Goal: Task Accomplishment & Management: Use online tool/utility

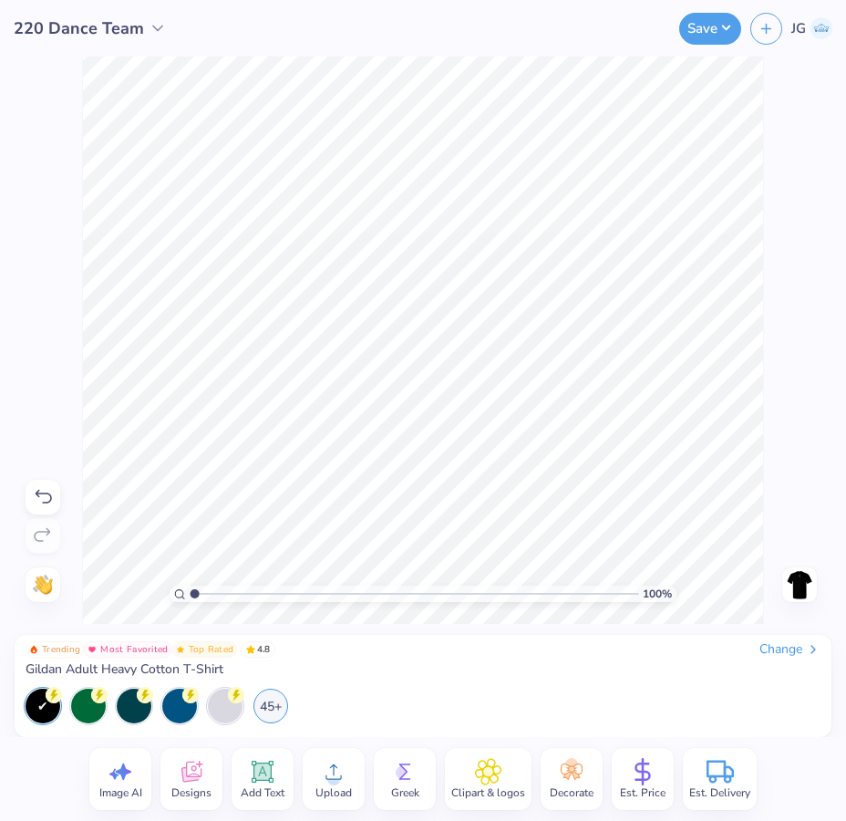
click at [322, 770] on icon at bounding box center [333, 771] width 27 height 27
click at [204, 782] on div "Designs" at bounding box center [191, 779] width 62 height 62
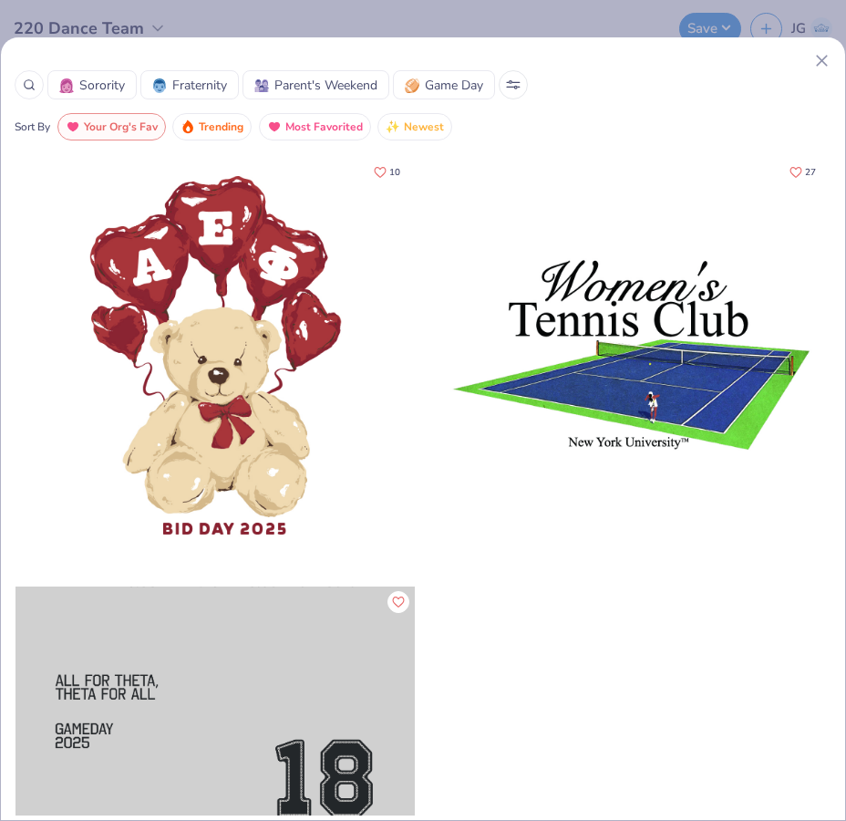
click at [122, 86] on span "Sorority" at bounding box center [102, 85] width 46 height 19
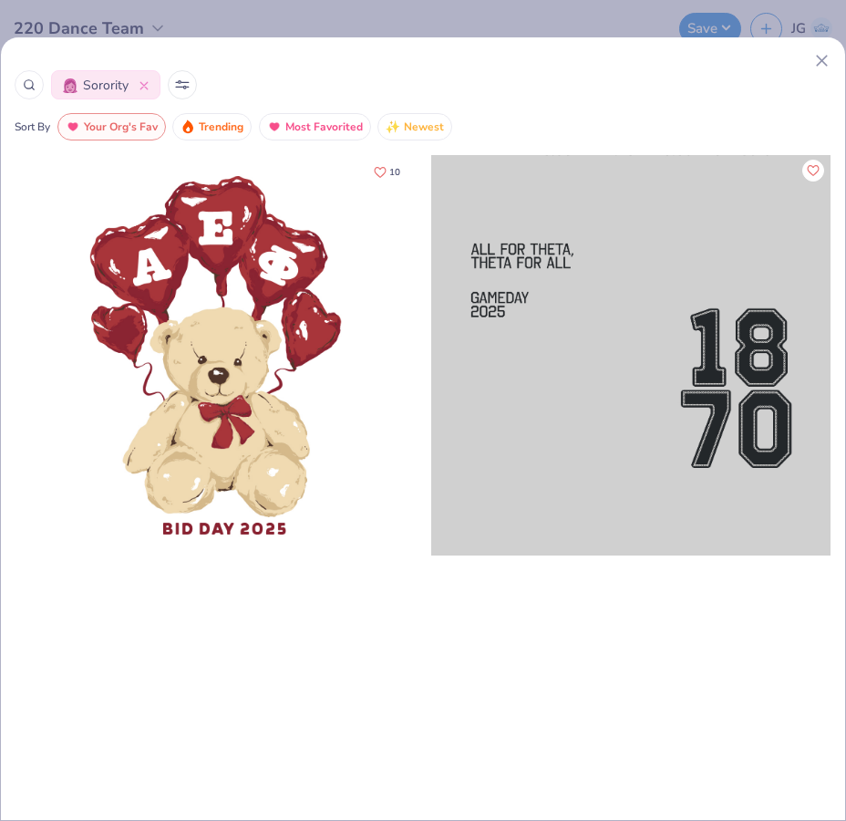
click at [821, 55] on icon at bounding box center [821, 60] width 19 height 19
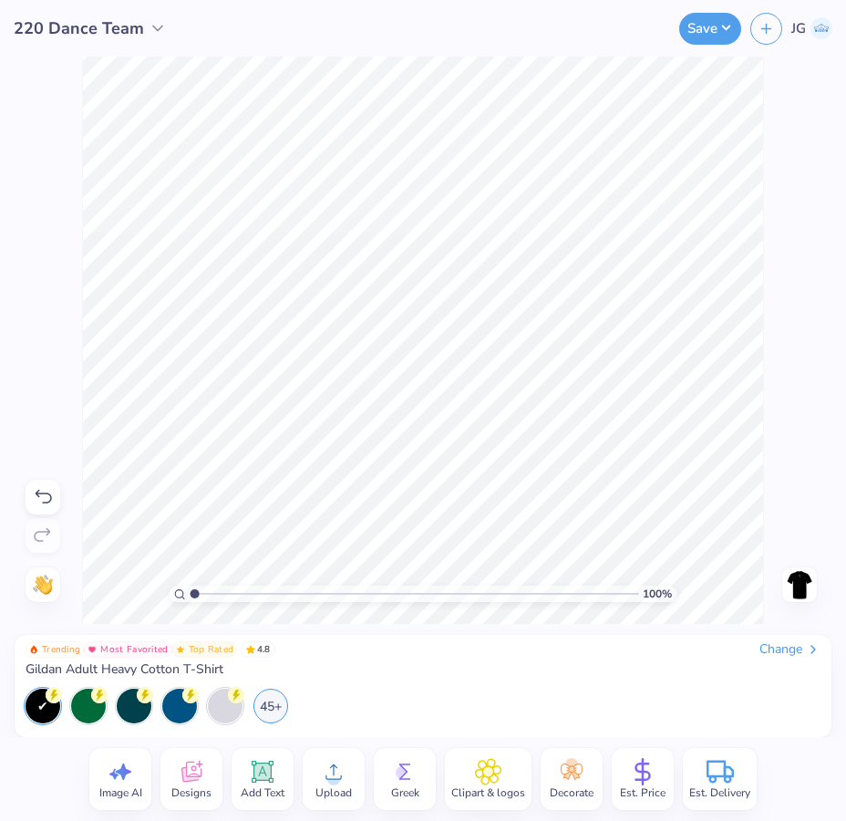
click at [800, 646] on div "Change" at bounding box center [789, 649] width 61 height 16
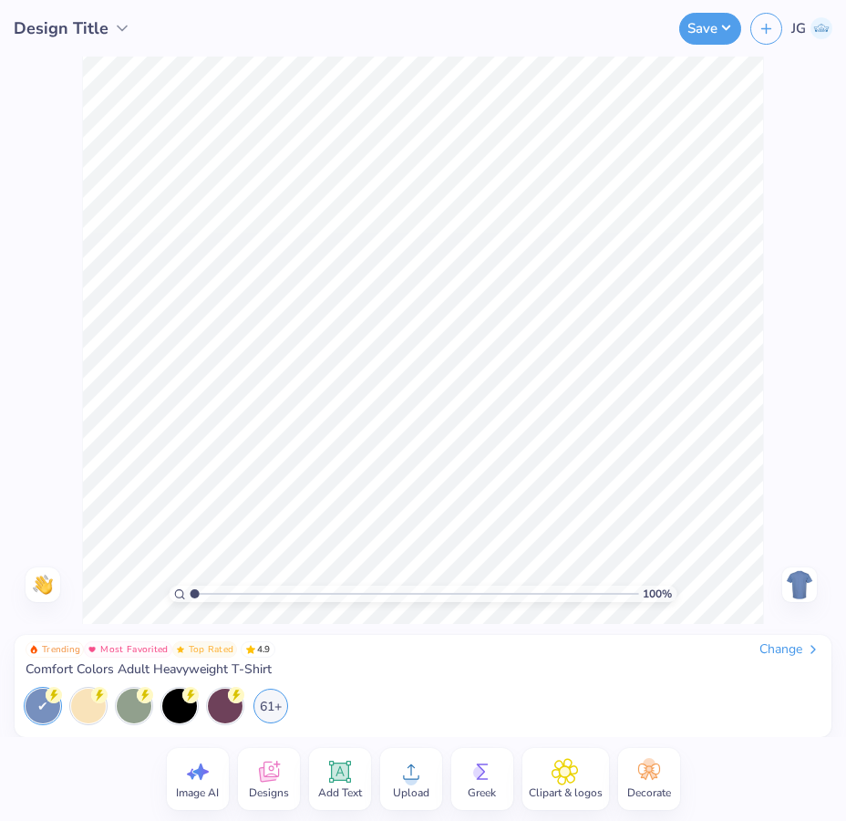
click at [775, 653] on div "Change" at bounding box center [789, 649] width 61 height 16
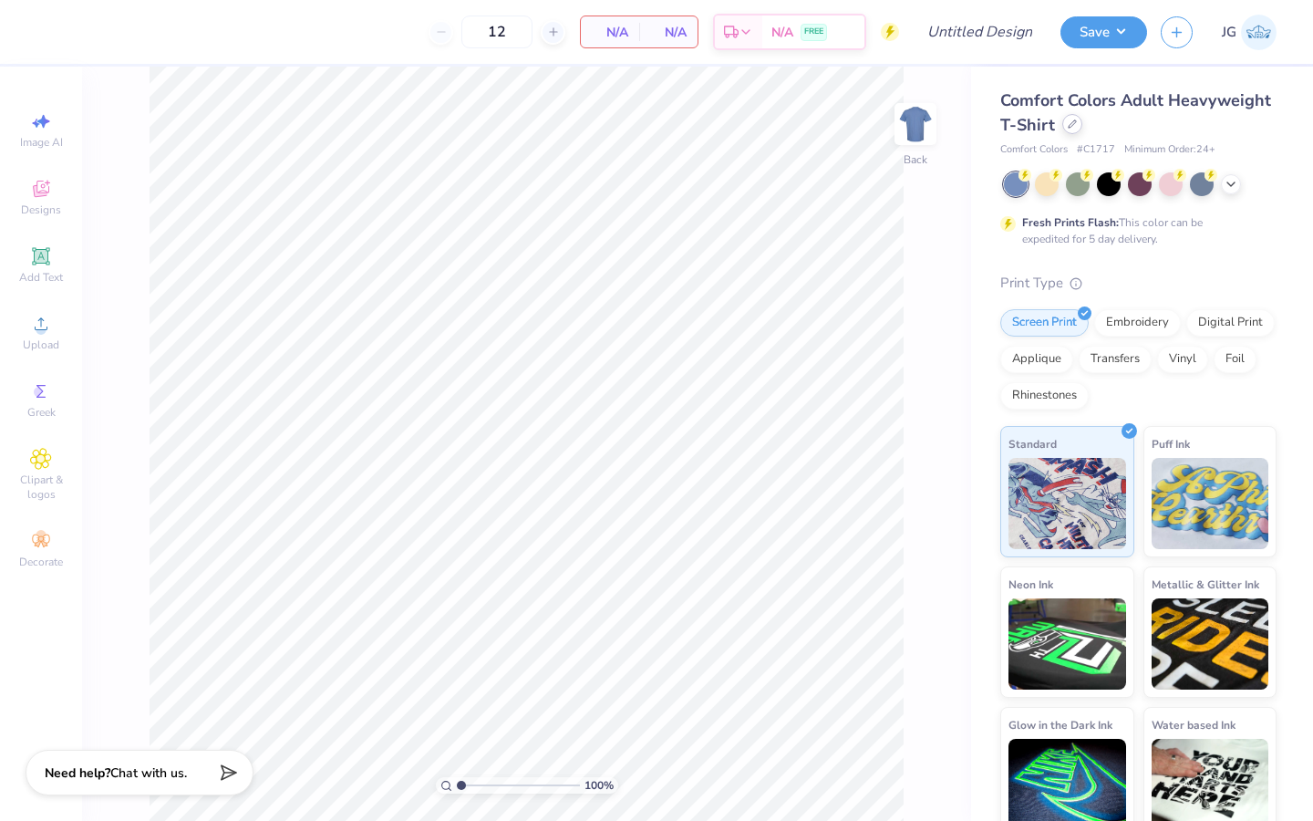
click at [814, 127] on icon at bounding box center [1072, 123] width 9 height 9
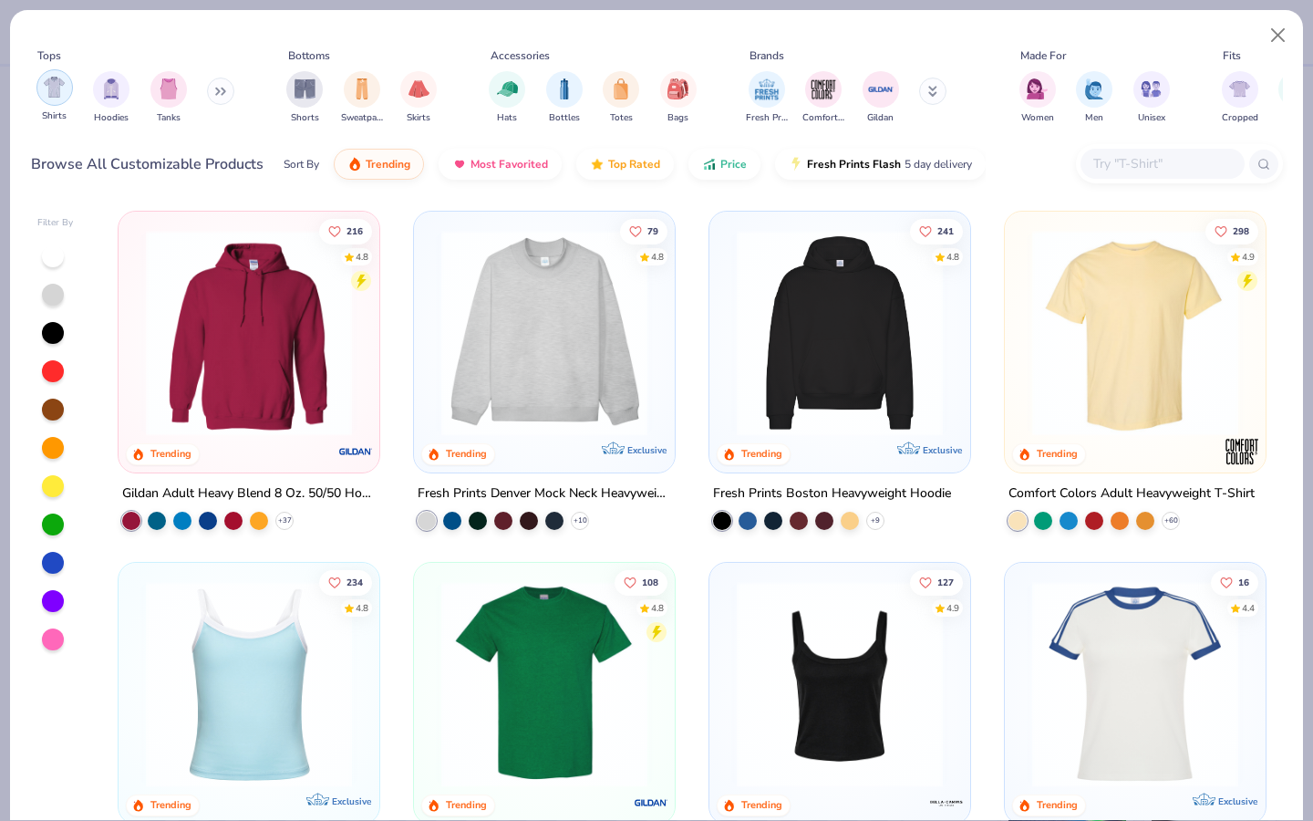
click at [48, 90] on img "filter for Shirts" at bounding box center [54, 87] width 21 height 21
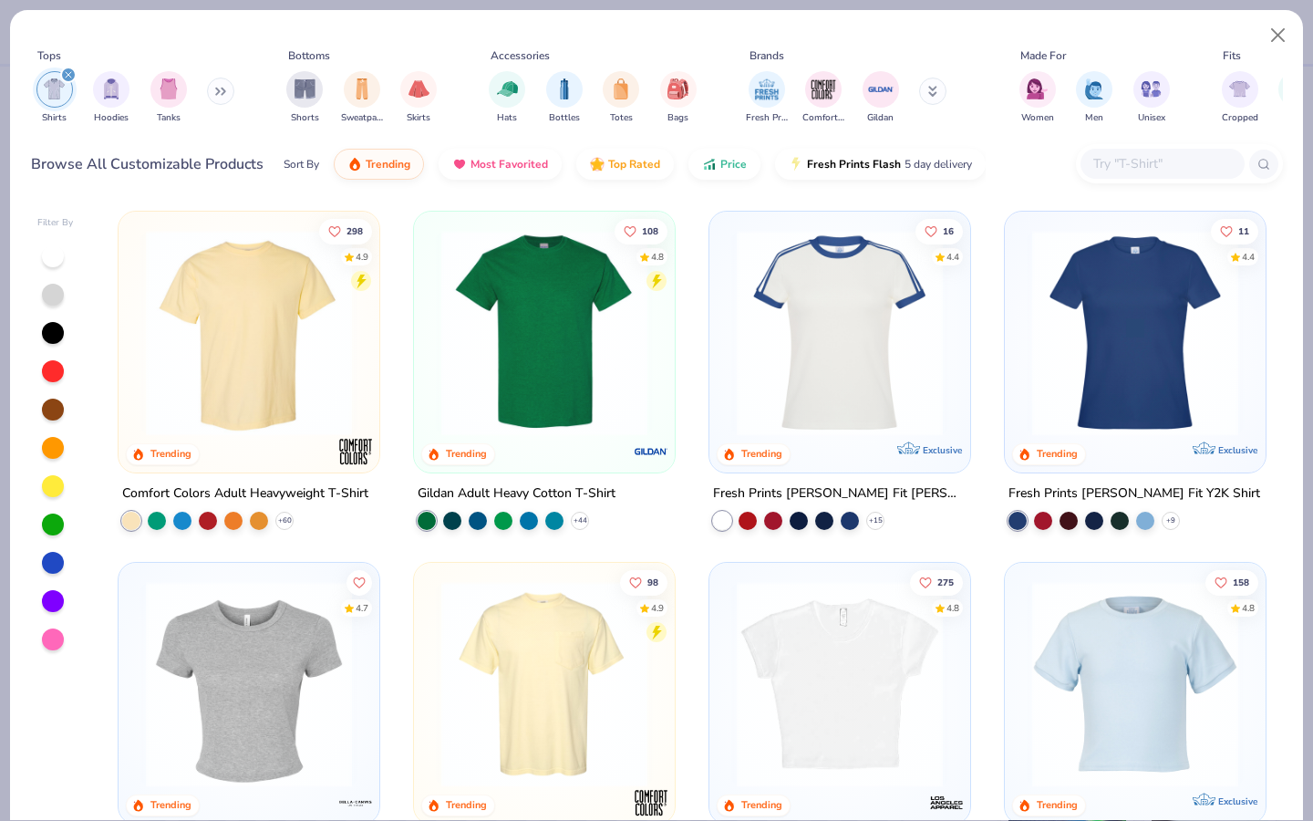
click at [737, 179] on div "Sort By Trending Most Favorited Top Rated Price Fresh Prints Flash 5 day delive…" at bounding box center [635, 164] width 702 height 51
click at [733, 176] on div "Sort By Trending Most Favorited Top Rated Price Fresh Prints Flash 5 day delive…" at bounding box center [635, 164] width 702 height 51
click at [707, 166] on icon "button" at bounding box center [709, 159] width 15 height 16
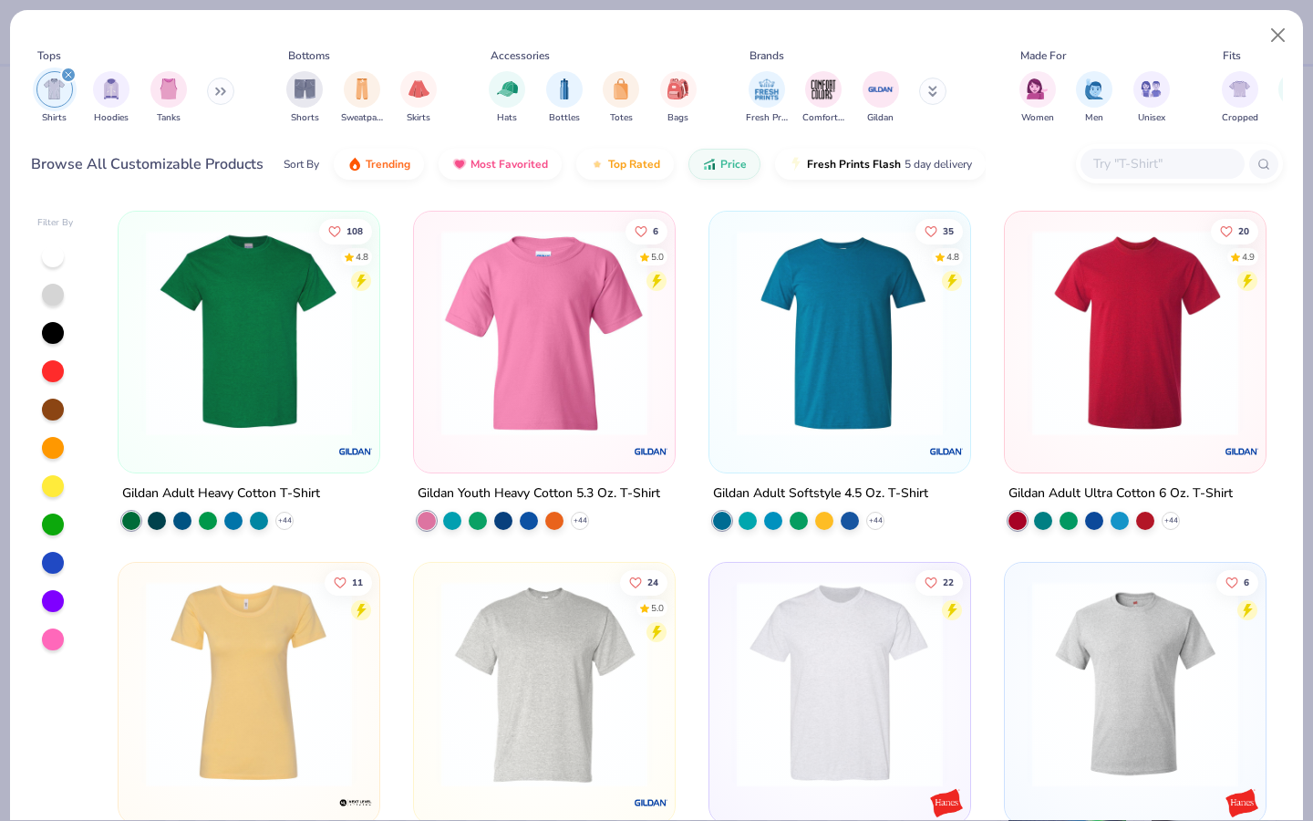
click at [288, 334] on img at bounding box center [249, 333] width 224 height 206
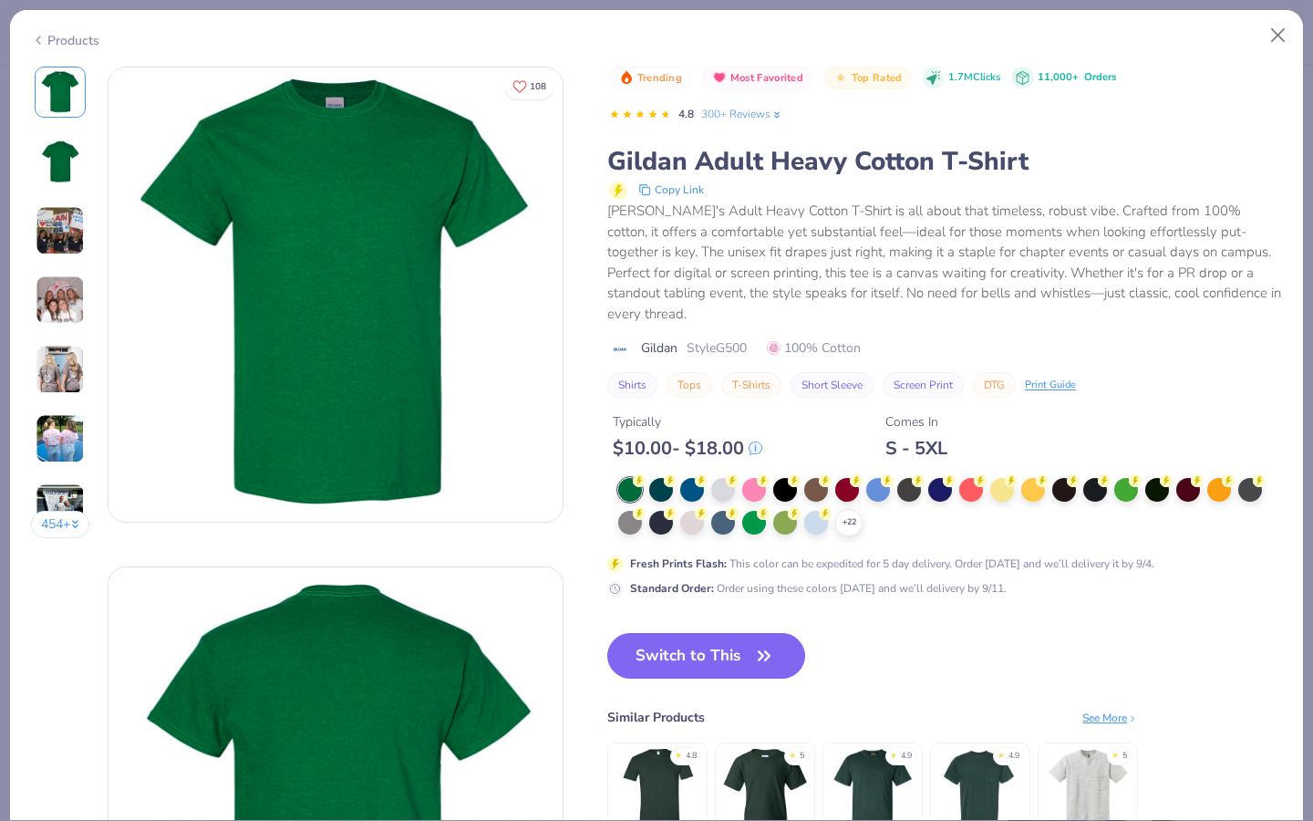
click at [814, 517] on div "+ 22 Fresh Prints Flash : This color can be expedited for 5 day delivery. Order…" at bounding box center [944, 537] width 675 height 119
click at [814, 515] on icon at bounding box center [849, 522] width 15 height 15
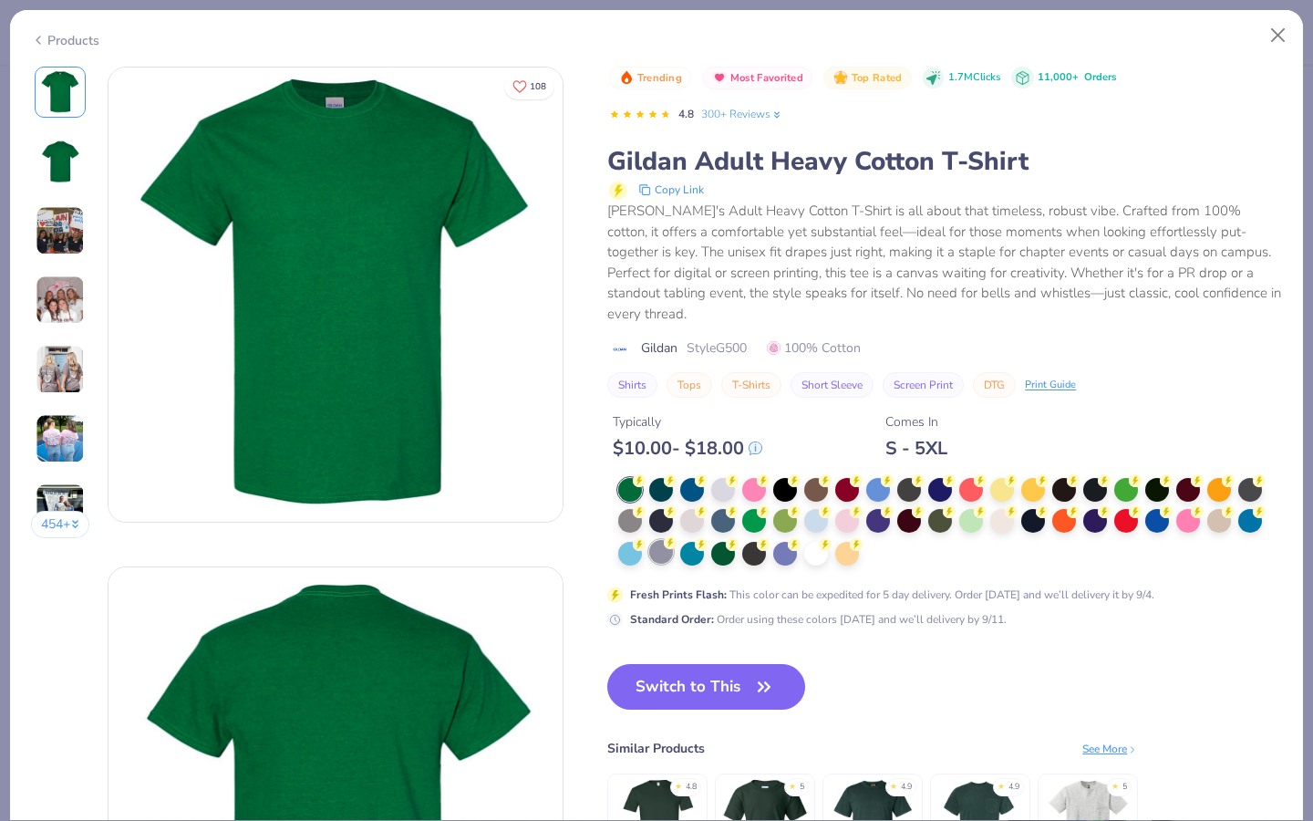
click at [668, 540] on div at bounding box center [661, 552] width 24 height 24
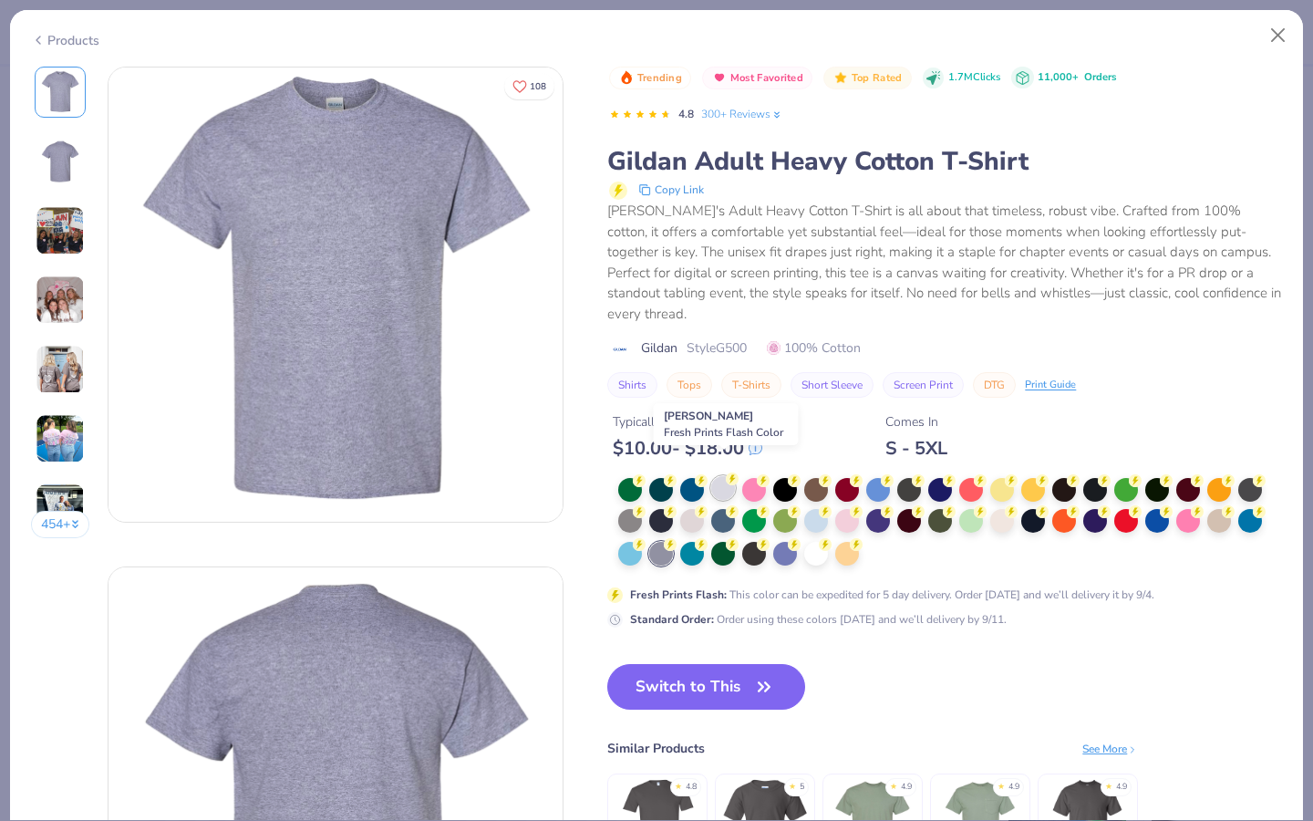
click at [715, 476] on div at bounding box center [723, 488] width 24 height 24
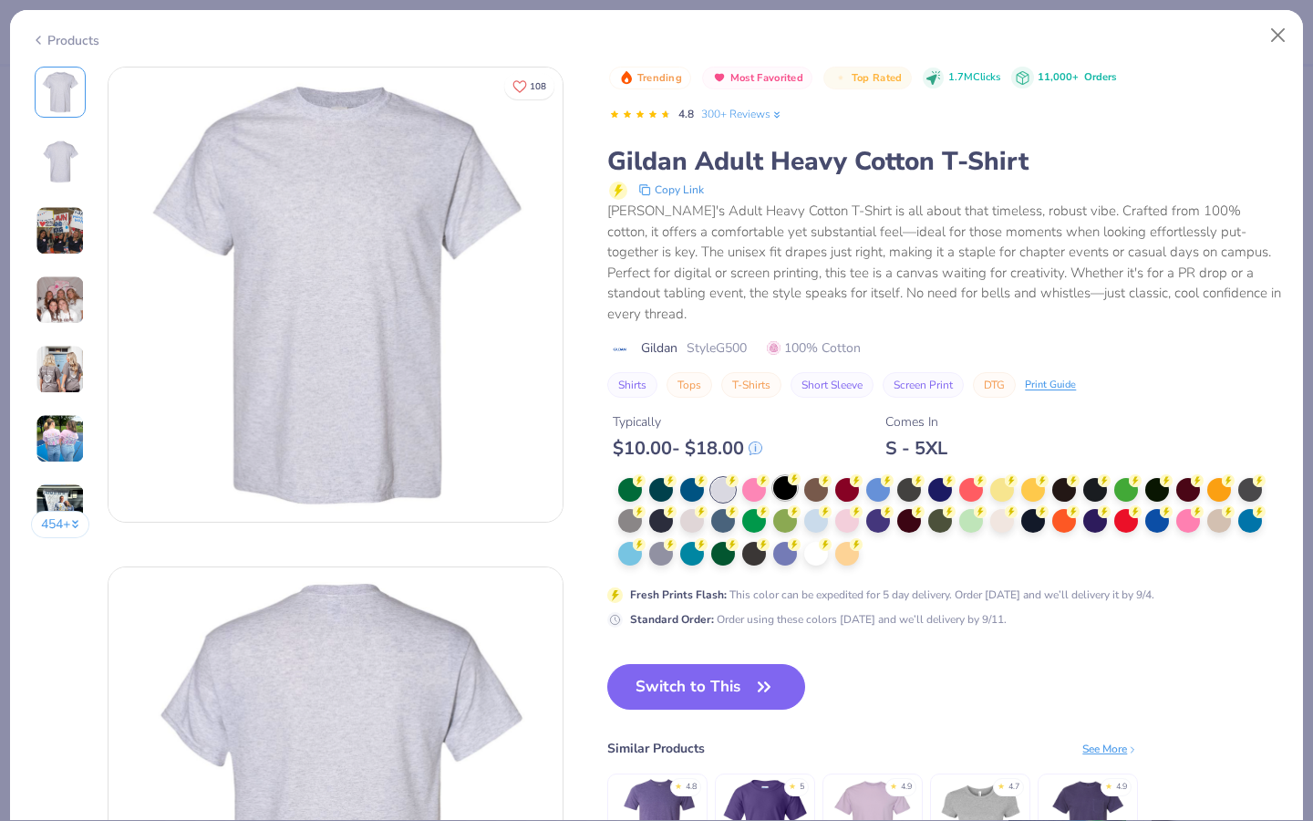
click at [784, 476] on div at bounding box center [785, 488] width 24 height 24
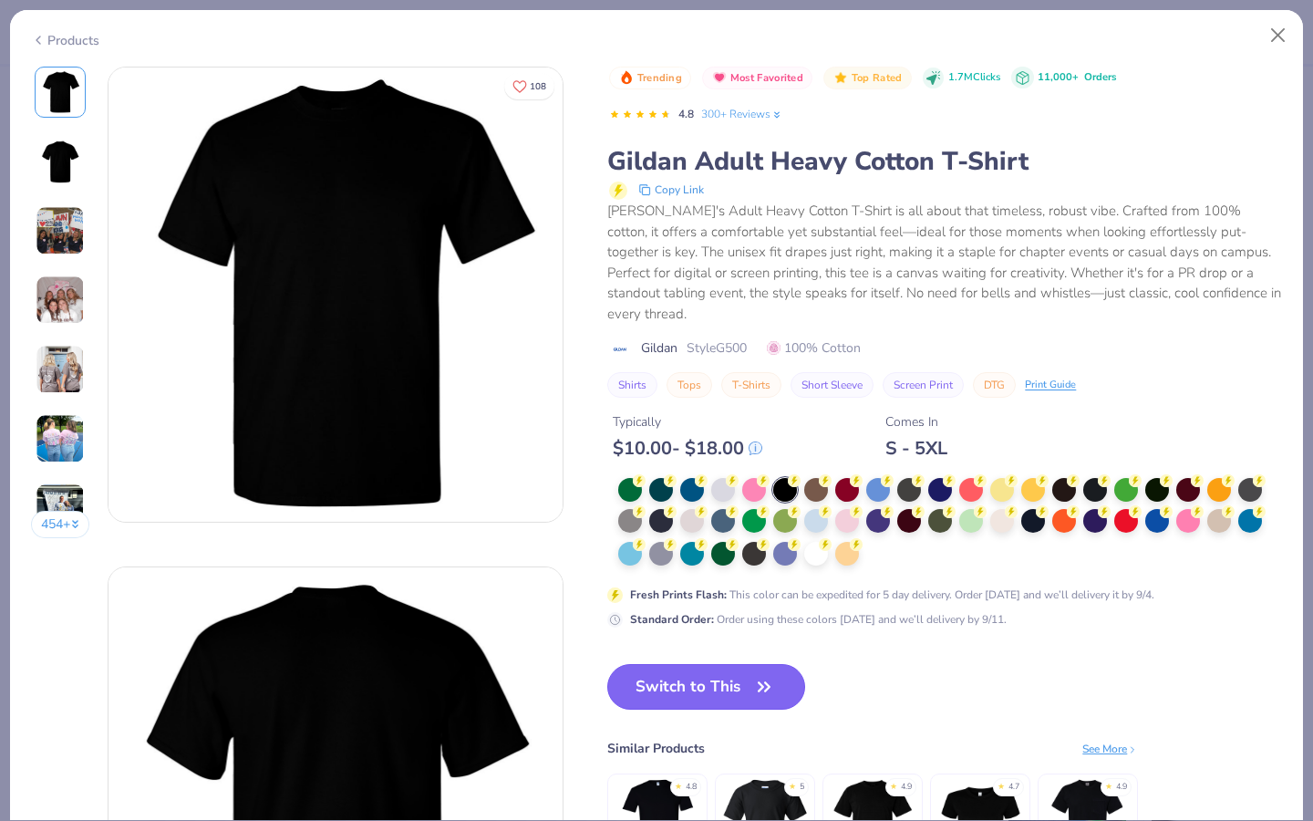
click at [695, 619] on button "Switch to This" at bounding box center [706, 687] width 198 height 46
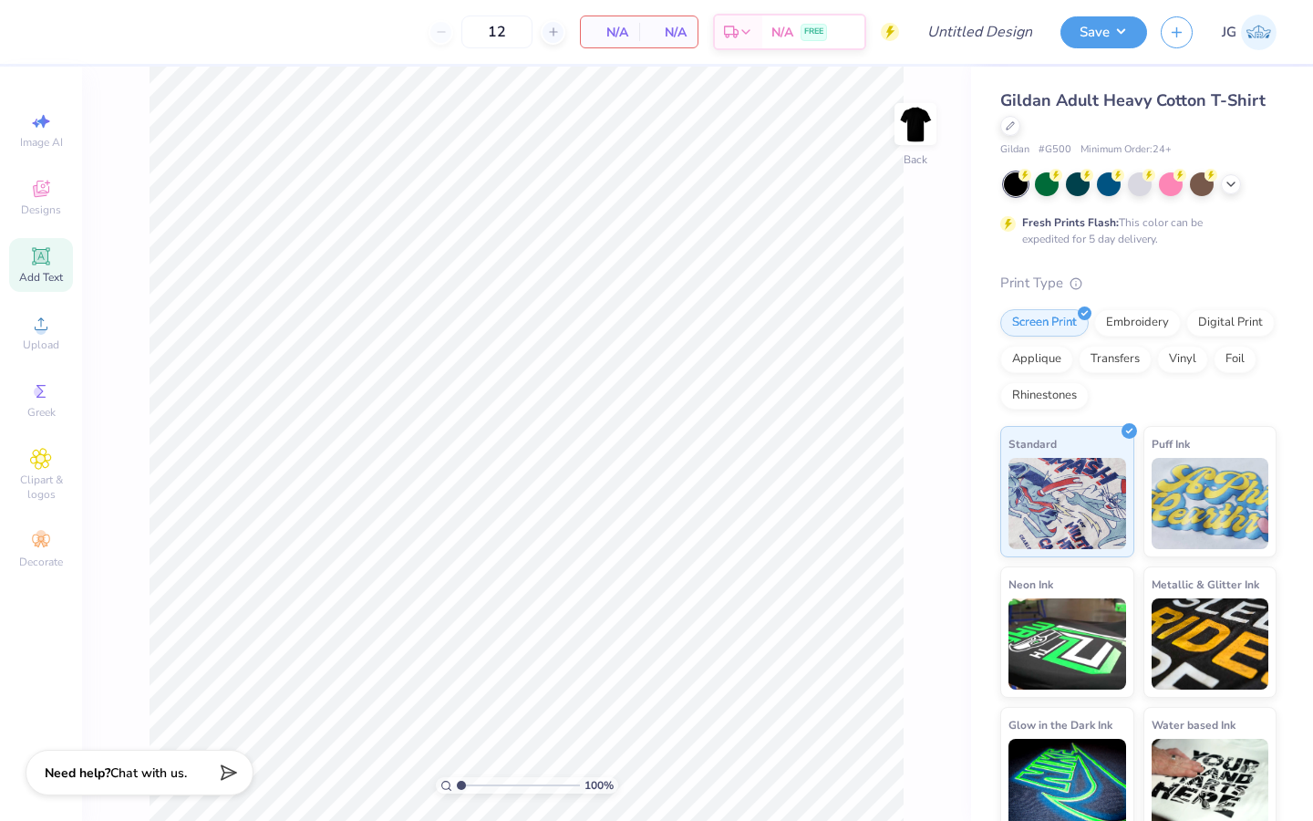
click at [50, 264] on icon at bounding box center [41, 256] width 22 height 22
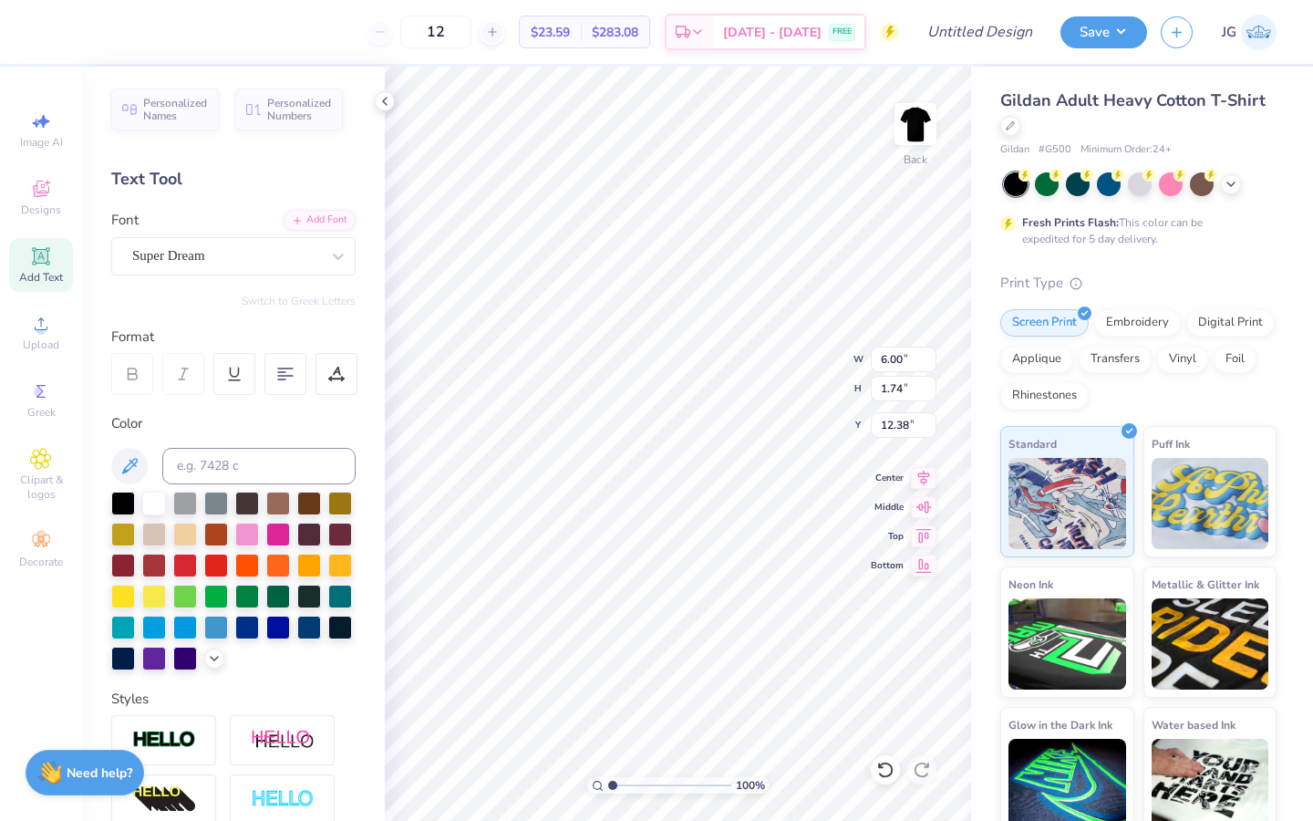
type textarea "T"
click at [220, 252] on div "Super Dream" at bounding box center [225, 256] width 191 height 28
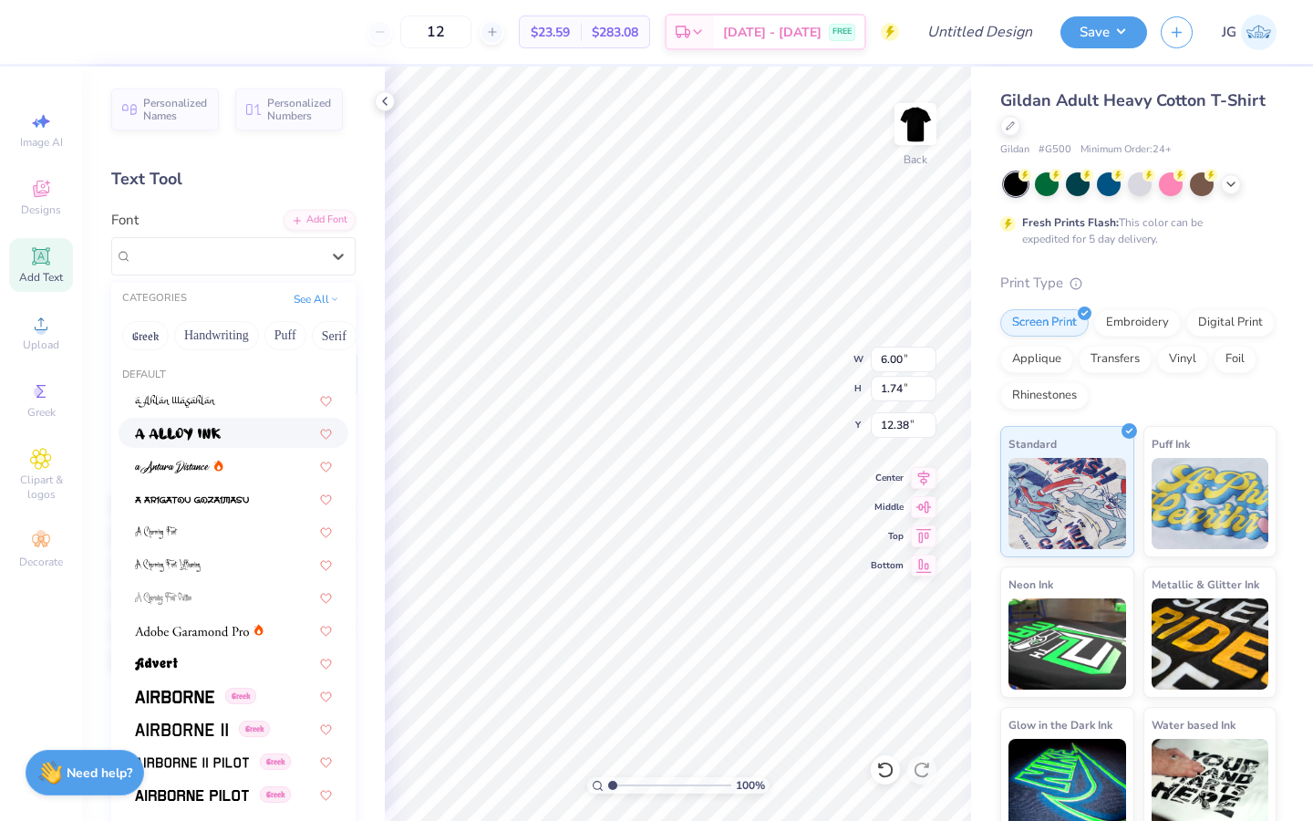
click at [210, 434] on img at bounding box center [178, 434] width 86 height 13
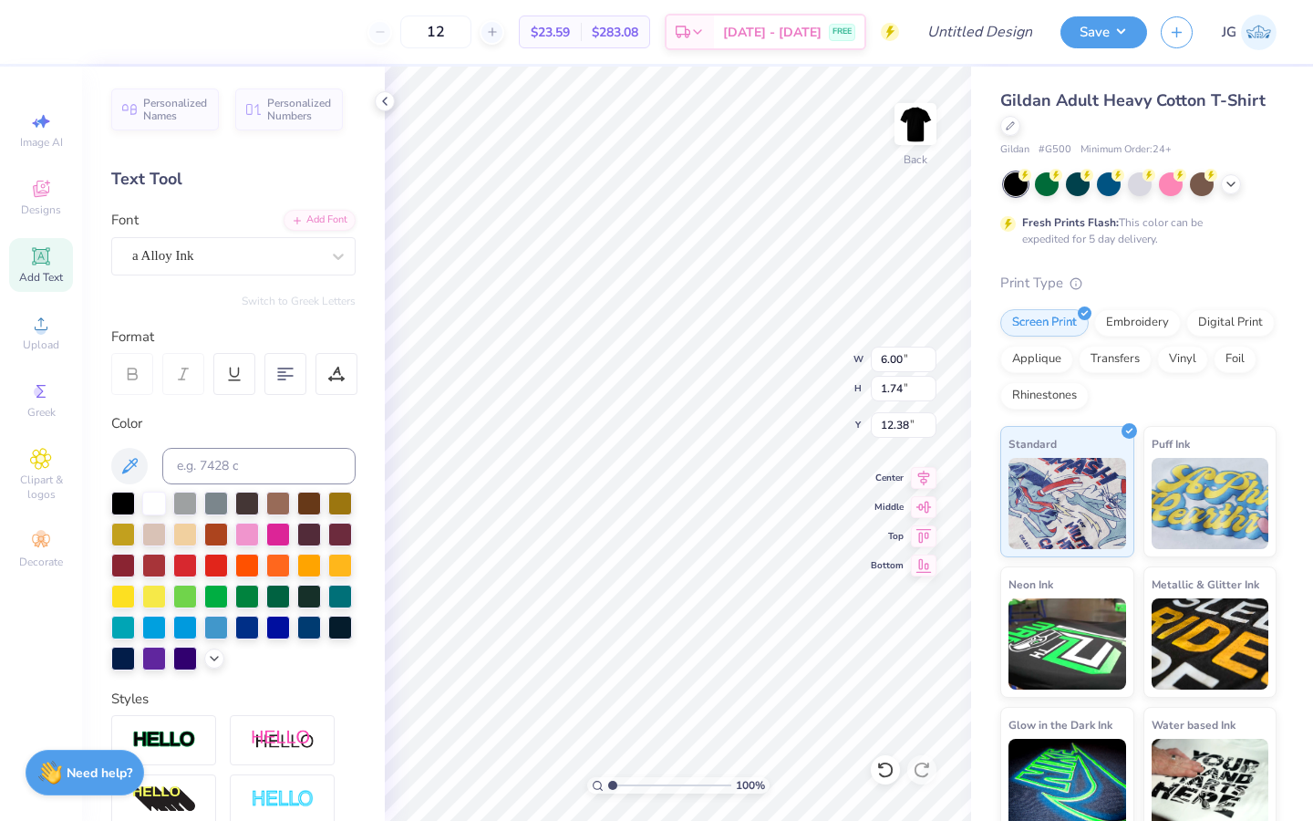
type textarea "D"
type textarea "2"
click at [291, 253] on div "a Alloy Ink" at bounding box center [225, 256] width 191 height 28
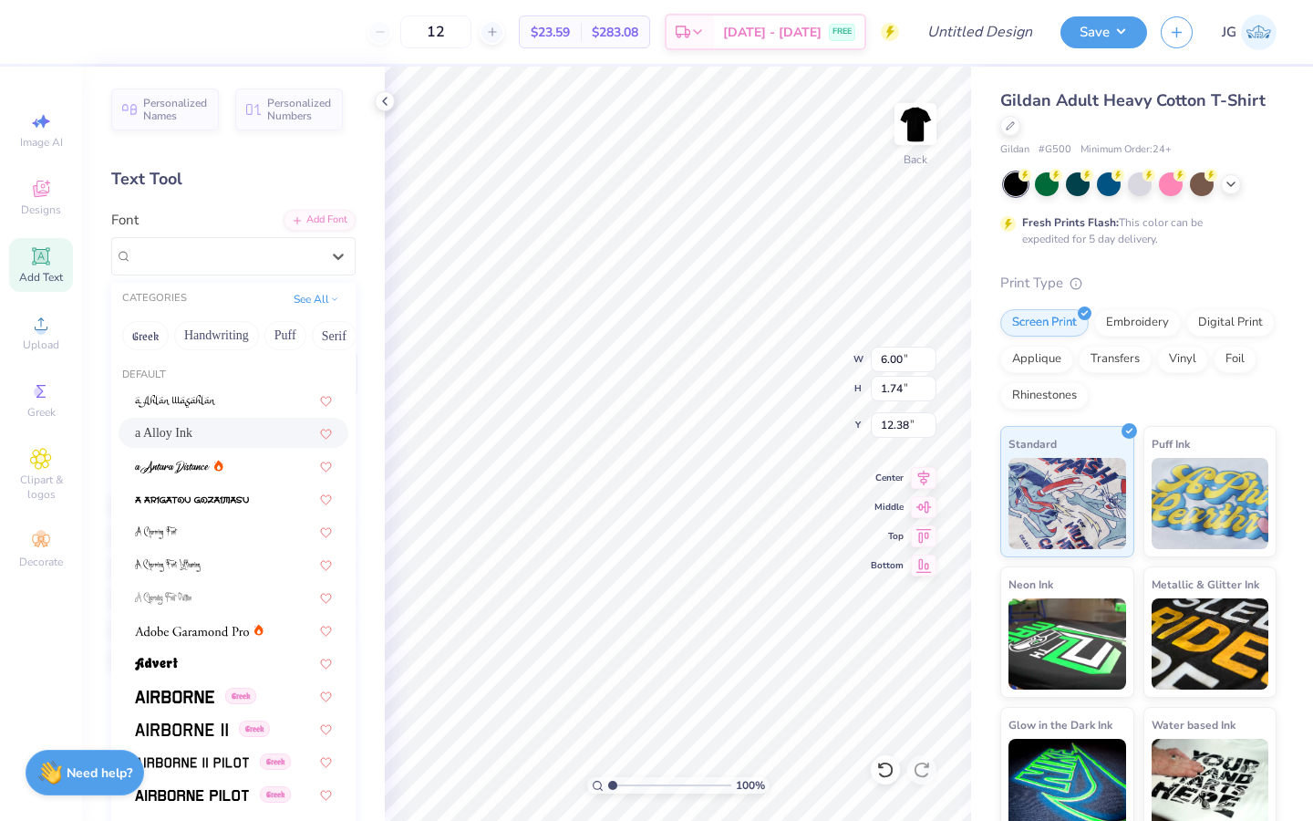
drag, startPoint x: 36, startPoint y: 257, endPoint x: 36, endPoint y: 235, distance: 21.9
click at [37, 257] on icon at bounding box center [41, 256] width 14 height 14
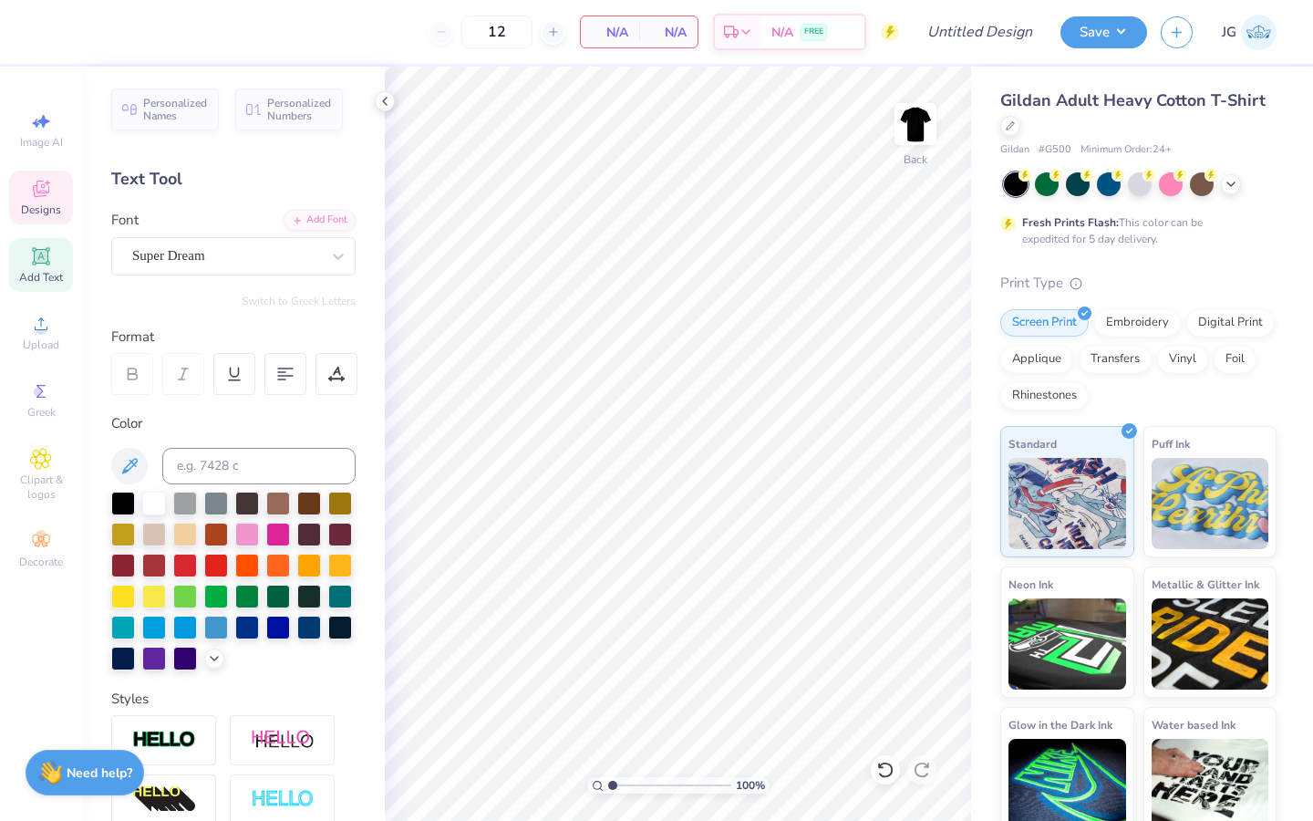
click at [62, 204] on div "Designs" at bounding box center [41, 197] width 64 height 54
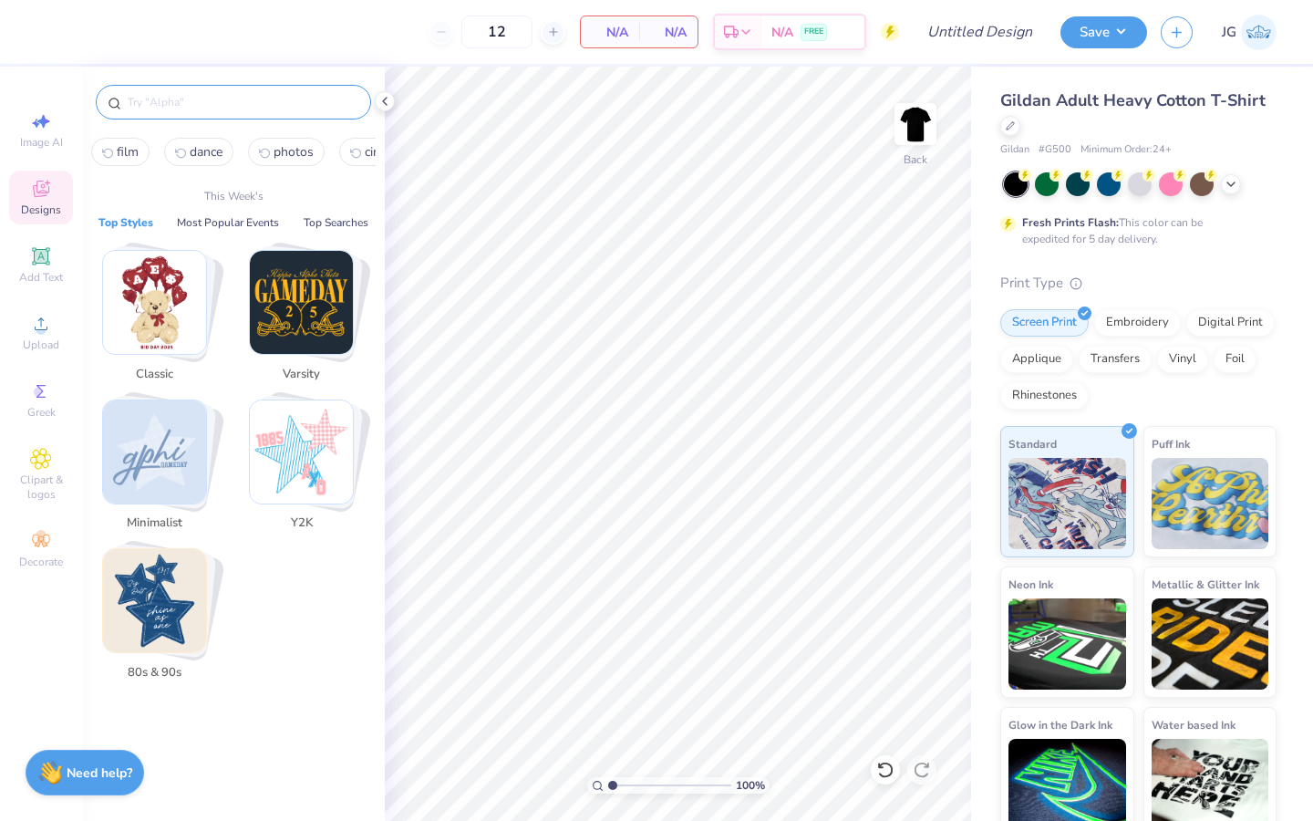
click at [166, 103] on input "text" at bounding box center [242, 102] width 233 height 18
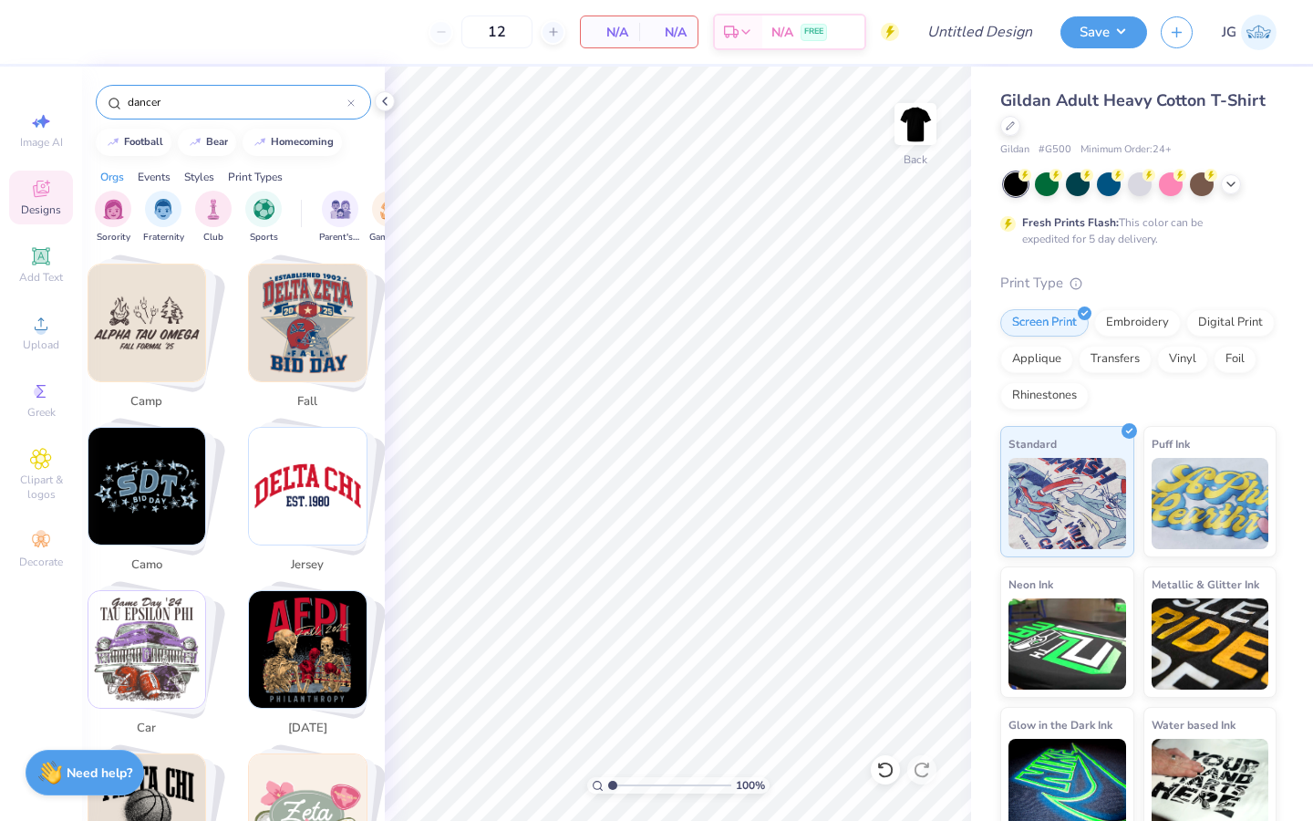
scroll to position [1644, 1]
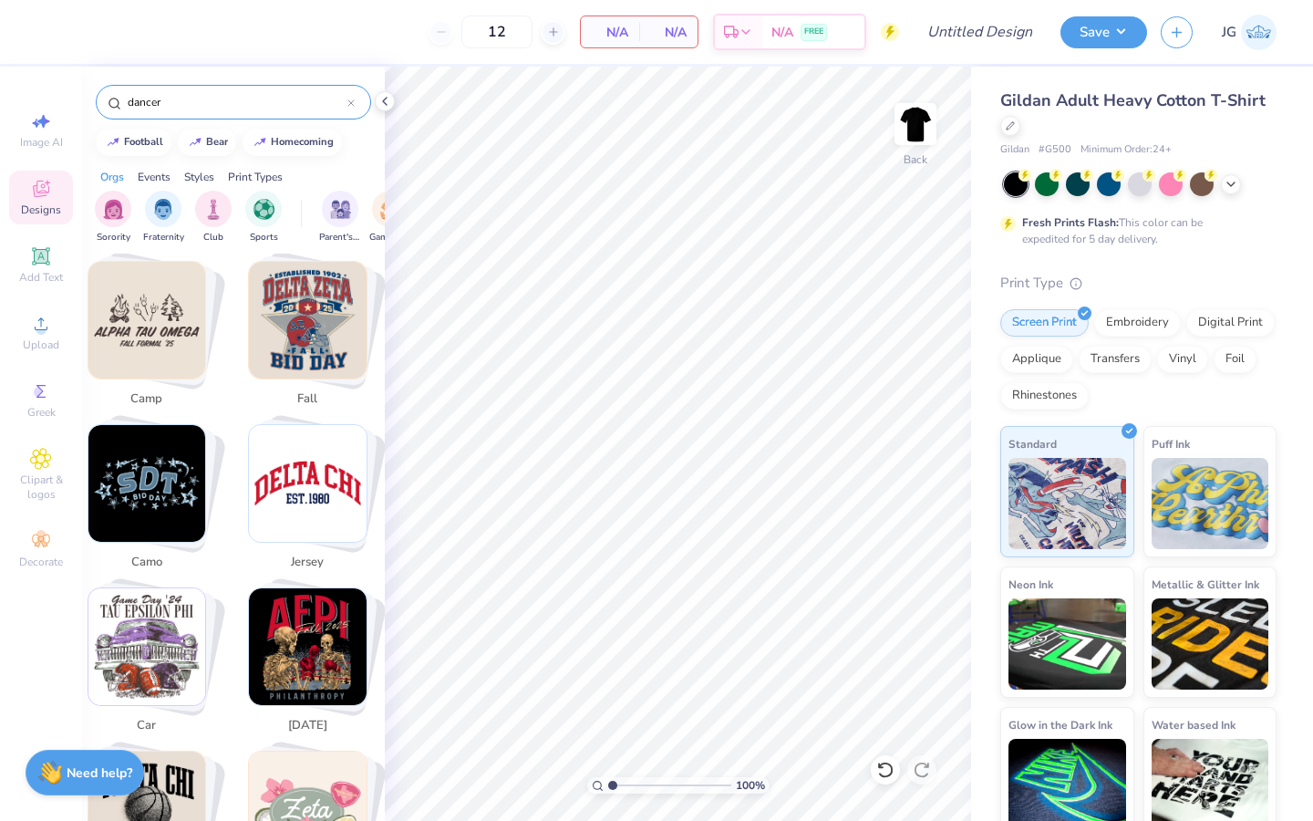
click at [156, 471] on img "Stack Card Button camo" at bounding box center [147, 484] width 118 height 118
type input "camo"
click at [135, 467] on img "Stack Card Button camo" at bounding box center [147, 484] width 118 height 118
click at [164, 455] on img "Stack Card Button camo" at bounding box center [147, 484] width 118 height 118
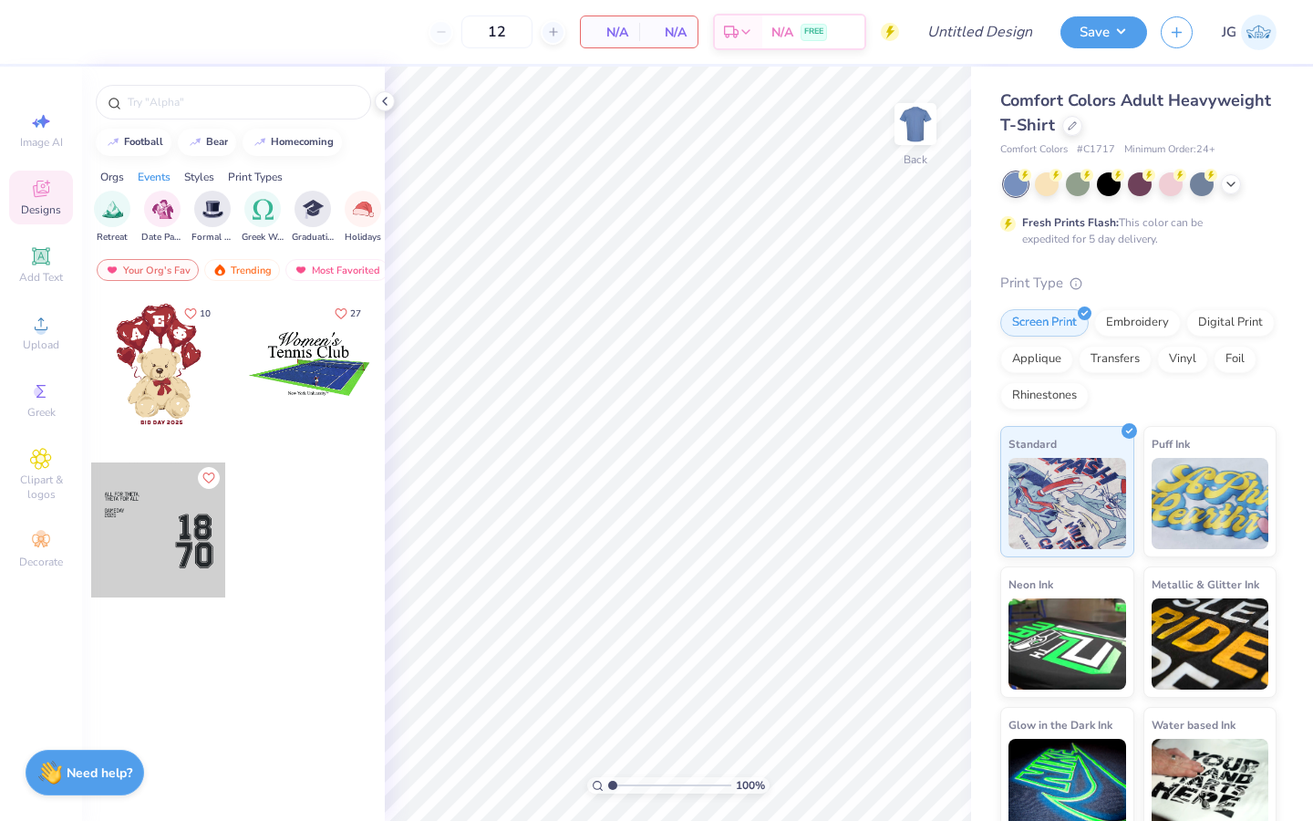
scroll to position [0, 448]
click at [344, 223] on div "filter for Greek Week" at bounding box center [343, 207] width 36 height 36
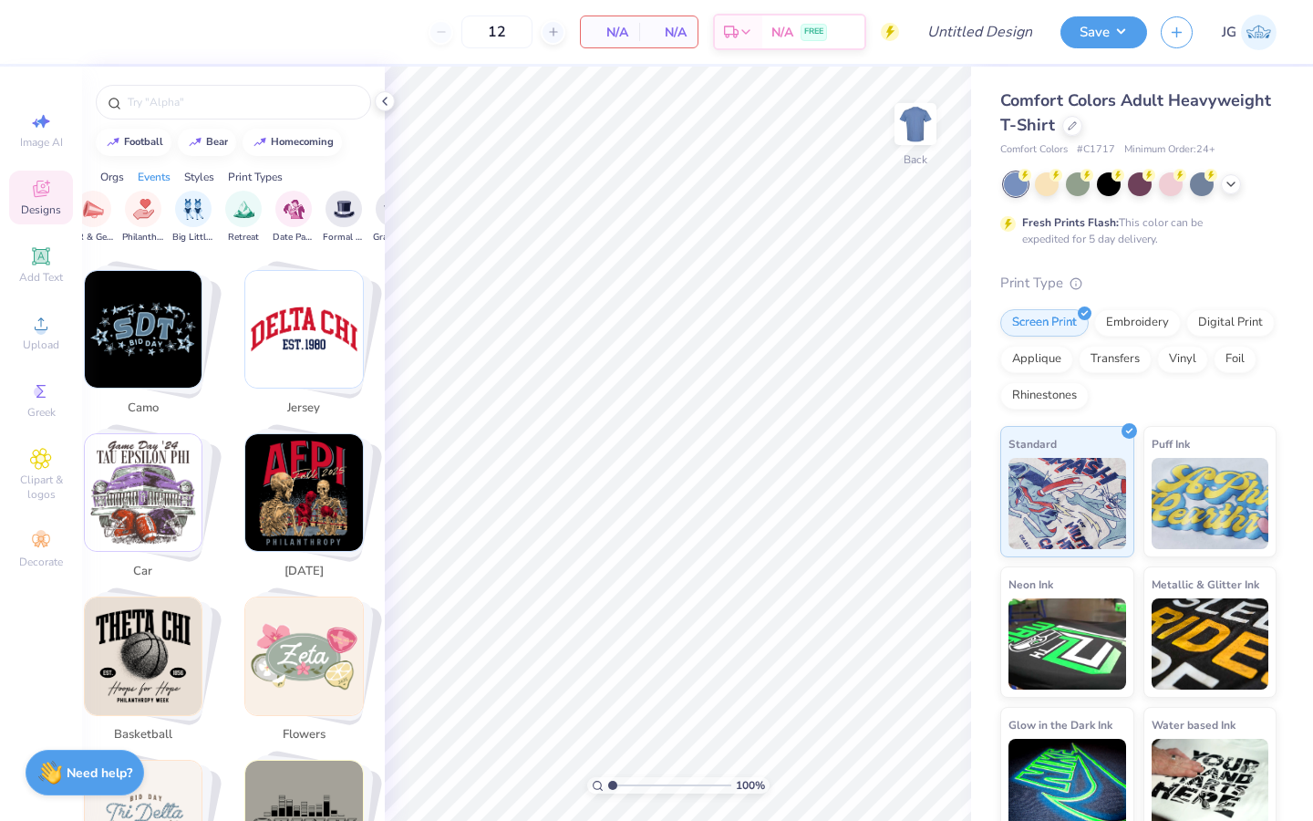
scroll to position [1810, 5]
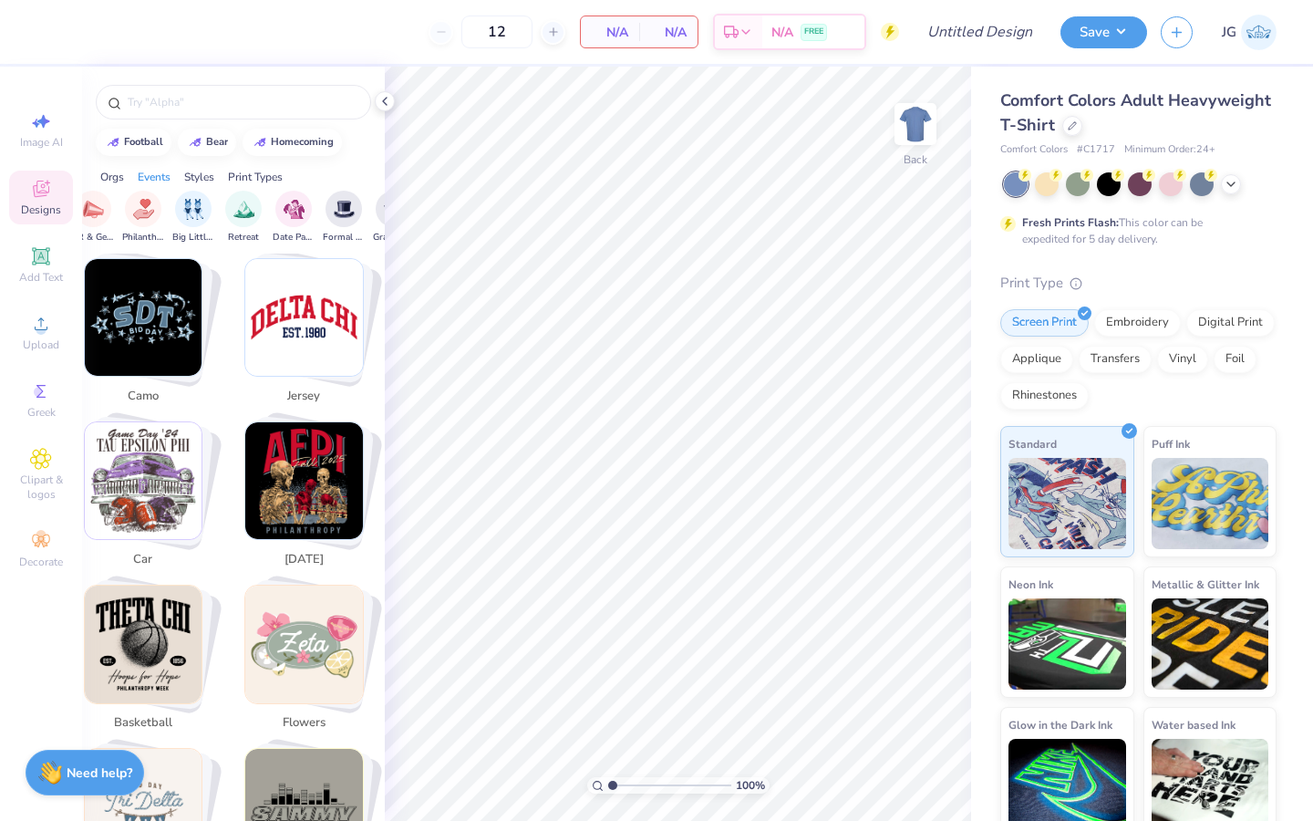
click at [141, 341] on img "Stack Card Button camo" at bounding box center [144, 318] width 118 height 118
click at [140, 341] on img "Stack Card Button camo" at bounding box center [144, 318] width 118 height 118
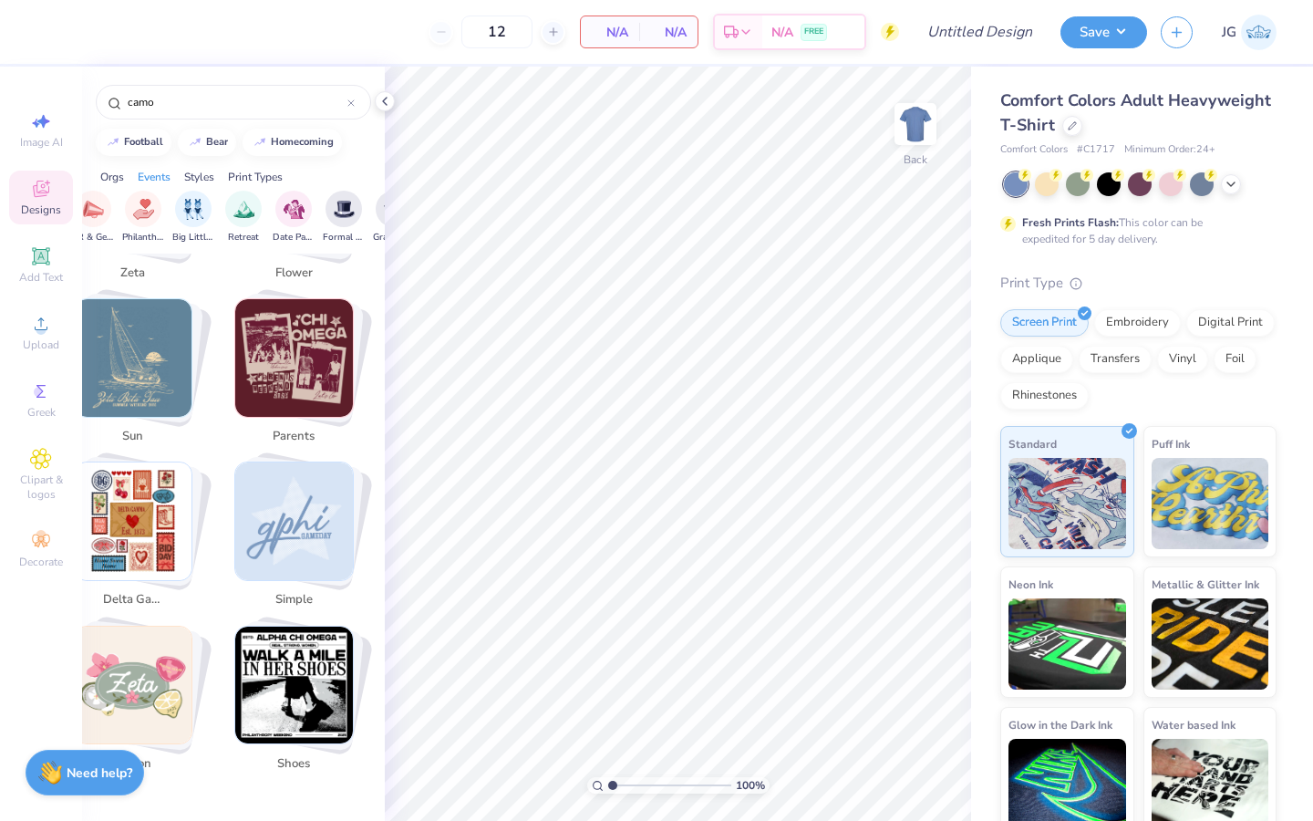
scroll to position [3890, 15]
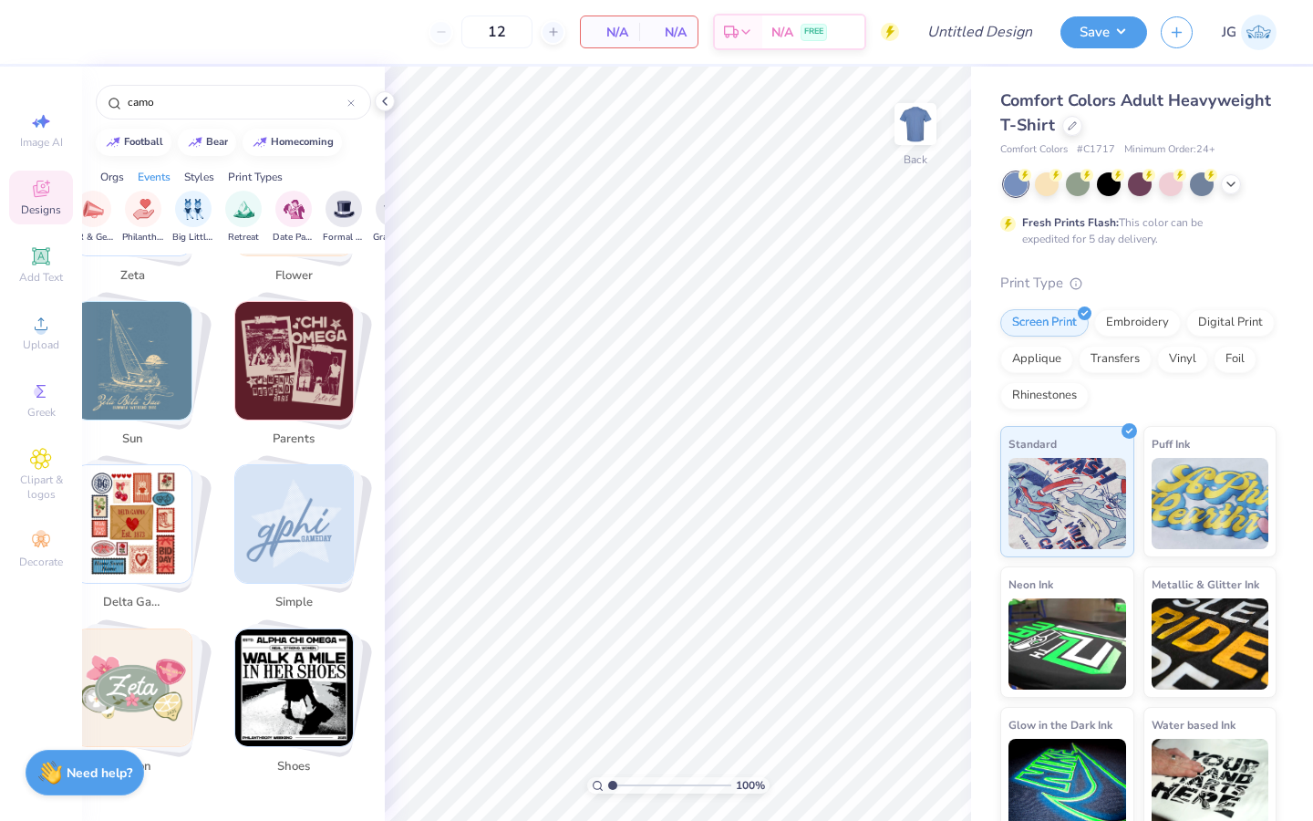
click at [322, 644] on img "Stack Card Button shoes" at bounding box center [294, 688] width 118 height 118
type input "shoes"
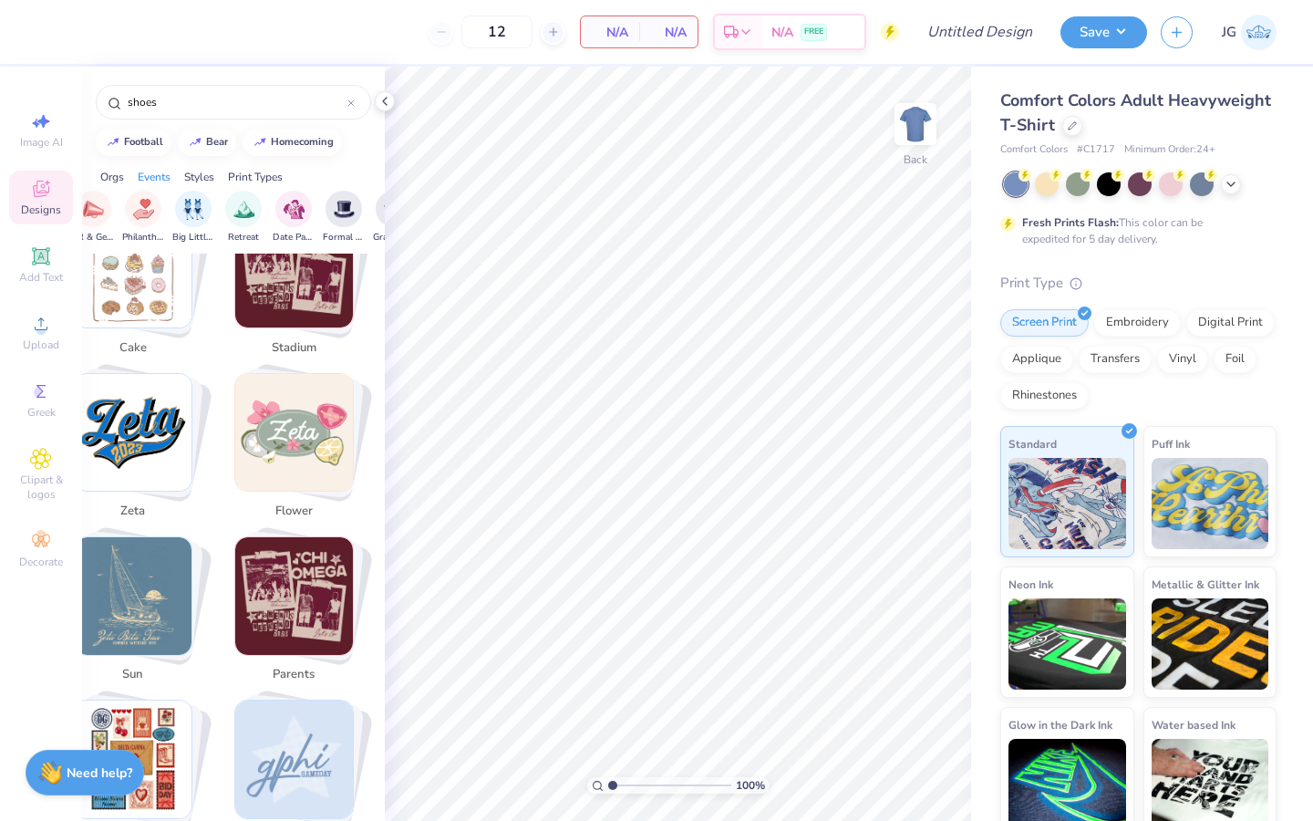
scroll to position [3584, 15]
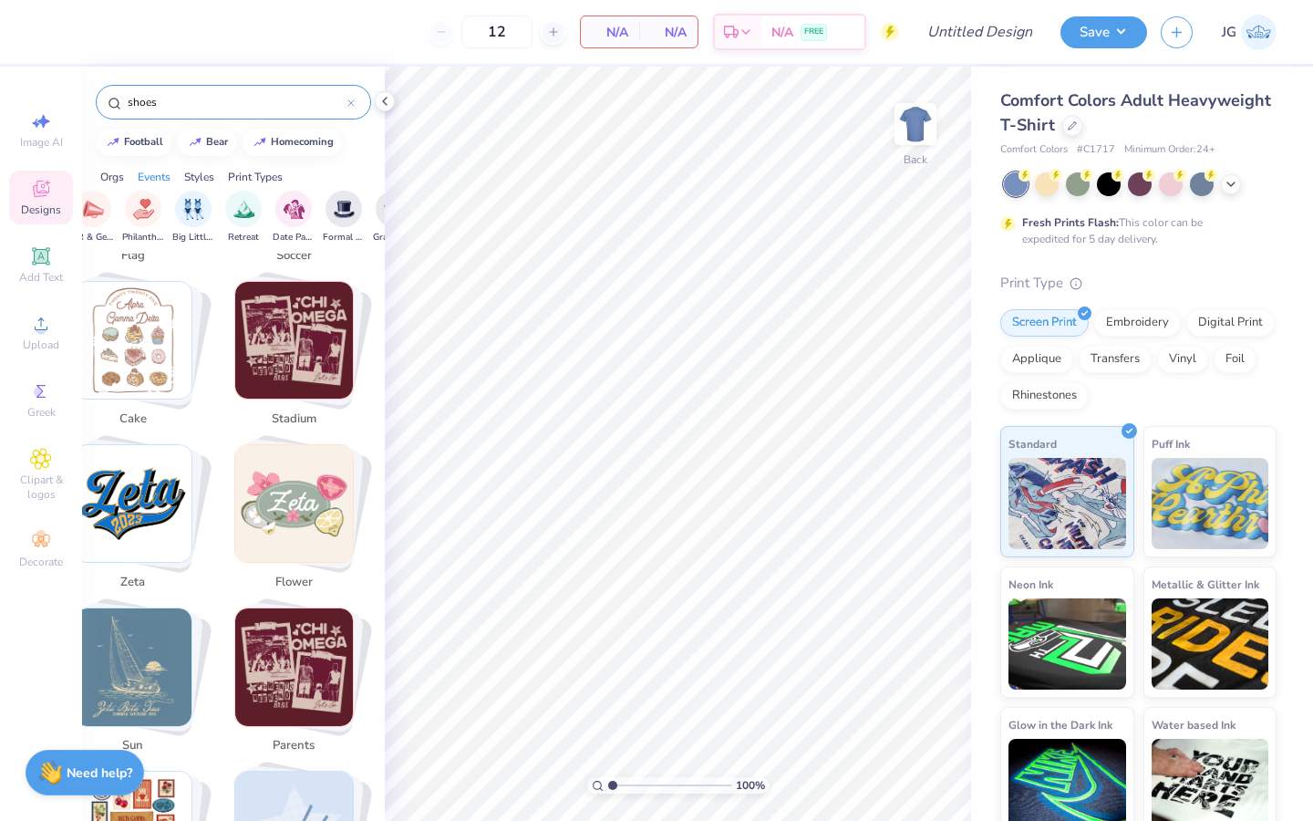
click at [349, 98] on div at bounding box center [350, 102] width 7 height 16
click at [380, 107] on icon at bounding box center [384, 101] width 15 height 15
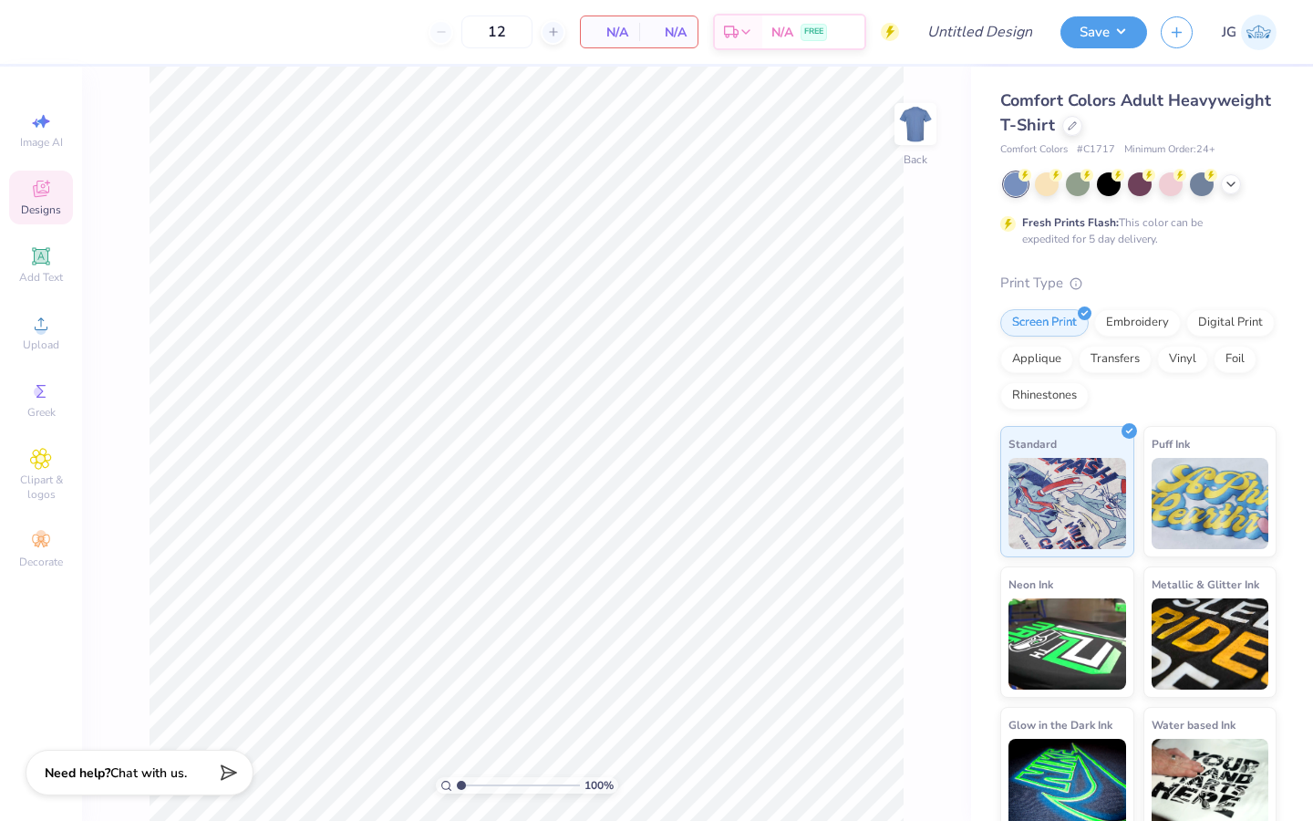
scroll to position [3795, 15]
click at [53, 193] on div "Designs" at bounding box center [41, 197] width 64 height 54
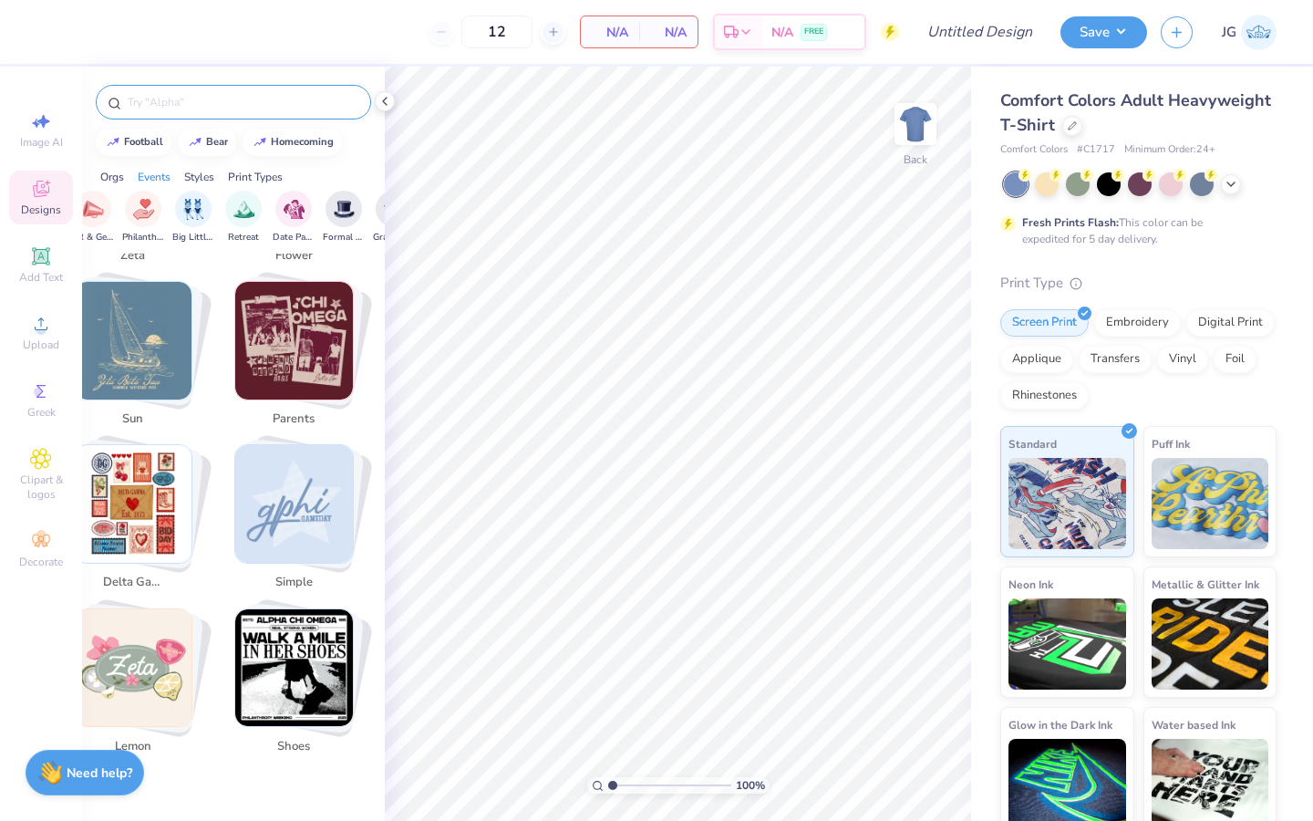
scroll to position [3900, 15]
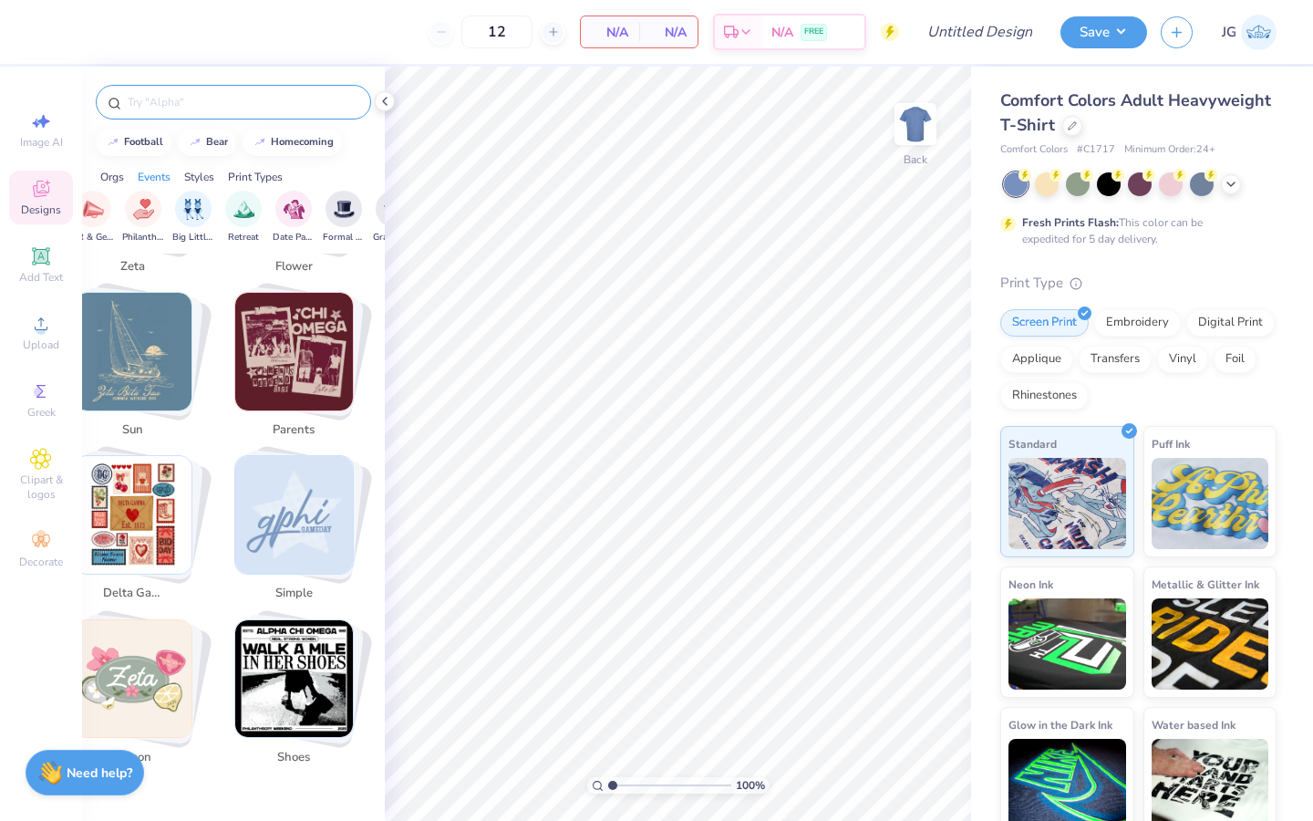
click at [331, 664] on img "Stack Card Button shoes" at bounding box center [294, 679] width 118 height 118
type input "shoes"
click at [355, 104] on div "shoes" at bounding box center [233, 102] width 275 height 35
click at [351, 103] on icon at bounding box center [350, 102] width 5 height 5
click at [246, 206] on img "filter for Retreat" at bounding box center [243, 207] width 21 height 21
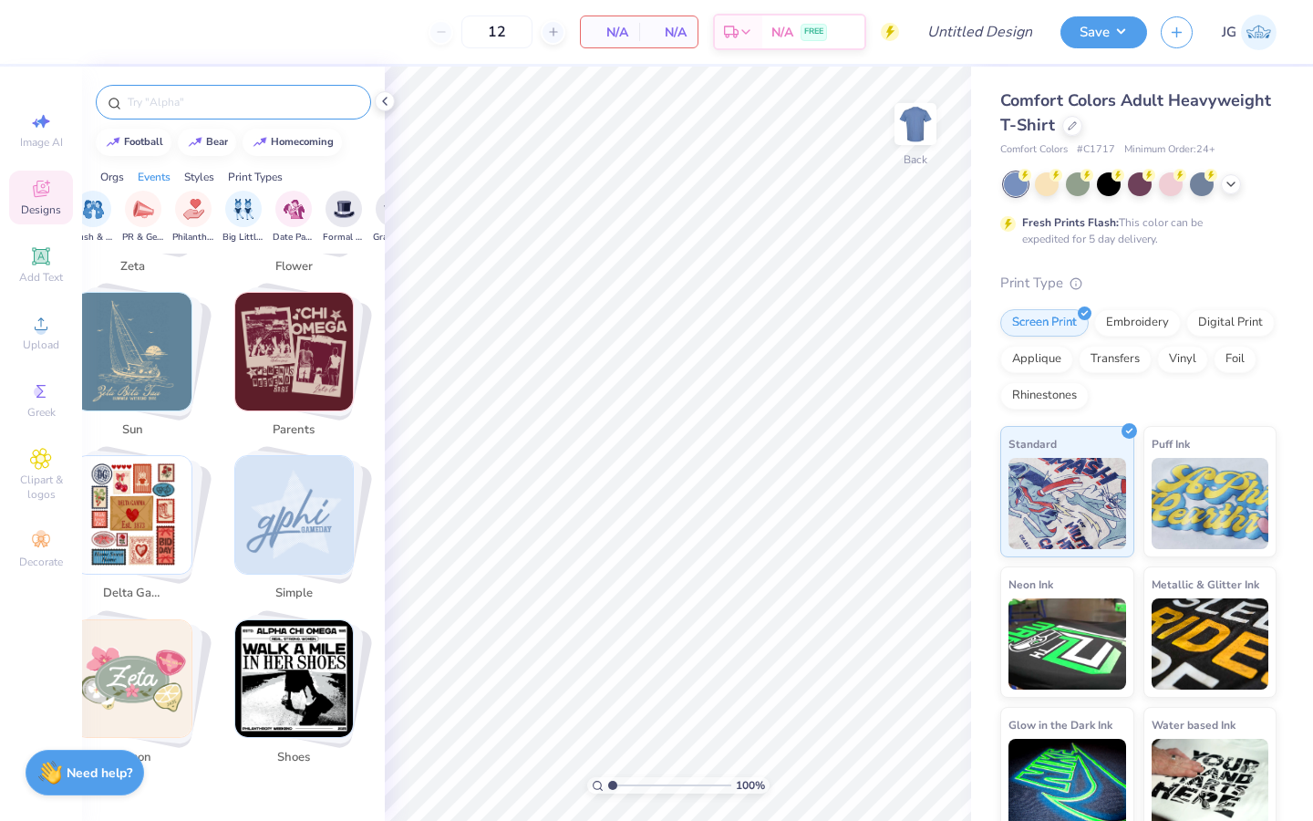
click at [296, 697] on img "Stack Card Button shoes" at bounding box center [294, 679] width 118 height 118
type input "shoes"
drag, startPoint x: 297, startPoint y: 696, endPoint x: 297, endPoint y: 600, distance: 95.7
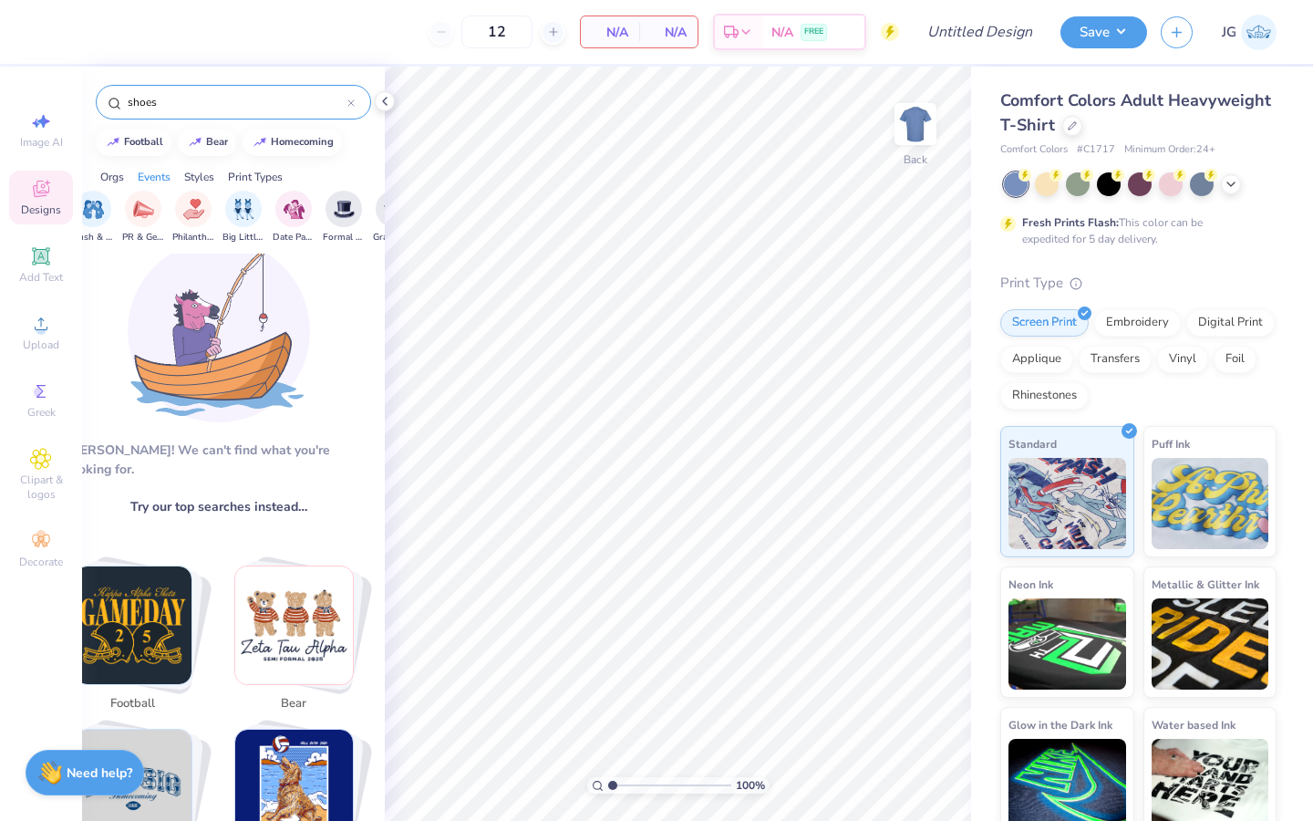
scroll to position [0, 15]
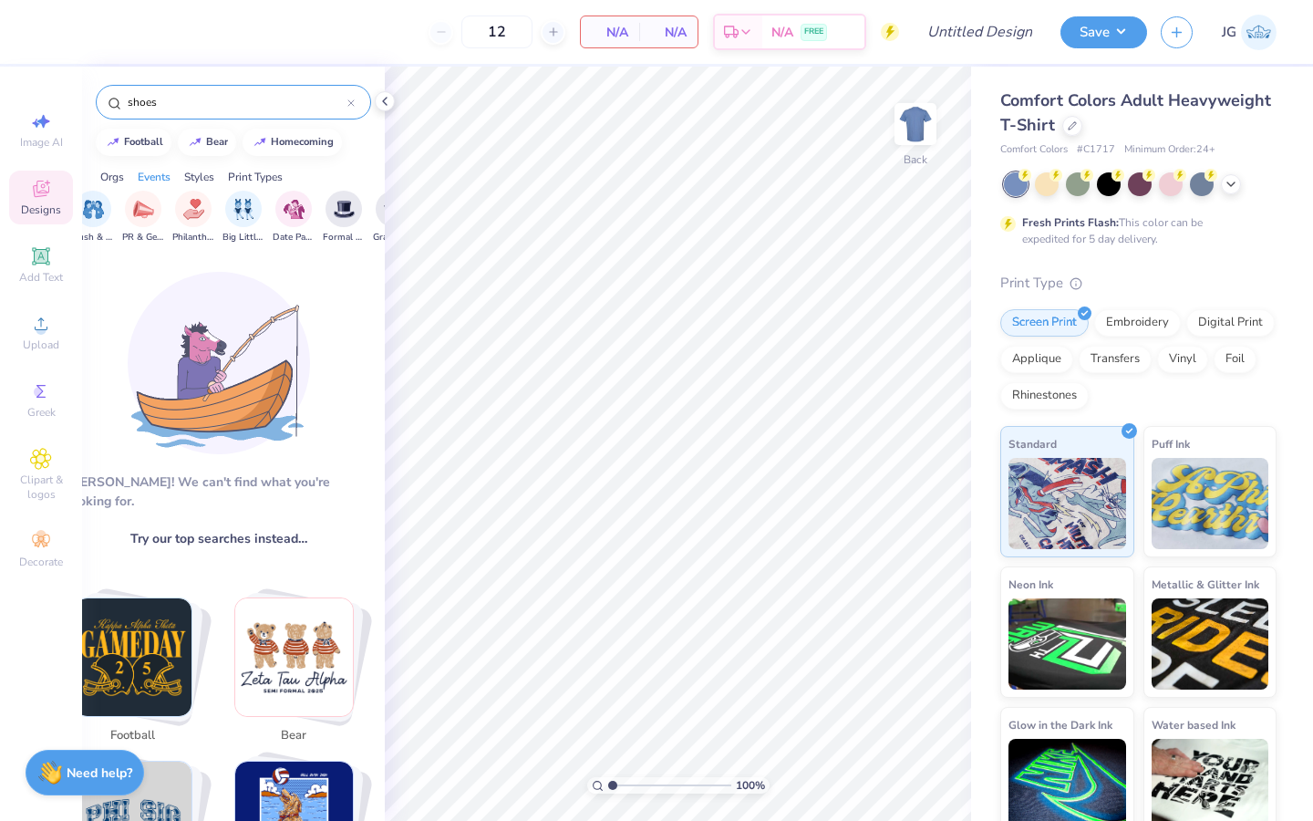
click at [354, 103] on icon at bounding box center [350, 102] width 7 height 7
click at [274, 101] on input "text" at bounding box center [242, 102] width 233 height 18
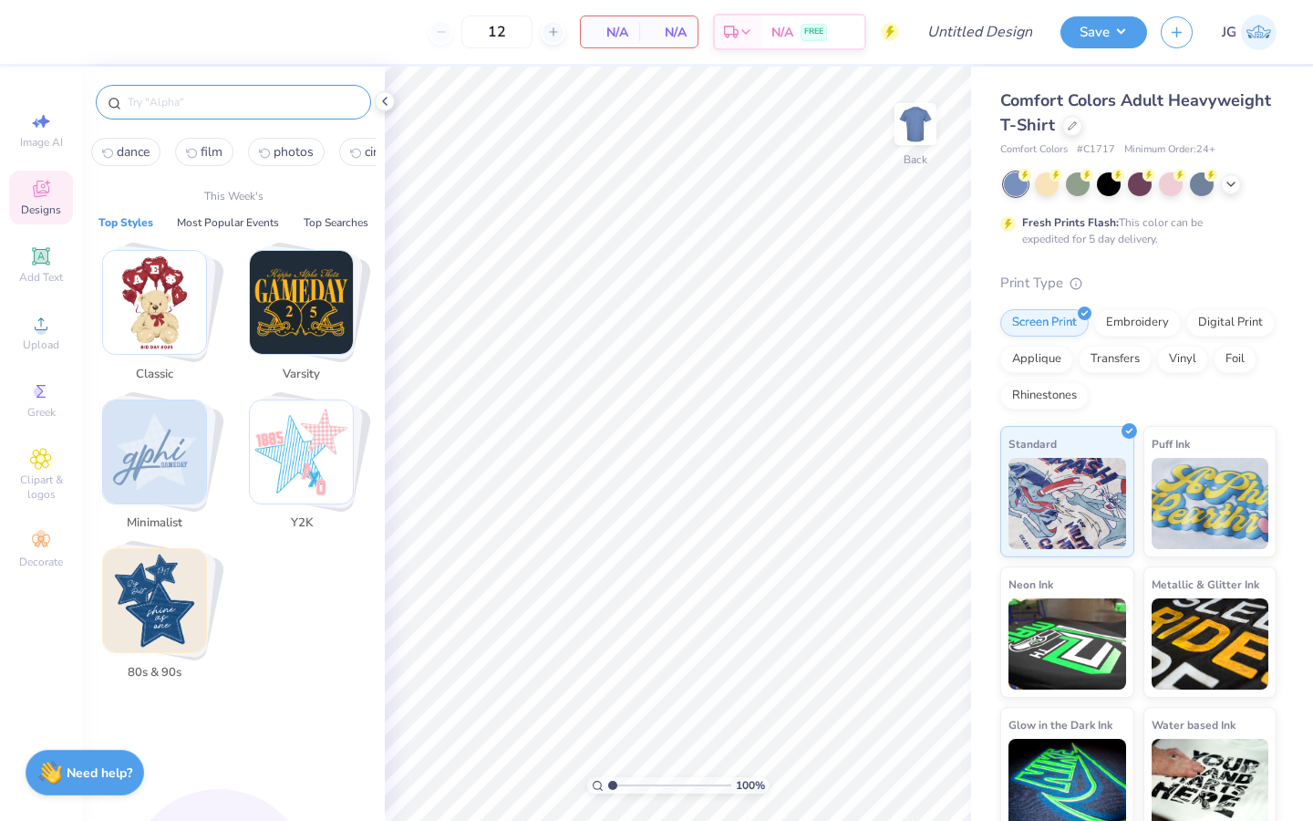
click at [131, 470] on img "Stack Card Button Minimalist" at bounding box center [154, 451] width 103 height 103
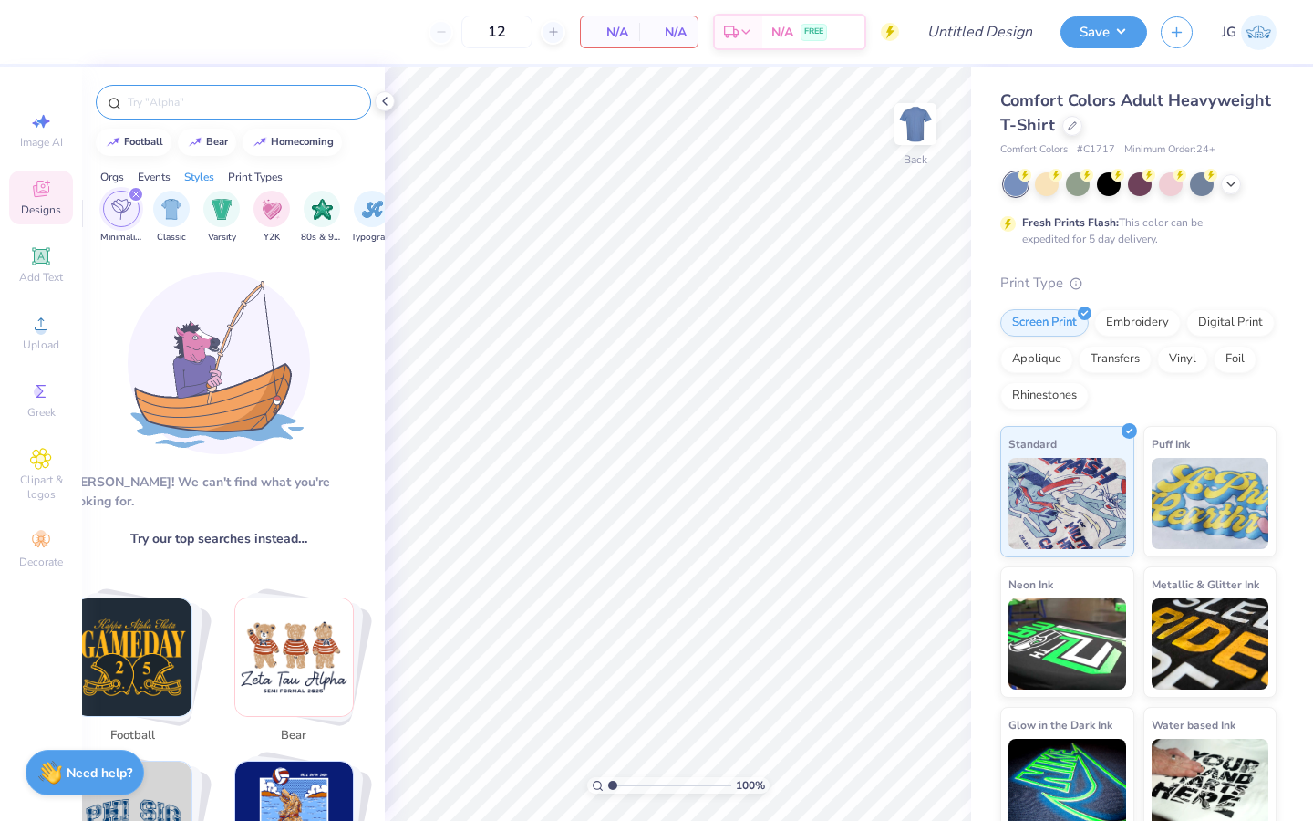
scroll to position [0, 956]
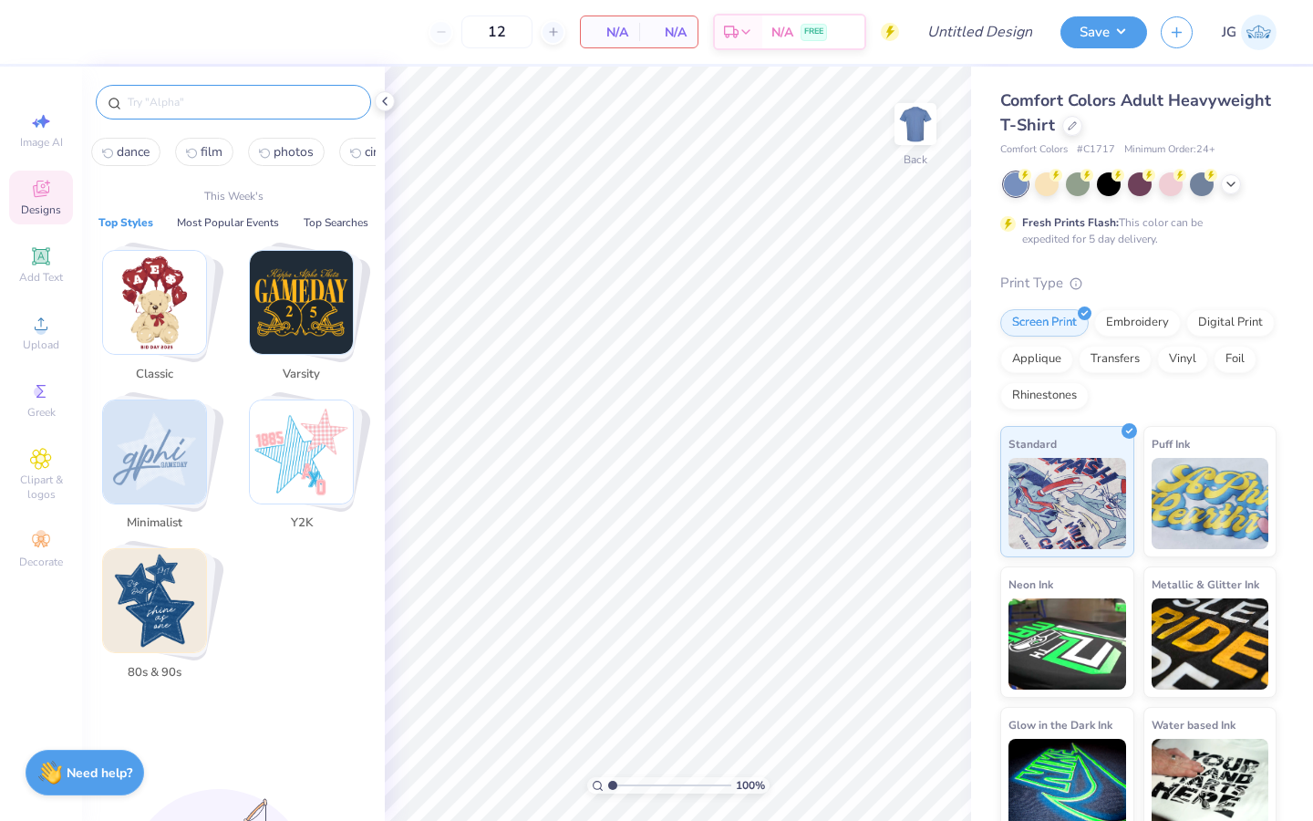
click at [326, 104] on input "text" at bounding box center [242, 102] width 233 height 18
click at [181, 579] on img "Stack Card Button 80s & 90s" at bounding box center [154, 600] width 103 height 103
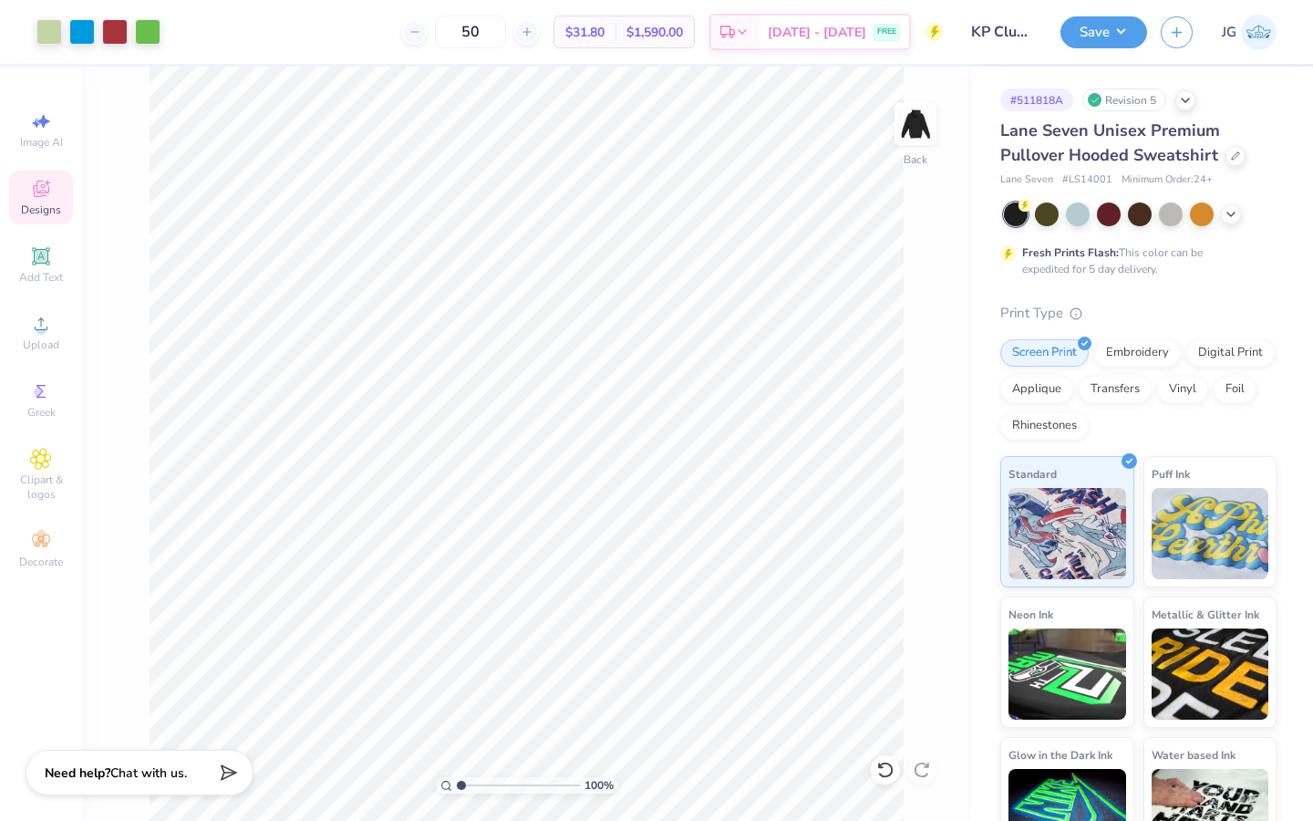
click at [39, 195] on icon at bounding box center [41, 191] width 15 height 12
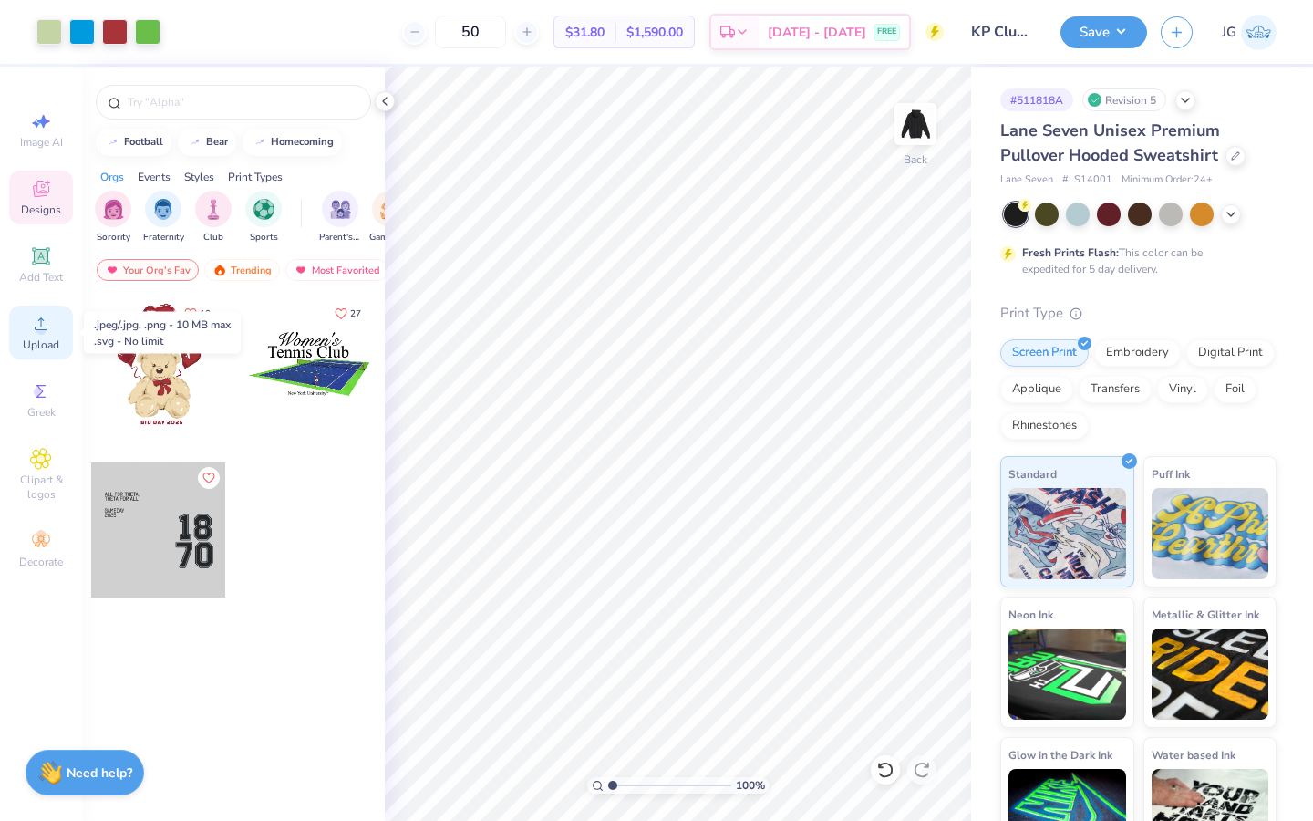
click at [31, 325] on icon at bounding box center [41, 324] width 22 height 22
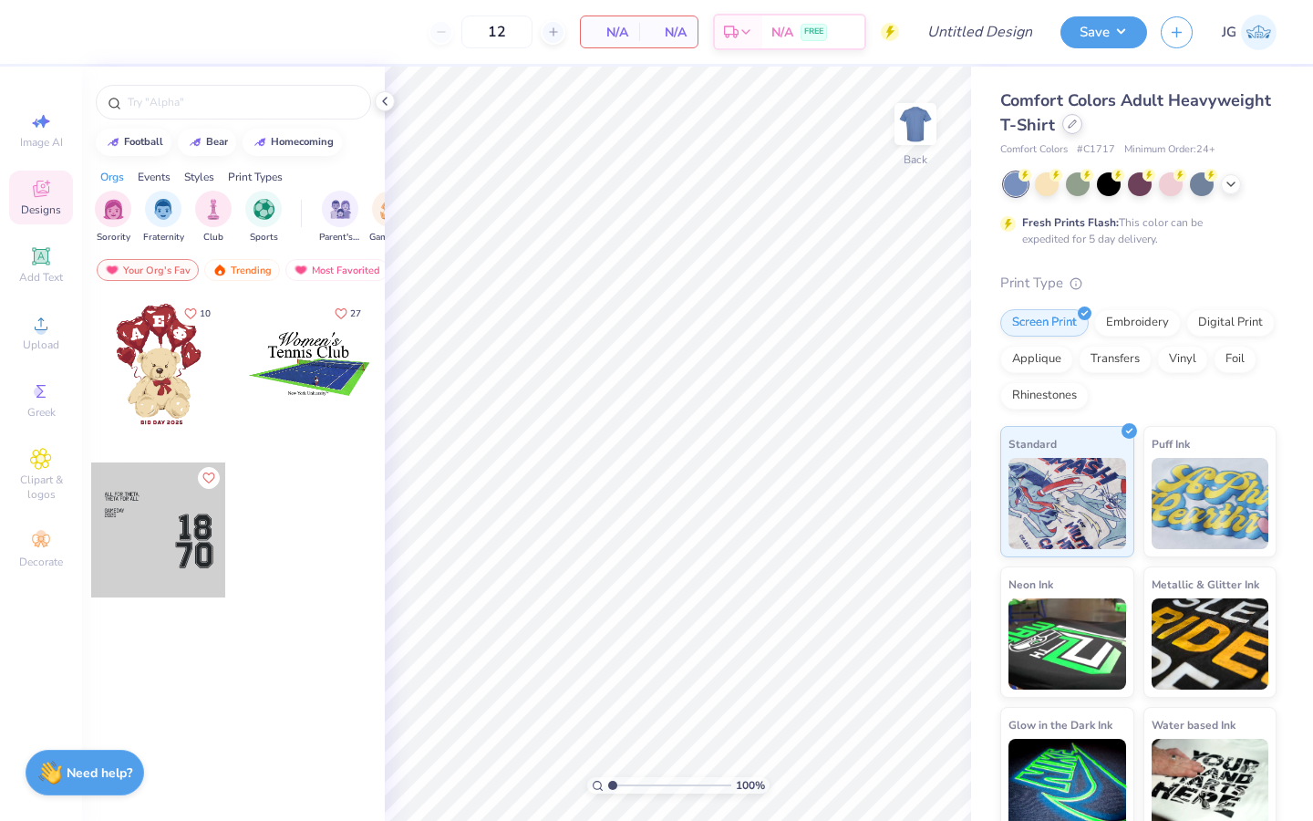
click at [1076, 129] on div at bounding box center [1072, 124] width 20 height 20
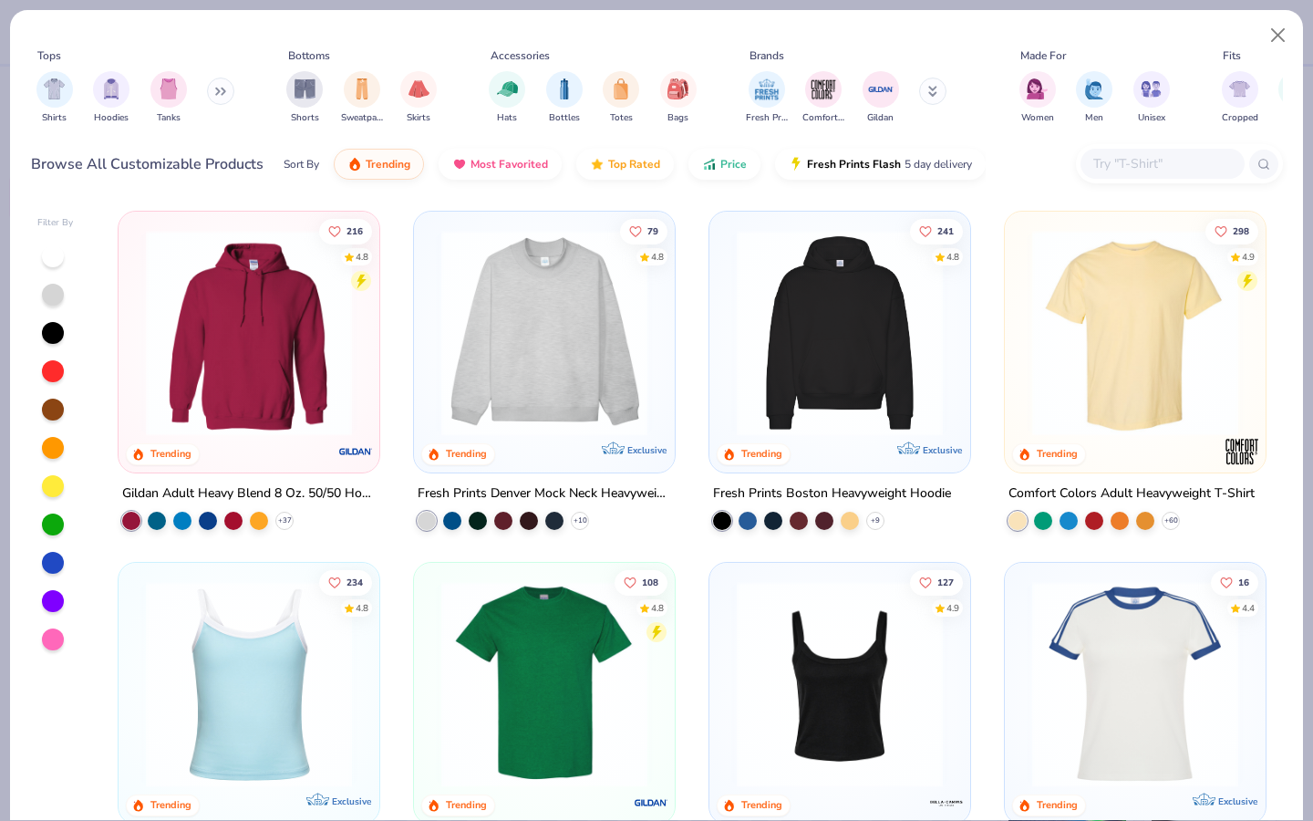
click at [1121, 178] on div at bounding box center [1162, 164] width 164 height 30
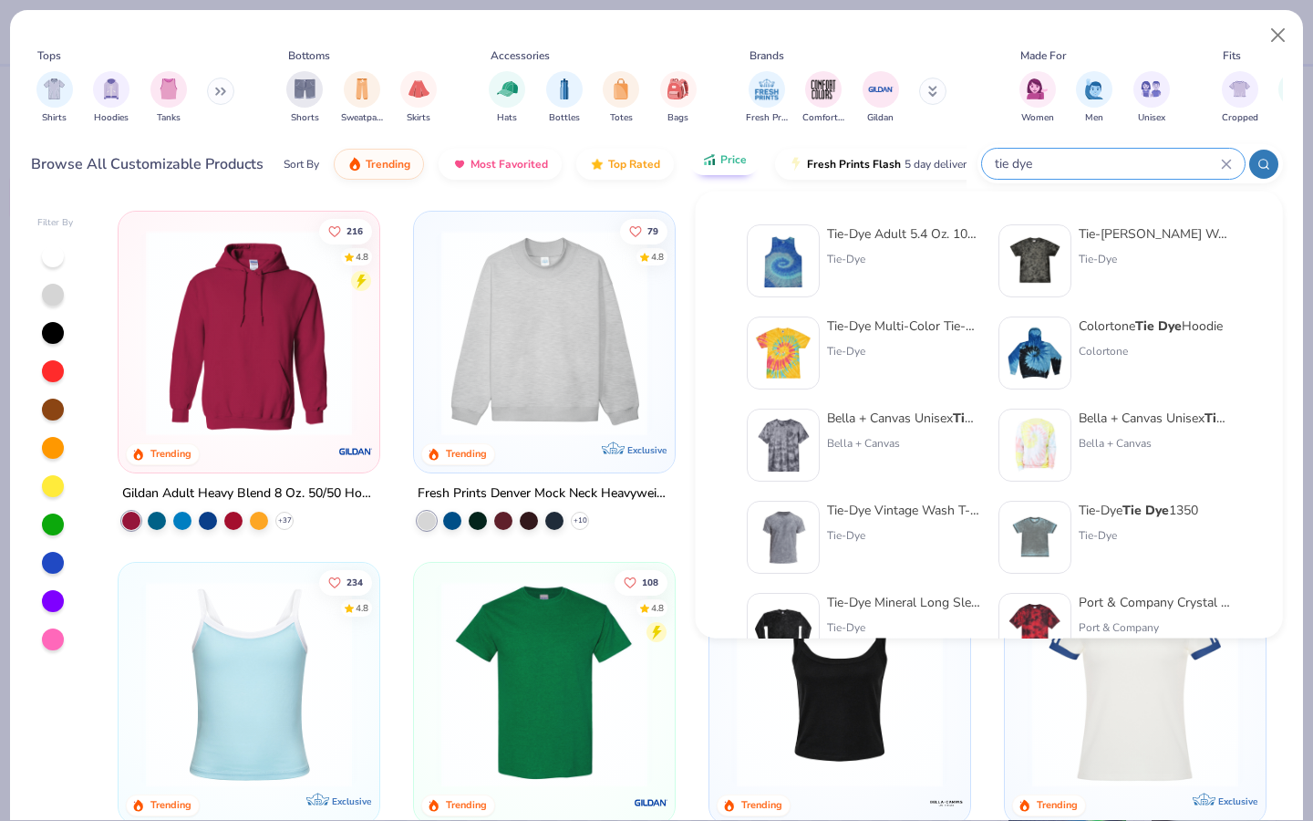
type input "tie dye"
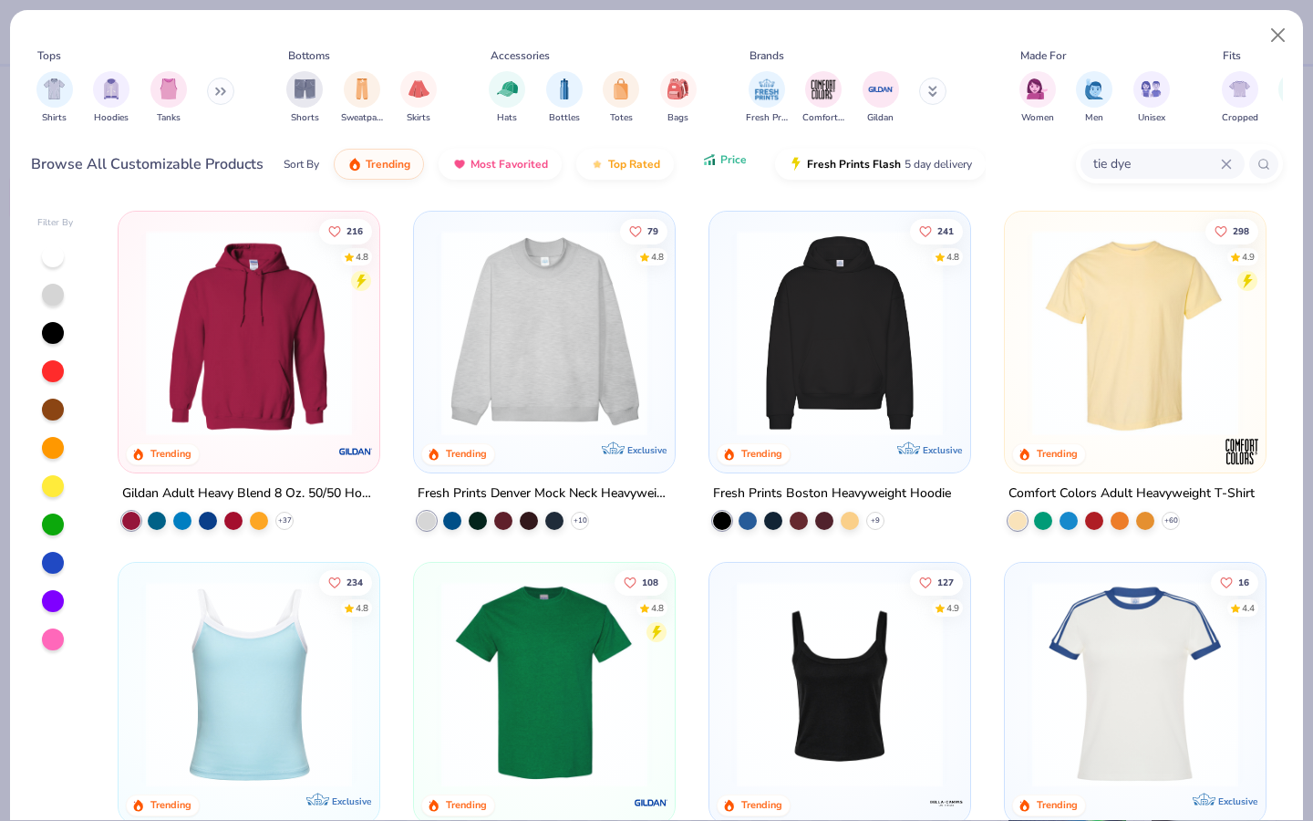
click at [713, 165] on icon "button" at bounding box center [709, 159] width 15 height 16
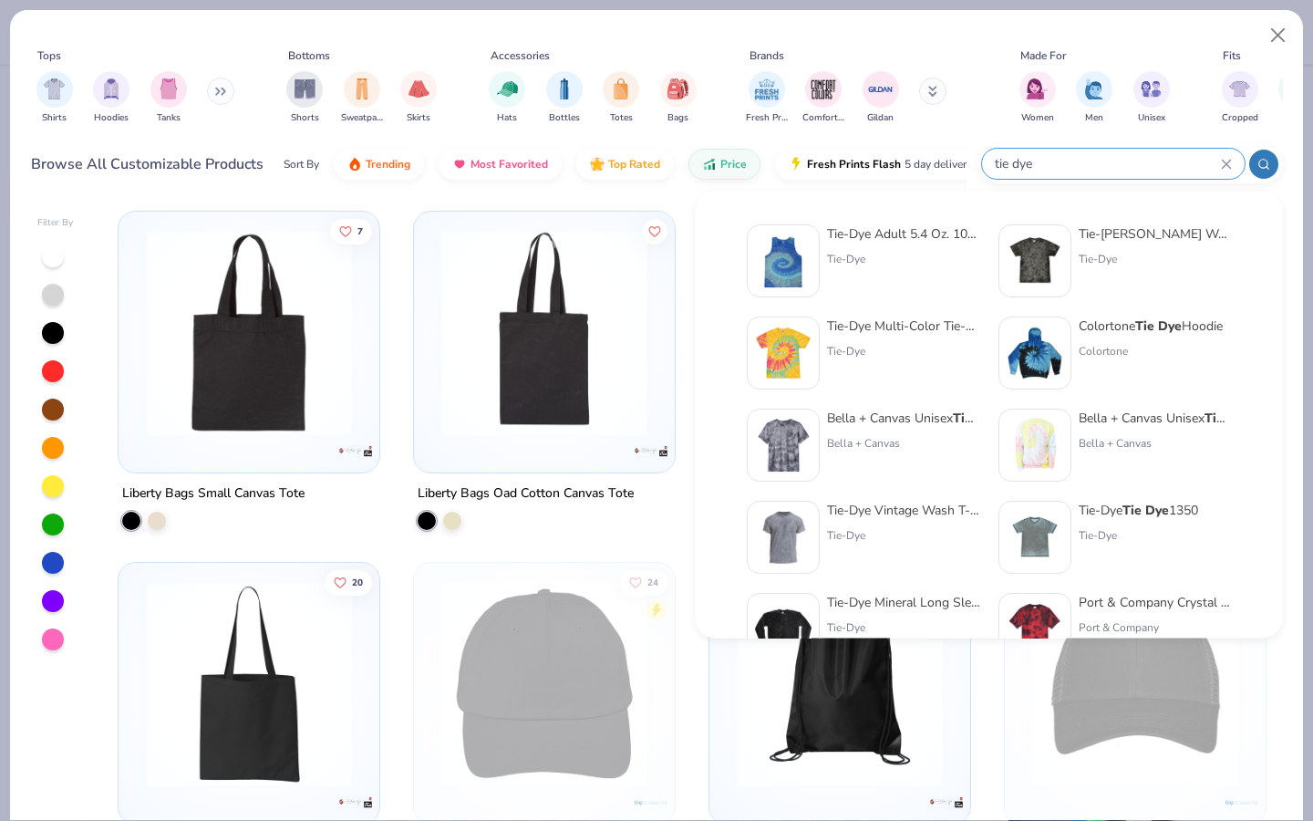
click at [1155, 160] on input "tie dye" at bounding box center [1107, 163] width 228 height 21
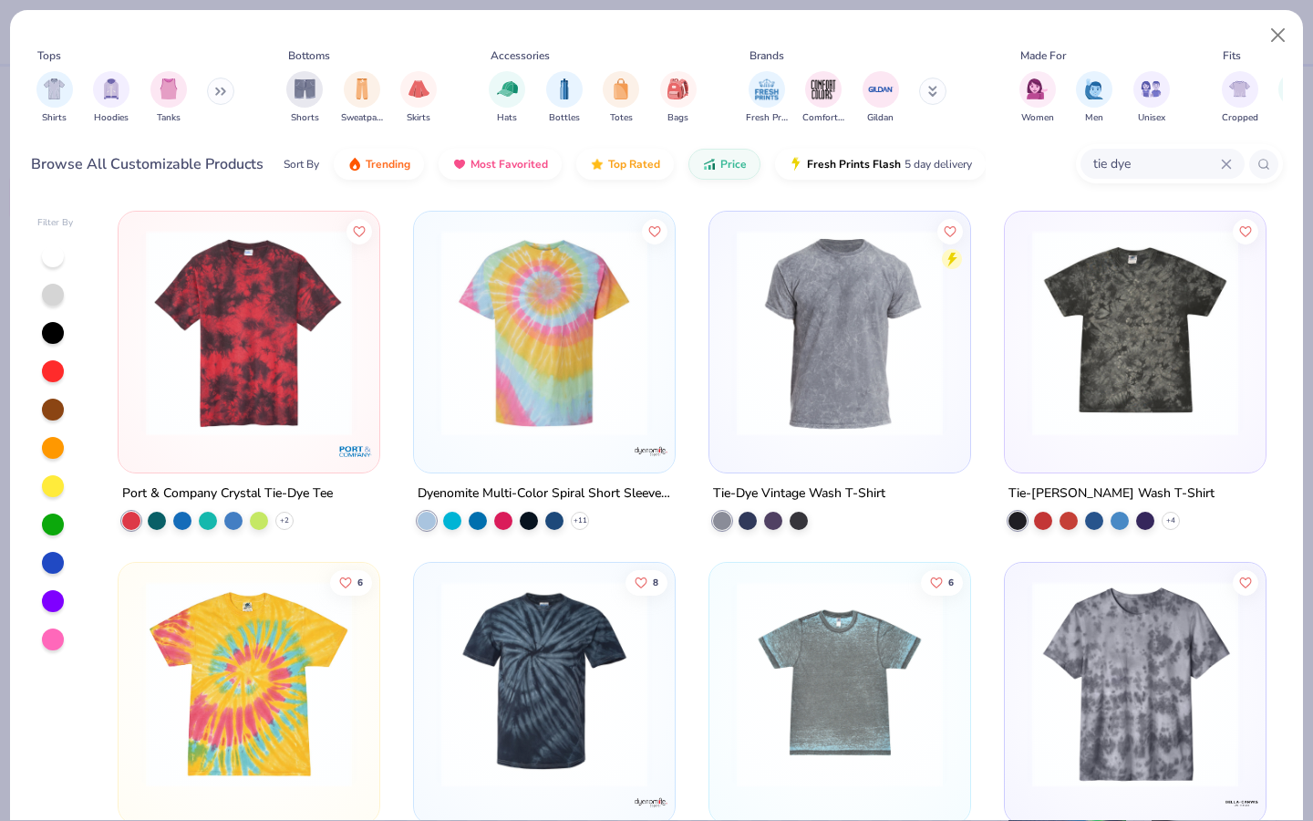
click at [313, 404] on img at bounding box center [249, 333] width 224 height 206
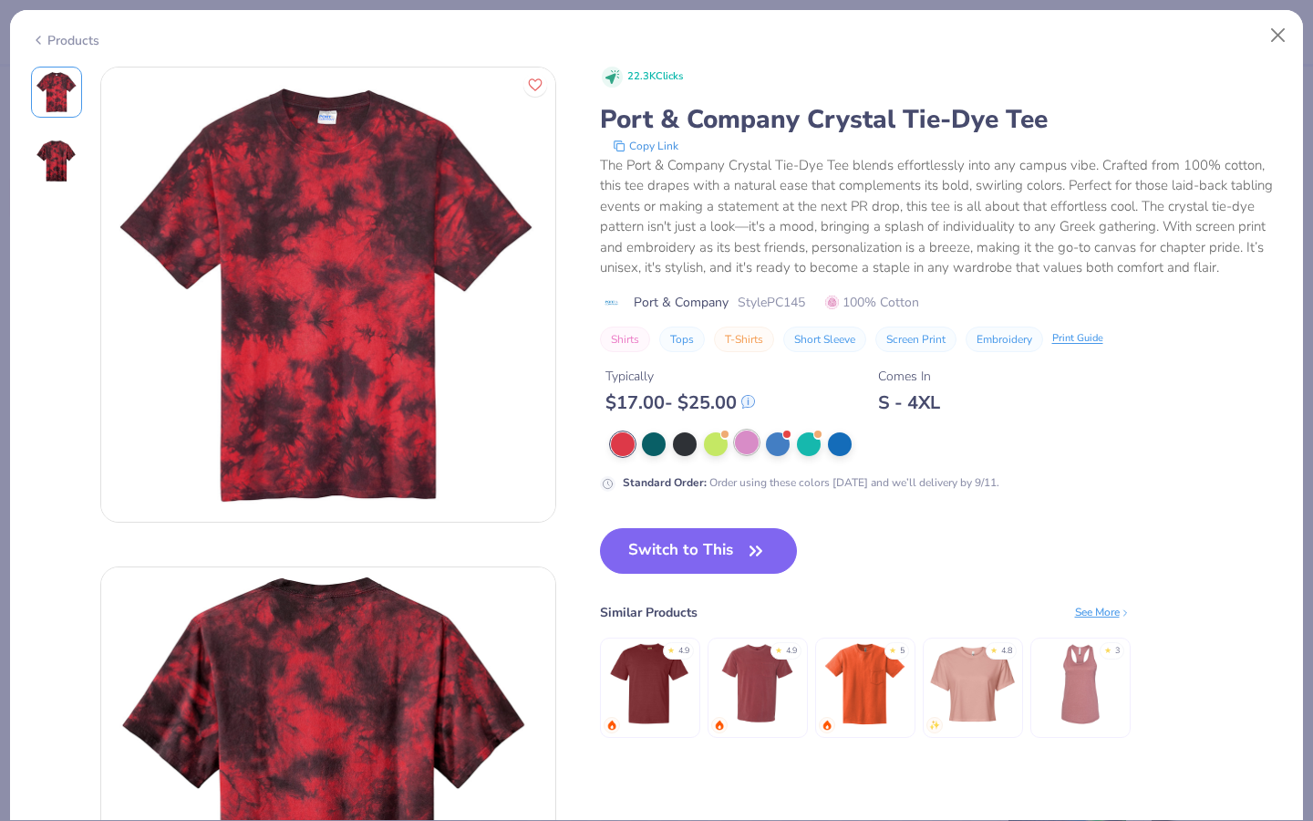
click at [754, 448] on div at bounding box center [747, 442] width 24 height 24
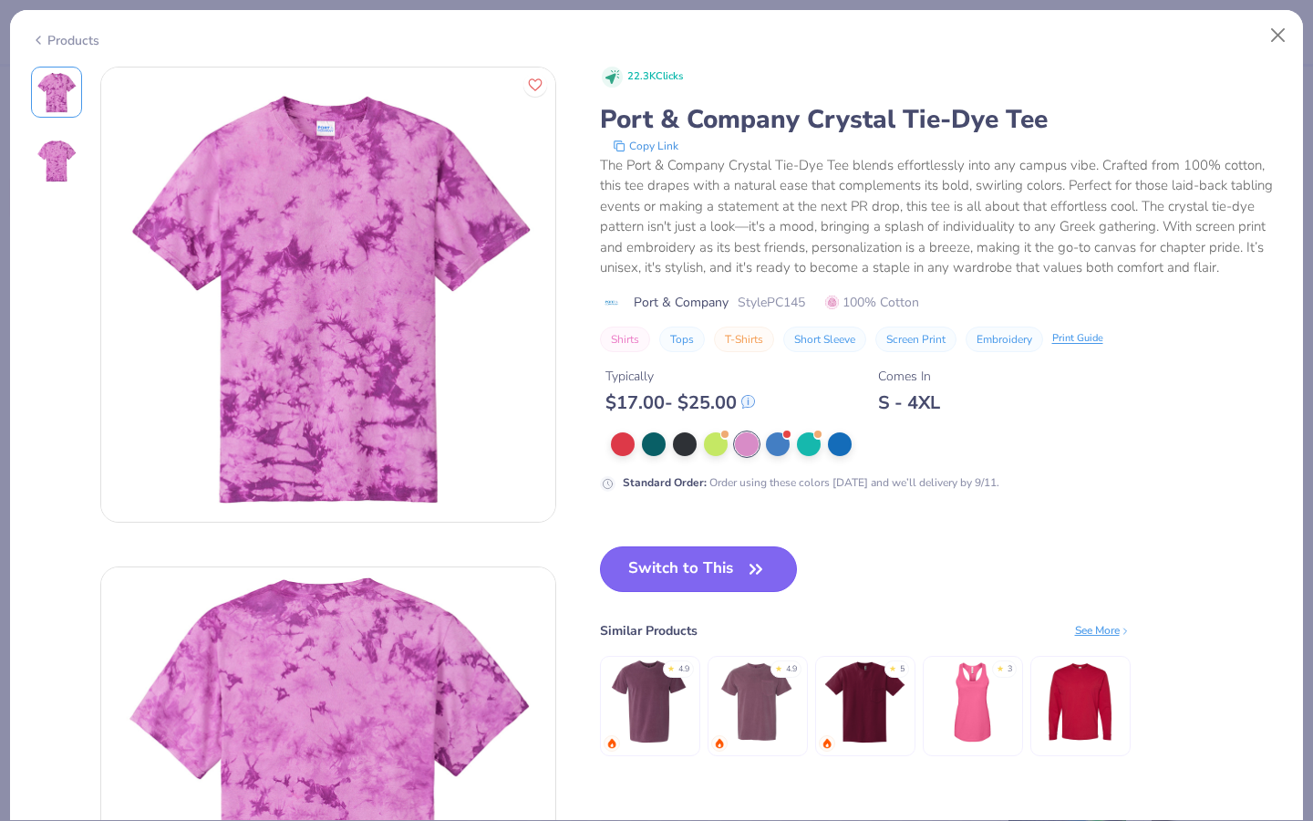
click at [627, 561] on button "Switch to This" at bounding box center [699, 569] width 198 height 46
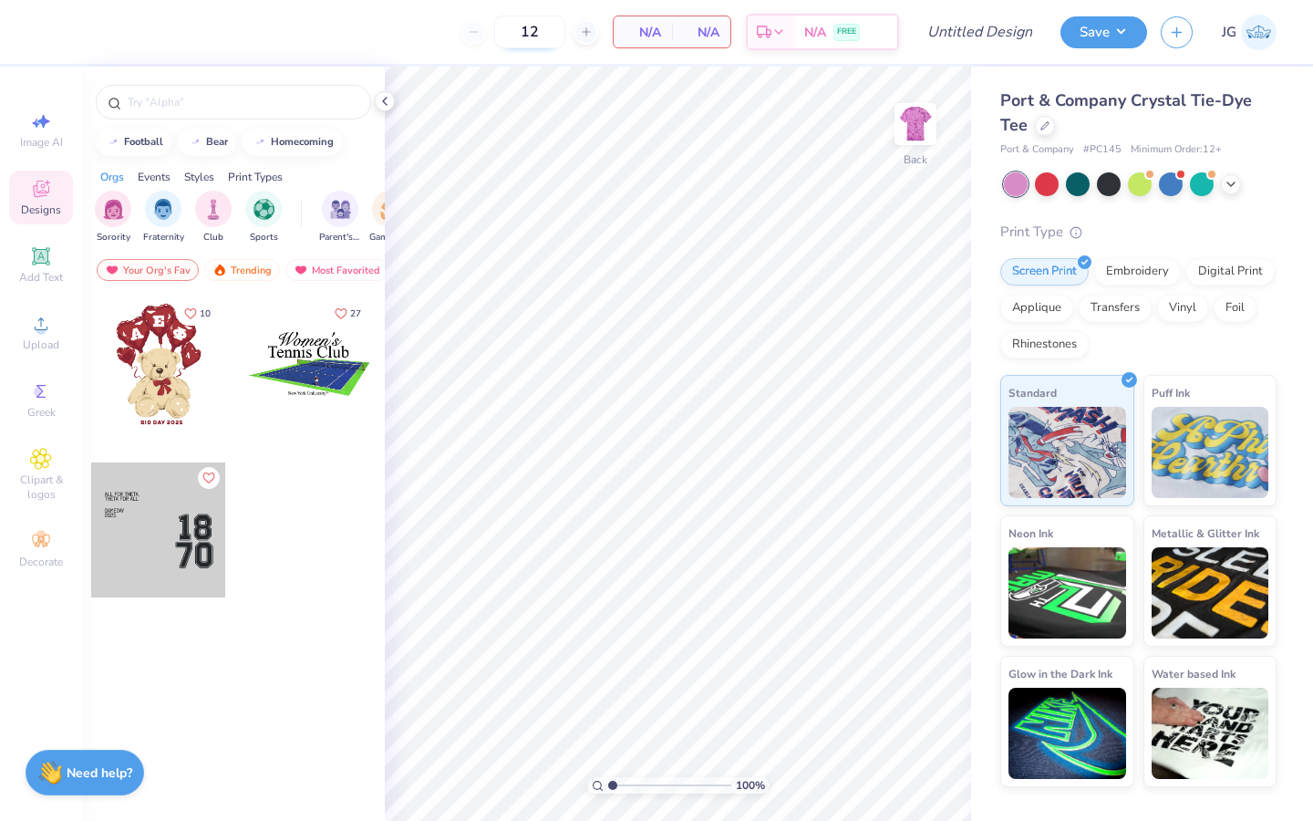
click at [550, 29] on input "12" at bounding box center [529, 31] width 71 height 33
type input "1"
type input "30"
click at [1107, 193] on div at bounding box center [1109, 182] width 24 height 24
click at [15, 336] on div "Upload" at bounding box center [41, 332] width 64 height 54
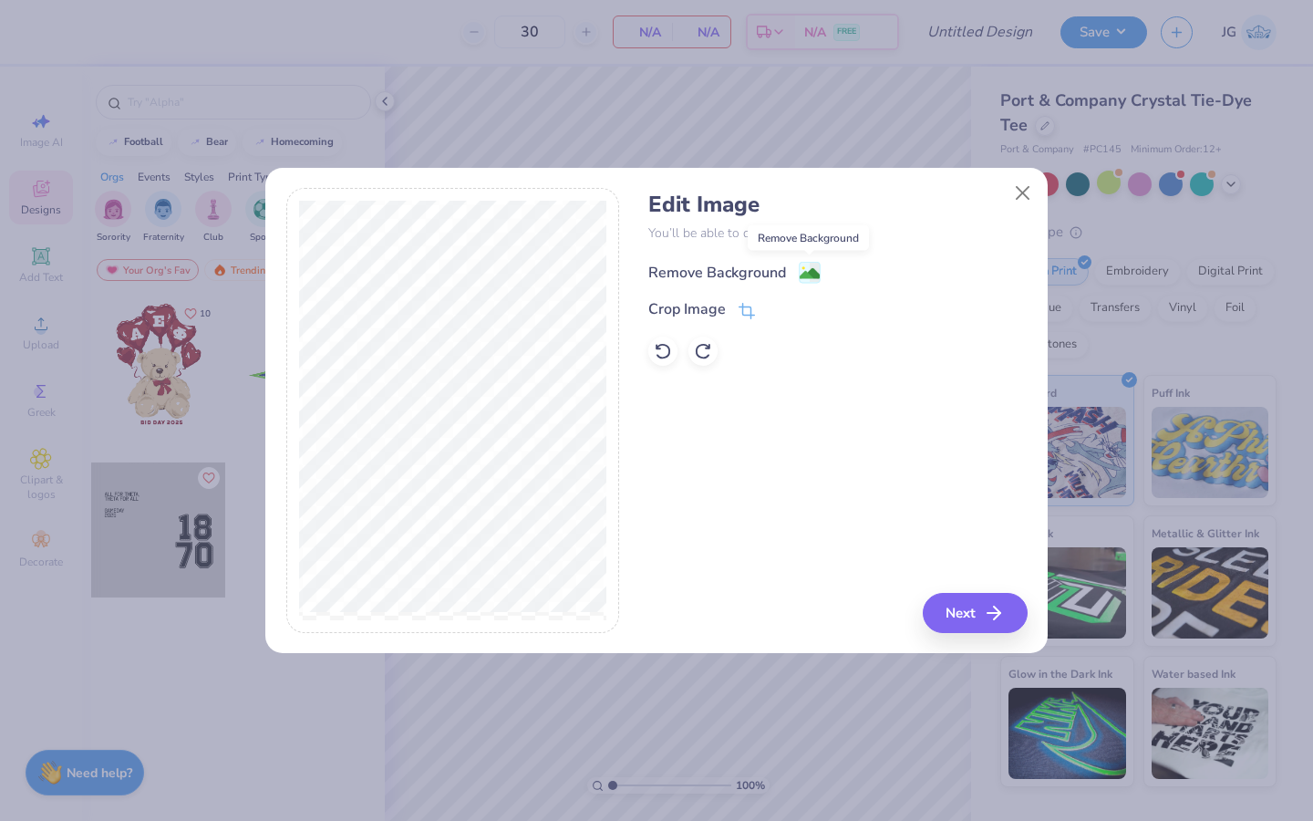
click at [801, 274] on image at bounding box center [810, 273] width 20 height 20
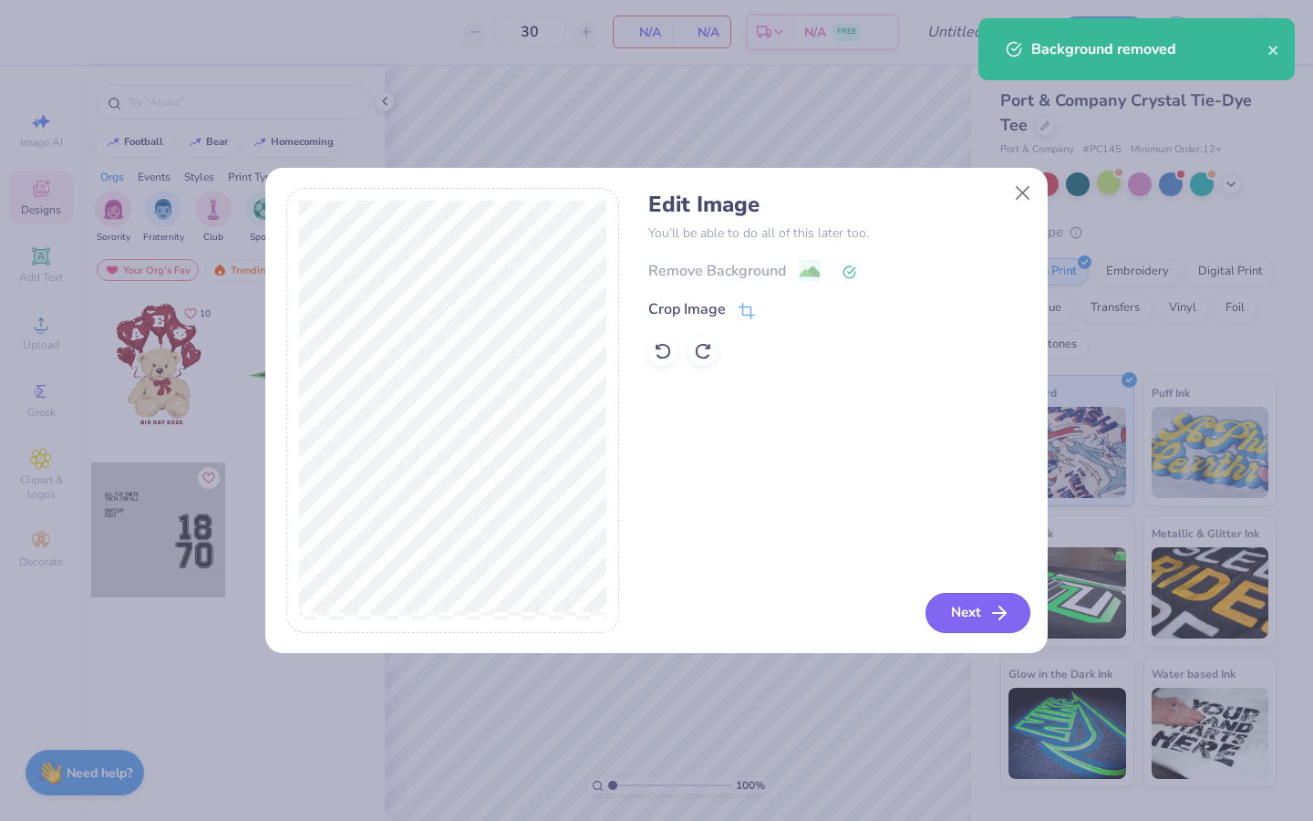
click at [975, 620] on button "Next" at bounding box center [977, 613] width 105 height 40
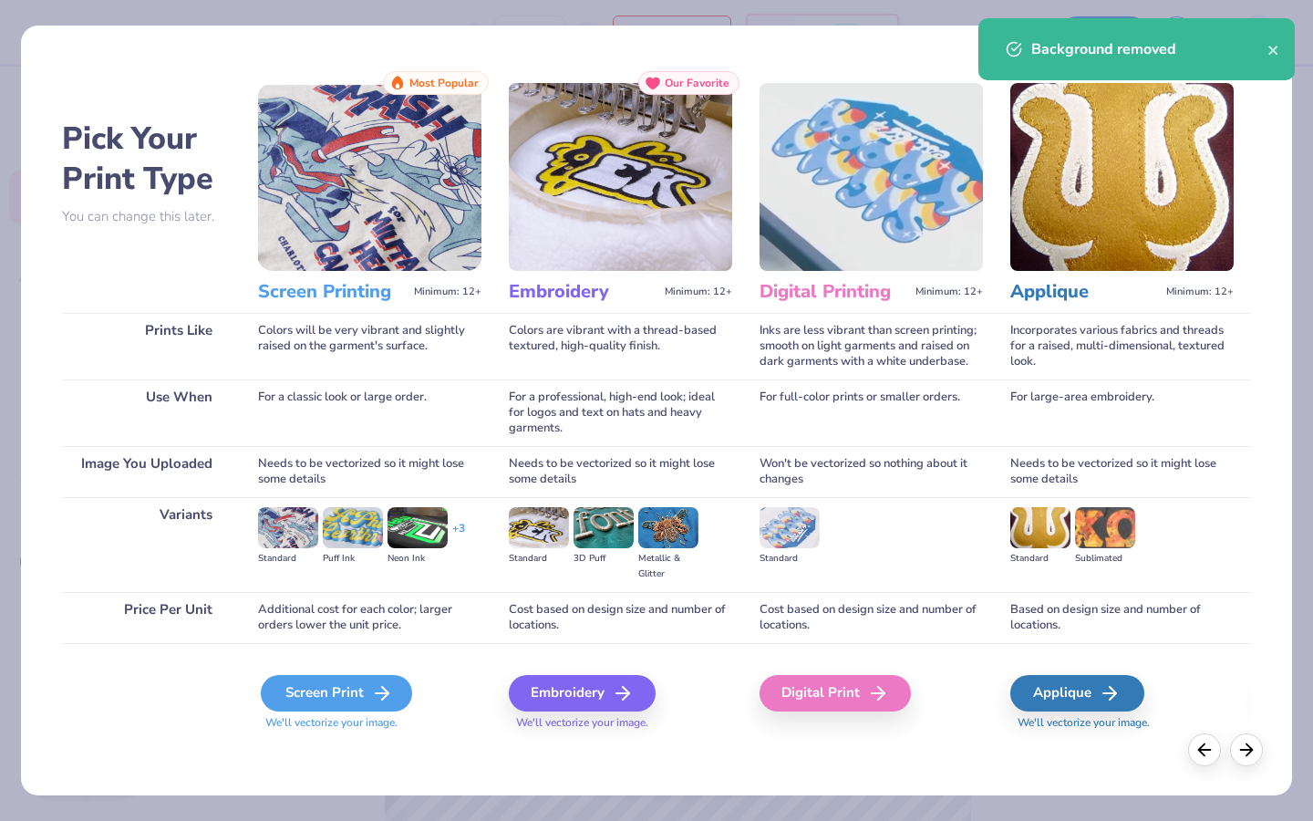
click at [341, 679] on div "Screen Print" at bounding box center [336, 693] width 151 height 36
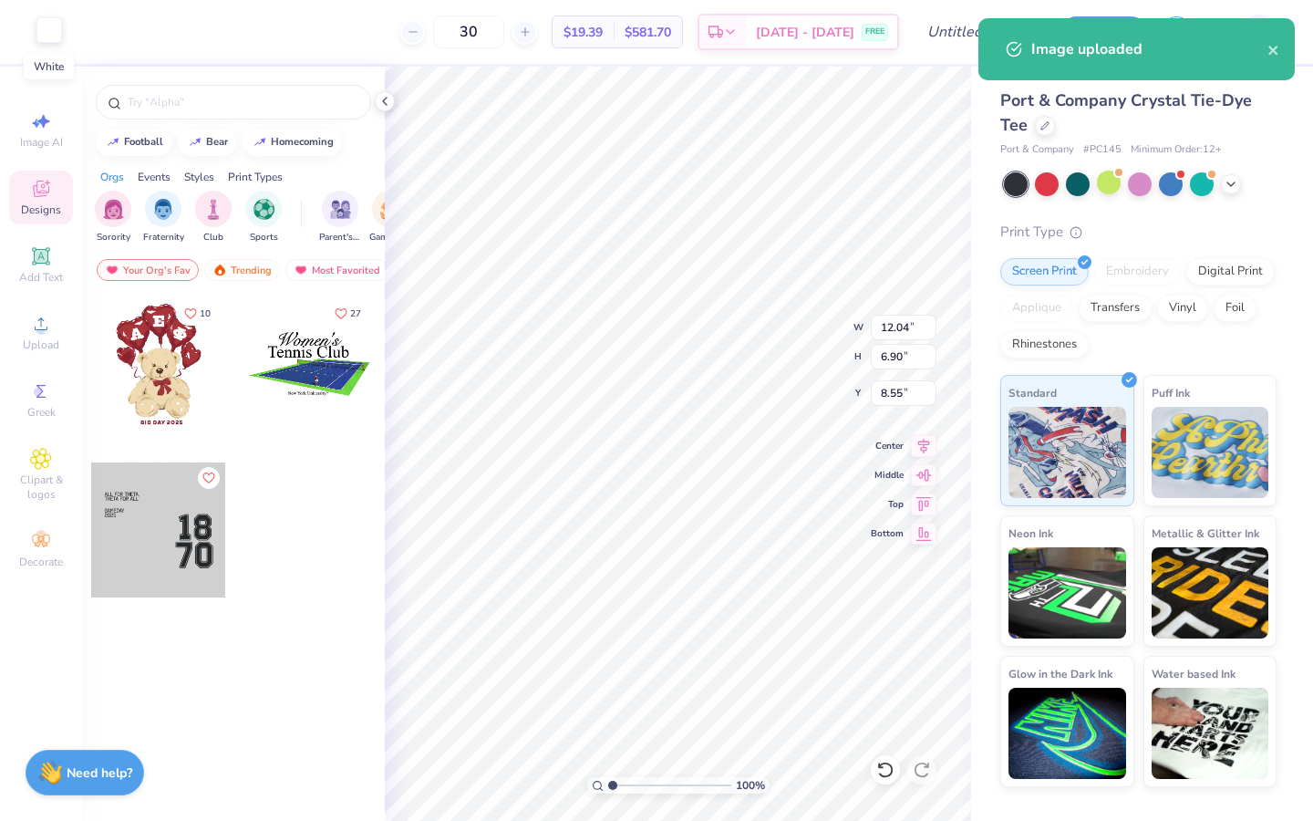
click at [47, 32] on div at bounding box center [49, 30] width 26 height 26
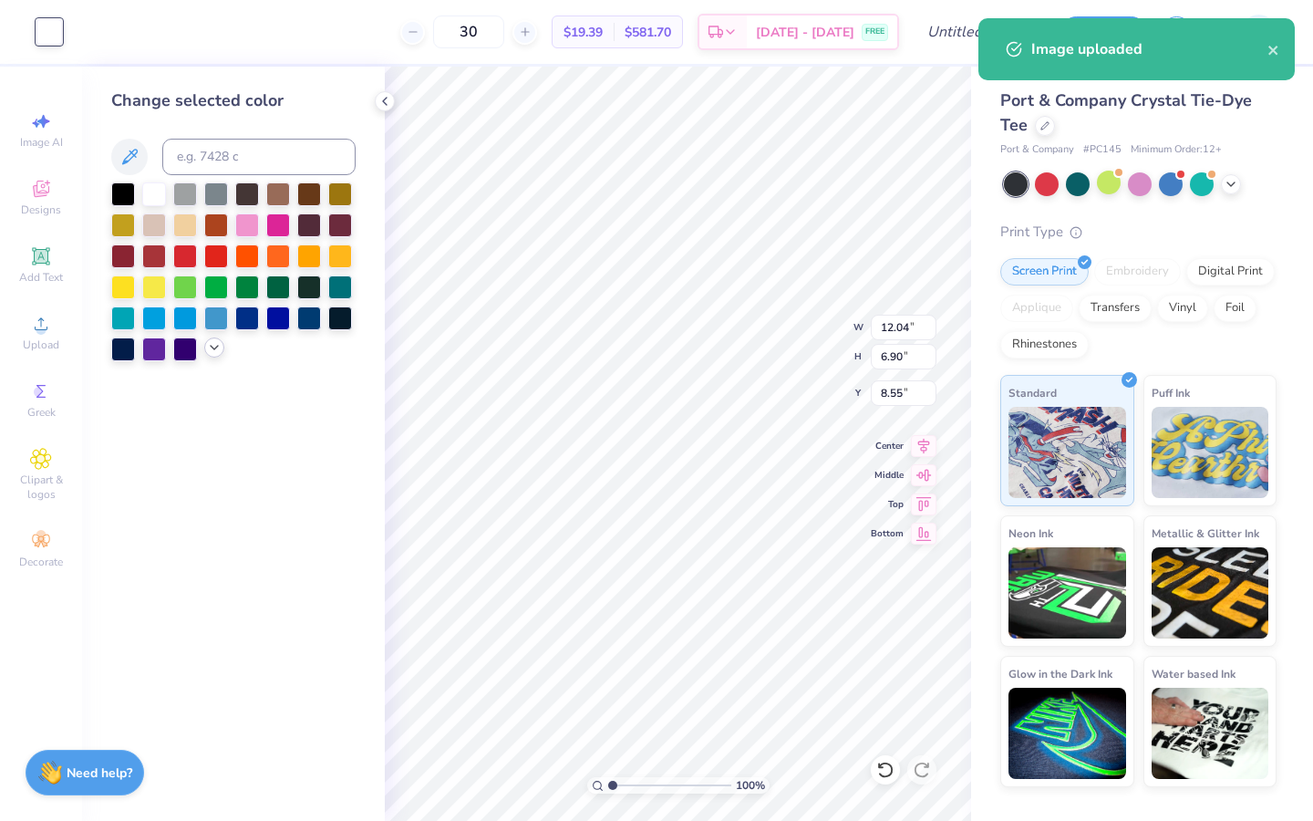
click at [205, 351] on div at bounding box center [214, 347] width 20 height 20
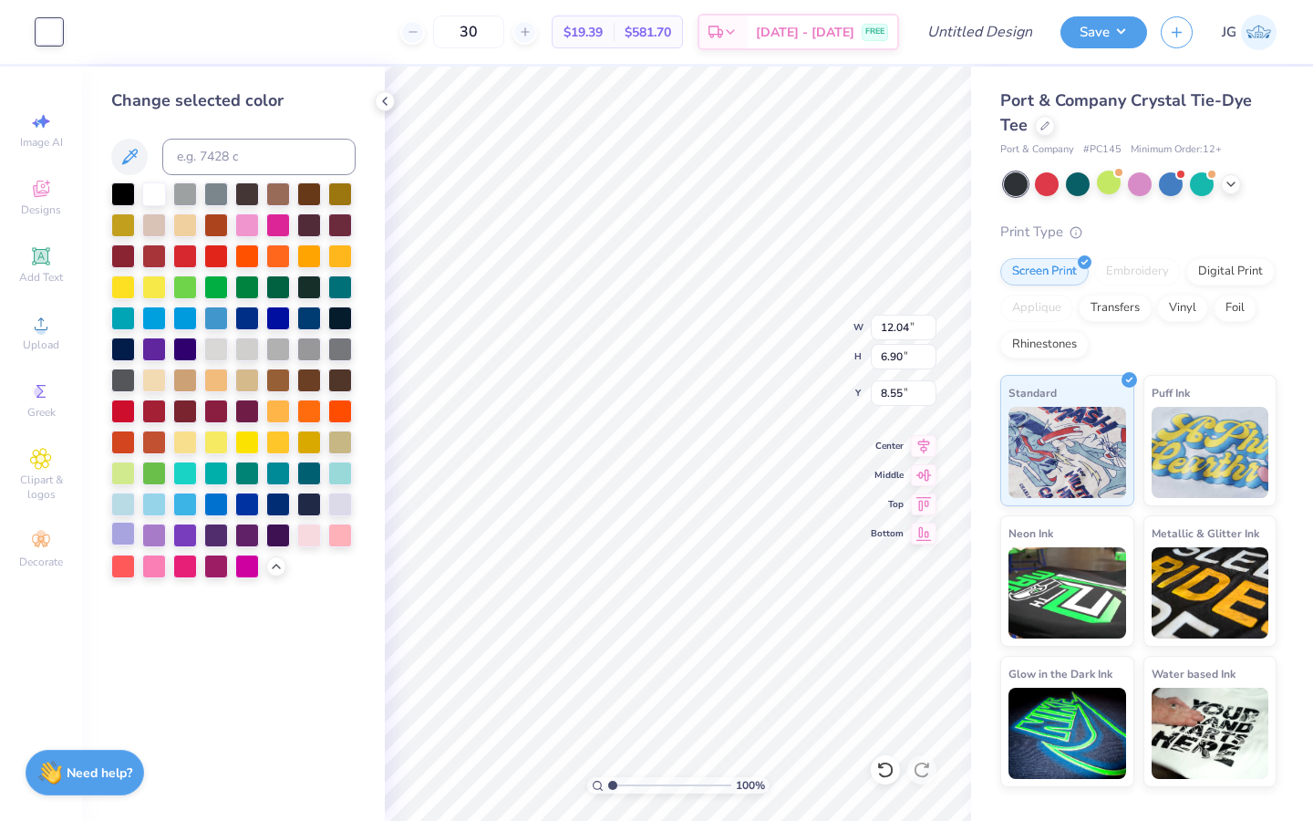
click at [118, 532] on div at bounding box center [123, 534] width 24 height 24
type input "0.50"
type input "9.21"
type input "5.28"
type input "2.08"
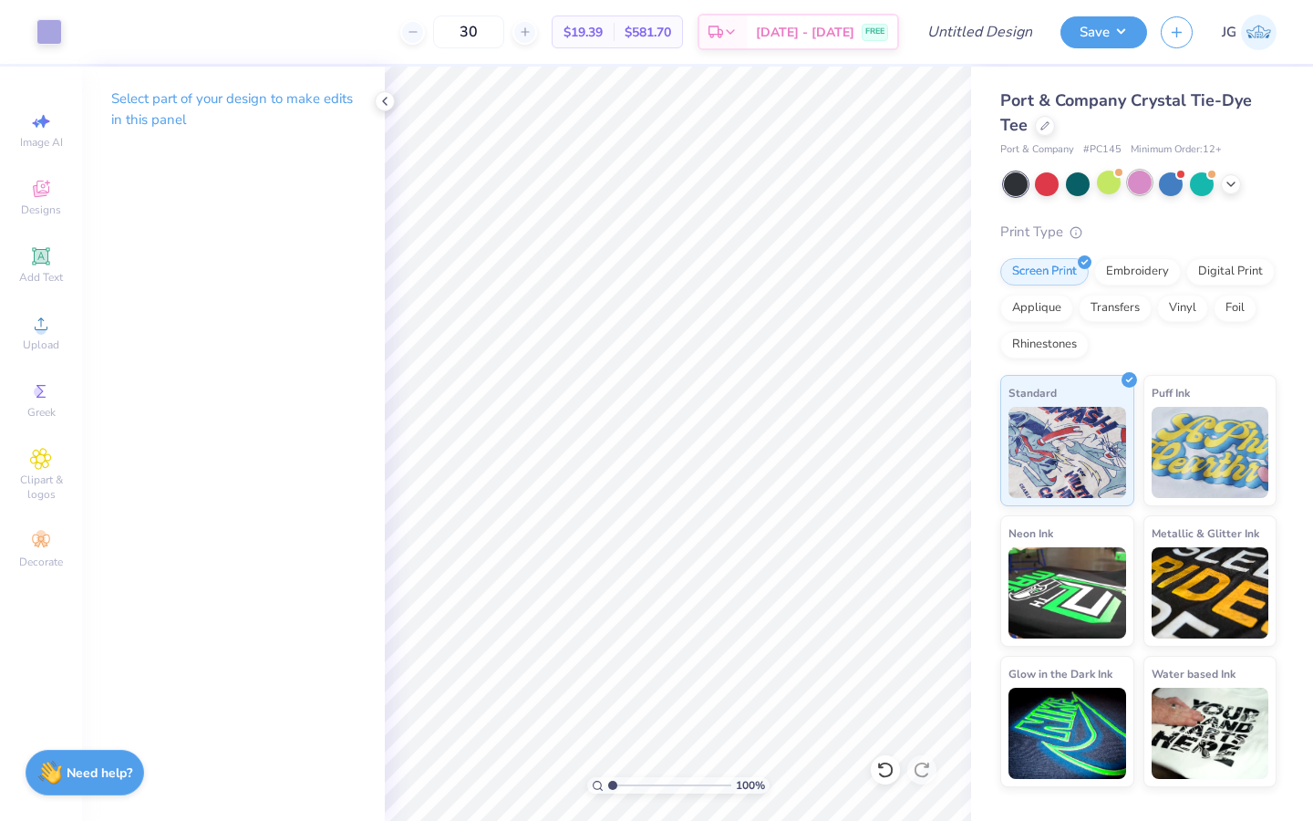
click at [1142, 192] on div at bounding box center [1140, 182] width 24 height 24
click at [61, 25] on div at bounding box center [49, 30] width 26 height 26
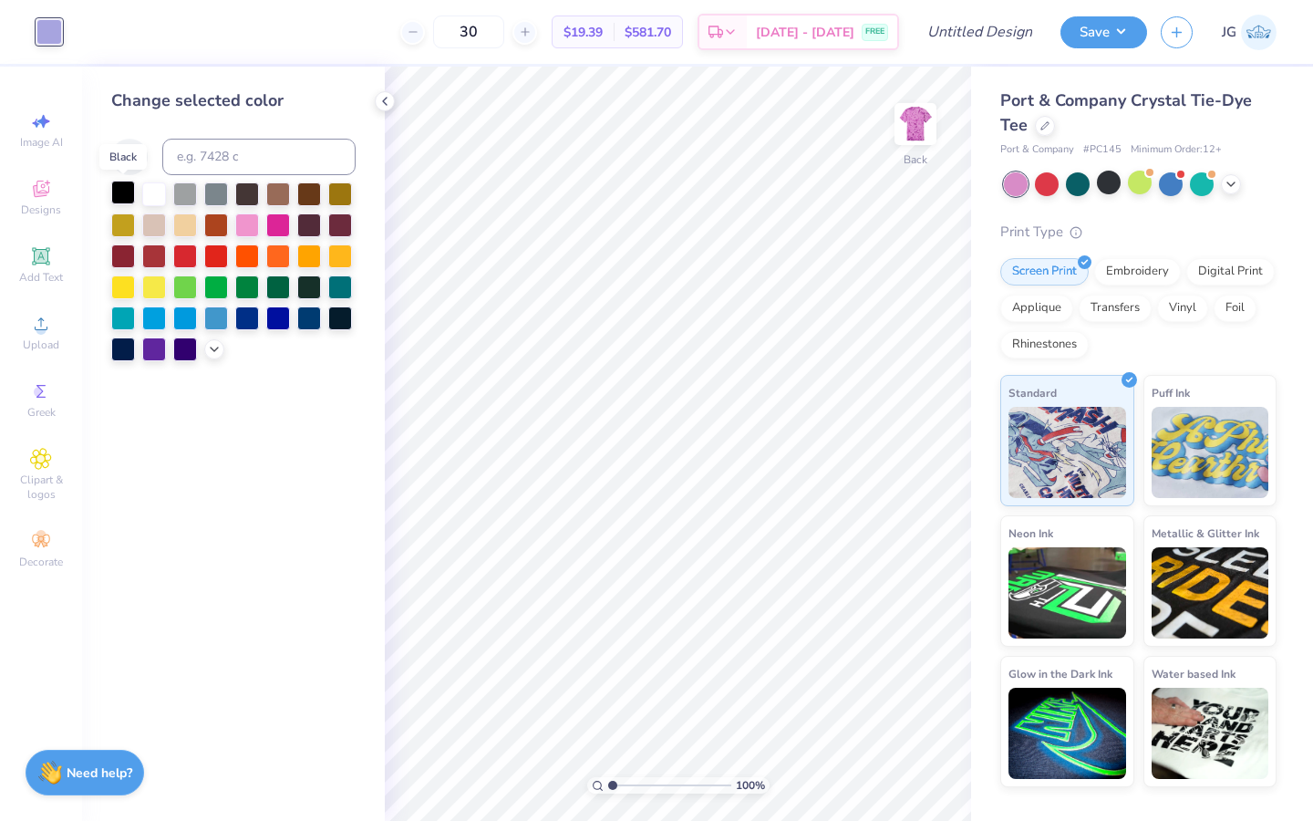
click at [119, 190] on div at bounding box center [123, 193] width 24 height 24
click at [1095, 34] on button "Save" at bounding box center [1103, 30] width 87 height 32
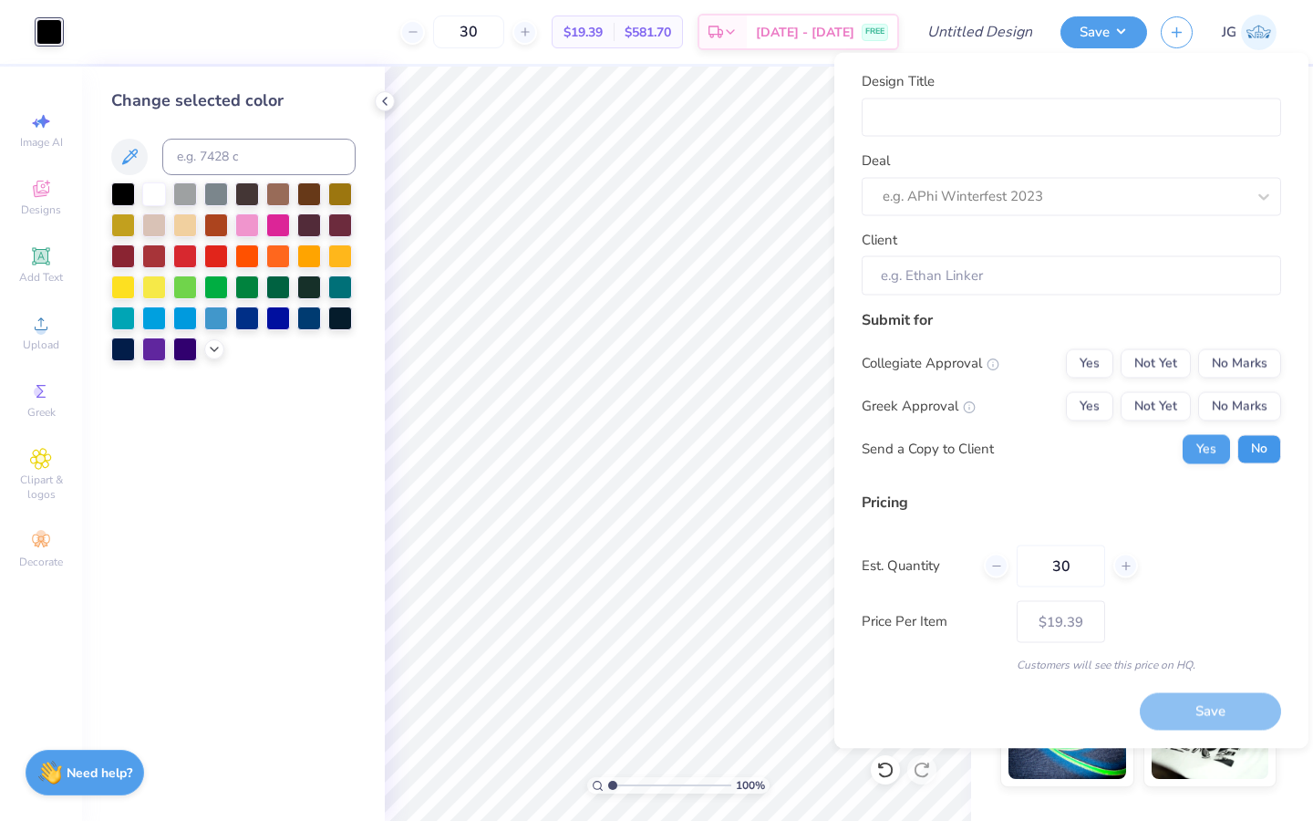
click at [1252, 449] on button "No" at bounding box center [1259, 448] width 44 height 29
click at [1252, 391] on button "No Marks" at bounding box center [1239, 405] width 83 height 29
click at [1252, 375] on button "No Marks" at bounding box center [1239, 362] width 83 height 29
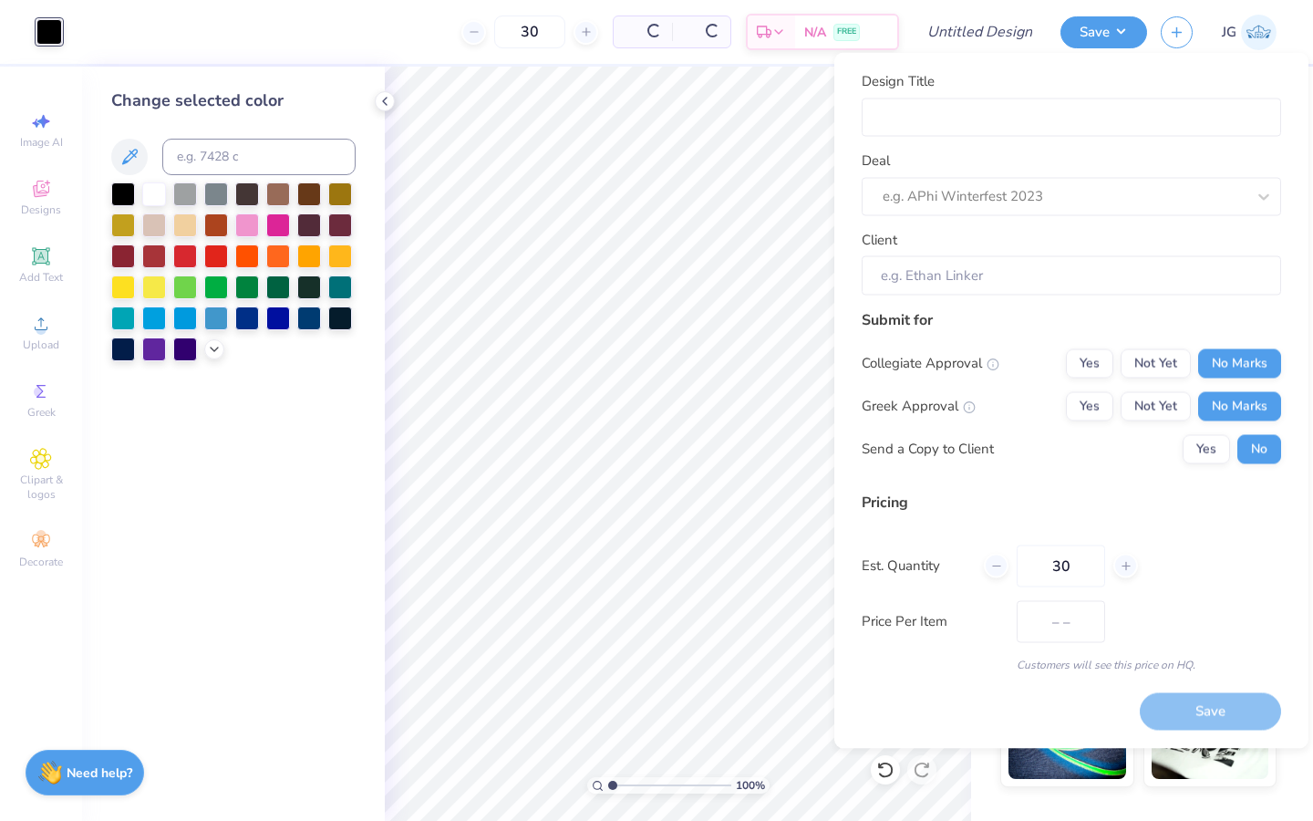
type input "$19.39"
click at [1096, 212] on div "e.g. APhi Winterfest 2023" at bounding box center [1071, 196] width 419 height 38
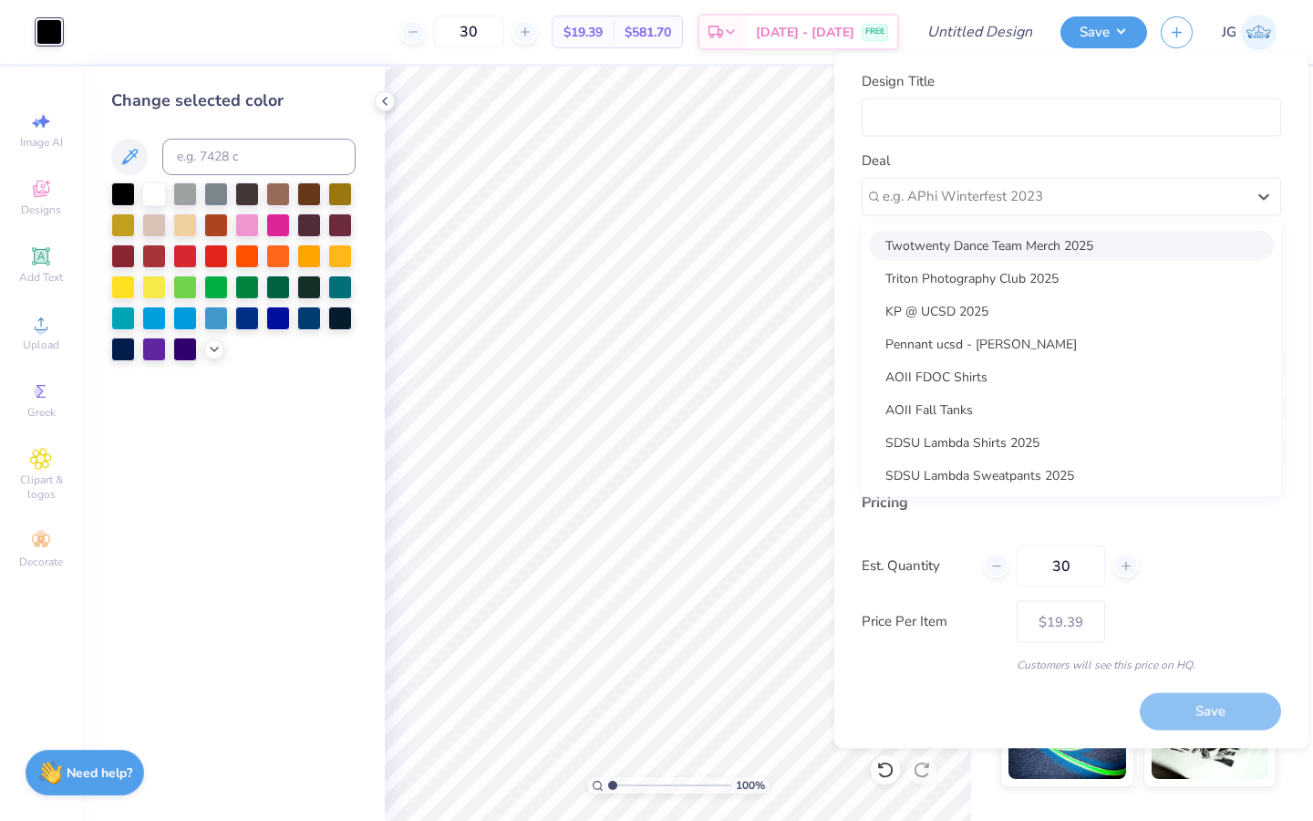
click at [1006, 254] on div "Twotwenty Dance Team Merch 2025" at bounding box center [1071, 245] width 405 height 30
type input "Two Twenty"
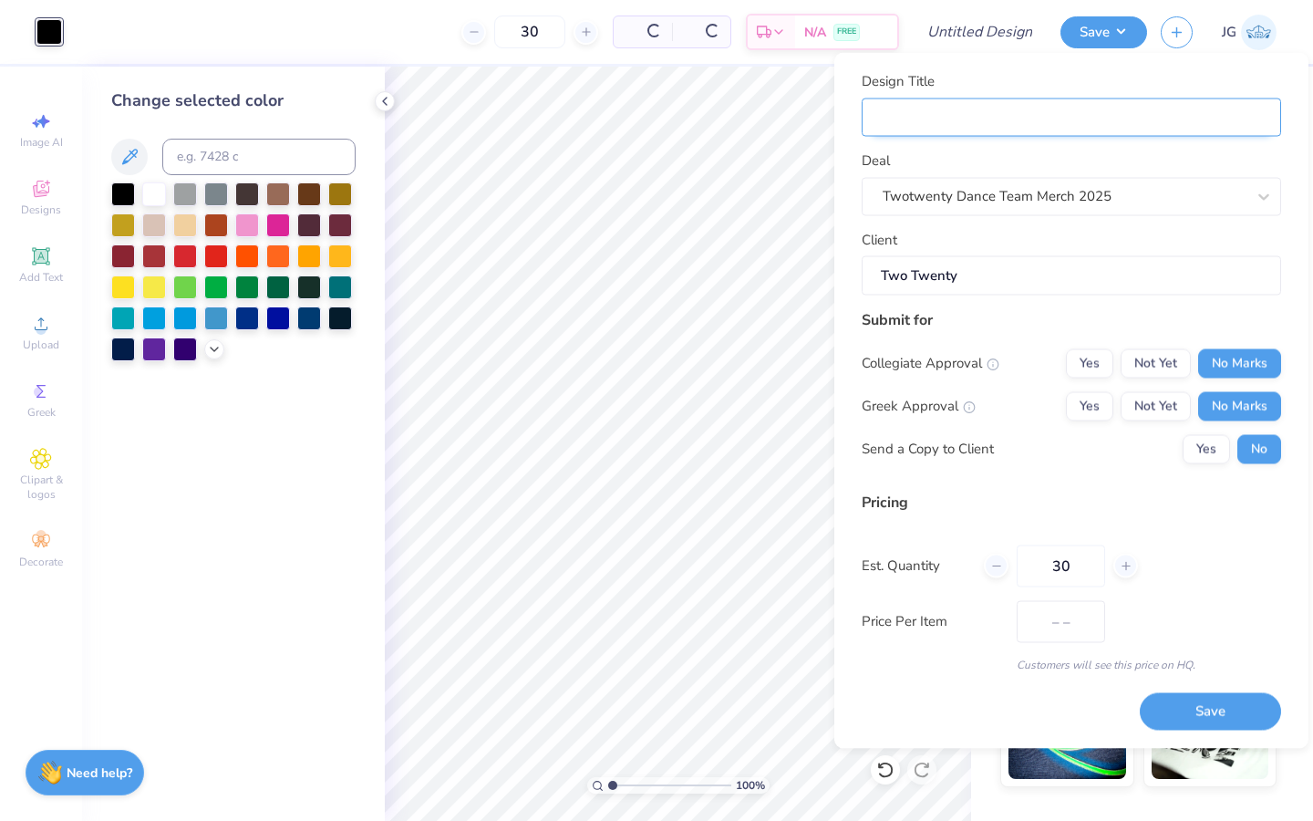
type input "$19.39"
click at [991, 128] on input "Design Title" at bounding box center [1071, 117] width 419 height 39
type input "S"
type input "Se"
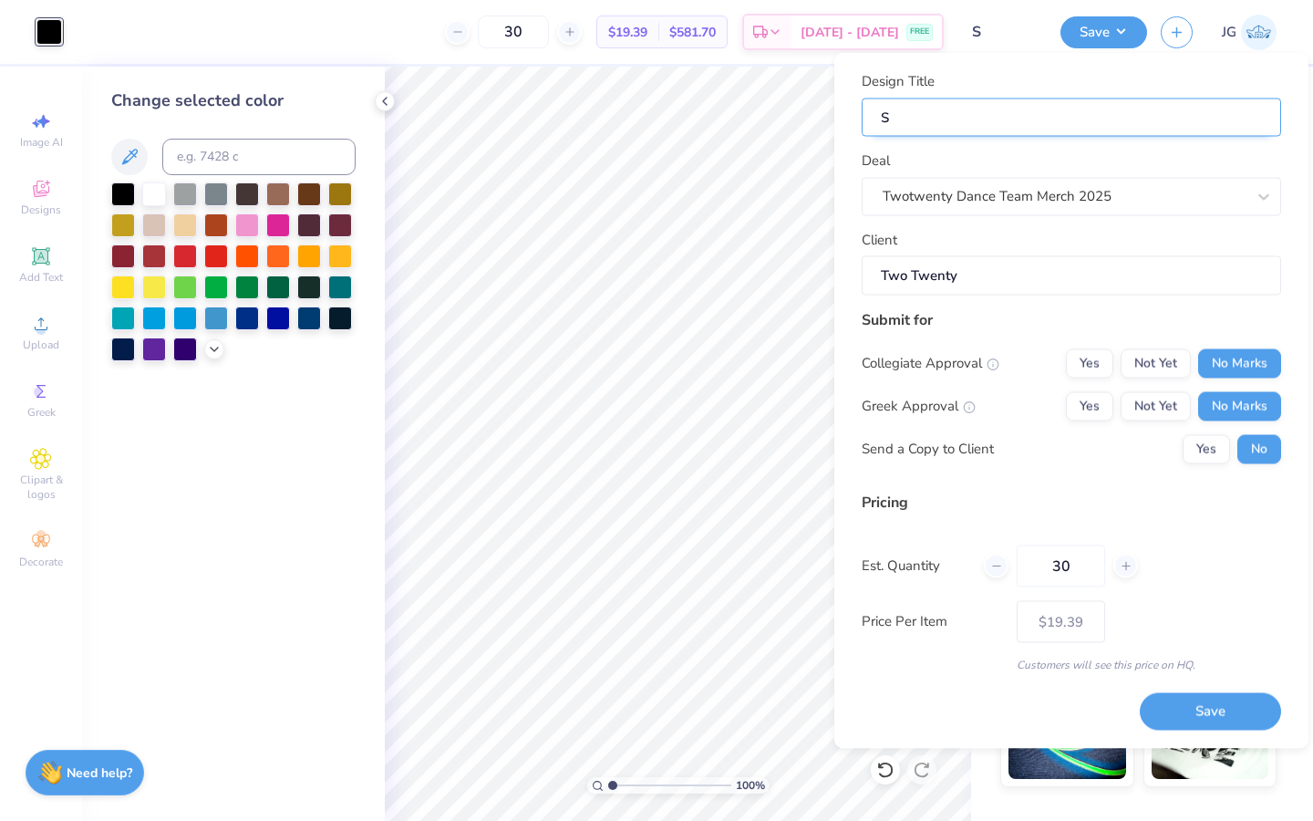
type input "Se"
type input "Sex"
type input "Sexy"
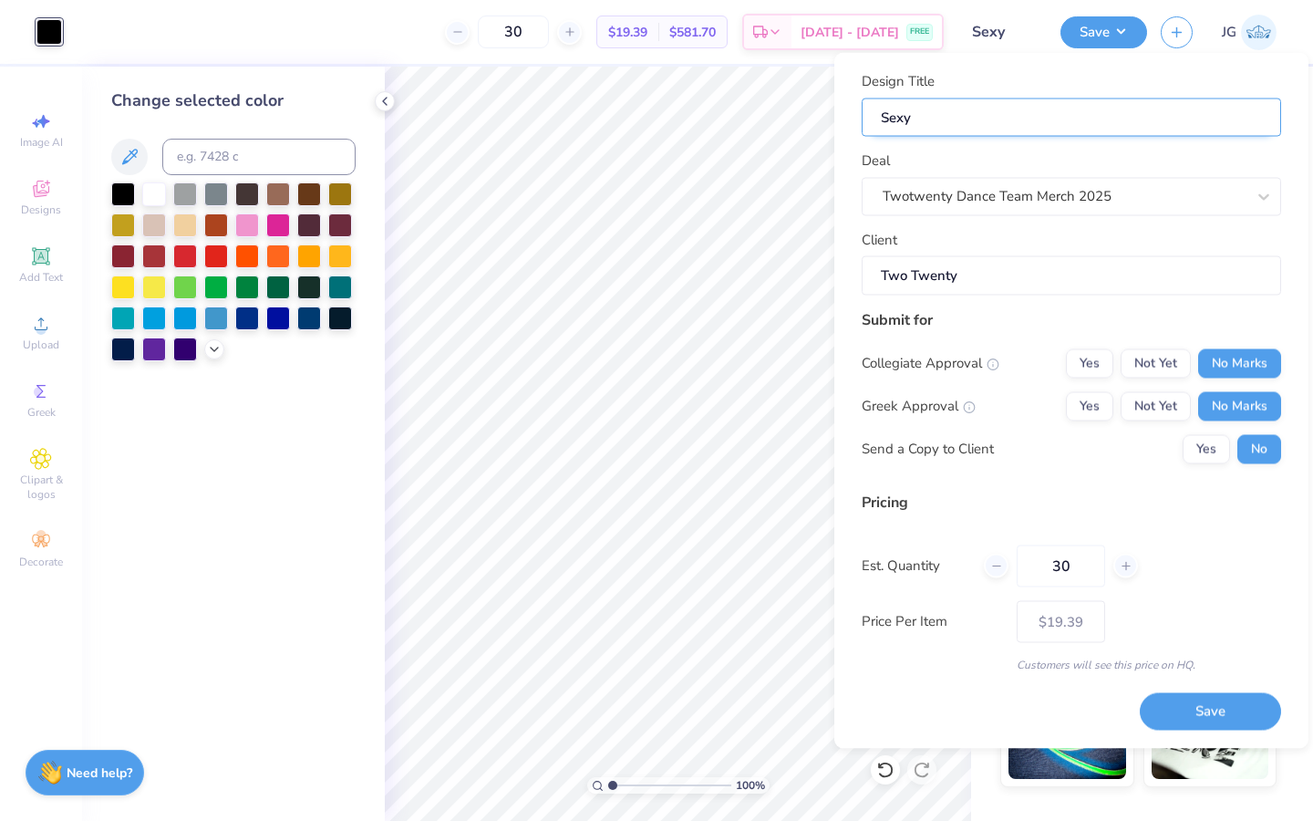
type input "Sexy"
type input "Sexy N"
type input "Sexy Ni"
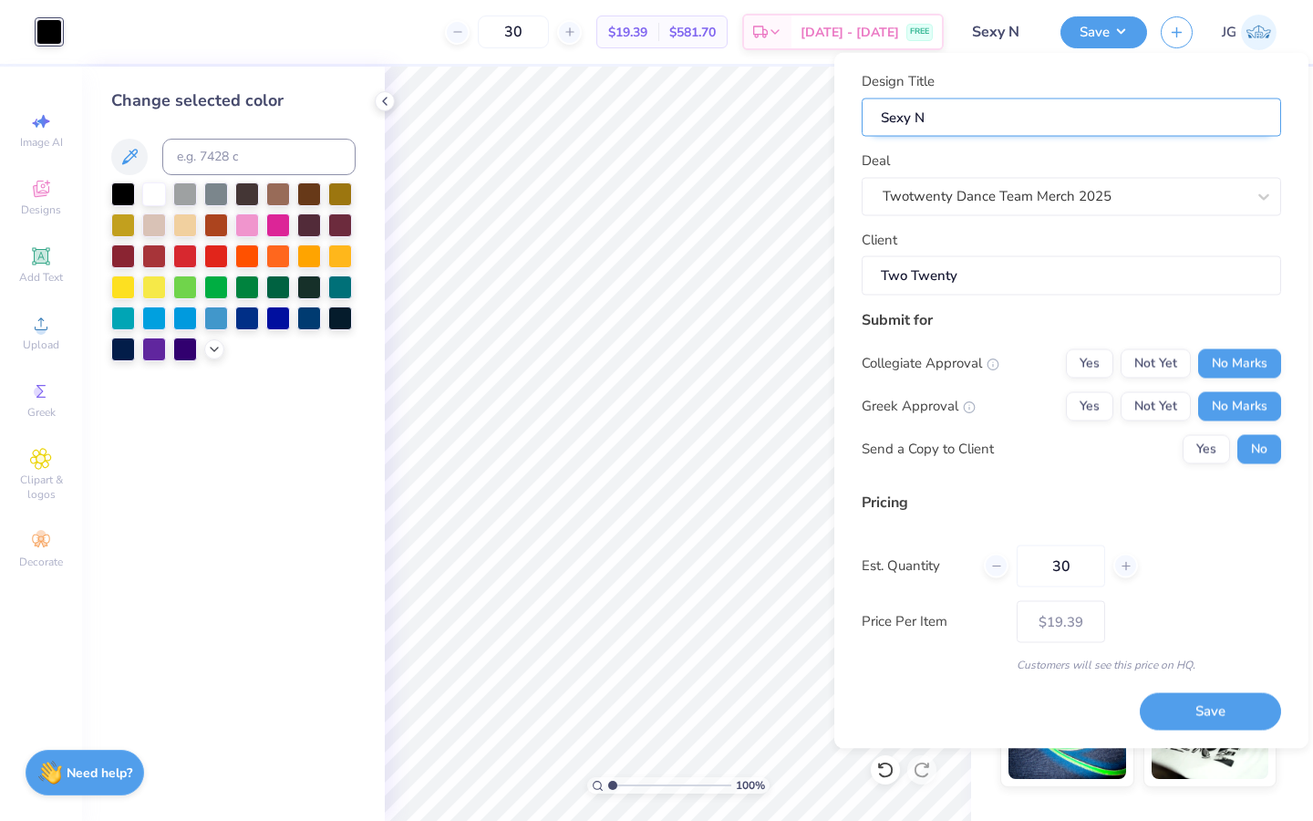
type input "Sexy Ni"
type input "Sexy Nig"
type input "Sexy Nigh"
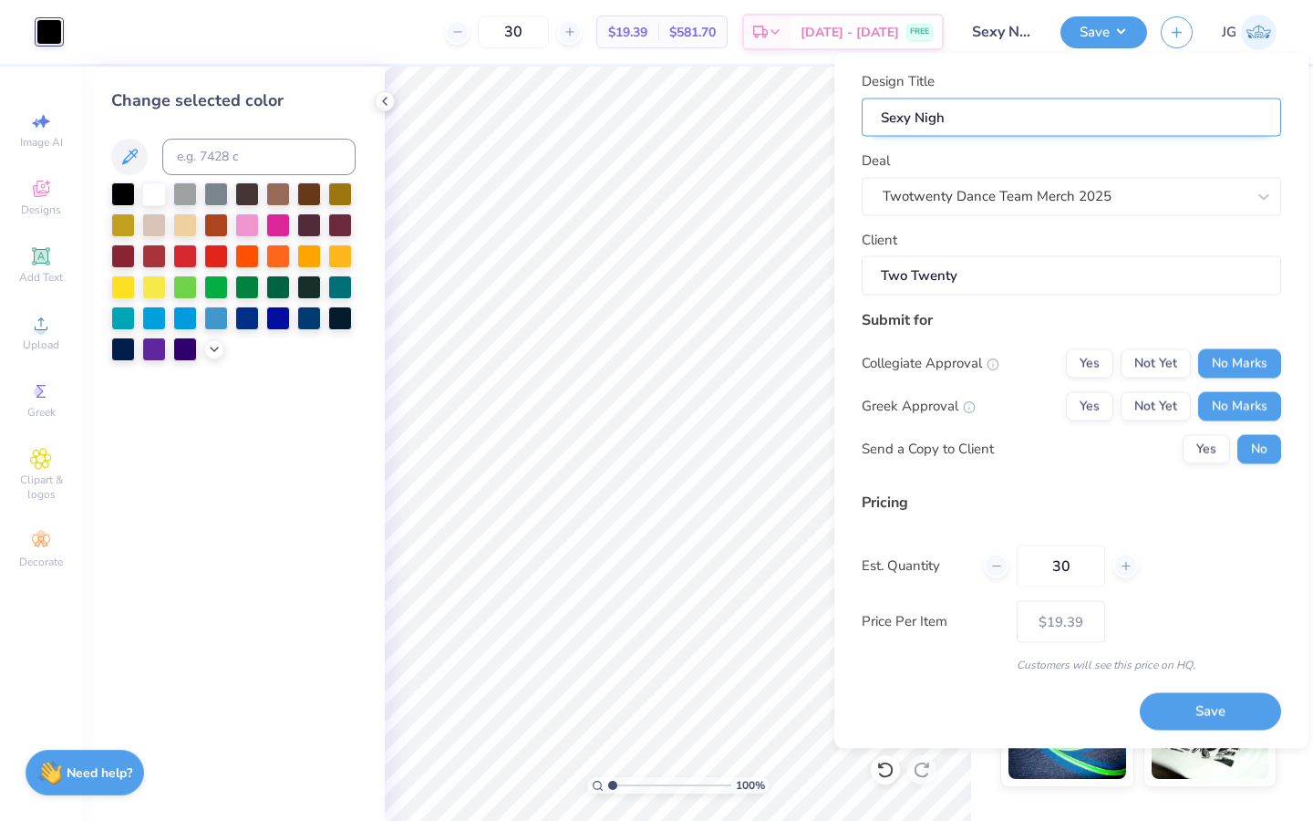
type input "Sexy Night"
type input "Sexy Night T"
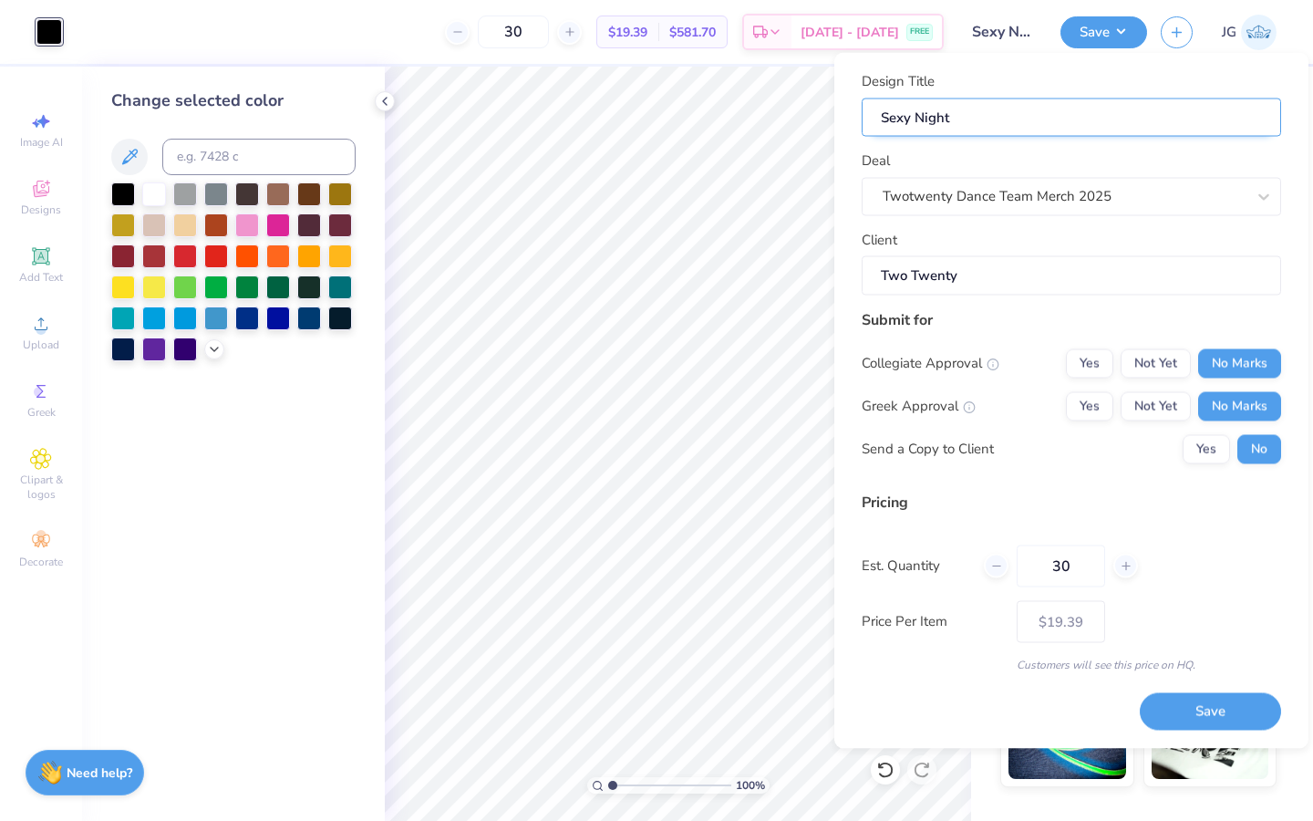
type input "Sexy Night T"
type input "Sexy Night Ty"
type input "Sexy Night TyD"
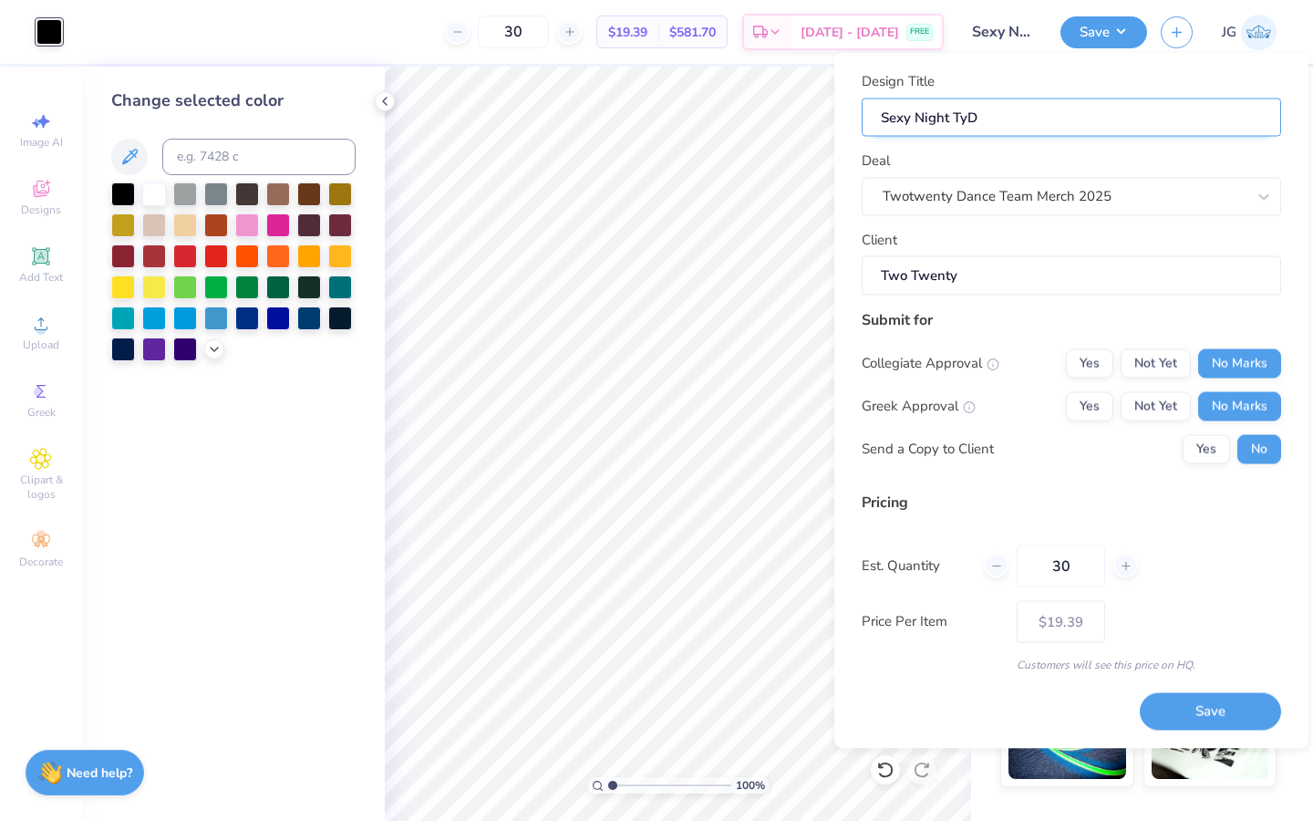
type input "Sexy Night Ty"
type input "Sexy Night Tye"
type input "Sexy Night TyeD"
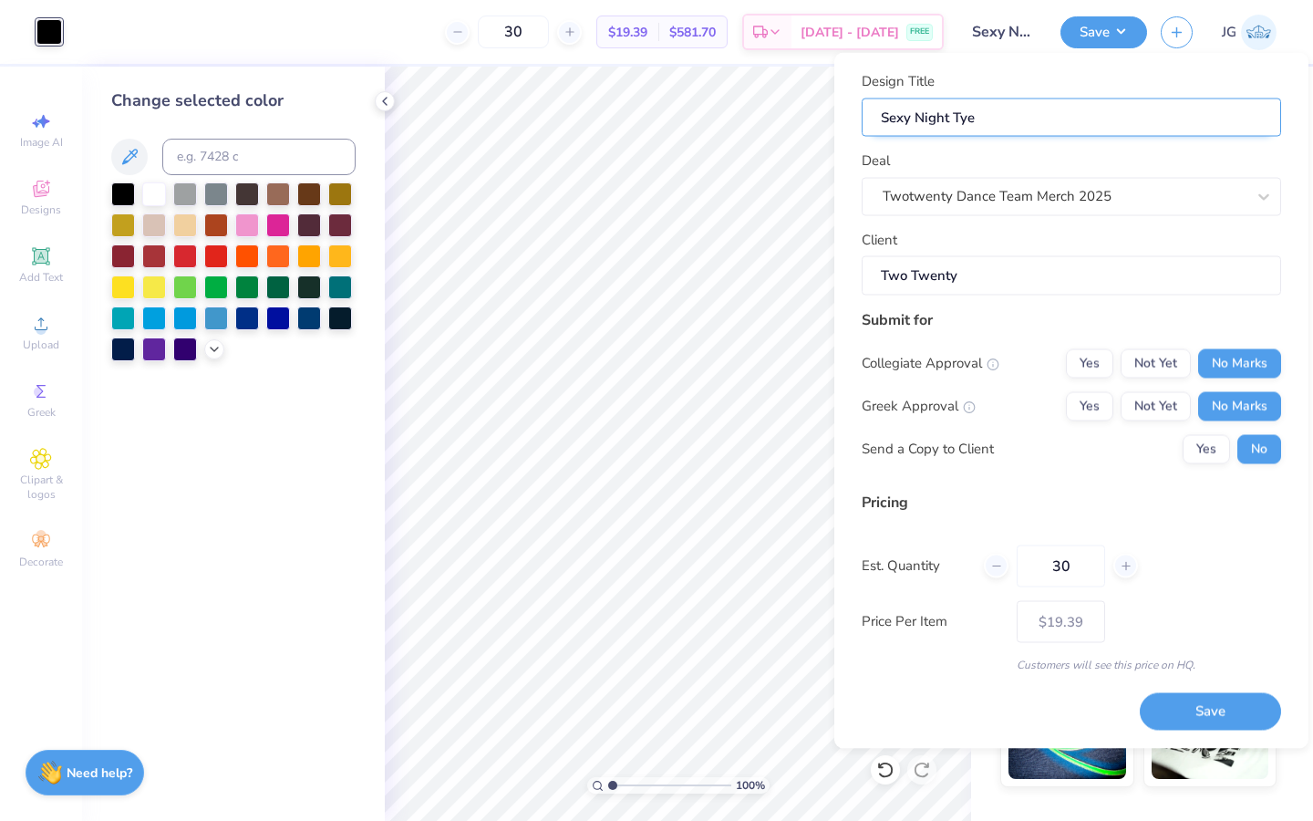
type input "Sexy Night TyeD"
type input "Sexy Night TyeDt"
type input "Sexy Night TyeD"
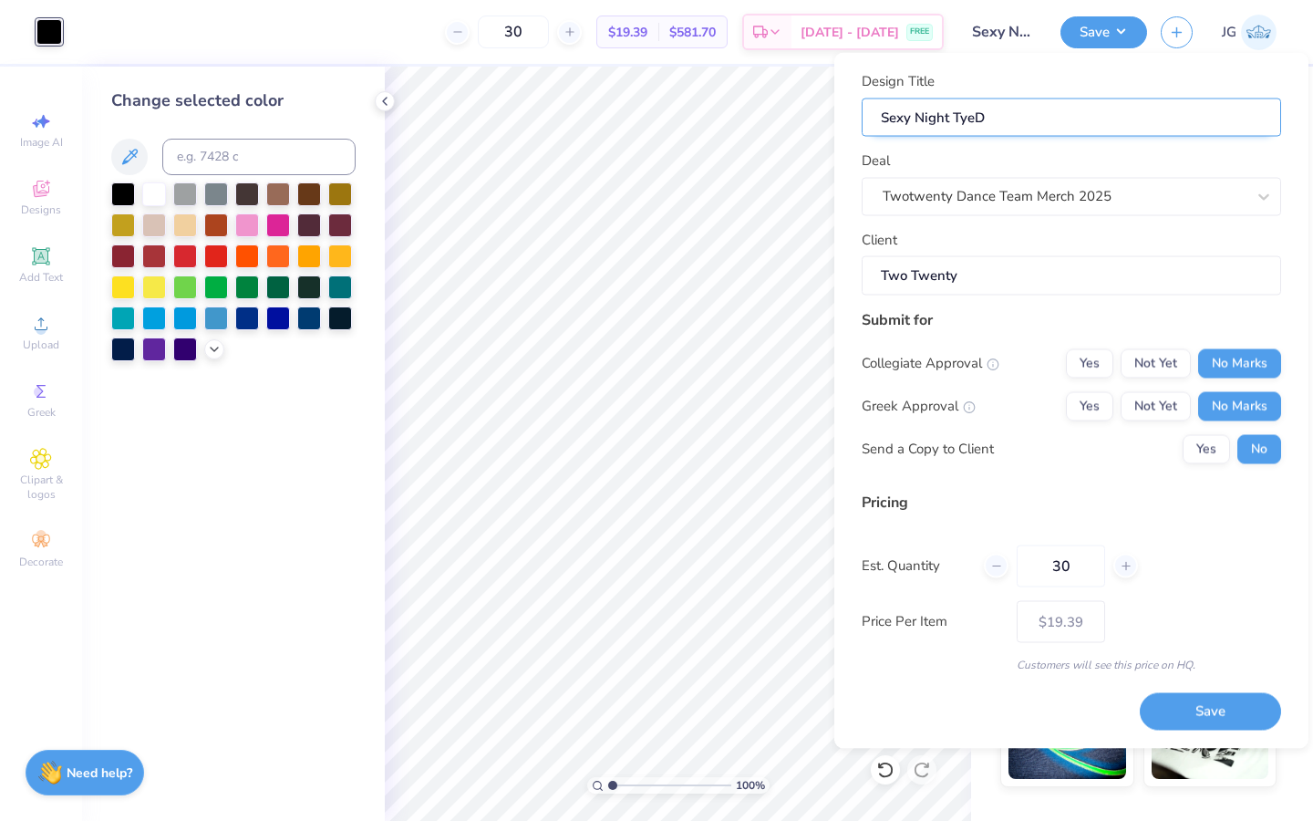
type input "Sexy Night TyeDy"
type input "Sexy Night TyeDye"
click at [1089, 40] on button "Save" at bounding box center [1103, 30] width 87 height 32
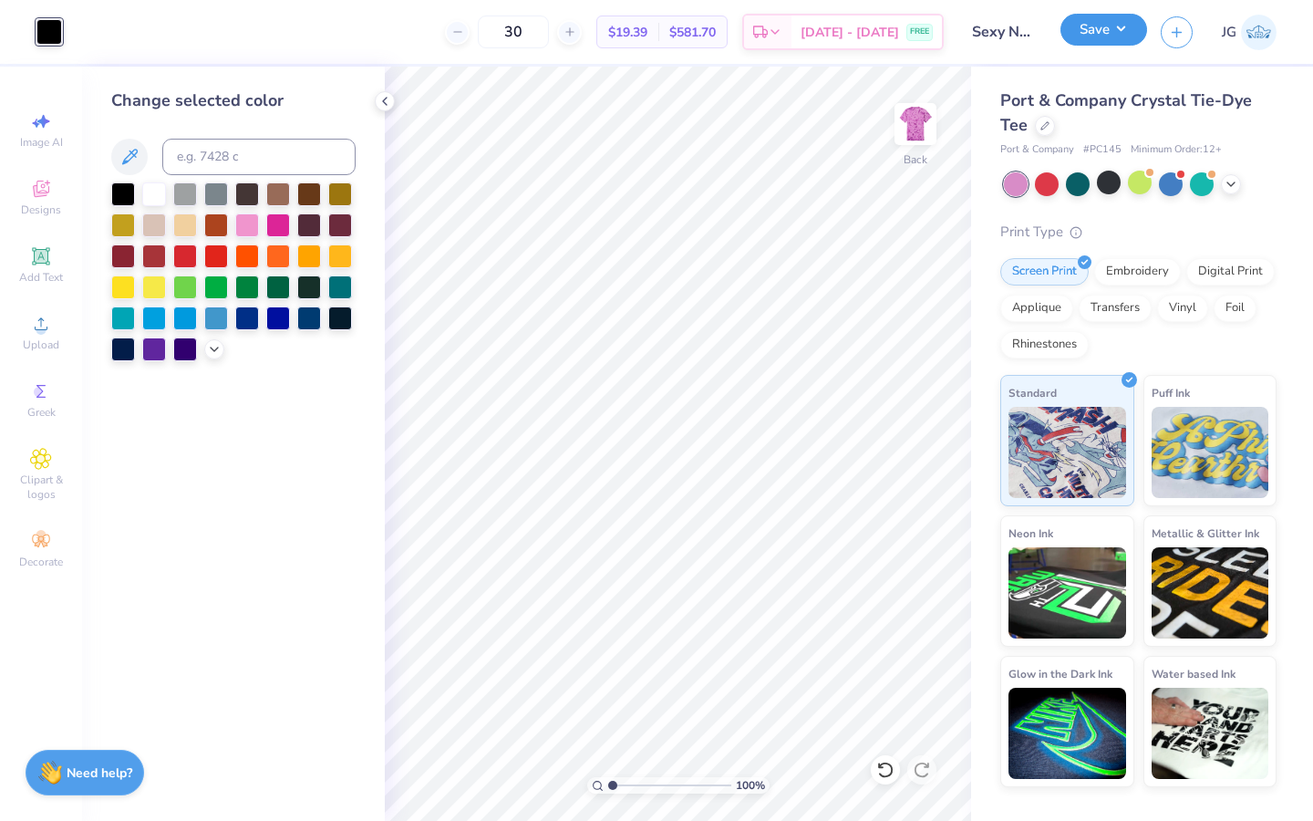
click at [1092, 26] on button "Save" at bounding box center [1103, 30] width 87 height 32
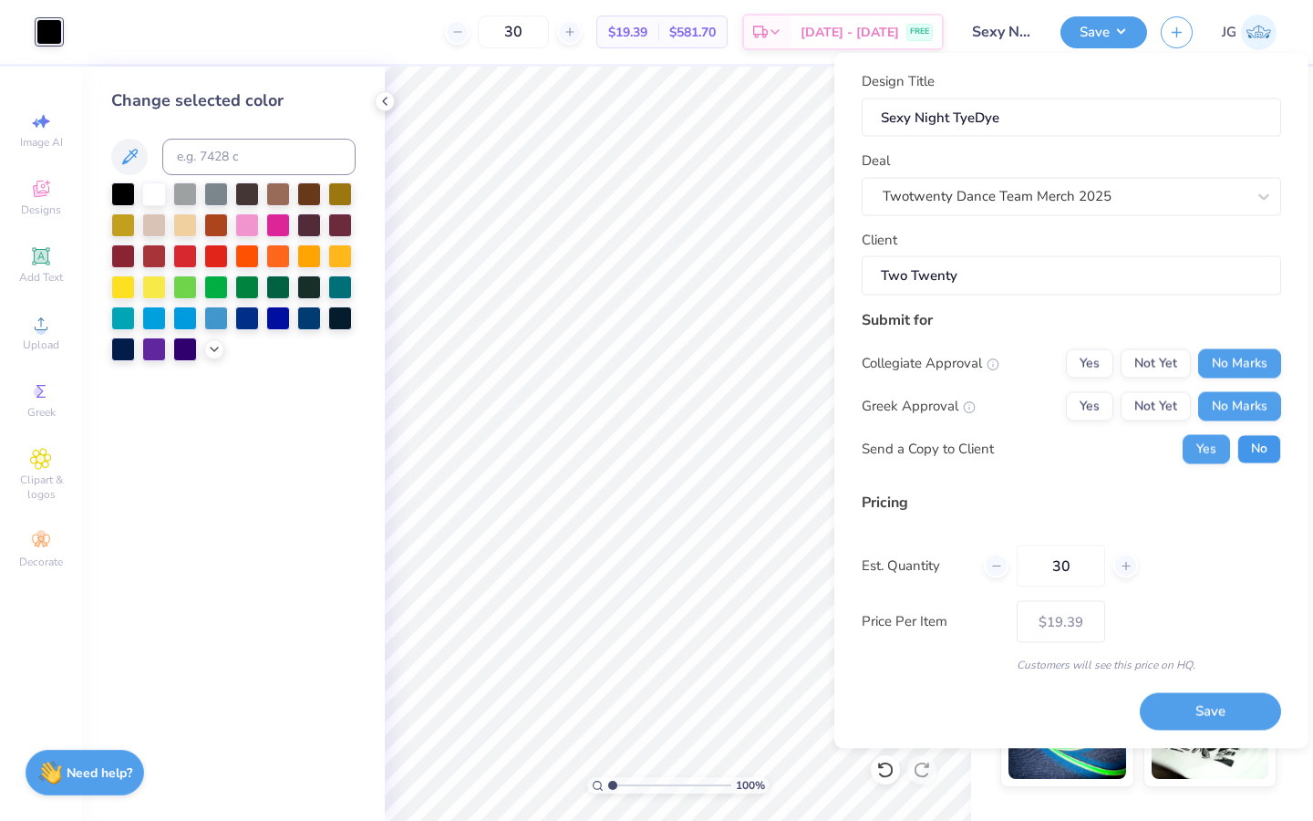
click at [1258, 451] on button "No" at bounding box center [1259, 448] width 44 height 29
click at [1180, 716] on button "Save" at bounding box center [1210, 711] width 141 height 37
type input "– –"
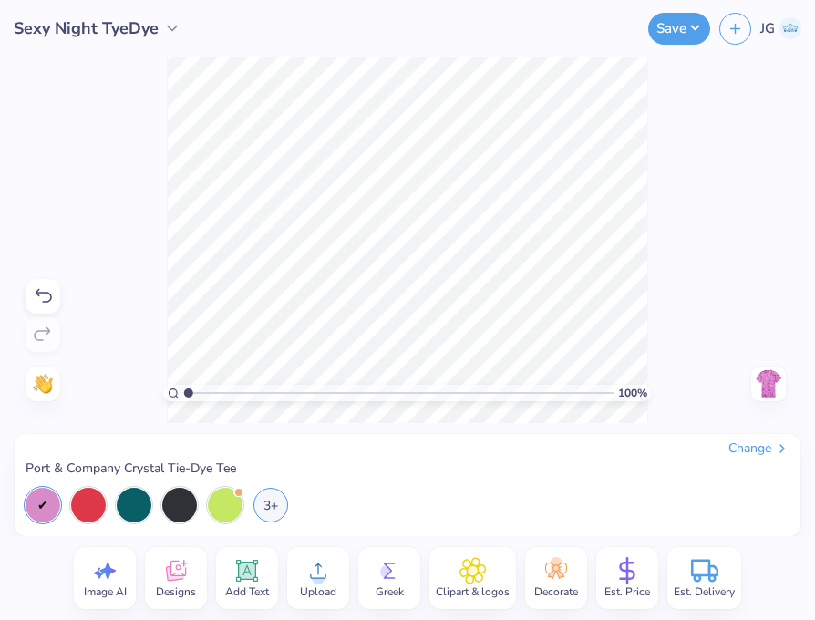
click at [777, 376] on img at bounding box center [768, 383] width 29 height 29
click at [759, 441] on div "Change" at bounding box center [758, 448] width 61 height 16
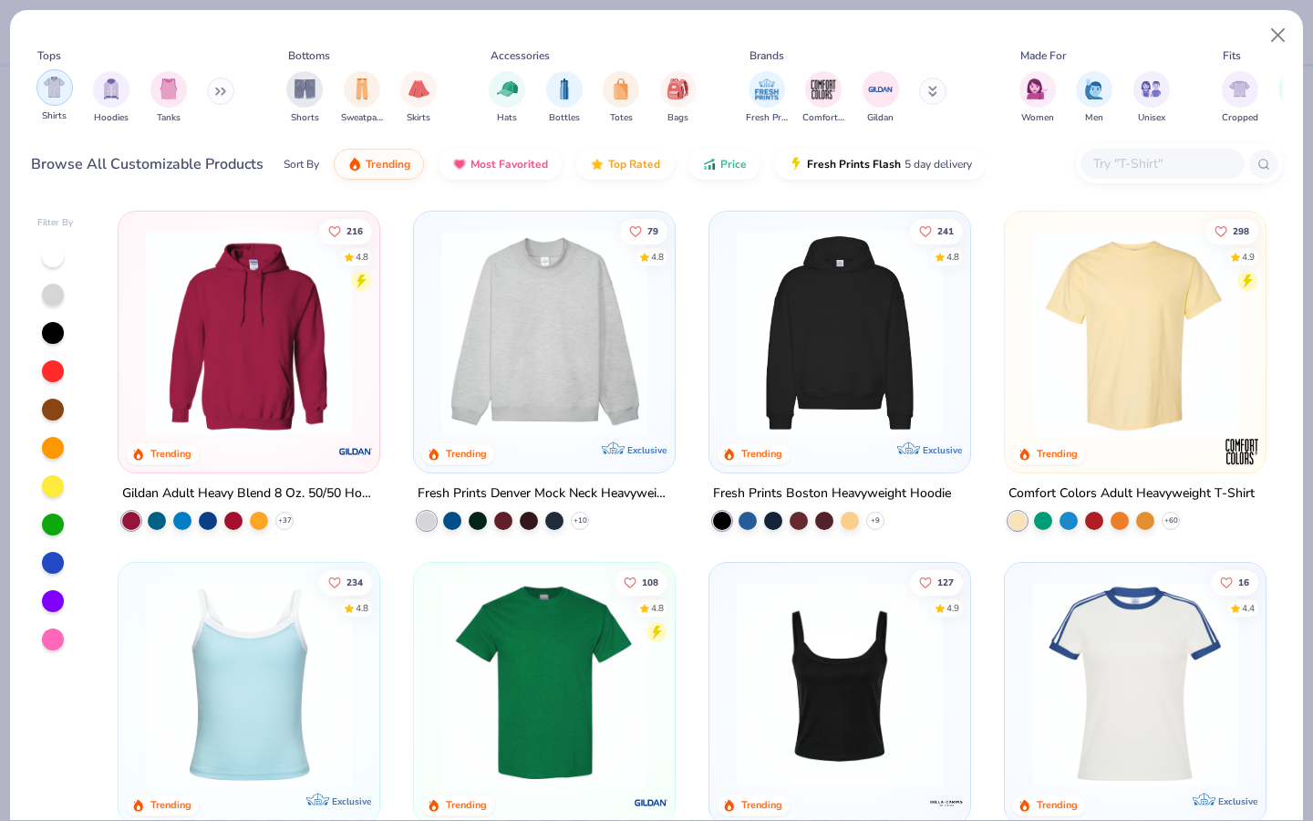
click at [57, 85] on img "filter for Shirts" at bounding box center [54, 87] width 21 height 21
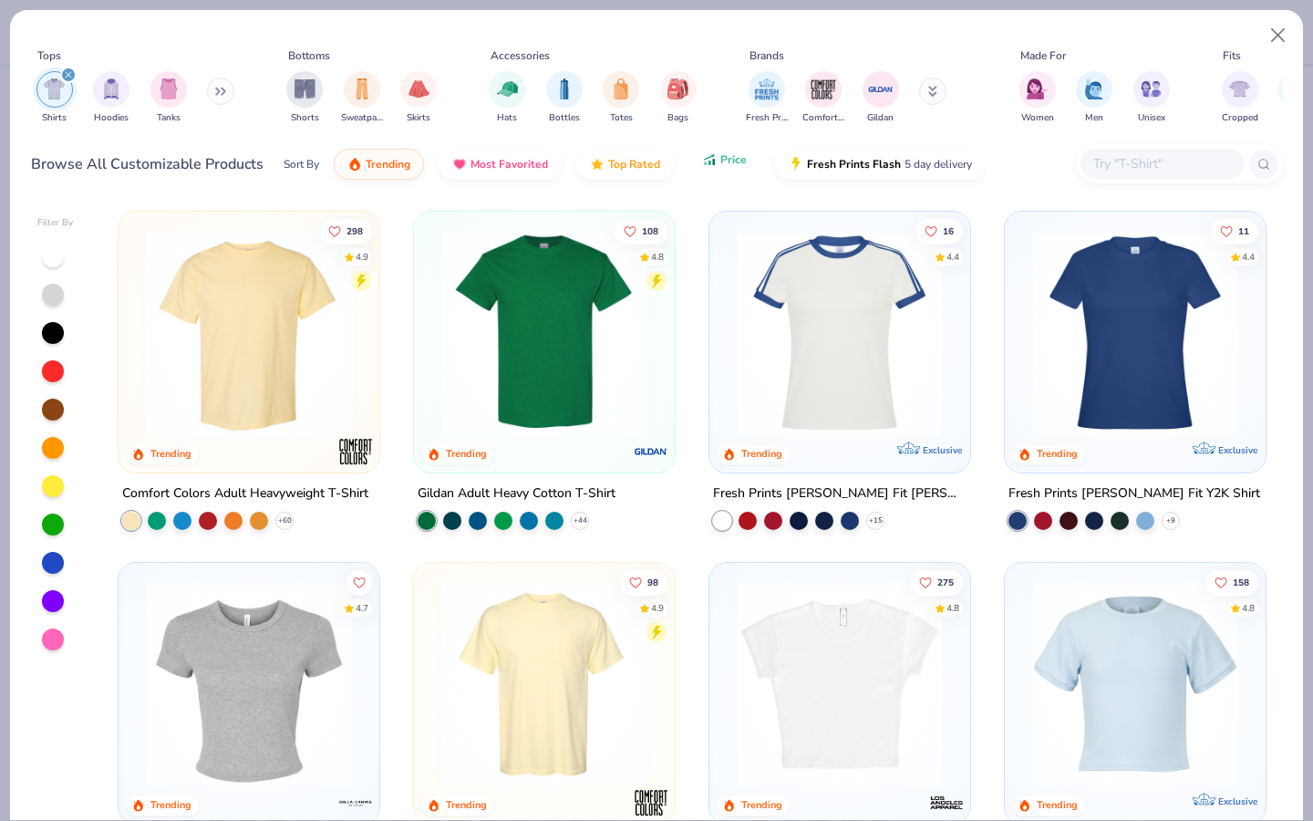
click at [702, 154] on icon "button" at bounding box center [709, 159] width 15 height 16
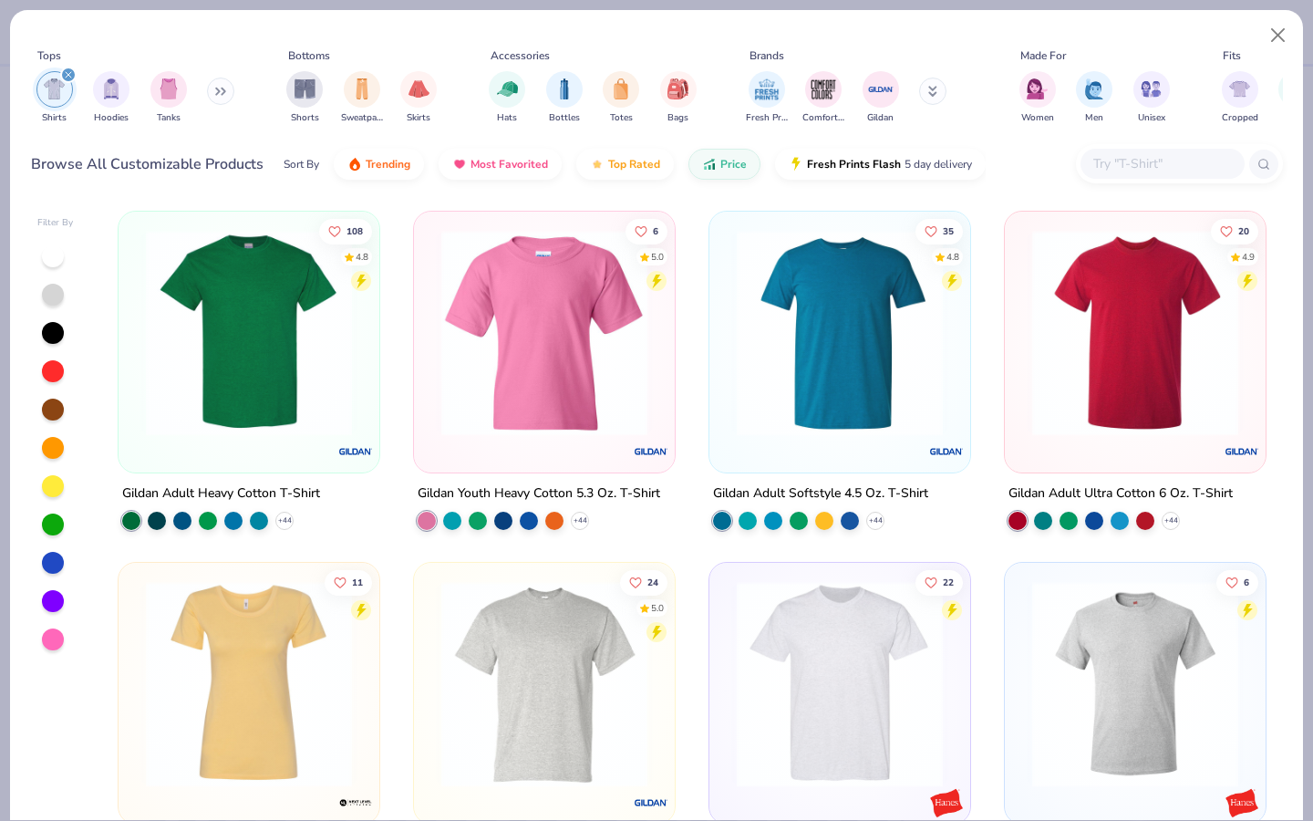
click at [275, 358] on img at bounding box center [249, 333] width 224 height 206
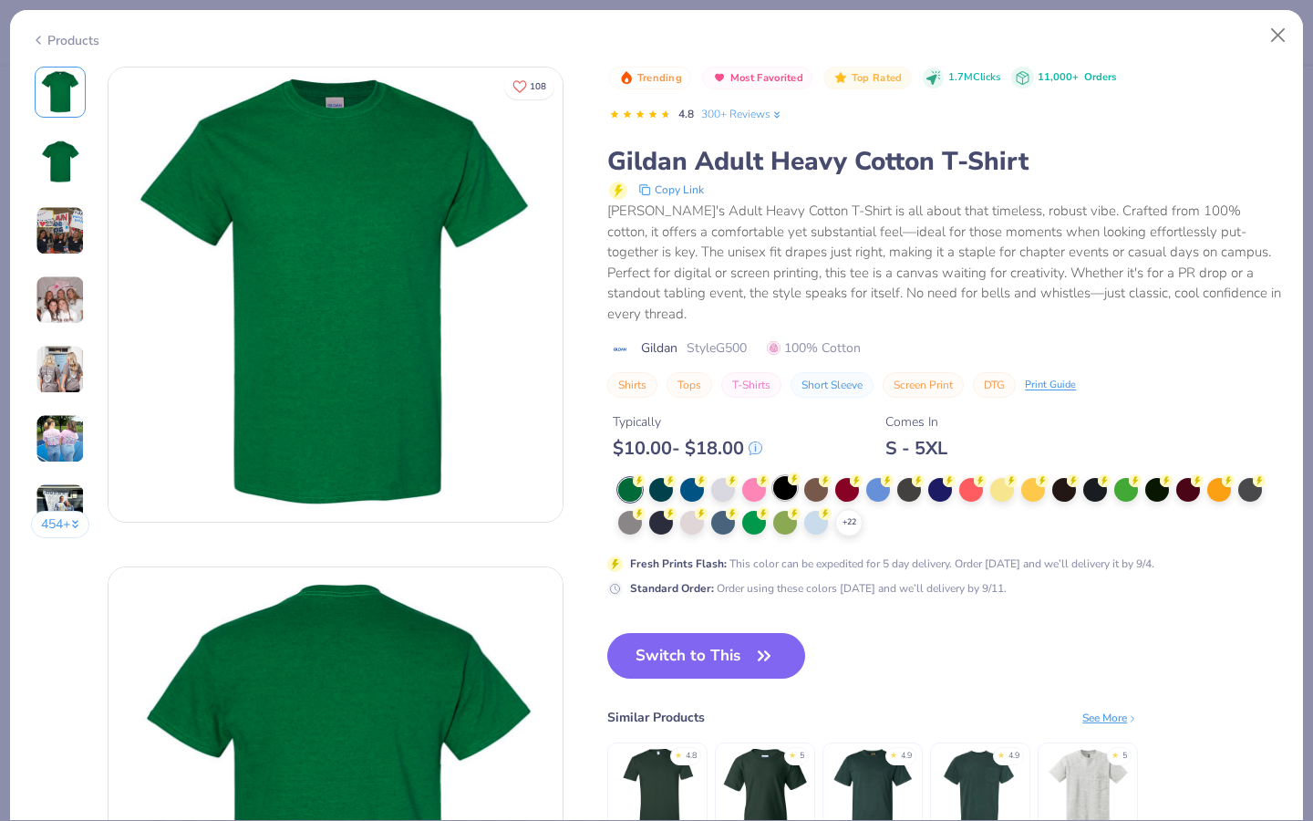
click at [783, 476] on div at bounding box center [785, 488] width 24 height 24
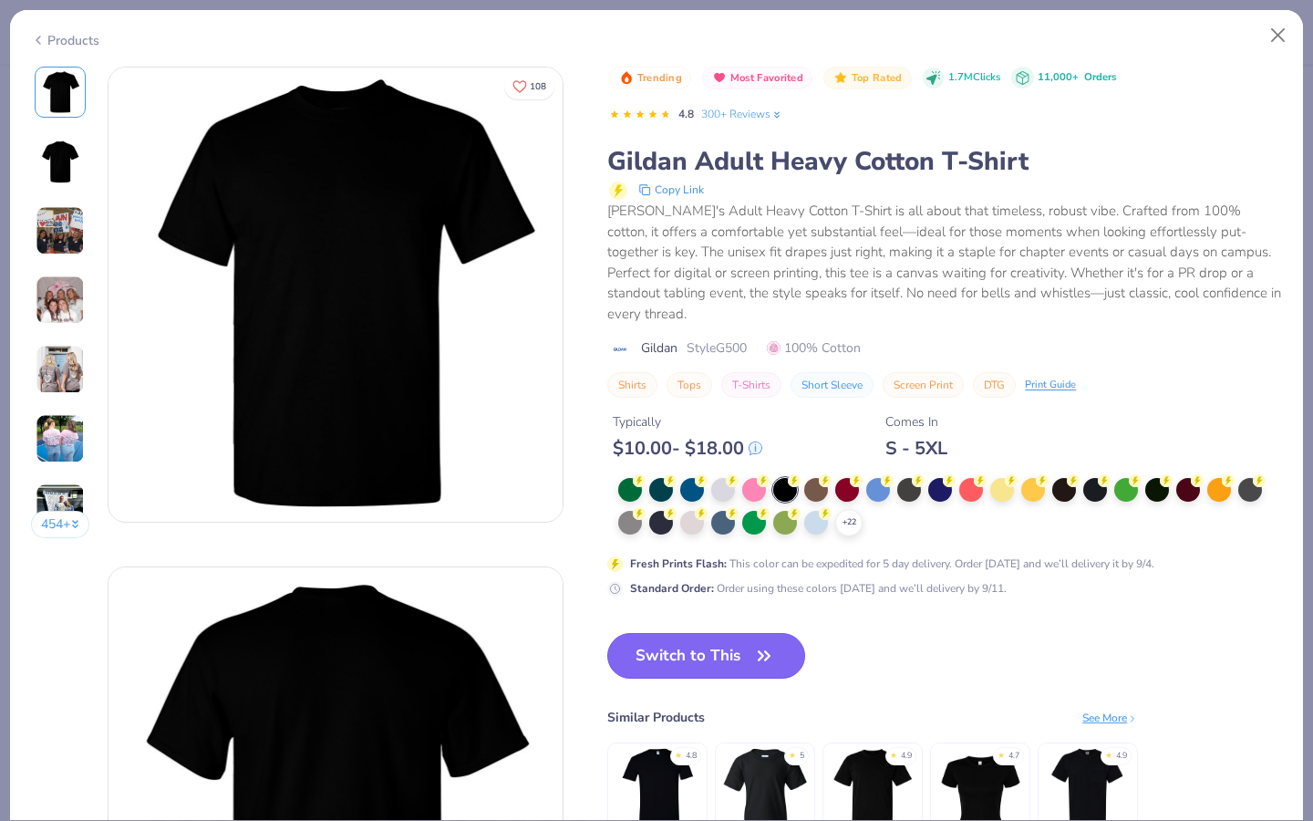
click at [712, 641] on button "Switch to This" at bounding box center [706, 656] width 198 height 46
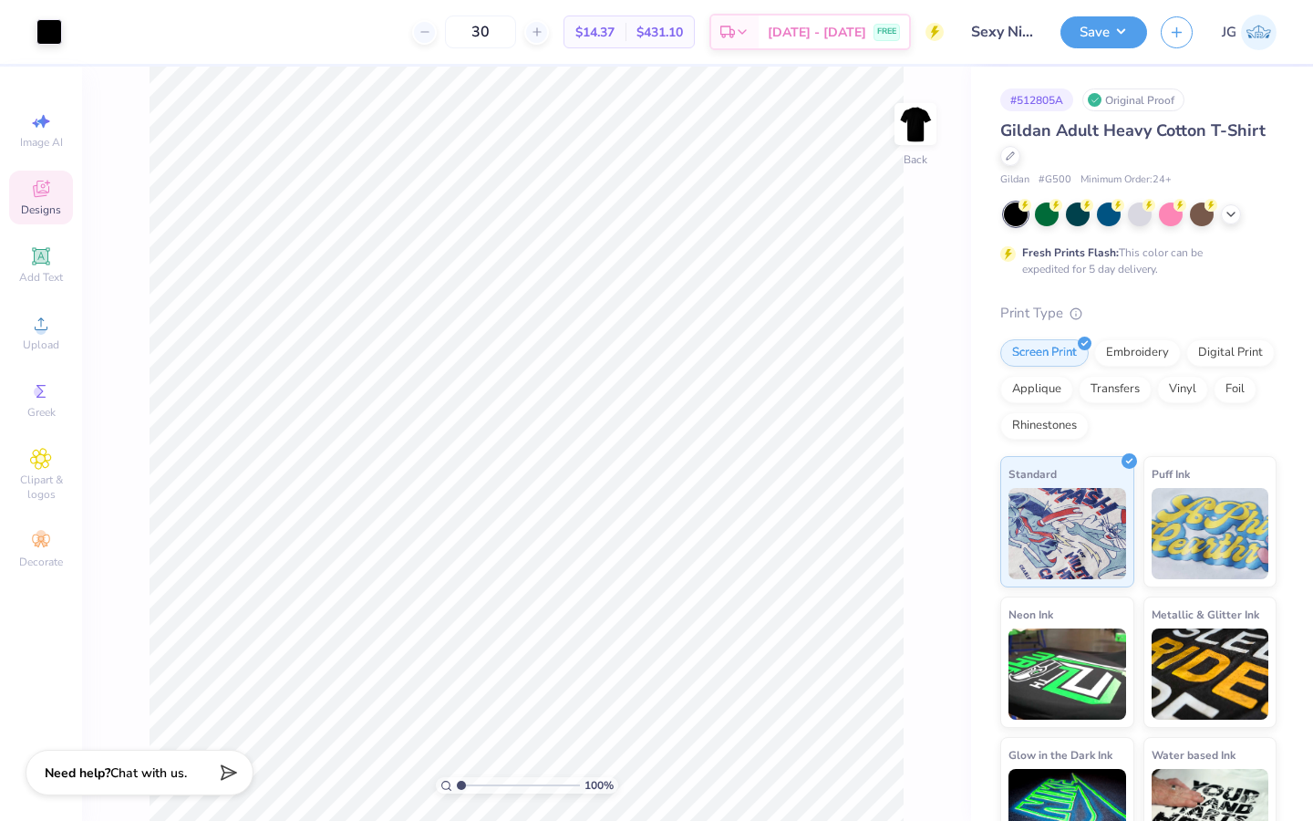
click at [42, 217] on div "Designs" at bounding box center [41, 197] width 64 height 54
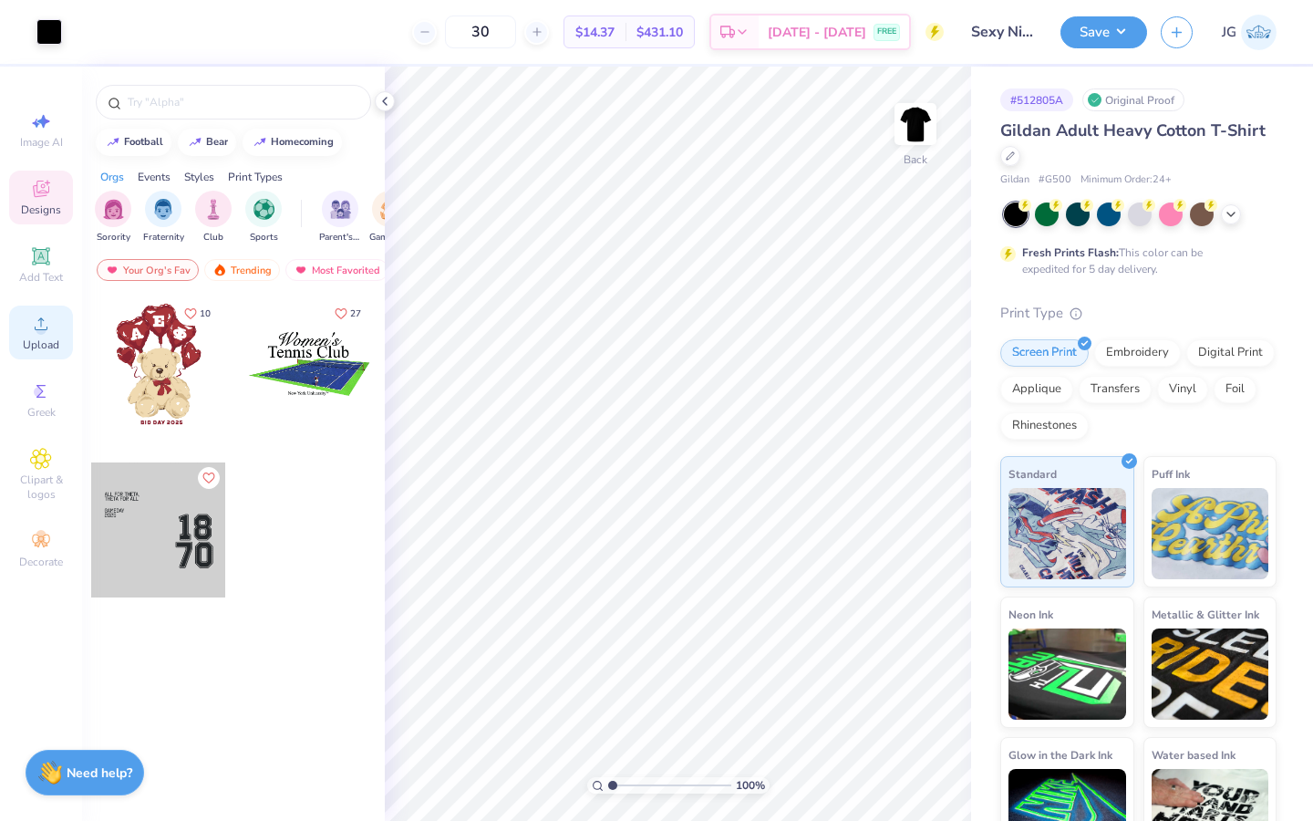
click at [51, 354] on div "Upload" at bounding box center [41, 332] width 64 height 54
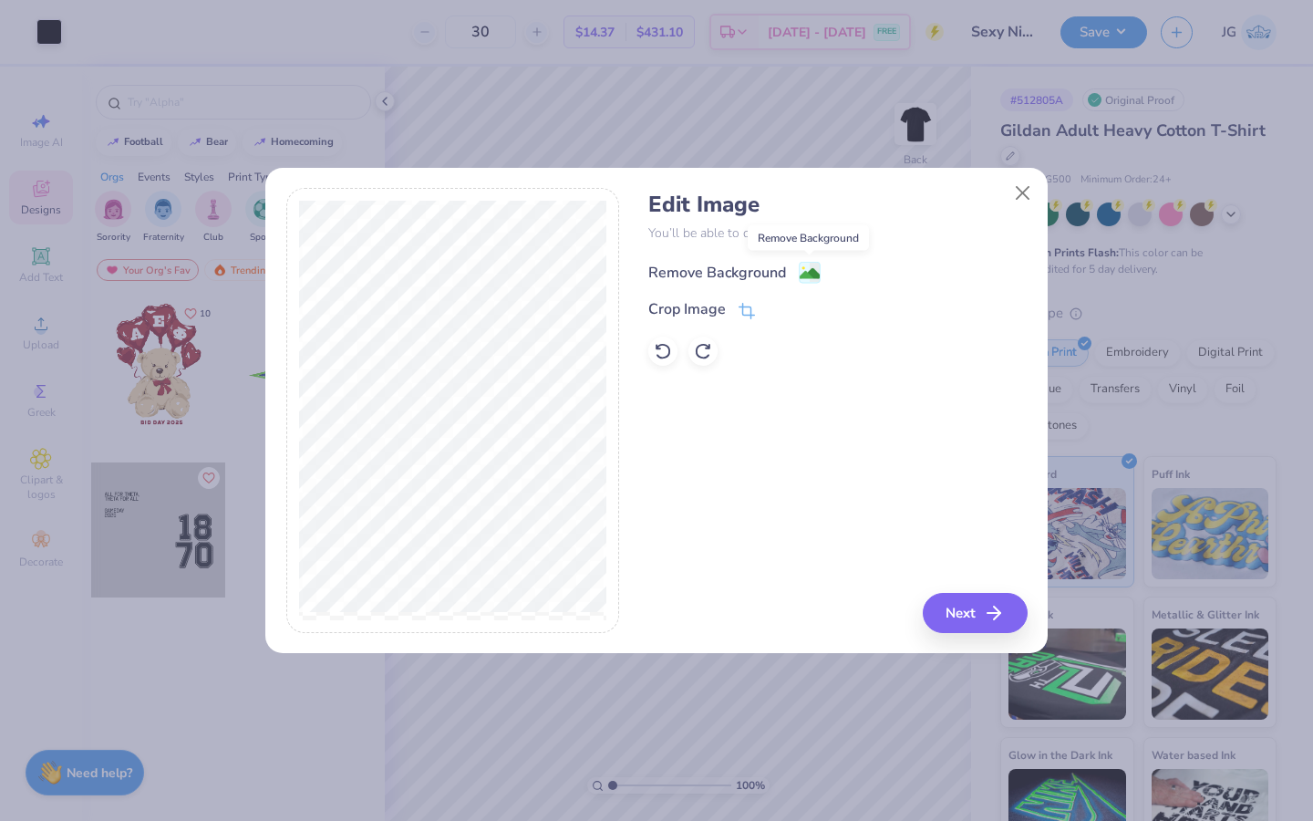
click at [804, 274] on image at bounding box center [810, 273] width 20 height 20
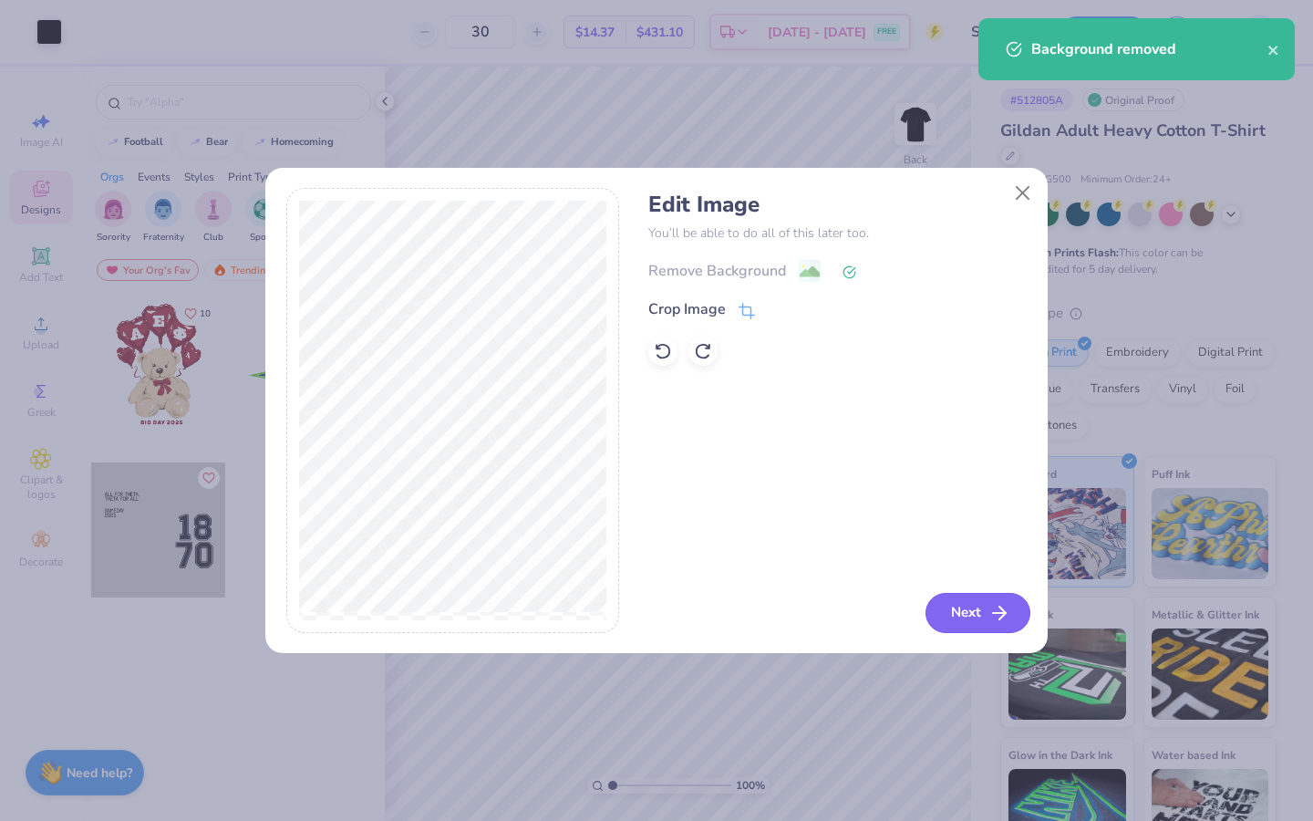
click at [965, 604] on button "Next" at bounding box center [977, 613] width 105 height 40
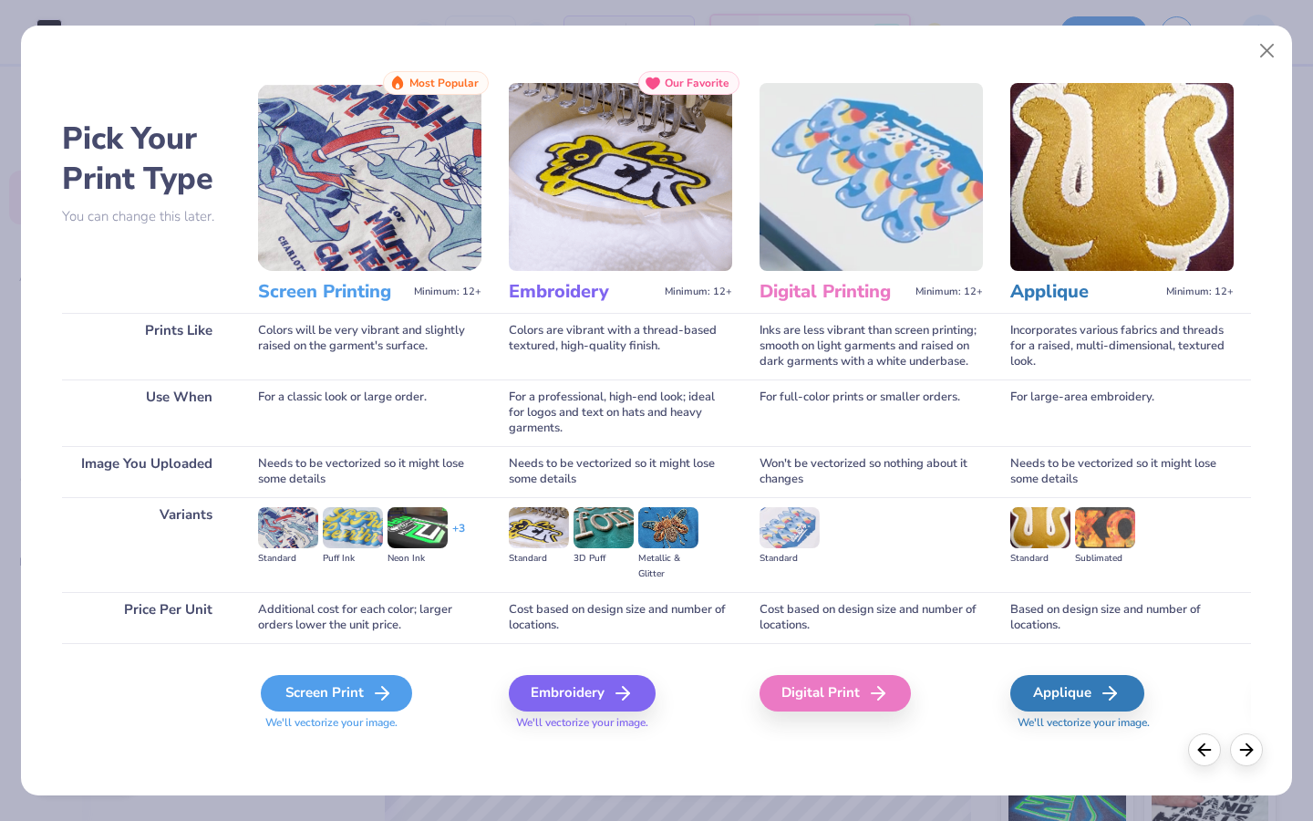
click at [291, 702] on div "Screen Print" at bounding box center [336, 693] width 151 height 36
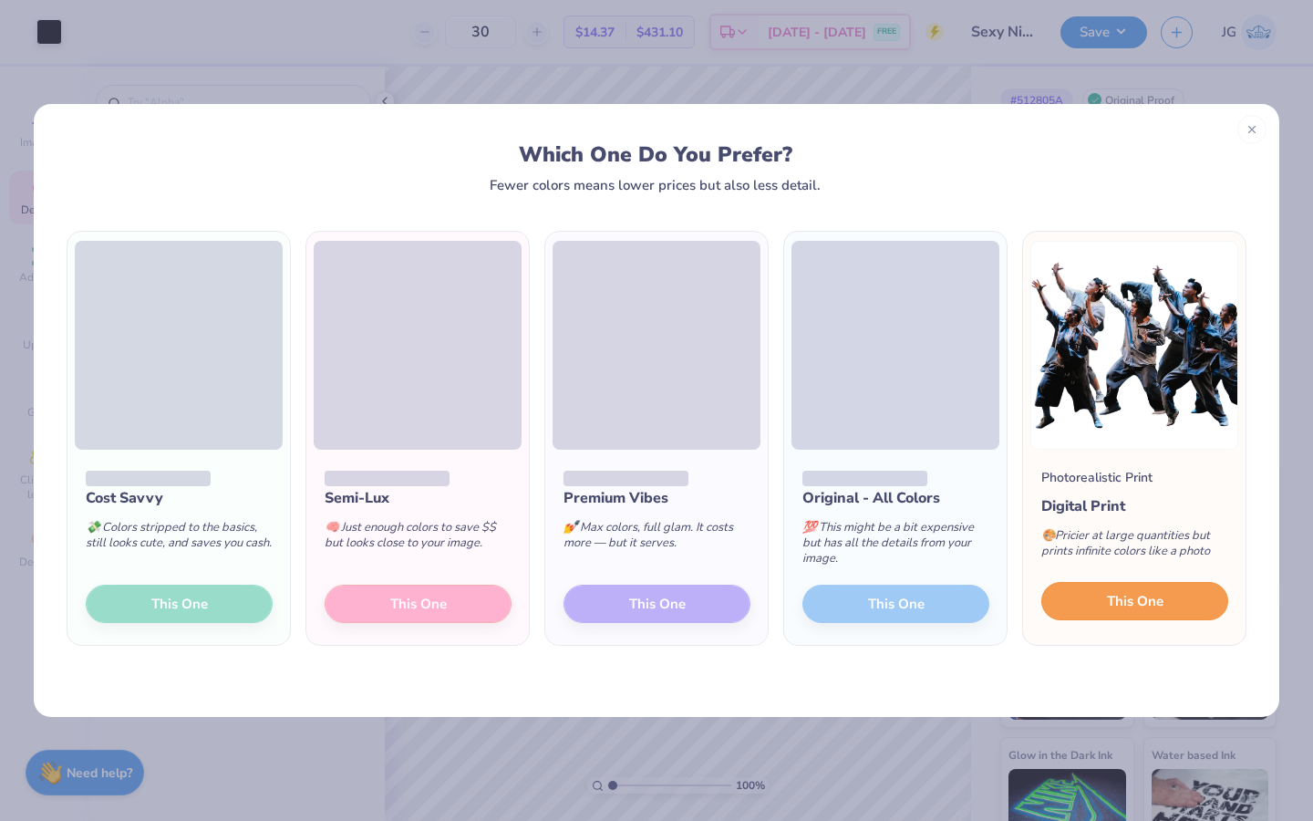
click at [1089, 603] on button "This One" at bounding box center [1134, 601] width 187 height 38
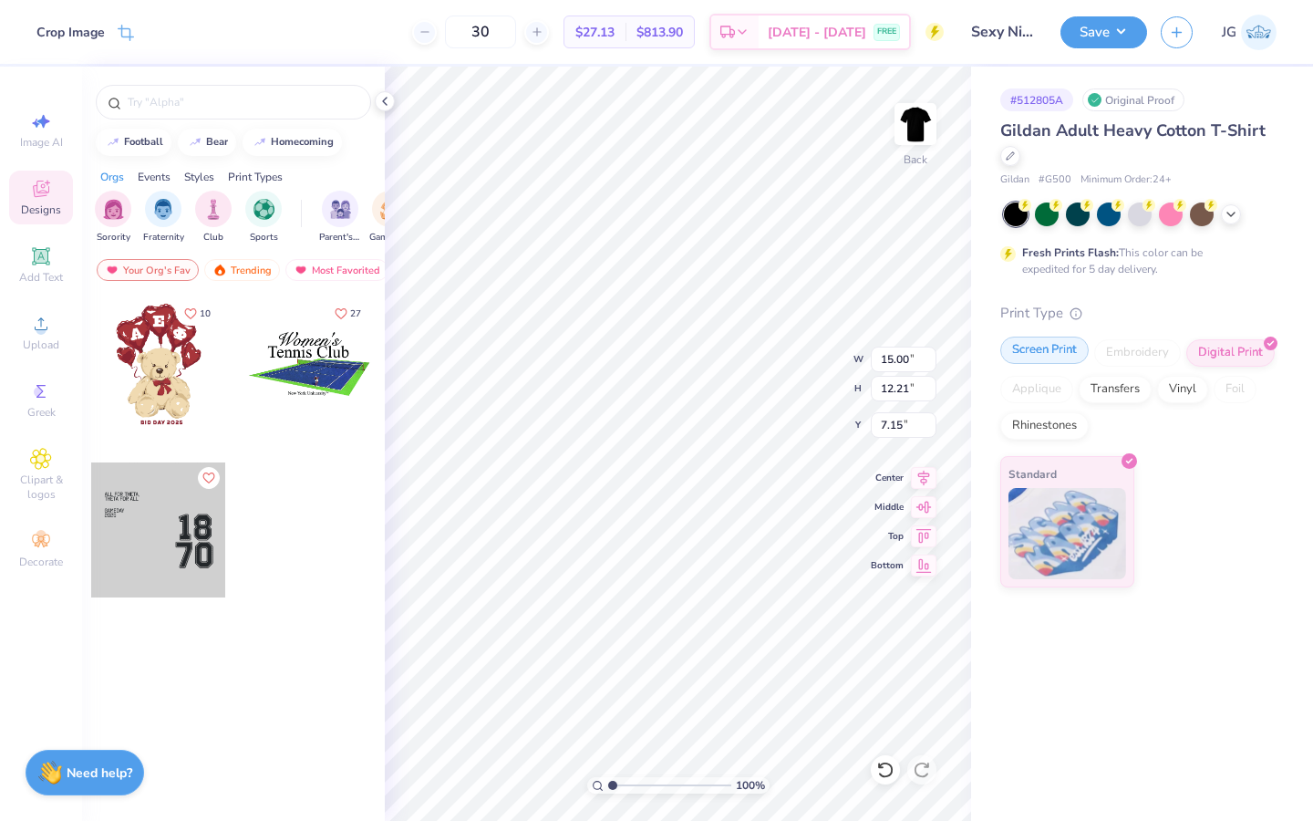
click at [1042, 345] on div "Screen Print" at bounding box center [1044, 349] width 88 height 27
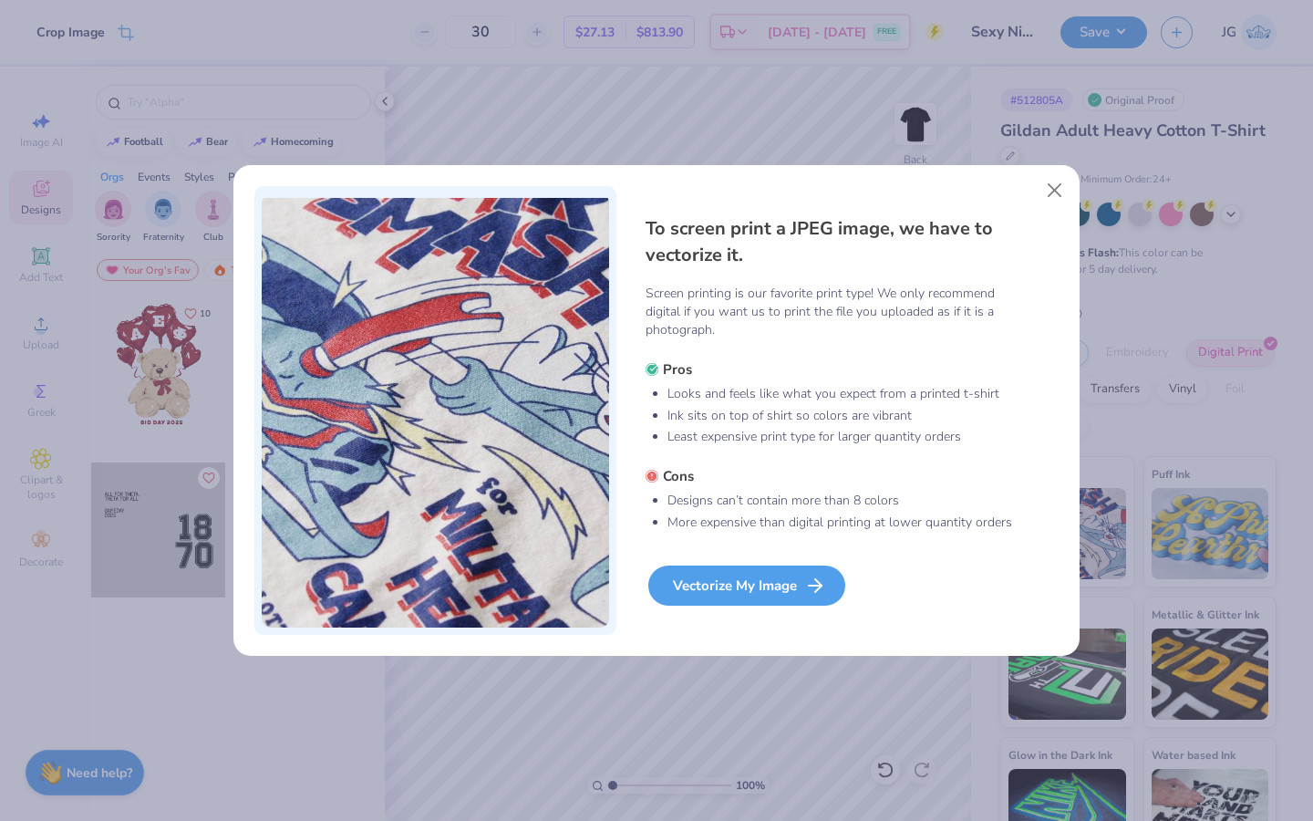
click at [735, 573] on div "Vectorize My Image" at bounding box center [746, 585] width 197 height 40
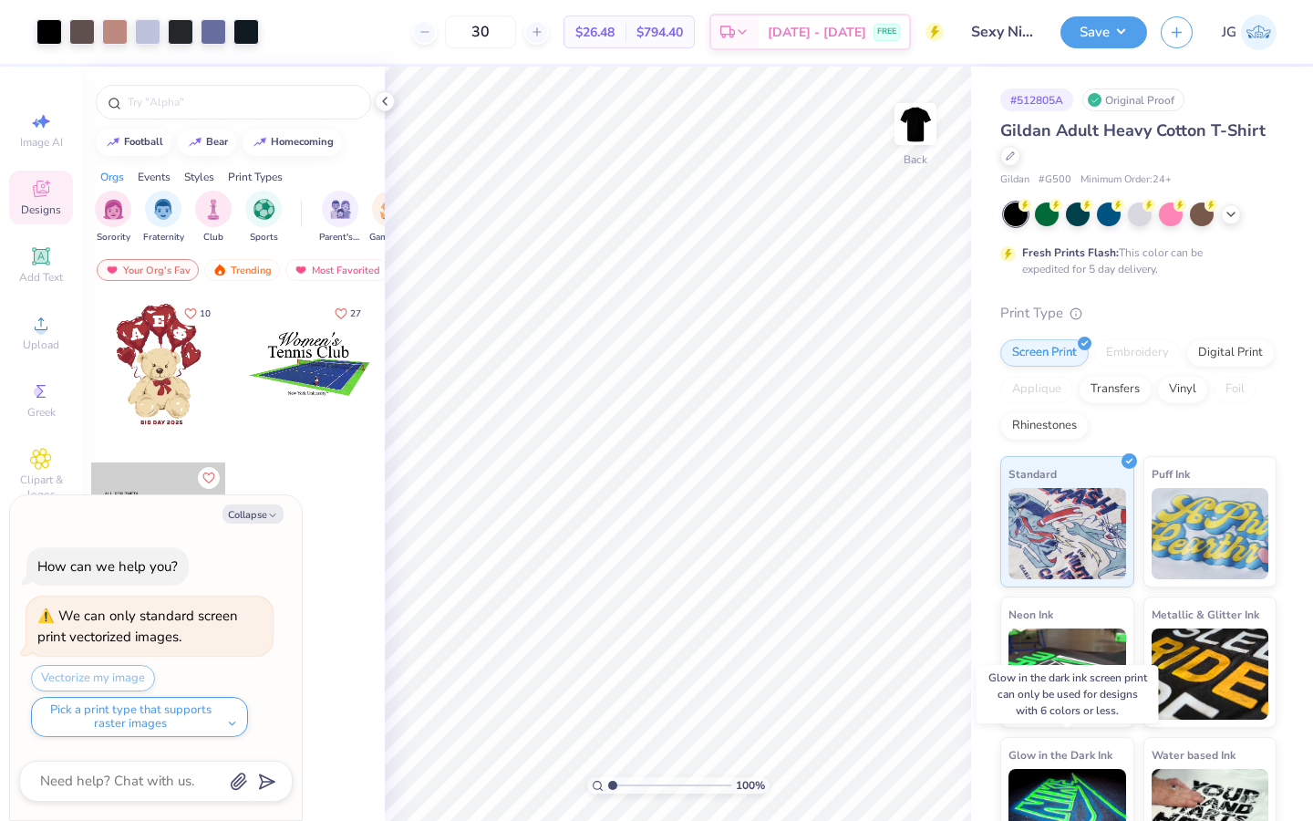
click at [1083, 736] on div "Art colors 30 $26.48 Per Item $794.40 Total Est. Delivery Sep 8 - 11 FREE Desig…" at bounding box center [656, 410] width 1313 height 821
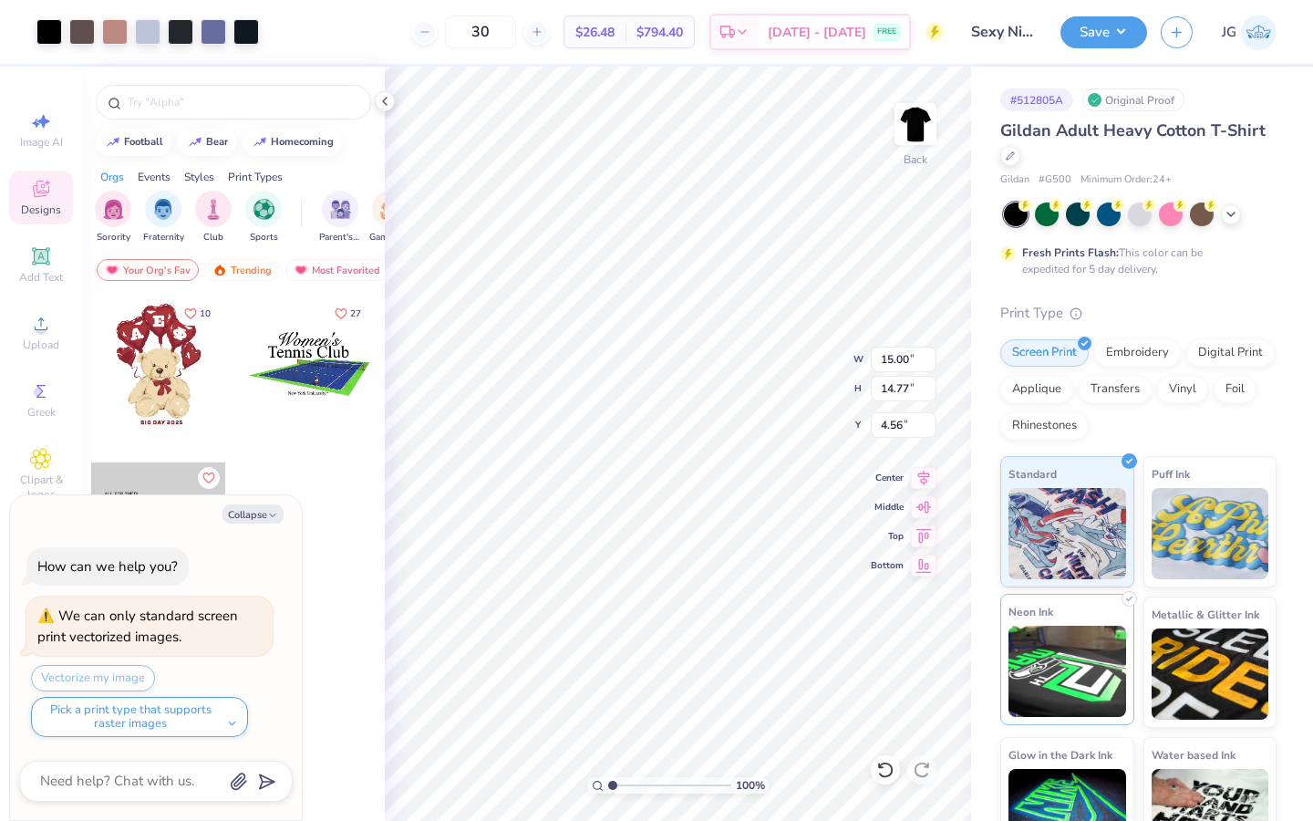
type textarea "x"
type input "11.66"
type input "11.48"
type textarea "x"
type input "2.31"
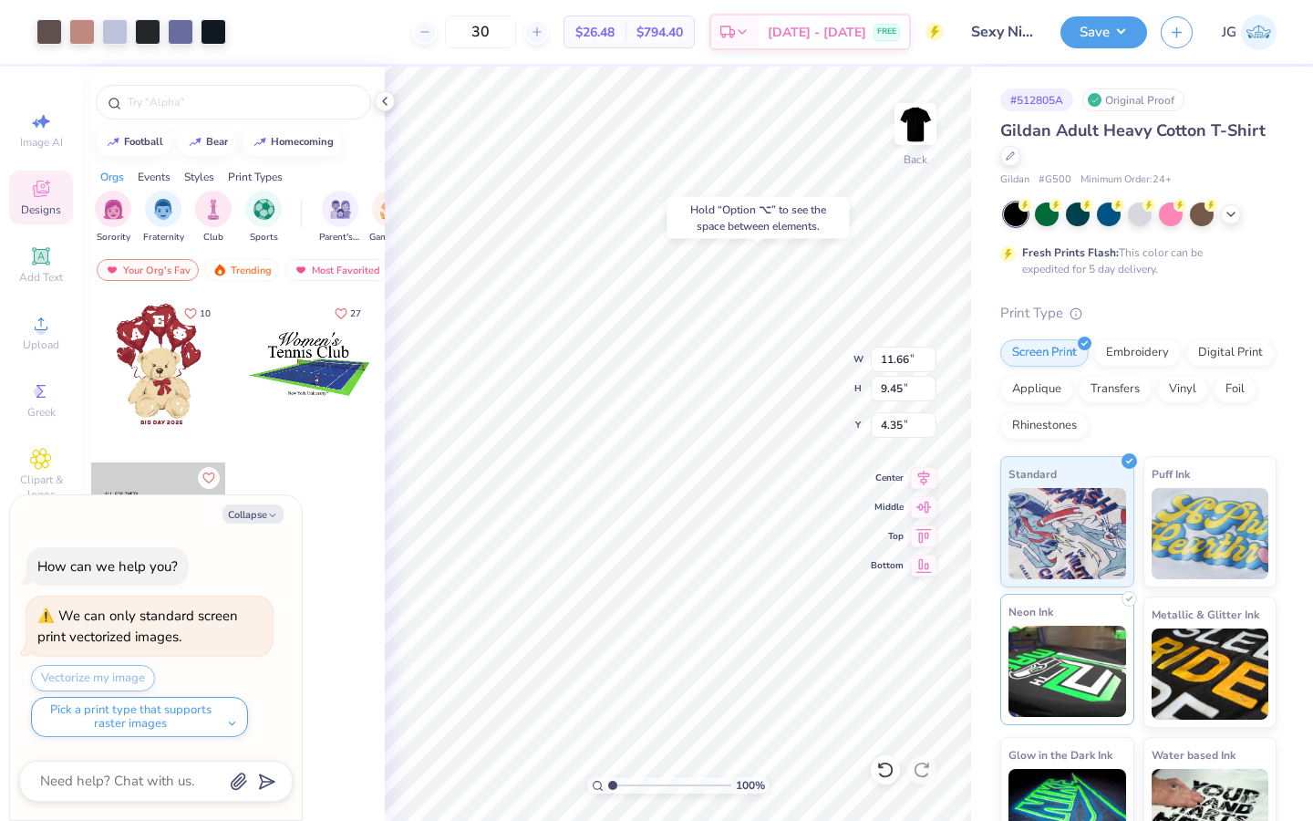
type textarea "x"
type input "4.37"
type textarea "x"
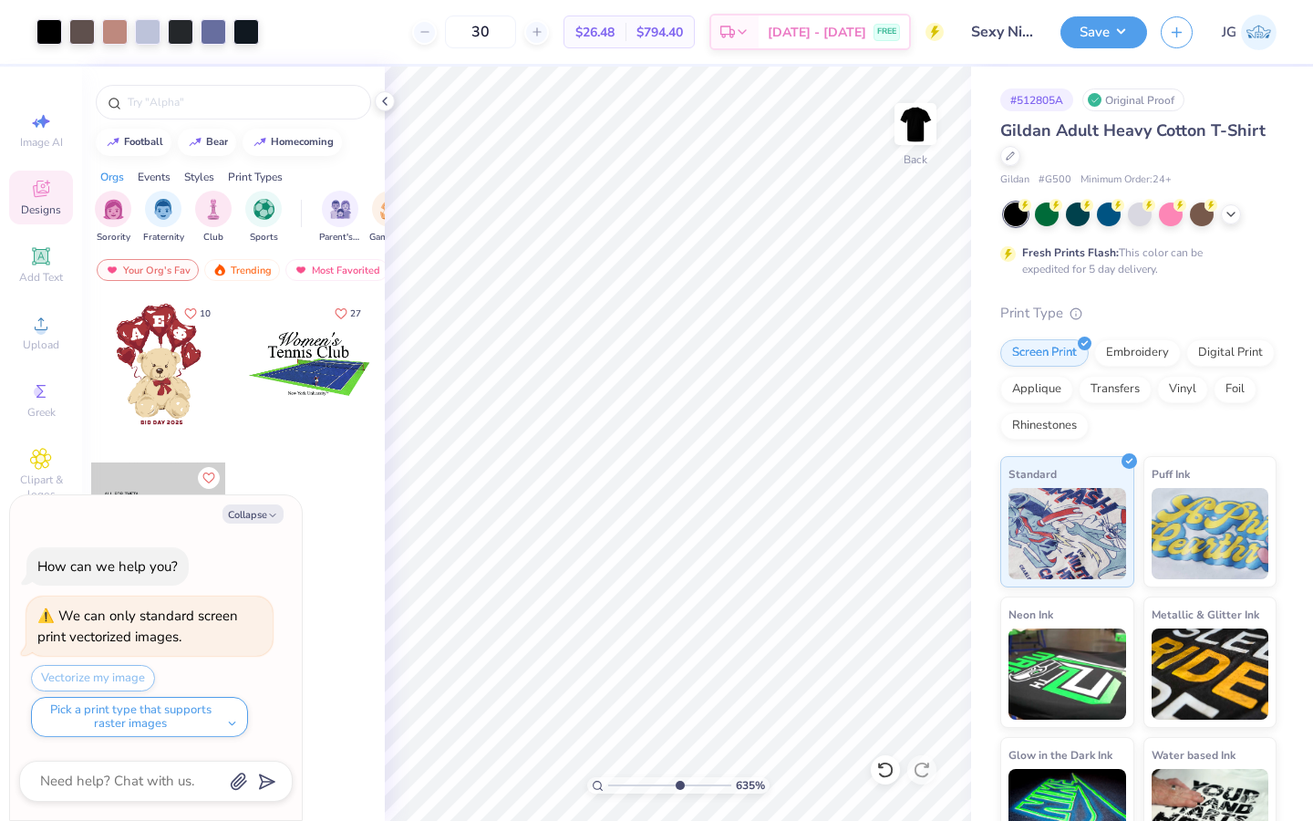
type input "6.35"
click at [677, 782] on input "range" at bounding box center [669, 785] width 123 height 16
type textarea "x"
type input "7.16"
type input "4.10"
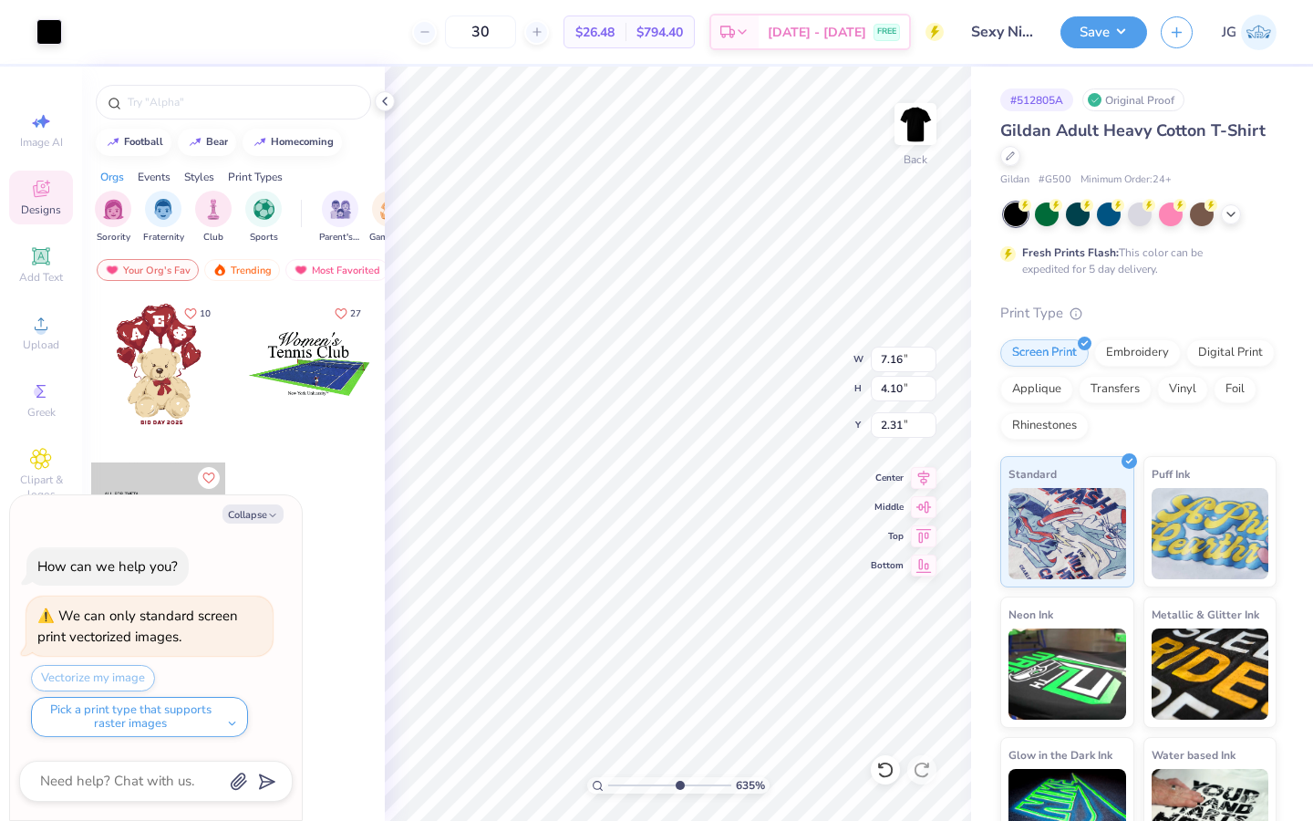
type input "2.31"
type textarea "x"
type input "9.77"
type input "2.90"
type input "4.47"
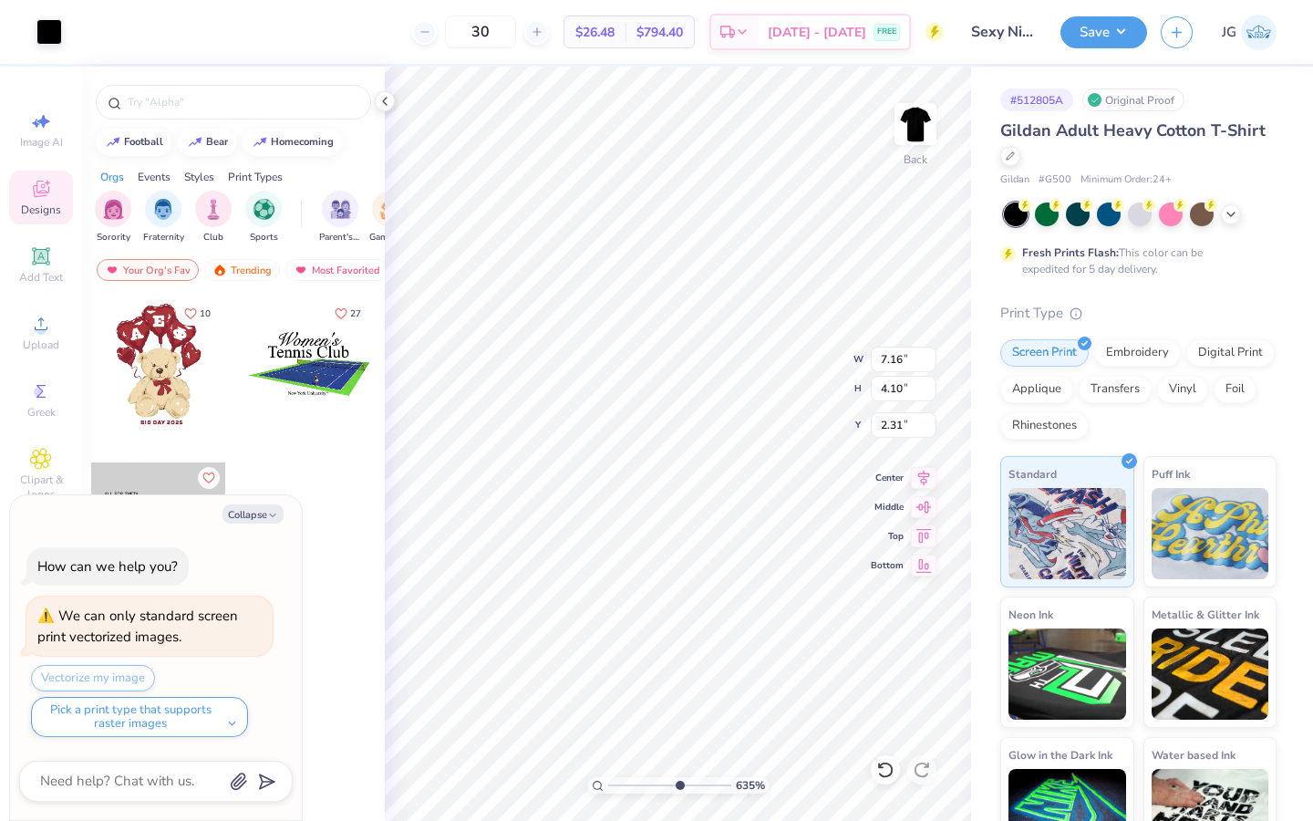
type textarea "x"
type input "7.16"
type input "4.10"
type input "2.31"
type textarea "x"
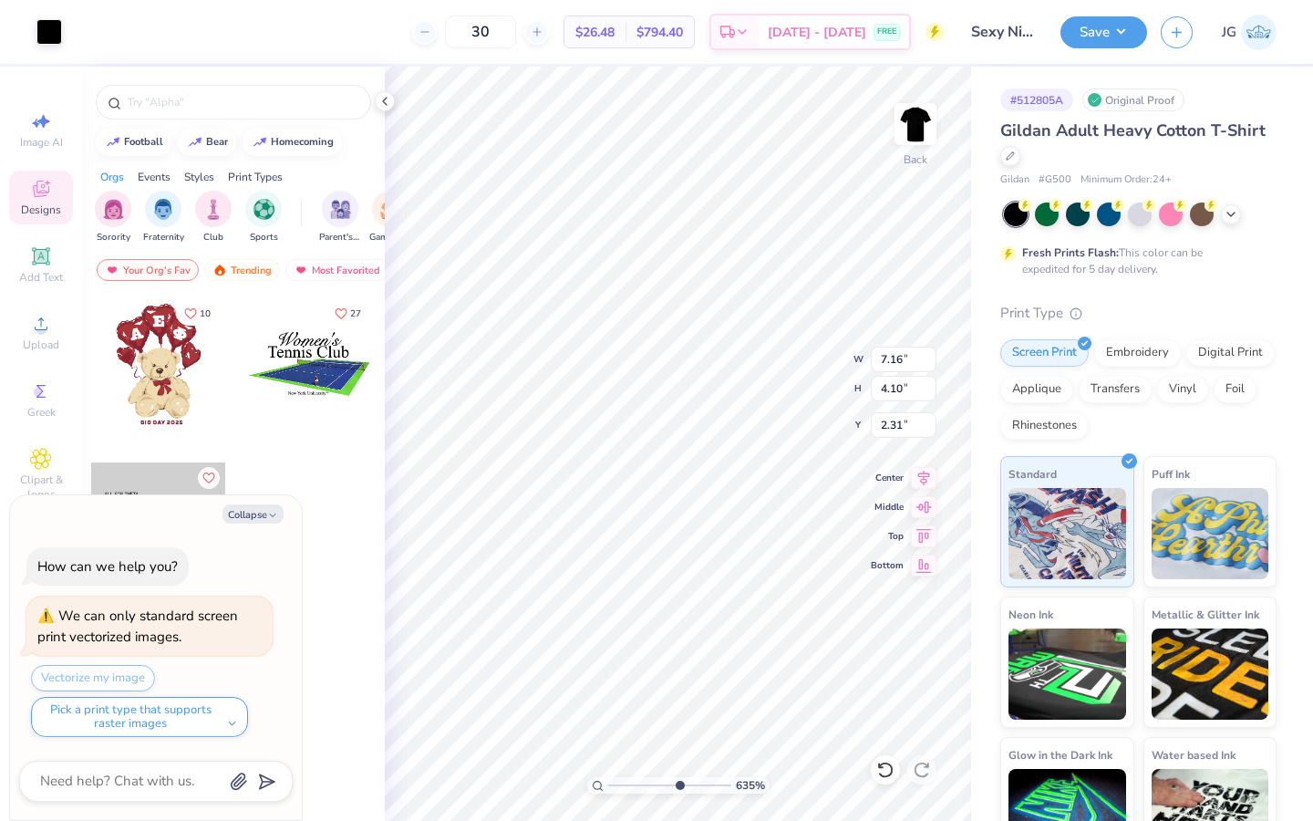
type input "2.97"
type textarea "x"
type input "2.89"
type textarea "x"
type input "8.48"
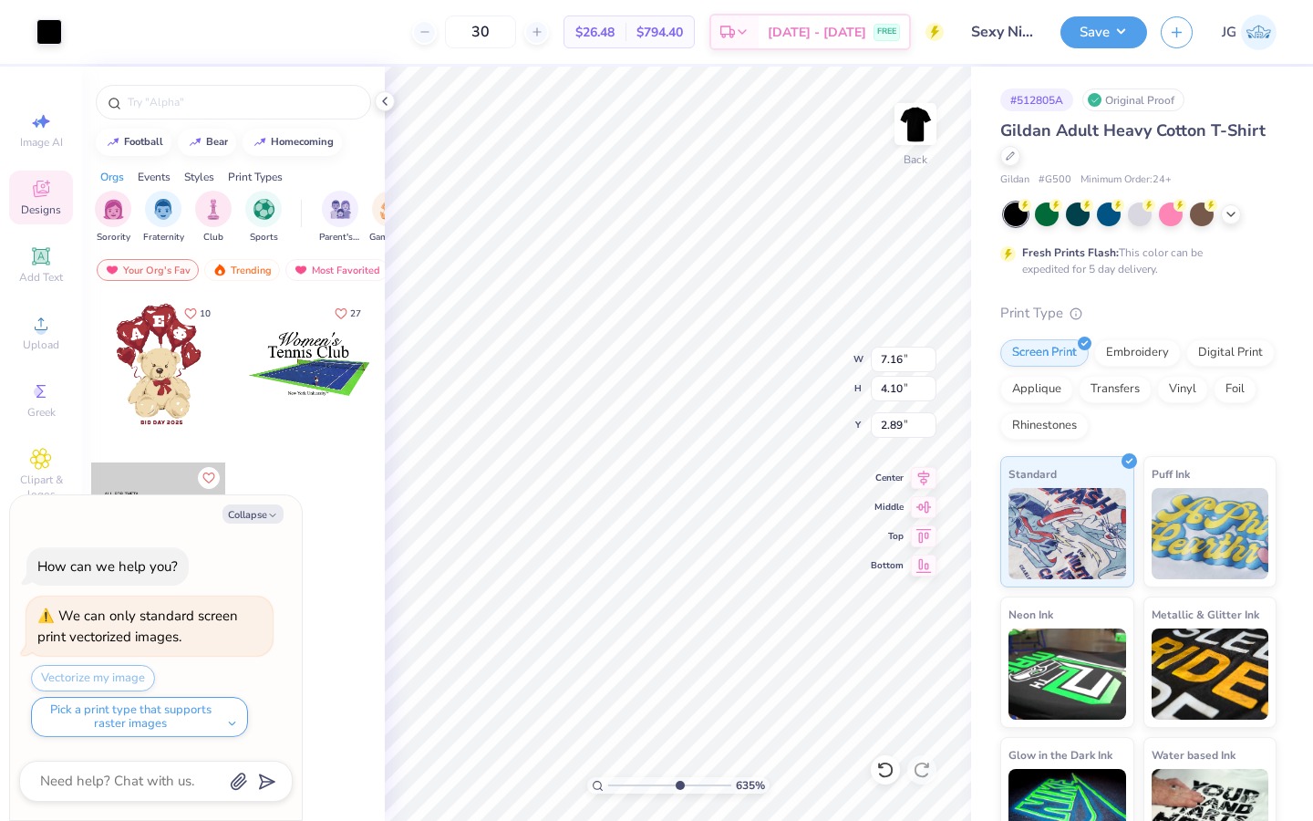
type input "2.07"
type input "4.48"
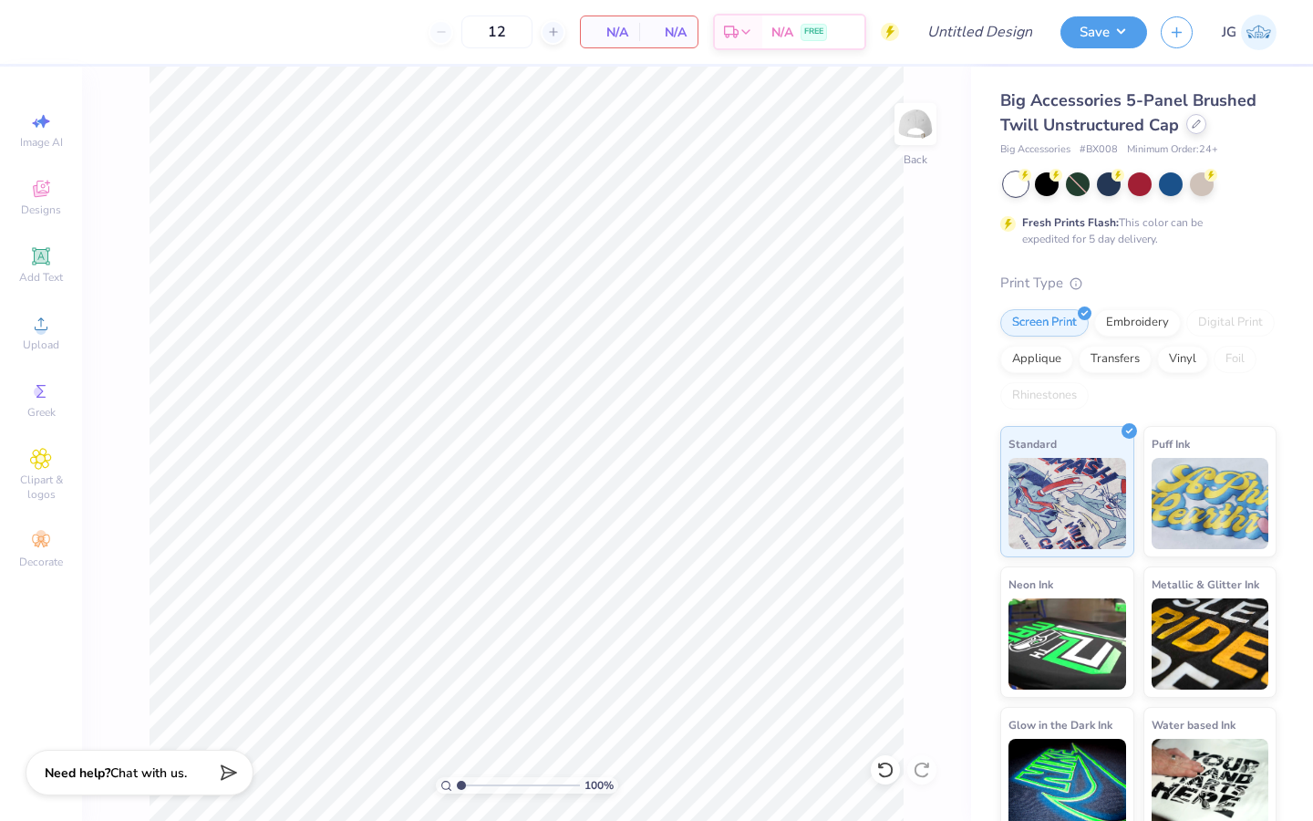
click at [1192, 130] on div at bounding box center [1196, 124] width 20 height 20
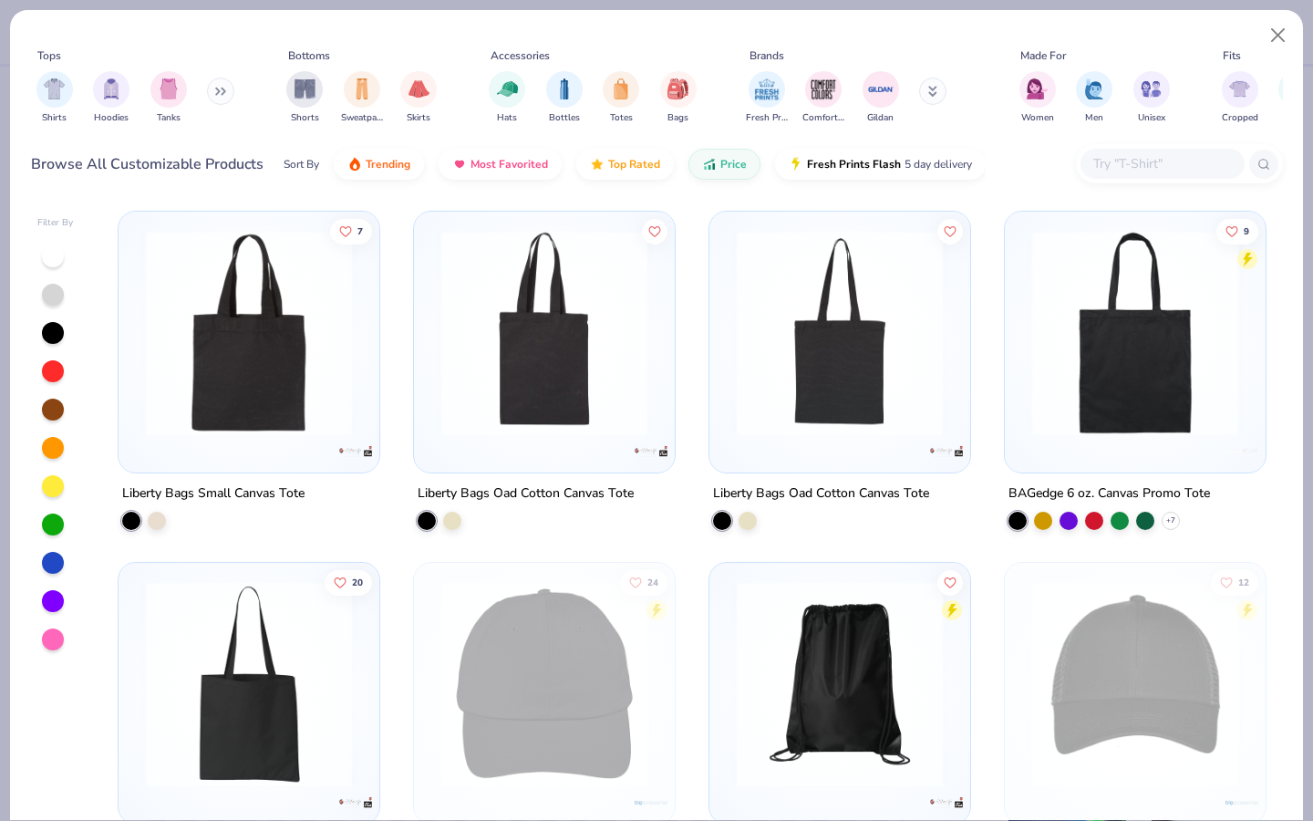
click at [219, 93] on icon at bounding box center [217, 91] width 3 height 6
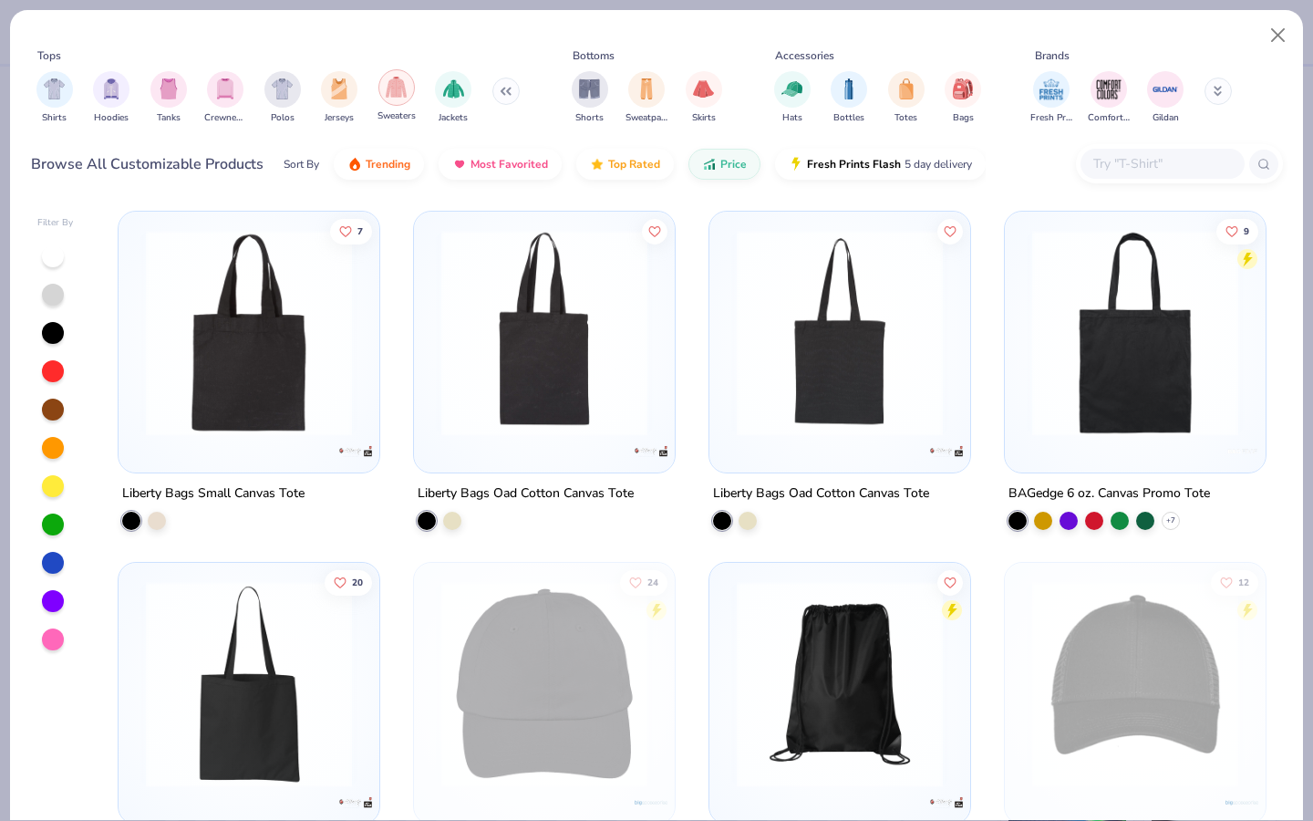
click at [403, 98] on div "filter for Sweaters" at bounding box center [396, 87] width 36 height 36
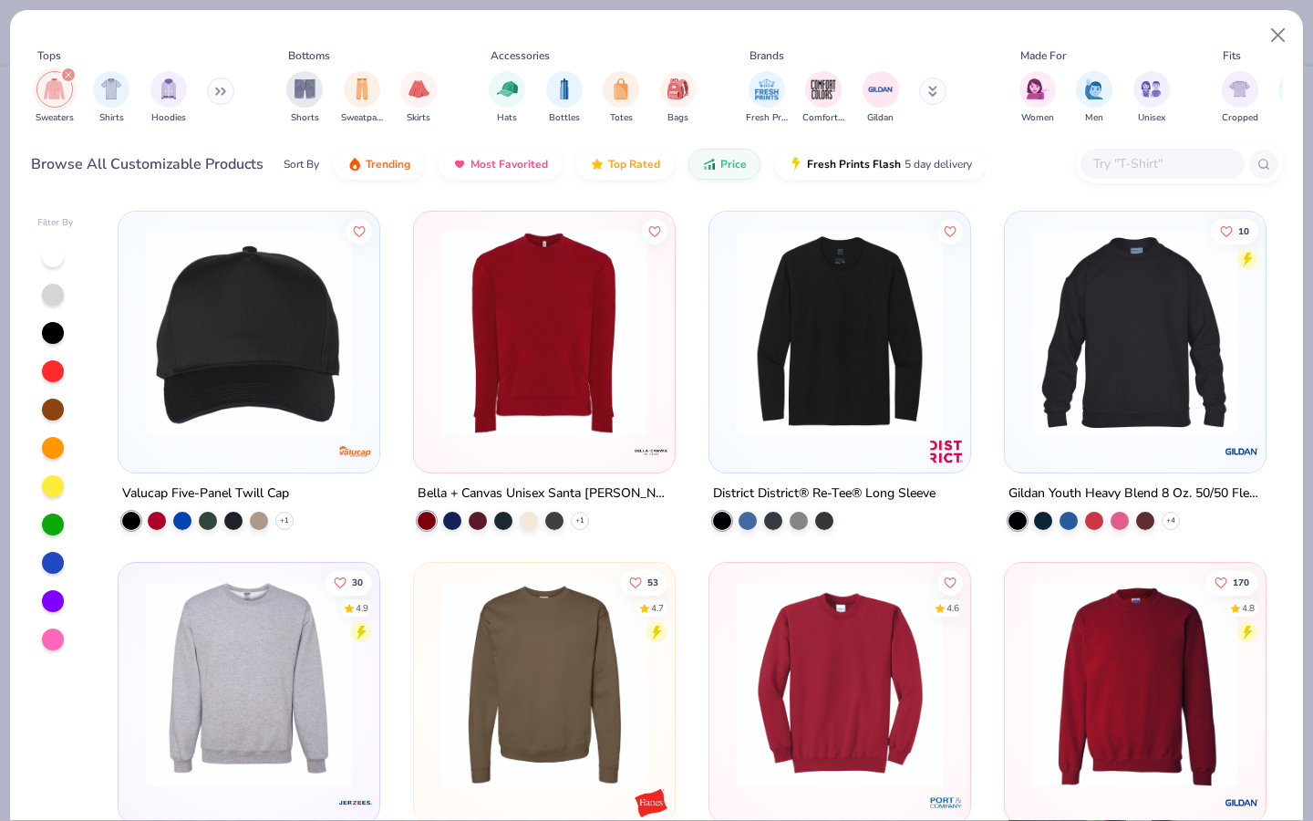
click at [1192, 168] on input "text" at bounding box center [1161, 163] width 140 height 21
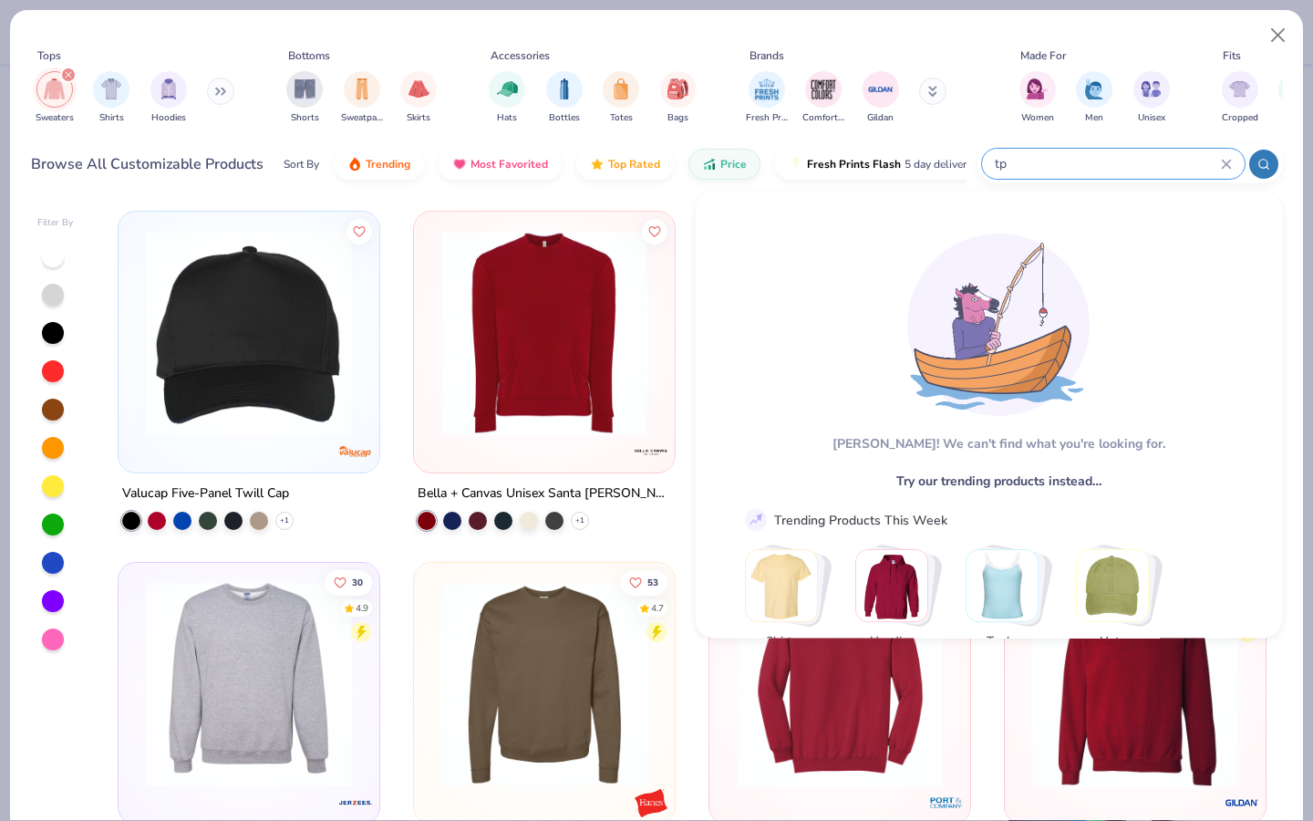
type input "t"
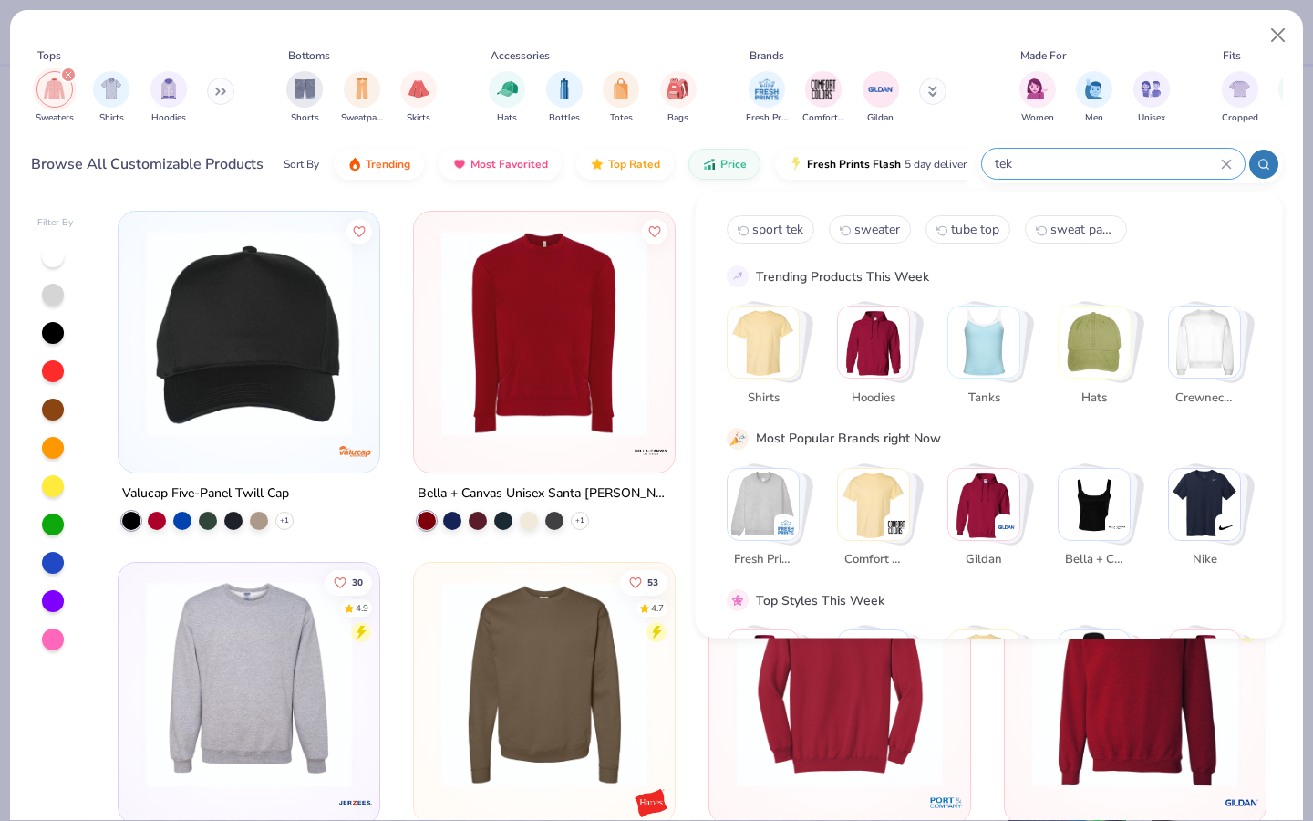
type input "tek"
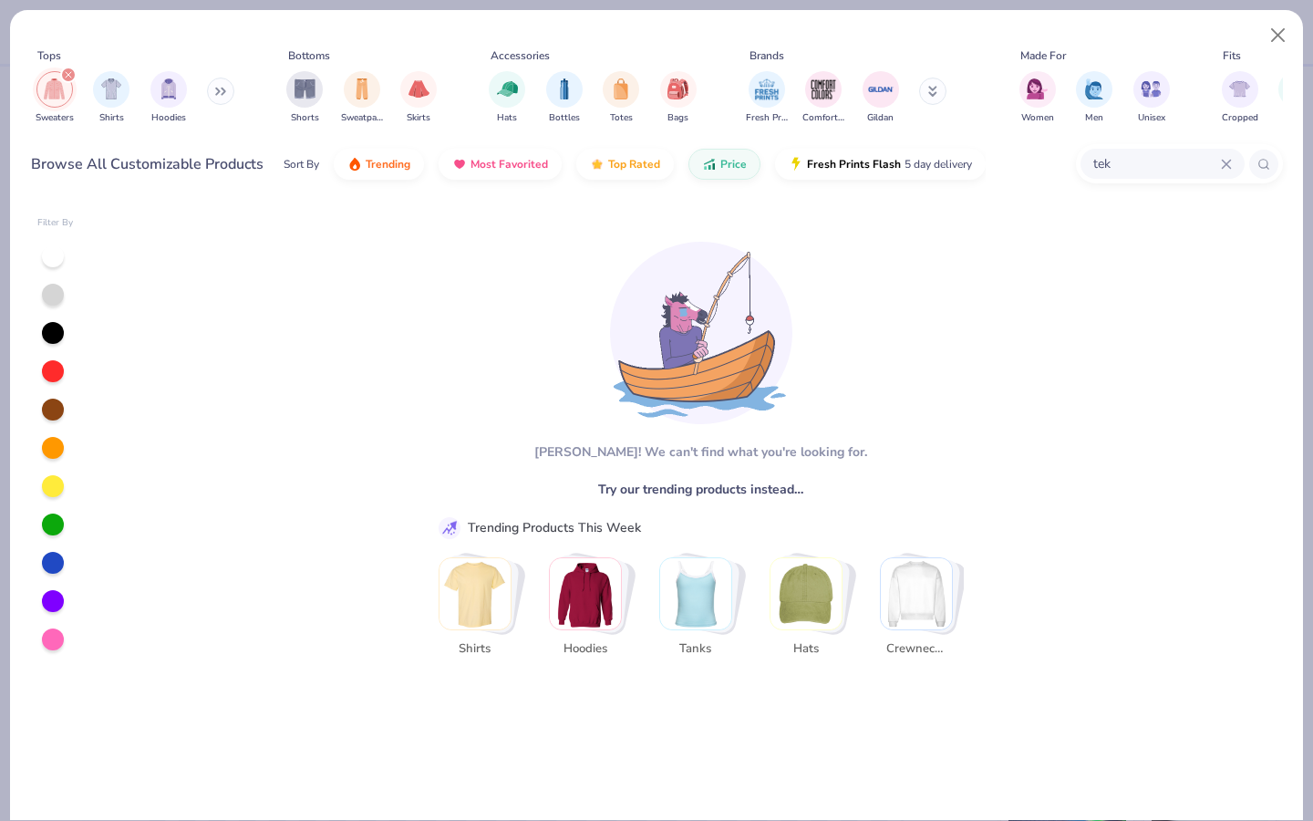
click at [1161, 168] on input "tek" at bounding box center [1155, 163] width 129 height 21
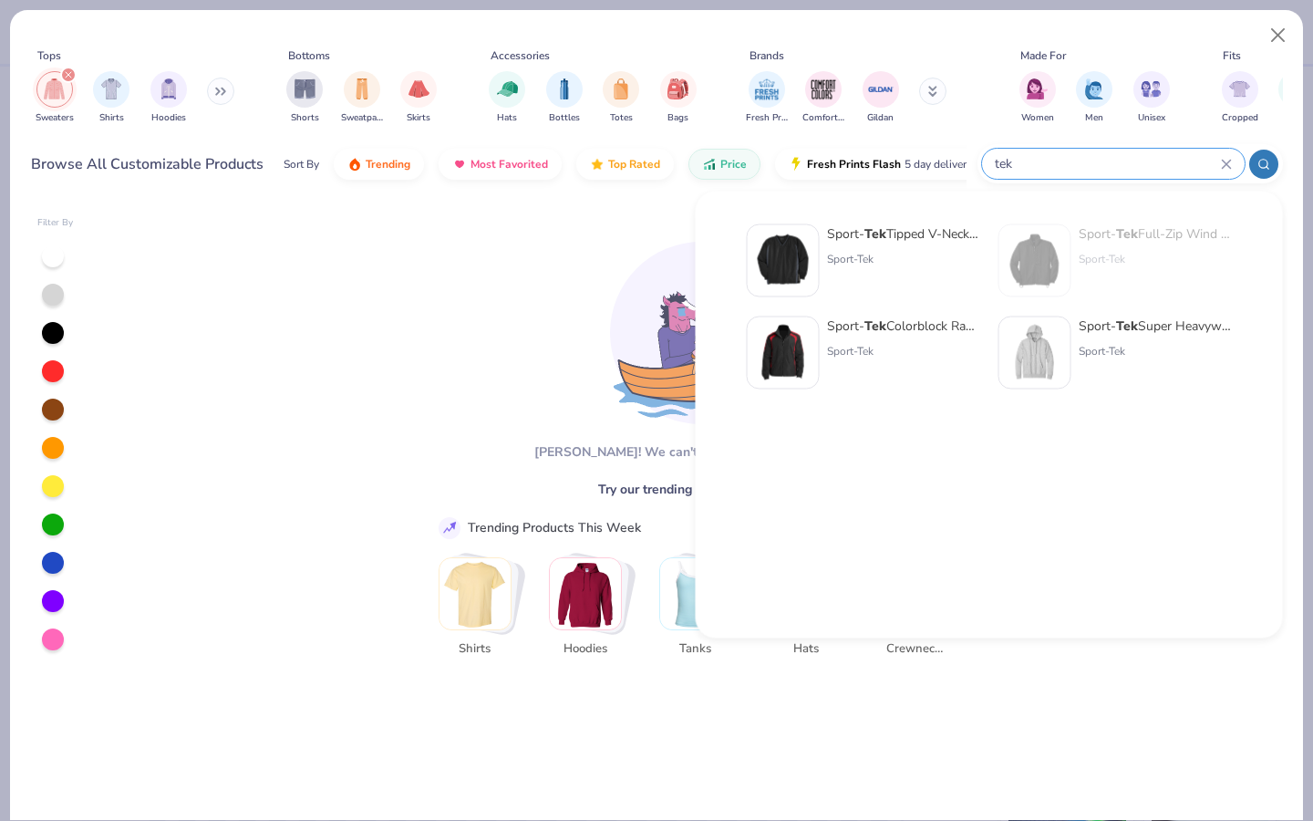
click at [907, 264] on div "Sport-Tek" at bounding box center [903, 259] width 153 height 16
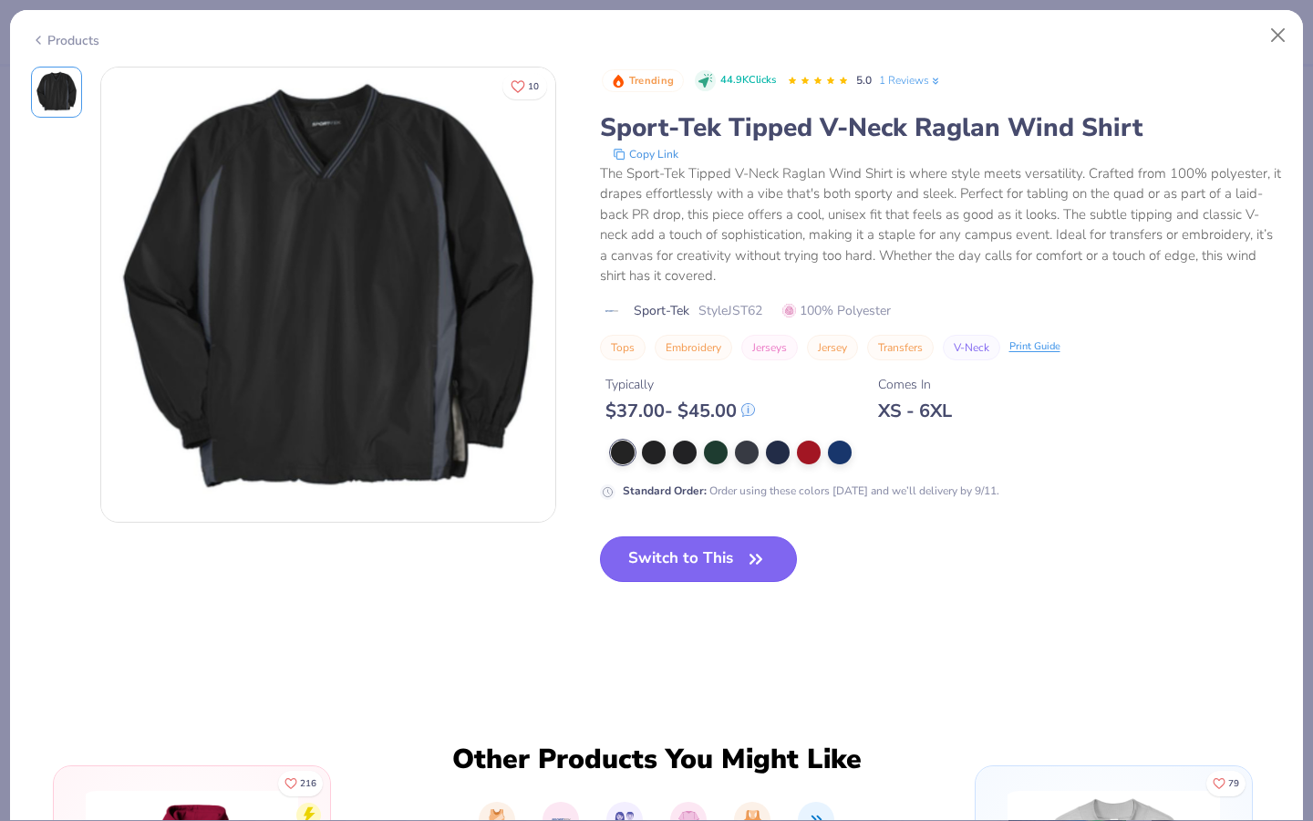
click at [690, 557] on button "Switch to This" at bounding box center [699, 559] width 198 height 46
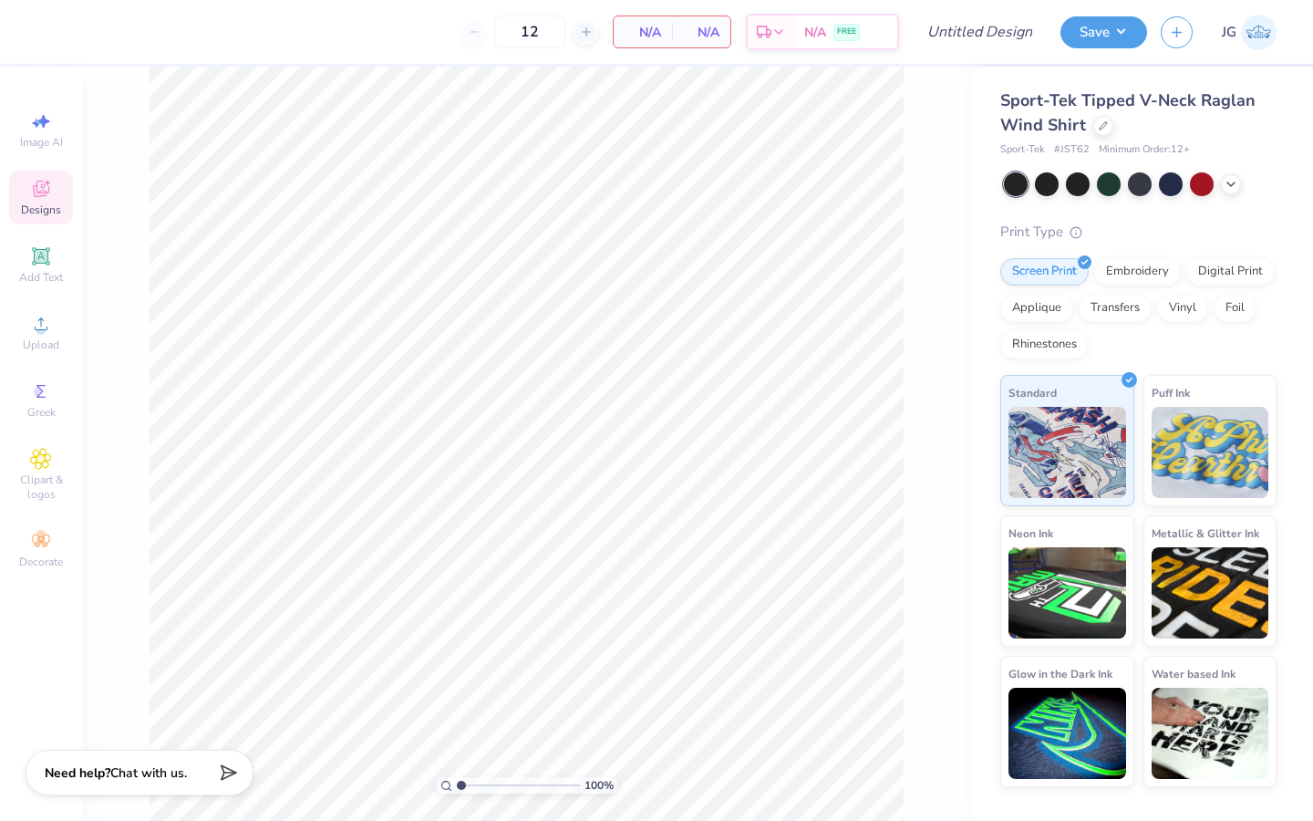
click at [39, 208] on span "Designs" at bounding box center [41, 209] width 40 height 15
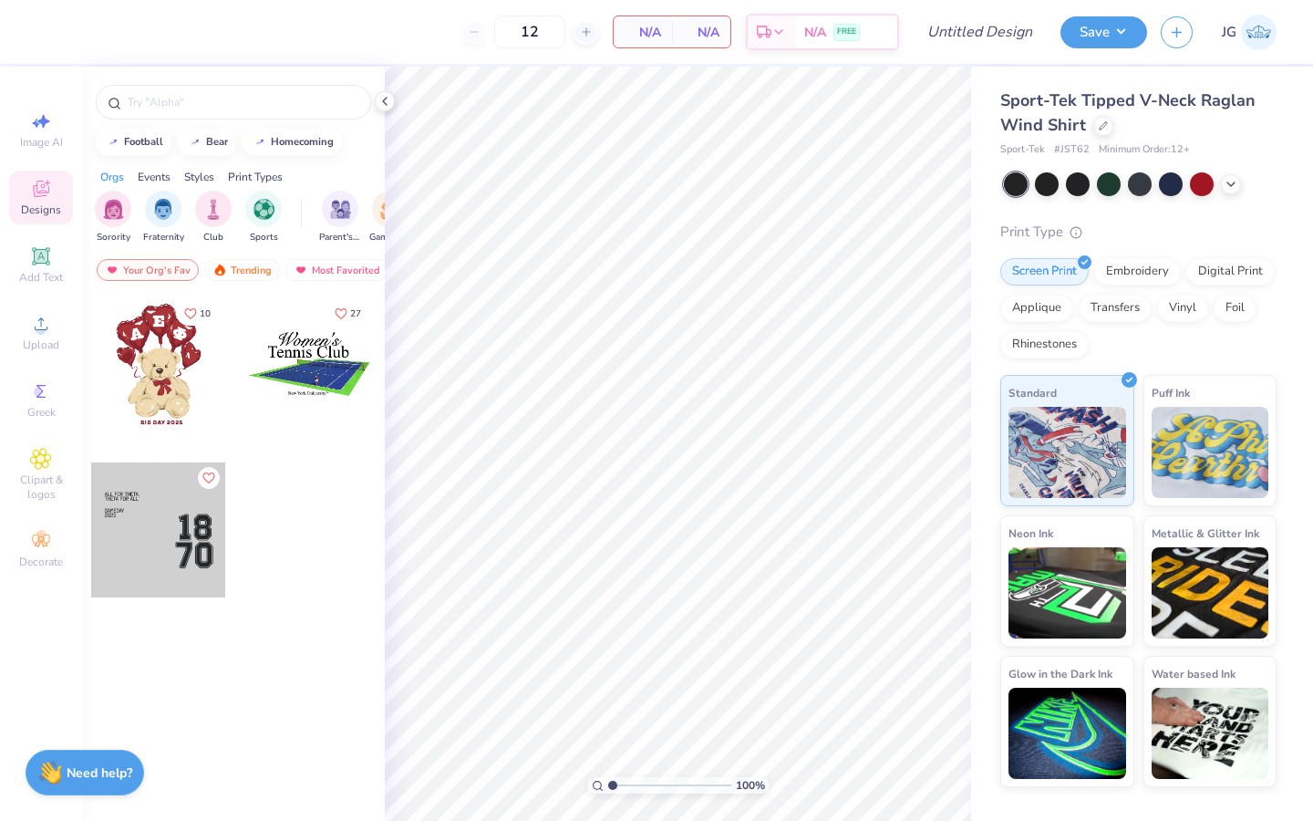
click at [178, 488] on div at bounding box center [158, 529] width 135 height 135
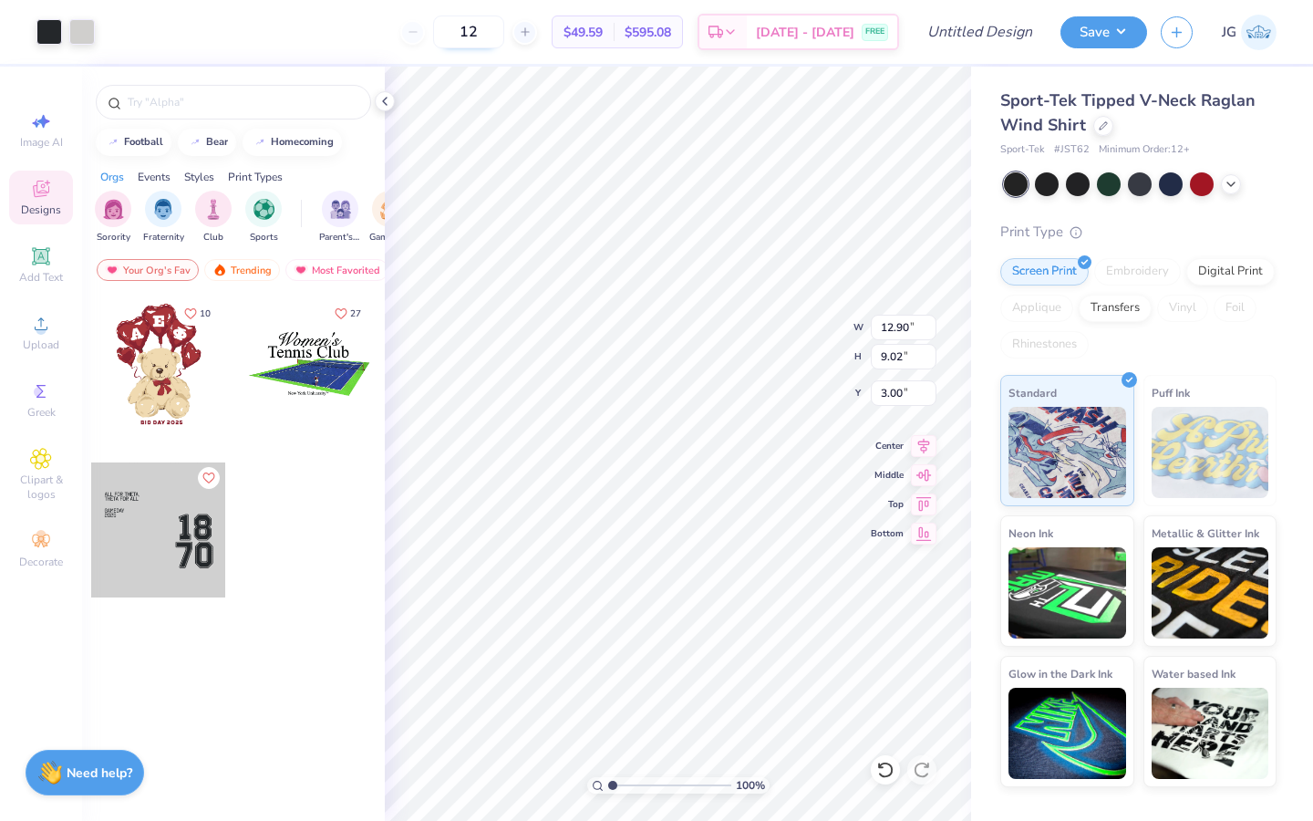
click at [504, 36] on input "12" at bounding box center [468, 31] width 71 height 33
type input "1"
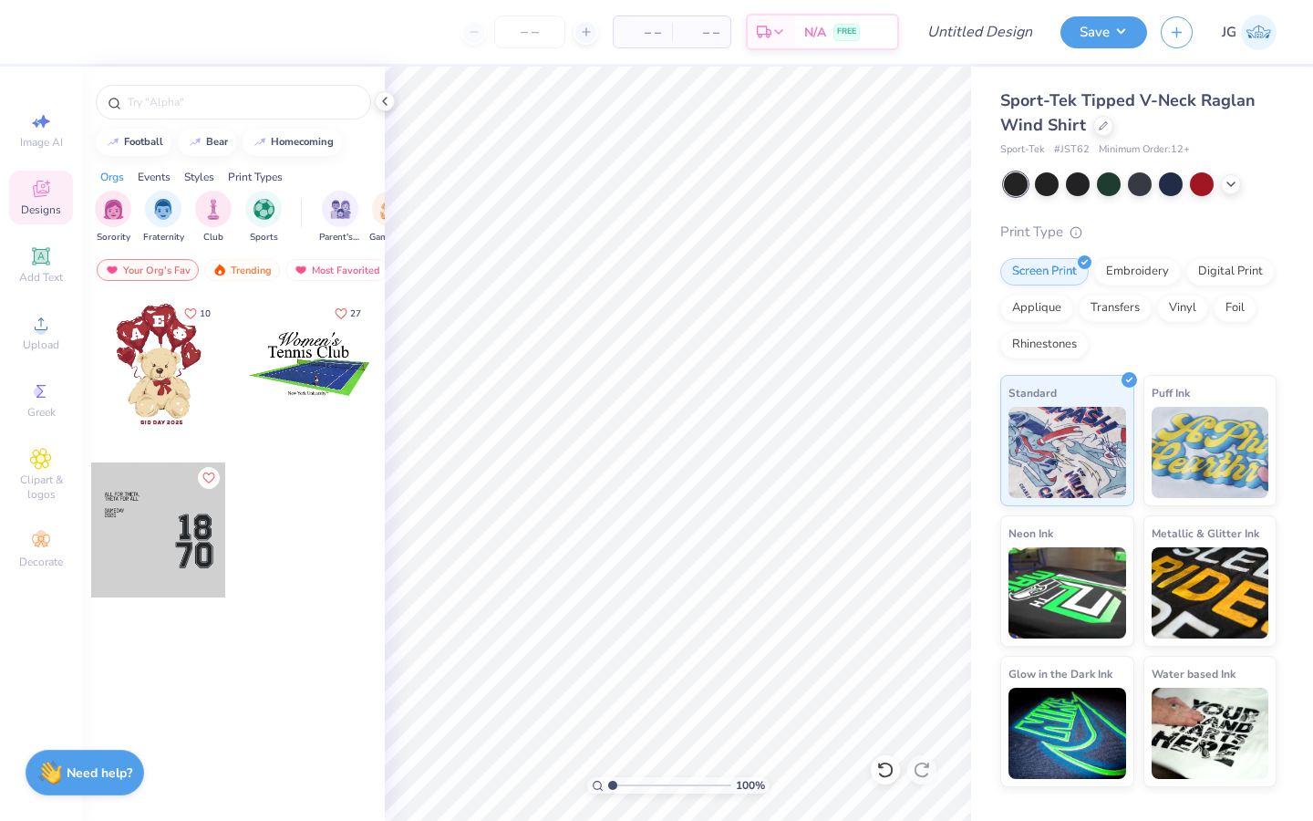
click at [1100, 137] on div "Sport-Tek Tipped V-Neck Raglan Wind Shirt Sport-Tek # JST62 Minimum Order: 12 +" at bounding box center [1138, 122] width 276 height 69
click at [1100, 126] on icon at bounding box center [1103, 123] width 9 height 9
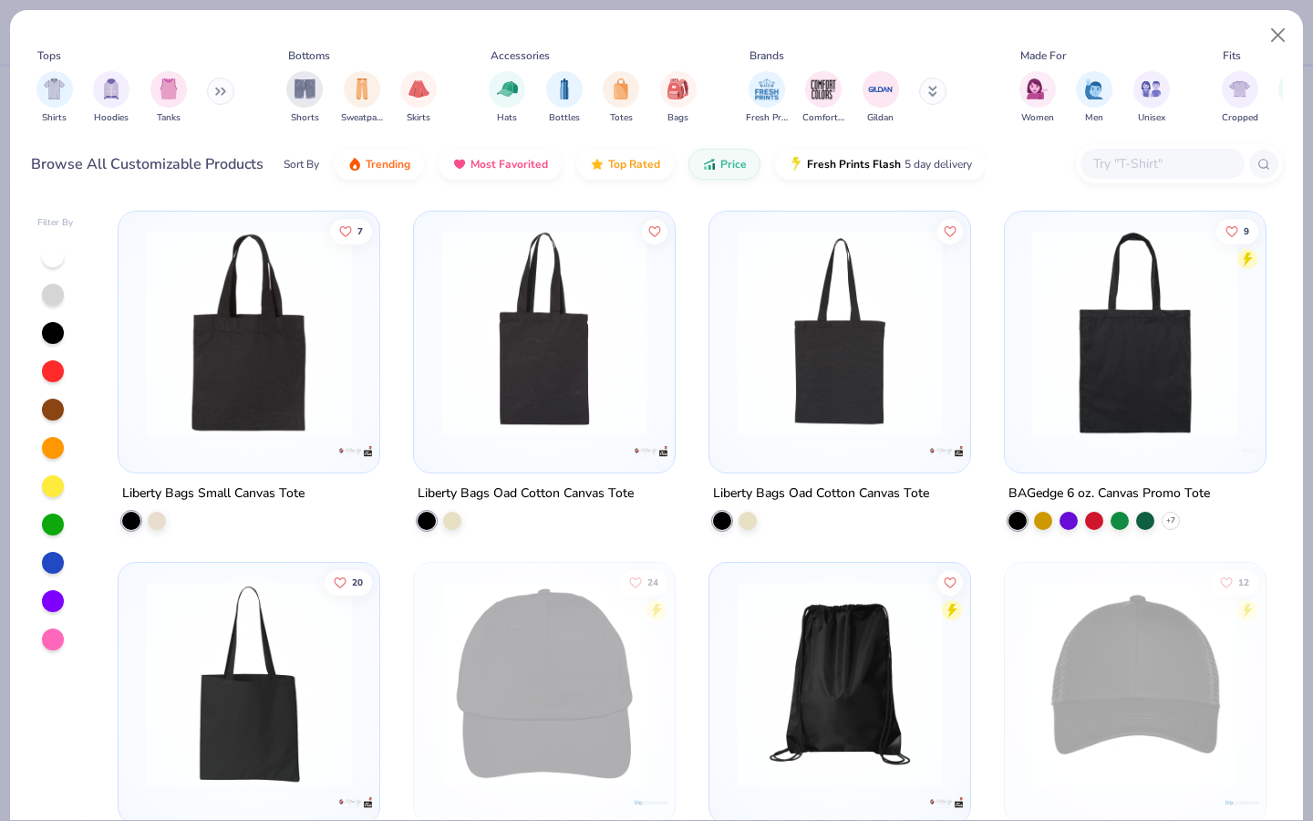
click at [212, 93] on button at bounding box center [220, 90] width 27 height 27
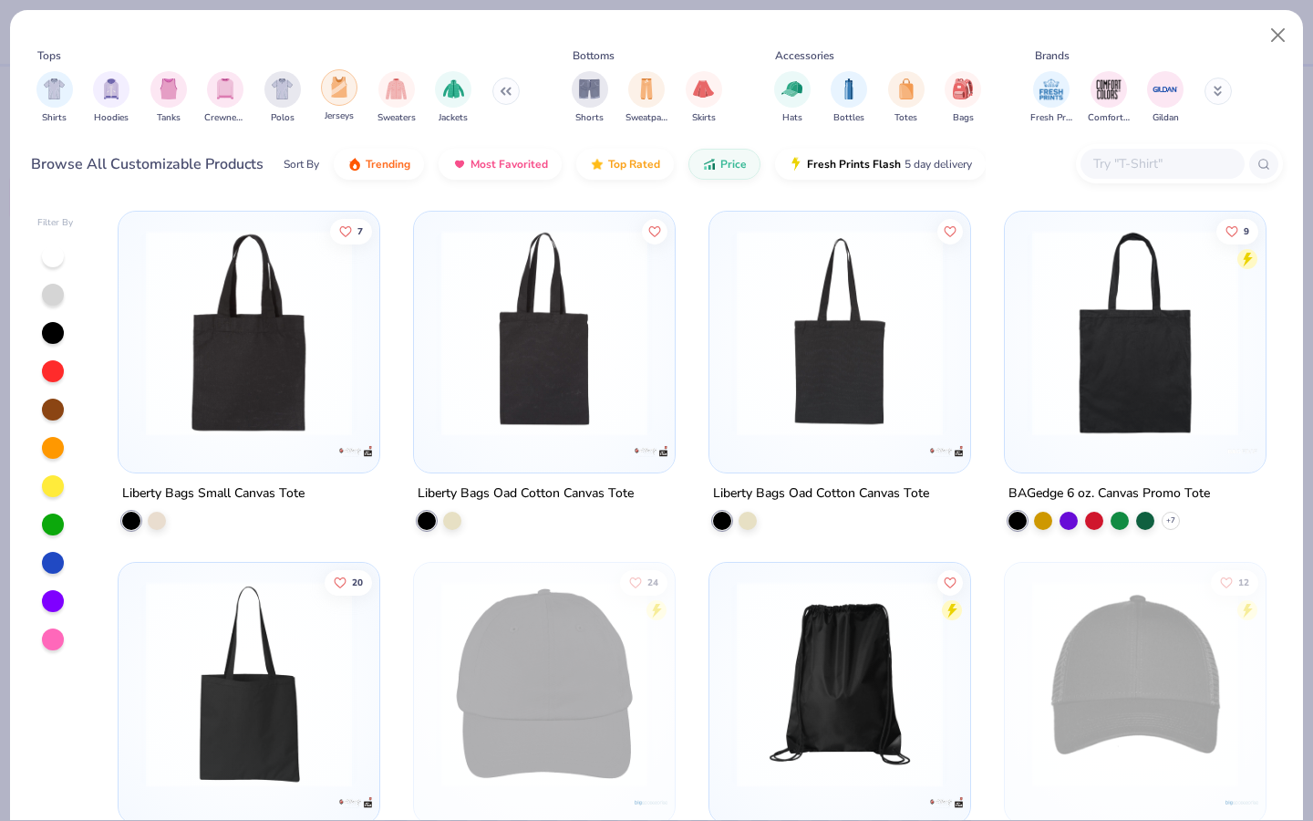
click at [347, 93] on img "filter for Jerseys" at bounding box center [339, 87] width 20 height 21
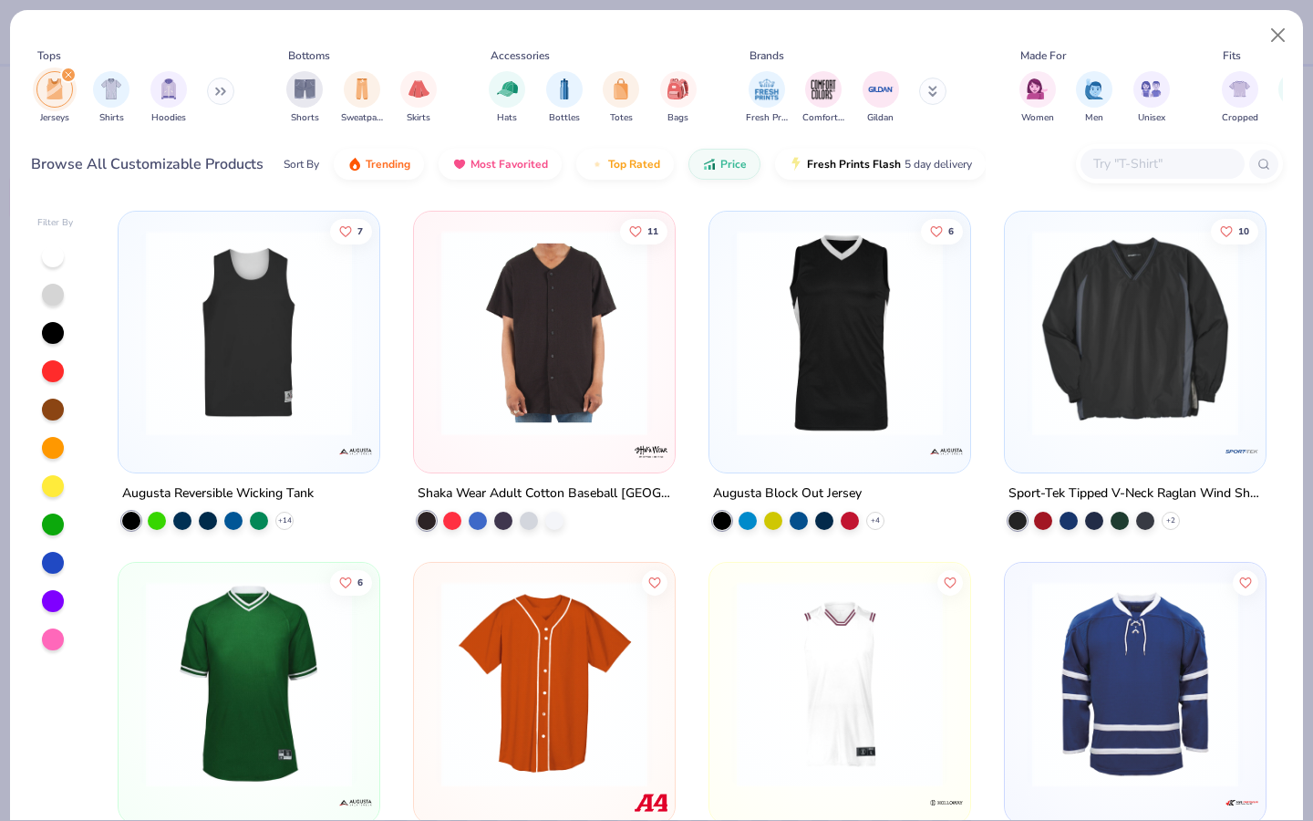
click at [67, 76] on icon "filter for Jerseys" at bounding box center [68, 74] width 5 height 5
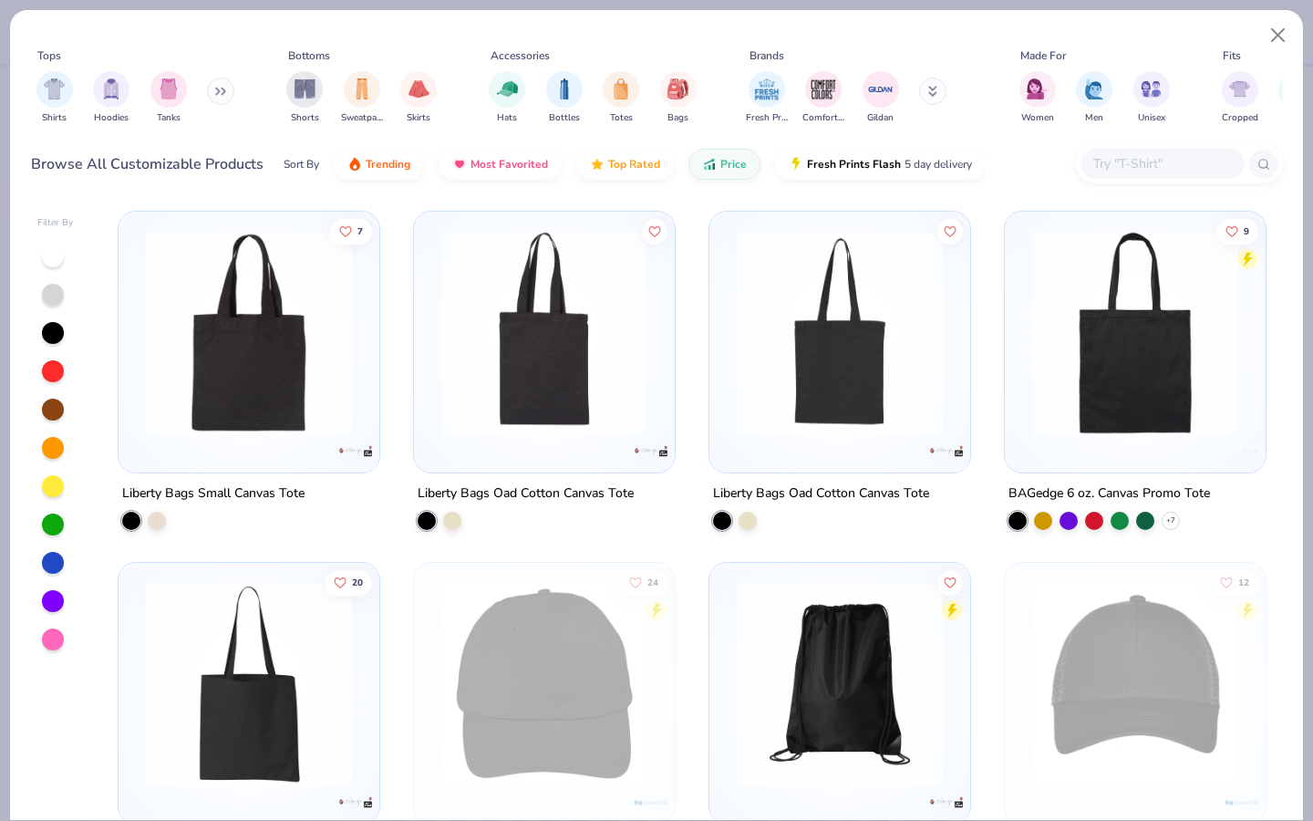
click at [211, 93] on button at bounding box center [220, 90] width 27 height 27
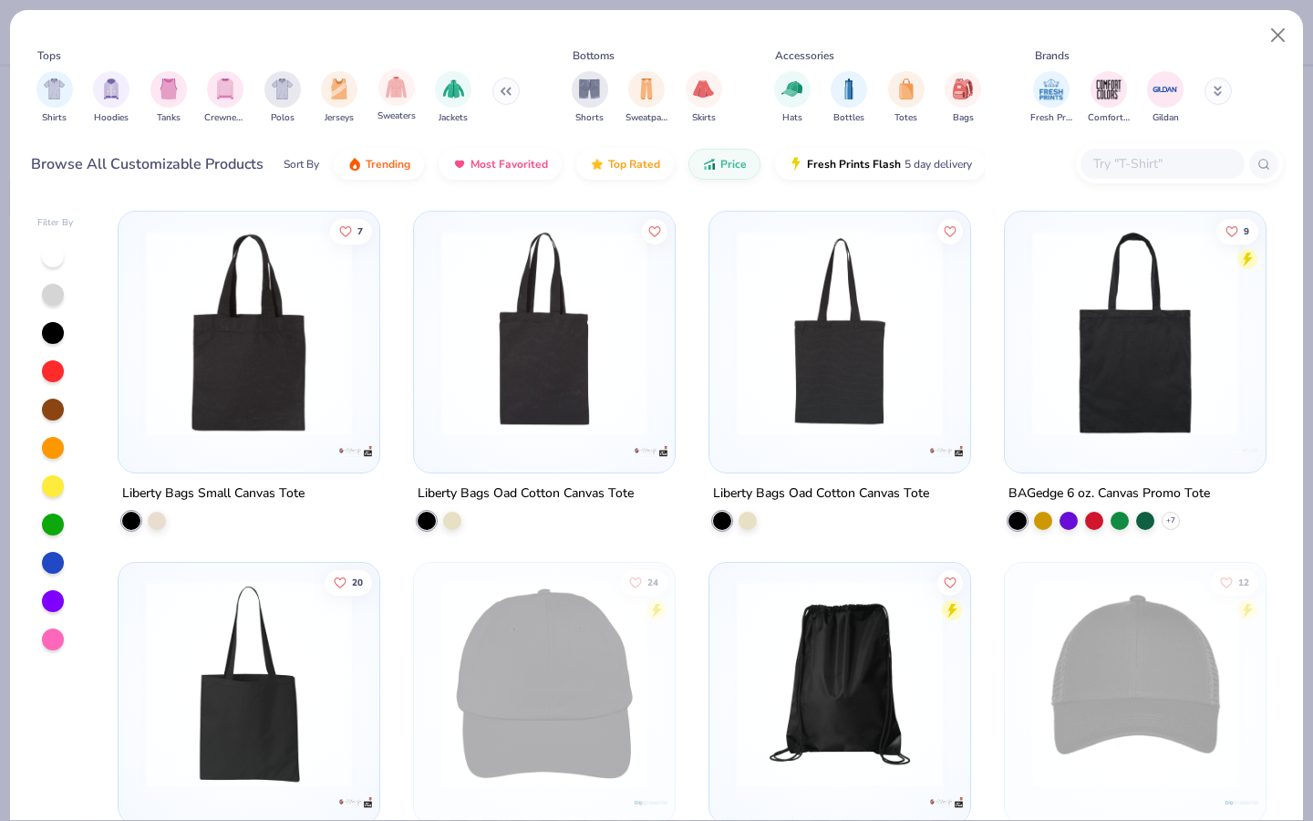
click at [402, 109] on span "Sweaters" at bounding box center [396, 116] width 38 height 14
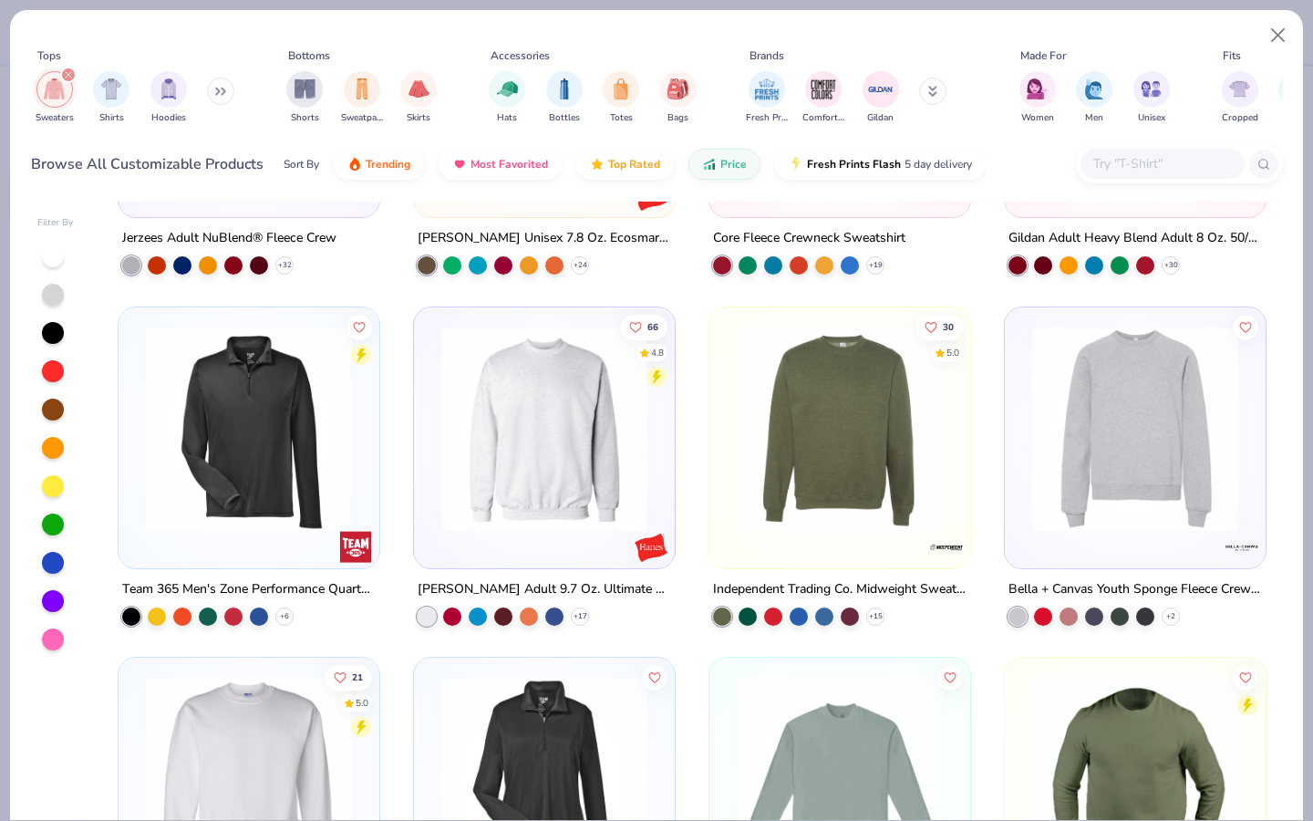
scroll to position [608, 0]
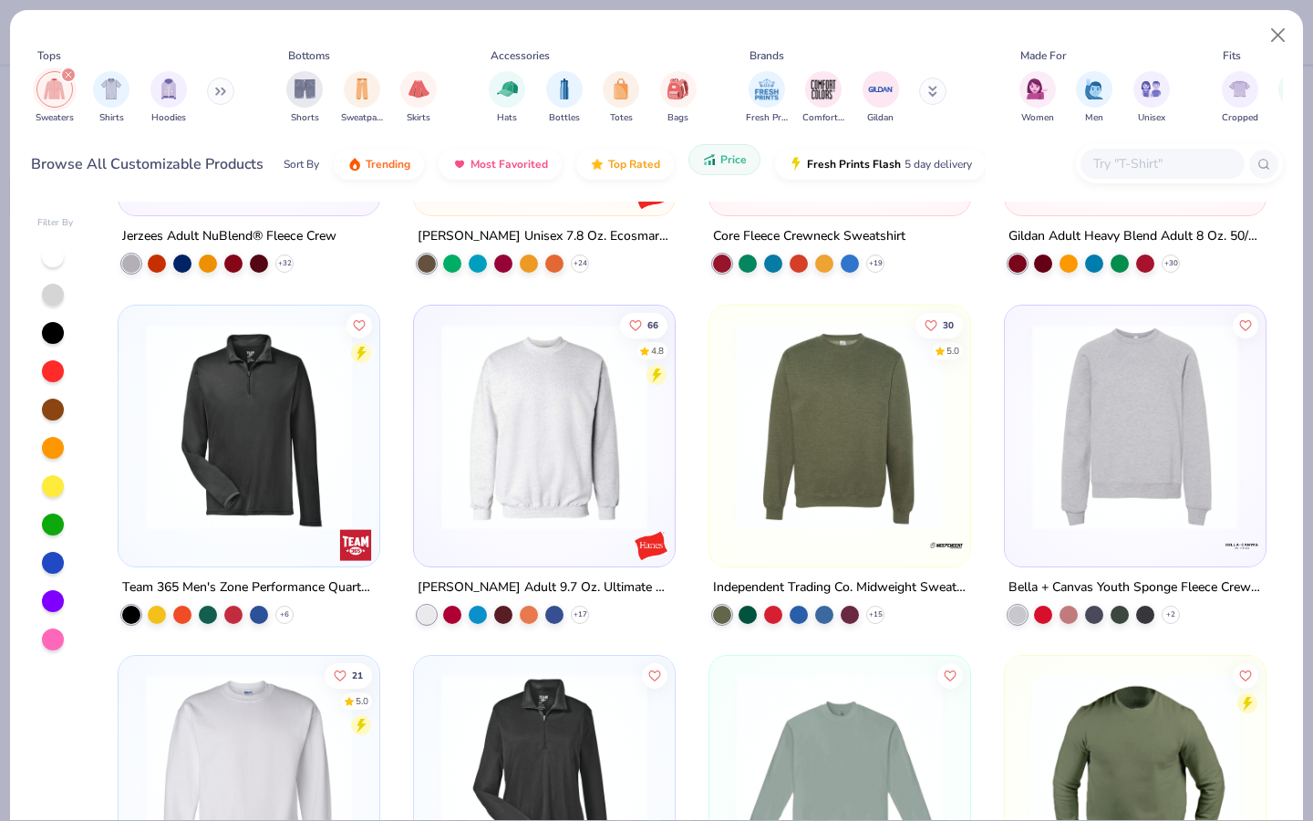
click at [720, 156] on span "Price" at bounding box center [733, 159] width 26 height 15
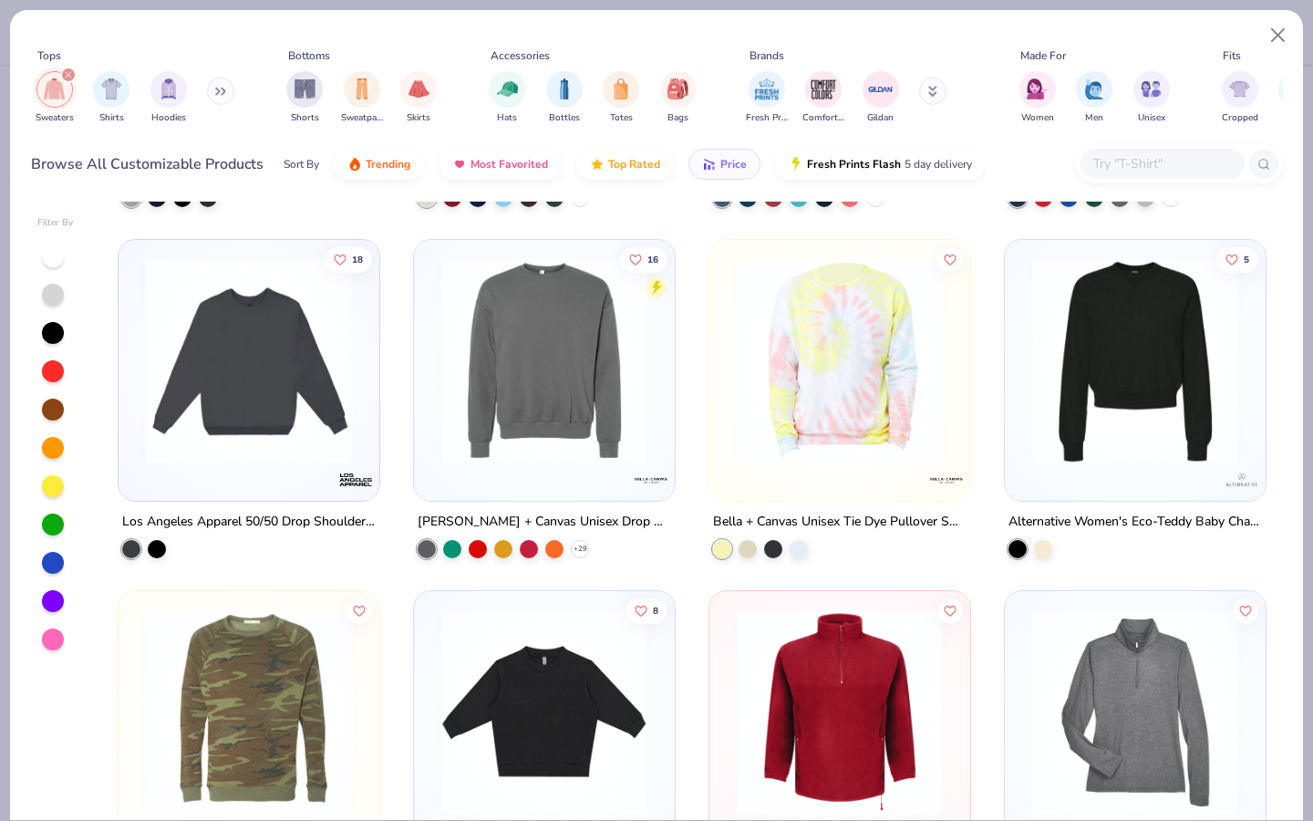
scroll to position [5641, 0]
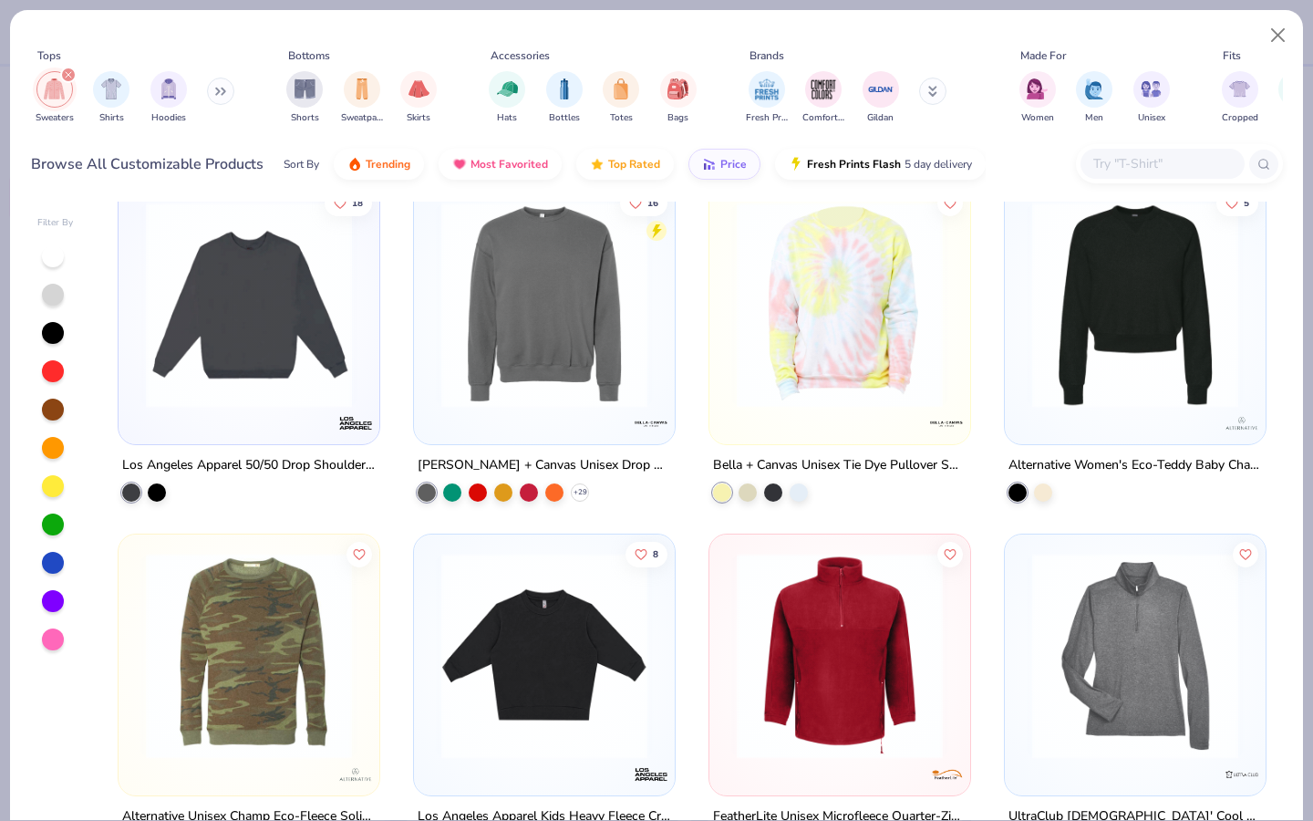
click at [1147, 160] on input "text" at bounding box center [1161, 163] width 140 height 21
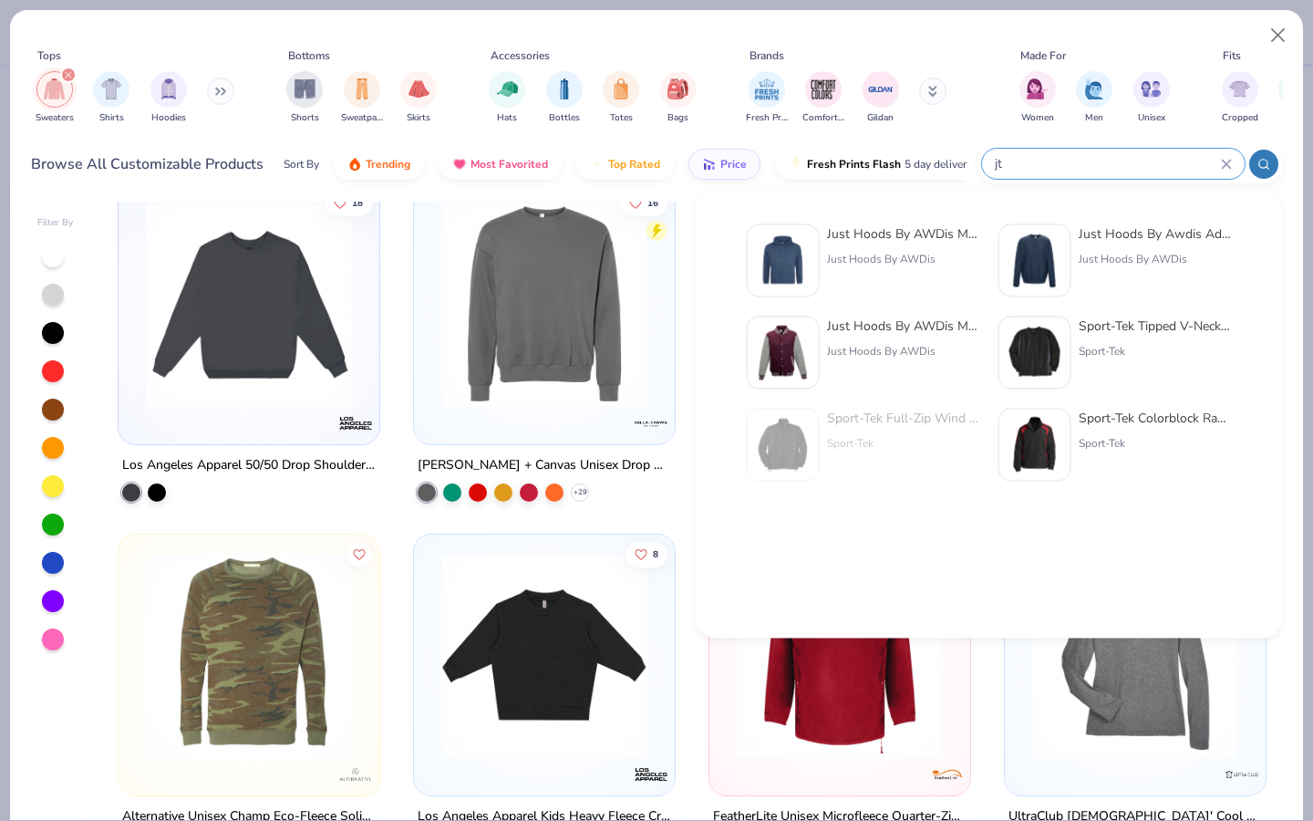
type input "j"
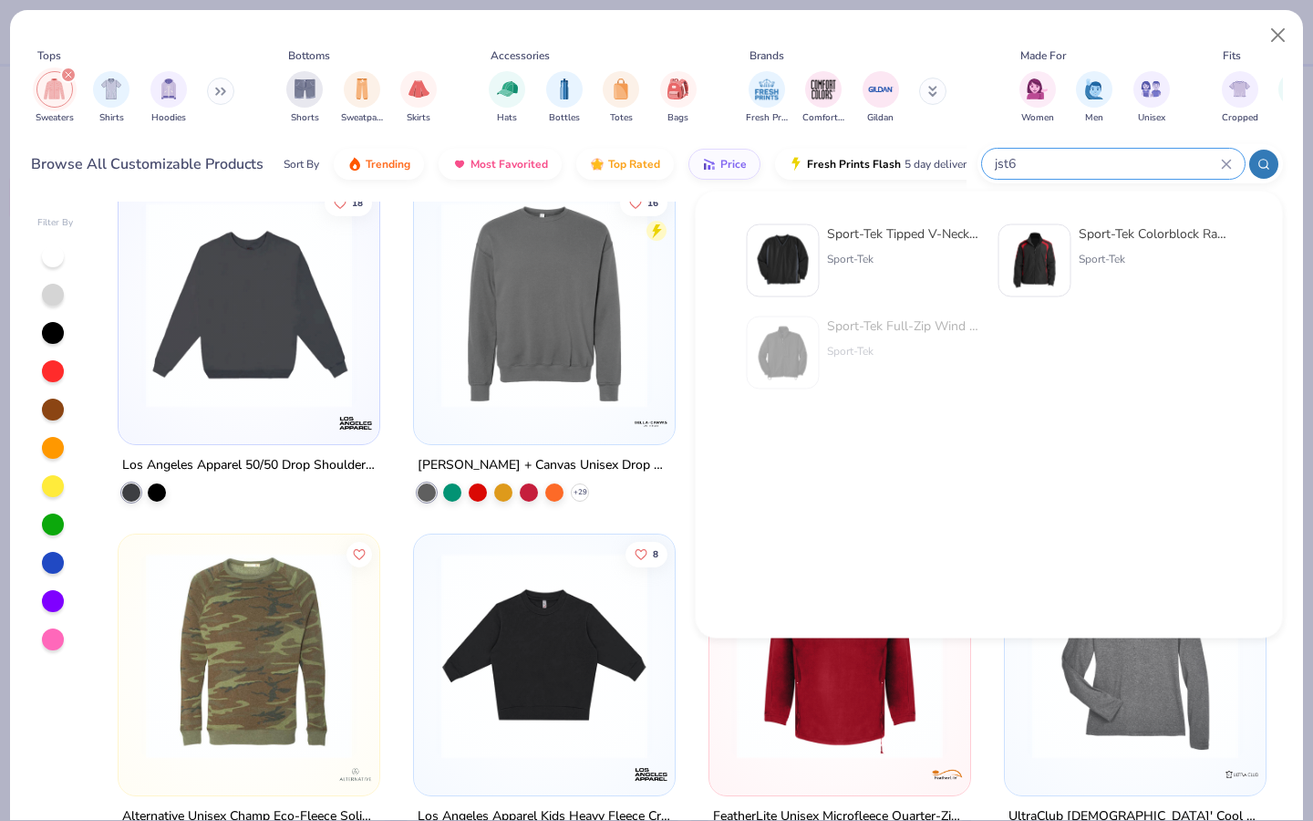
type input "jst6"
click at [823, 228] on div "Sport-Tek Tipped V-Neck Raglan Wind Shirt Sport-Tek" at bounding box center [863, 260] width 233 height 73
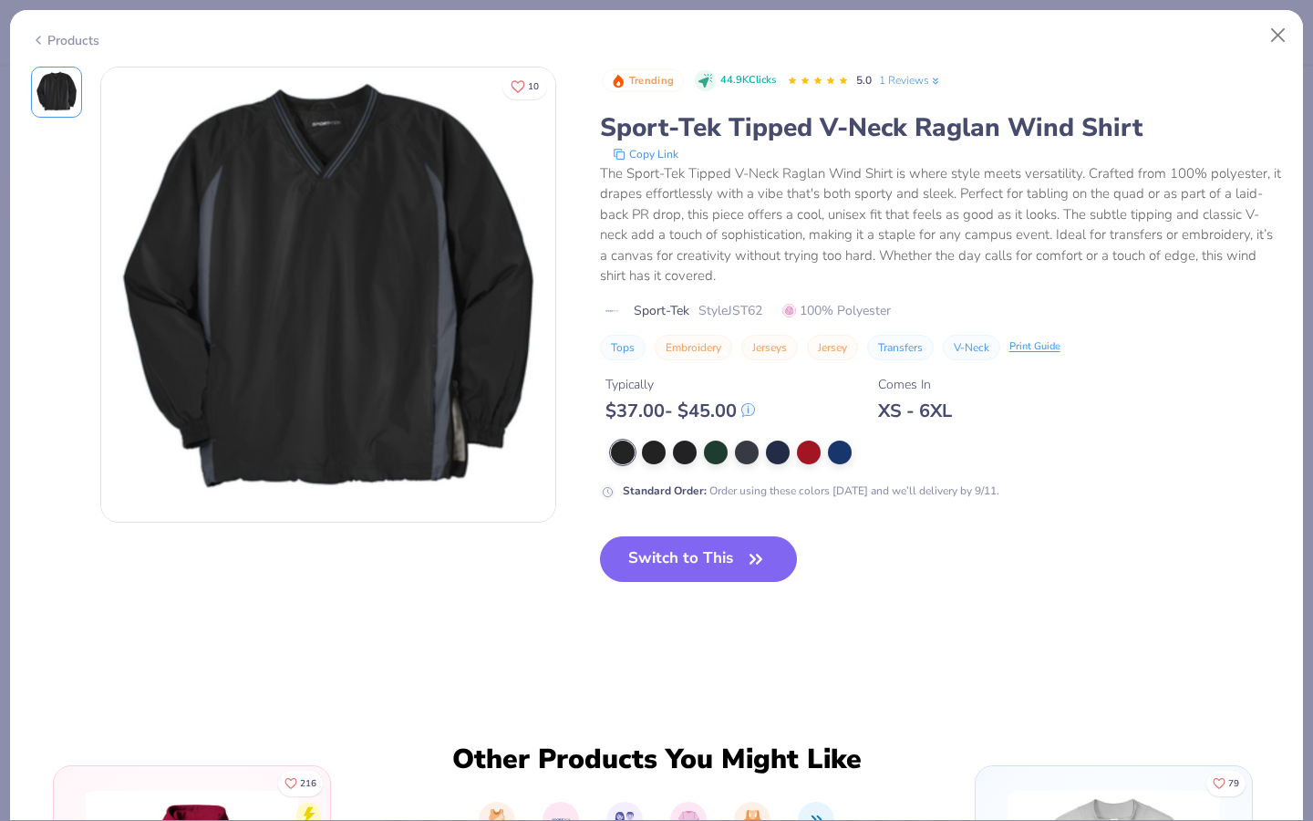
click at [722, 386] on div "Typically" at bounding box center [680, 384] width 150 height 19
click at [1277, 42] on button "Close" at bounding box center [1278, 35] width 35 height 35
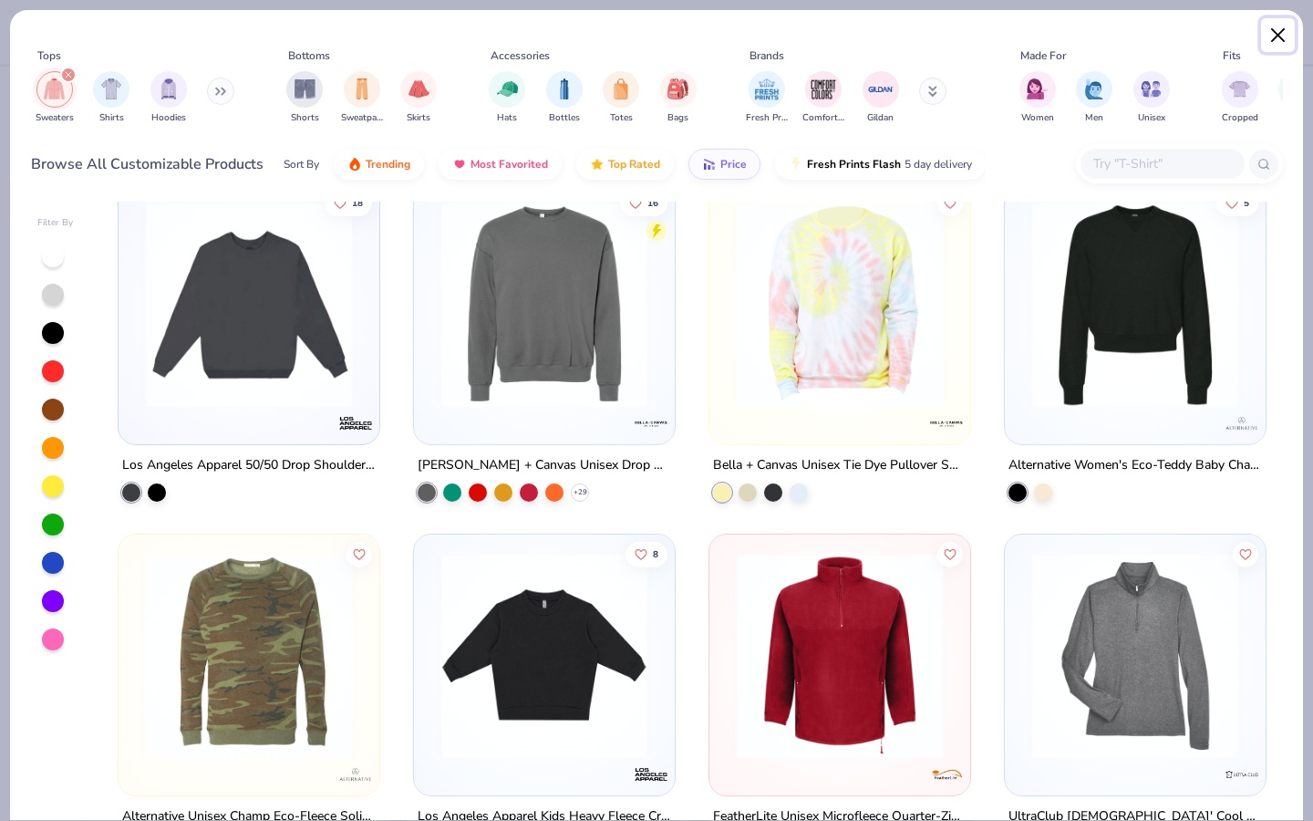
click at [1276, 37] on button "Close" at bounding box center [1278, 35] width 35 height 35
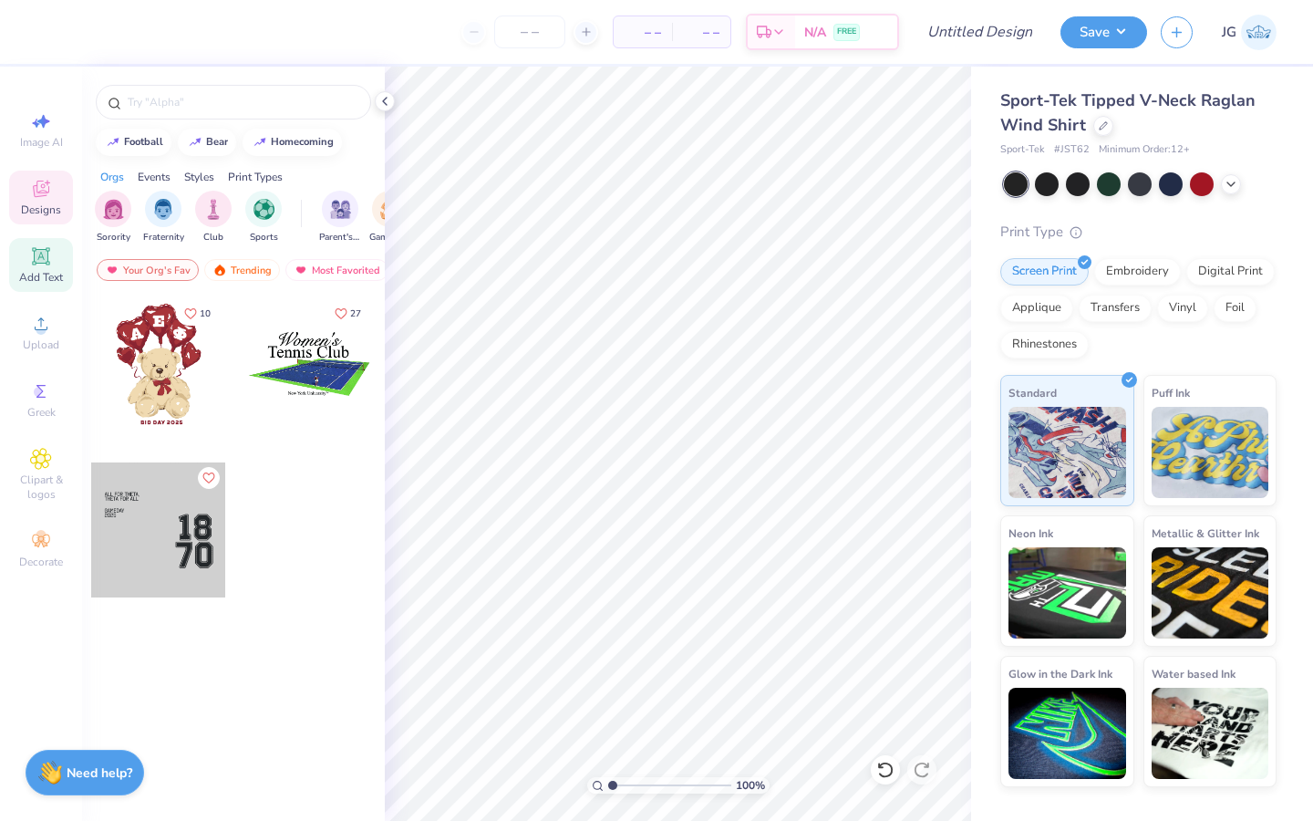
click at [33, 263] on icon at bounding box center [41, 256] width 22 height 22
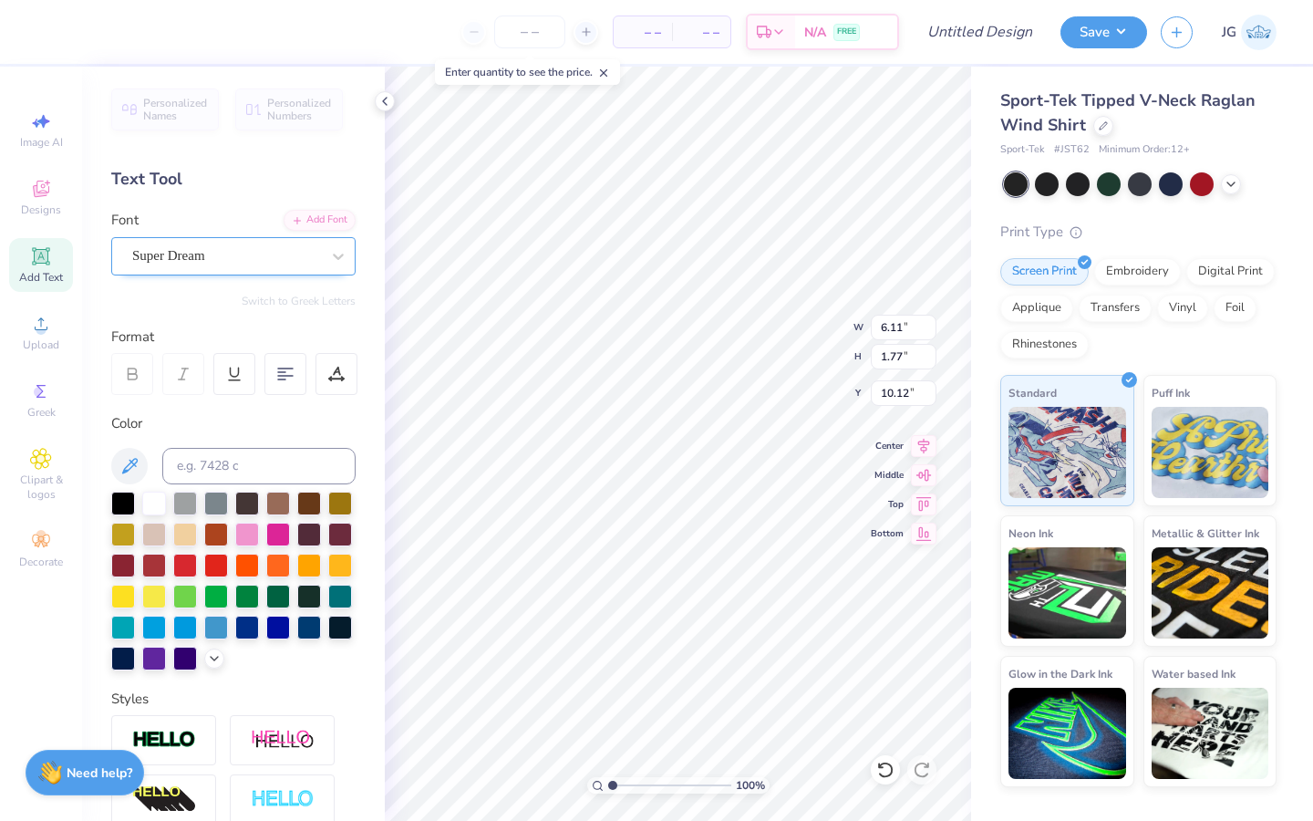
type textarea "220"
click at [284, 245] on div "Super Dream" at bounding box center [225, 256] width 191 height 28
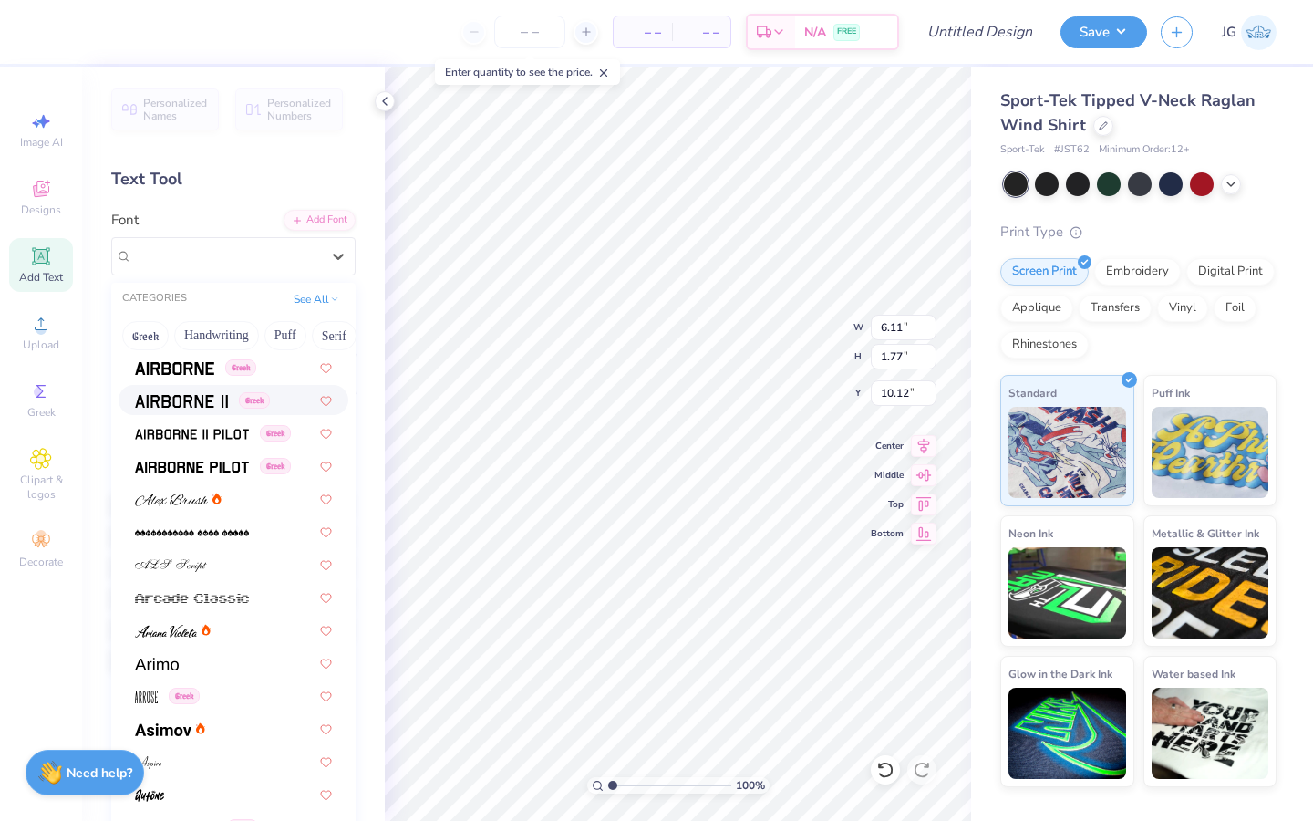
scroll to position [357, 0]
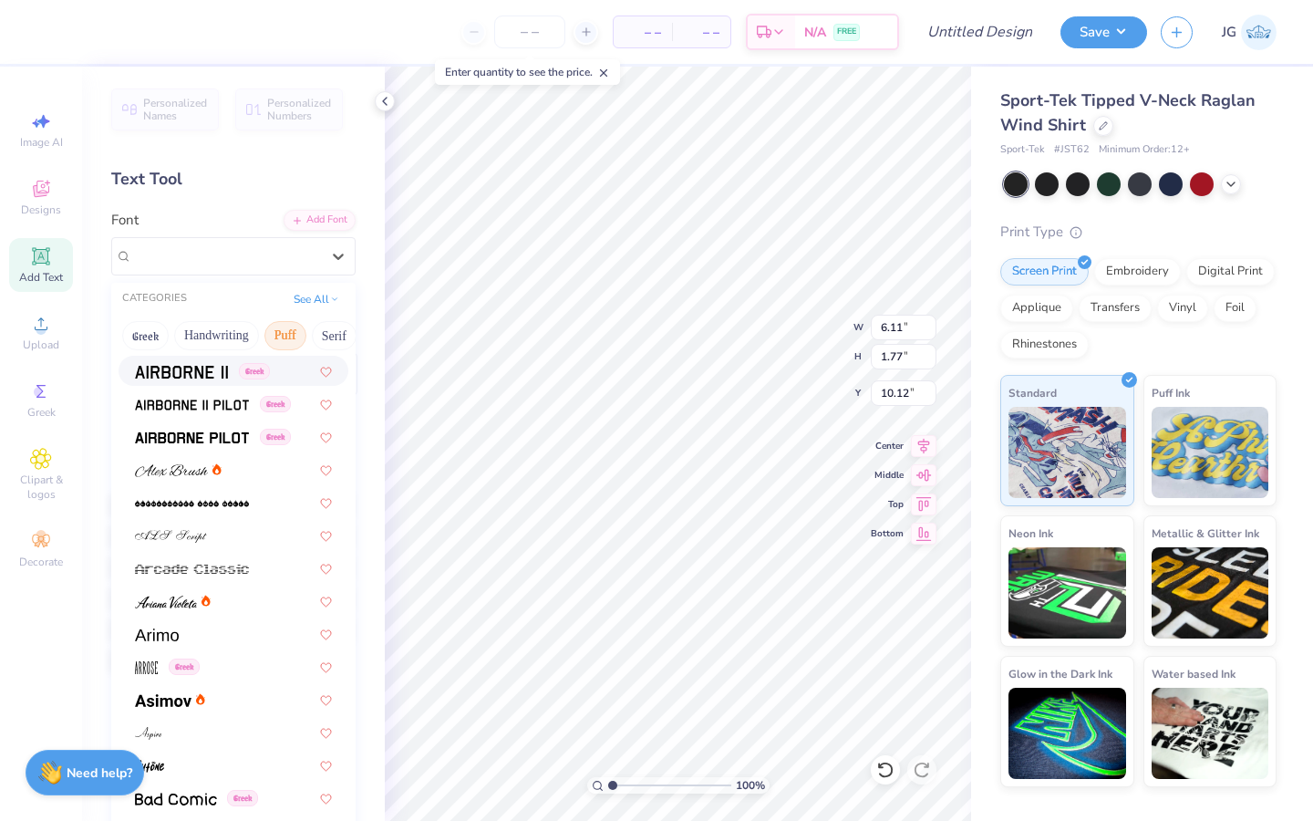
click at [277, 329] on button "Puff" at bounding box center [285, 335] width 42 height 29
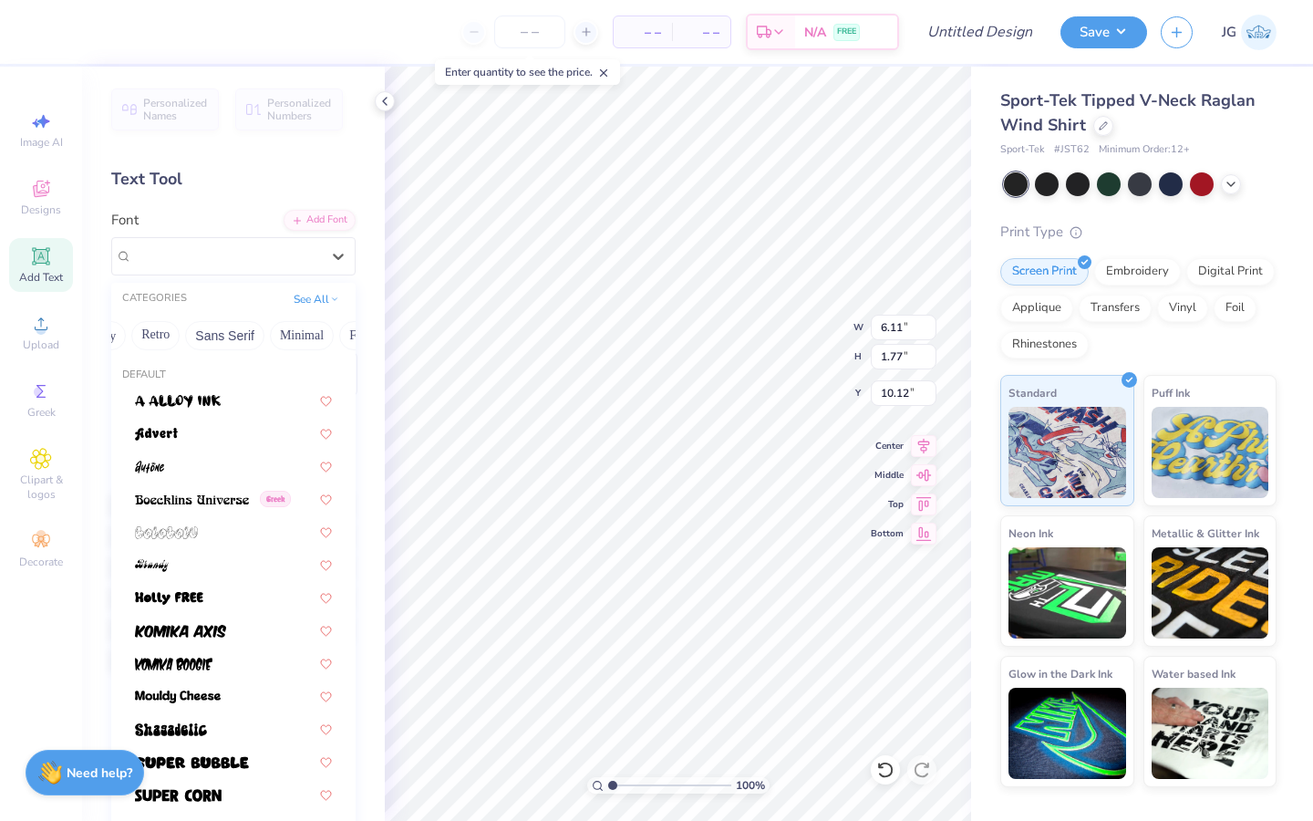
scroll to position [0, 396]
click at [335, 353] on div "Greek Handwriting Puff Serif Bold Calligraphy Retro Sans Serif Minimal Fantasy …" at bounding box center [233, 335] width 244 height 40
click at [335, 335] on button "Fantasy" at bounding box center [340, 335] width 60 height 29
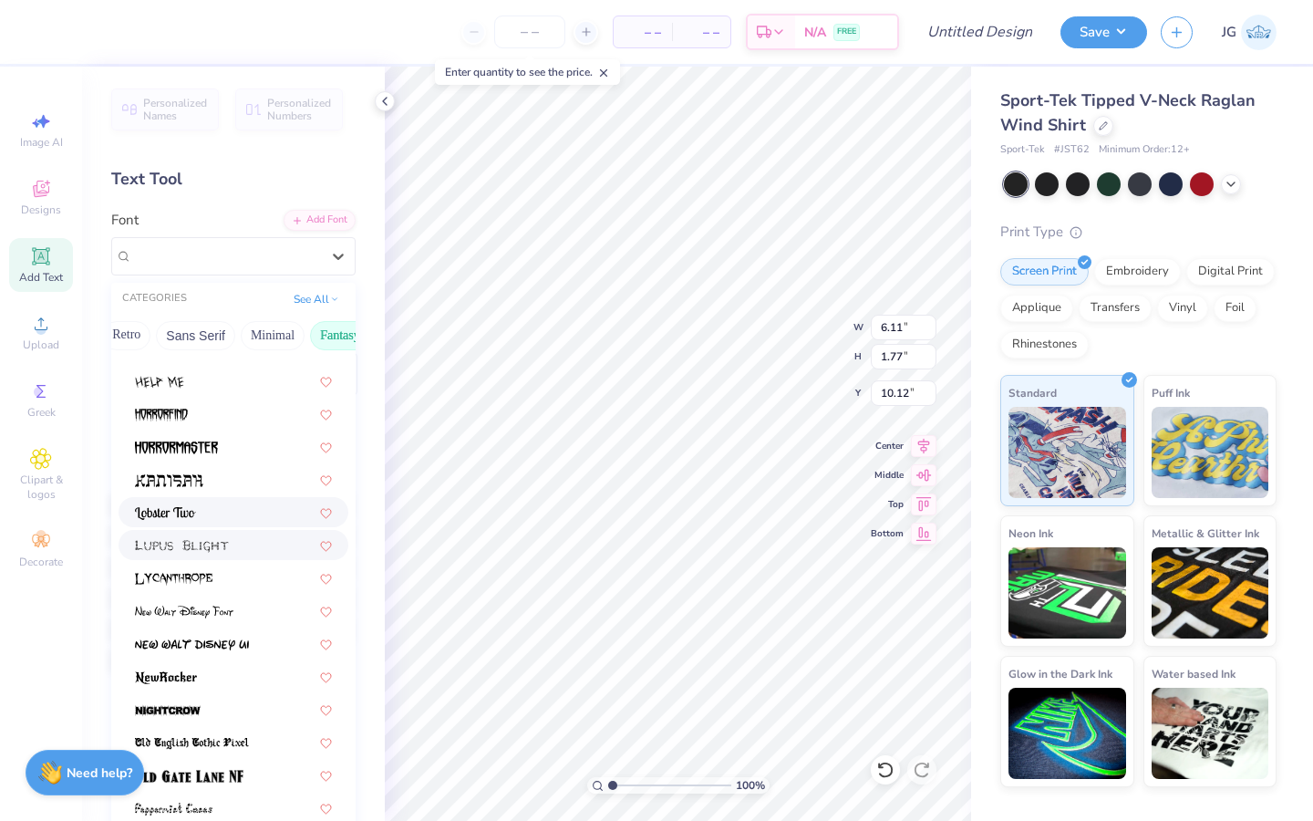
scroll to position [149, 0]
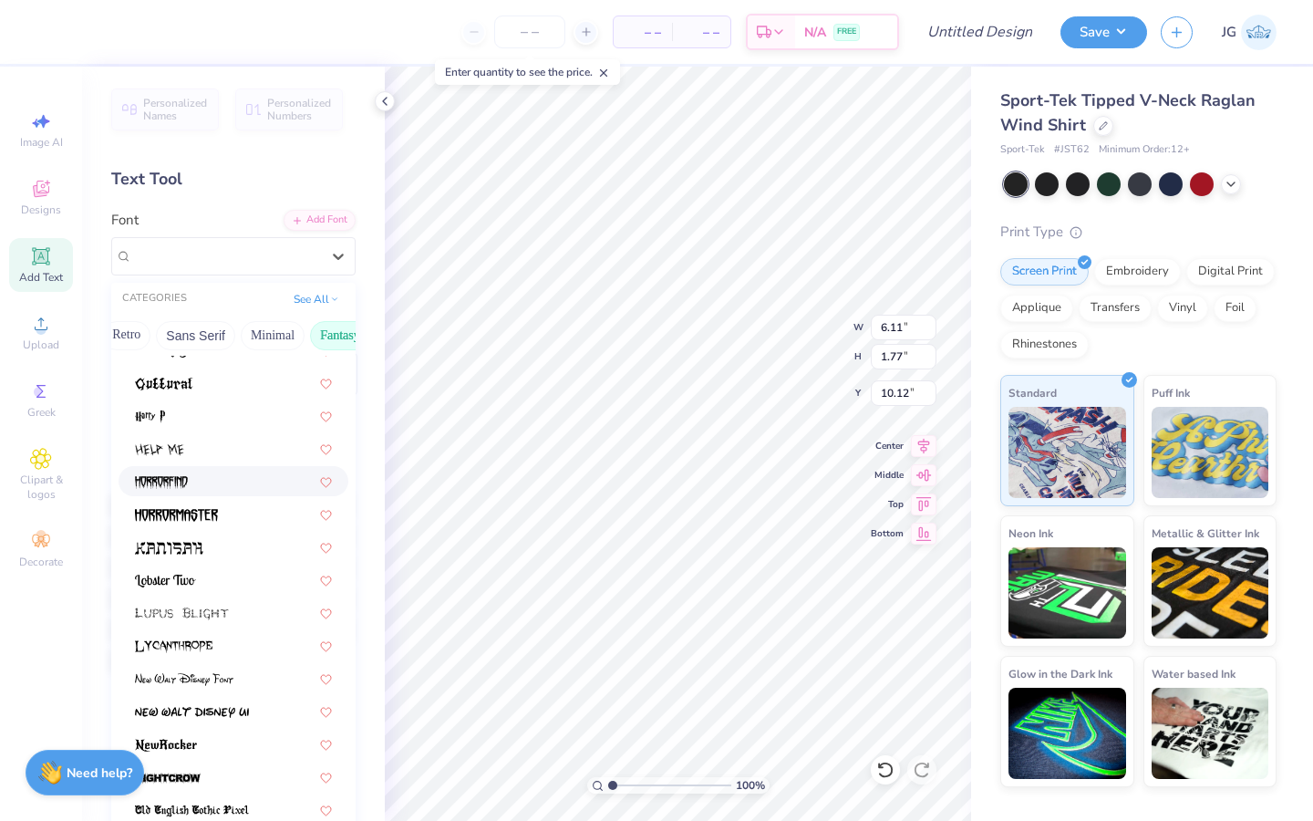
click at [210, 484] on div at bounding box center [233, 480] width 197 height 19
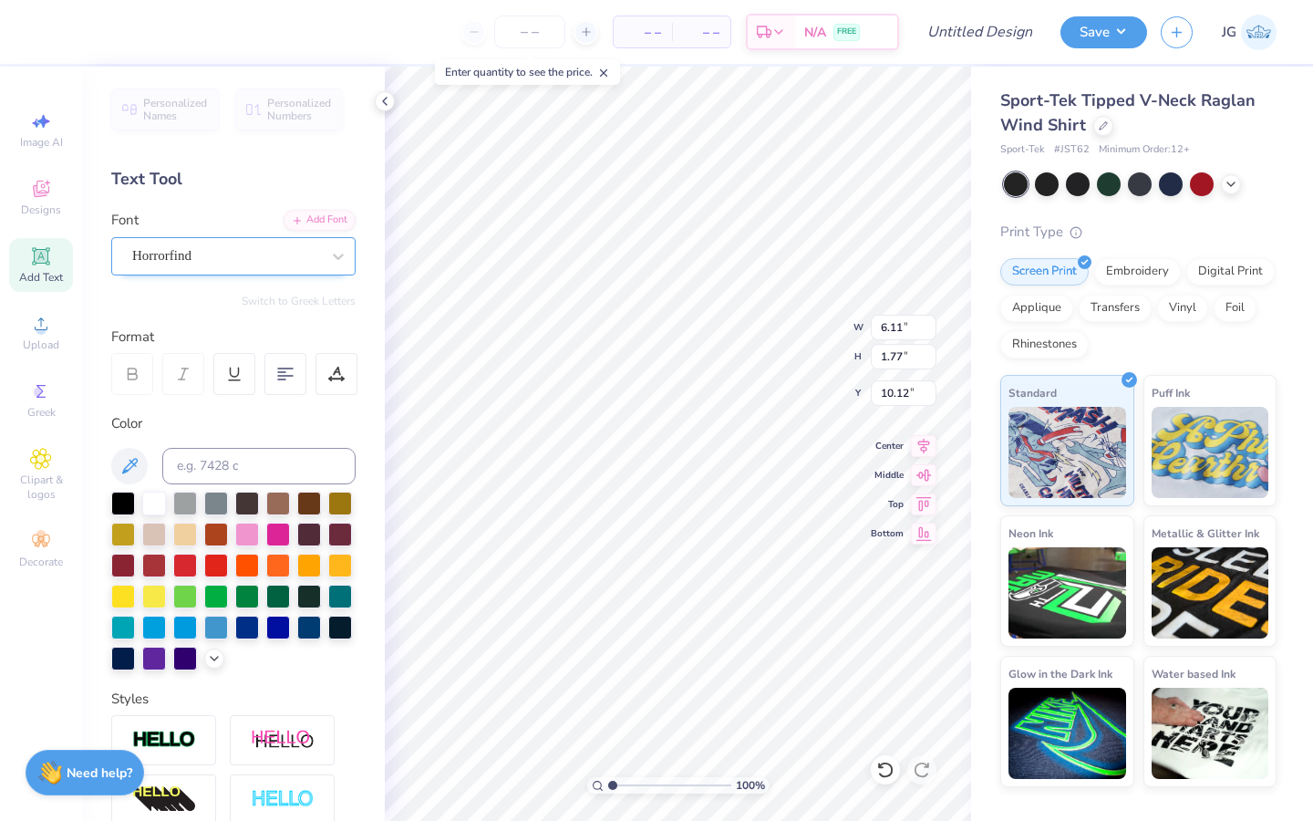
click at [277, 265] on div "Horrorfind" at bounding box center [225, 256] width 191 height 28
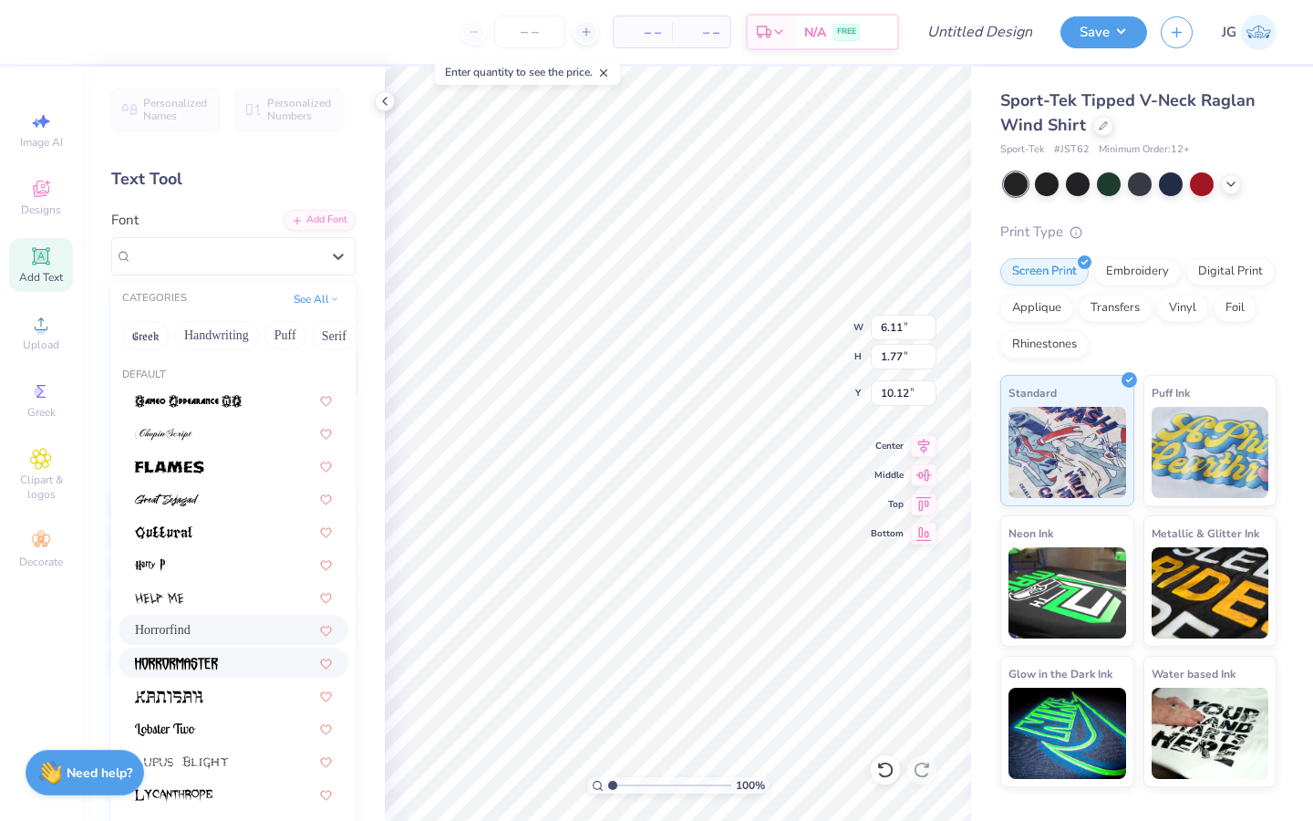
click at [240, 668] on div at bounding box center [233, 662] width 197 height 19
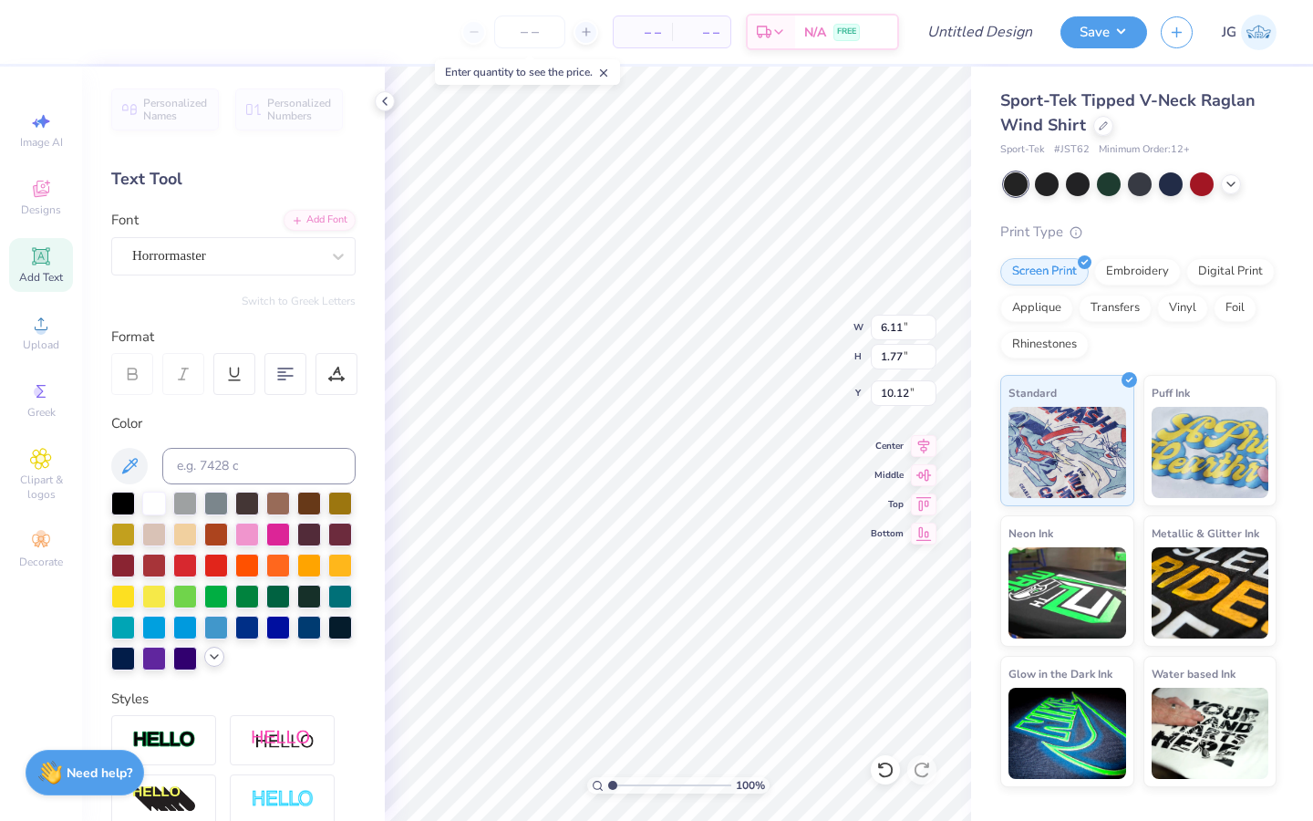
click at [206, 658] on div at bounding box center [214, 656] width 20 height 20
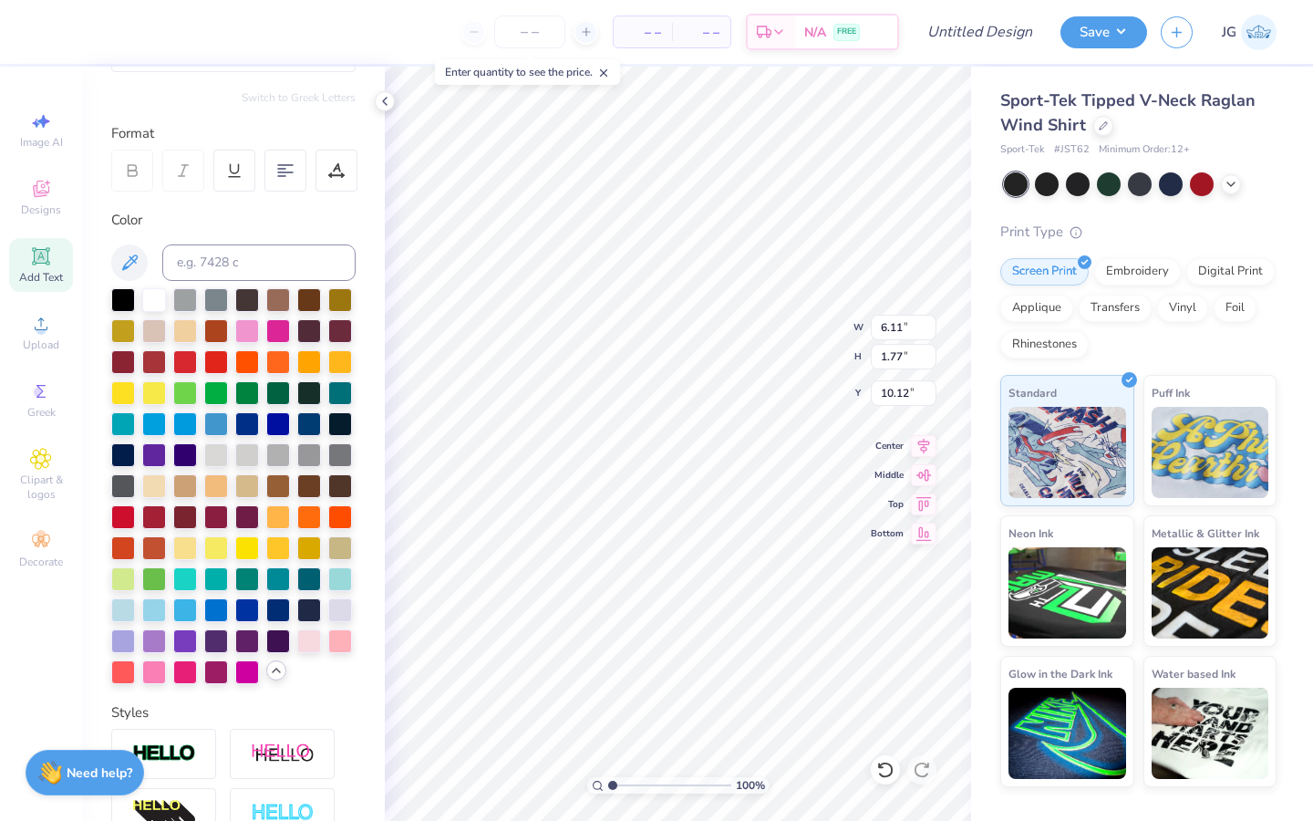
scroll to position [237, 0]
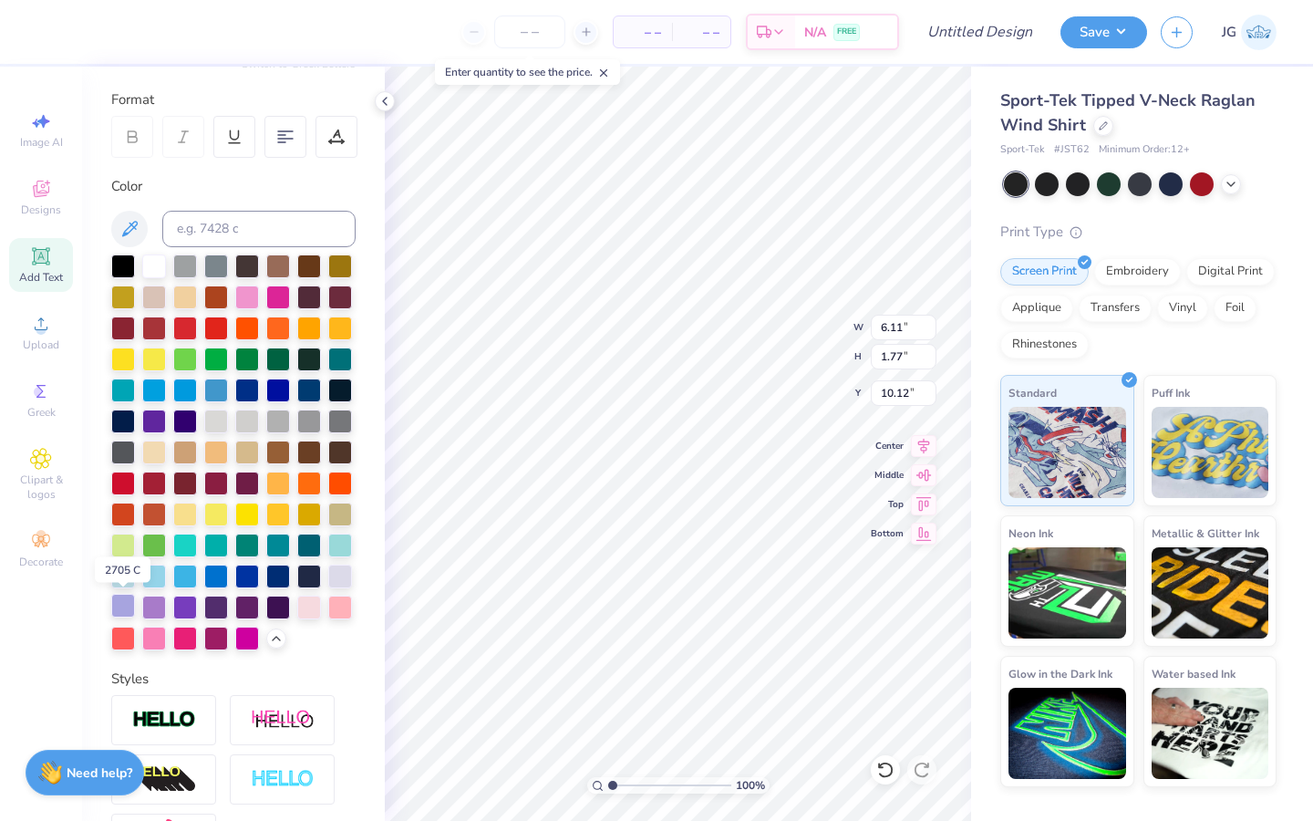
click at [126, 604] on div at bounding box center [123, 606] width 24 height 24
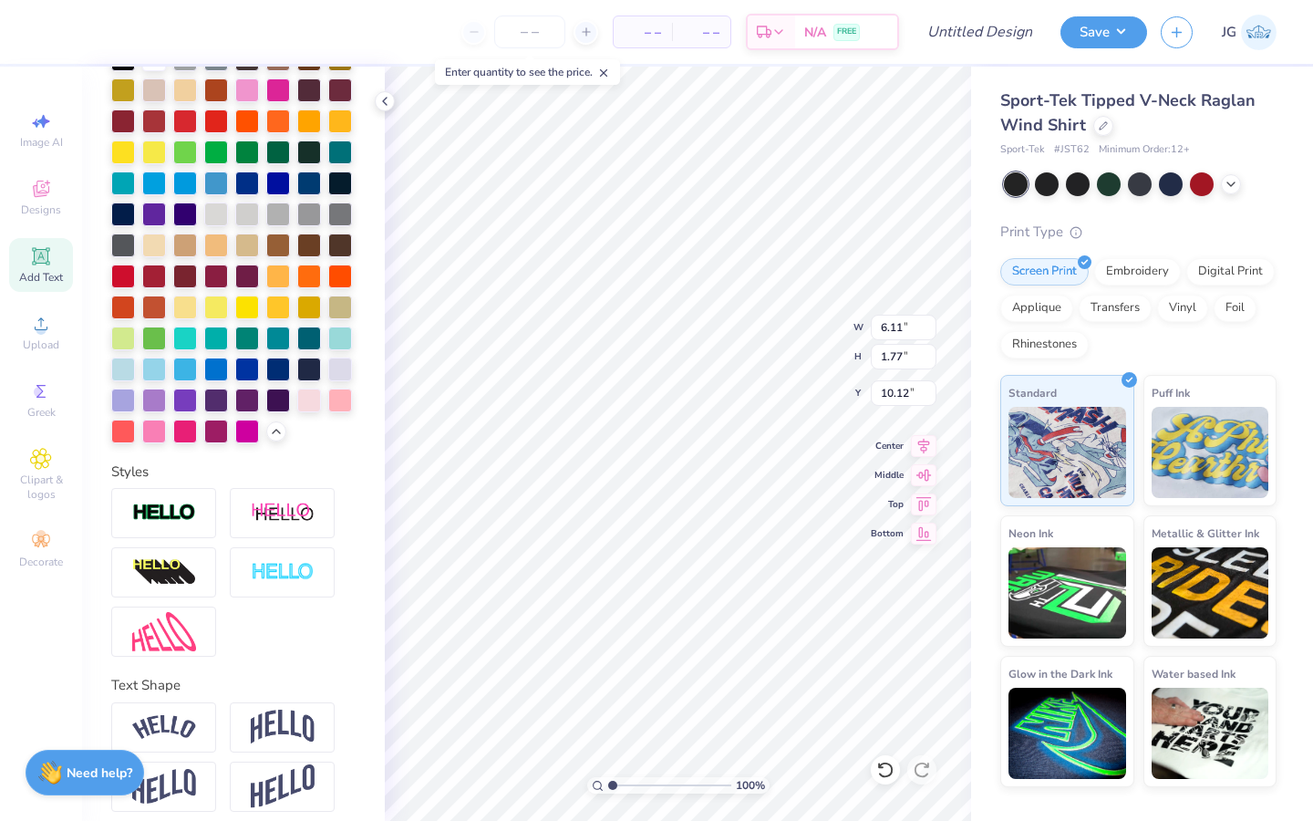
scroll to position [456, 0]
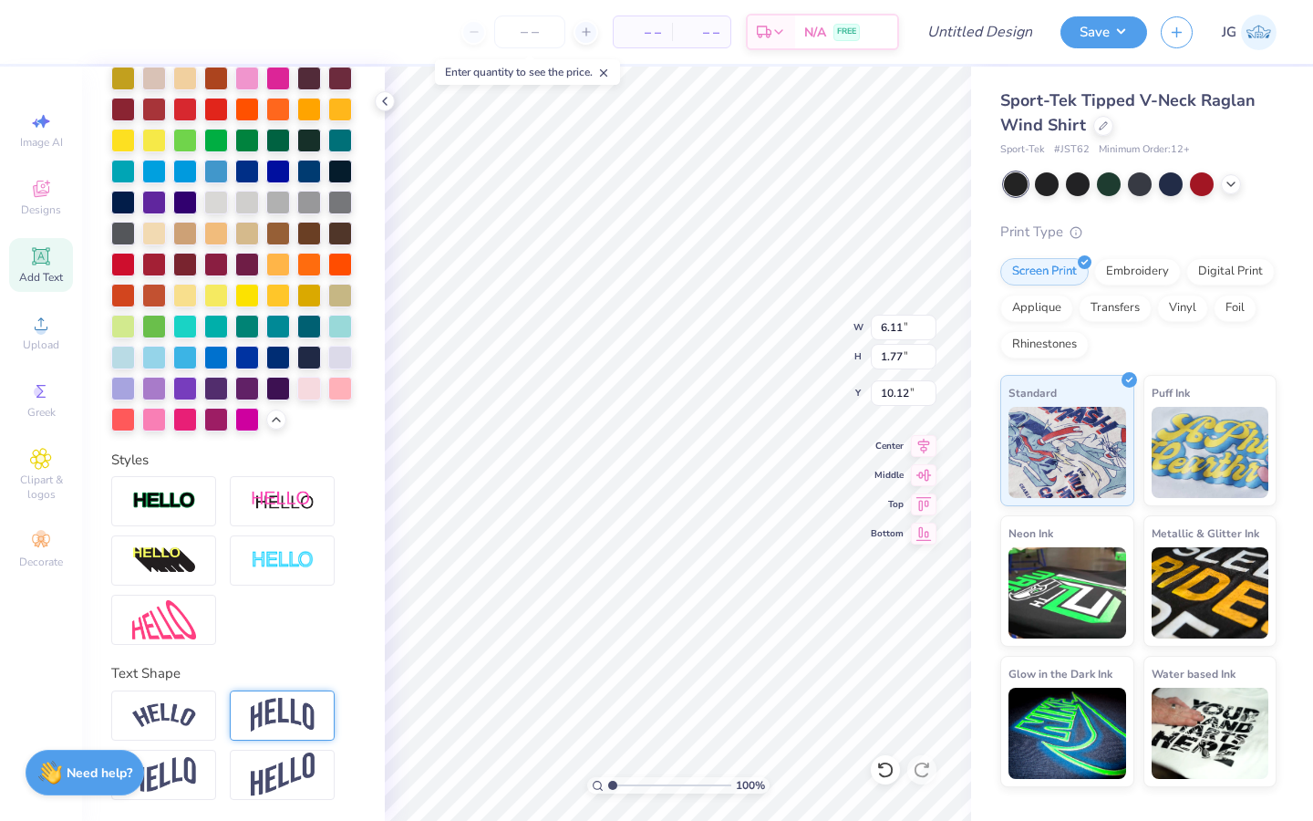
click at [261, 710] on img at bounding box center [283, 714] width 64 height 35
click at [193, 613] on img at bounding box center [164, 619] width 64 height 39
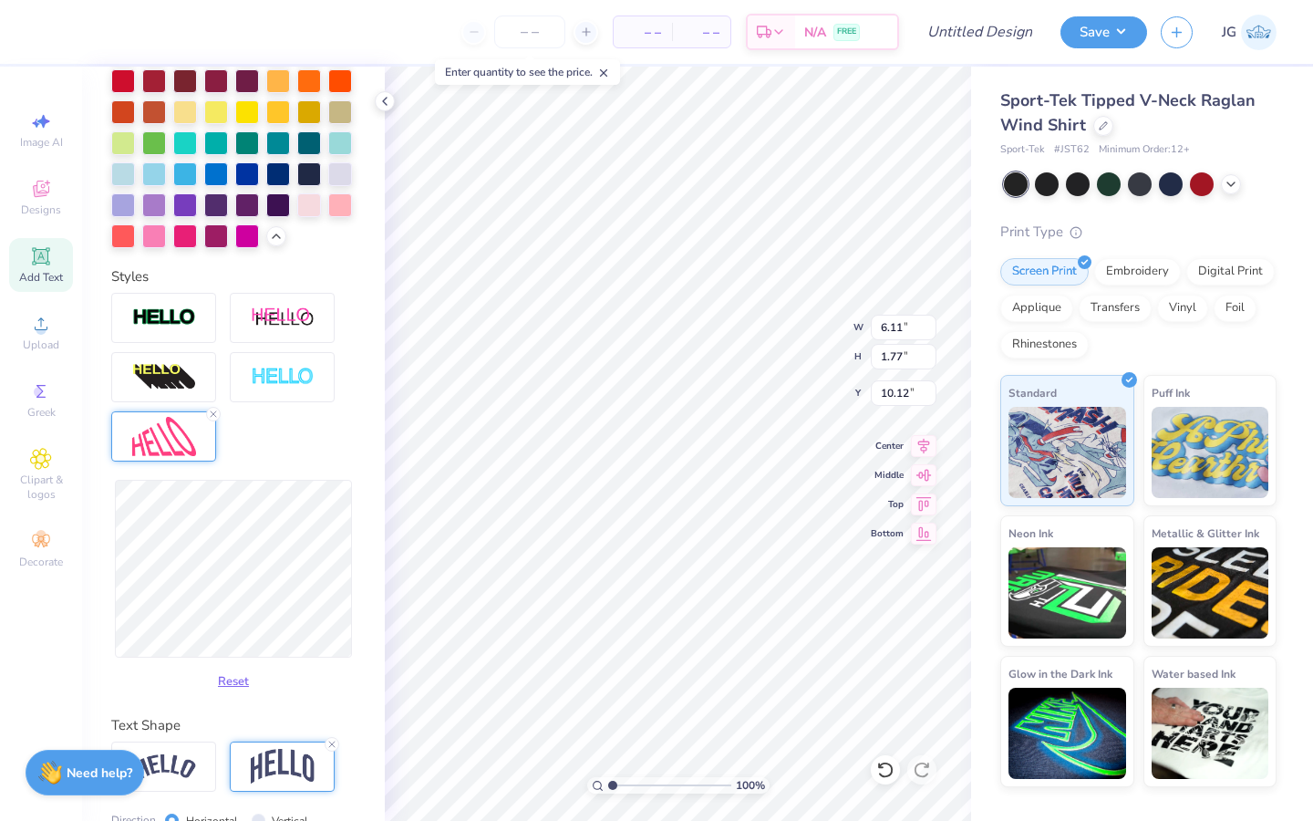
scroll to position [653, 0]
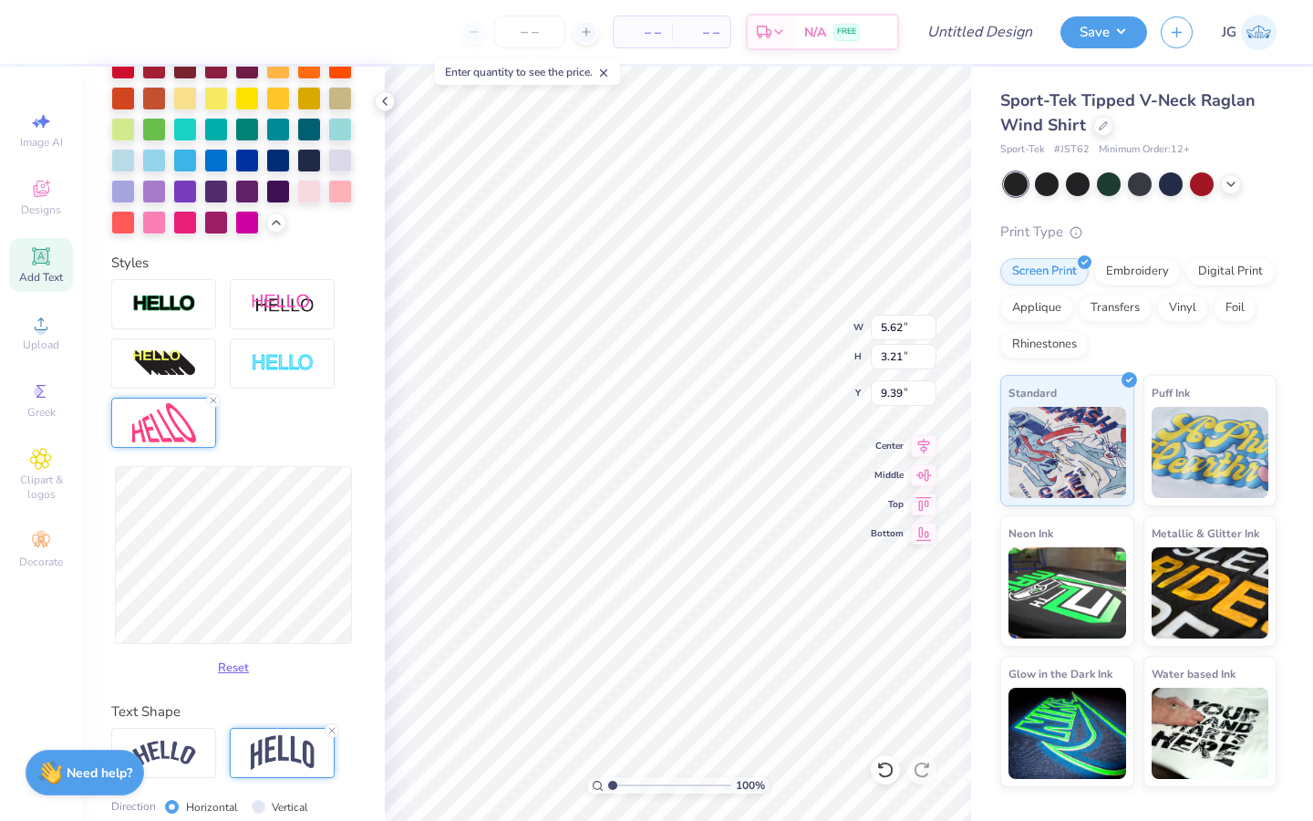
type input "3.00"
click at [1046, 182] on div at bounding box center [1047, 182] width 24 height 24
click at [1066, 181] on div at bounding box center [1078, 182] width 24 height 24
drag, startPoint x: 1080, startPoint y: 179, endPoint x: 1165, endPoint y: 183, distance: 85.8
click at [1164, 183] on div at bounding box center [1140, 184] width 273 height 24
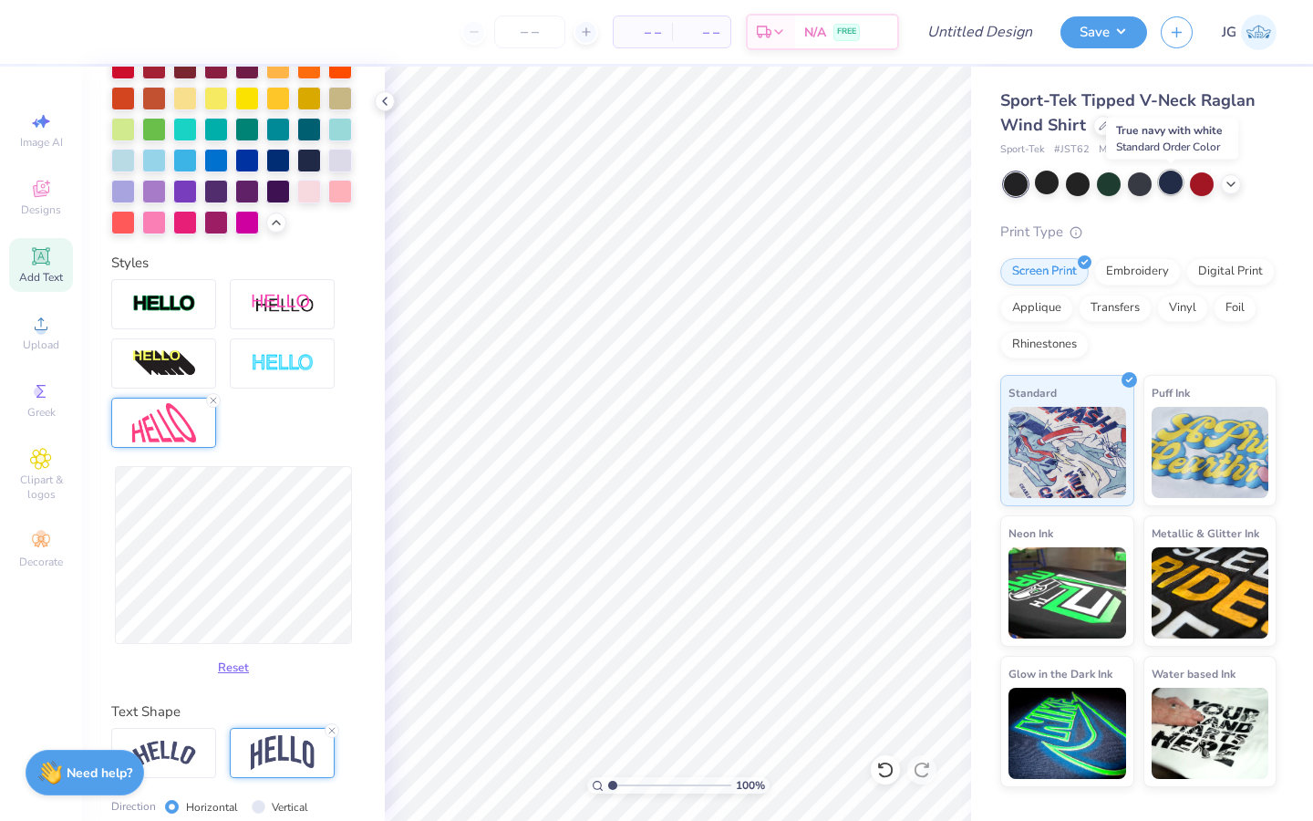
click at [1165, 183] on div at bounding box center [1171, 182] width 24 height 24
click at [1108, 181] on div at bounding box center [1109, 182] width 24 height 24
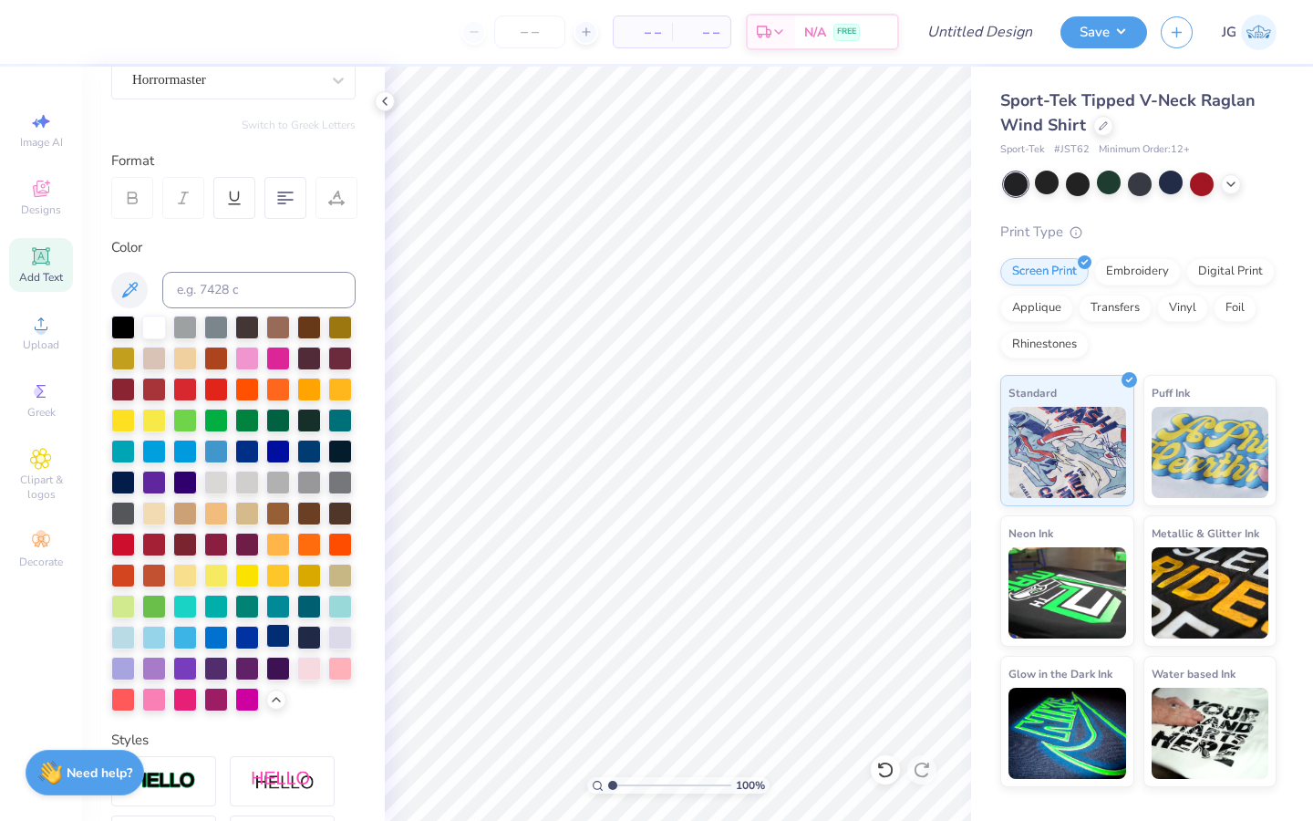
scroll to position [0, 0]
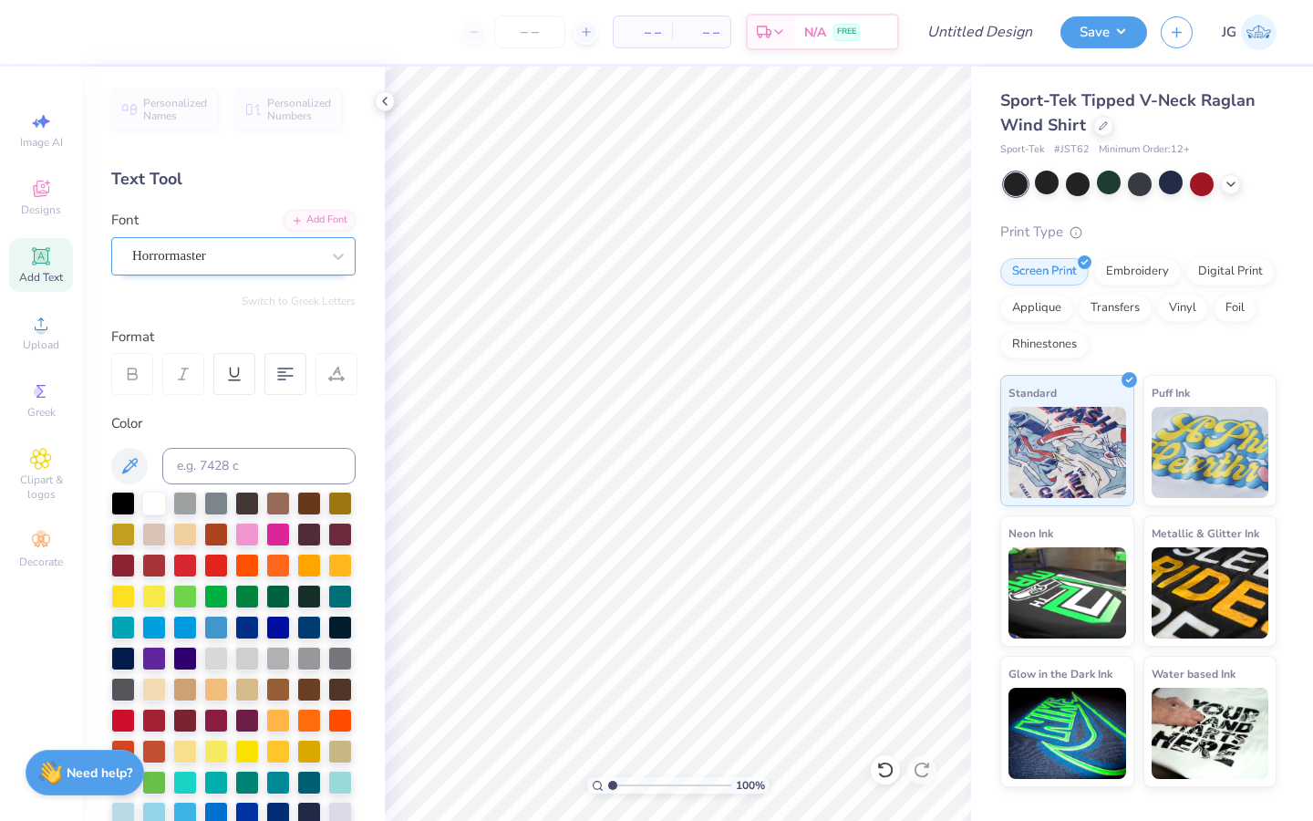
click at [191, 263] on div "Horrormaster" at bounding box center [225, 256] width 191 height 28
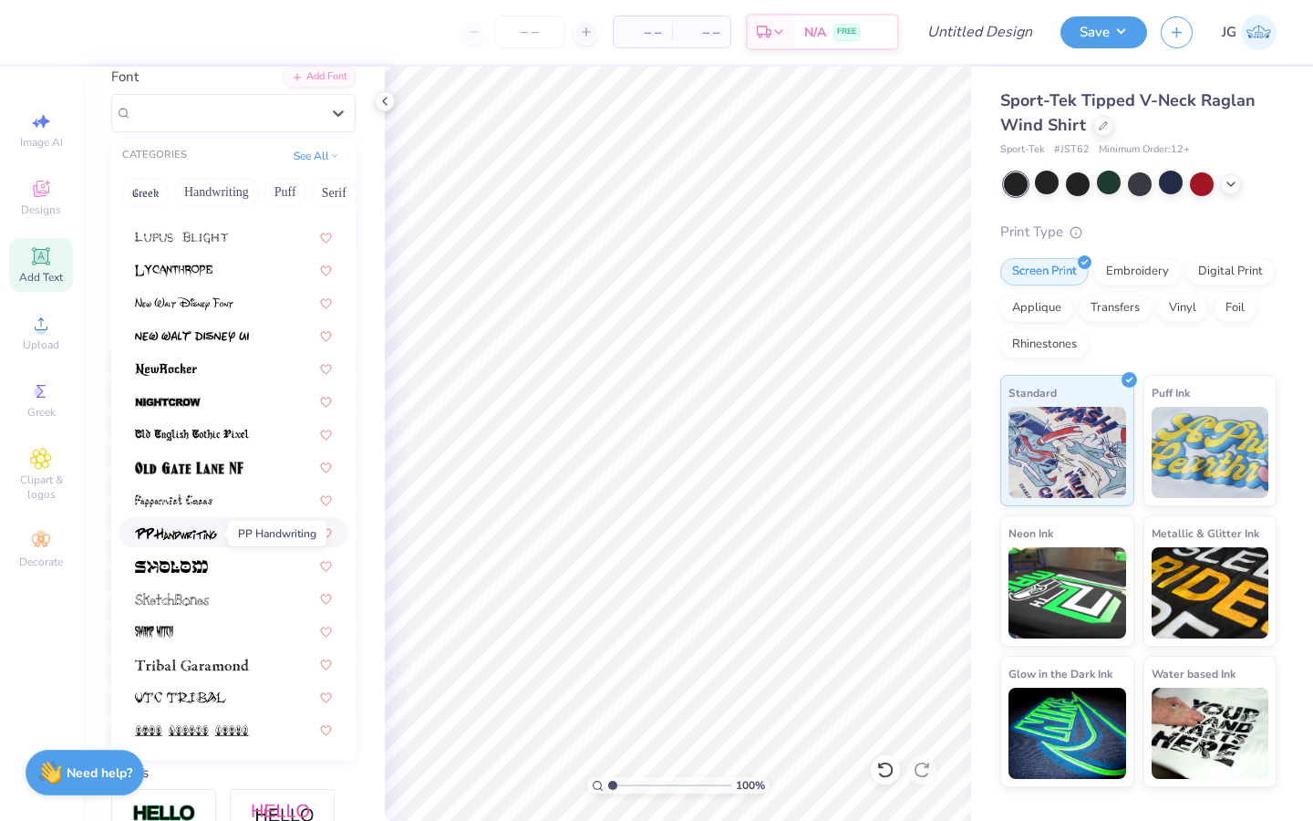
scroll to position [144, 0]
click at [203, 532] on img at bounding box center [176, 532] width 82 height 13
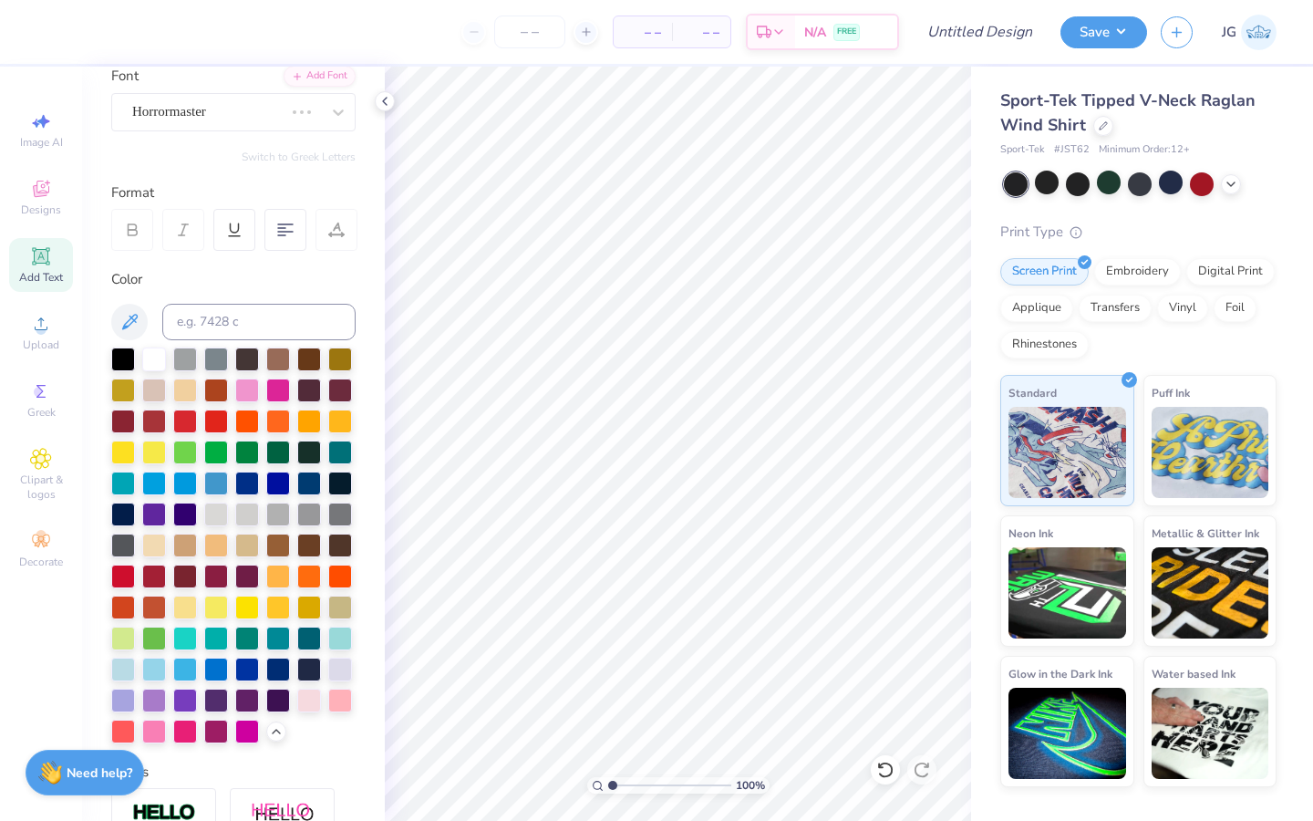
click at [129, 702] on div at bounding box center [123, 700] width 24 height 24
click at [63, 253] on div "Add Text" at bounding box center [41, 265] width 64 height 54
click at [243, 108] on div "Super Dream" at bounding box center [225, 112] width 191 height 28
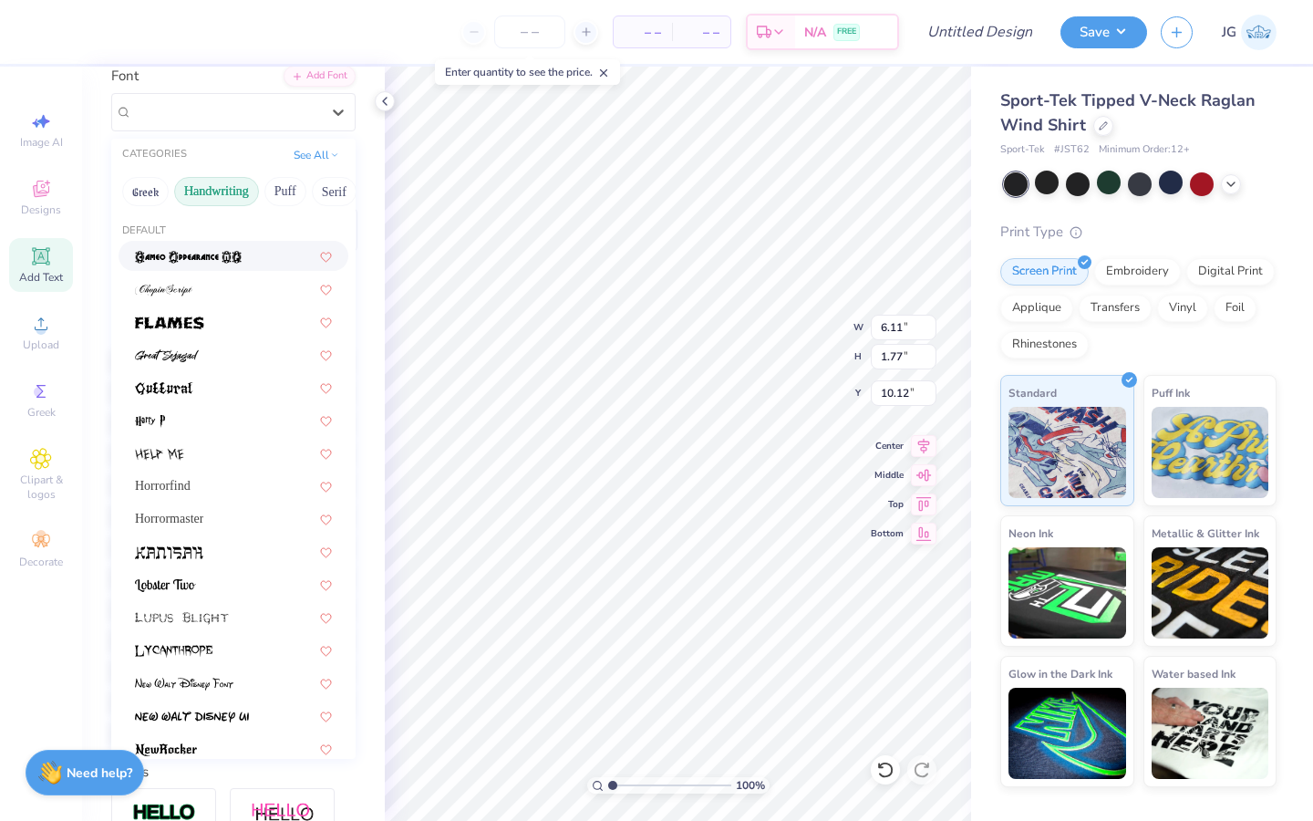
scroll to position [0, 0]
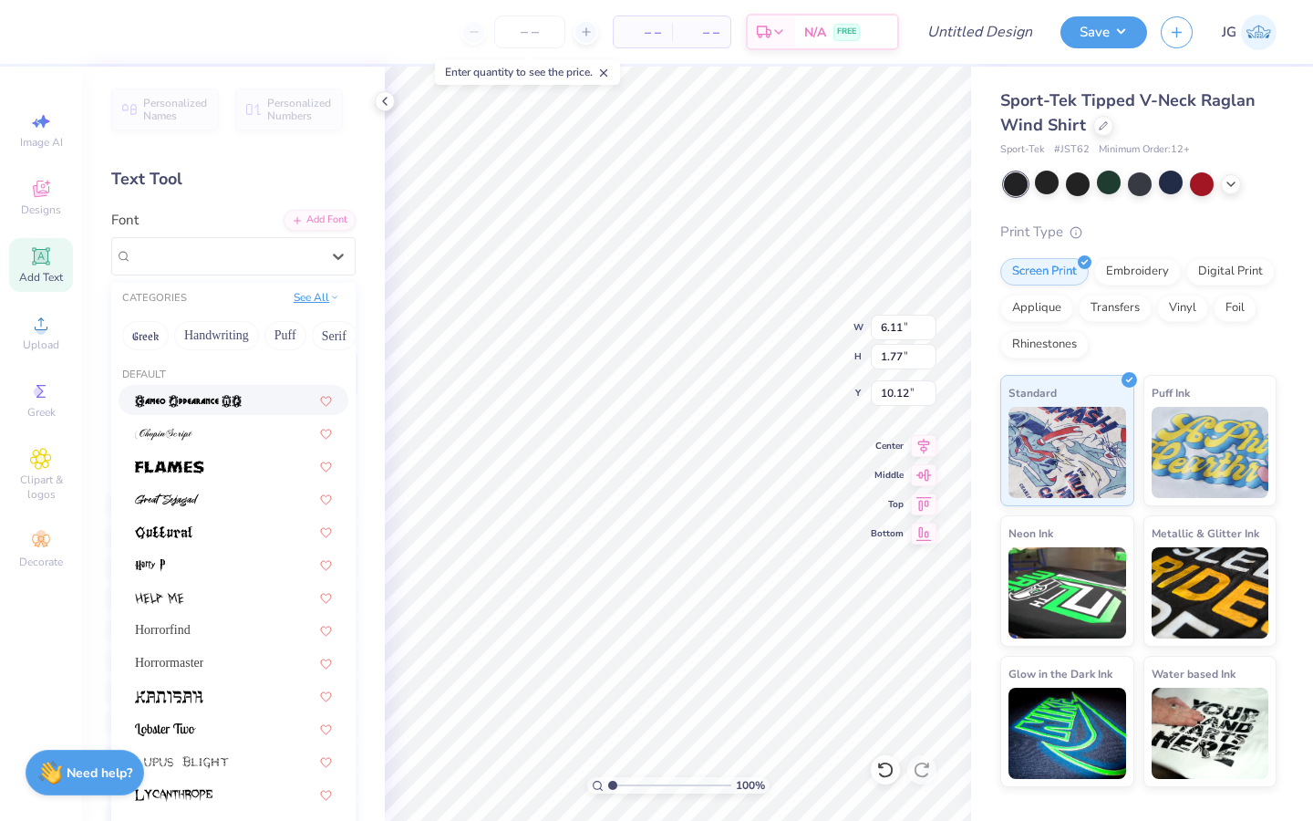
click at [321, 289] on button "See All" at bounding box center [316, 297] width 57 height 18
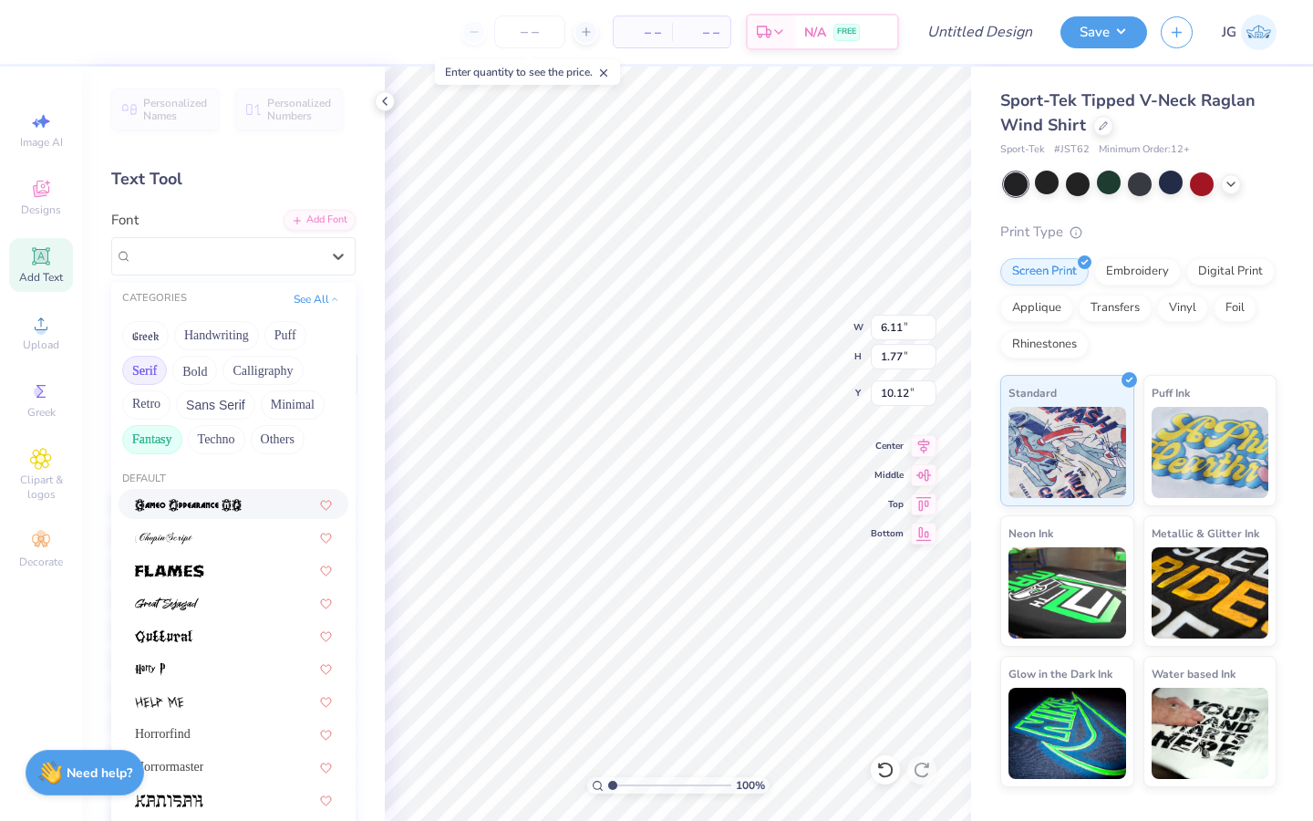
click at [149, 363] on button "Serif" at bounding box center [144, 370] width 45 height 29
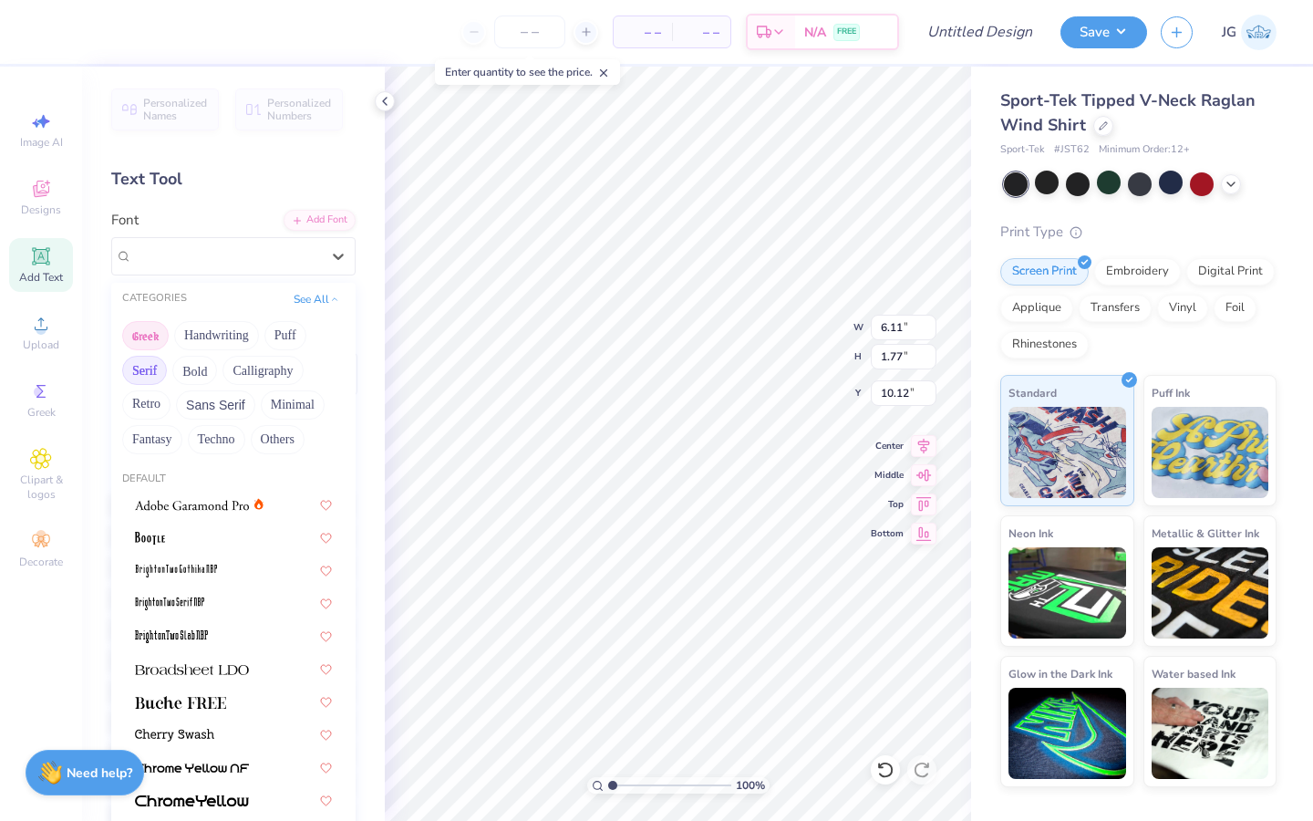
click at [144, 336] on button "Greek" at bounding box center [145, 335] width 46 height 29
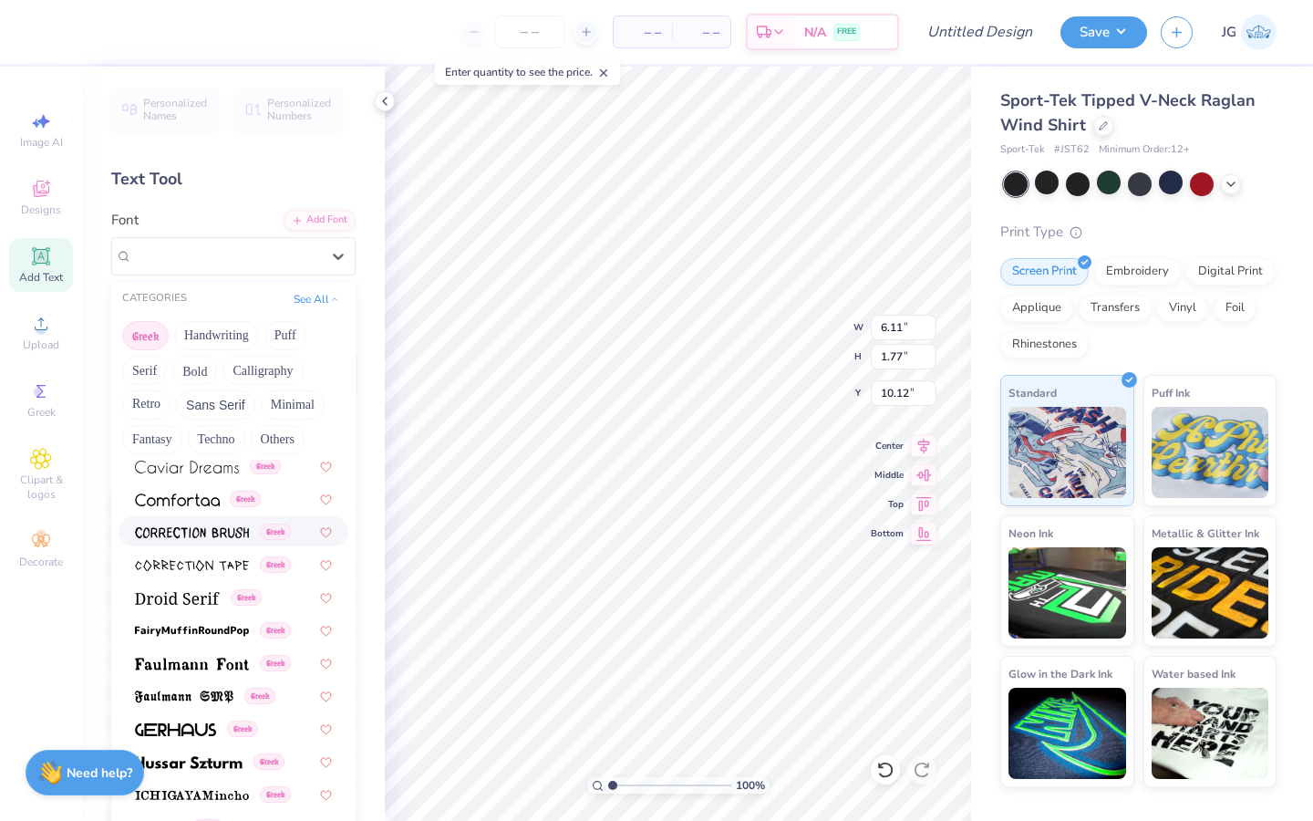
scroll to position [433, 0]
click at [207, 564] on img at bounding box center [192, 564] width 114 height 13
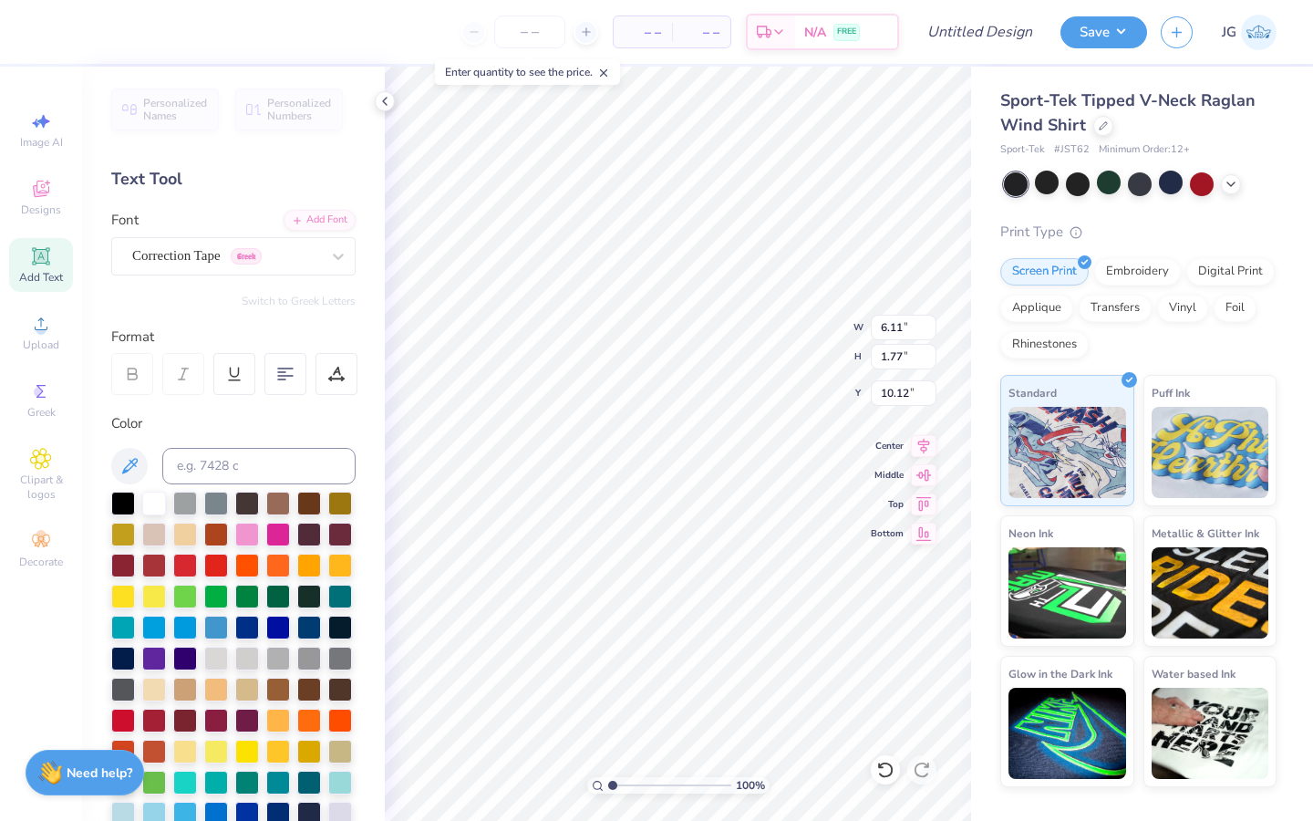
type input "6.14"
type input "2.06"
type input "9.97"
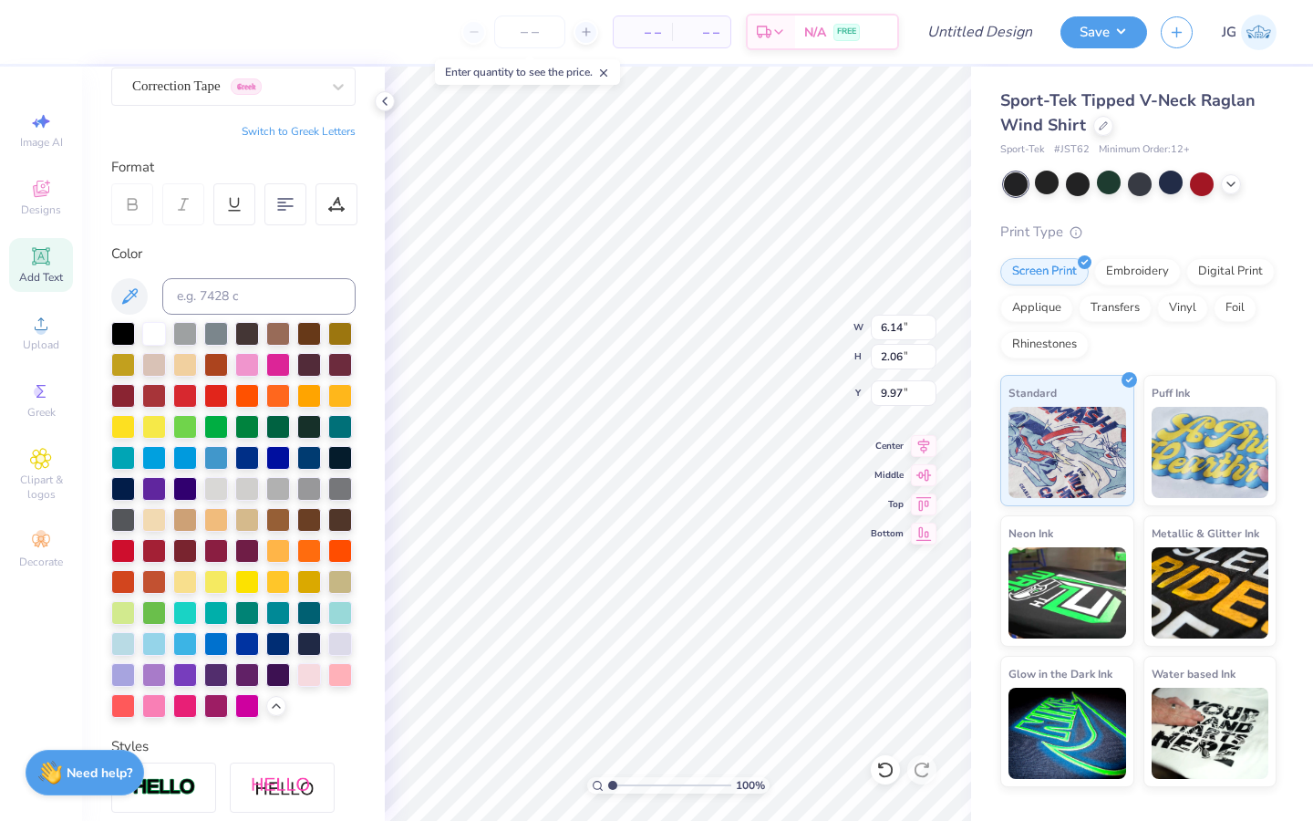
scroll to position [180, 0]
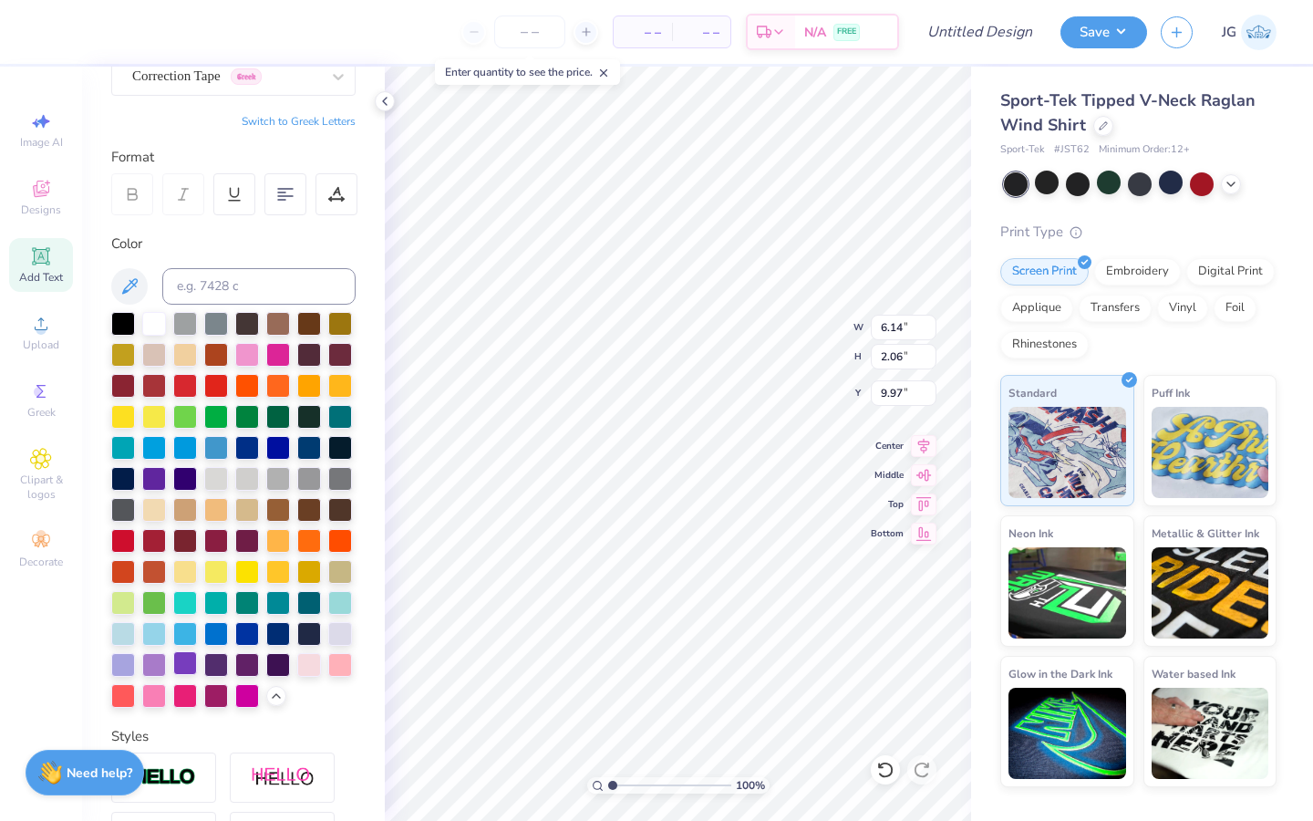
click at [180, 660] on div at bounding box center [185, 663] width 24 height 24
type textarea "220"
click at [340, 635] on div at bounding box center [340, 632] width 24 height 24
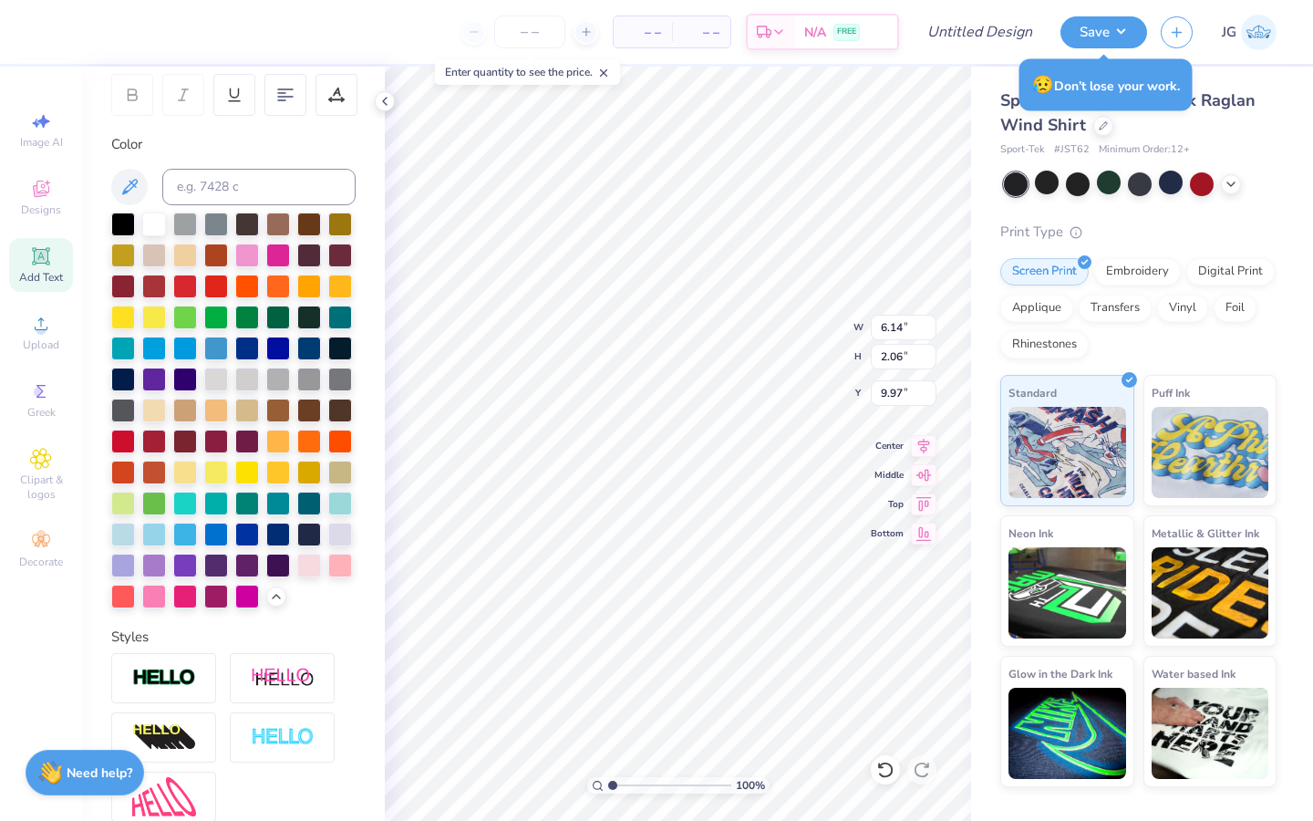
scroll to position [456, 0]
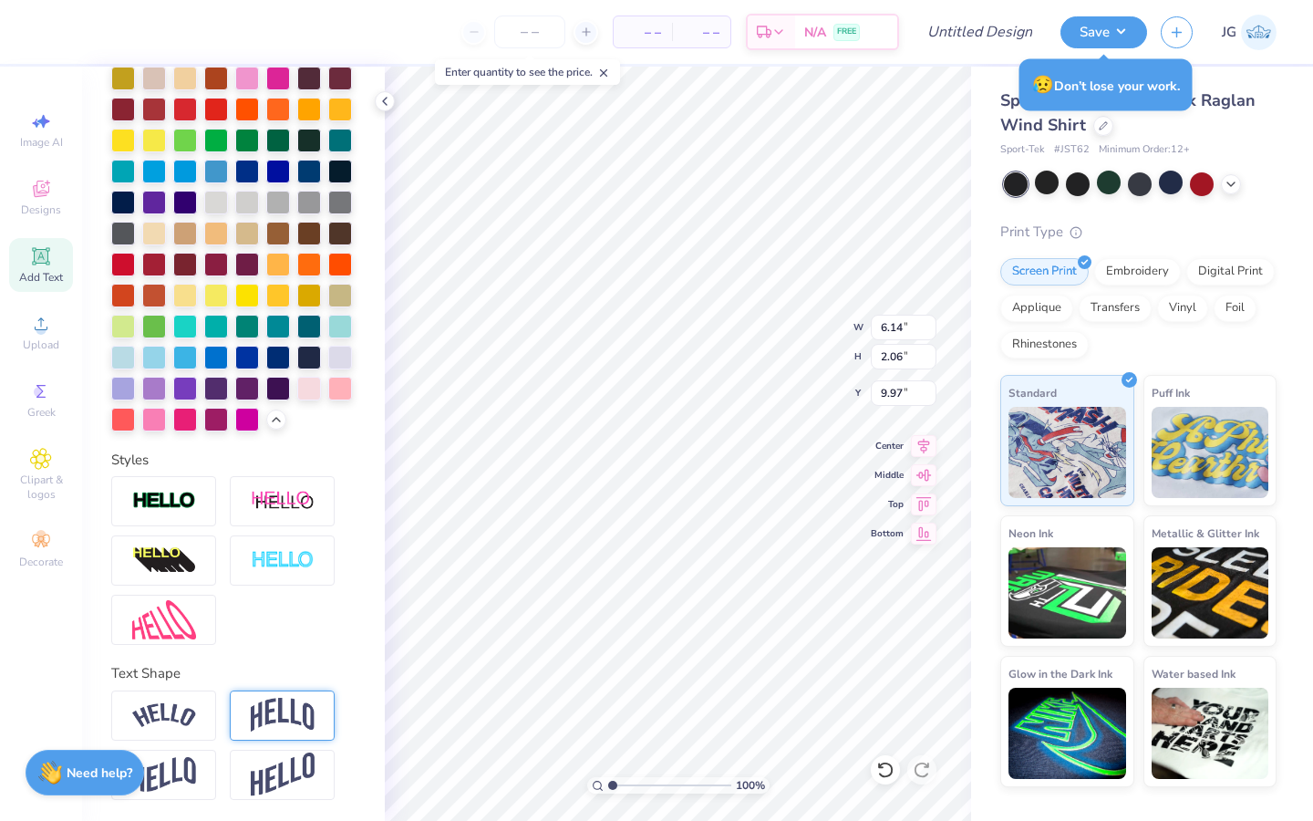
click at [282, 708] on img at bounding box center [283, 714] width 64 height 35
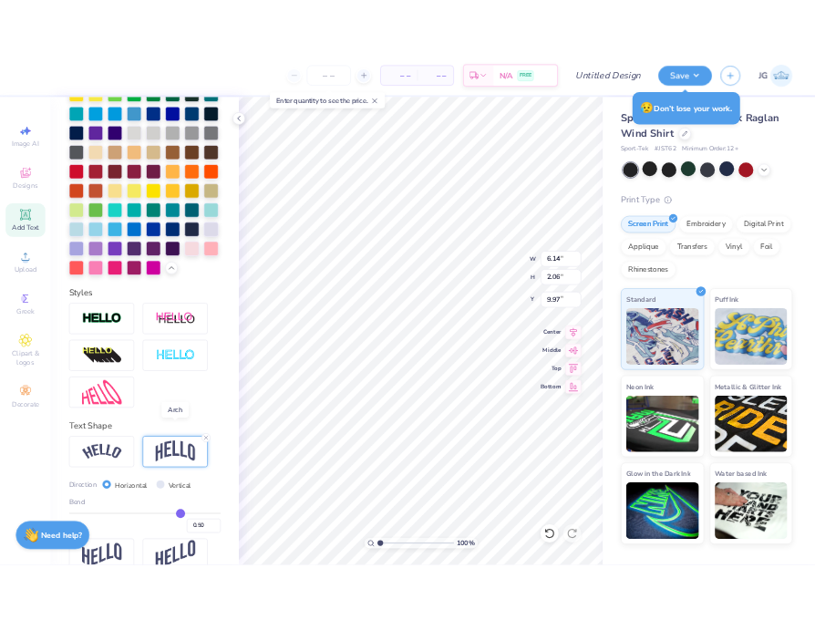
scroll to position [563, 0]
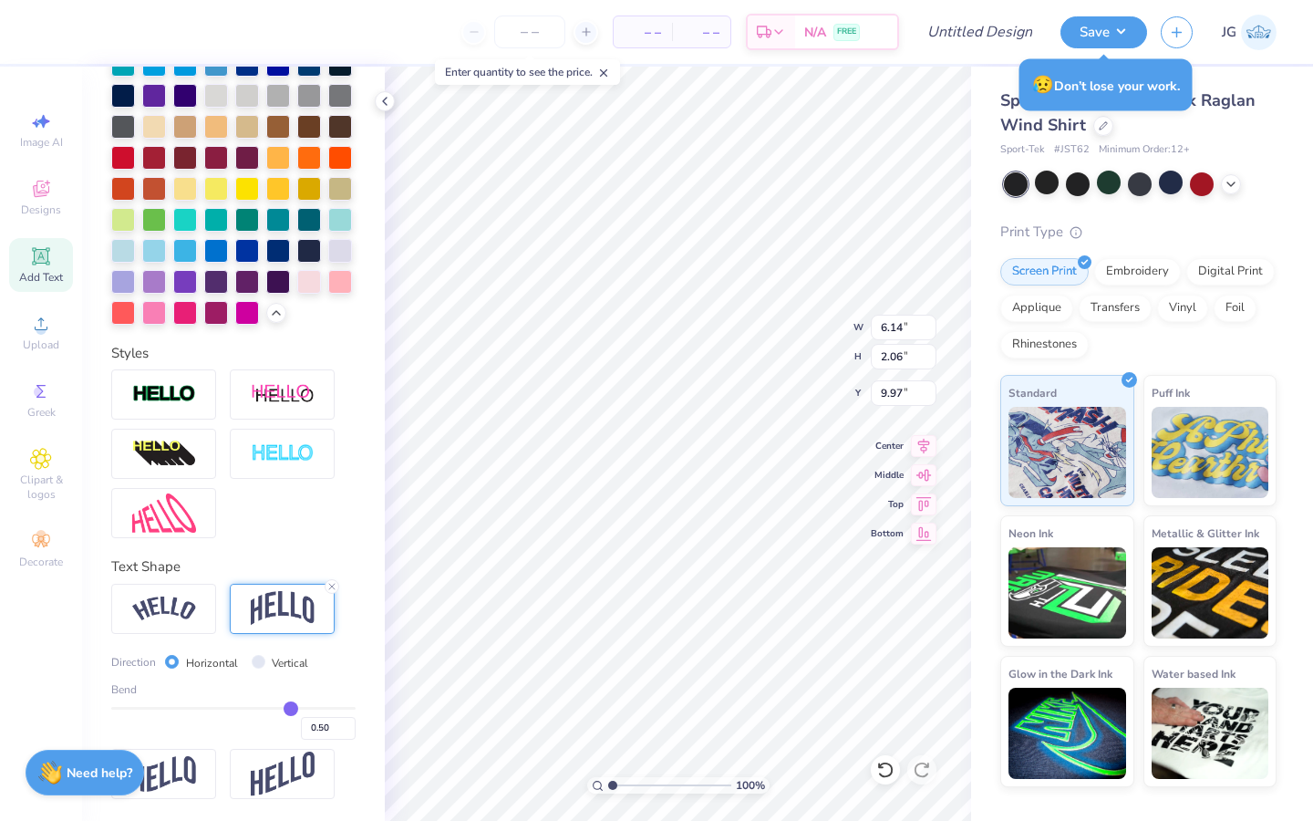
type input "0.45"
type input "0.46"
type input "0.48"
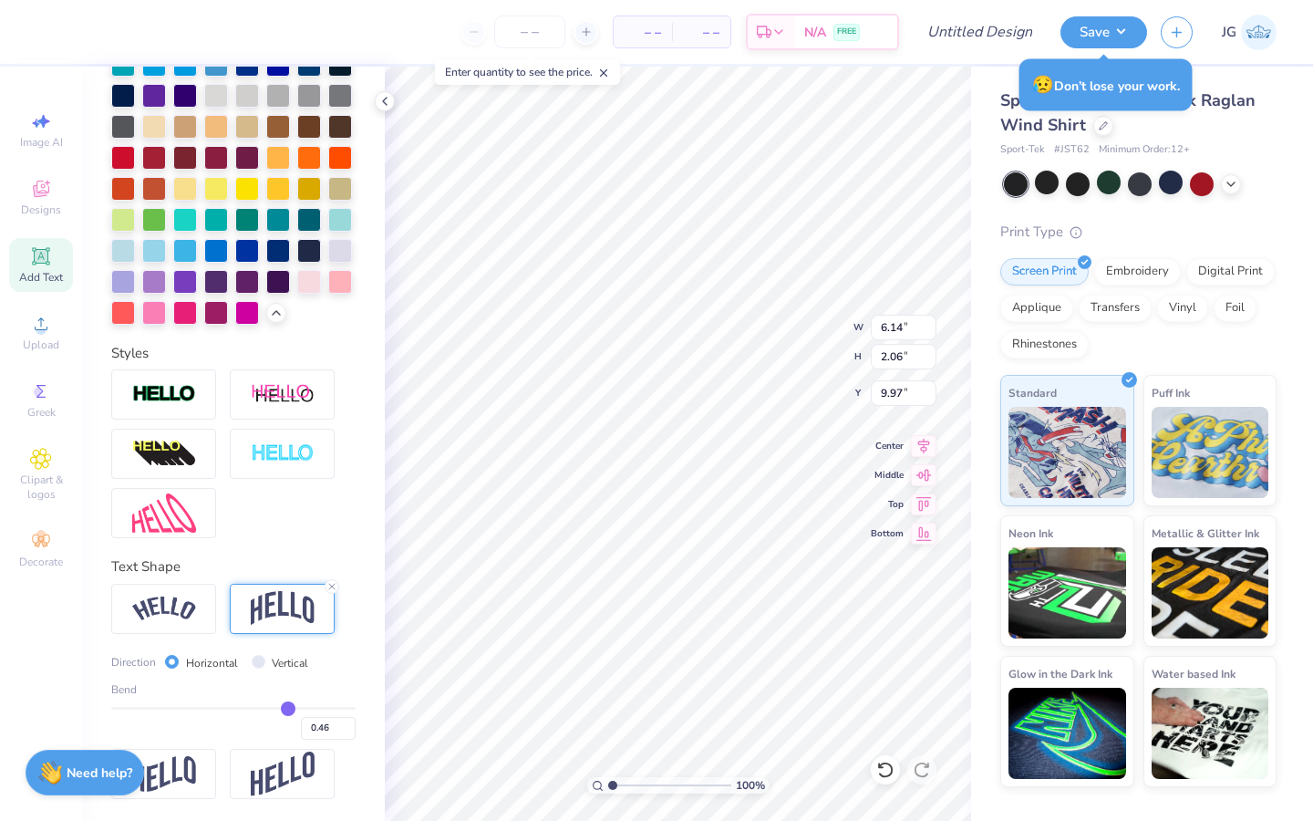
type input "0.48"
type input "0.51"
type input "0.56"
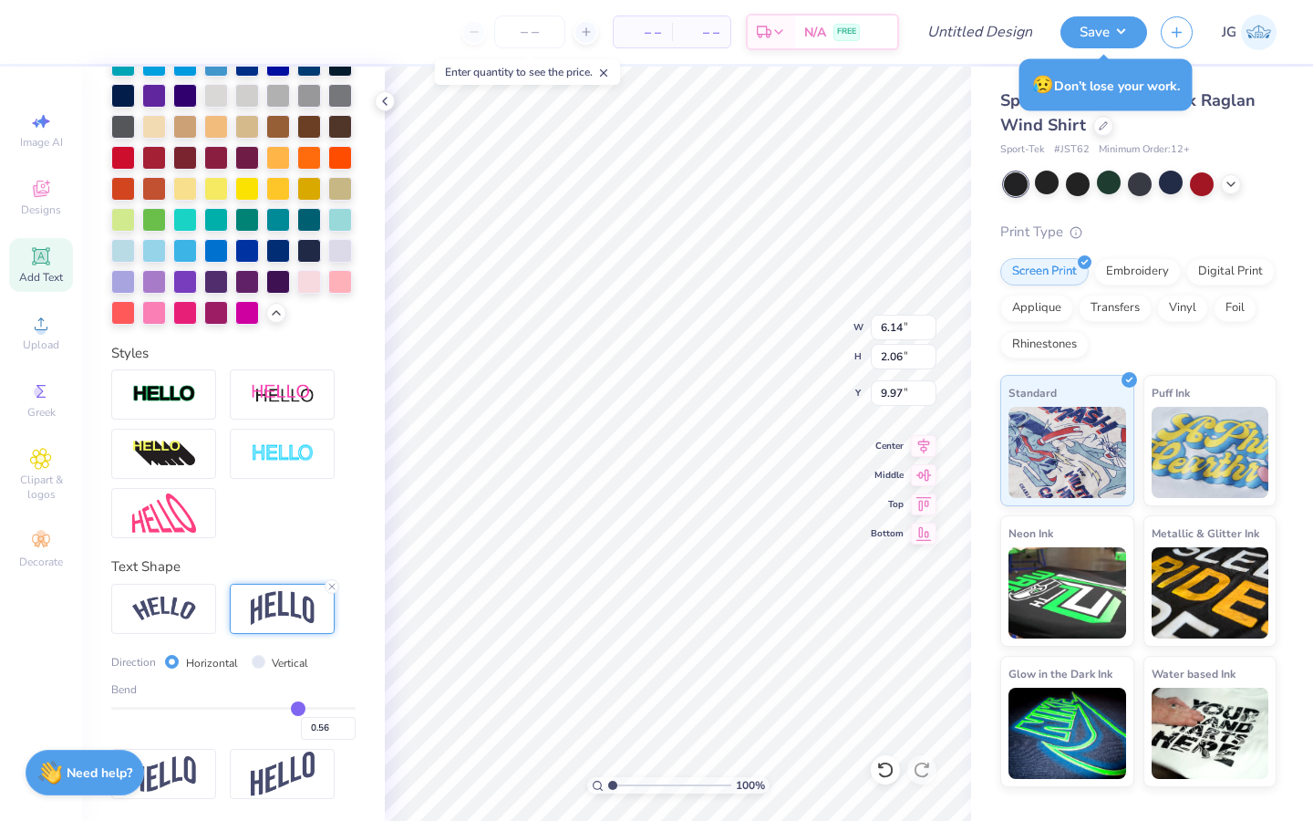
type input "0.62"
type input "0.68"
type input "0.76"
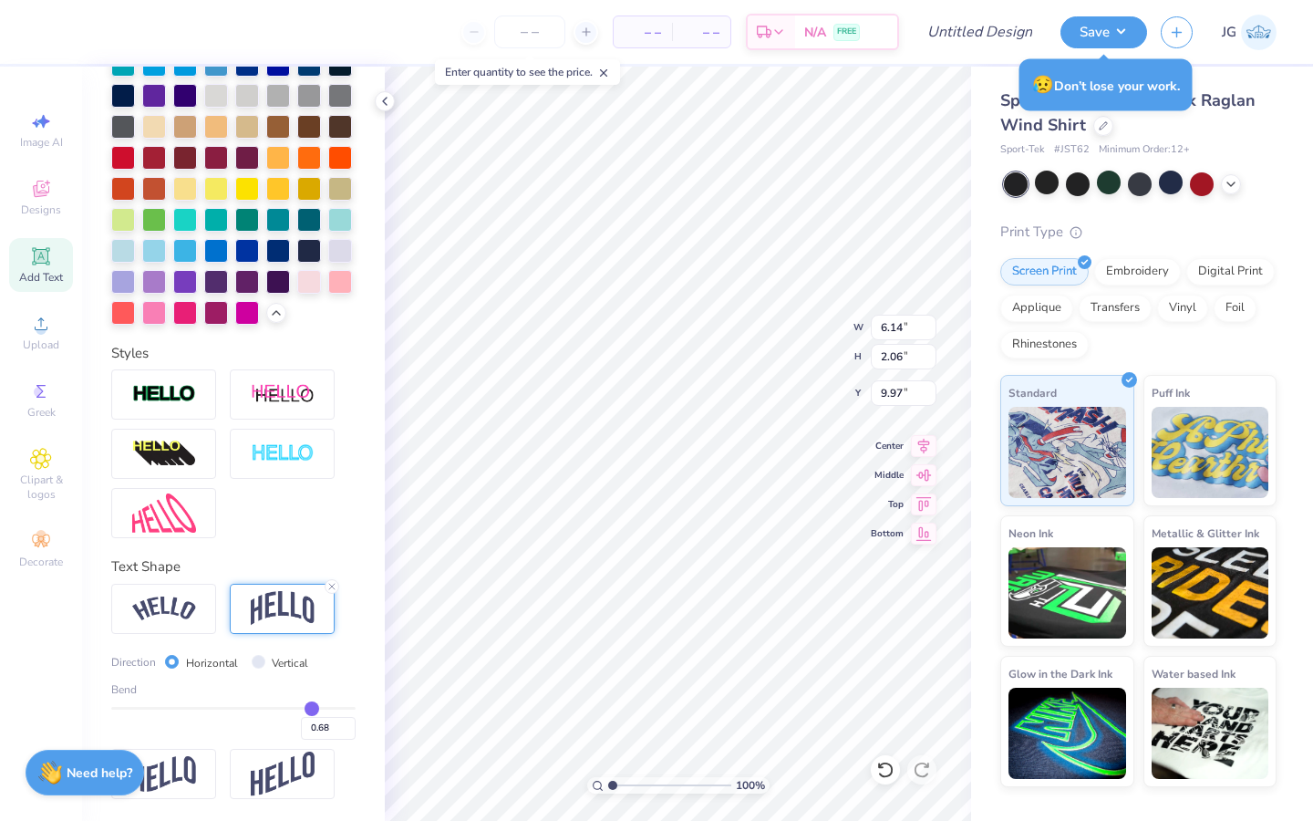
type input "0.76"
type input "0.85"
type input "0.95"
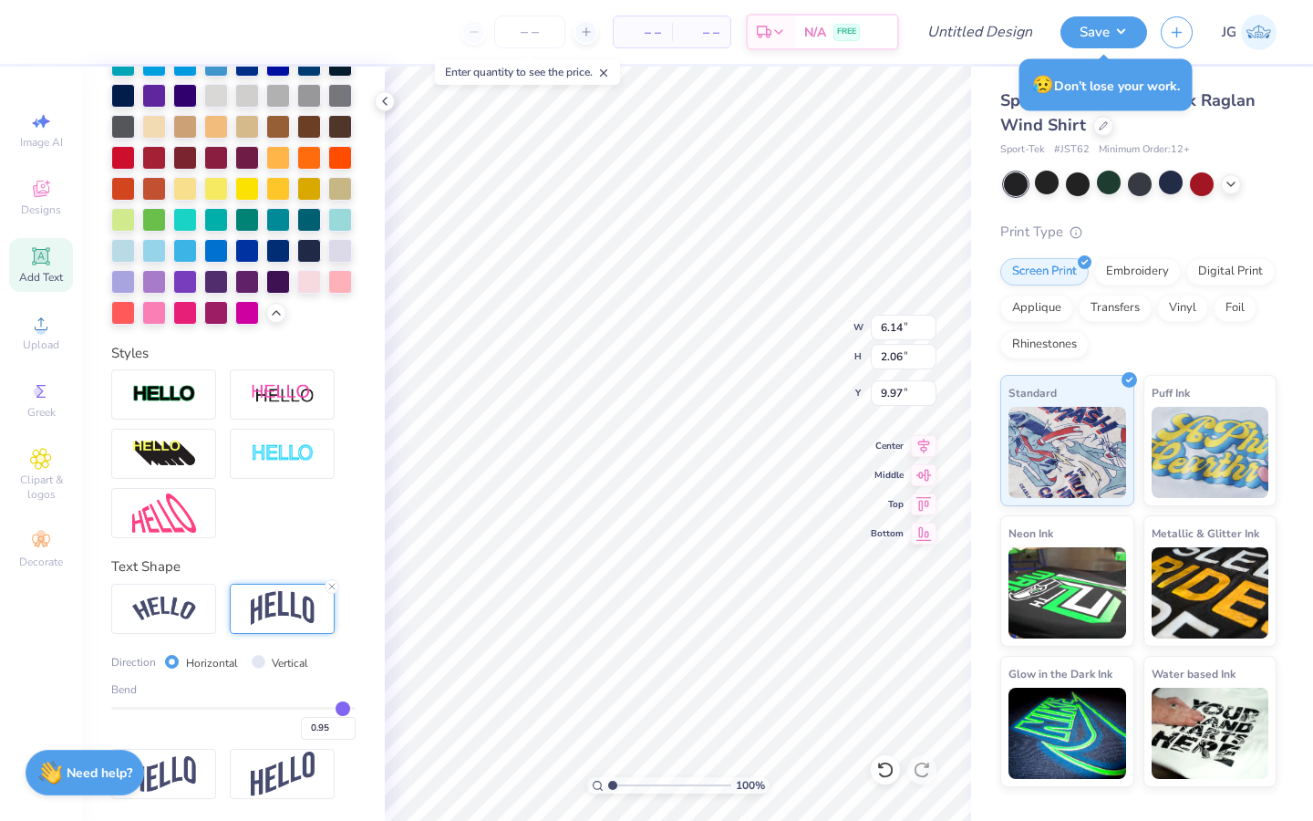
type input "1"
type input "1.00"
type input "1"
drag, startPoint x: 285, startPoint y: 712, endPoint x: 374, endPoint y: 715, distance: 88.5
click at [375, 715] on div "Personalized Names Personalized Numbers Text Tool Add Font Font Correction Tape…" at bounding box center [233, 444] width 303 height 754
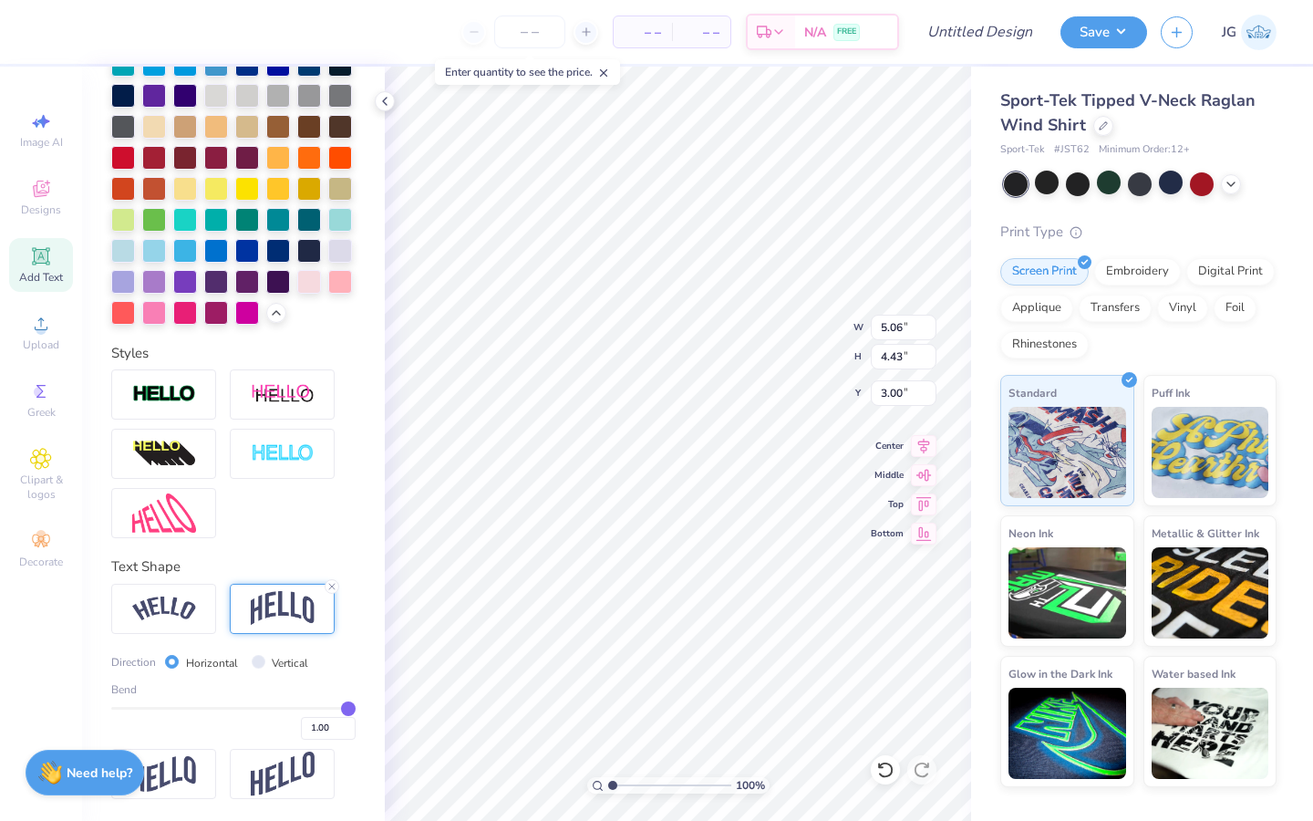
type input "3.00"
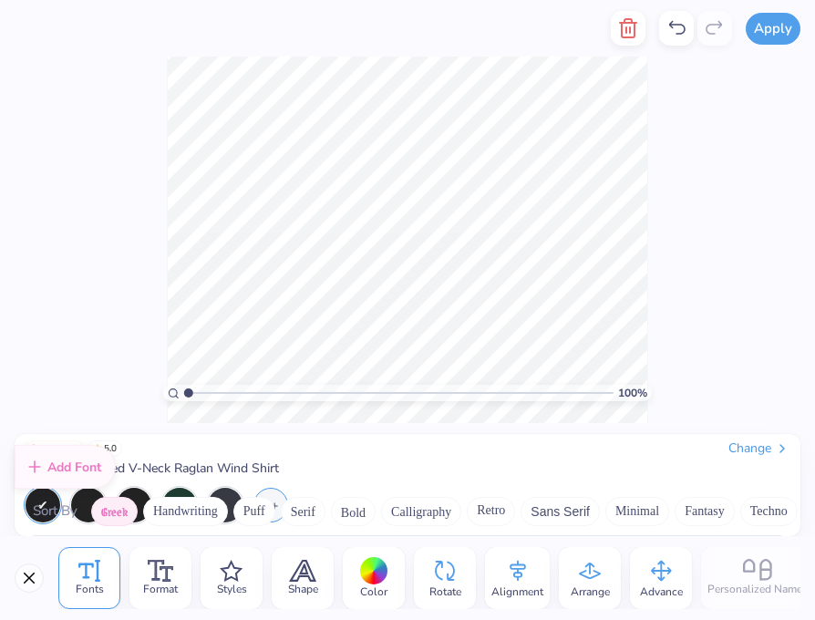
scroll to position [448, 0]
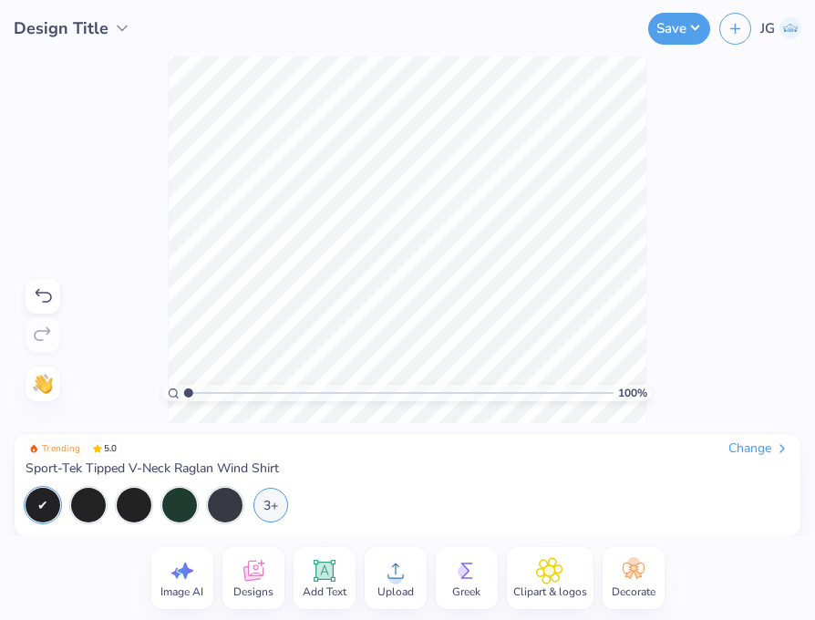
click at [791, 34] on img at bounding box center [791, 28] width 22 height 22
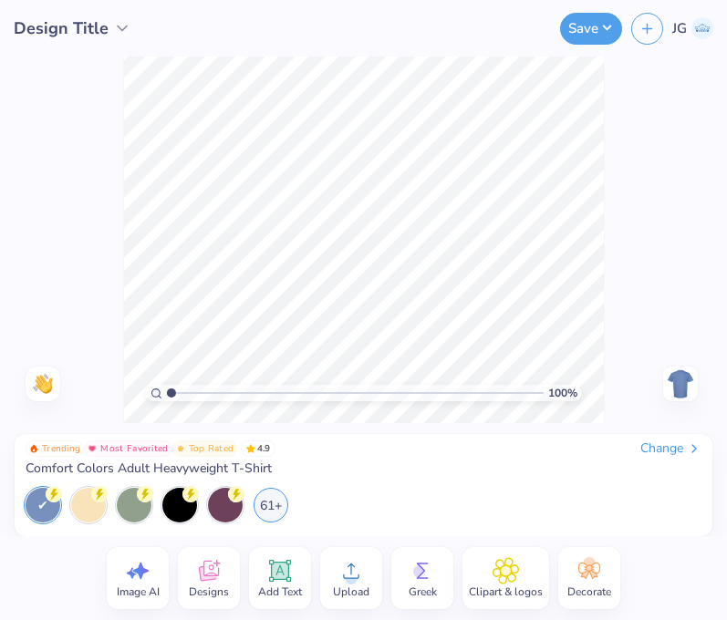
click at [681, 451] on div "Change" at bounding box center [670, 448] width 61 height 16
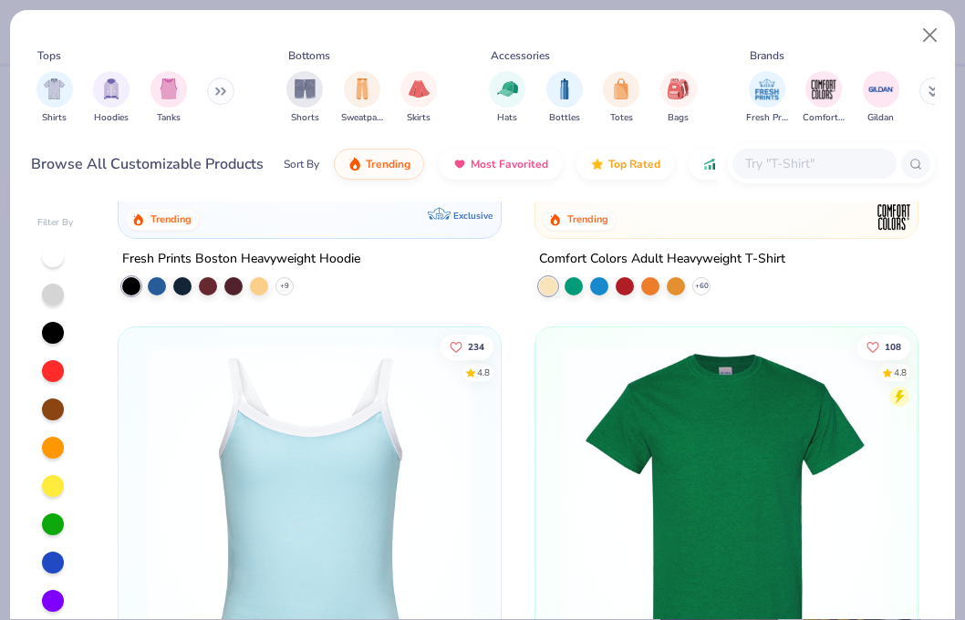
scroll to position [833, 0]
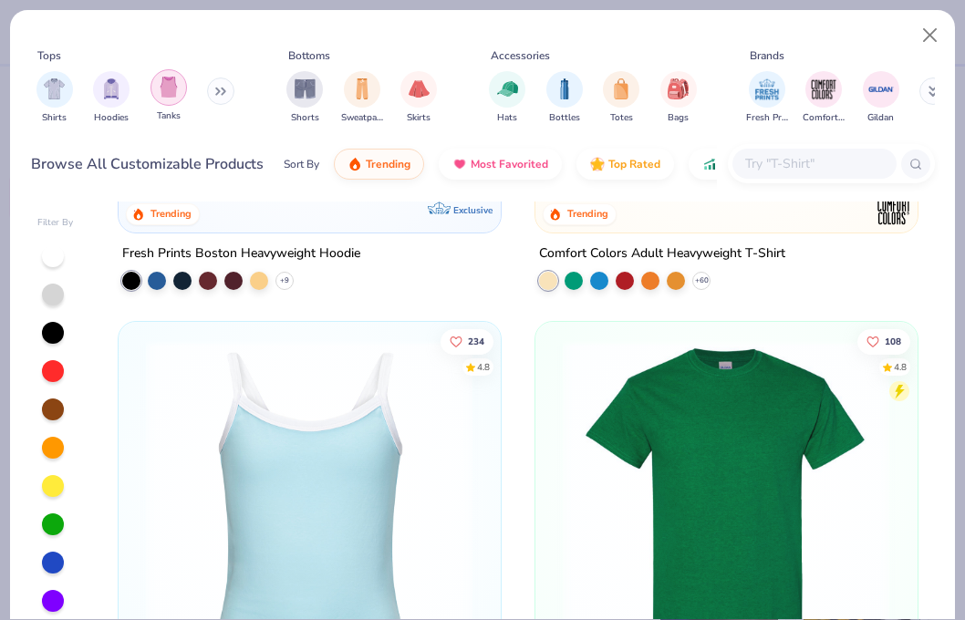
click at [177, 89] on img "filter for Tanks" at bounding box center [169, 87] width 20 height 21
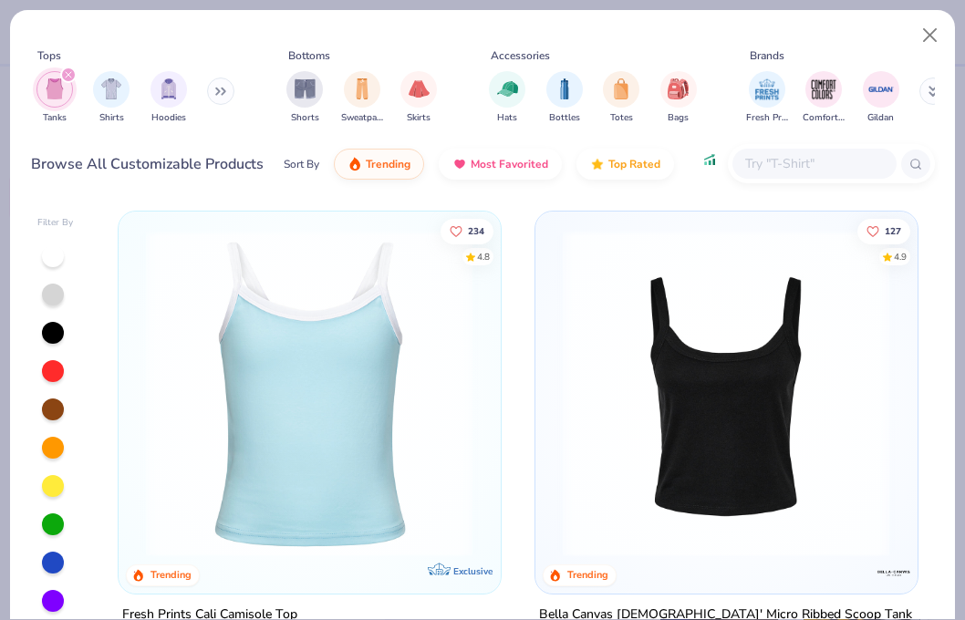
click at [702, 168] on button "Price" at bounding box center [724, 159] width 72 height 31
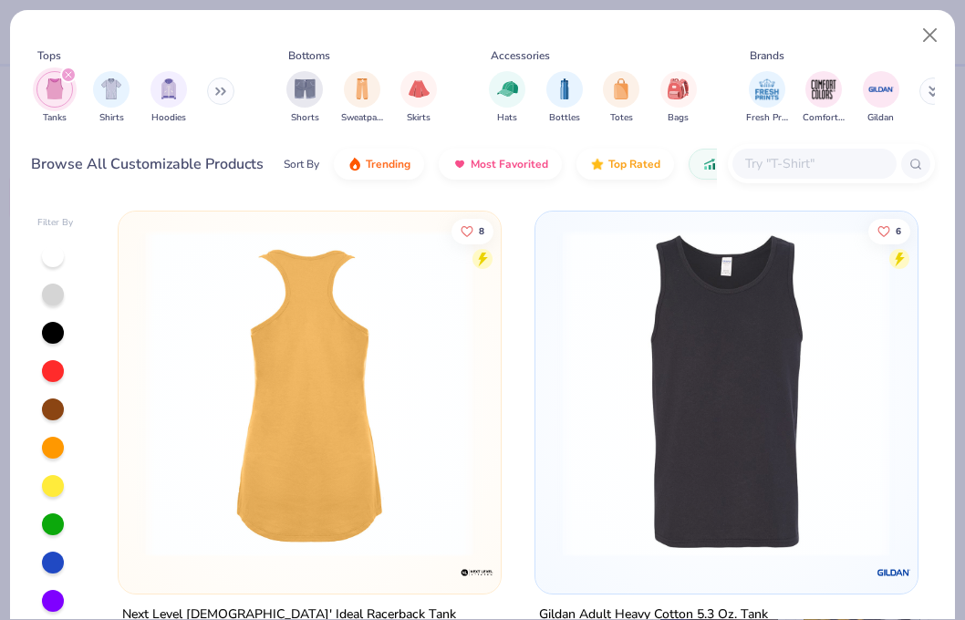
click at [375, 418] on img at bounding box center [309, 393] width 345 height 327
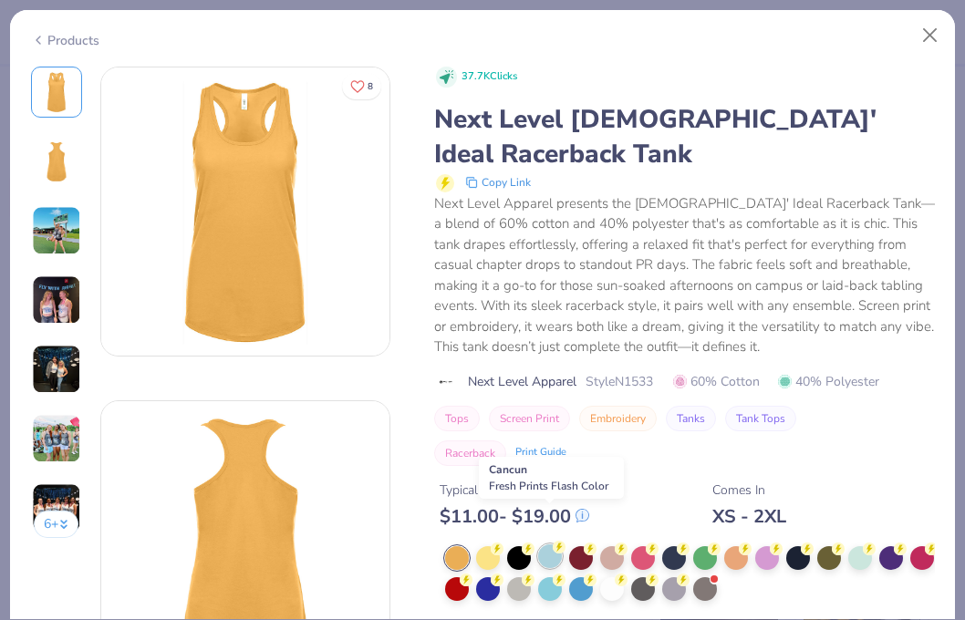
click at [554, 544] on div at bounding box center [550, 556] width 24 height 24
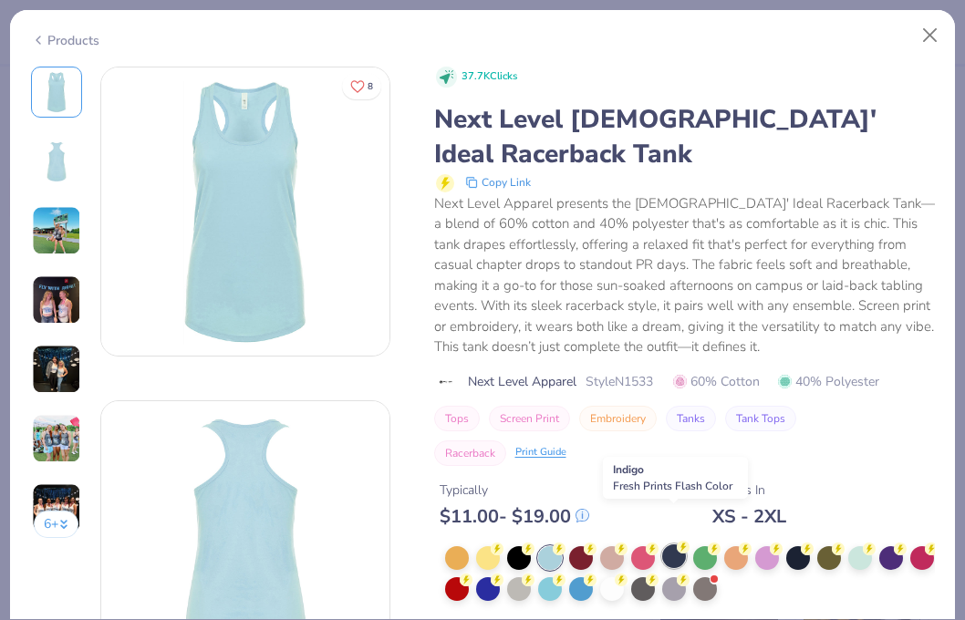
click at [670, 544] on div at bounding box center [674, 556] width 24 height 24
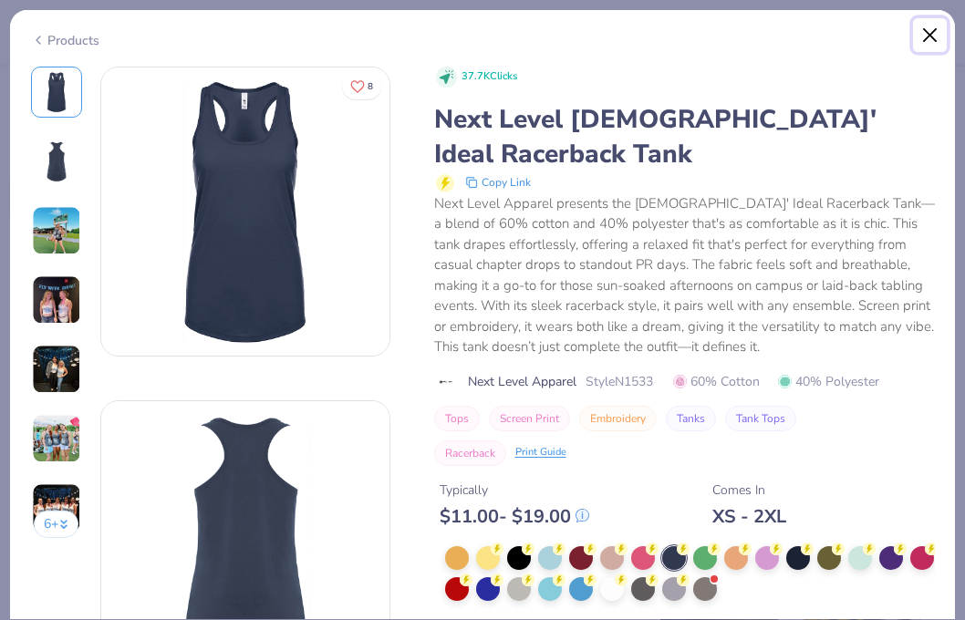
click at [925, 30] on button "Close" at bounding box center [930, 35] width 35 height 35
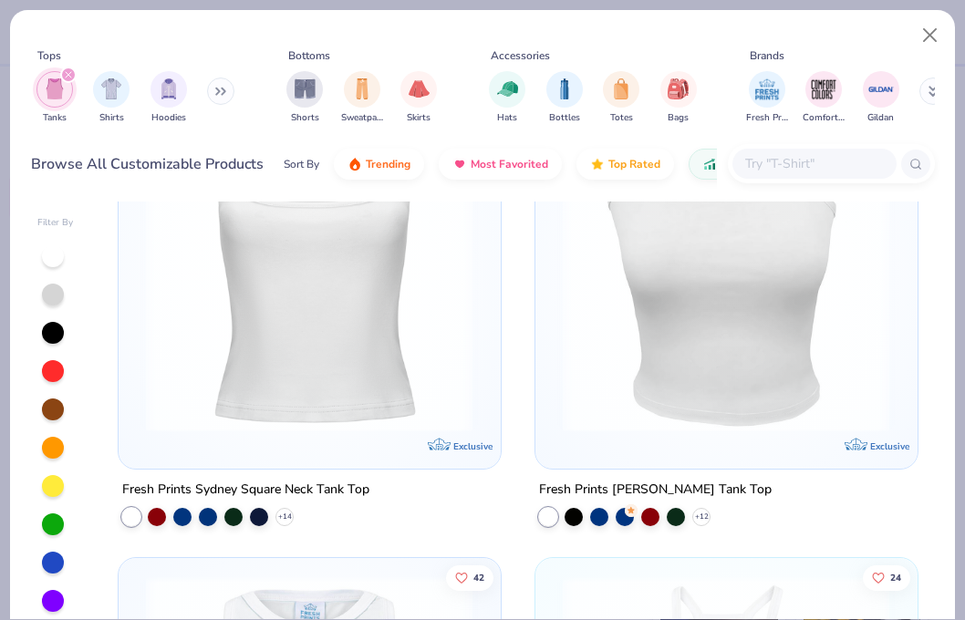
scroll to position [5316, 0]
click at [400, 392] on img at bounding box center [309, 266] width 345 height 327
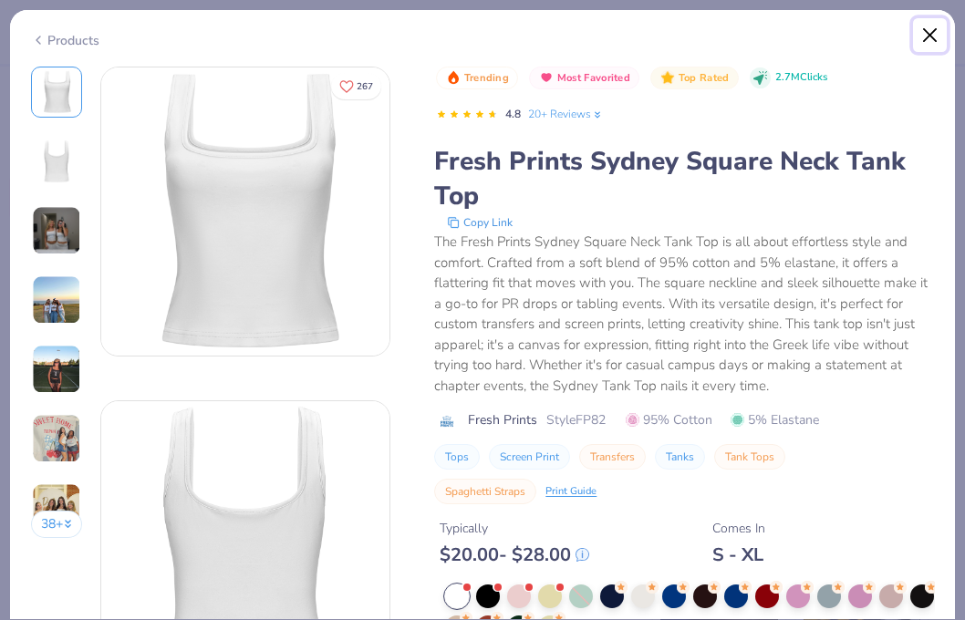
click at [936, 29] on button "Close" at bounding box center [930, 35] width 35 height 35
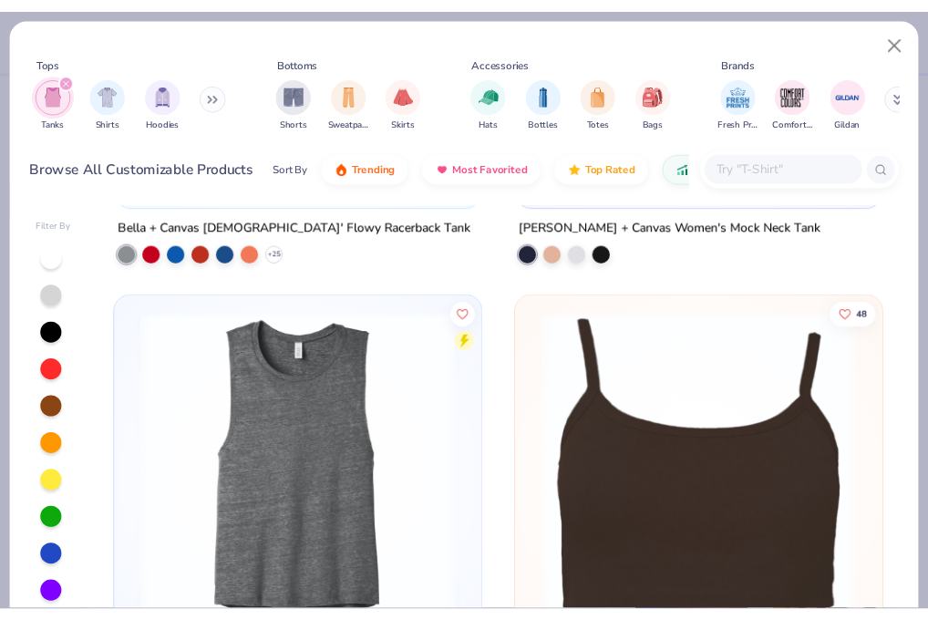
scroll to position [4161, 0]
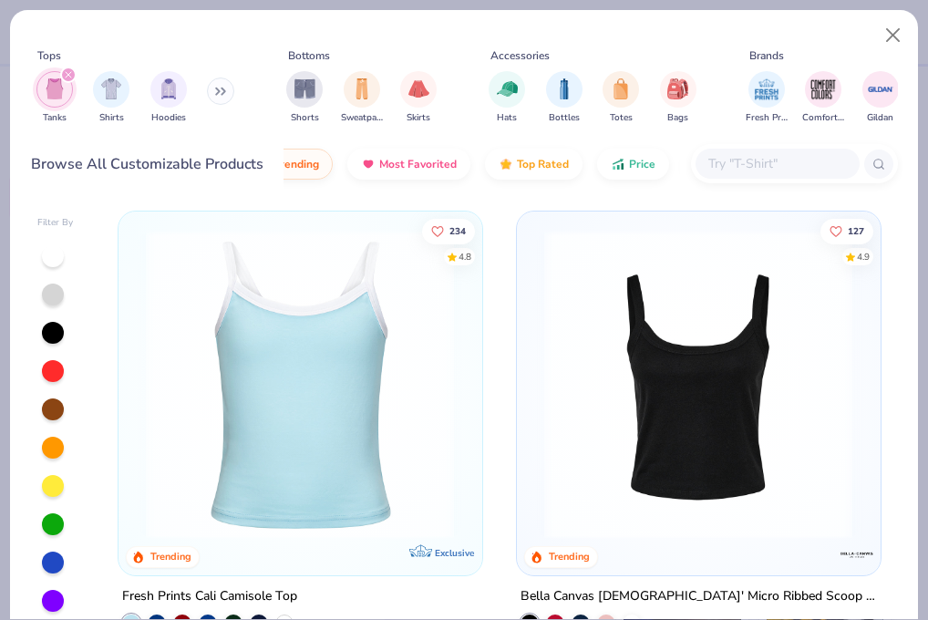
scroll to position [0, 118]
click at [613, 159] on span "Price" at bounding box center [616, 159] width 26 height 15
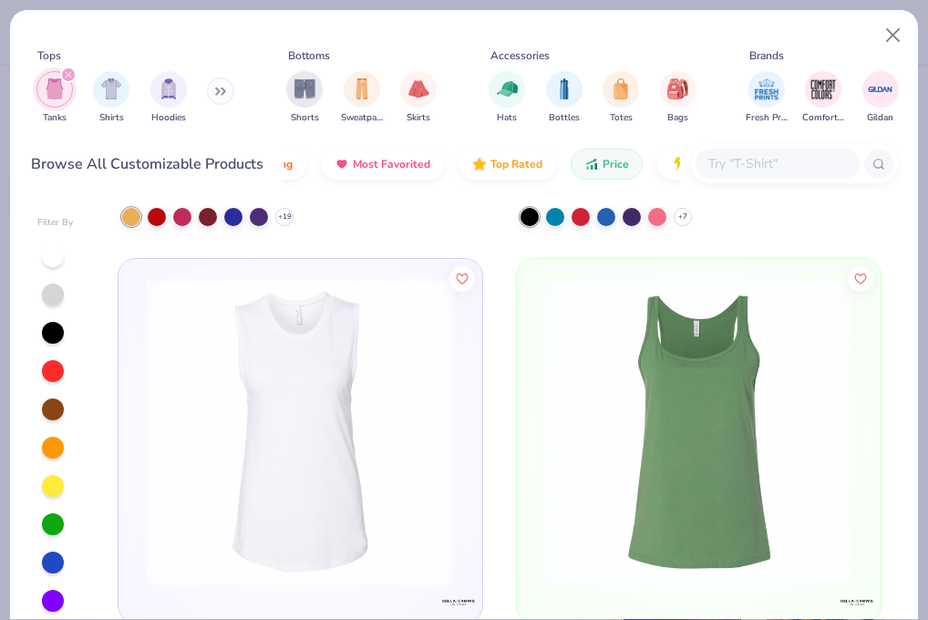
scroll to position [434, 0]
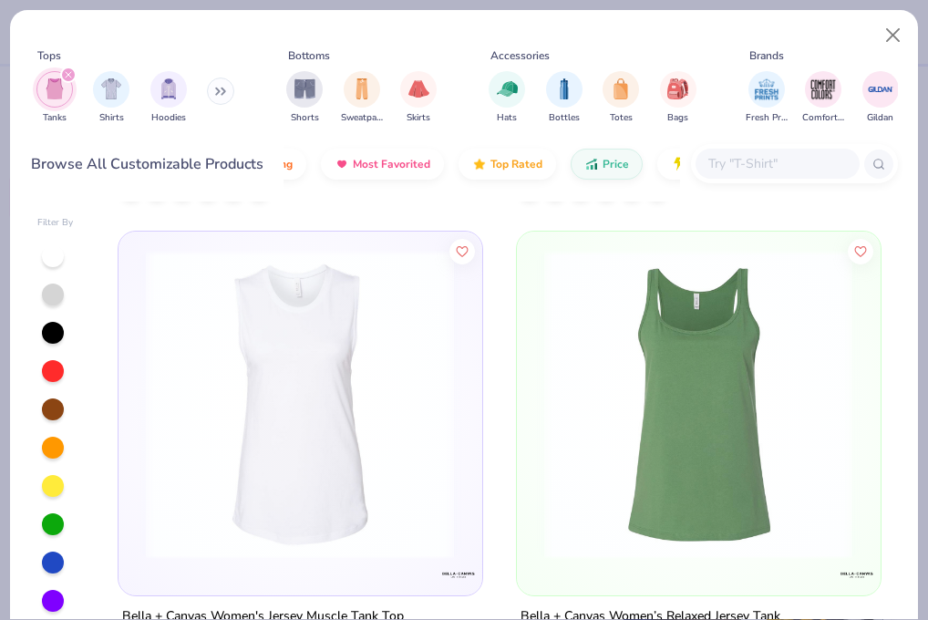
click at [593, 408] on div "8 Next Level [DEMOGRAPHIC_DATA]' Ideal Racerback Tank + 19 6 Gildan Adult Heavy…" at bounding box center [499, 435] width 797 height 468
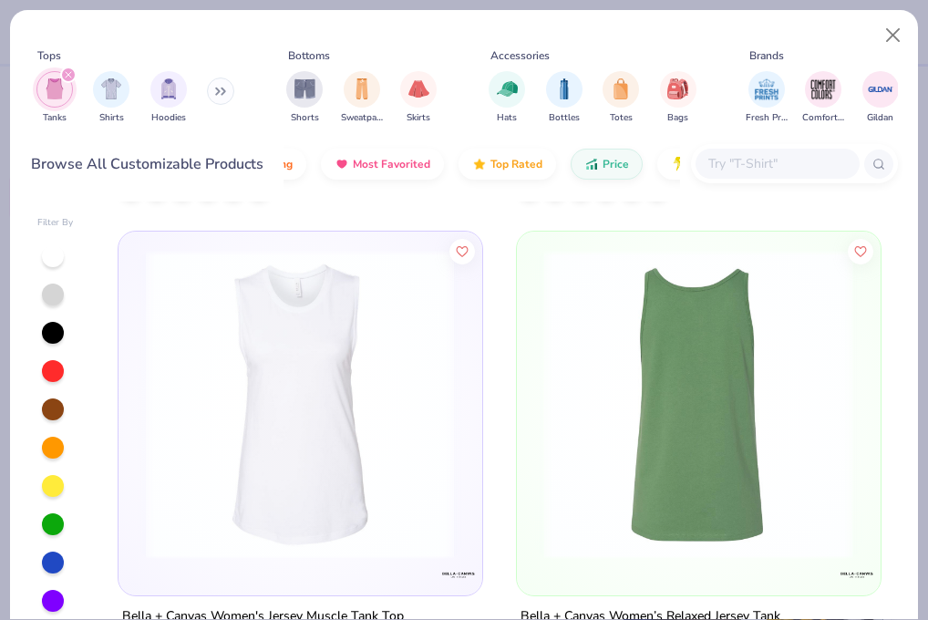
click at [634, 439] on img at bounding box center [698, 403] width 326 height 309
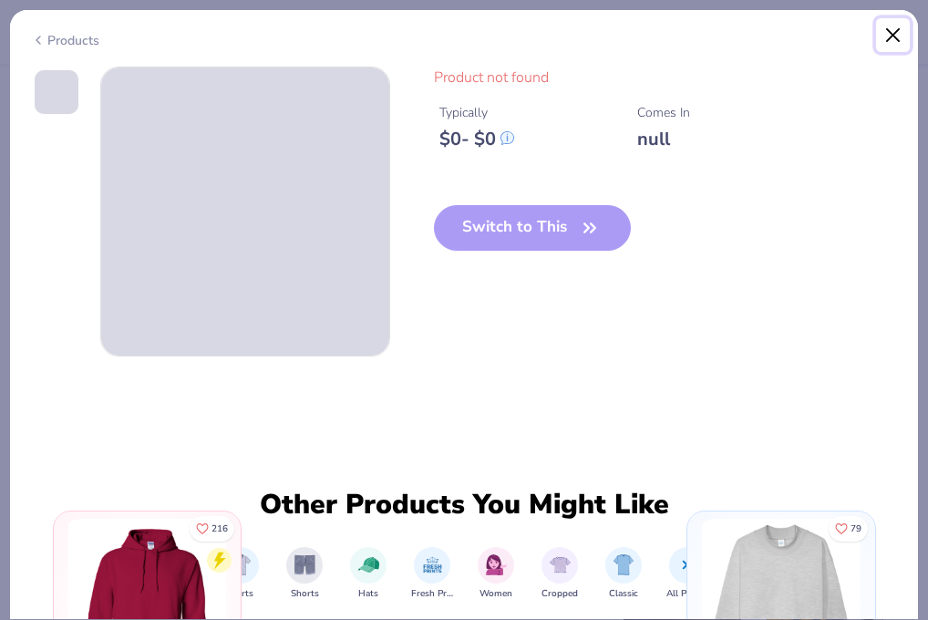
click at [886, 36] on button "Close" at bounding box center [893, 35] width 35 height 35
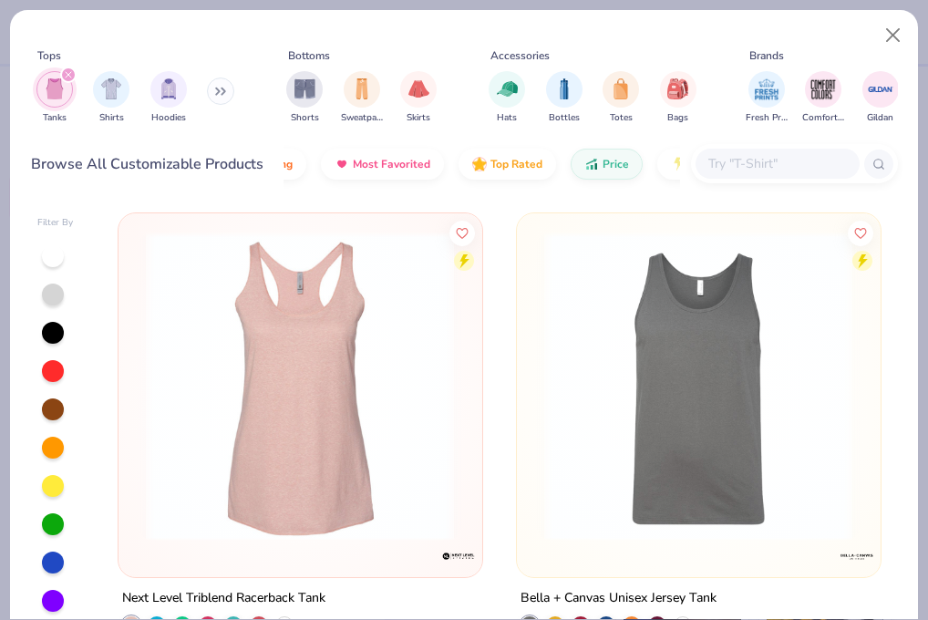
scroll to position [1013, 0]
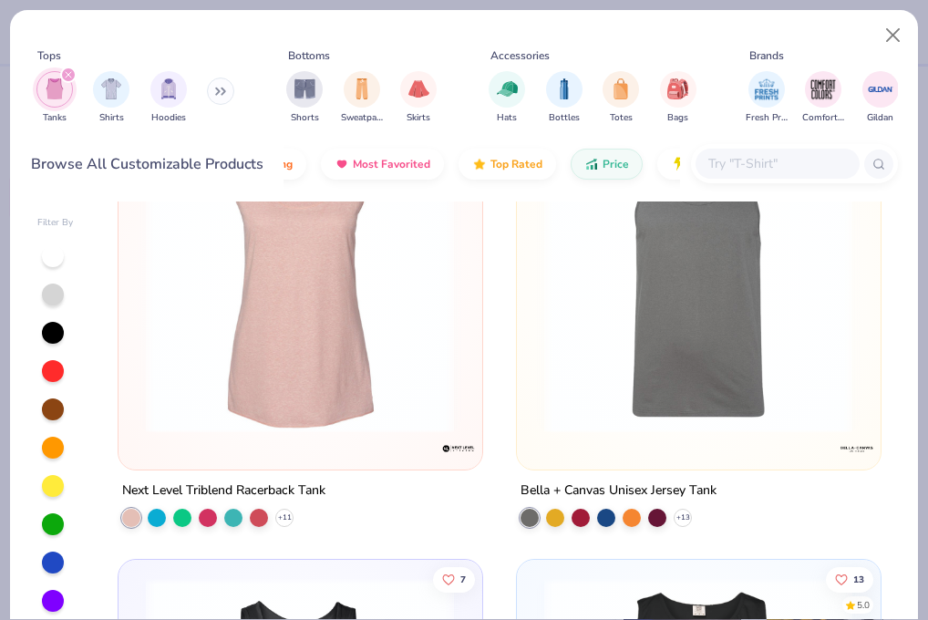
click at [431, 347] on img at bounding box center [300, 278] width 326 height 309
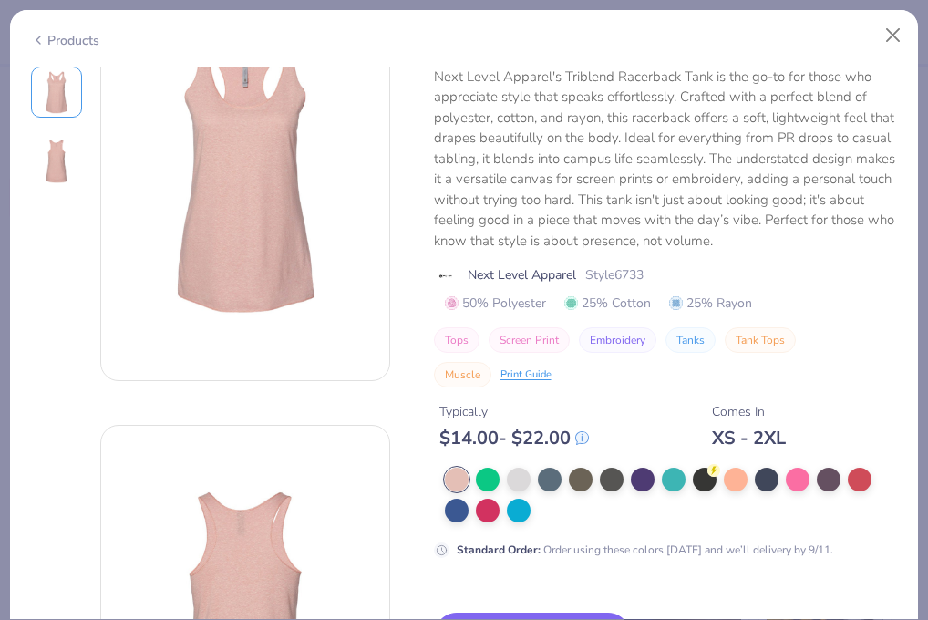
scroll to position [147, 0]
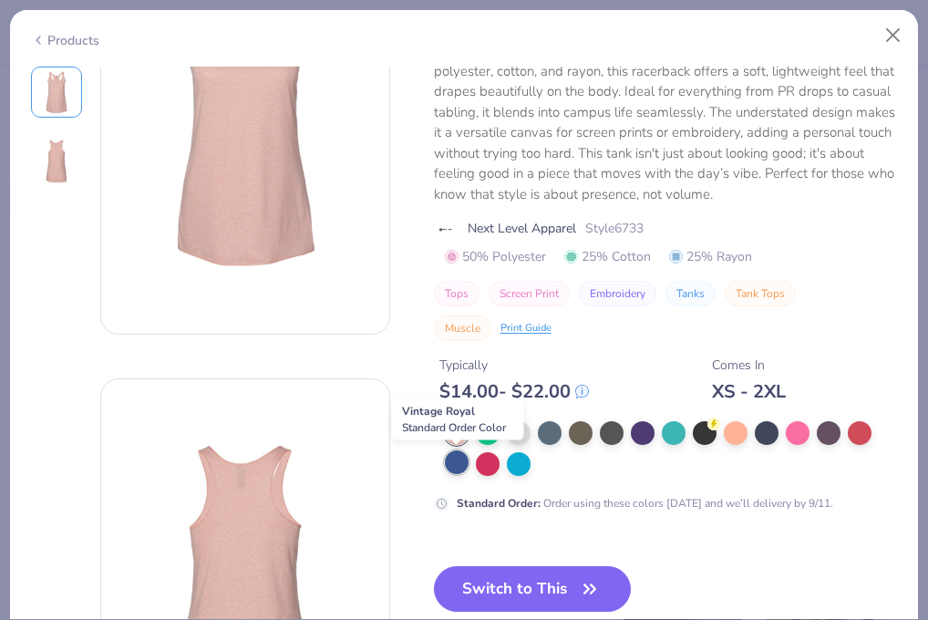
click at [453, 464] on div at bounding box center [457, 462] width 24 height 24
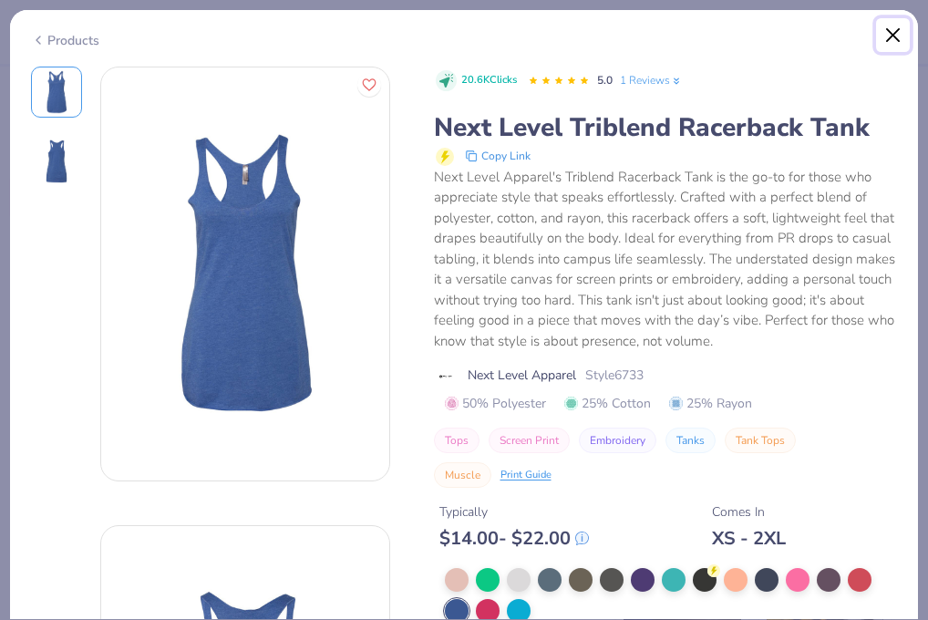
click at [889, 37] on button "Close" at bounding box center [893, 35] width 35 height 35
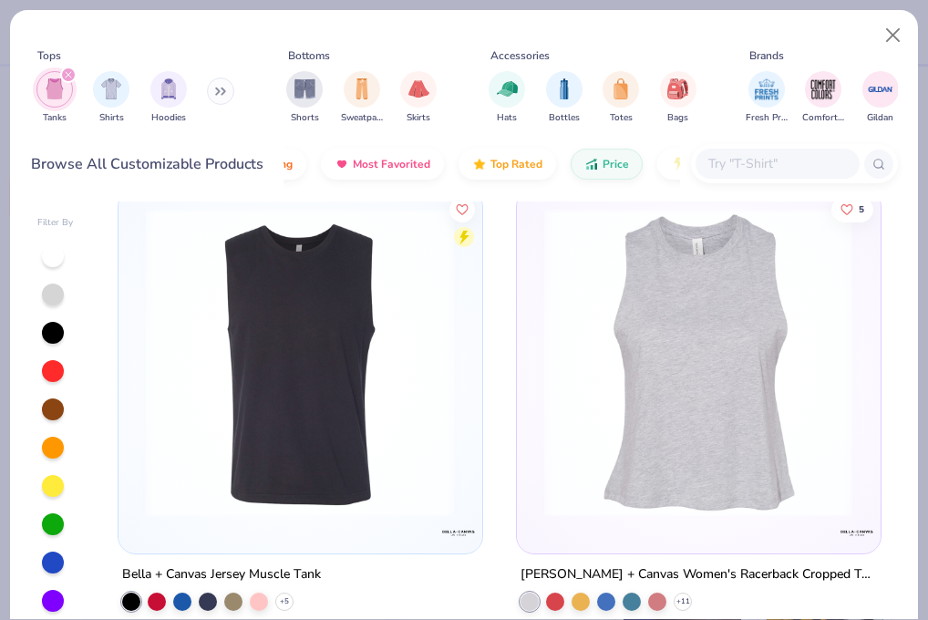
scroll to position [2351, 0]
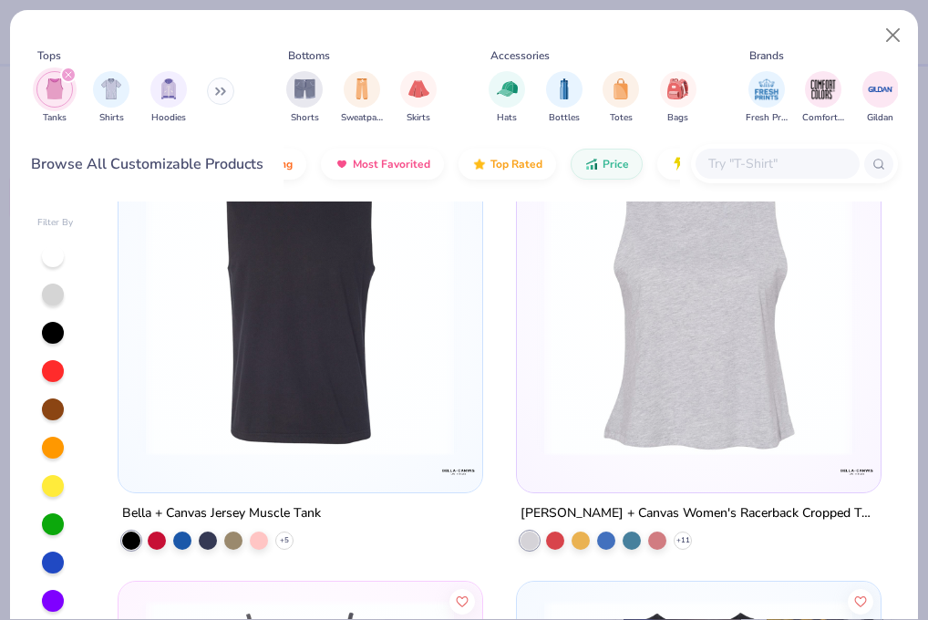
click at [687, 275] on img at bounding box center [698, 300] width 326 height 309
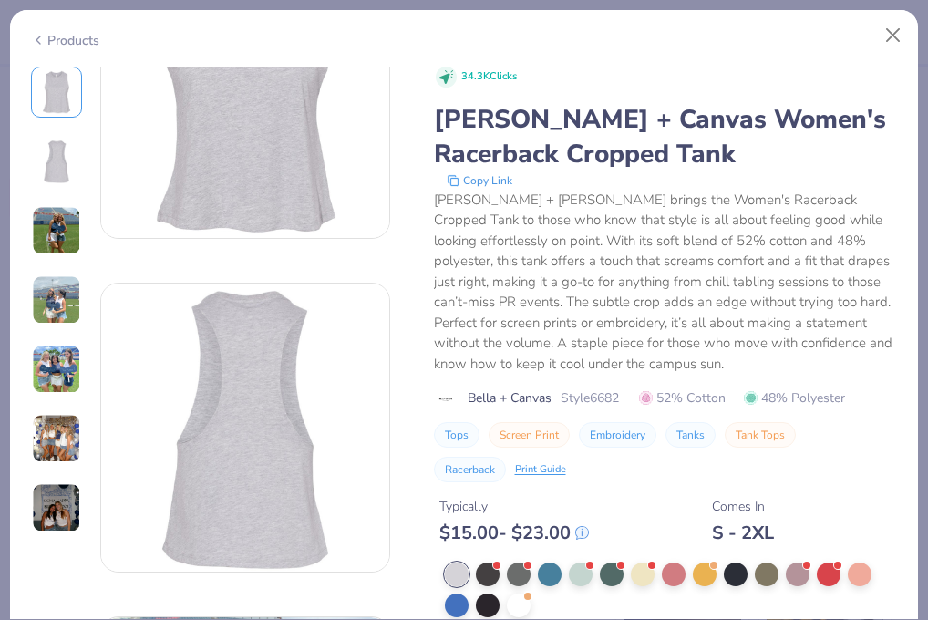
scroll to position [182, 0]
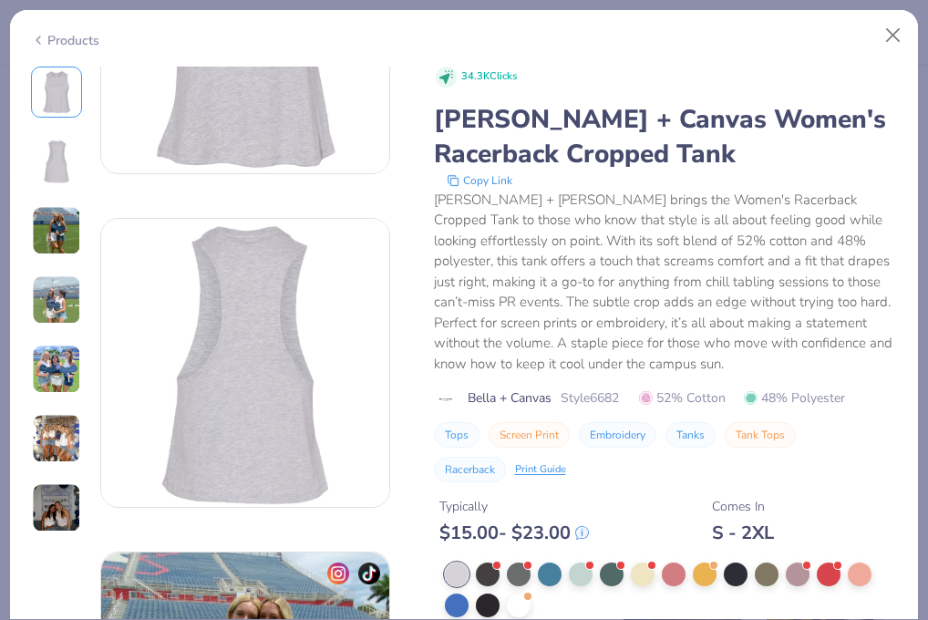
click at [55, 249] on img at bounding box center [56, 230] width 49 height 49
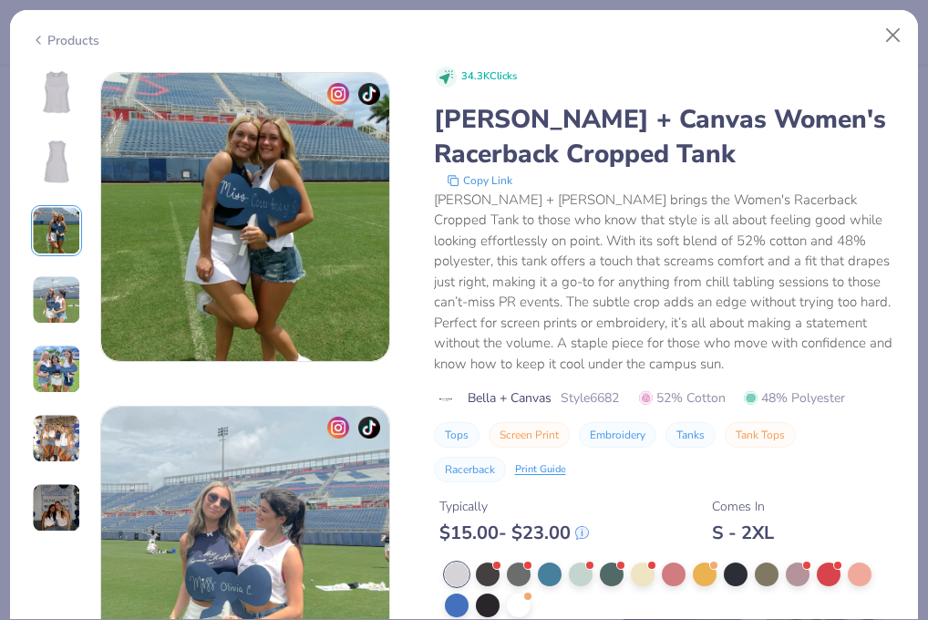
scroll to position [667, 0]
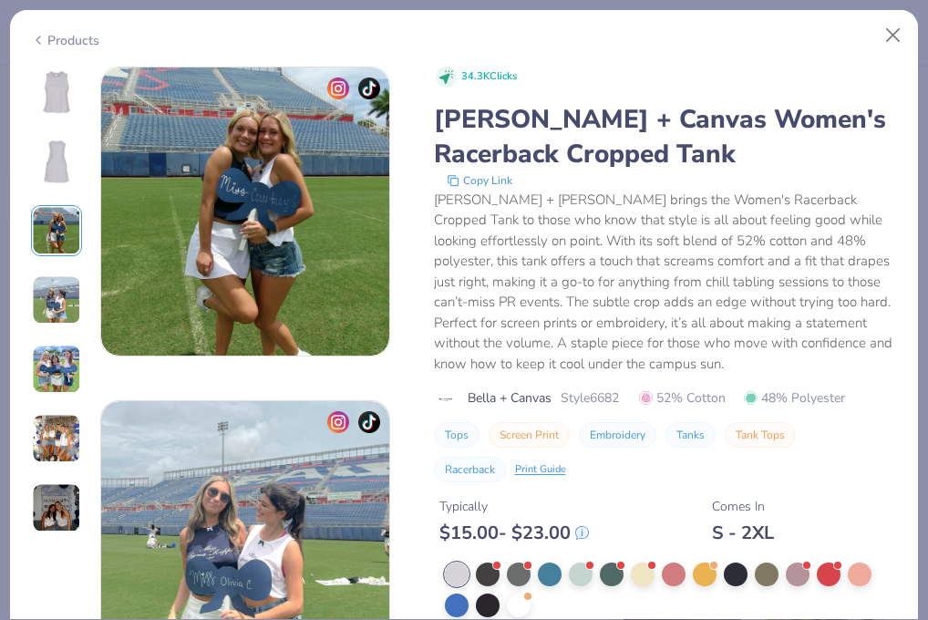
click at [46, 330] on div at bounding box center [56, 300] width 51 height 467
click at [46, 373] on img at bounding box center [56, 369] width 49 height 49
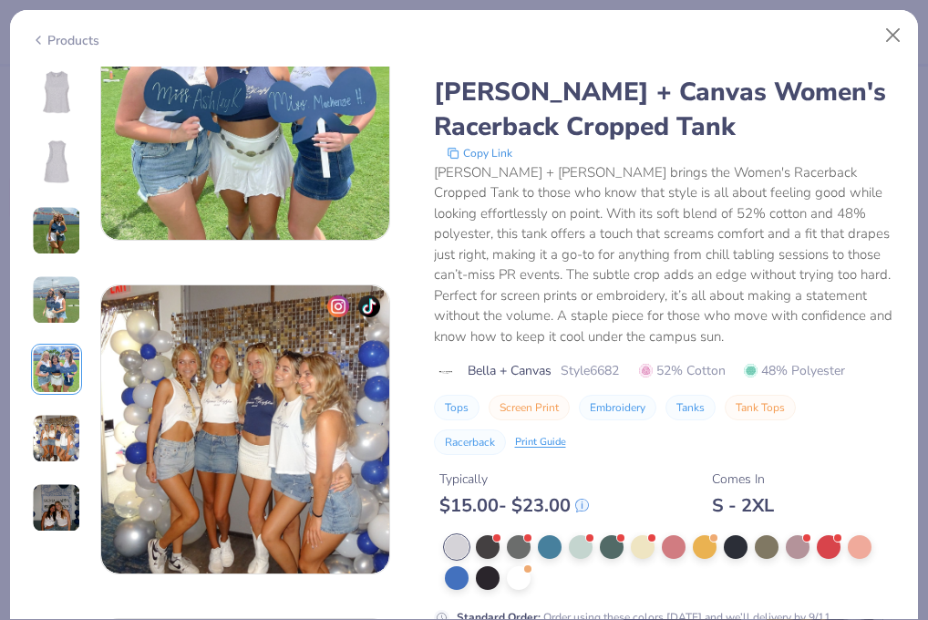
scroll to position [1460, 0]
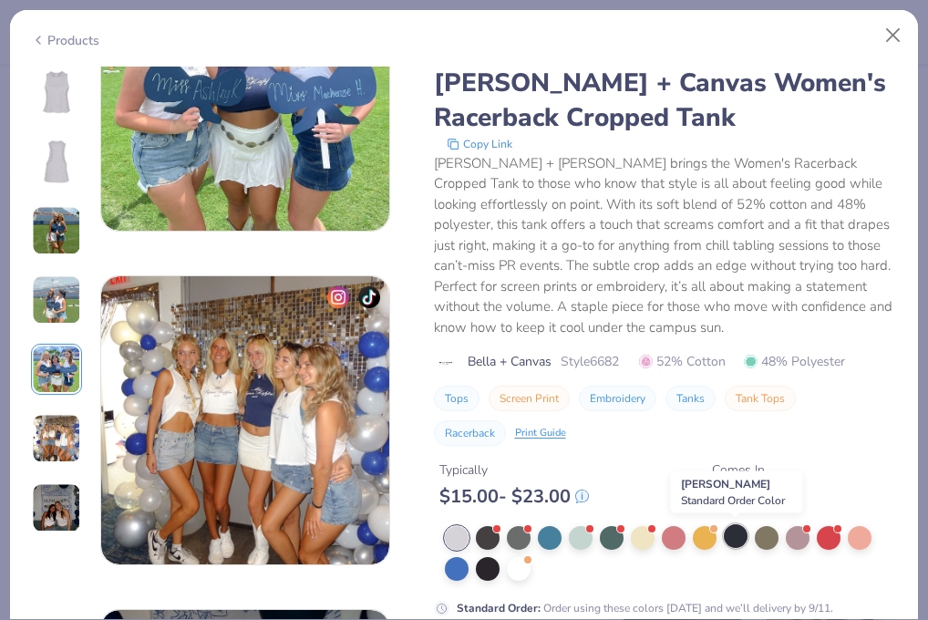
click at [741, 533] on div at bounding box center [736, 536] width 24 height 24
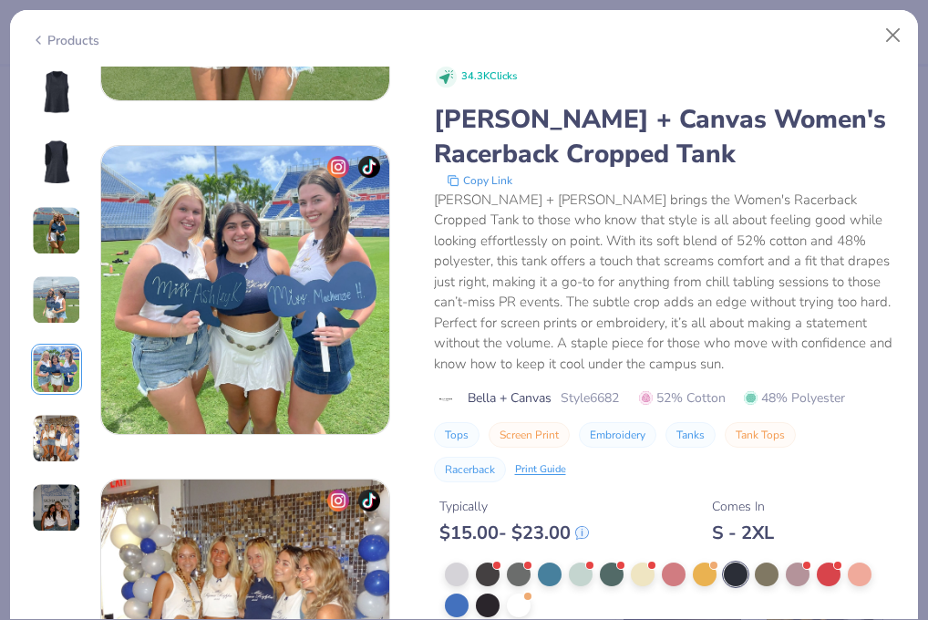
click at [50, 90] on img at bounding box center [57, 92] width 44 height 44
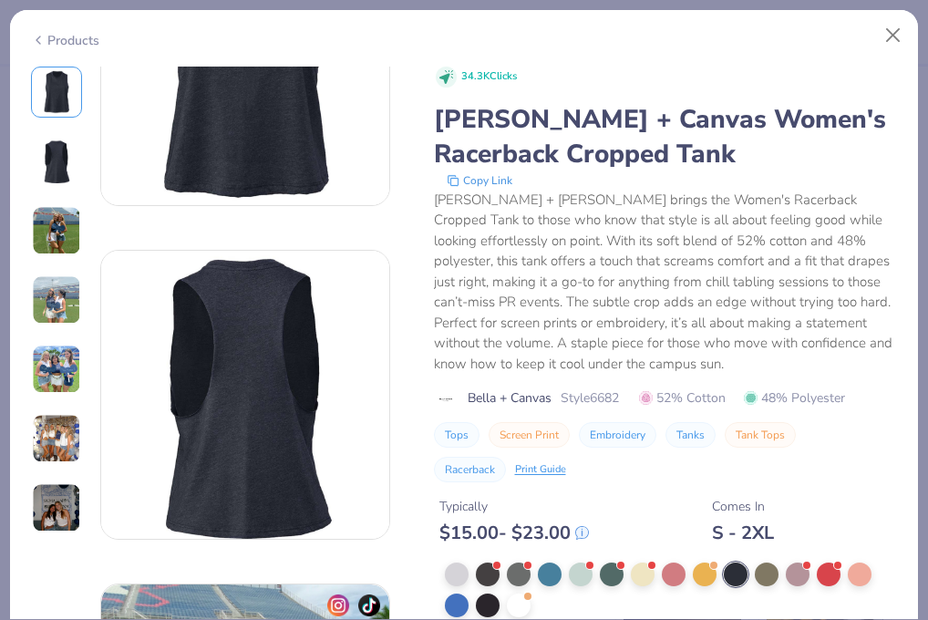
scroll to position [195, 0]
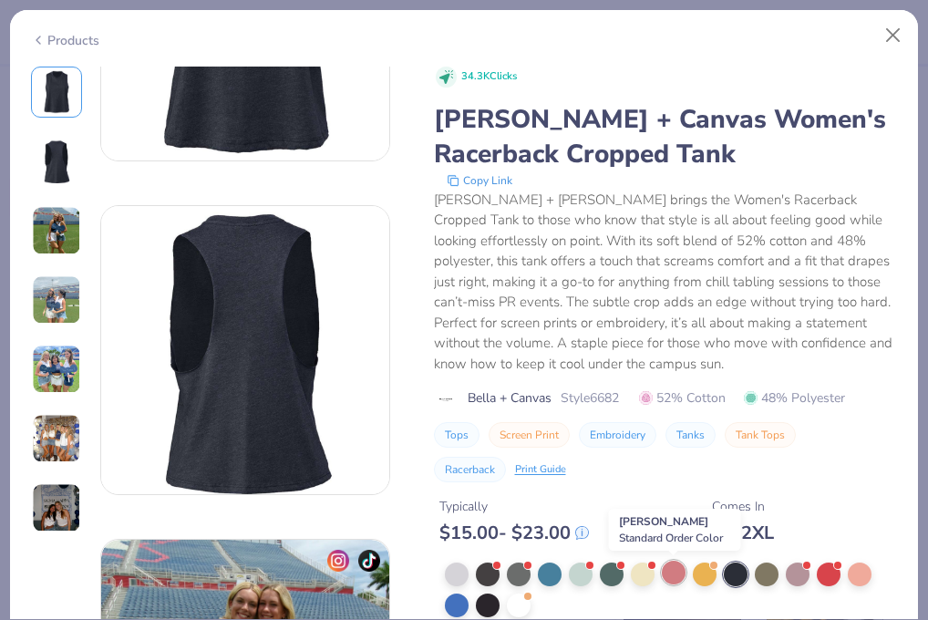
click at [662, 570] on div at bounding box center [674, 573] width 24 height 24
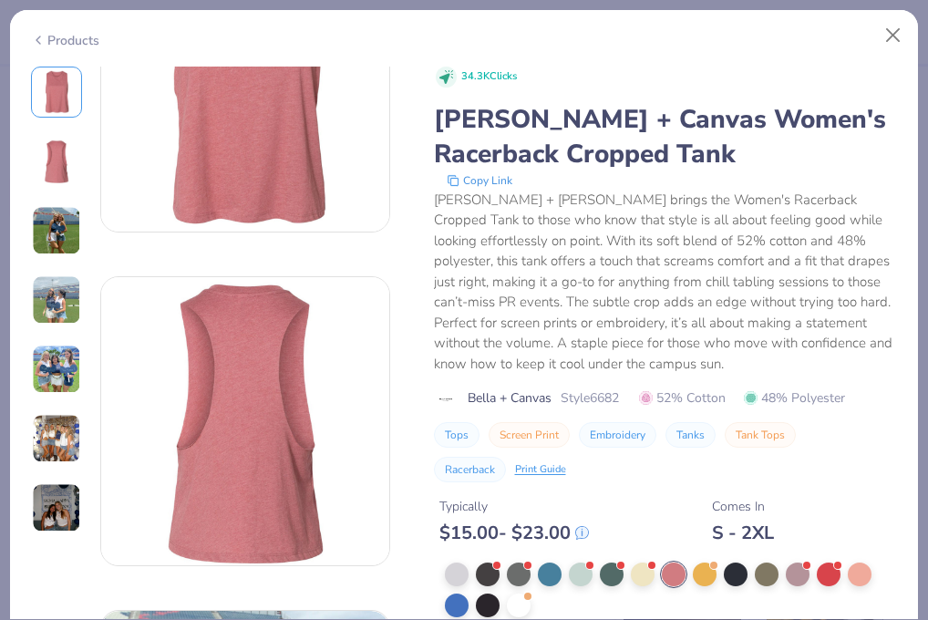
scroll to position [130, 0]
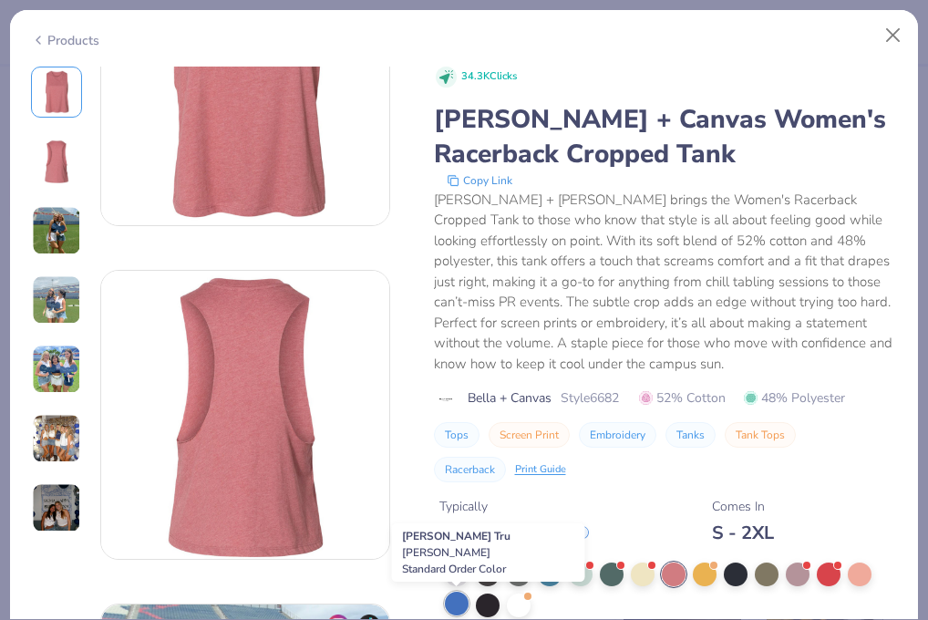
click at [461, 606] on div at bounding box center [457, 604] width 24 height 24
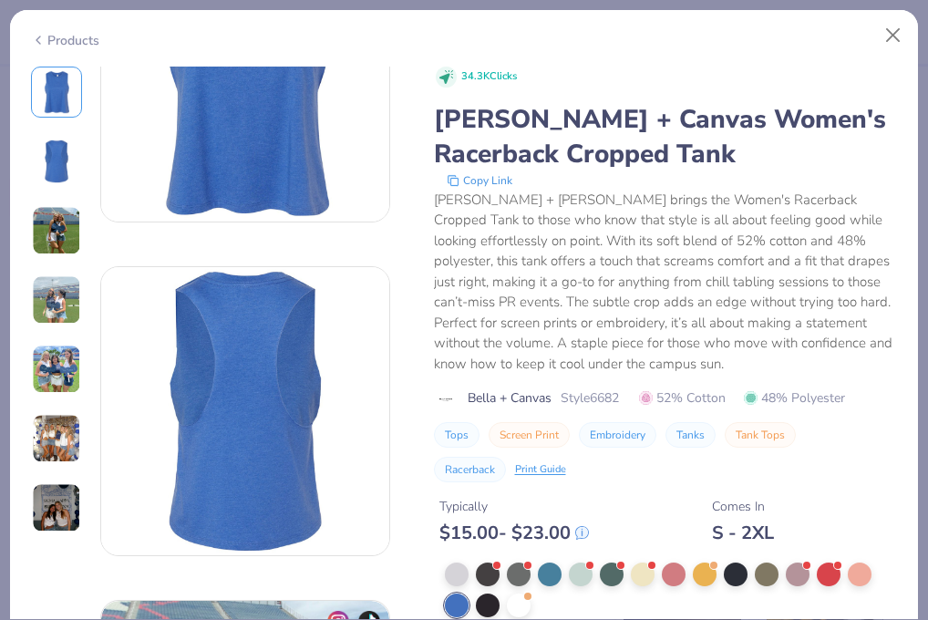
scroll to position [139, 0]
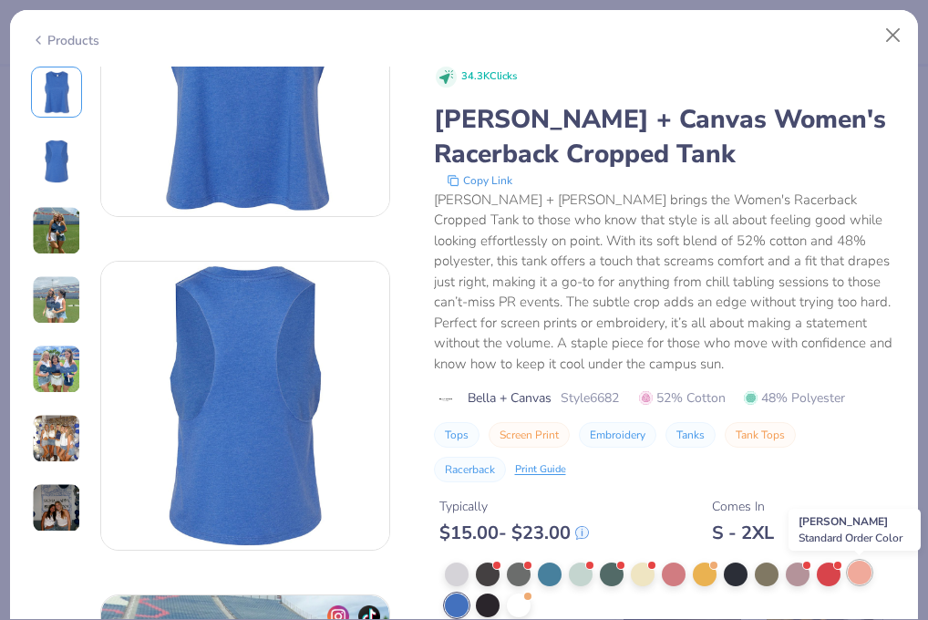
click at [855, 578] on div at bounding box center [860, 573] width 24 height 24
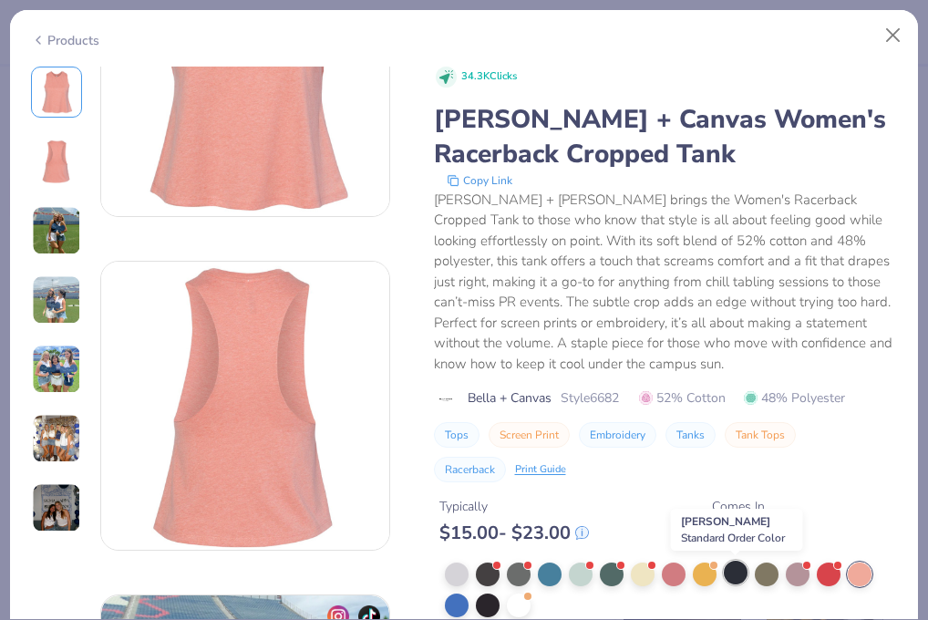
click at [734, 572] on div at bounding box center [736, 573] width 24 height 24
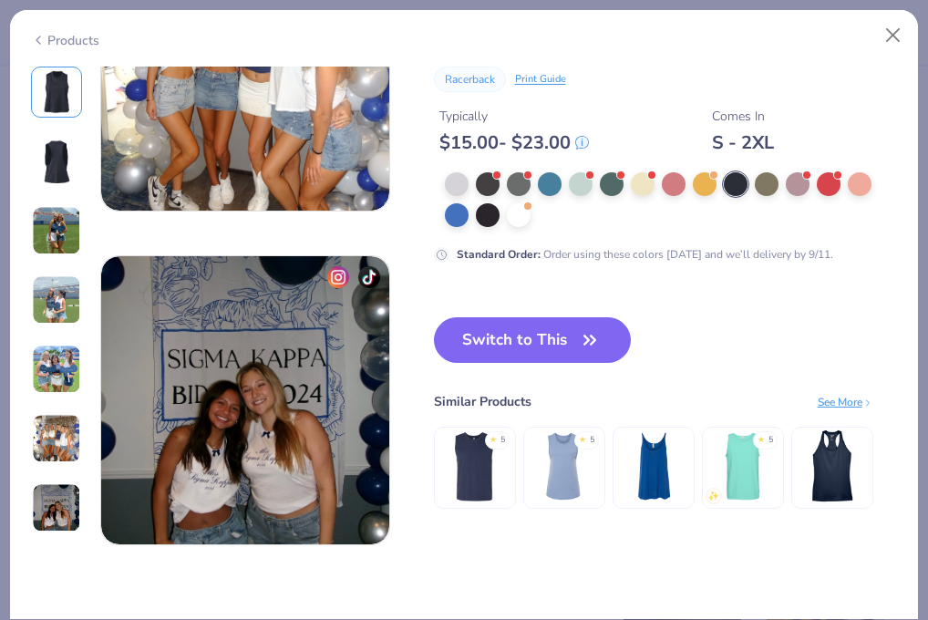
scroll to position [1812, 0]
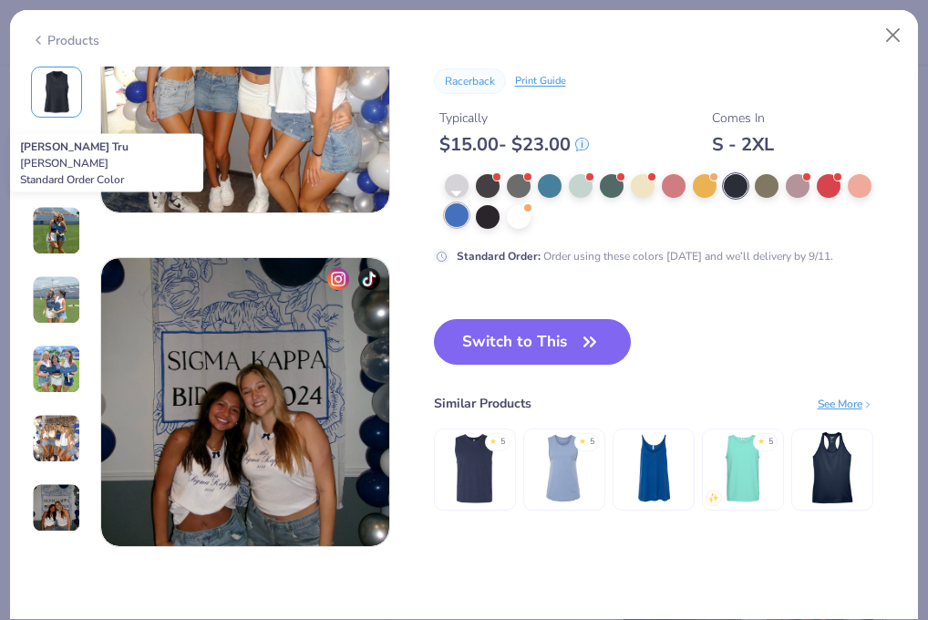
click at [449, 221] on div at bounding box center [457, 215] width 24 height 24
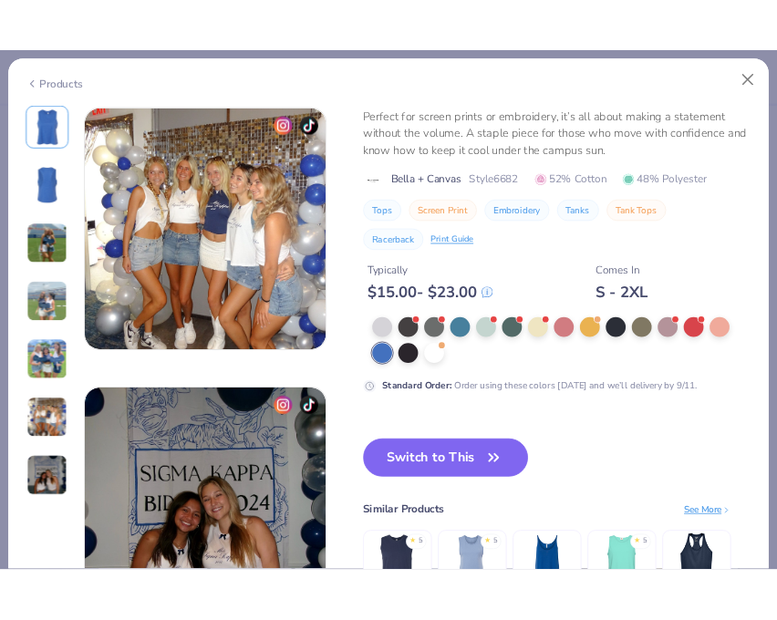
scroll to position [1774, 0]
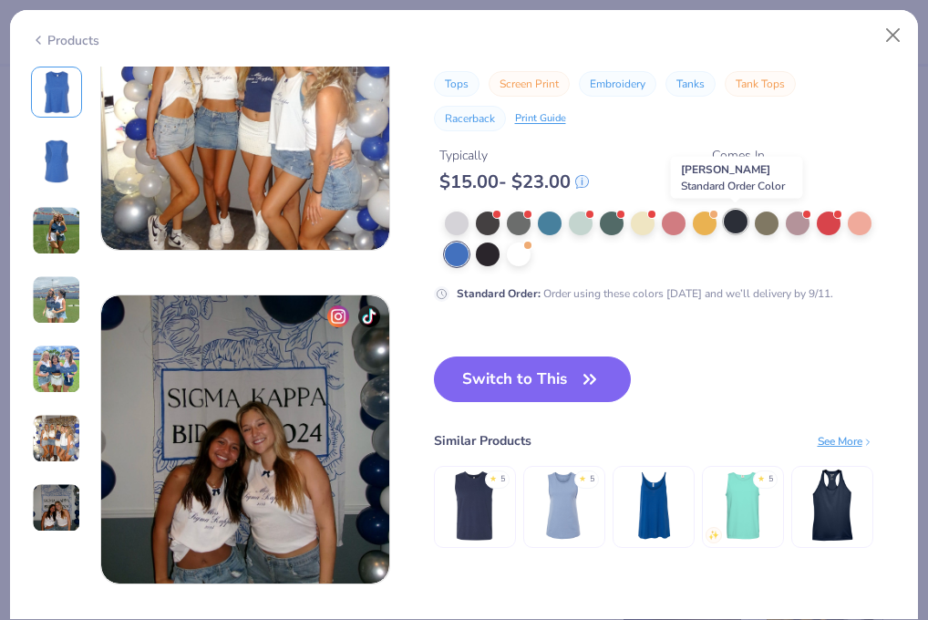
click at [734, 227] on div at bounding box center [736, 222] width 24 height 24
click at [563, 374] on button "Switch to This" at bounding box center [533, 379] width 198 height 46
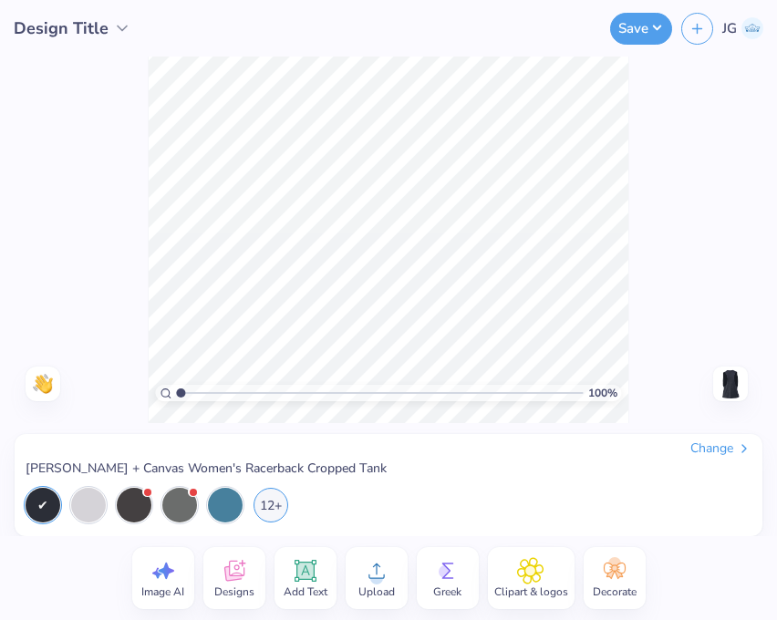
click at [232, 569] on icon at bounding box center [234, 570] width 27 height 27
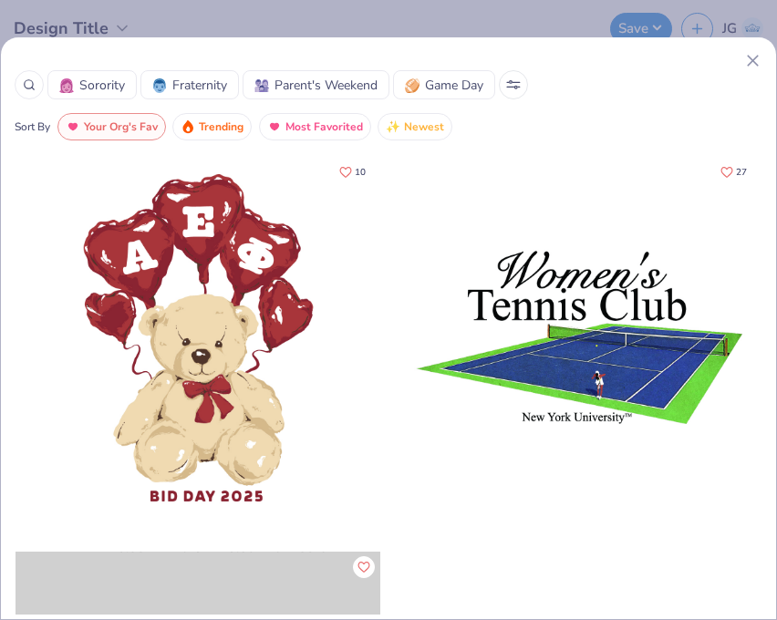
click at [124, 84] on button "Sorority" at bounding box center [91, 84] width 89 height 29
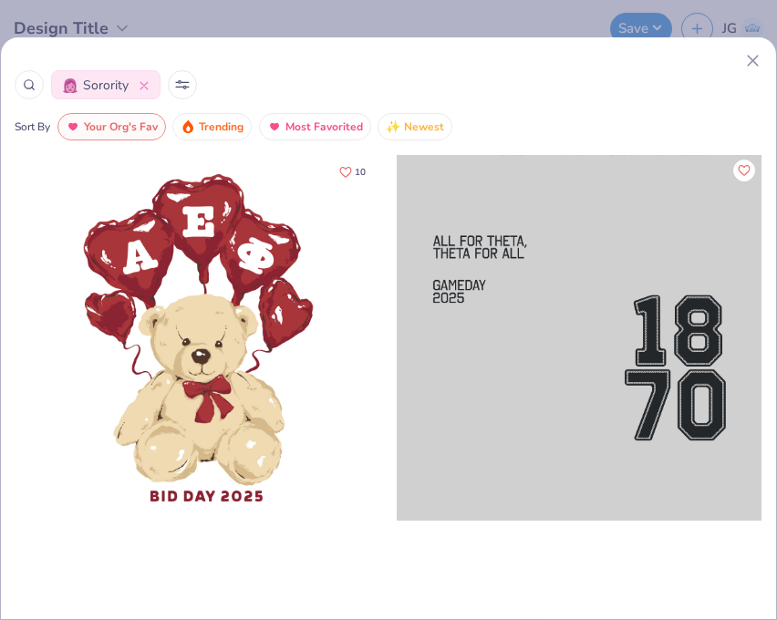
click at [202, 125] on span "Trending" at bounding box center [221, 127] width 45 height 21
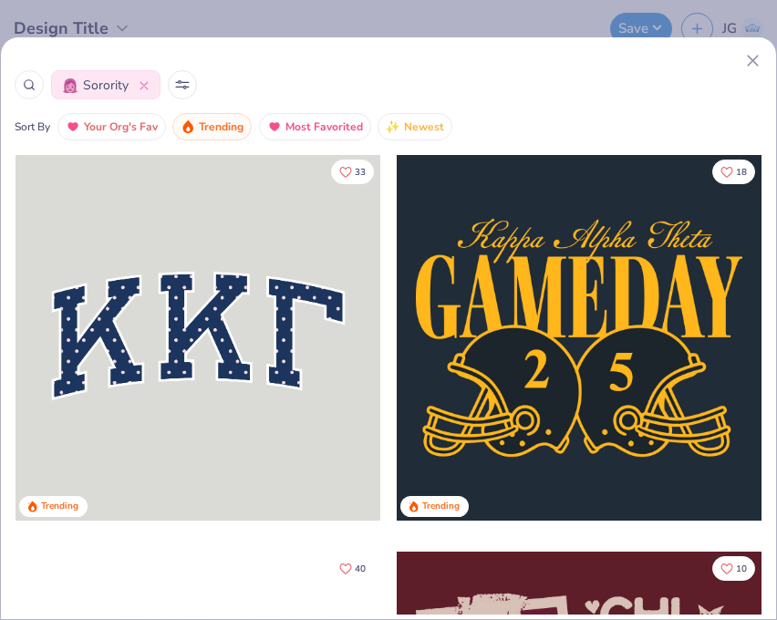
drag, startPoint x: 3, startPoint y: 116, endPoint x: 308, endPoint y: 85, distance: 307.0
click at [308, 85] on div "Sorority Sort By Your Org's Fav Trending Most Favorited Newest" at bounding box center [388, 95] width 775 height 89
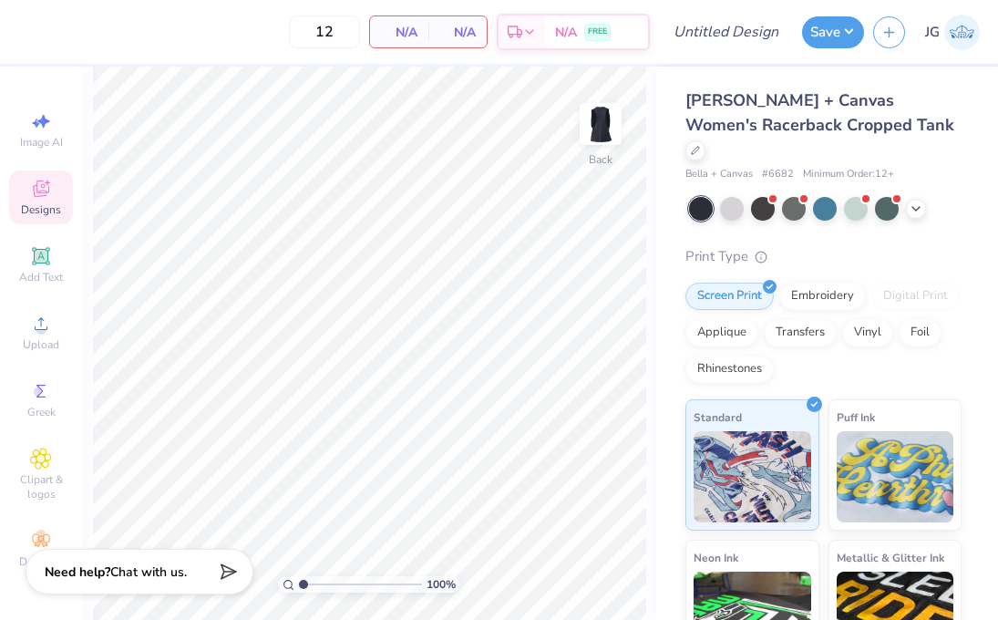
click at [56, 191] on div "Designs" at bounding box center [41, 197] width 64 height 54
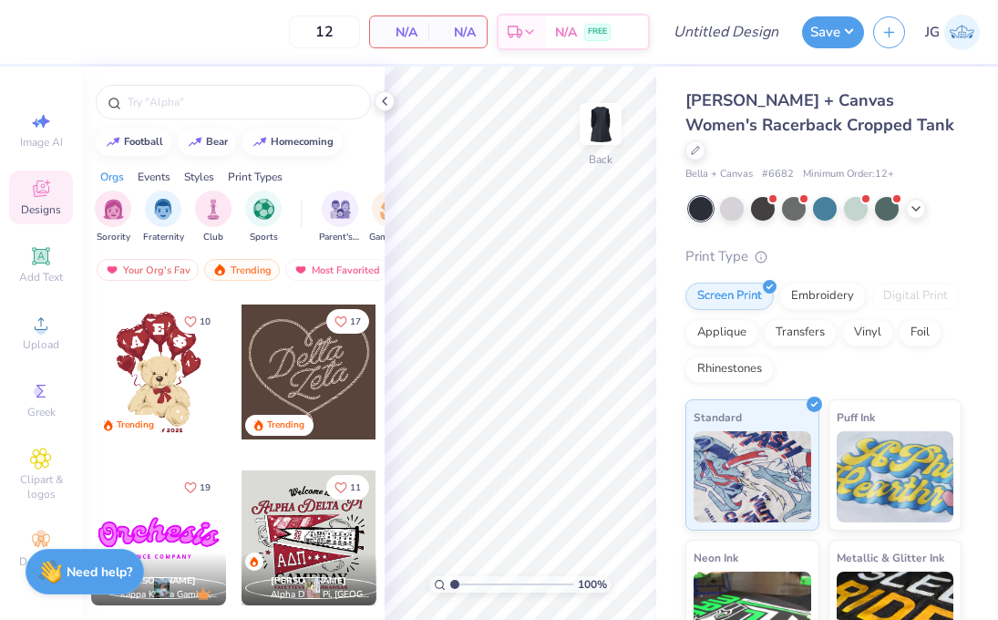
scroll to position [655, 0]
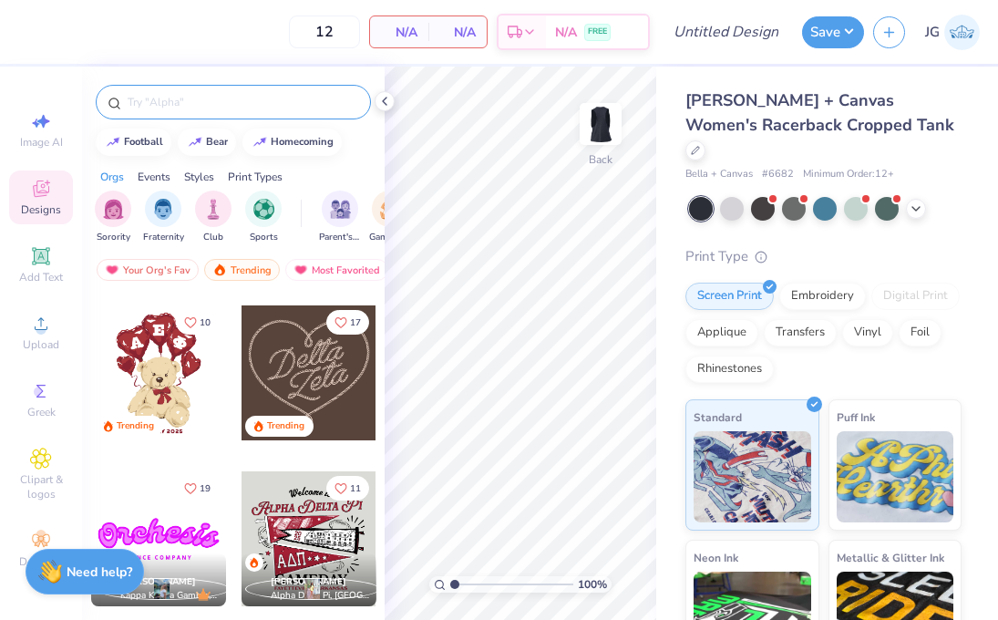
click at [148, 102] on input "text" at bounding box center [242, 102] width 233 height 18
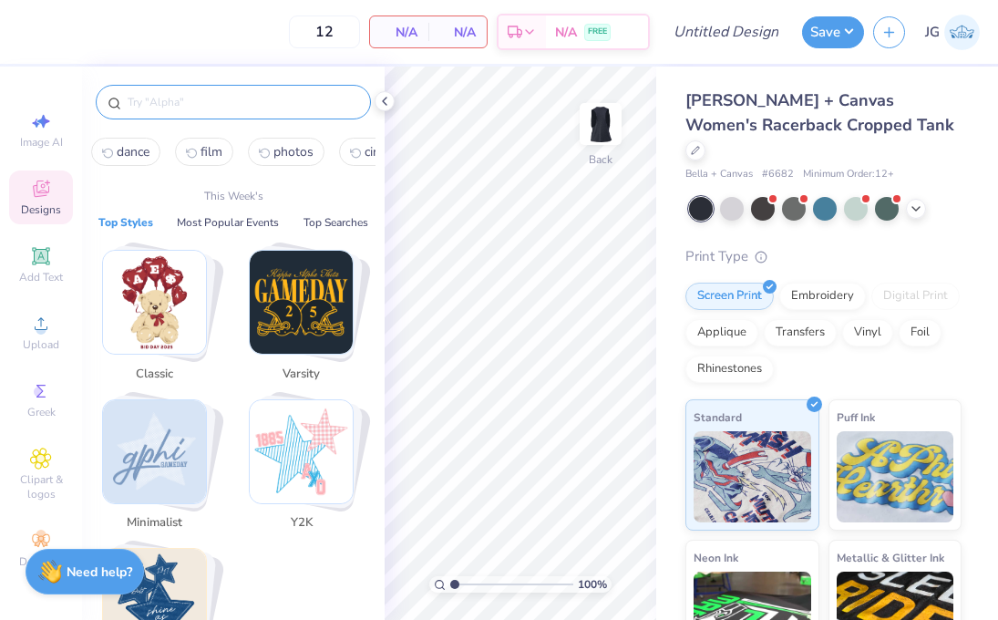
click at [174, 106] on input "text" at bounding box center [242, 102] width 233 height 18
type input ","
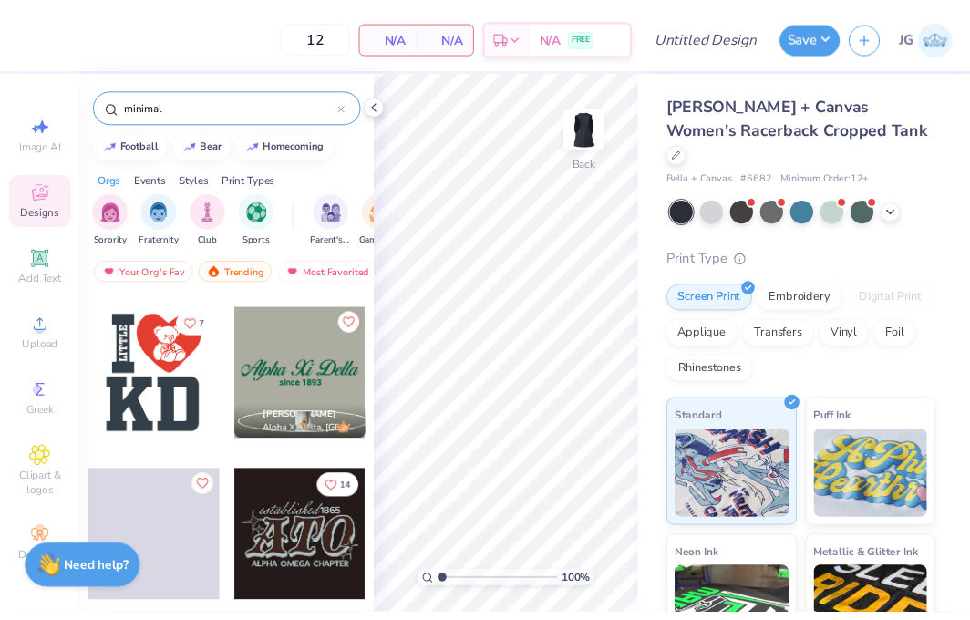
scroll to position [475, 0]
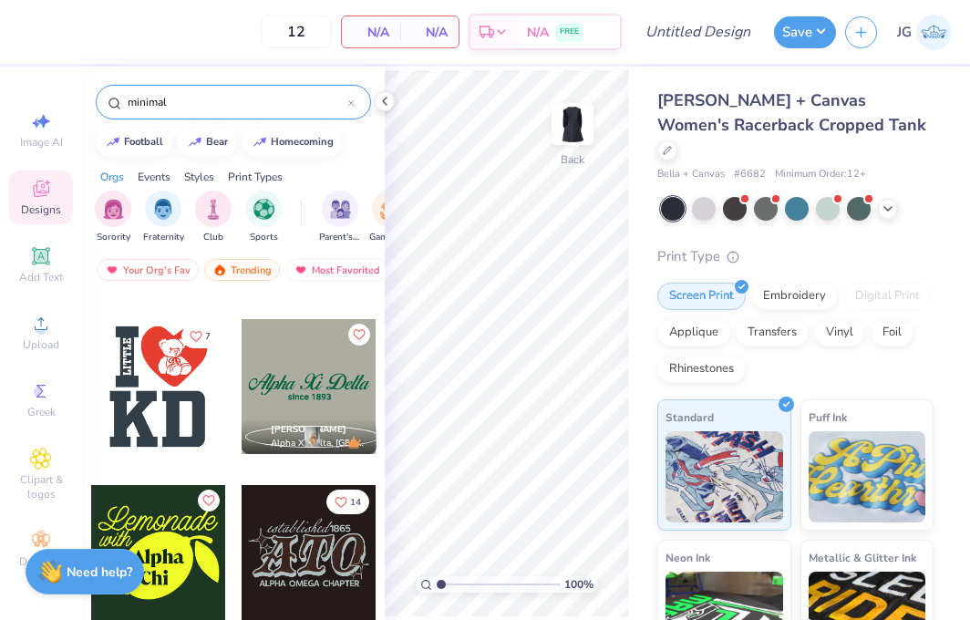
type input "minimal"
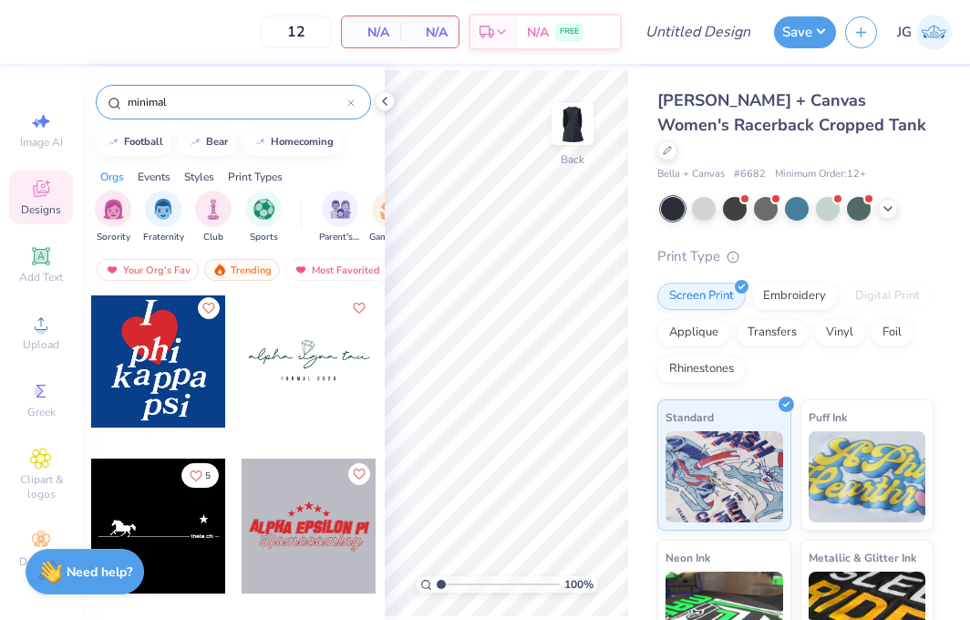
scroll to position [2032, 0]
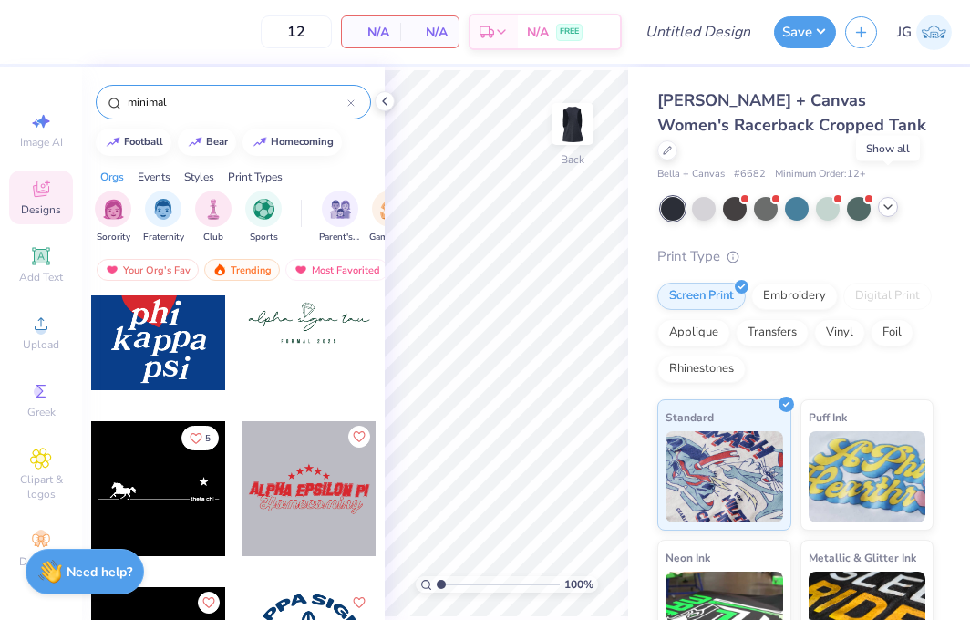
click at [887, 200] on icon at bounding box center [888, 207] width 15 height 15
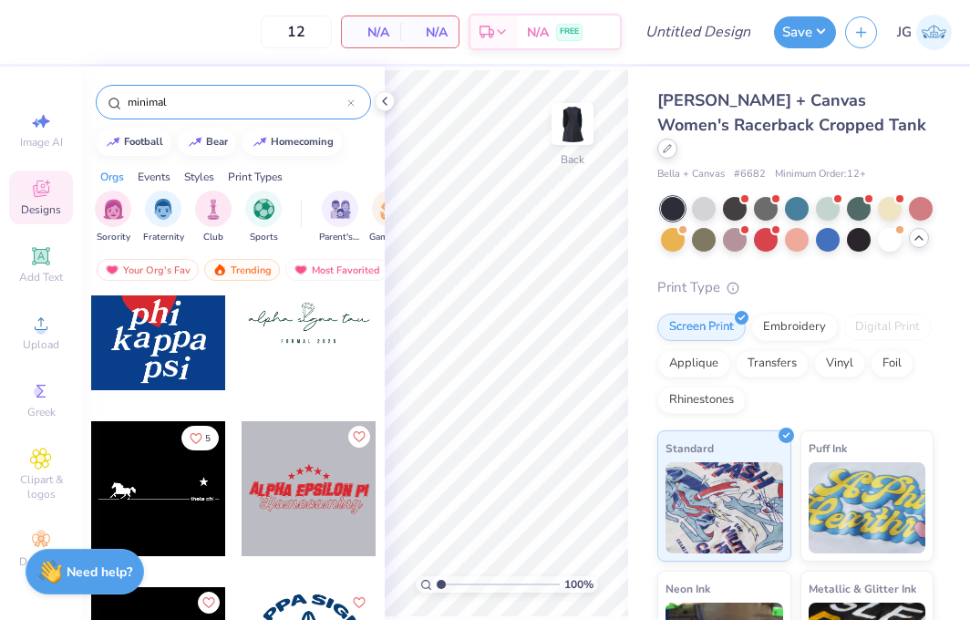
click at [677, 139] on div at bounding box center [667, 149] width 20 height 20
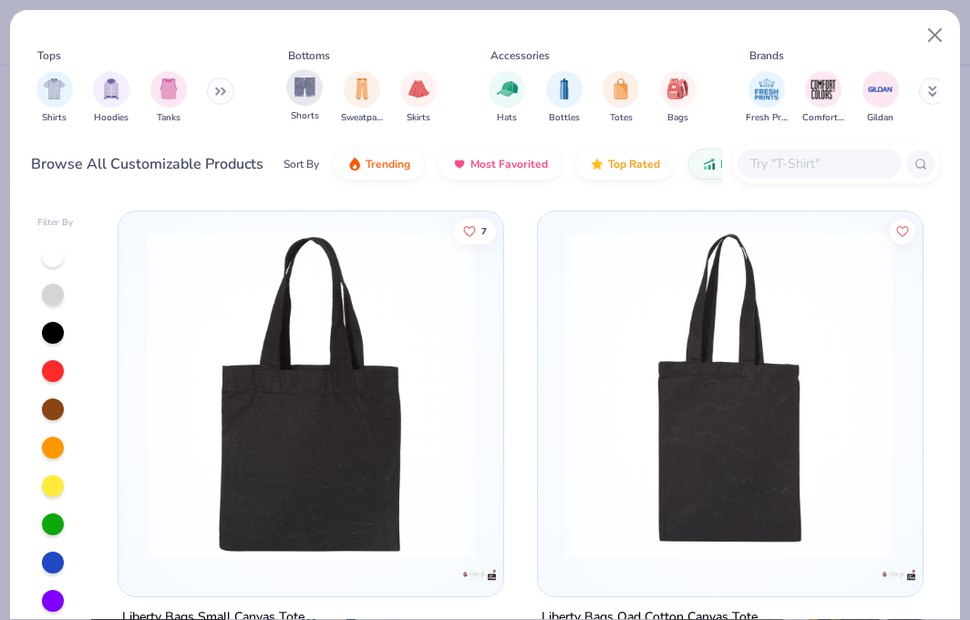
scroll to position [34, 0]
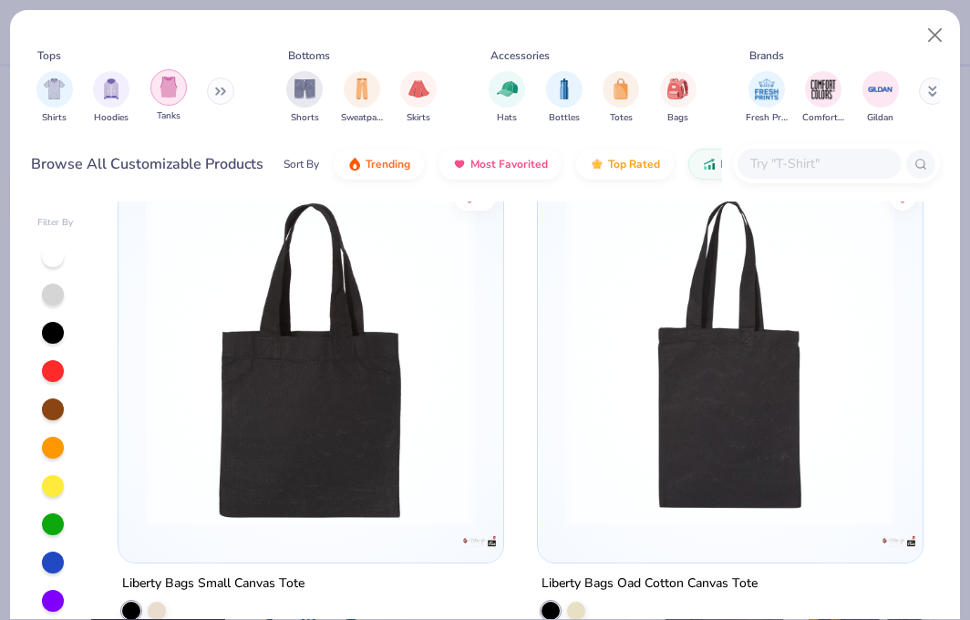
click at [171, 87] on img "filter for Tanks" at bounding box center [169, 87] width 20 height 21
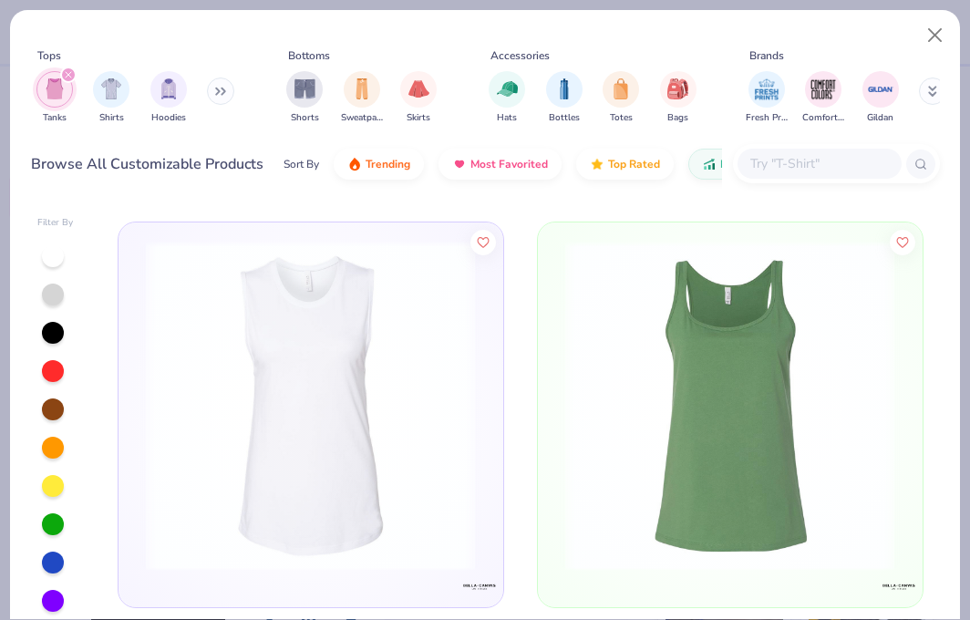
scroll to position [107, 0]
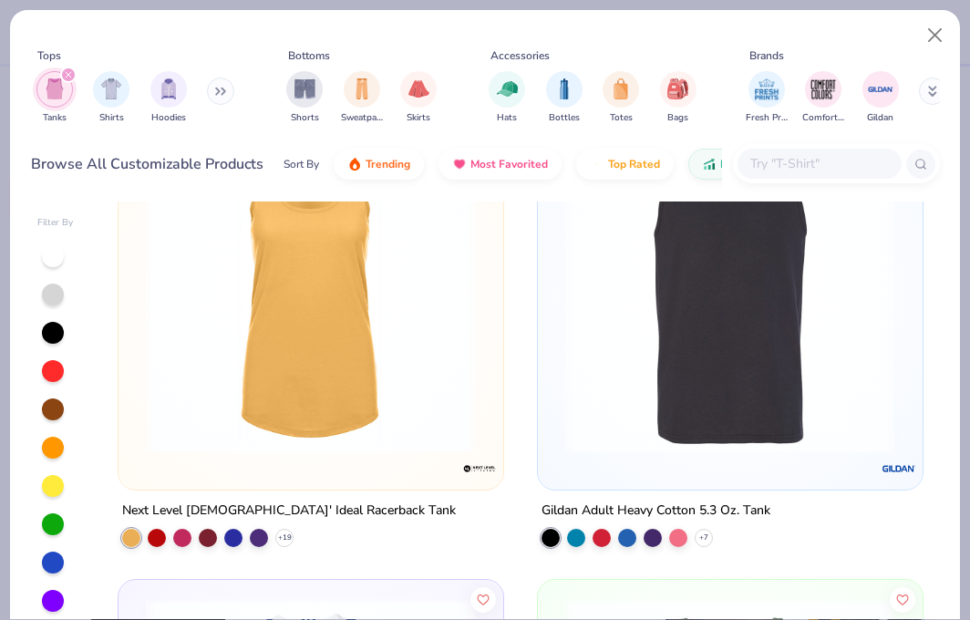
click at [335, 373] on img at bounding box center [310, 288] width 347 height 330
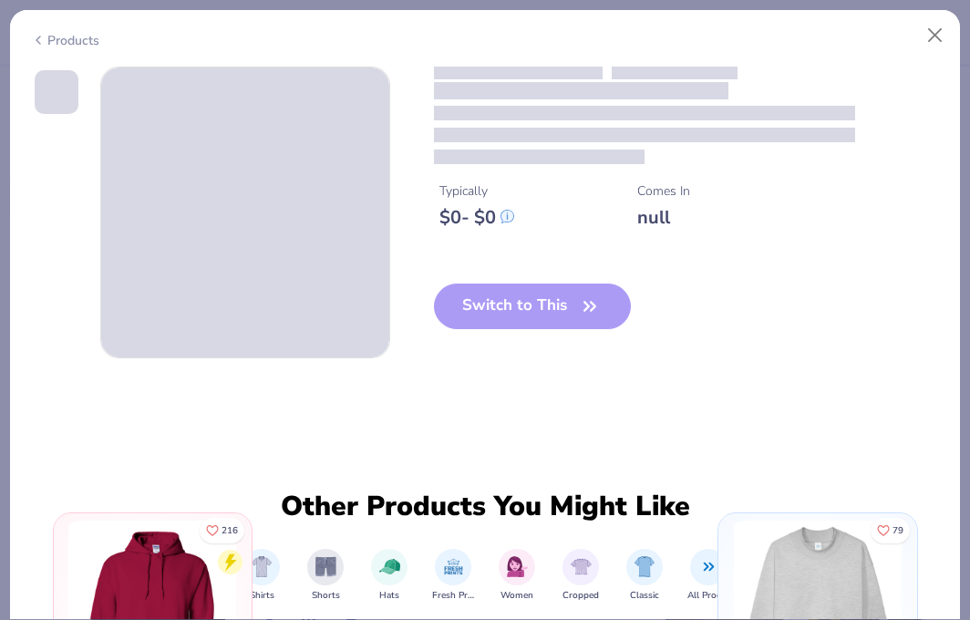
click at [324, 365] on div "Typically $ 0 - $ 0 Comes In null Switch to This Other Products You Might Like …" at bounding box center [485, 343] width 950 height 553
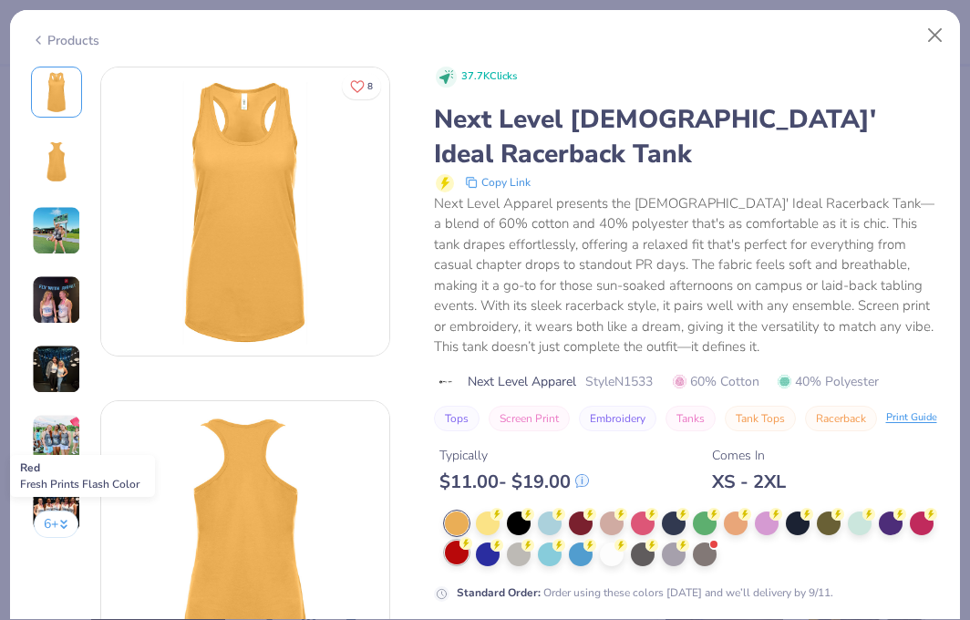
click at [449, 541] on div at bounding box center [457, 553] width 24 height 24
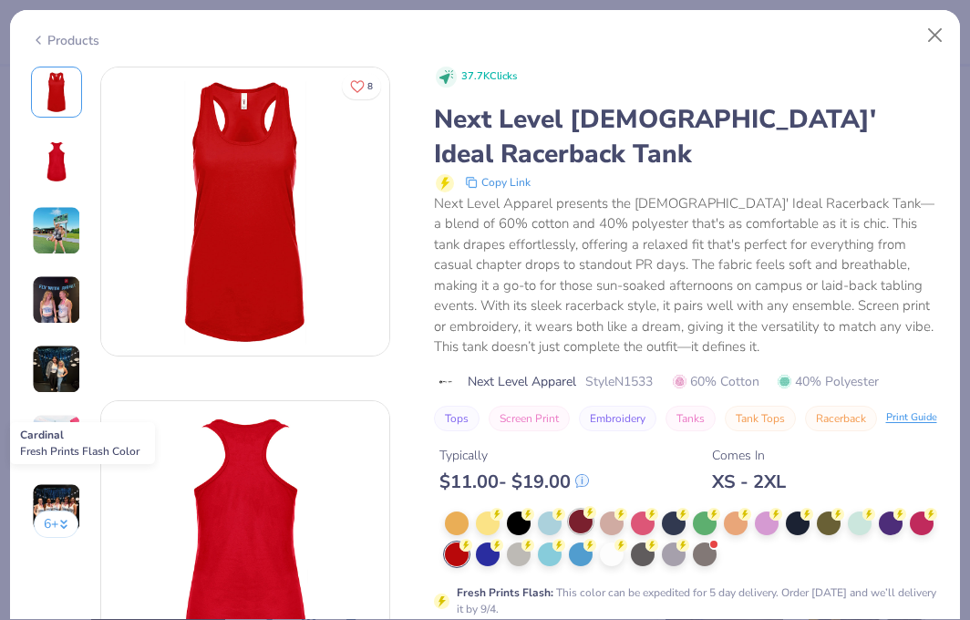
click at [580, 510] on div at bounding box center [581, 522] width 24 height 24
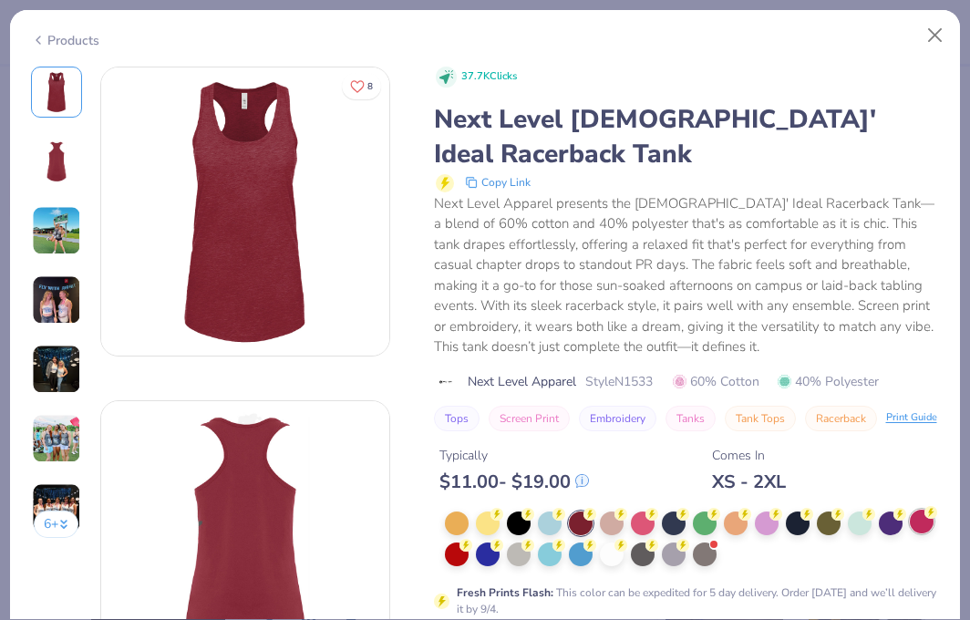
click at [923, 510] on div at bounding box center [922, 522] width 24 height 24
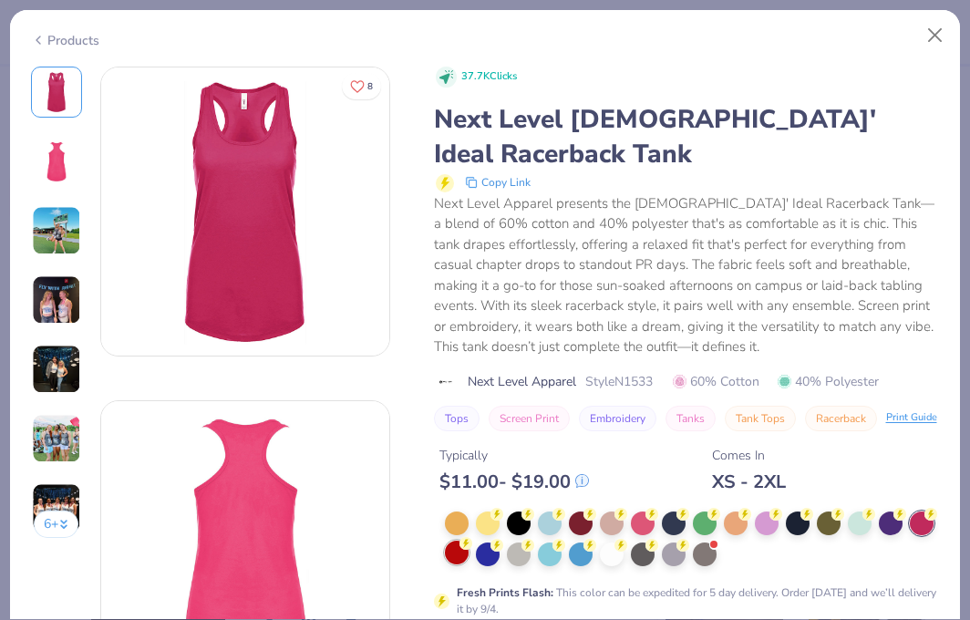
click at [447, 541] on div at bounding box center [457, 553] width 24 height 24
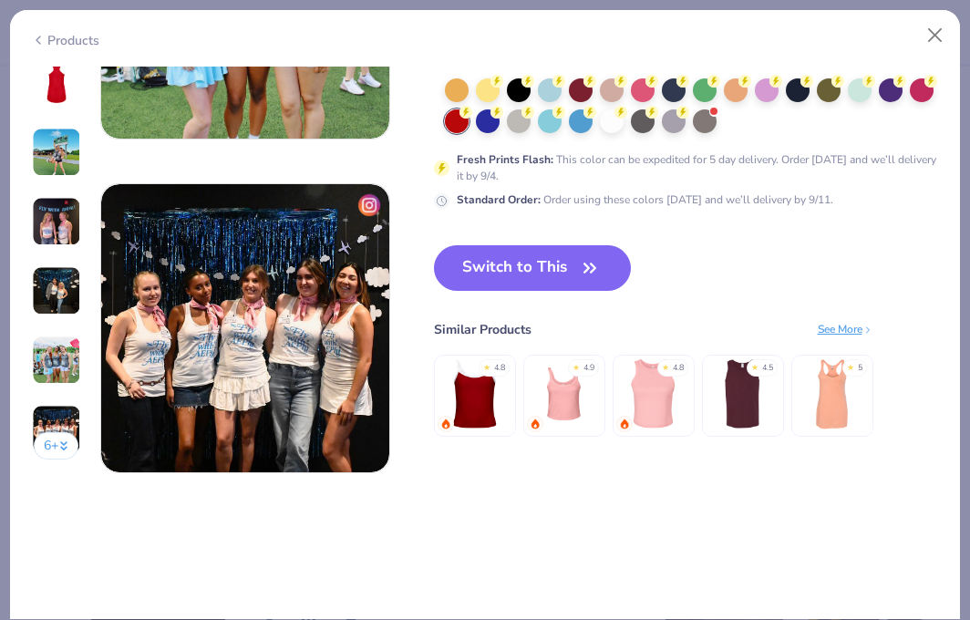
scroll to position [1813, 0]
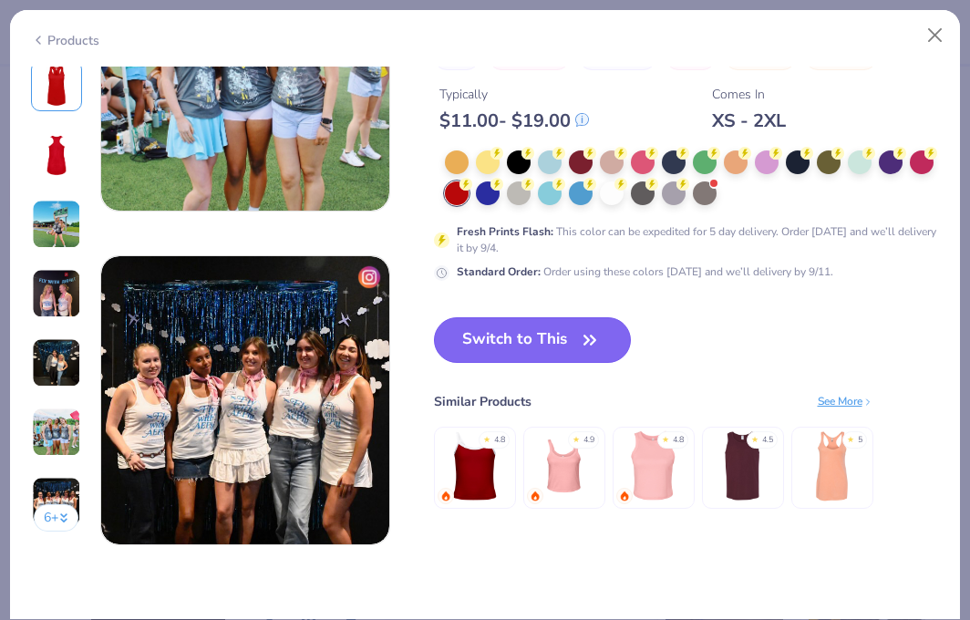
click at [553, 339] on button "Switch to This" at bounding box center [533, 340] width 198 height 46
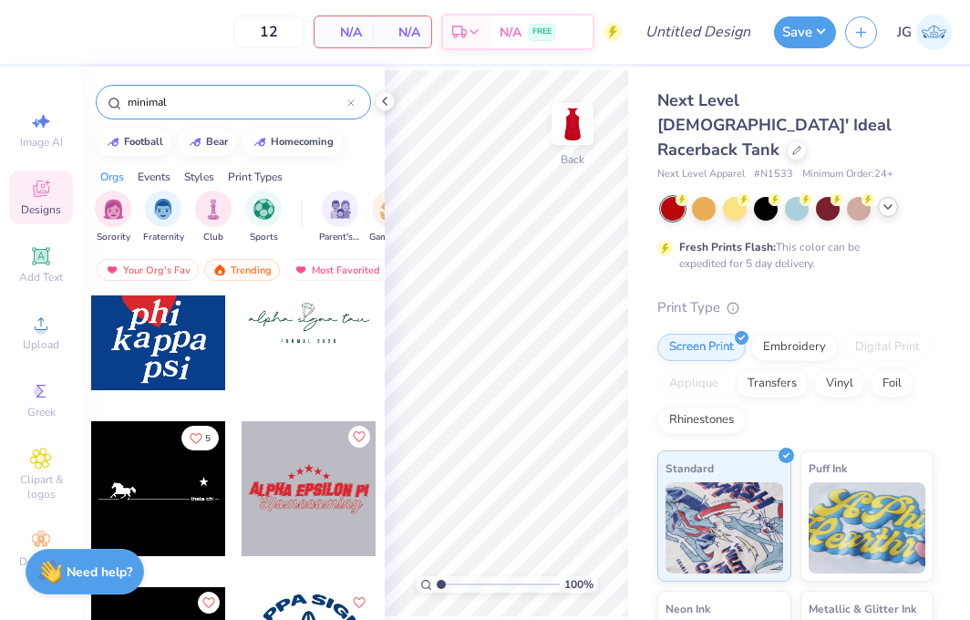
click at [142, 466] on div at bounding box center [158, 488] width 135 height 135
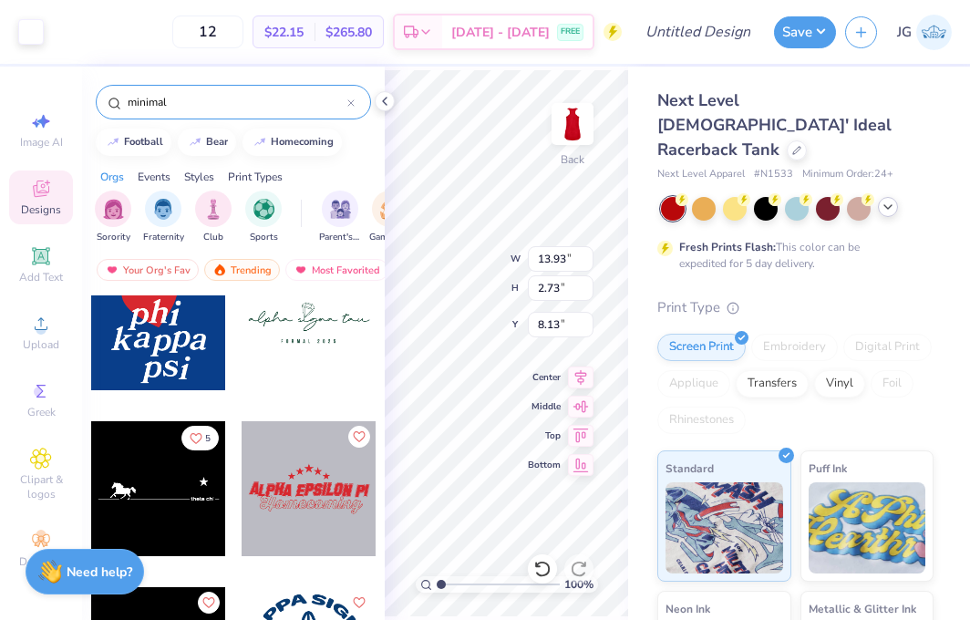
type input "10.63"
type input "2.09"
type input "0.93"
click at [573, 266] on div "100 % Back W 10.63 10.63 " H 2.09 2.09 " Y 0.93 0.93 " Center Middle Top Bottom" at bounding box center [506, 343] width 243 height 553
type input "7.1"
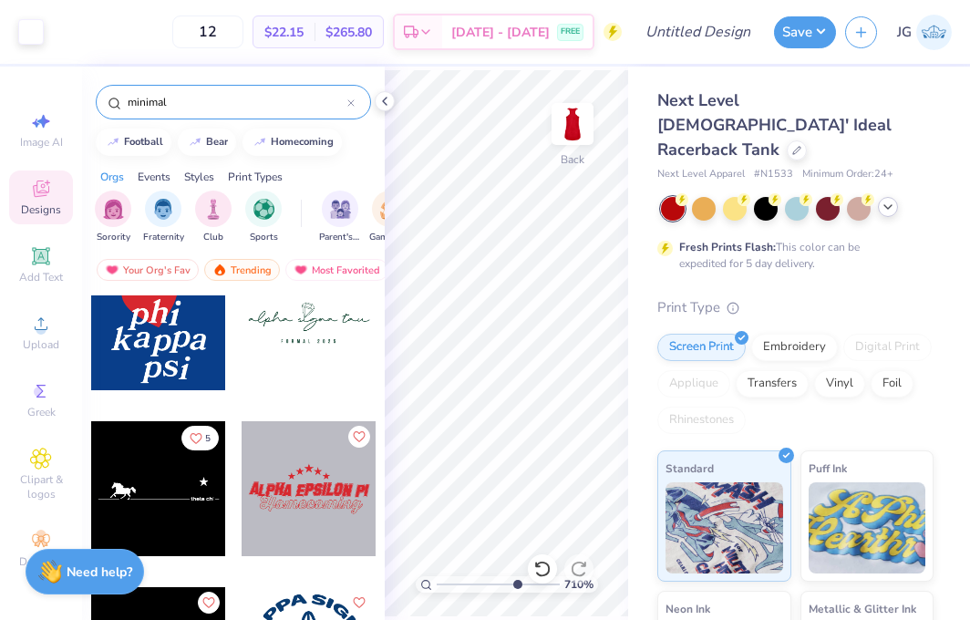
click at [515, 589] on input "range" at bounding box center [498, 584] width 123 height 16
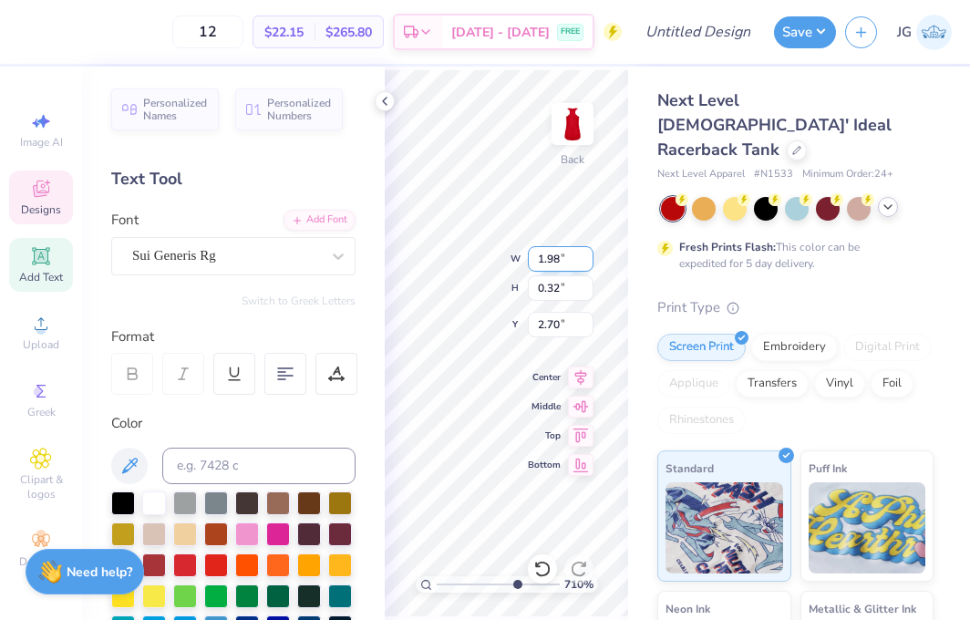
type textarea "ti"
type textarea "alpha o"
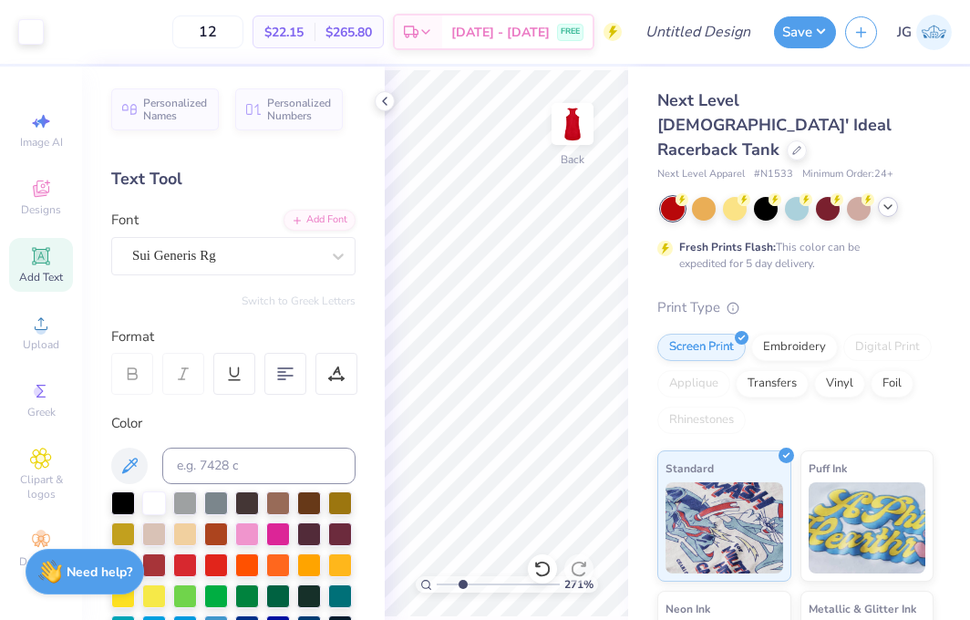
drag, startPoint x: 507, startPoint y: 586, endPoint x: 461, endPoint y: 578, distance: 46.3
click at [461, 578] on input "range" at bounding box center [498, 584] width 123 height 16
type input "7.44"
click at [519, 589] on input "range" at bounding box center [498, 584] width 123 height 16
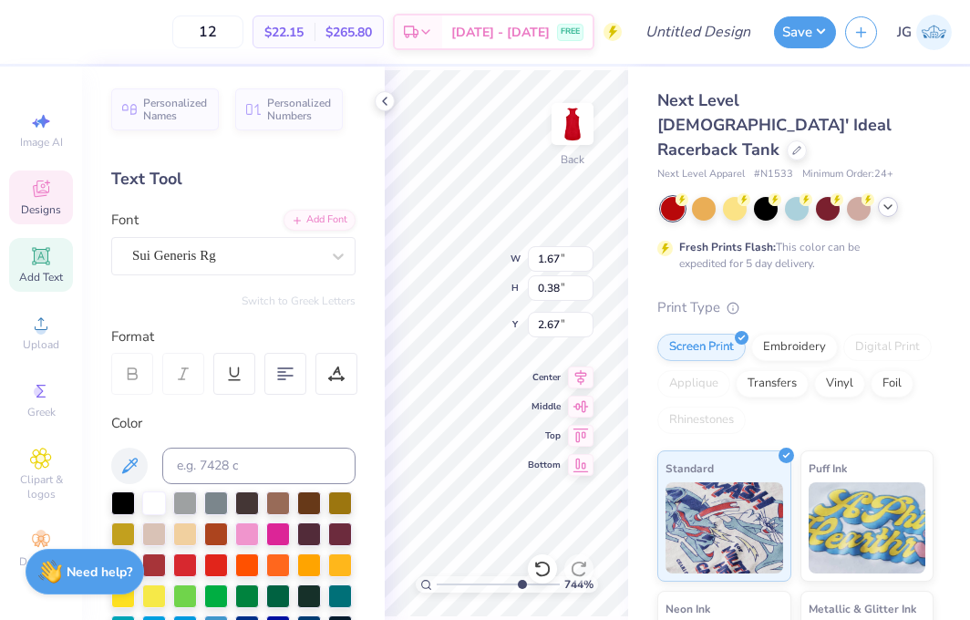
type input "1.90"
type input "0.43"
type input "2.12"
type input "0.48"
type input "2.62"
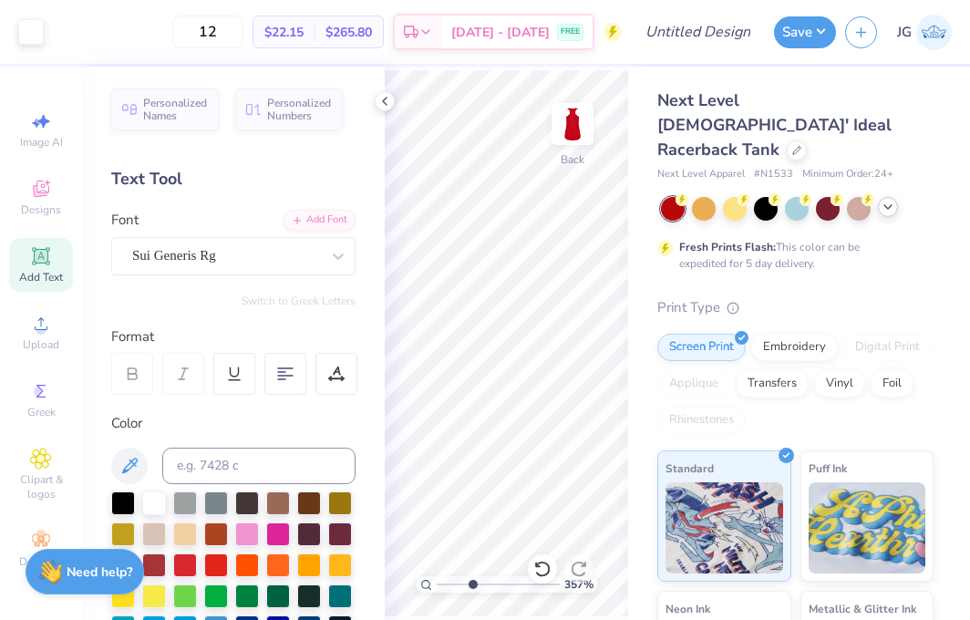
click at [472, 585] on input "range" at bounding box center [498, 584] width 123 height 16
click at [467, 584] on input "range" at bounding box center [498, 584] width 123 height 16
click at [453, 579] on input "range" at bounding box center [498, 584] width 123 height 16
click at [883, 200] on icon at bounding box center [888, 207] width 15 height 15
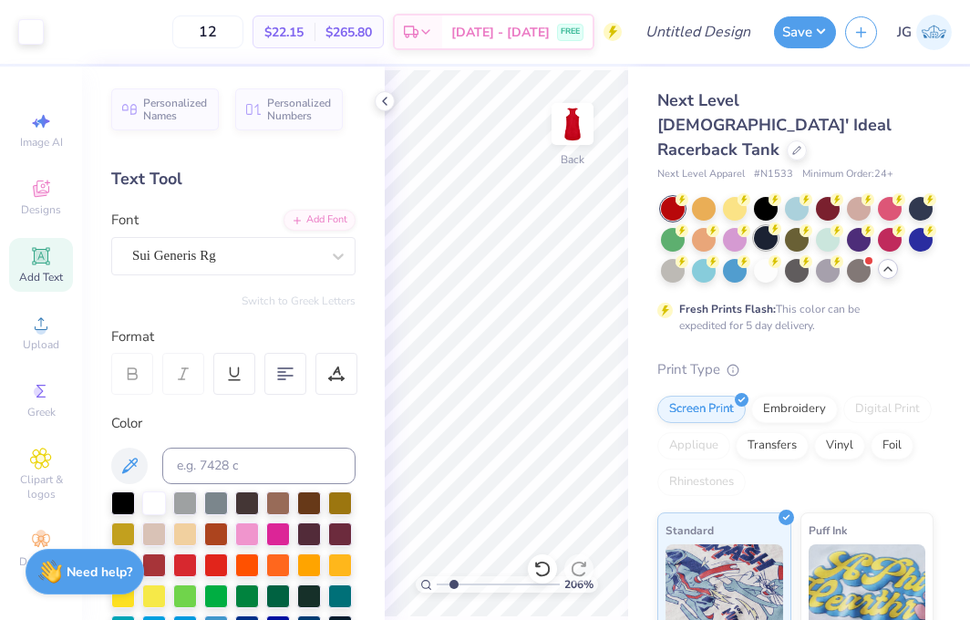
click at [762, 226] on div at bounding box center [766, 238] width 24 height 24
drag, startPoint x: 447, startPoint y: 588, endPoint x: 432, endPoint y: 588, distance: 14.6
type input "1"
click at [437, 588] on input "range" at bounding box center [498, 584] width 123 height 16
click at [634, 288] on div "Art colors 12 $22.15 Per Item $265.80 Total Est. Delivery Sep 8 - 11 FREE Desig…" at bounding box center [485, 310] width 970 height 620
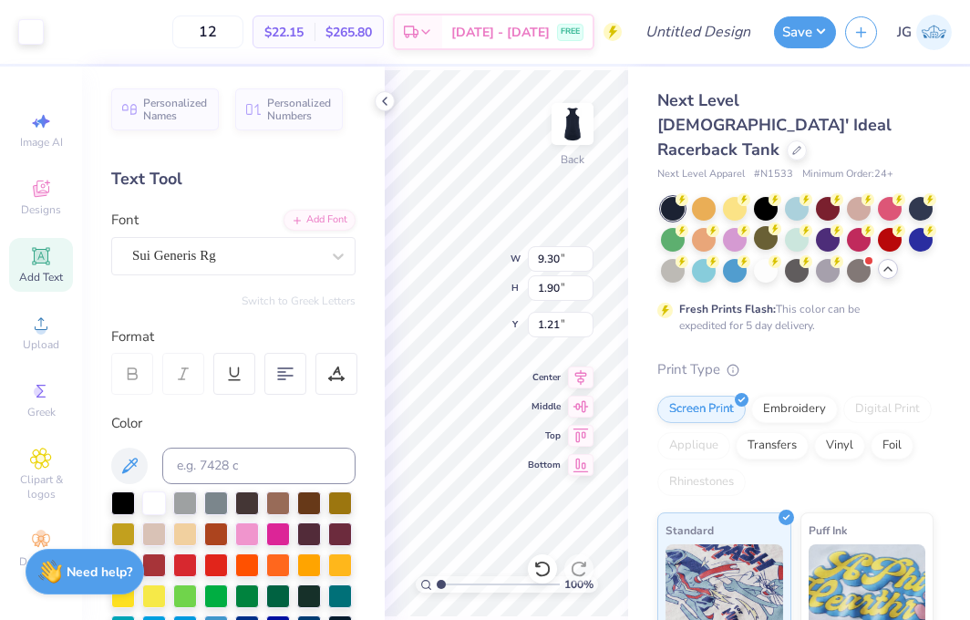
type input "9.30"
type input "1.90"
type input "1.21"
type input "10.28"
type input "2.10"
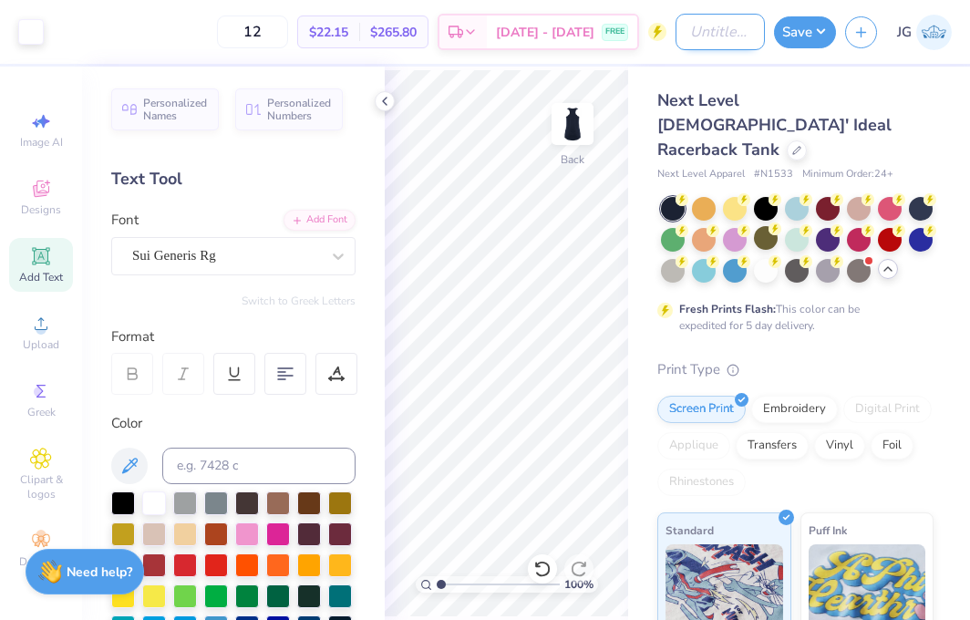
click at [705, 16] on input "Design Title" at bounding box center [720, 32] width 89 height 36
type input "alpha o minimalist"
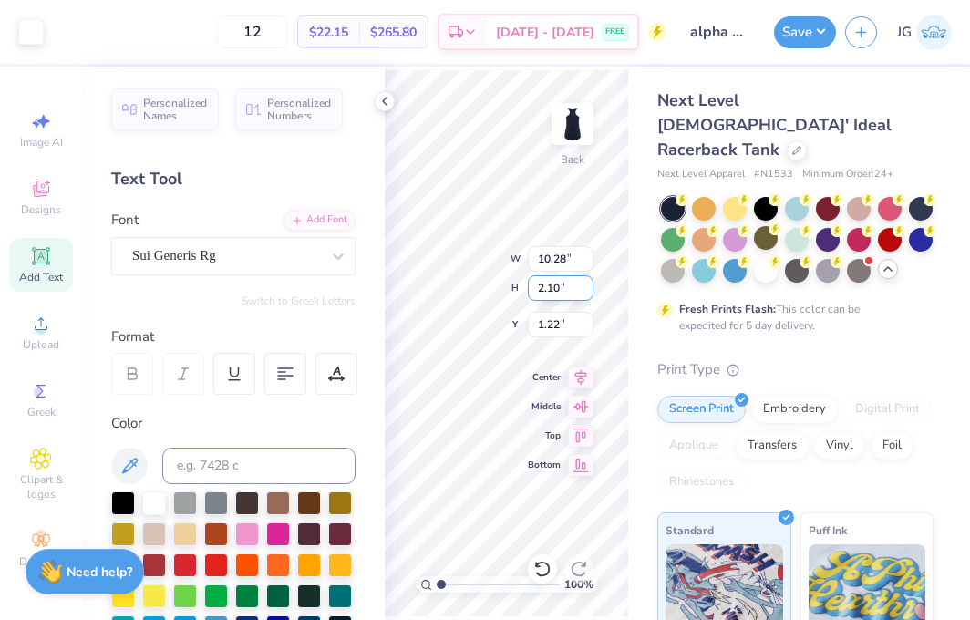
type input "1.22"
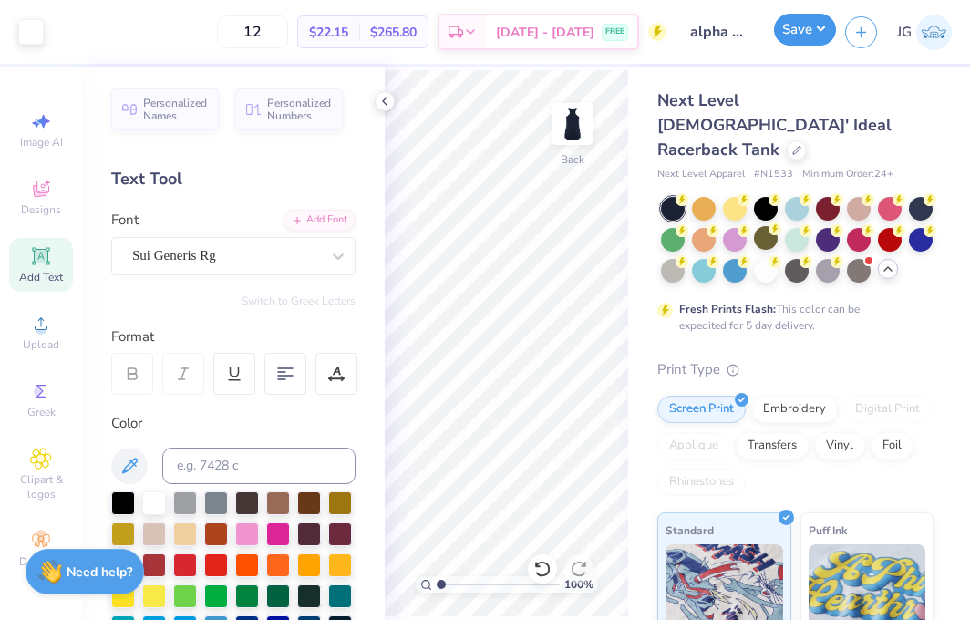
click at [792, 40] on button "Save" at bounding box center [805, 30] width 62 height 32
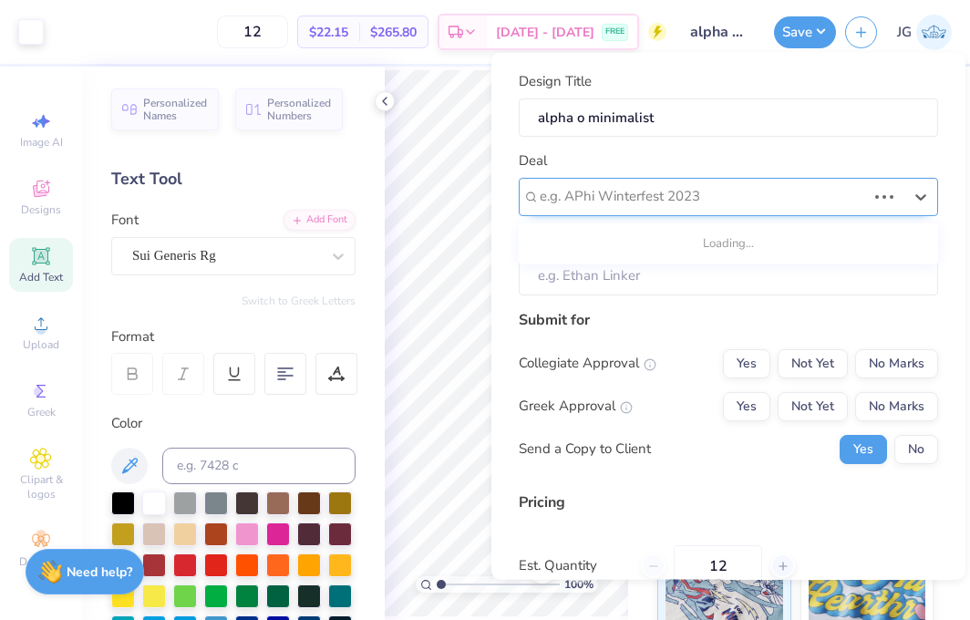
click at [673, 191] on div at bounding box center [703, 196] width 326 height 25
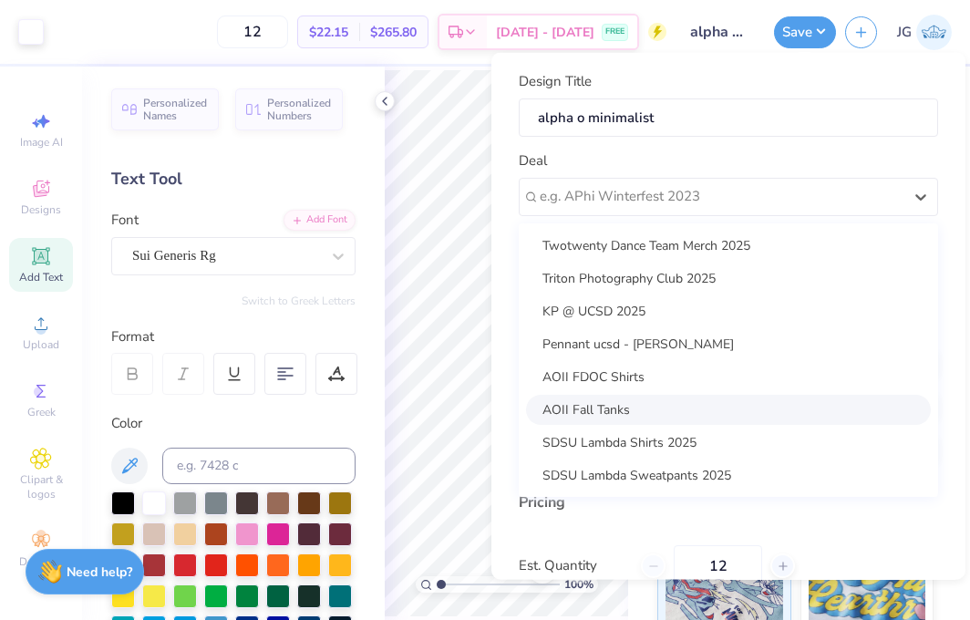
scroll to position [5, 0]
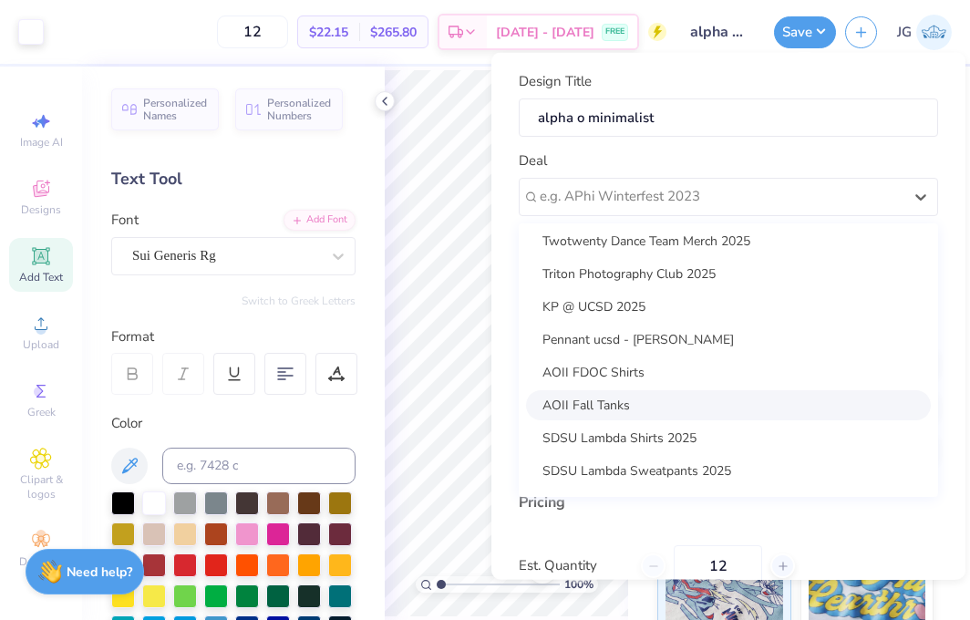
click at [635, 395] on div "AOII Fall Tanks" at bounding box center [728, 404] width 405 height 30
type input "Jazmin Gatus"
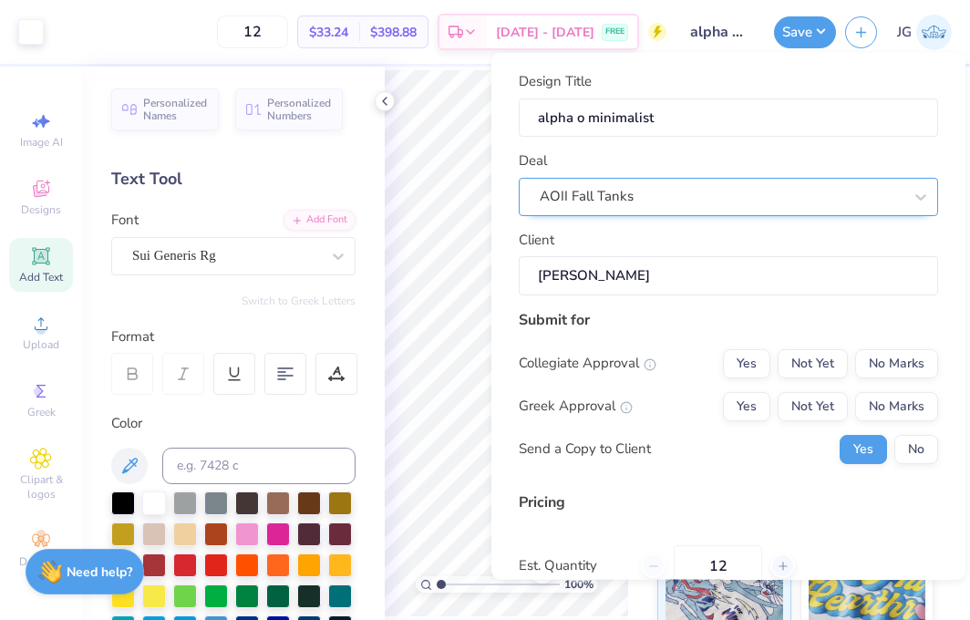
click at [728, 193] on div "AOII Fall Tanks" at bounding box center [721, 196] width 367 height 28
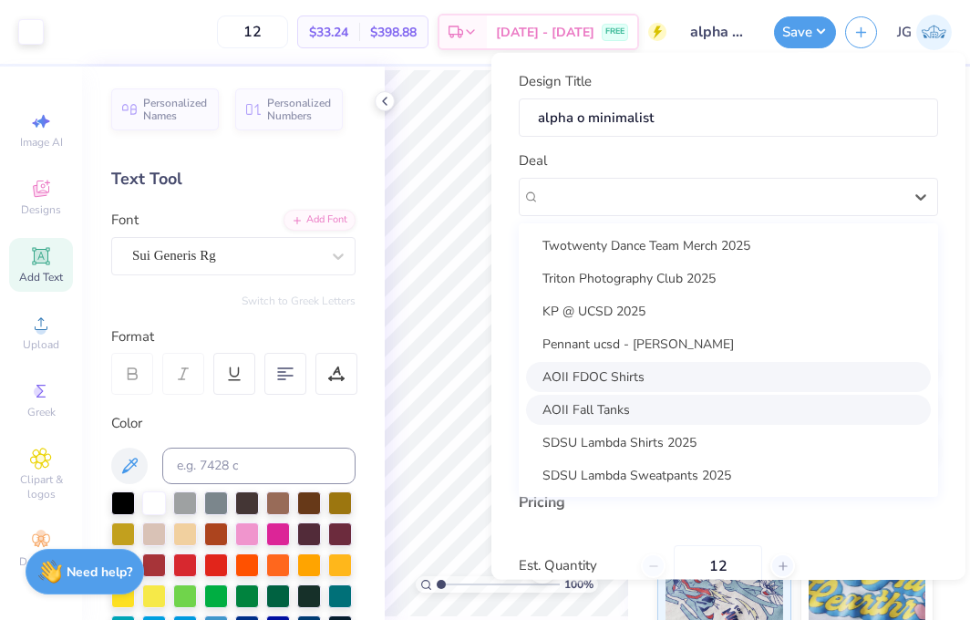
click at [643, 369] on div "AOII FDOC Shirts" at bounding box center [728, 376] width 405 height 30
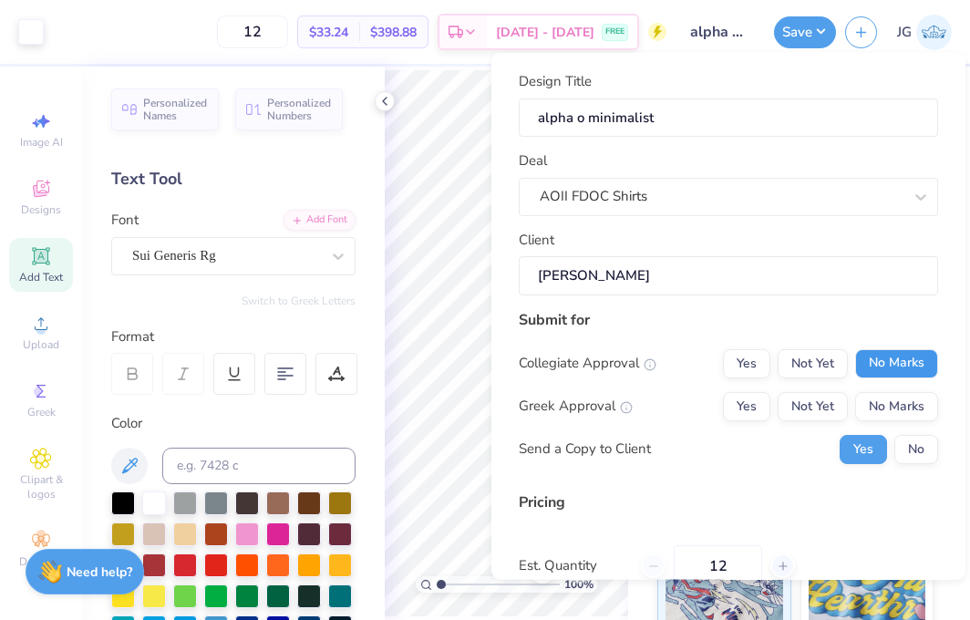
click at [884, 358] on button "No Marks" at bounding box center [896, 362] width 83 height 29
click at [883, 393] on button "No Marks" at bounding box center [896, 405] width 83 height 29
click at [903, 457] on button "No" at bounding box center [916, 448] width 44 height 29
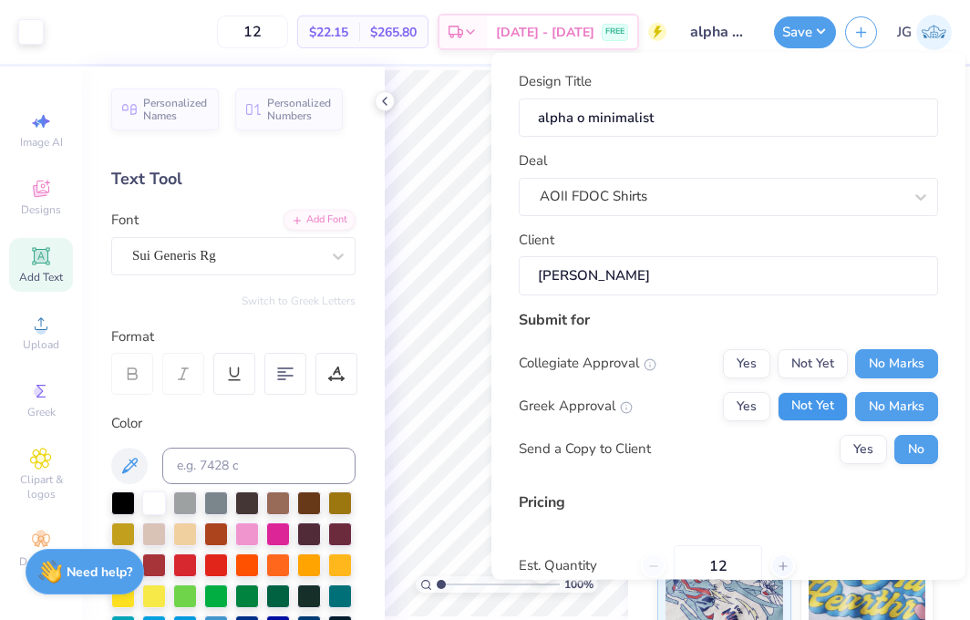
click at [837, 413] on button "Not Yet" at bounding box center [813, 405] width 70 height 29
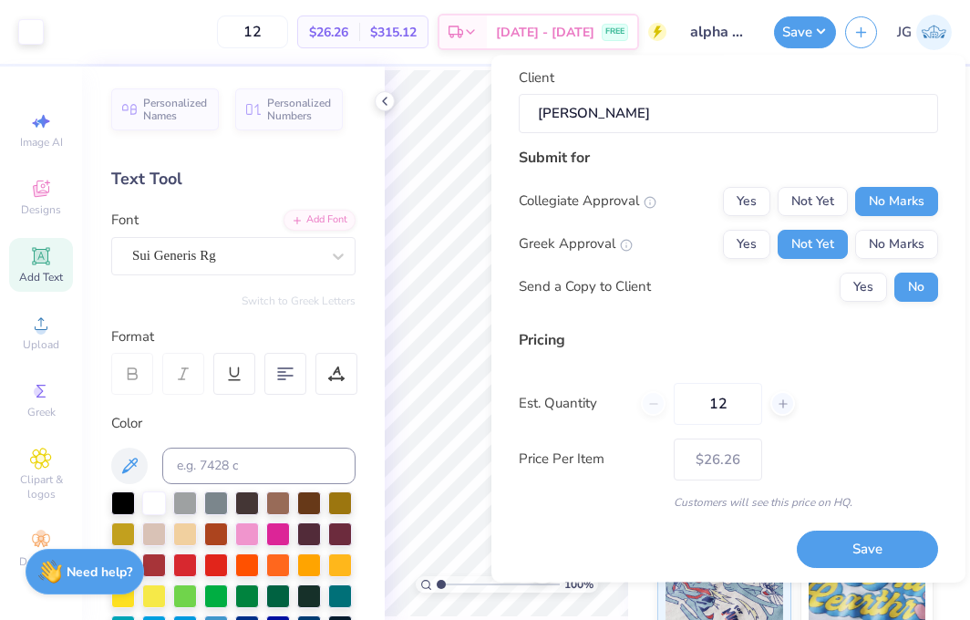
scroll to position [168, 0]
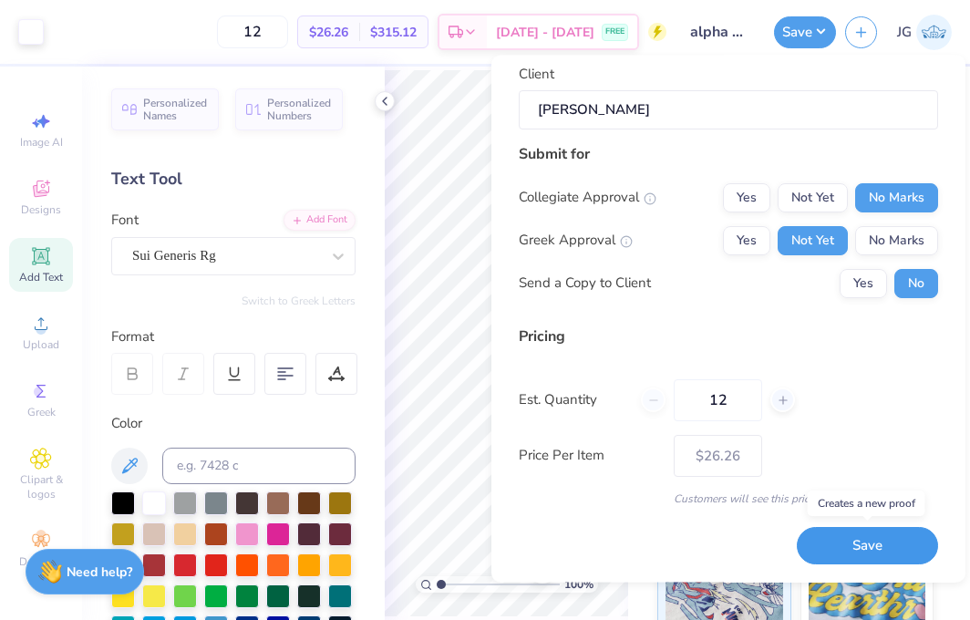
click at [872, 542] on button "Save" at bounding box center [867, 546] width 141 height 37
type input "– –"
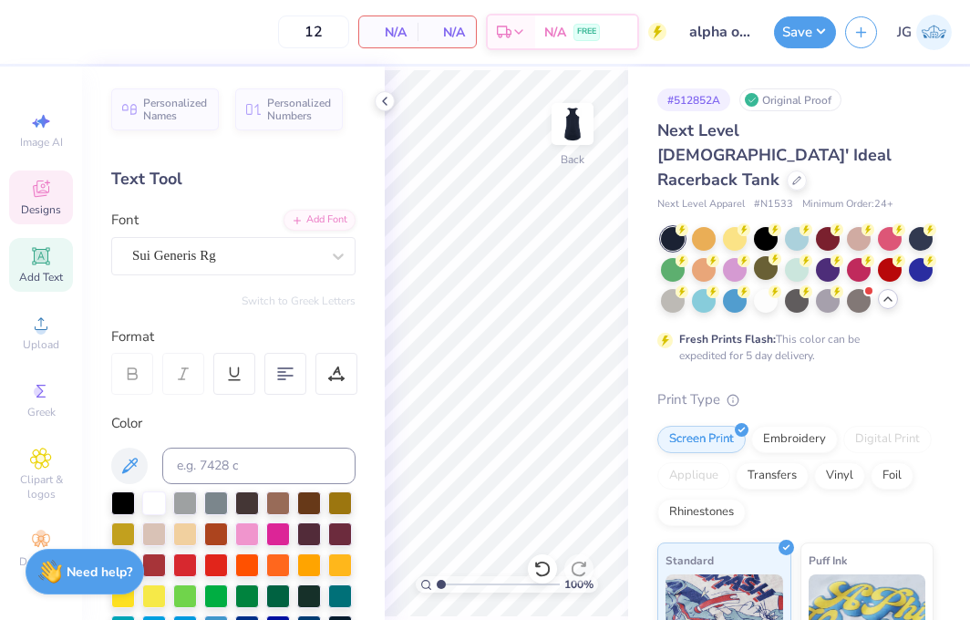
click at [58, 194] on div "Designs" at bounding box center [41, 197] width 64 height 54
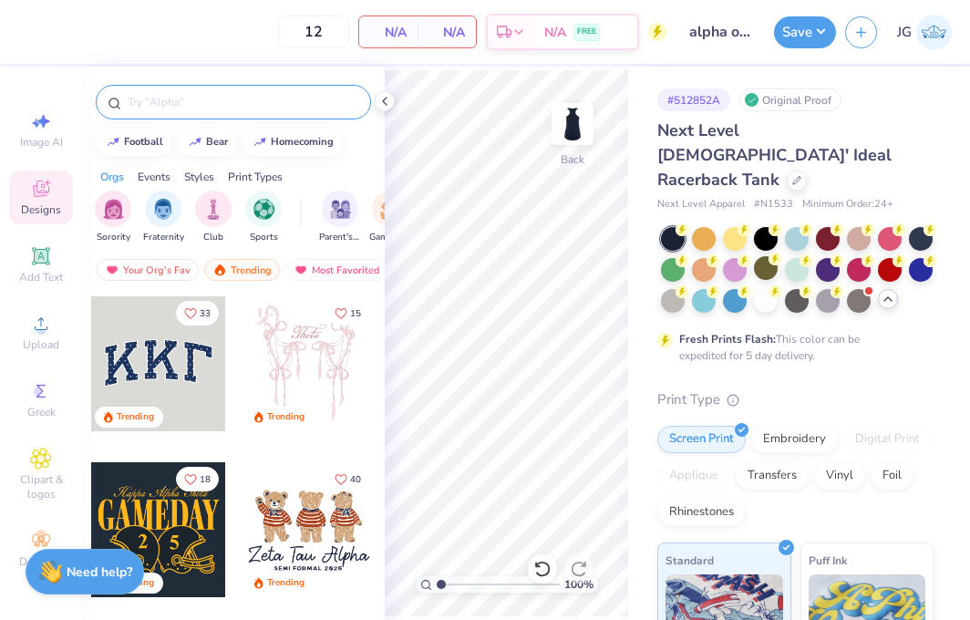
click at [177, 99] on input "text" at bounding box center [242, 102] width 233 height 18
type input "aoii"
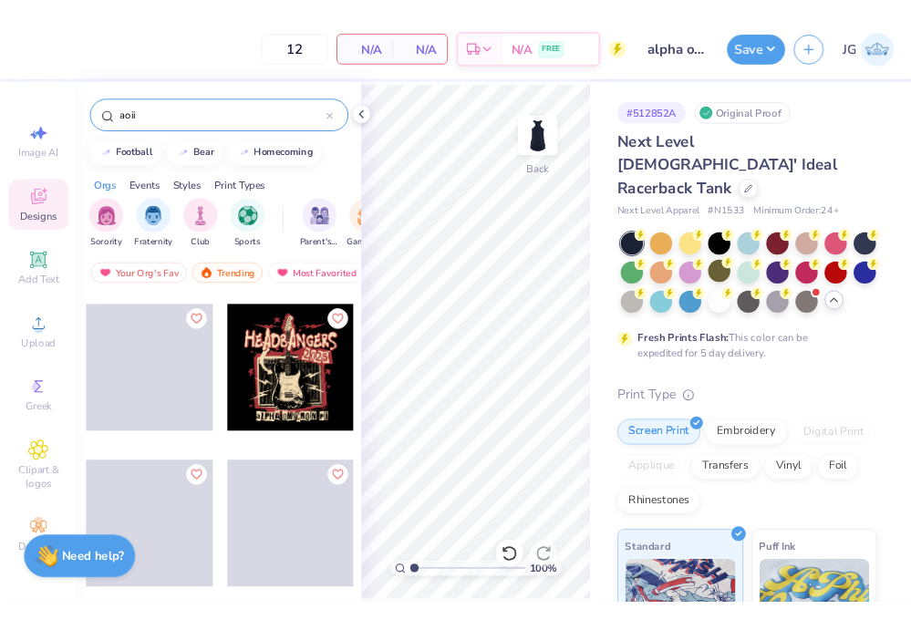
scroll to position [832, 0]
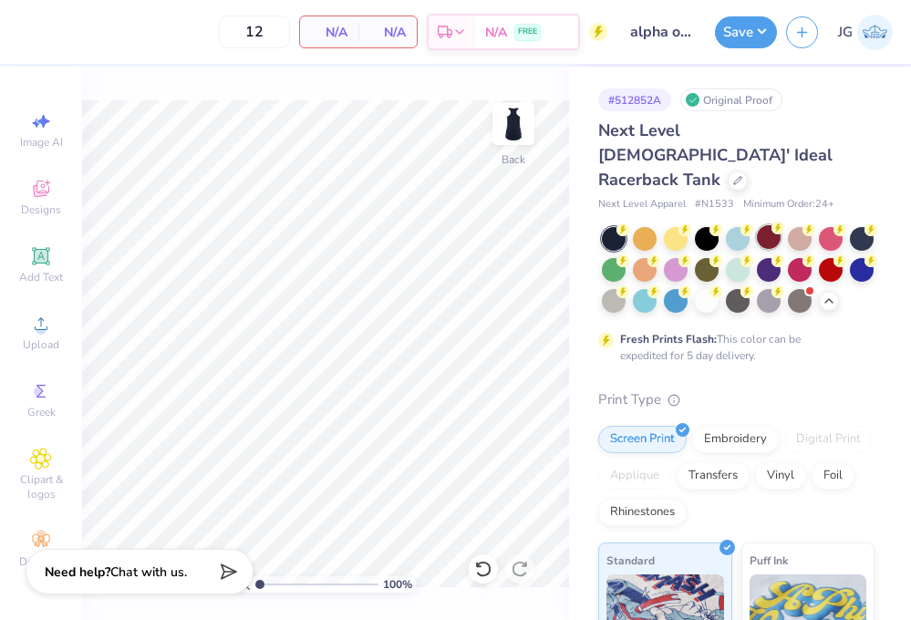
click at [769, 225] on div at bounding box center [769, 237] width 24 height 24
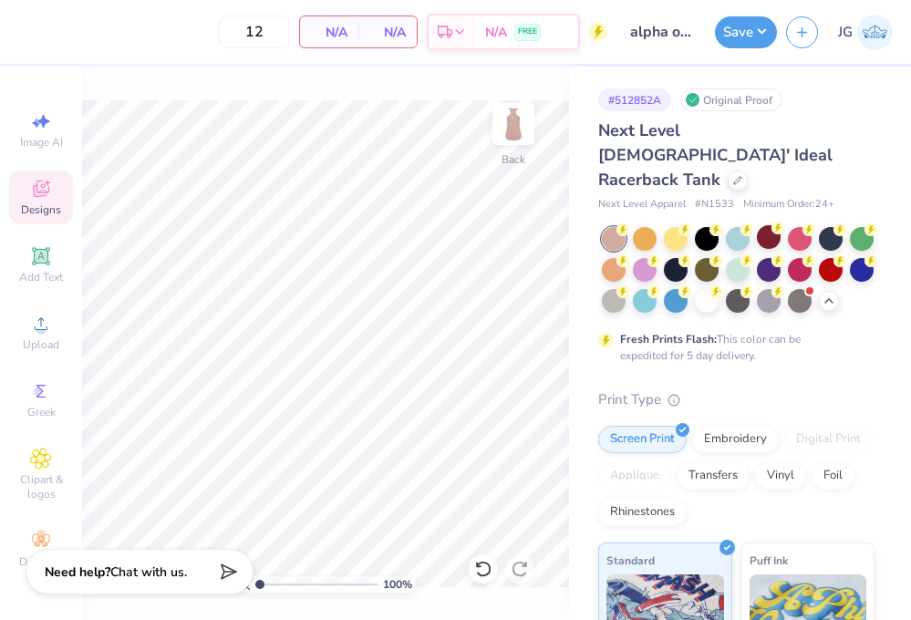
click at [40, 198] on icon at bounding box center [41, 189] width 22 height 22
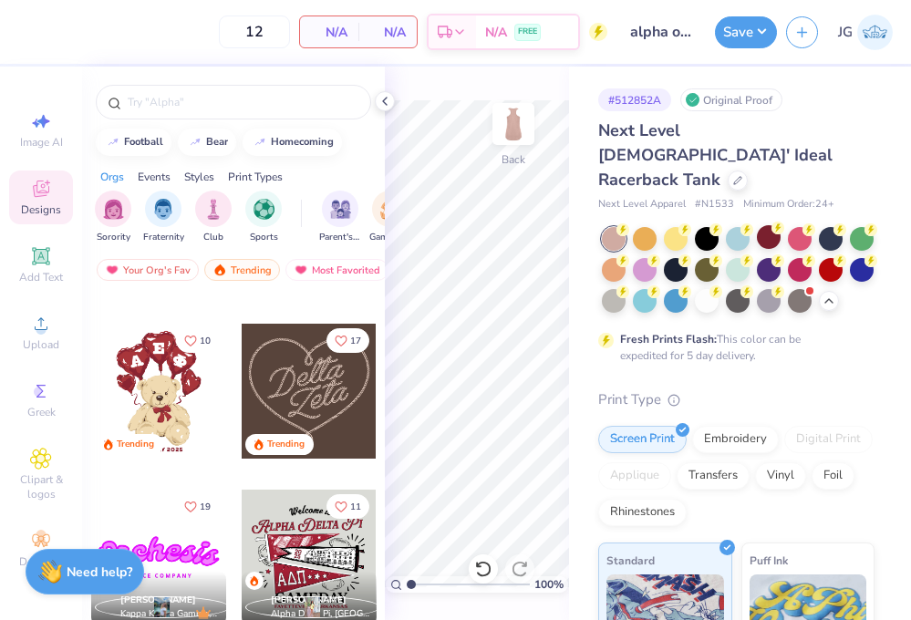
scroll to position [690, 0]
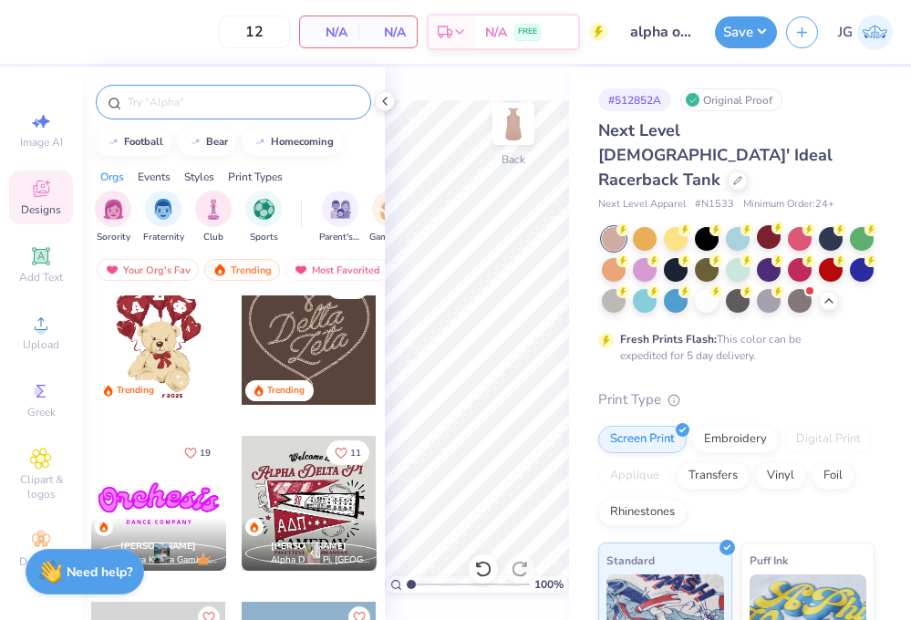
click at [182, 111] on div at bounding box center [233, 102] width 275 height 35
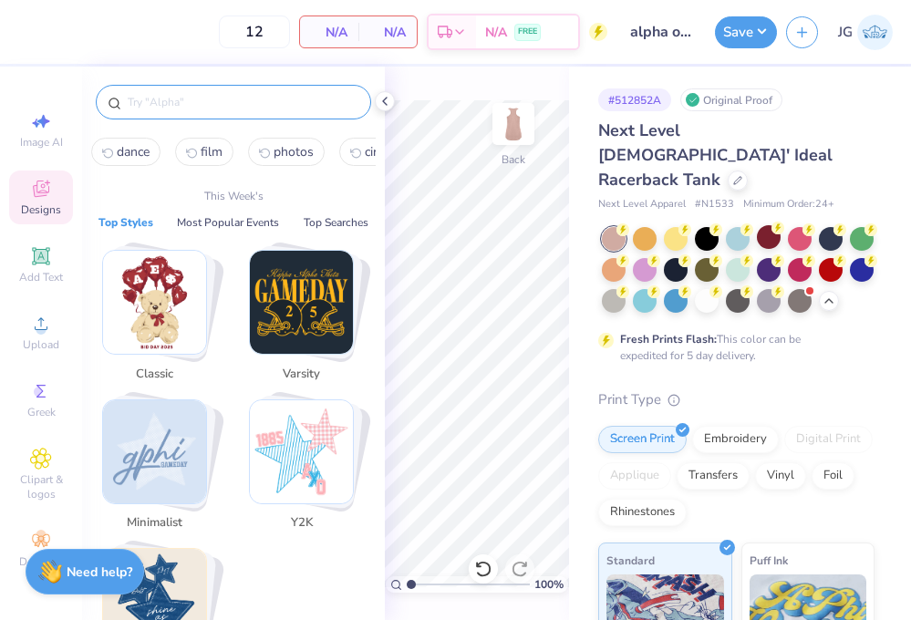
click at [179, 98] on input "text" at bounding box center [242, 102] width 233 height 18
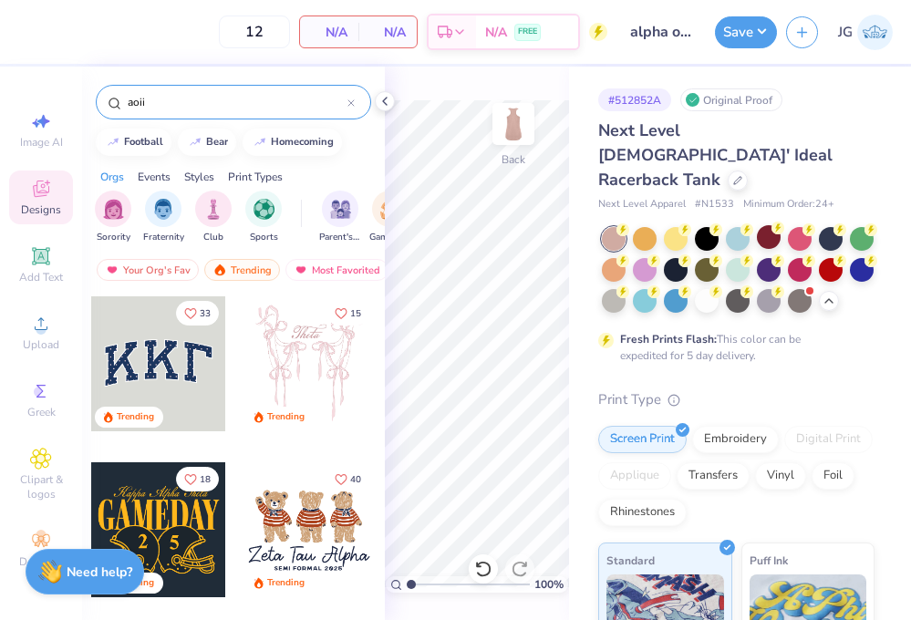
type input "aoii"
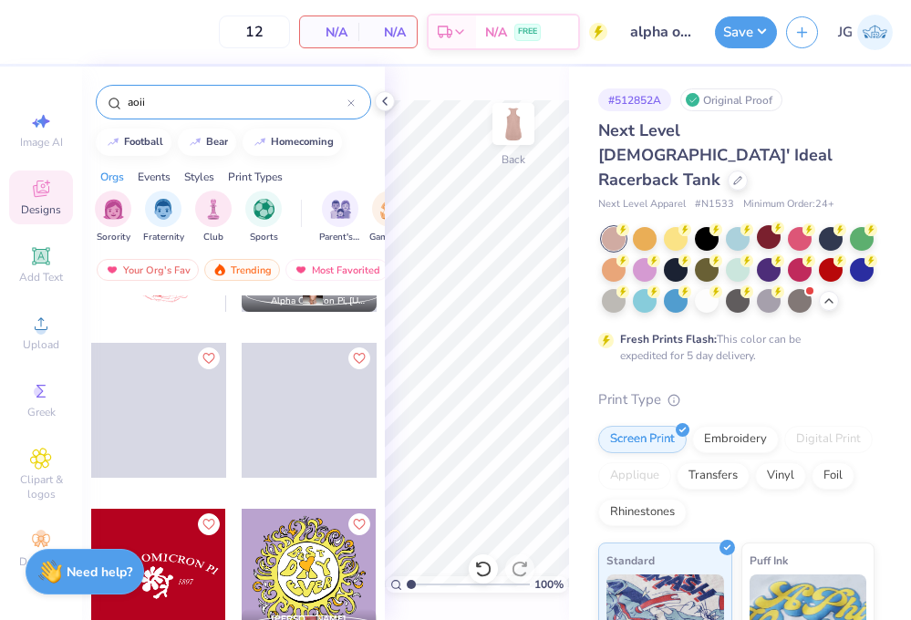
scroll to position [1774, 0]
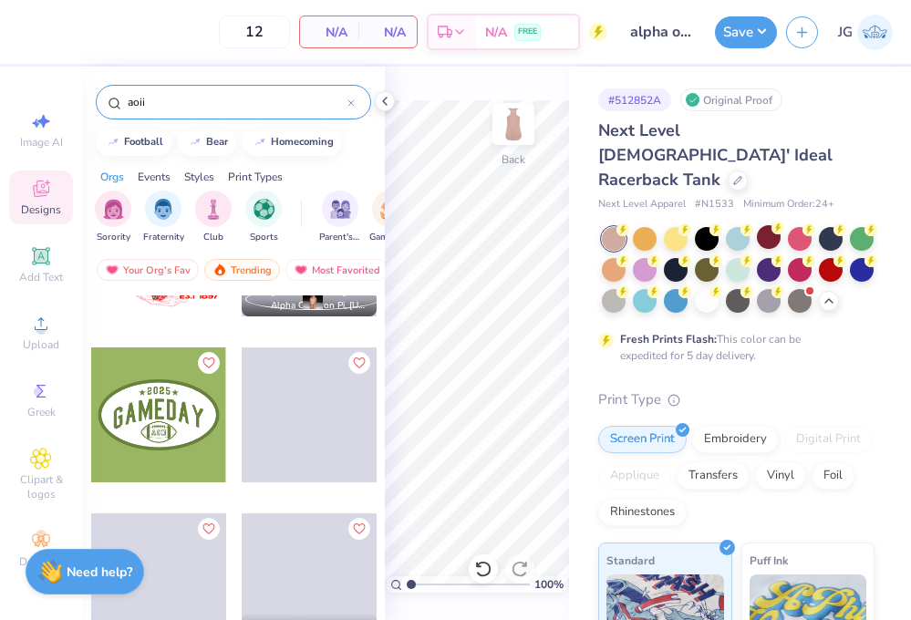
drag, startPoint x: 162, startPoint y: 105, endPoint x: 42, endPoint y: 78, distance: 123.2
click at [44, 83] on div "12 N/A Per Item N/A Total Est. Delivery N/A FREE Design Title alpha o minimalis…" at bounding box center [455, 310] width 911 height 620
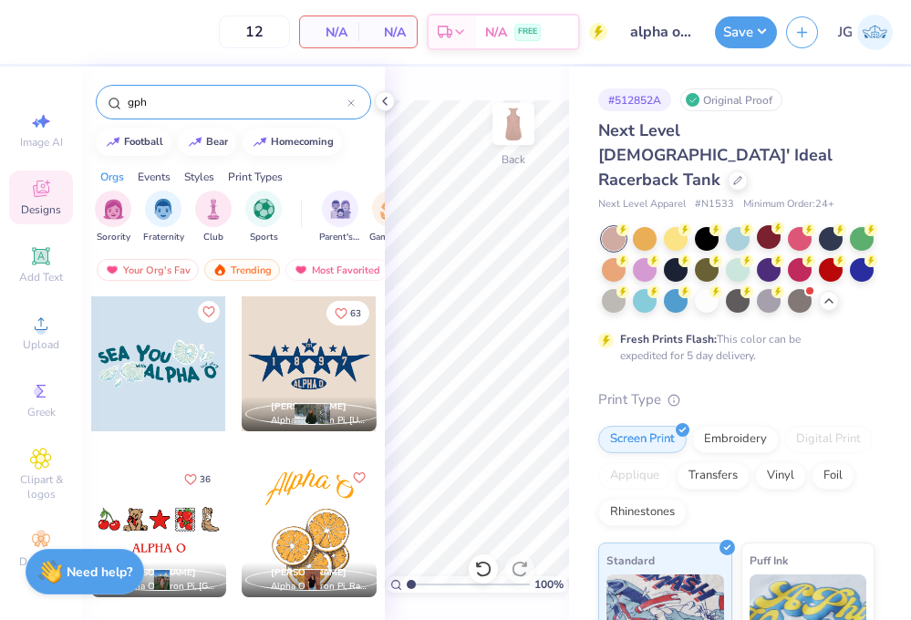
type input "gphi"
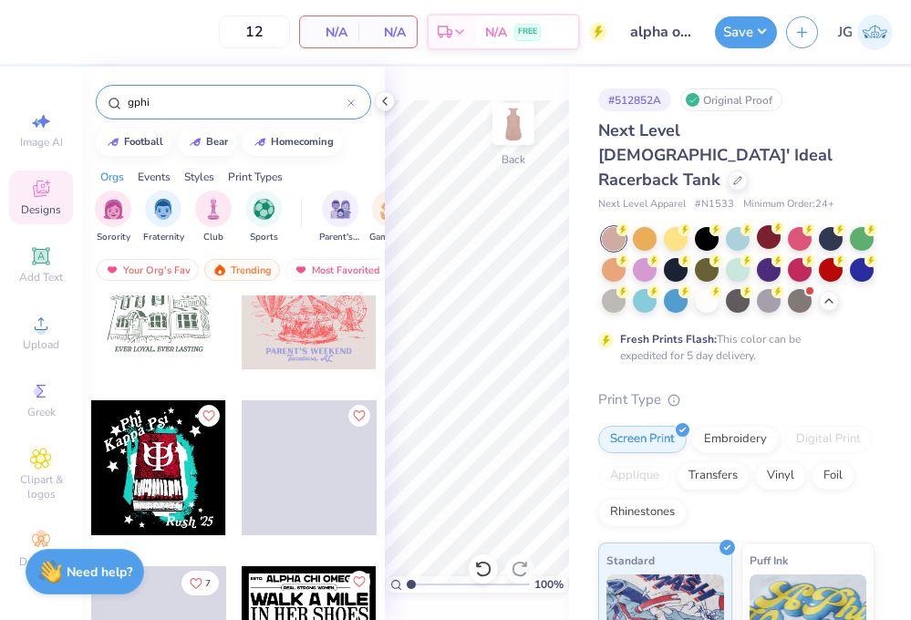
scroll to position [4352, 0]
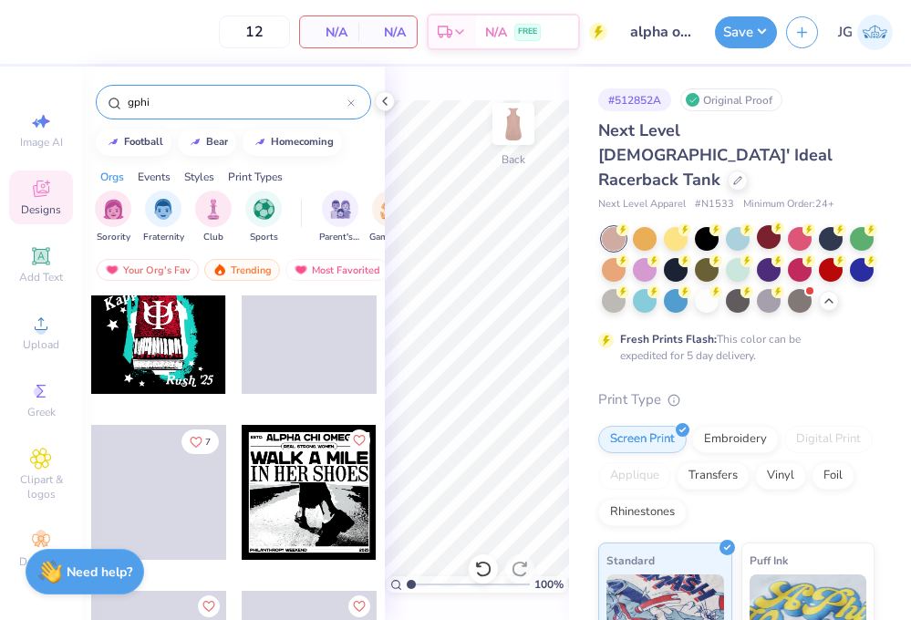
click at [352, 107] on div at bounding box center [350, 102] width 7 height 16
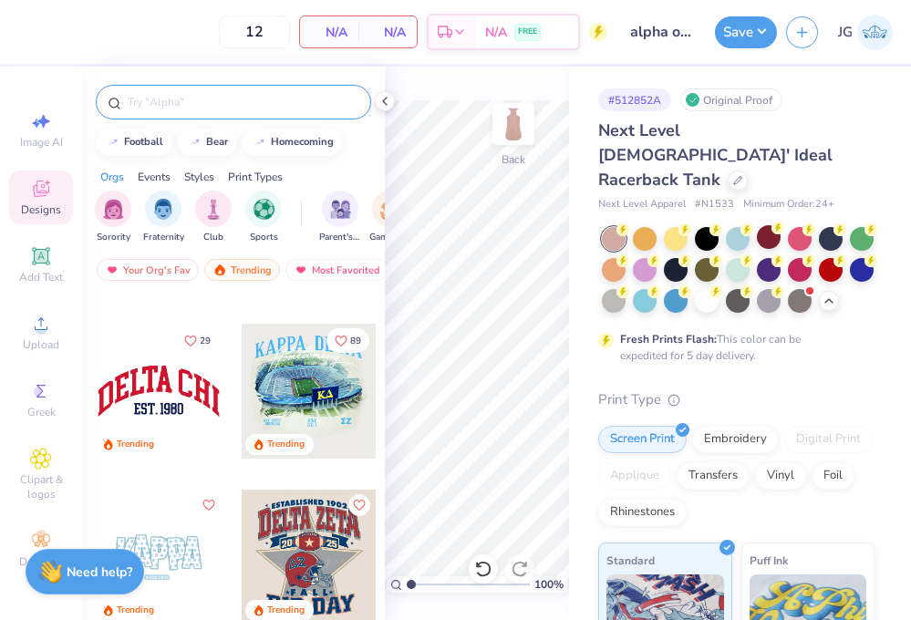
scroll to position [2400, 0]
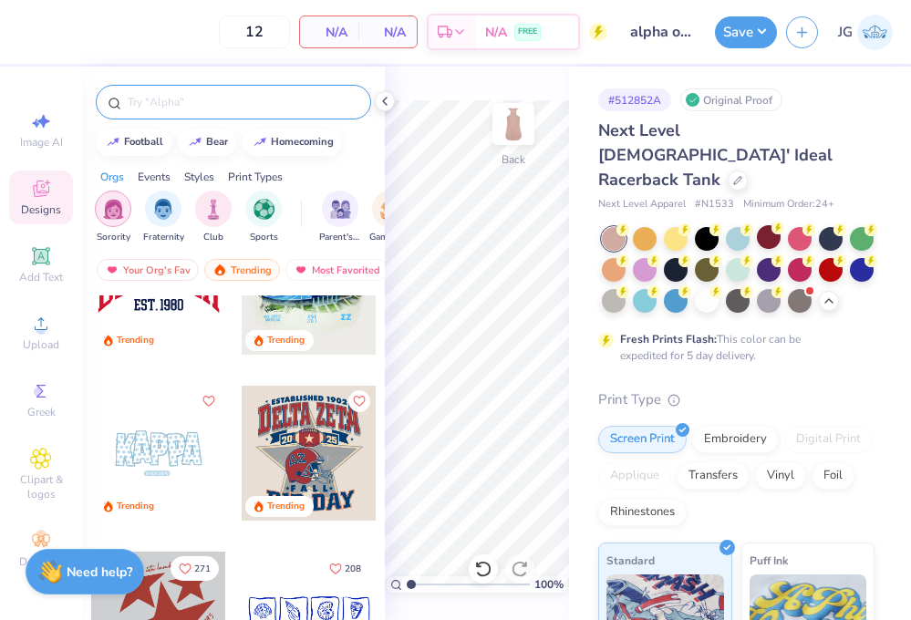
click at [120, 213] on img "filter for Sorority" at bounding box center [113, 209] width 21 height 21
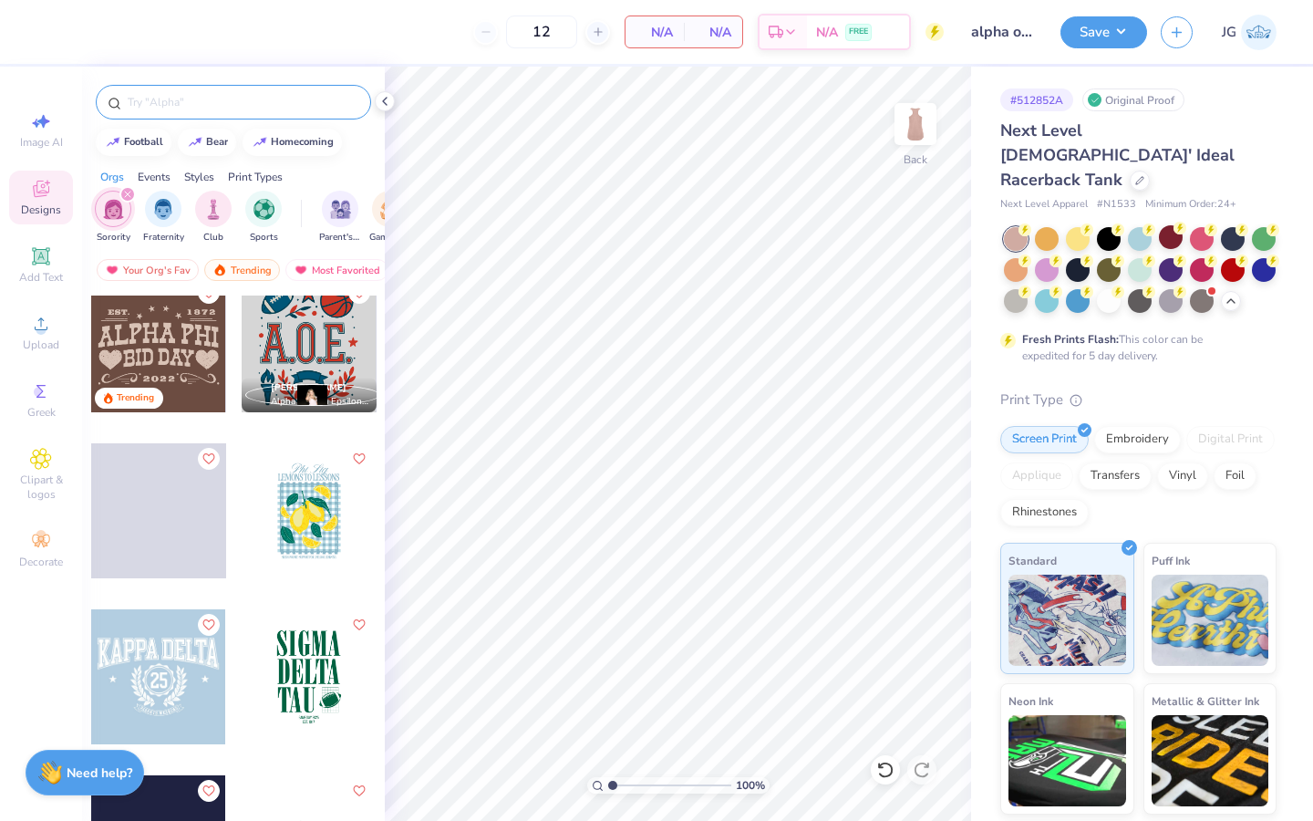
scroll to position [6999, 0]
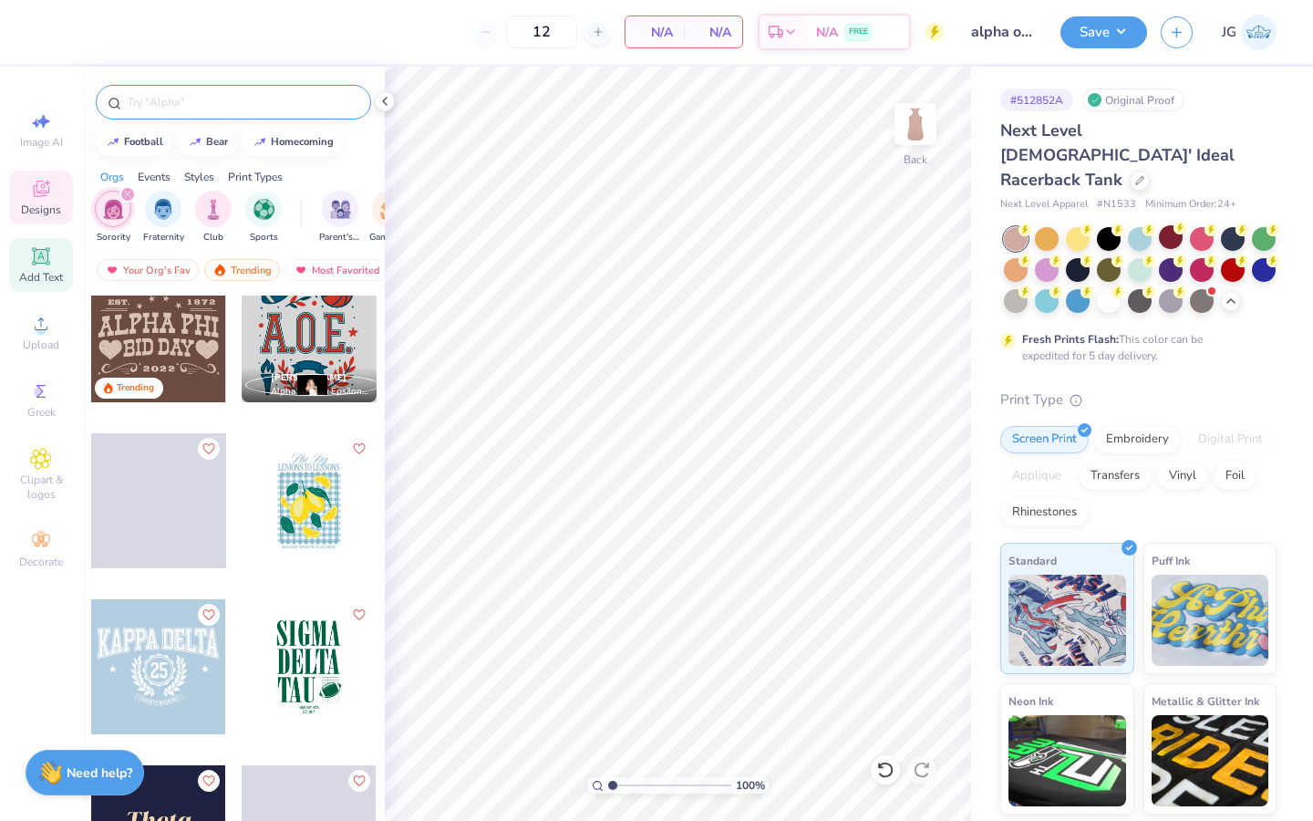
click at [43, 263] on icon at bounding box center [40, 255] width 17 height 17
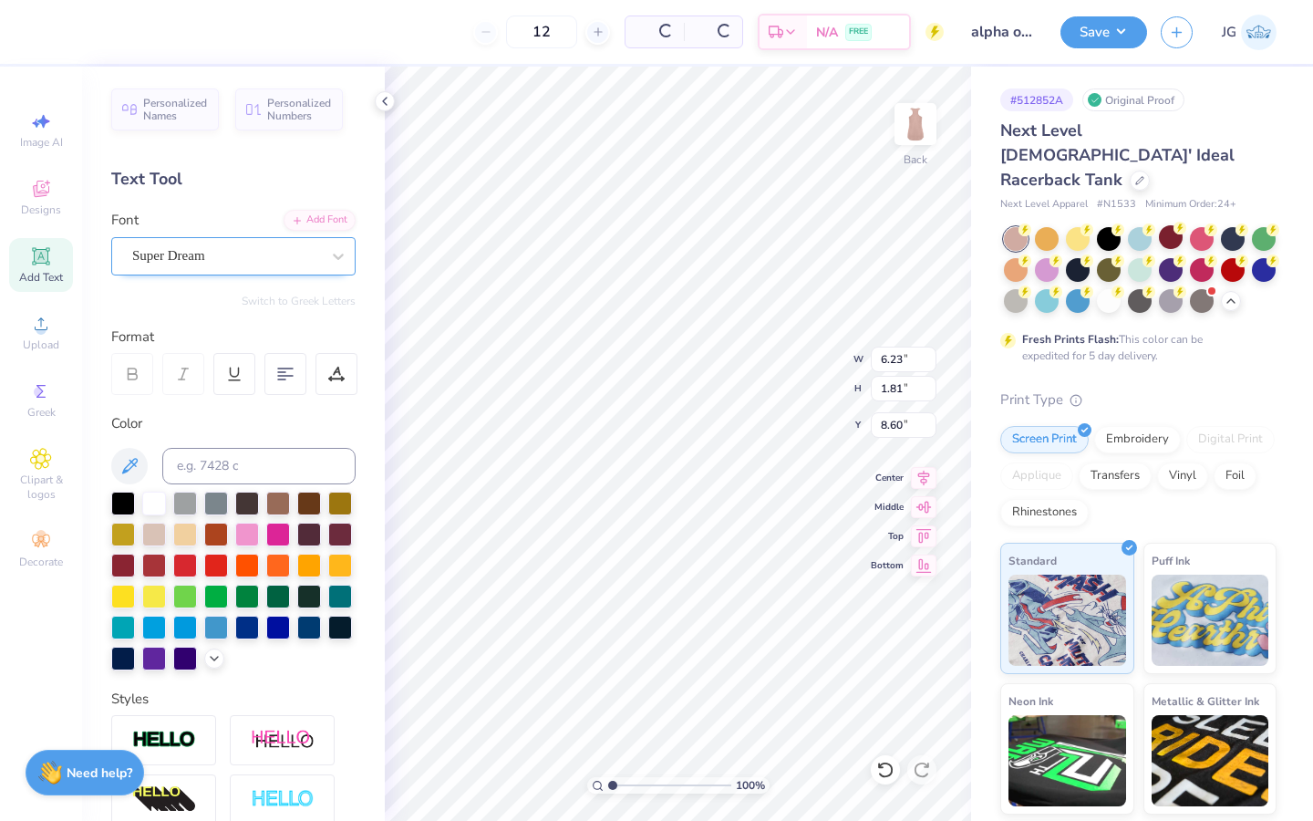
click at [225, 241] on div "Super Dream" at bounding box center [233, 256] width 244 height 38
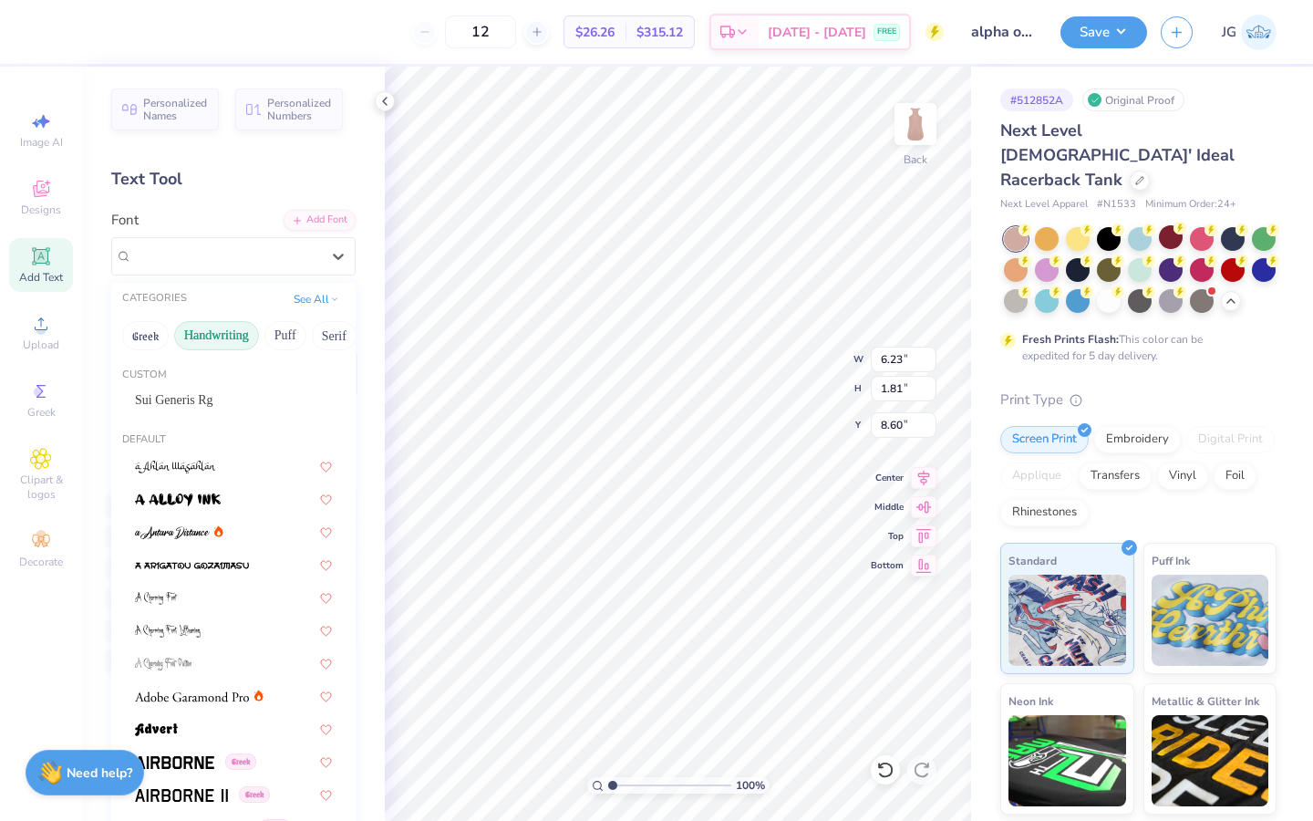
click at [215, 333] on button "Handwriting" at bounding box center [216, 335] width 85 height 29
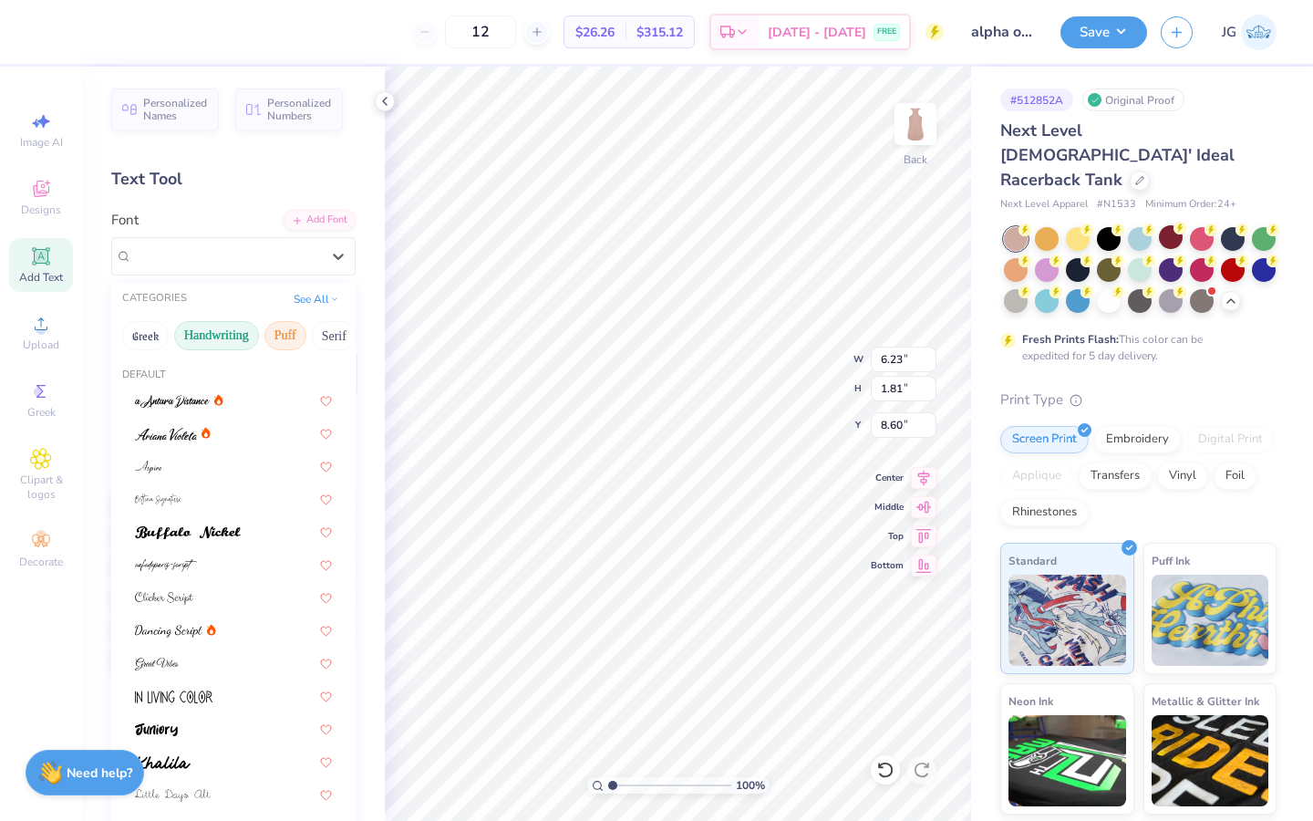
click at [272, 331] on button "Puff" at bounding box center [285, 335] width 42 height 29
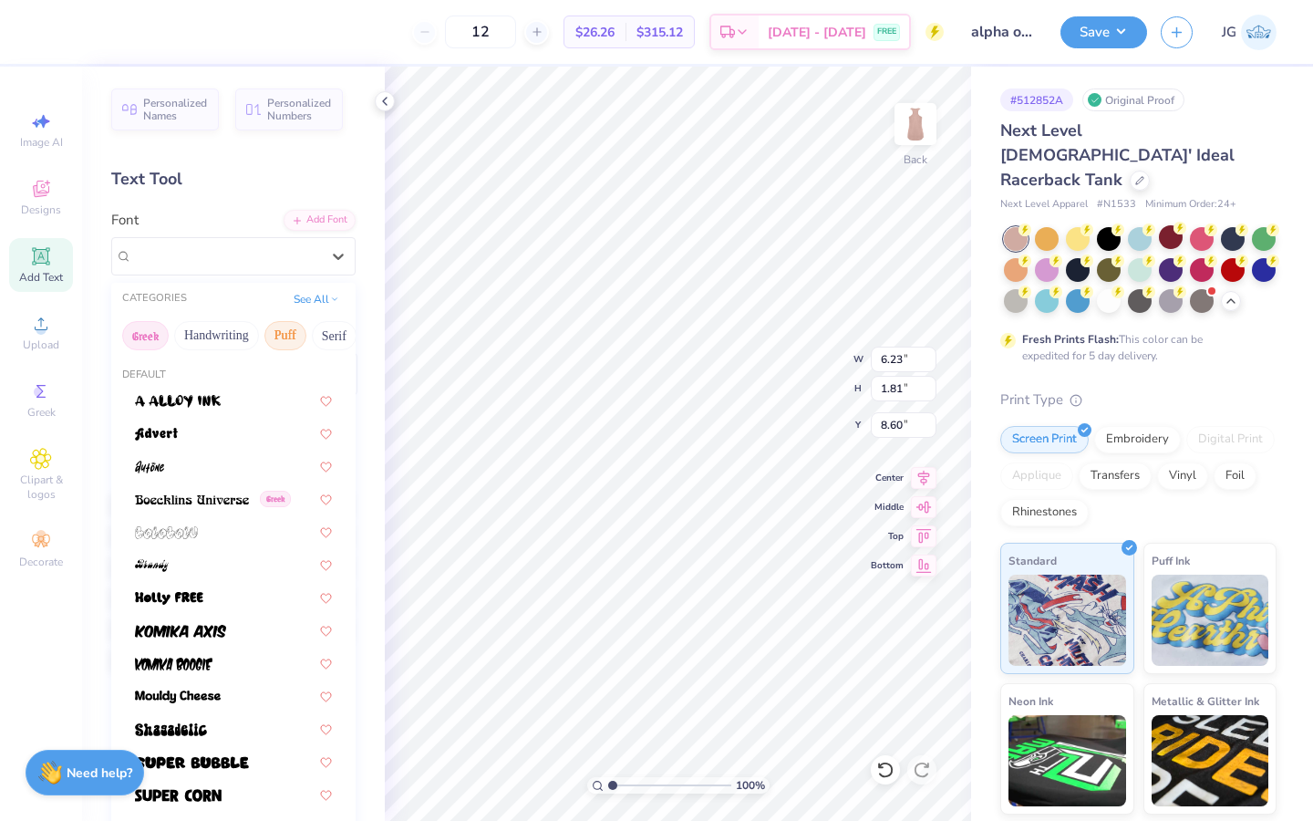
click at [156, 331] on button "Greek" at bounding box center [145, 335] width 46 height 29
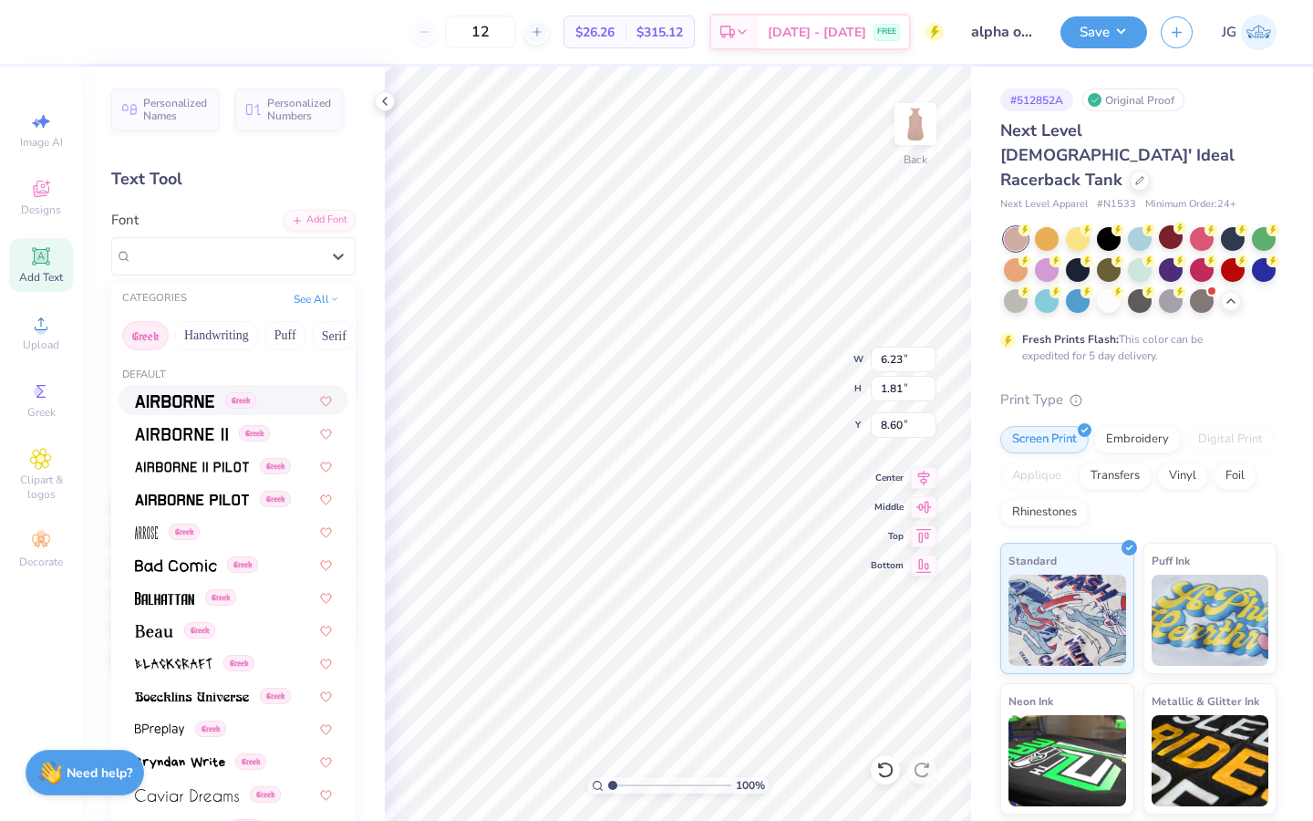
click at [208, 400] on img at bounding box center [174, 401] width 79 height 13
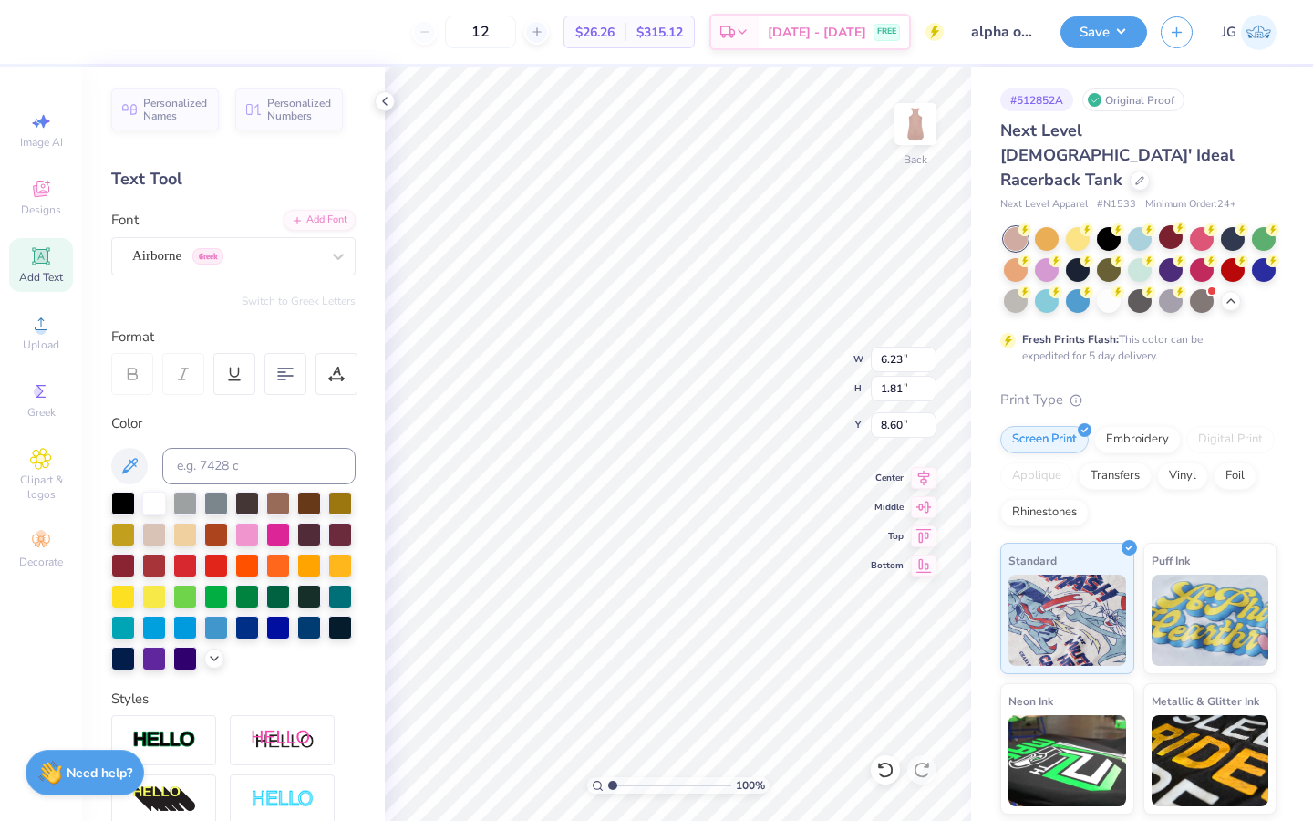
type input "5.96"
type input "1.89"
type input "8.56"
click at [271, 274] on div "Airborne Greek" at bounding box center [233, 256] width 244 height 38
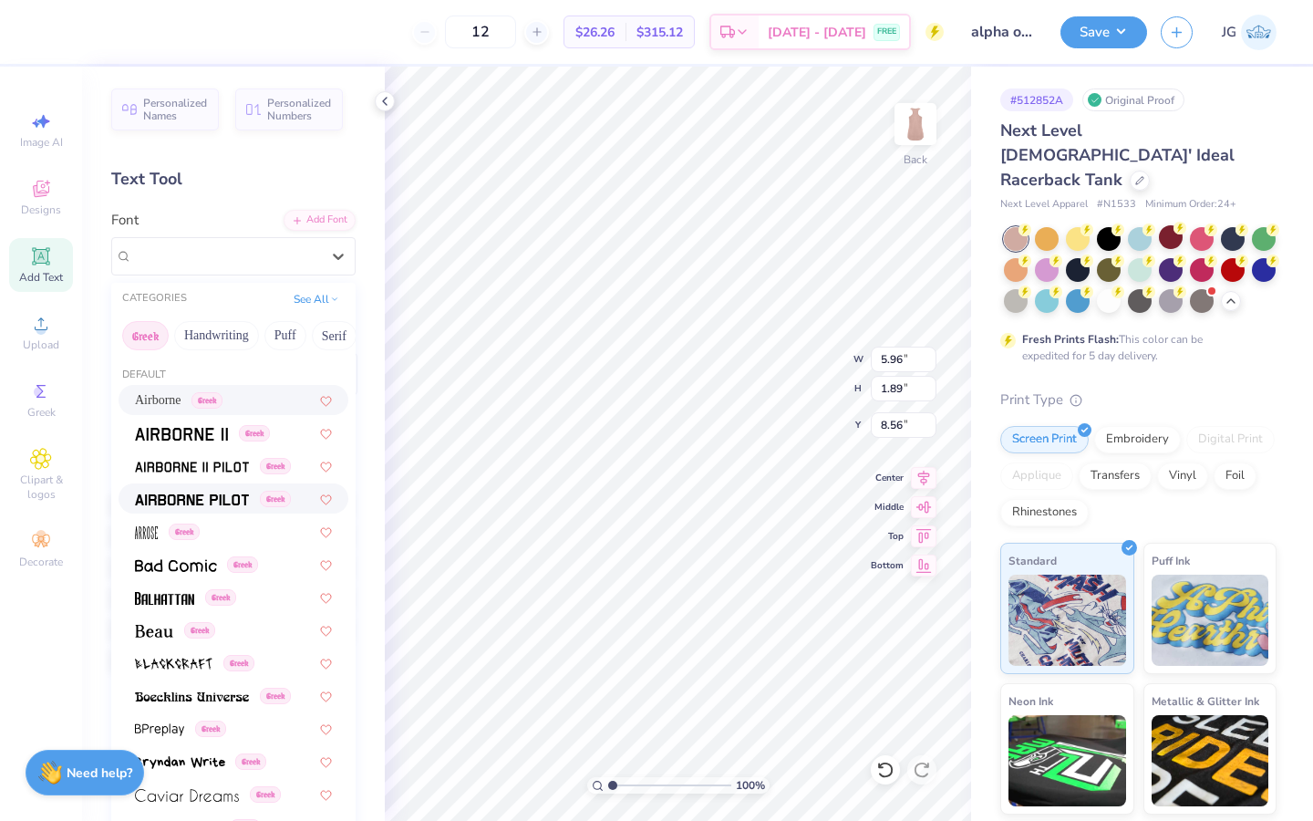
click at [202, 487] on div "Greek" at bounding box center [234, 498] width 230 height 30
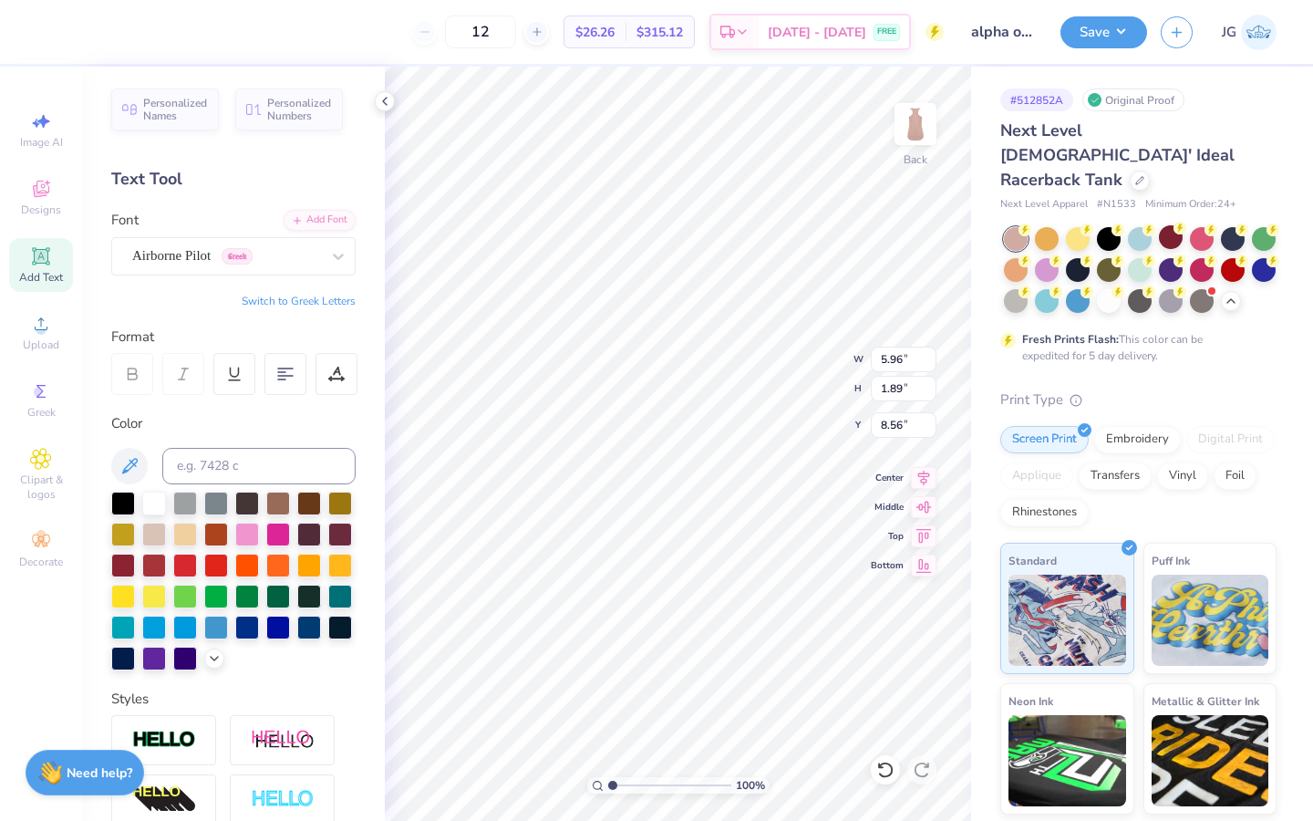
scroll to position [0, 0]
click at [327, 294] on button "Switch to Greek Letters" at bounding box center [299, 301] width 114 height 15
click at [266, 243] on div at bounding box center [226, 255] width 188 height 25
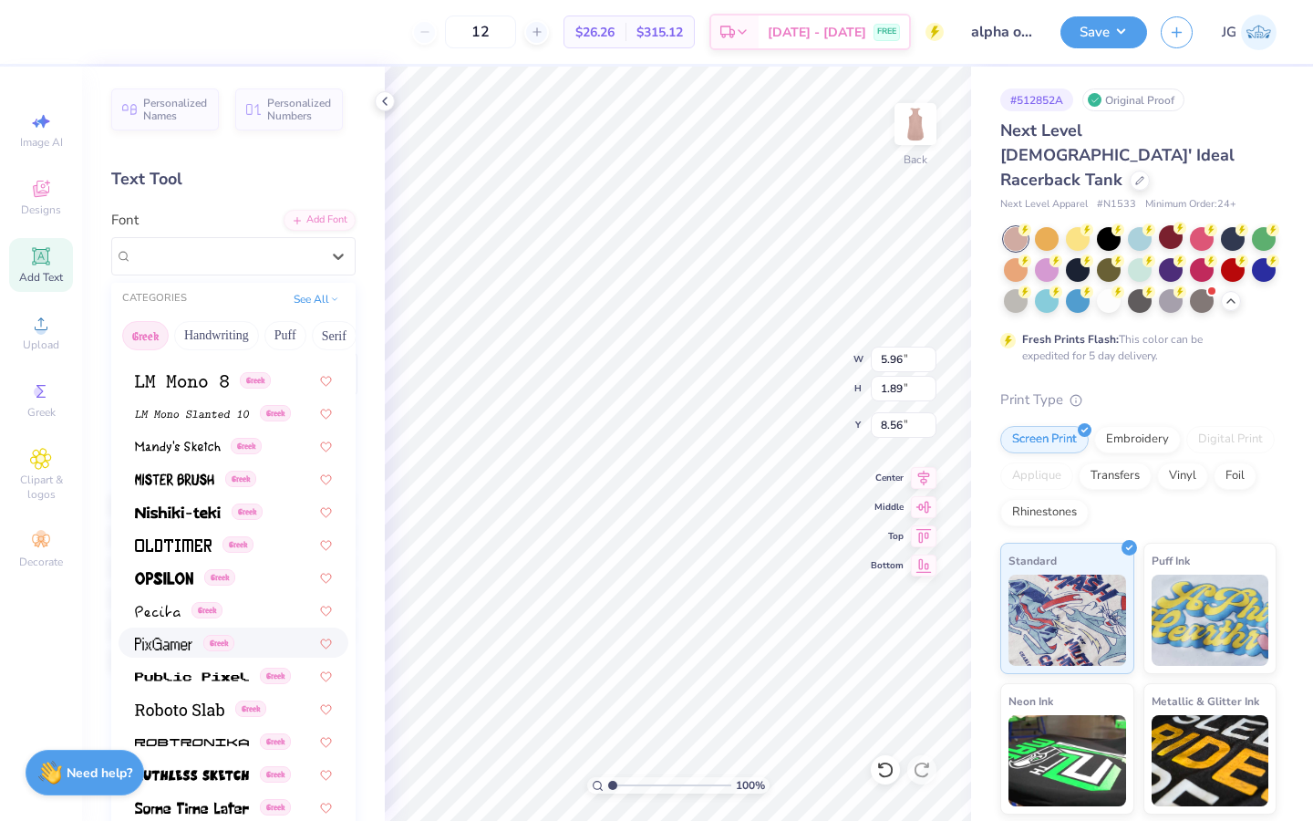
scroll to position [839, 0]
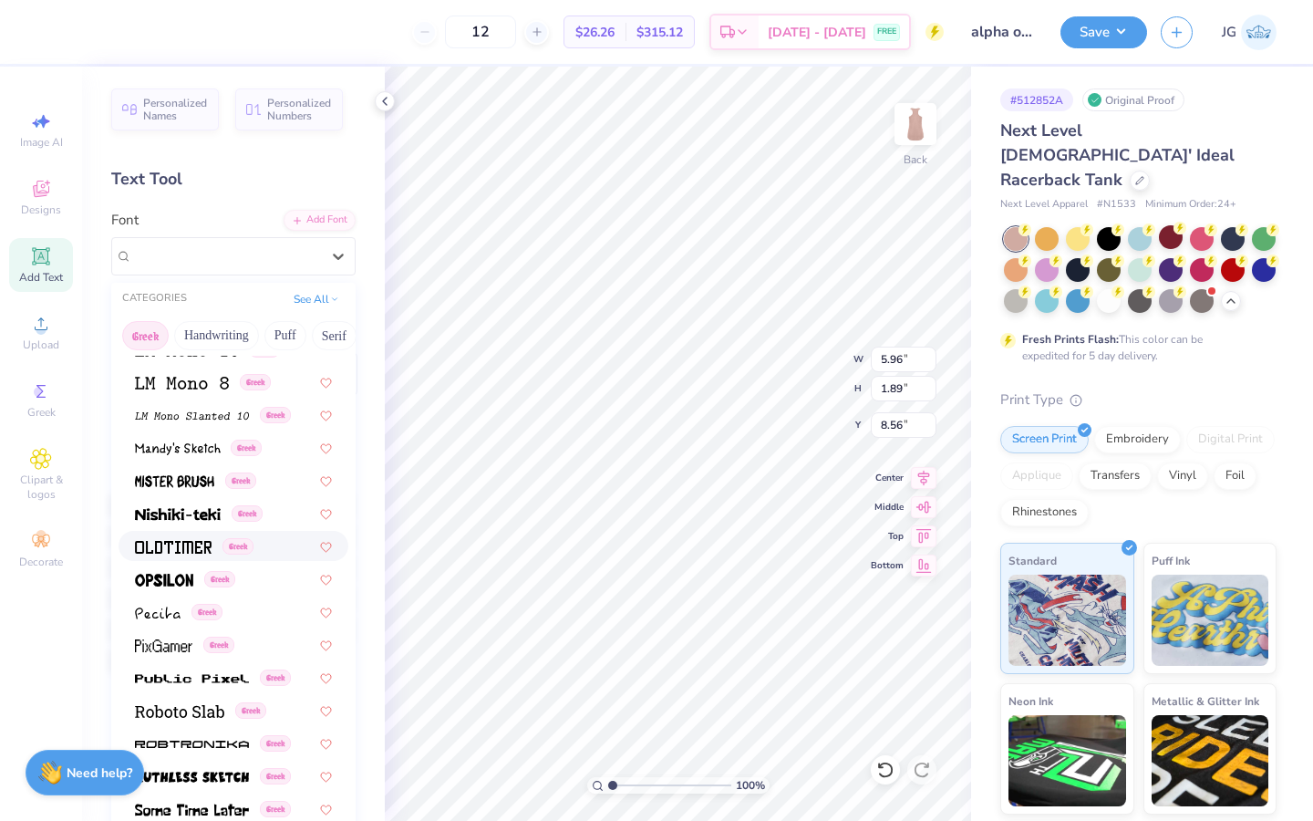
click at [170, 559] on div "Greek" at bounding box center [234, 546] width 230 height 30
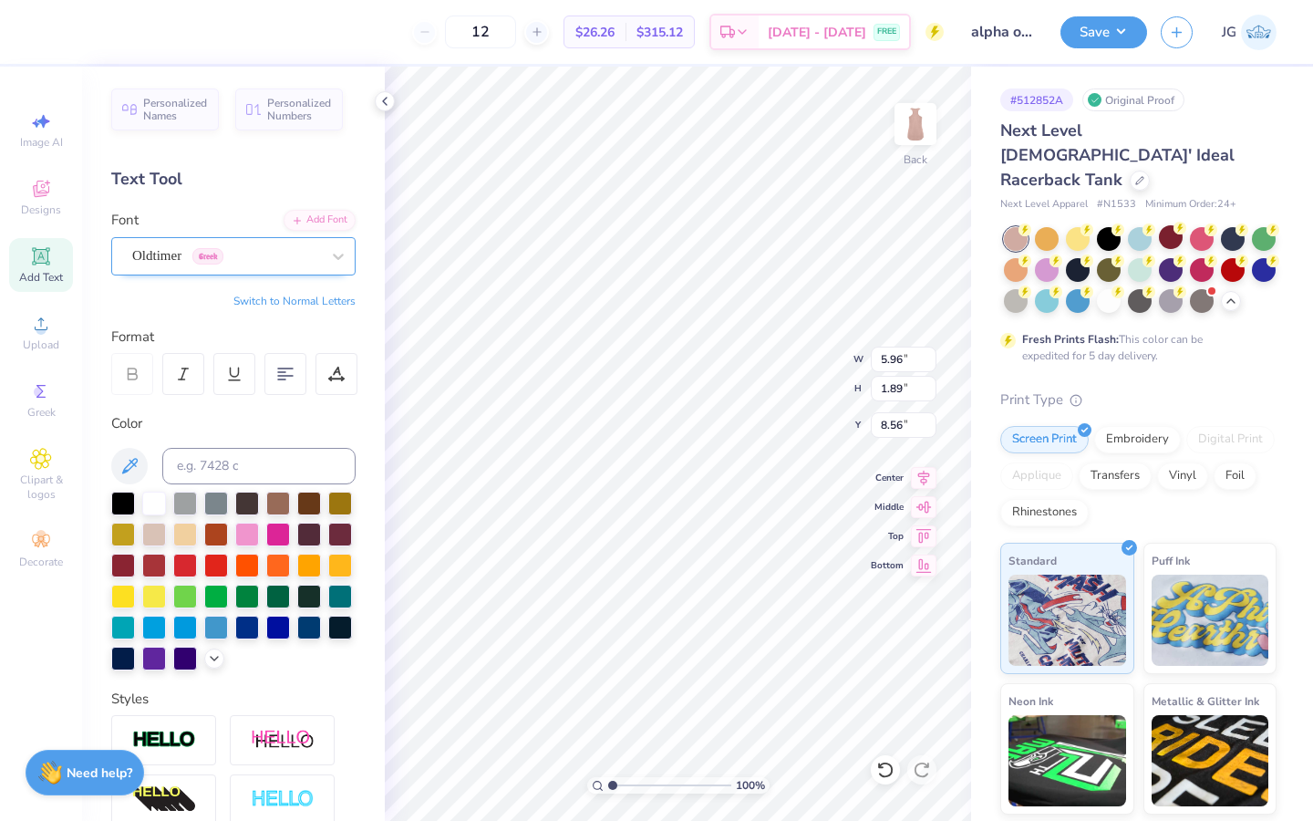
click at [231, 256] on div "Oldtimer Greek" at bounding box center [225, 256] width 191 height 28
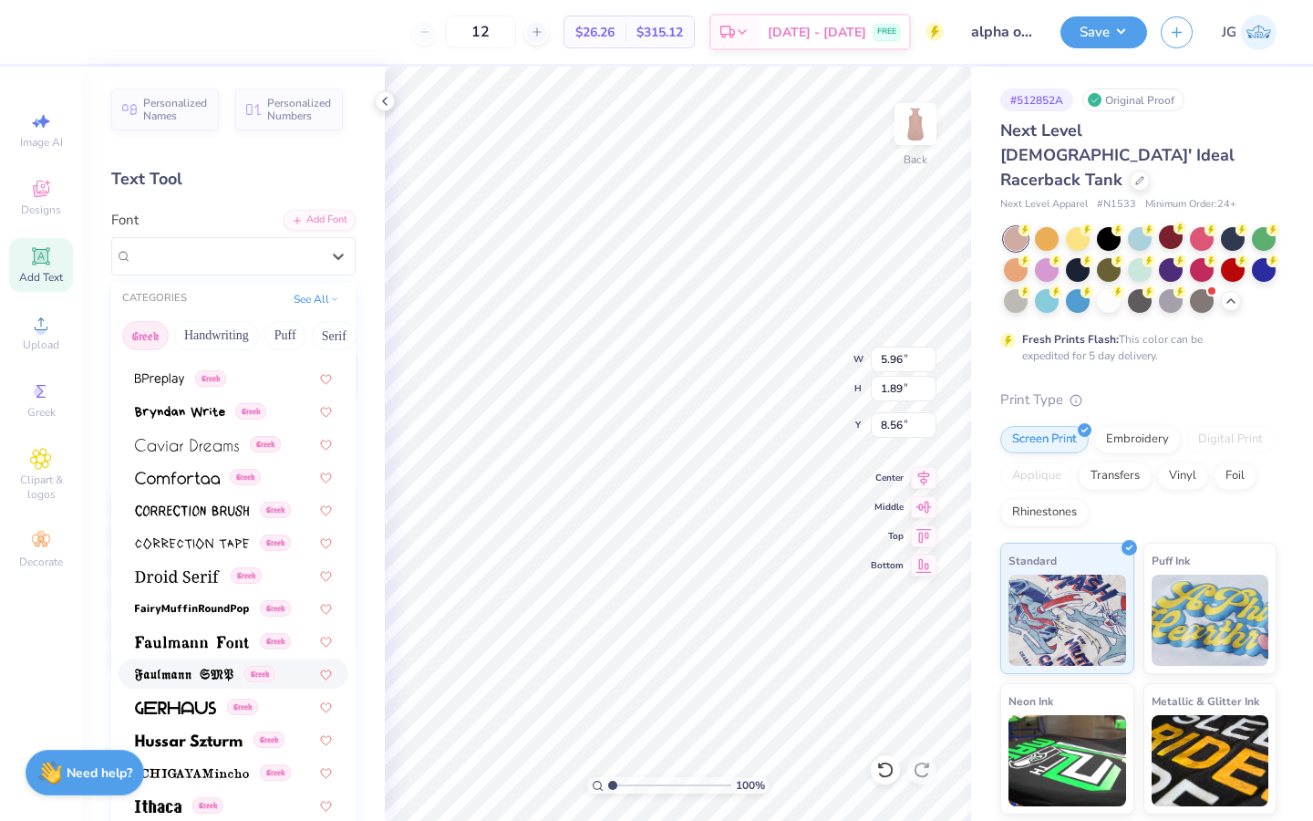
scroll to position [279, 0]
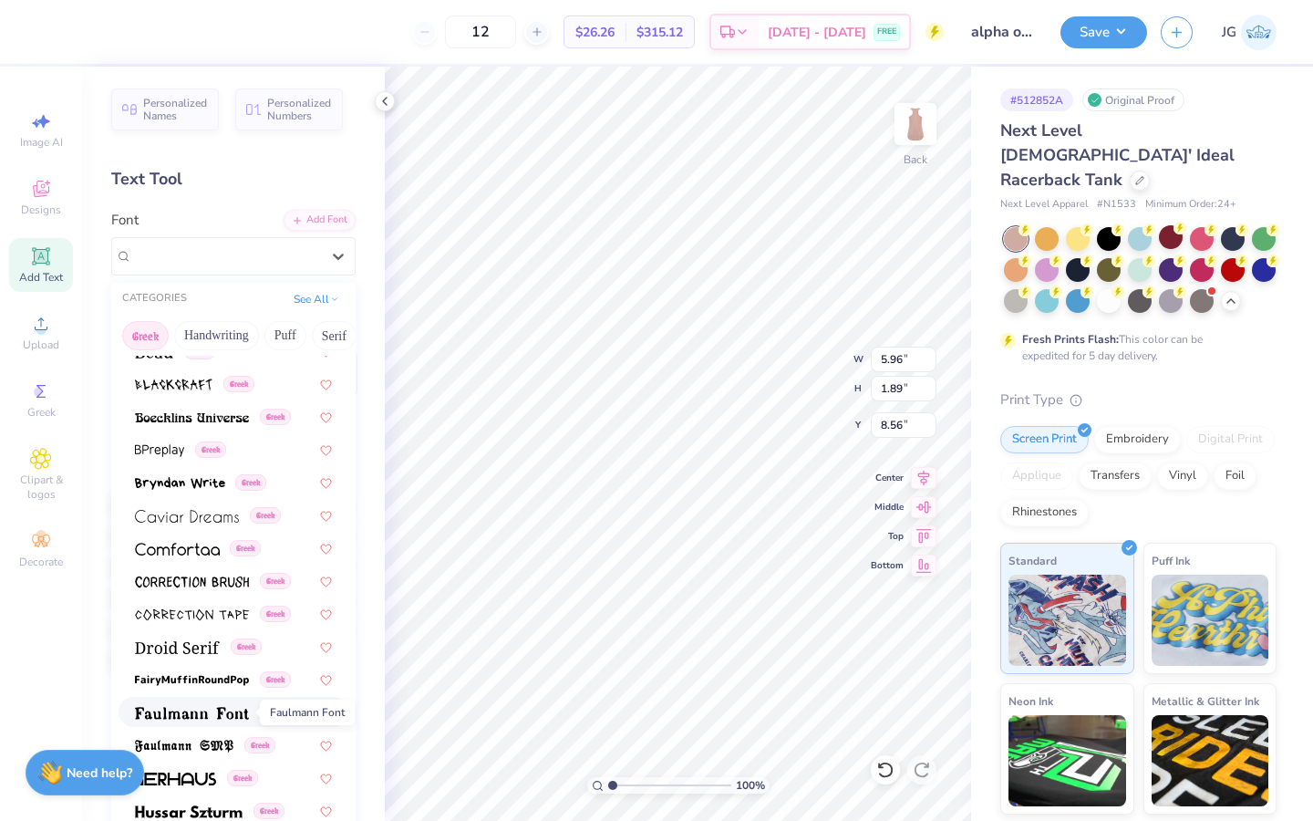
click at [185, 619] on span at bounding box center [192, 711] width 114 height 19
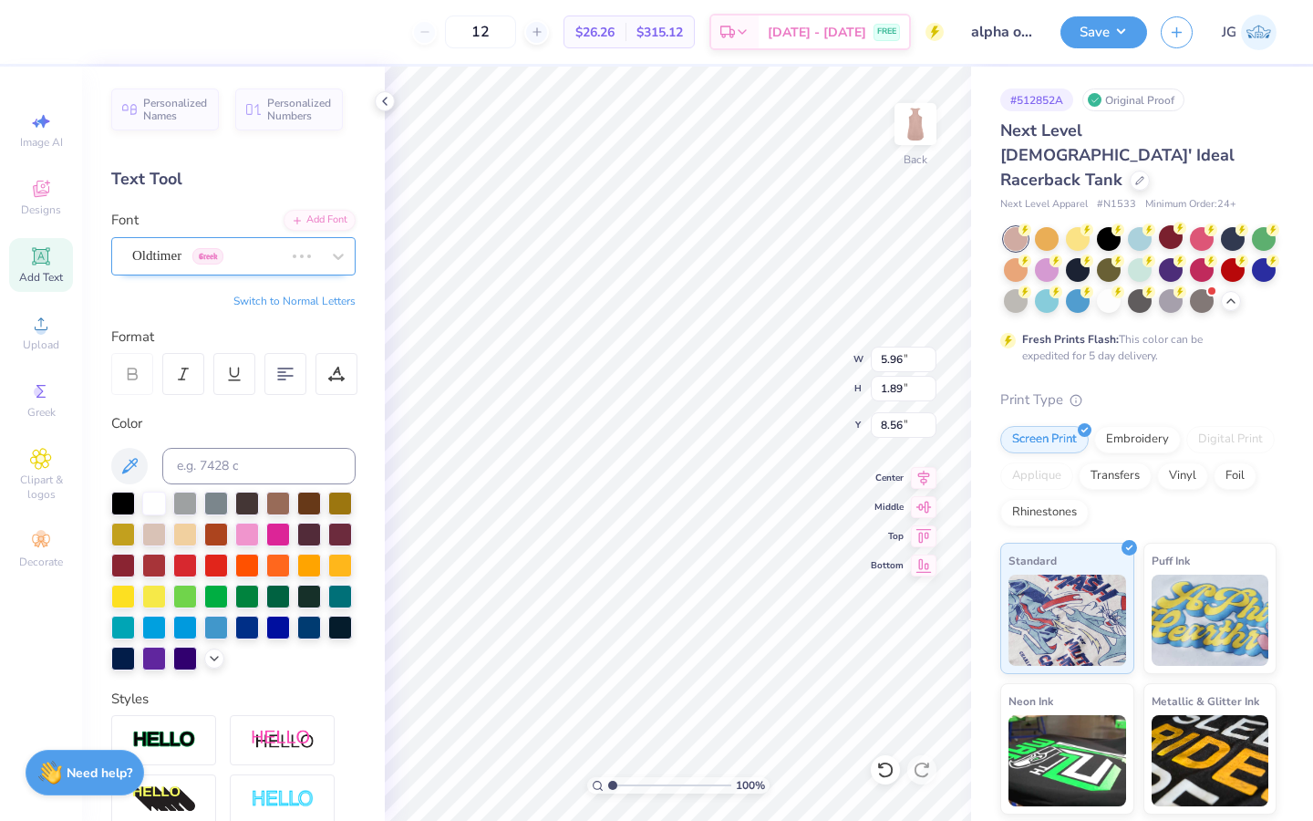
click at [247, 257] on div "Oldtimer Greek" at bounding box center [207, 256] width 155 height 28
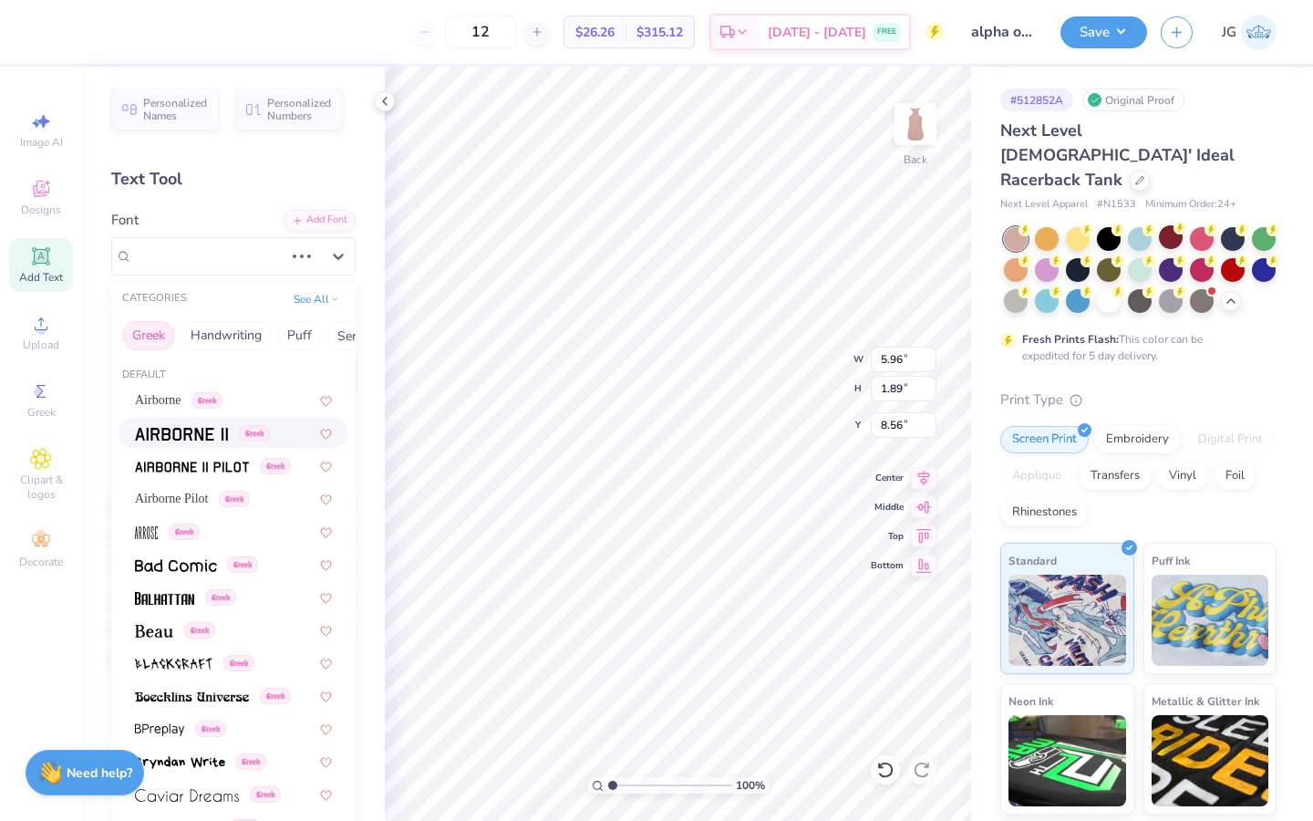
click at [199, 442] on div "Greek" at bounding box center [234, 433] width 230 height 30
click at [280, 256] on div "Airborne II Greek" at bounding box center [225, 256] width 191 height 28
click at [222, 600] on span "Greek" at bounding box center [220, 597] width 31 height 16
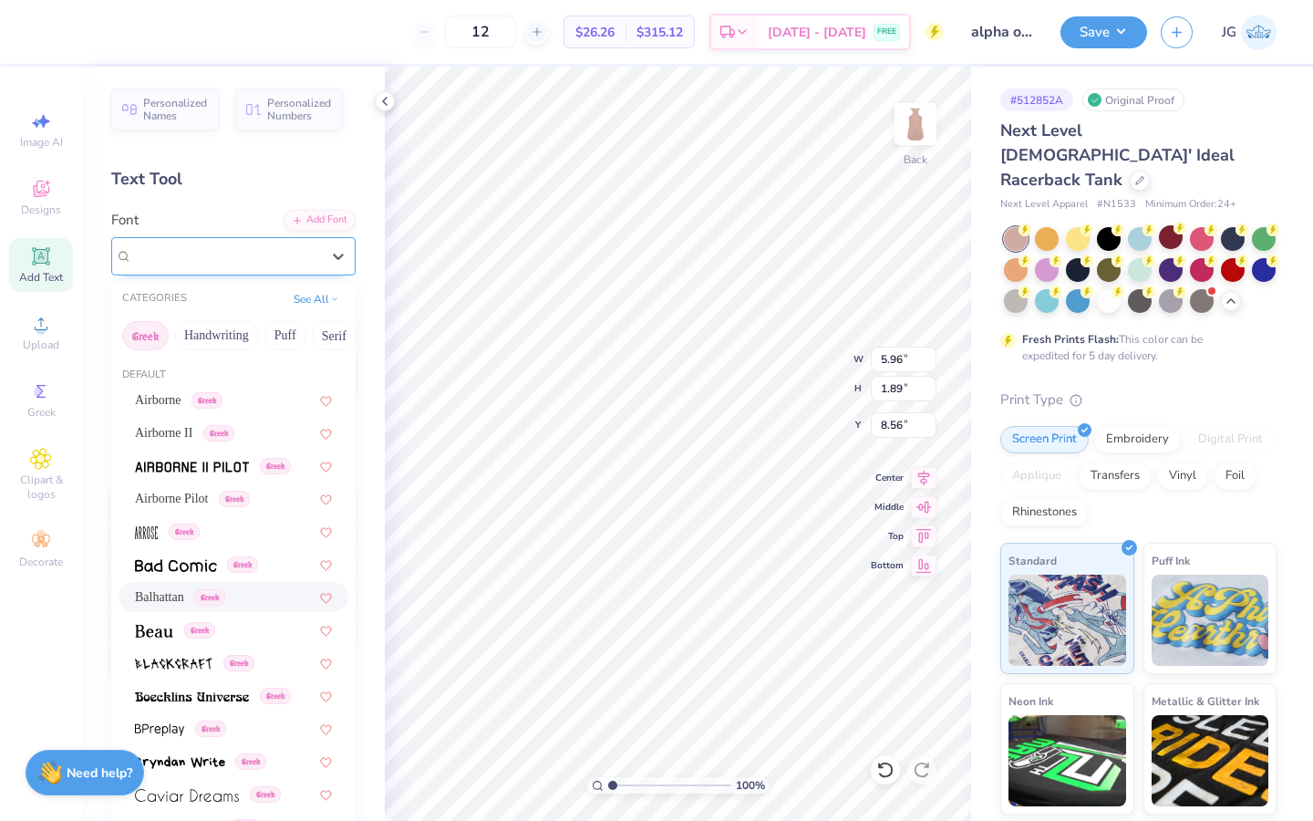
click at [235, 262] on div "Balhattan Greek" at bounding box center [225, 256] width 191 height 28
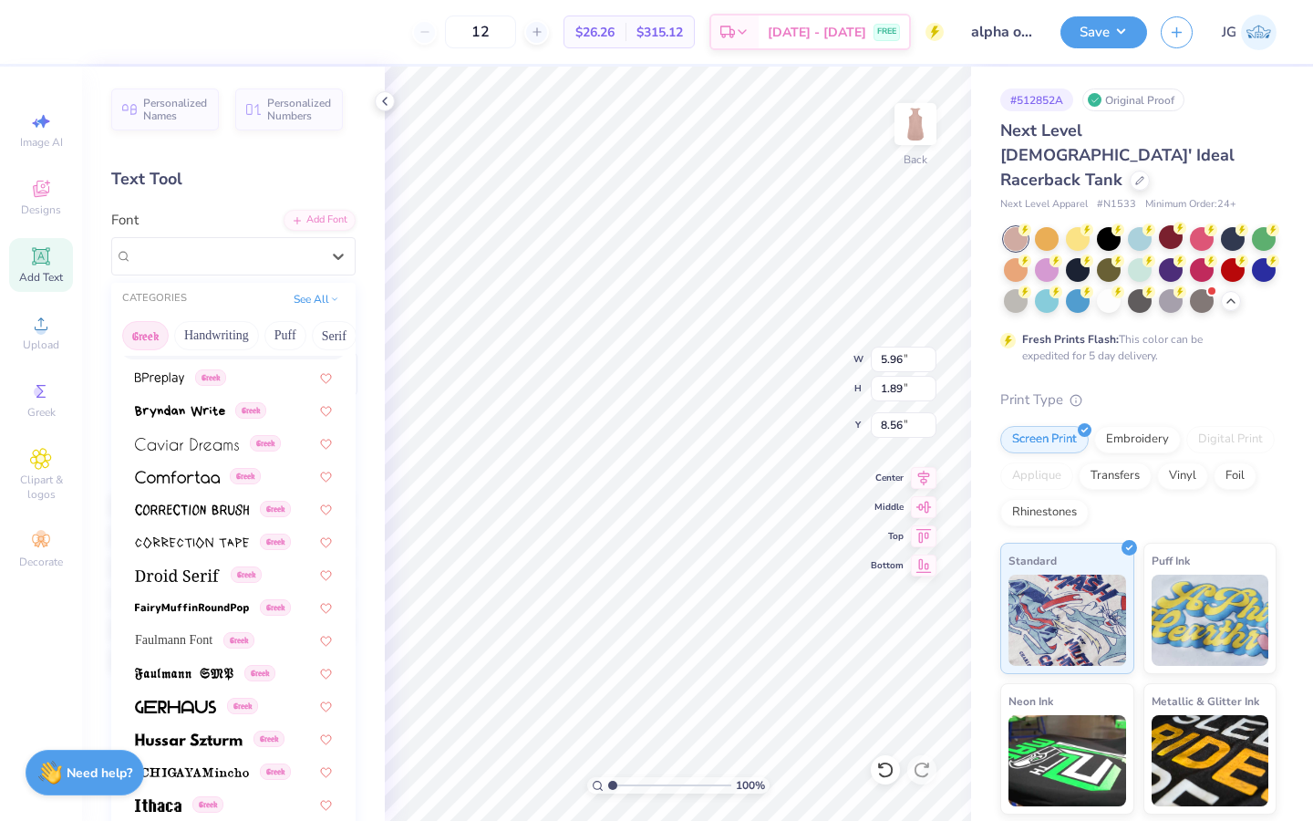
scroll to position [535, 0]
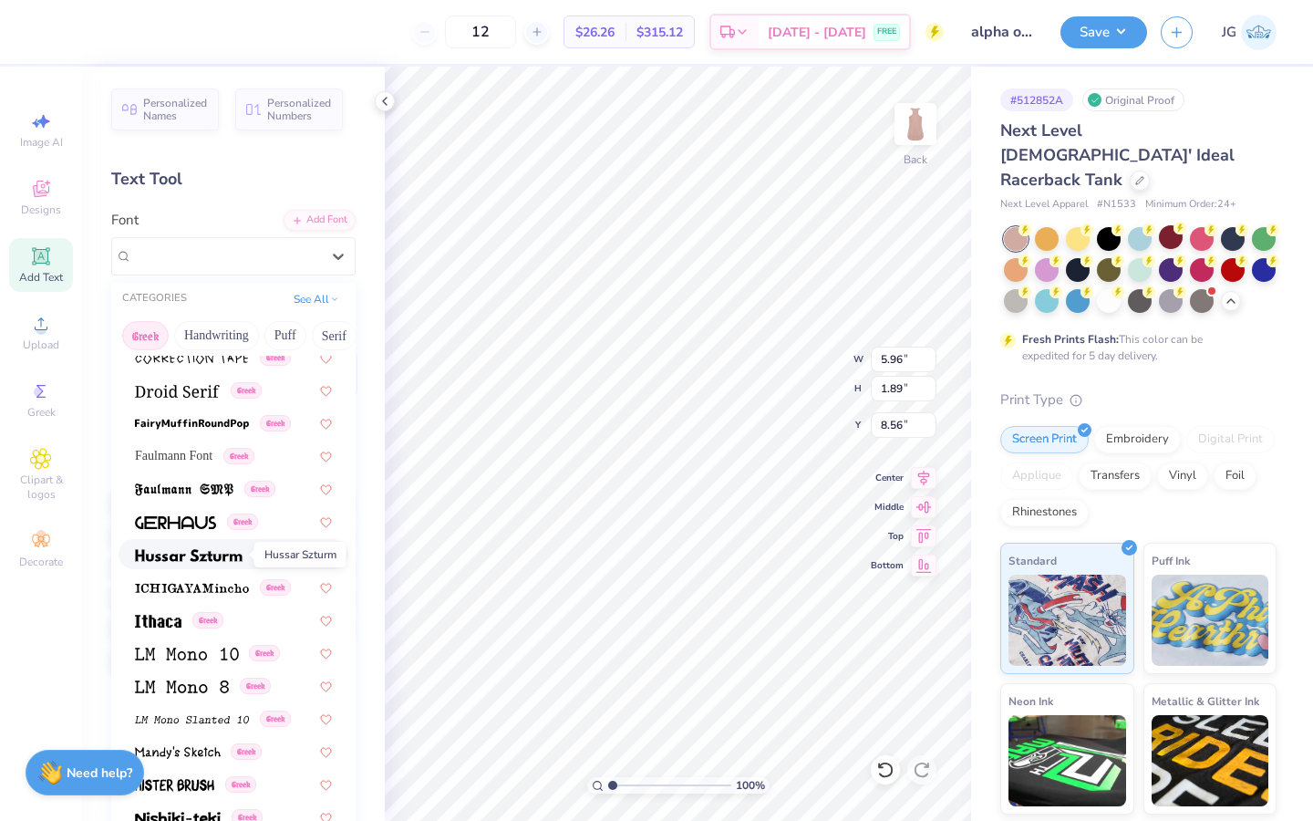
click at [208, 549] on img at bounding box center [189, 555] width 108 height 13
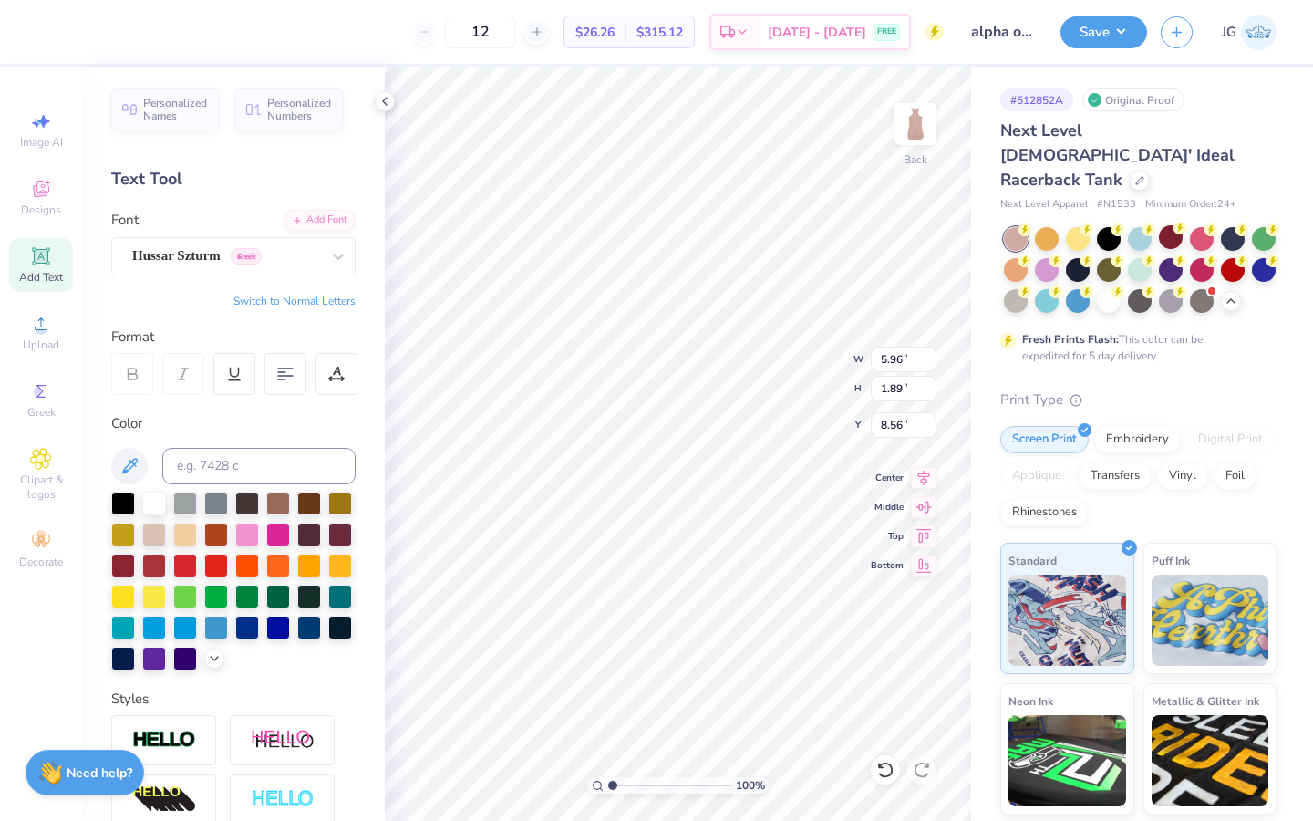
type textarea "α"
type textarea "ΑΟΠ"
click at [329, 263] on icon at bounding box center [338, 256] width 18 height 18
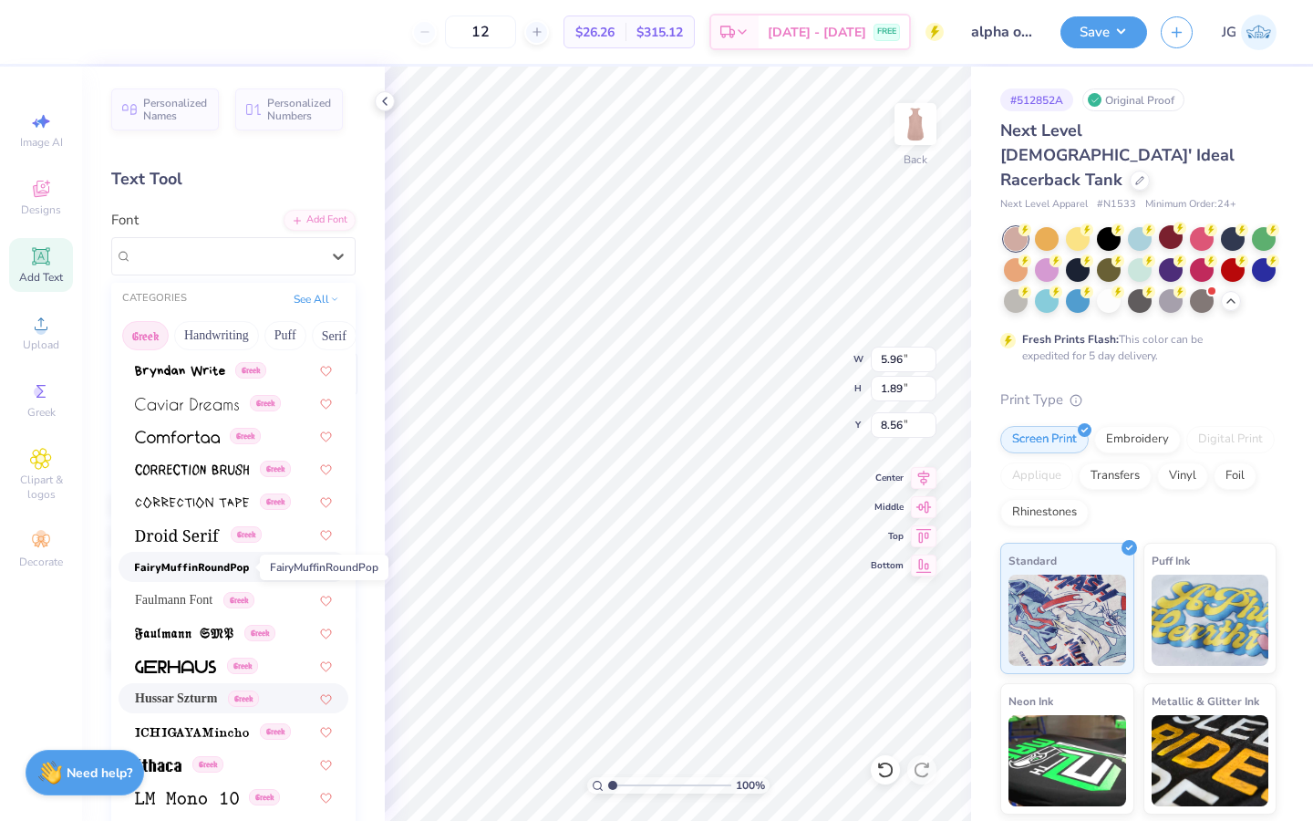
scroll to position [478, 0]
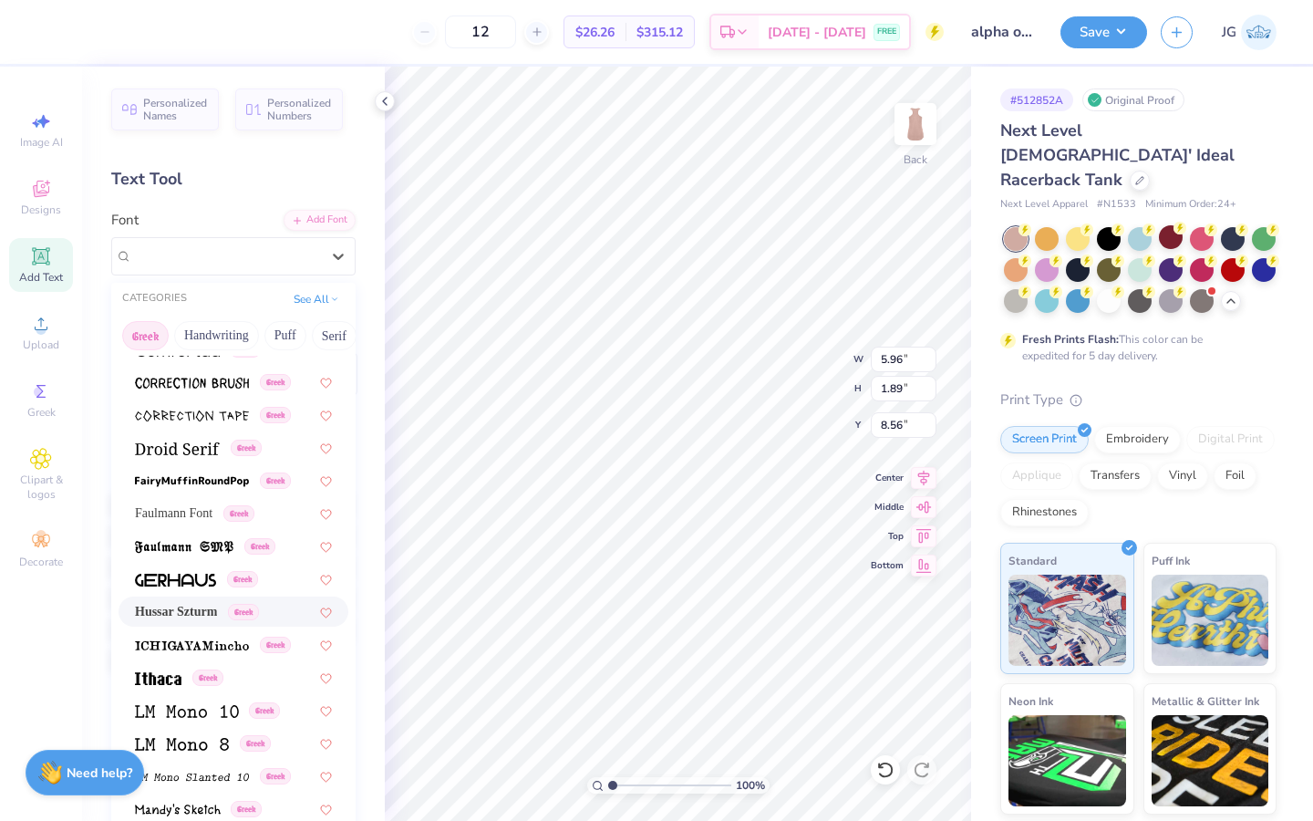
click at [190, 607] on span "Hussar Szturm" at bounding box center [176, 611] width 82 height 19
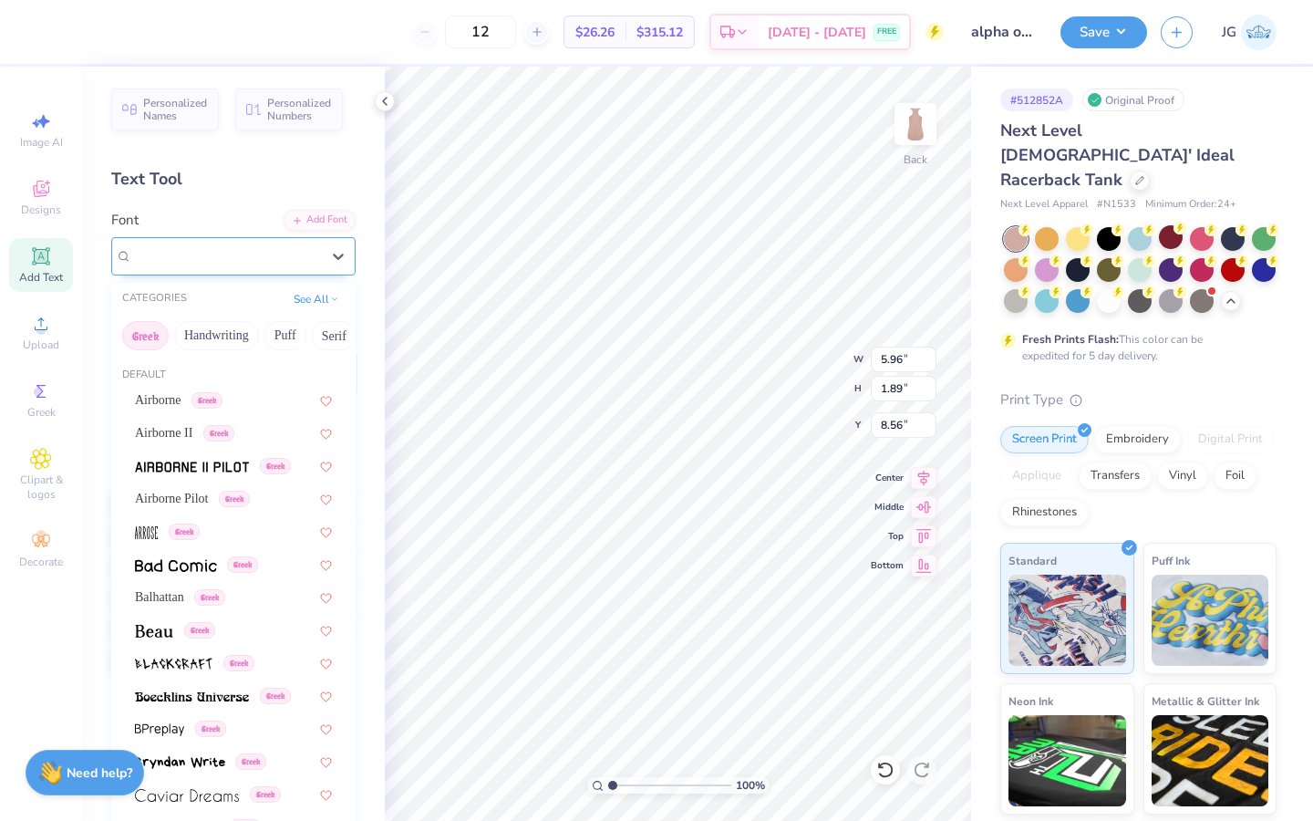
click at [254, 253] on div "Hussar Szturm Greek" at bounding box center [225, 256] width 191 height 28
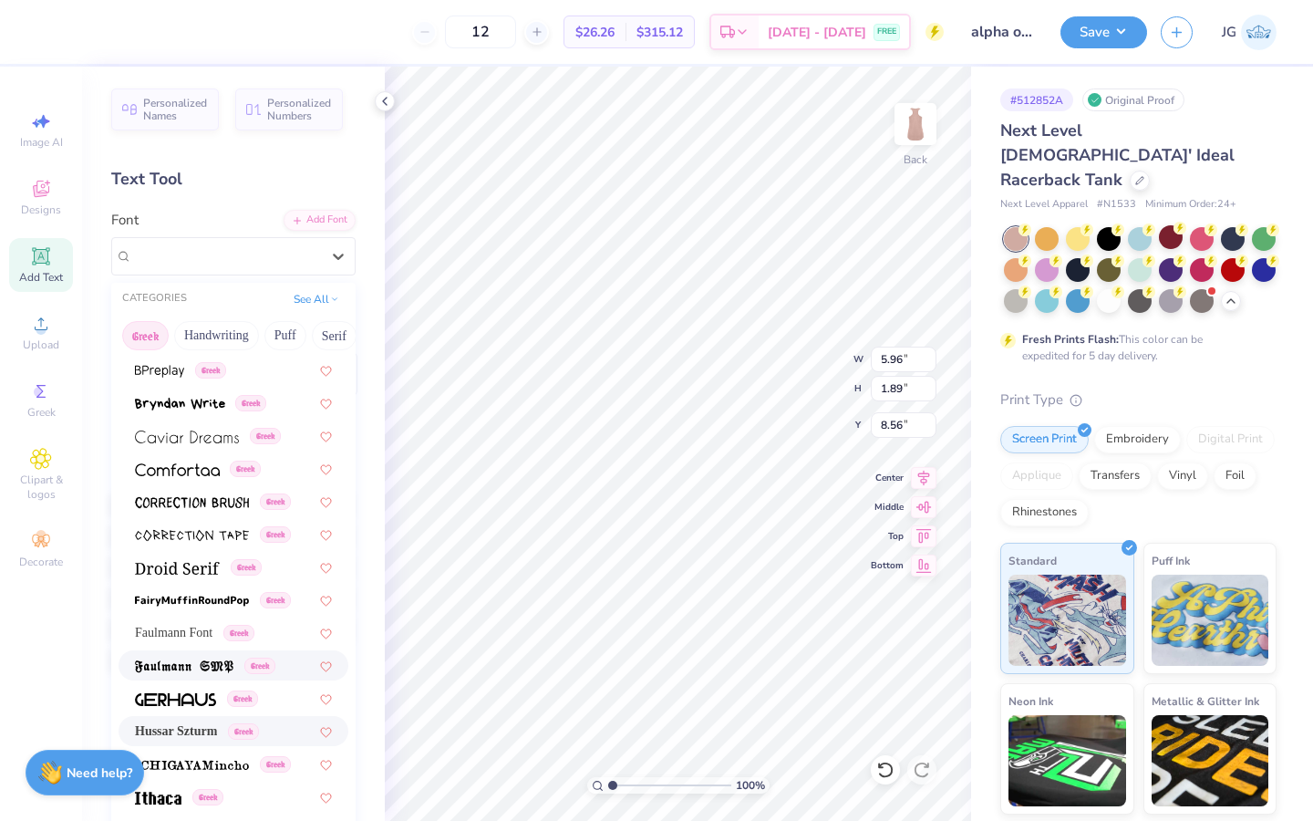
scroll to position [581, 0]
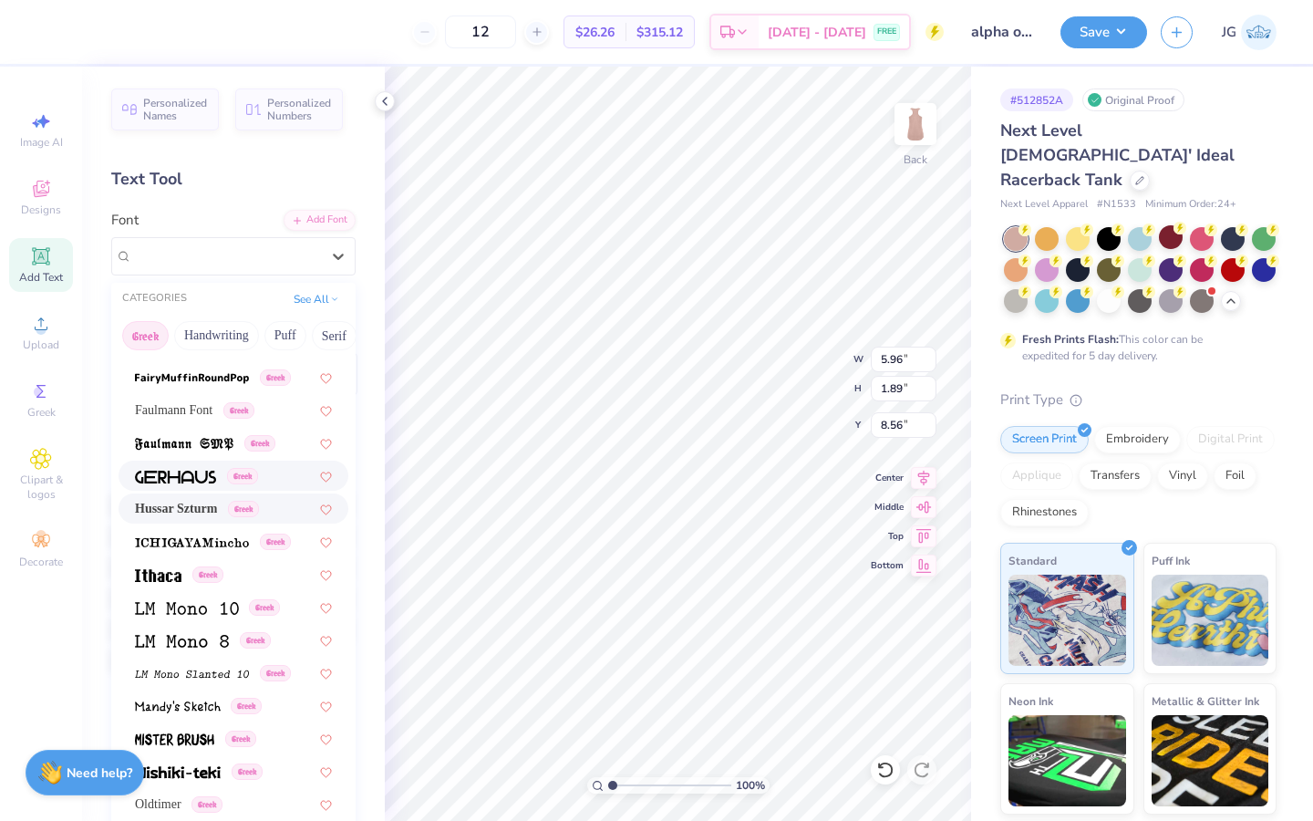
click at [197, 463] on div "Greek" at bounding box center [234, 475] width 230 height 30
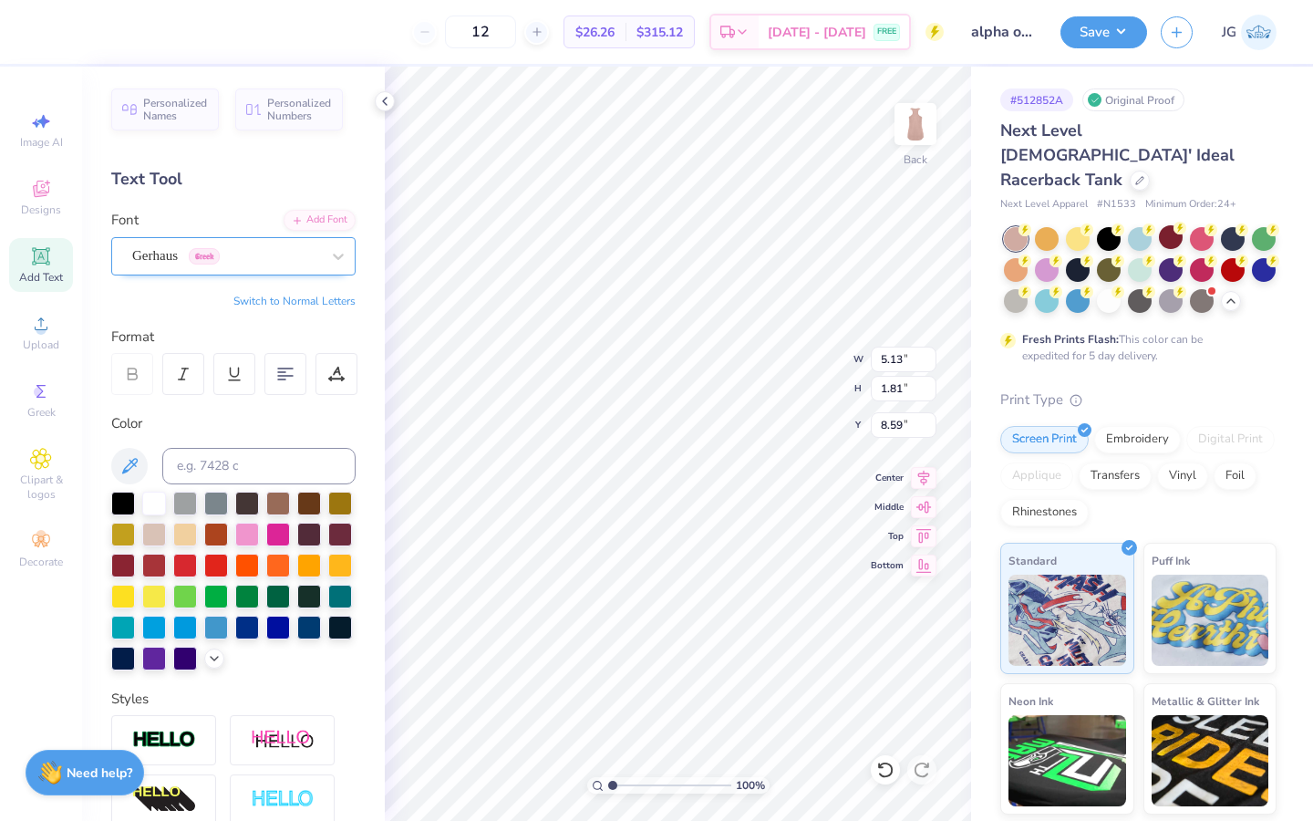
click at [301, 246] on div "Gerhaus Greek" at bounding box center [225, 256] width 191 height 28
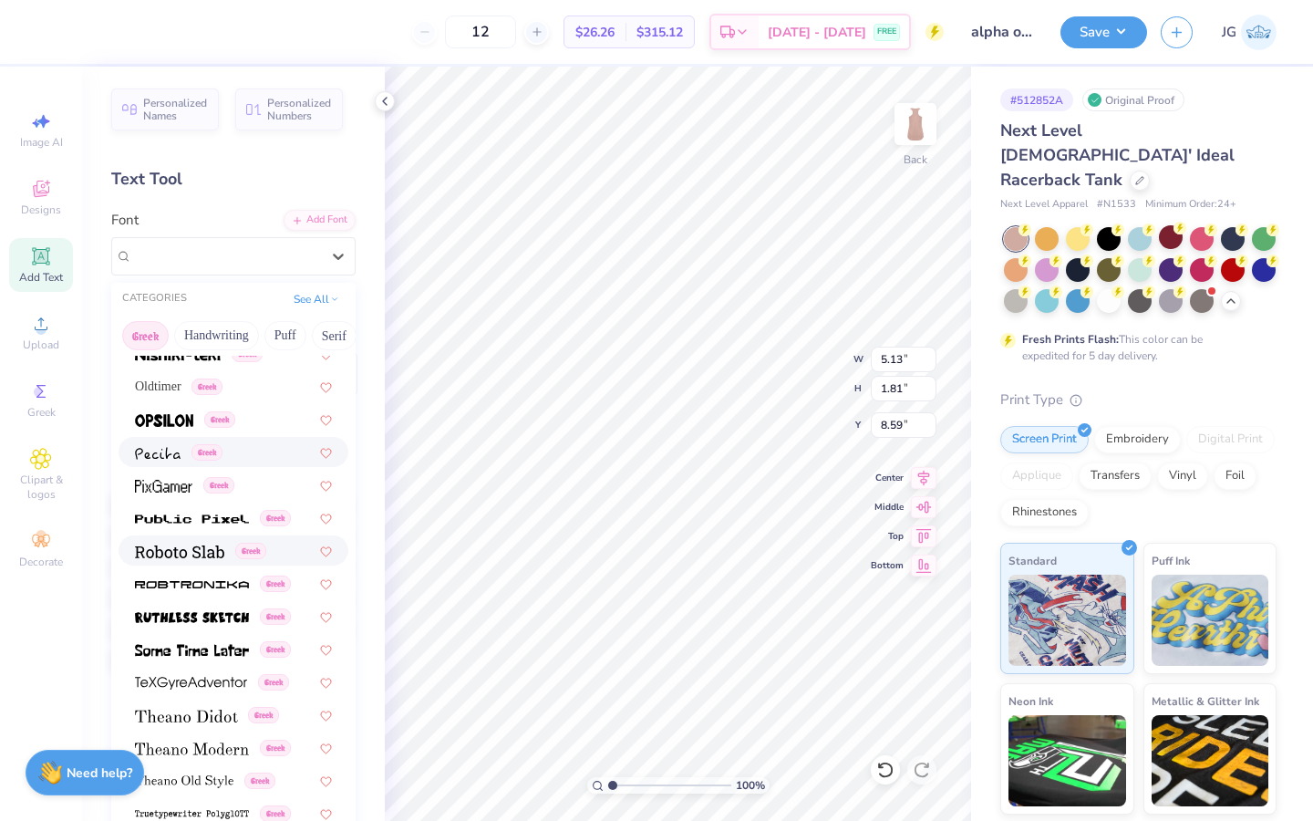
scroll to position [1040, 0]
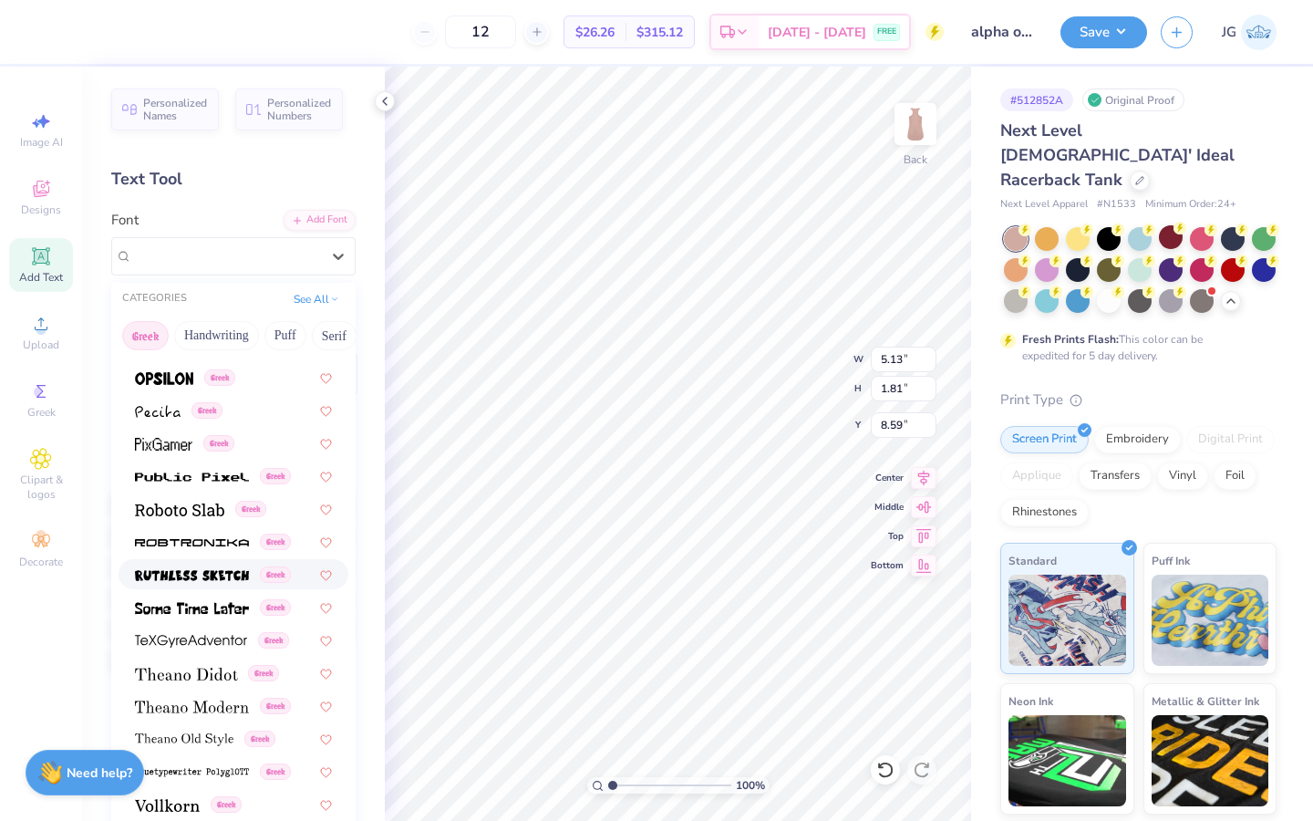
click at [177, 570] on img at bounding box center [192, 575] width 114 height 13
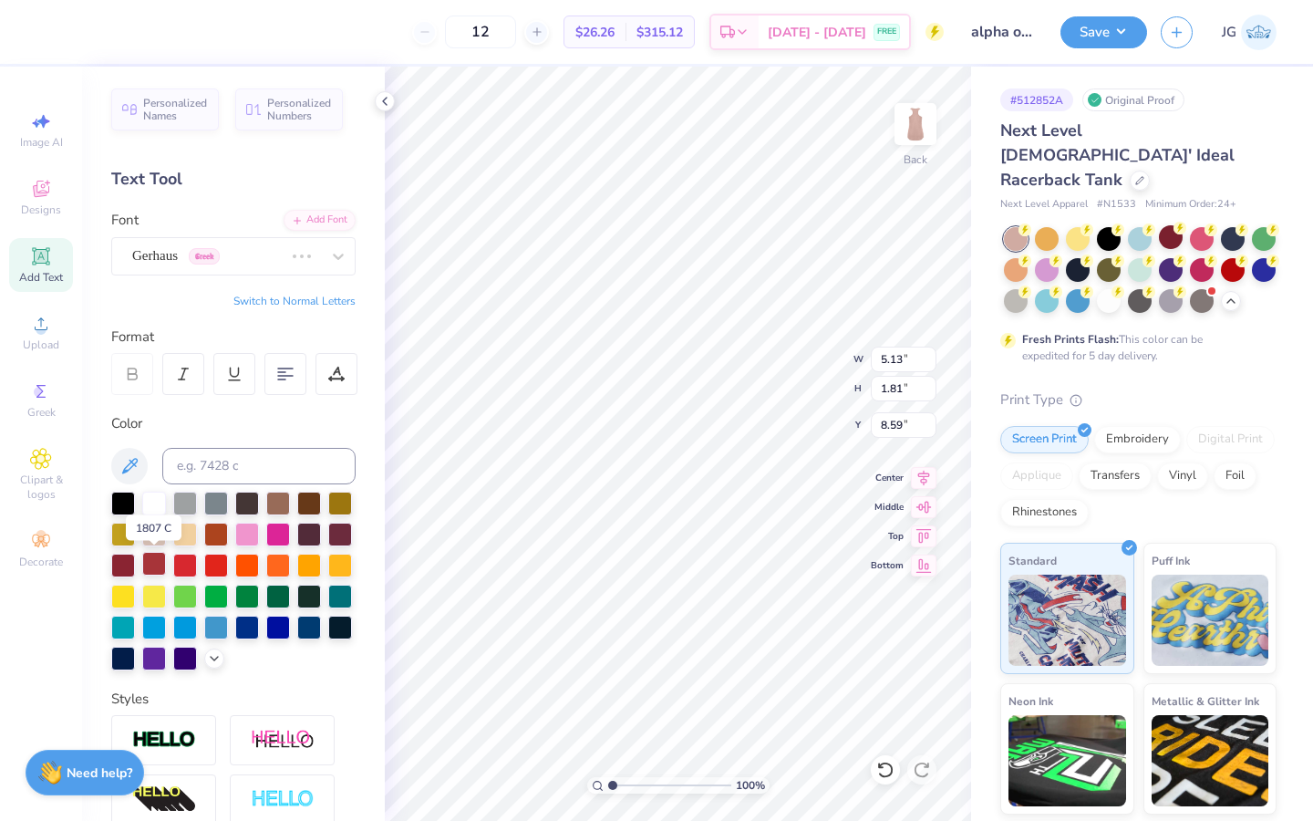
click at [153, 562] on div at bounding box center [154, 564] width 24 height 24
type input "4.37"
type input "1.87"
type input "8.57"
click at [927, 256] on div at bounding box center [1078, 268] width 24 height 24
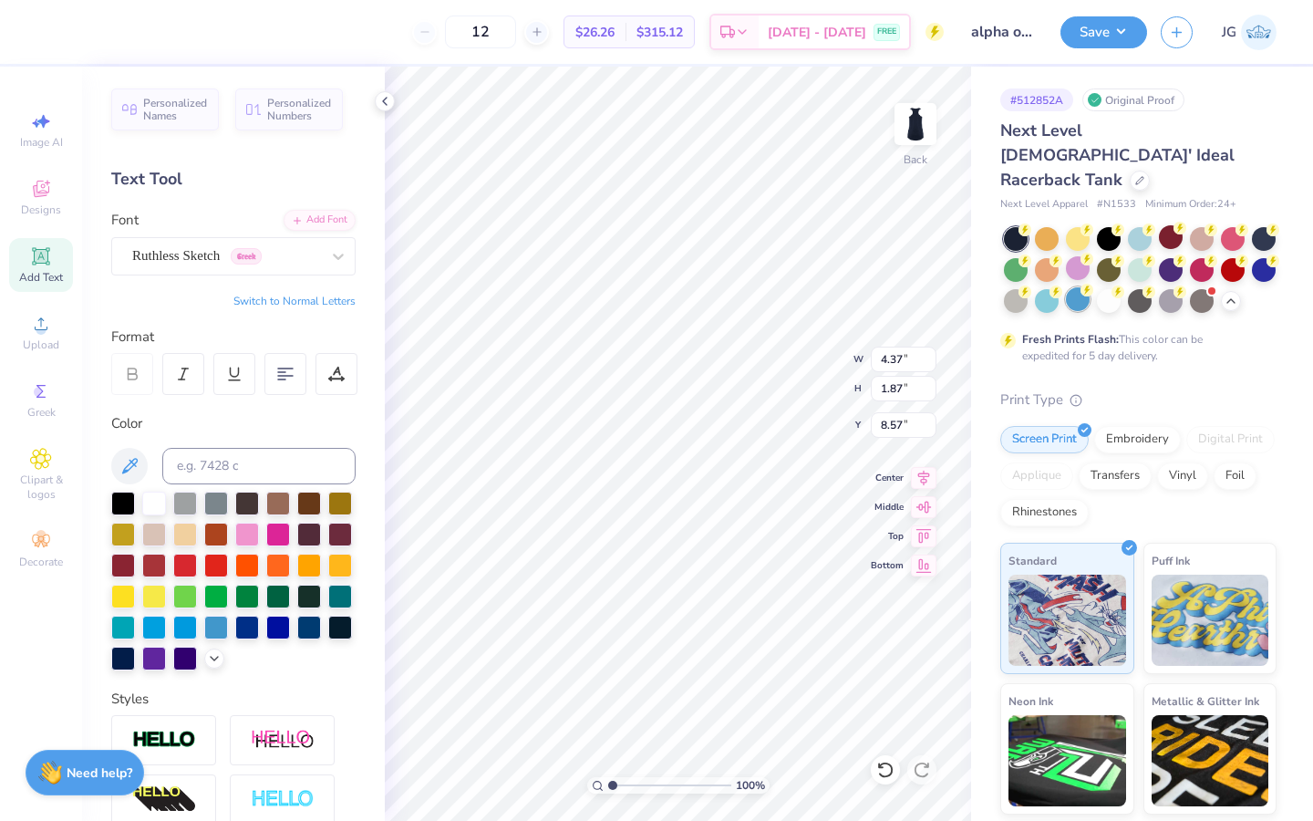
type input "5.84"
type input "2.50"
type input "2.04"
type input "3.47"
type input "1.48"
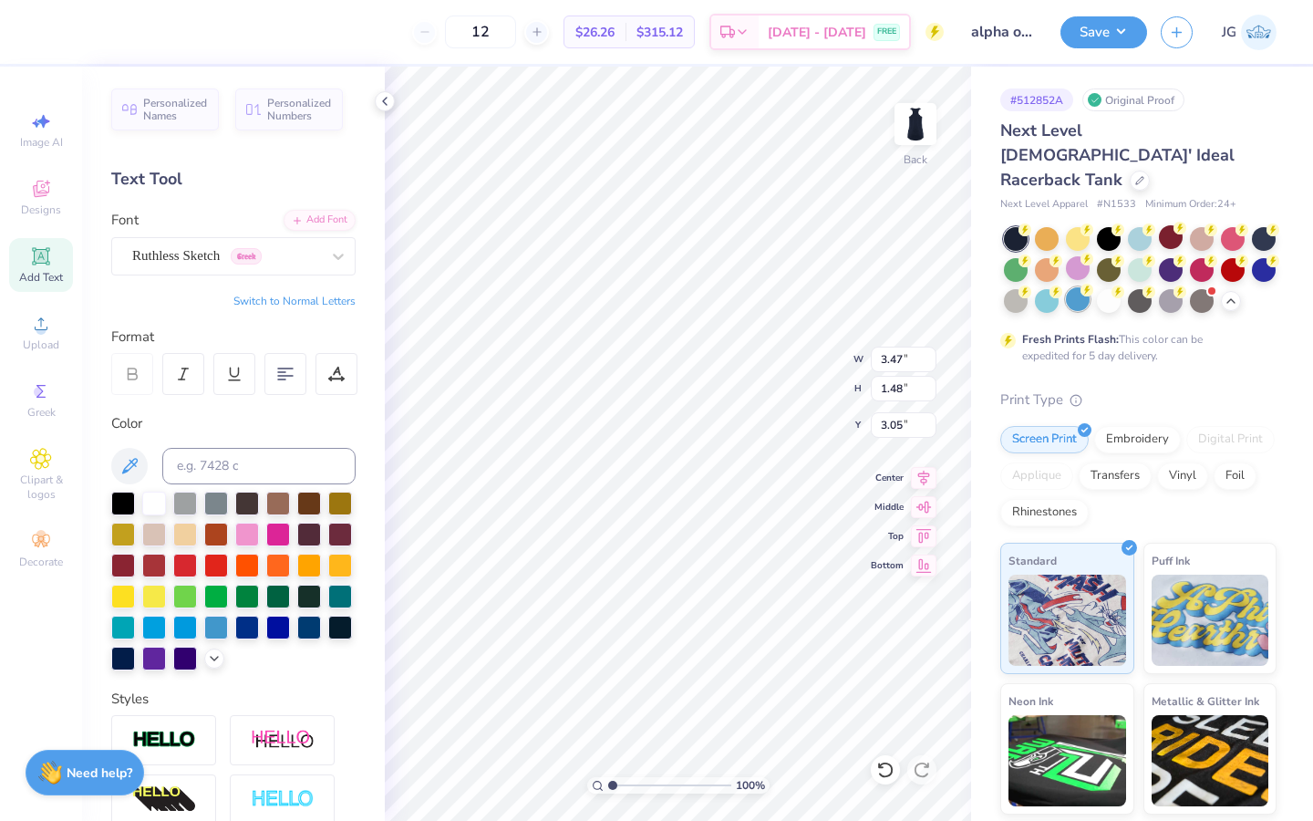
type input "1.94"
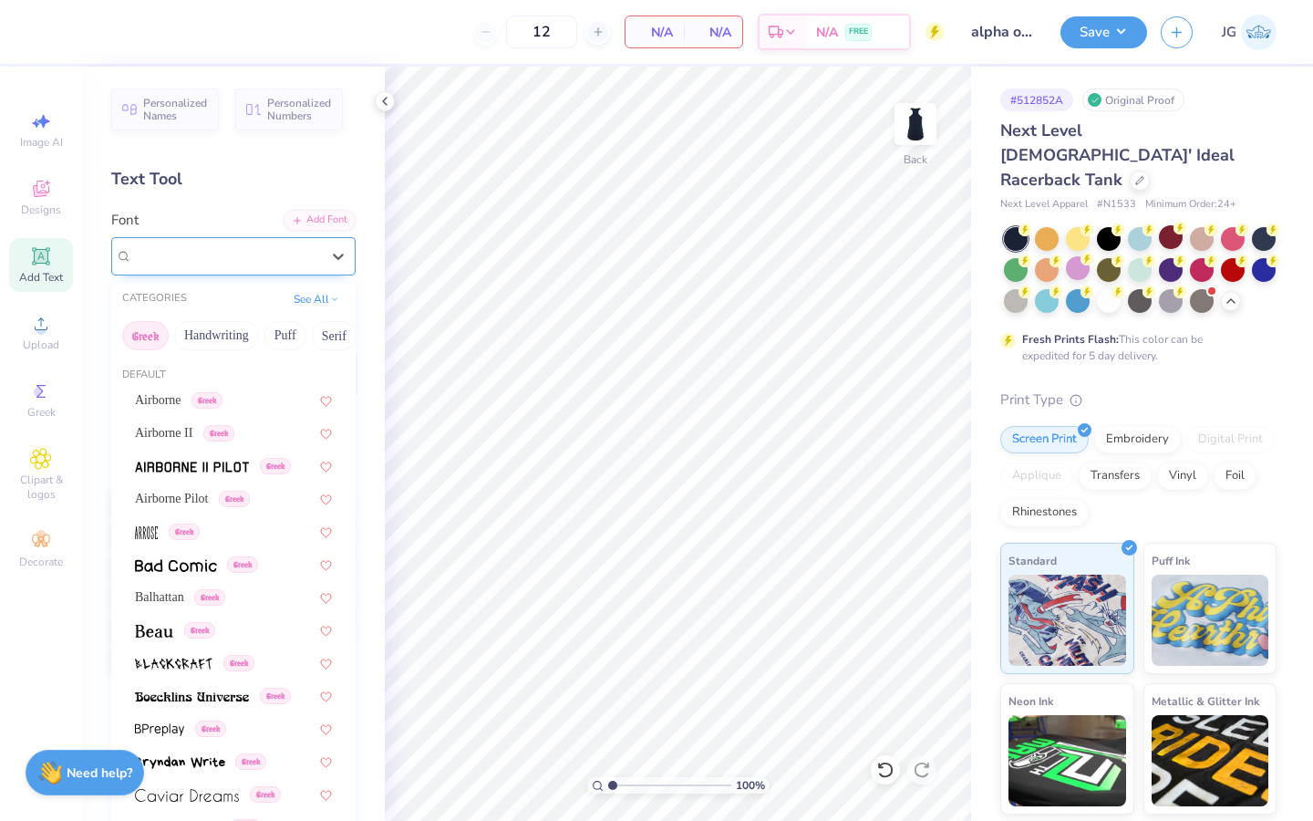
click at [320, 256] on div "Ruthless Sketch Greek" at bounding box center [225, 256] width 191 height 28
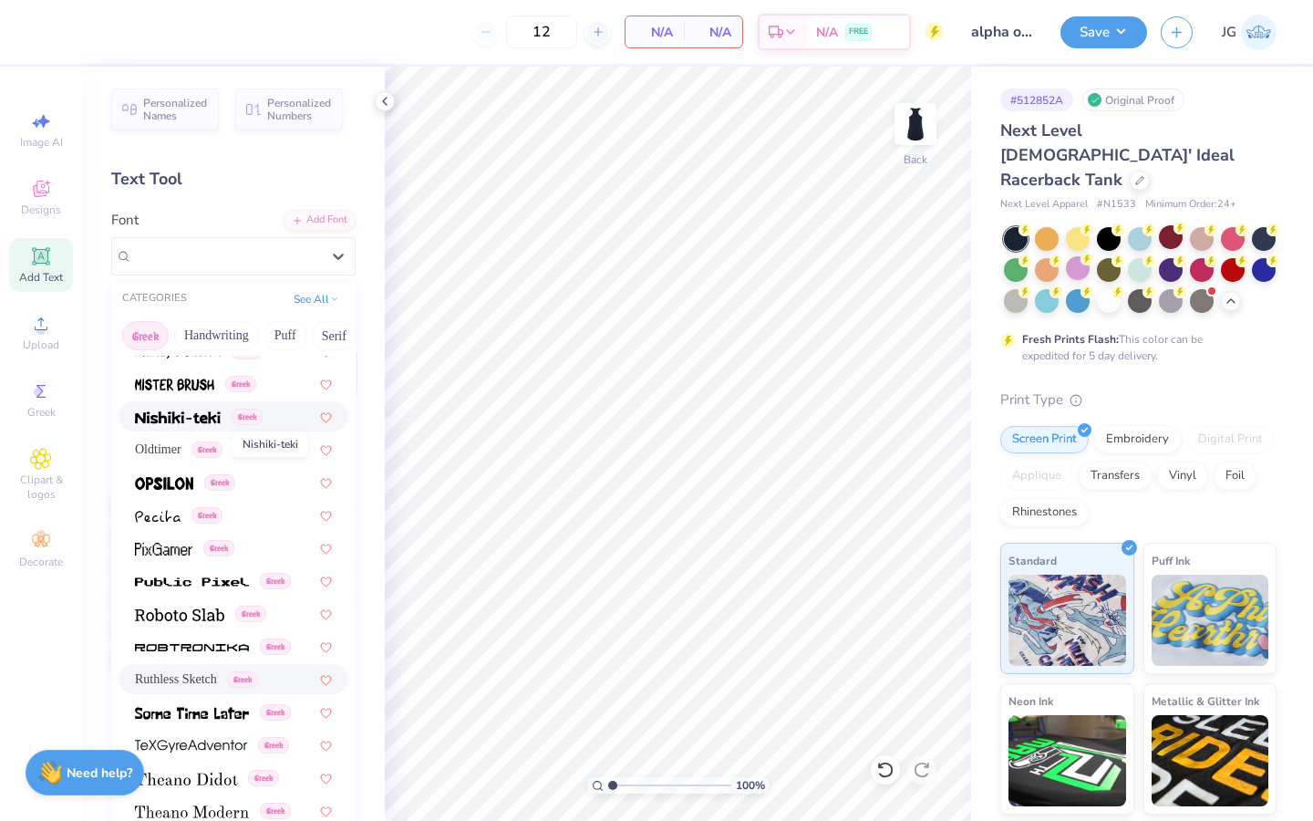
scroll to position [953, 0]
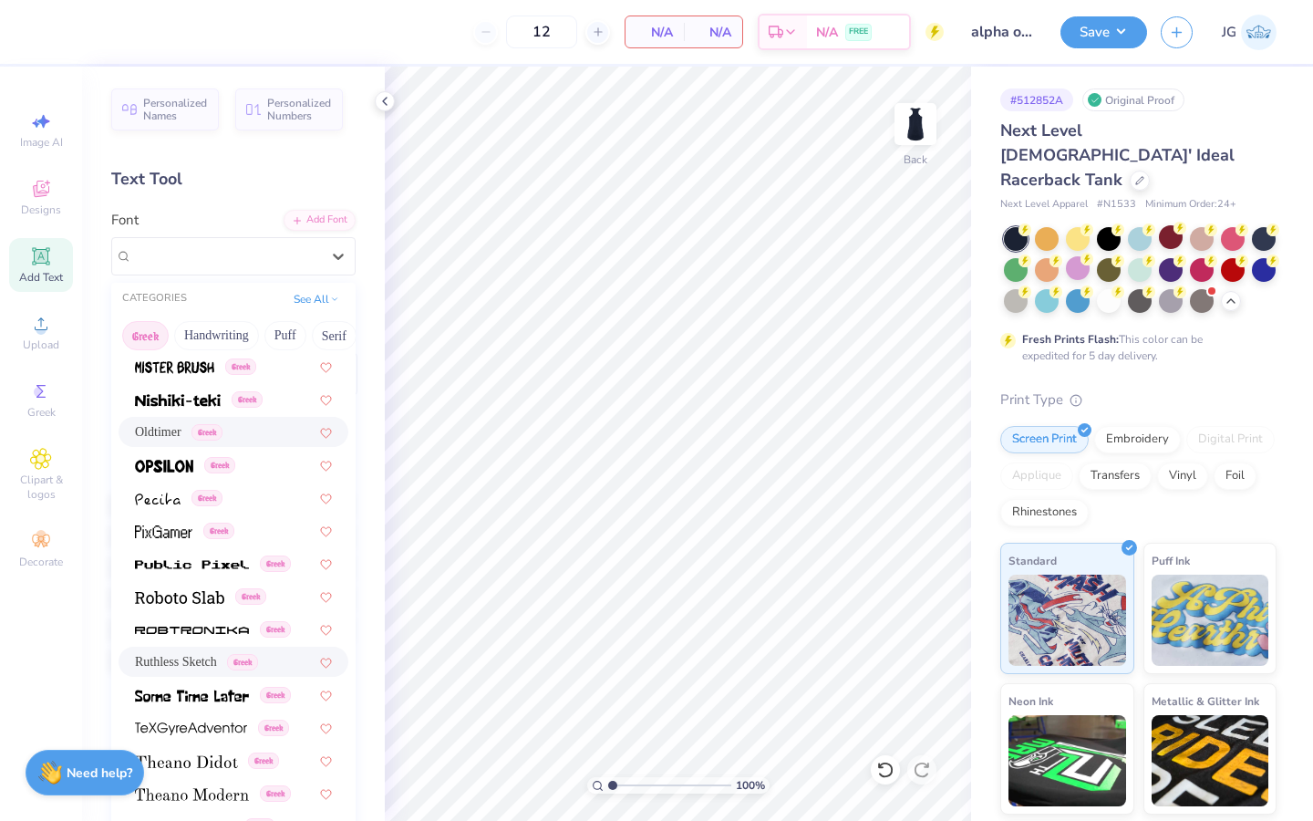
click at [174, 430] on span "Oldtimer" at bounding box center [158, 431] width 46 height 19
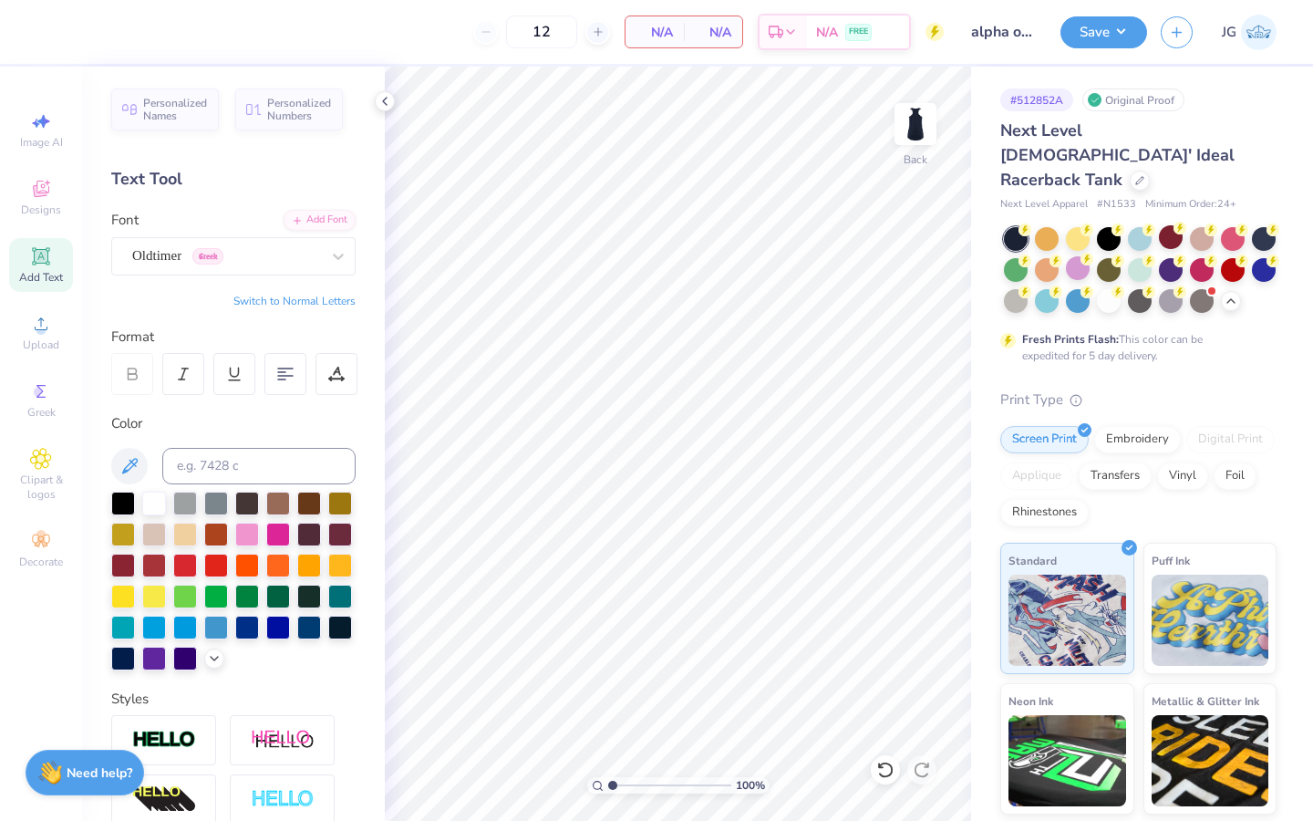
click at [44, 260] on icon at bounding box center [41, 256] width 14 height 14
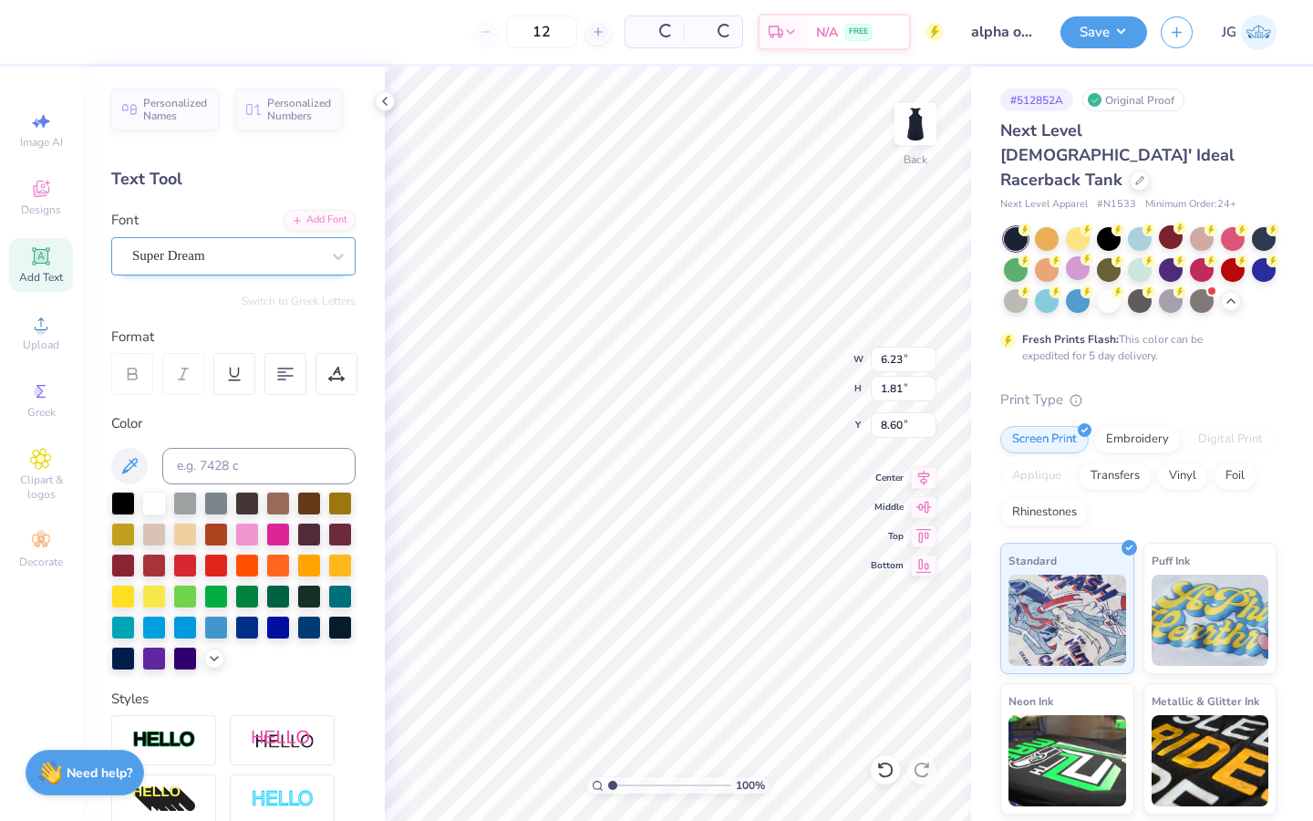
click at [164, 261] on div "Super Dream" at bounding box center [225, 256] width 191 height 28
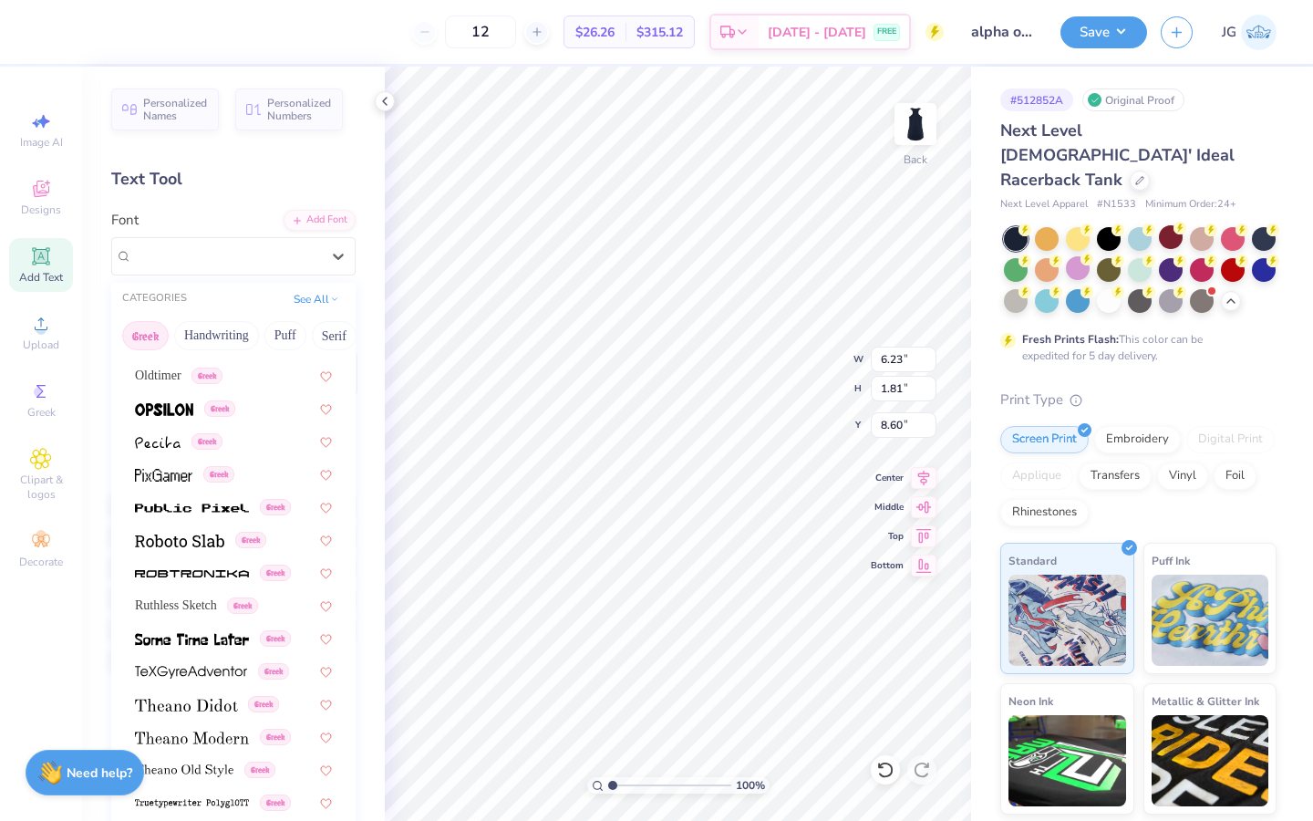
scroll to position [998, 0]
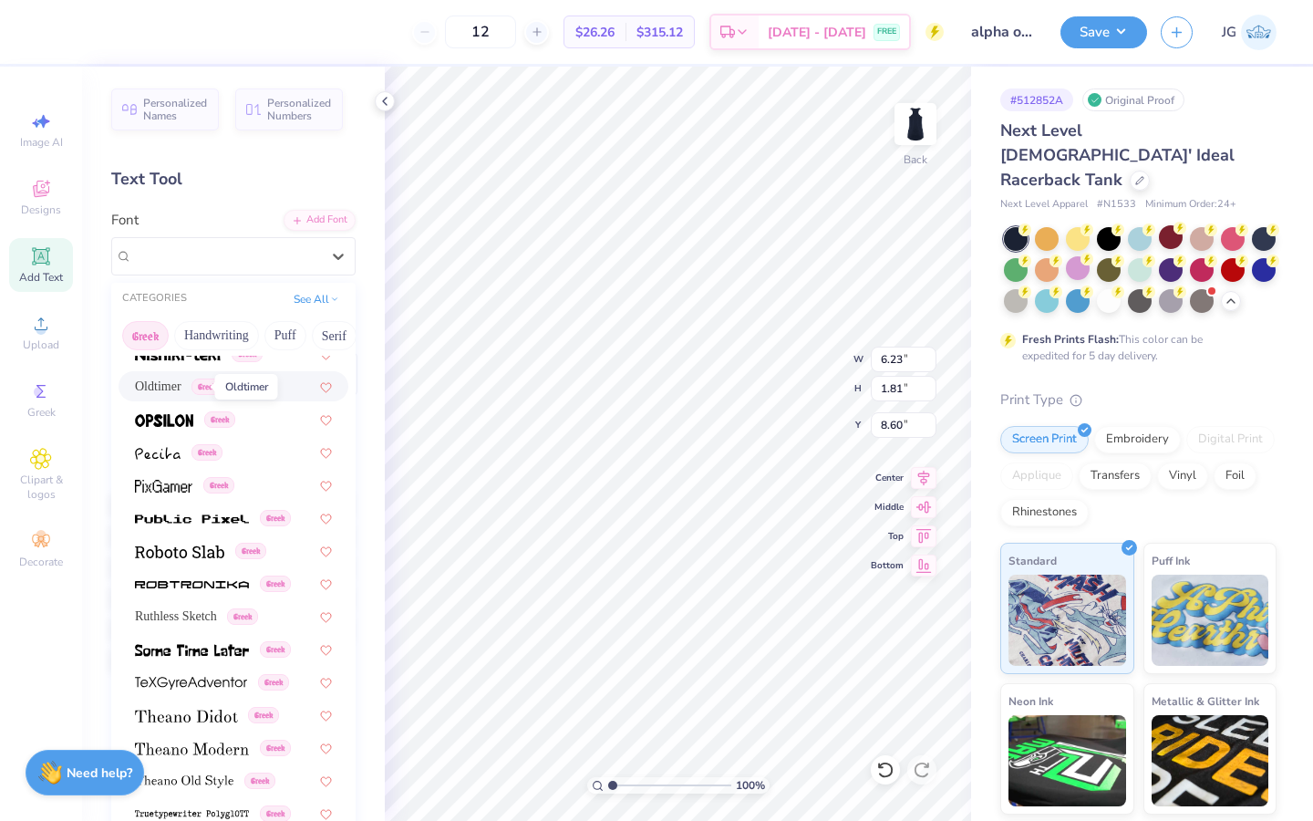
click at [181, 383] on span "Oldtimer" at bounding box center [158, 386] width 46 height 19
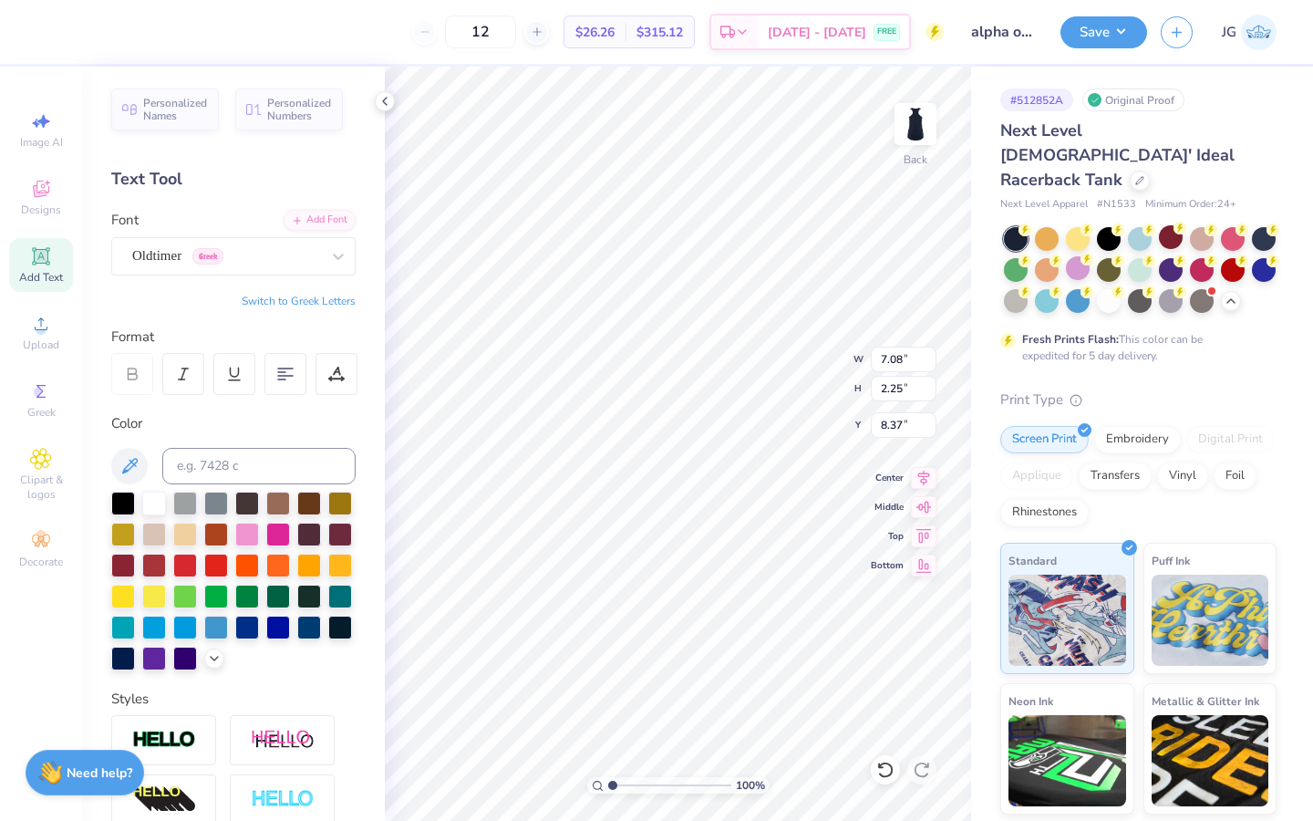
type input "7.08"
type input "2.25"
type input "8.37"
type textarea "AOP"
click at [321, 306] on button "Switch to Greek Letters" at bounding box center [299, 301] width 114 height 15
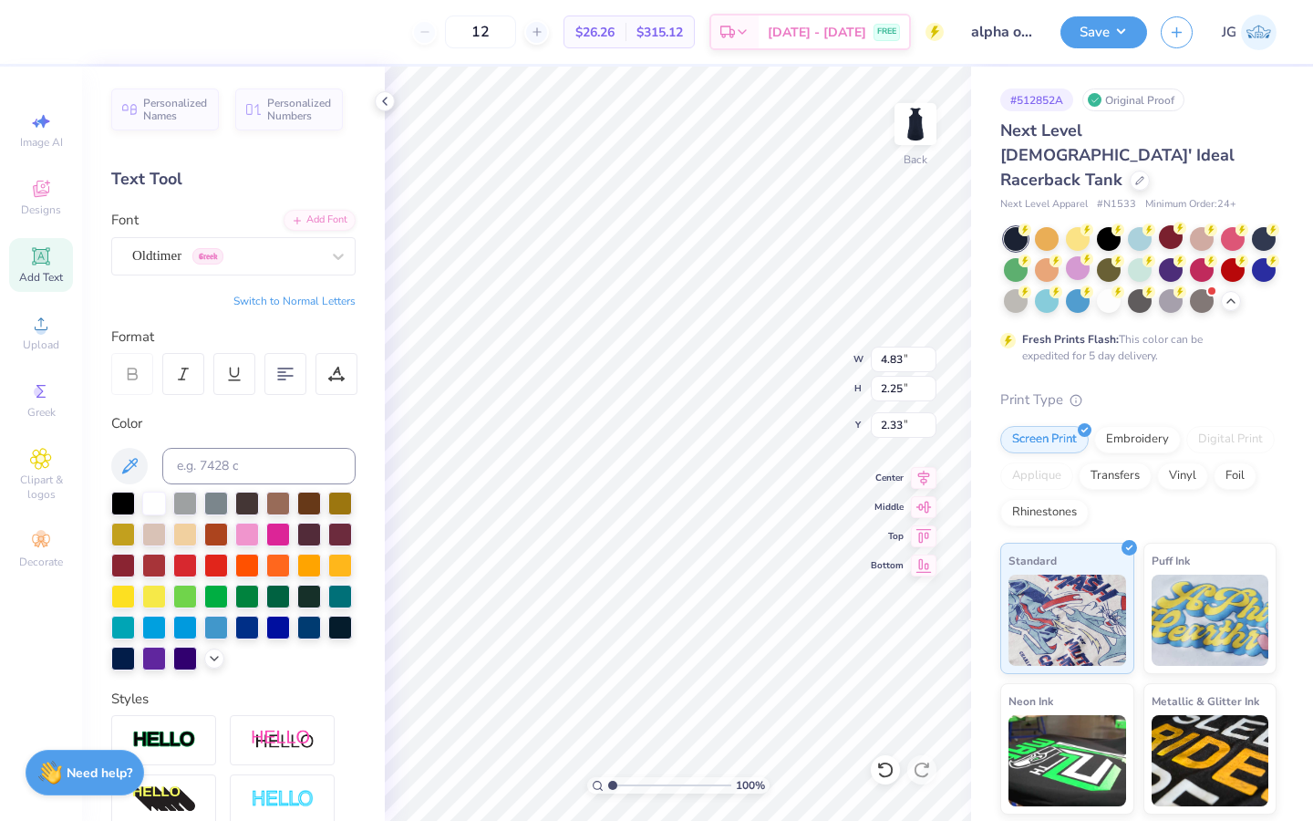
type input "2.33"
type input "3.51"
type input "1.64"
type input "1.49"
click at [158, 563] on div at bounding box center [154, 564] width 24 height 24
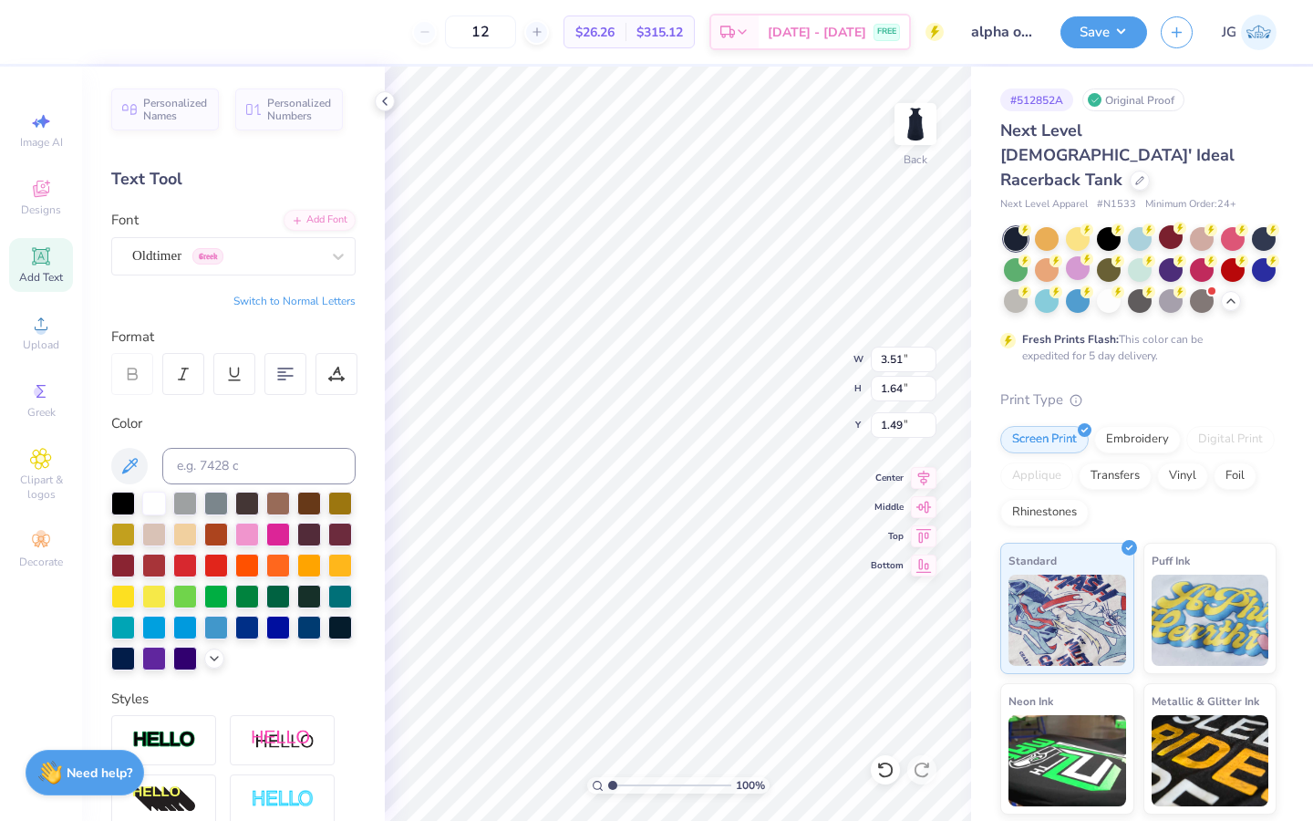
click at [44, 274] on span "Add Text" at bounding box center [41, 277] width 44 height 15
type input "6.23"
type input "1.81"
type input "8.60"
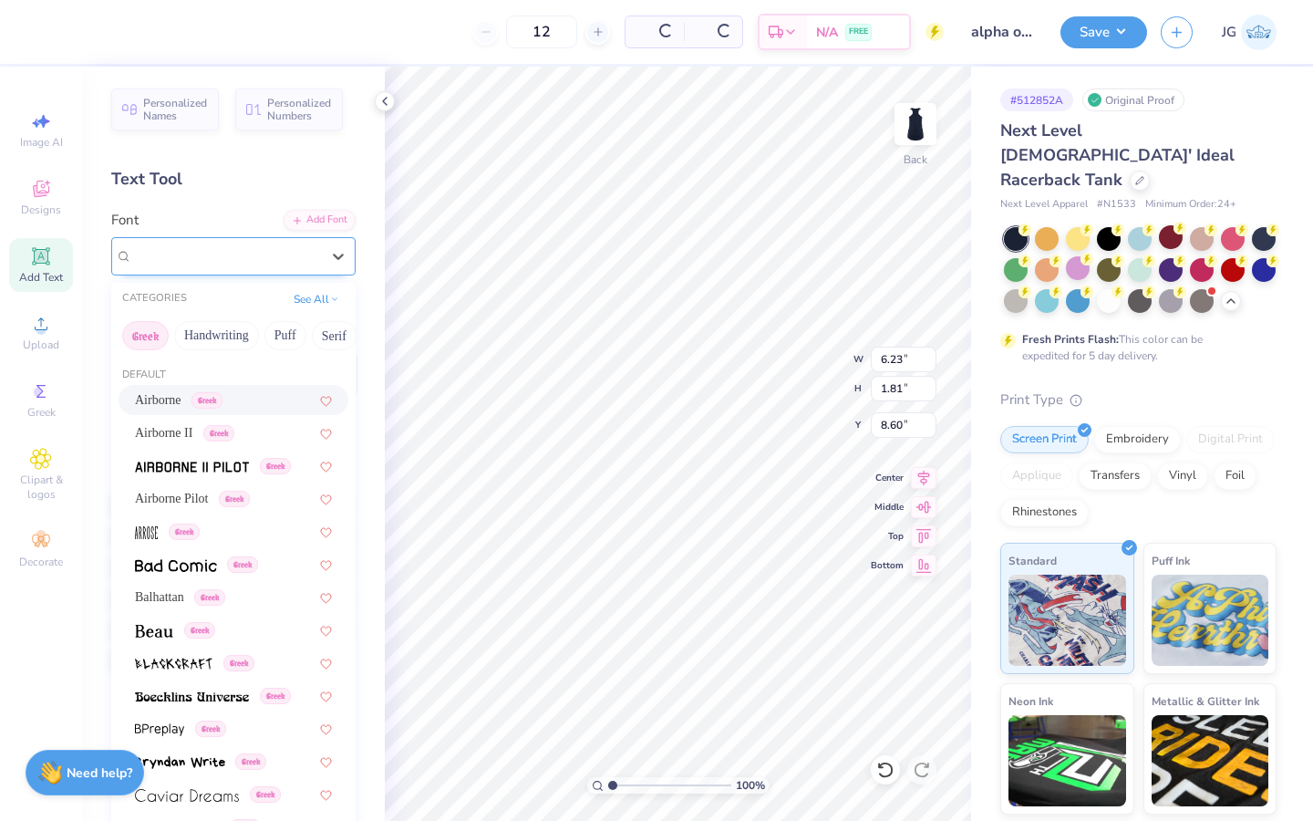
click at [191, 266] on div at bounding box center [226, 255] width 188 height 25
click at [227, 327] on button "Handwriting" at bounding box center [216, 335] width 85 height 29
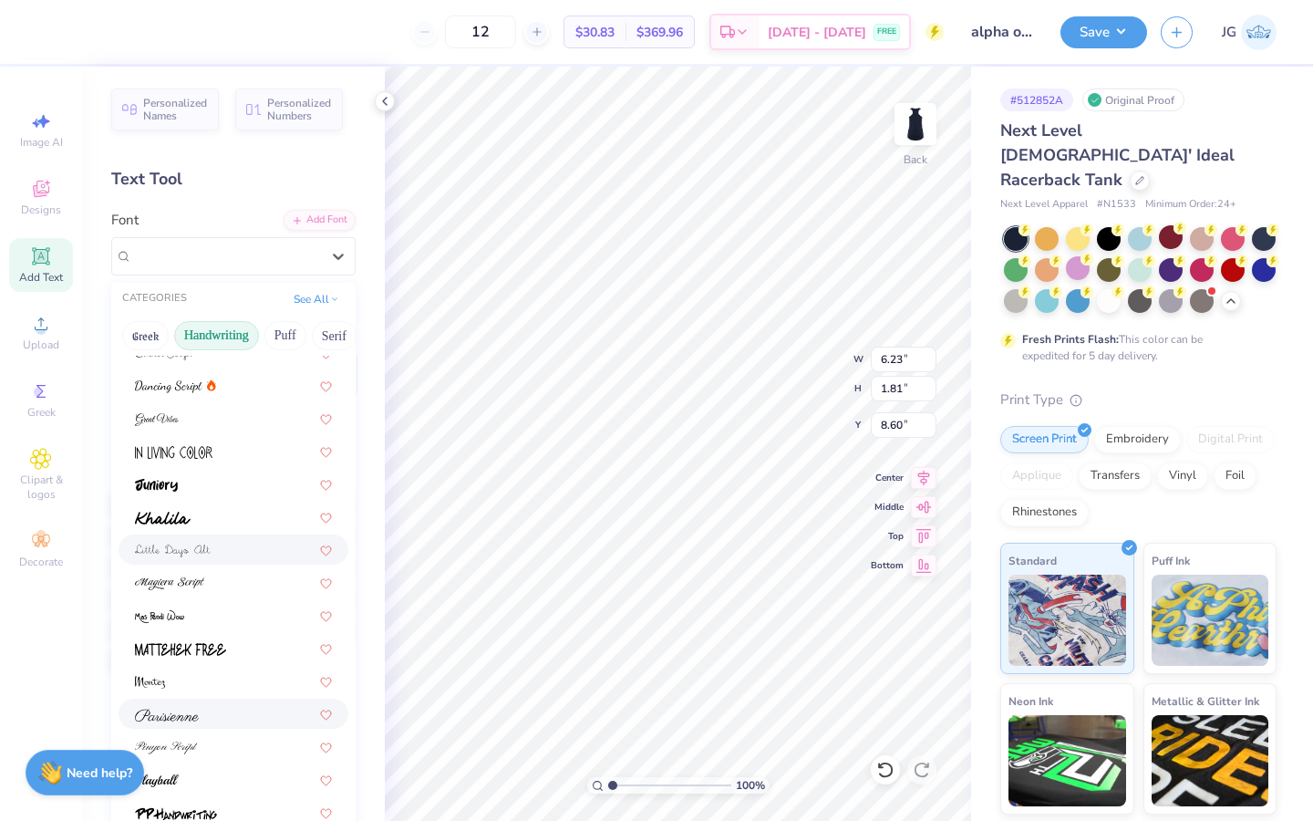
scroll to position [233, 0]
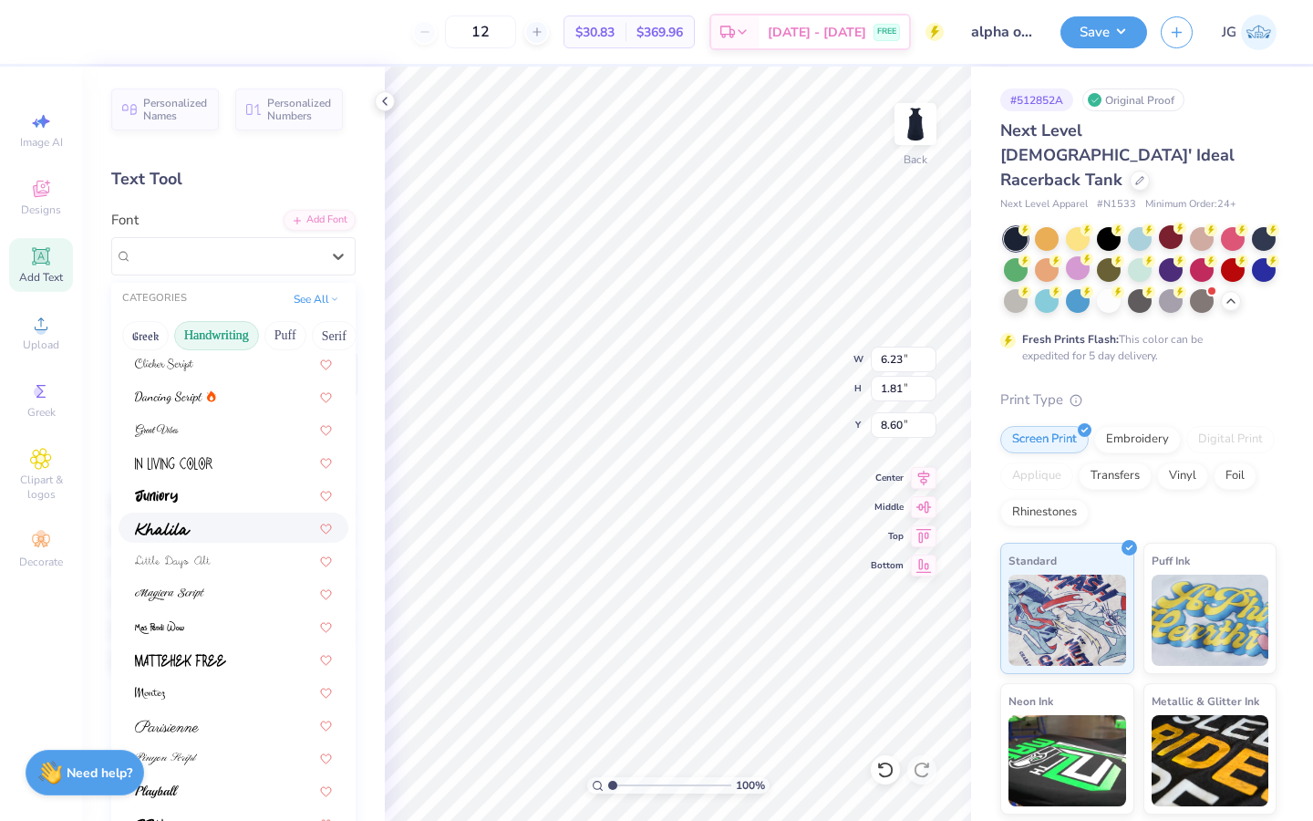
click at [180, 525] on img at bounding box center [163, 528] width 56 height 13
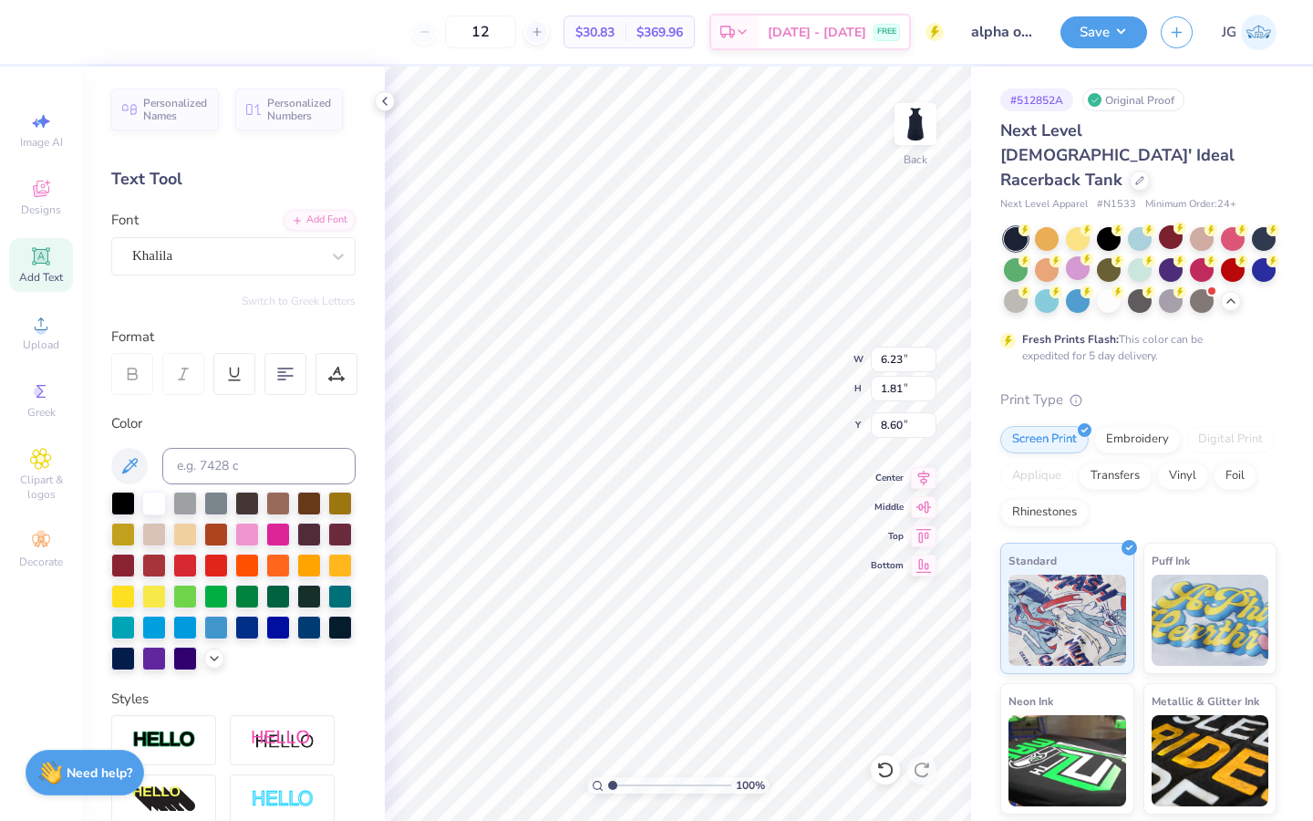
type input "5.65"
type input "1.80"
type textarea "alpha o"
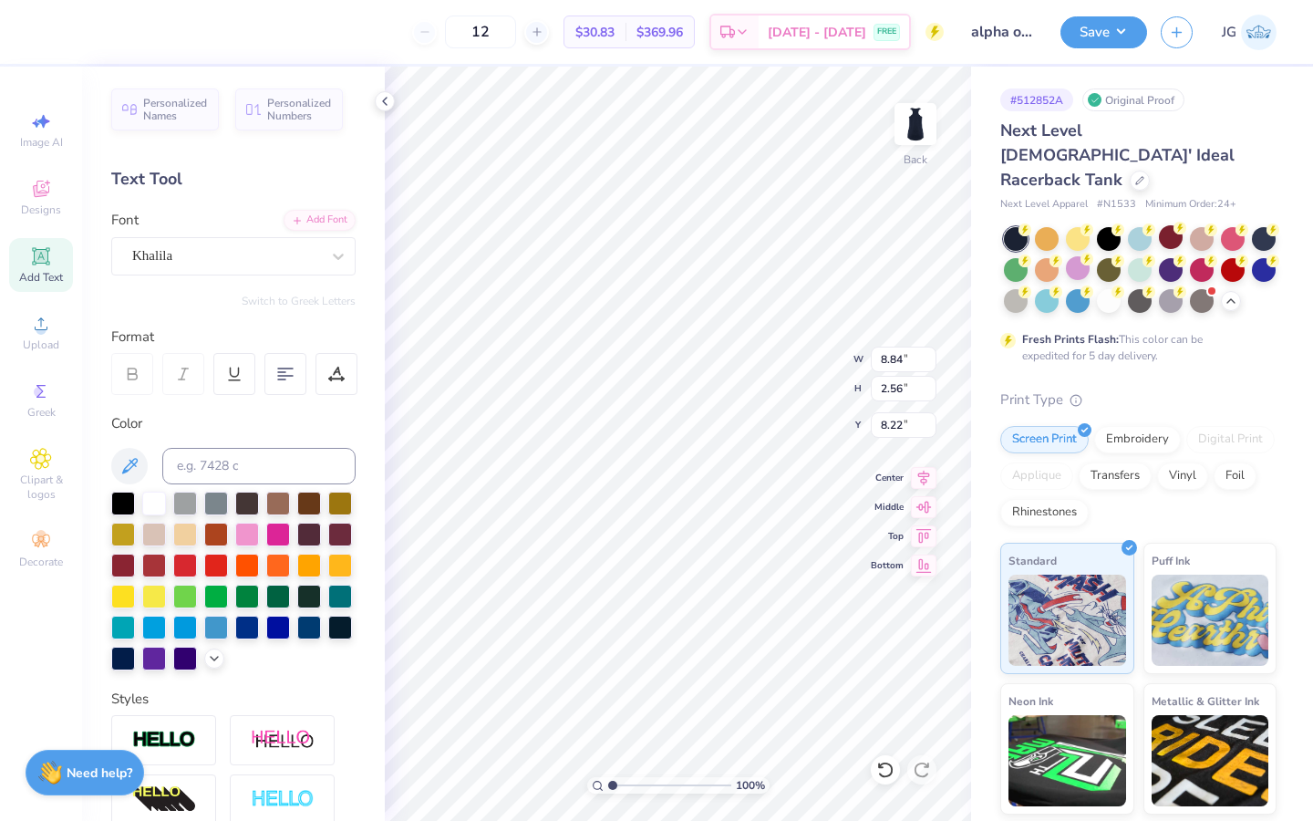
type input "2.90"
type input "0.84"
type input "1.89"
click at [927, 31] on button "Save" at bounding box center [1103, 30] width 87 height 32
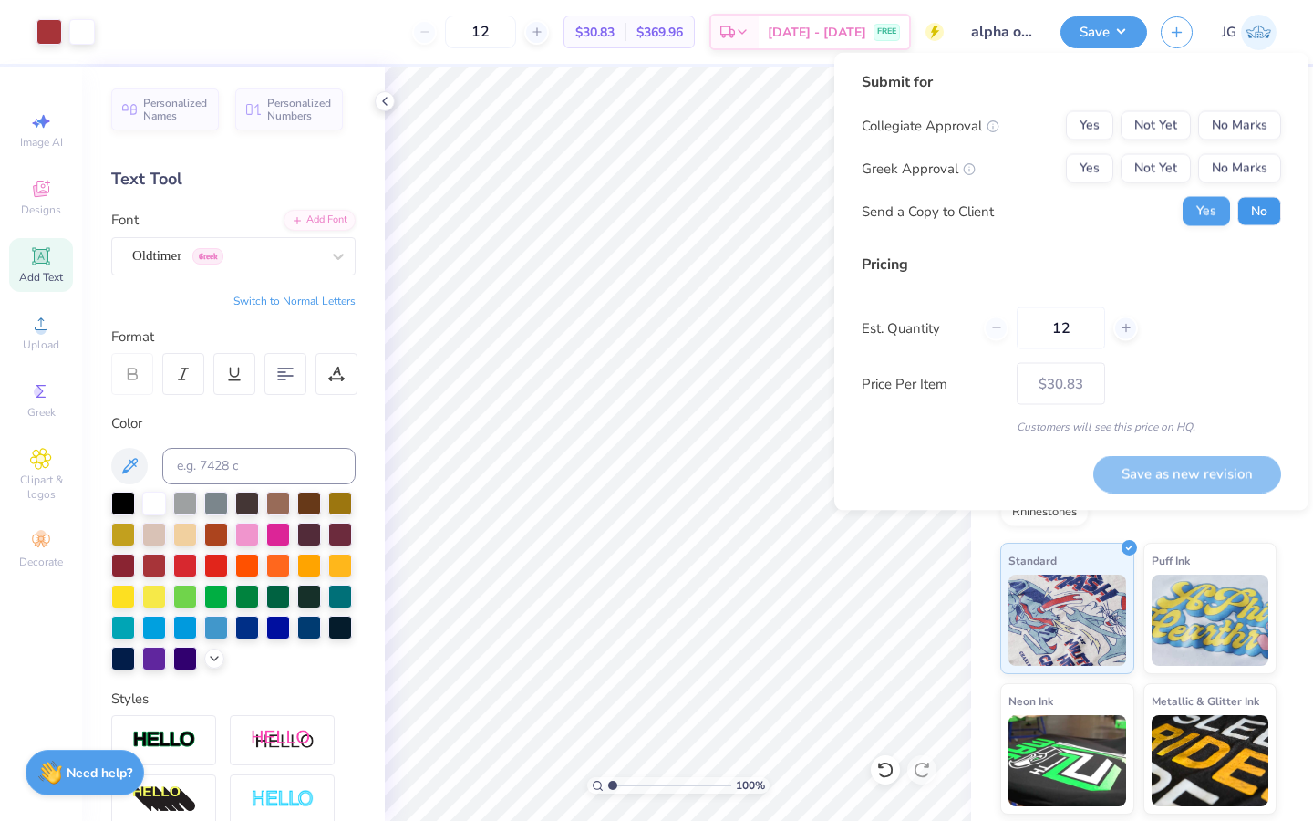
click at [927, 208] on button "No" at bounding box center [1259, 211] width 44 height 29
click at [927, 170] on button "No Marks" at bounding box center [1239, 168] width 83 height 29
click at [927, 128] on button "No Marks" at bounding box center [1239, 125] width 83 height 29
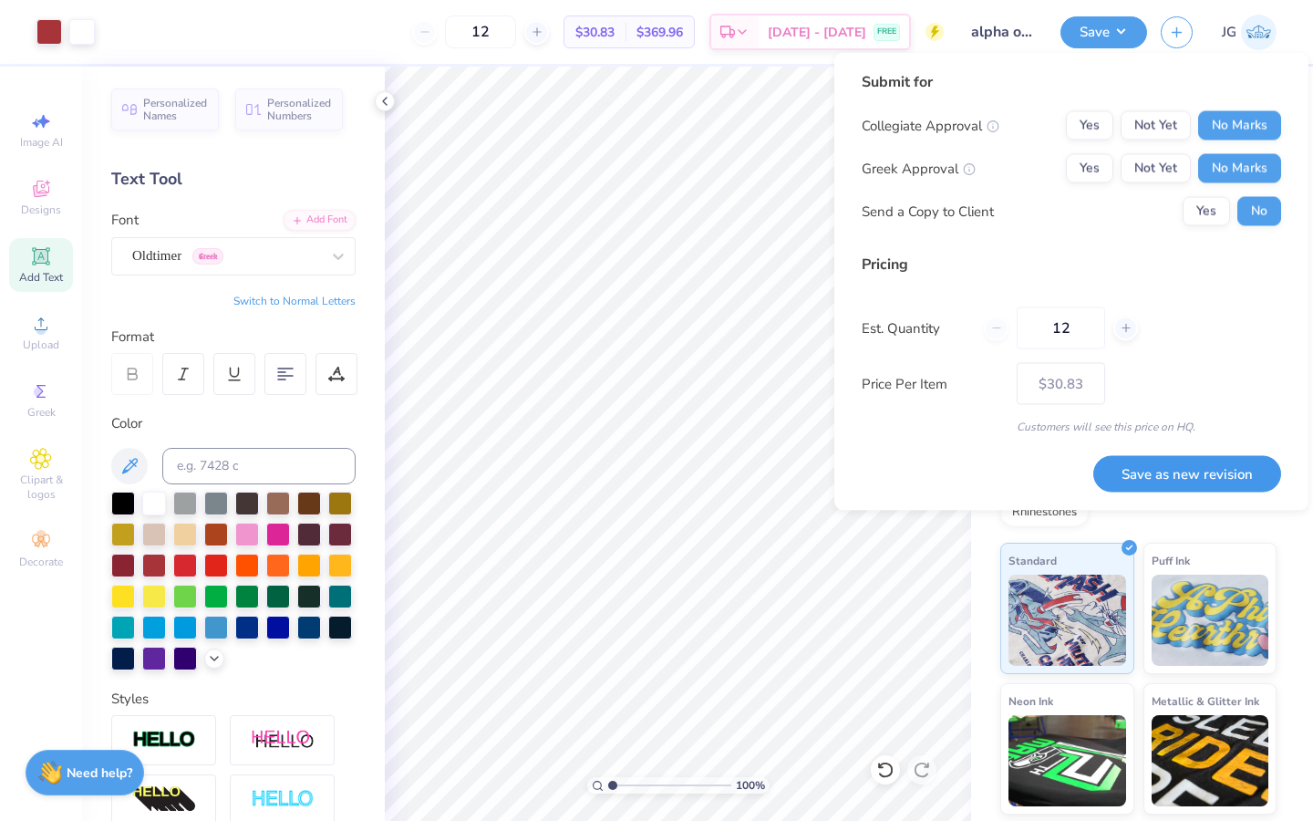
click at [927, 480] on button "Save as new revision" at bounding box center [1187, 473] width 188 height 37
type input "$30.83"
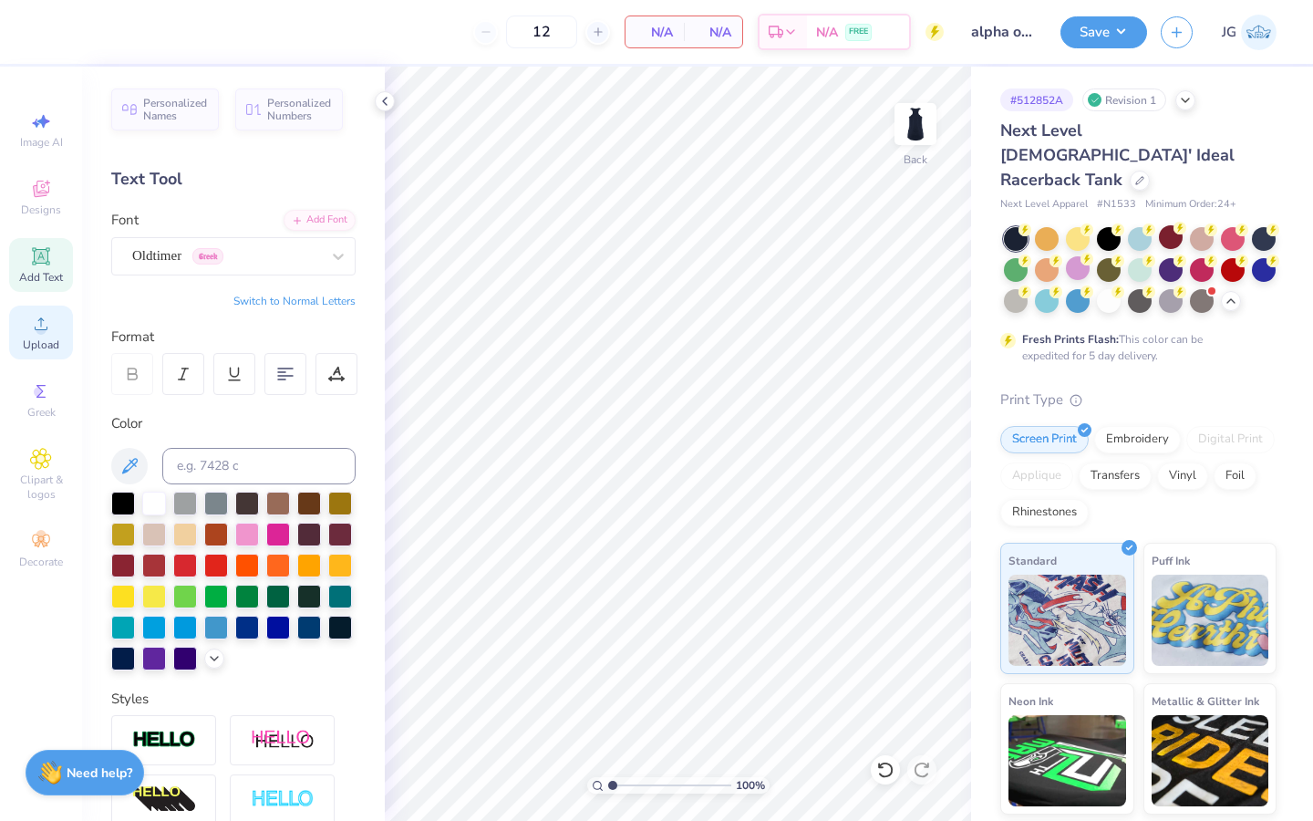
click at [38, 312] on div "Upload" at bounding box center [41, 332] width 64 height 54
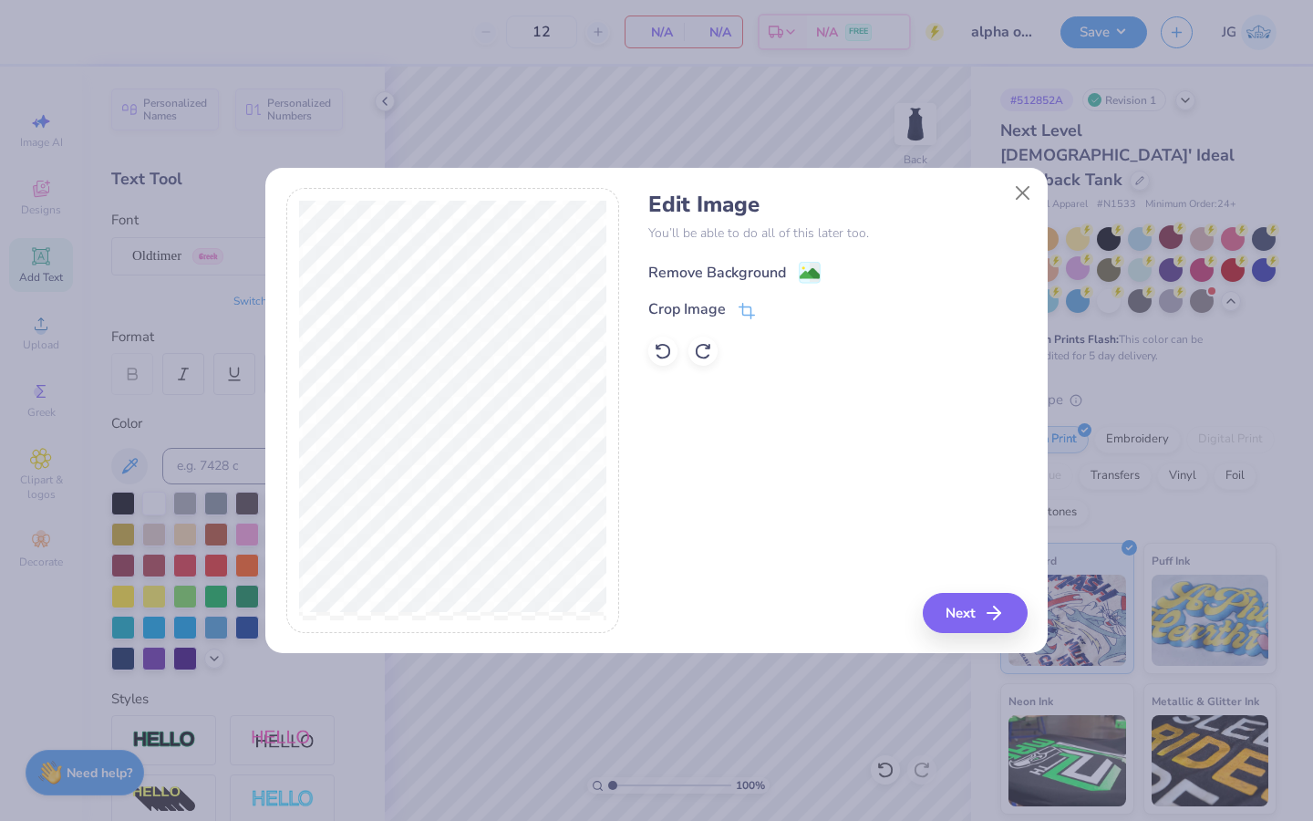
click at [806, 269] on image at bounding box center [810, 273] width 20 height 20
click at [927, 610] on button "Next" at bounding box center [977, 613] width 105 height 40
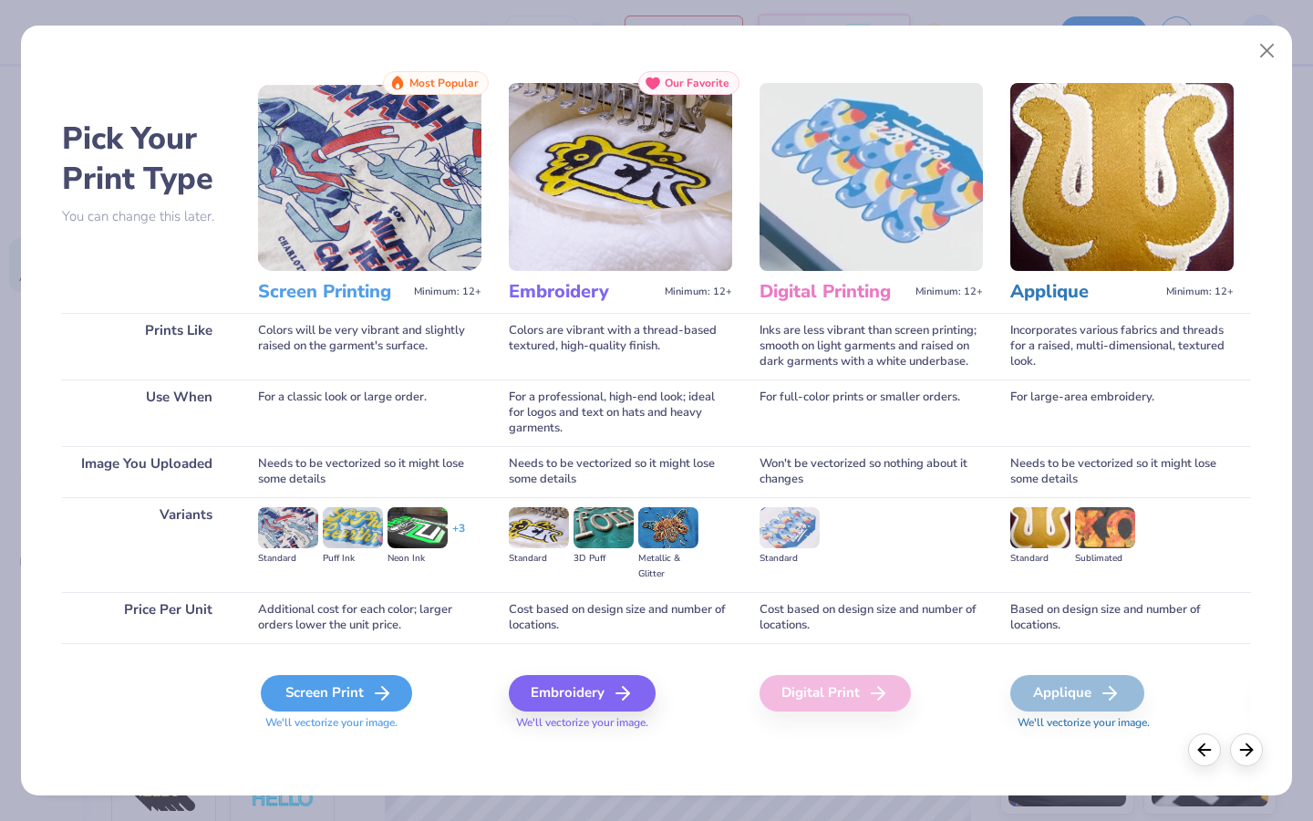
click at [364, 619] on div "Screen Print" at bounding box center [336, 693] width 151 height 36
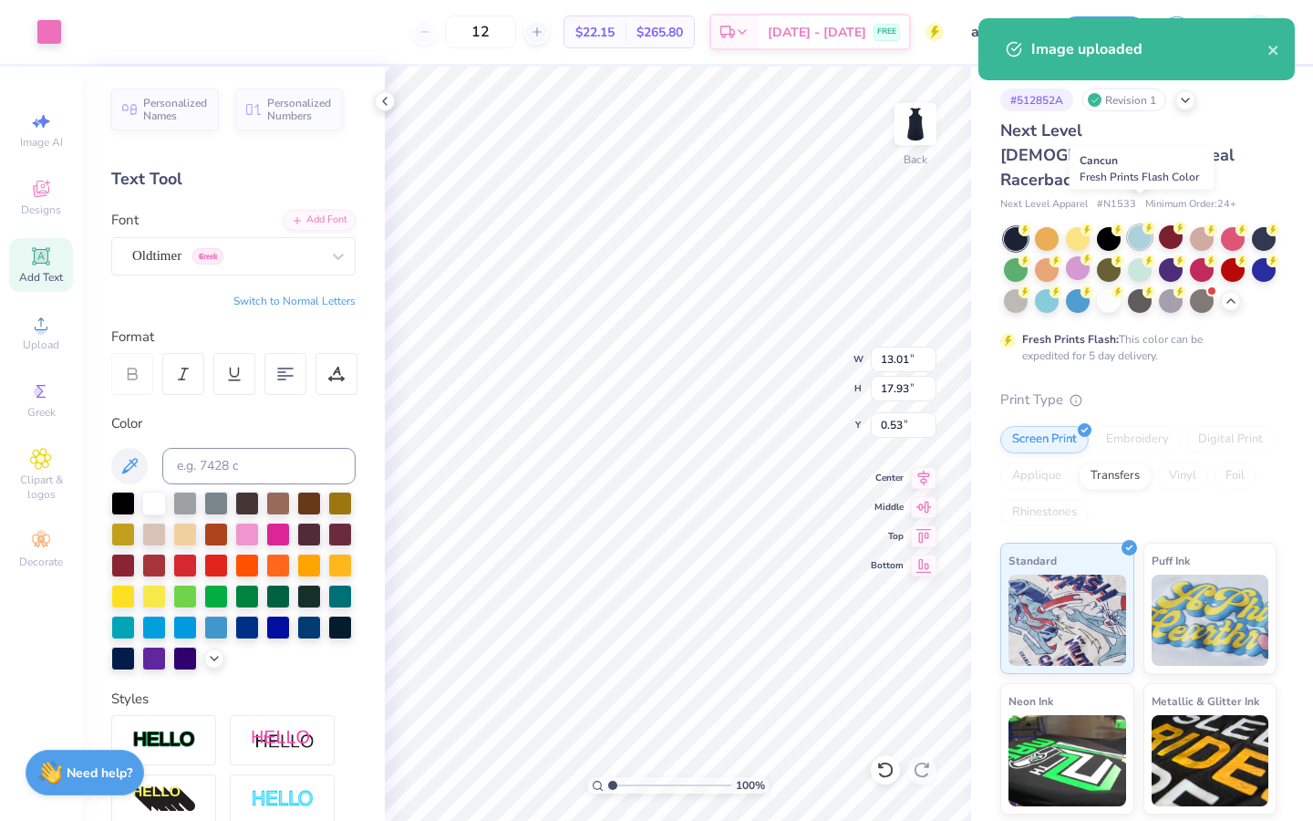
click at [927, 225] on div at bounding box center [1140, 237] width 24 height 24
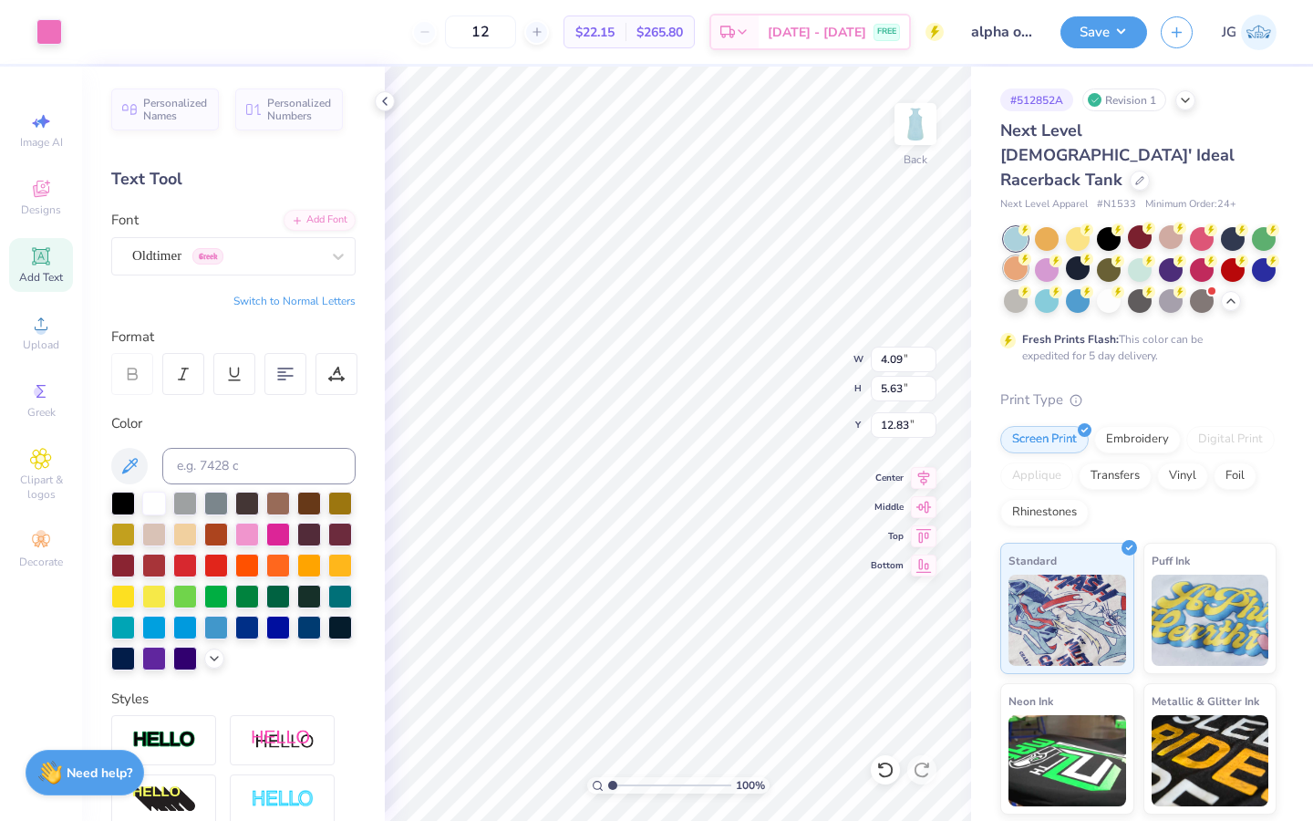
type input "4.09"
type input "5.63"
type input "0.50"
type input "2.29"
type input "3.15"
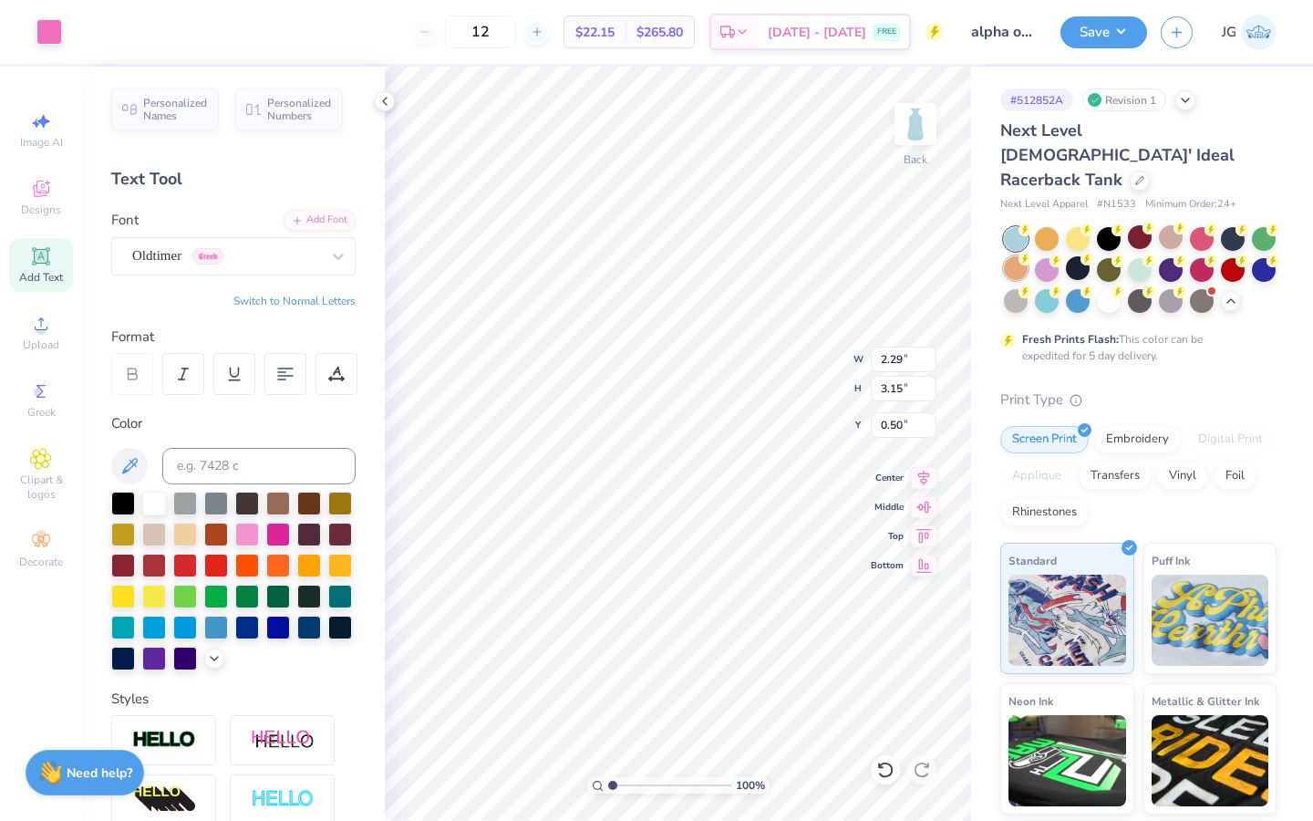
type input "0.77"
type input "2.70"
type input "3.72"
click at [783, 381] on div "100 % Back W 2.70 H 3.72 Y 0.77 Center Middle Top Bottom" at bounding box center [678, 444] width 586 height 754
click at [927, 175] on icon at bounding box center [1139, 178] width 7 height 7
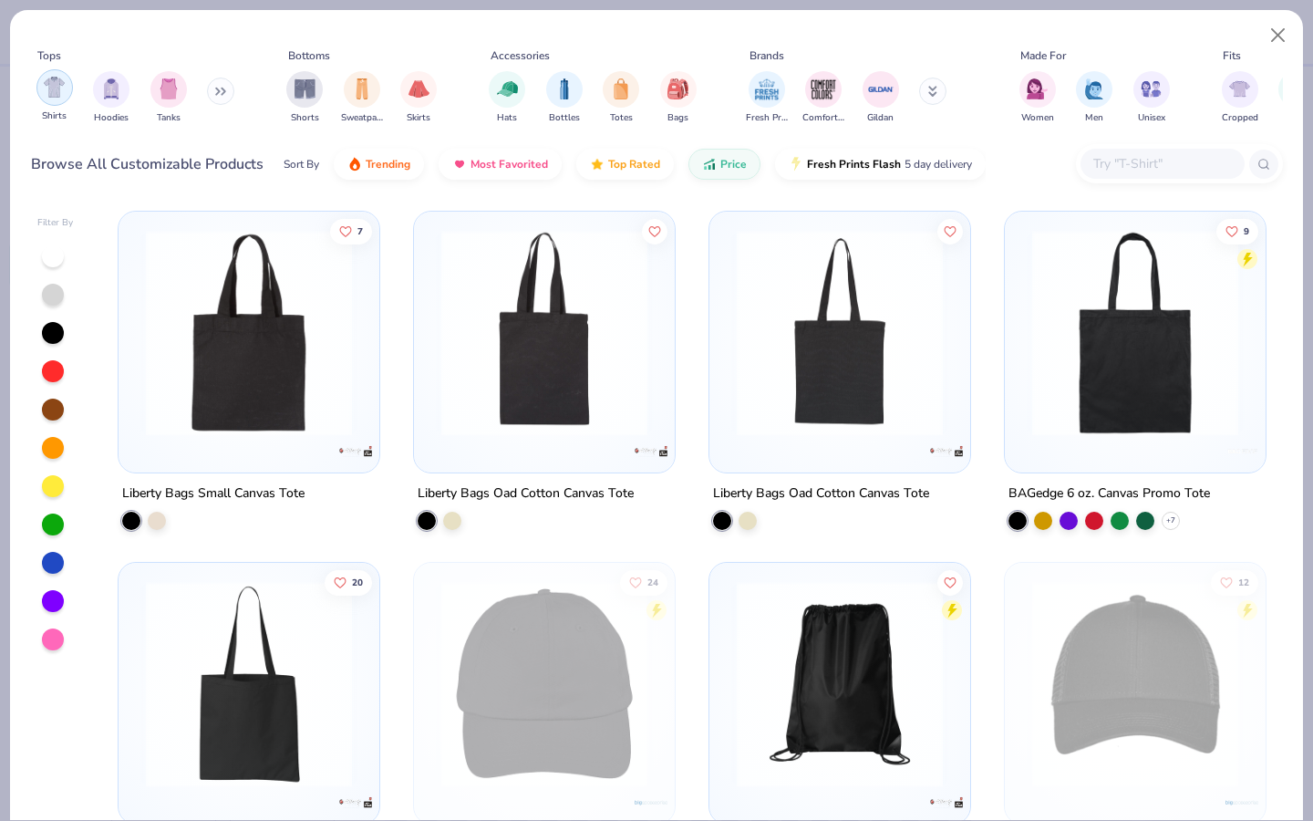
click at [55, 86] on img "filter for Shirts" at bounding box center [54, 87] width 21 height 21
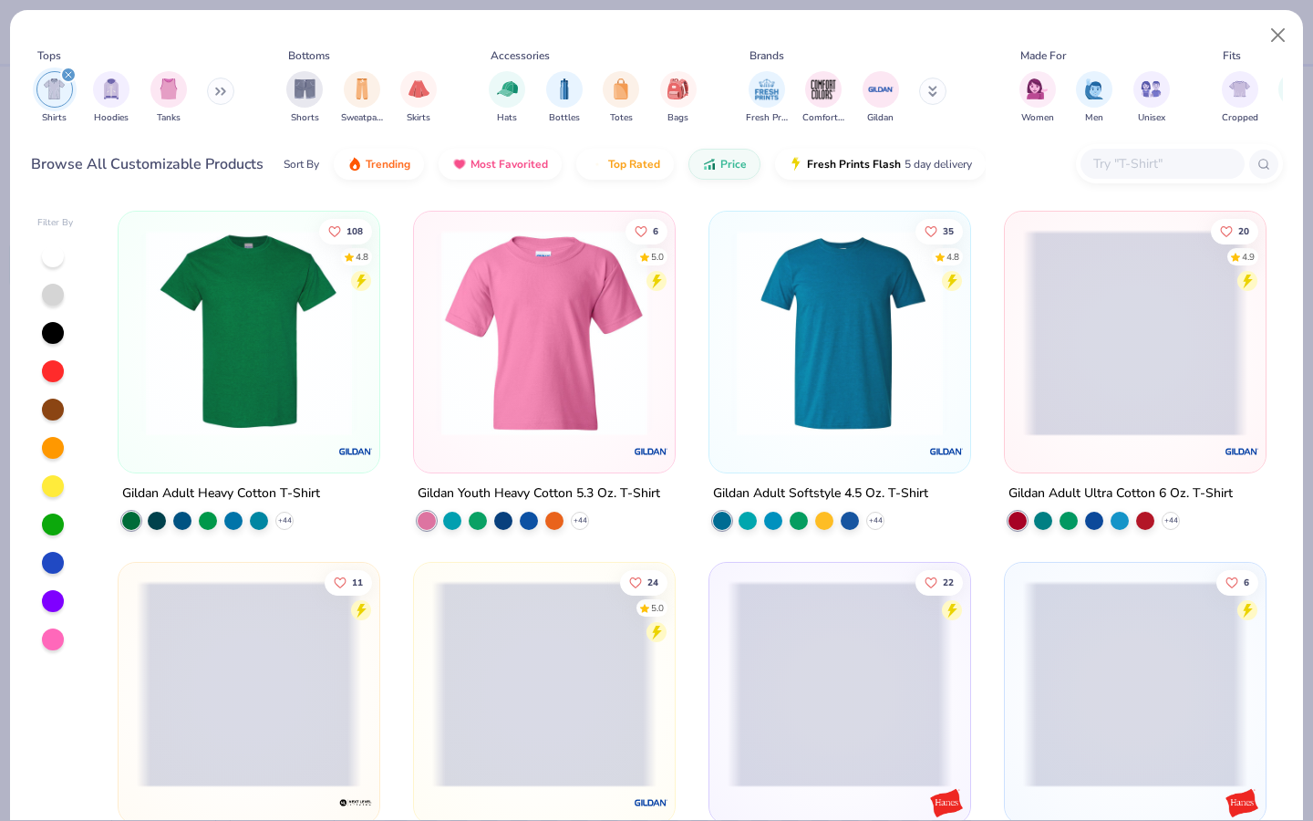
click at [267, 303] on img at bounding box center [249, 333] width 224 height 206
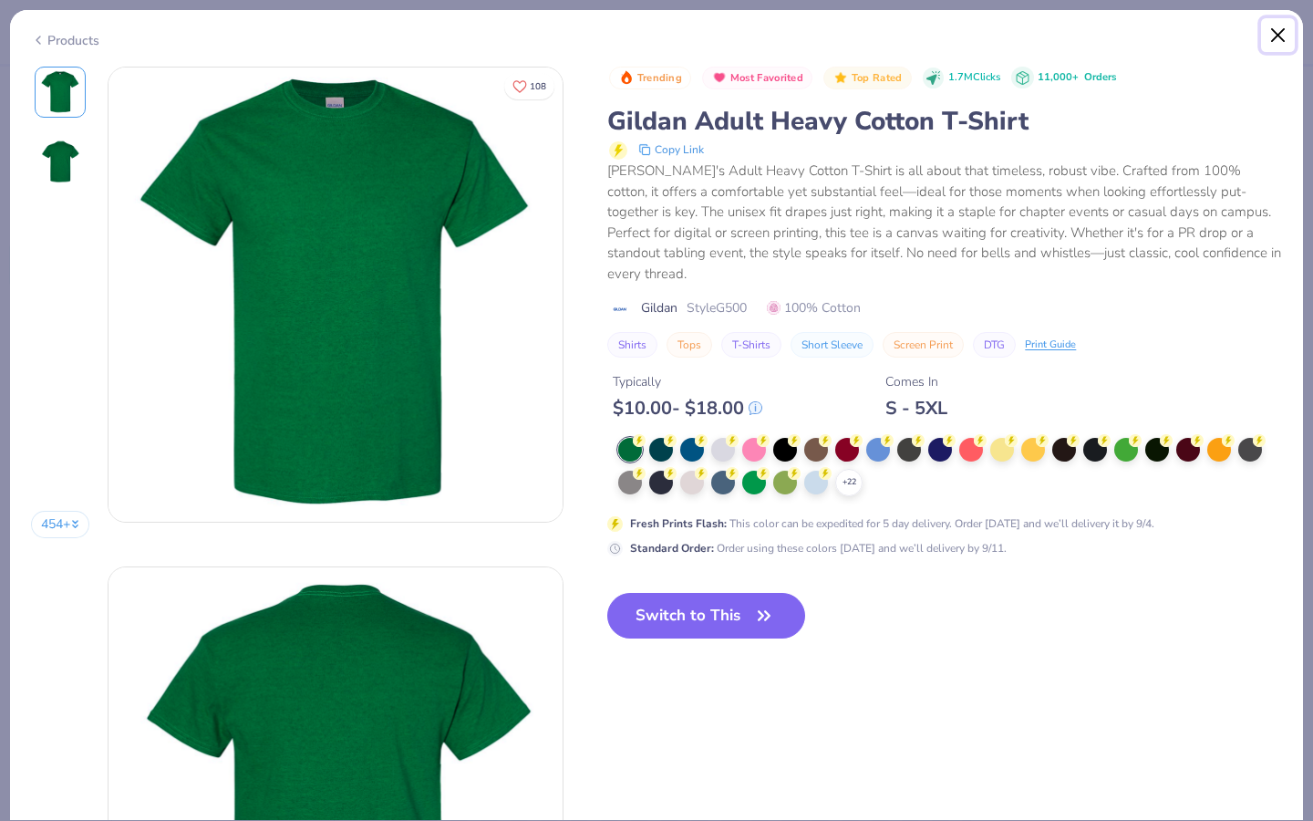
click at [927, 35] on button "Close" at bounding box center [1278, 35] width 35 height 35
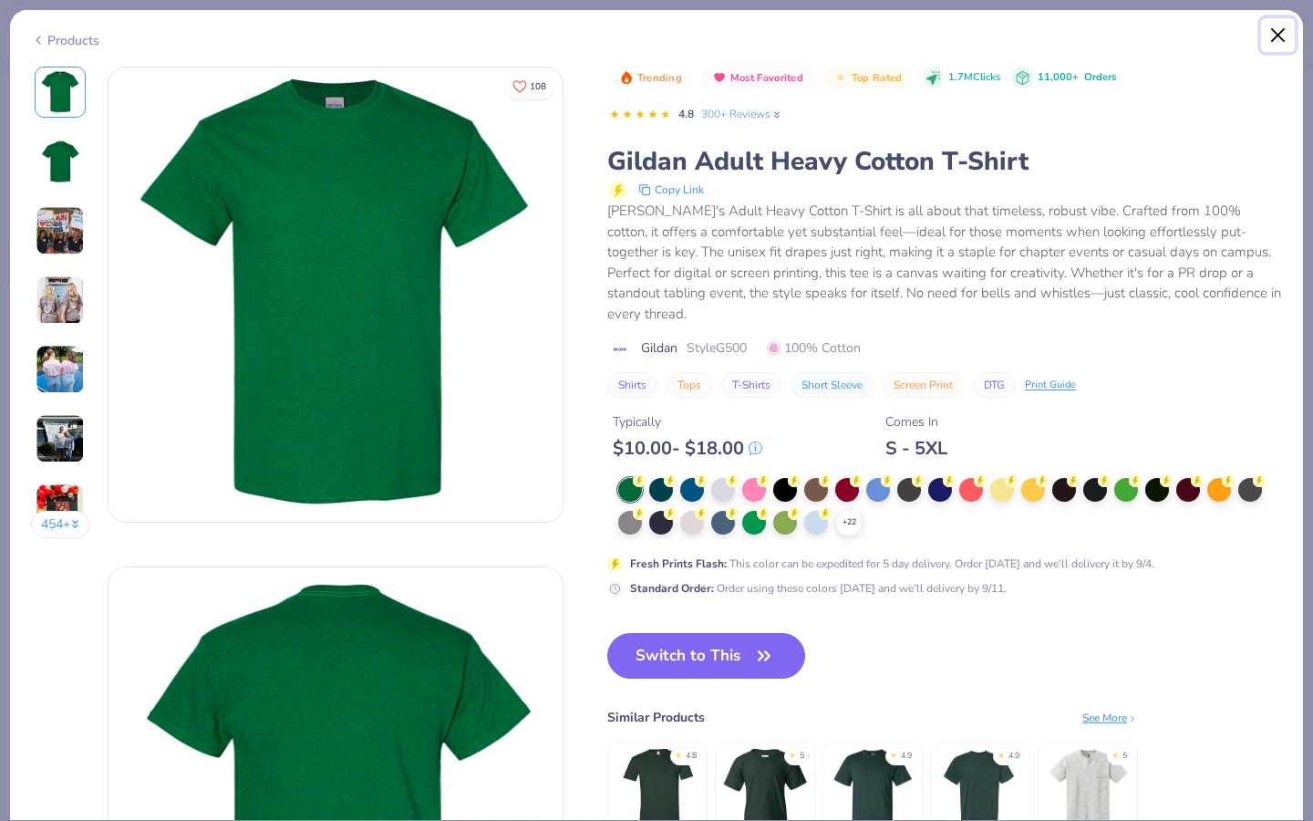
click at [927, 30] on button "Close" at bounding box center [1278, 35] width 35 height 35
click at [927, 53] on div "Products" at bounding box center [656, 33] width 1293 height 47
click at [927, 26] on button "Close" at bounding box center [1278, 35] width 35 height 35
click at [927, 42] on button "Close" at bounding box center [1278, 35] width 35 height 35
click at [927, 33] on button "Close" at bounding box center [1278, 35] width 35 height 35
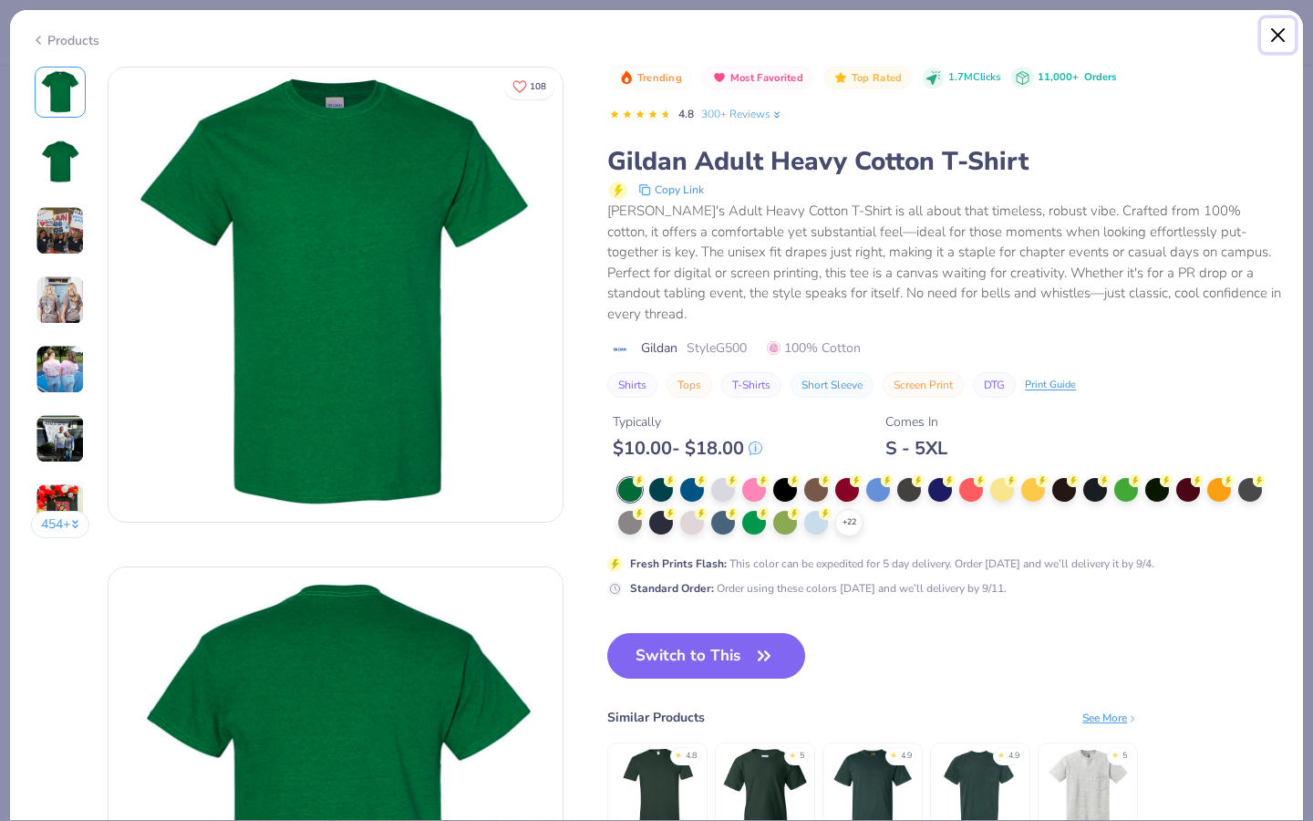
click at [927, 32] on button "Close" at bounding box center [1278, 35] width 35 height 35
click at [927, 36] on button "Close" at bounding box center [1278, 35] width 35 height 35
click at [927, 34] on button "Close" at bounding box center [1278, 35] width 35 height 35
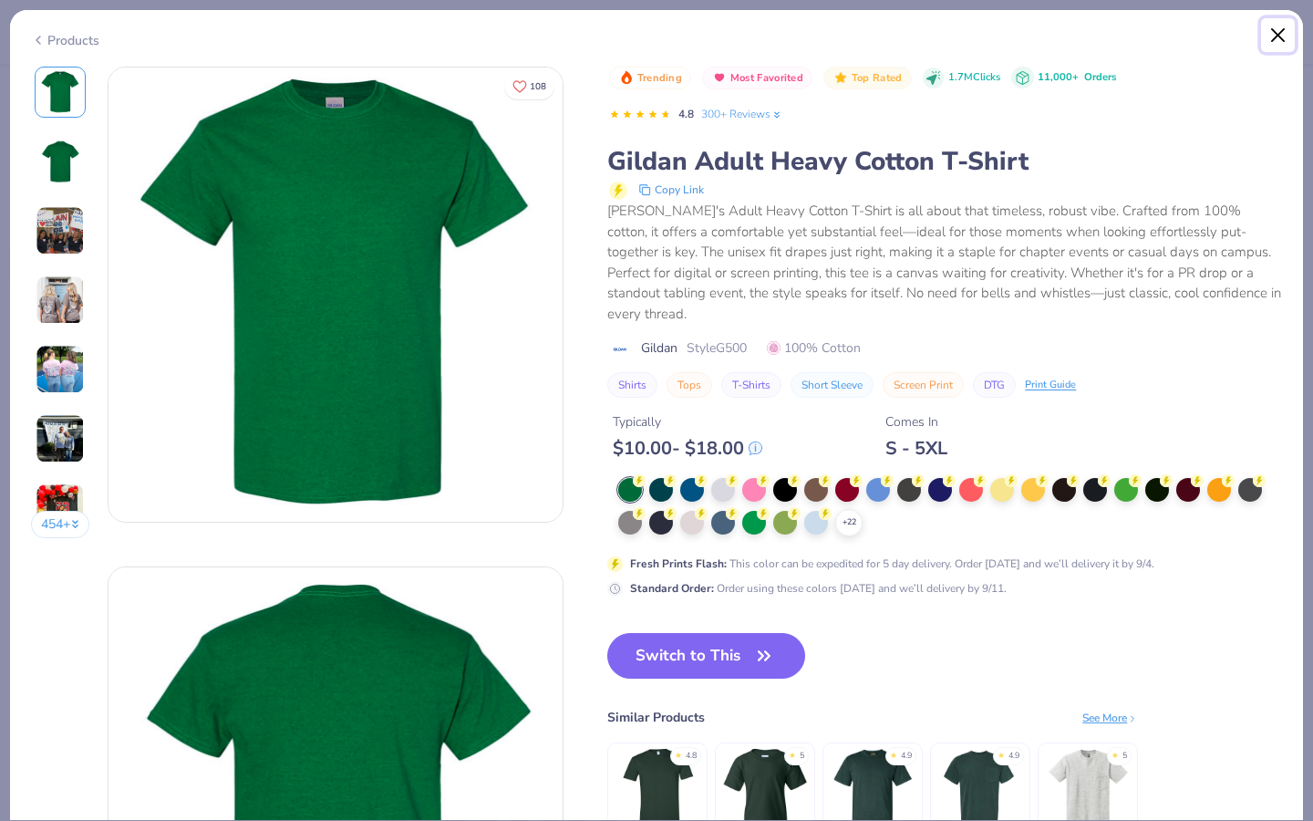
click at [927, 35] on button "Close" at bounding box center [1278, 35] width 35 height 35
click at [927, 27] on button "Close" at bounding box center [1278, 35] width 35 height 35
click at [927, 34] on button "Close" at bounding box center [1278, 35] width 35 height 35
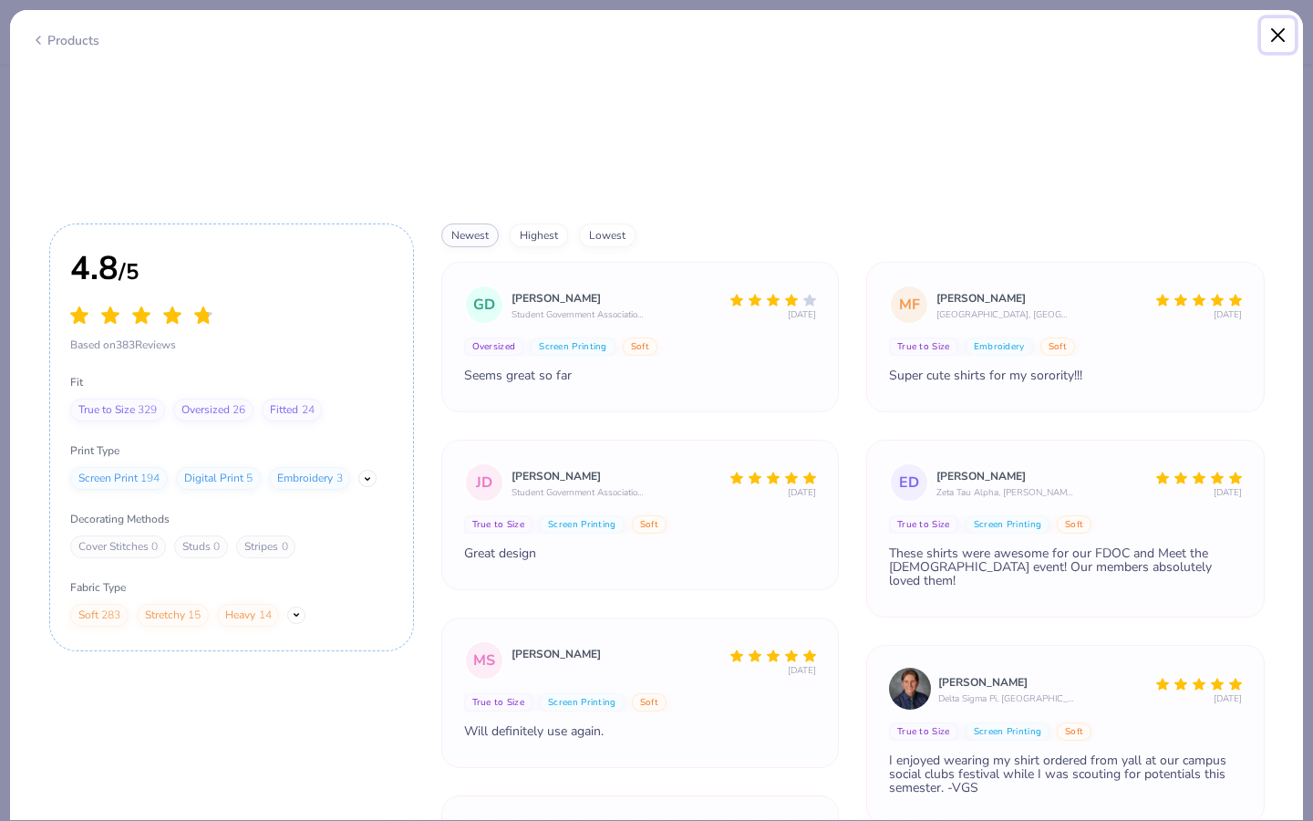
scroll to position [6610, 0]
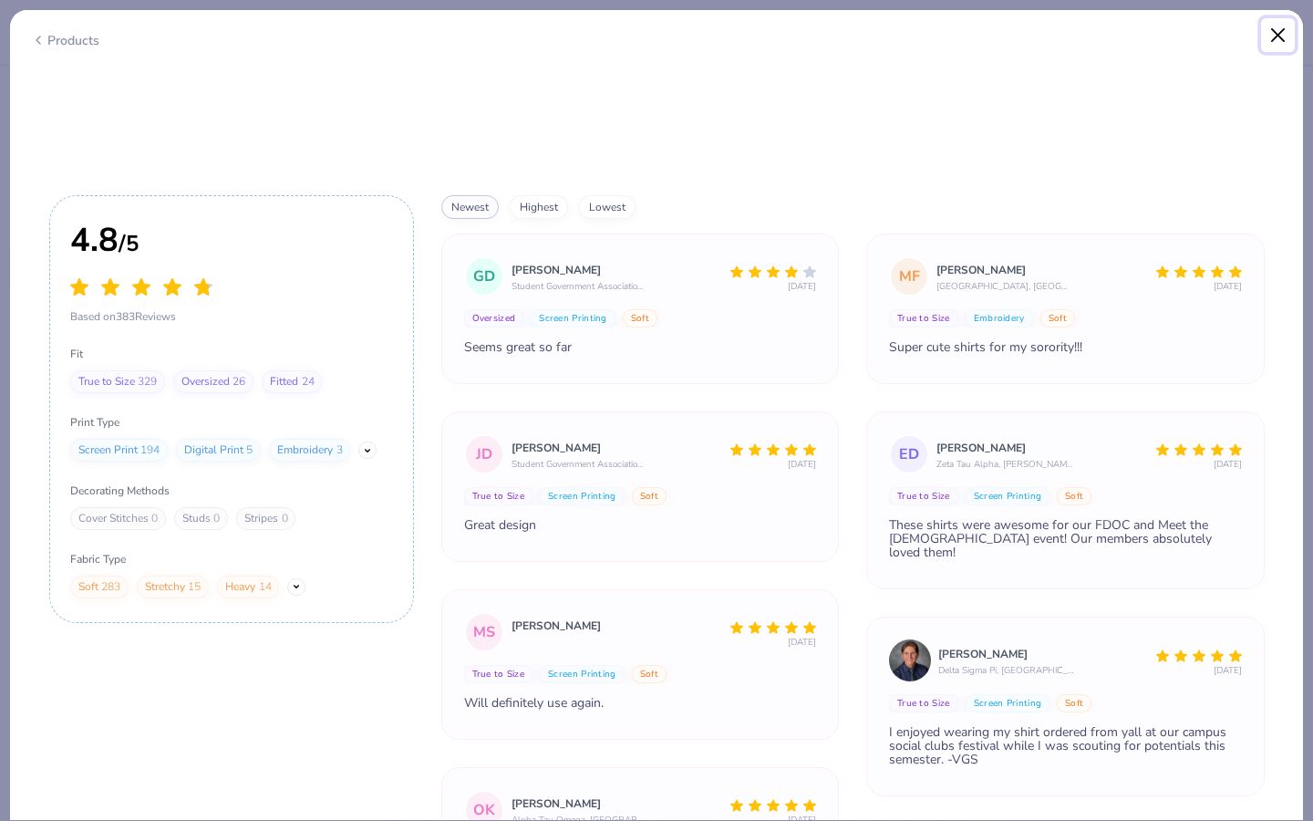
click at [927, 39] on button "Close" at bounding box center [1278, 35] width 35 height 35
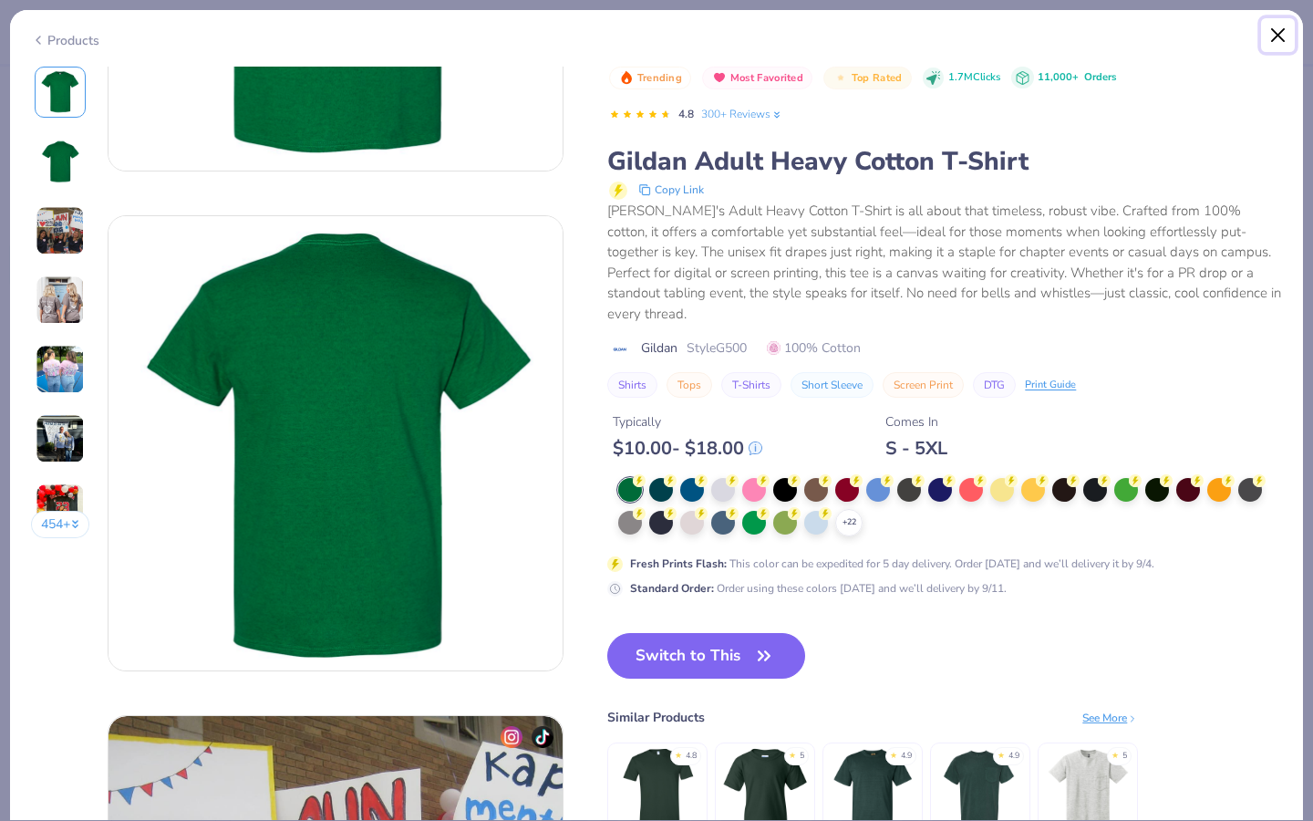
scroll to position [0, 0]
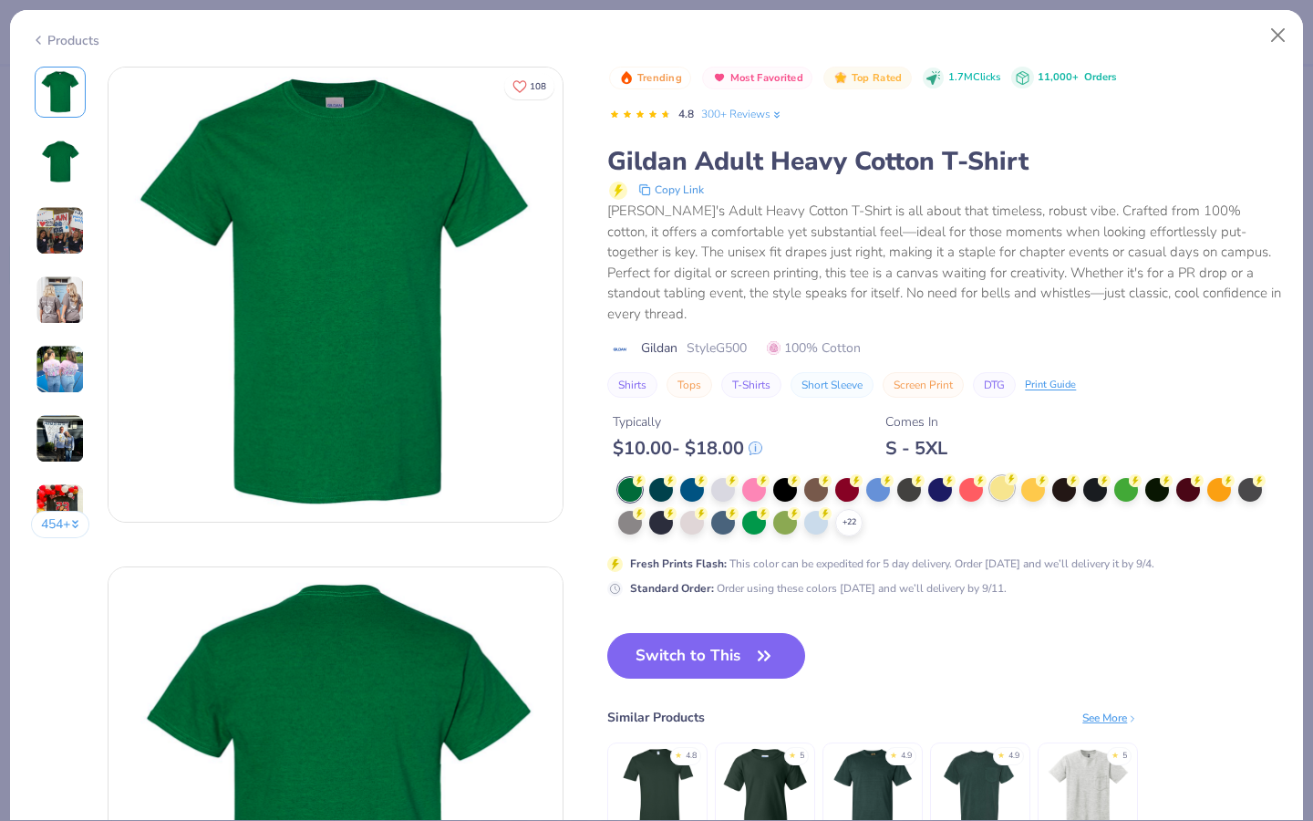
click at [927, 476] on div at bounding box center [1002, 488] width 24 height 24
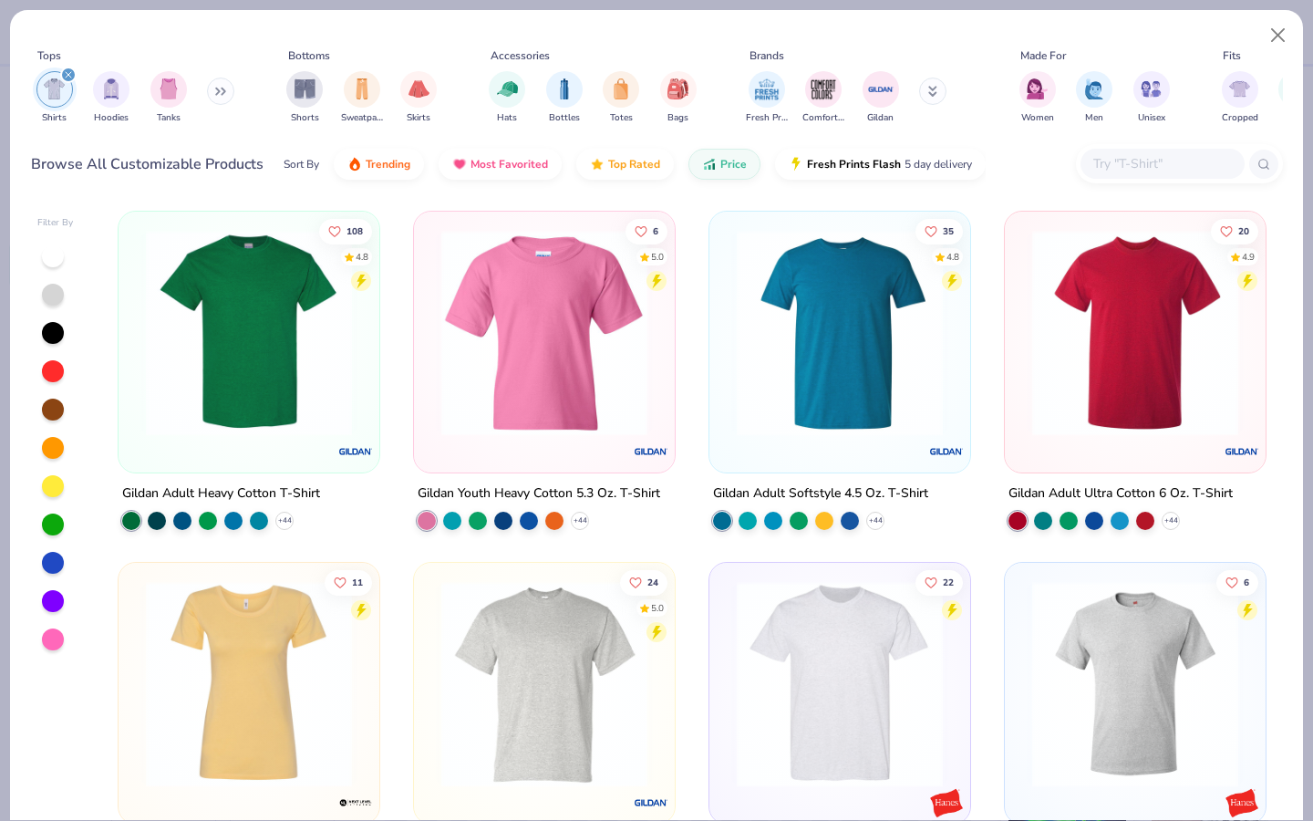
click at [294, 619] on img at bounding box center [249, 684] width 224 height 206
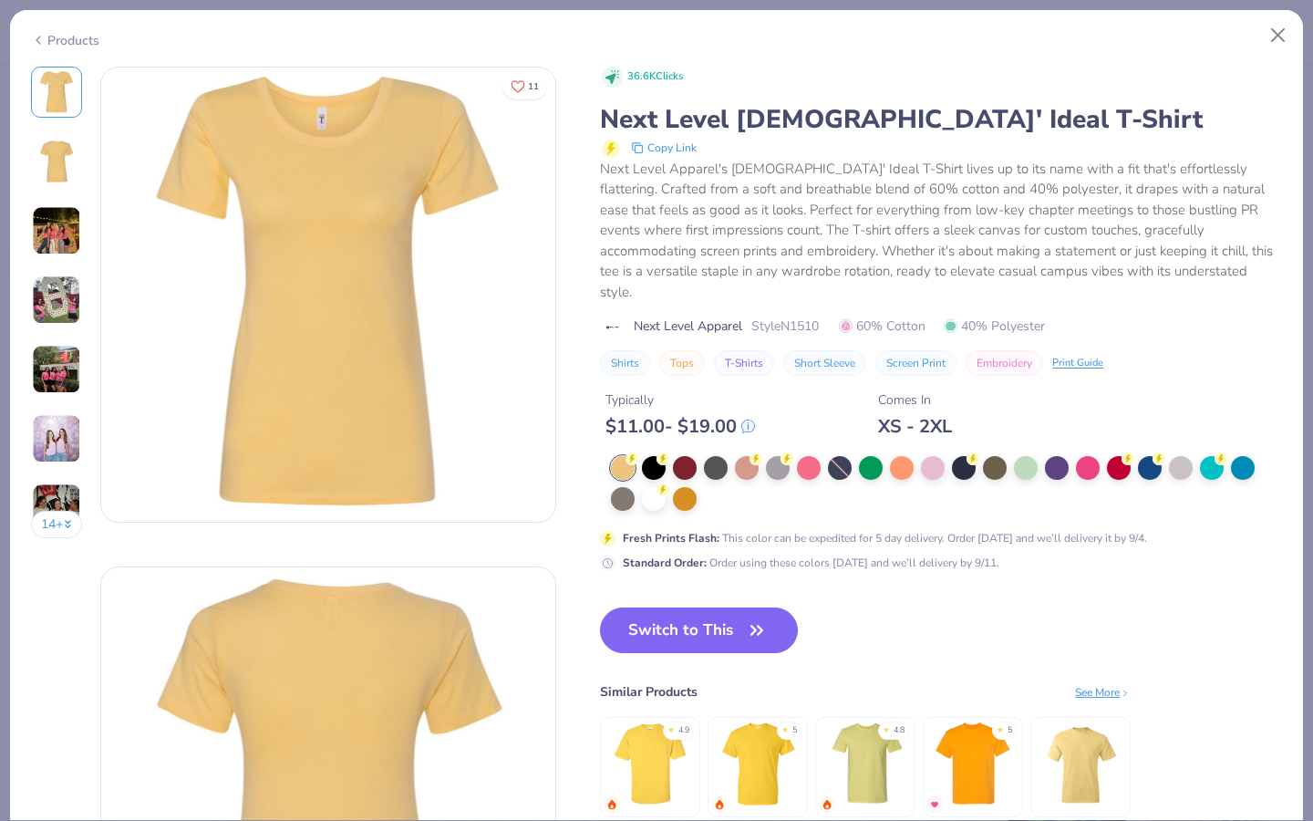
click at [65, 168] on img at bounding box center [57, 161] width 44 height 44
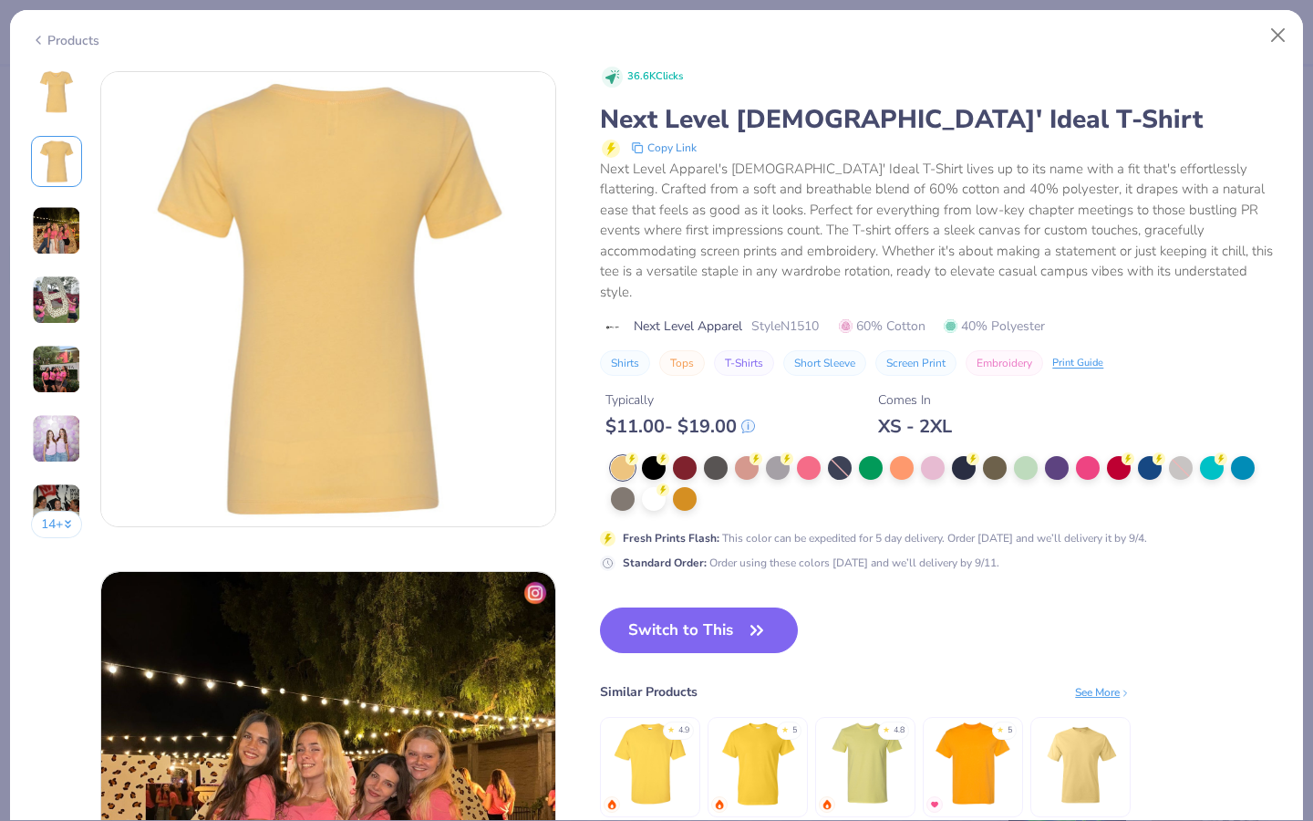
scroll to position [500, 0]
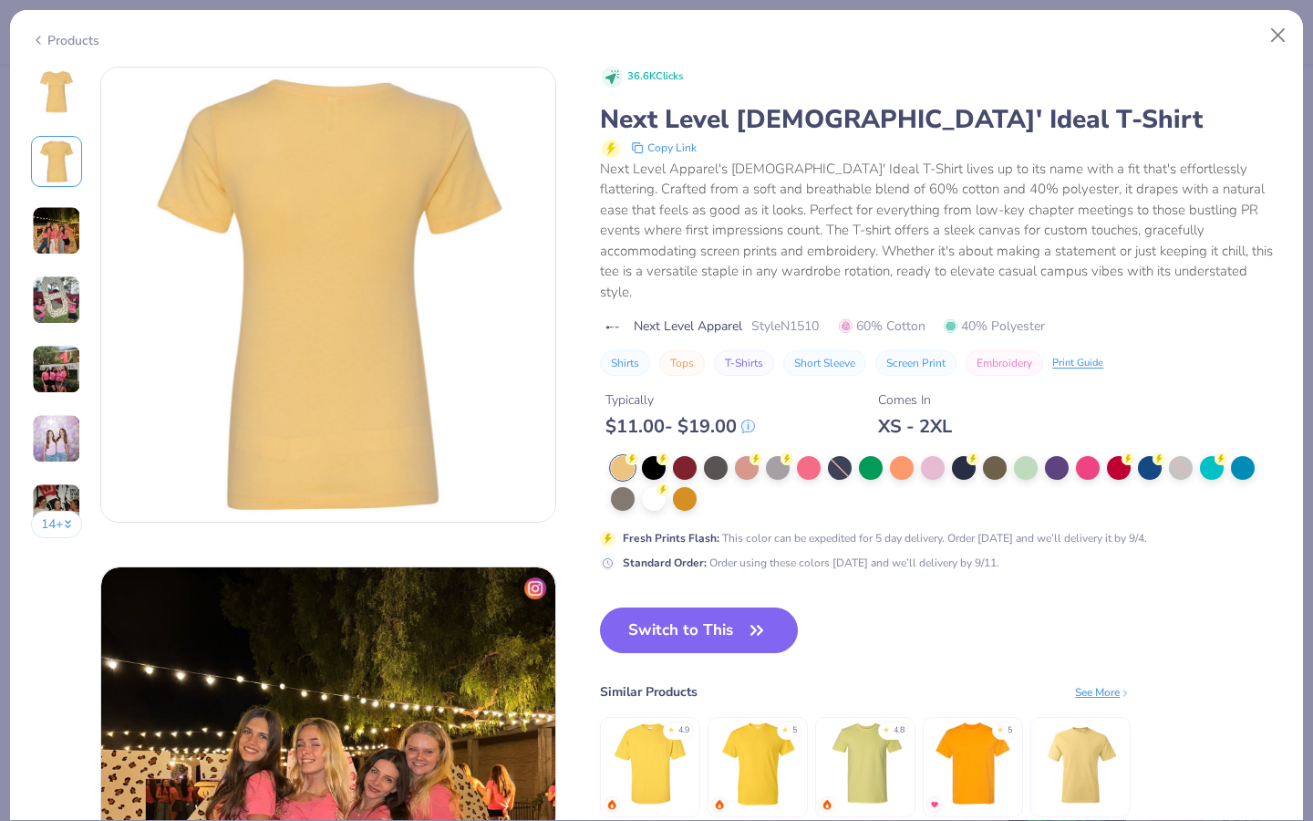
click at [37, 370] on img at bounding box center [56, 369] width 49 height 49
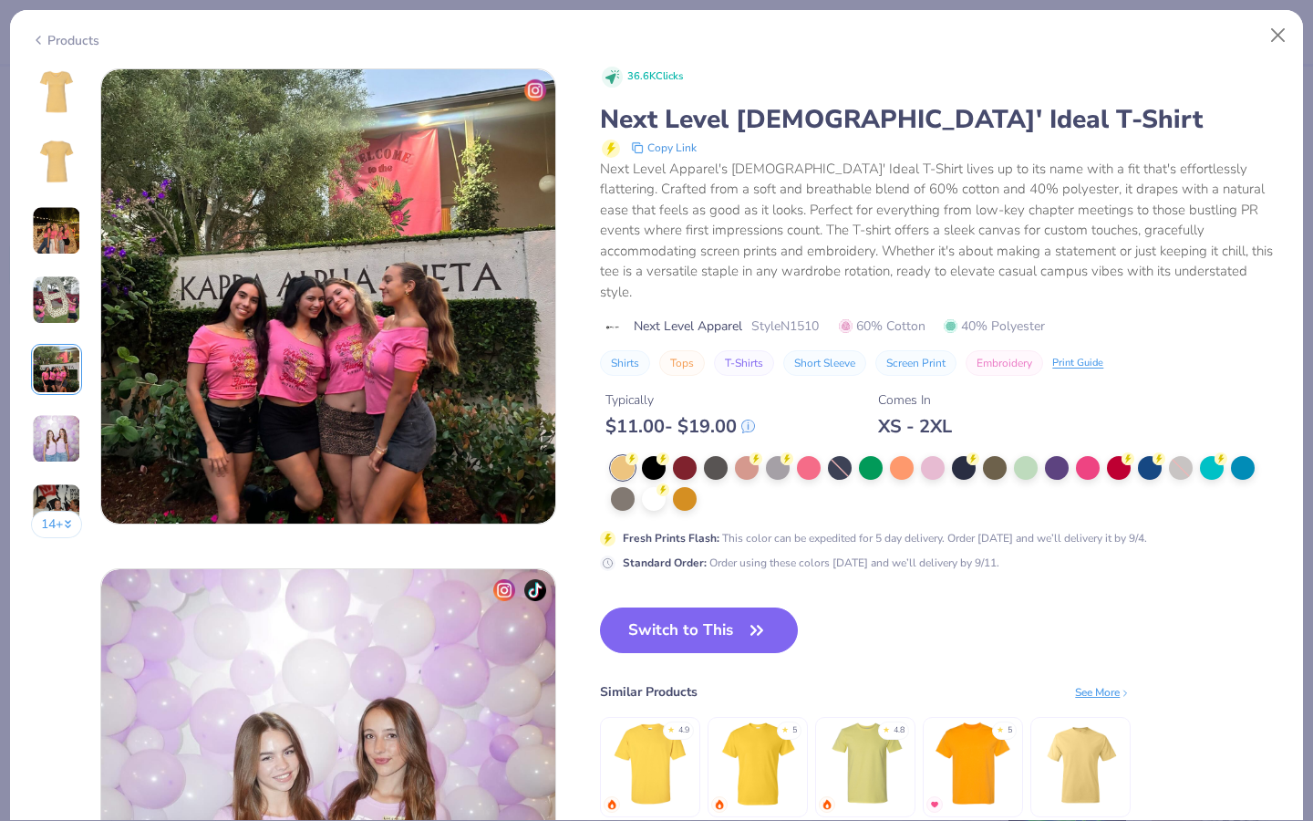
scroll to position [1999, 0]
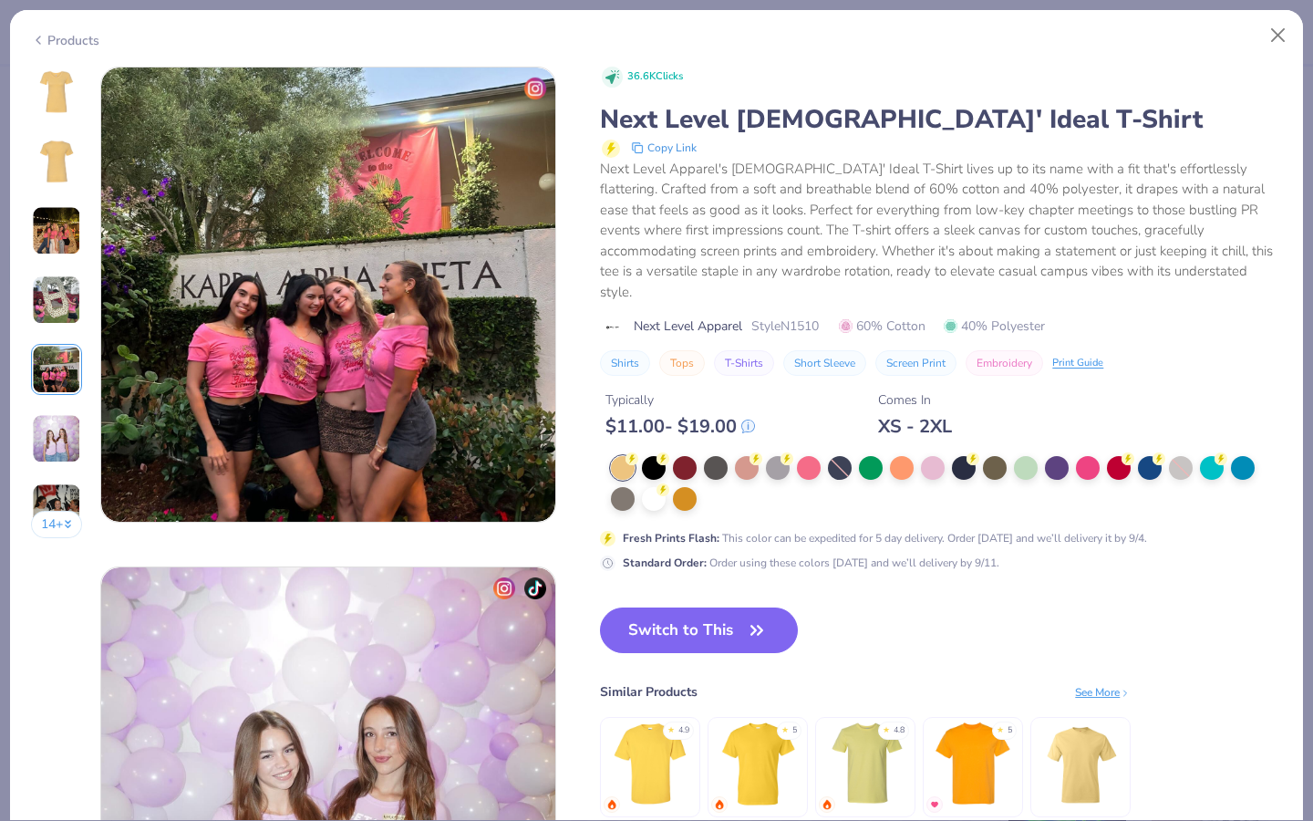
click at [66, 98] on img at bounding box center [57, 92] width 44 height 44
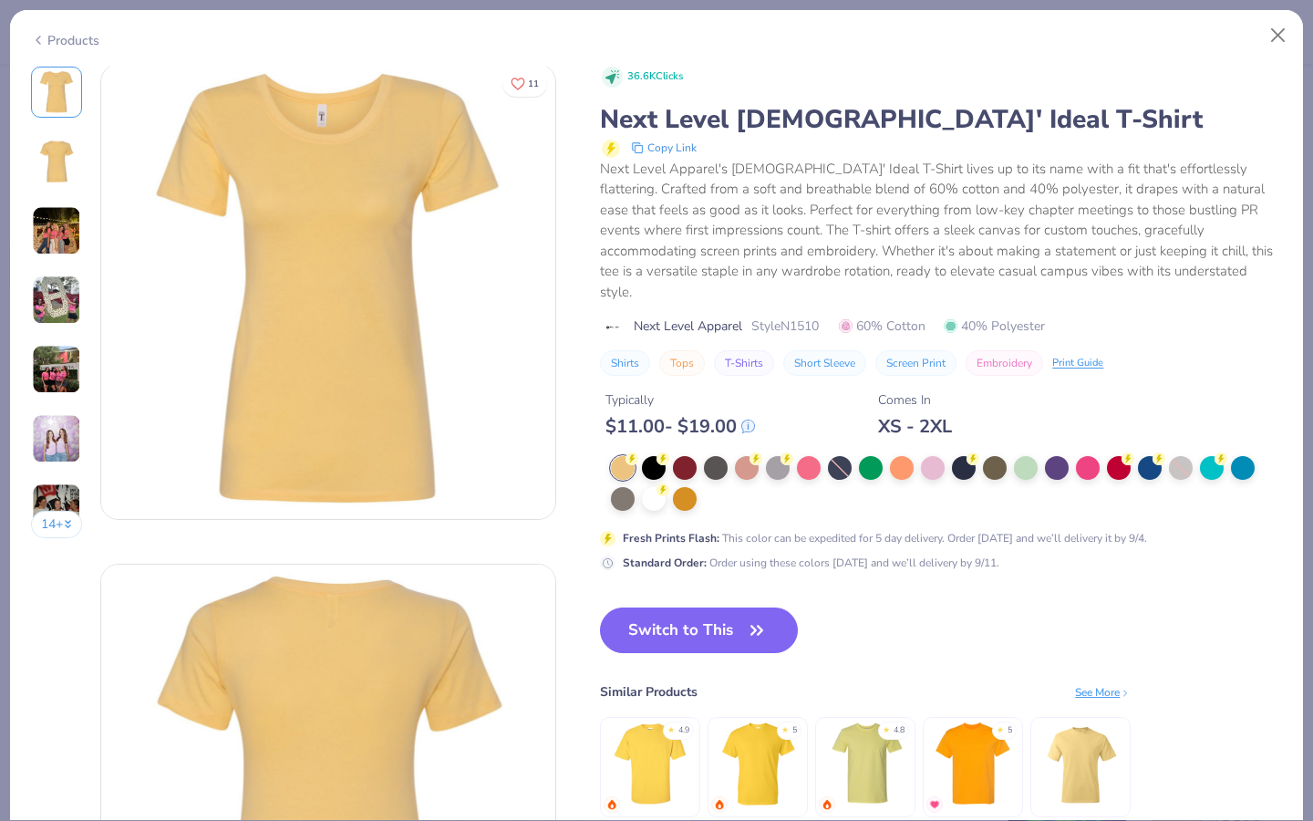
scroll to position [0, 0]
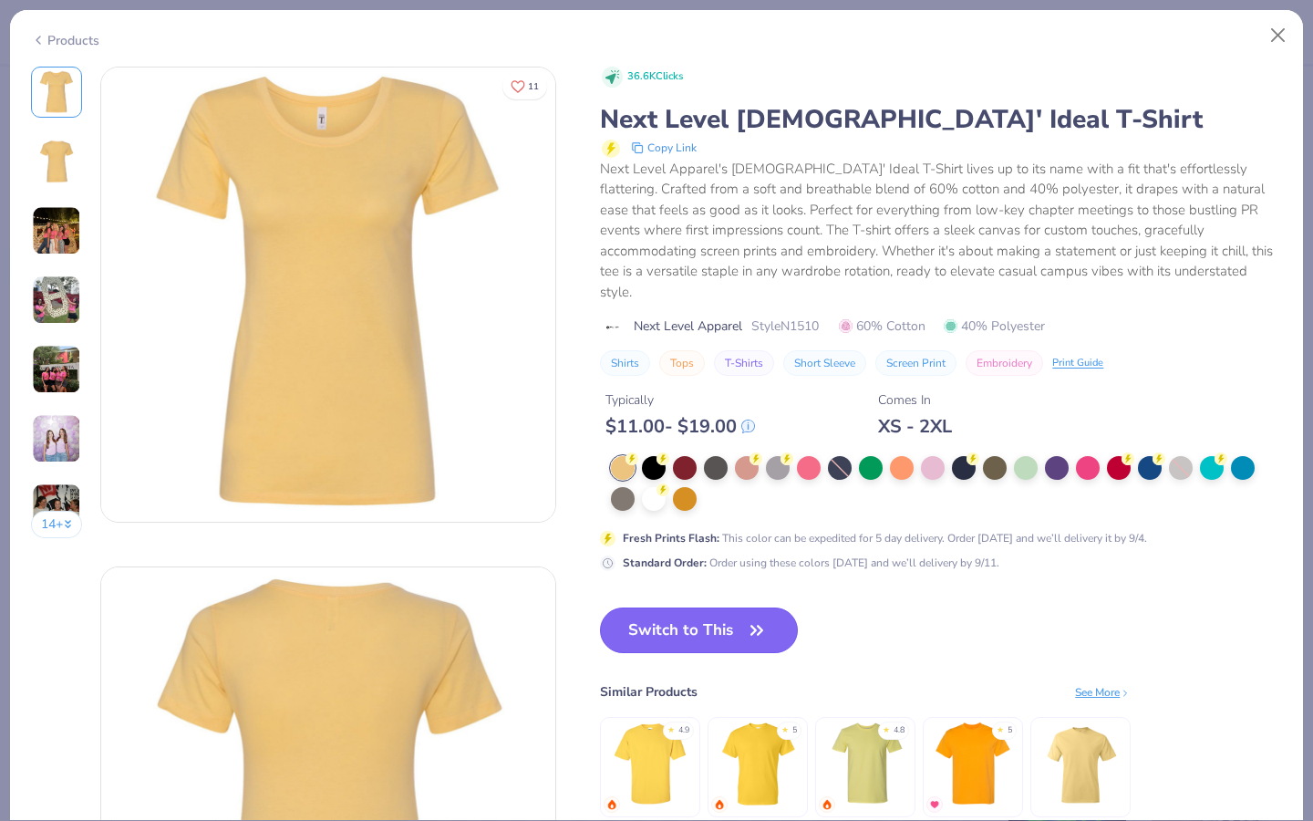
click at [703, 608] on button "Switch to This" at bounding box center [699, 630] width 198 height 46
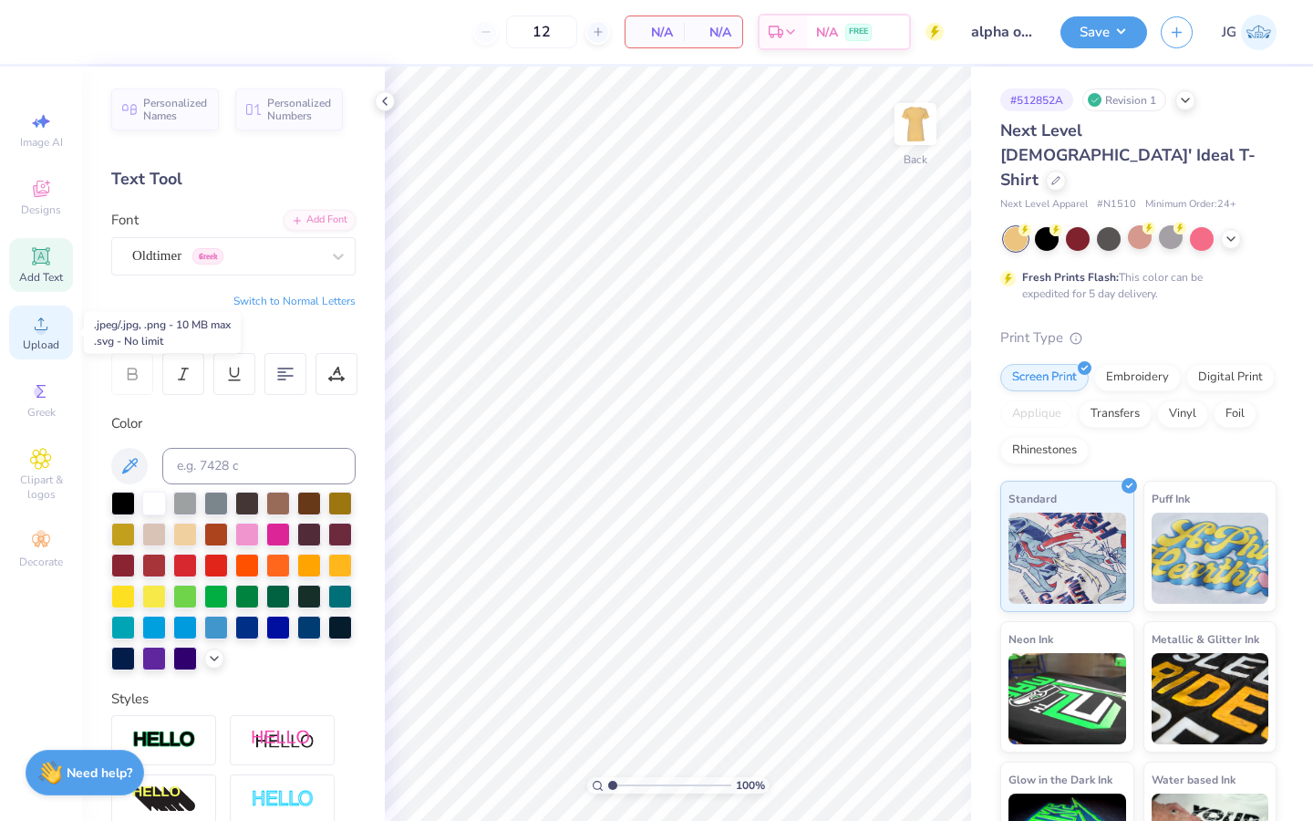
click at [56, 336] on div "Upload" at bounding box center [41, 332] width 64 height 54
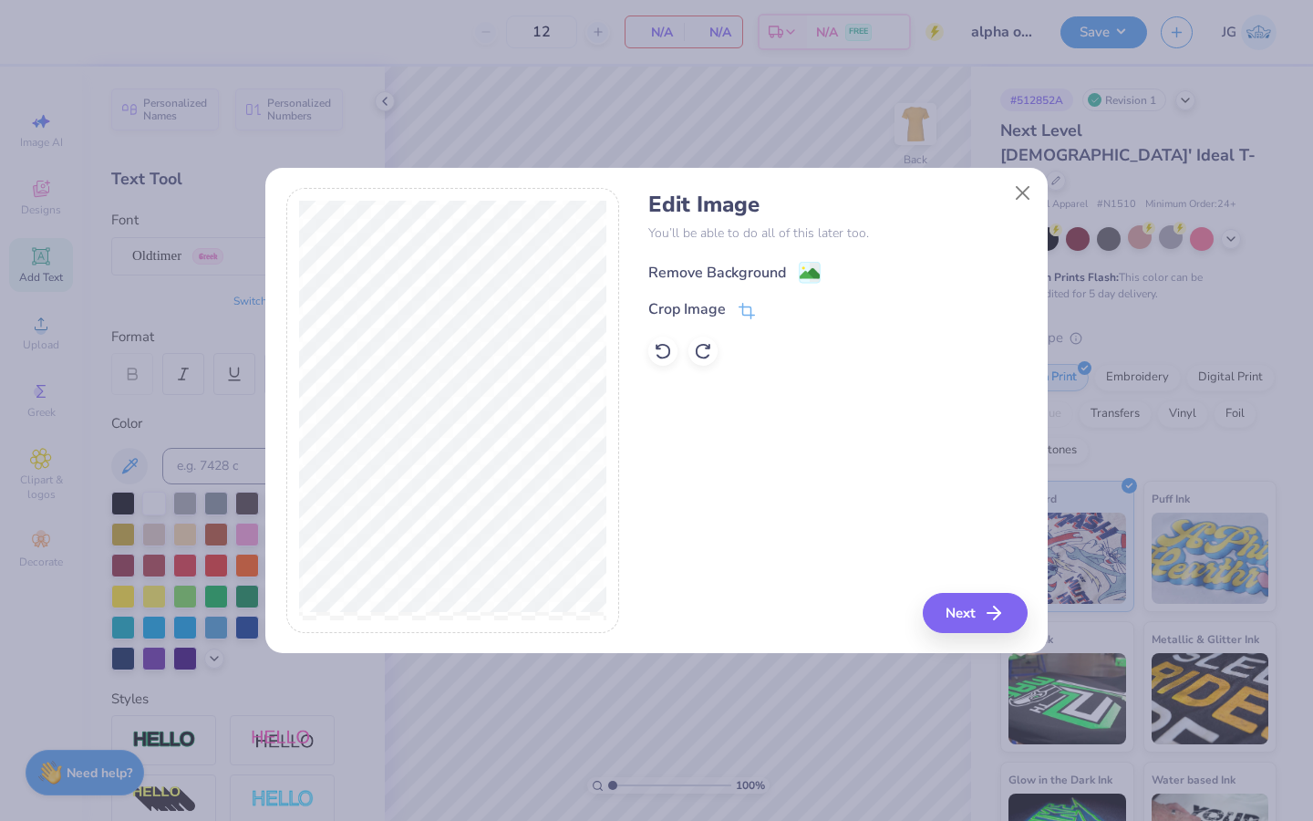
click at [812, 269] on image at bounding box center [810, 273] width 20 height 20
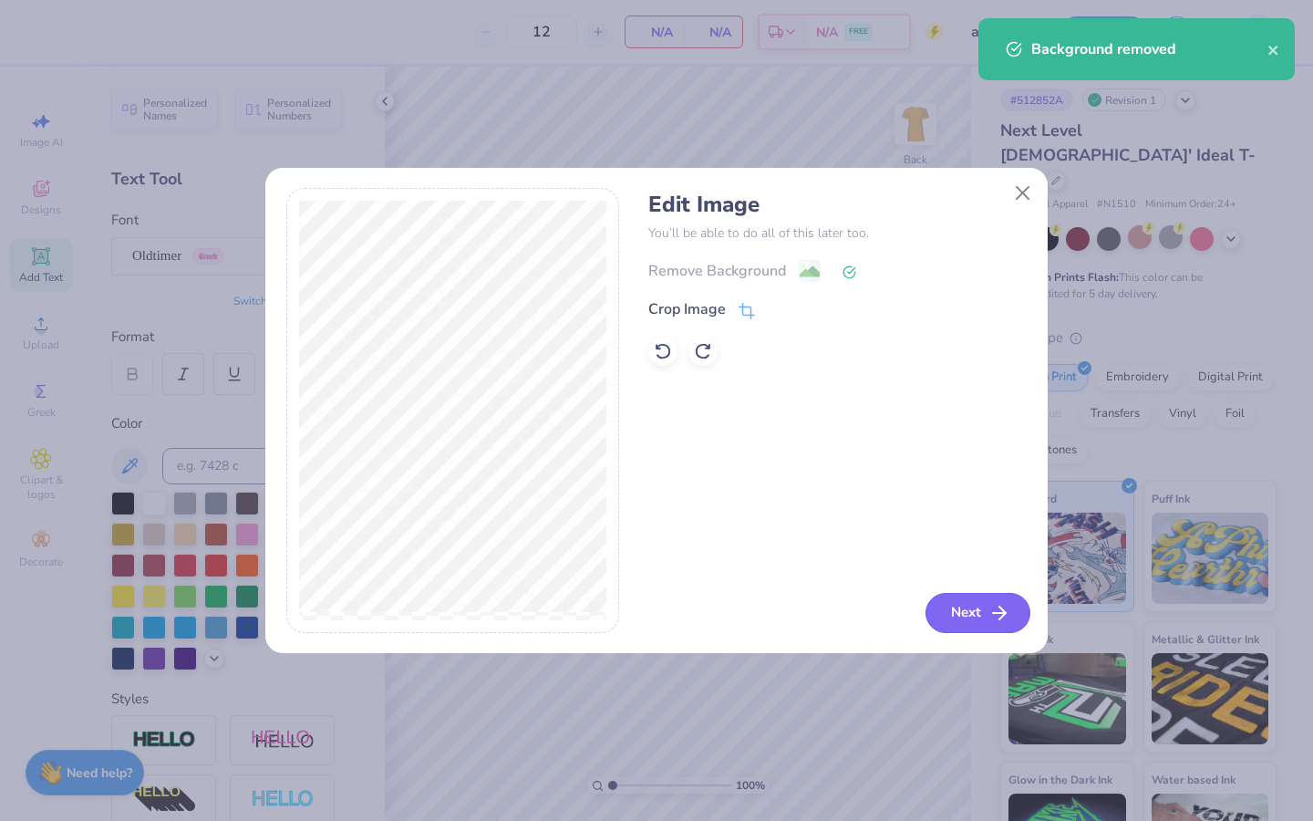
click at [927, 618] on button "Next" at bounding box center [977, 613] width 105 height 40
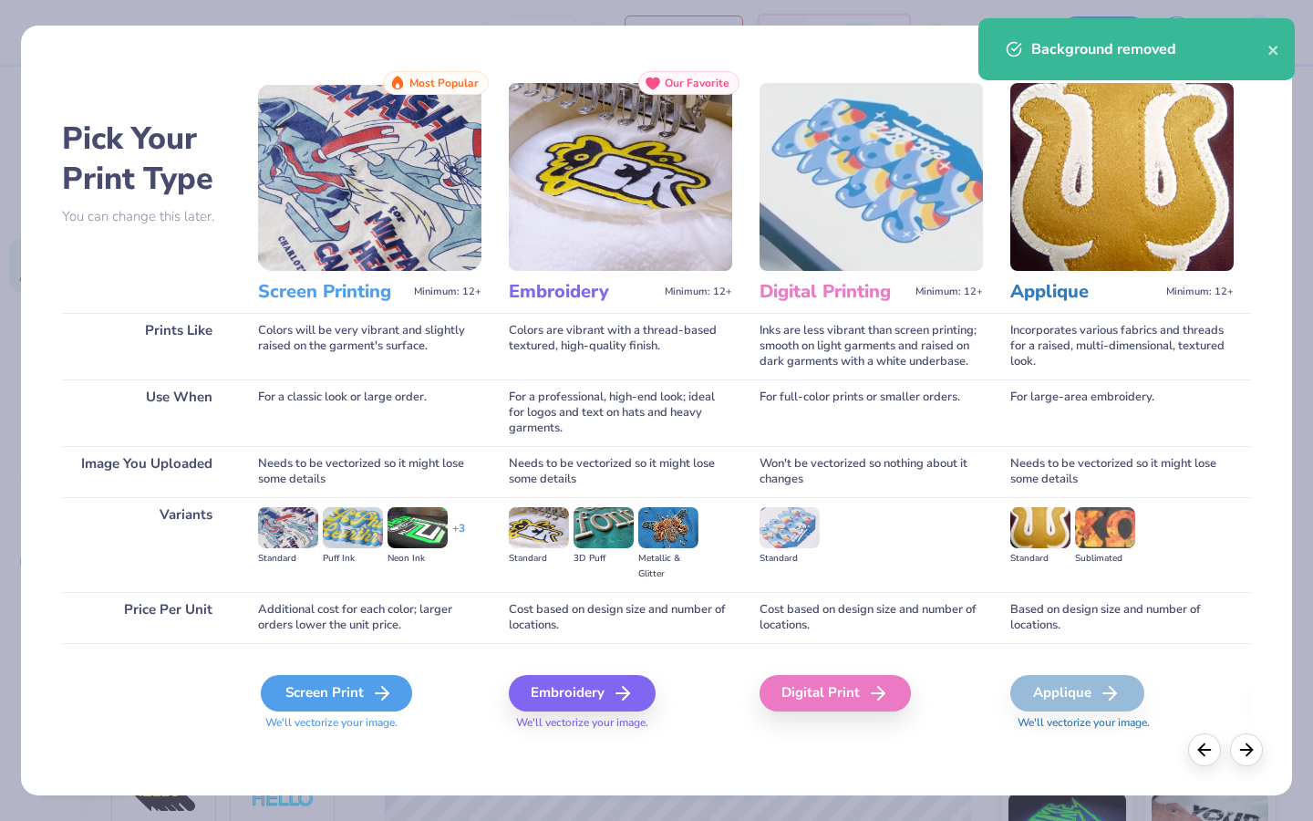
click at [349, 619] on div "Screen Print" at bounding box center [336, 693] width 151 height 36
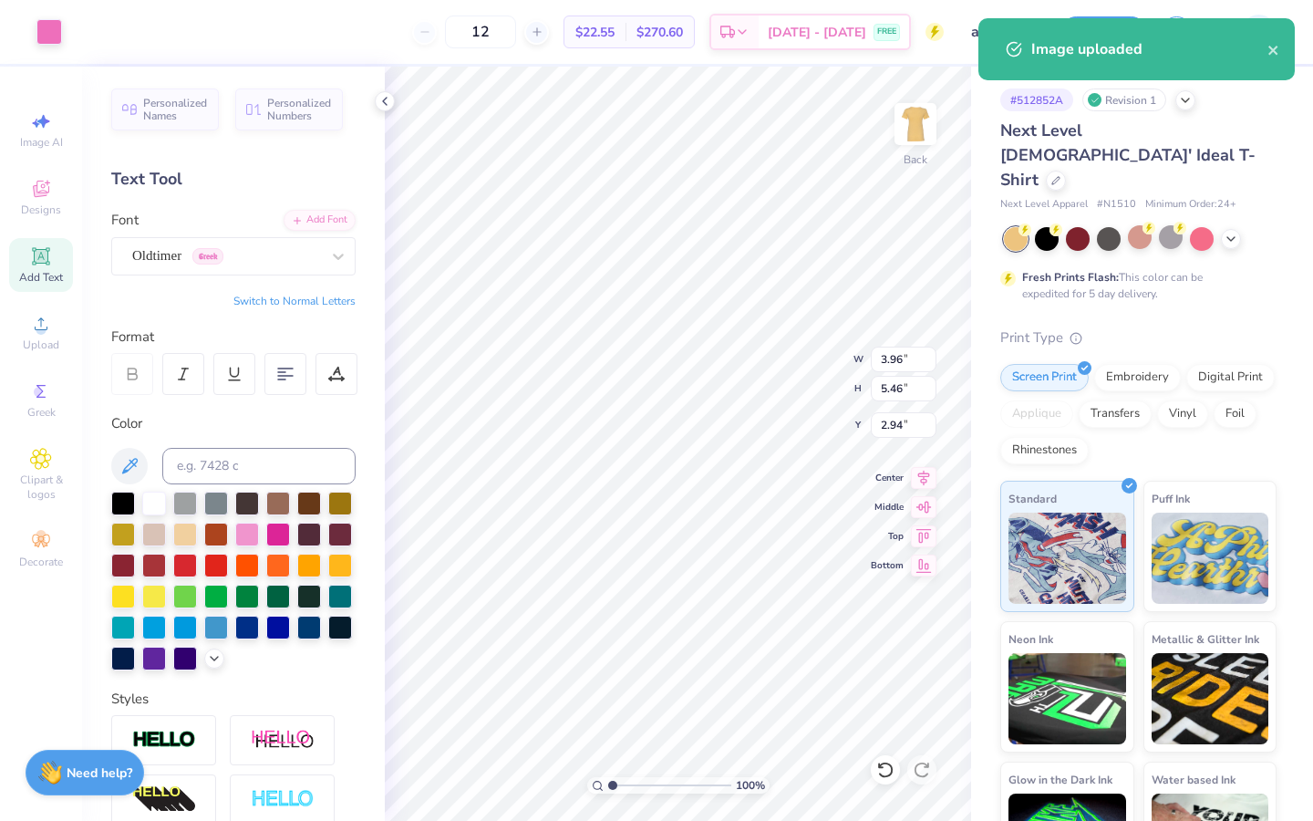
type input "3.96"
type input "5.46"
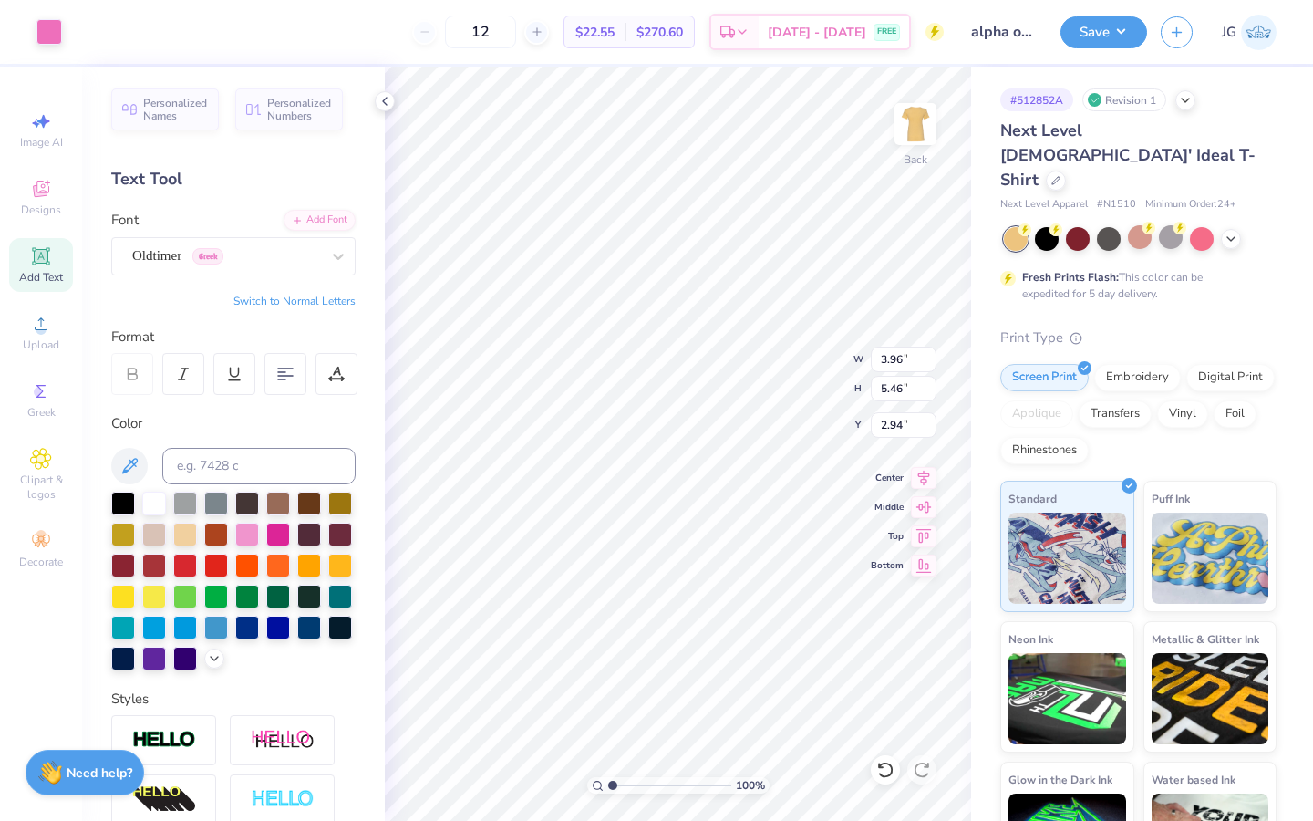
type input "1.71"
type input "2.70"
type input "3.72"
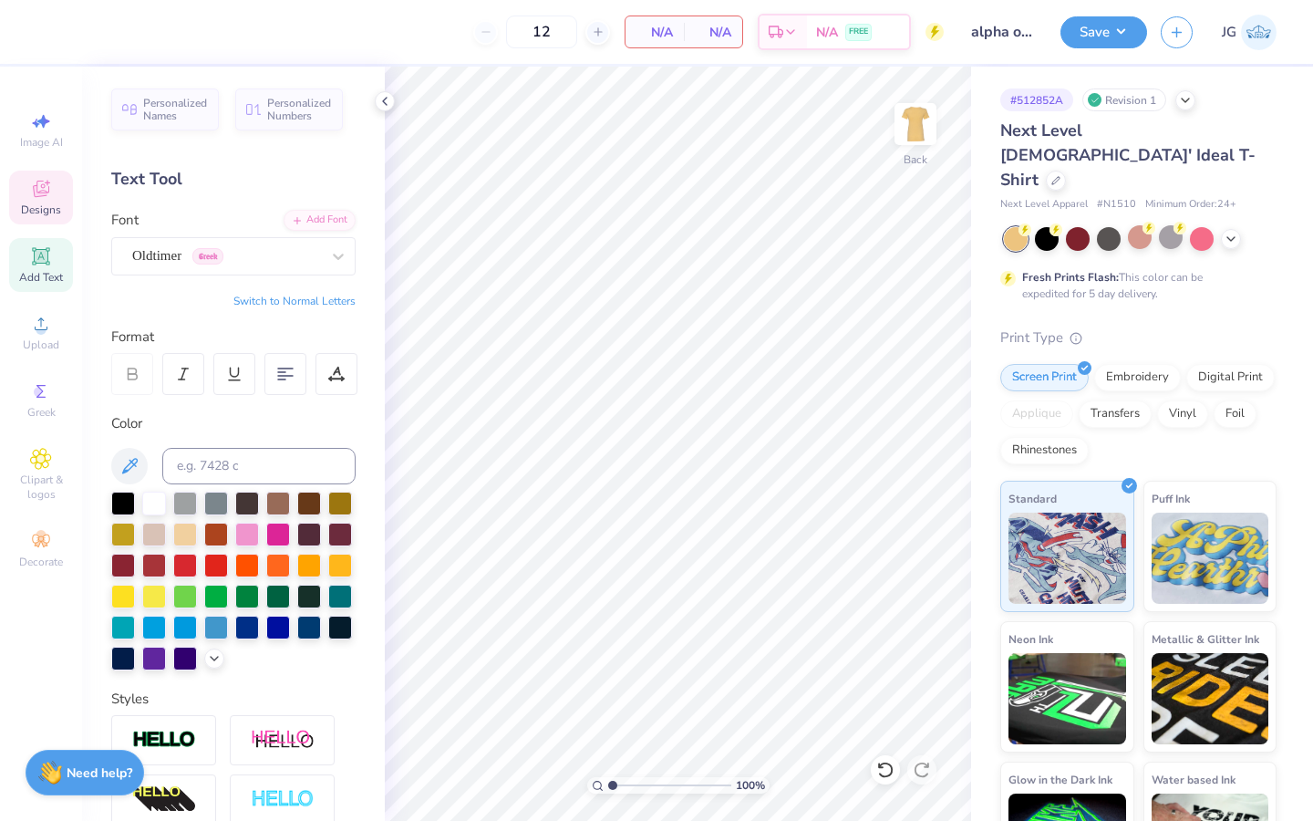
click at [47, 201] on div "Designs" at bounding box center [41, 197] width 64 height 54
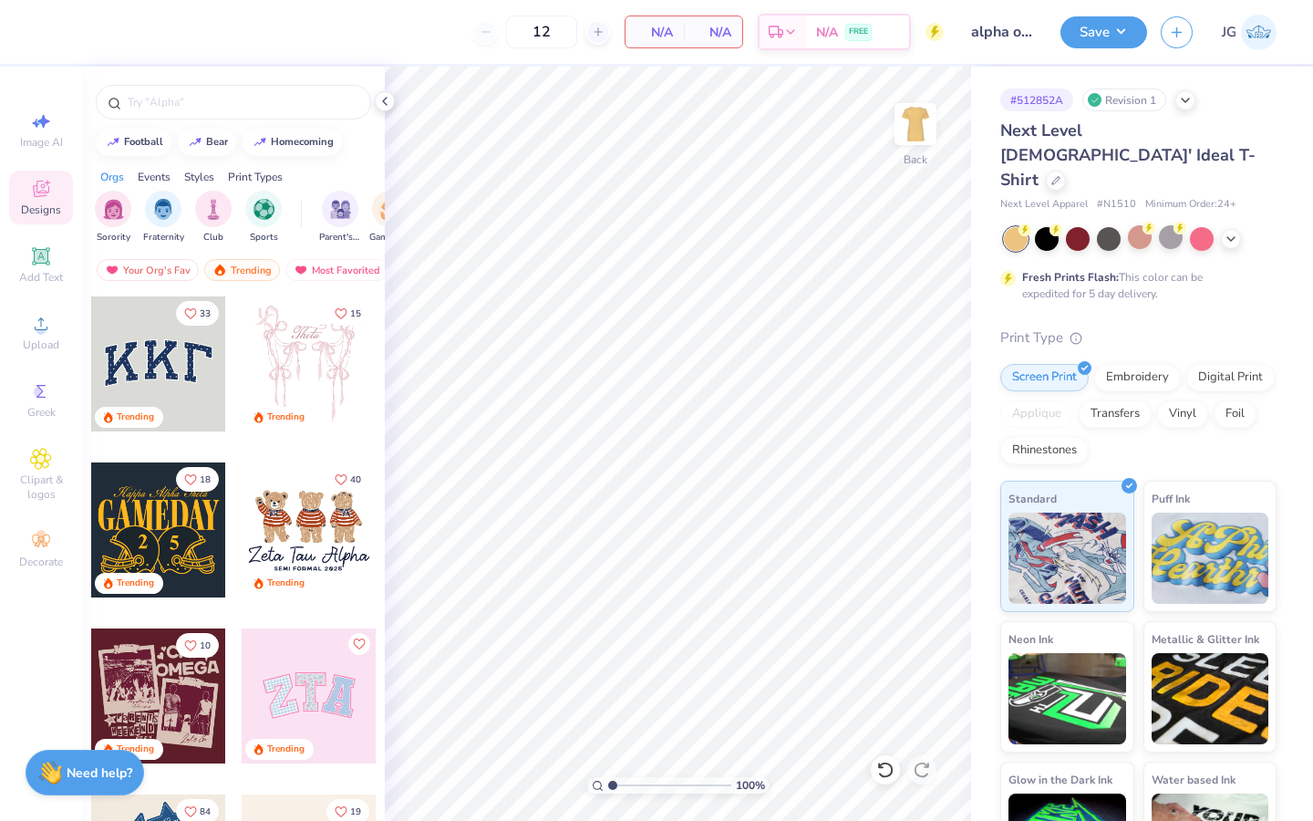
scroll to position [156, 0]
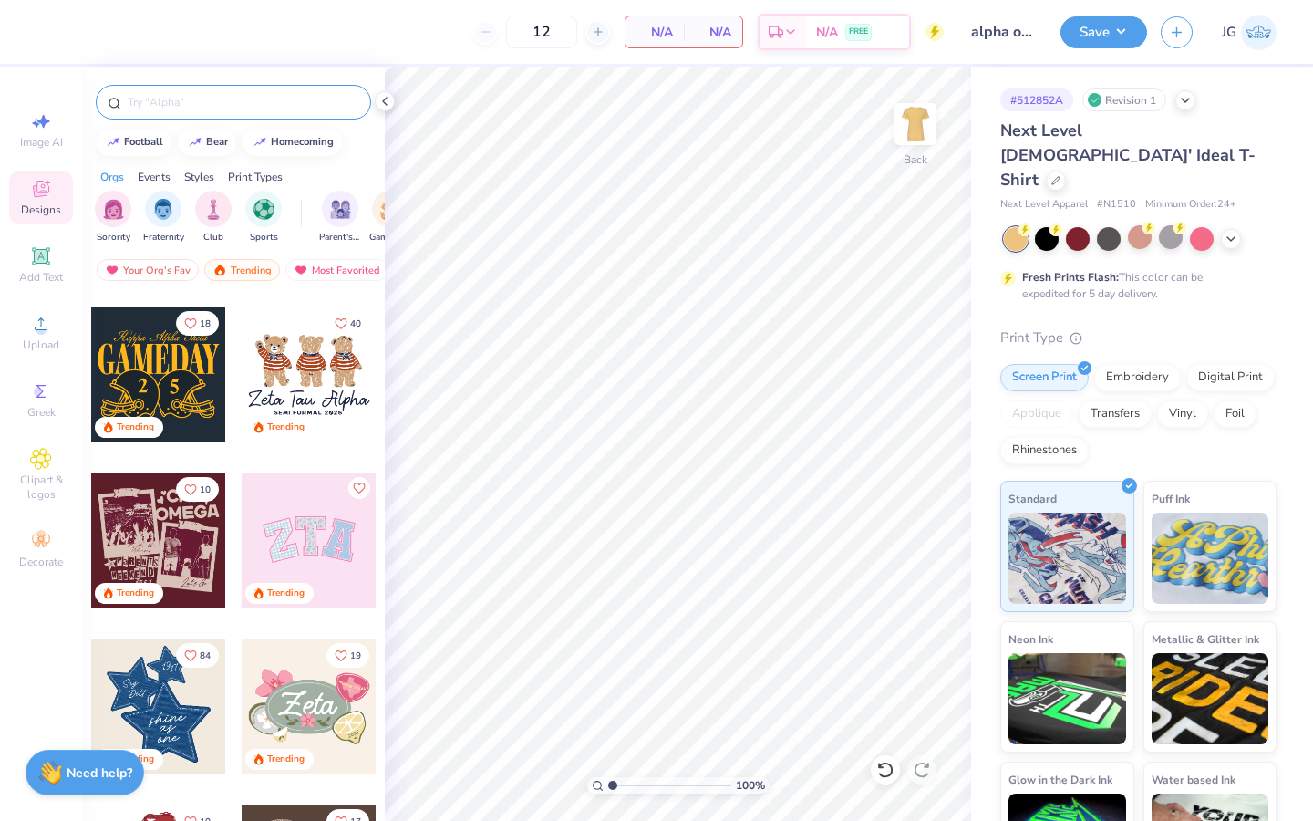
click at [213, 97] on input "text" at bounding box center [242, 102] width 233 height 18
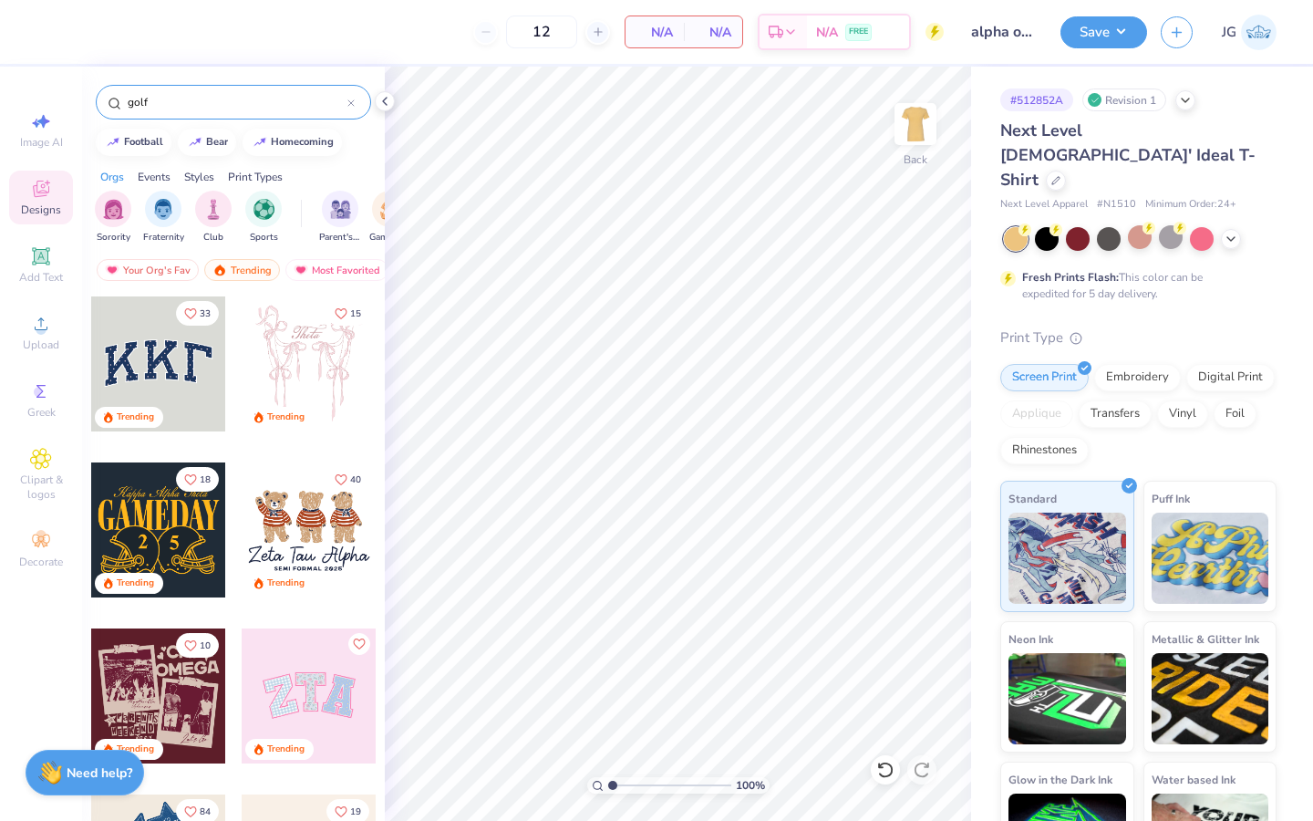
type input "golf"
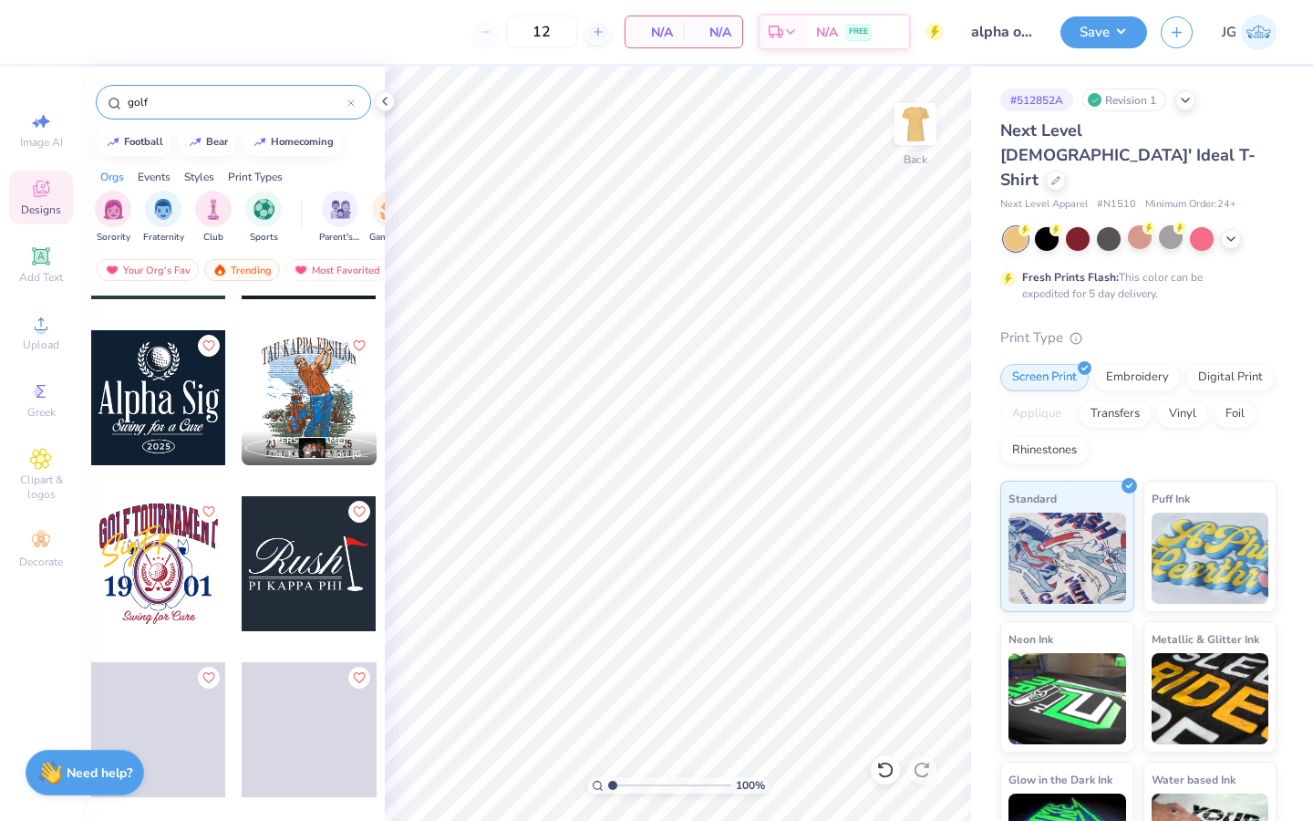
scroll to position [1301, 0]
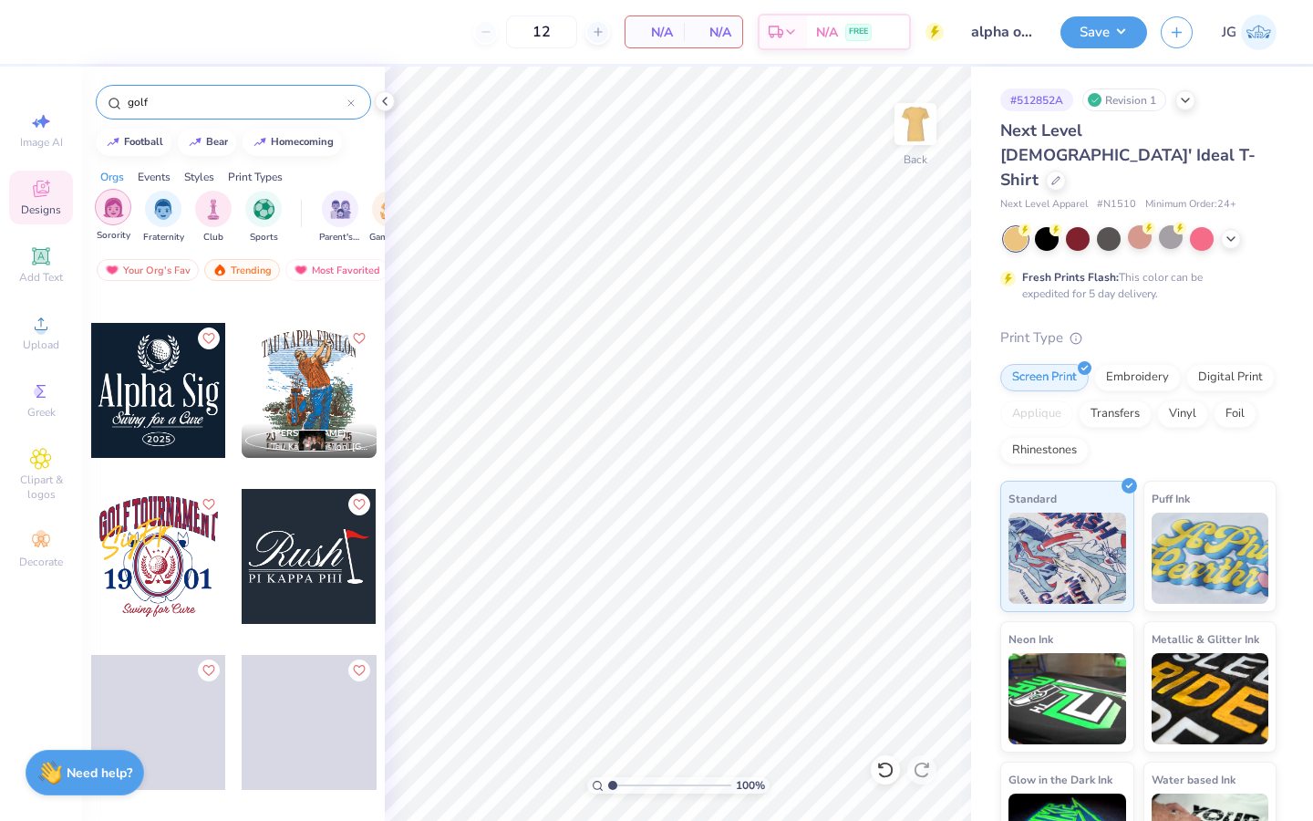
click at [112, 210] on img "filter for Sorority" at bounding box center [113, 207] width 21 height 21
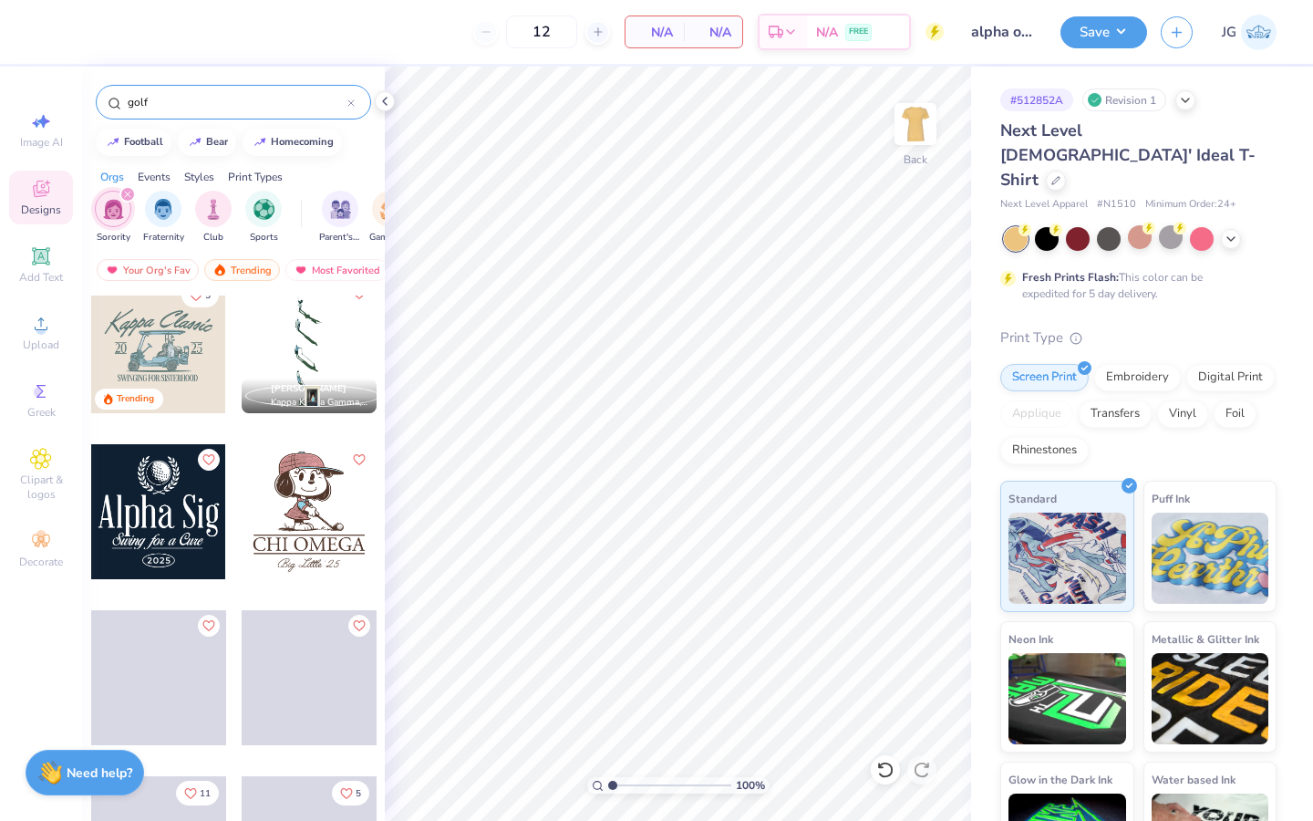
scroll to position [19, 0]
click at [350, 104] on icon at bounding box center [350, 102] width 7 height 7
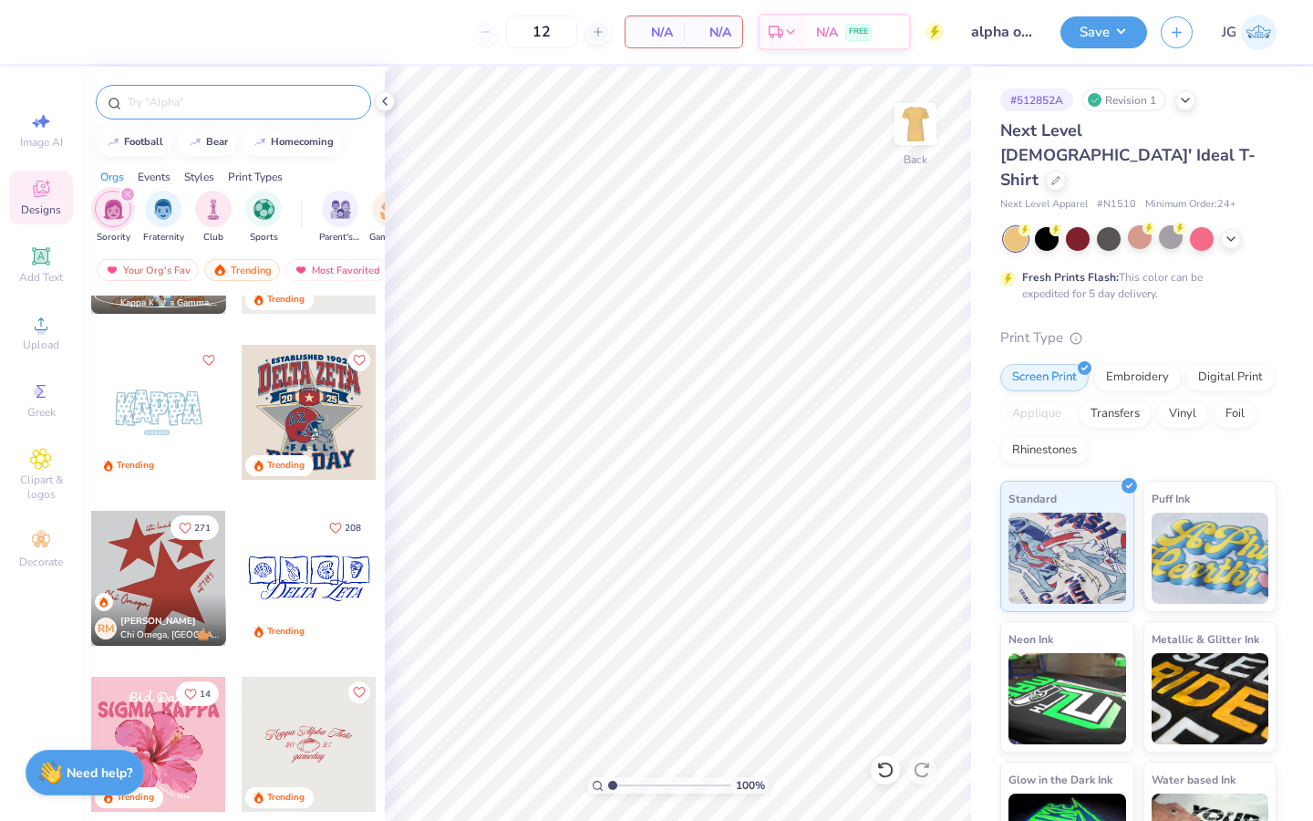
scroll to position [2110, 0]
click at [168, 428] on div at bounding box center [158, 411] width 135 height 135
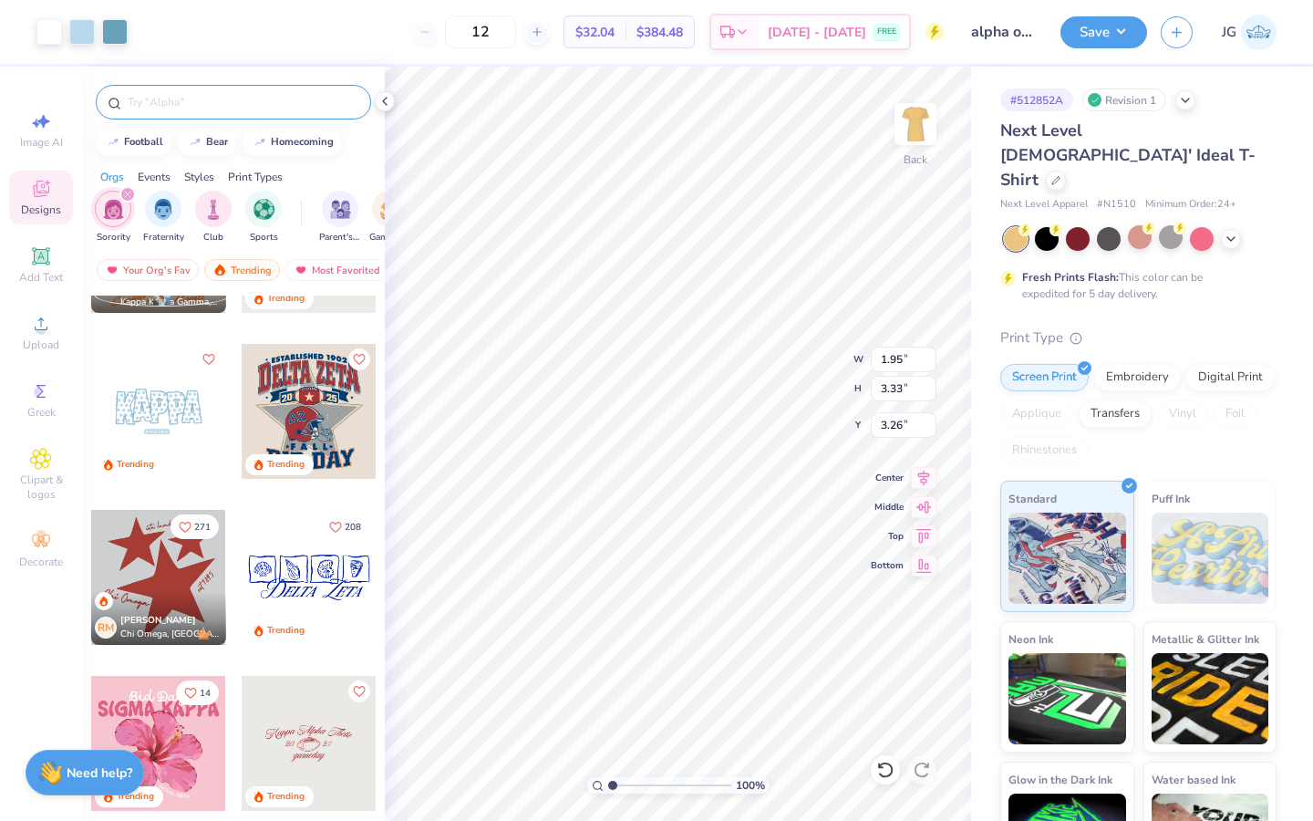
type input "1.84"
type input "3.10"
type input "3.27"
type input "2.03"
type input "3.26"
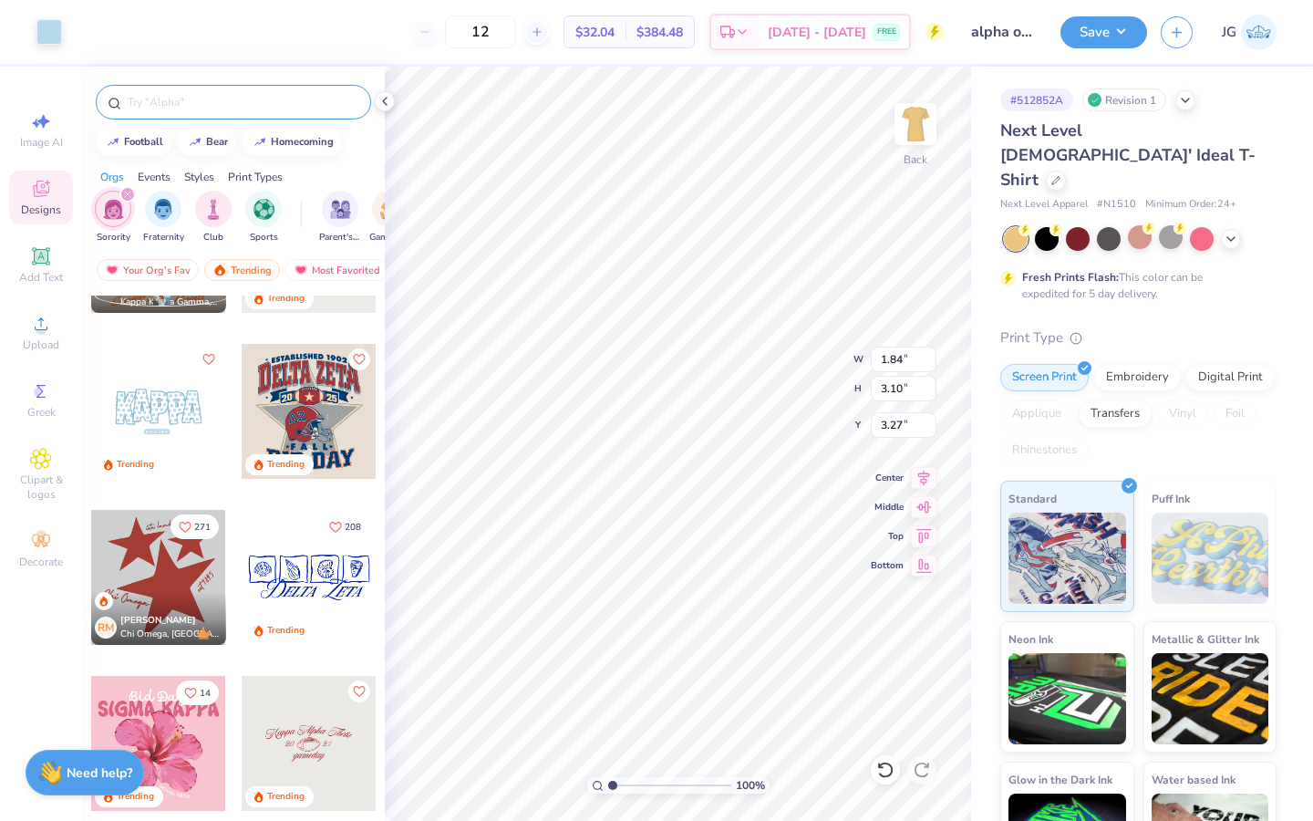
type input "3.29"
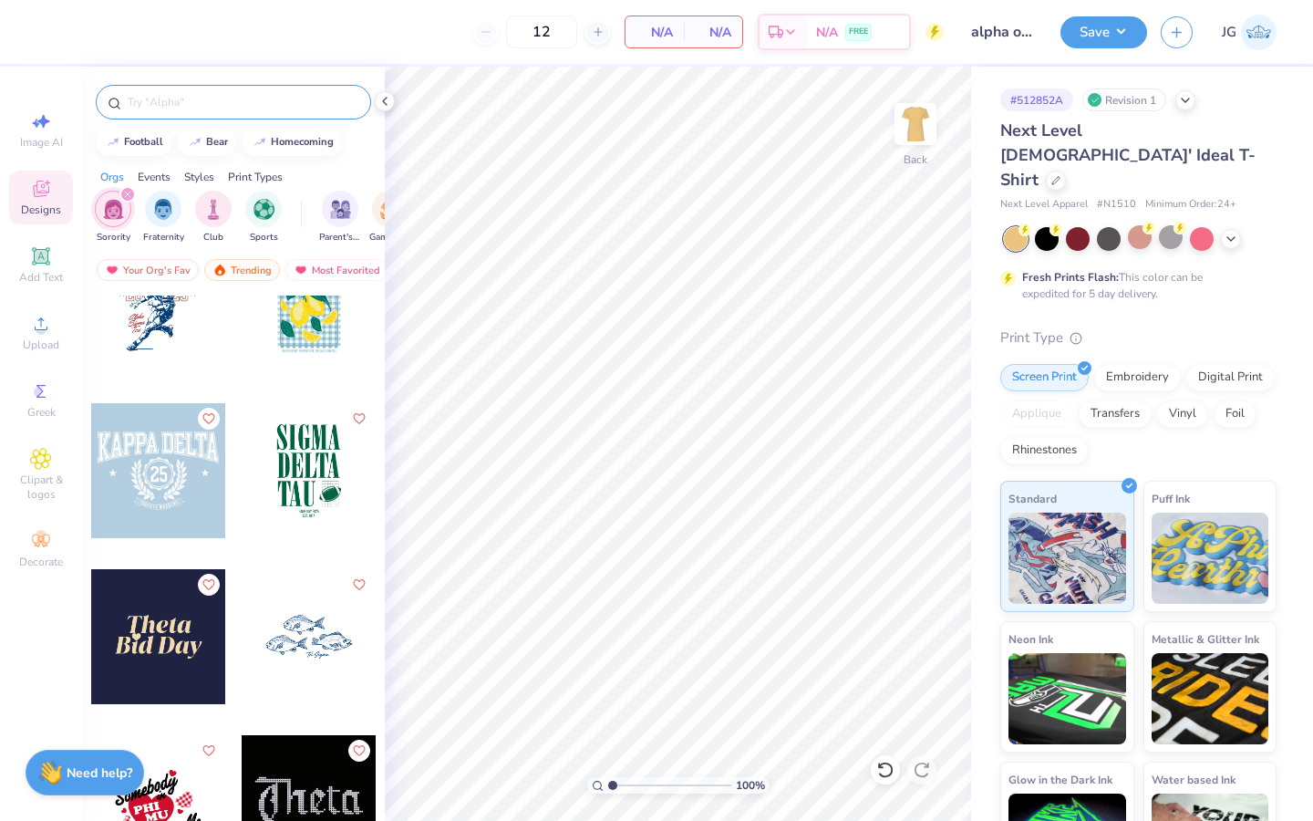
scroll to position [7199, 0]
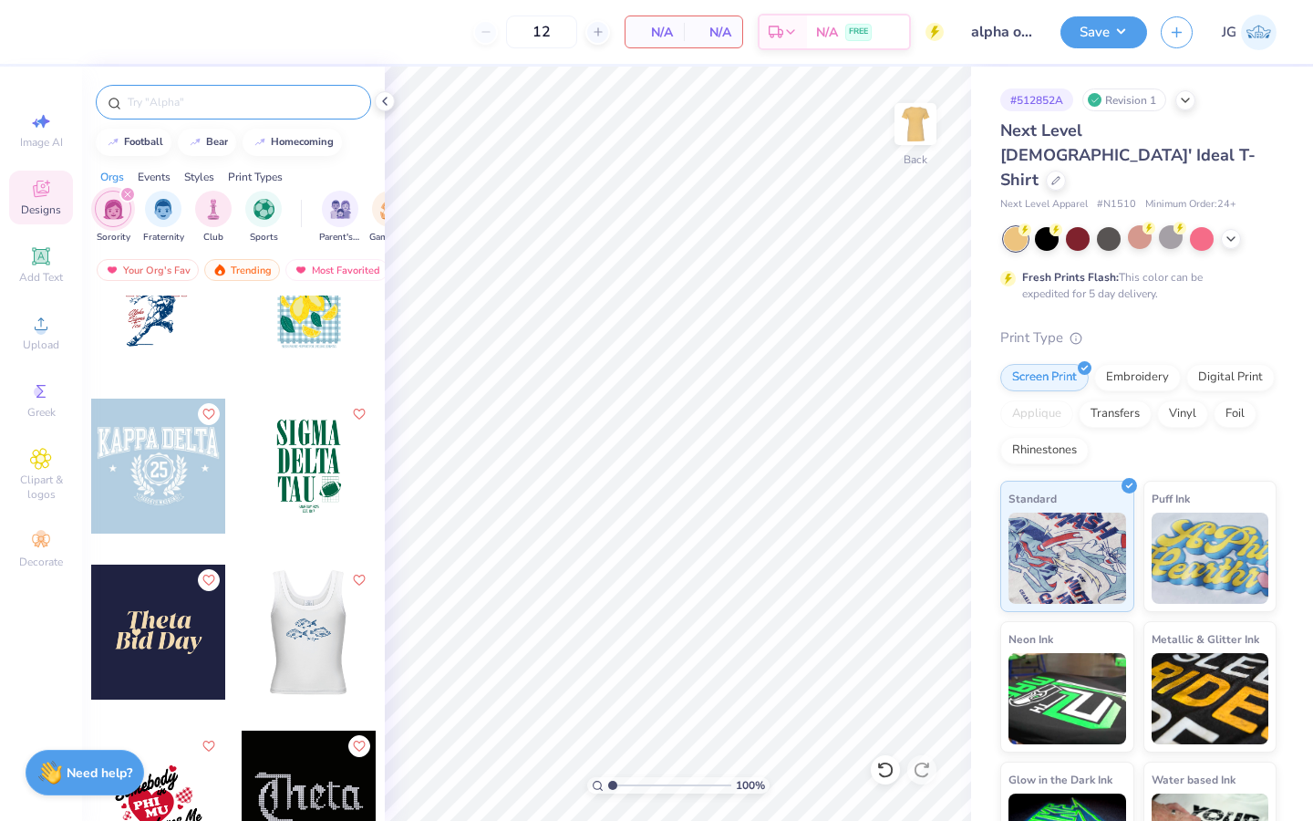
click at [242, 619] on div at bounding box center [174, 631] width 135 height 135
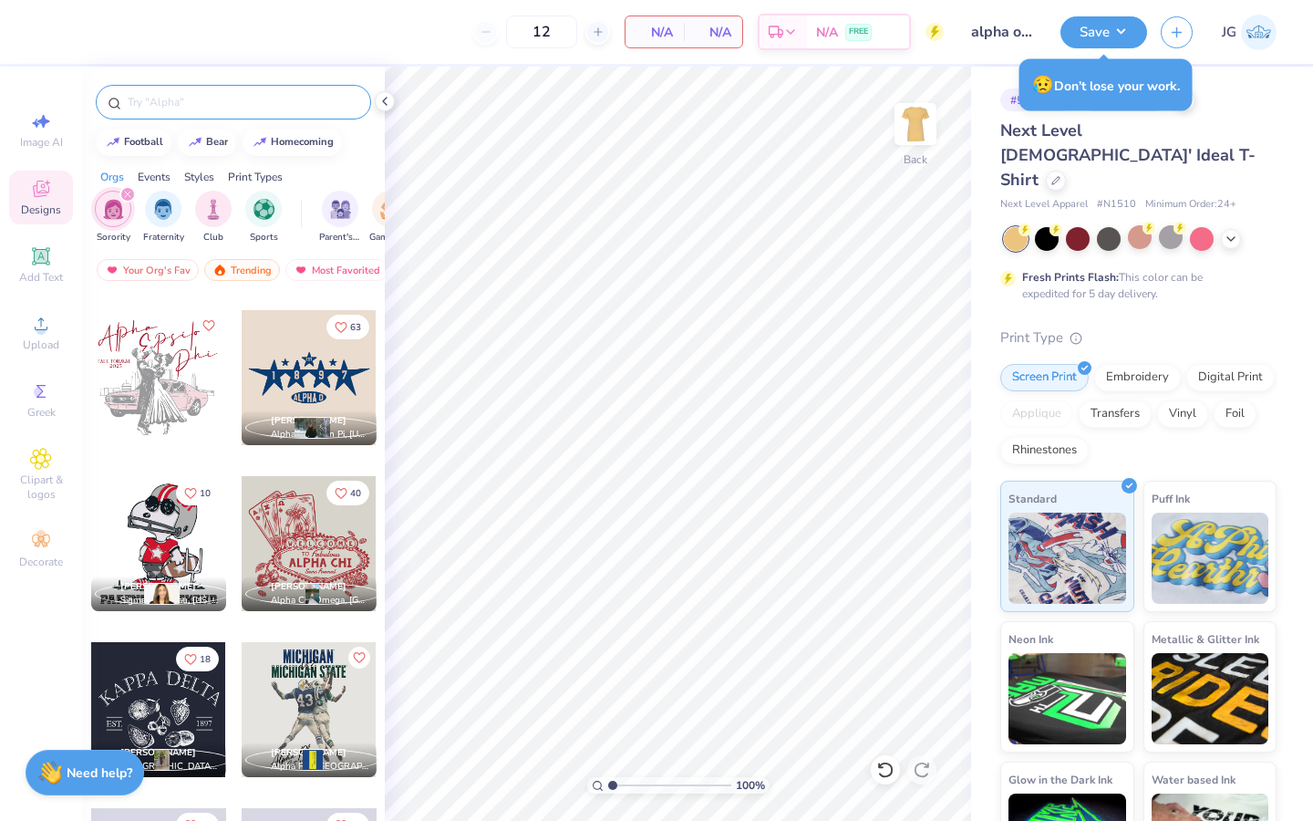
scroll to position [8952, 0]
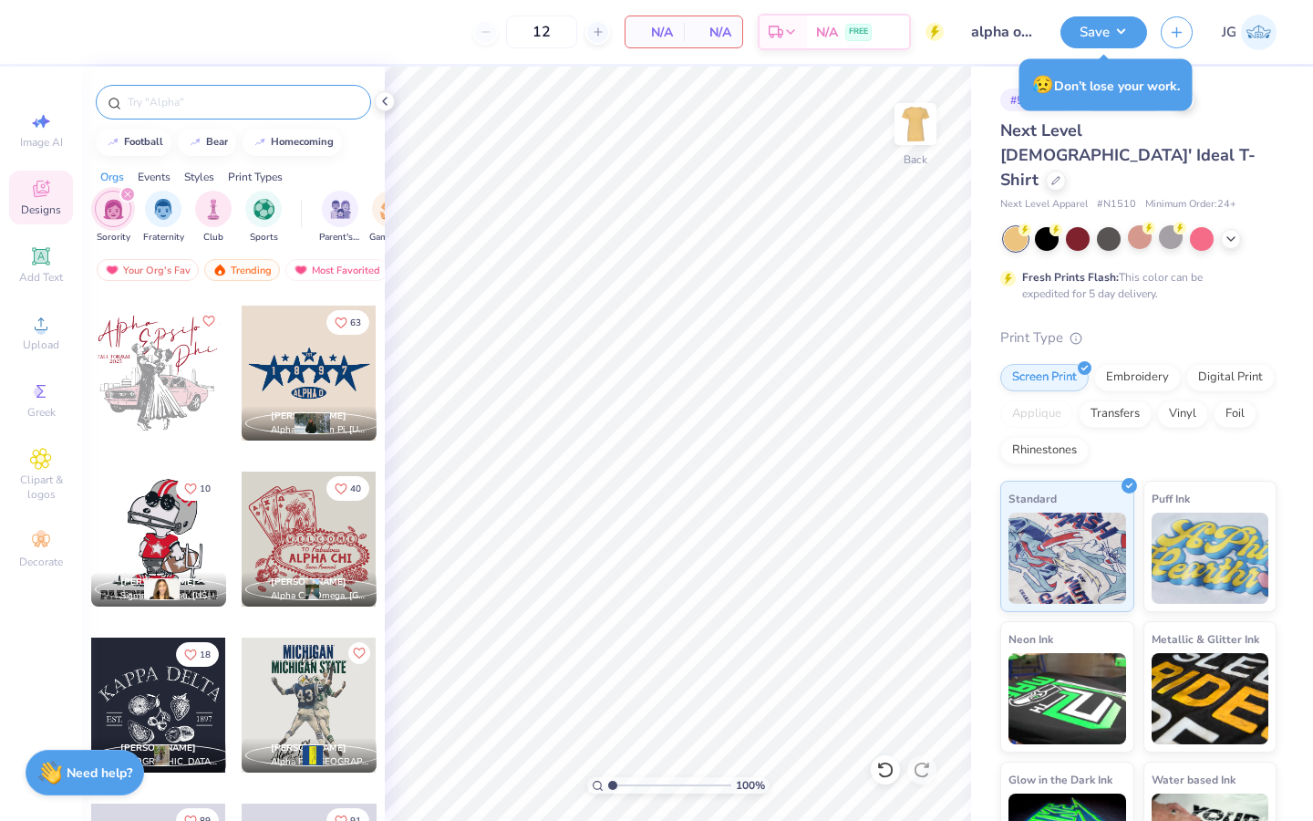
click at [927, 227] on div "Fresh Prints Flash: This color can be expedited for 5 day delivery." at bounding box center [1138, 264] width 276 height 75
click at [927, 225] on div at bounding box center [1078, 237] width 24 height 24
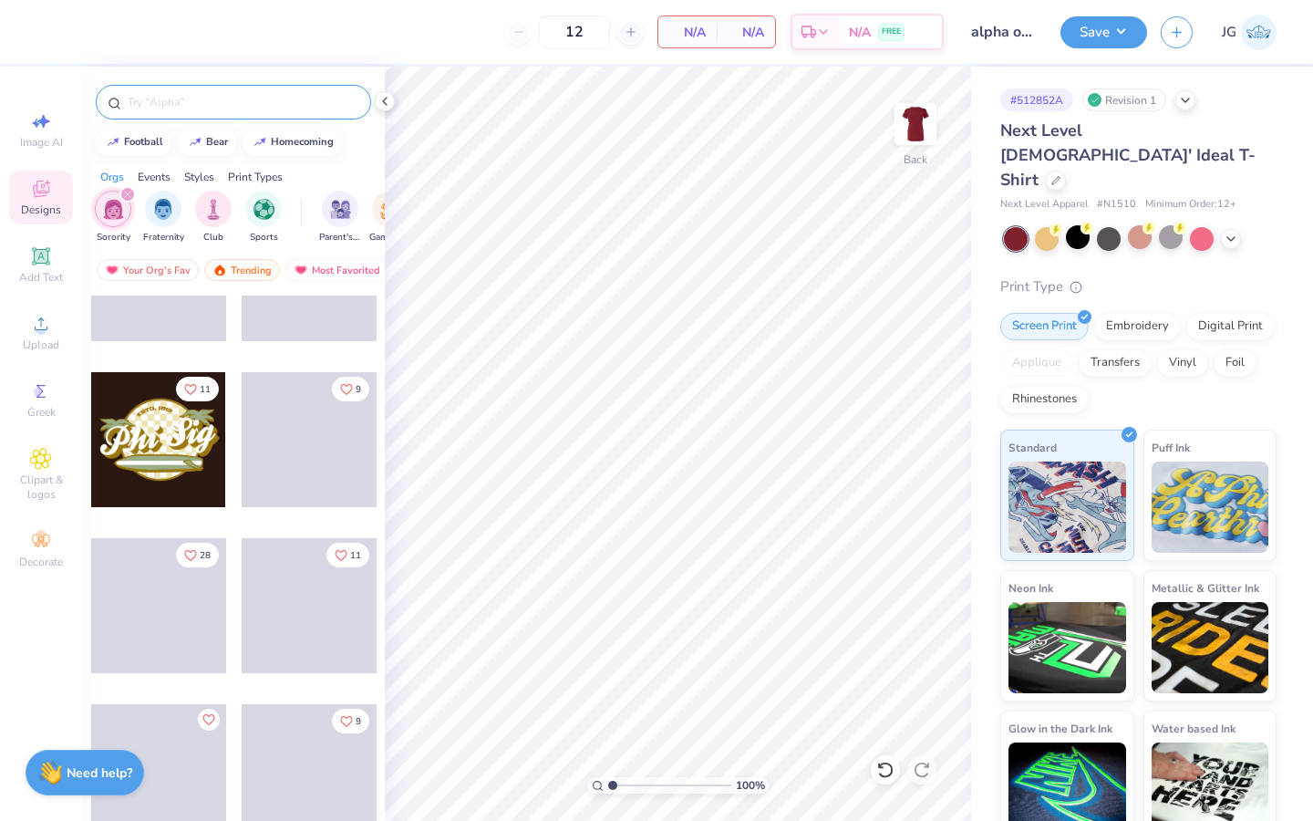
scroll to position [14864, 0]
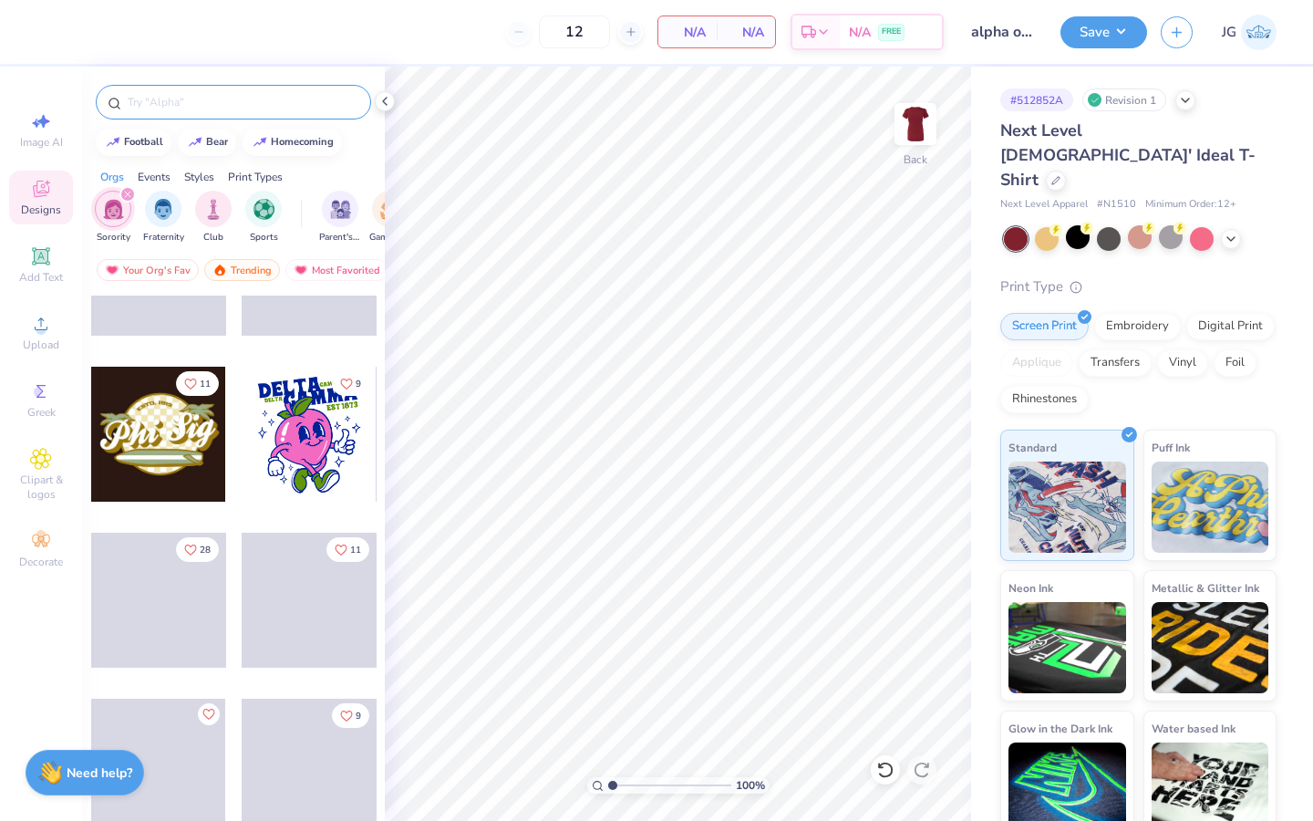
click at [127, 191] on icon "filter for Sorority" at bounding box center [127, 194] width 7 height 7
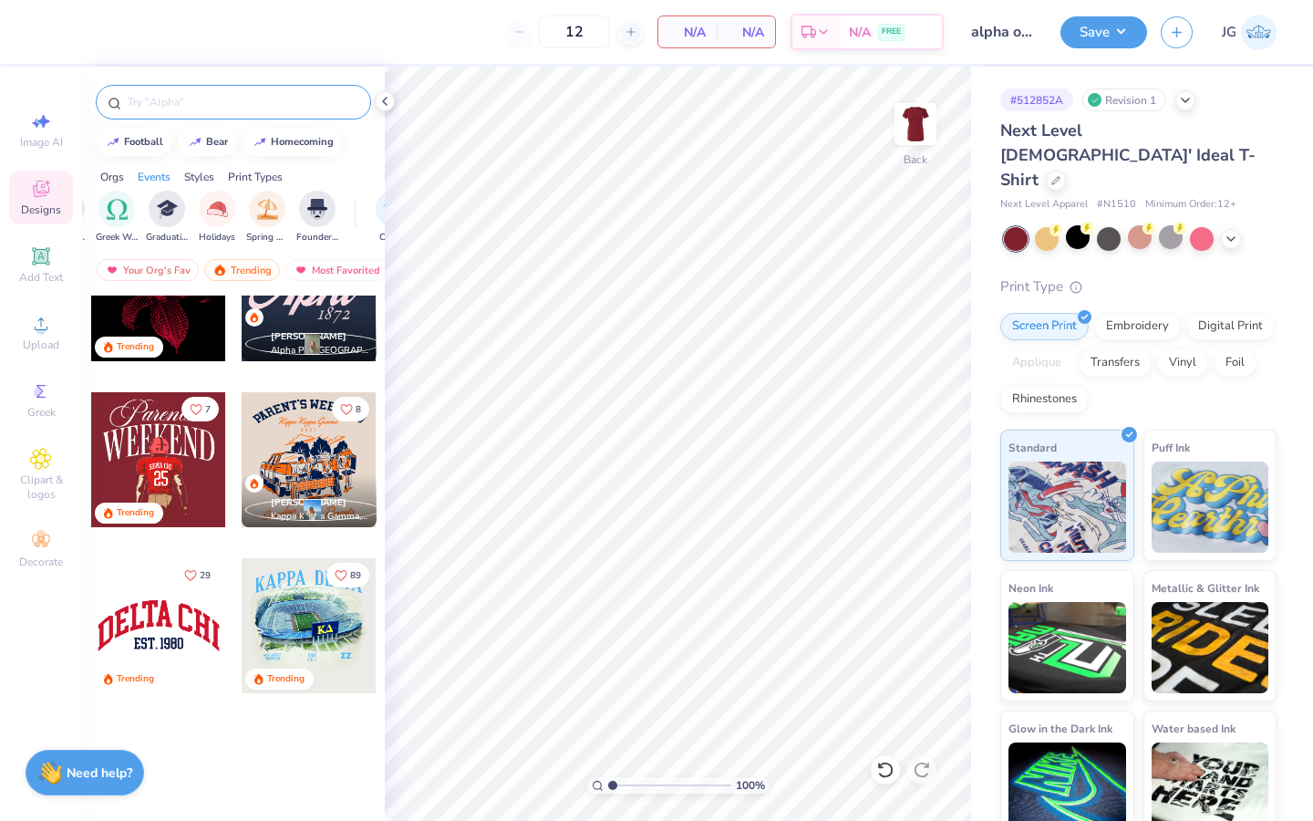
scroll to position [0, 679]
click at [181, 619] on div at bounding box center [158, 625] width 135 height 135
click at [53, 35] on div at bounding box center [49, 30] width 26 height 26
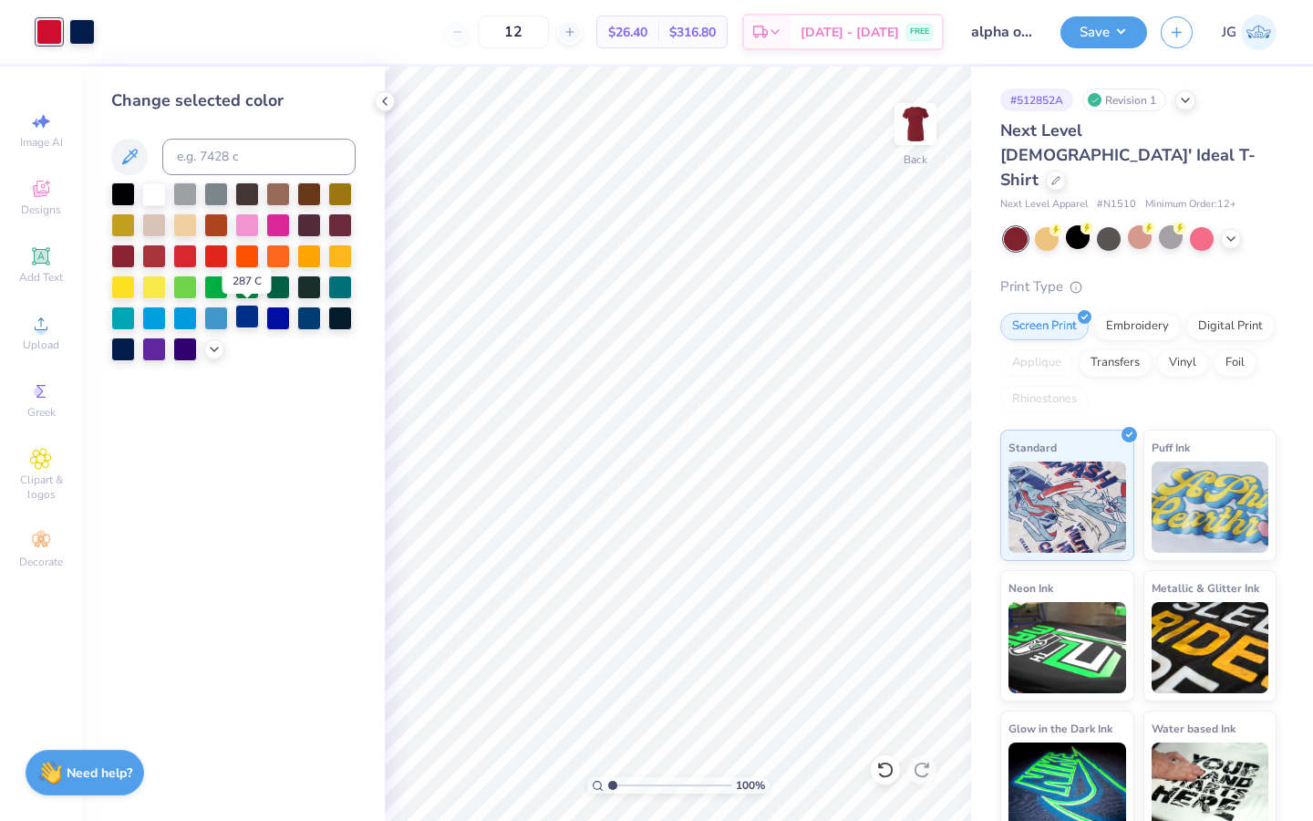
click at [238, 320] on div at bounding box center [247, 317] width 24 height 24
click at [78, 38] on div at bounding box center [82, 30] width 26 height 26
click at [150, 200] on div at bounding box center [154, 193] width 24 height 24
click at [46, 30] on div at bounding box center [49, 30] width 26 height 26
click at [307, 315] on div at bounding box center [309, 317] width 24 height 24
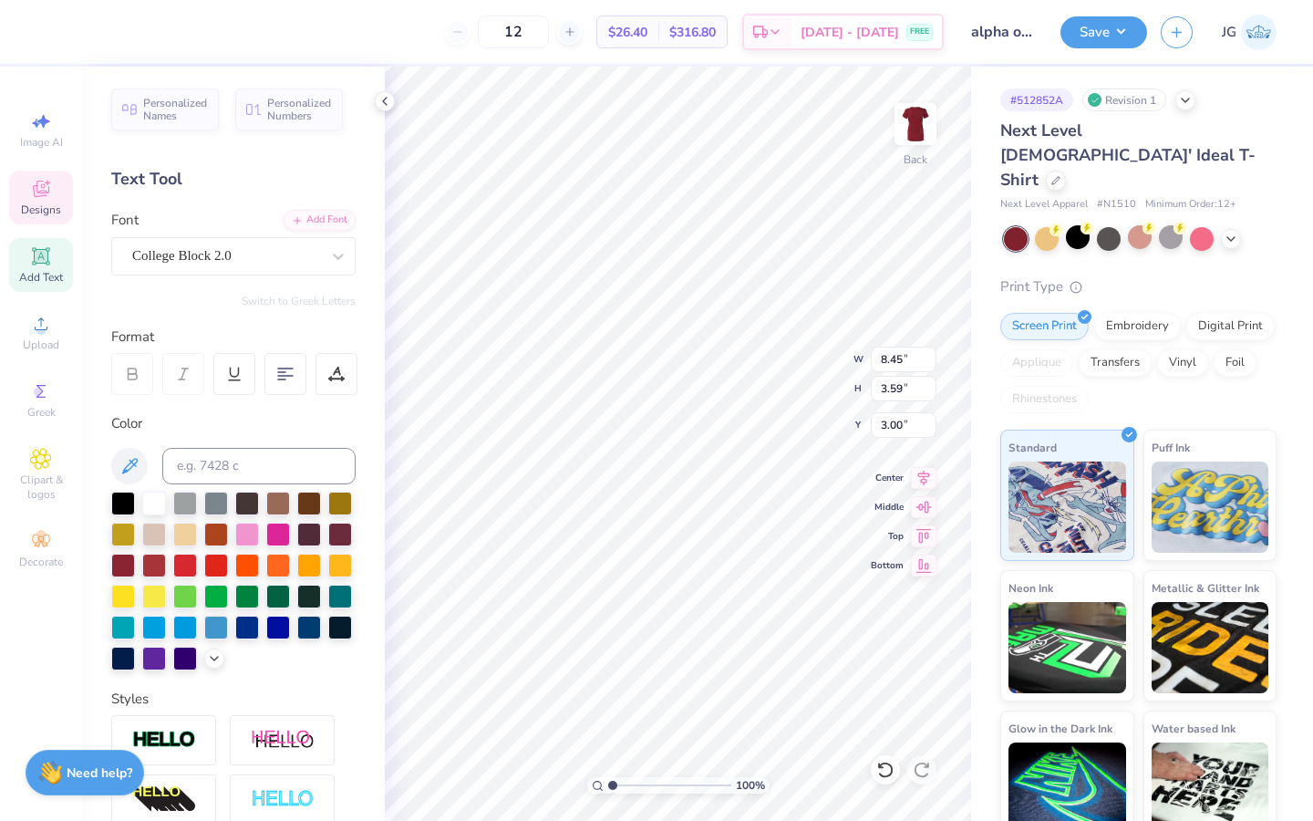
scroll to position [0, 0]
type textarea "alpha o"
type input "5.90"
type input "2.72"
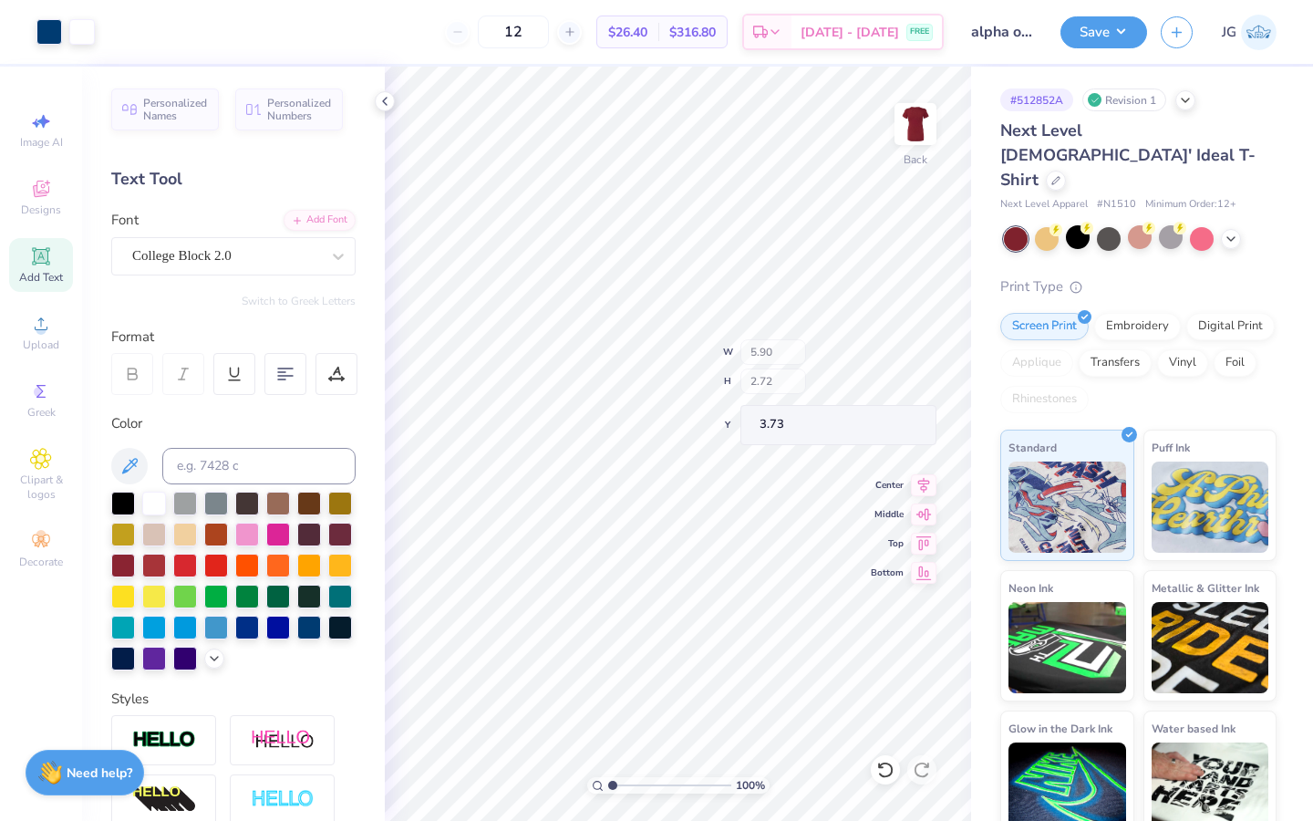
type input "2.10"
type textarea "est. 1897"
click at [927, 36] on button "Save" at bounding box center [1103, 30] width 87 height 32
click at [549, 37] on input "12" at bounding box center [513, 31] width 71 height 33
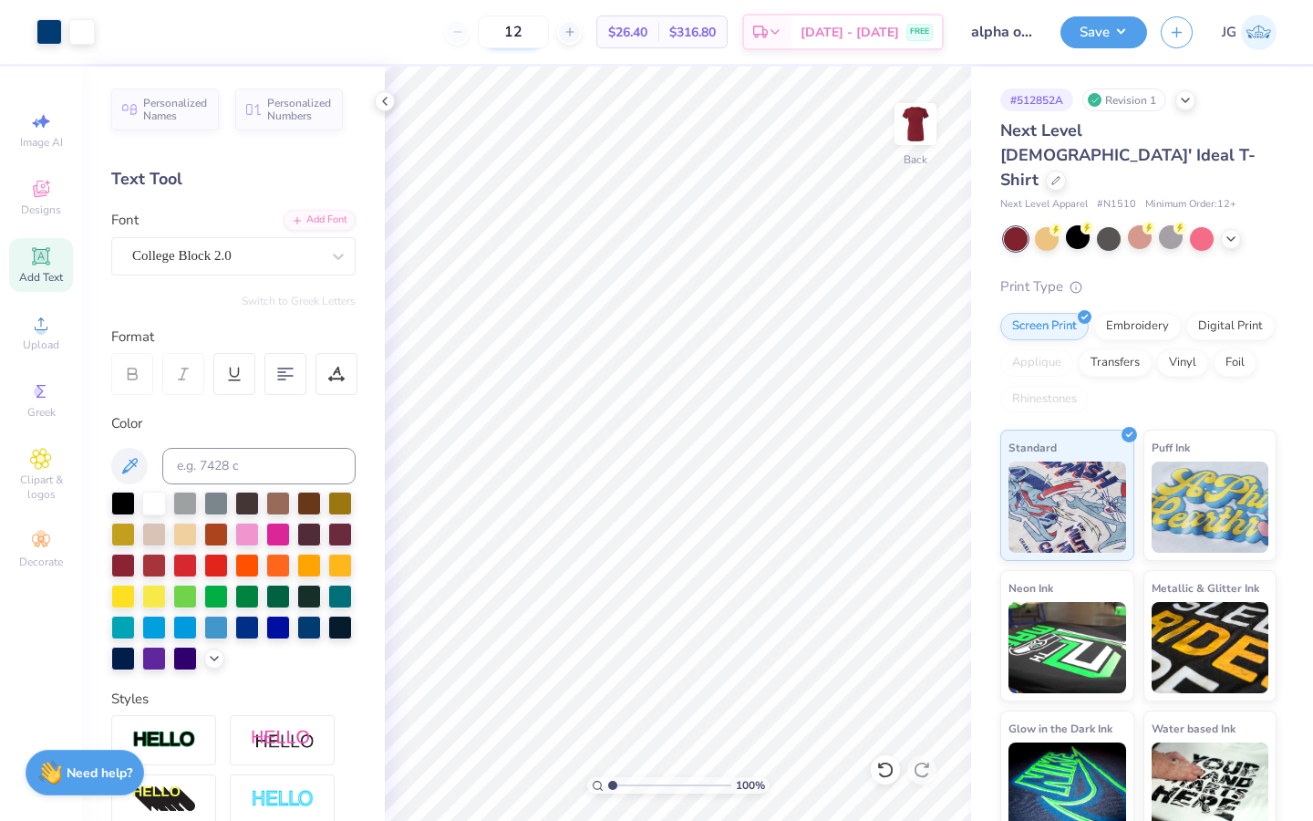
type input "1"
type input "40"
click at [340, 369] on icon at bounding box center [336, 374] width 16 height 16
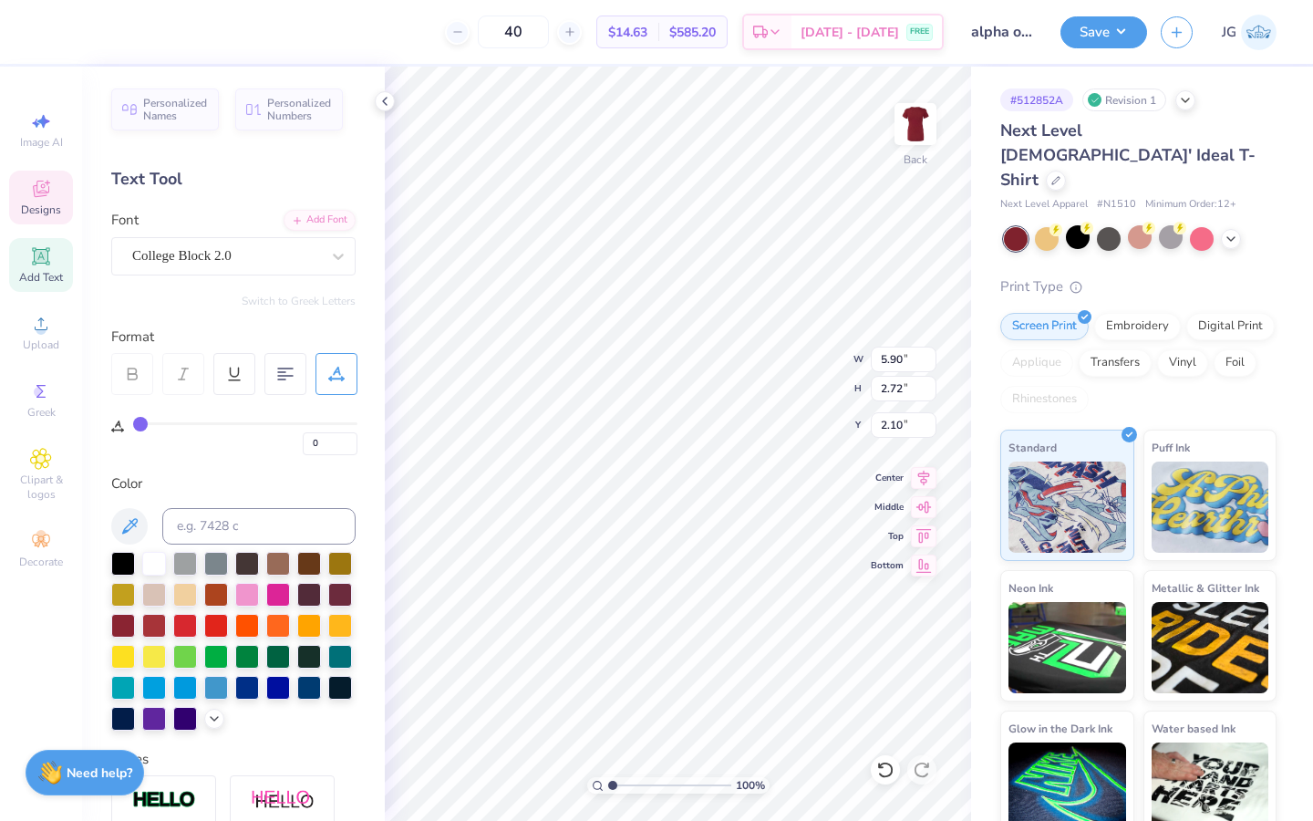
type input "2"
type input "3"
type input "4"
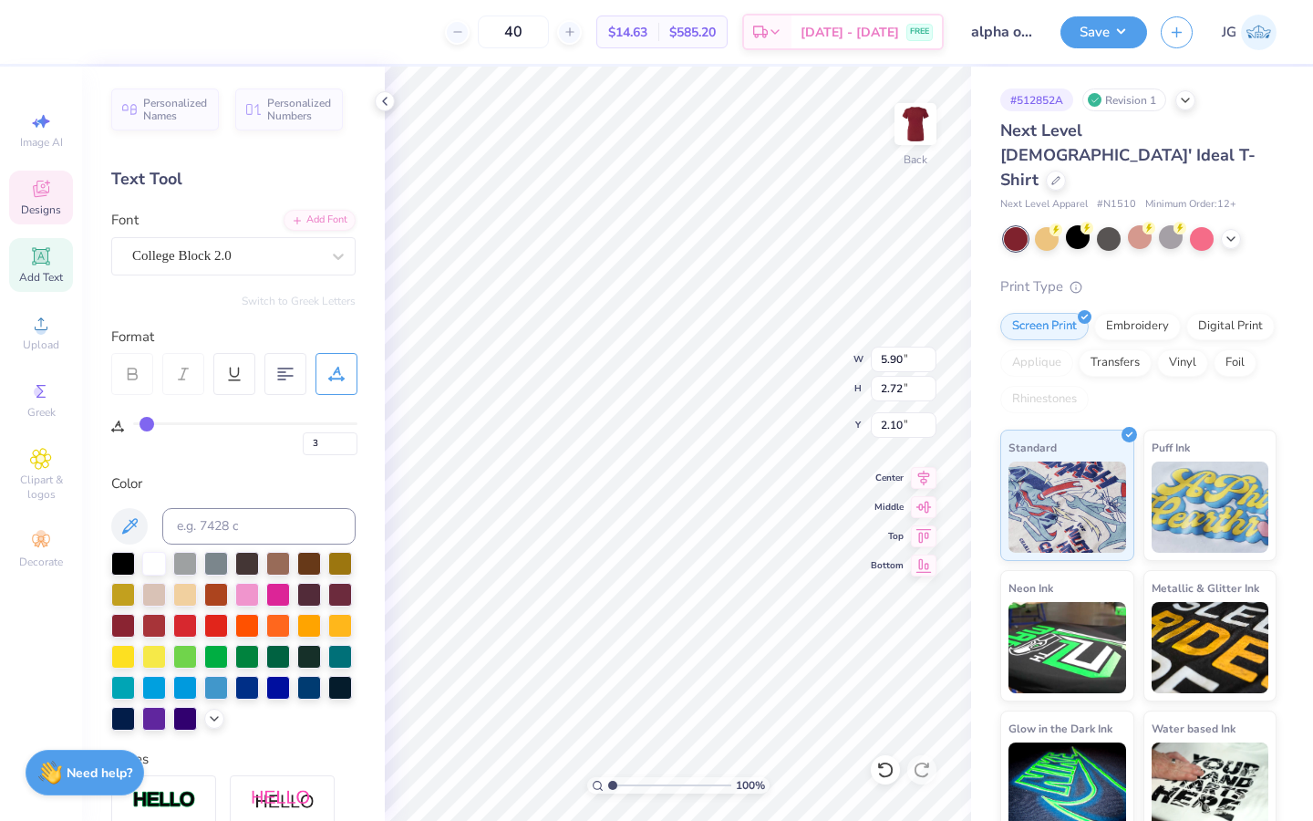
type input "4"
type input "5"
type input "6"
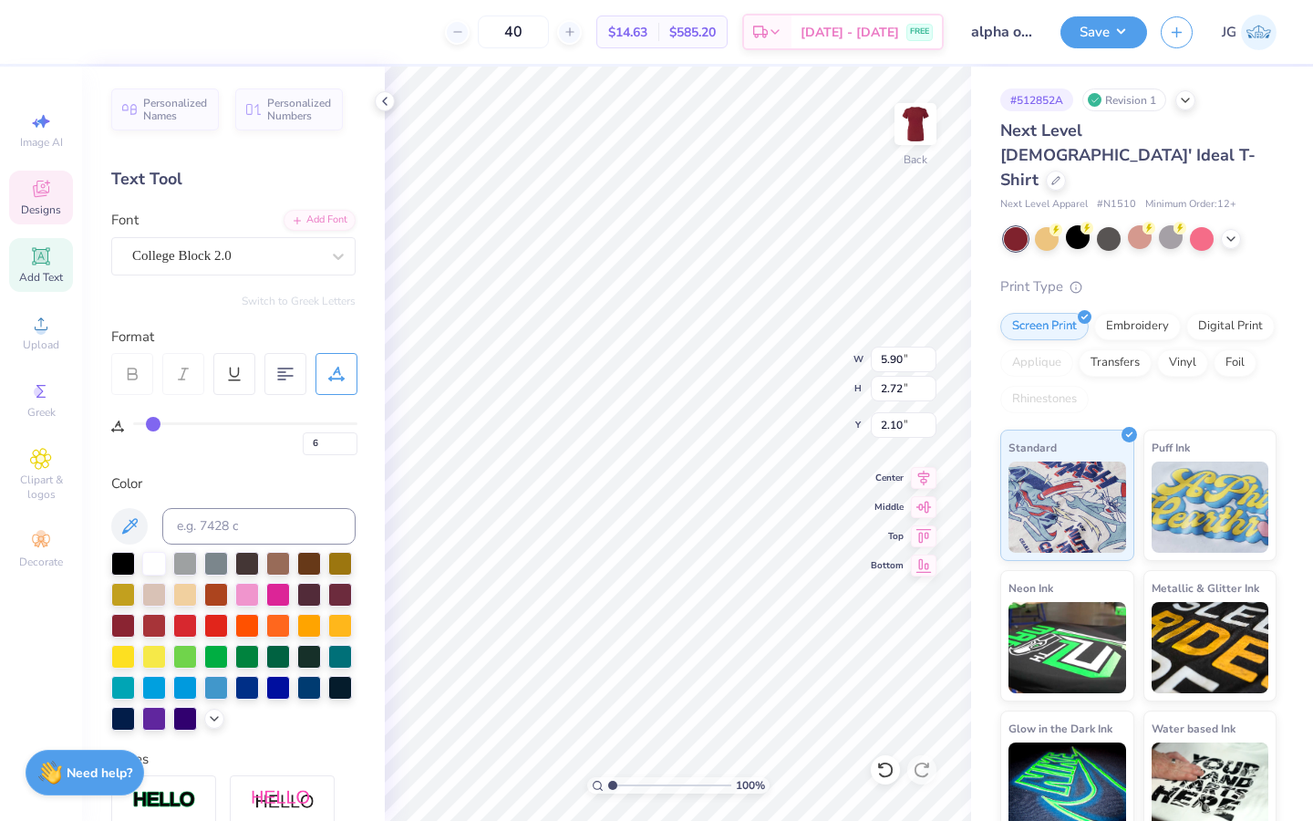
type input "7"
drag, startPoint x: 144, startPoint y: 418, endPoint x: 155, endPoint y: 422, distance: 11.9
type input "7"
click at [155, 422] on input "range" at bounding box center [245, 423] width 224 height 3
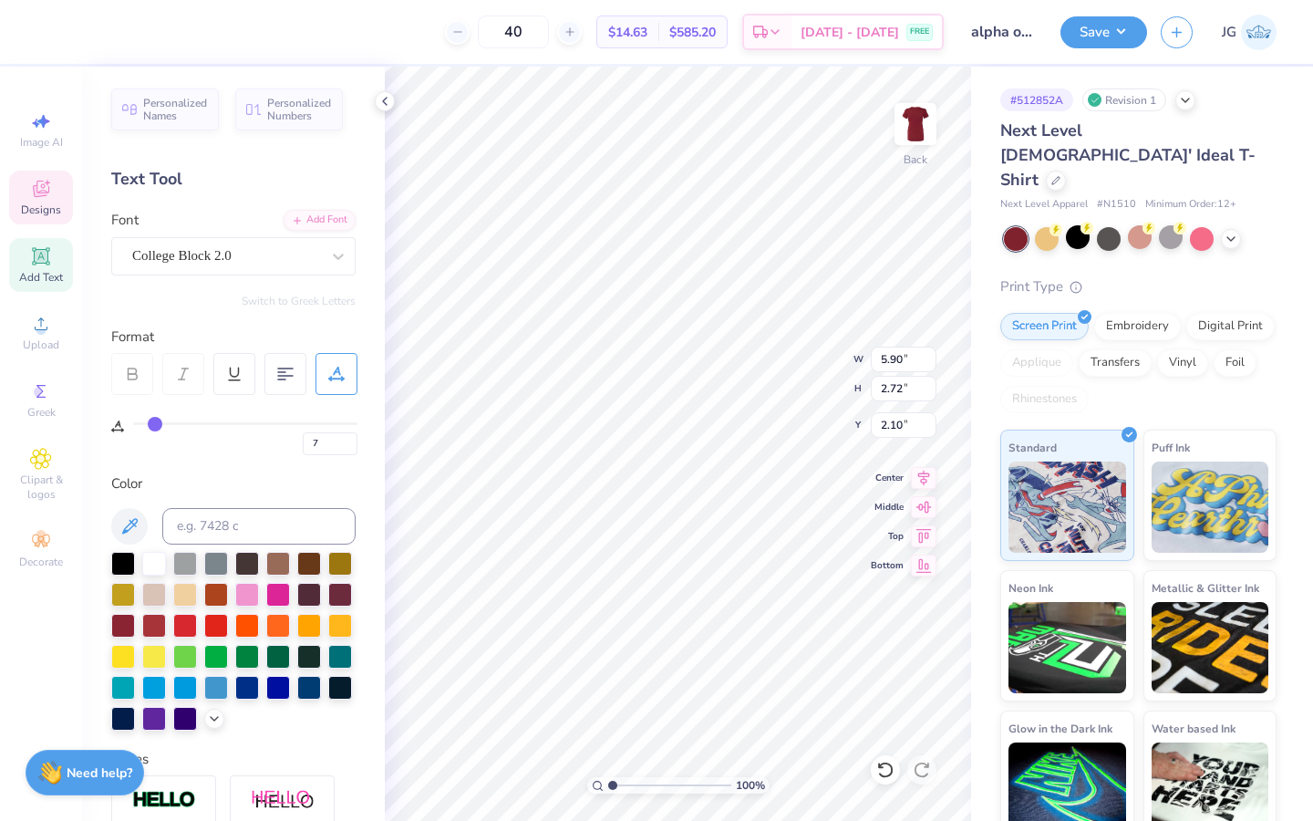
type input "6.62"
type input "2.87"
type input "2.02"
type input "1.91"
click at [927, 35] on button "Save" at bounding box center [1103, 30] width 87 height 32
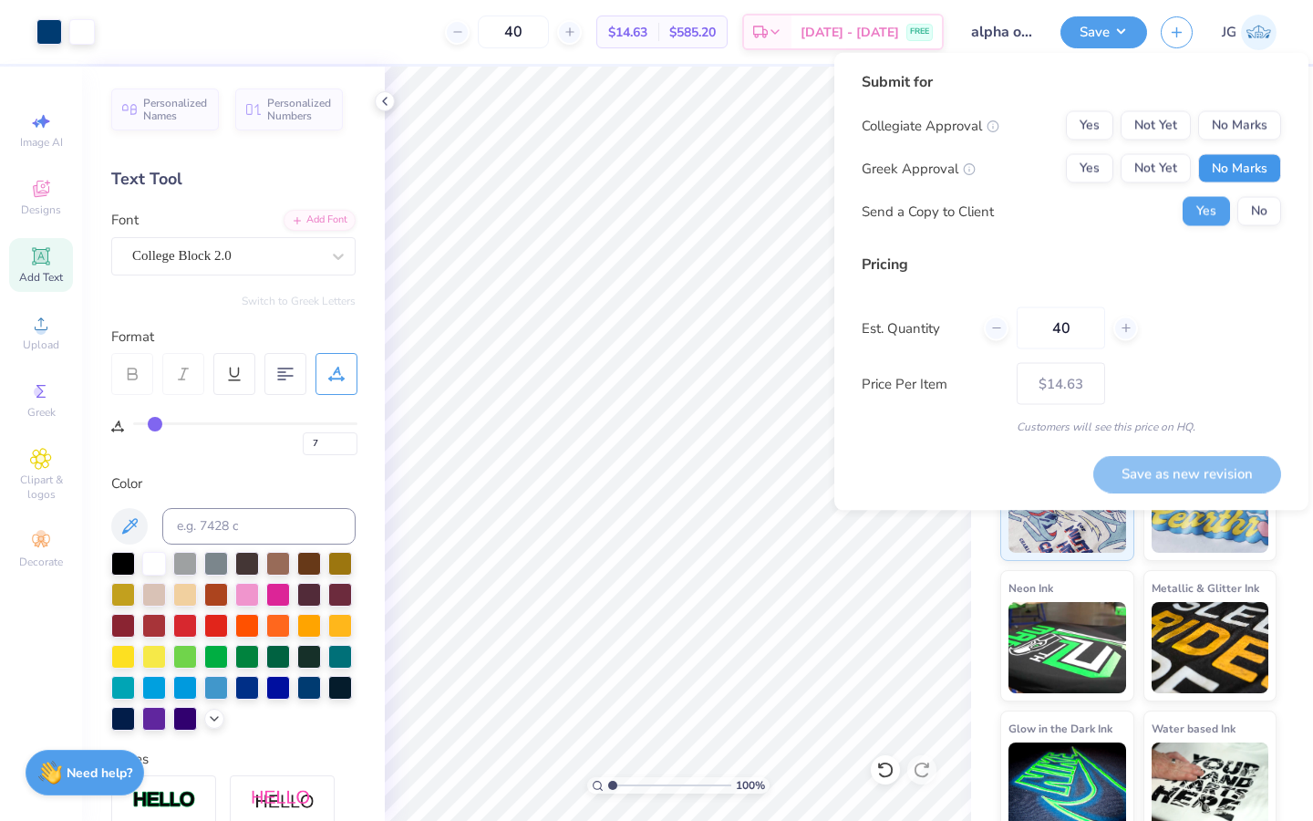
click at [927, 177] on button "No Marks" at bounding box center [1239, 168] width 83 height 29
click at [927, 116] on button "No Marks" at bounding box center [1239, 125] width 83 height 29
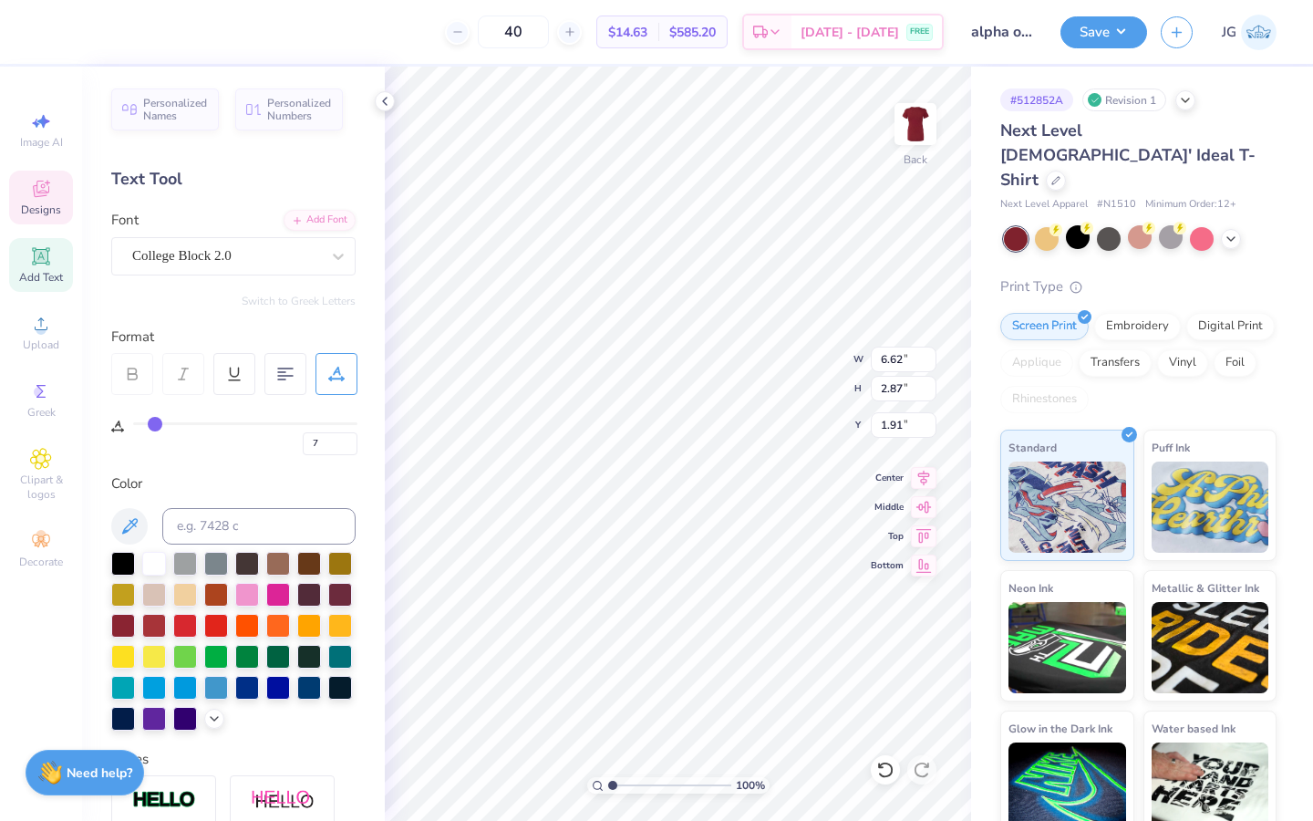
click at [19, 36] on div at bounding box center [18, 32] width 36 height 64
click at [314, 619] on div at bounding box center [309, 686] width 24 height 24
click at [259, 619] on div at bounding box center [247, 686] width 24 height 24
click at [212, 619] on div at bounding box center [216, 686] width 24 height 24
click at [213, 619] on icon at bounding box center [214, 716] width 15 height 15
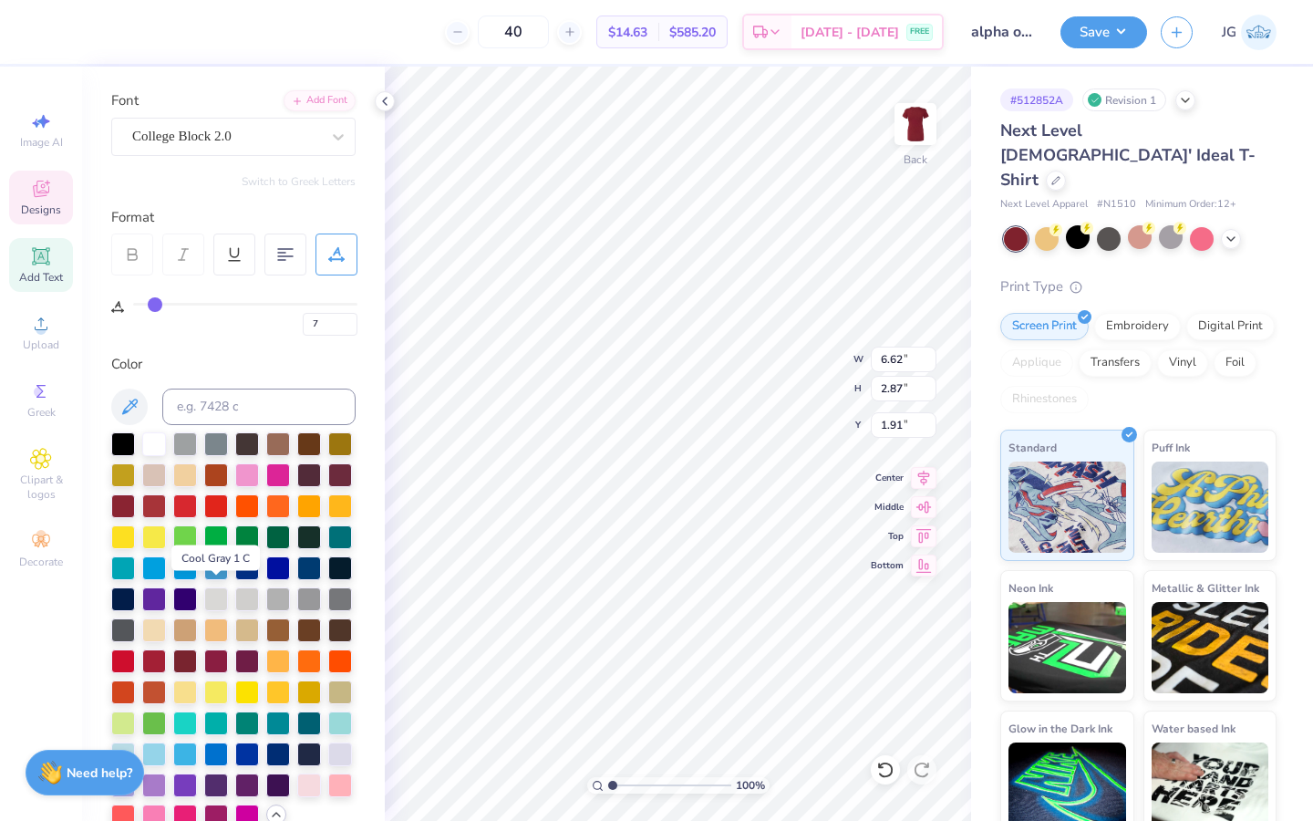
scroll to position [130, 0]
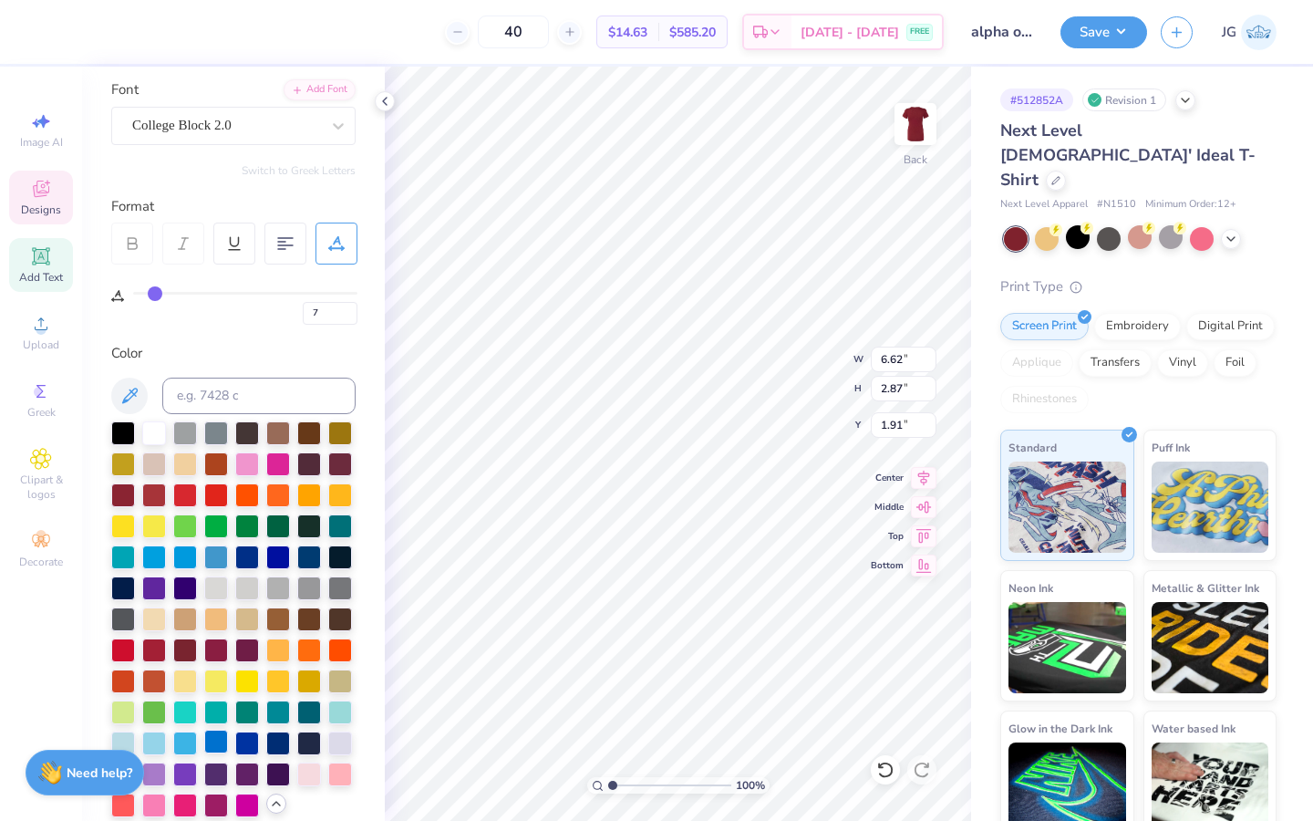
click at [216, 619] on div at bounding box center [216, 741] width 24 height 24
click at [306, 619] on div at bounding box center [309, 741] width 24 height 24
click at [927, 30] on button "Save" at bounding box center [1103, 30] width 87 height 32
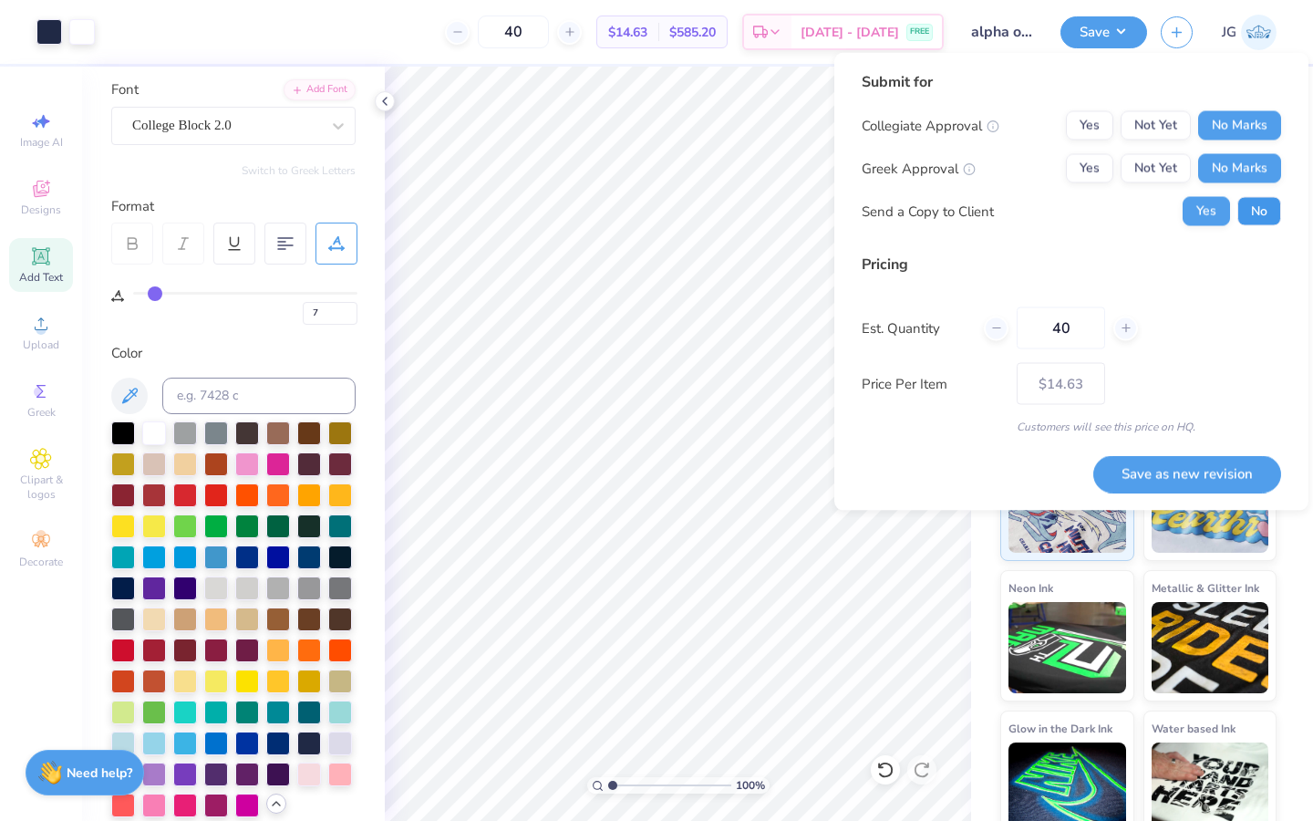
click at [927, 213] on button "No" at bounding box center [1259, 211] width 44 height 29
click at [927, 488] on button "Save as new revision" at bounding box center [1187, 473] width 188 height 37
type input "$14.63"
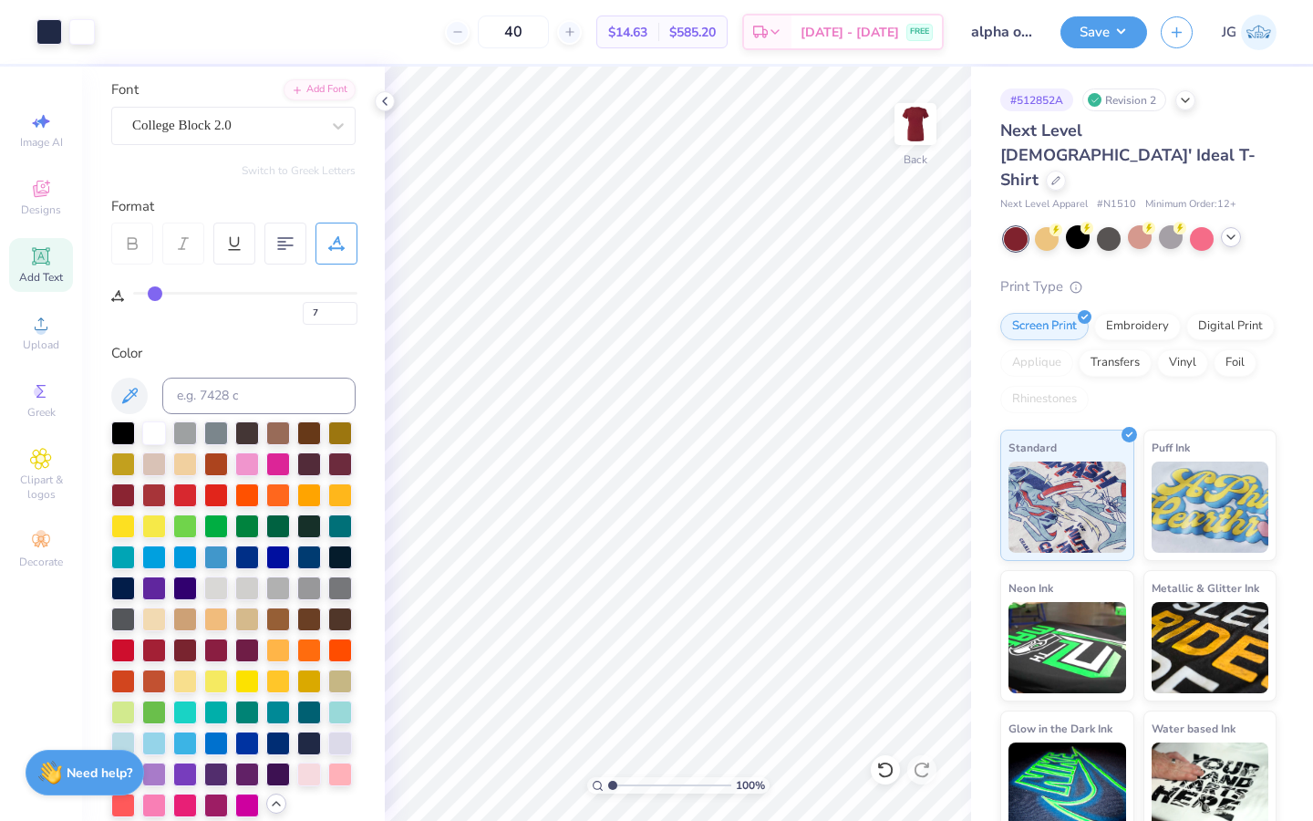
click at [927, 227] on div at bounding box center [1231, 237] width 20 height 20
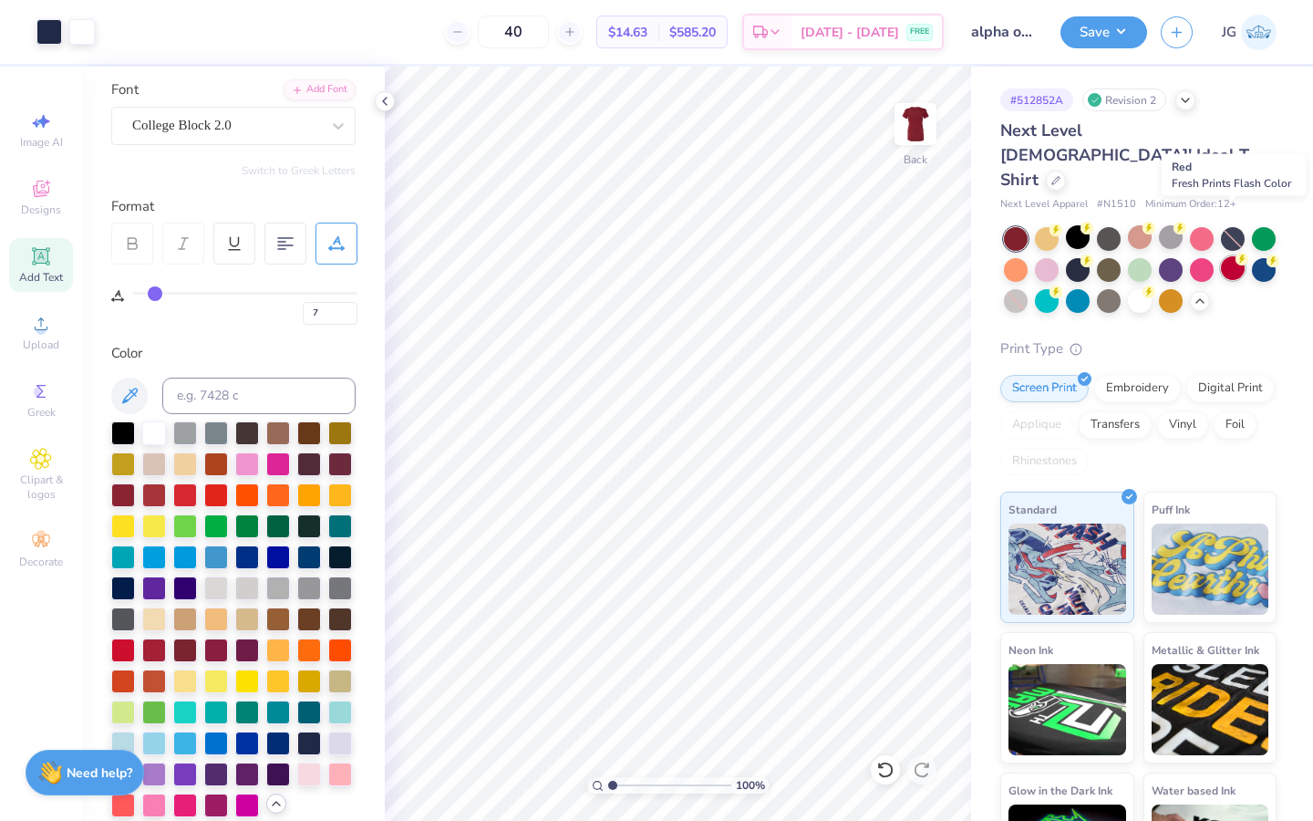
click at [927, 256] on div at bounding box center [1233, 268] width 24 height 24
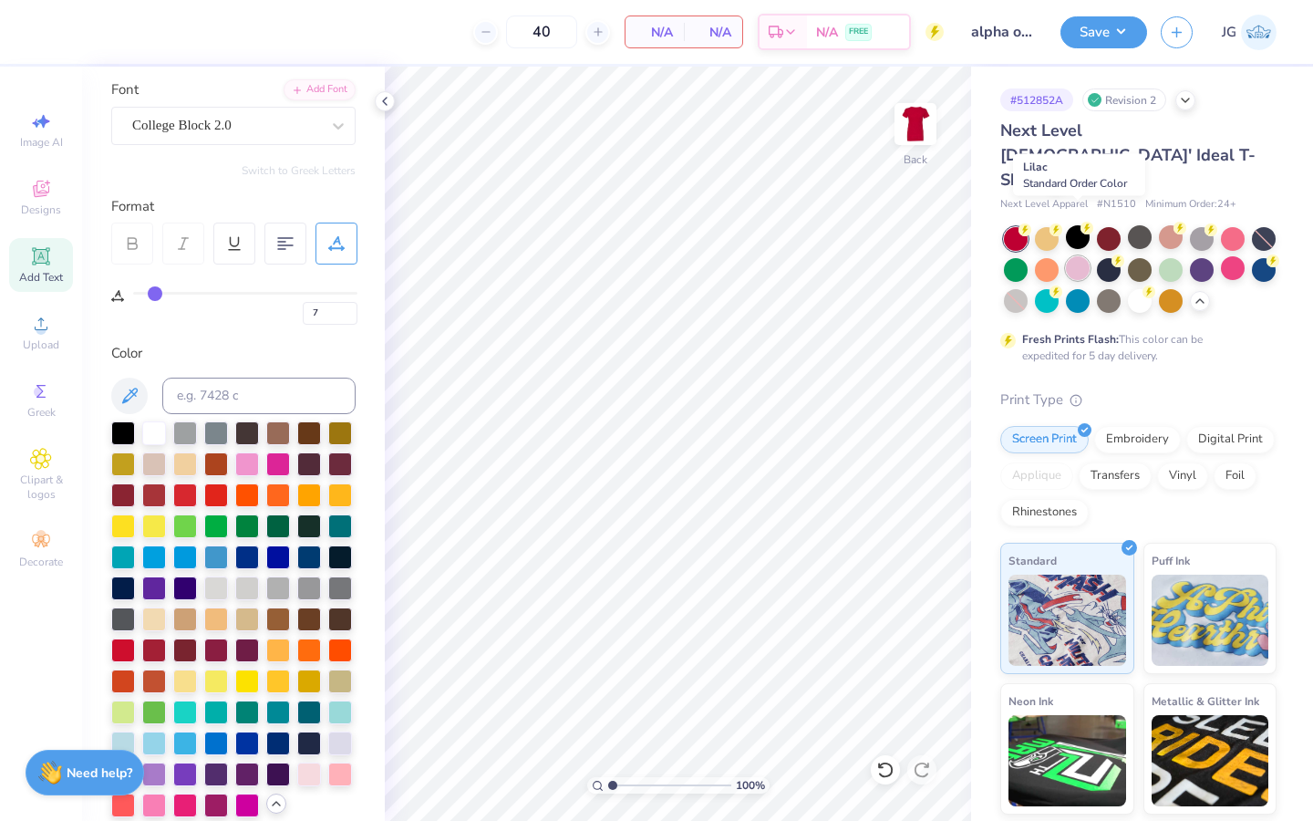
click at [927, 256] on div at bounding box center [1078, 268] width 24 height 24
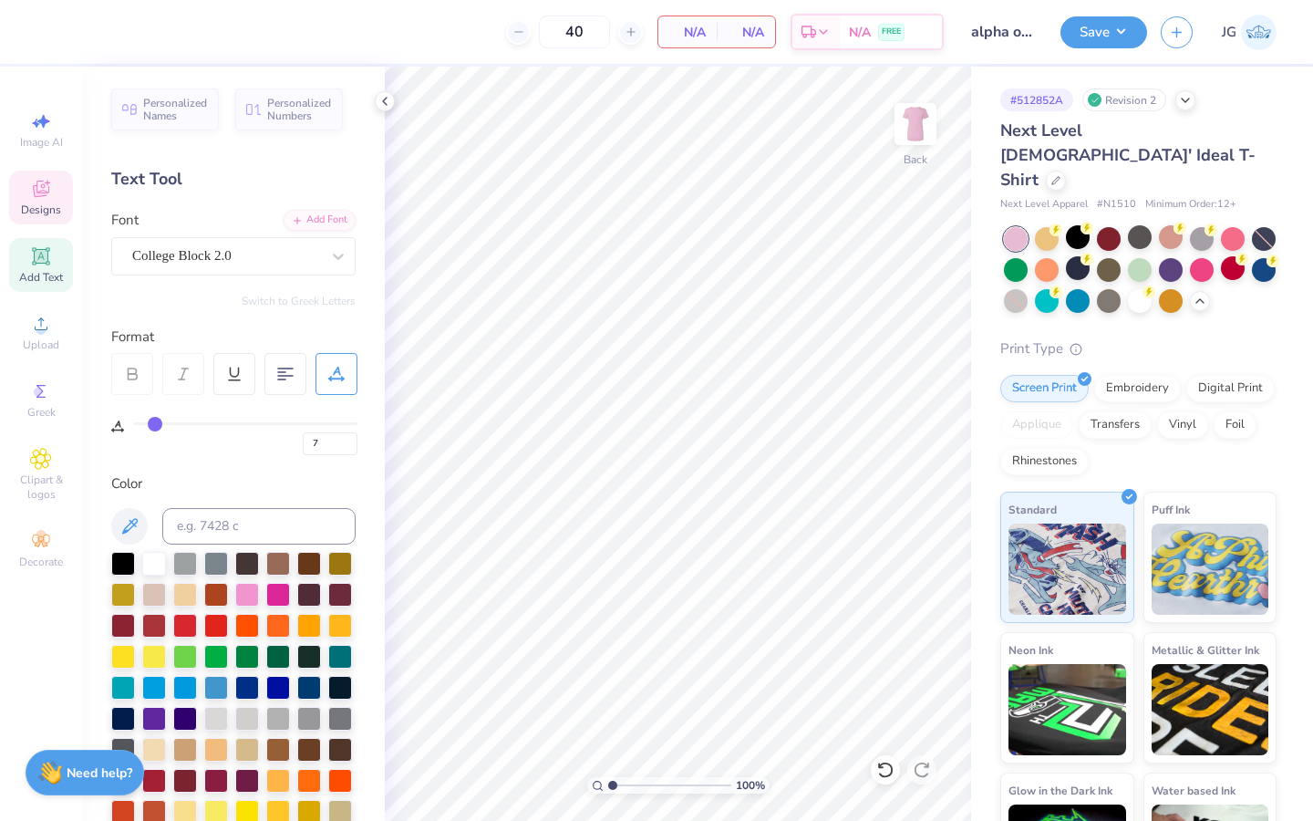
click at [59, 209] on span "Designs" at bounding box center [41, 209] width 40 height 15
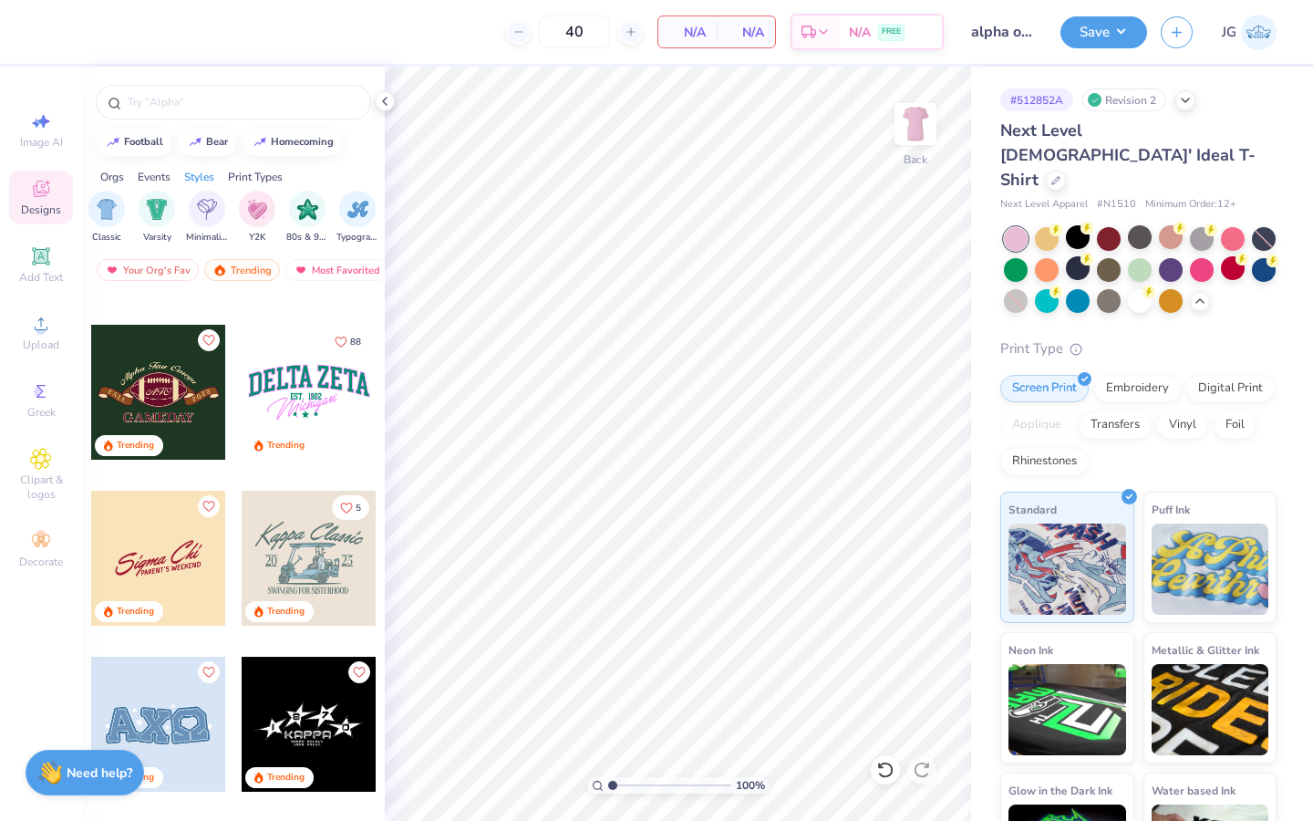
scroll to position [0, 965]
click at [202, 215] on img "filter for Minimalist" at bounding box center [204, 207] width 20 height 21
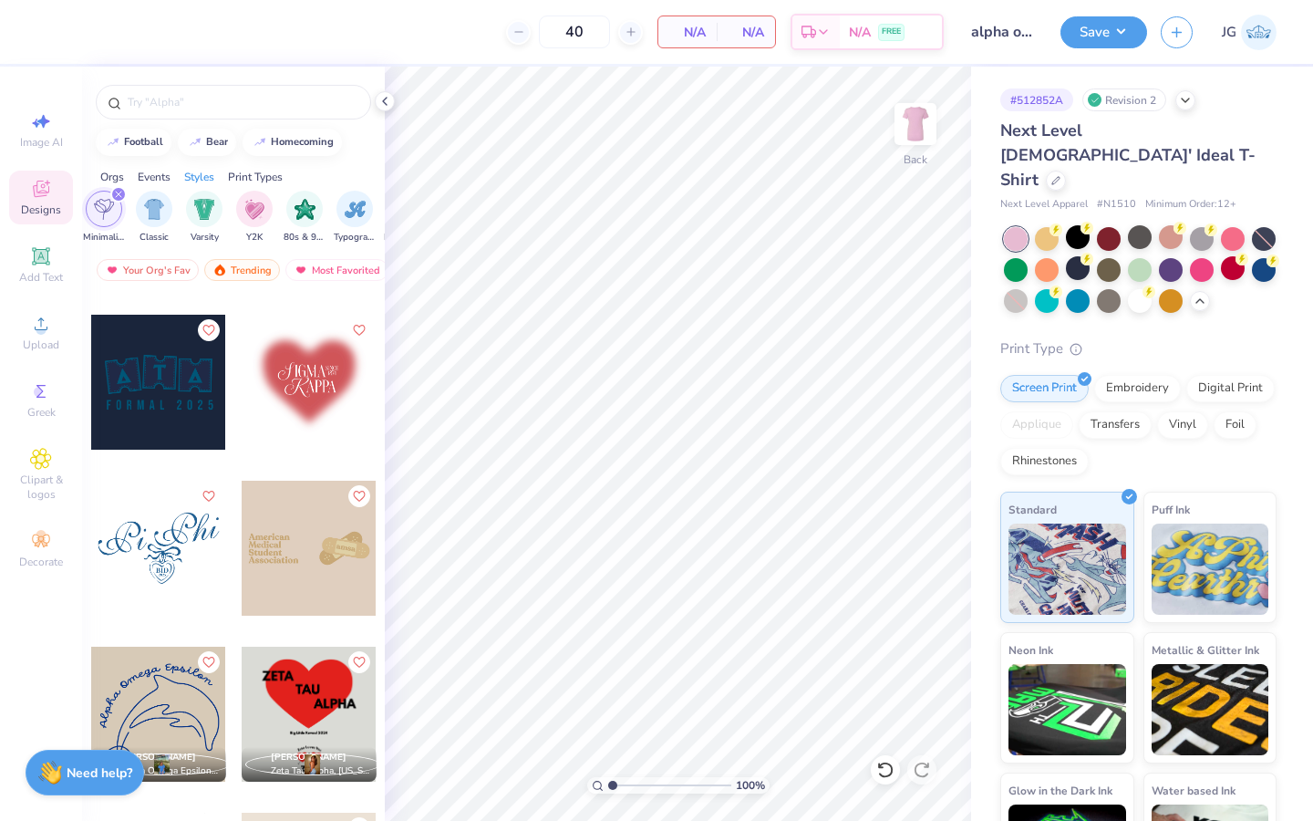
scroll to position [1325, 0]
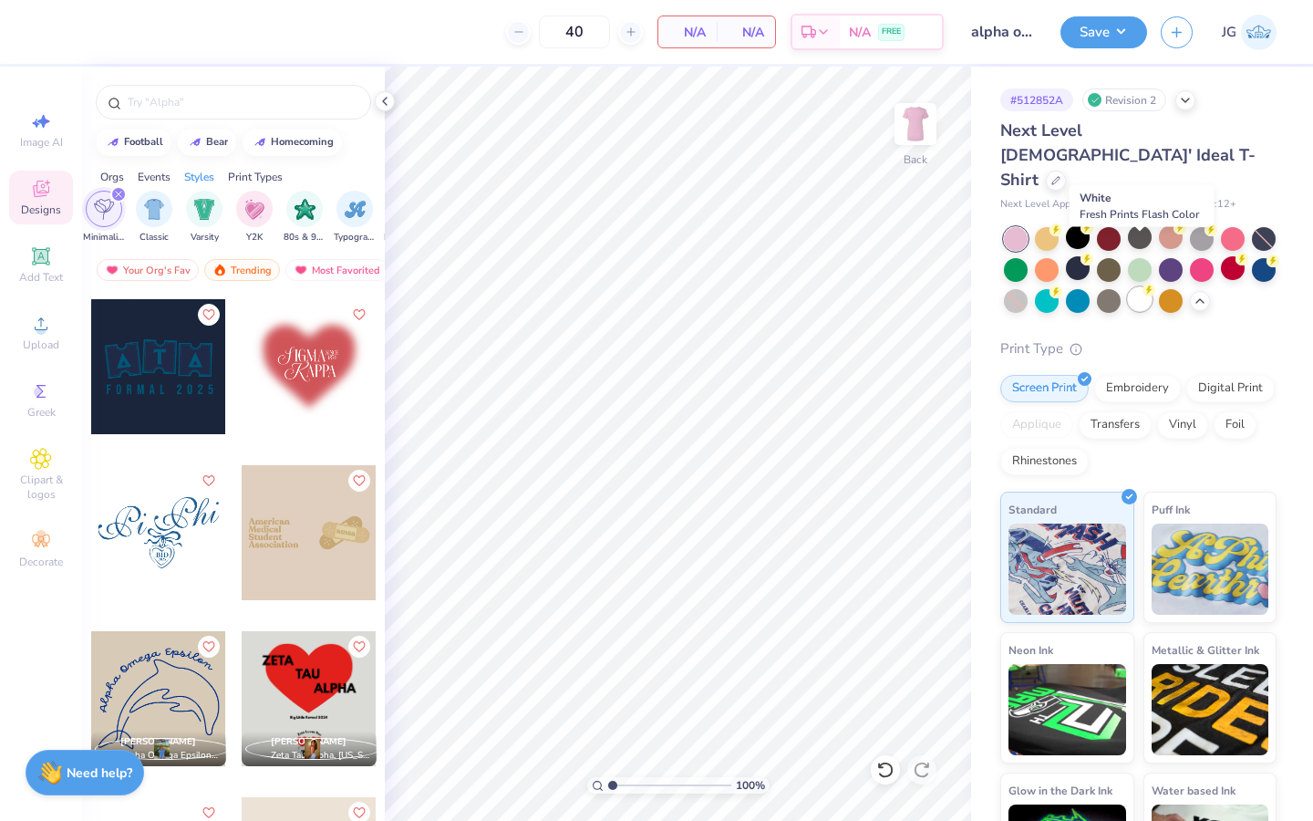
click at [927, 287] on div at bounding box center [1140, 299] width 24 height 24
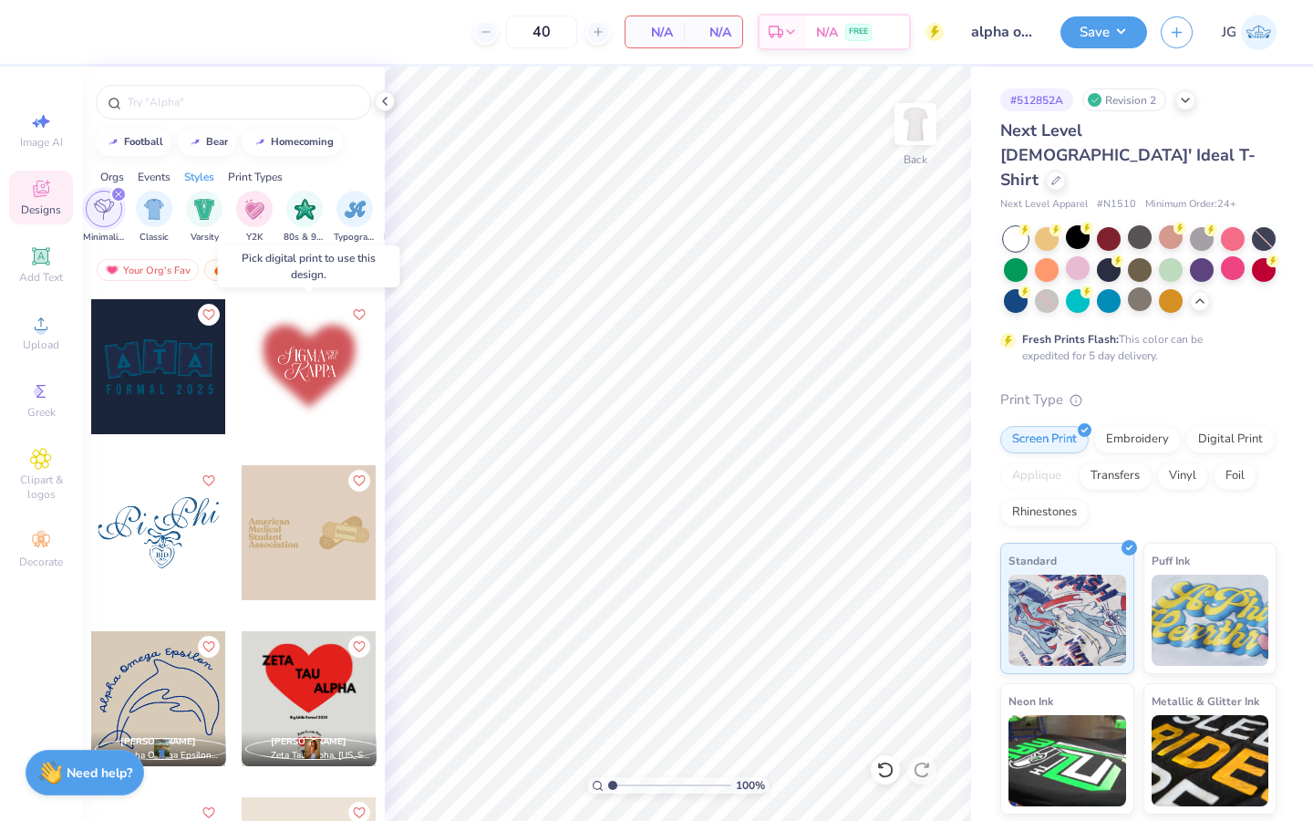
click at [324, 359] on div at bounding box center [309, 366] width 135 height 135
click at [271, 367] on div at bounding box center [309, 366] width 135 height 135
click at [330, 385] on div at bounding box center [309, 366] width 135 height 135
click at [927, 423] on div "Digital Print" at bounding box center [1230, 436] width 88 height 27
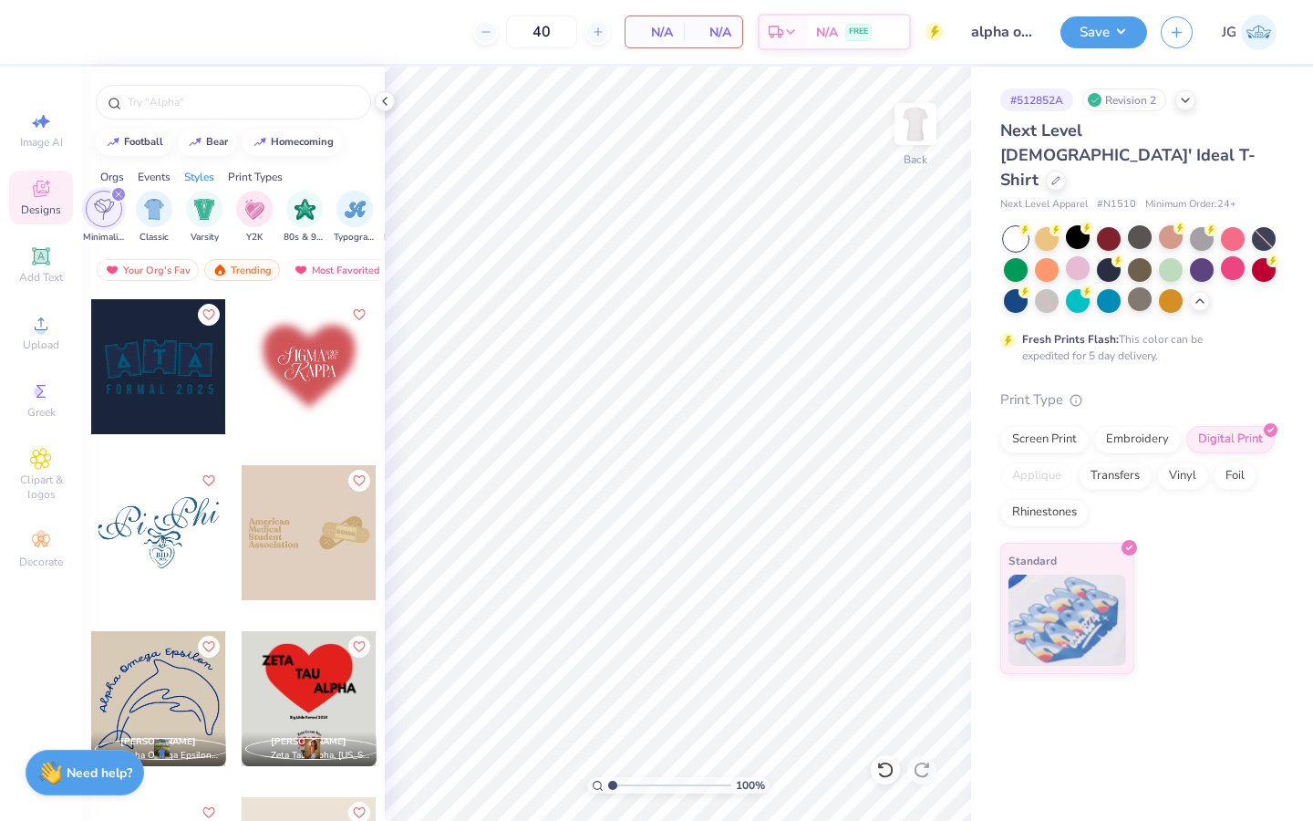
click at [315, 351] on div at bounding box center [309, 366] width 135 height 135
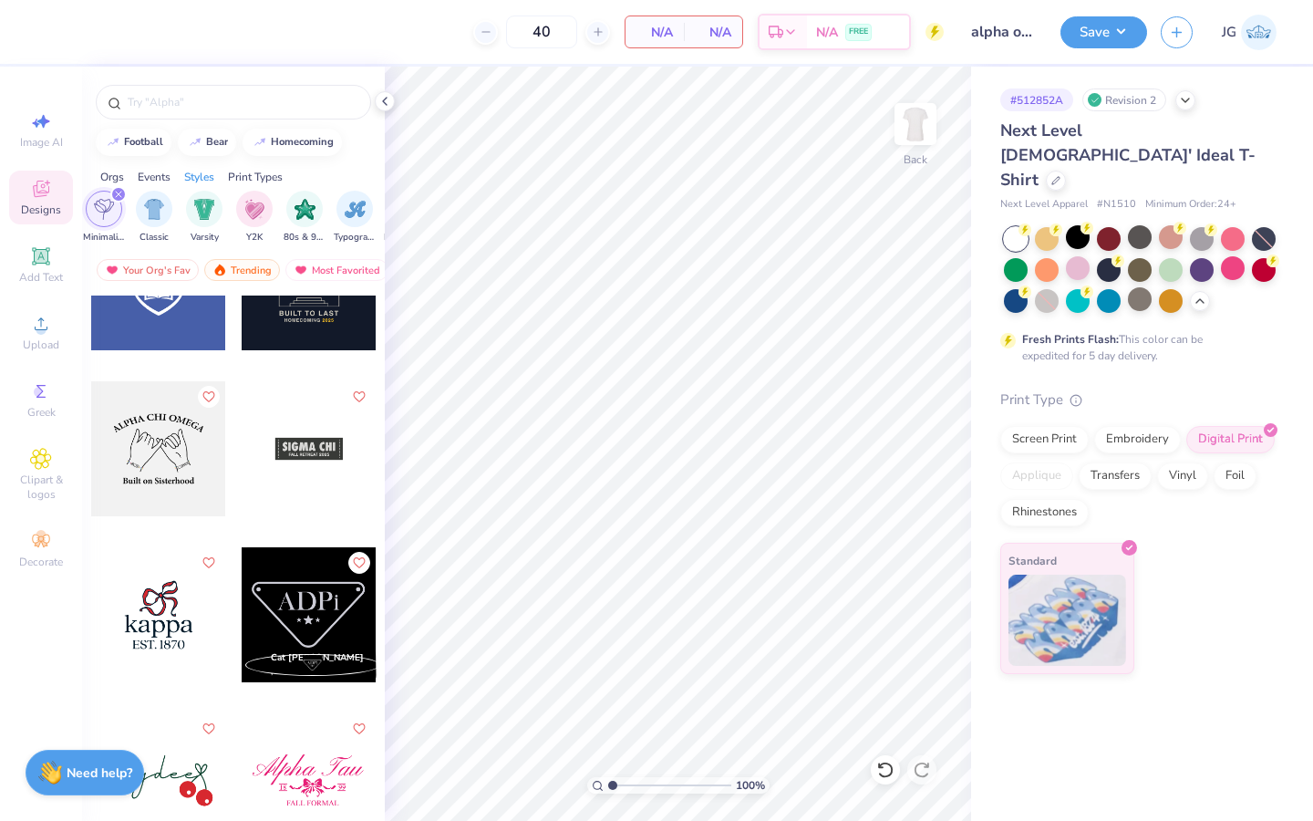
scroll to position [2569, 0]
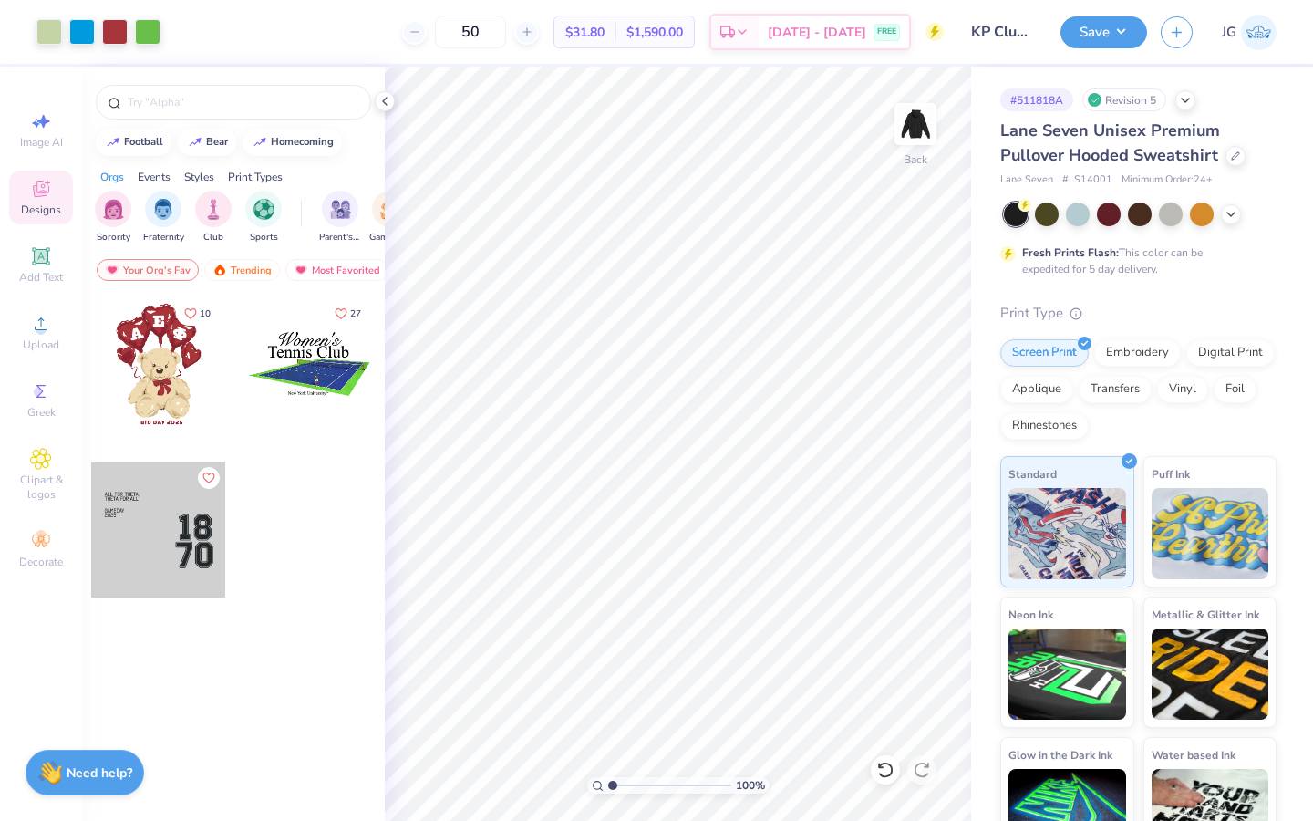
click at [1255, 33] on img at bounding box center [1259, 33] width 36 height 36
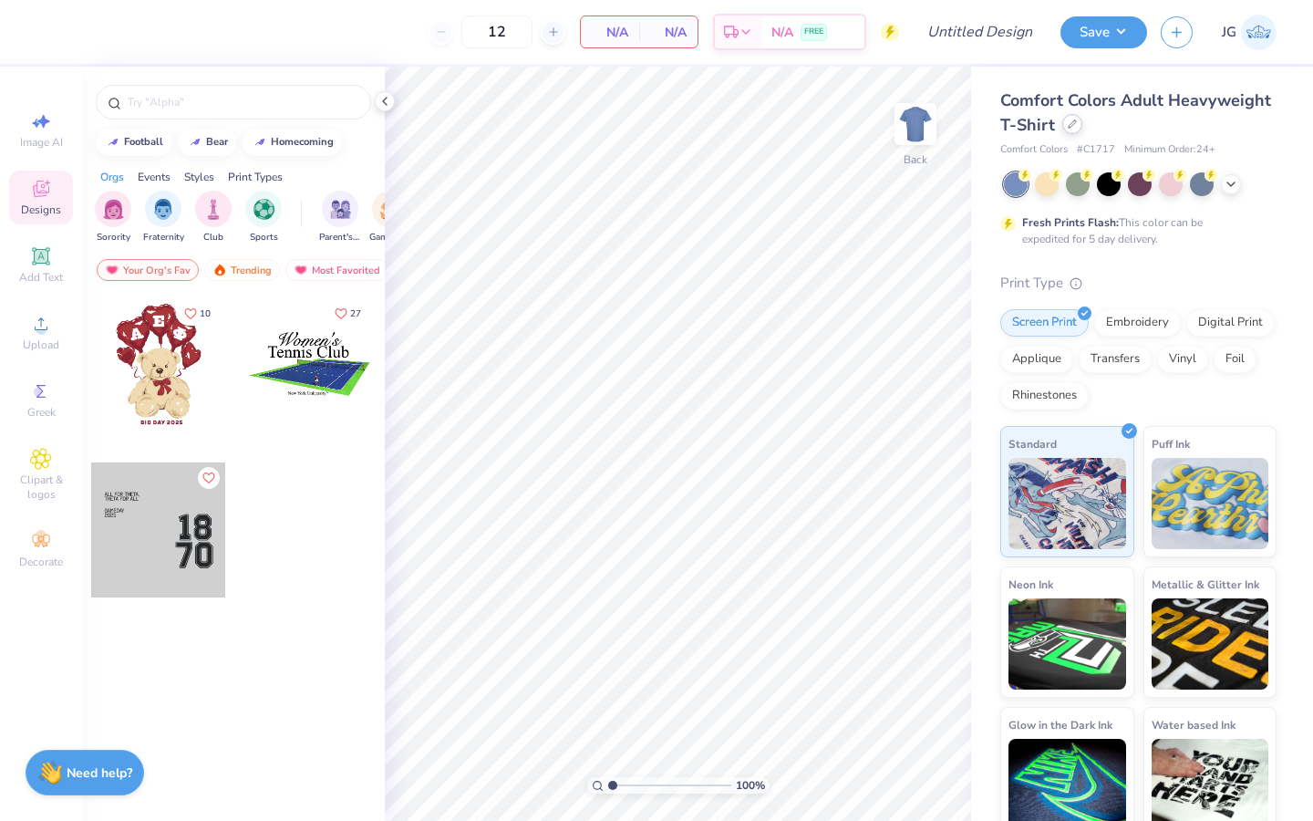
click at [1078, 128] on div at bounding box center [1072, 124] width 20 height 20
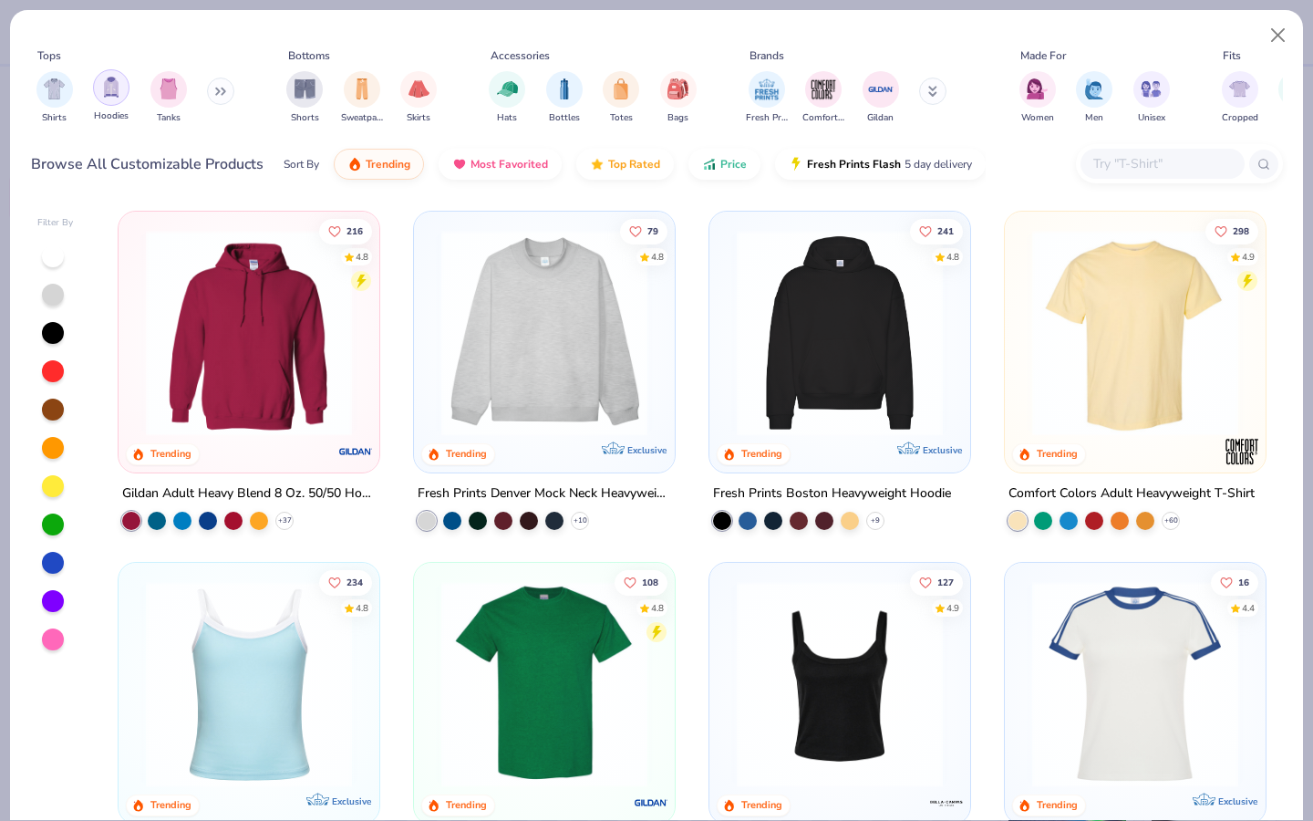
click at [176, 89] on img "filter for Tanks" at bounding box center [169, 88] width 20 height 21
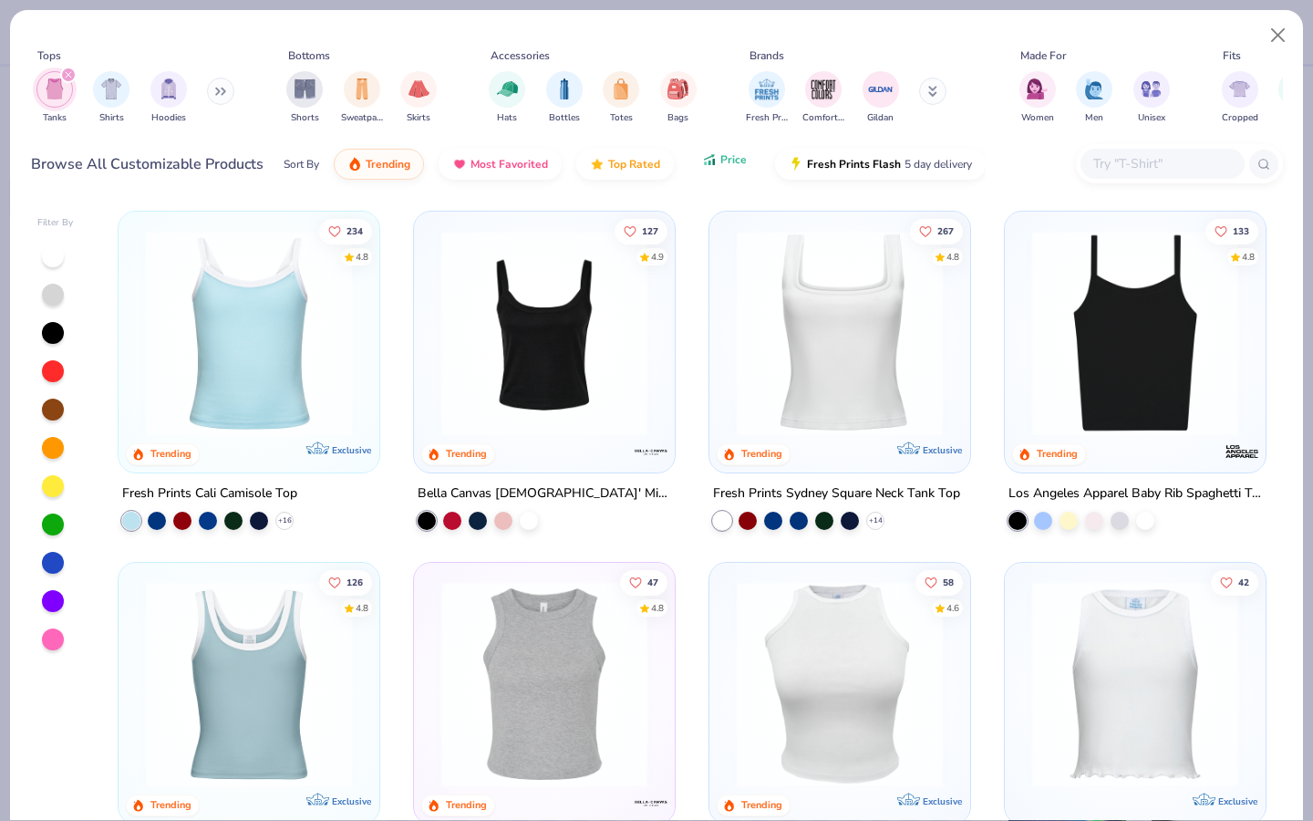
click at [734, 171] on button "Price" at bounding box center [724, 159] width 72 height 31
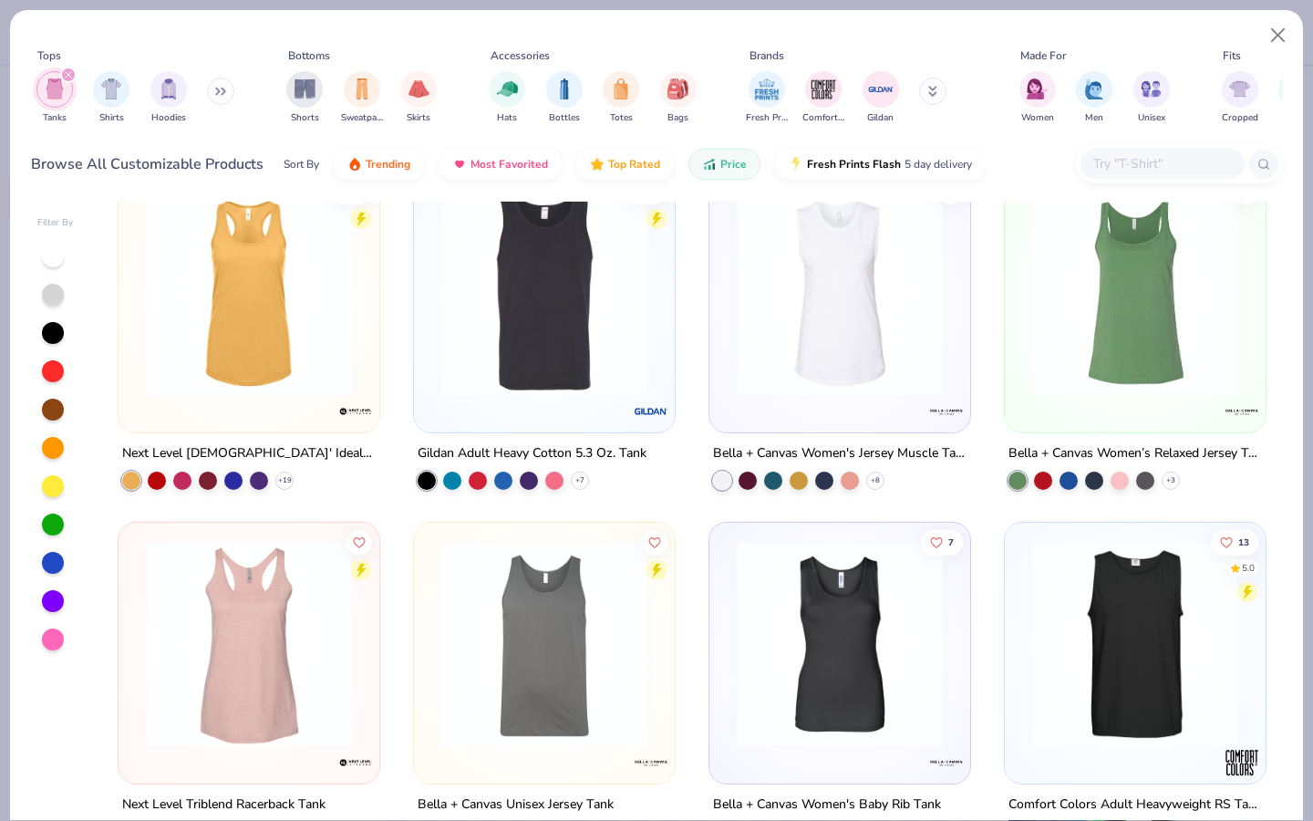
scroll to position [18, 0]
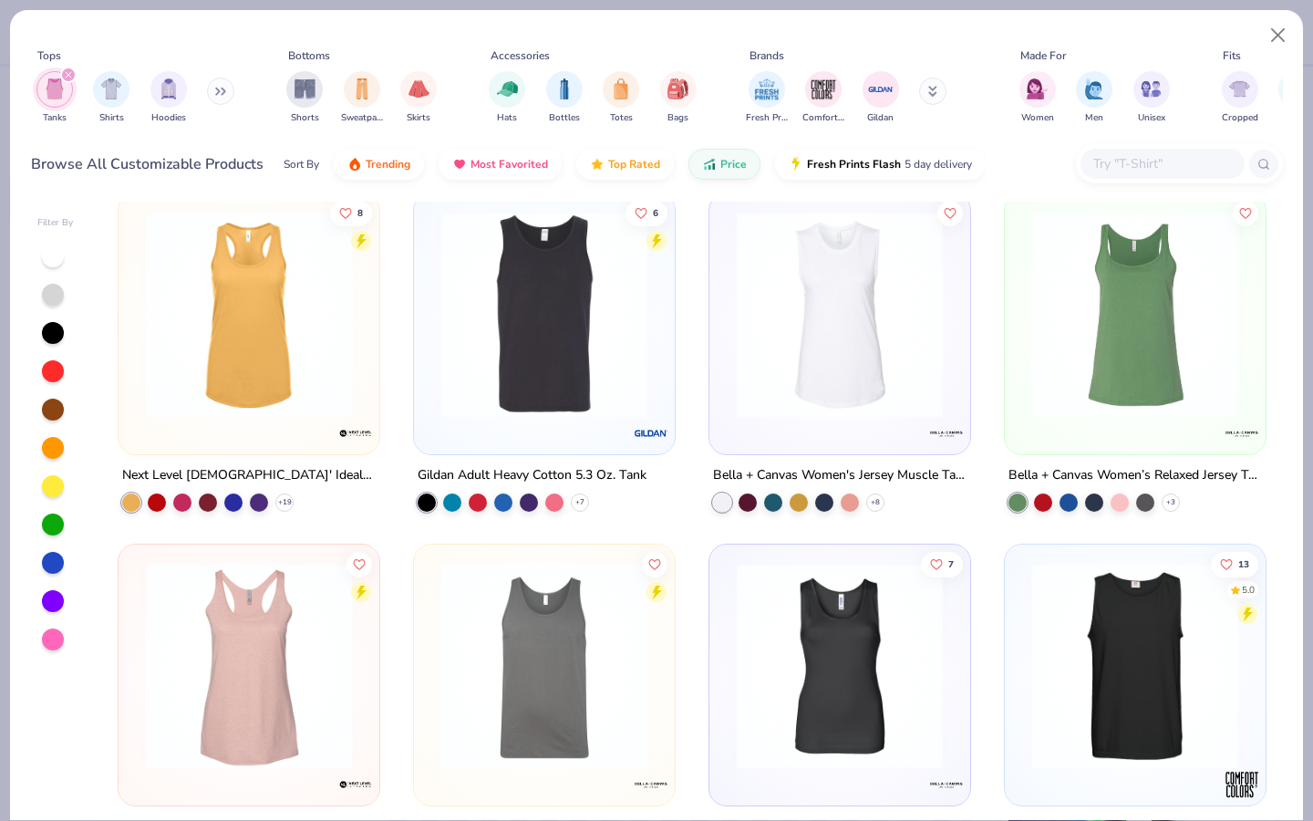
click at [1077, 436] on div at bounding box center [1135, 323] width 261 height 261
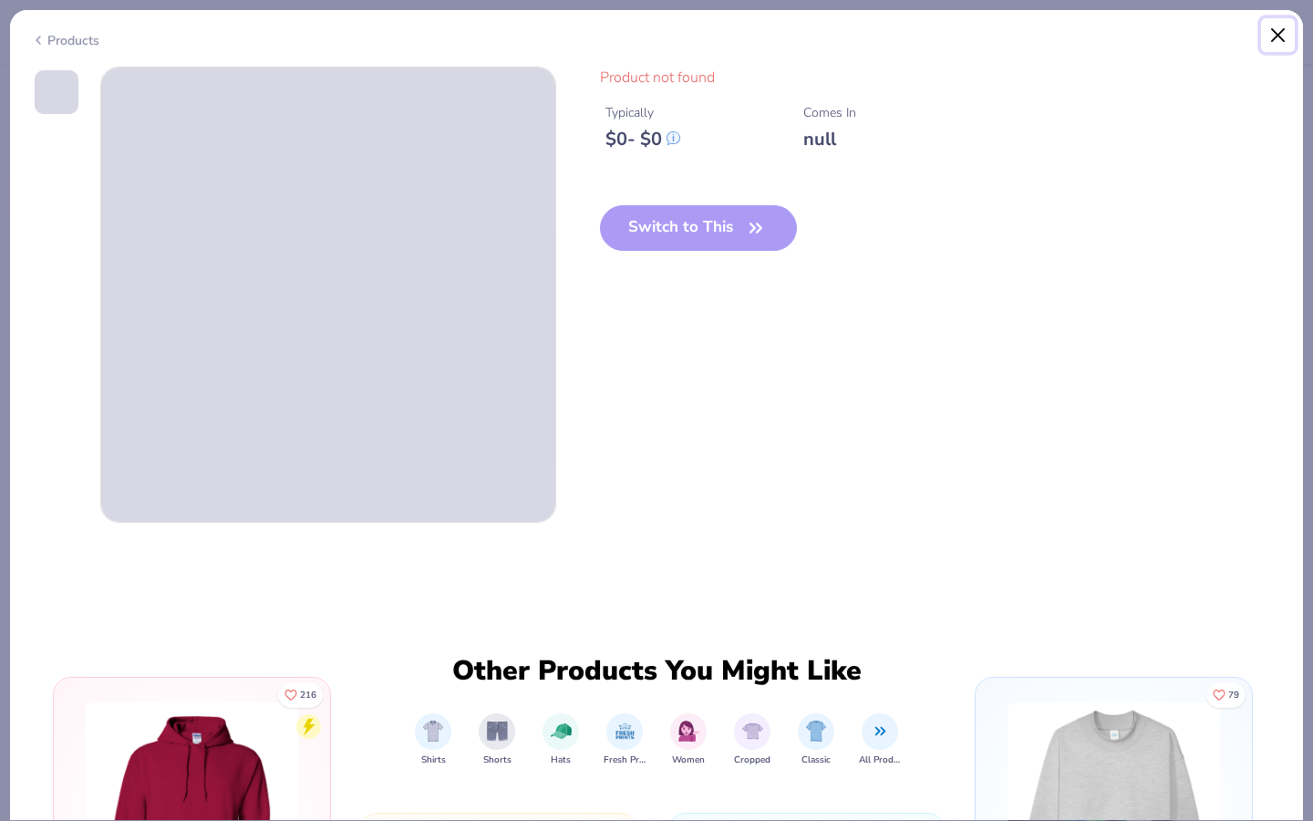
click at [1272, 35] on button "Close" at bounding box center [1278, 35] width 35 height 35
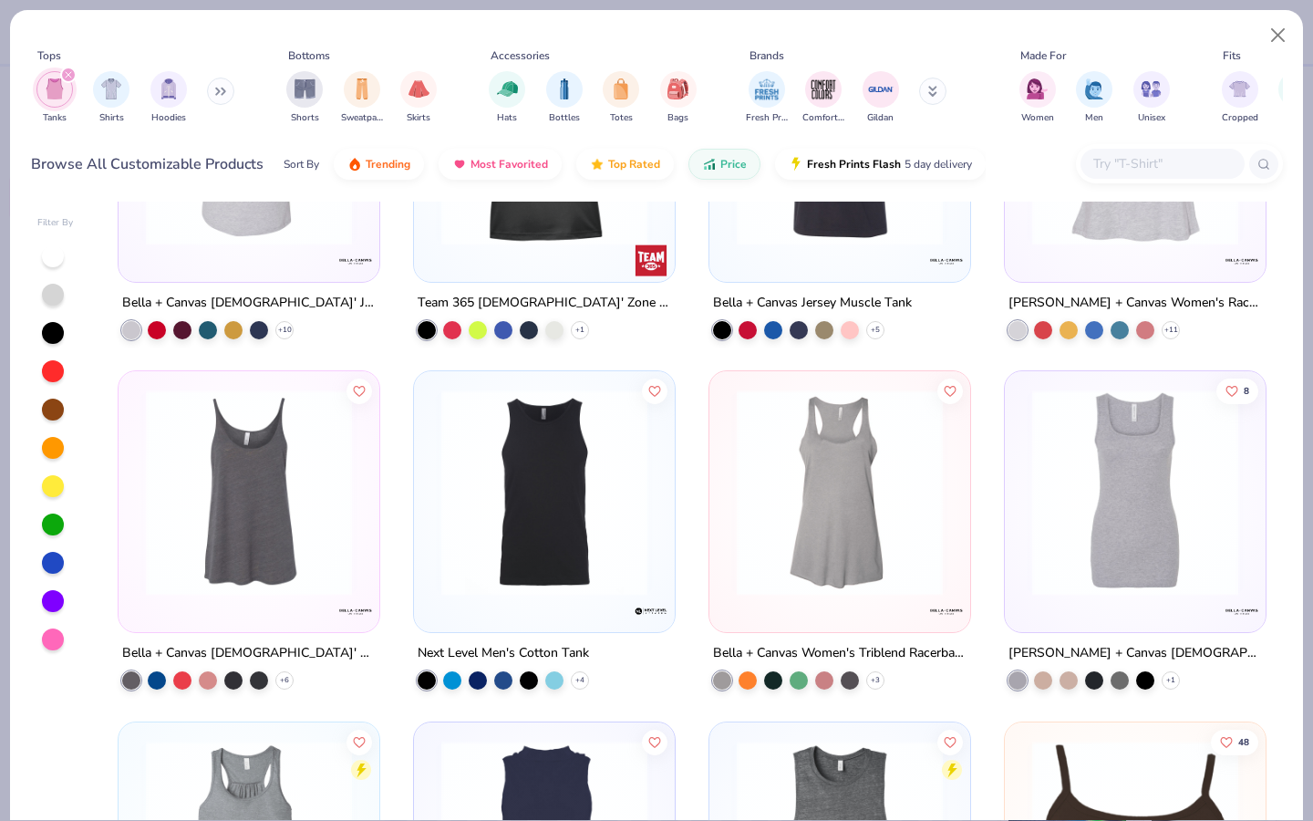
scroll to position [1071, 0]
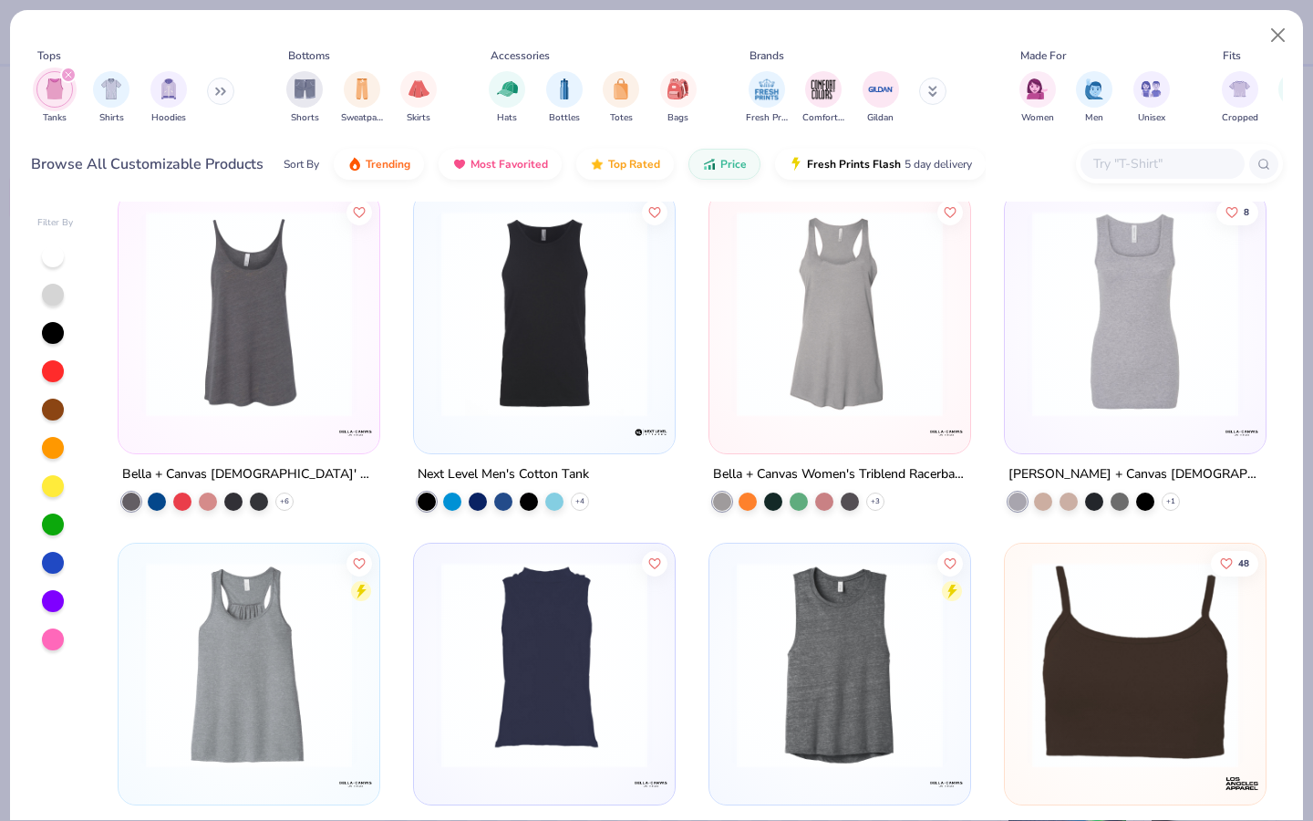
click at [226, 436] on div at bounding box center [249, 322] width 261 height 261
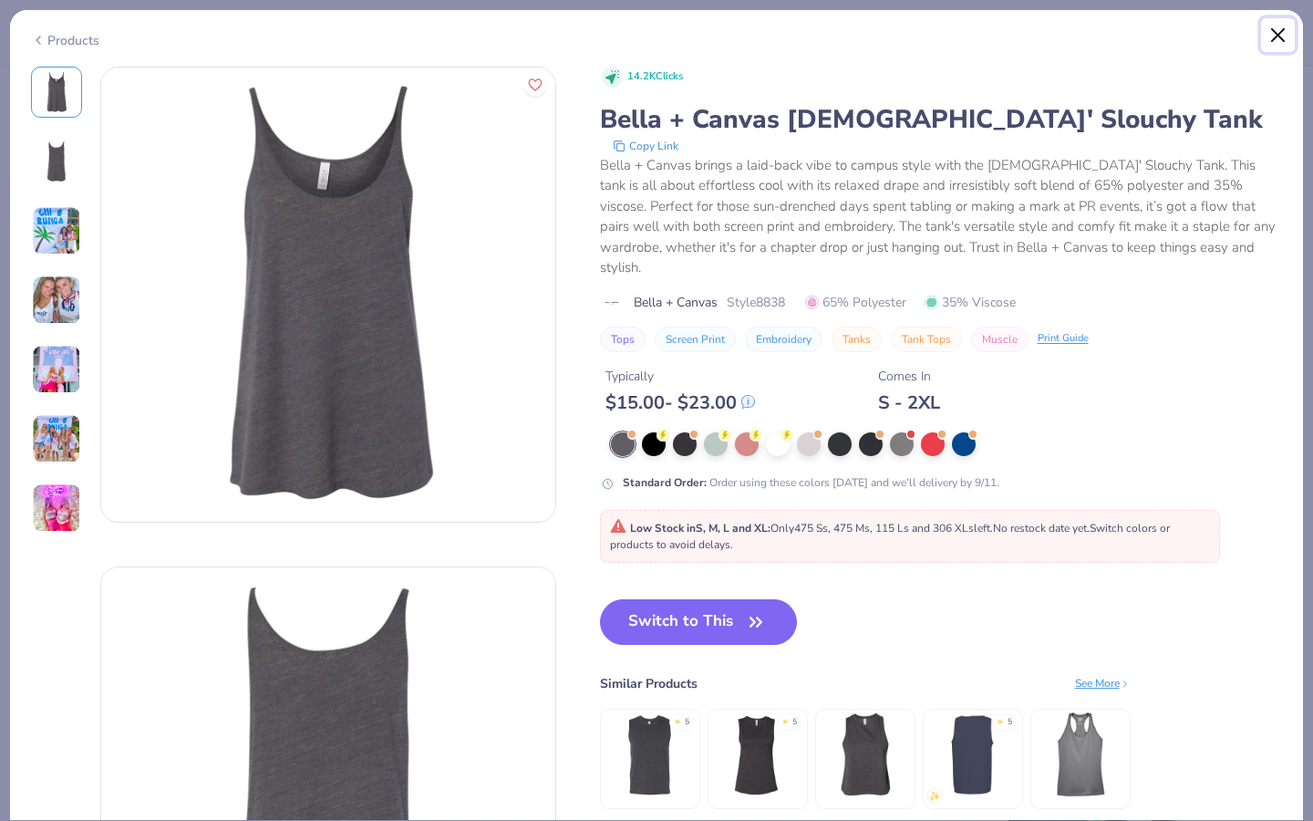
click at [1278, 36] on button "Close" at bounding box center [1278, 35] width 35 height 35
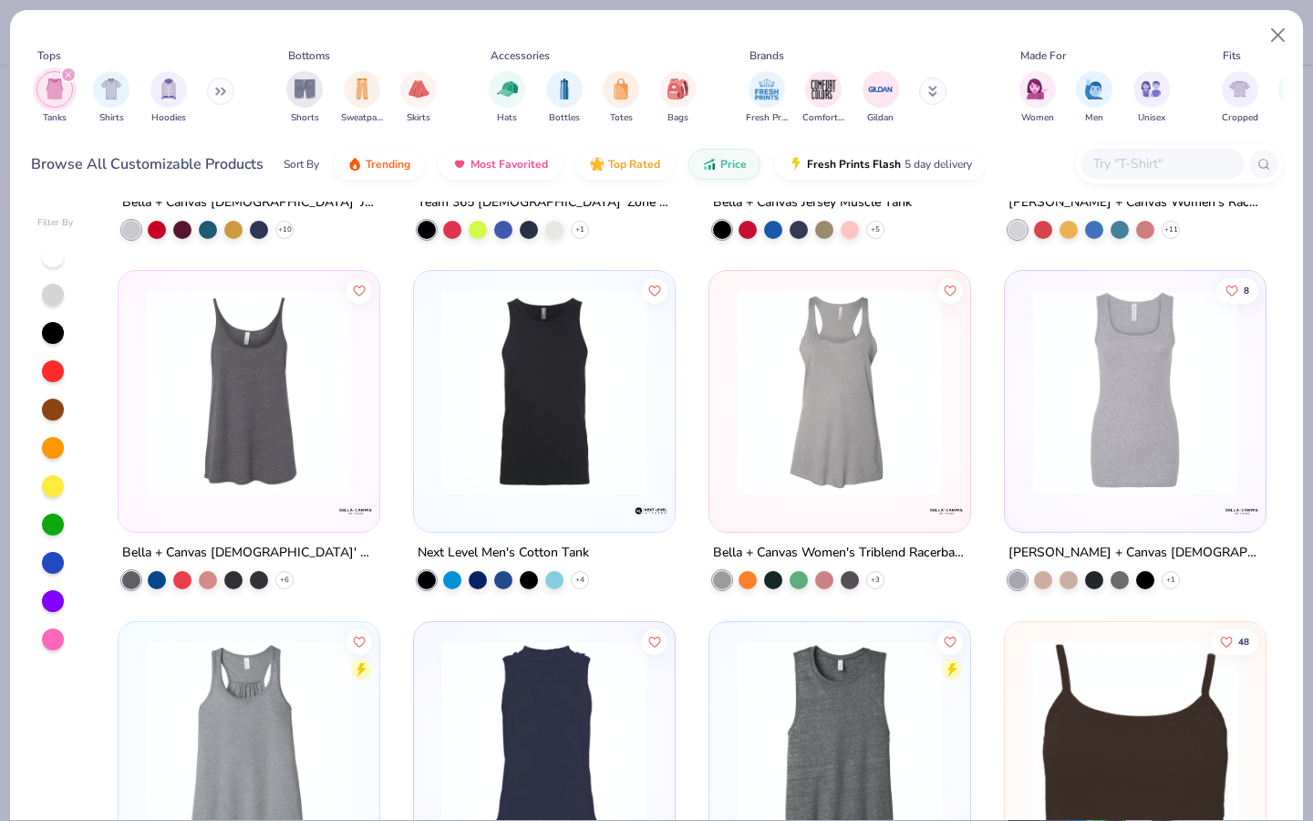
scroll to position [978, 0]
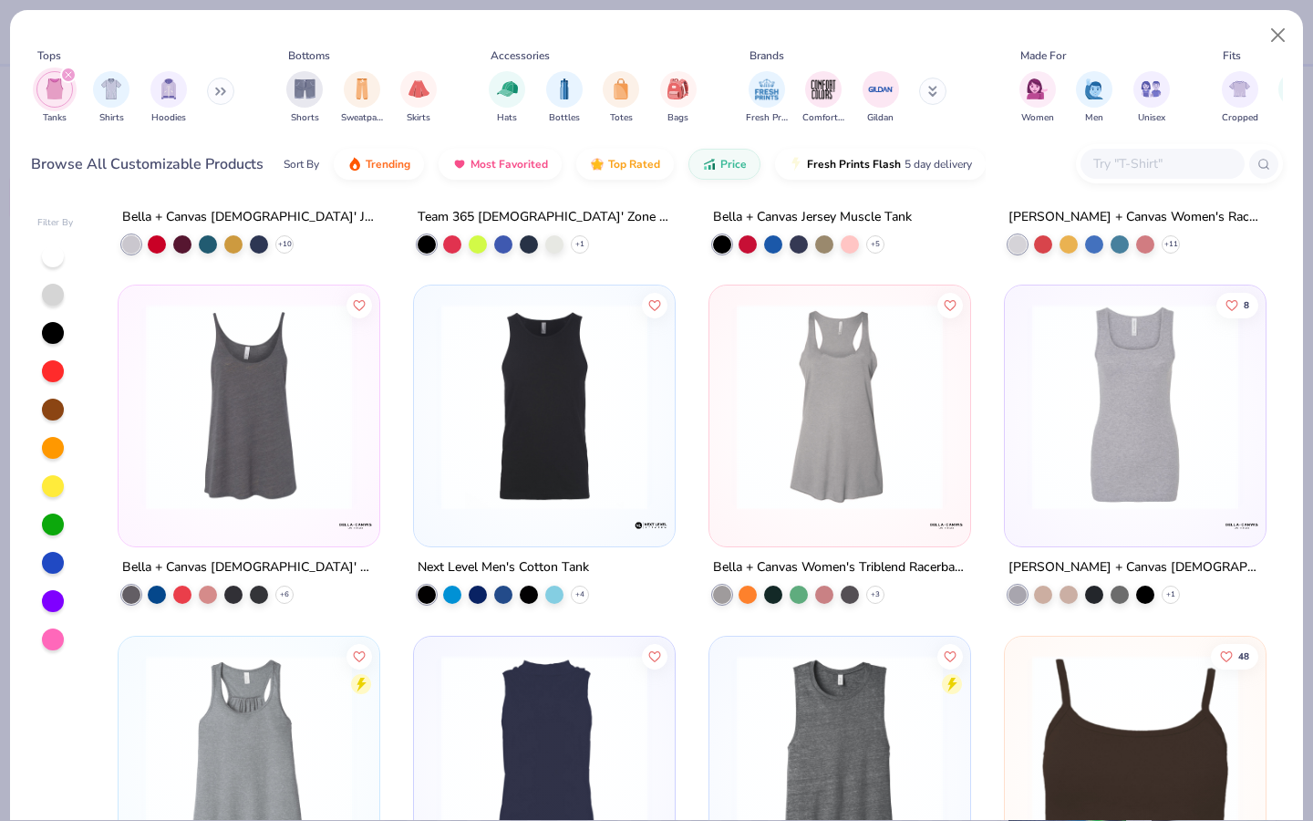
click at [873, 504] on img at bounding box center [840, 407] width 224 height 206
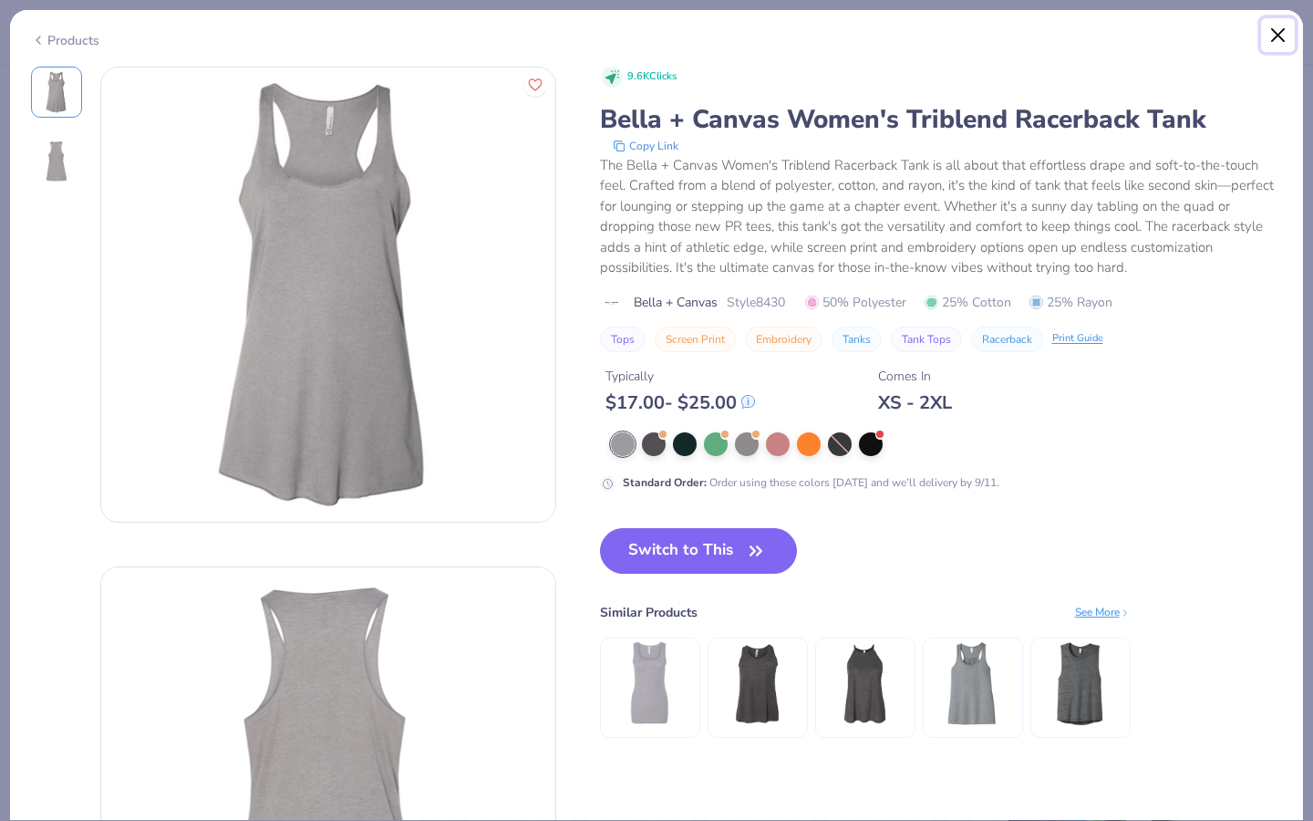
click at [1272, 31] on button "Close" at bounding box center [1278, 35] width 35 height 35
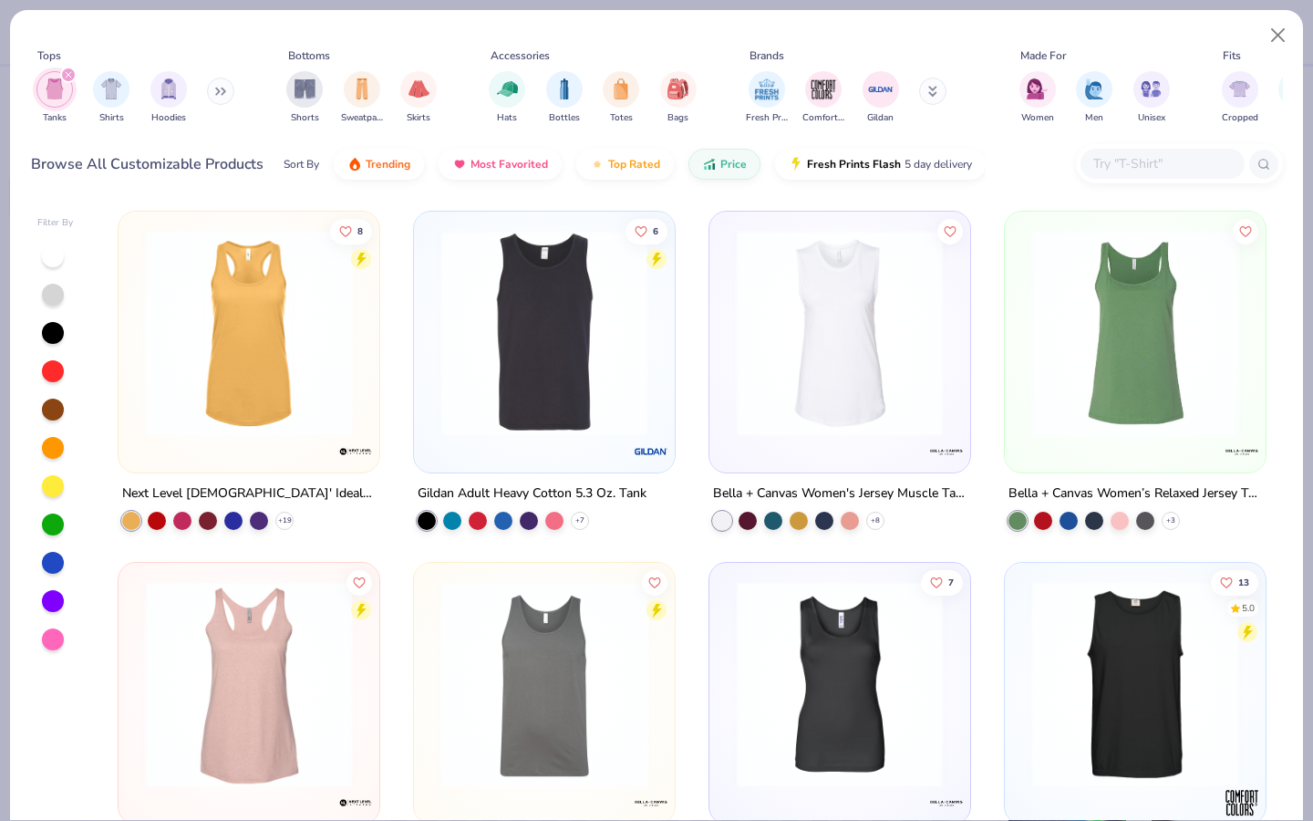
click at [302, 382] on img at bounding box center [249, 333] width 224 height 206
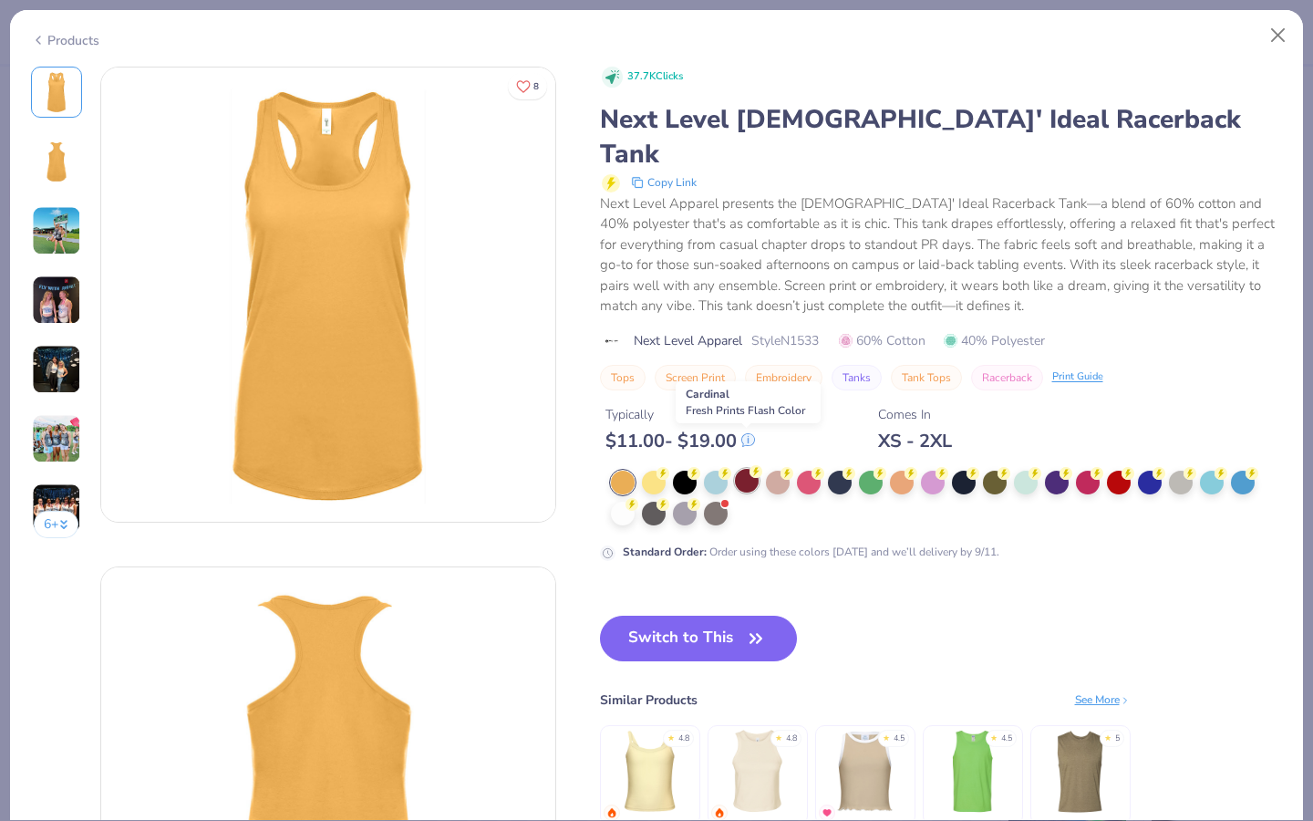
click at [747, 469] on div at bounding box center [747, 481] width 24 height 24
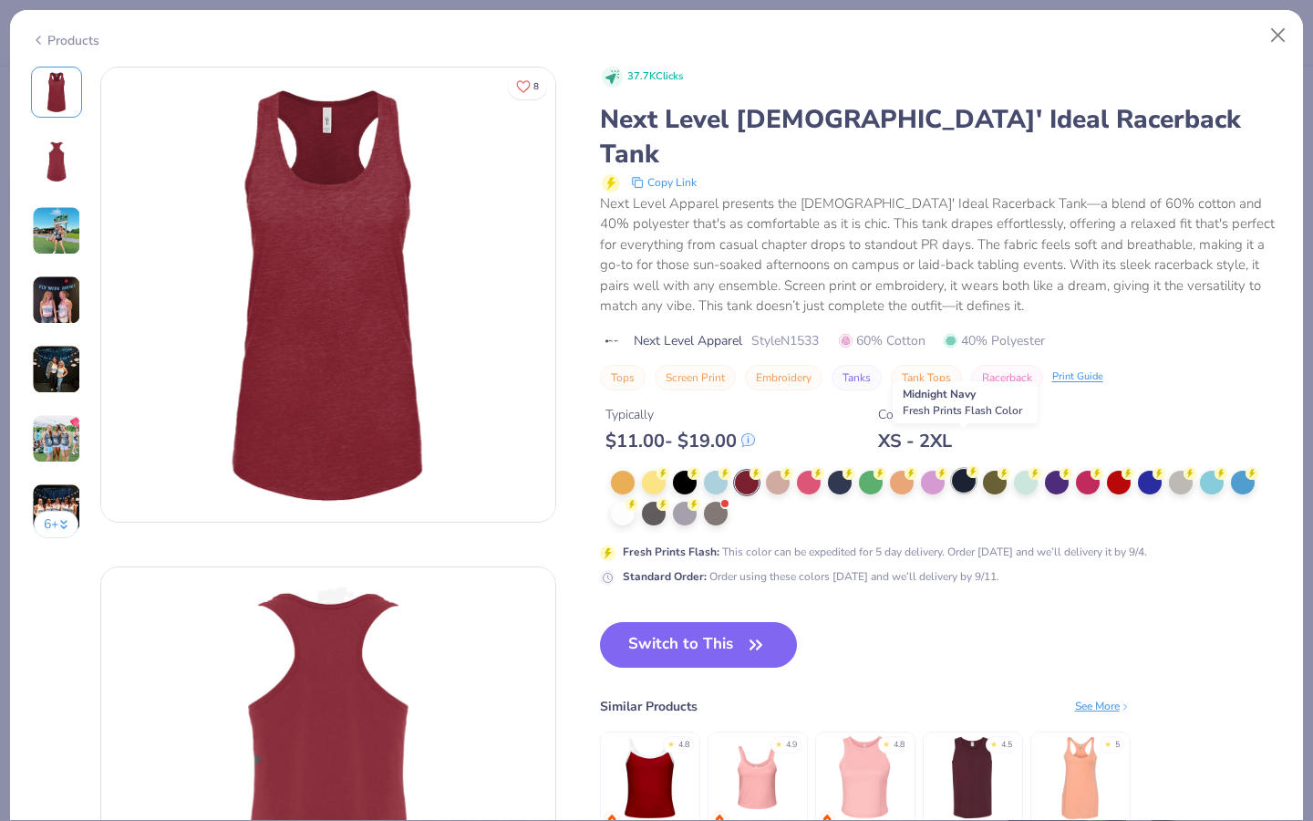
click at [963, 469] on div at bounding box center [964, 481] width 24 height 24
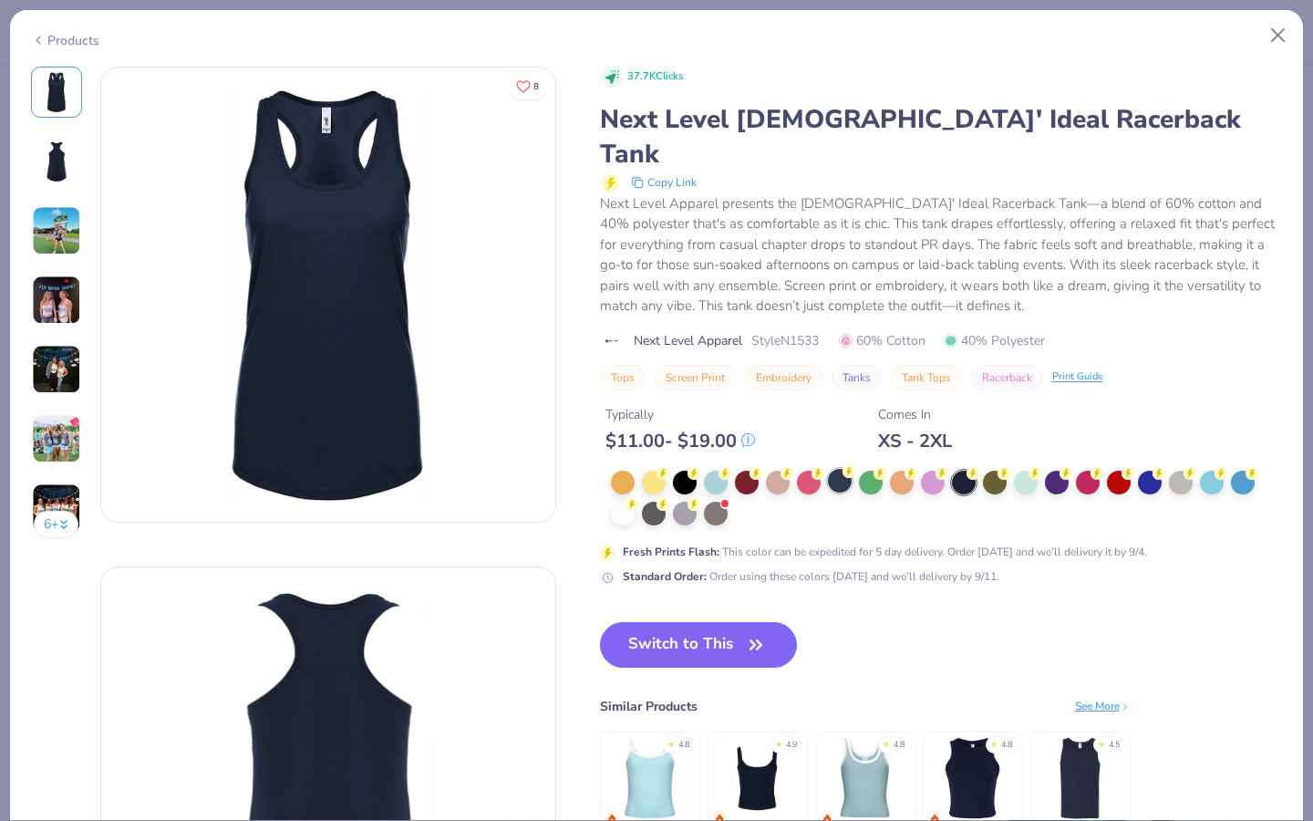
click at [841, 469] on div at bounding box center [840, 481] width 24 height 24
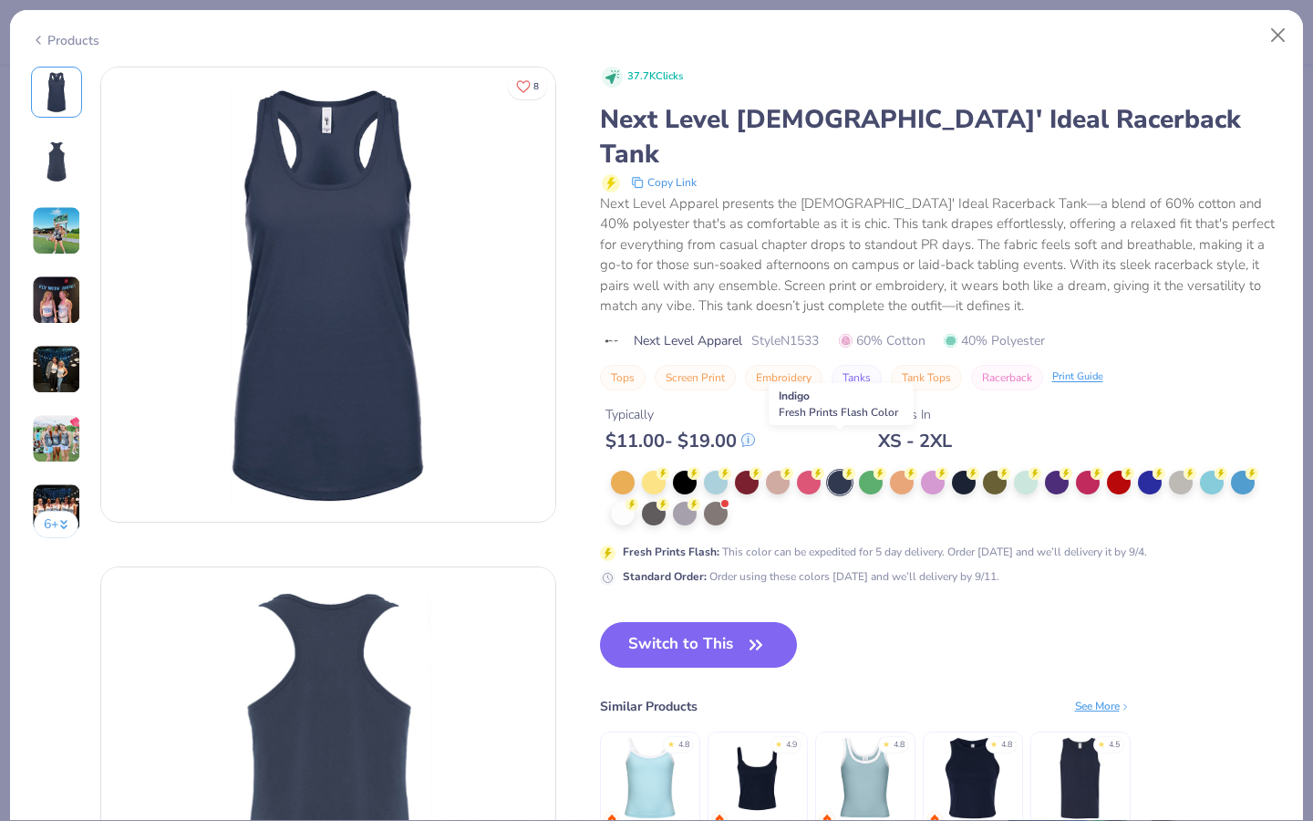
click at [838, 470] on div at bounding box center [840, 482] width 24 height 24
click at [962, 469] on div at bounding box center [964, 481] width 24 height 24
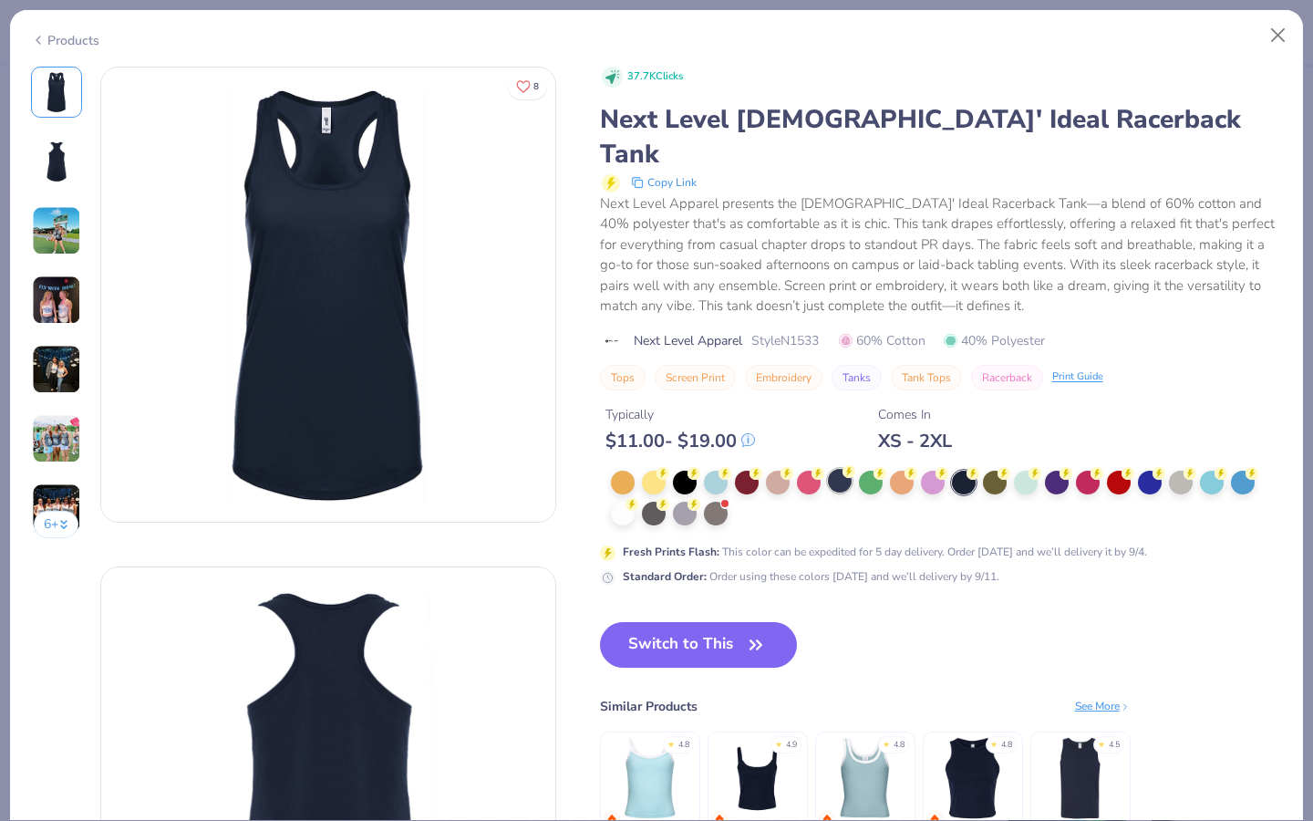
click at [842, 469] on div at bounding box center [840, 481] width 24 height 24
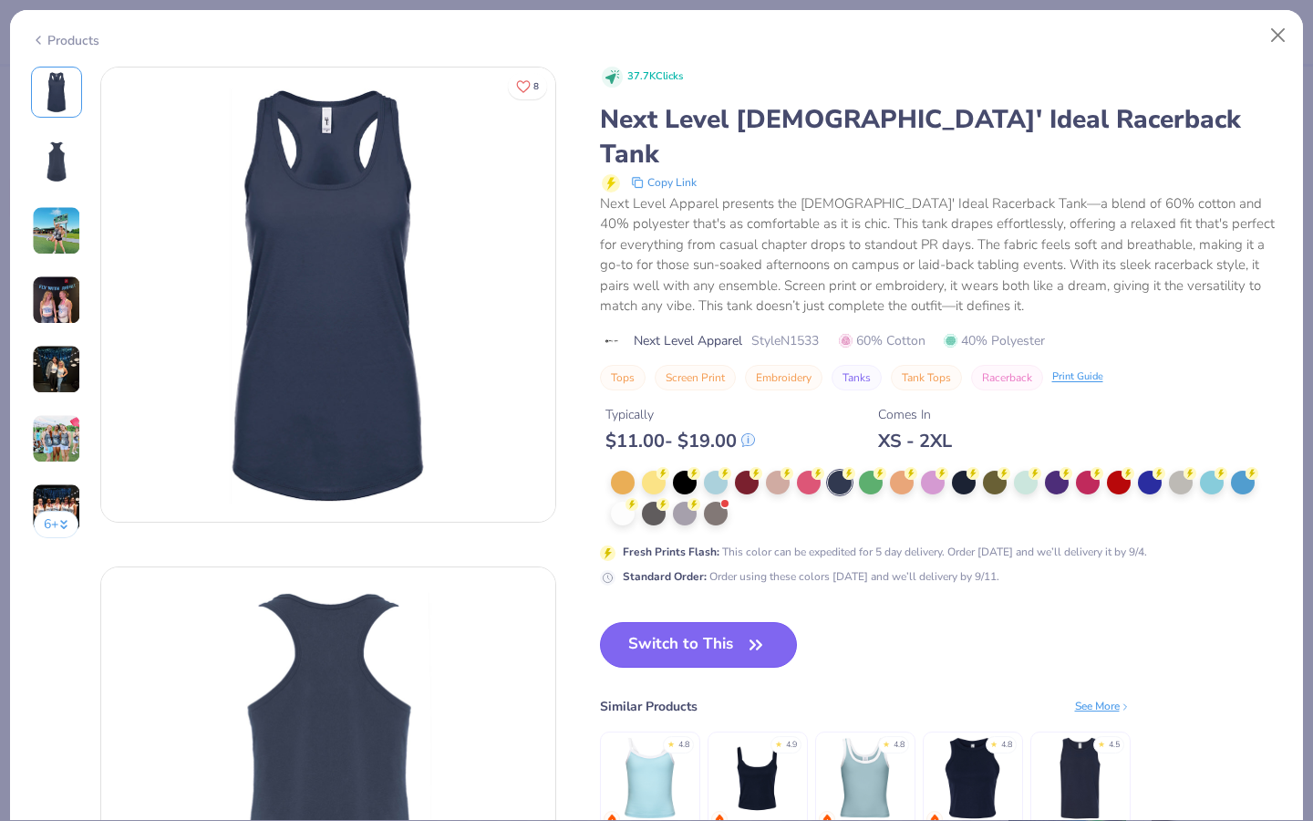
click at [690, 622] on button "Switch to This" at bounding box center [699, 645] width 198 height 46
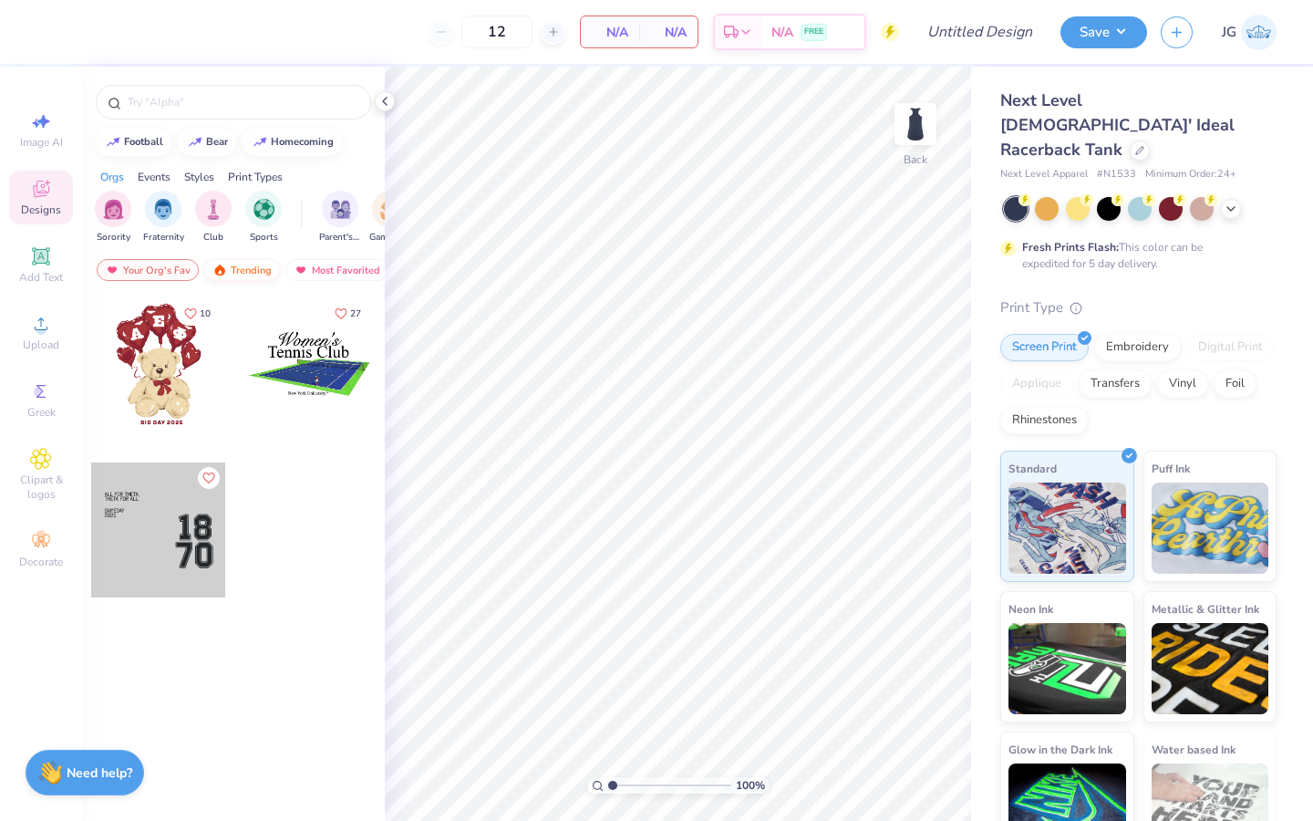
click at [230, 268] on div "Trending" at bounding box center [242, 270] width 76 height 22
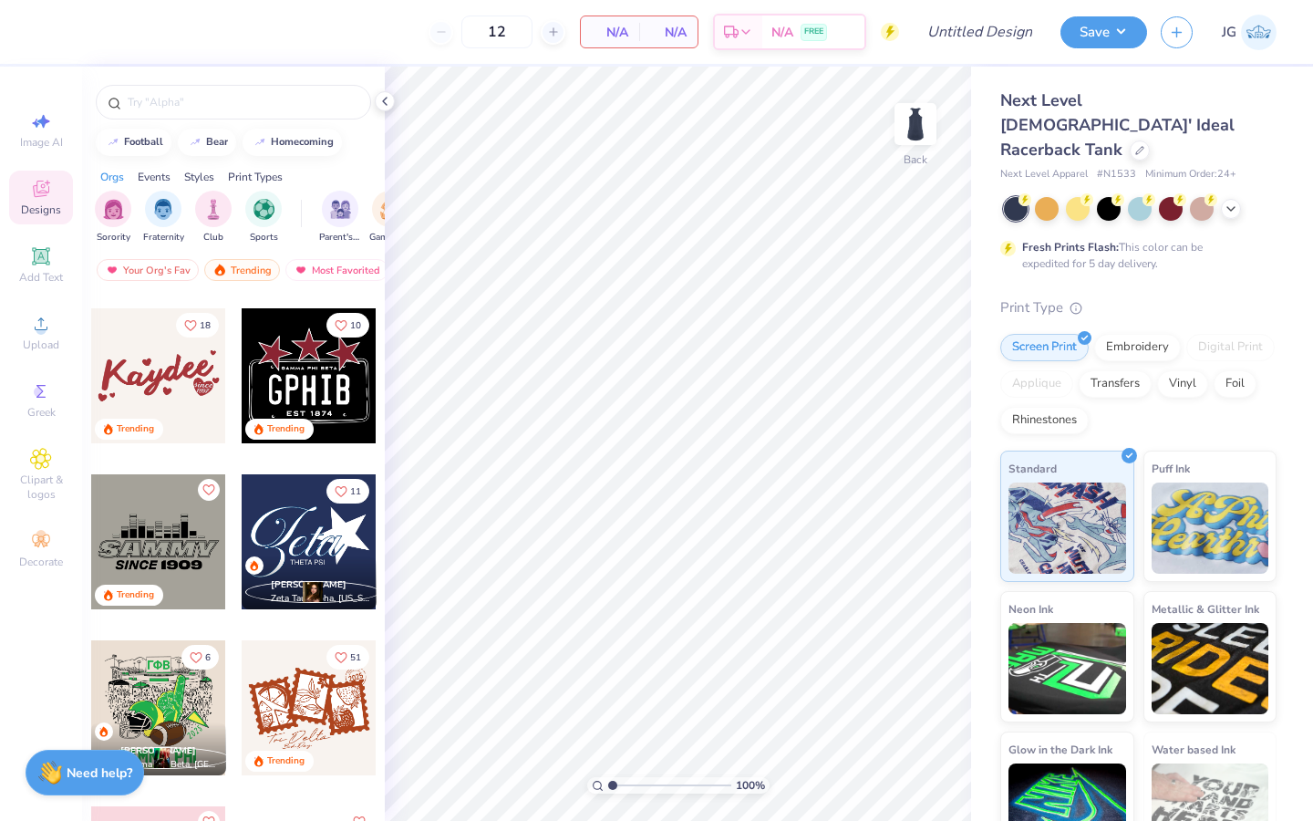
scroll to position [6629, 0]
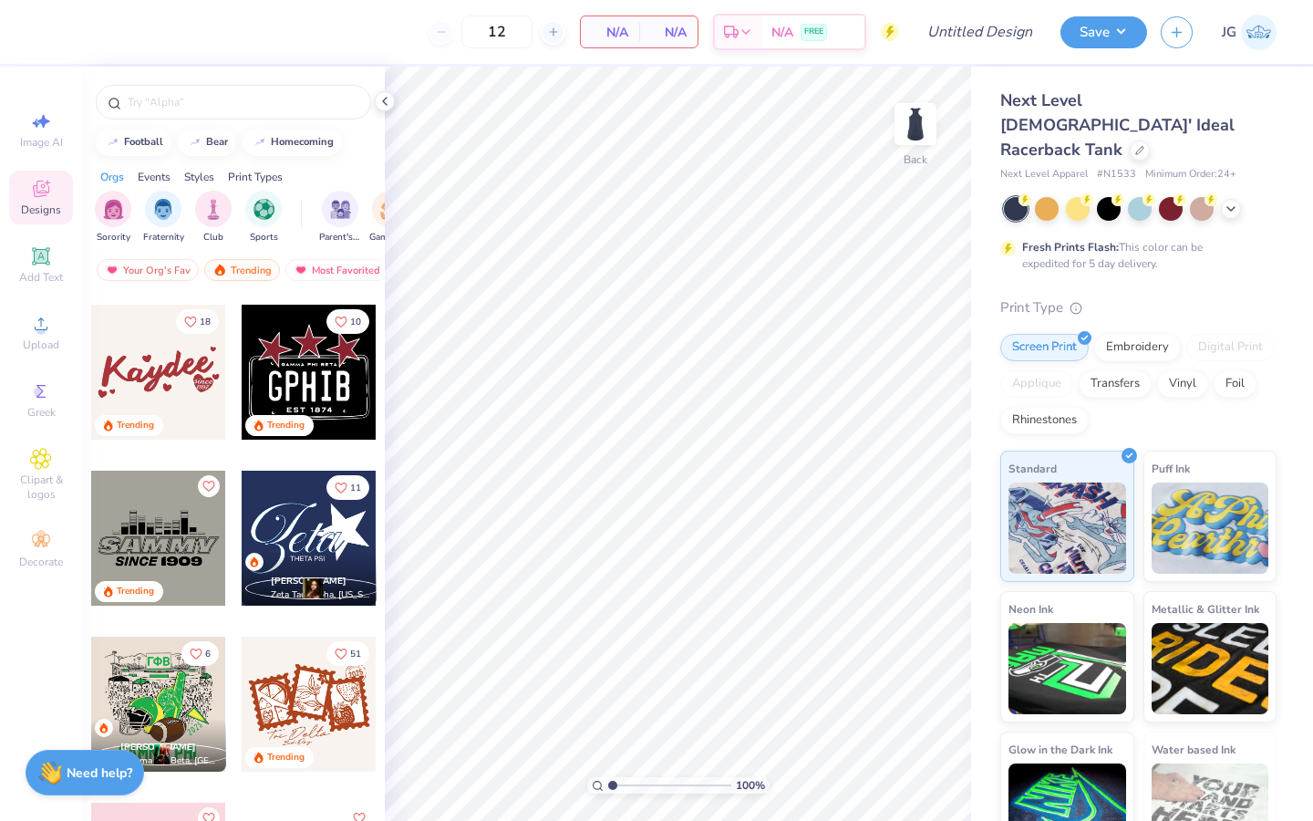
click at [312, 358] on div at bounding box center [309, 372] width 135 height 135
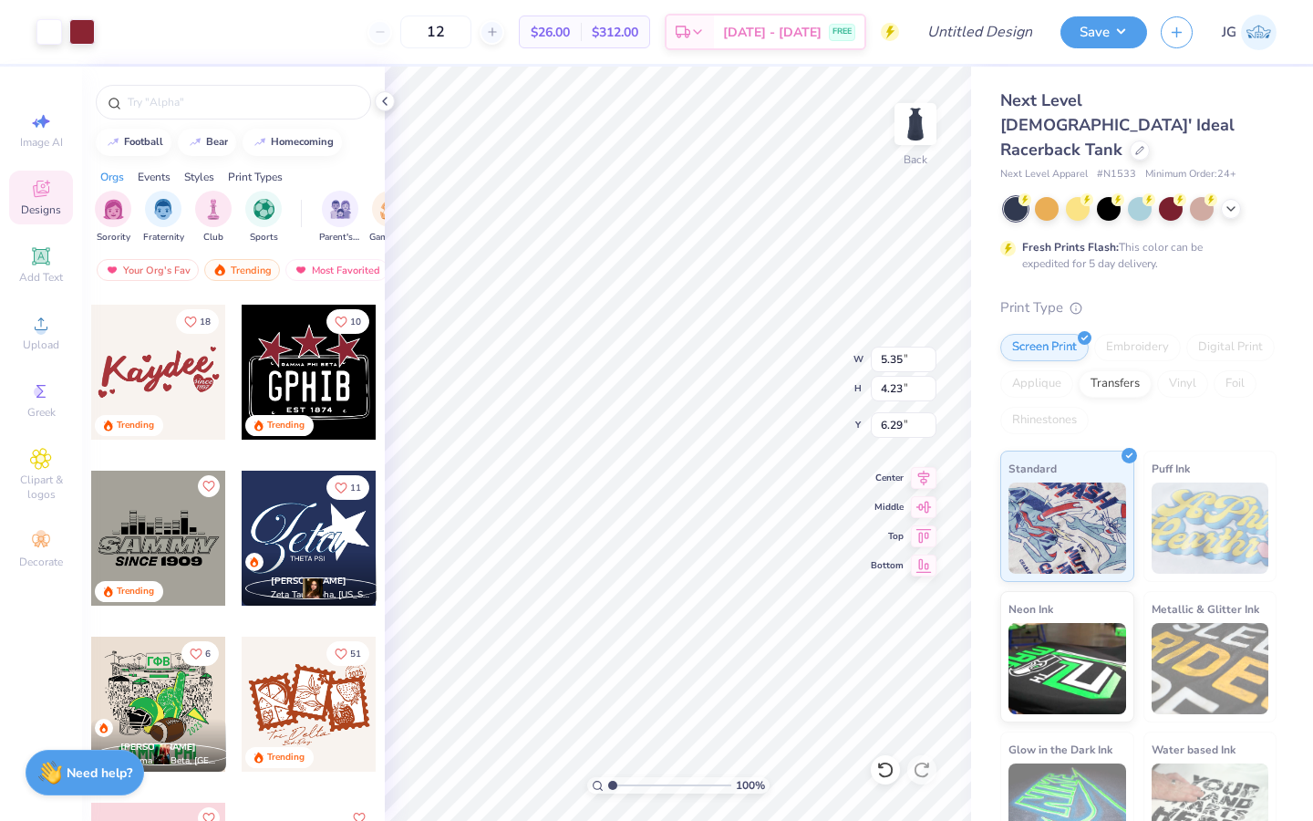
type input "5.35"
type input "4.23"
type input "1.06"
drag, startPoint x: 616, startPoint y: 784, endPoint x: 680, endPoint y: 784, distance: 63.8
type input "6.56"
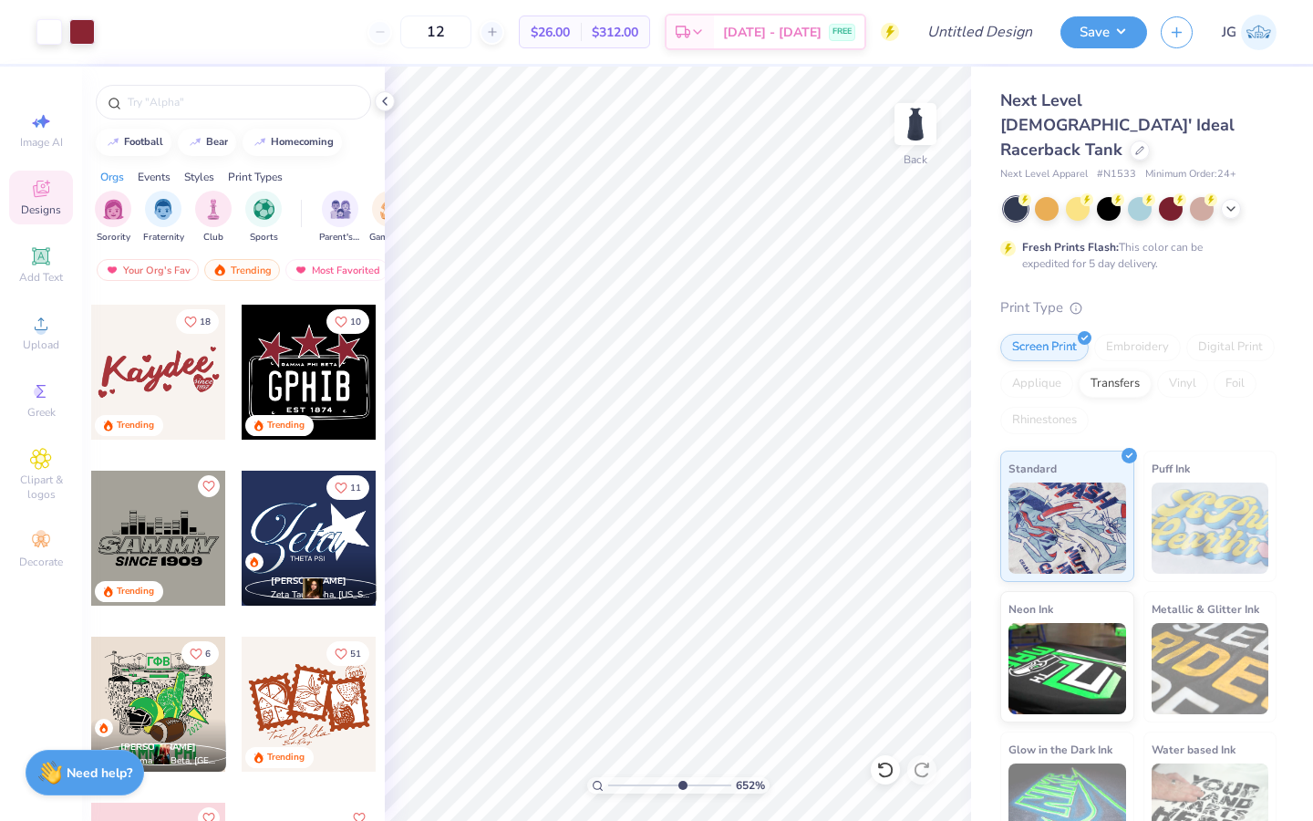
click at [680, 784] on input "range" at bounding box center [669, 785] width 123 height 16
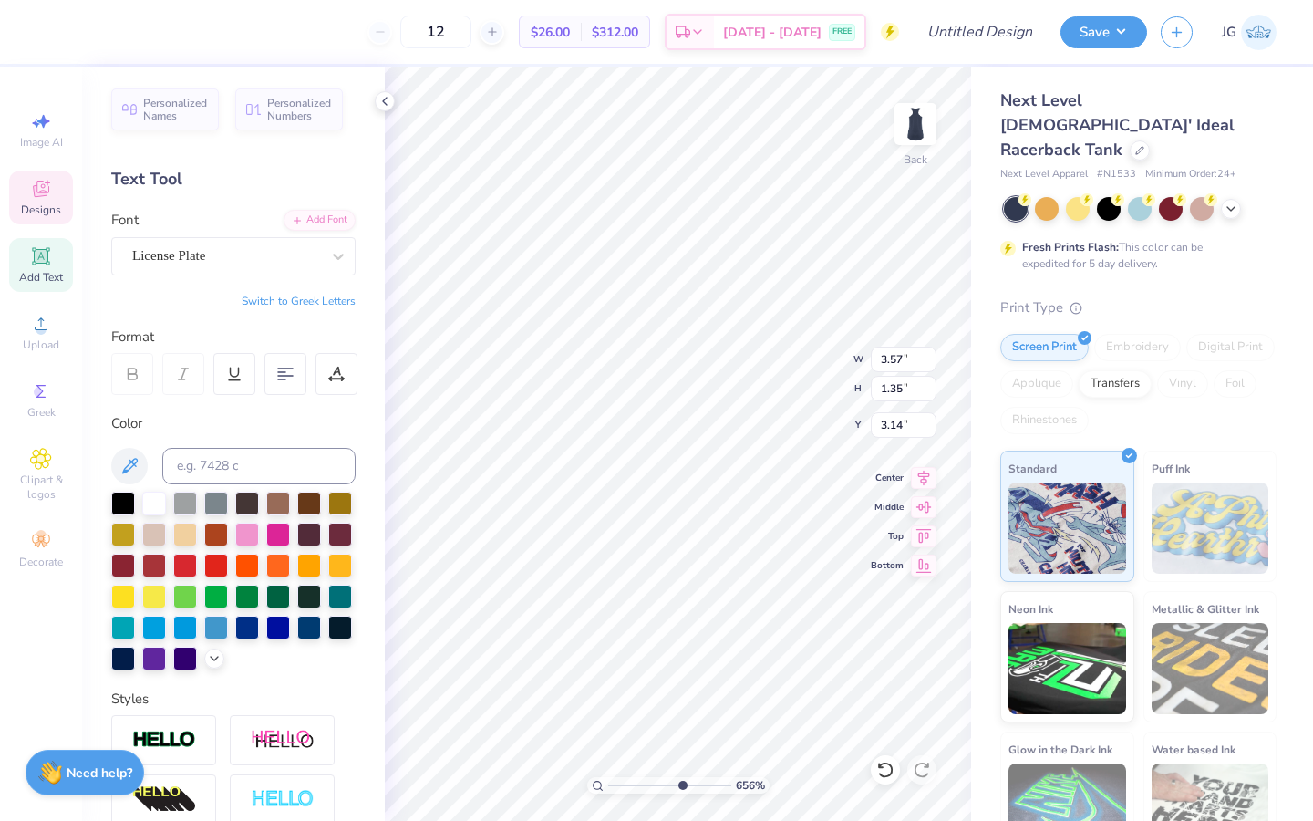
scroll to position [0, 1]
type textarea "alpha o"
drag, startPoint x: 682, startPoint y: 791, endPoint x: 650, endPoint y: 796, distance: 32.2
type input "4.1"
click at [650, 793] on input "range" at bounding box center [669, 785] width 123 height 16
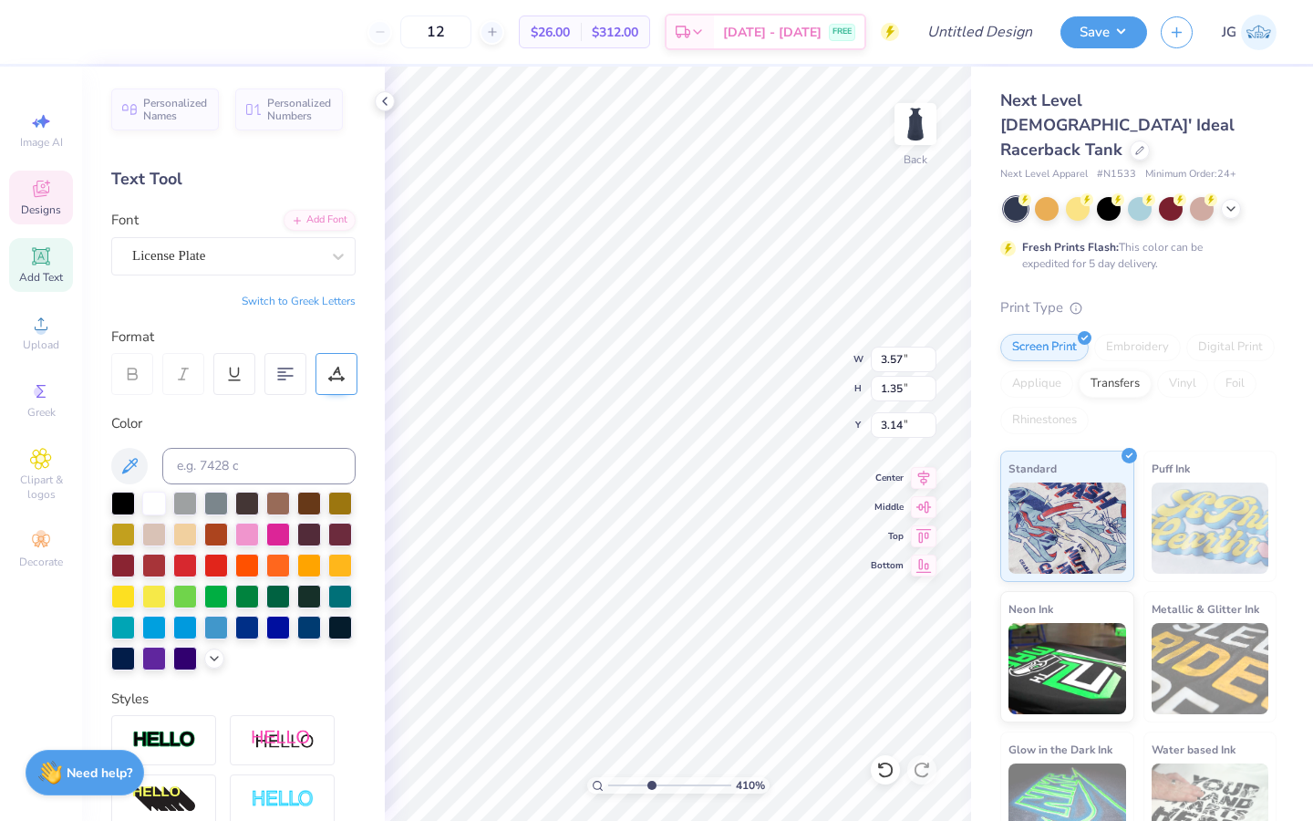
click at [345, 384] on div at bounding box center [336, 374] width 42 height 42
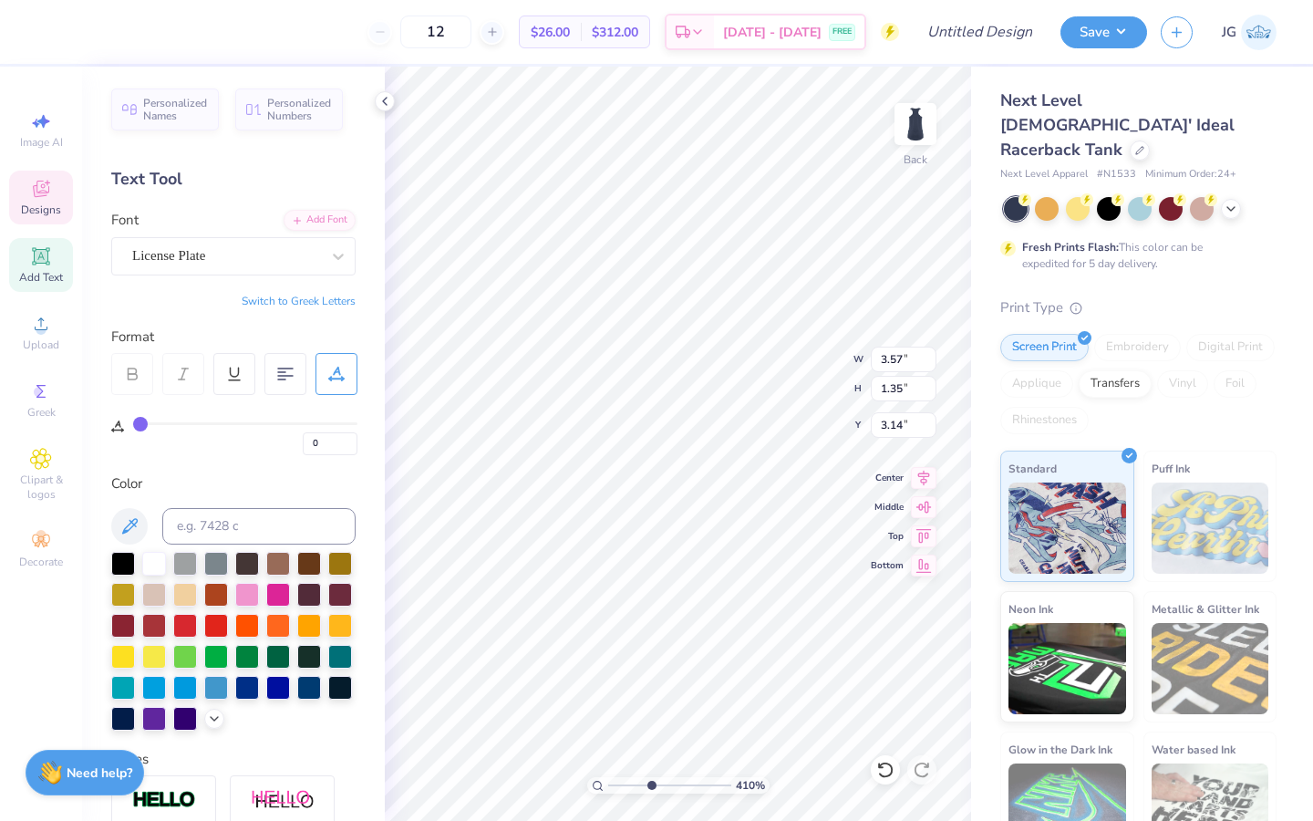
type textarea "alphao"
type input "3.11"
type input "2.00"
type input "0.23"
type input "4.73"
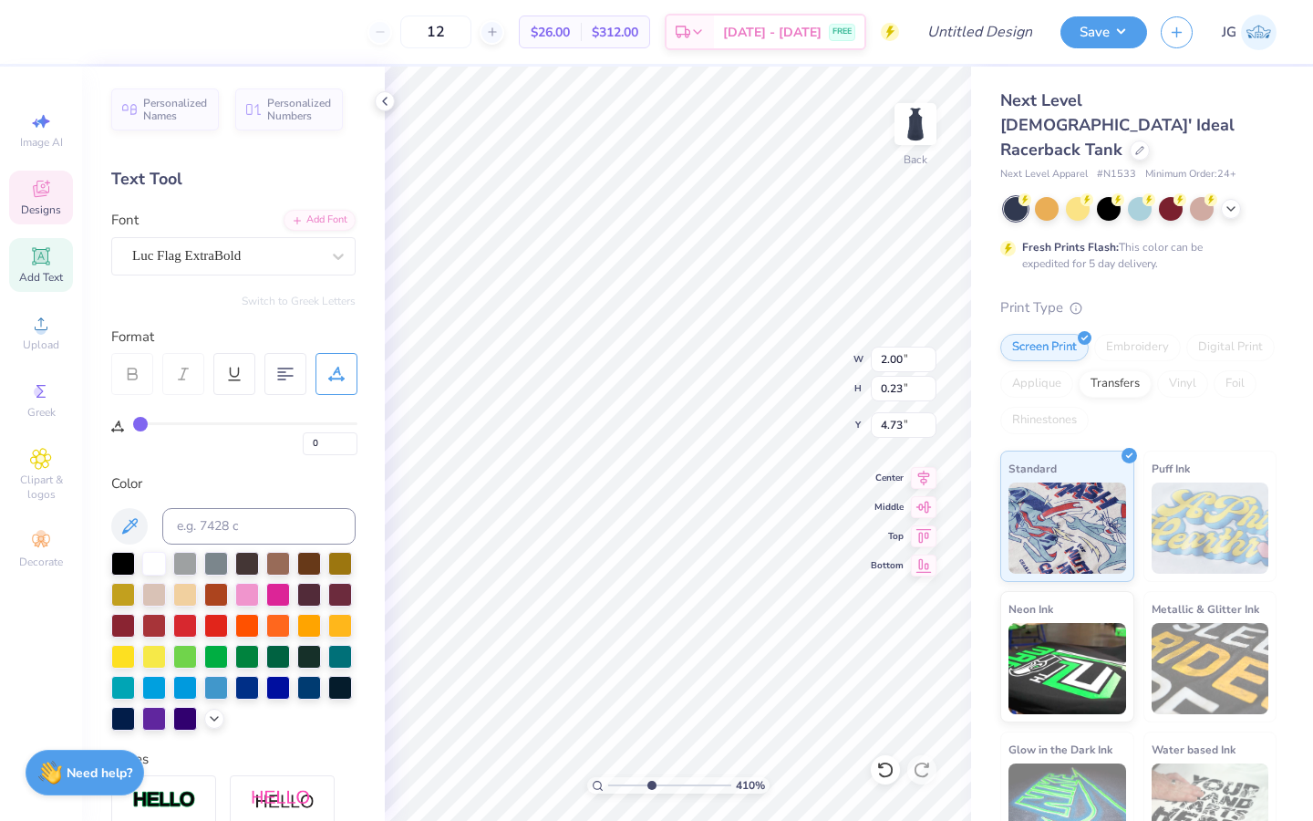
scroll to position [0, 2]
type textarea "EST 1897"
type input "2.45"
type input "0.15"
type input "2.76"
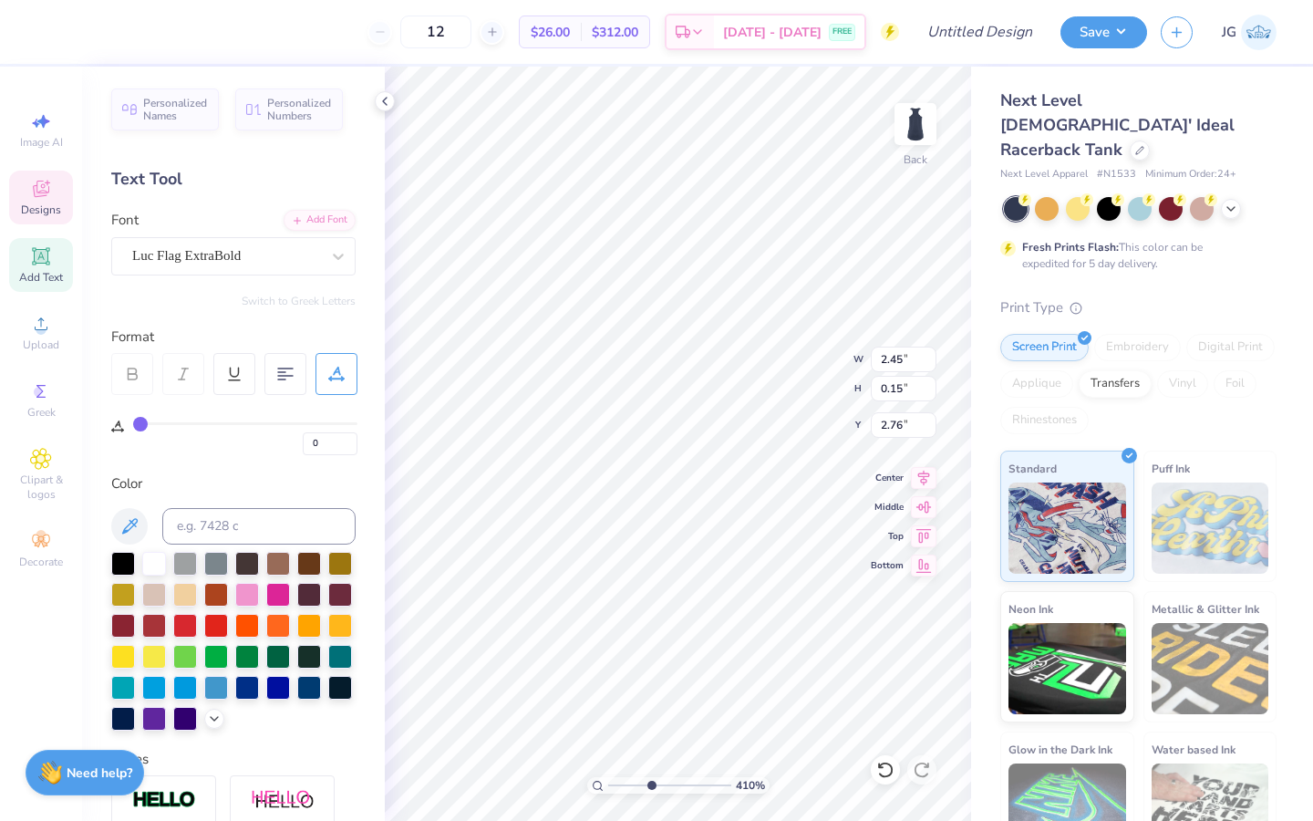
scroll to position [0, 5]
type textarea "Alpha omnicron pi"
type input "2.49"
type input "0.12"
type input "2.75"
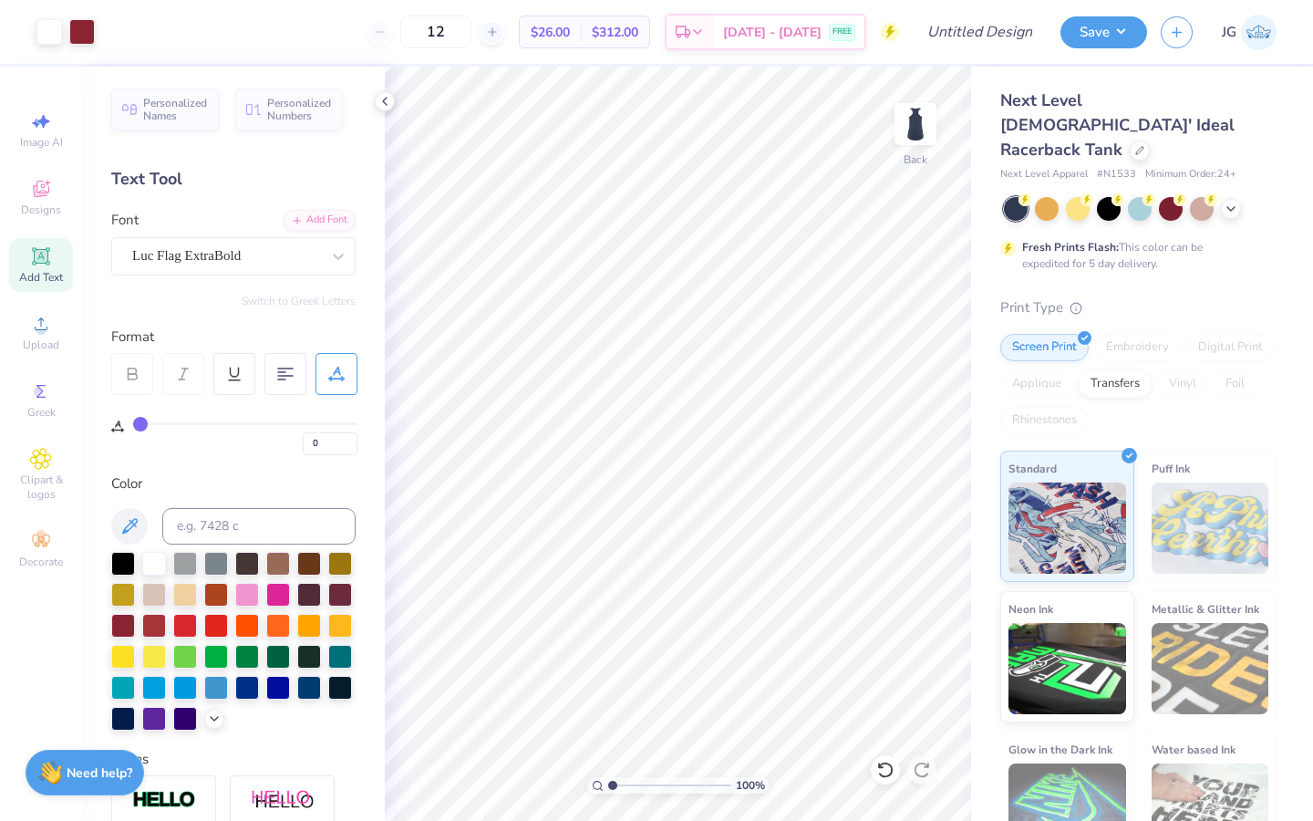
type input "1"
drag, startPoint x: 648, startPoint y: 786, endPoint x: 598, endPoint y: 785, distance: 50.2
click at [598, 785] on div "100 %" at bounding box center [678, 785] width 182 height 16
type input "4.51"
type input "3.57"
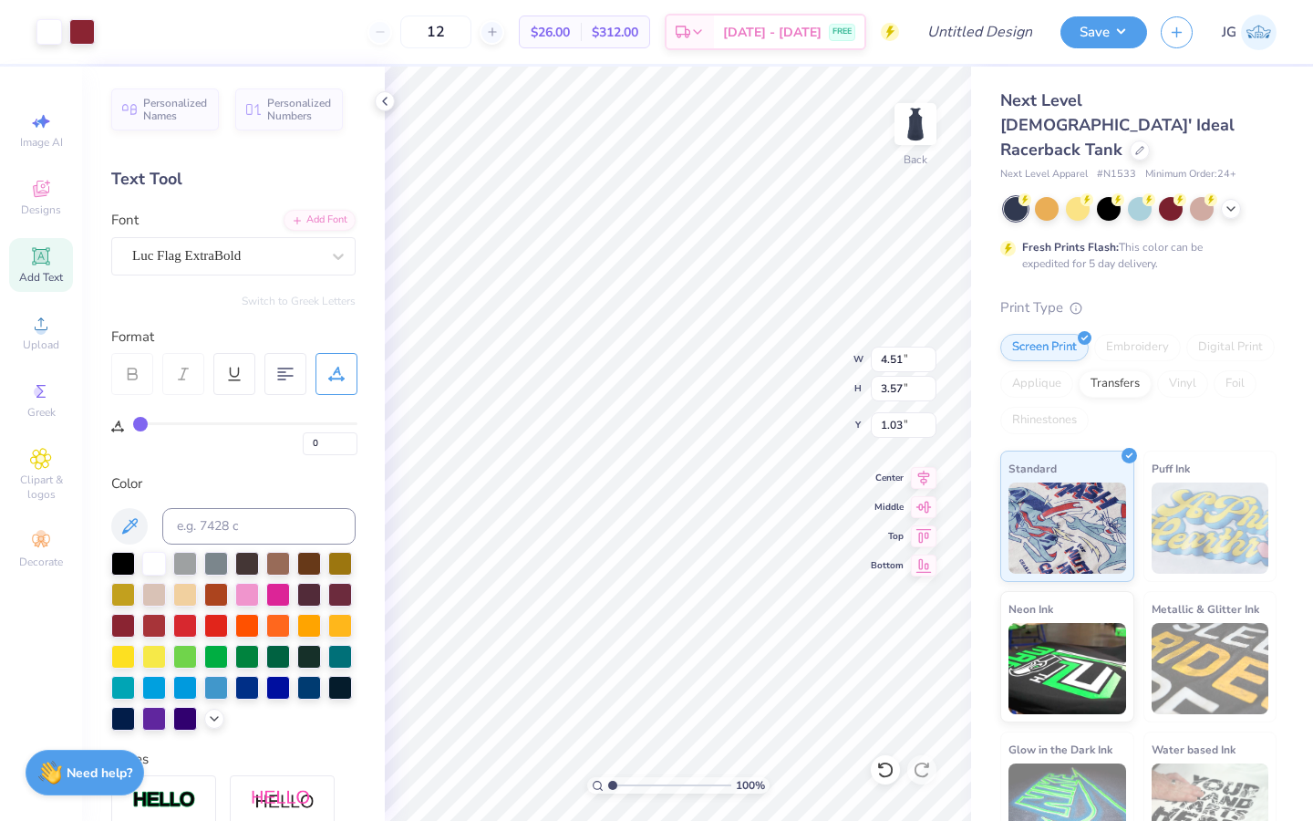
type input "1.03"
click at [989, 46] on input "Design Title" at bounding box center [1001, 32] width 89 height 36
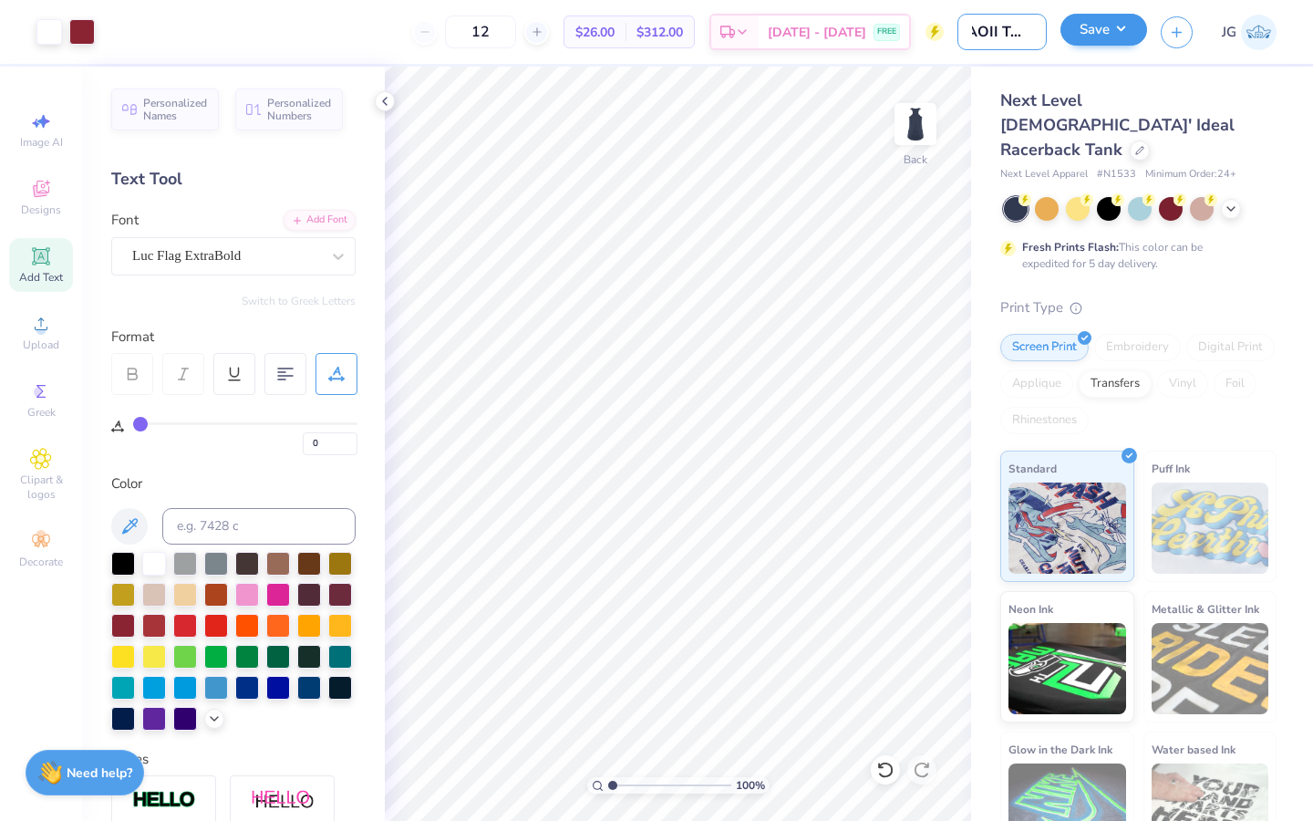
type input "AOII Tank"
click at [1106, 39] on button "Save" at bounding box center [1103, 30] width 87 height 32
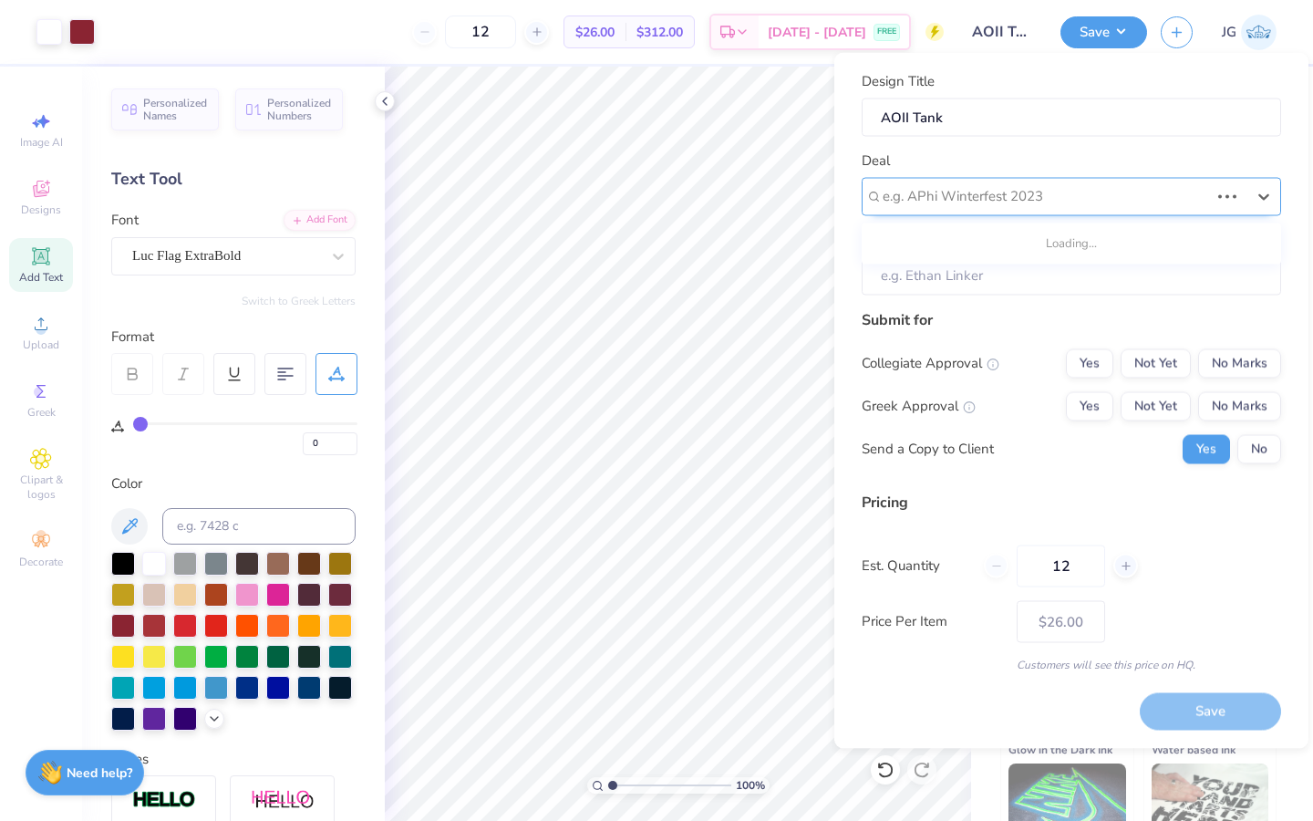
click at [1113, 202] on div at bounding box center [1046, 196] width 326 height 25
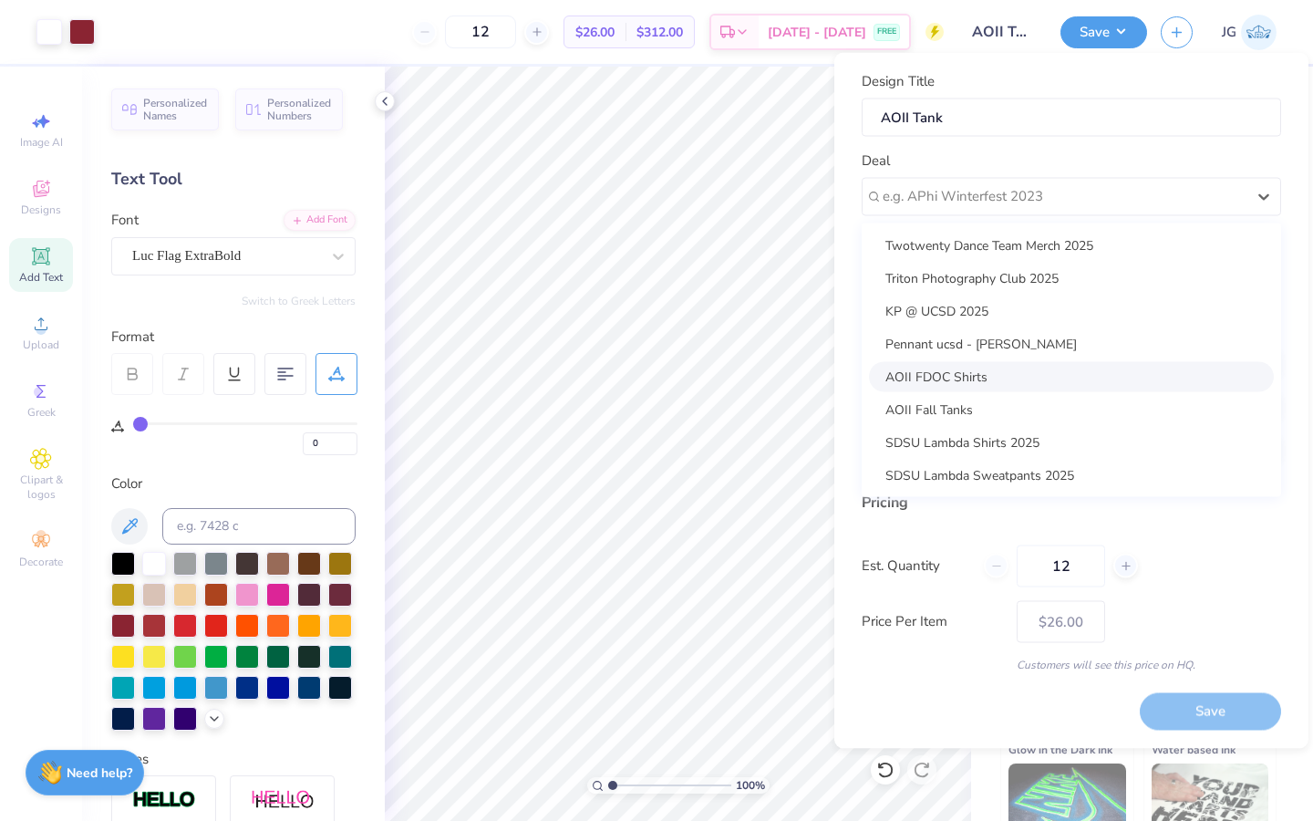
click at [1028, 378] on div "AOII FDOC Shirts" at bounding box center [1071, 376] width 405 height 30
type input "Jazmin Gatus"
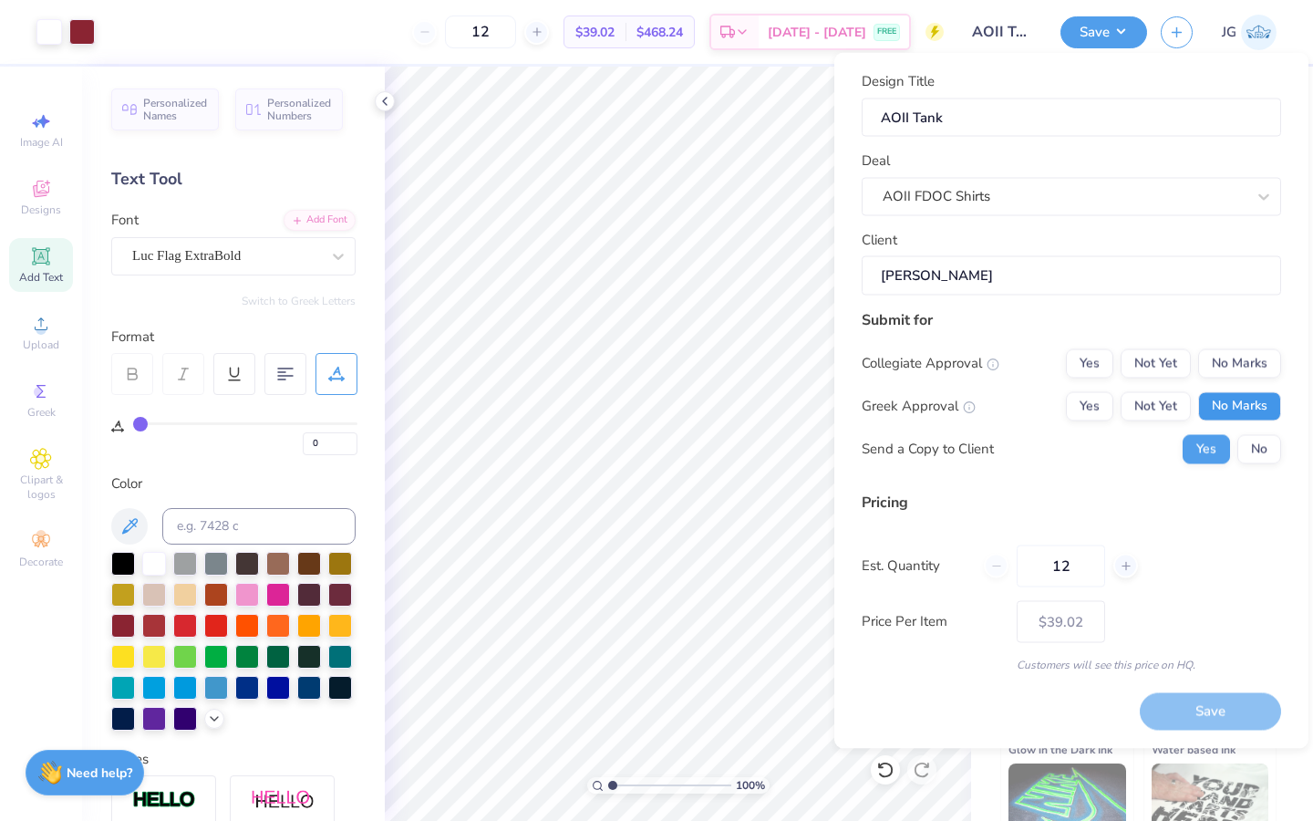
click at [1244, 403] on button "No Marks" at bounding box center [1239, 405] width 83 height 29
click at [1244, 369] on button "No Marks" at bounding box center [1239, 362] width 83 height 29
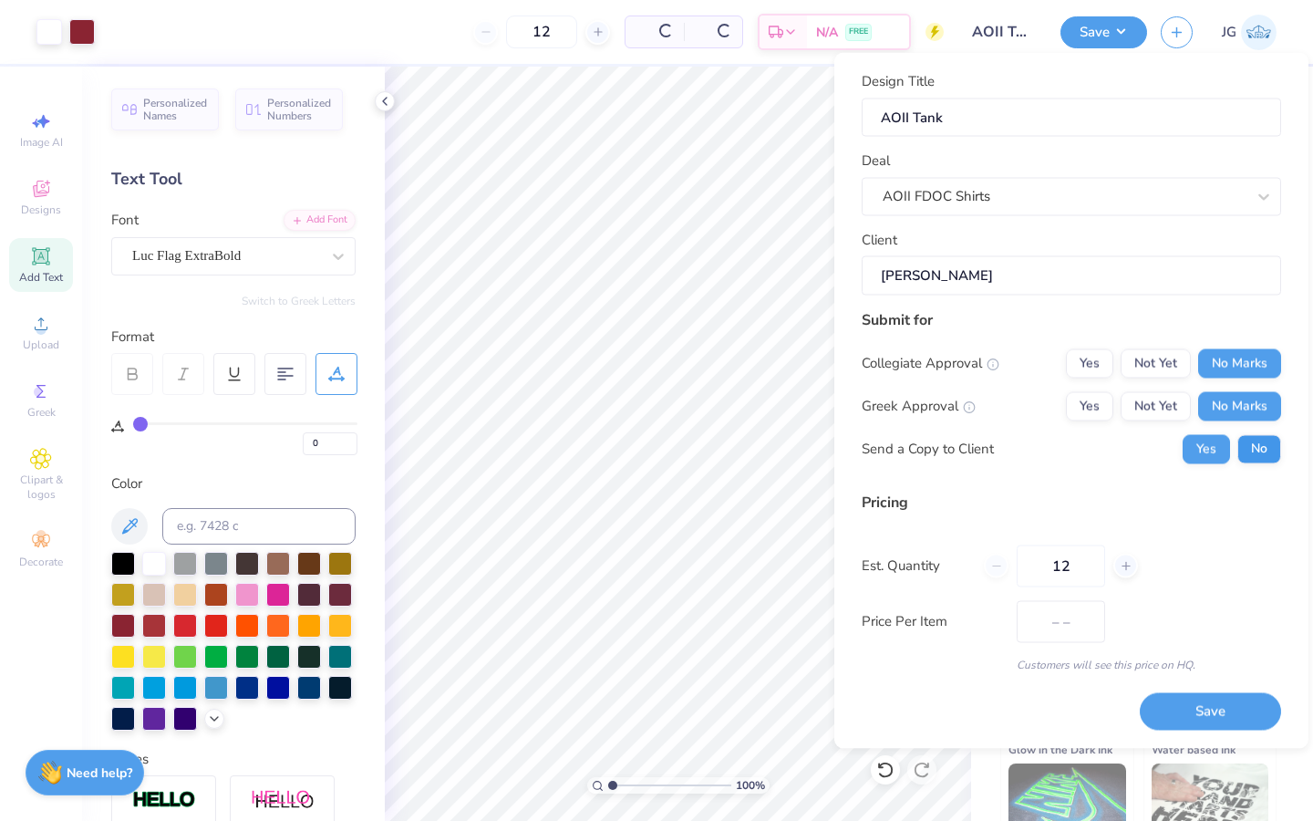
type input "$26.00"
click at [1249, 443] on button "No" at bounding box center [1259, 448] width 44 height 29
drag, startPoint x: 1204, startPoint y: 712, endPoint x: 854, endPoint y: 278, distance: 557.6
click at [854, 280] on div "Design Title AOII Tank Deal AOII FDOC Shirts Client Jazmin Gatus Submit for Col…" at bounding box center [1071, 401] width 474 height 696
click at [516, 21] on input "12" at bounding box center [480, 31] width 71 height 33
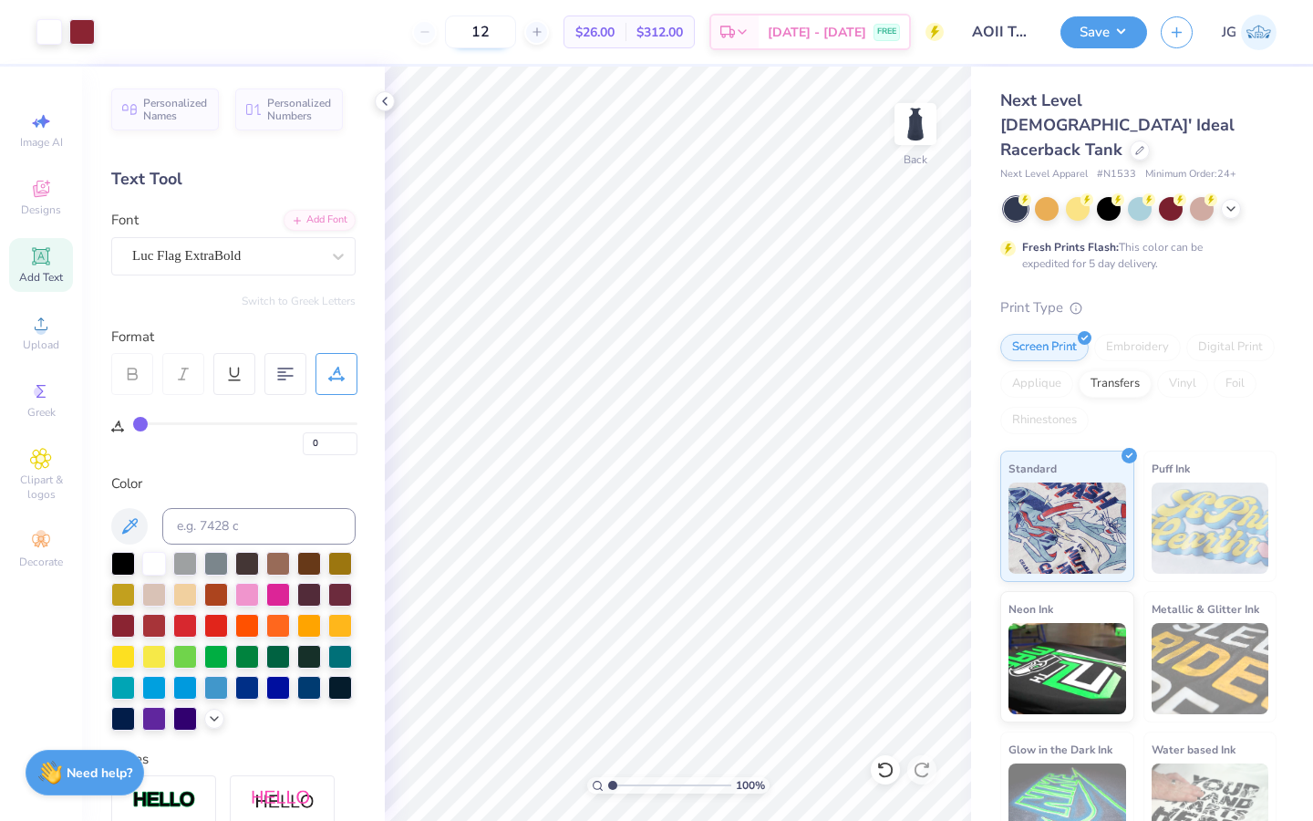
click at [516, 38] on input "12" at bounding box center [480, 31] width 71 height 33
type input "1"
type input "5"
type input "45"
click at [1072, 29] on button "Save" at bounding box center [1103, 30] width 87 height 32
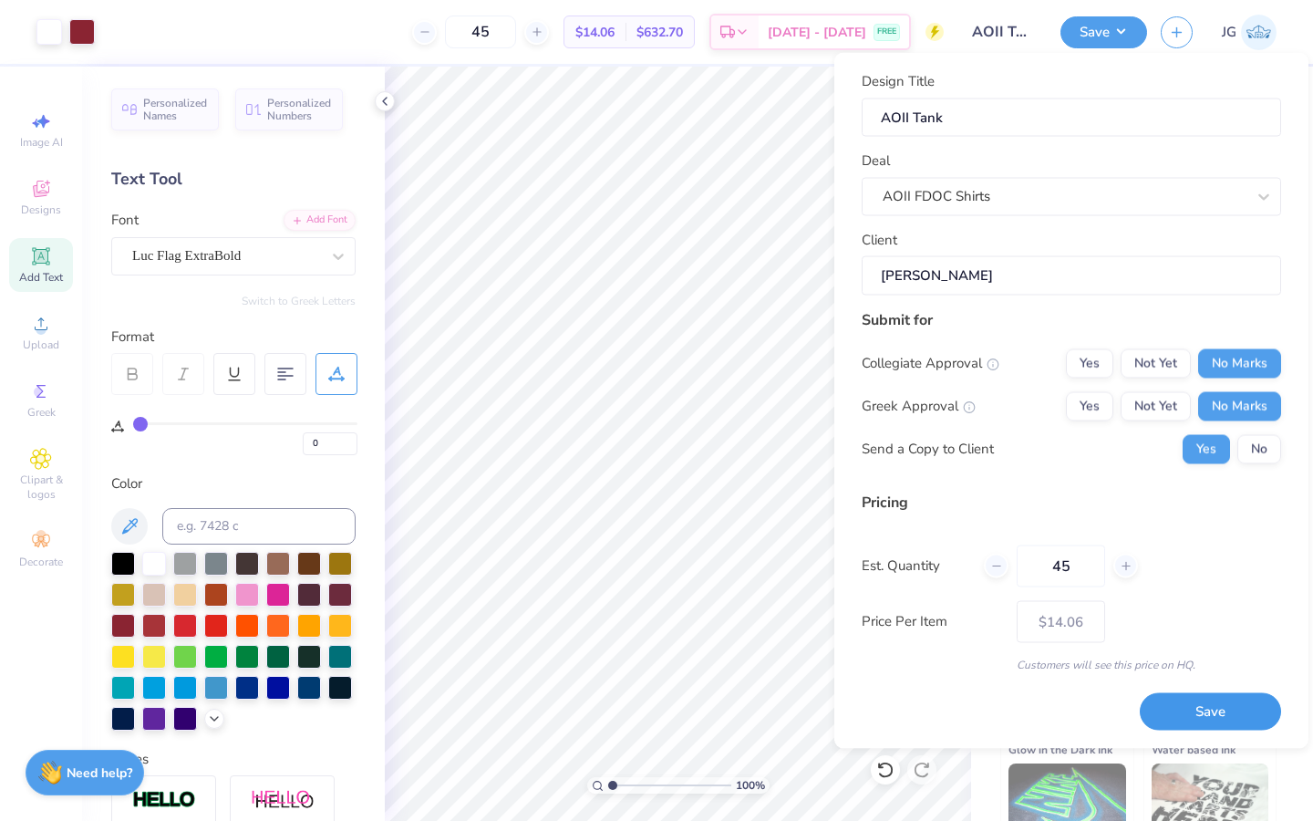
click at [1204, 705] on button "Save" at bounding box center [1210, 711] width 141 height 37
click at [1258, 449] on button "No" at bounding box center [1259, 448] width 44 height 29
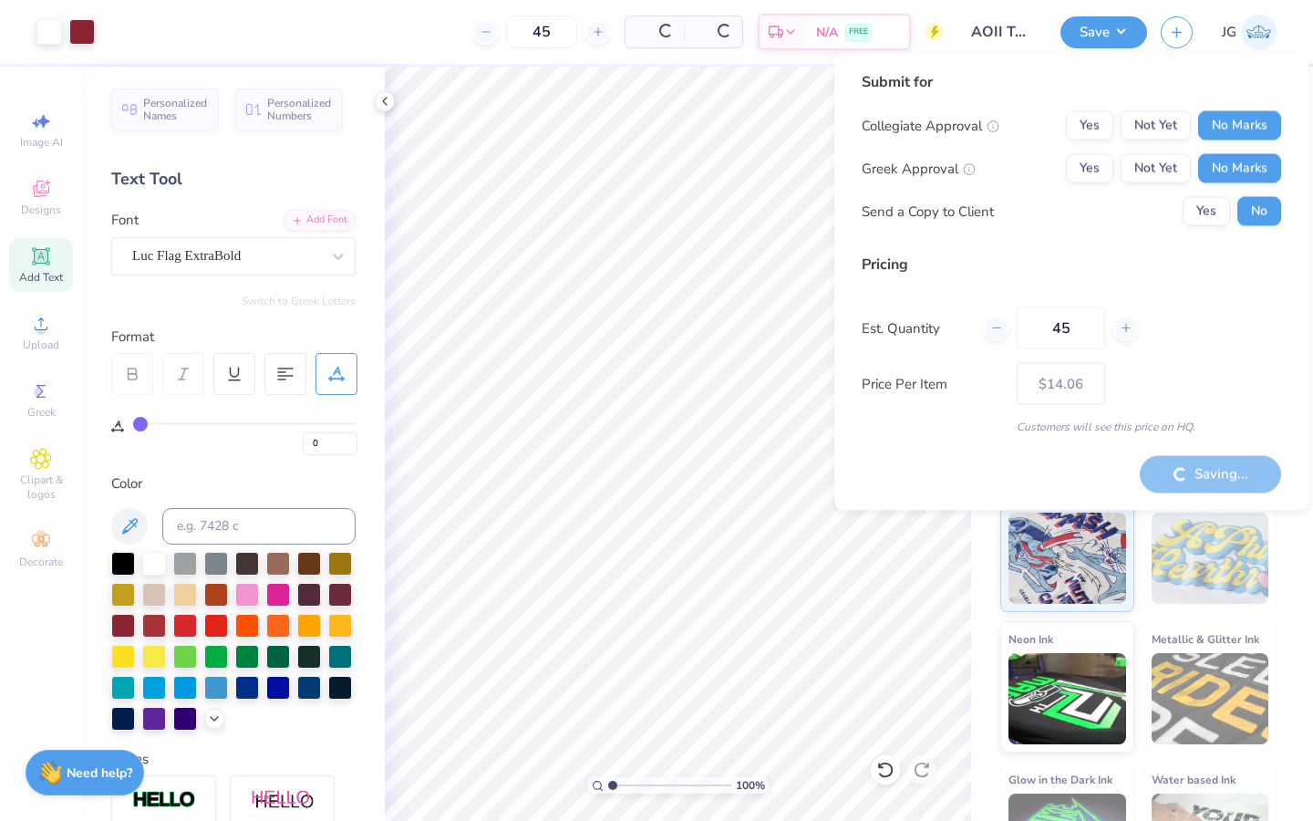
type input "– –"
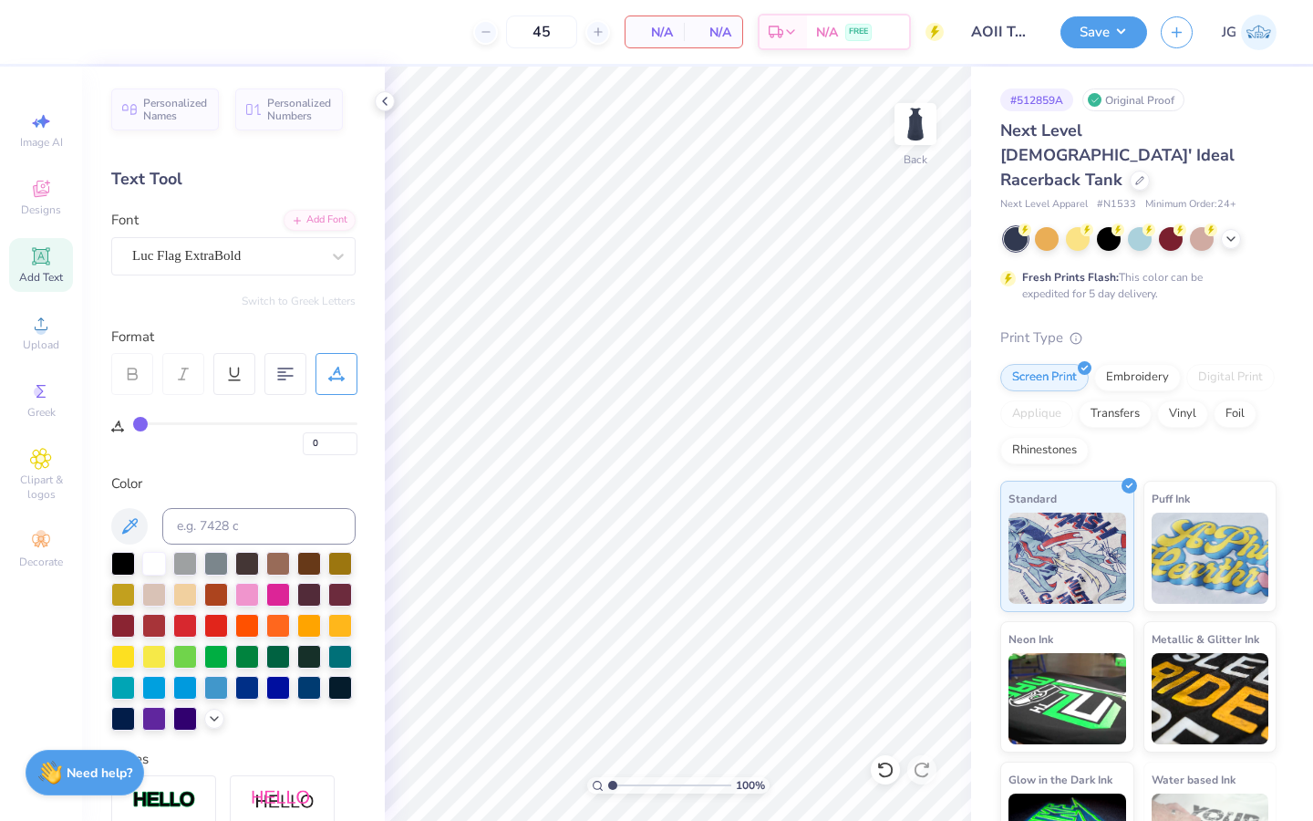
click at [1179, 227] on div "Fresh Prints Flash: This color can be expedited for 5 day delivery." at bounding box center [1138, 264] width 276 height 75
click at [1175, 225] on div at bounding box center [1171, 237] width 24 height 24
click at [1234, 230] on icon at bounding box center [1231, 237] width 15 height 15
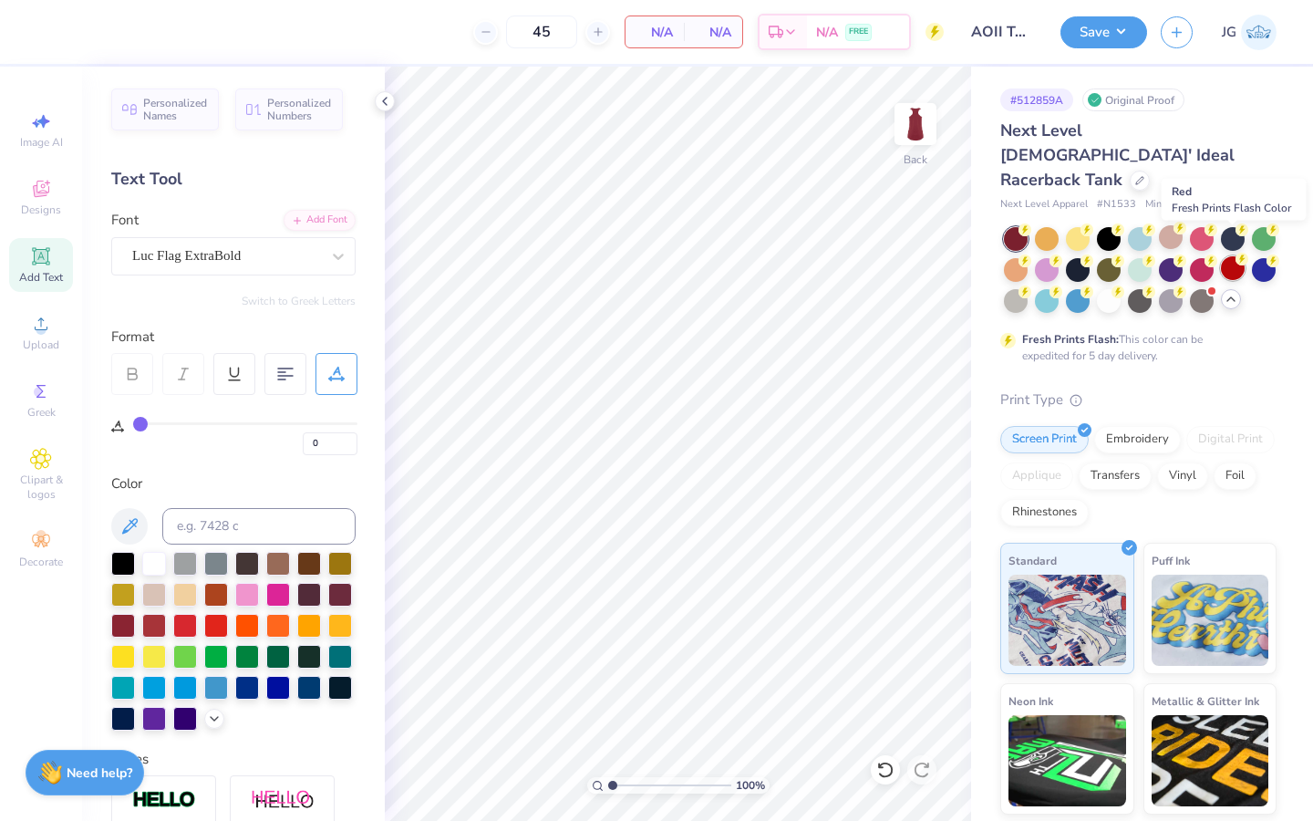
click at [1231, 256] on div at bounding box center [1233, 268] width 24 height 24
click at [1229, 292] on icon at bounding box center [1231, 299] width 15 height 15
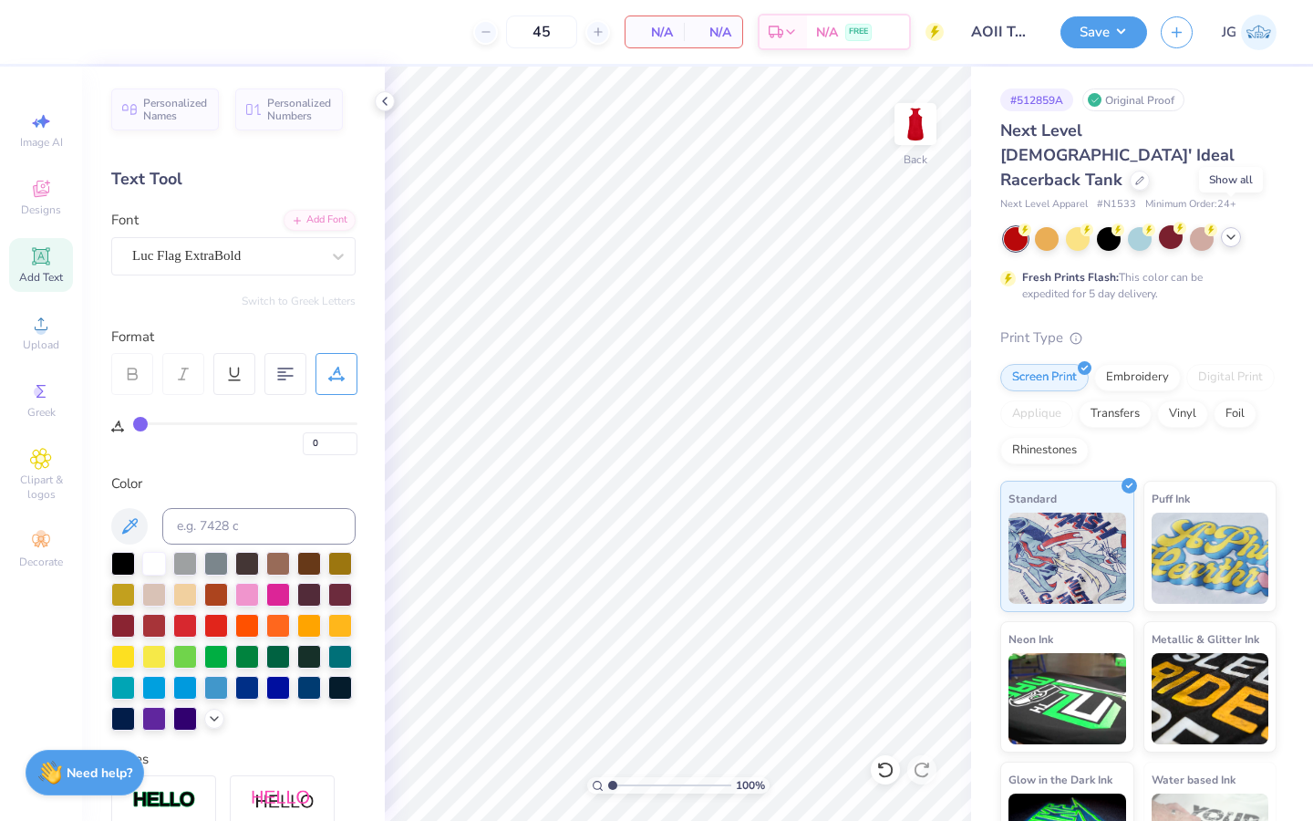
click at [1235, 227] on div at bounding box center [1140, 239] width 273 height 24
click at [1235, 230] on icon at bounding box center [1231, 237] width 15 height 15
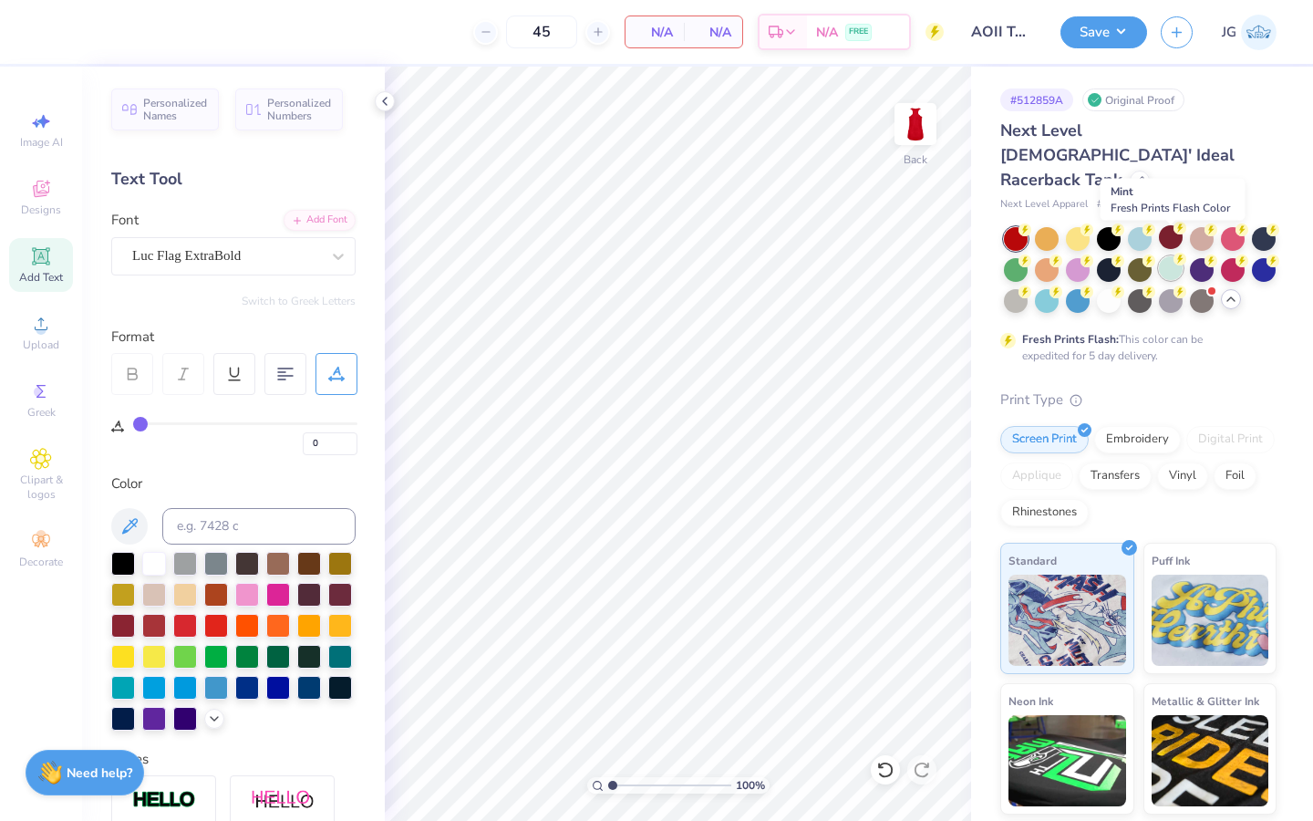
click at [1180, 256] on div at bounding box center [1171, 268] width 24 height 24
click at [1144, 225] on div at bounding box center [1140, 237] width 24 height 24
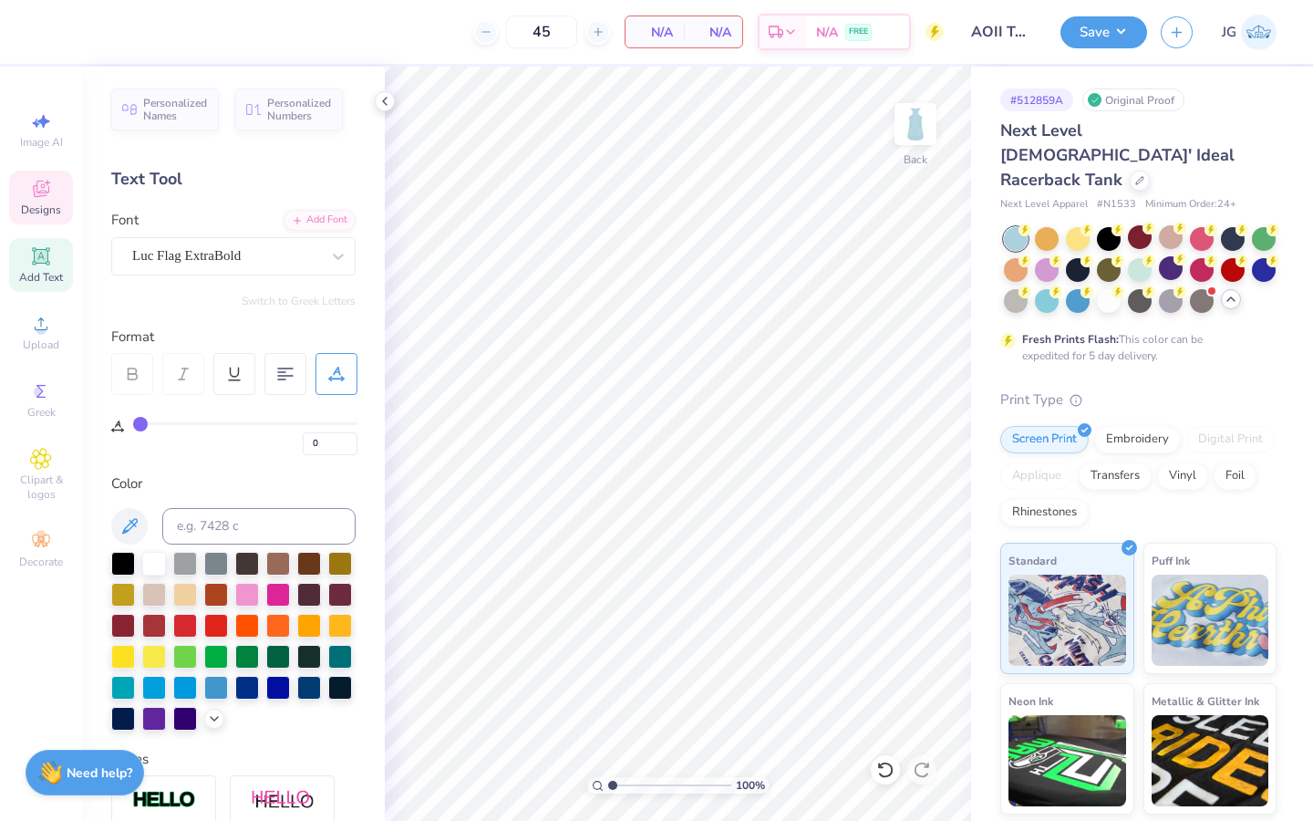
click at [45, 211] on span "Designs" at bounding box center [41, 209] width 40 height 15
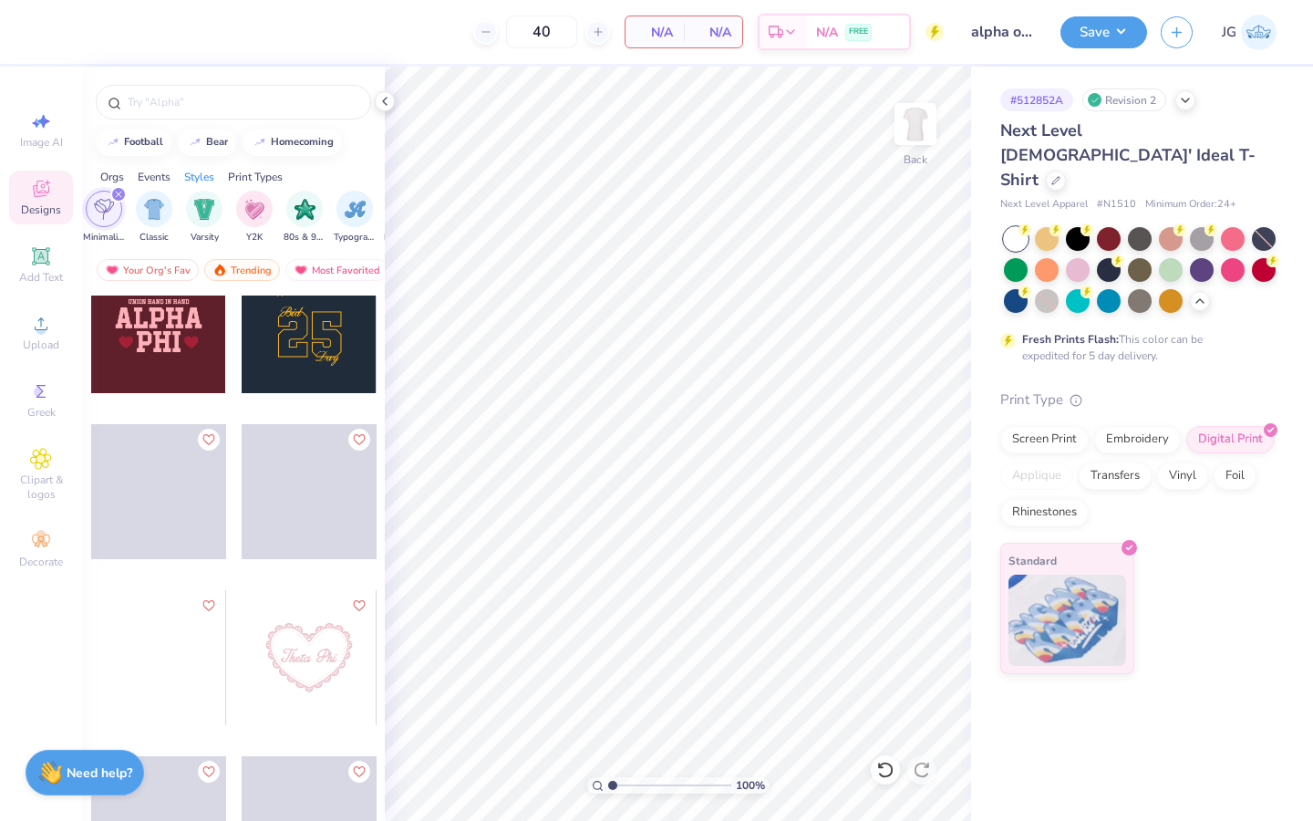
scroll to position [6175, 0]
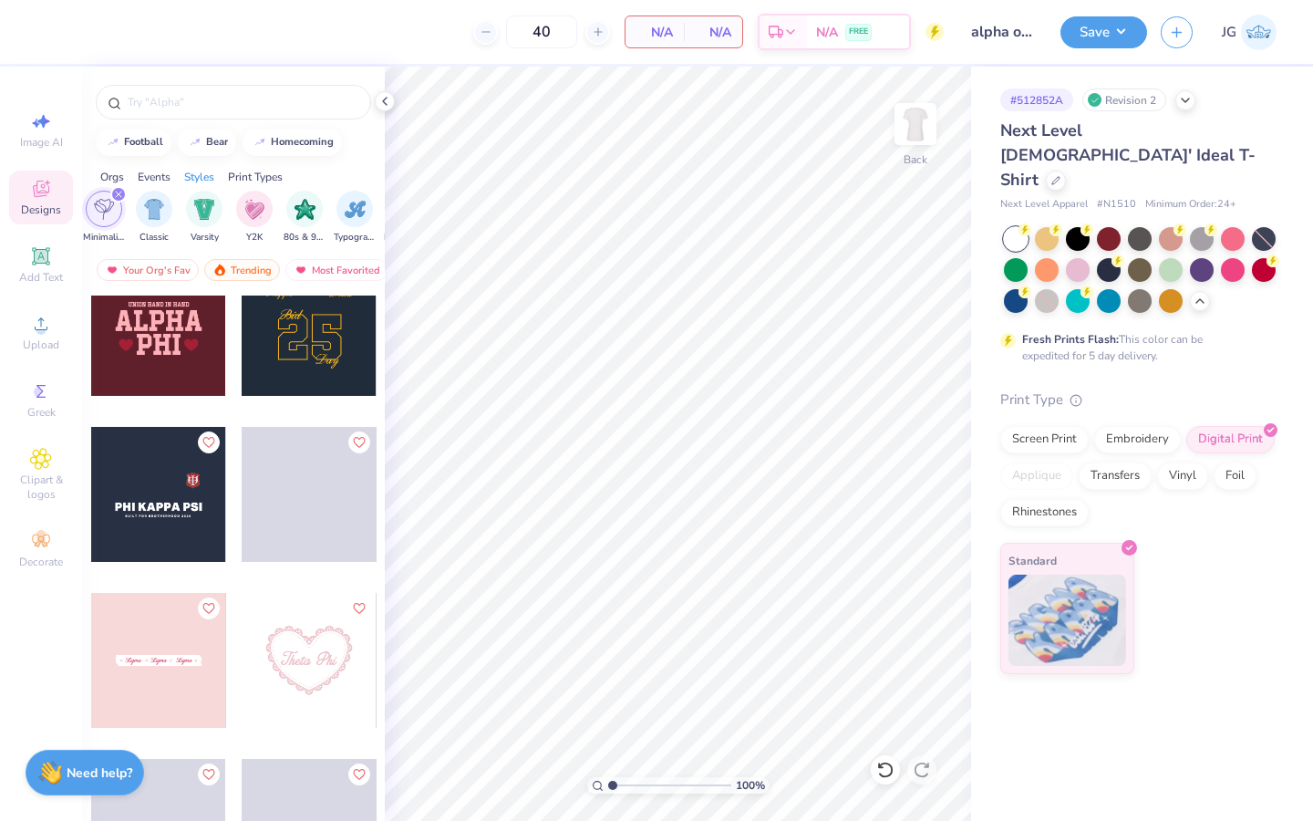
click at [171, 645] on div at bounding box center [158, 660] width 135 height 135
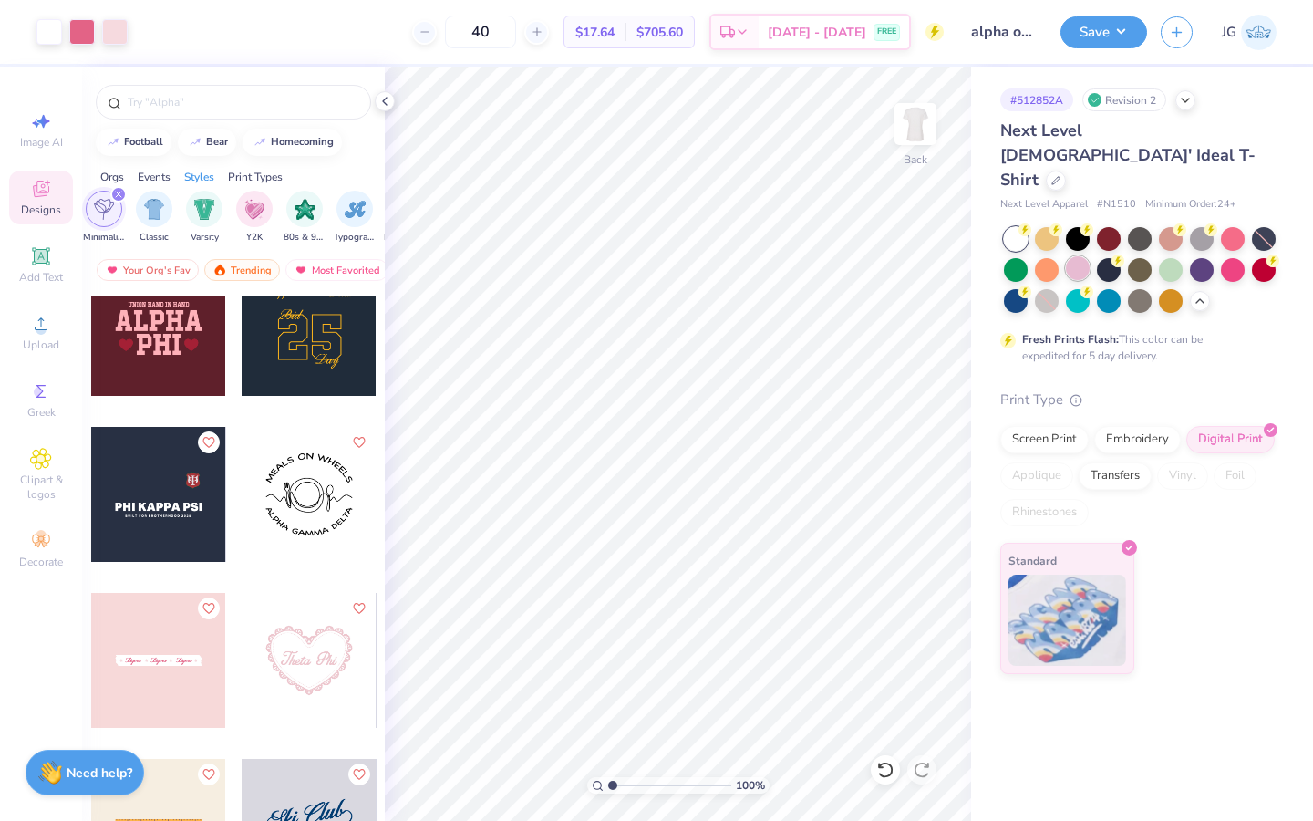
click at [1080, 256] on div at bounding box center [1078, 268] width 24 height 24
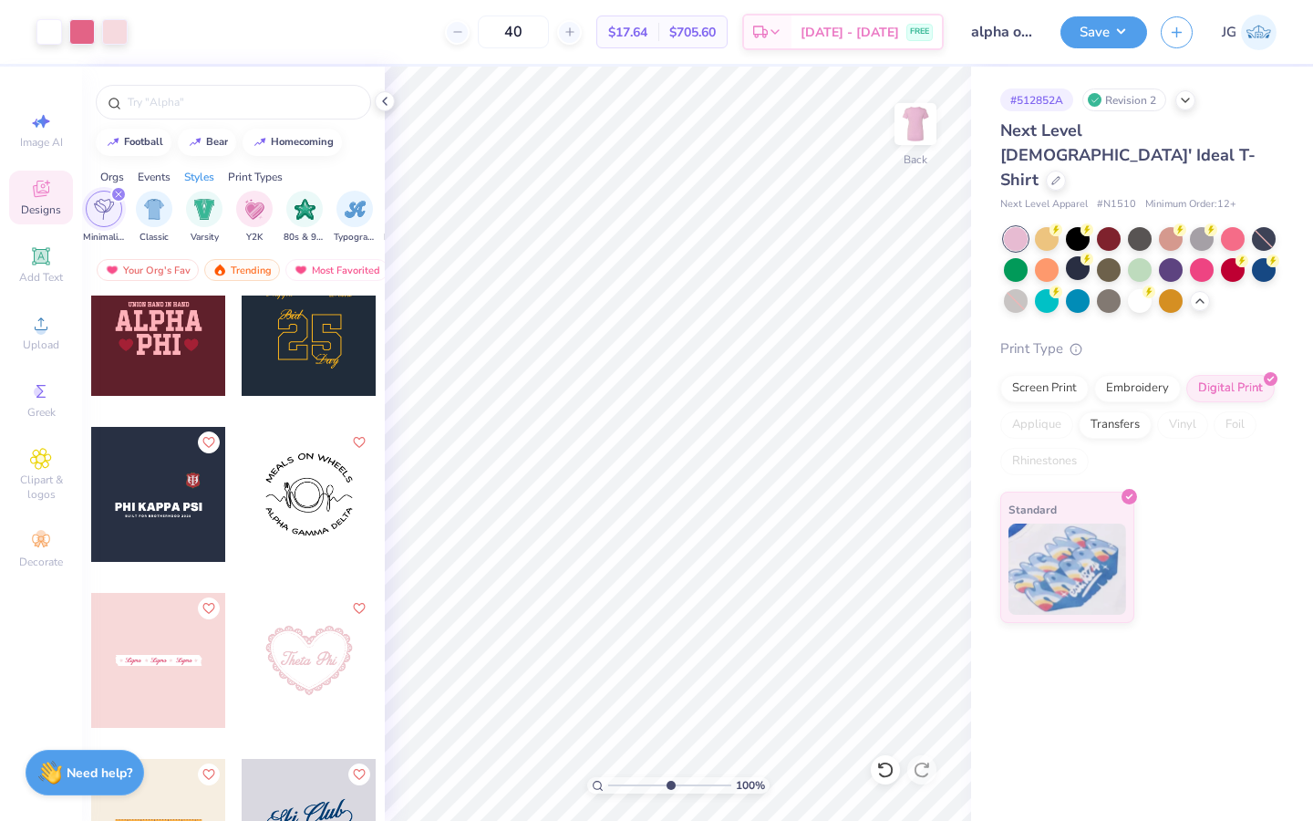
type input "5.64"
click at [668, 779] on input "range" at bounding box center [669, 785] width 123 height 16
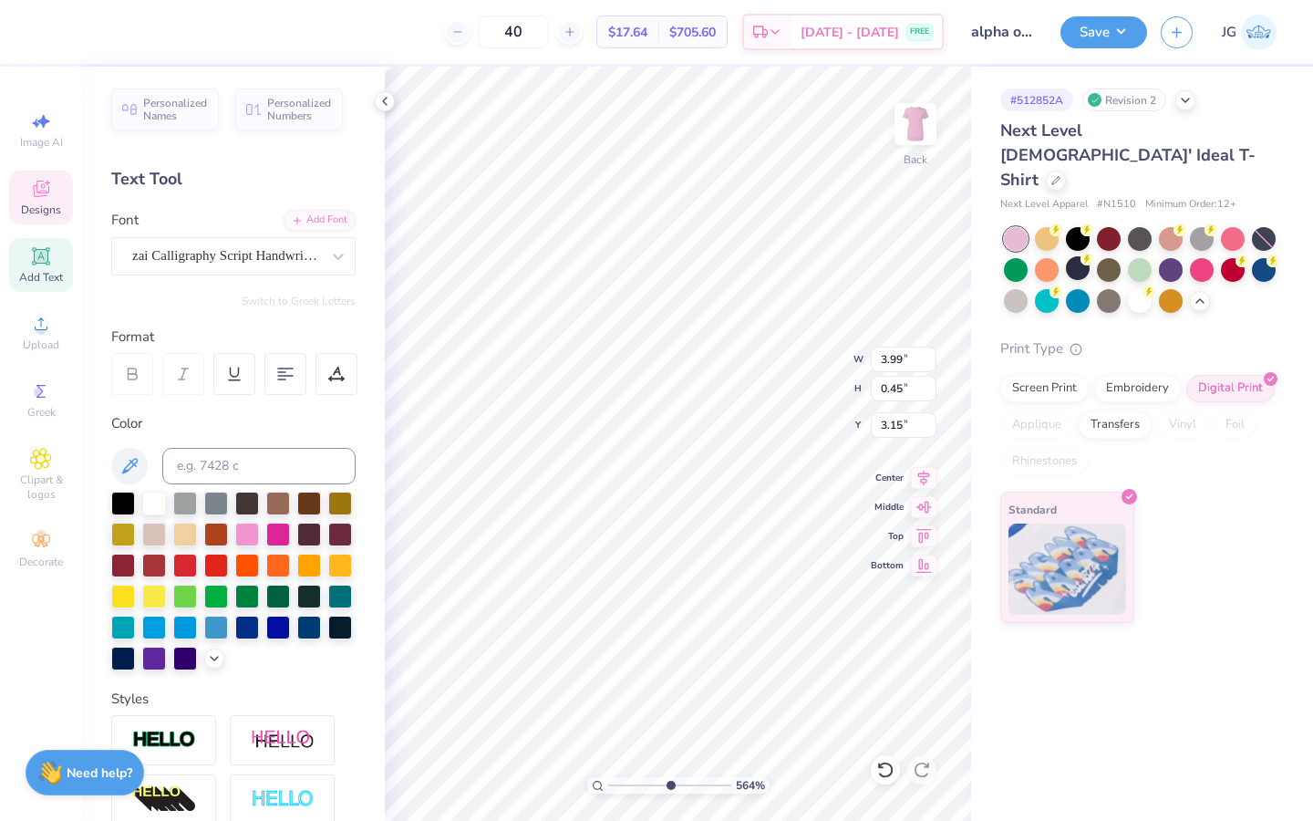
click at [1097, 439] on div "40 $17.64 Per Item $705.60 Total Est. Delivery [DATE] - [DATE] FREE Design Titl…" at bounding box center [656, 410] width 1313 height 821
type textarea "\"
type textarea "alpha omicron. pi"
type input "3.13"
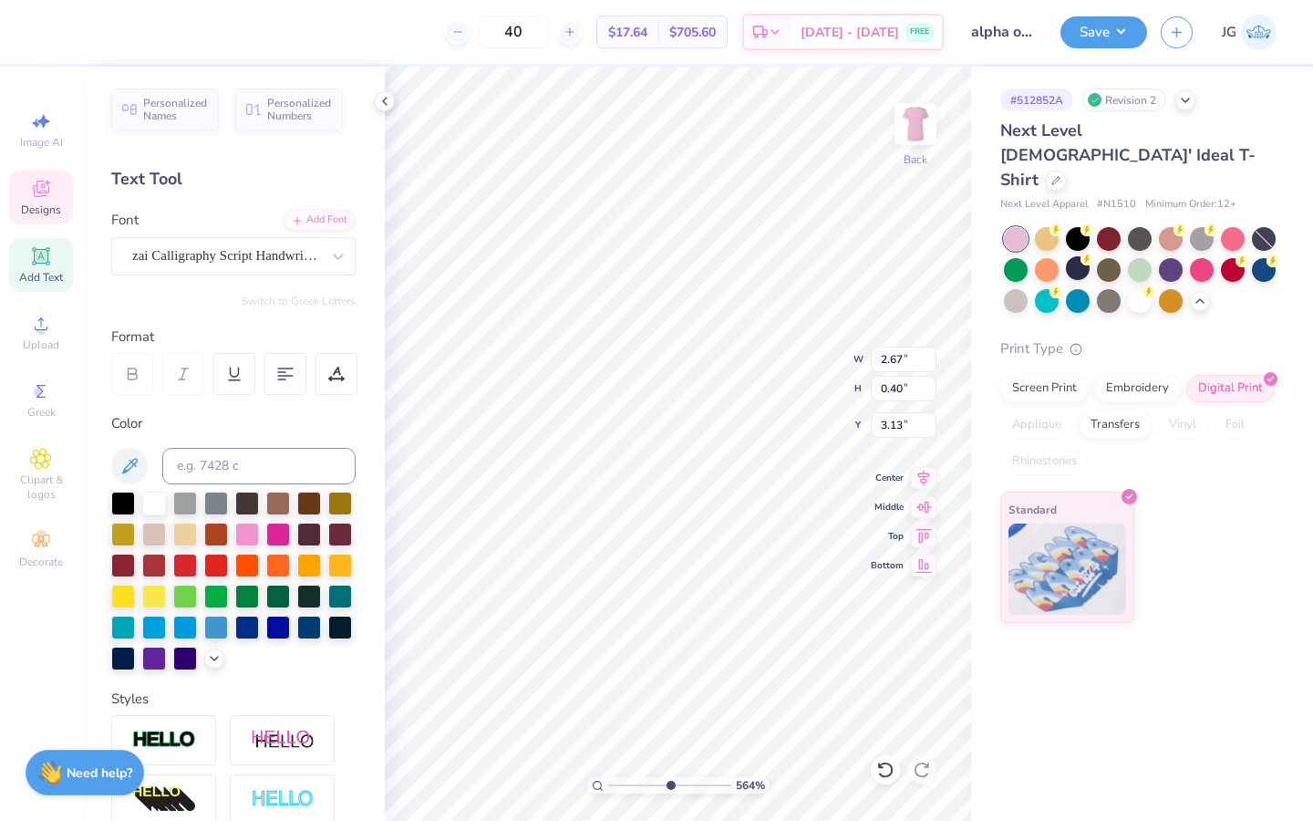
type input "2.94"
type input "0.44"
click at [796, 373] on div "508 % Back W 3.85 3.85 " H 0.44 0.44 " Y 3.11 3.11 " Center Middle Top Bottom" at bounding box center [678, 444] width 586 height 754
type textarea "alpha omicron pi"
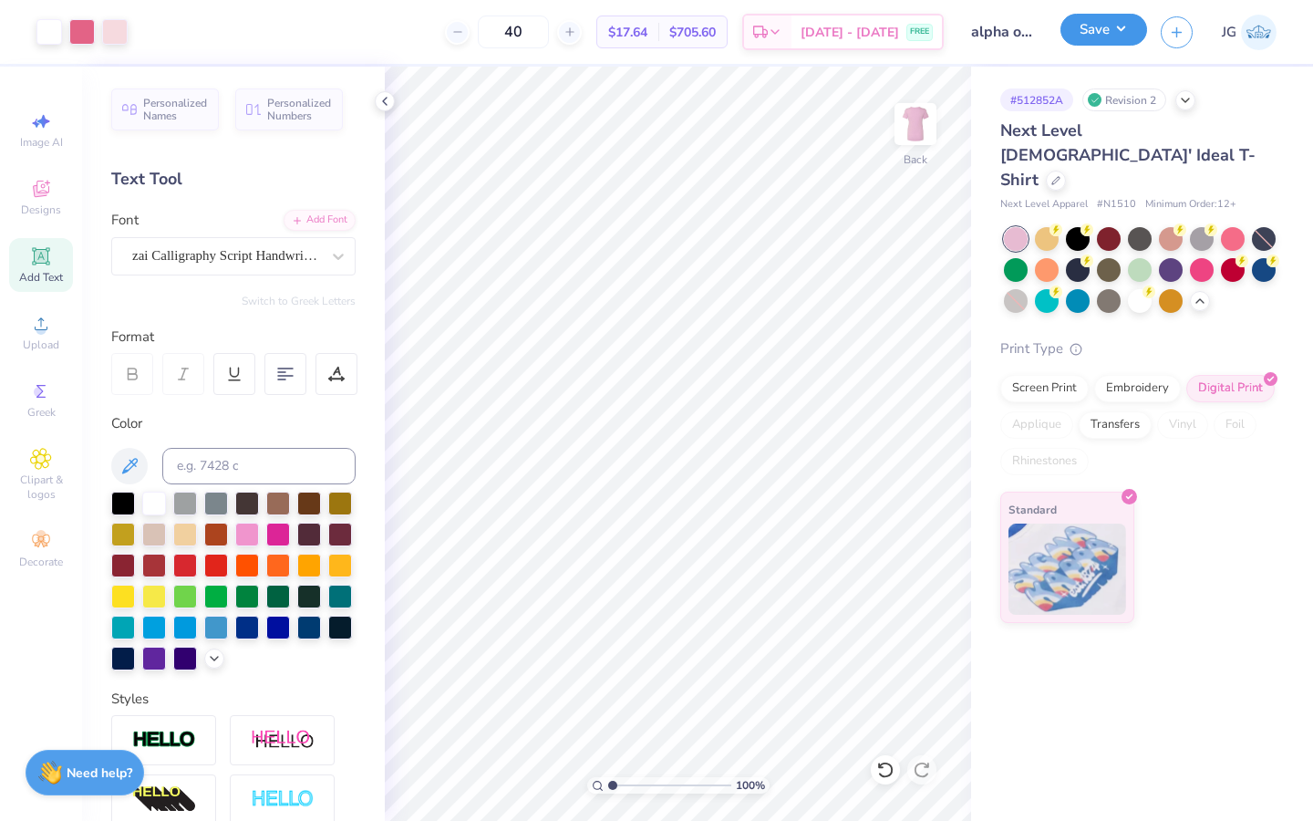
click at [1125, 29] on button "Save" at bounding box center [1103, 30] width 87 height 32
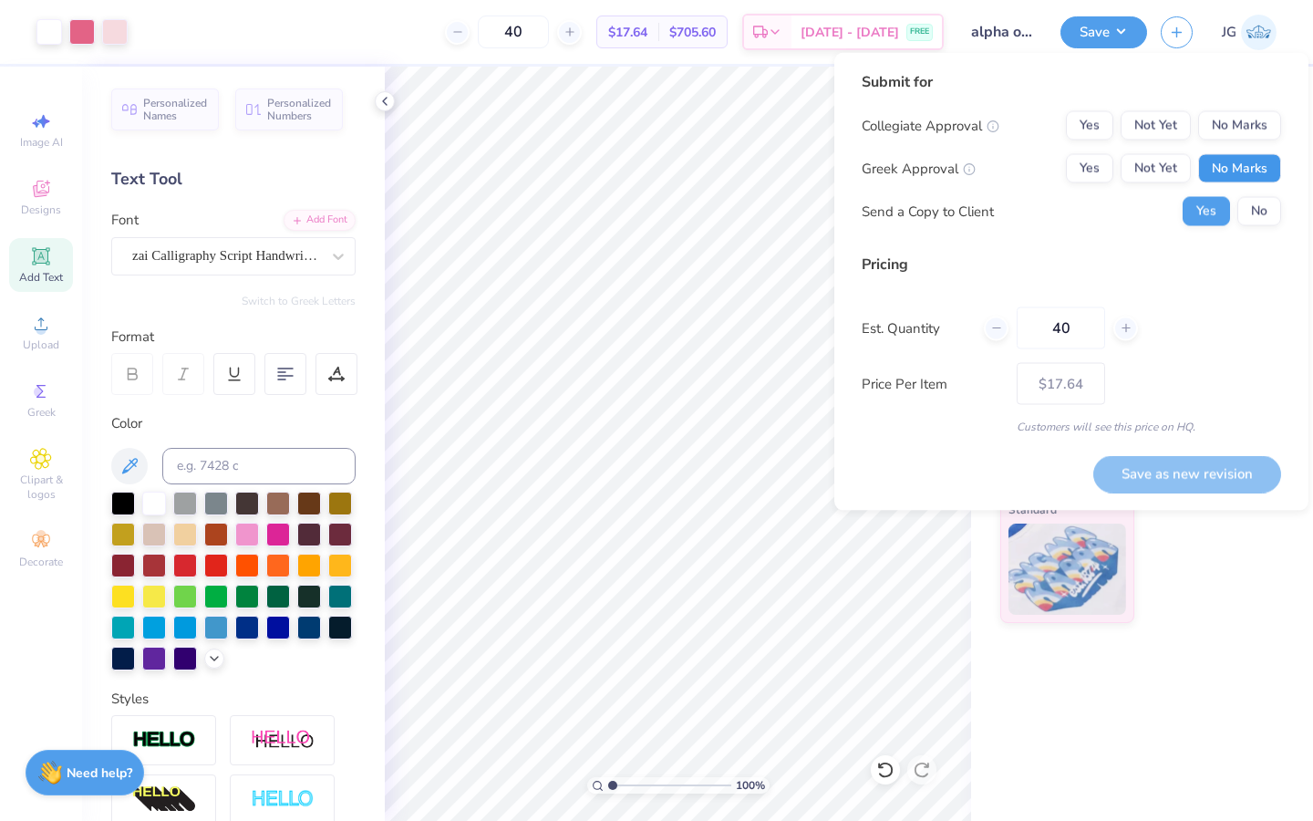
click at [1247, 169] on button "No Marks" at bounding box center [1239, 168] width 83 height 29
click at [1245, 120] on button "No Marks" at bounding box center [1239, 125] width 83 height 29
click at [1144, 476] on button "Save as new revision" at bounding box center [1187, 473] width 188 height 37
type input "$17.64"
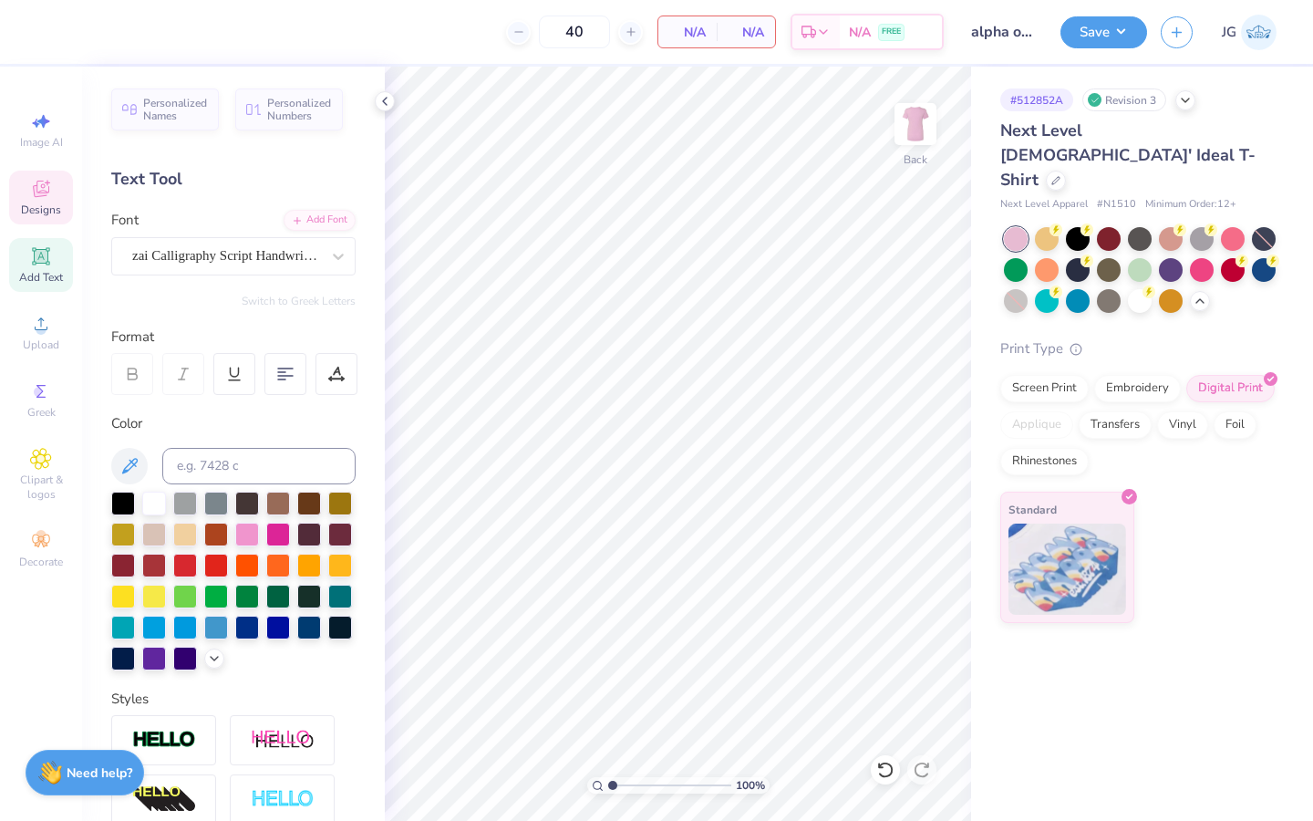
click at [39, 205] on span "Designs" at bounding box center [41, 209] width 40 height 15
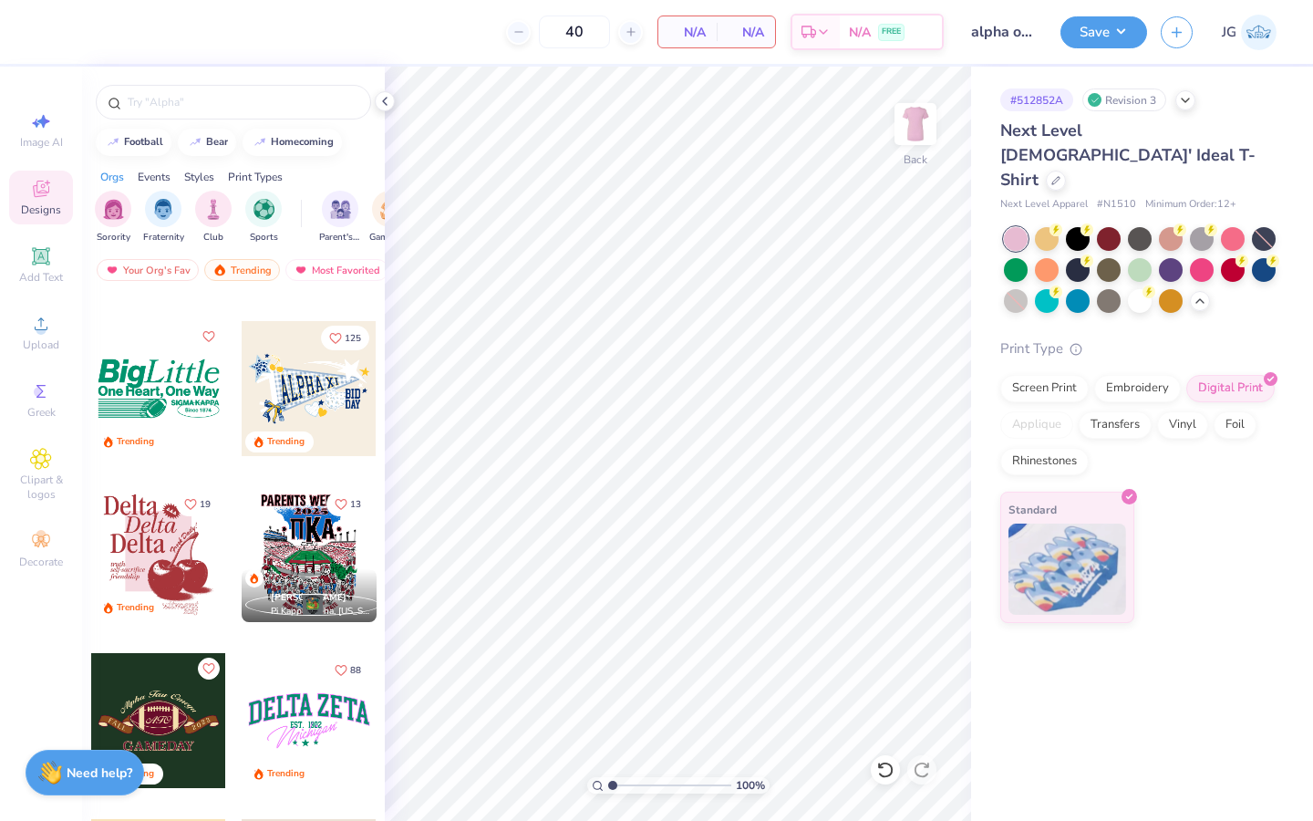
scroll to position [5452, 0]
click at [1084, 256] on div at bounding box center [1078, 268] width 24 height 24
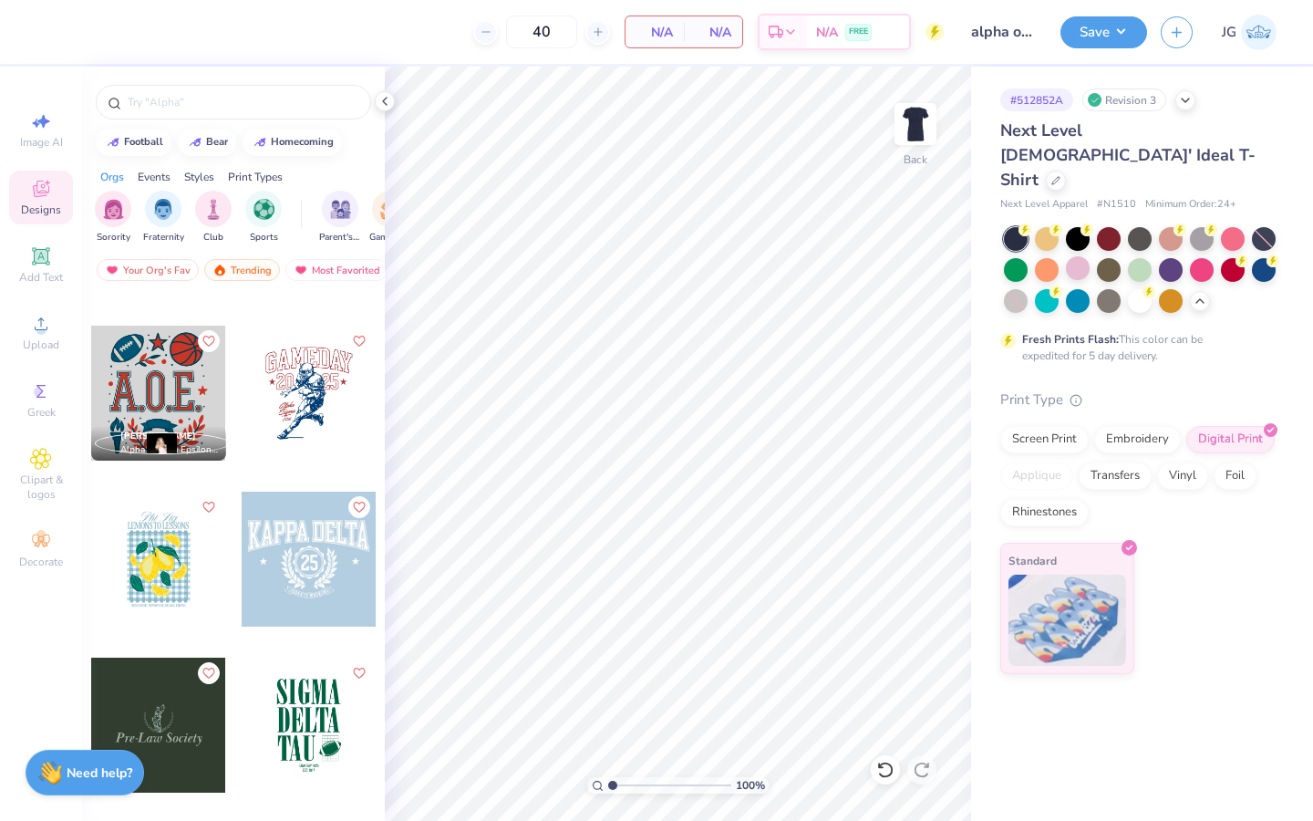
scroll to position [8772, 0]
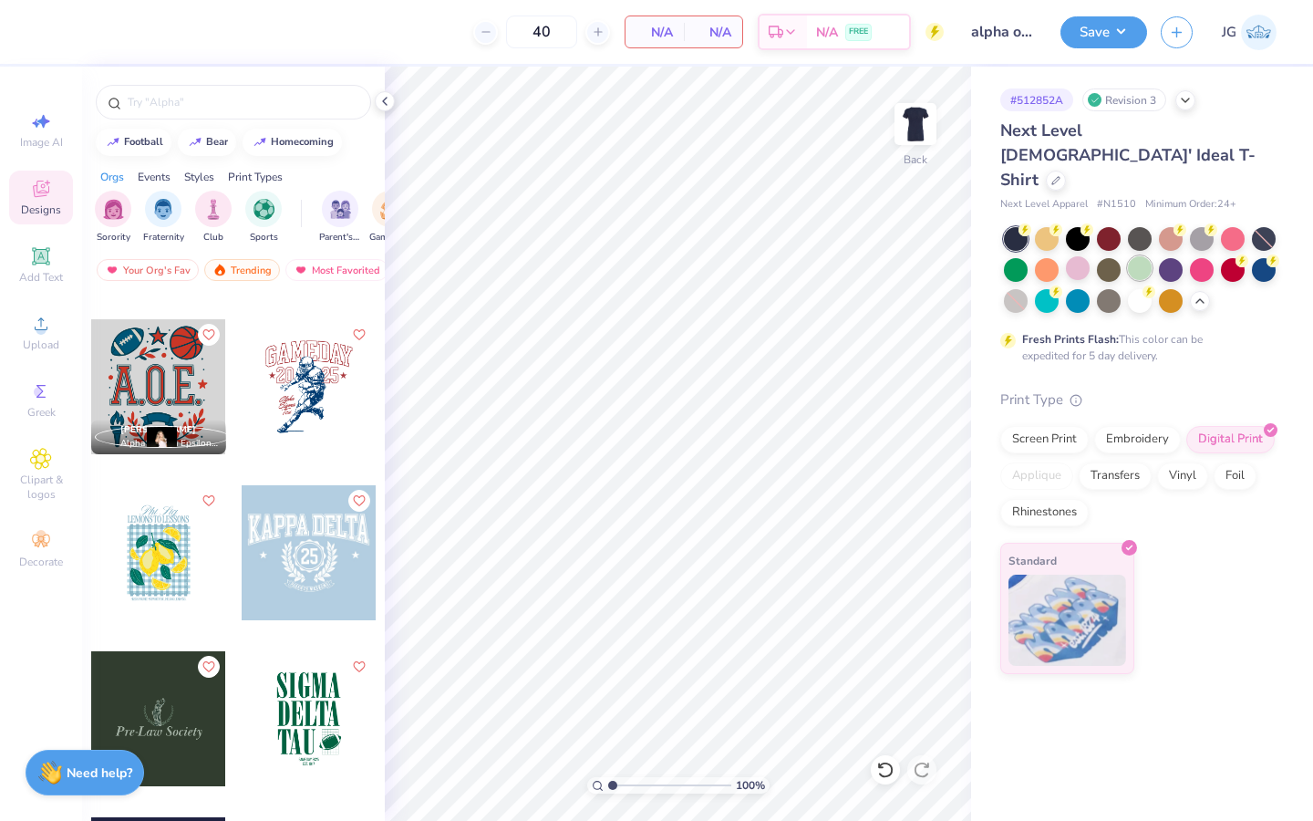
click at [1140, 256] on div at bounding box center [1140, 268] width 24 height 24
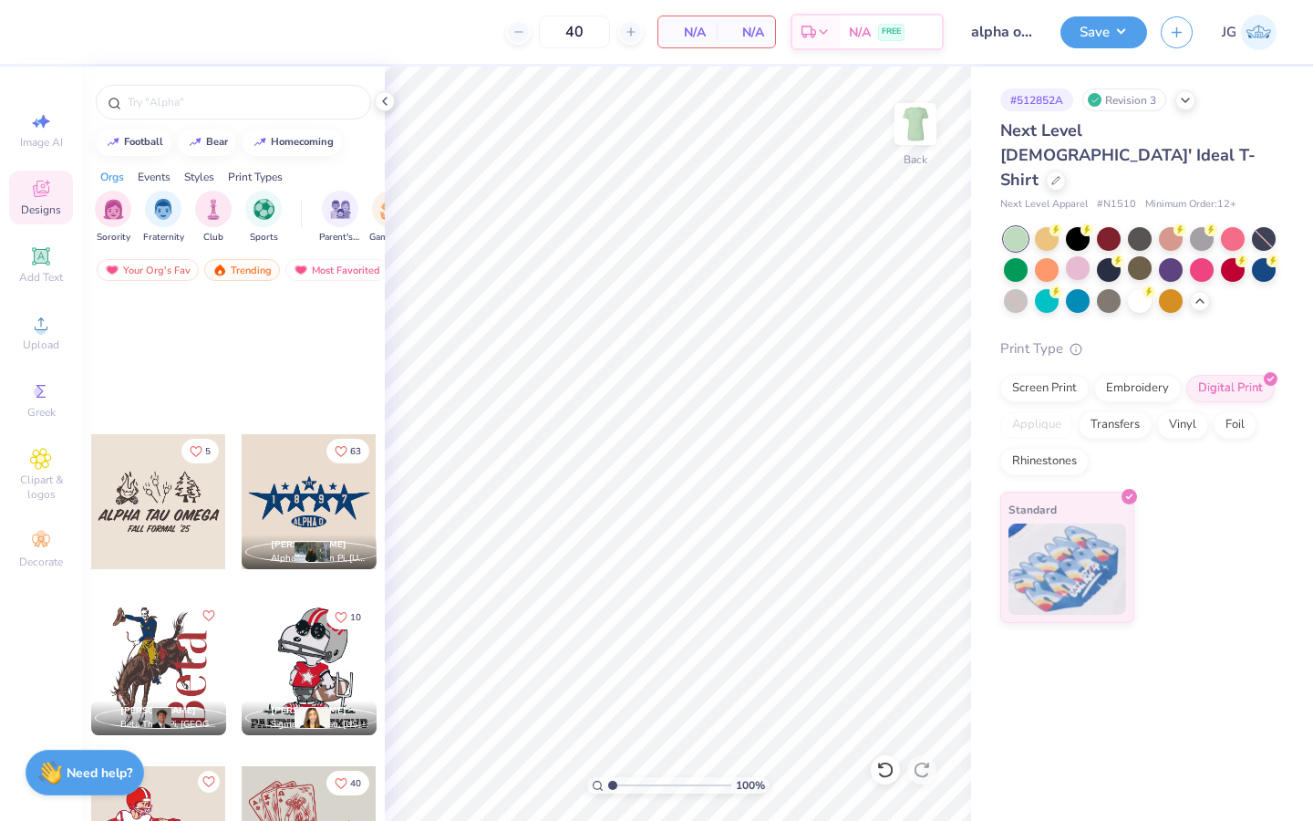
scroll to position [11372, 0]
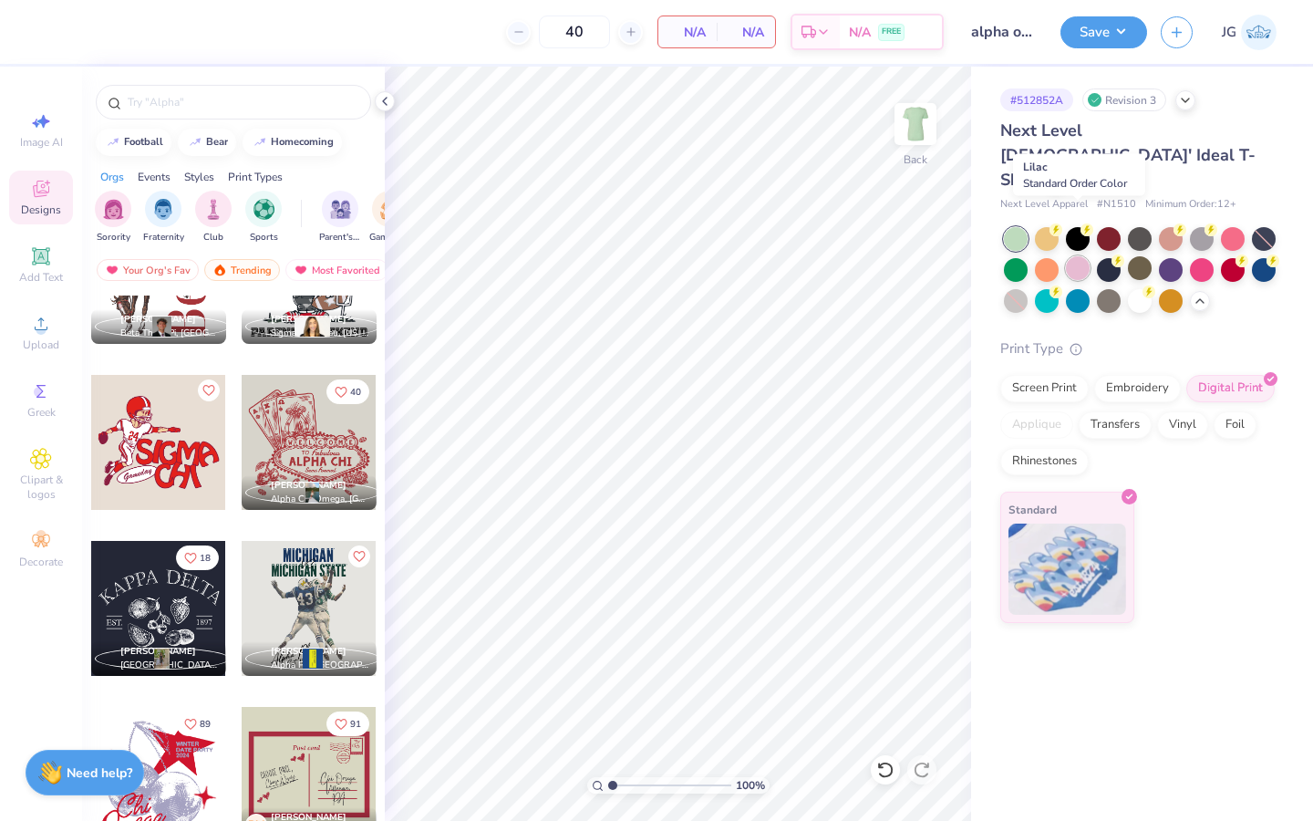
click at [1076, 256] on div at bounding box center [1078, 268] width 24 height 24
click at [1080, 287] on div at bounding box center [1078, 299] width 24 height 24
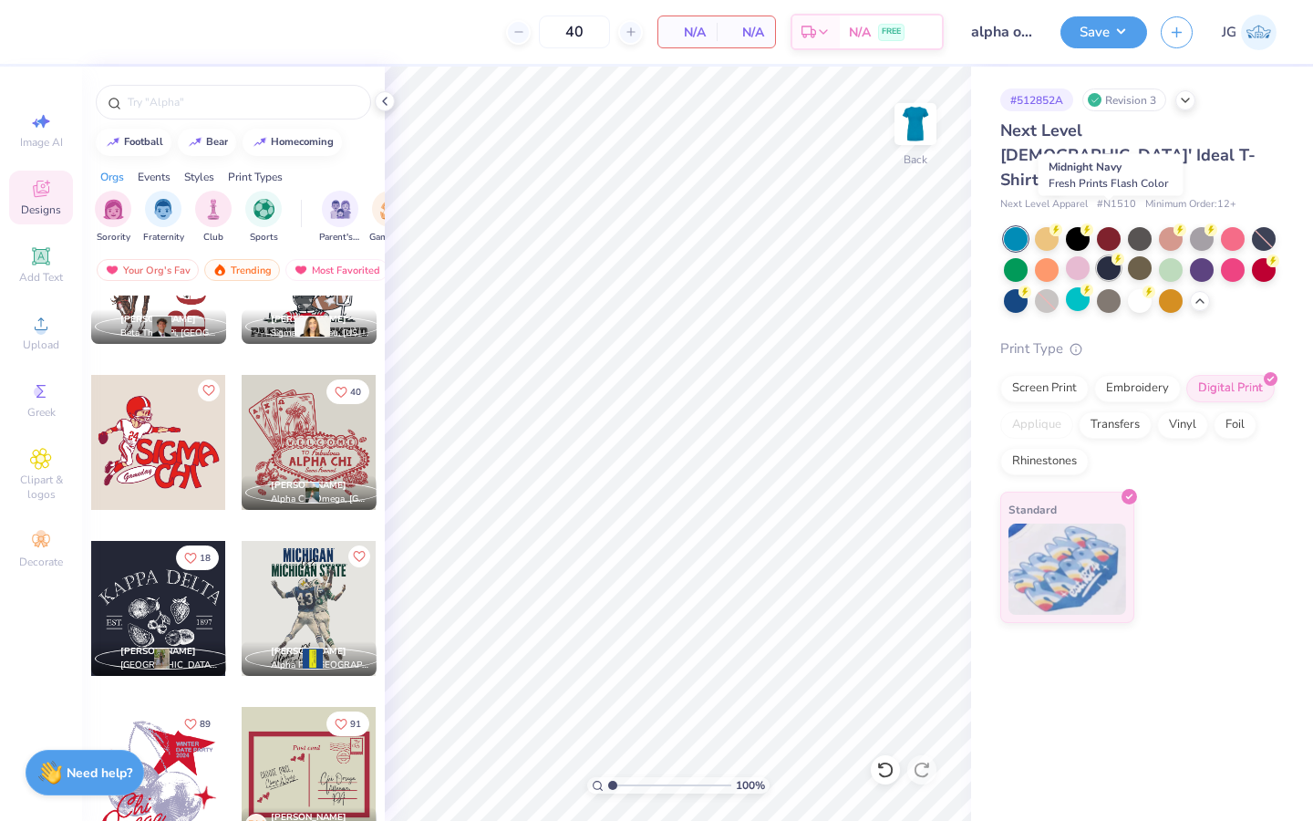
click at [1115, 256] on div at bounding box center [1109, 268] width 24 height 24
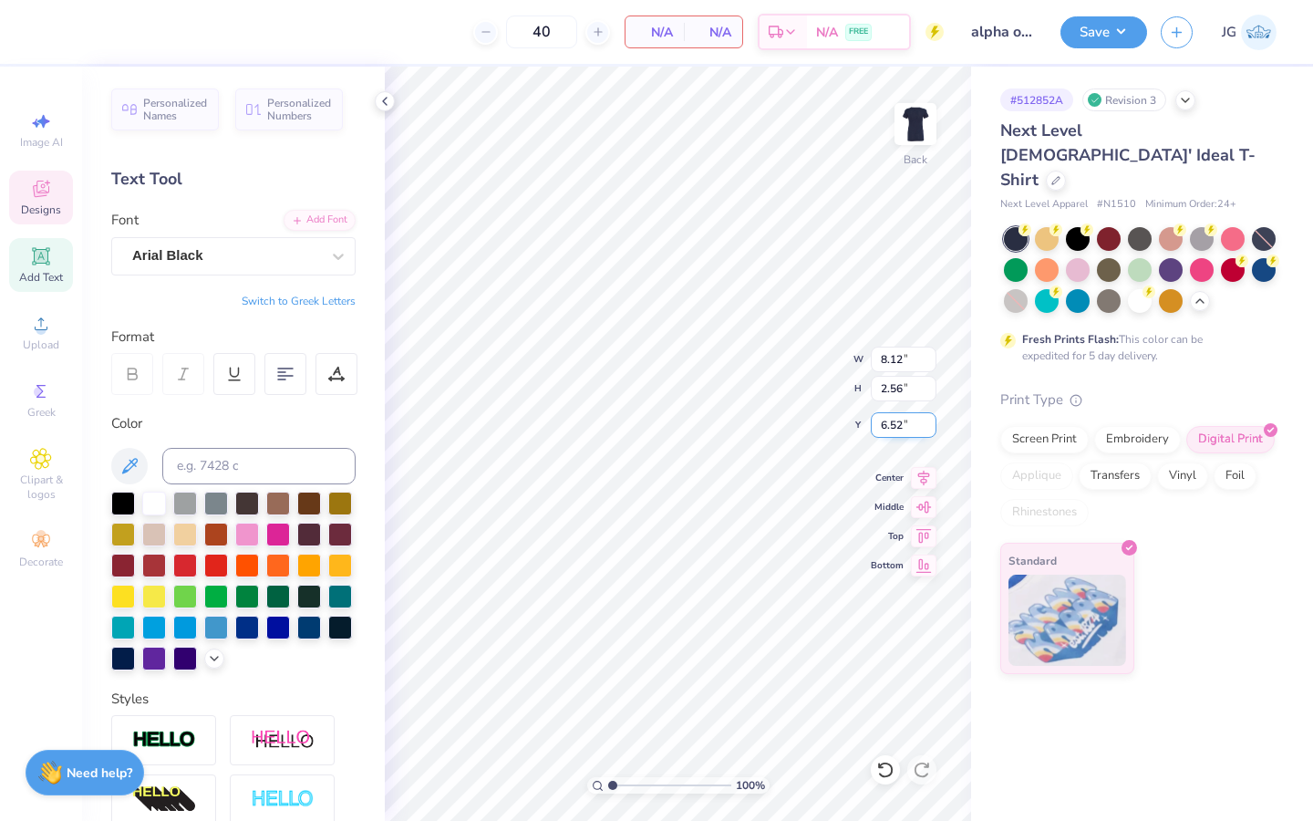
scroll to position [0, 1]
type textarea "alphao"
click at [323, 377] on div at bounding box center [336, 374] width 42 height 42
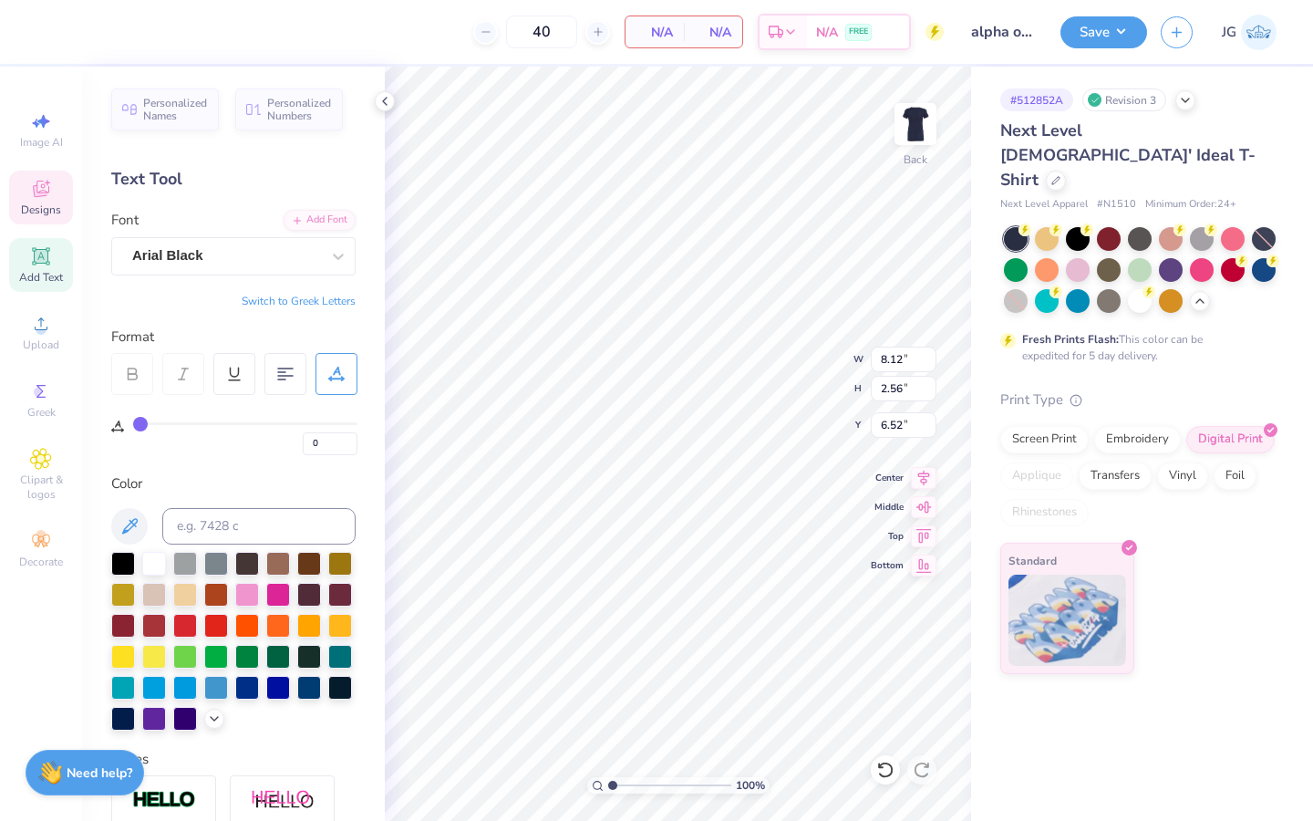
type input "1"
type input "2"
type input "3"
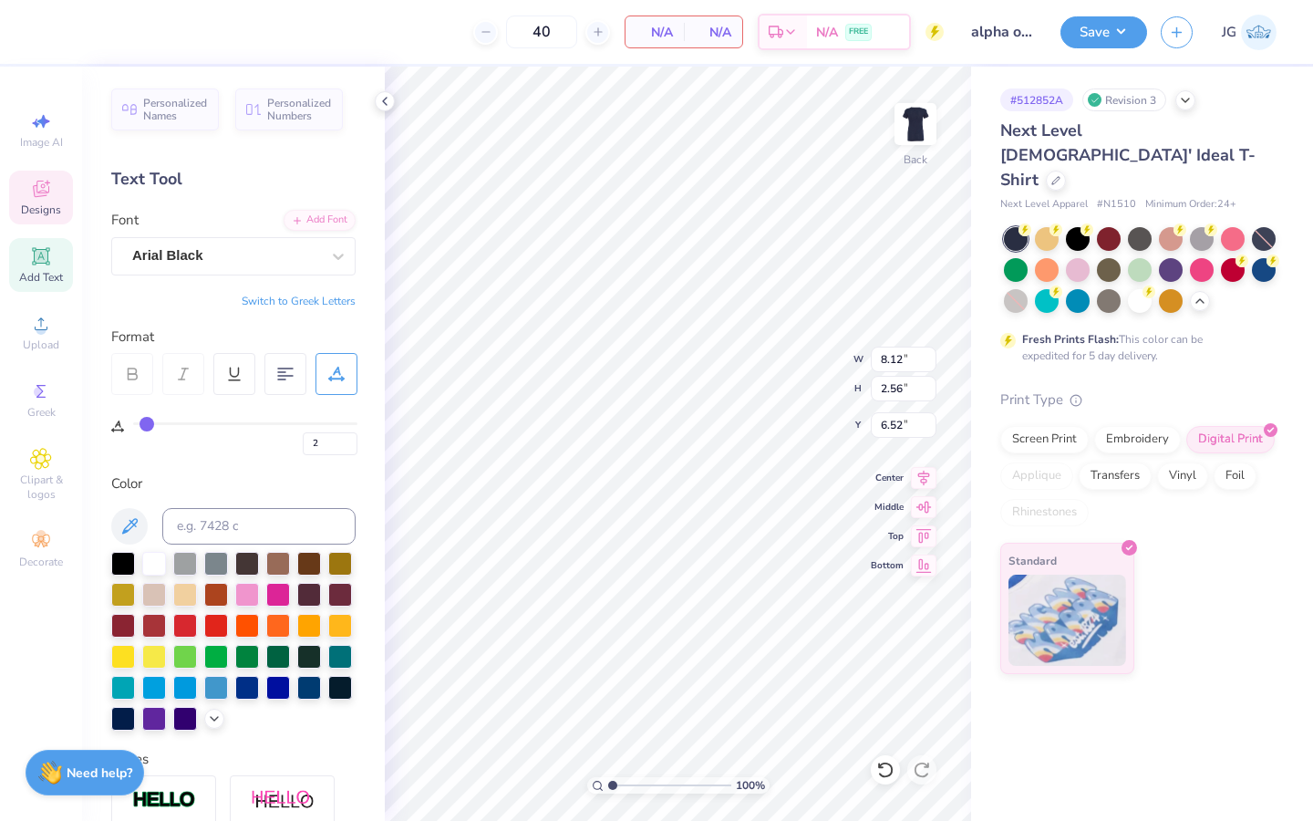
type input "3"
type input "2"
type input "1"
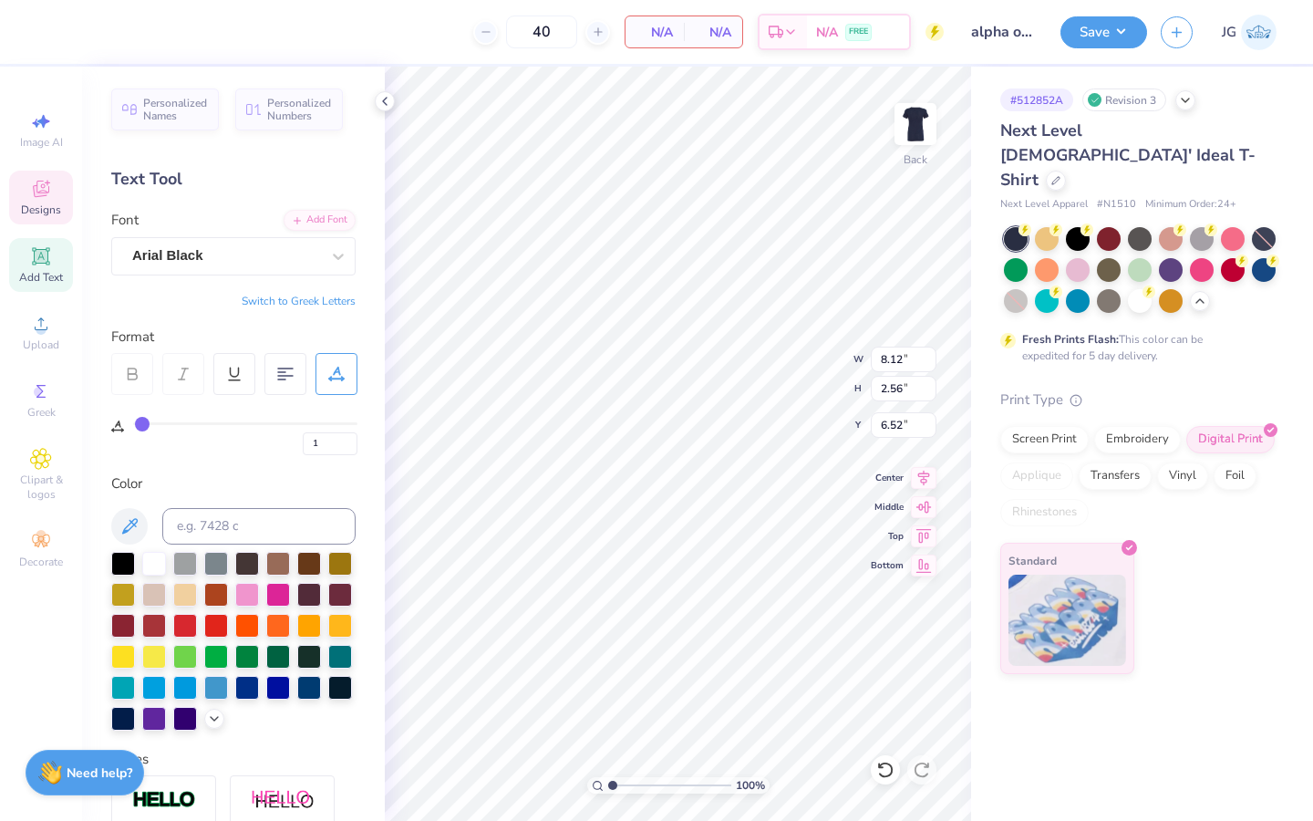
click at [142, 423] on input "range" at bounding box center [245, 423] width 224 height 3
type input "3"
click at [147, 423] on input "range" at bounding box center [245, 423] width 224 height 3
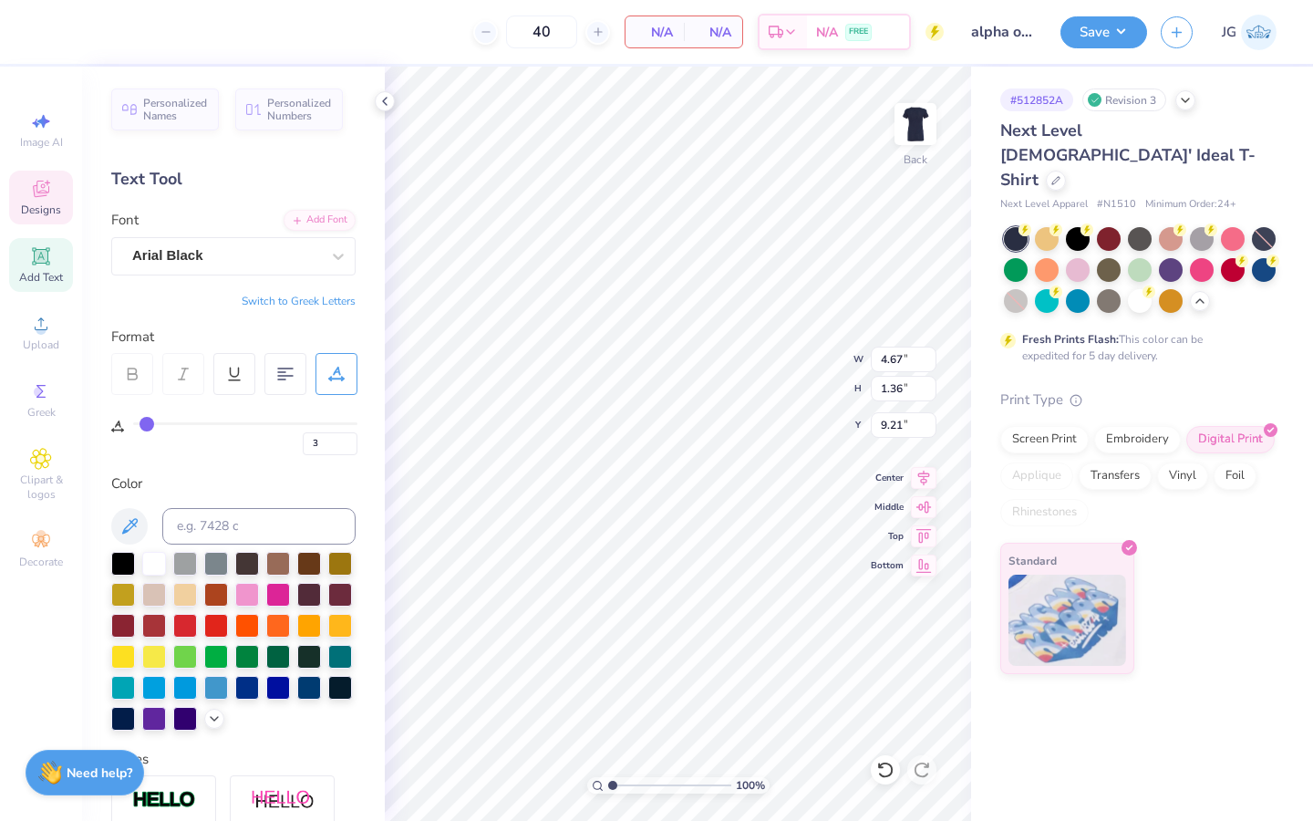
type input "4.67"
type input "1.36"
type input "9.21"
type input "0"
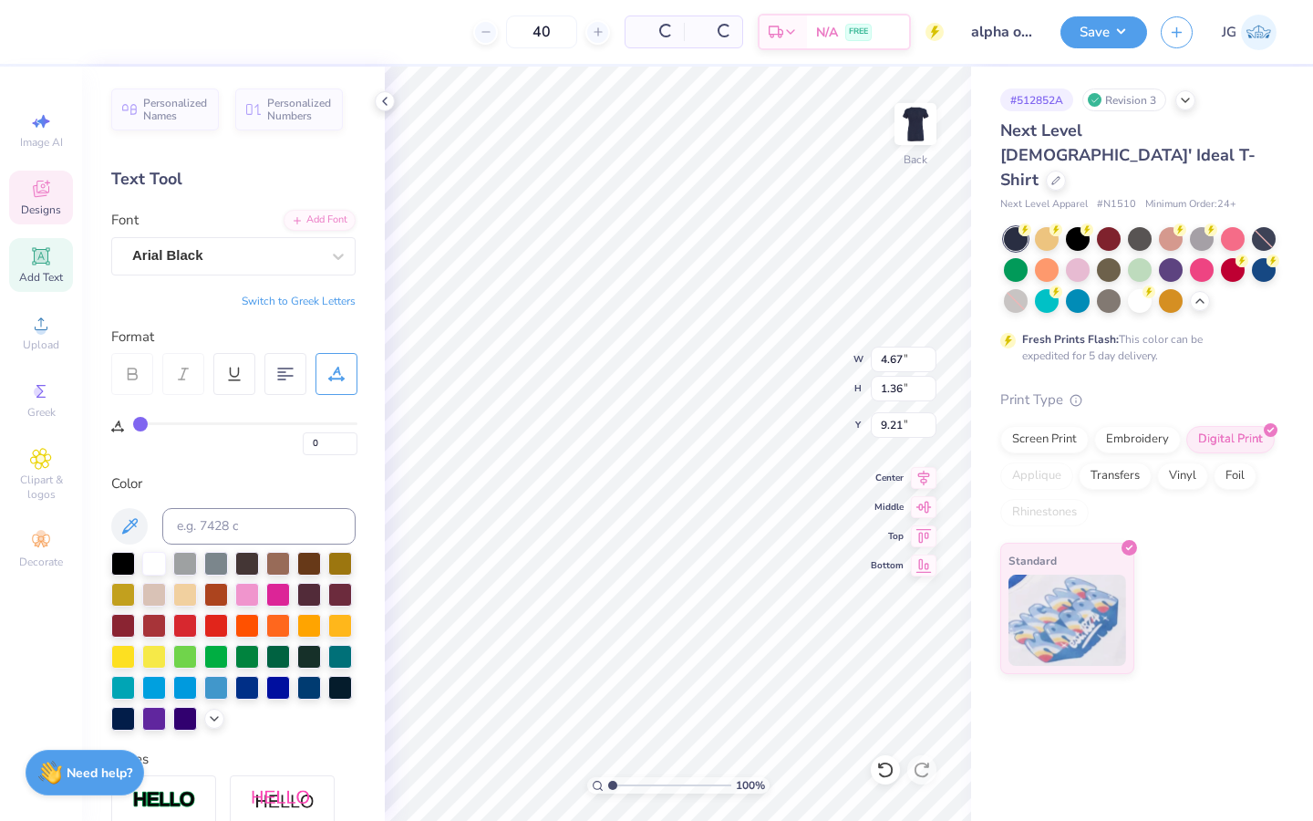
type input "9.08"
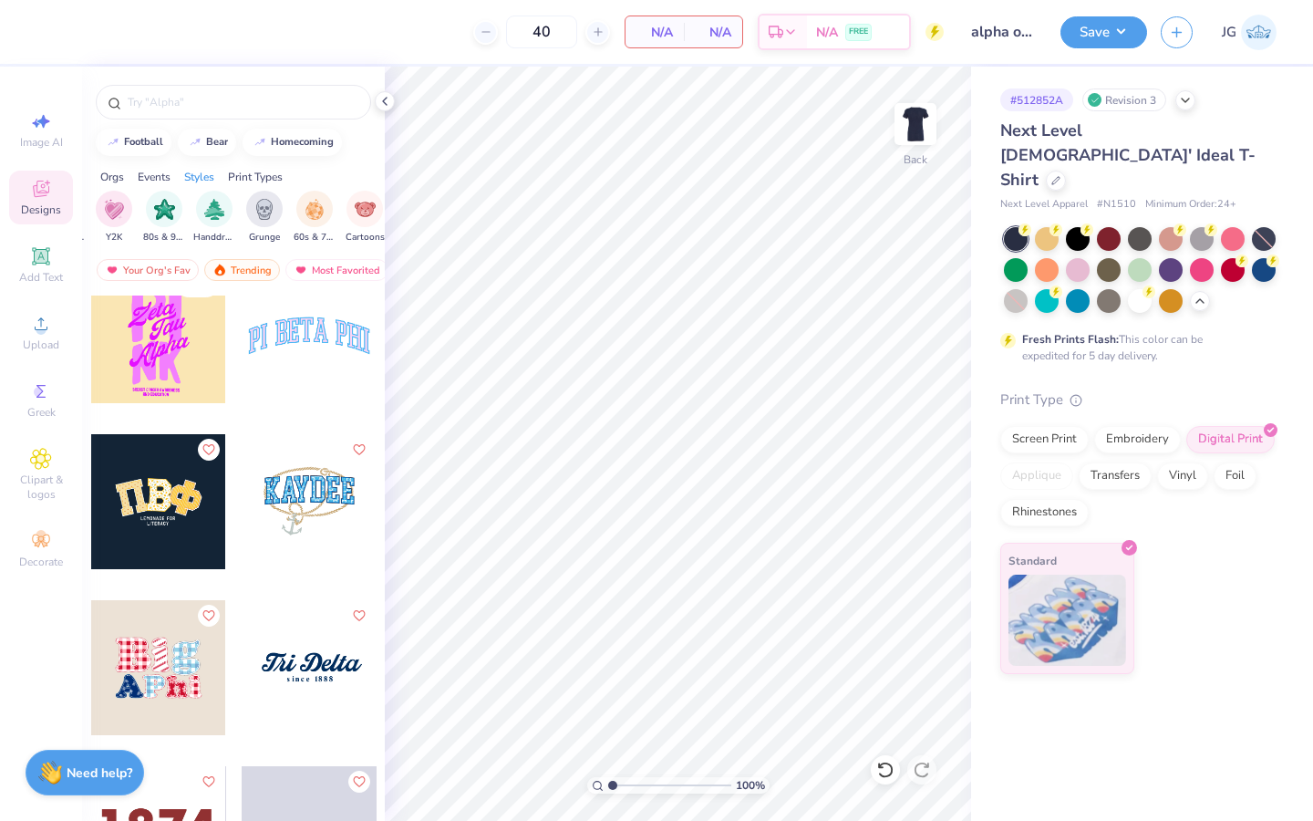
scroll to position [2186, 0]
click at [324, 308] on div at bounding box center [309, 334] width 135 height 135
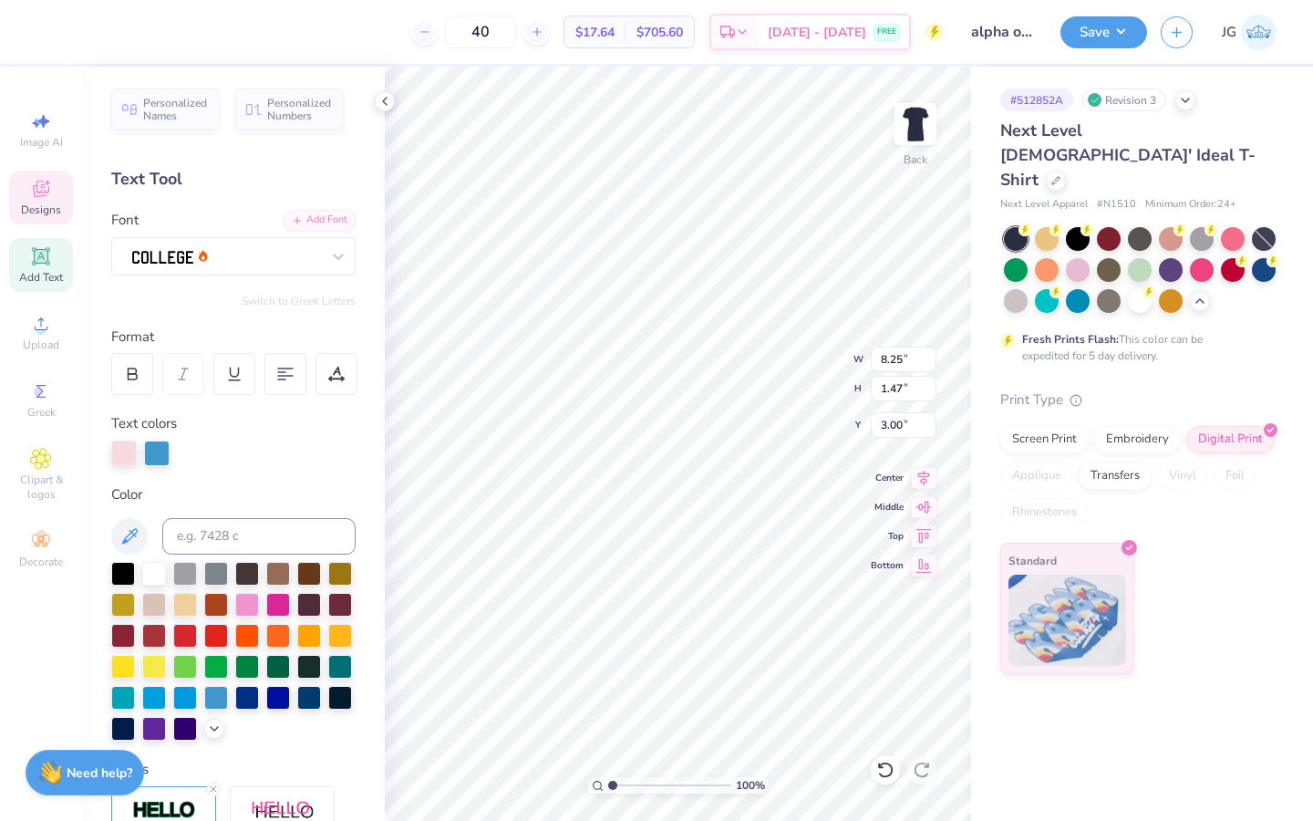
scroll to position [0, 0]
type textarea "alpha omicron pi"
type input "9.93"
type input "1.33"
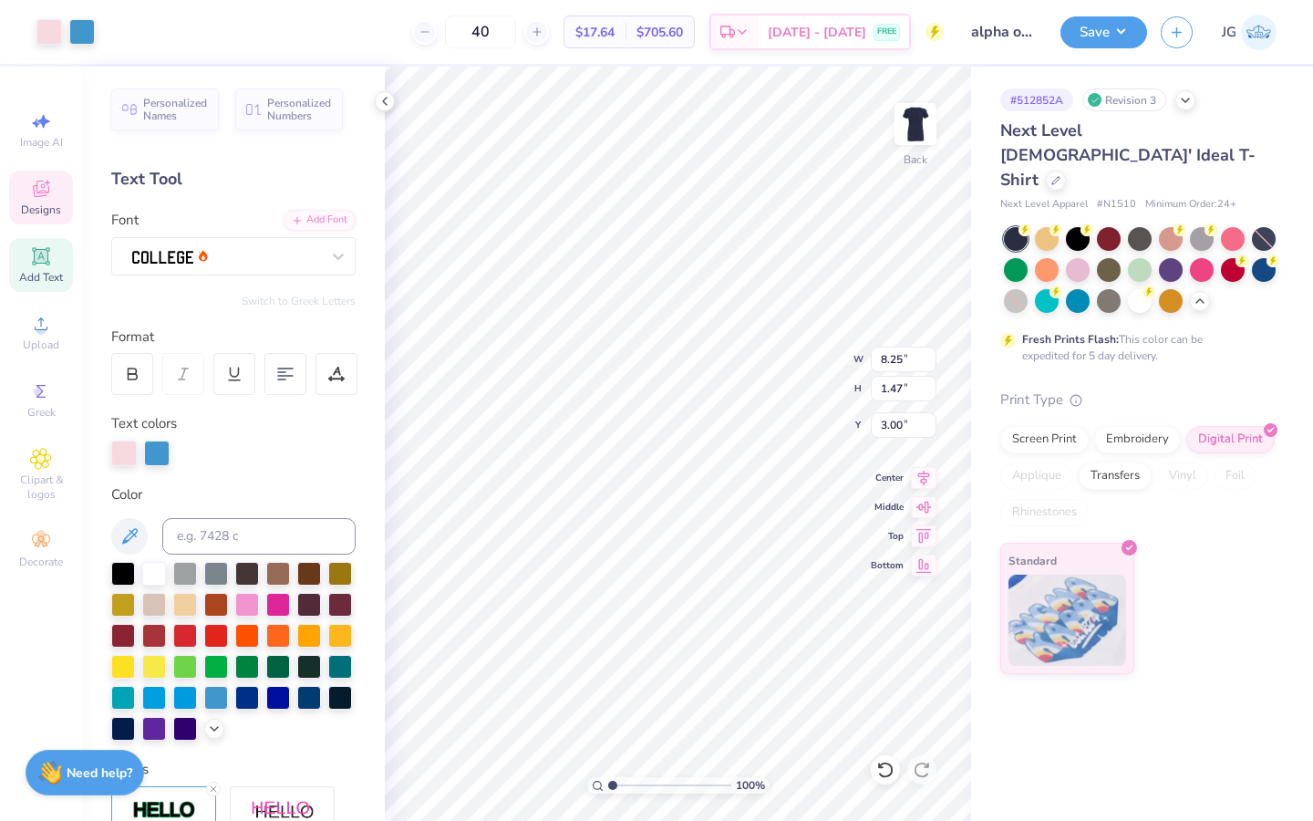
type input "3.14"
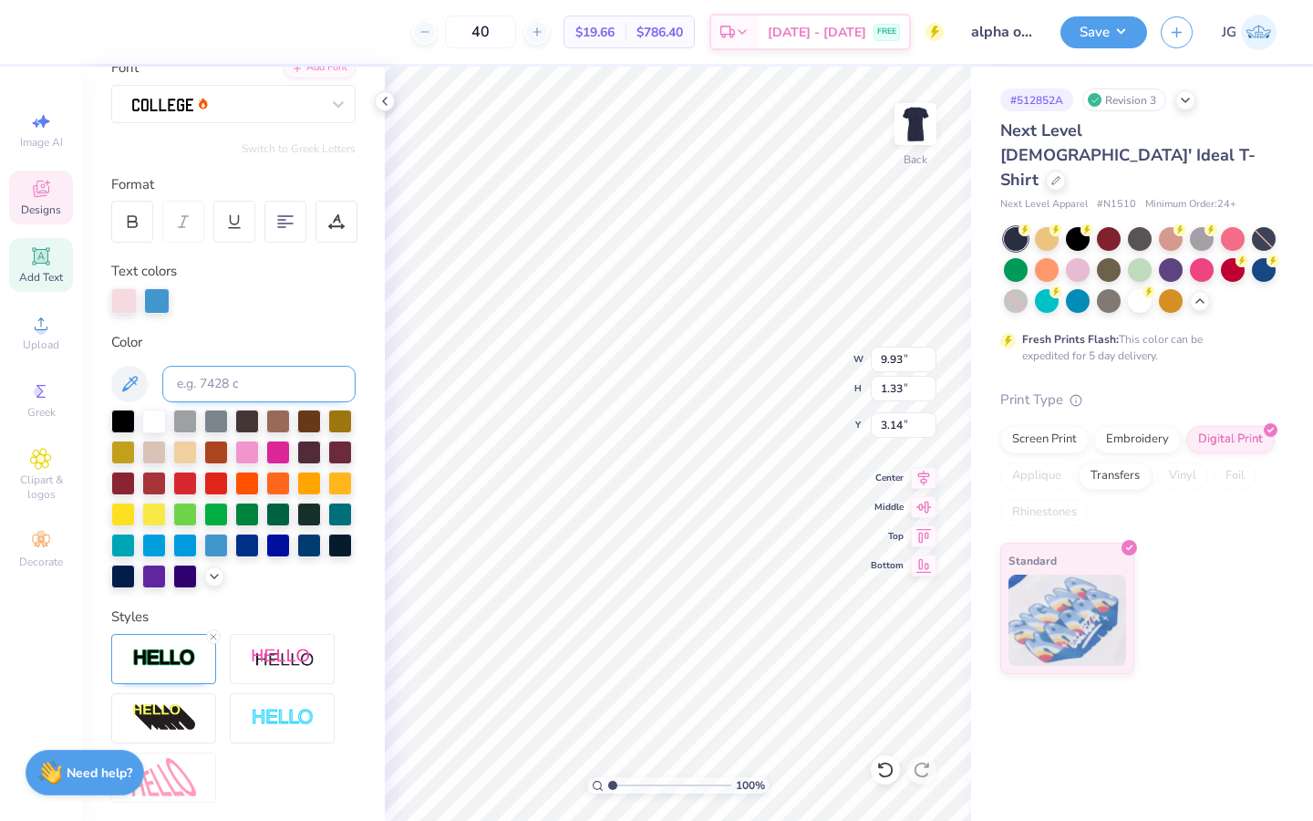
scroll to position [310, 0]
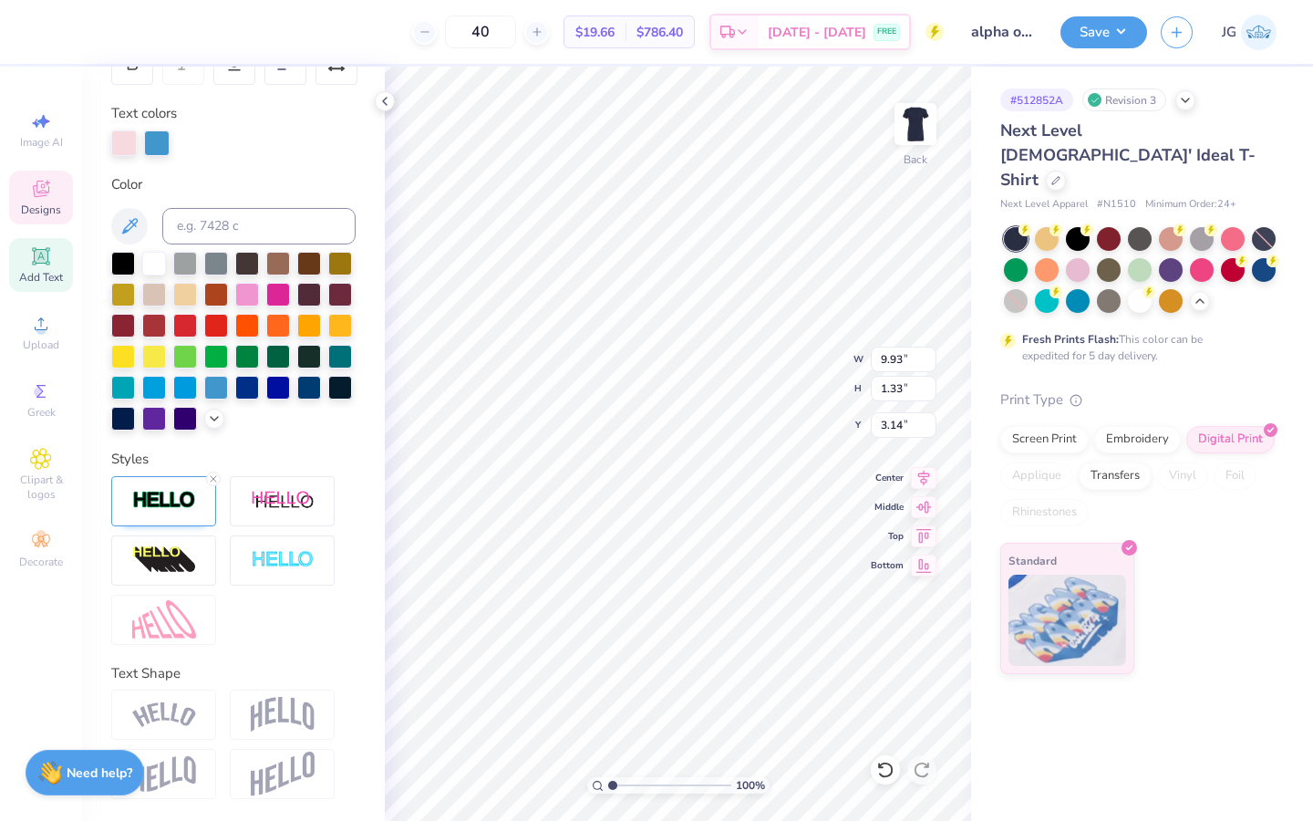
click at [271, 709] on img at bounding box center [283, 714] width 64 height 35
click at [288, 630] on div at bounding box center [233, 560] width 244 height 169
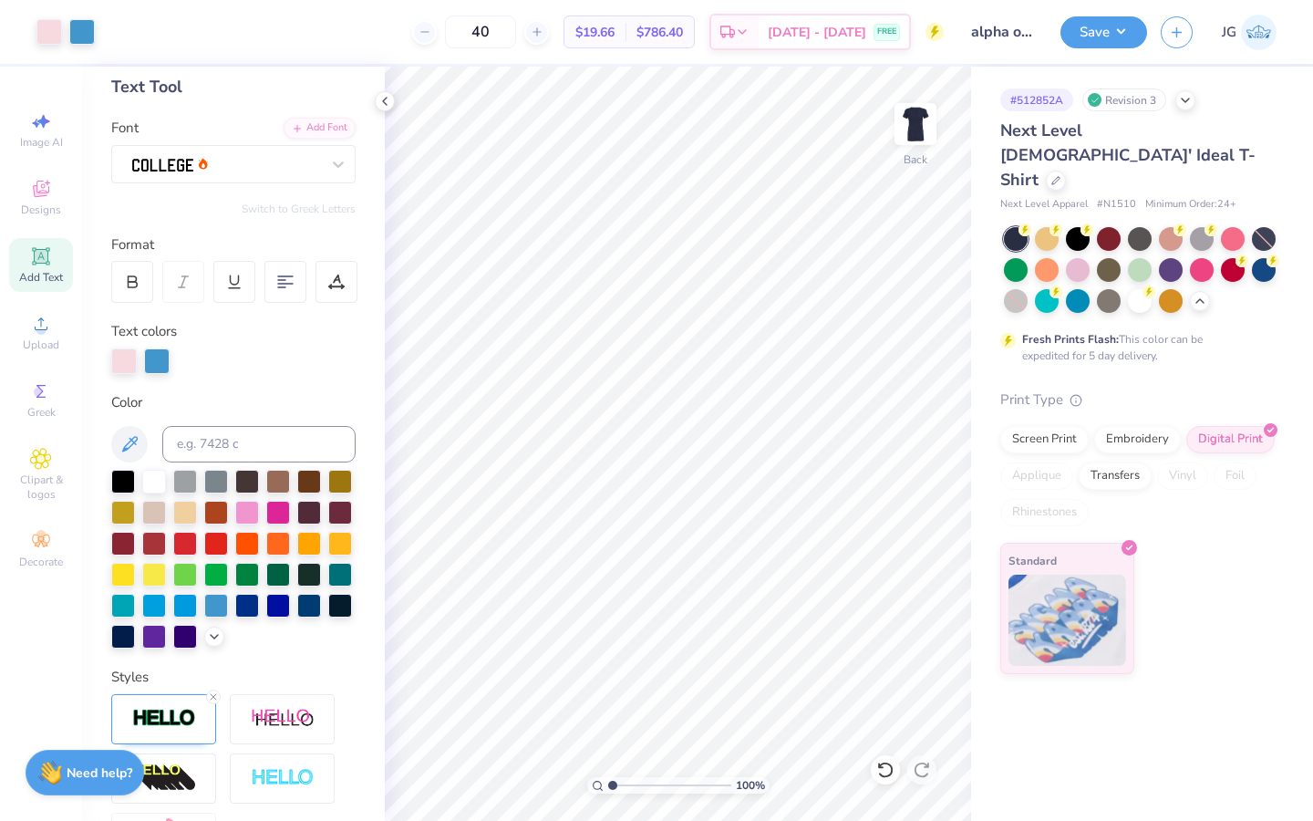
scroll to position [0, 0]
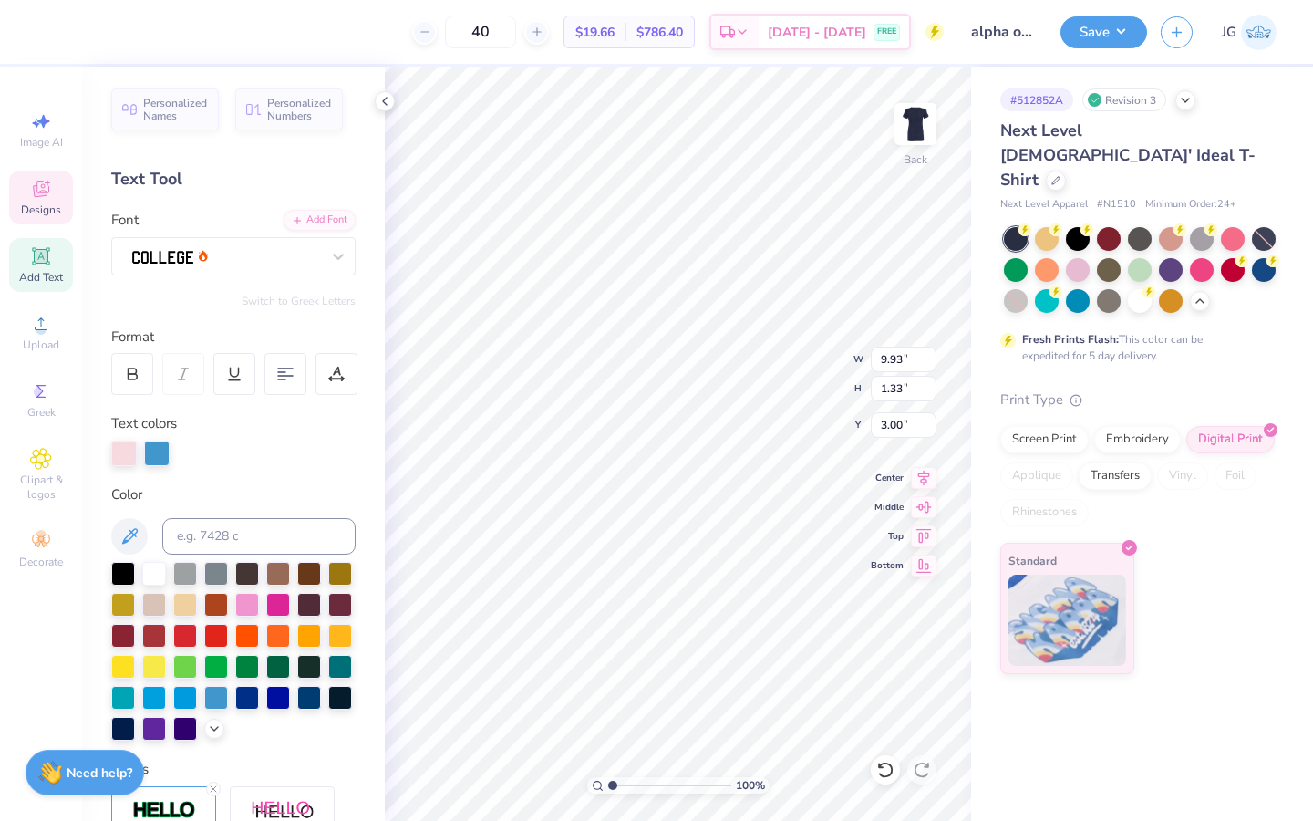
type input "3.00"
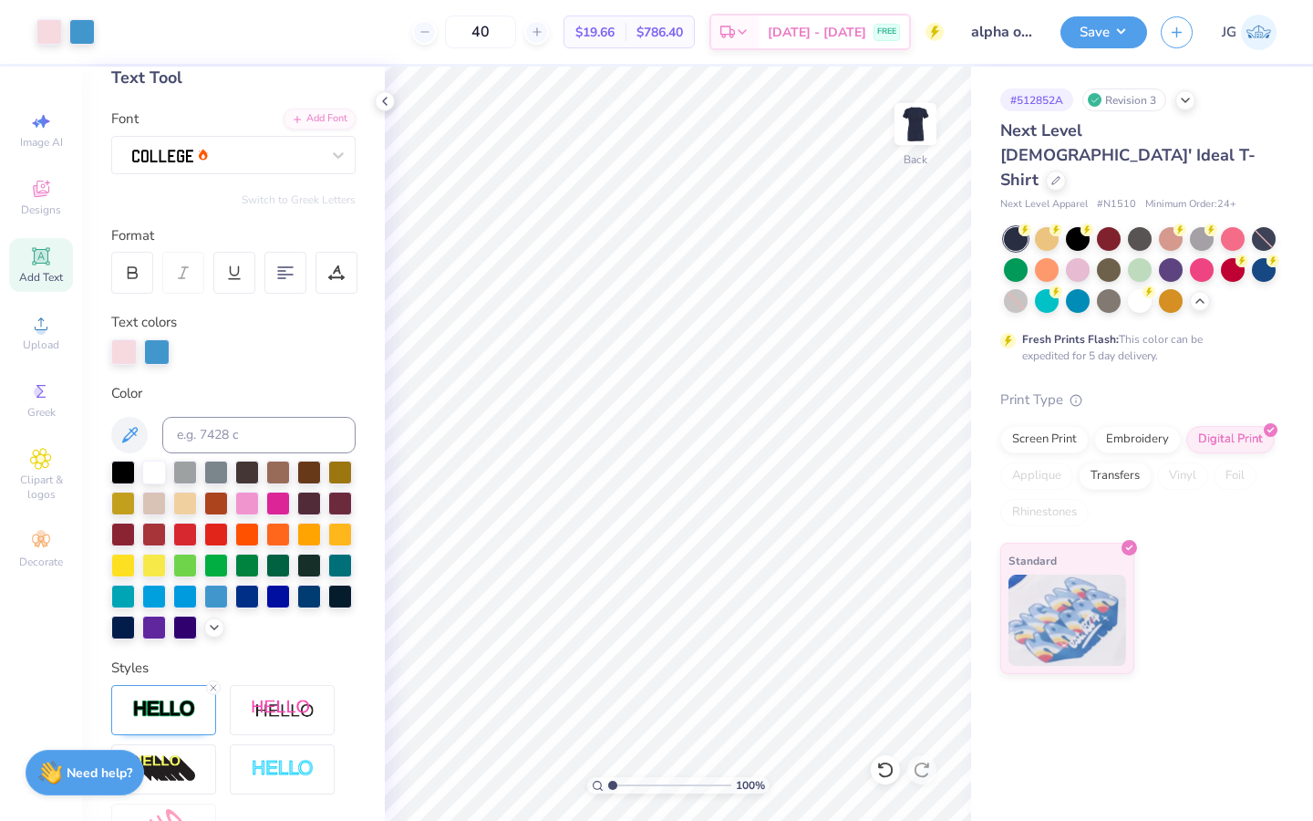
scroll to position [5, 0]
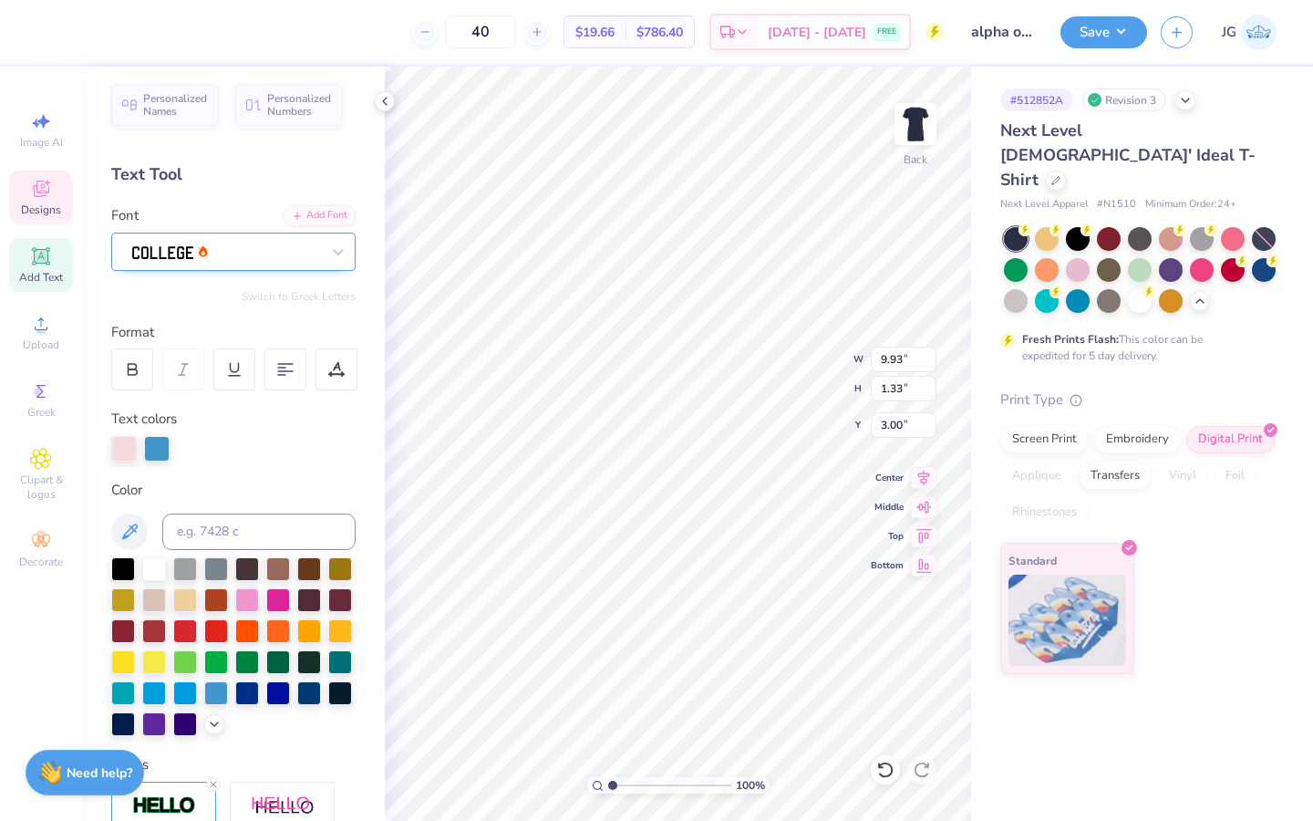
click at [263, 257] on div at bounding box center [225, 251] width 191 height 28
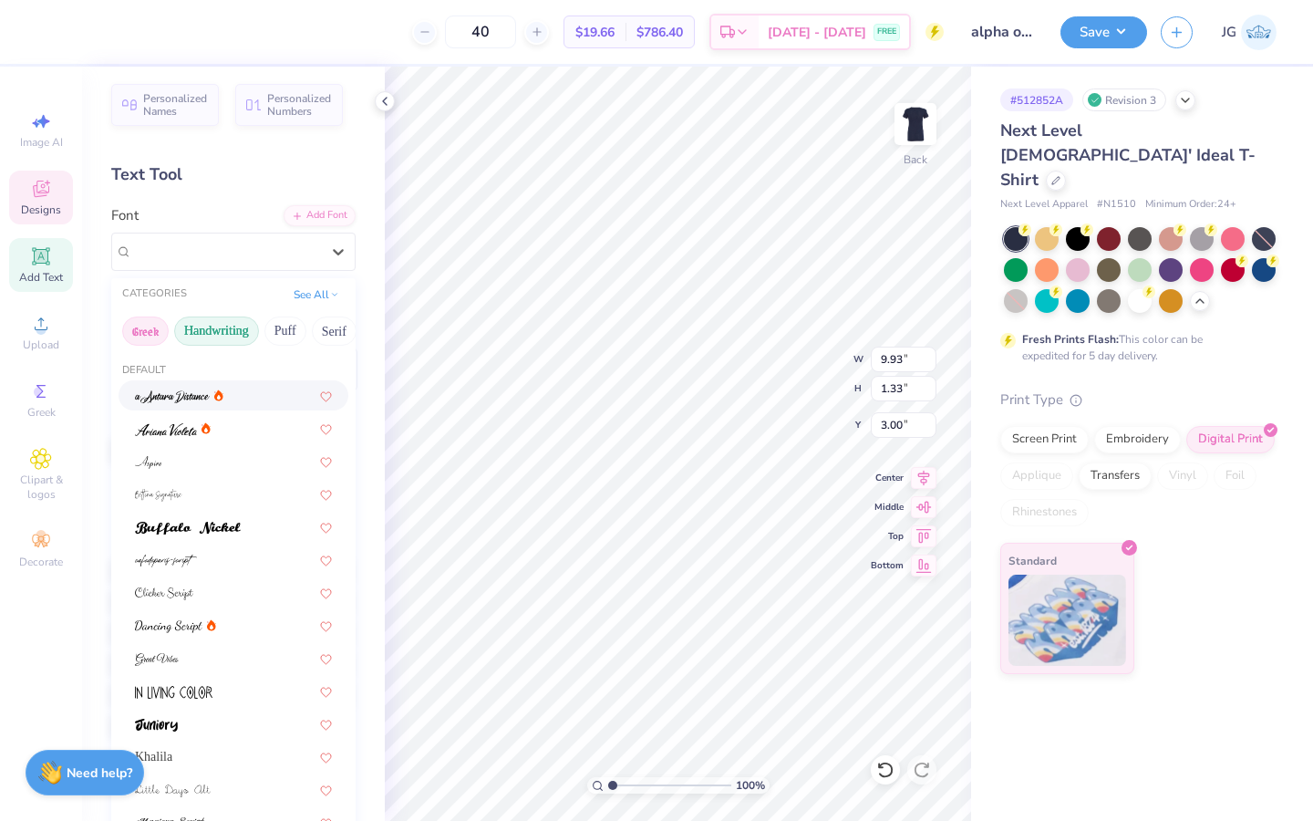
click at [145, 326] on button "Greek" at bounding box center [145, 330] width 46 height 29
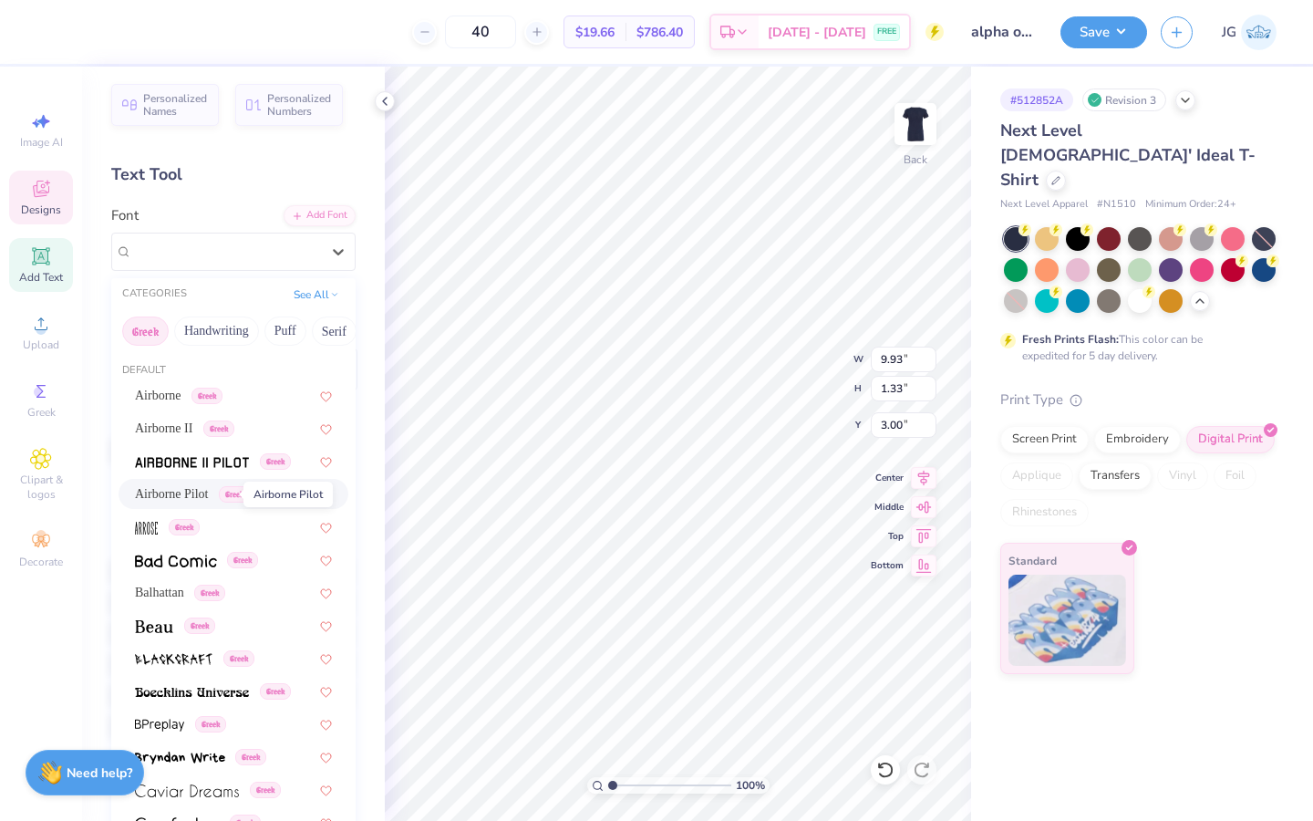
click at [184, 491] on span "Airborne Pilot" at bounding box center [172, 493] width 74 height 19
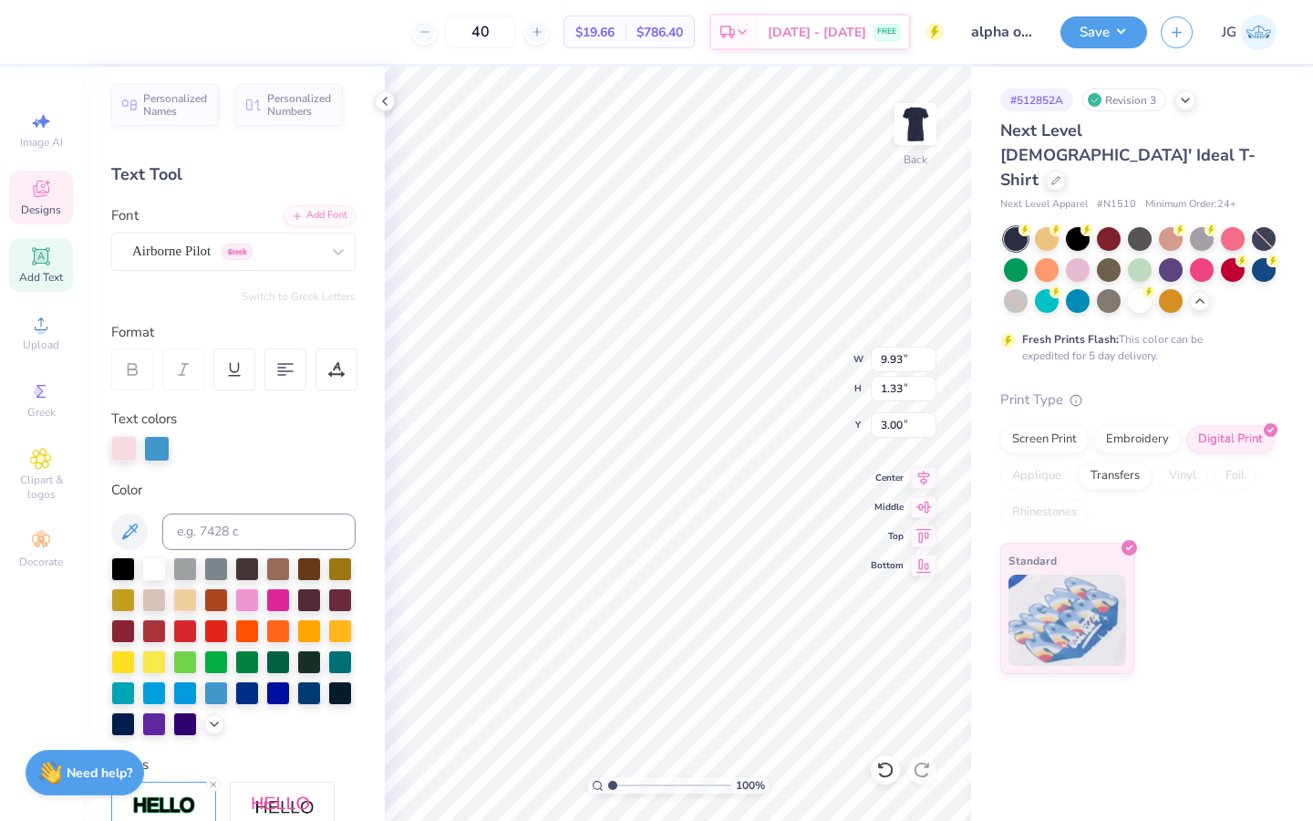
type input "11.65"
type input "1.02"
type input "3.23"
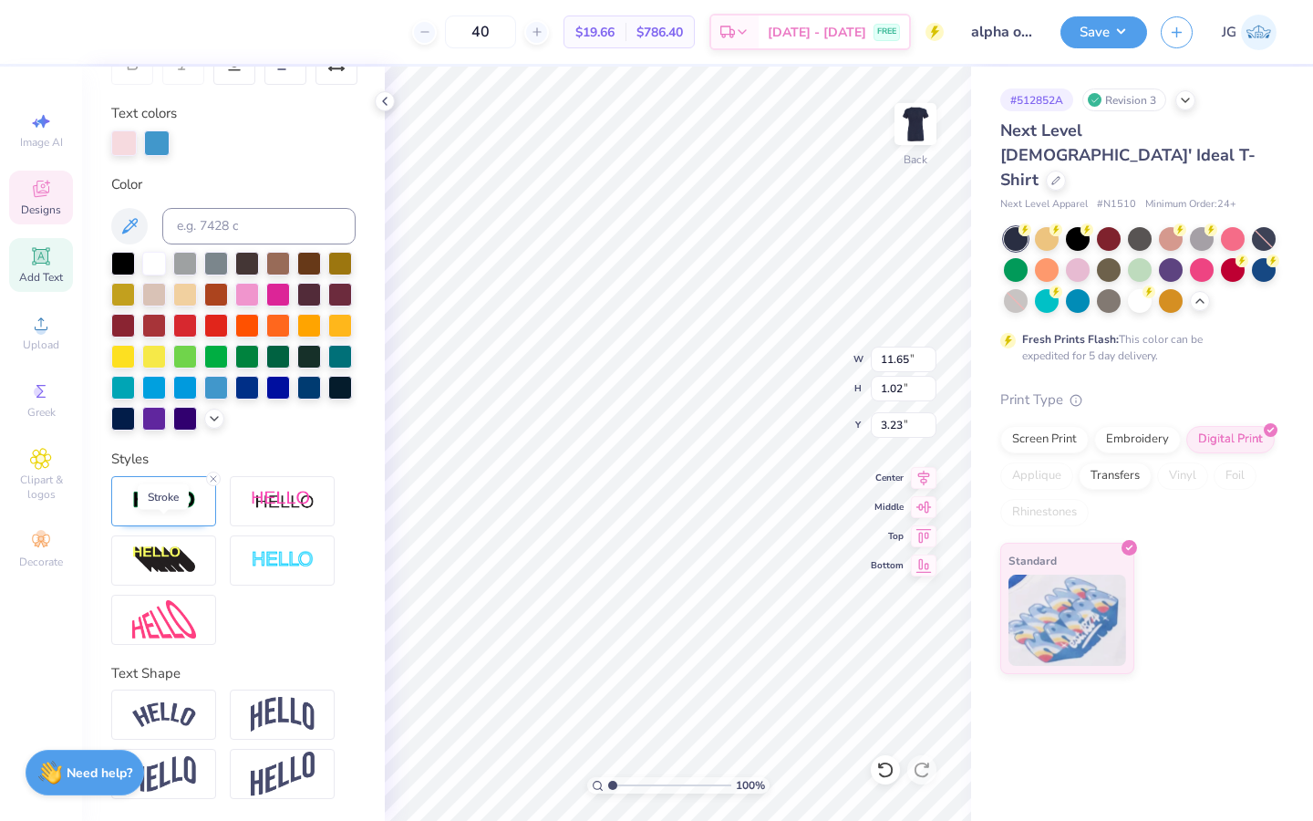
scroll to position [0, 0]
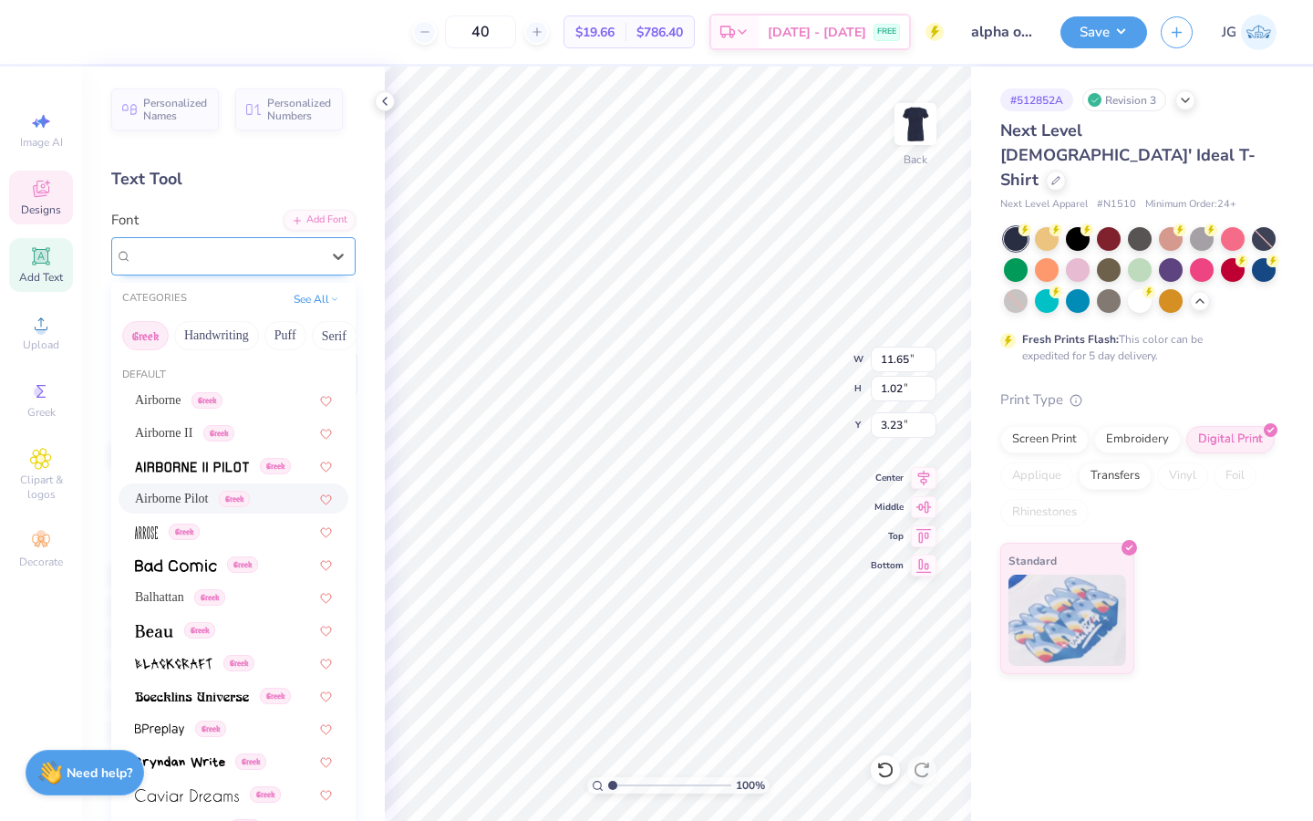
click at [182, 262] on div "Airborne Pilot Greek" at bounding box center [225, 256] width 191 height 28
click at [194, 325] on button "Handwriting" at bounding box center [216, 335] width 85 height 29
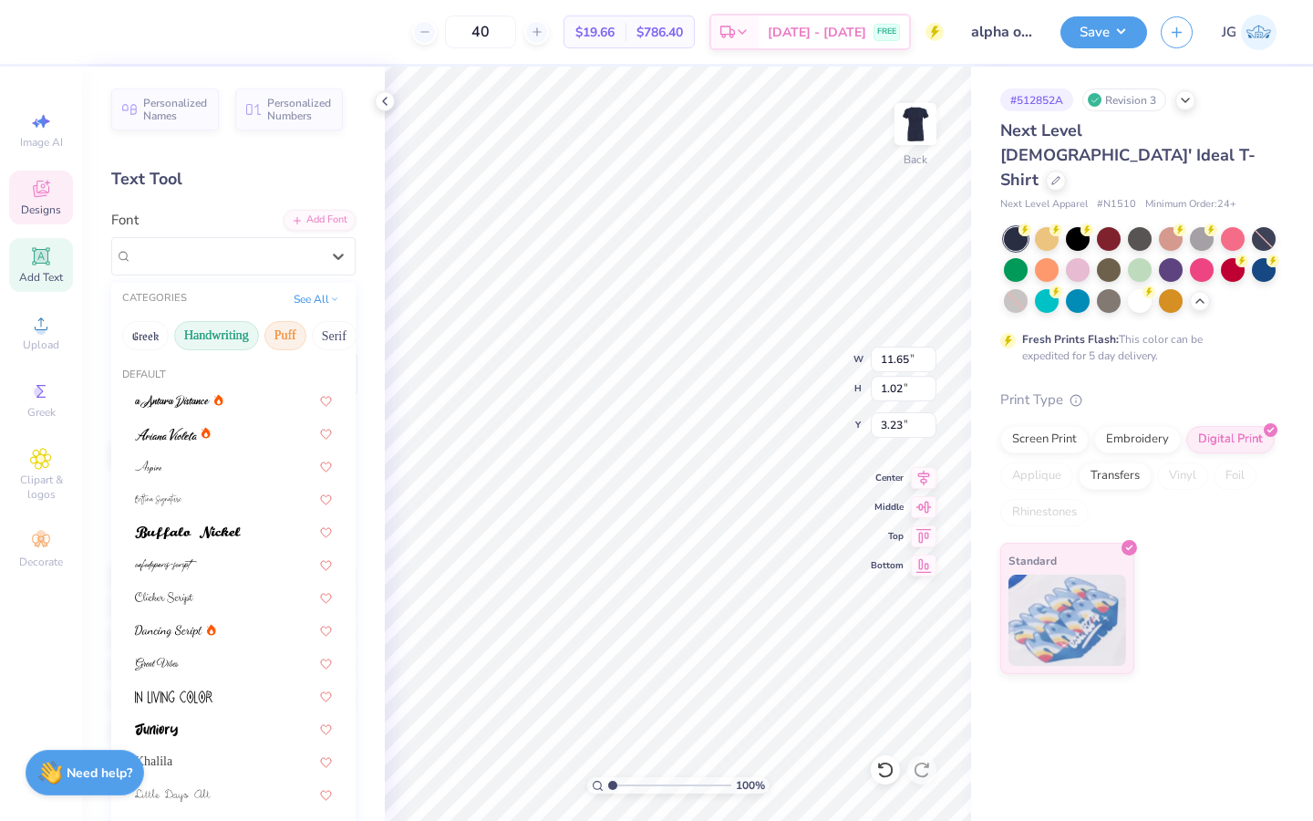
click at [269, 330] on button "Puff" at bounding box center [285, 335] width 42 height 29
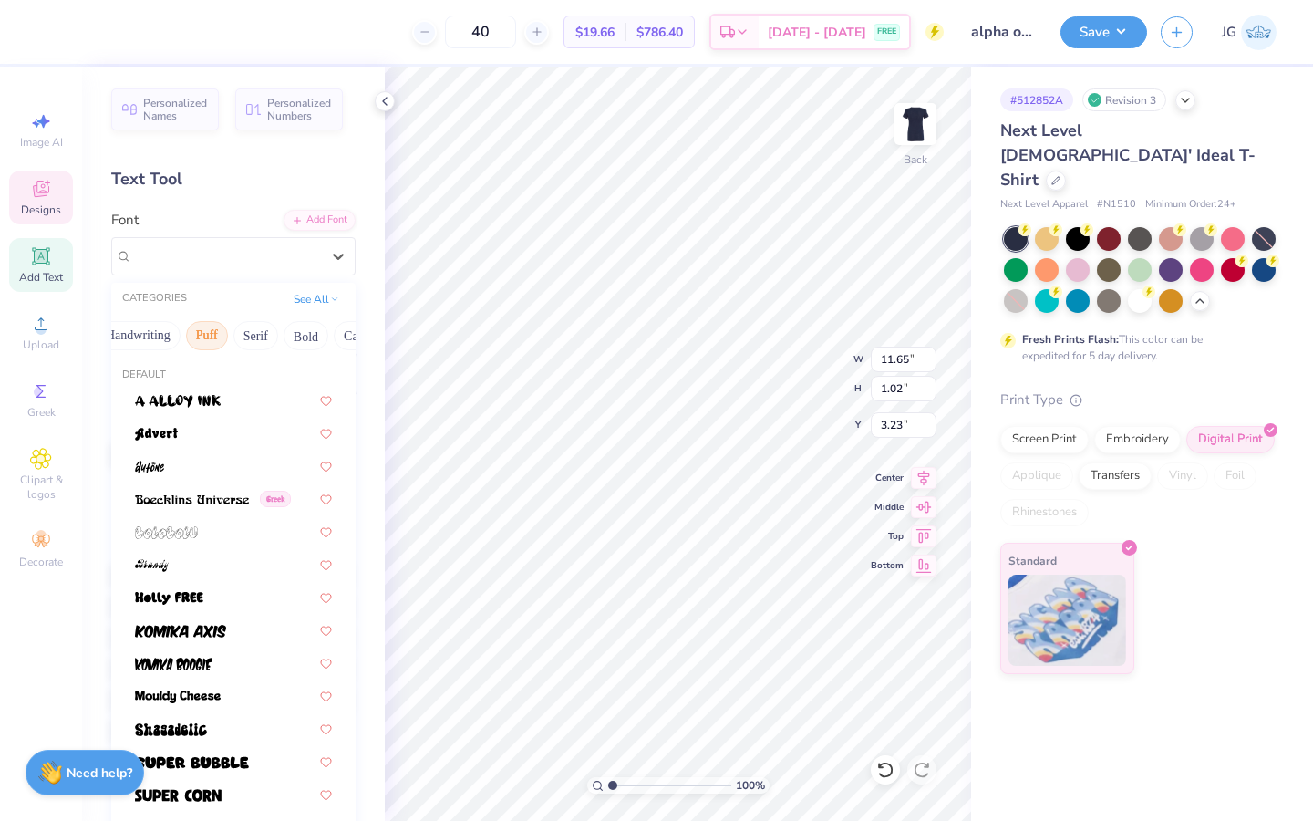
scroll to position [0, 80]
click at [294, 336] on button "Bold" at bounding box center [304, 335] width 45 height 29
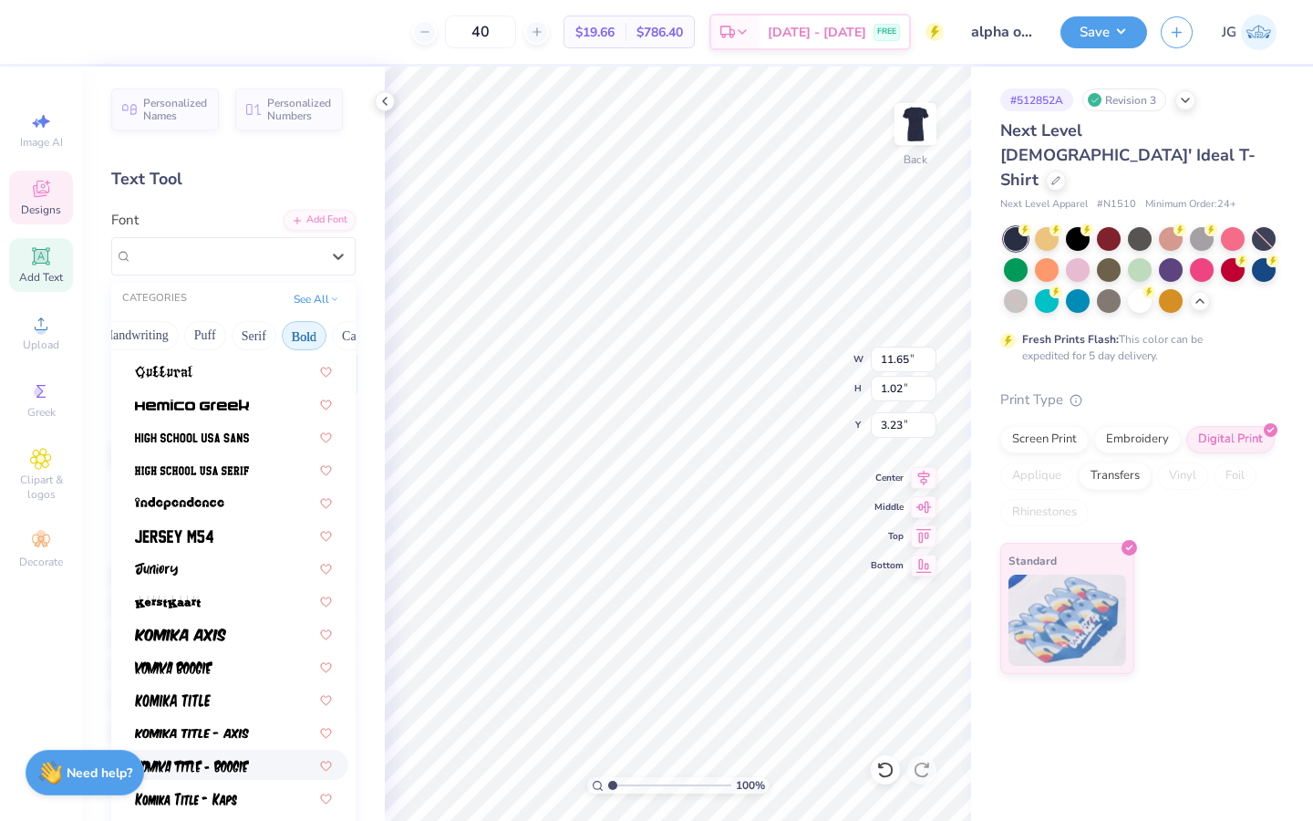
scroll to position [872, 0]
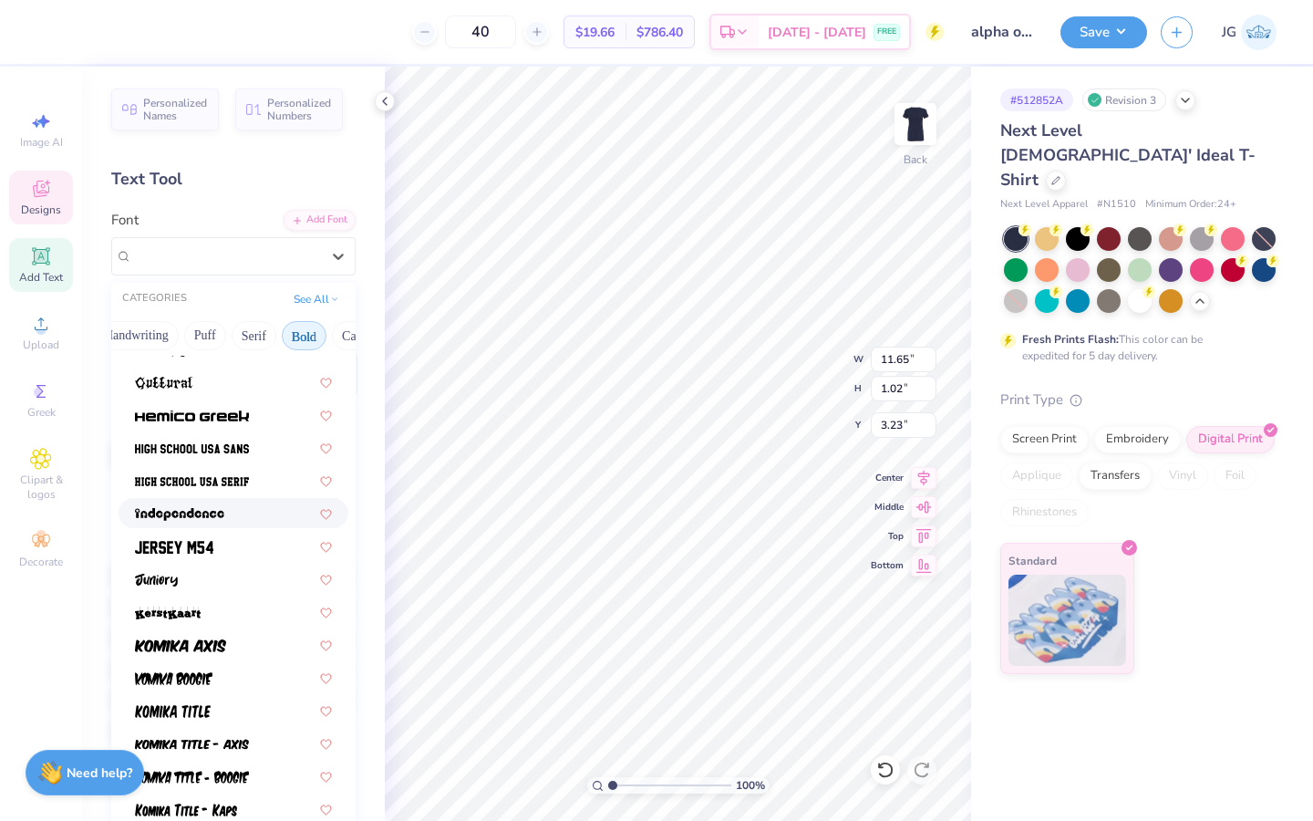
click at [197, 527] on div at bounding box center [234, 513] width 230 height 30
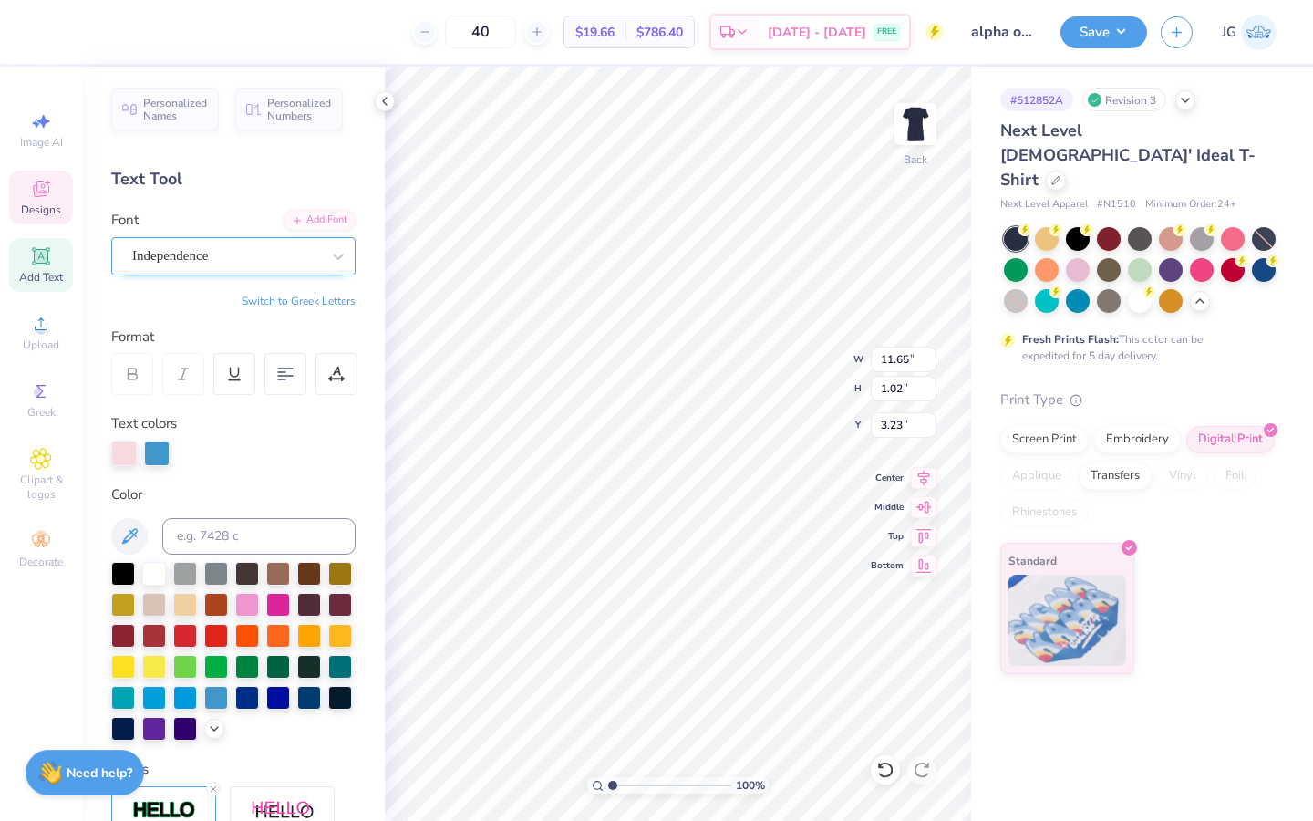
click at [246, 264] on div "Independence" at bounding box center [225, 256] width 191 height 28
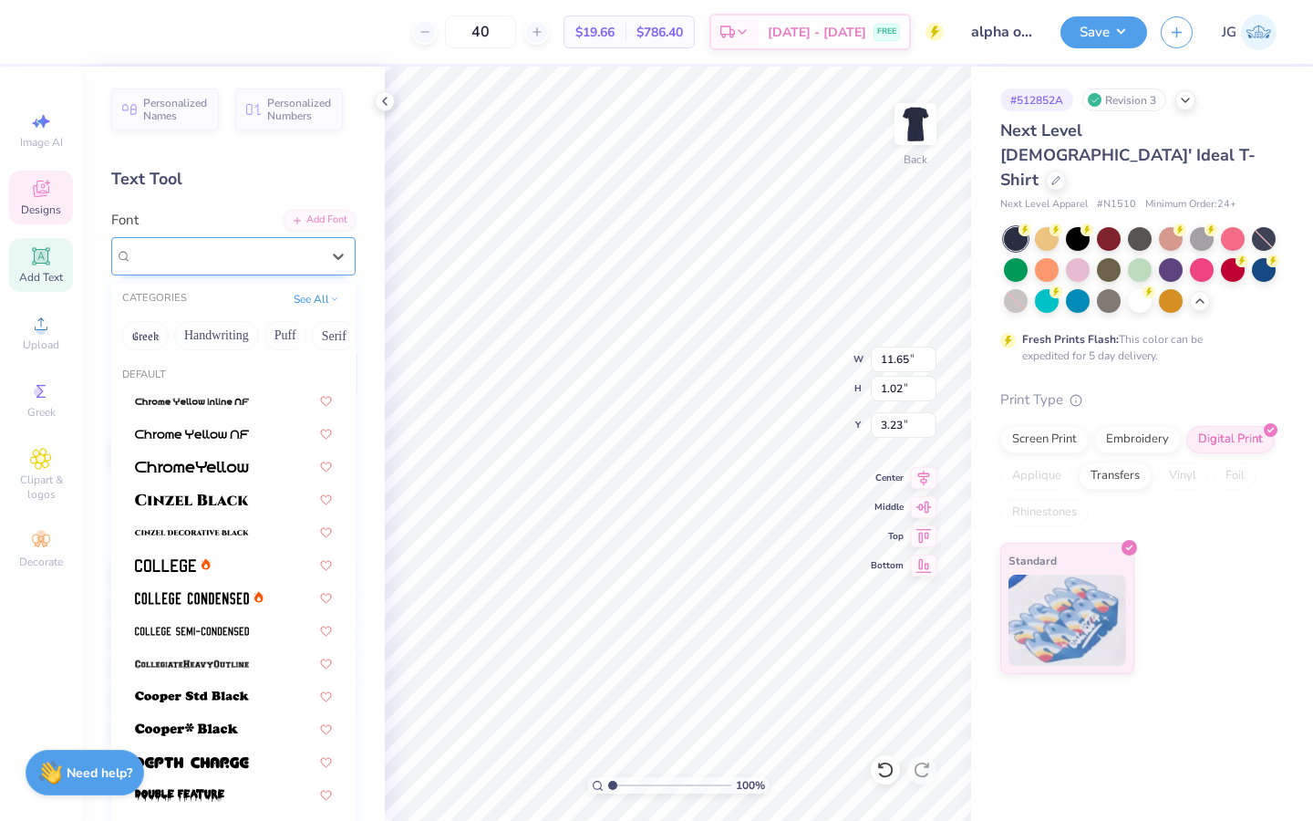
type input "9.96"
type input "1.06"
type input "3.21"
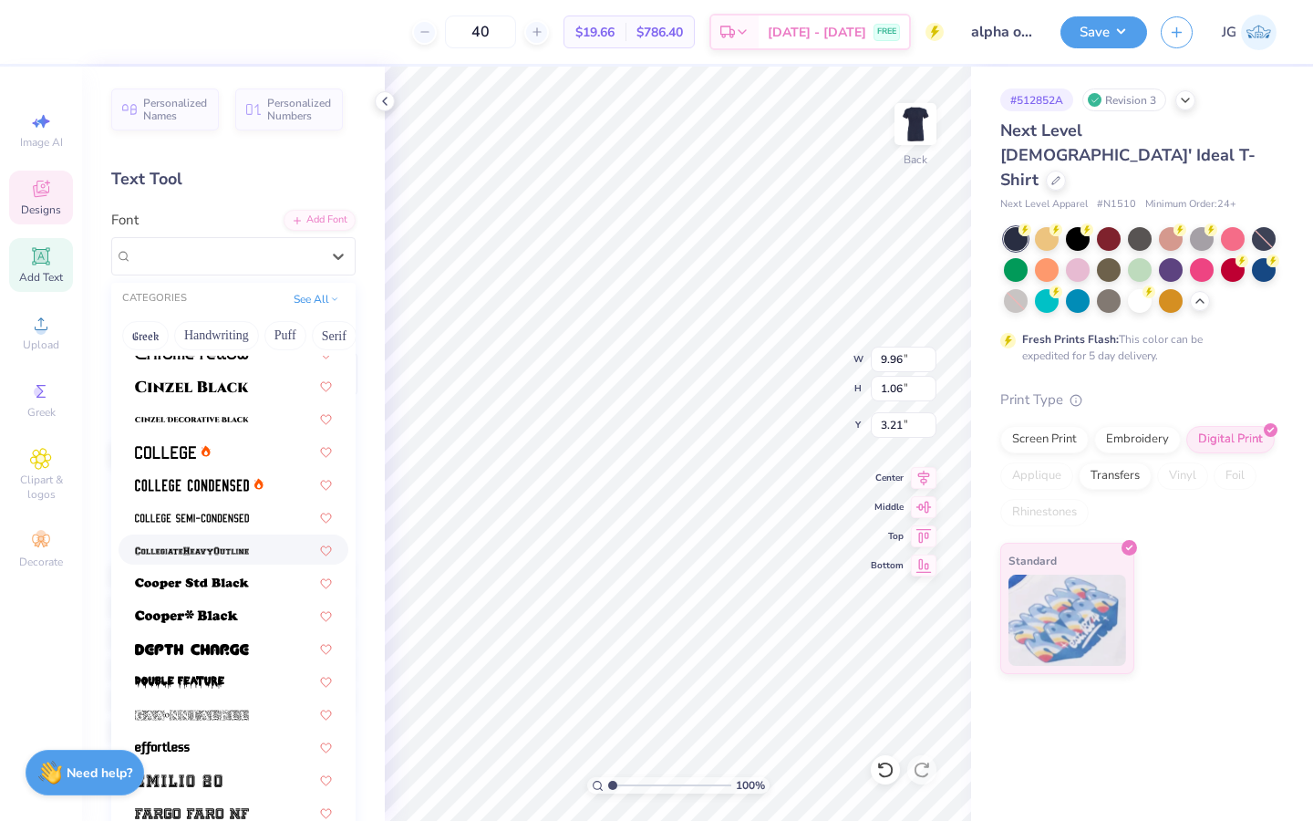
scroll to position [116, 0]
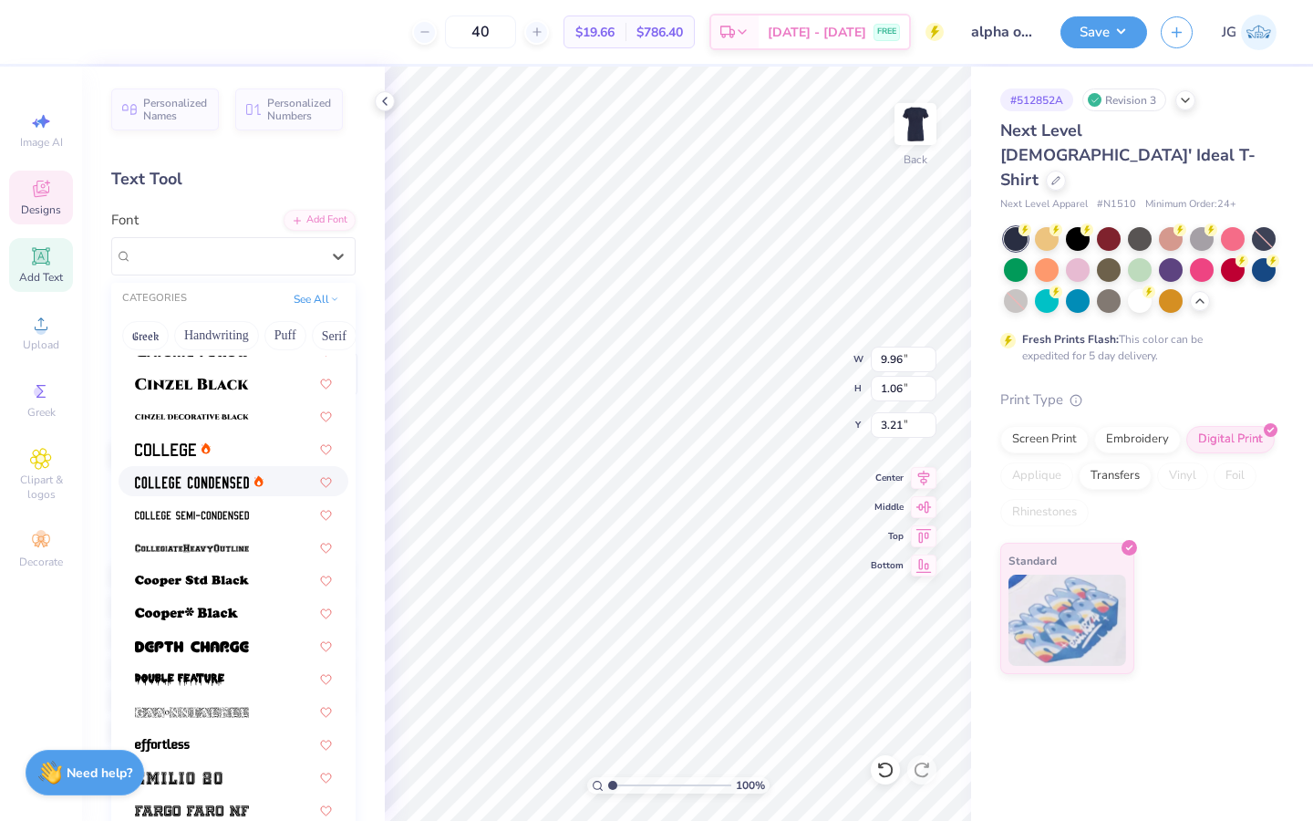
click at [215, 477] on img at bounding box center [192, 482] width 114 height 13
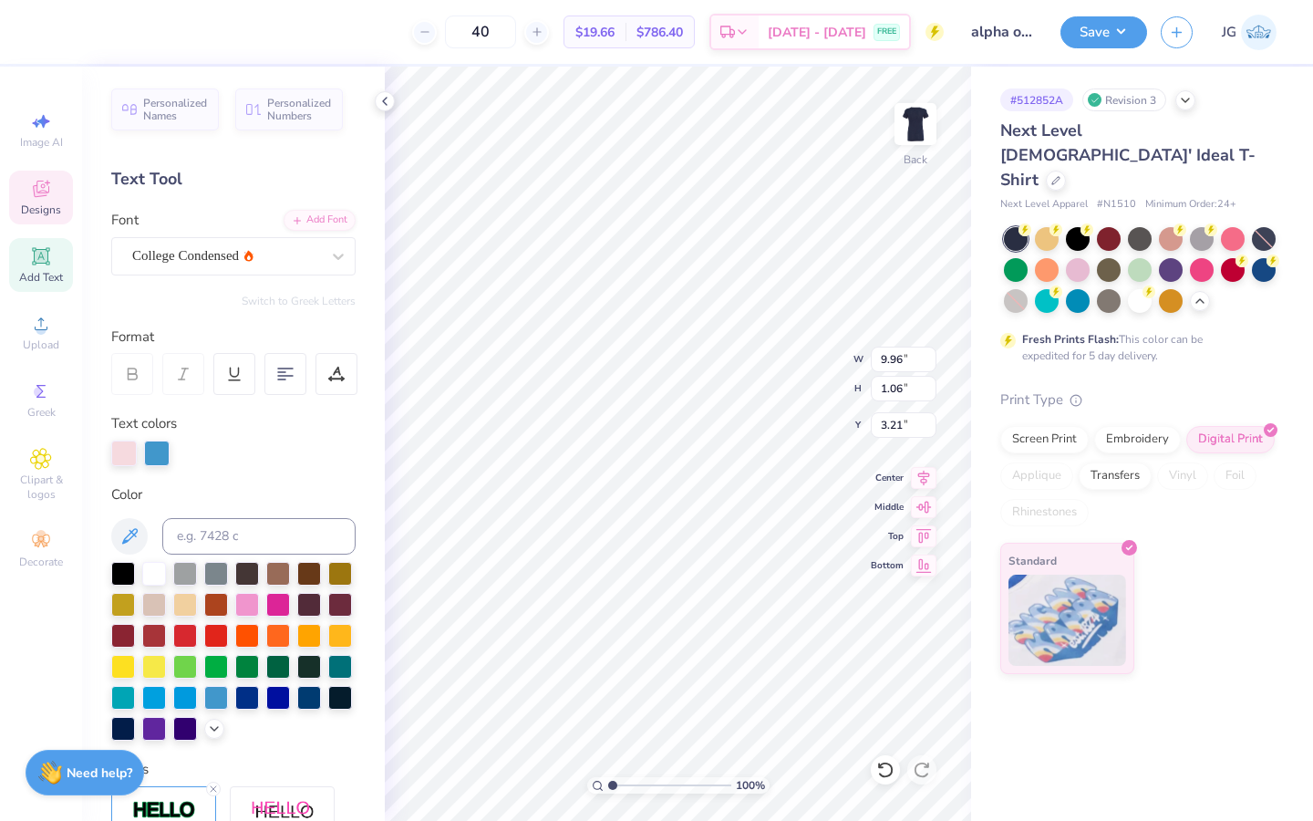
type input "7.79"
type input "0.95"
type input "3.26"
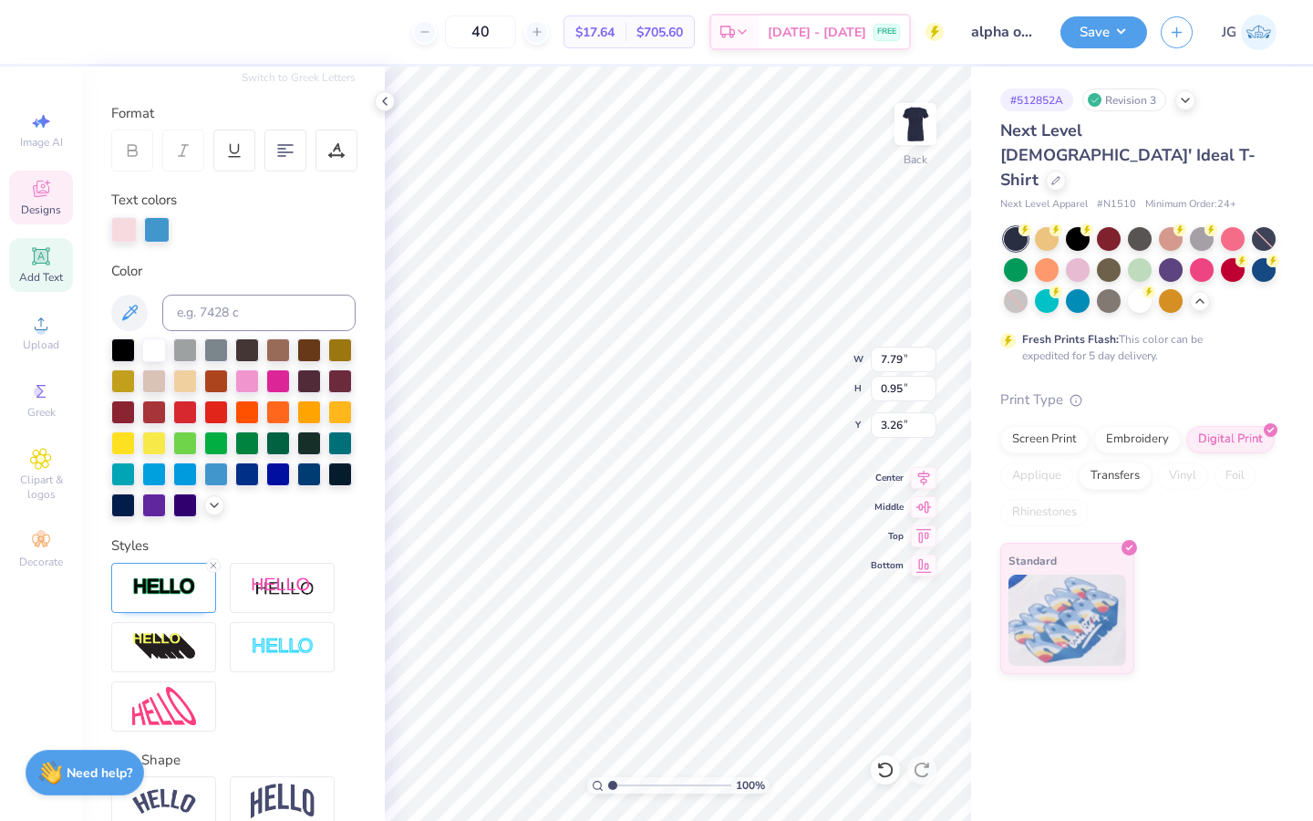
scroll to position [310, 0]
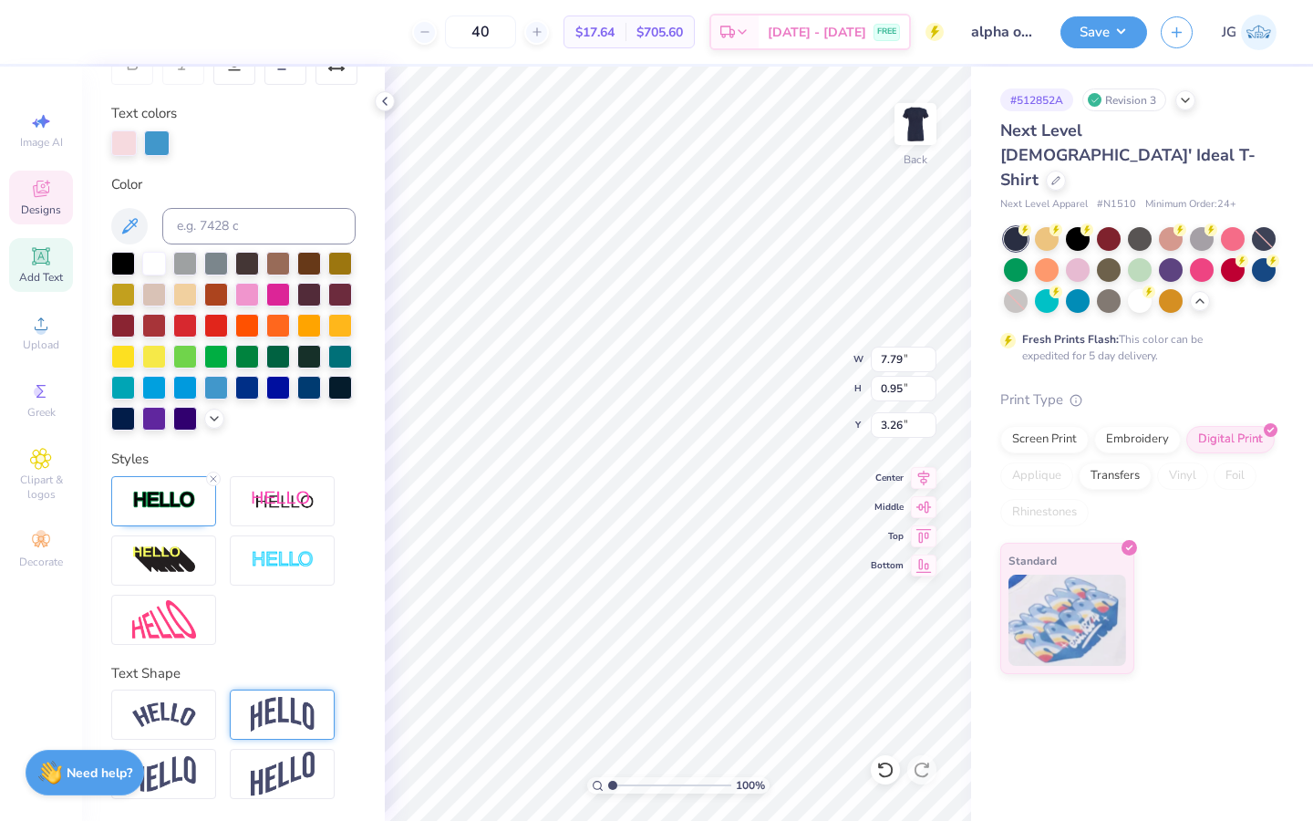
click at [272, 720] on img at bounding box center [283, 714] width 64 height 35
type input "2.56"
type input "2.46"
type input "0.46"
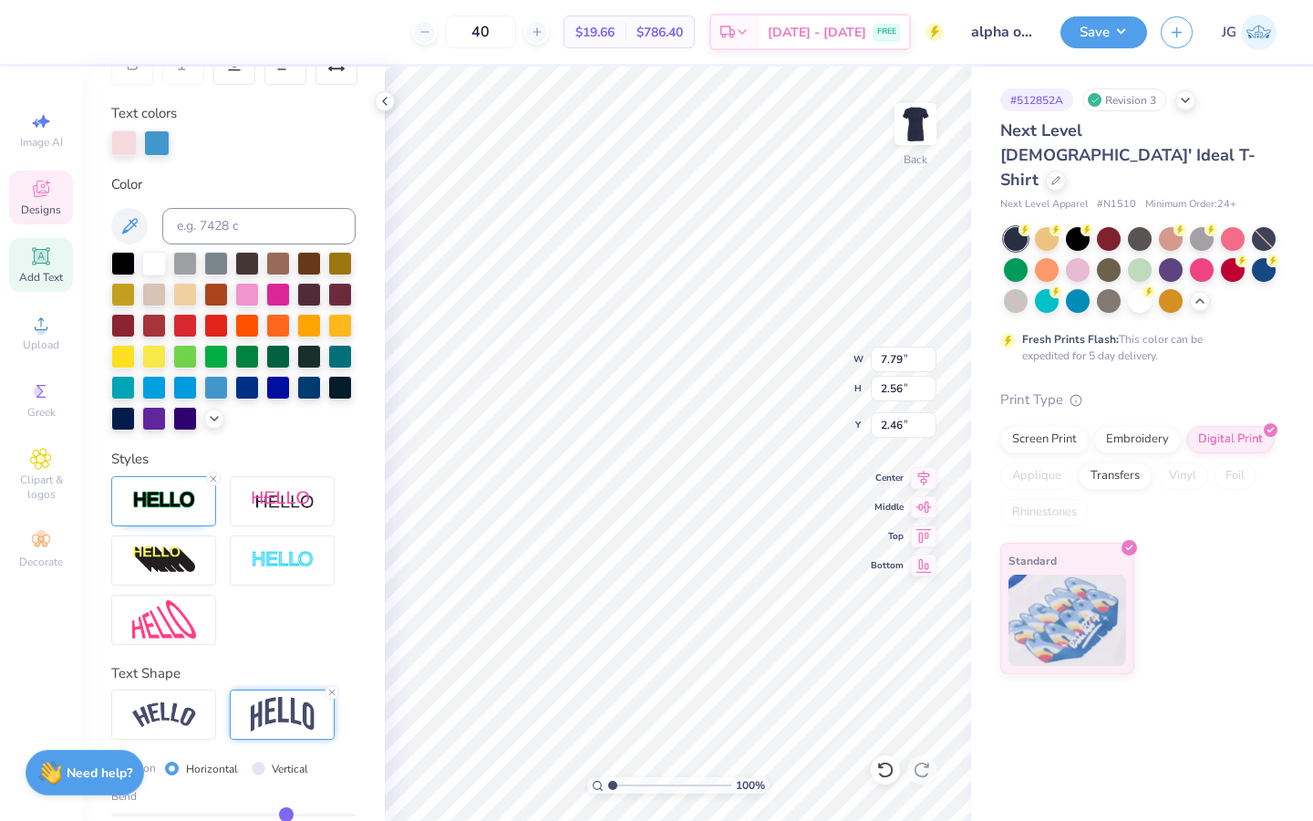
type input "0.45"
type input "0.44"
type input "0.41"
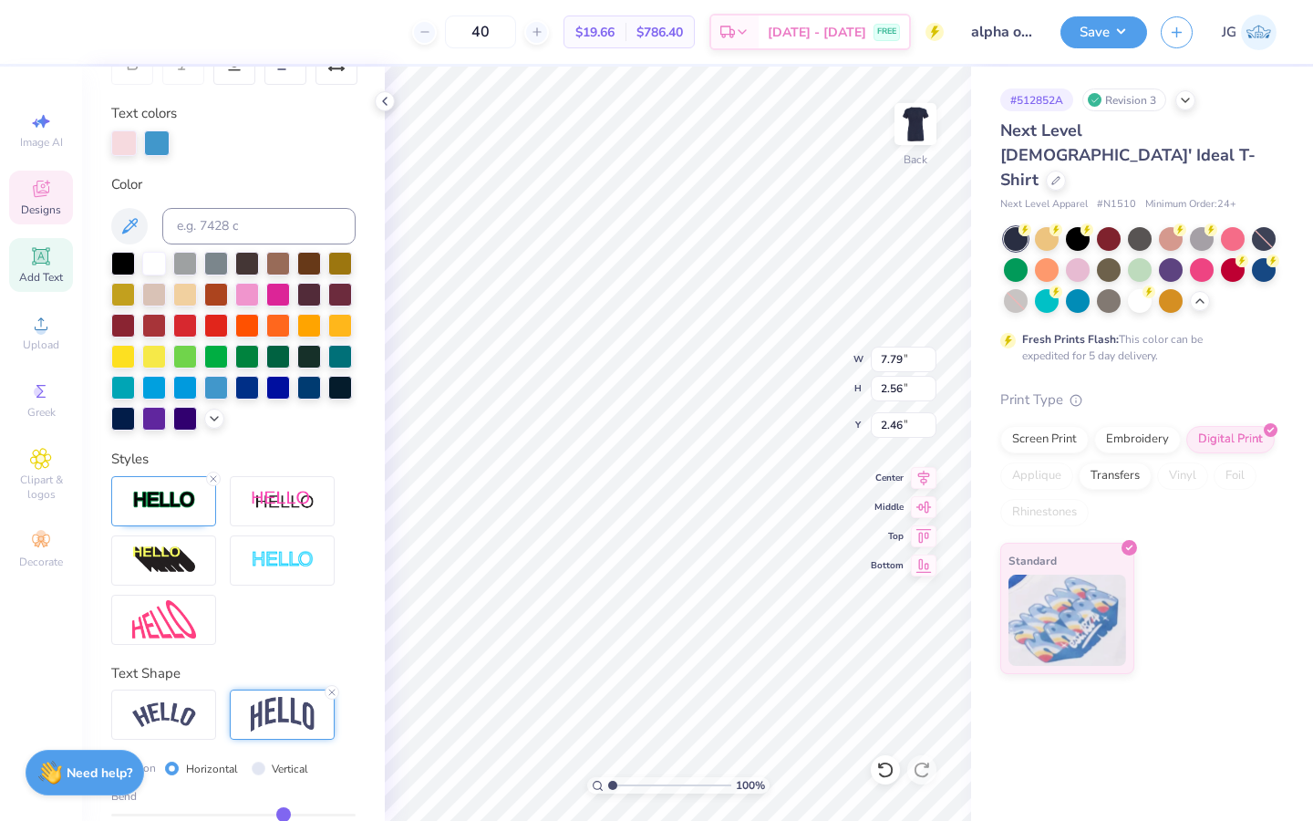
type input "0.41"
type input "0.38"
type input "0.34"
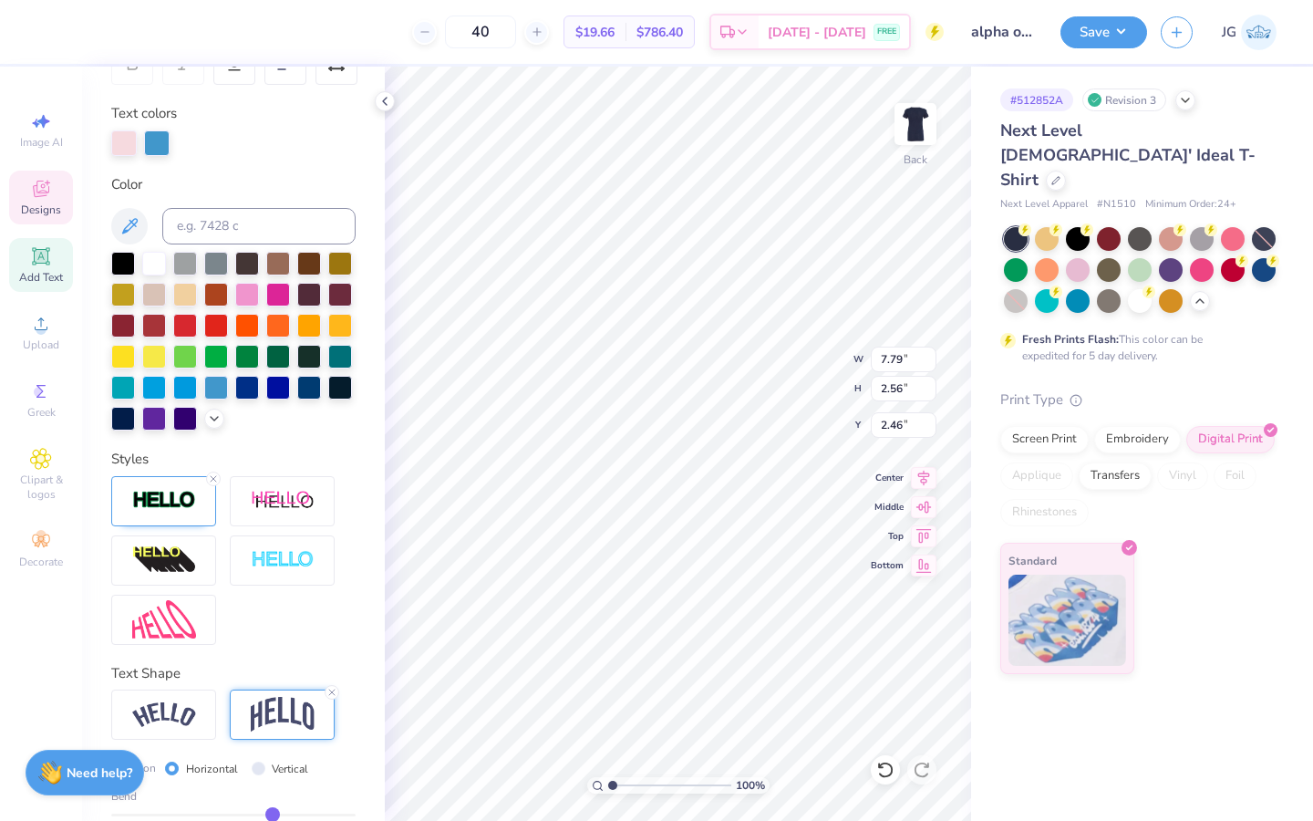
type input "0.32"
type input "0.3"
type input "0.30"
type input "0.29"
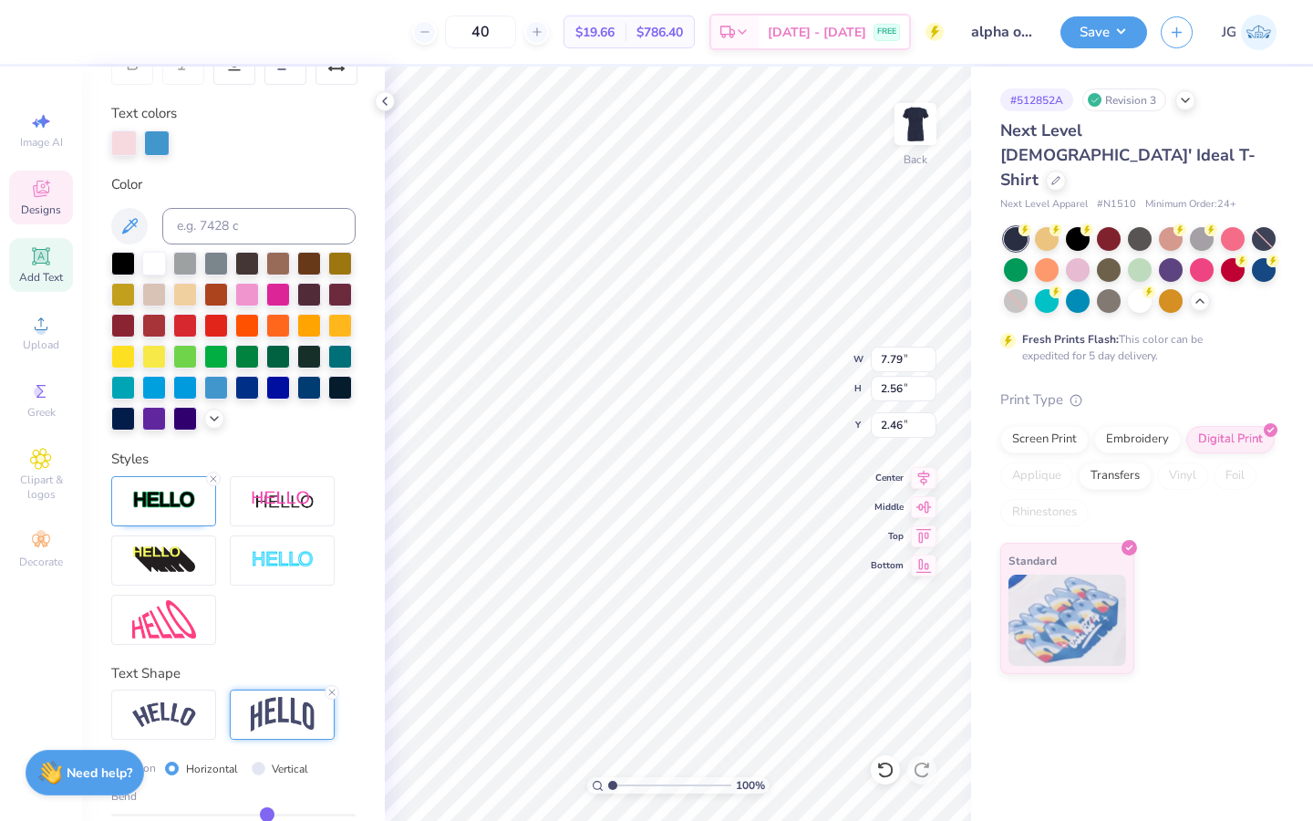
type input "0.29"
drag, startPoint x: 286, startPoint y: 811, endPoint x: 266, endPoint y: 811, distance: 20.1
type input "0.29"
click at [266, 813] on input "range" at bounding box center [233, 814] width 244 height 3
type input "1.85"
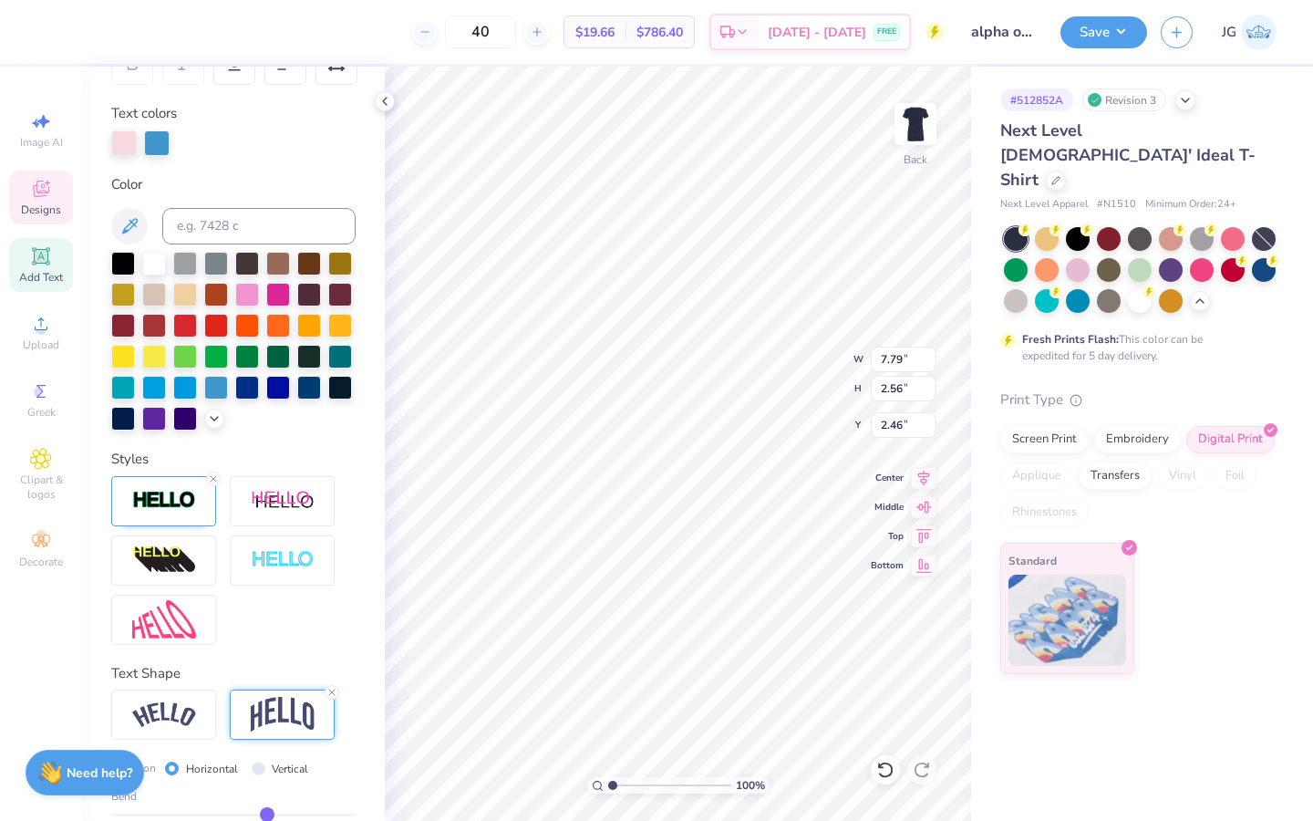
type input "2.81"
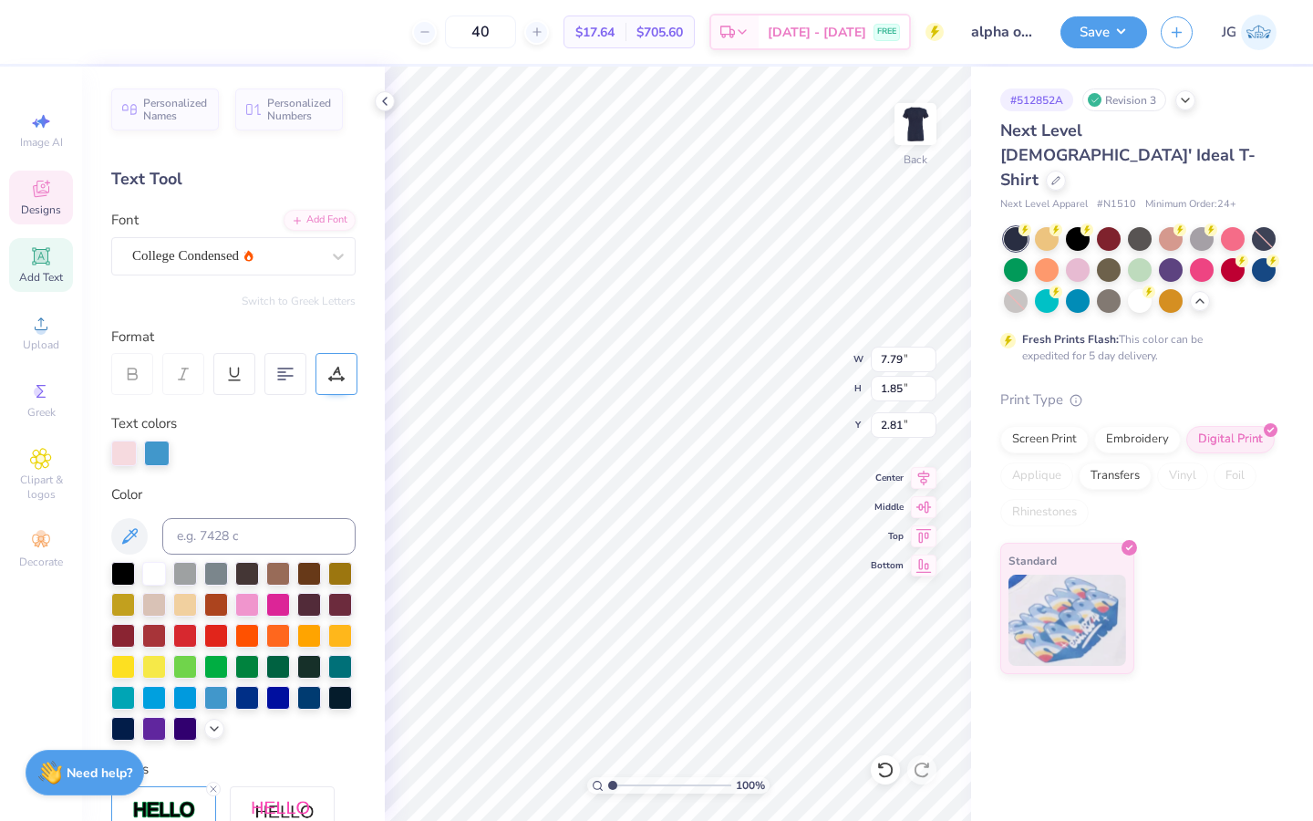
click at [329, 365] on div at bounding box center [336, 374] width 42 height 42
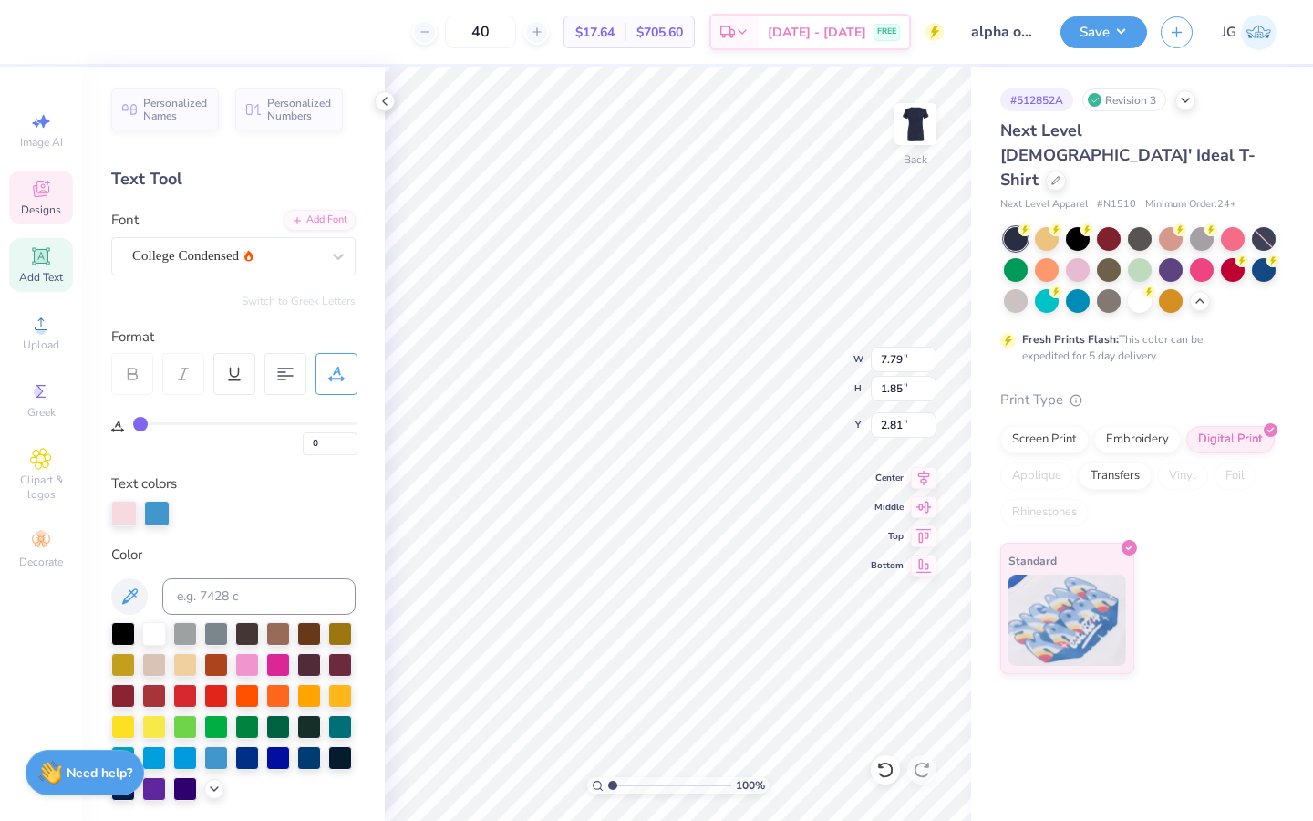
type input "9.57"
type input "2.27"
type input "2.11"
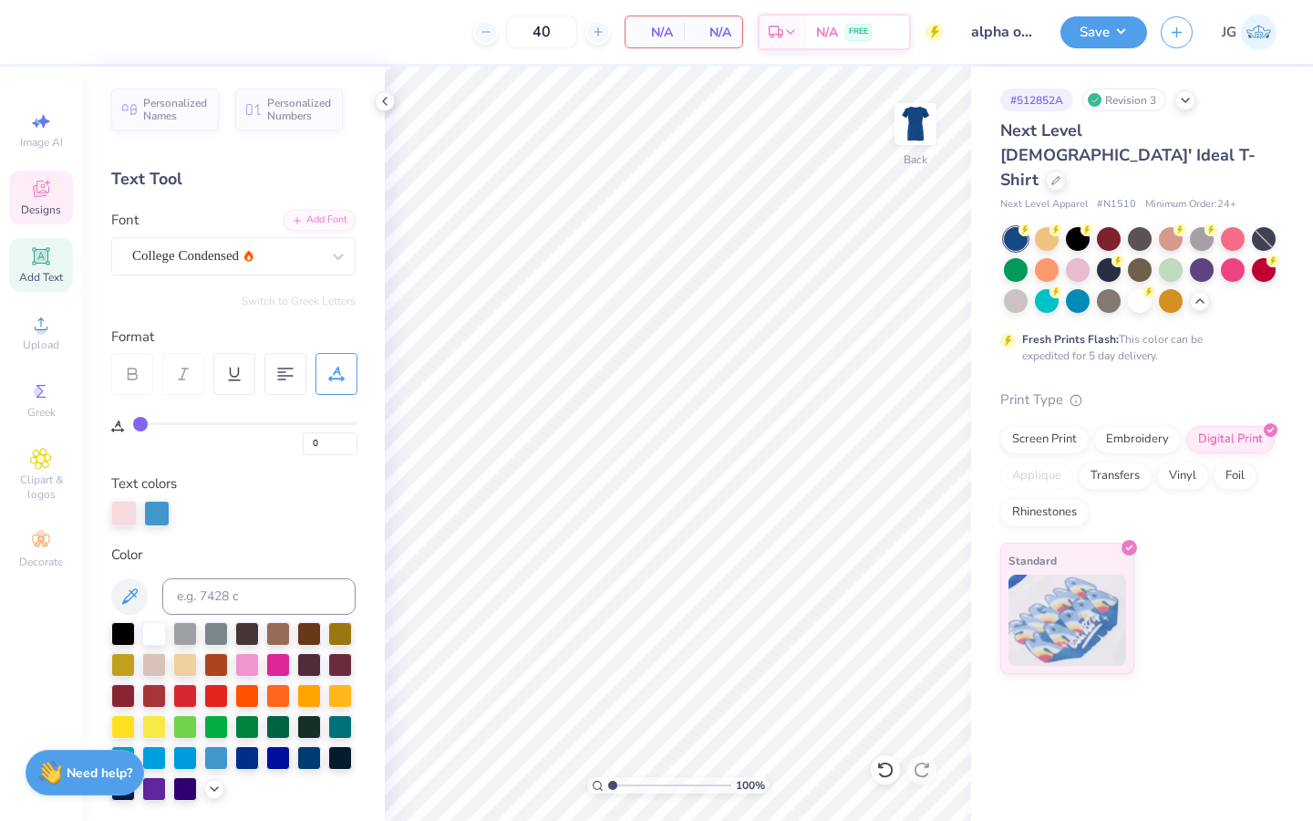
click at [36, 188] on icon at bounding box center [41, 191] width 15 height 12
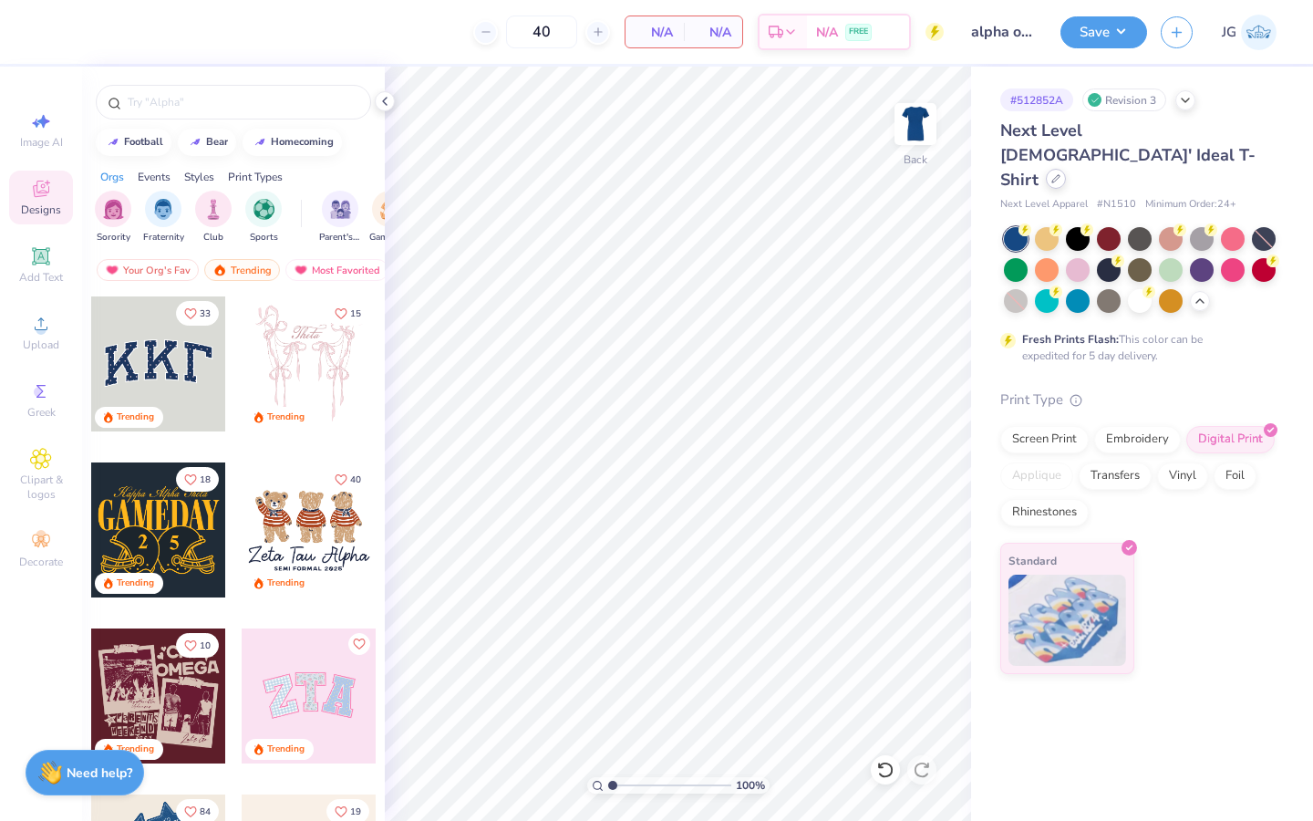
click at [1060, 174] on icon at bounding box center [1055, 178] width 9 height 9
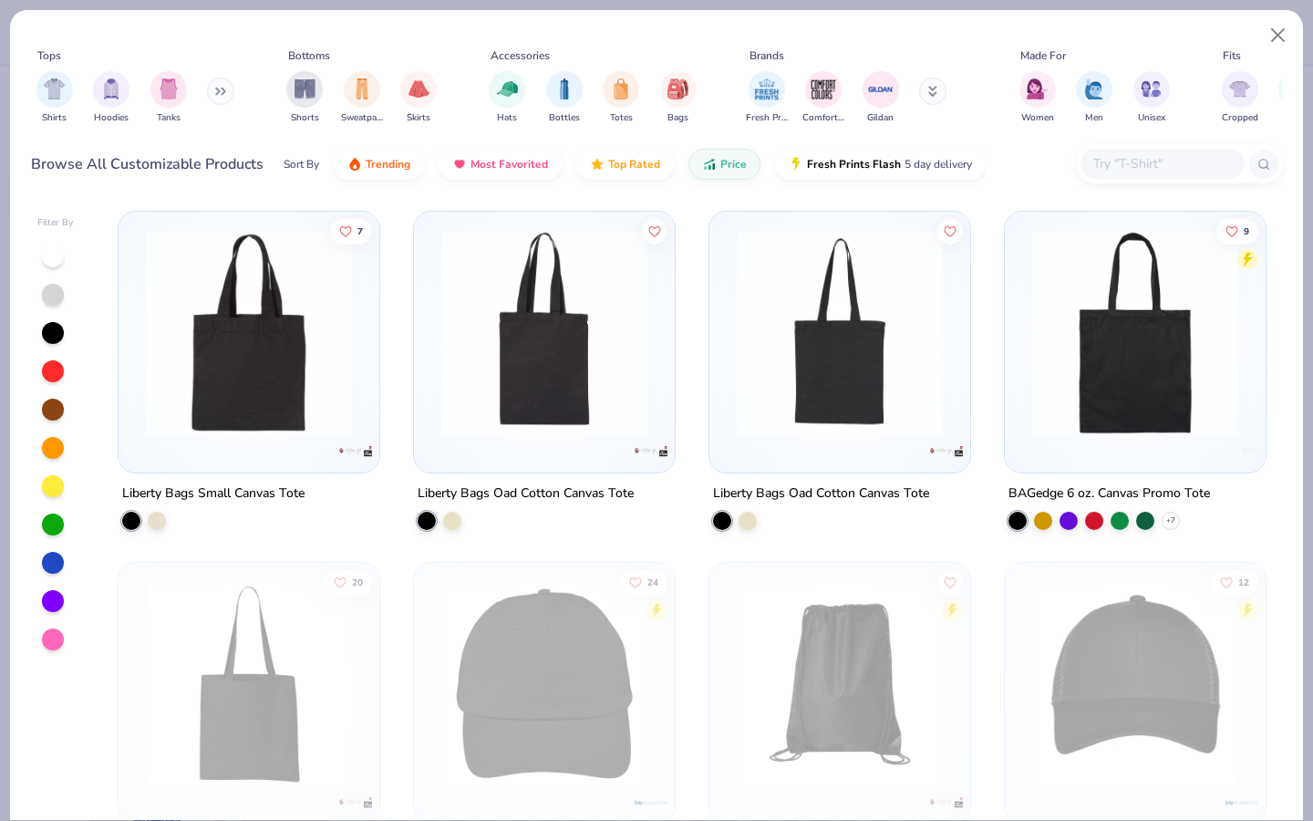
click at [34, 87] on div "Shirts Hoodies Tanks" at bounding box center [136, 97] width 210 height 67
click at [46, 96] on img "filter for Shirts" at bounding box center [54, 87] width 21 height 21
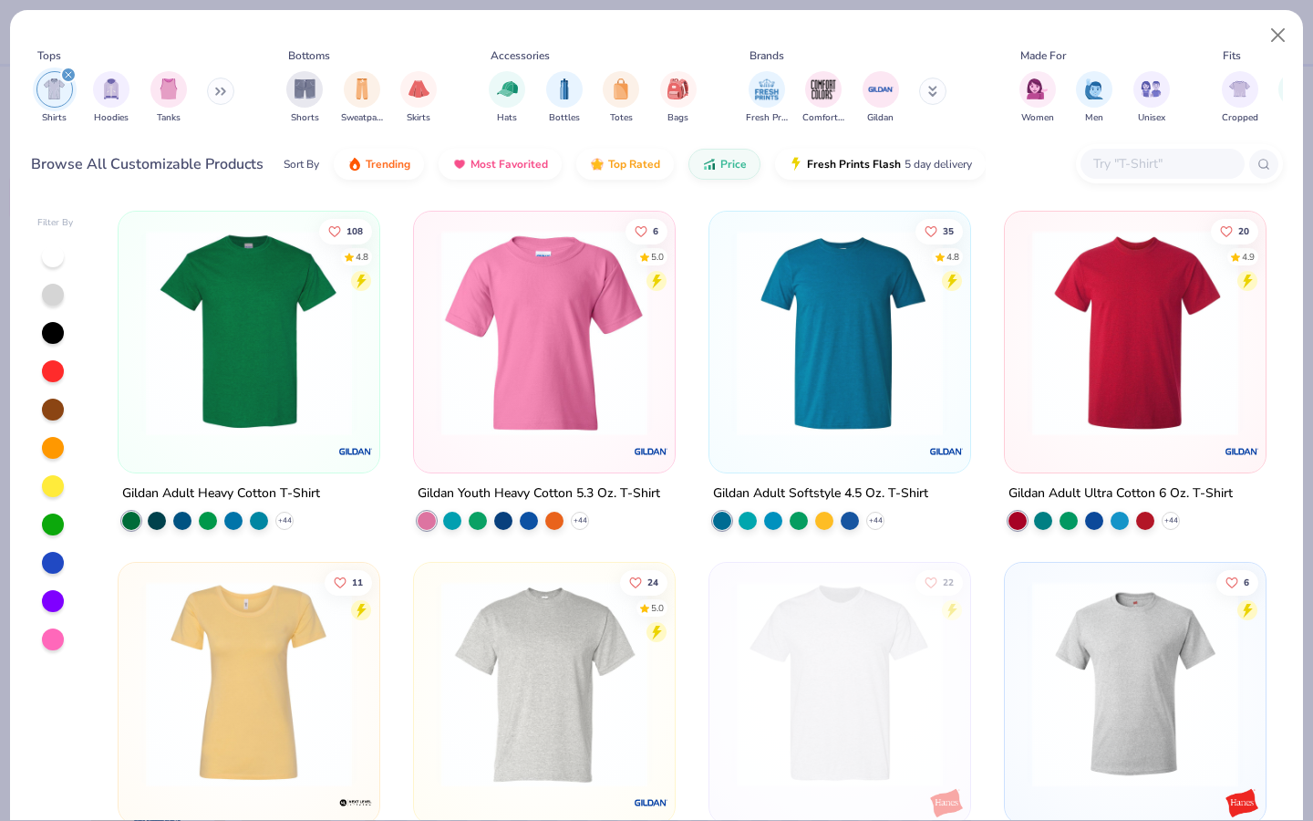
click at [290, 398] on img at bounding box center [249, 333] width 224 height 206
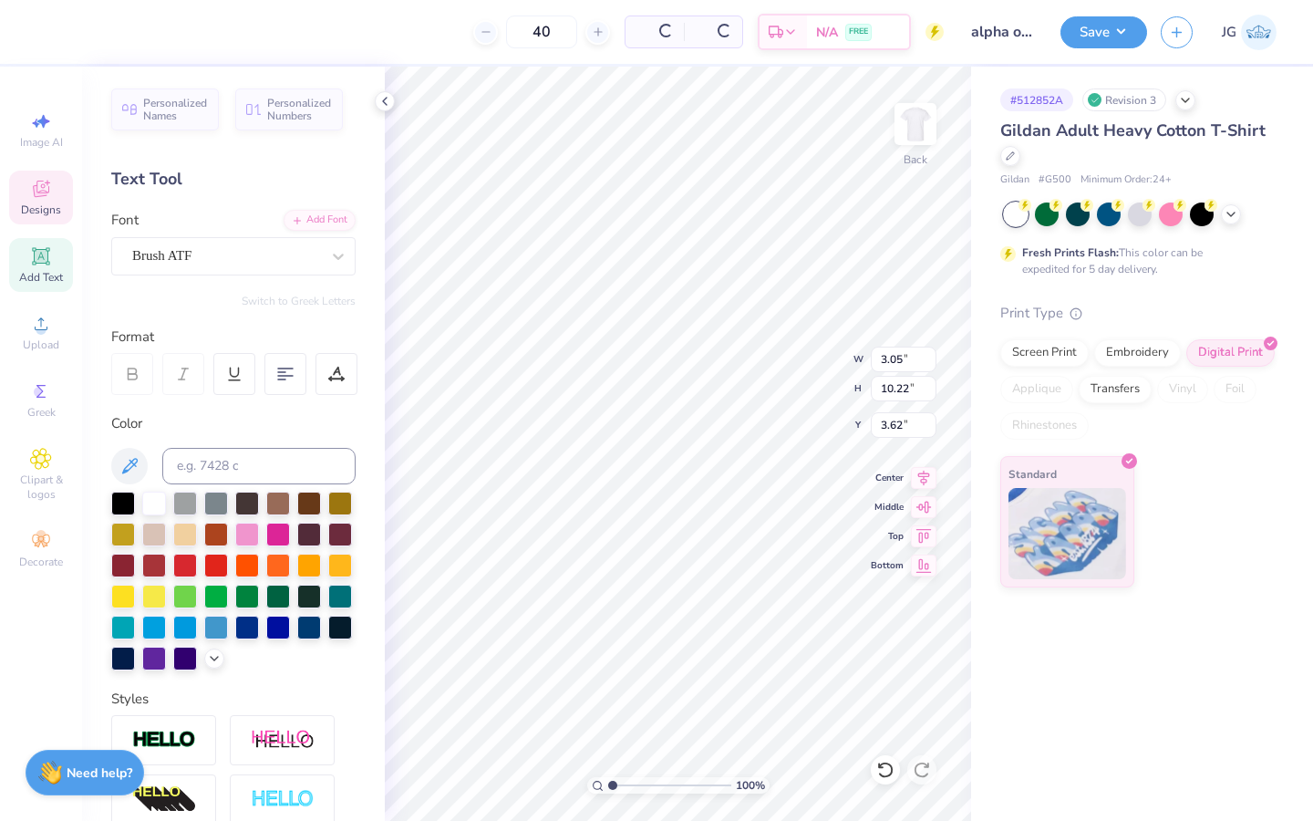
click at [879, 769] on icon at bounding box center [885, 769] width 18 height 18
type input "15.78"
click at [1038, 656] on div "# 512852A Revision 3 Gildan Adult Heavy Cotton T-Shirt Gildan # G500 Minimum Or…" at bounding box center [1142, 444] width 342 height 754
type input "3.64"
type input "12.21"
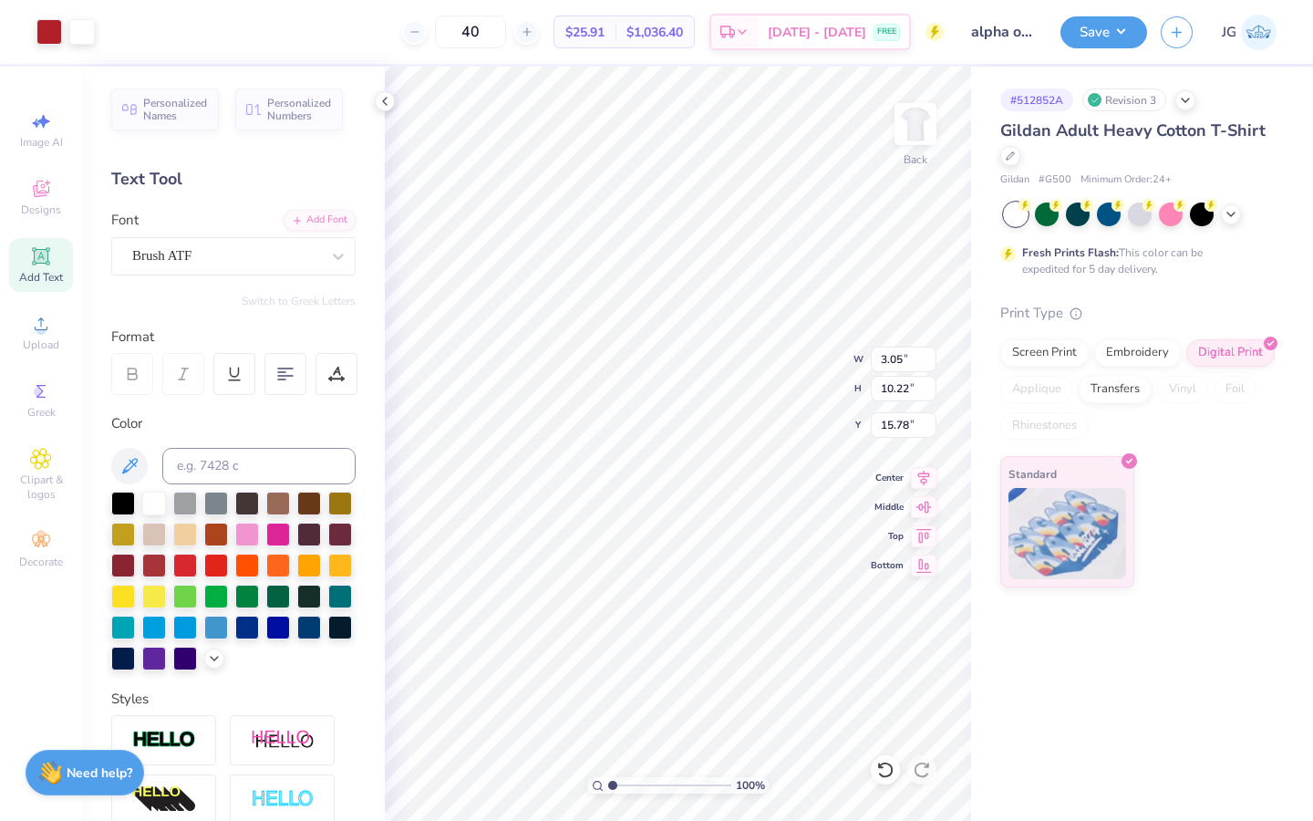
type input "13.79"
click at [986, 670] on div "# 512852A Revision 3 Gildan Adult Heavy Cotton T-Shirt Gildan # G500 Minimum Or…" at bounding box center [1142, 444] width 342 height 754
click at [1234, 218] on icon at bounding box center [1231, 212] width 15 height 15
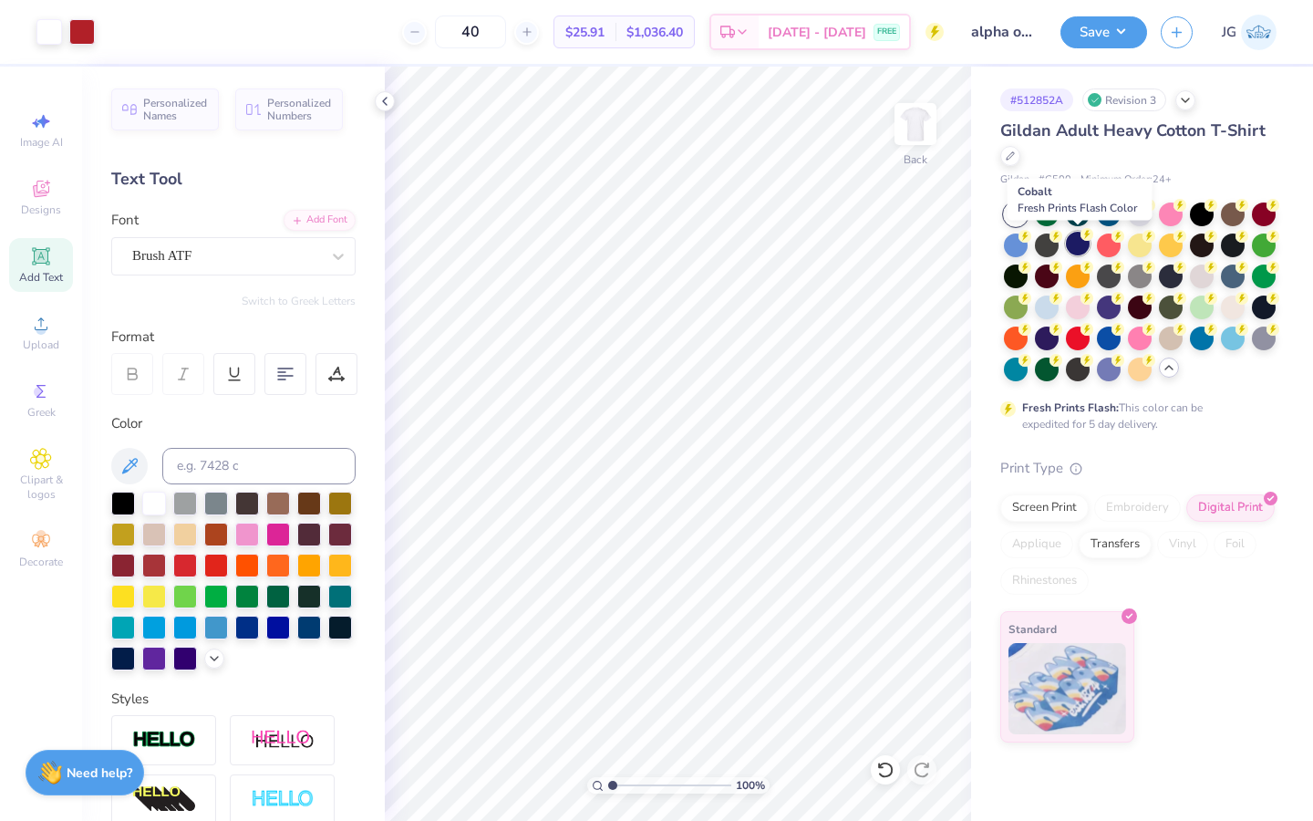
click at [1080, 246] on div at bounding box center [1078, 244] width 24 height 24
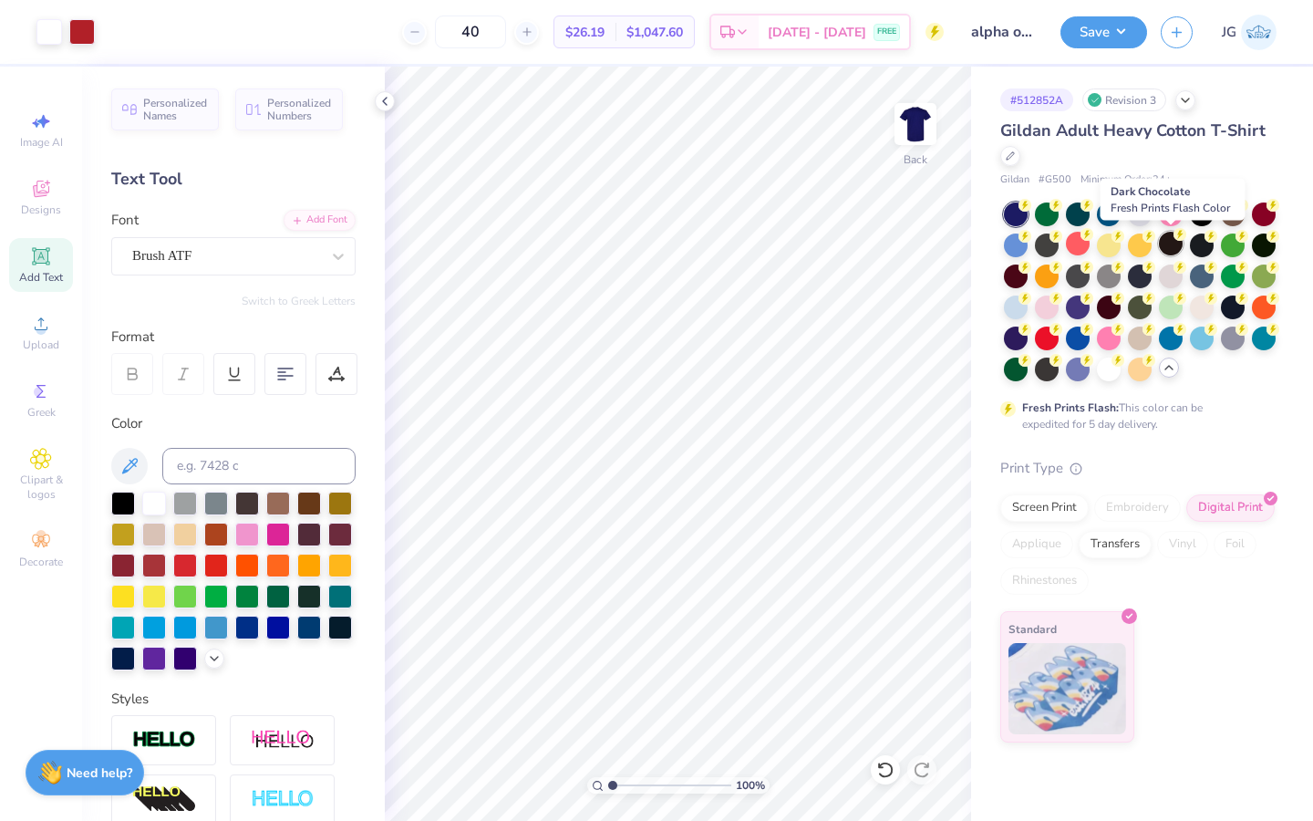
click at [1171, 248] on div at bounding box center [1171, 244] width 24 height 24
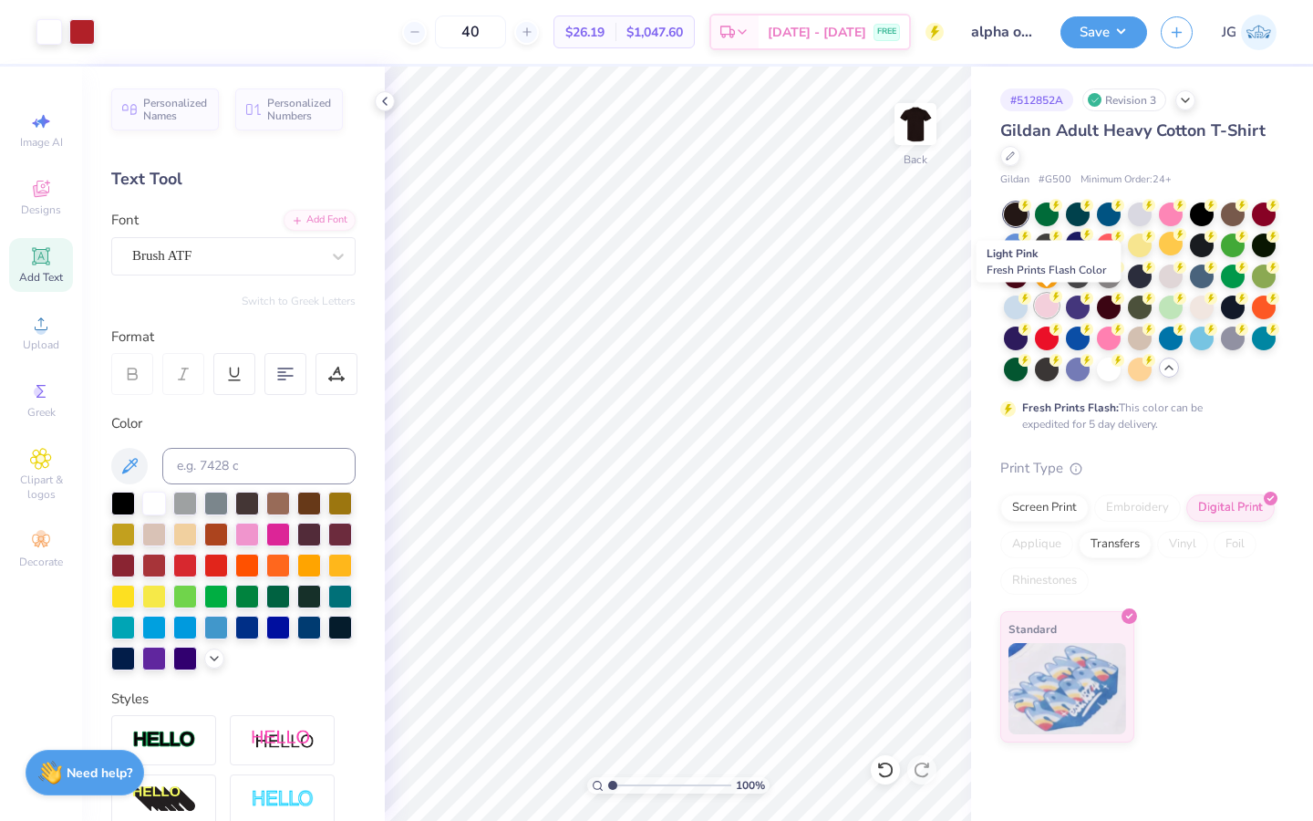
click at [1055, 303] on div at bounding box center [1047, 306] width 24 height 24
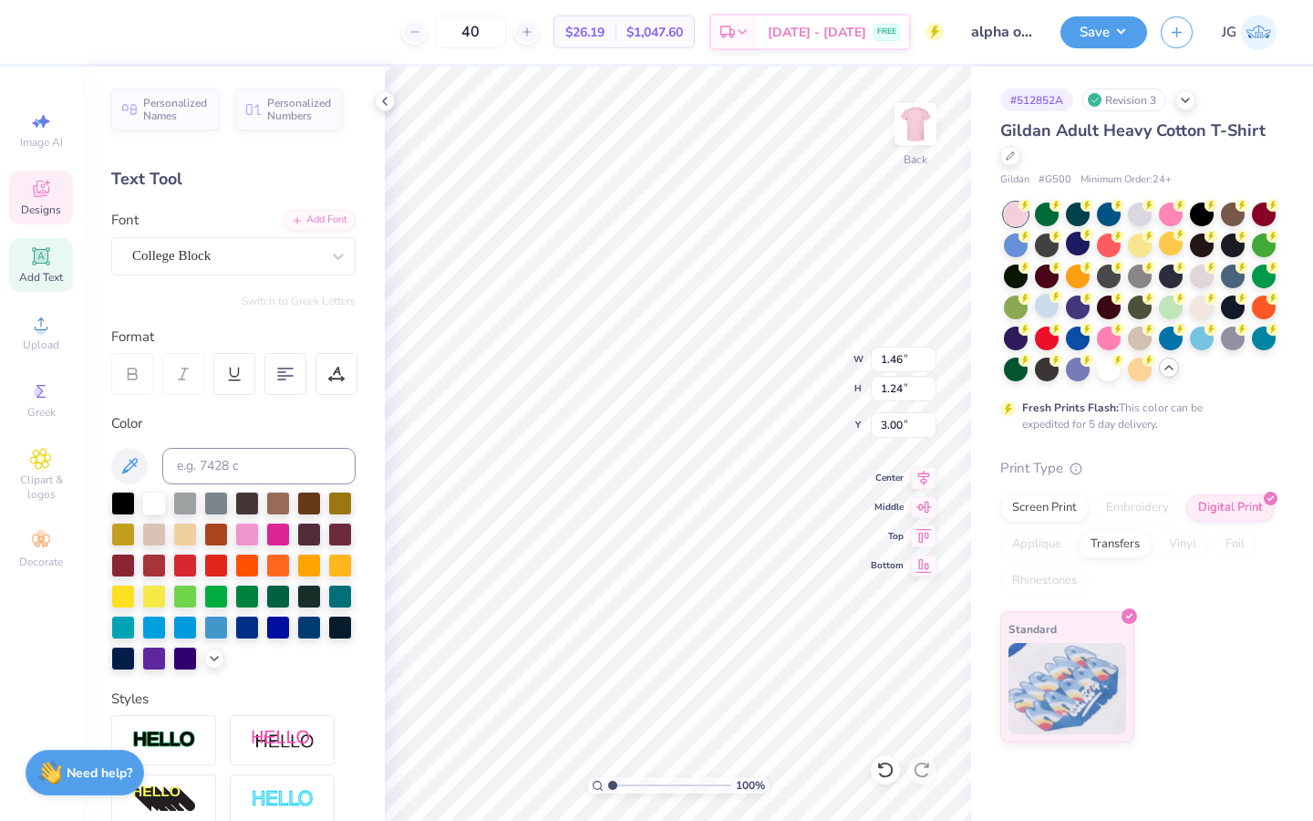
type textarea "18"
type input "4.34"
type textarea "97"
type textarea "Alpha O"
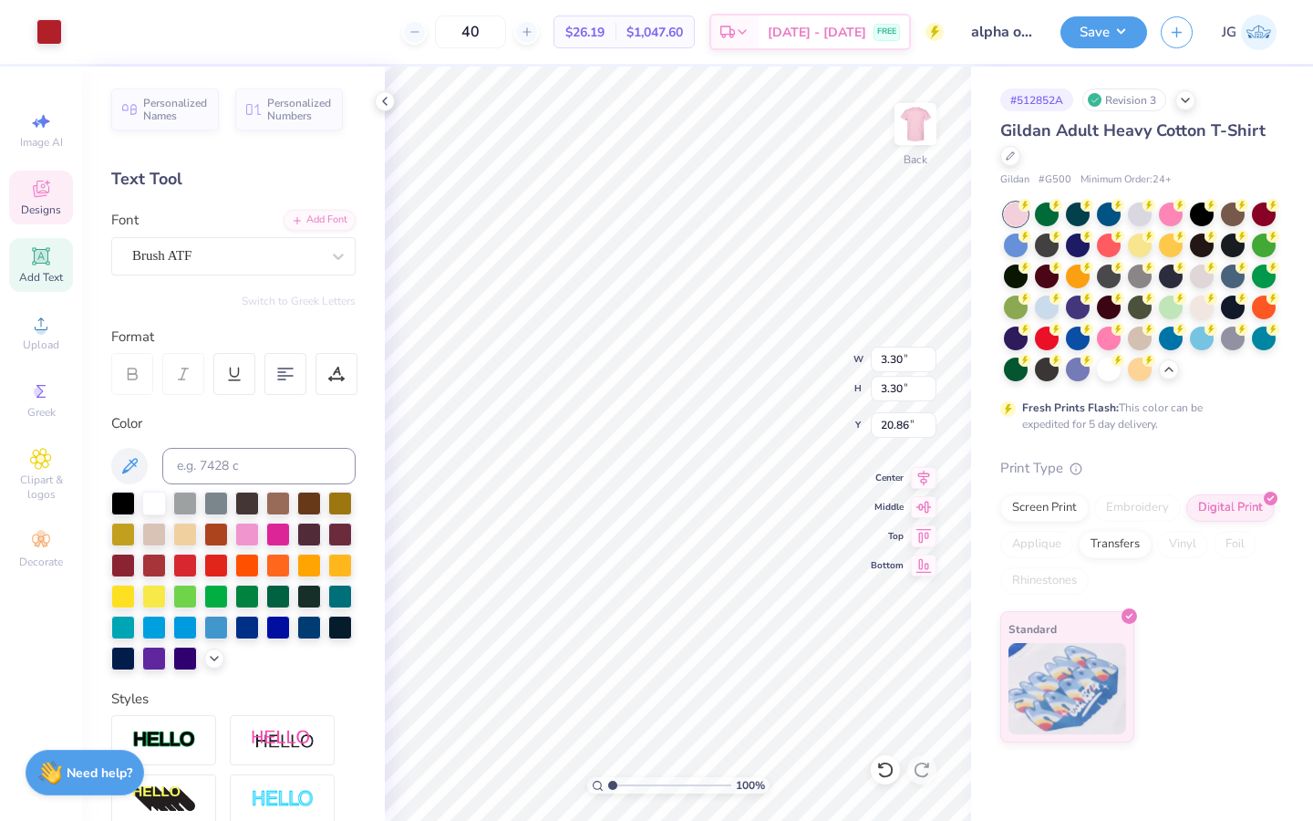
type input "3.39"
type input "12.06"
type input "13.01"
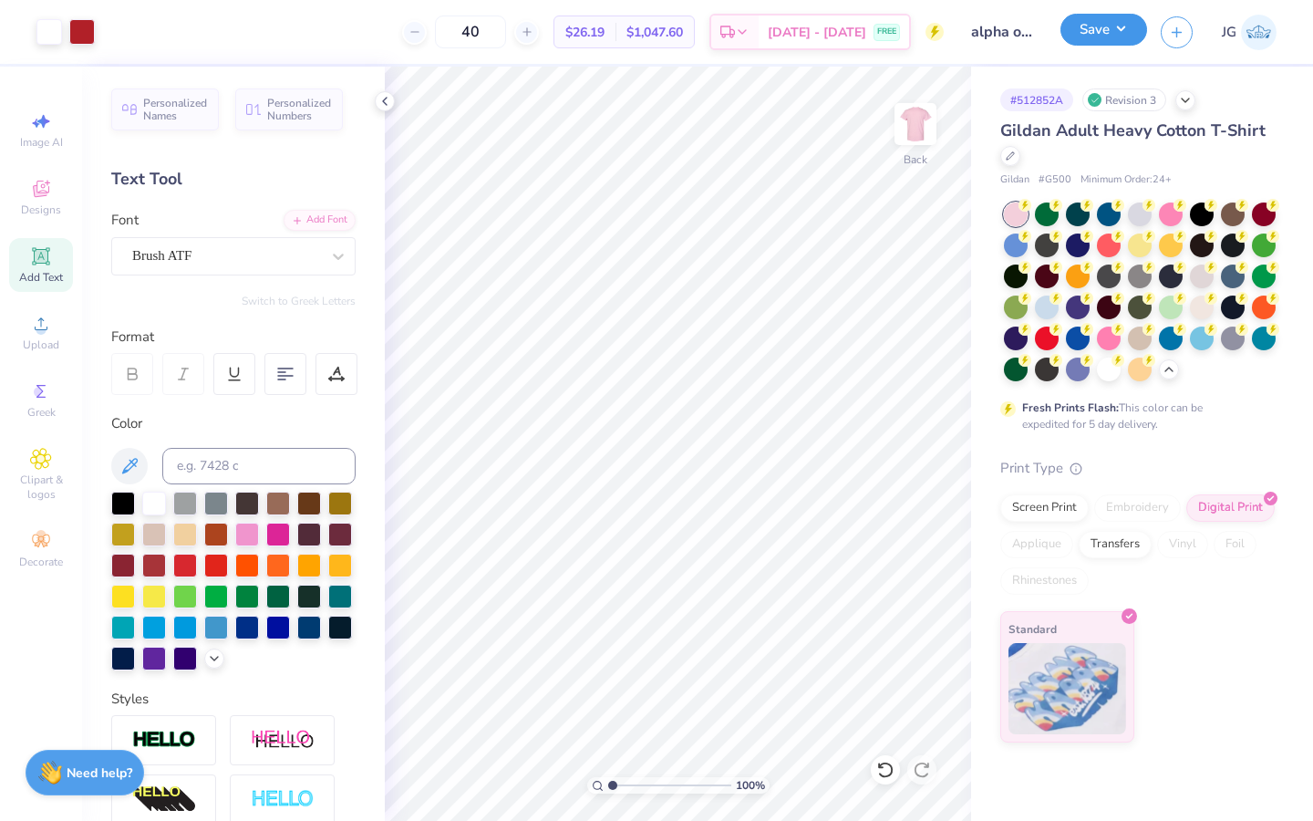
click at [1099, 28] on button "Save" at bounding box center [1103, 30] width 87 height 32
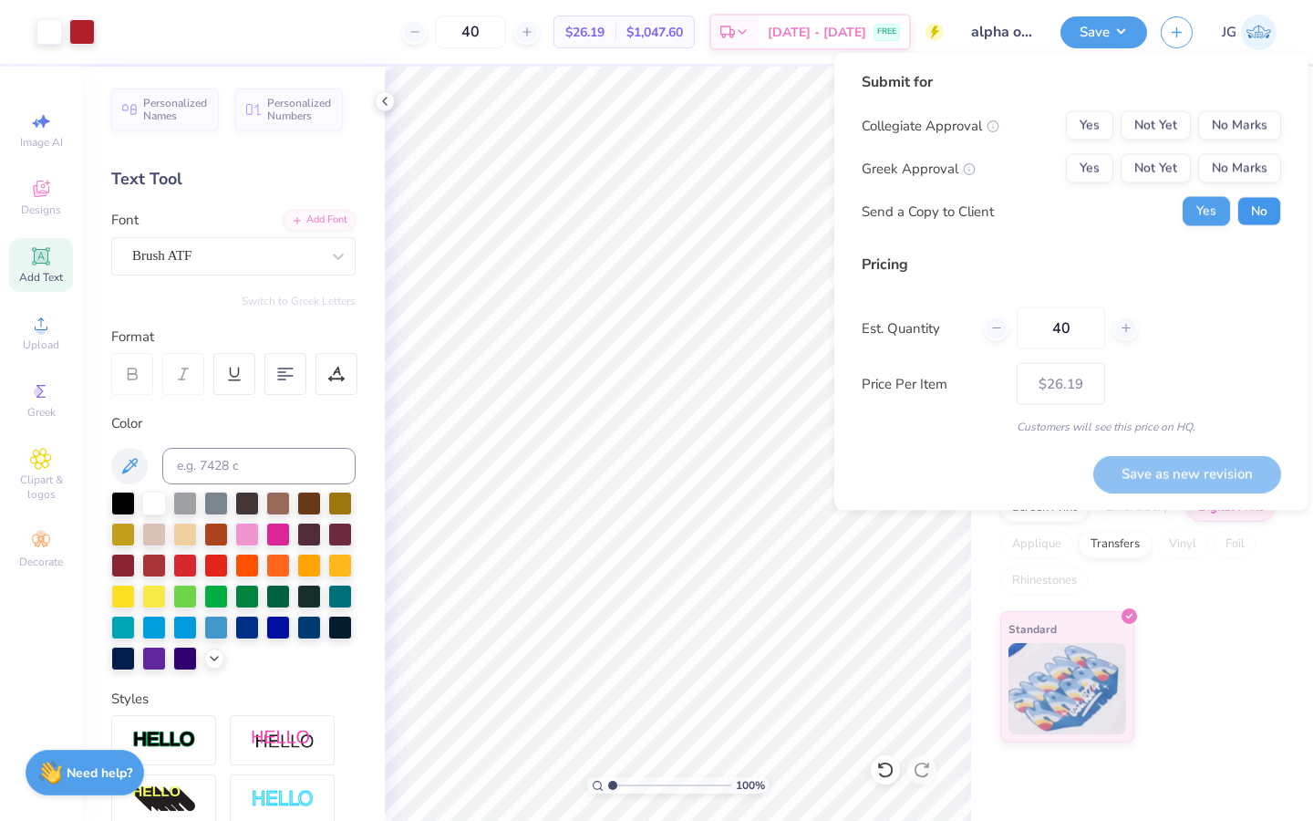
click at [1255, 217] on button "No" at bounding box center [1259, 211] width 44 height 29
click at [1235, 167] on button "No Marks" at bounding box center [1239, 168] width 83 height 29
click at [1235, 131] on button "No Marks" at bounding box center [1239, 125] width 83 height 29
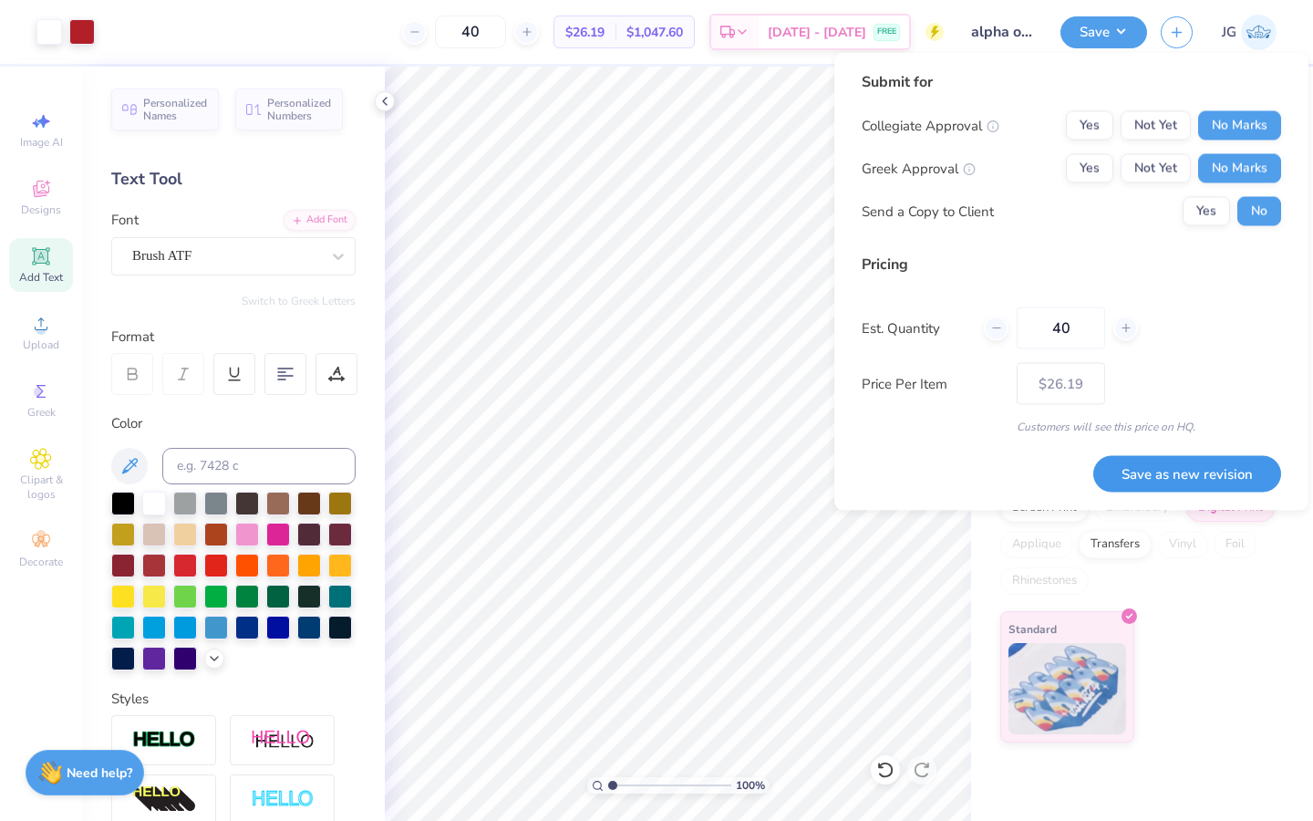
click at [1182, 476] on button "Save as new revision" at bounding box center [1187, 473] width 188 height 37
type input "$26.19"
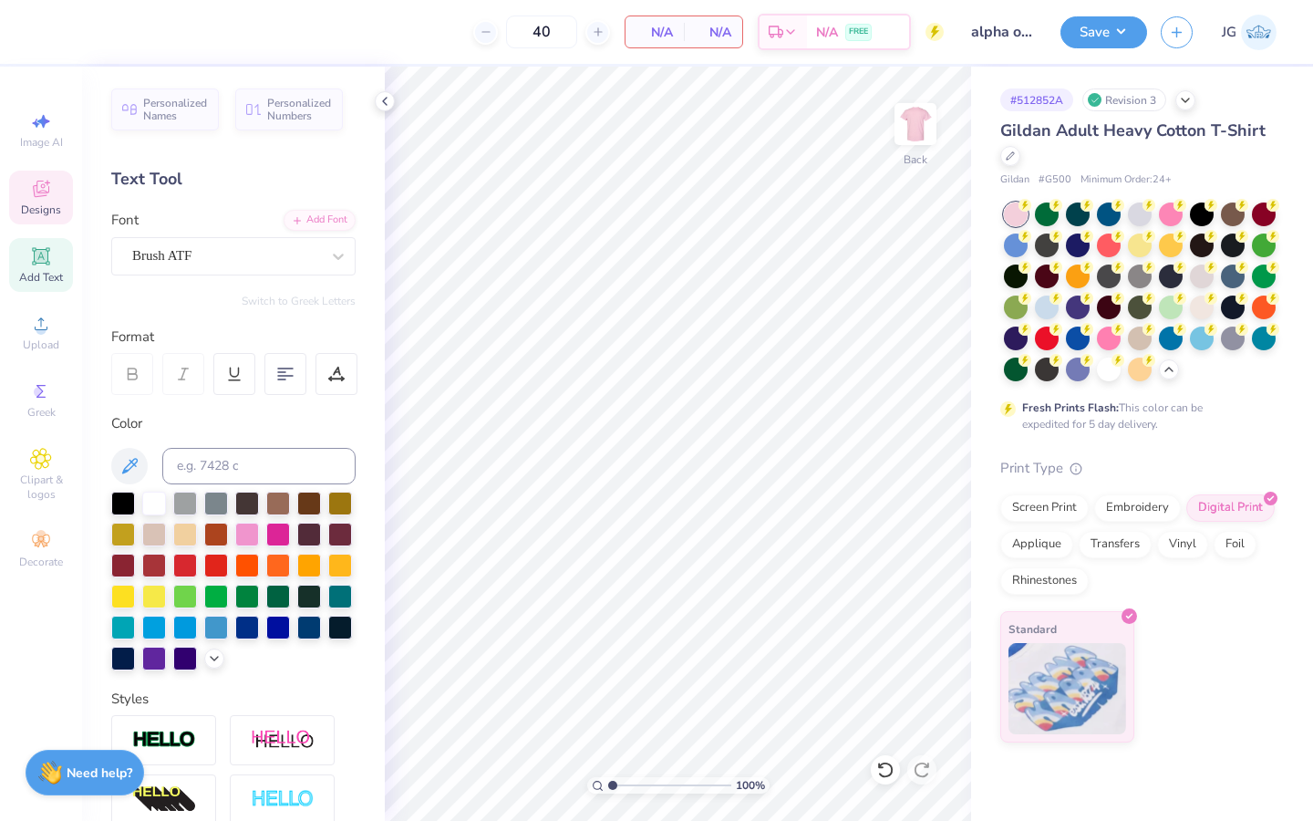
click at [37, 210] on span "Designs" at bounding box center [41, 209] width 40 height 15
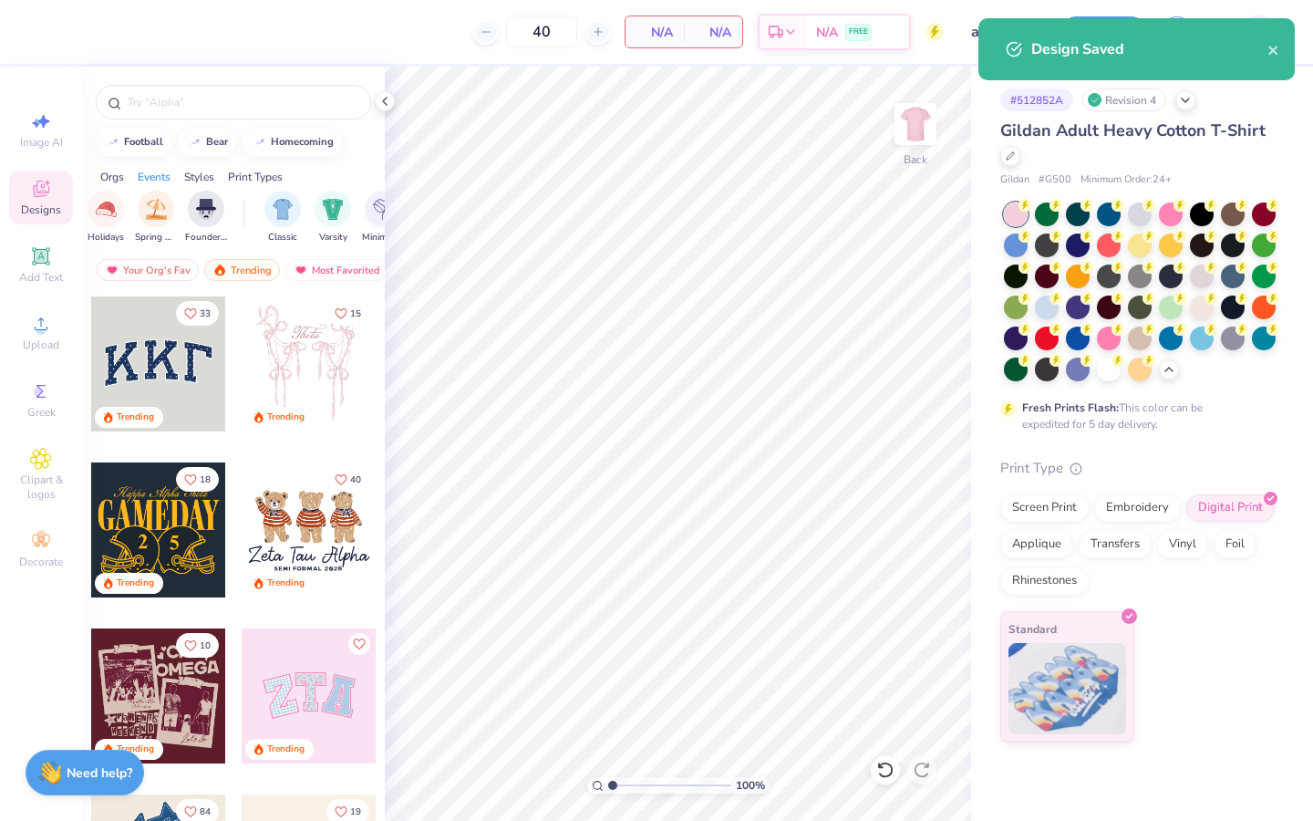
scroll to position [0, 925]
click at [296, 212] on img "filter for Y2K" at bounding box center [294, 207] width 20 height 21
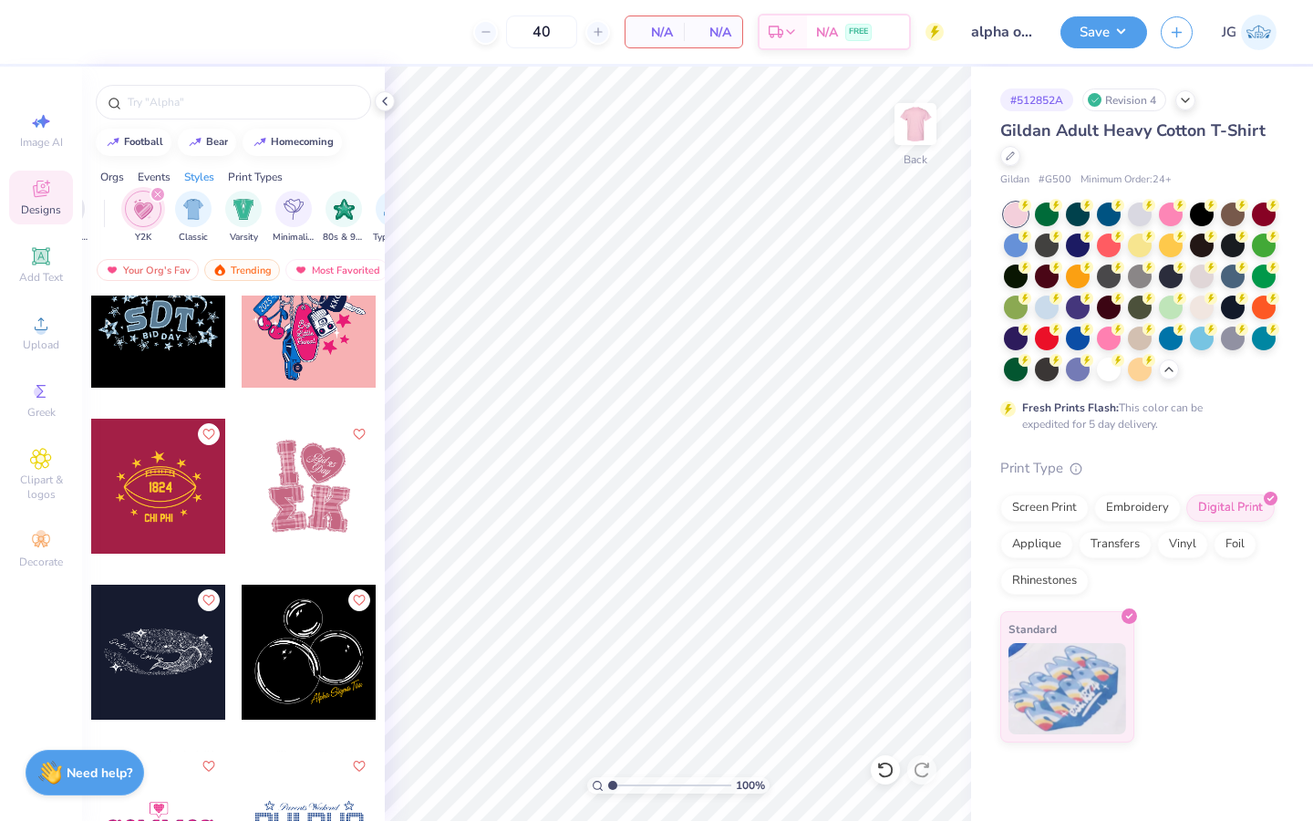
scroll to position [1221, 0]
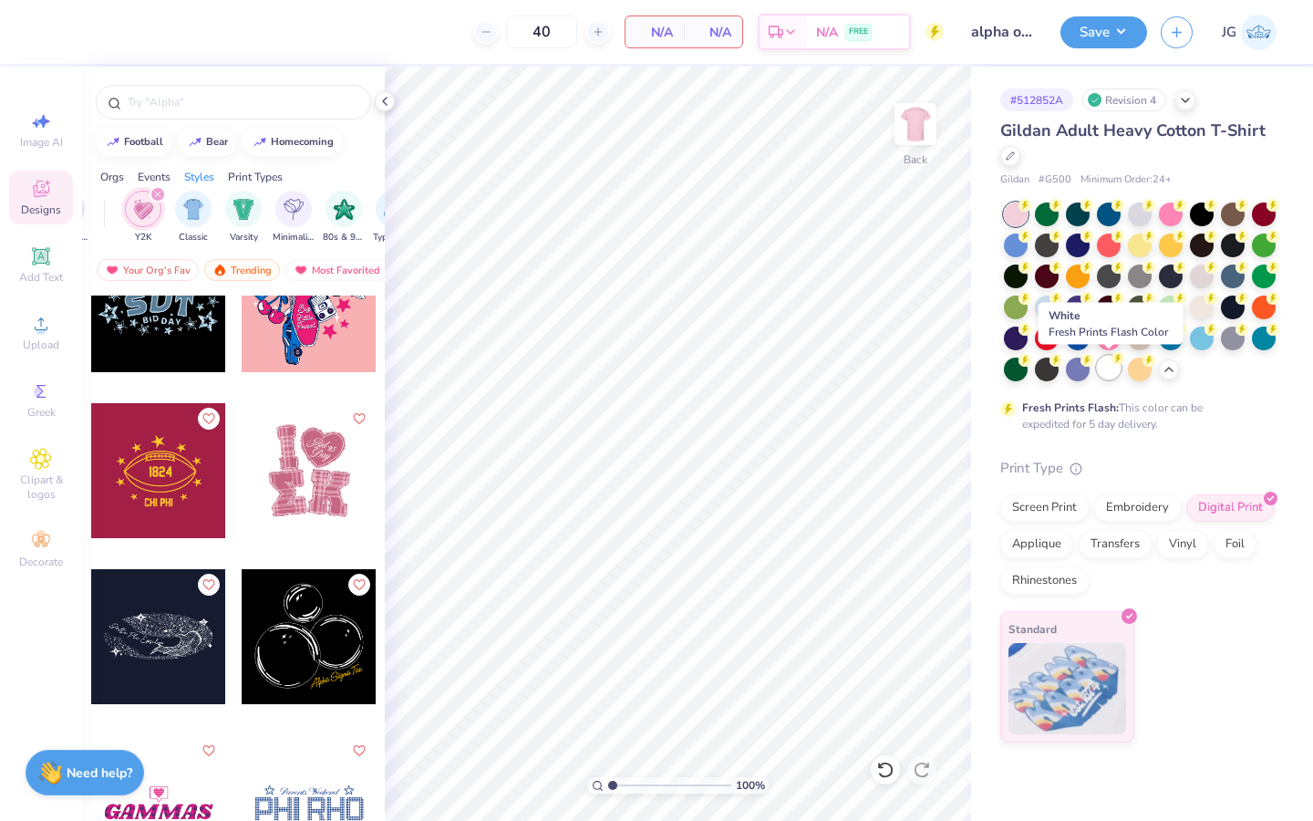
click at [1104, 368] on div at bounding box center [1109, 368] width 24 height 24
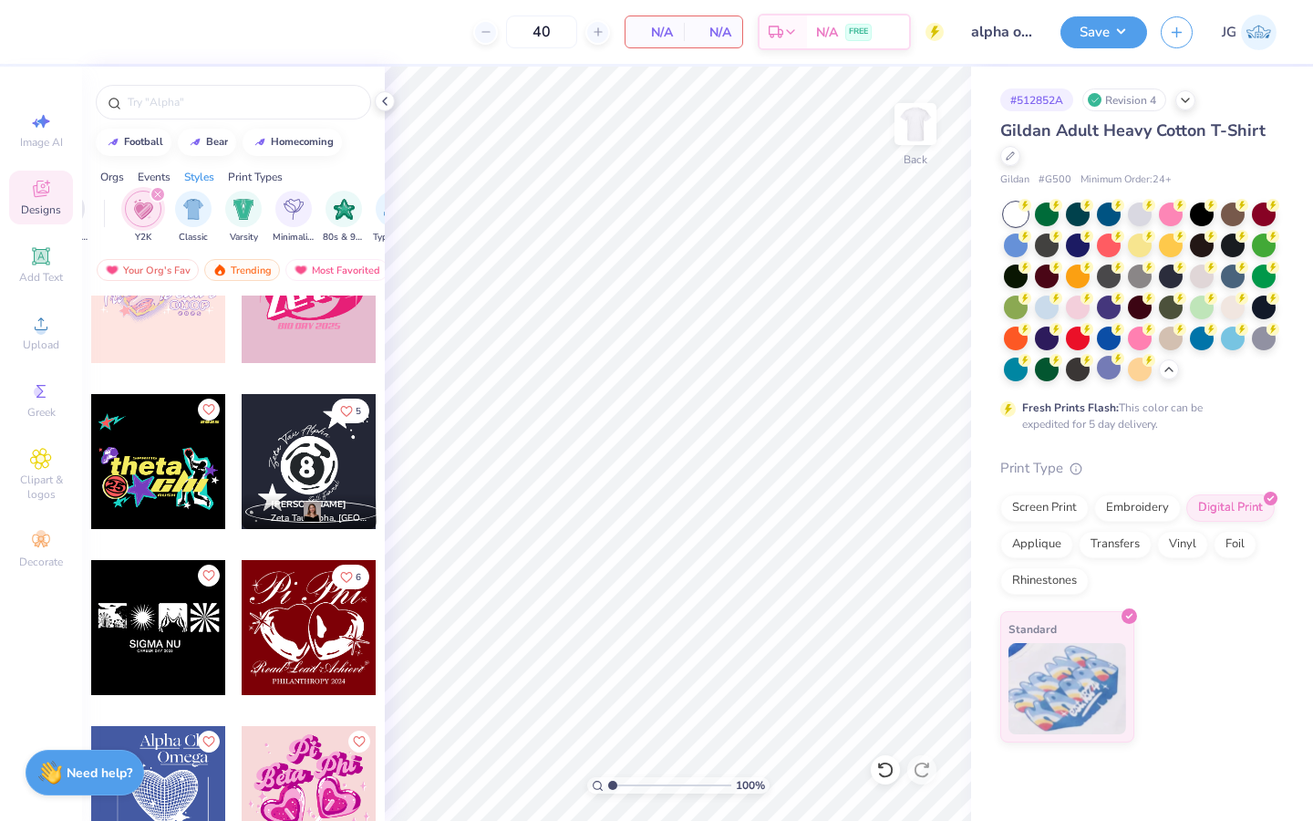
scroll to position [3056, 0]
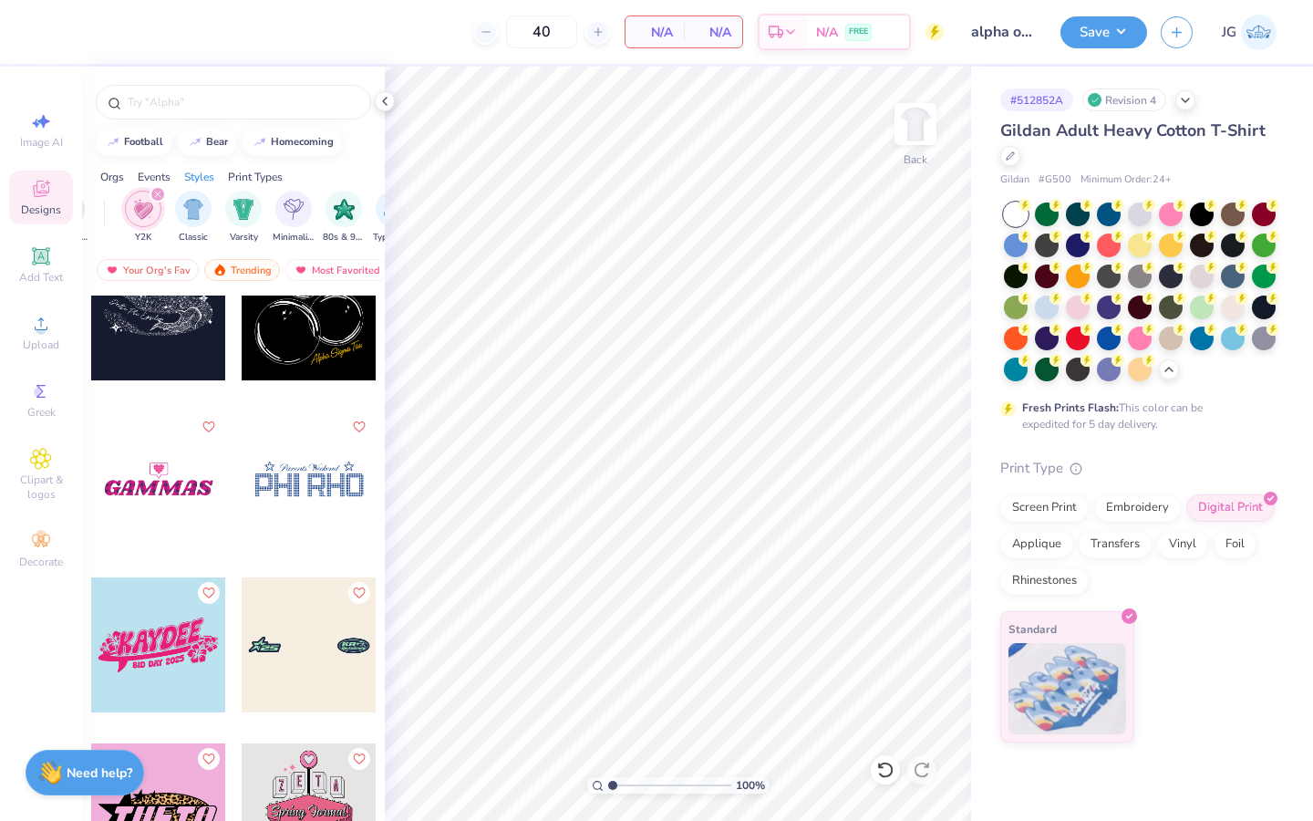
scroll to position [1544, 0]
click at [40, 264] on icon at bounding box center [41, 256] width 22 height 22
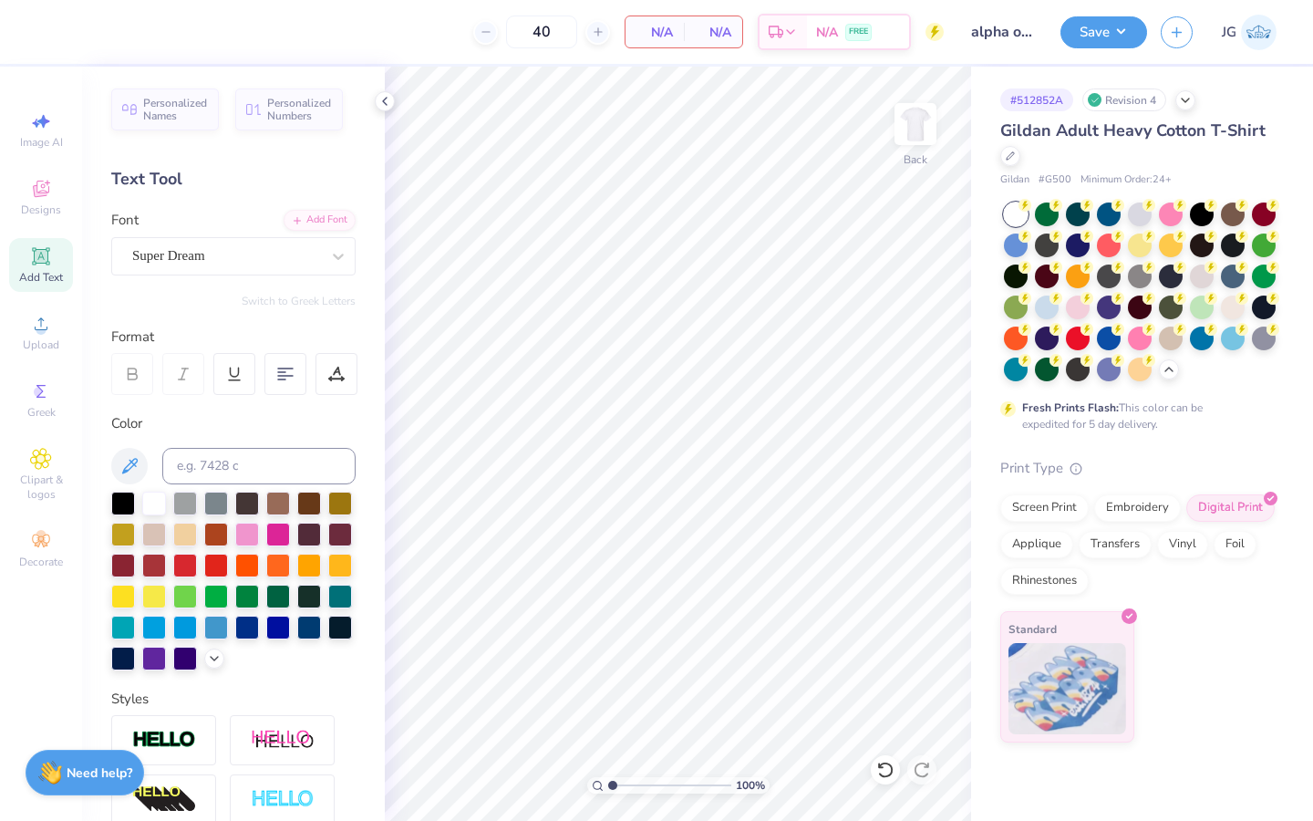
click at [54, 266] on div "Add Text" at bounding box center [41, 265] width 64 height 54
click at [311, 625] on div at bounding box center [309, 626] width 24 height 24
type textarea "("
type textarea "97"
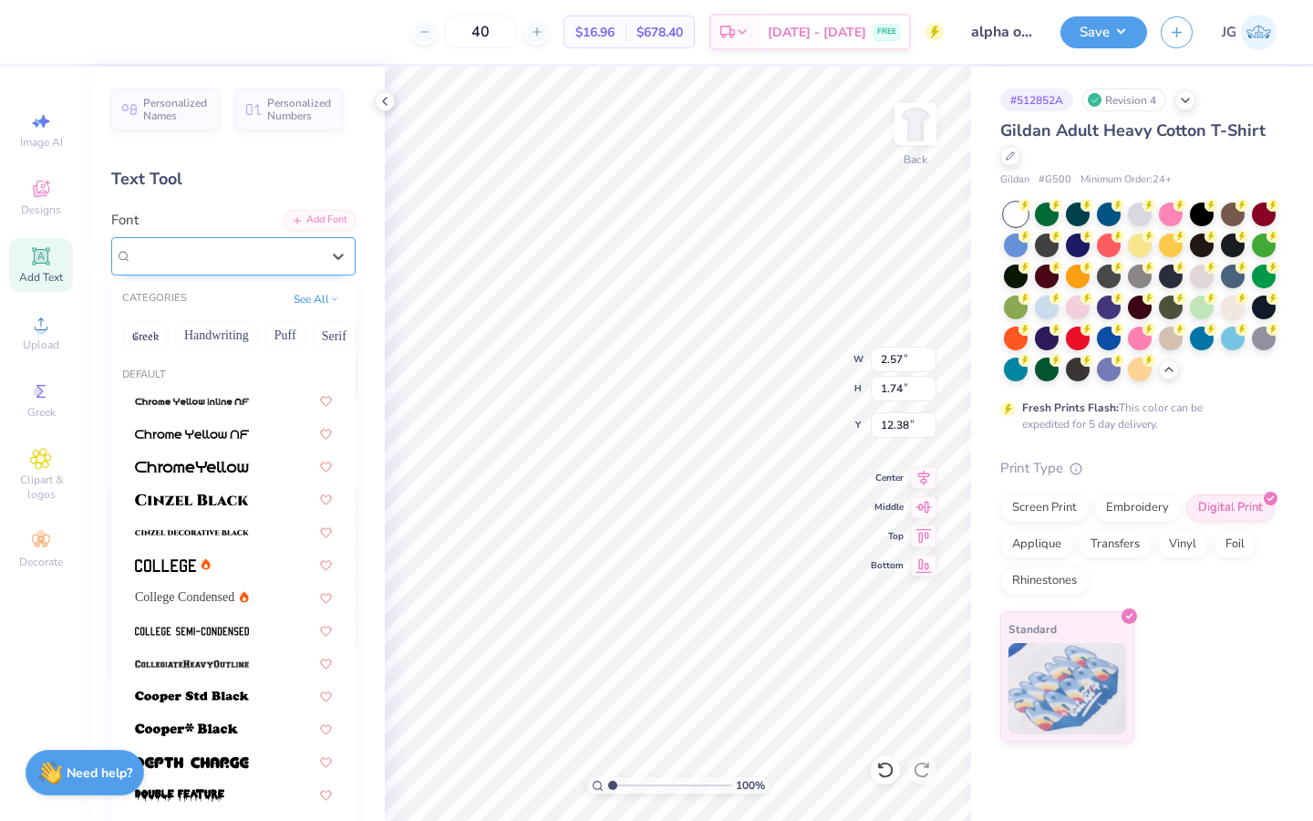
click at [275, 255] on div "Super Dream" at bounding box center [225, 256] width 191 height 28
click at [243, 561] on div at bounding box center [233, 563] width 197 height 19
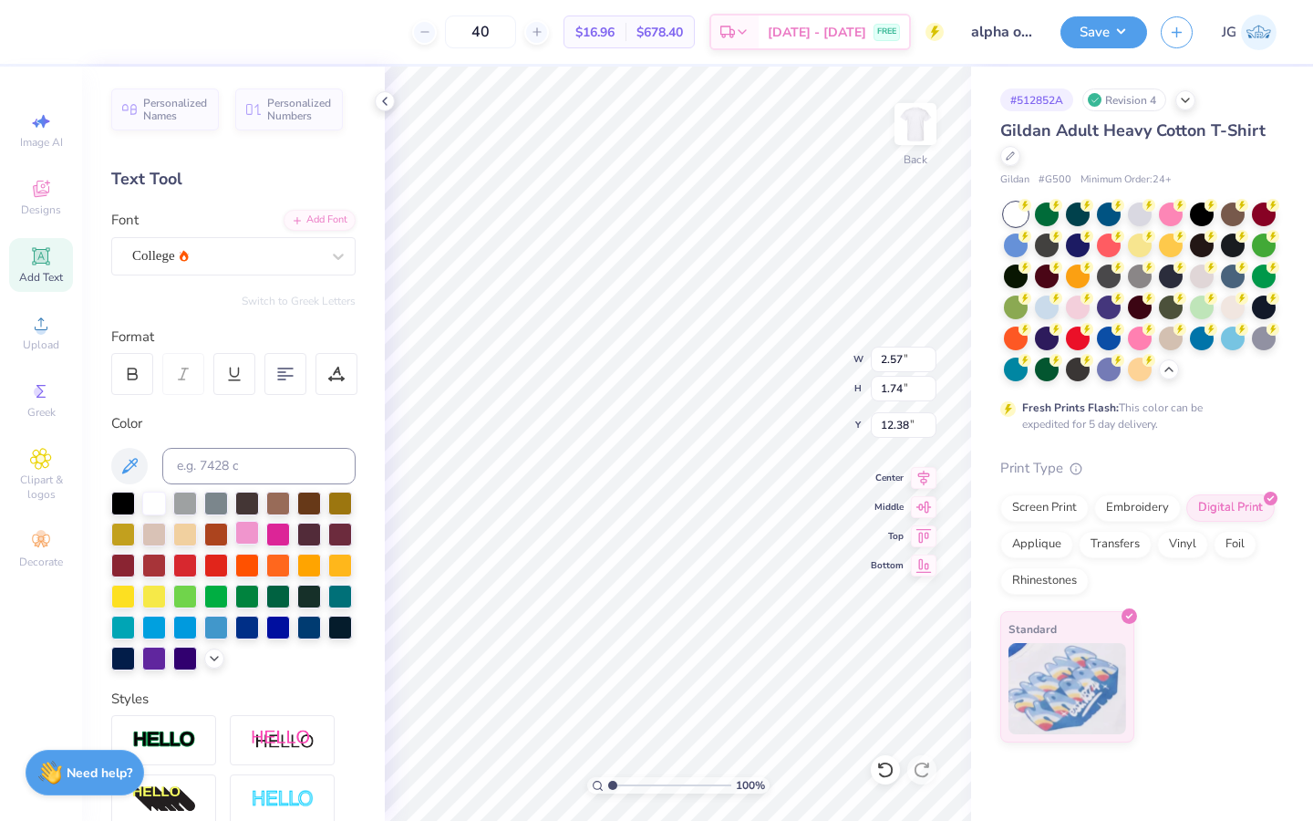
type input "2.18"
type input "1.70"
type input "12.40"
click at [141, 378] on div at bounding box center [132, 374] width 42 height 42
type input "8.53"
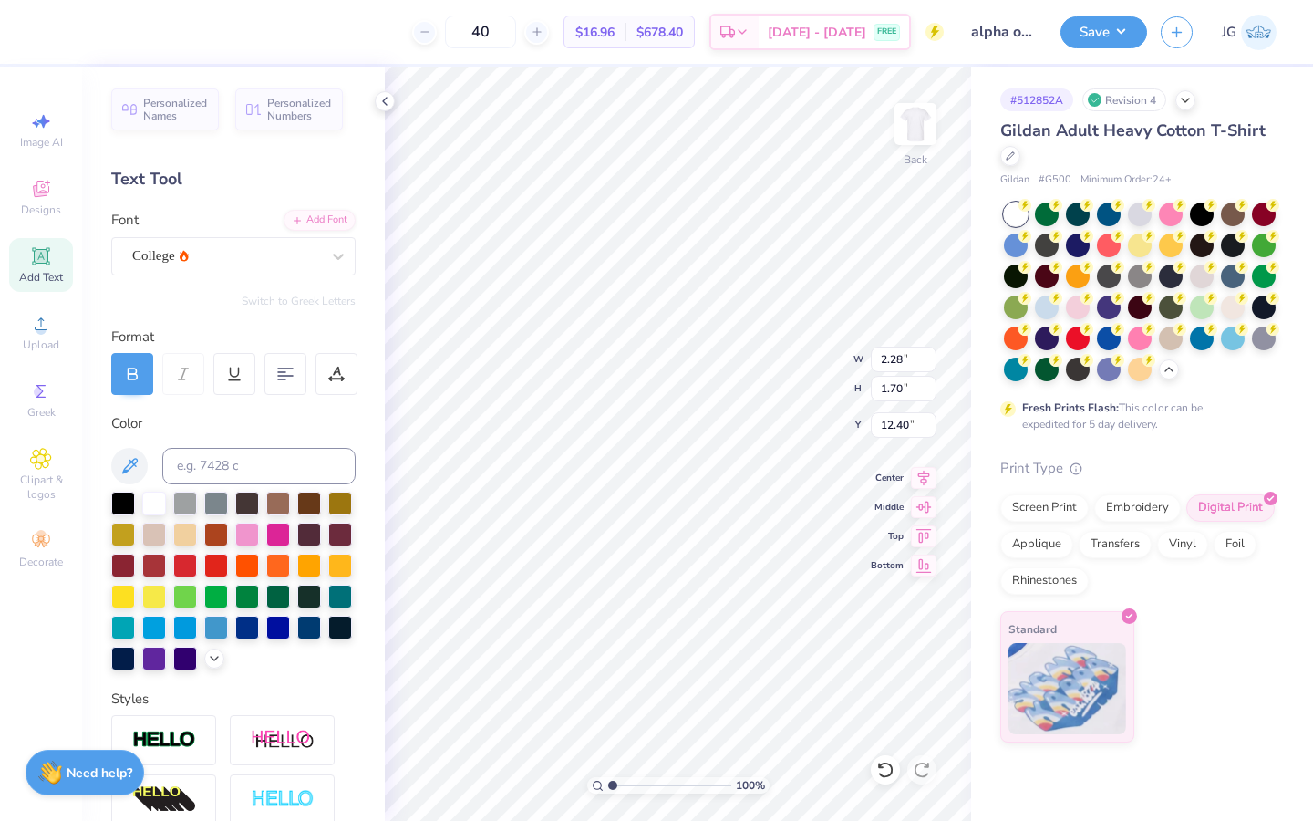
type input "6.35"
type input "7.75"
type input "14.27"
type input "10.63"
type input "2.15"
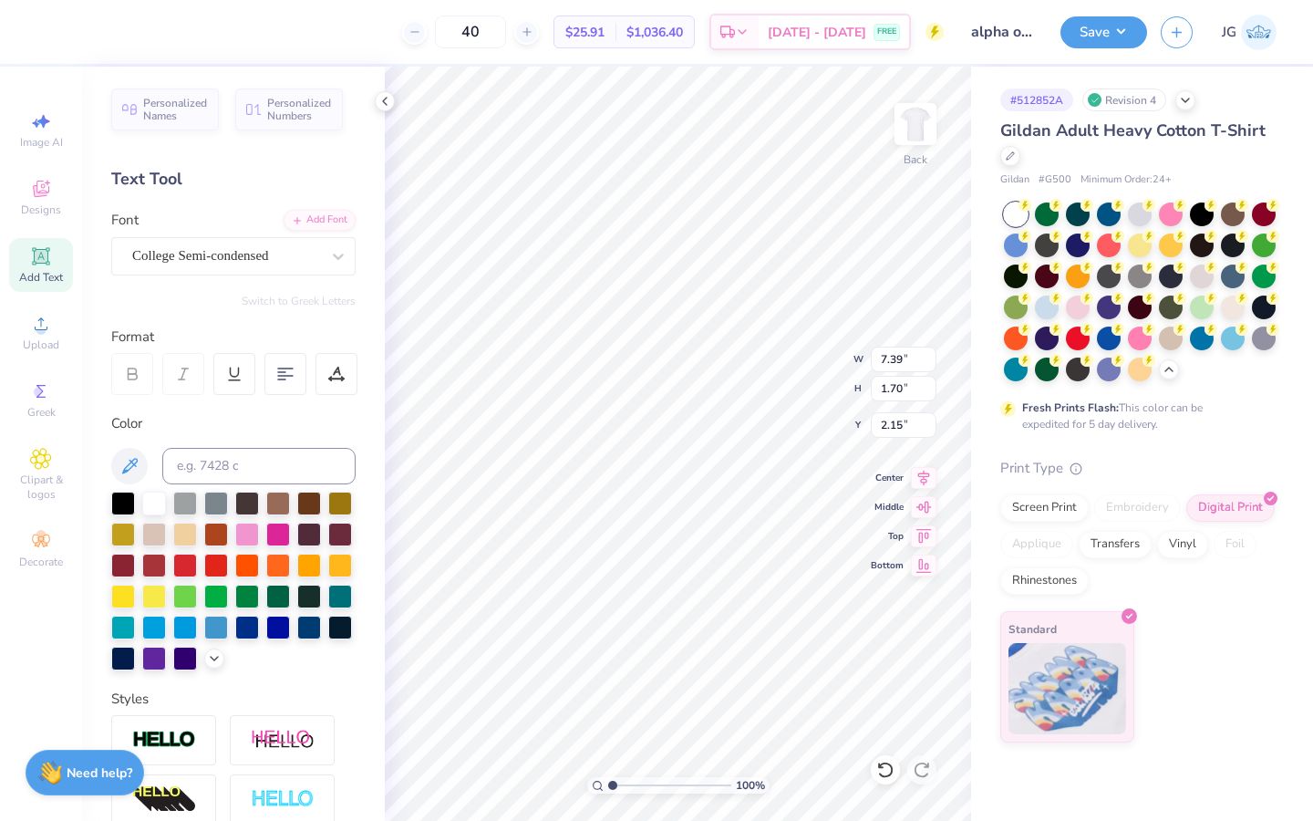
type input "3.31"
type input "0.76"
type input "3.09"
type input "12.94"
type input "9.64"
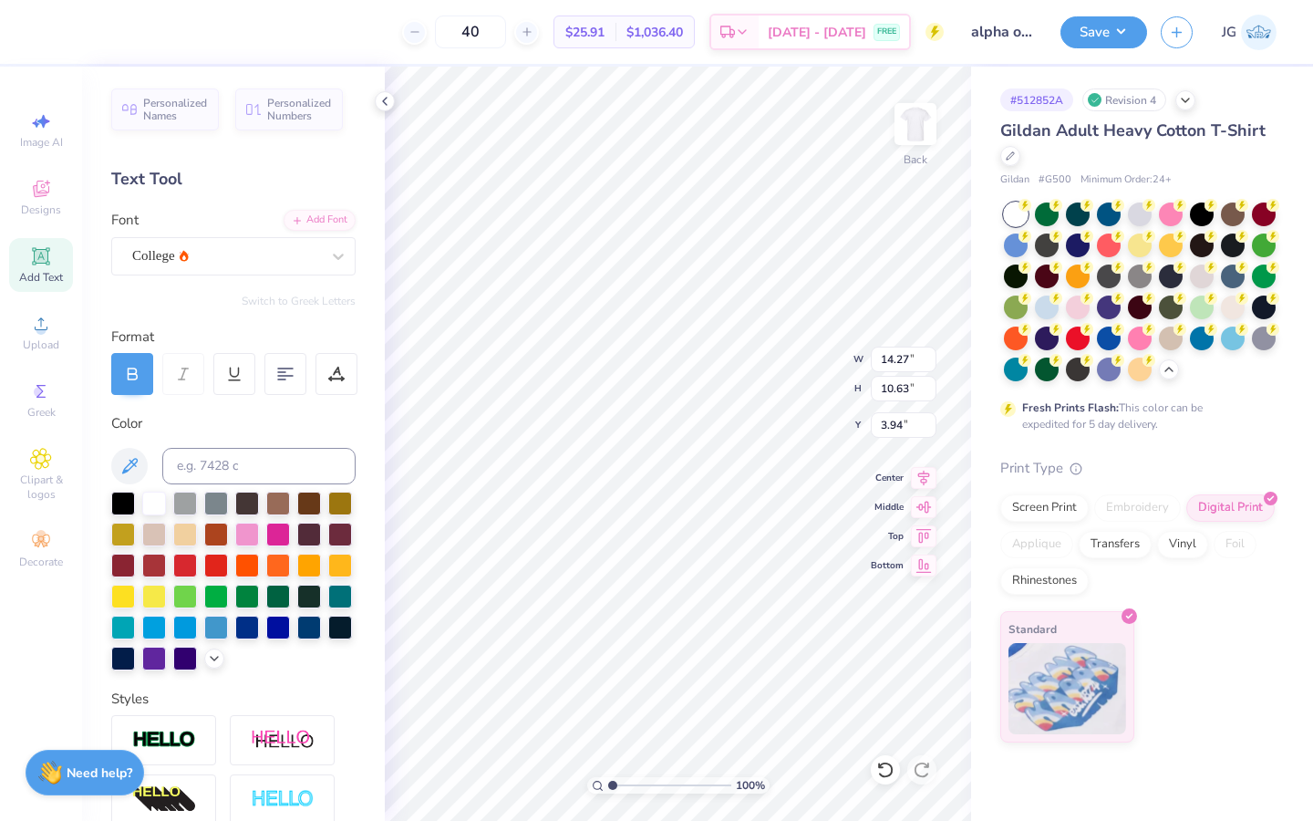
type input "4.94"
type input "3.31"
type input "0.76"
type input "3.09"
type input "1.91"
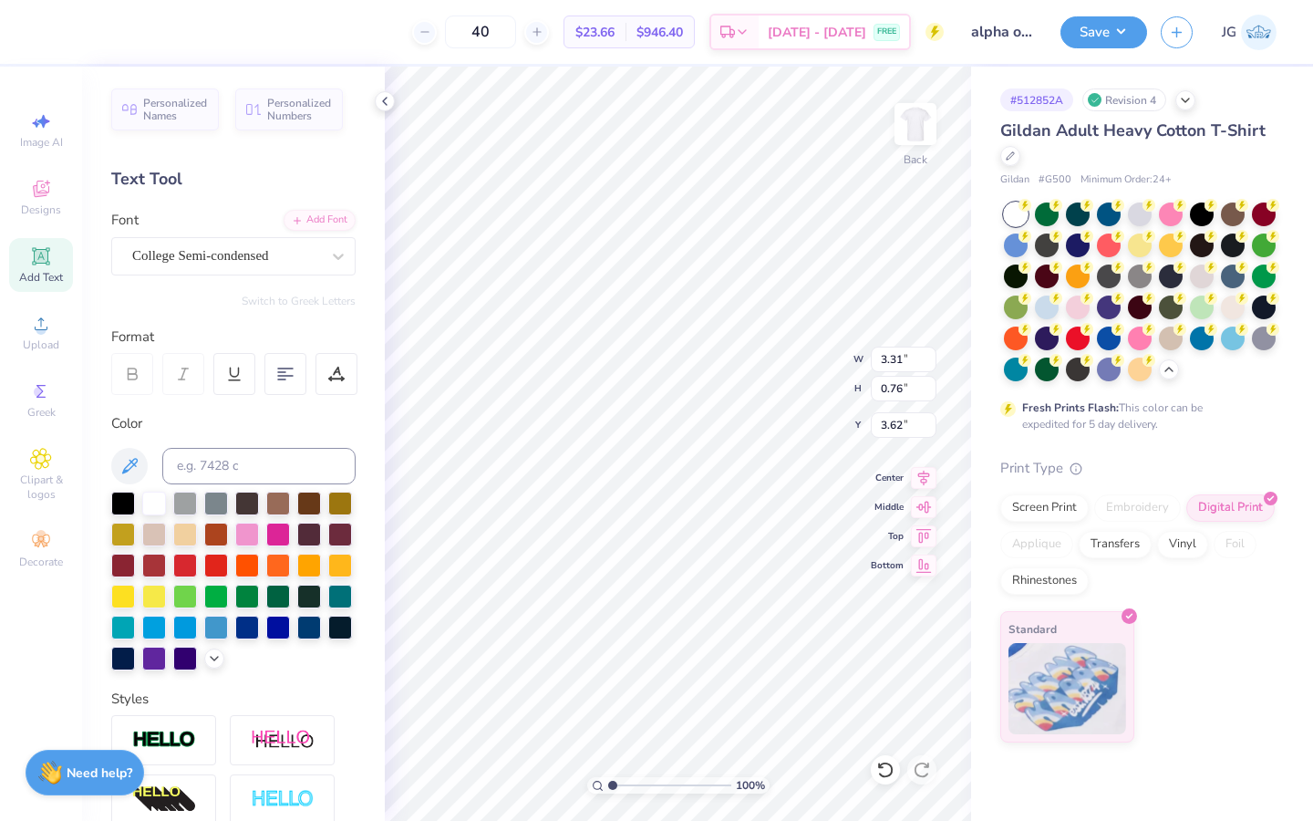
type input "0.44"
type input "3.94"
type input "4.76"
click at [657, 788] on input "range" at bounding box center [669, 785] width 123 height 16
type input "4.10"
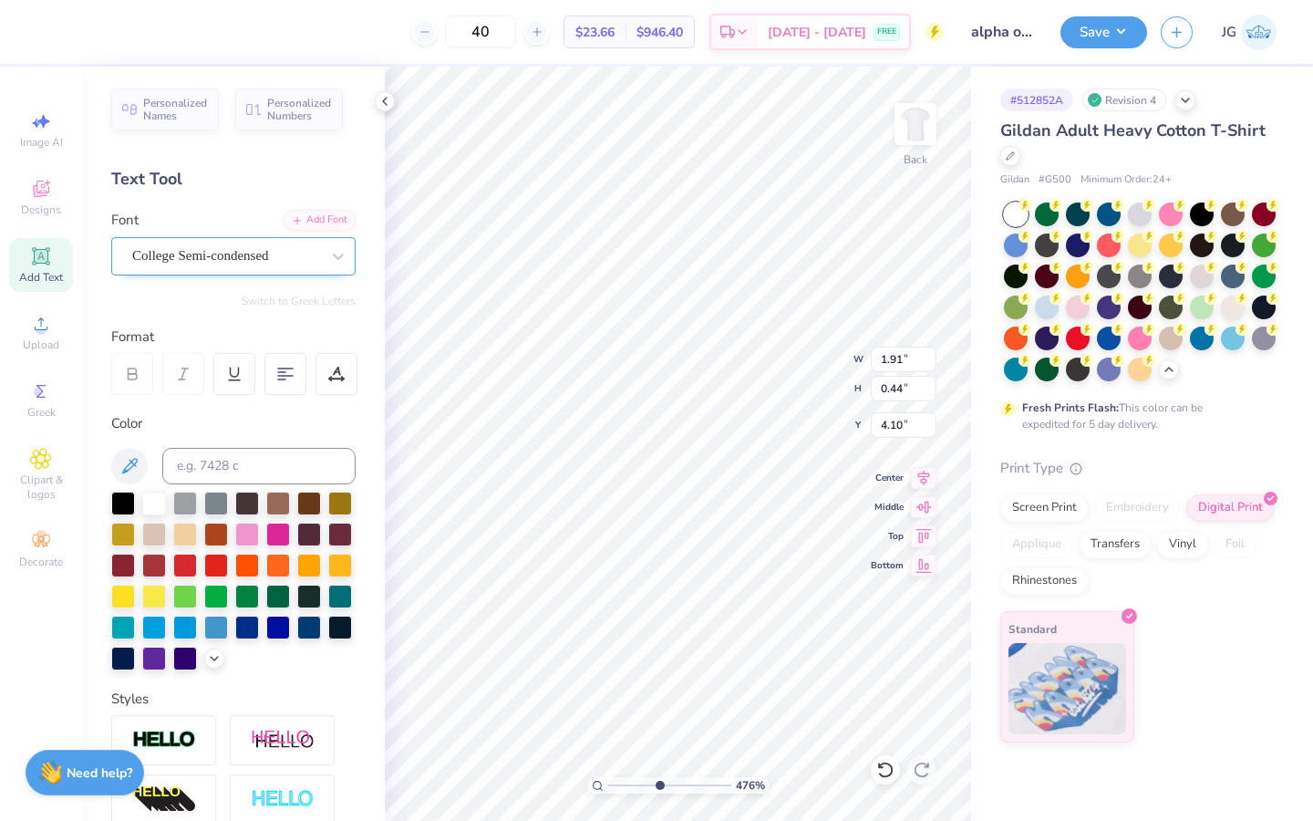
click at [211, 247] on div "College Semi-condensed" at bounding box center [225, 256] width 191 height 28
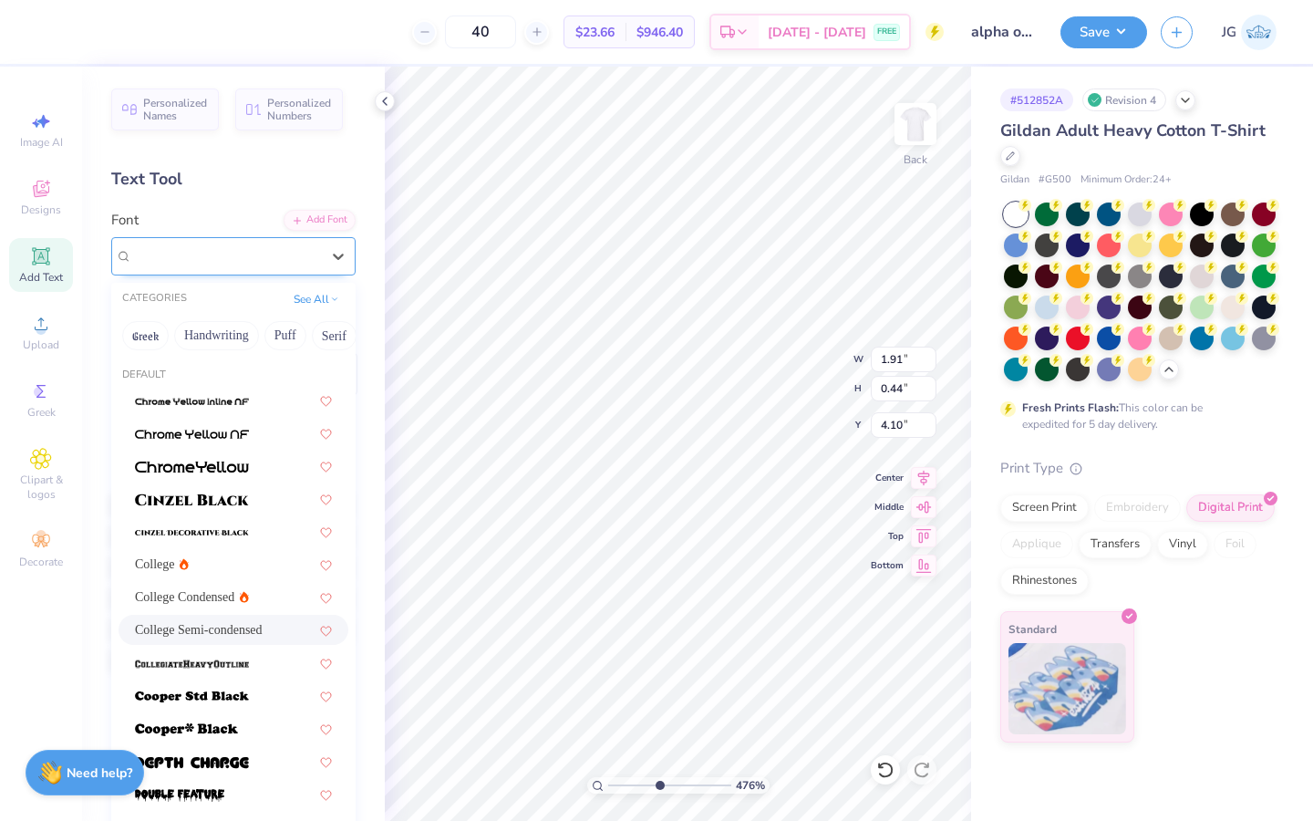
type input "2.15"
type input "0.49"
type input "4.05"
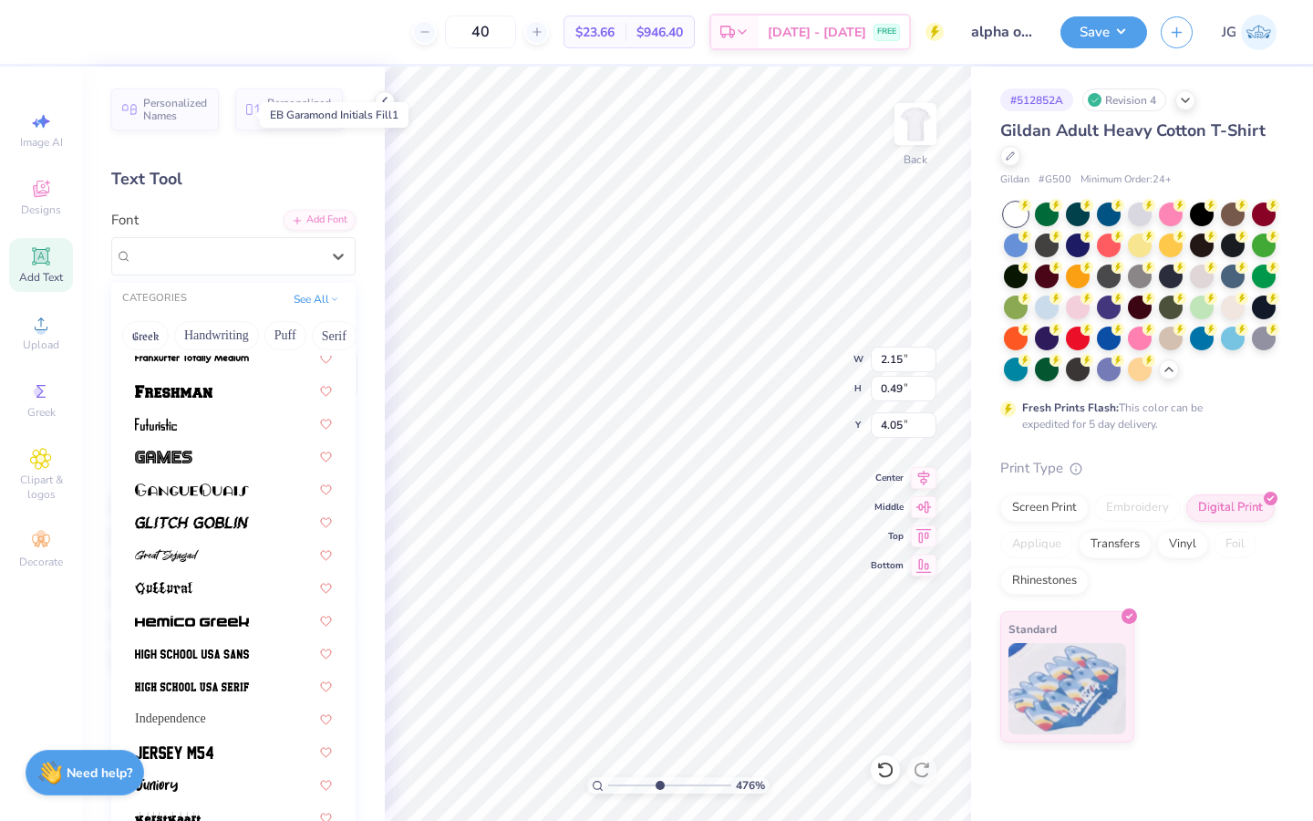
scroll to position [870, 0]
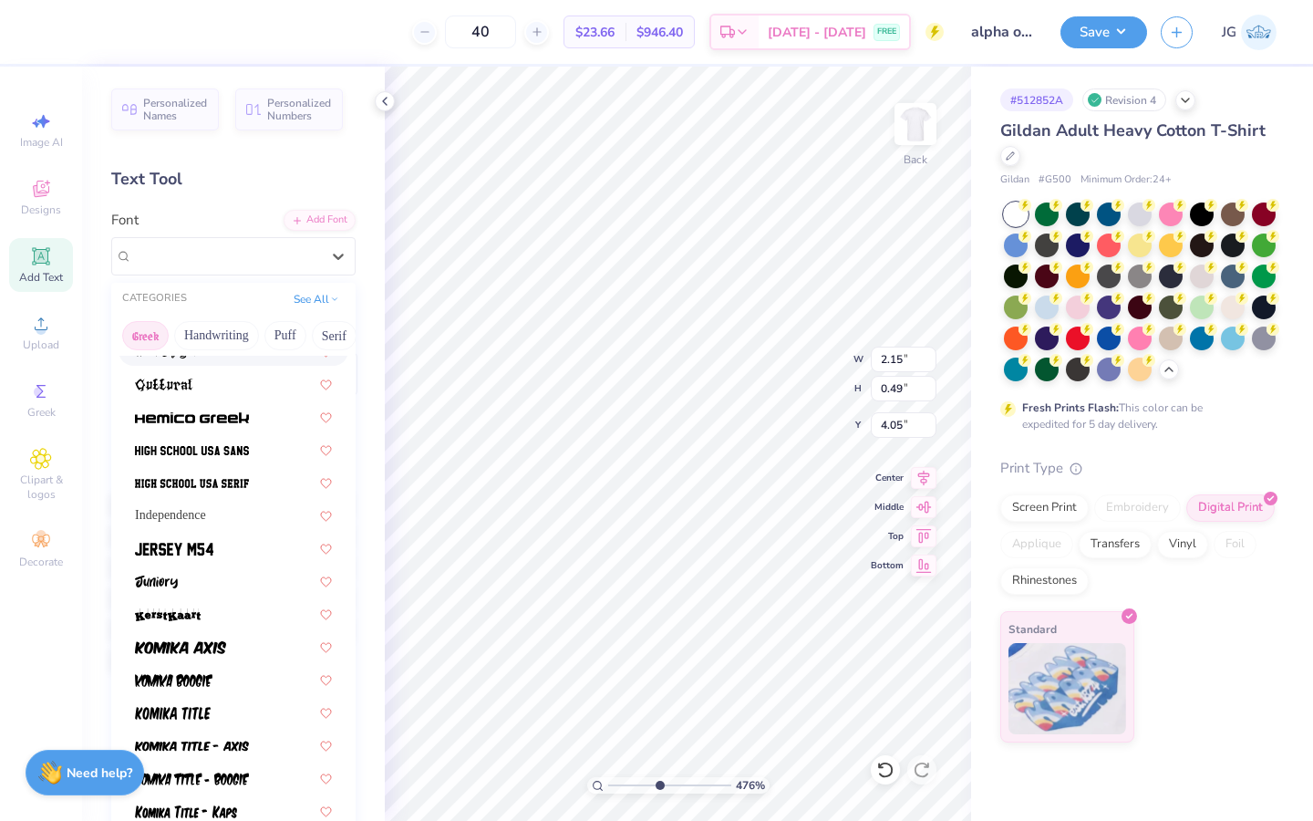
click at [150, 339] on button "Greek" at bounding box center [145, 335] width 46 height 29
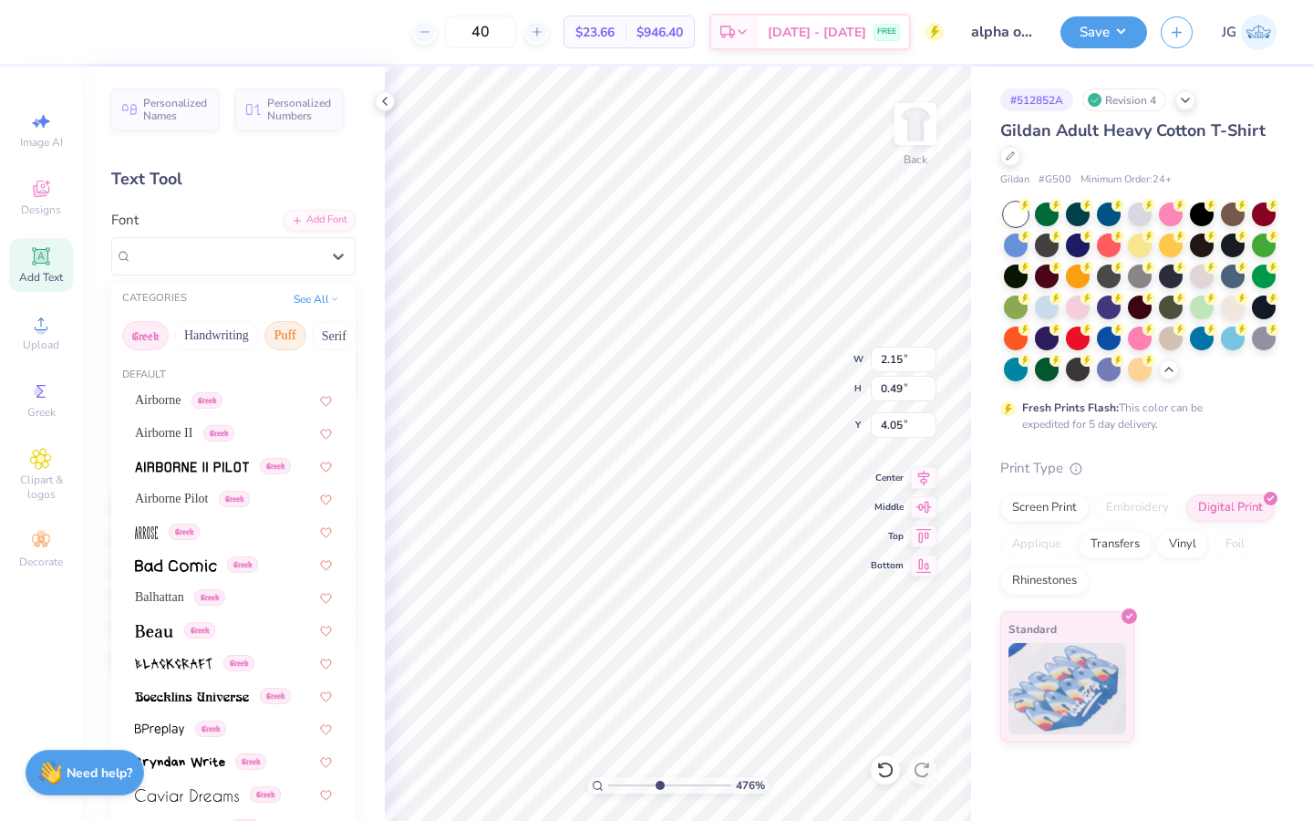
click at [268, 333] on button "Puff" at bounding box center [285, 335] width 42 height 29
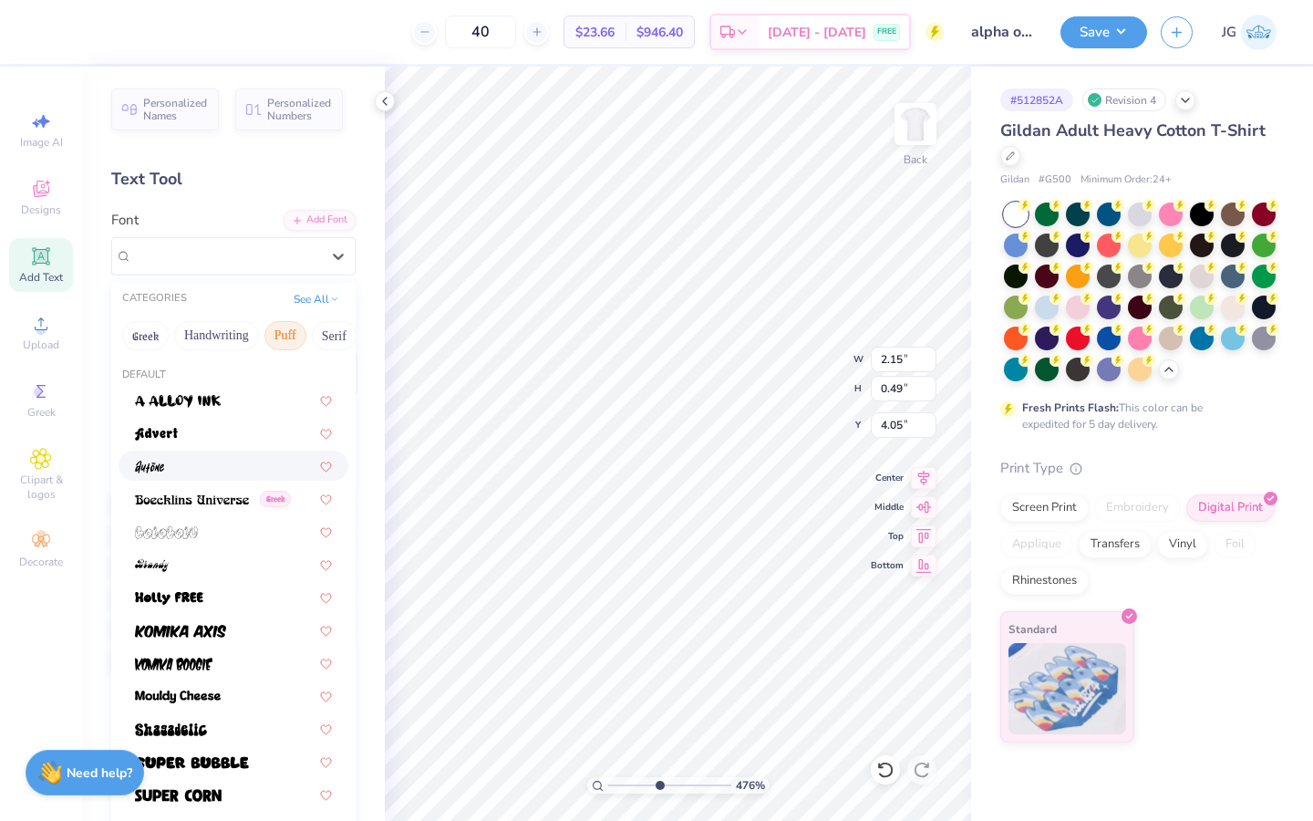
click at [199, 461] on div at bounding box center [233, 465] width 197 height 19
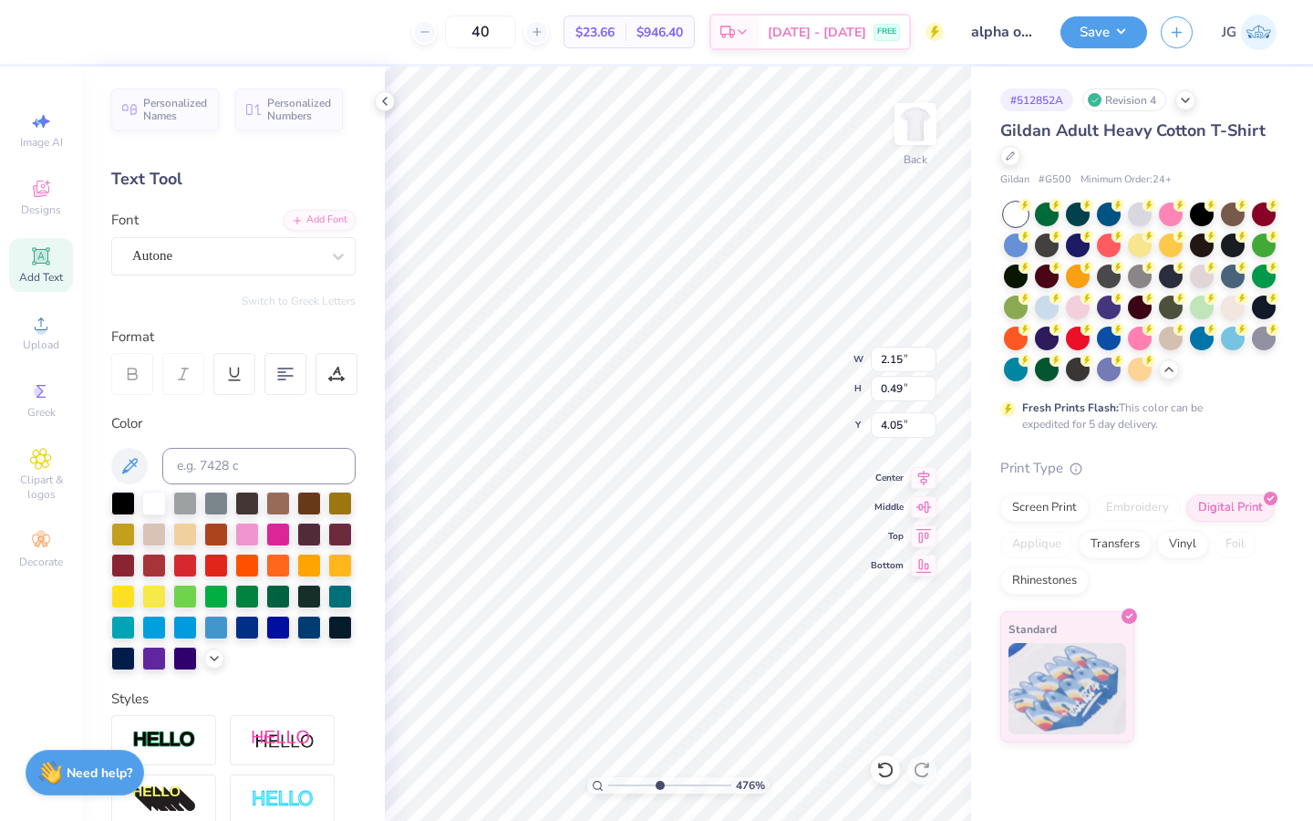
type input "1.46"
type input "0.57"
type input "4.04"
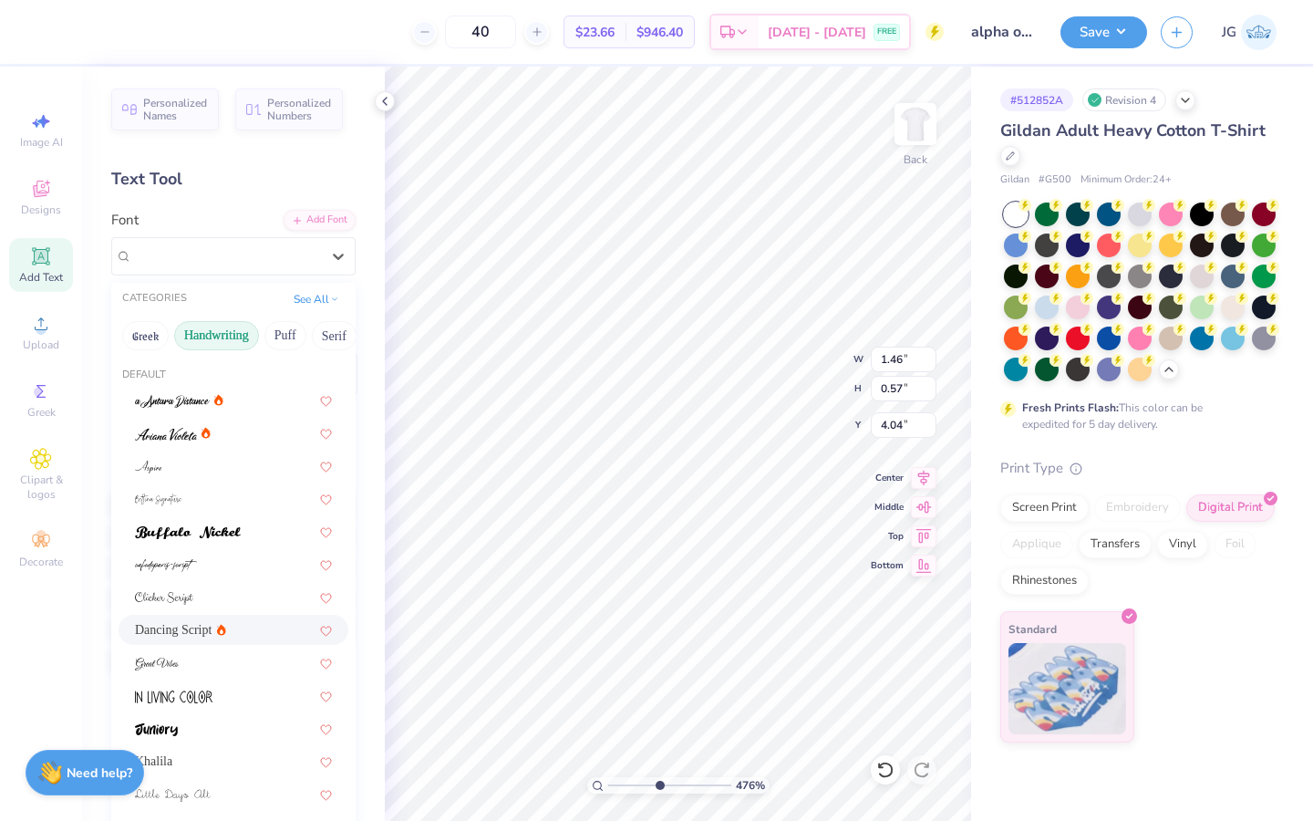
click at [259, 242] on div "Dancing Script" at bounding box center [225, 256] width 191 height 28
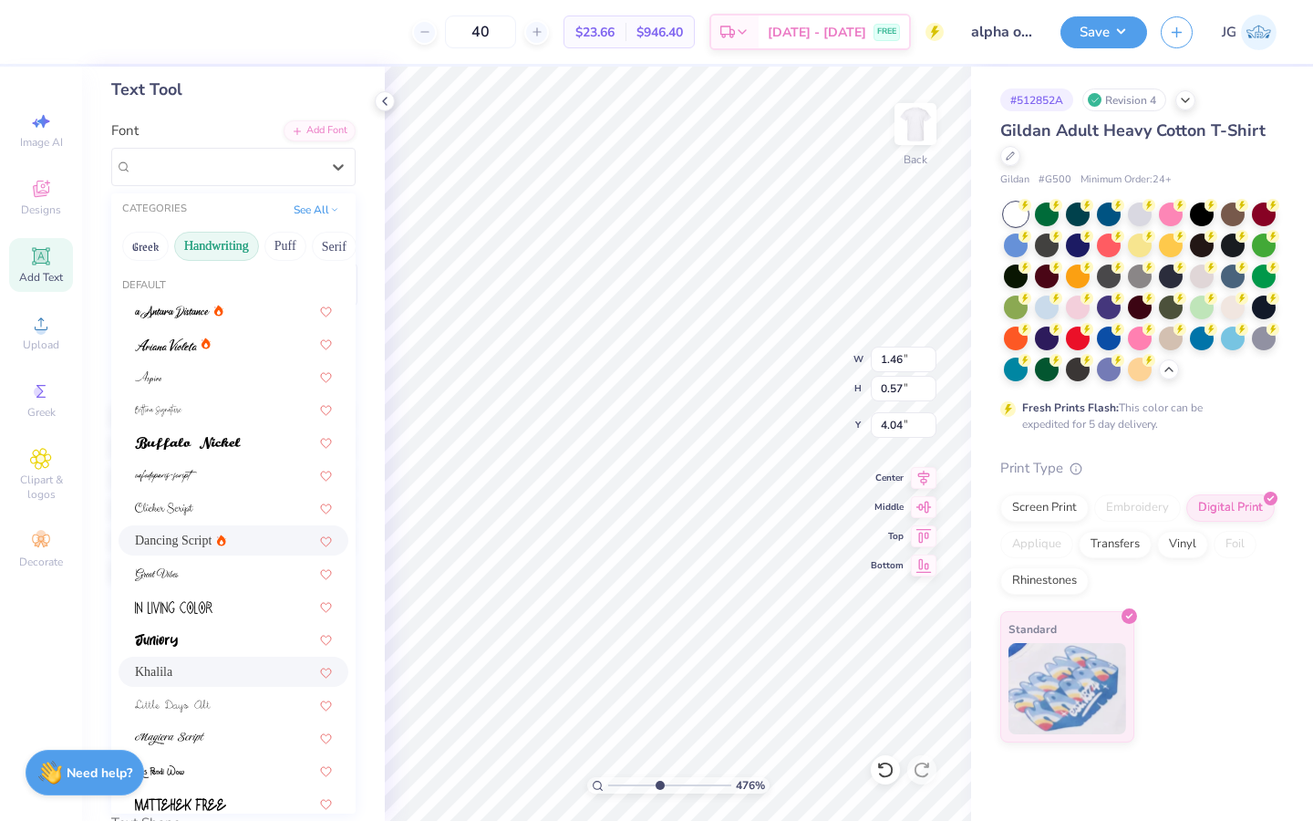
click at [172, 674] on span "Khalila" at bounding box center [153, 671] width 37 height 19
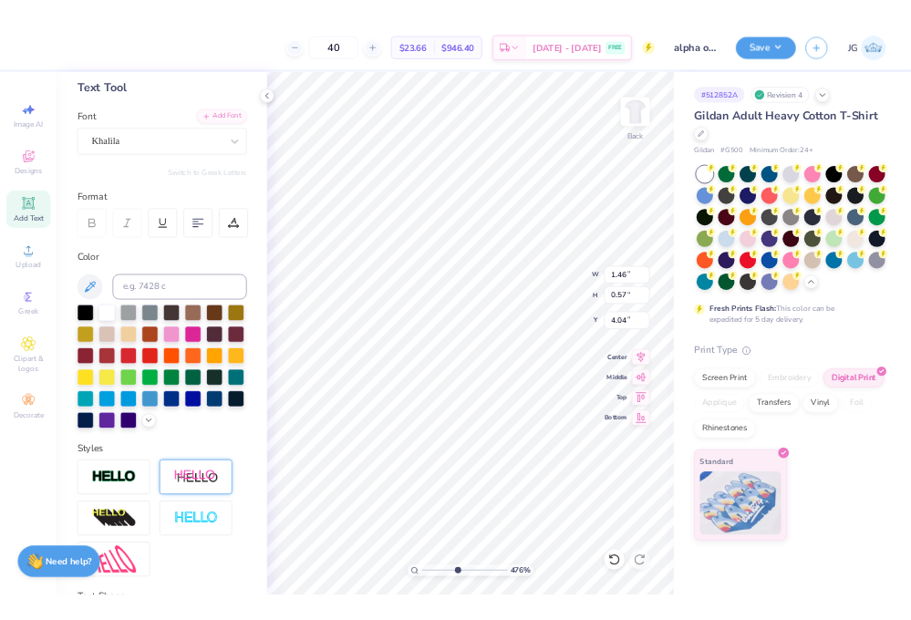
scroll to position [0, 1]
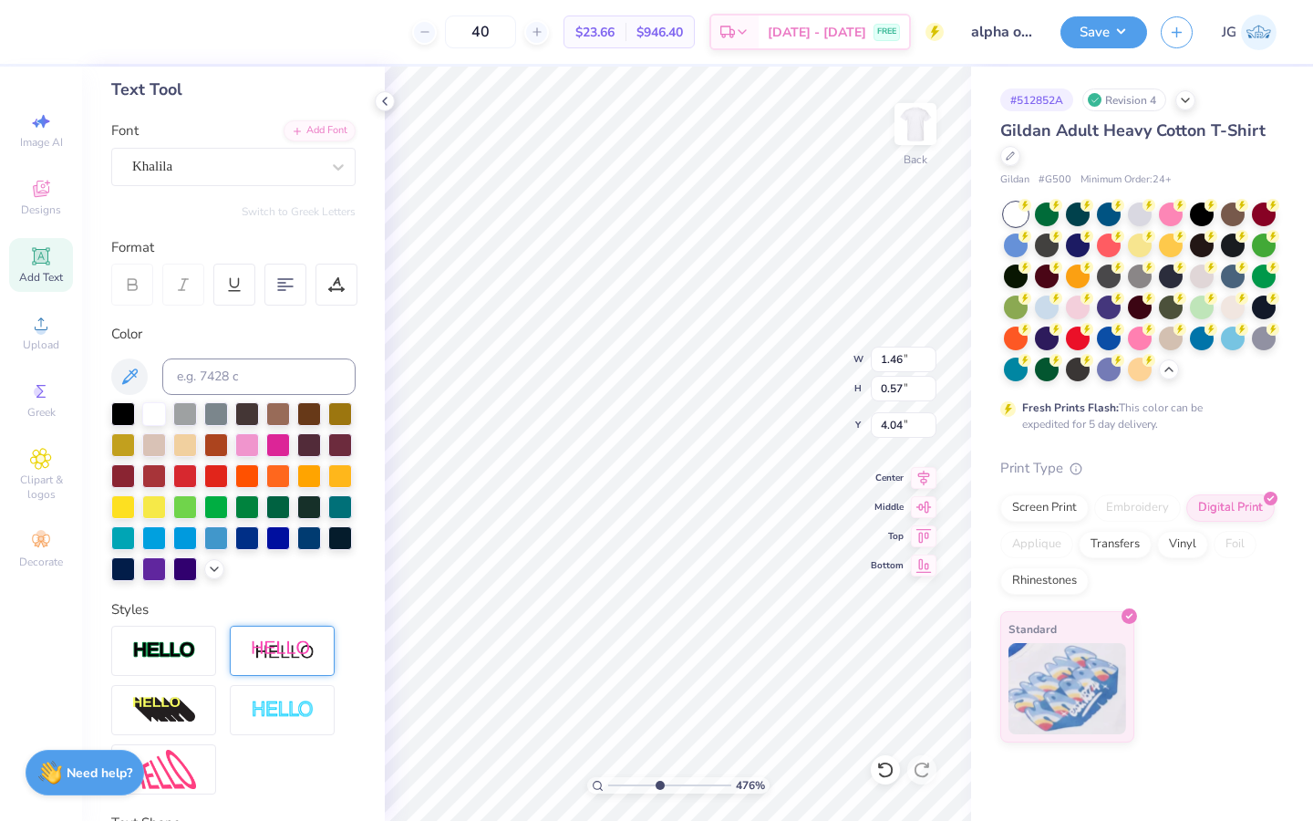
type textarea "alpha o"
type input "2.48"
type input "0.72"
type input "3.96"
type input "1"
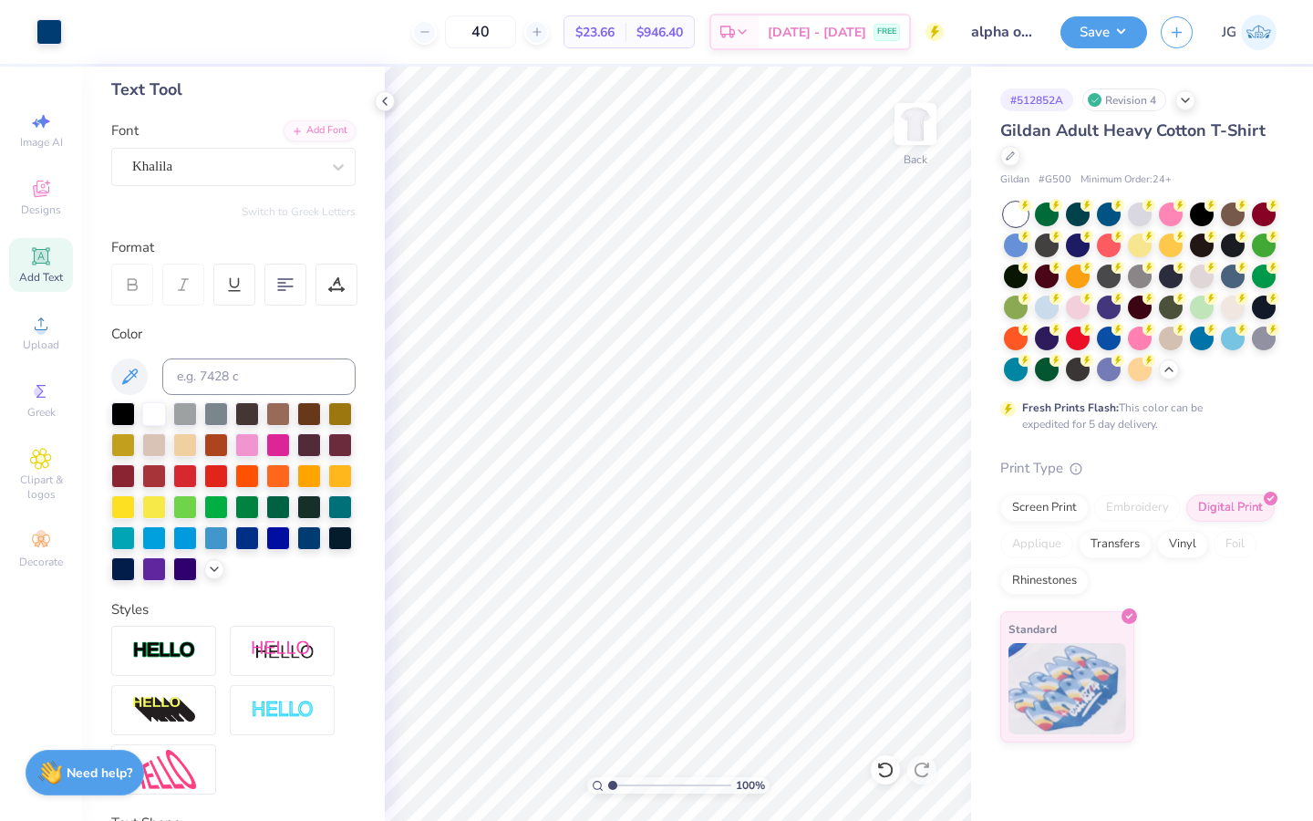
click at [561, 788] on div "100 %" at bounding box center [678, 444] width 754 height 754
click at [1105, 29] on button "Save" at bounding box center [1103, 30] width 87 height 32
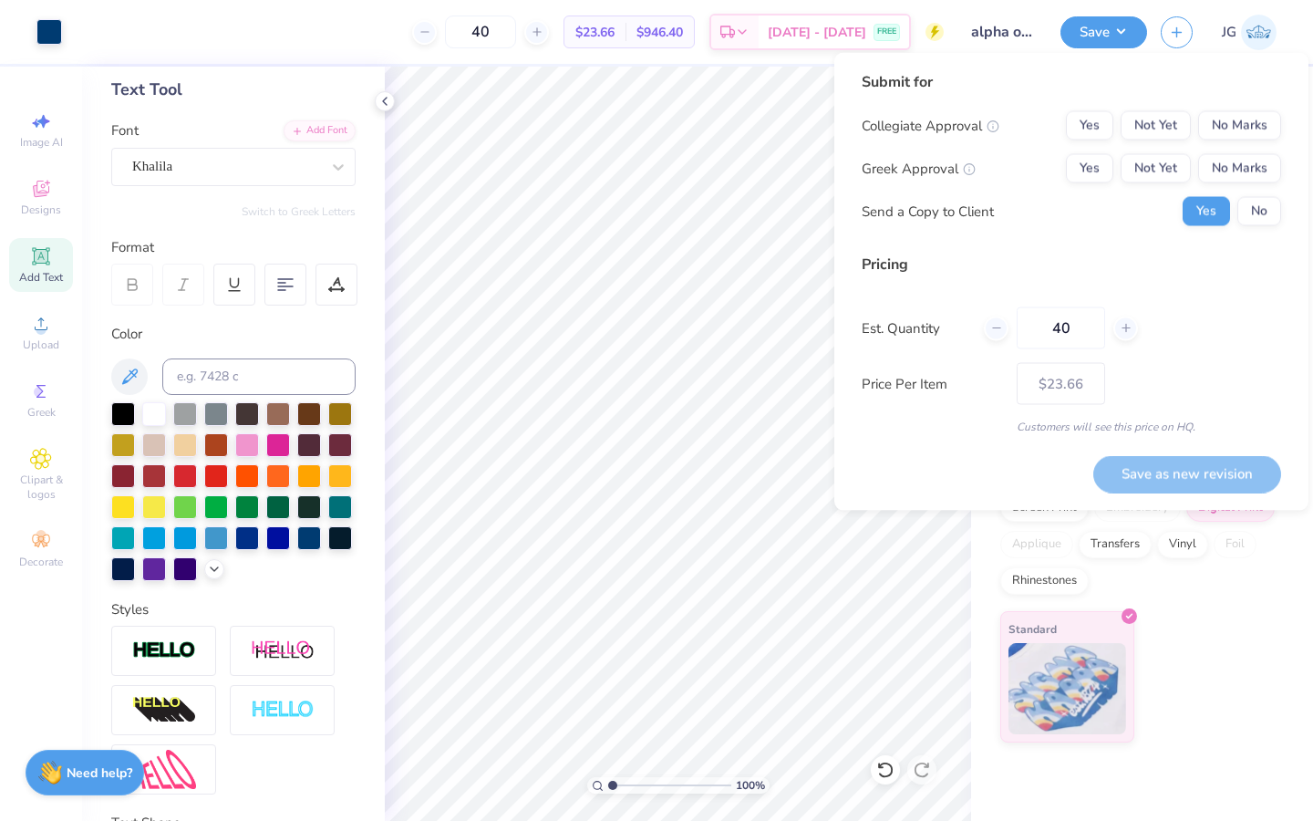
click at [1269, 191] on div "Collegiate Approval Yes Not Yet No Marks Greek Approval Yes Not Yet No Marks Se…" at bounding box center [1071, 168] width 419 height 115
click at [1265, 210] on button "No" at bounding box center [1259, 211] width 44 height 29
click at [1258, 161] on button "No Marks" at bounding box center [1239, 168] width 83 height 29
click at [1253, 118] on button "No Marks" at bounding box center [1239, 125] width 83 height 29
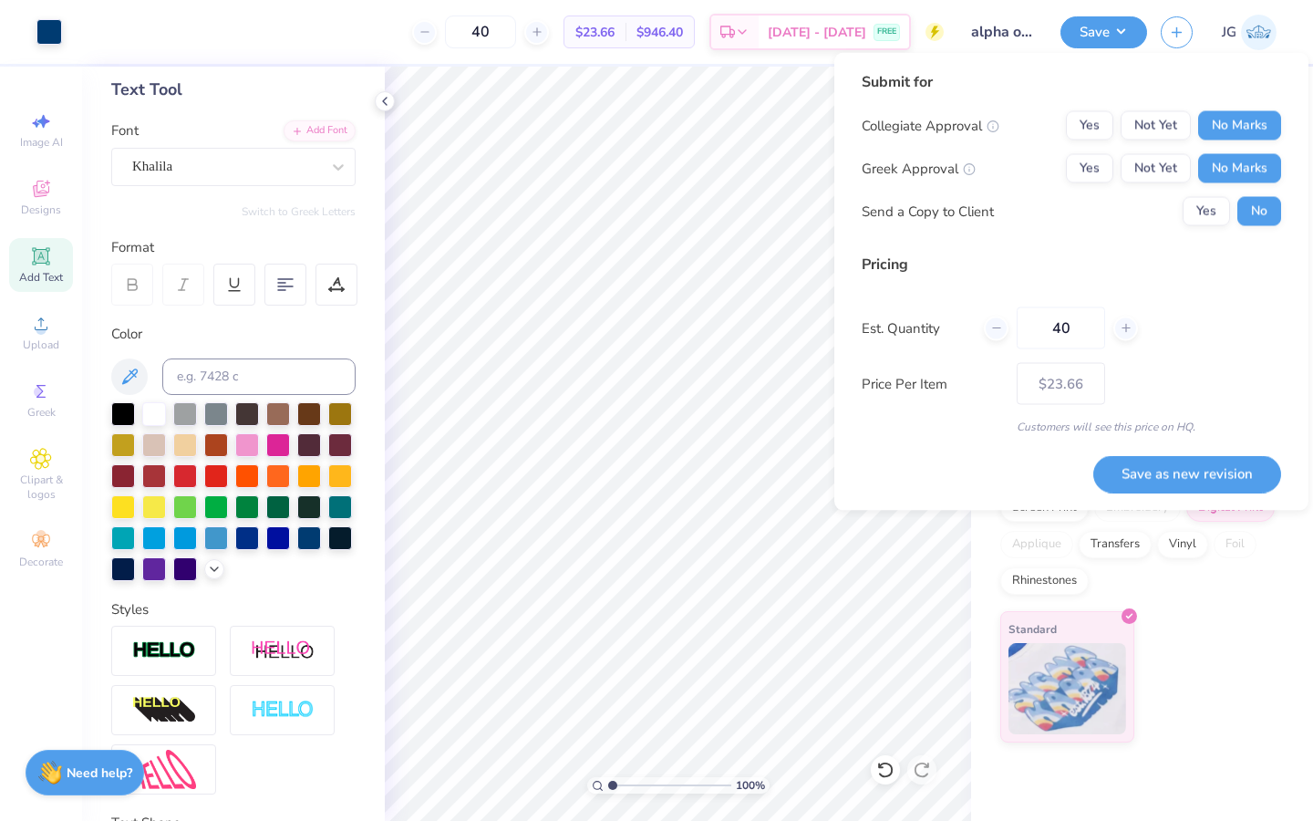
click at [1173, 463] on button "Save as new revision" at bounding box center [1187, 473] width 188 height 37
type input "$23.66"
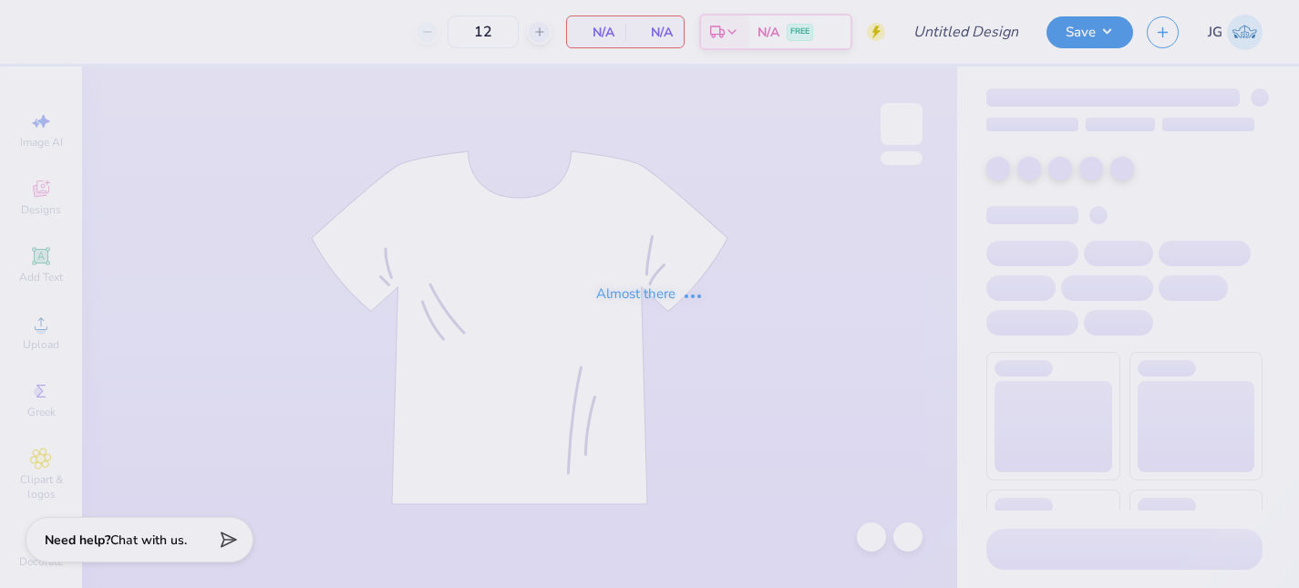
type input "alpha o minimalist"
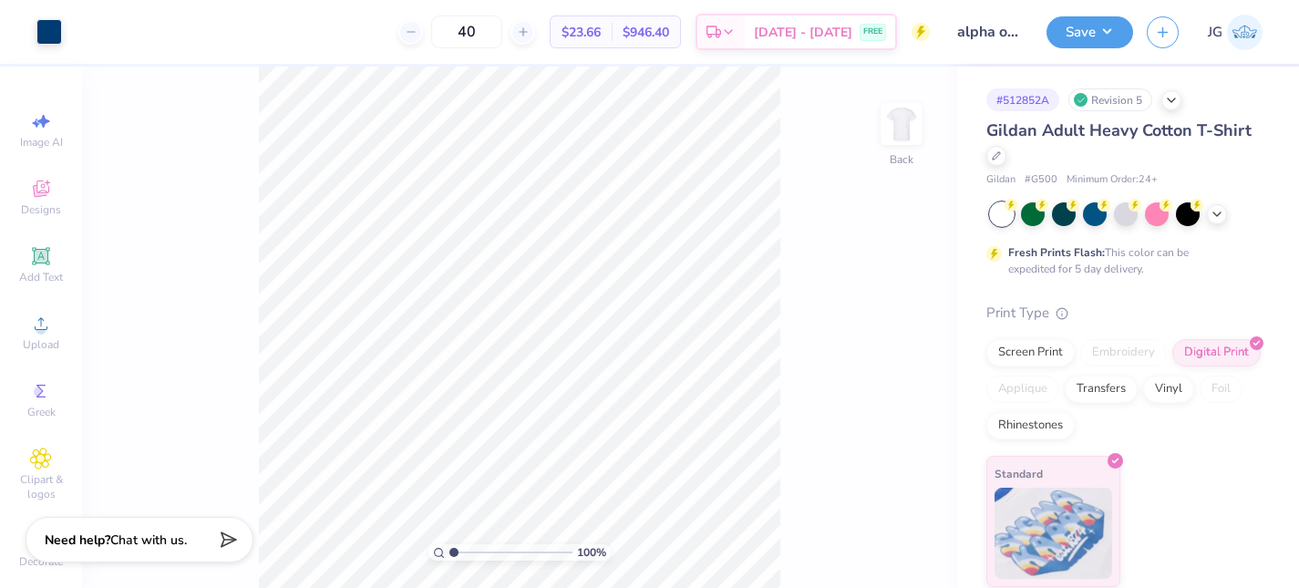
click at [1175, 109] on div "# 512852A Revision 5" at bounding box center [1125, 99] width 276 height 23
click at [1173, 100] on icon at bounding box center [1171, 98] width 15 height 15
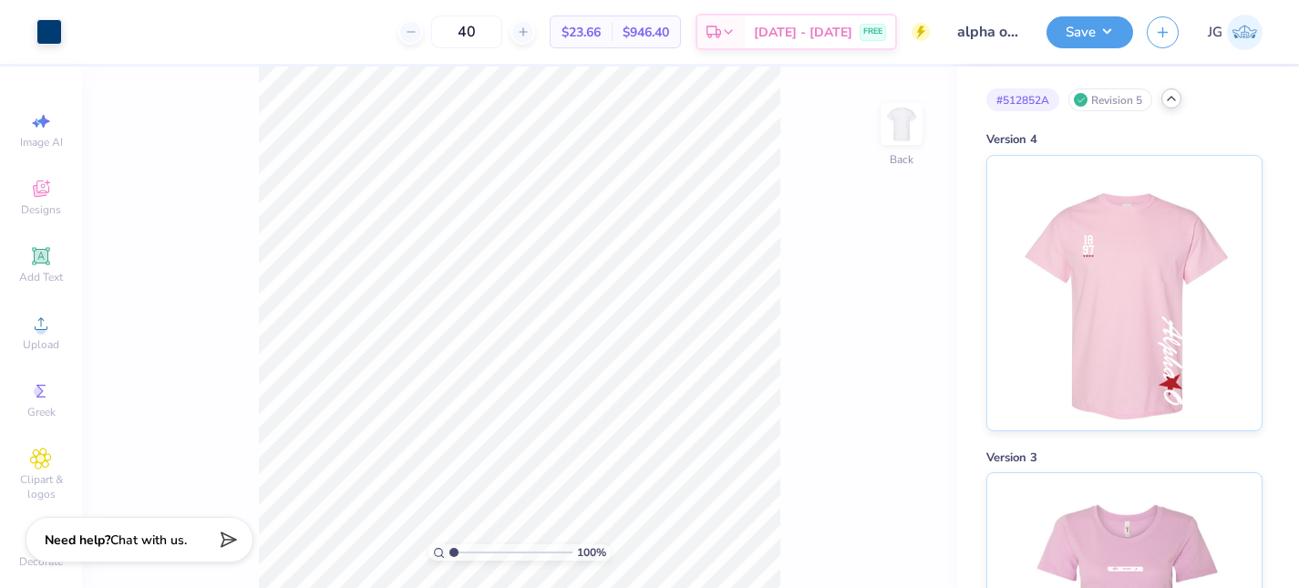
click at [1166, 99] on icon at bounding box center [1171, 98] width 15 height 15
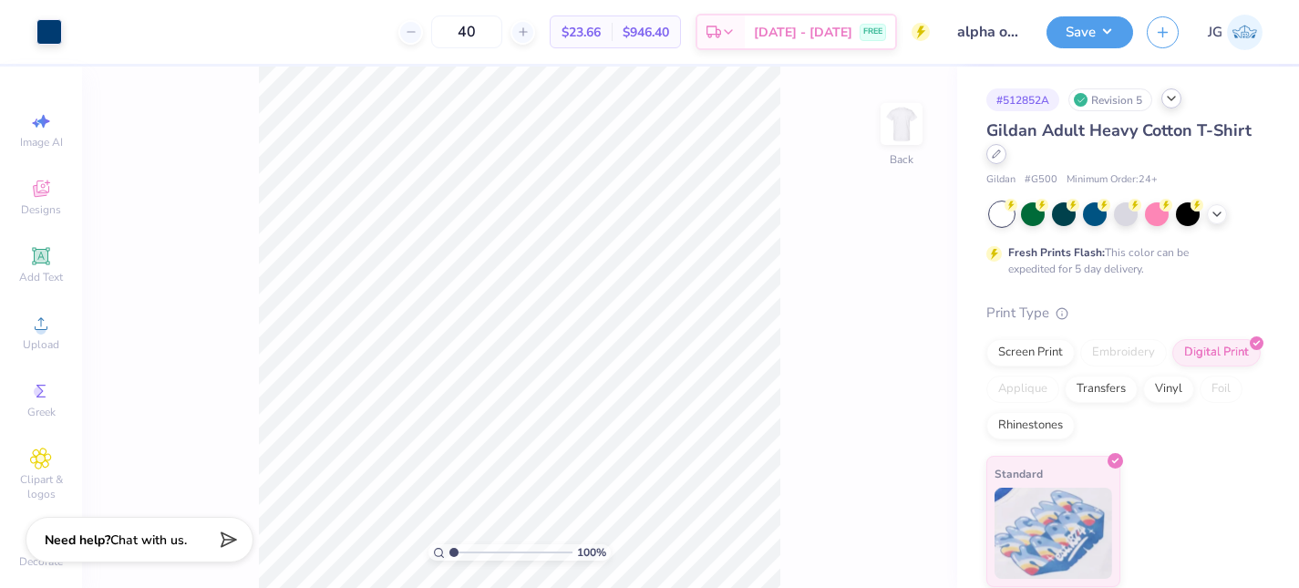
click at [997, 150] on icon at bounding box center [996, 154] width 9 height 9
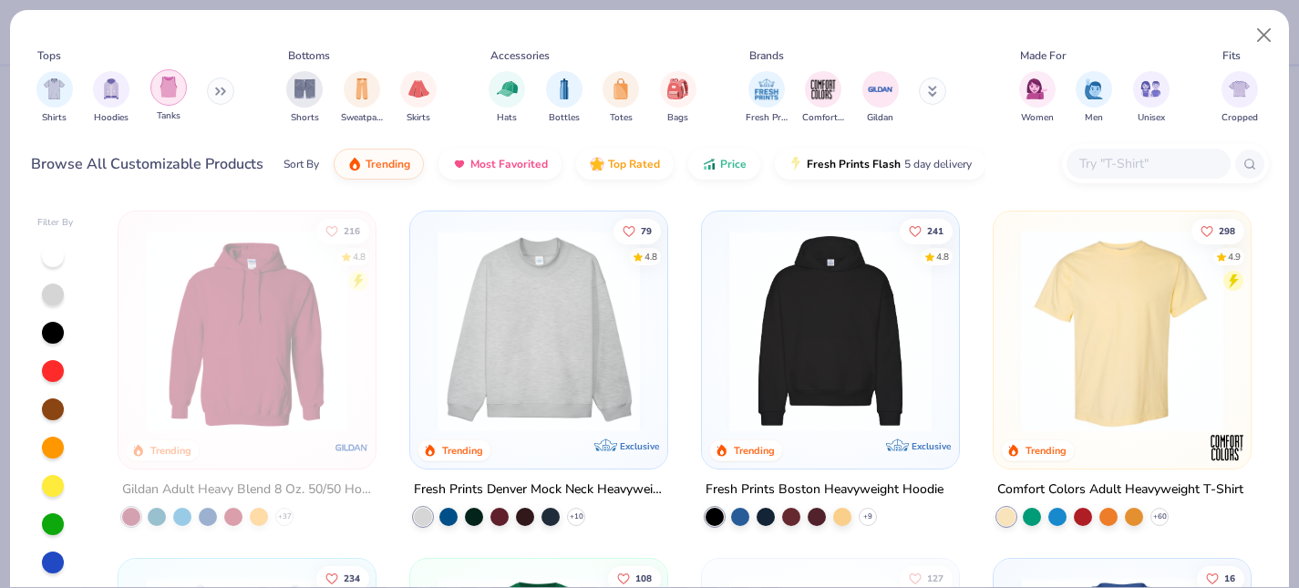
click at [170, 96] on img "filter for Tanks" at bounding box center [169, 87] width 20 height 21
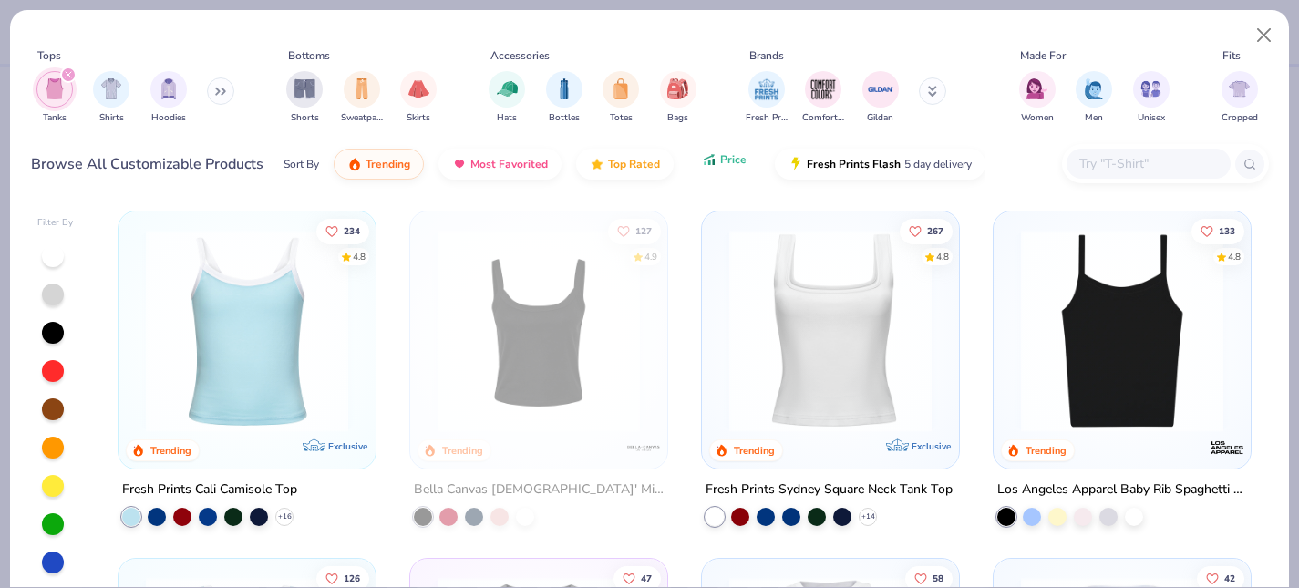
click at [741, 160] on span "Price" at bounding box center [733, 159] width 26 height 15
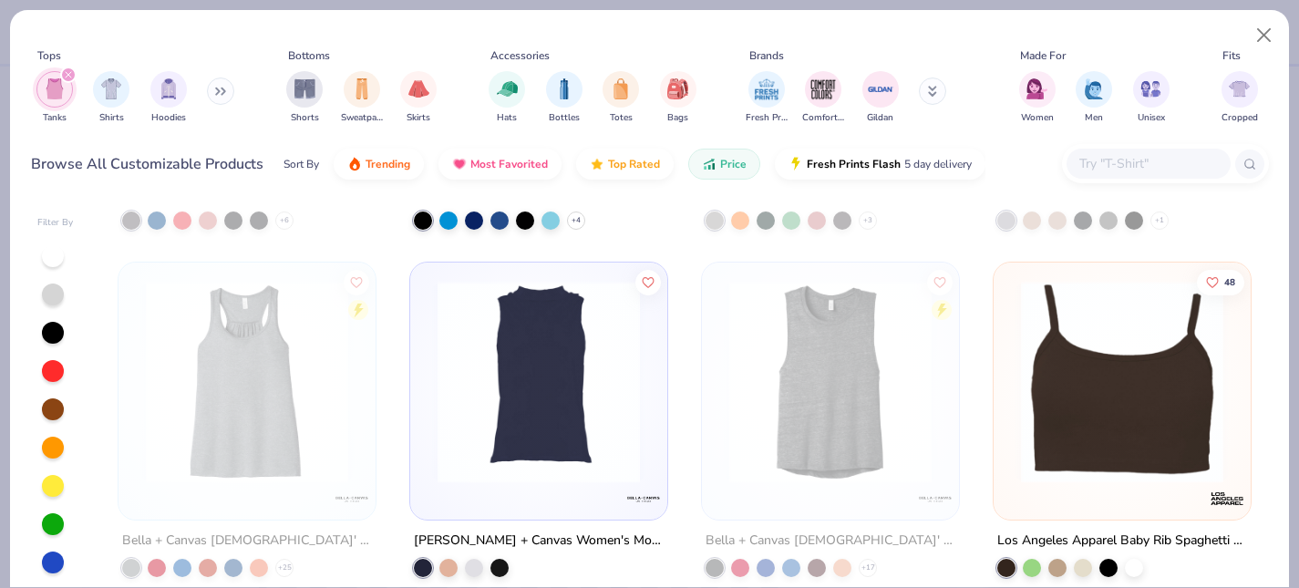
scroll to position [1365, 0]
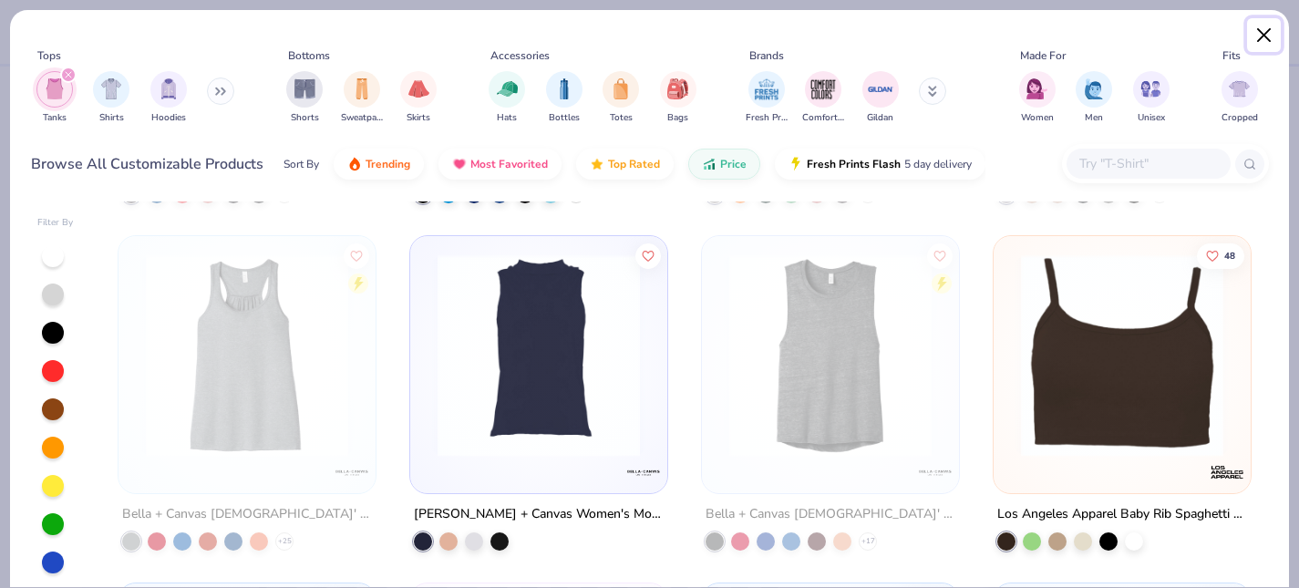
click at [1269, 37] on button "Close" at bounding box center [1264, 35] width 35 height 35
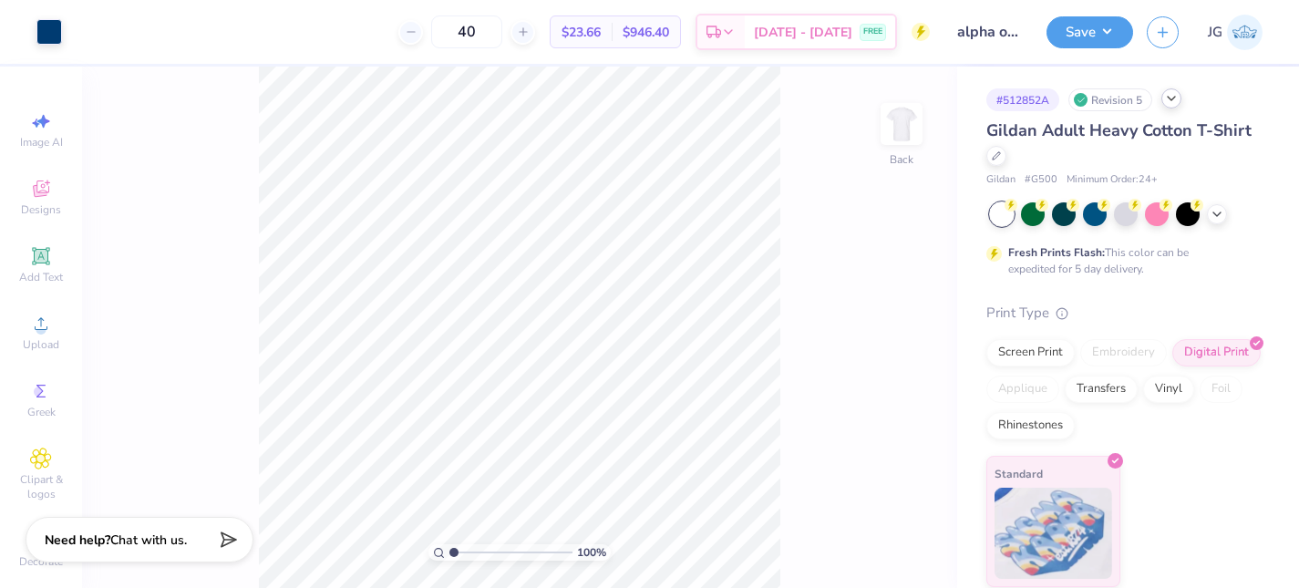
drag, startPoint x: 994, startPoint y: 145, endPoint x: 1055, endPoint y: 377, distance: 240.4
click at [1057, 377] on div "Gildan Adult Heavy Cotton T-Shirt Gildan # G500 Minimum Order: 24 + Fresh Print…" at bounding box center [1125, 353] width 276 height 469
click at [1033, 347] on div "Screen Print" at bounding box center [1031, 349] width 88 height 27
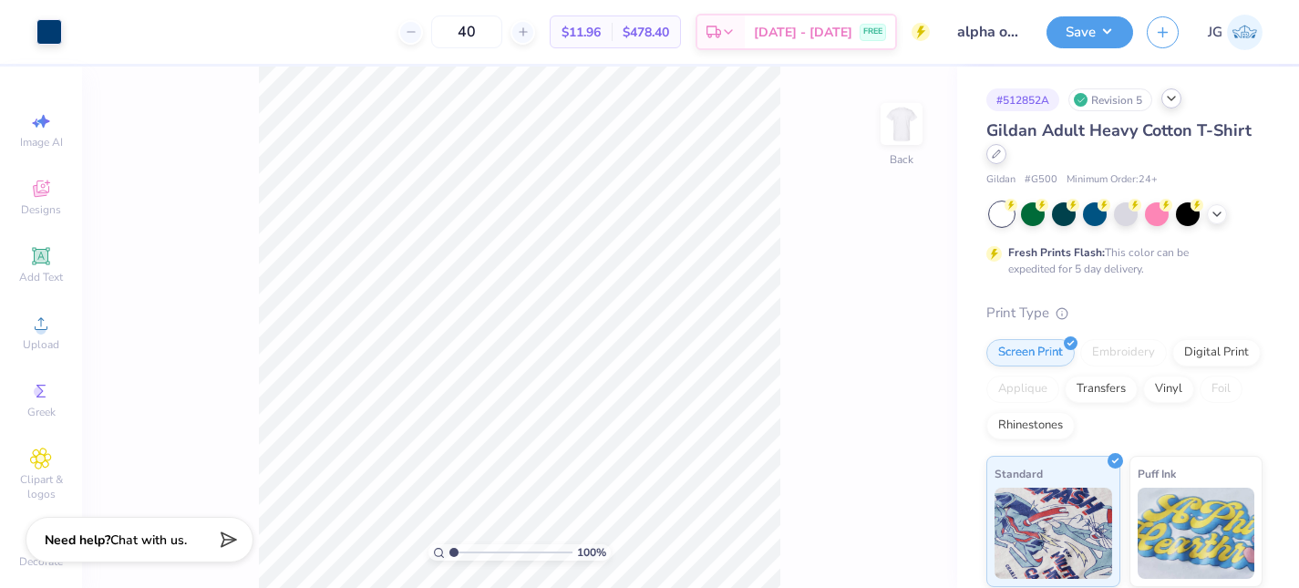
click at [993, 155] on icon at bounding box center [996, 153] width 7 height 7
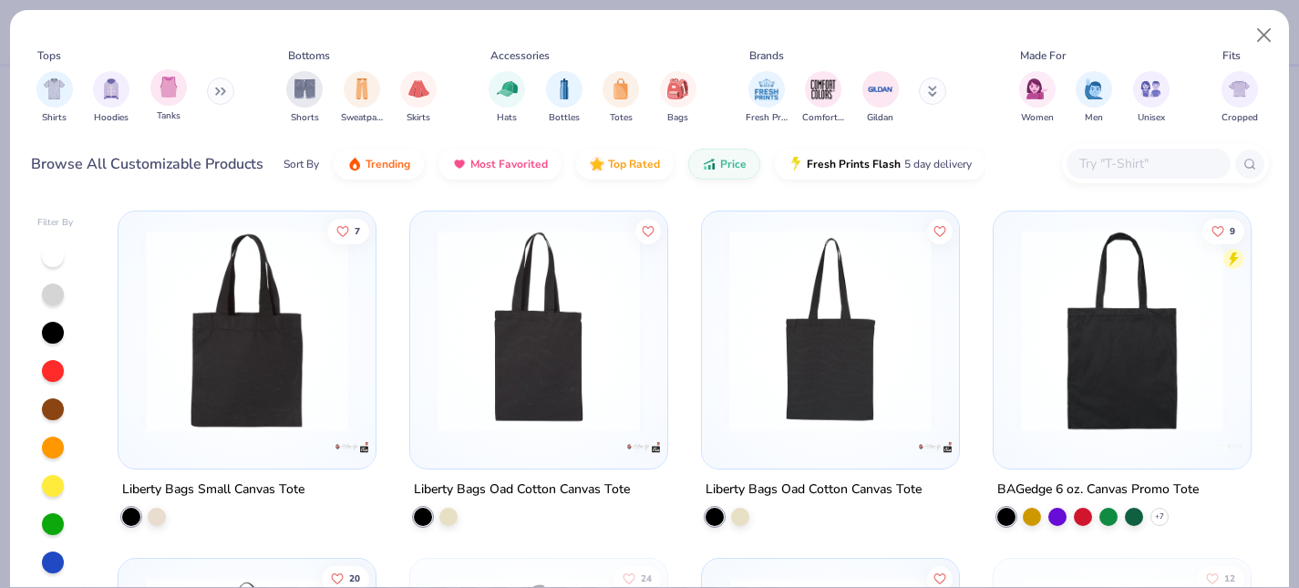
click at [167, 108] on div "Tanks" at bounding box center [168, 96] width 36 height 54
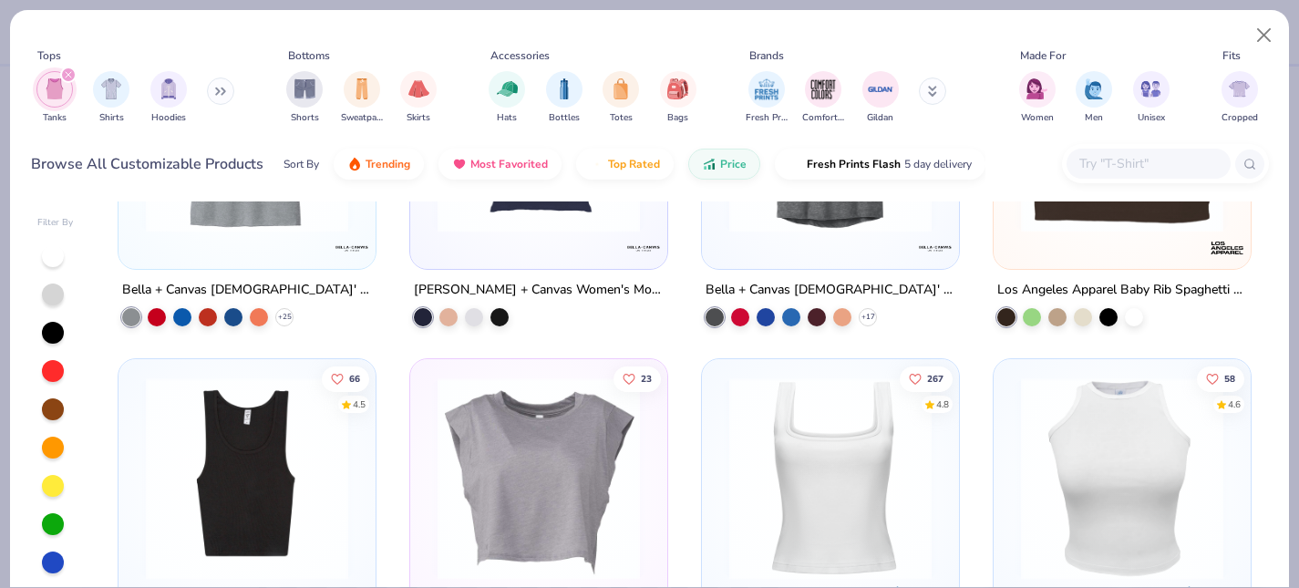
scroll to position [1703, 0]
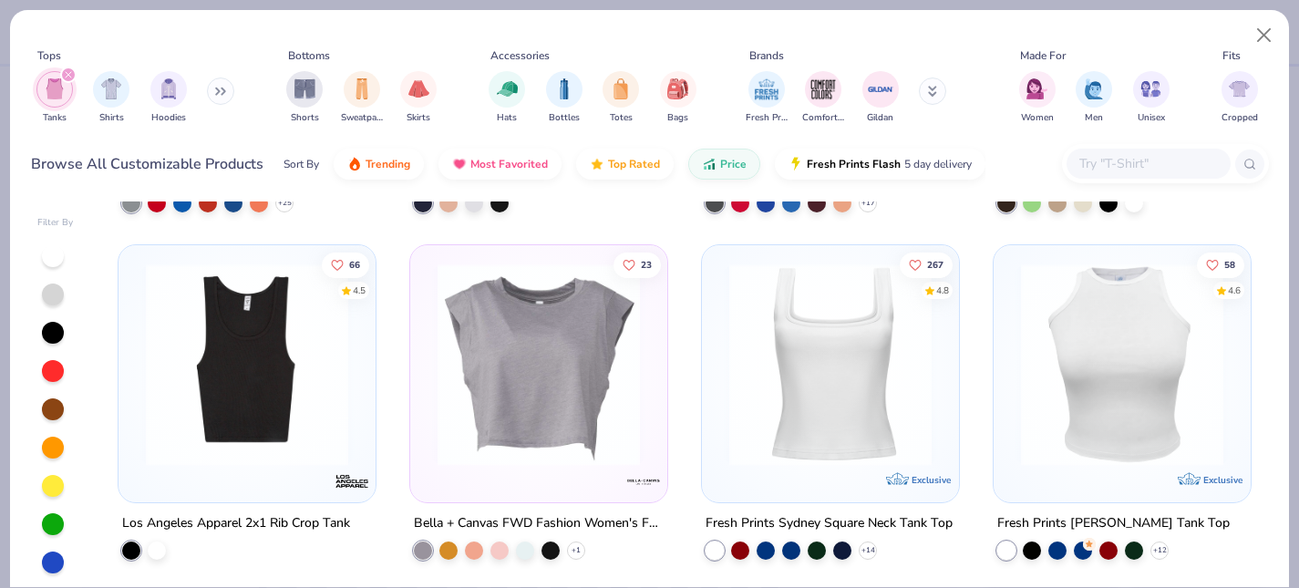
click at [781, 408] on img at bounding box center [830, 364] width 221 height 202
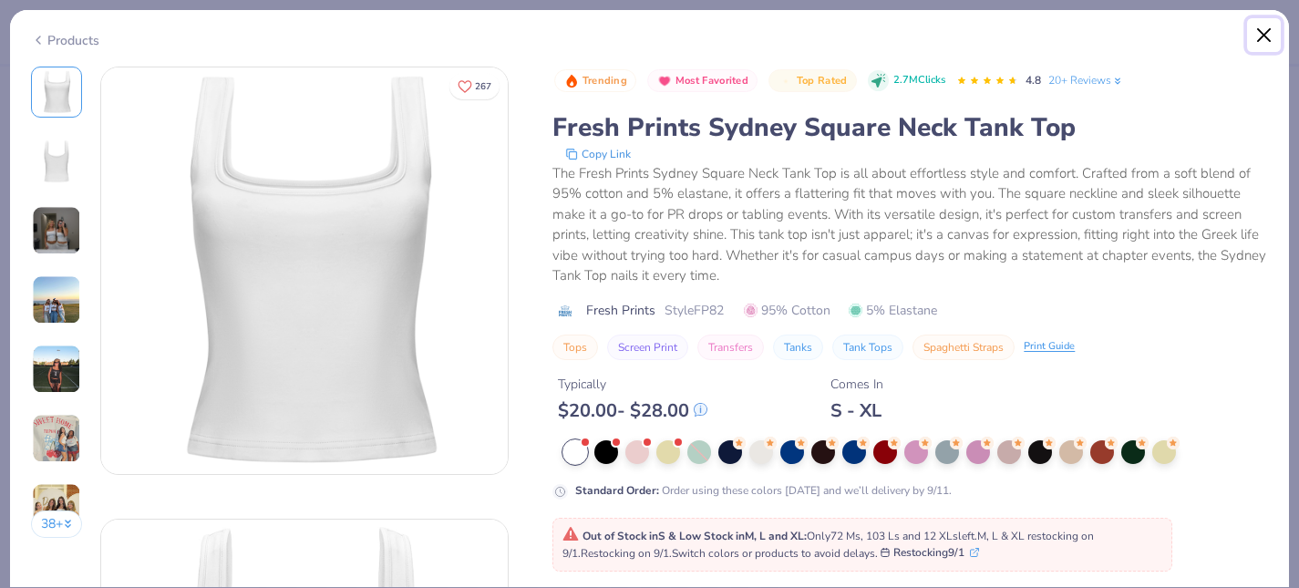
click at [1255, 32] on button "Close" at bounding box center [1264, 35] width 35 height 35
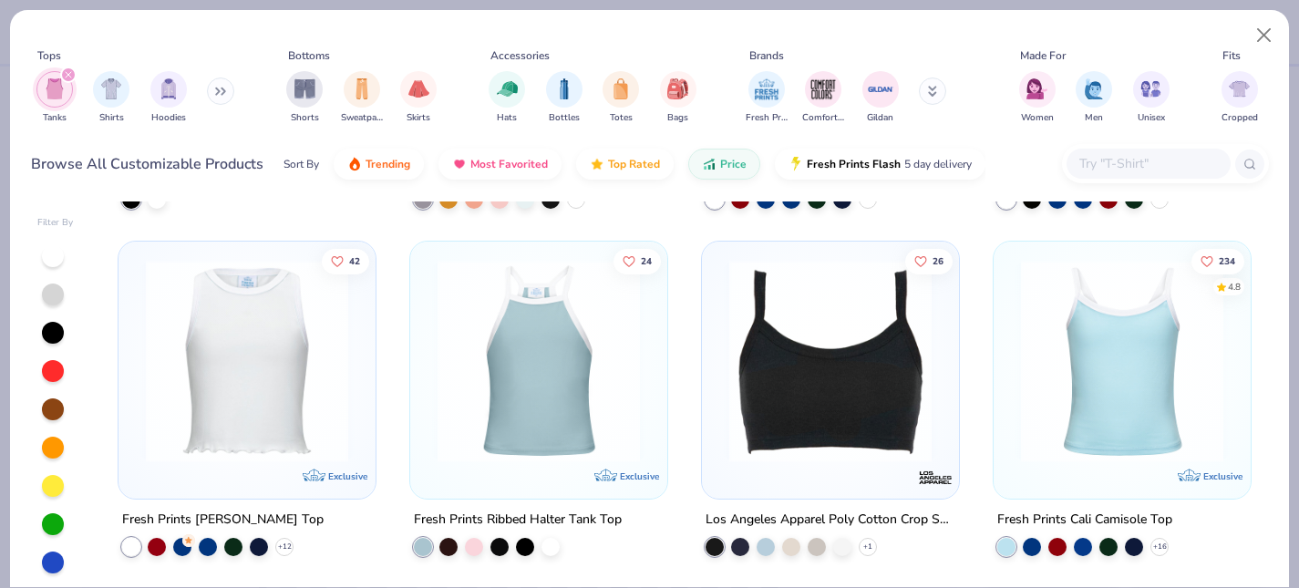
scroll to position [1974, 0]
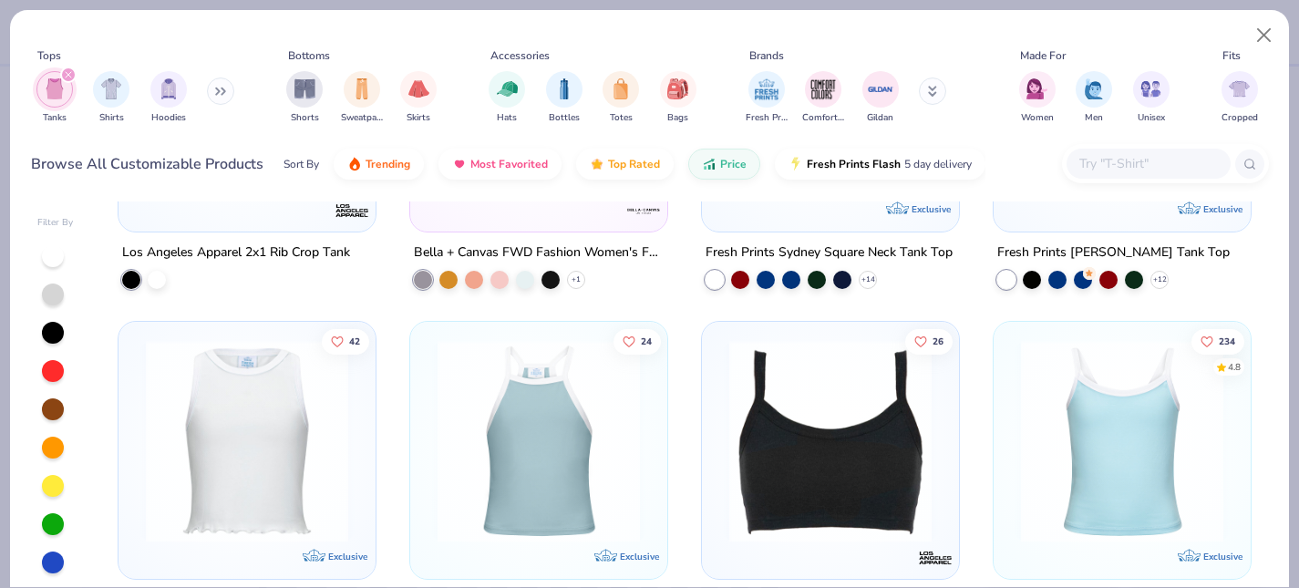
click at [1035, 438] on img at bounding box center [1122, 441] width 221 height 202
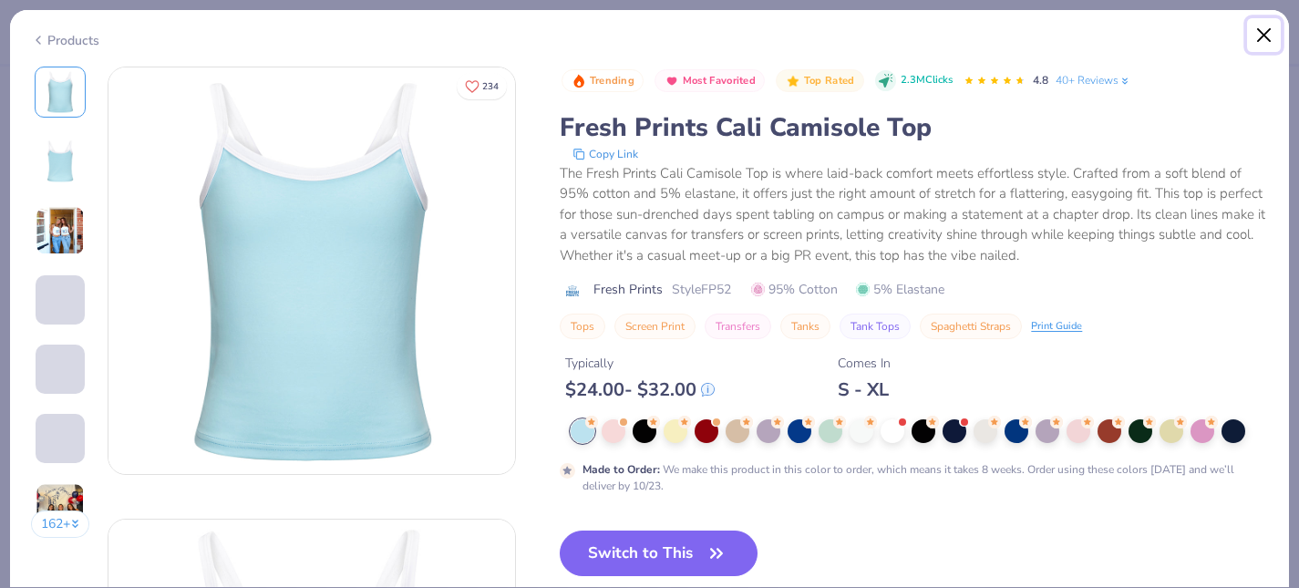
click at [1259, 33] on button "Close" at bounding box center [1264, 35] width 35 height 35
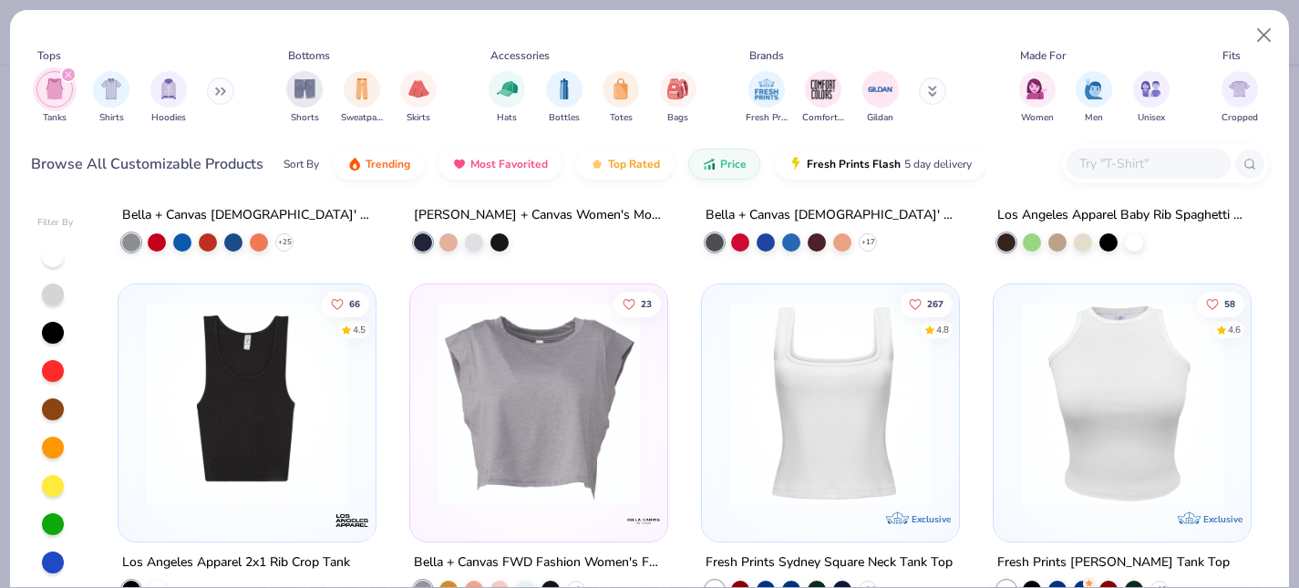
scroll to position [1689, 0]
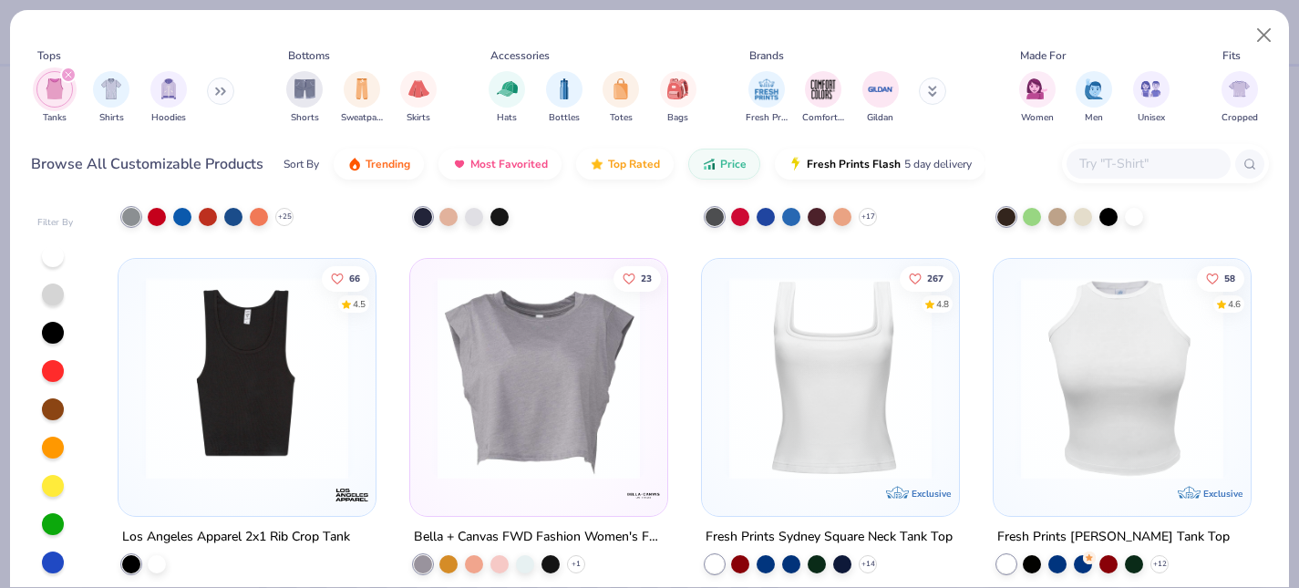
click at [815, 425] on img at bounding box center [830, 378] width 221 height 202
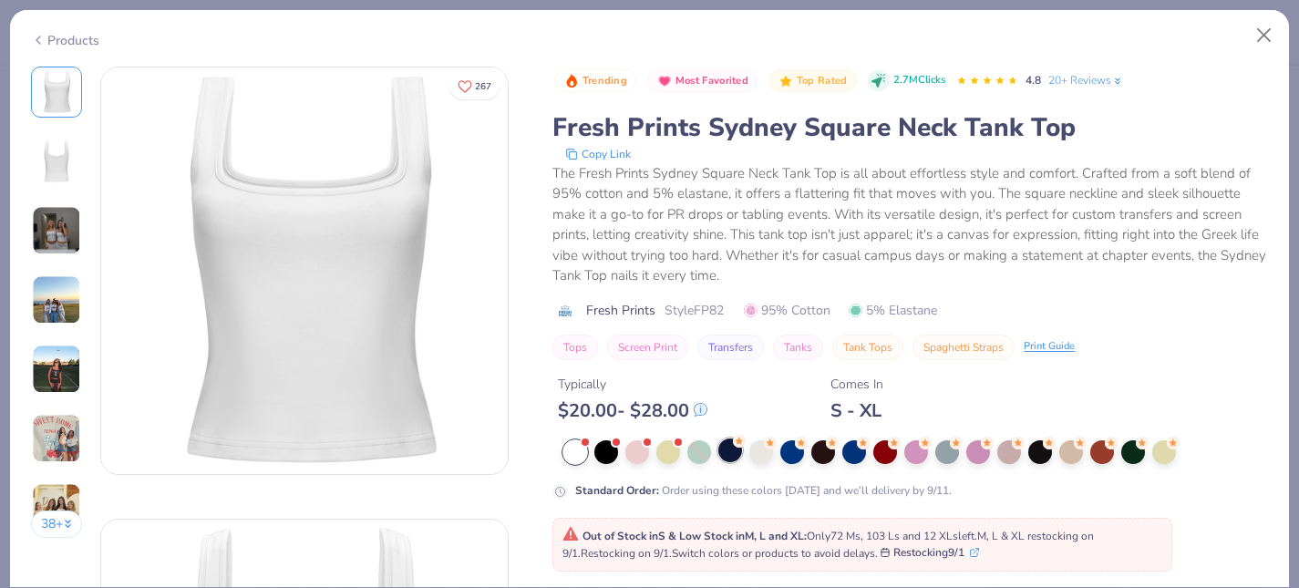
click at [735, 456] on div at bounding box center [730, 451] width 24 height 24
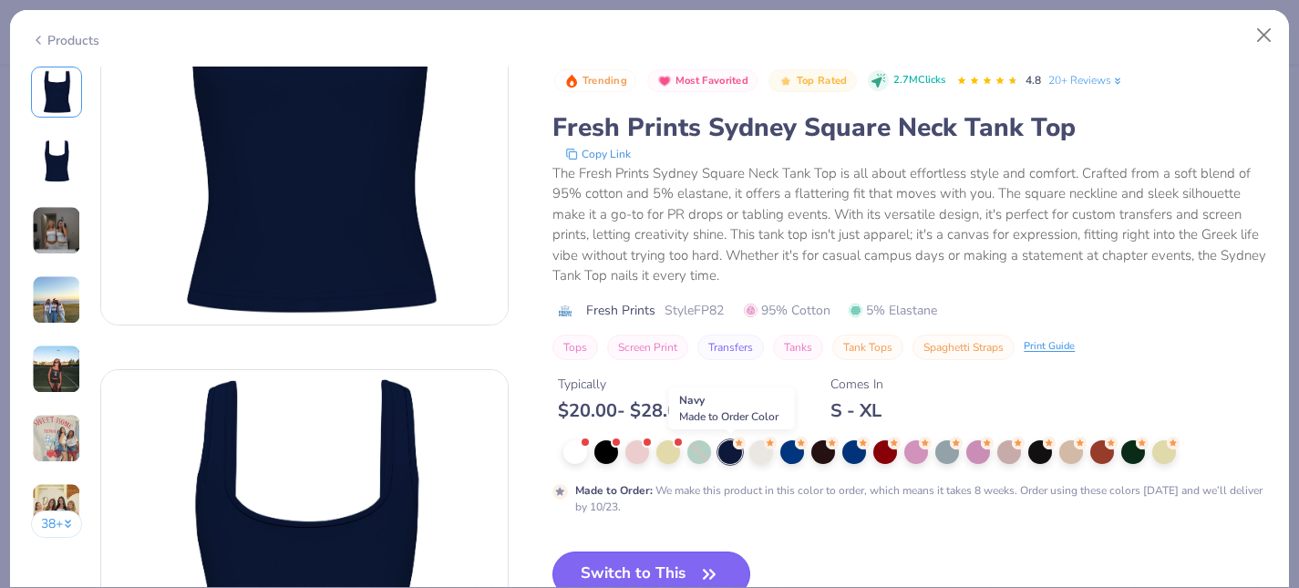
scroll to position [150, 0]
click at [655, 573] on button "Switch to This" at bounding box center [652, 575] width 198 height 46
type input "50"
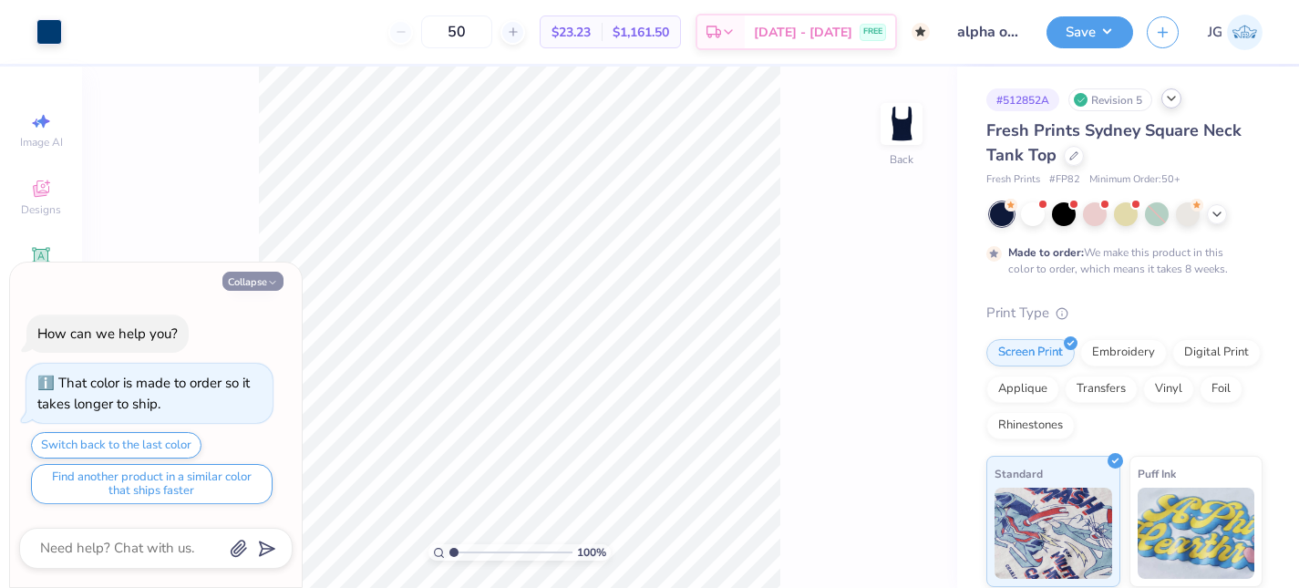
click at [274, 275] on button "Collapse" at bounding box center [252, 281] width 61 height 19
type textarea "x"
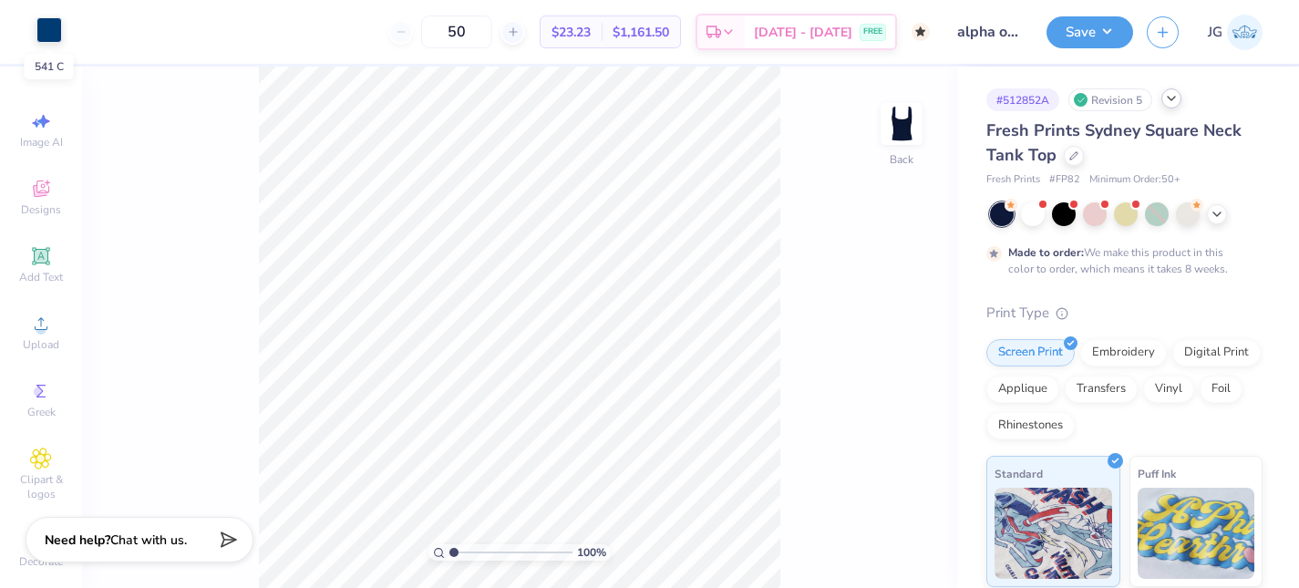
click at [44, 33] on div at bounding box center [49, 30] width 26 height 26
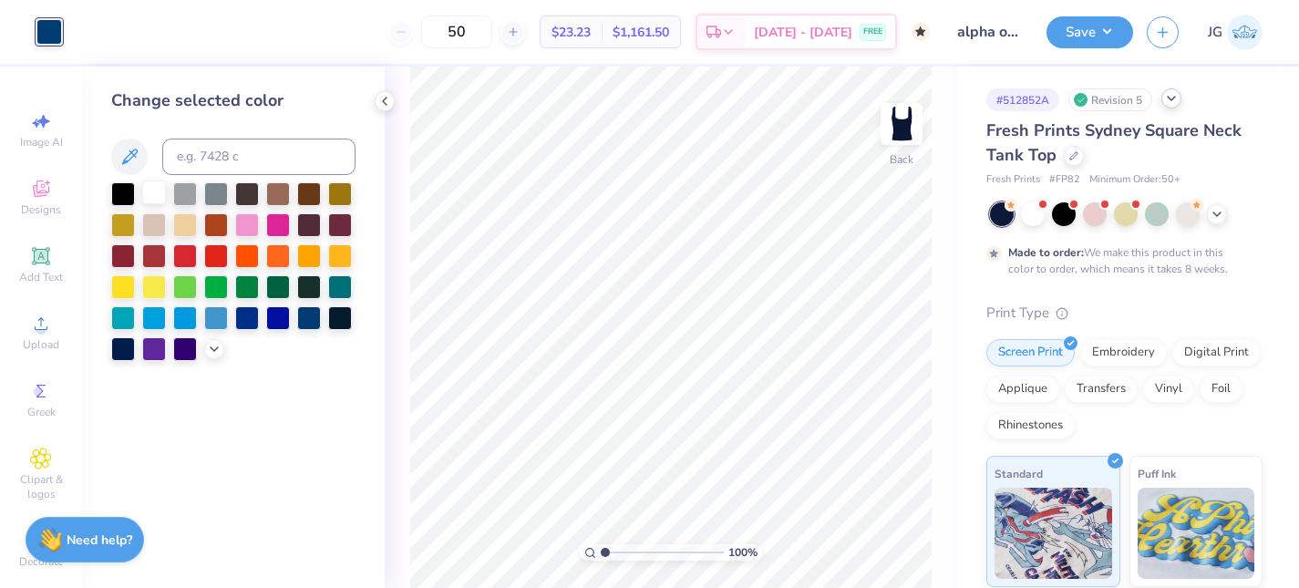
click at [146, 188] on div at bounding box center [154, 193] width 24 height 24
click at [492, 26] on input "50" at bounding box center [456, 31] width 71 height 33
type input "5"
click at [492, 30] on input "50" at bounding box center [456, 31] width 71 height 33
type input "5"
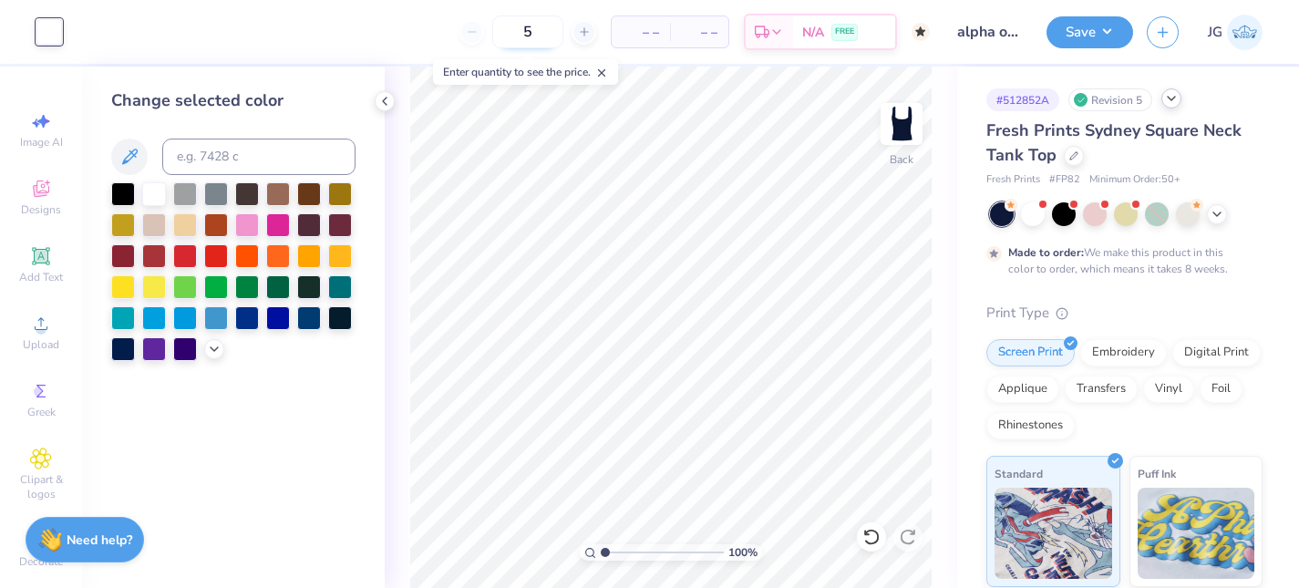
type input "50"
click at [1068, 162] on div at bounding box center [1074, 154] width 20 height 20
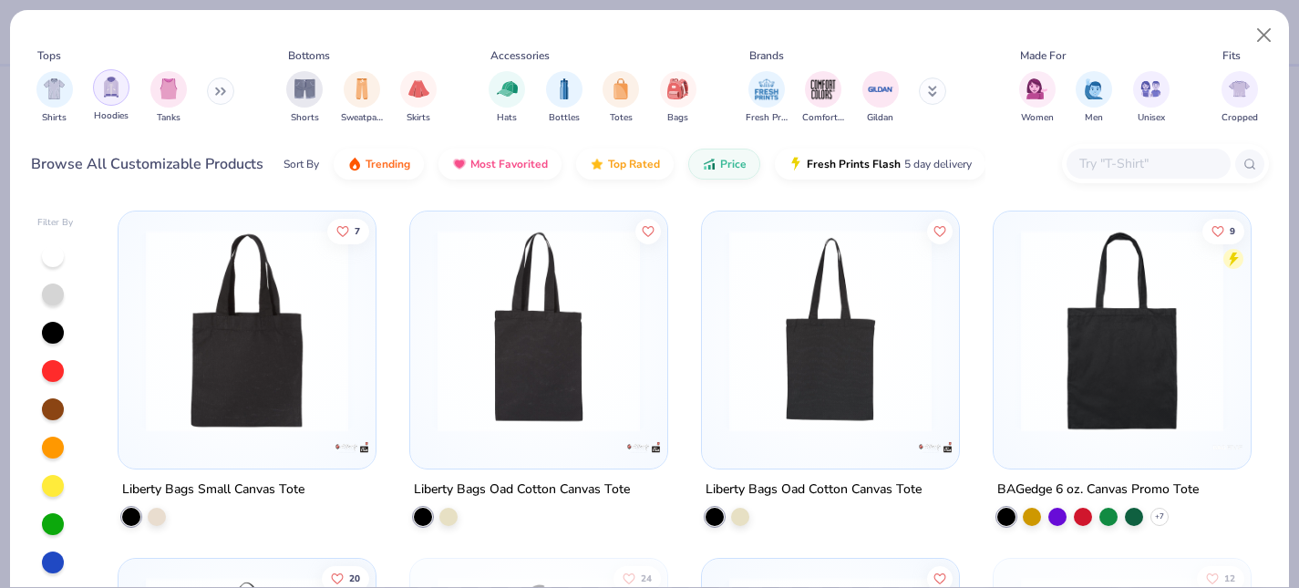
click at [168, 98] on div "filter for Tanks" at bounding box center [168, 89] width 36 height 36
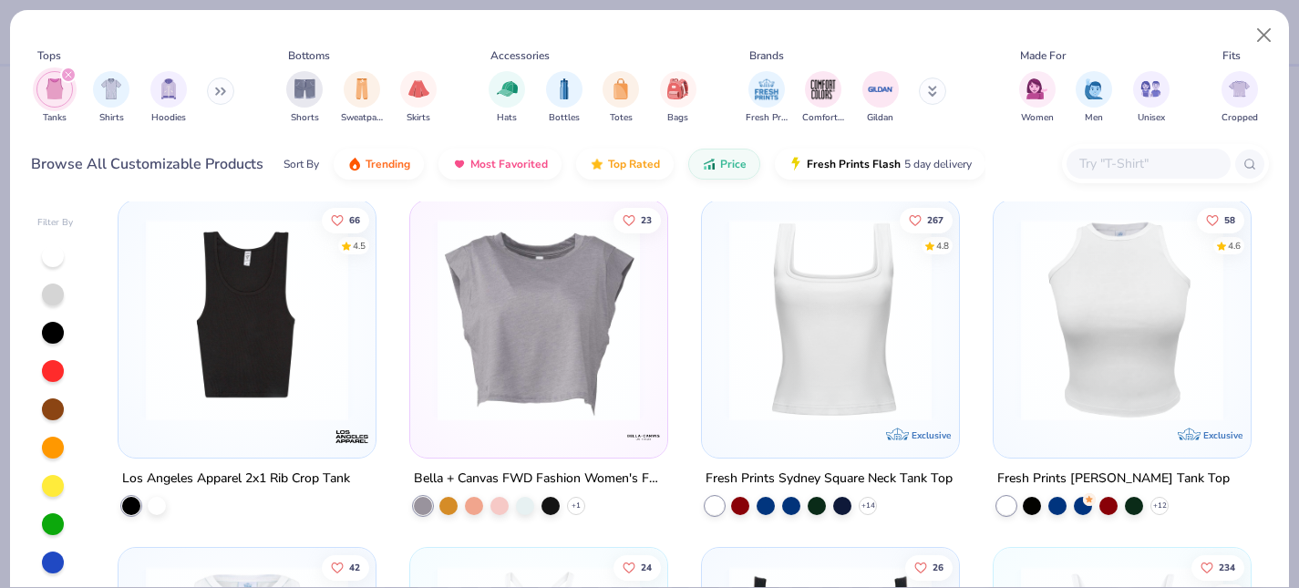
scroll to position [1749, 0]
click at [297, 386] on img at bounding box center [247, 319] width 221 height 202
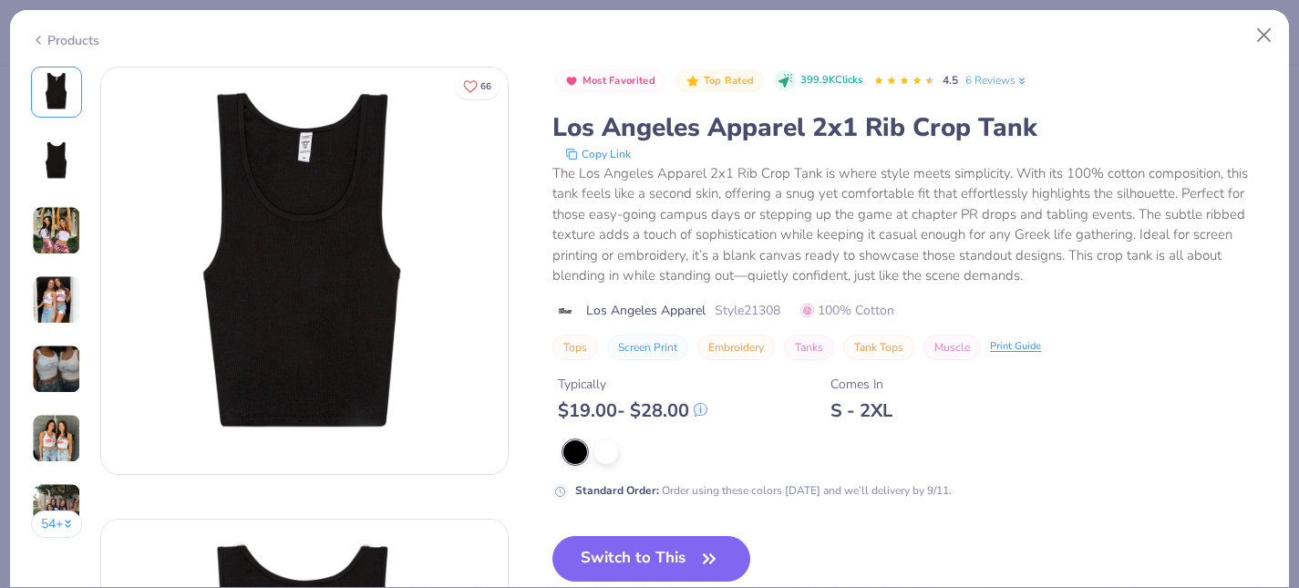
click at [53, 352] on img at bounding box center [56, 369] width 49 height 49
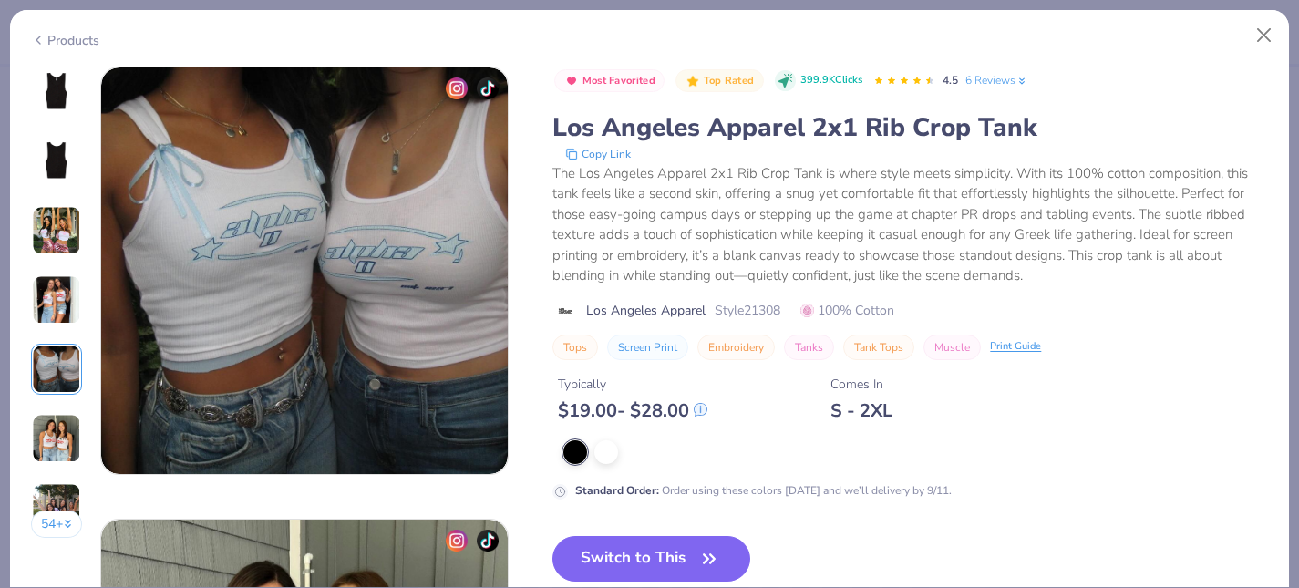
click at [50, 447] on img at bounding box center [56, 438] width 49 height 49
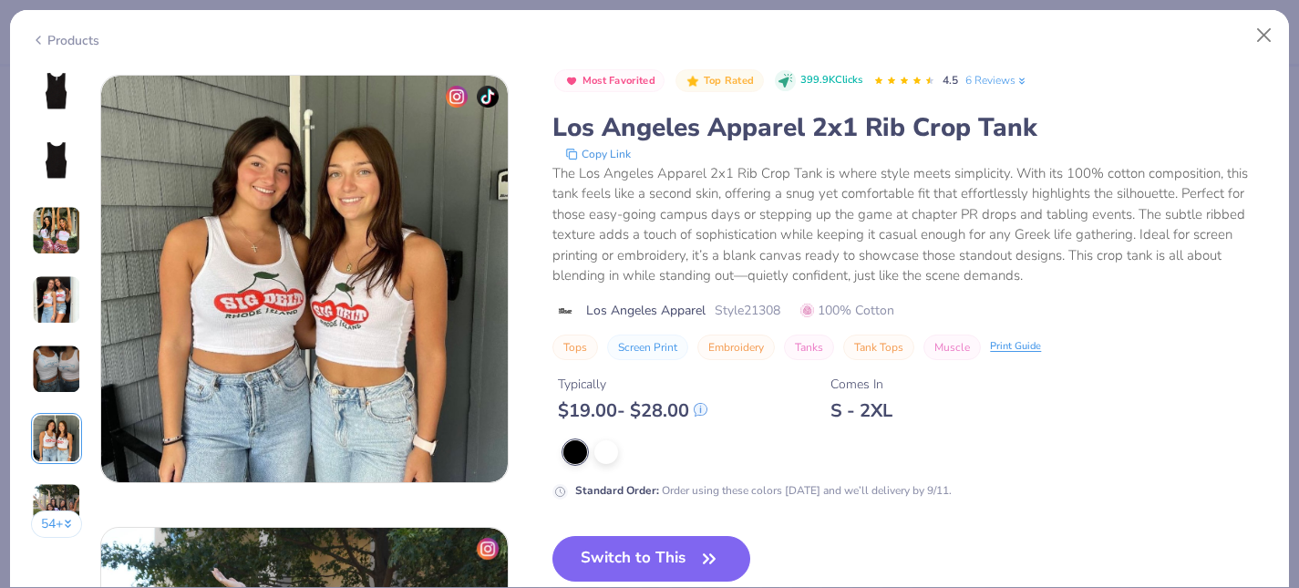
scroll to position [2261, 0]
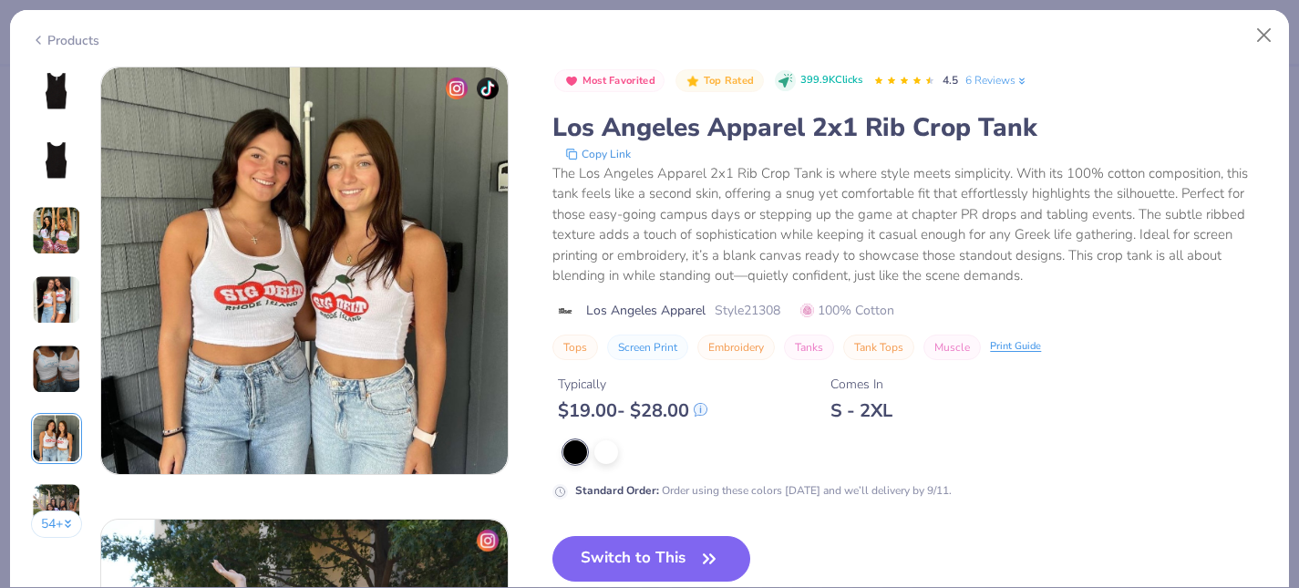
click at [55, 284] on img at bounding box center [56, 299] width 49 height 49
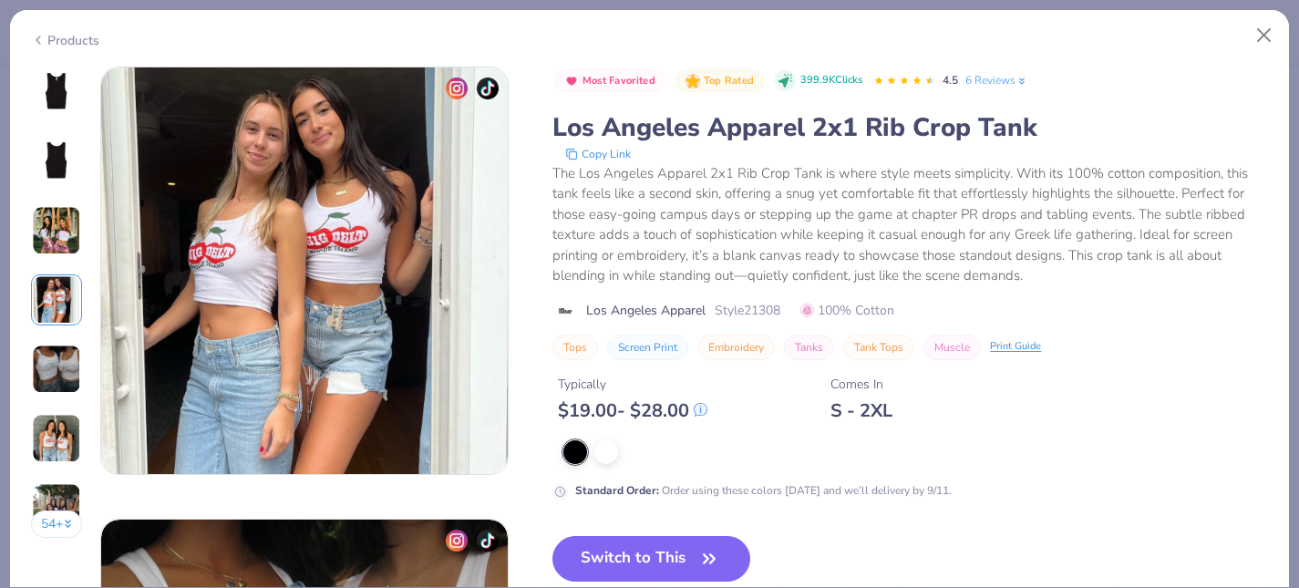
click at [57, 230] on img at bounding box center [56, 230] width 49 height 49
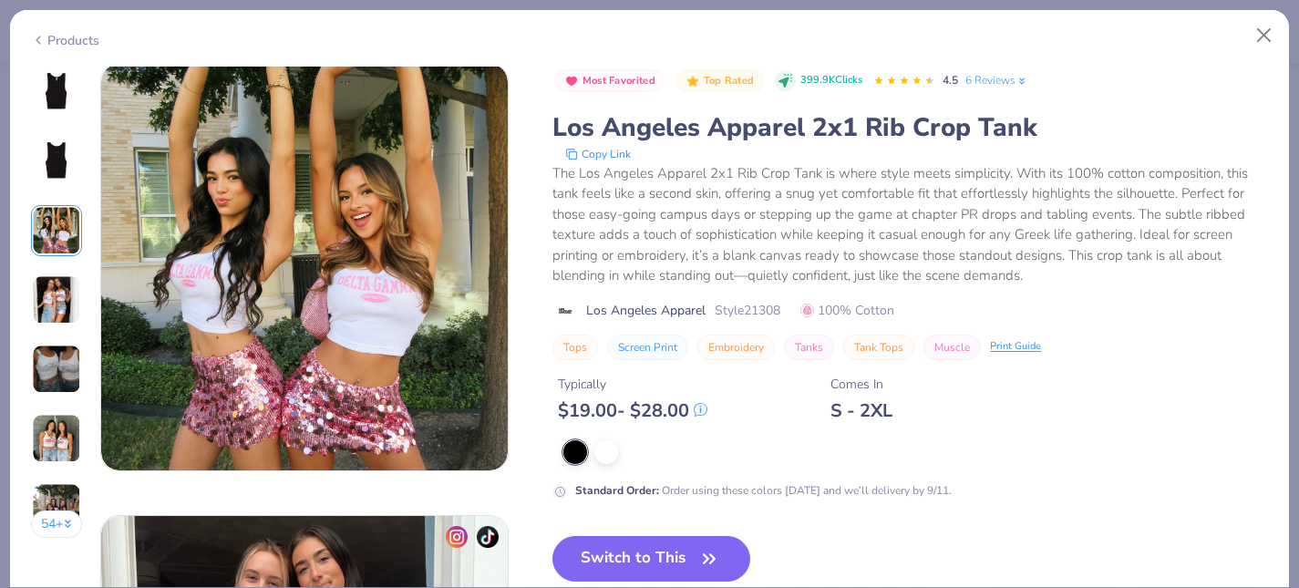
scroll to position [904, 0]
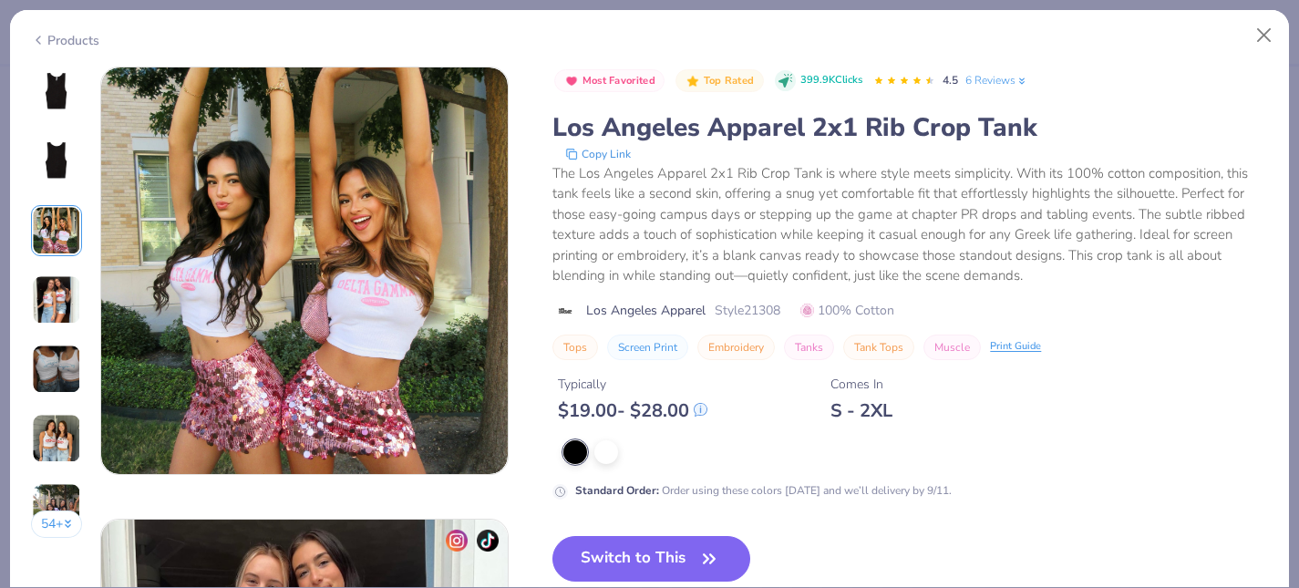
click at [45, 440] on img at bounding box center [56, 438] width 49 height 49
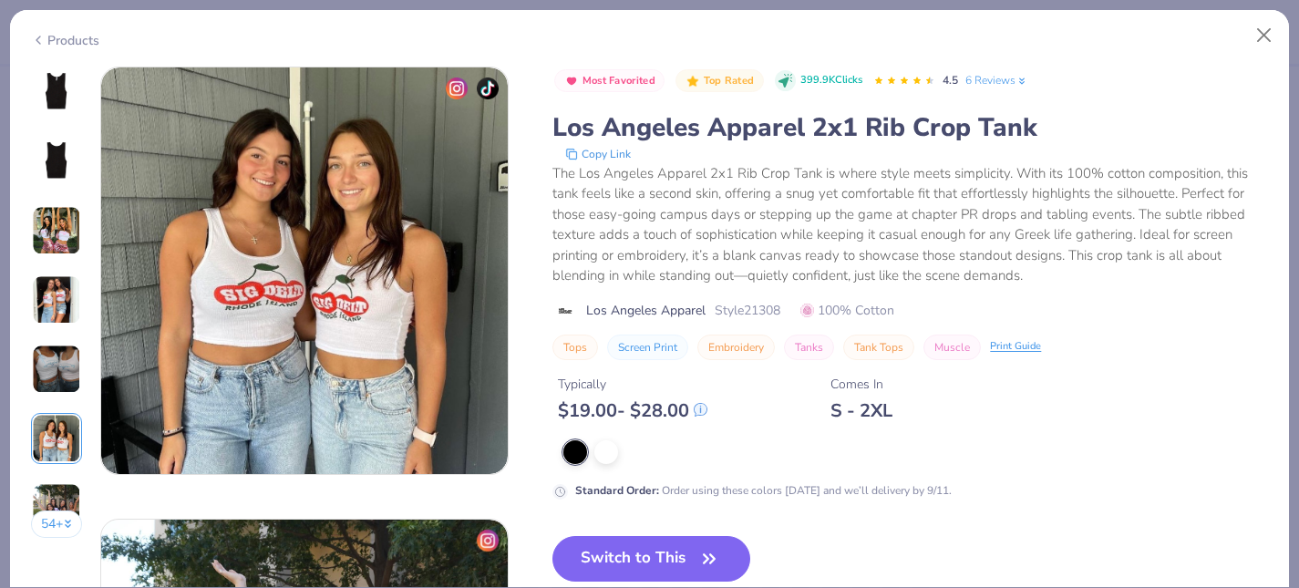
click at [44, 501] on img at bounding box center [56, 507] width 49 height 49
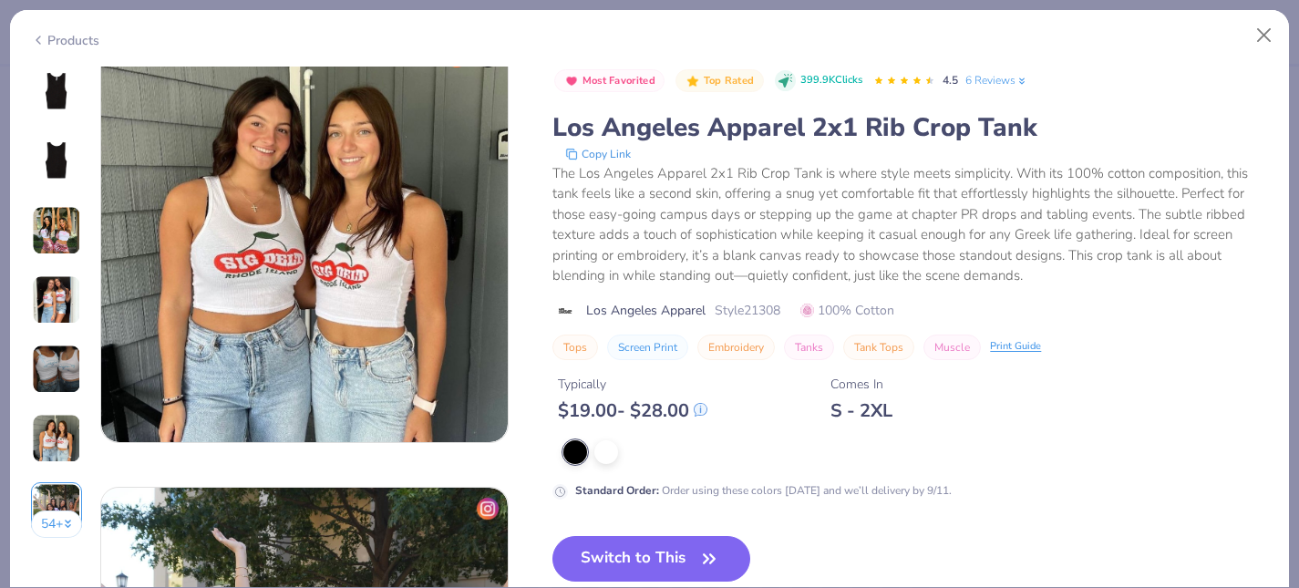
scroll to position [2224, 0]
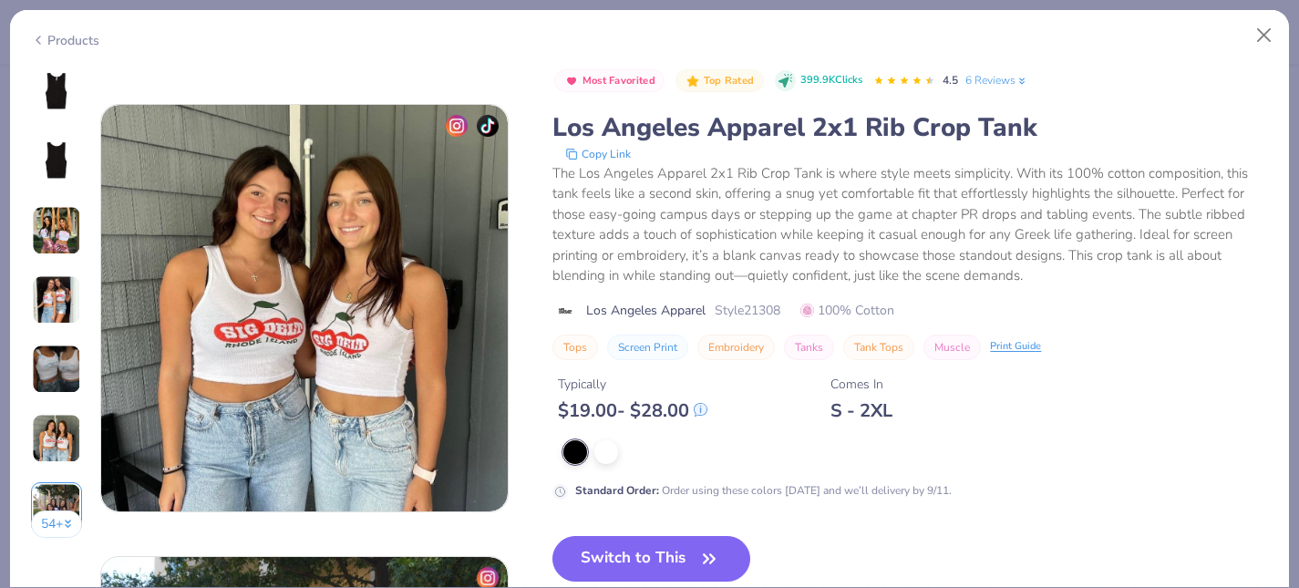
click at [615, 466] on div "Standard Order : Order using these colors [DATE] and we’ll delivery by 9/11." at bounding box center [911, 469] width 716 height 59
click at [604, 449] on div at bounding box center [606, 451] width 24 height 24
click at [620, 553] on button "Switch to This" at bounding box center [652, 559] width 198 height 46
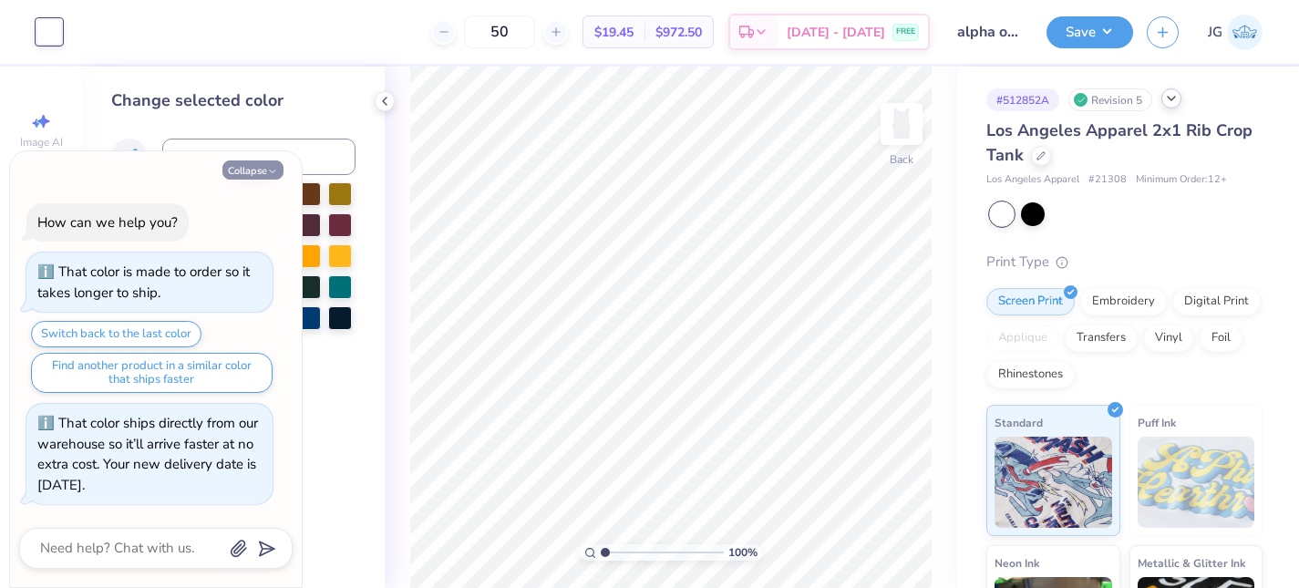
click at [249, 166] on button "Collapse" at bounding box center [252, 169] width 61 height 19
type textarea "x"
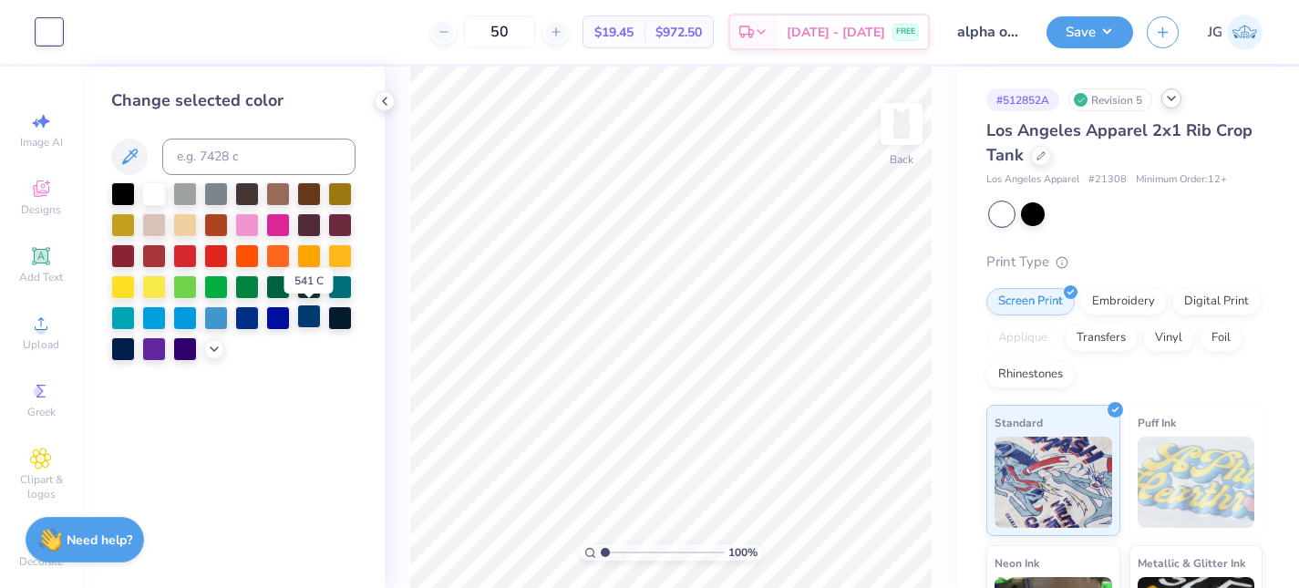
click at [305, 318] on div at bounding box center [309, 317] width 24 height 24
click at [1043, 156] on icon at bounding box center [1041, 154] width 9 height 9
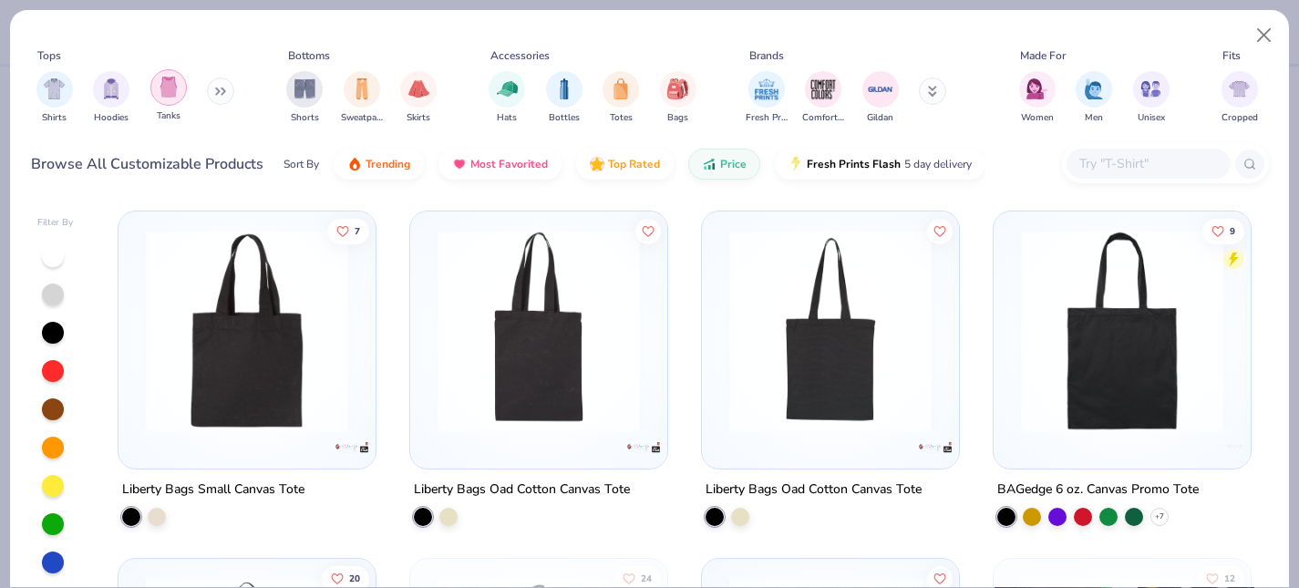
click at [168, 99] on div "filter for Tanks" at bounding box center [168, 87] width 36 height 36
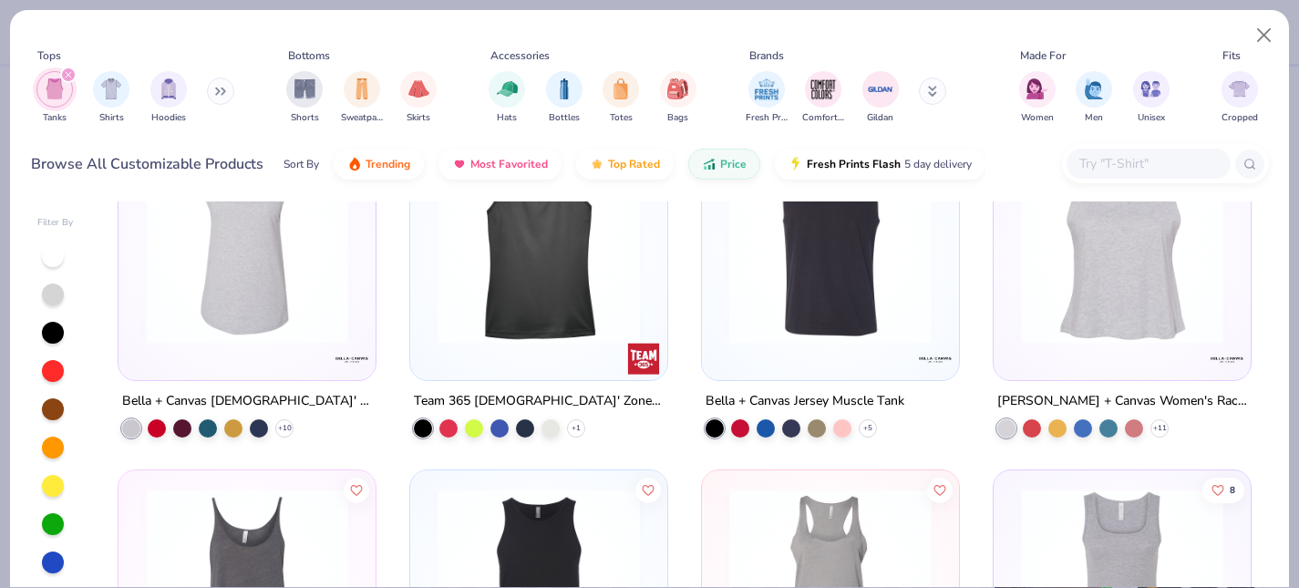
scroll to position [819, 0]
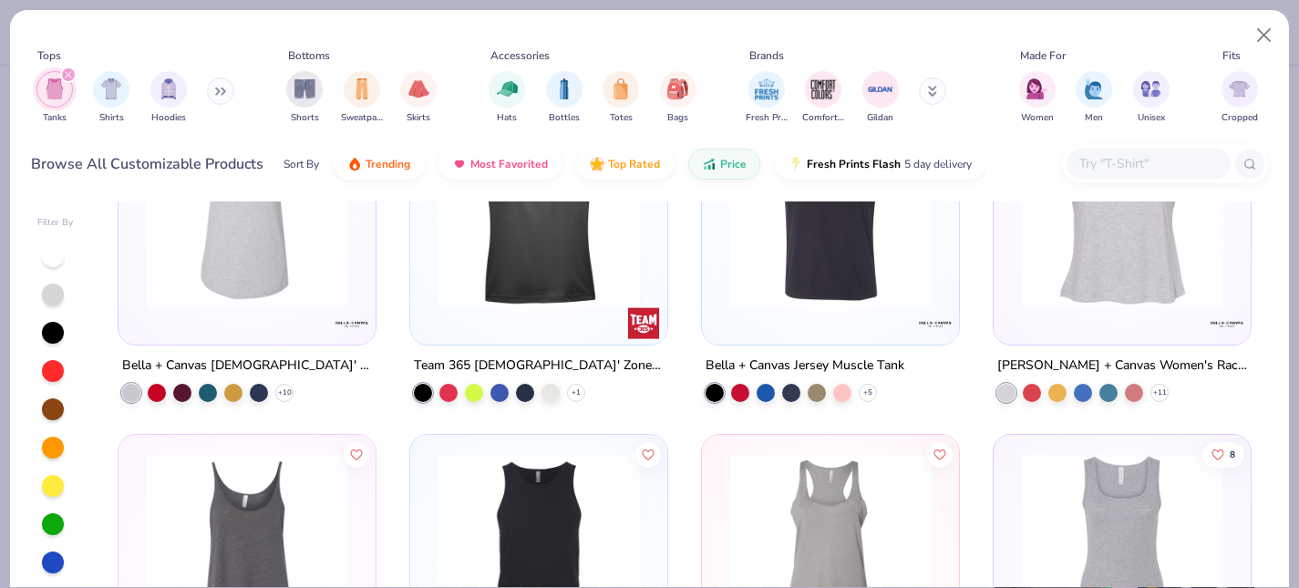
click at [1069, 281] on img at bounding box center [1122, 207] width 221 height 202
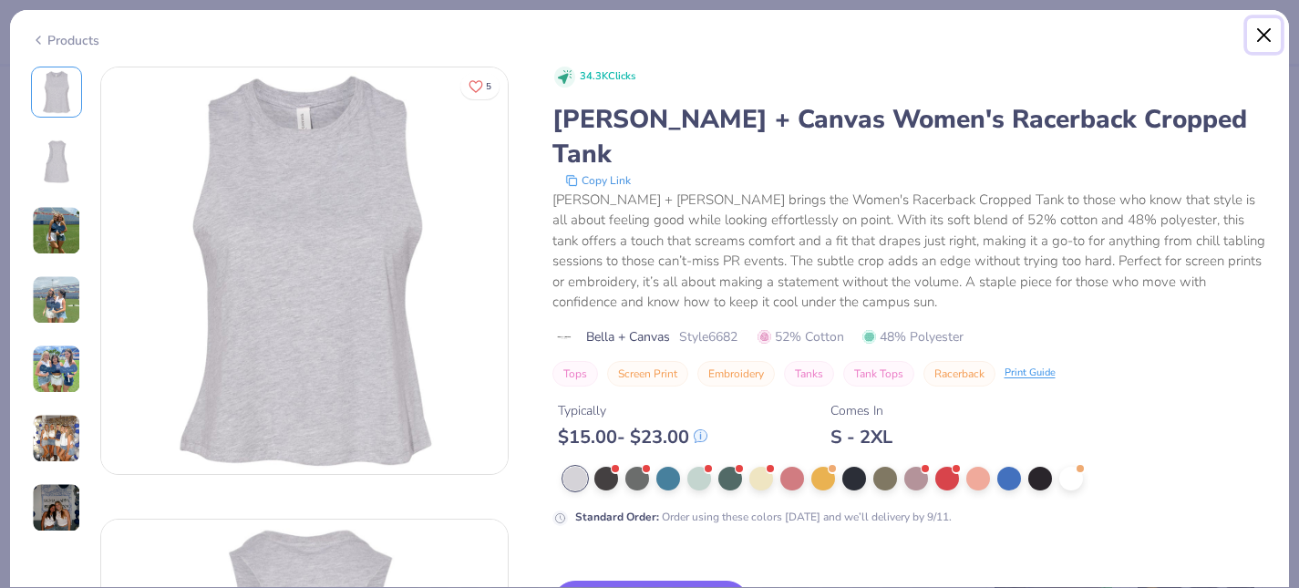
click at [1262, 33] on button "Close" at bounding box center [1264, 35] width 35 height 35
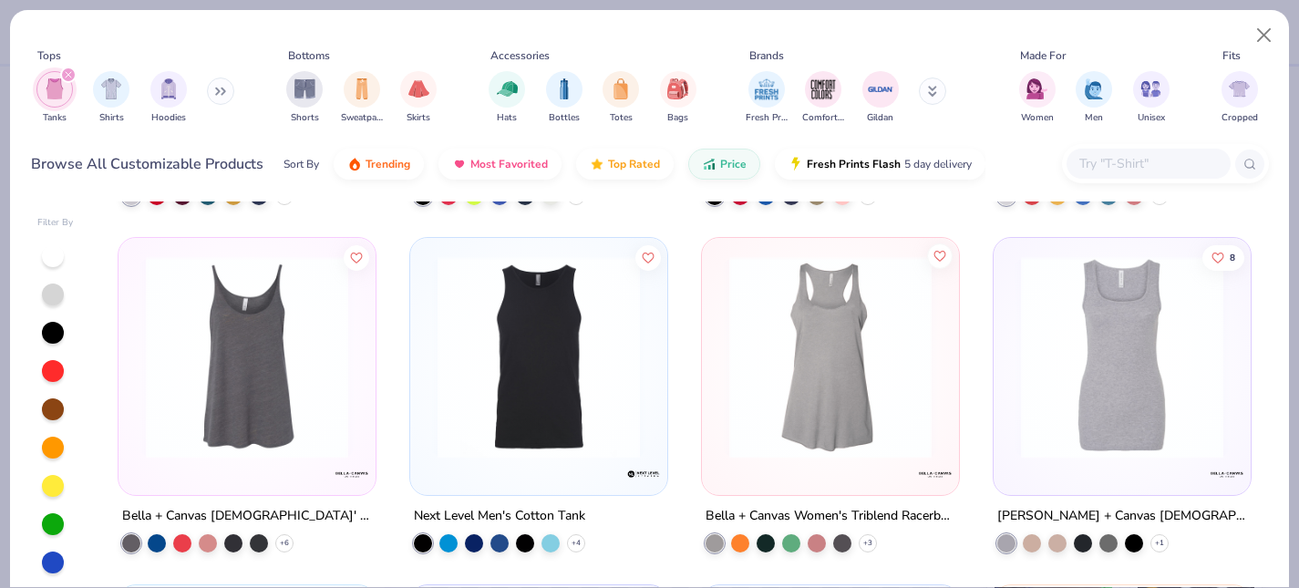
scroll to position [1018, 0]
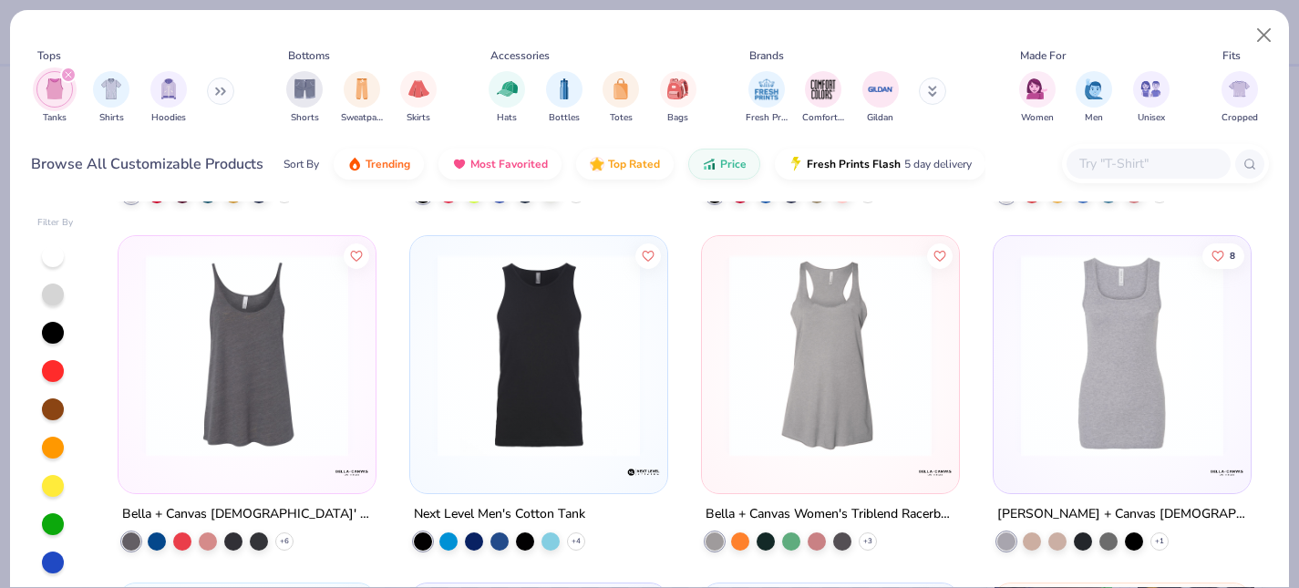
click at [250, 390] on img at bounding box center [247, 355] width 221 height 202
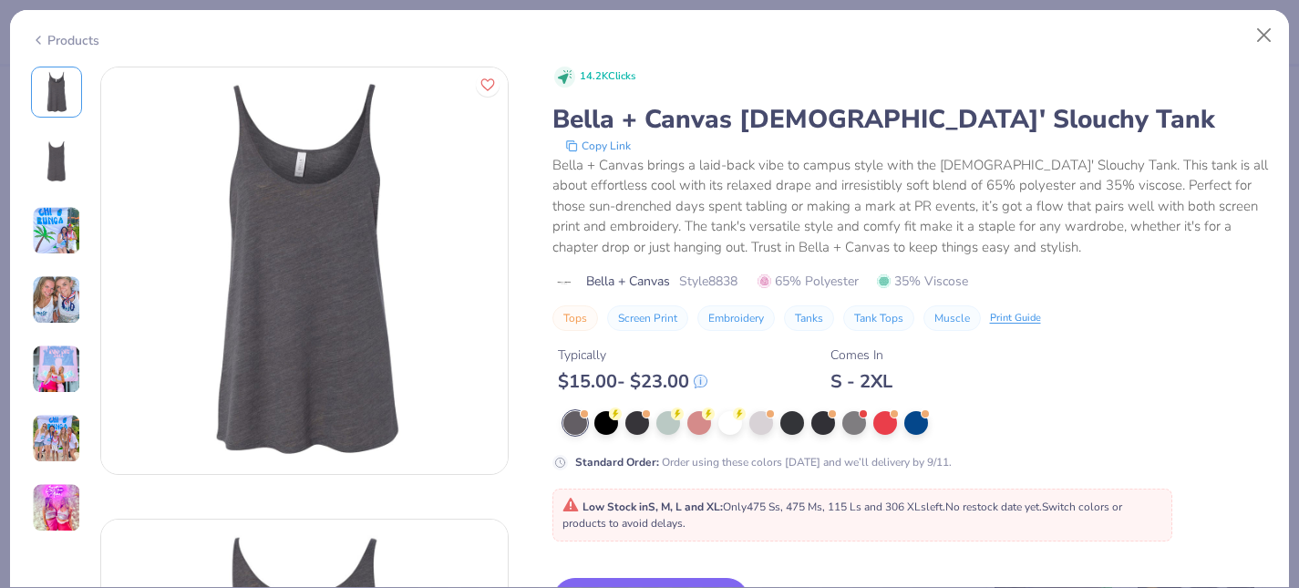
click at [57, 320] on img at bounding box center [56, 299] width 49 height 49
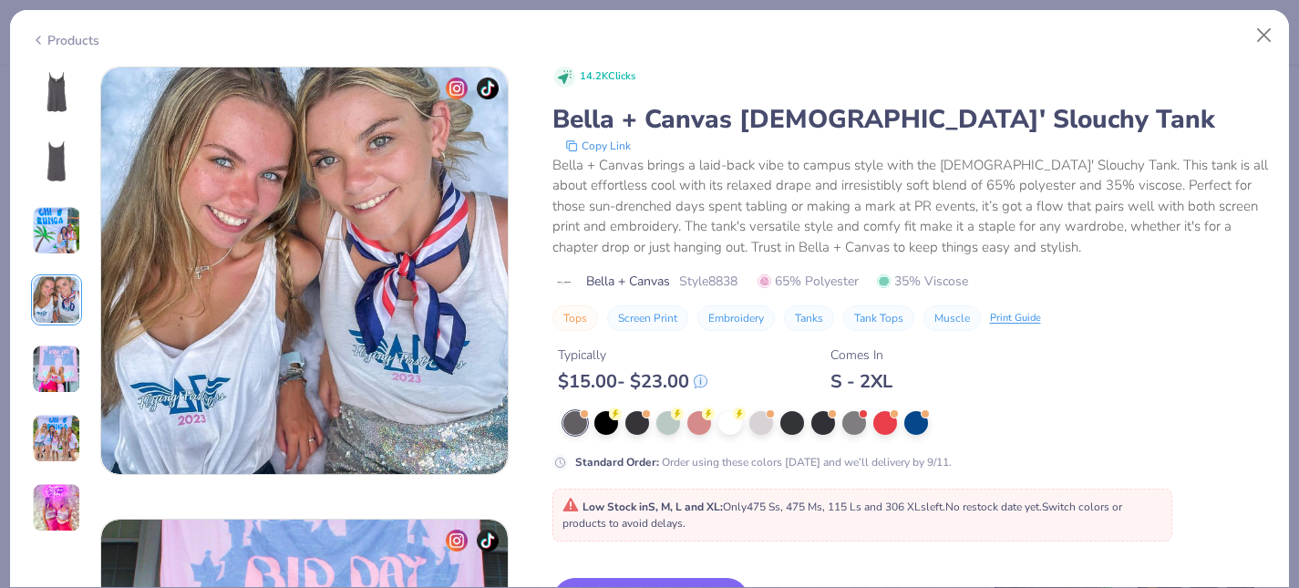
click at [50, 437] on img at bounding box center [56, 438] width 49 height 49
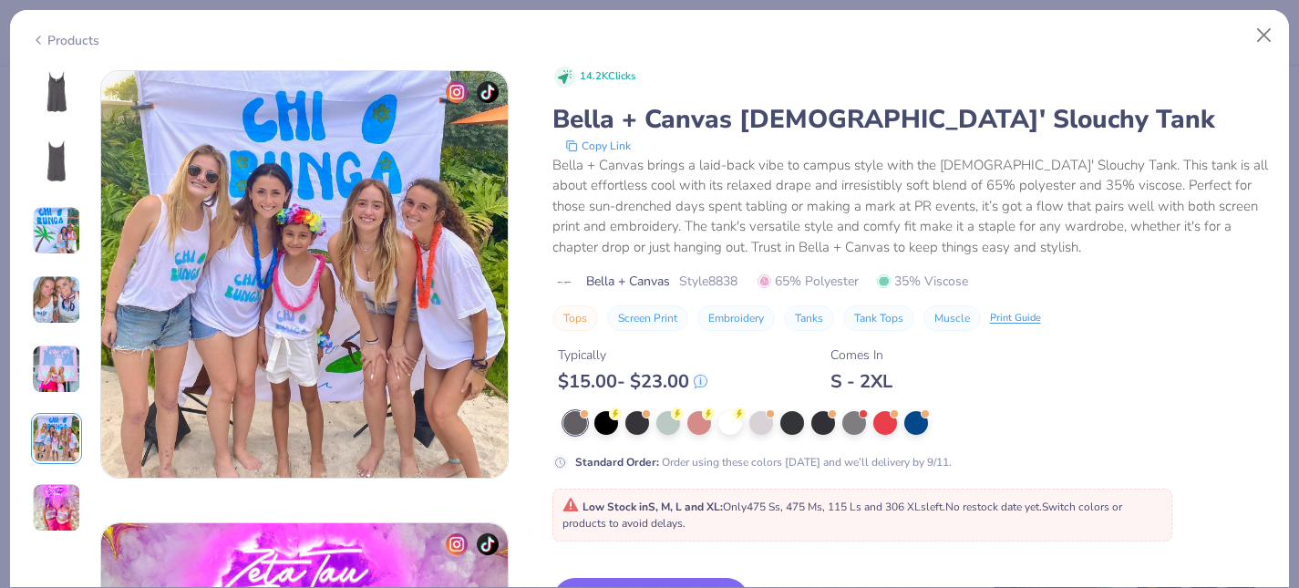
scroll to position [2261, 0]
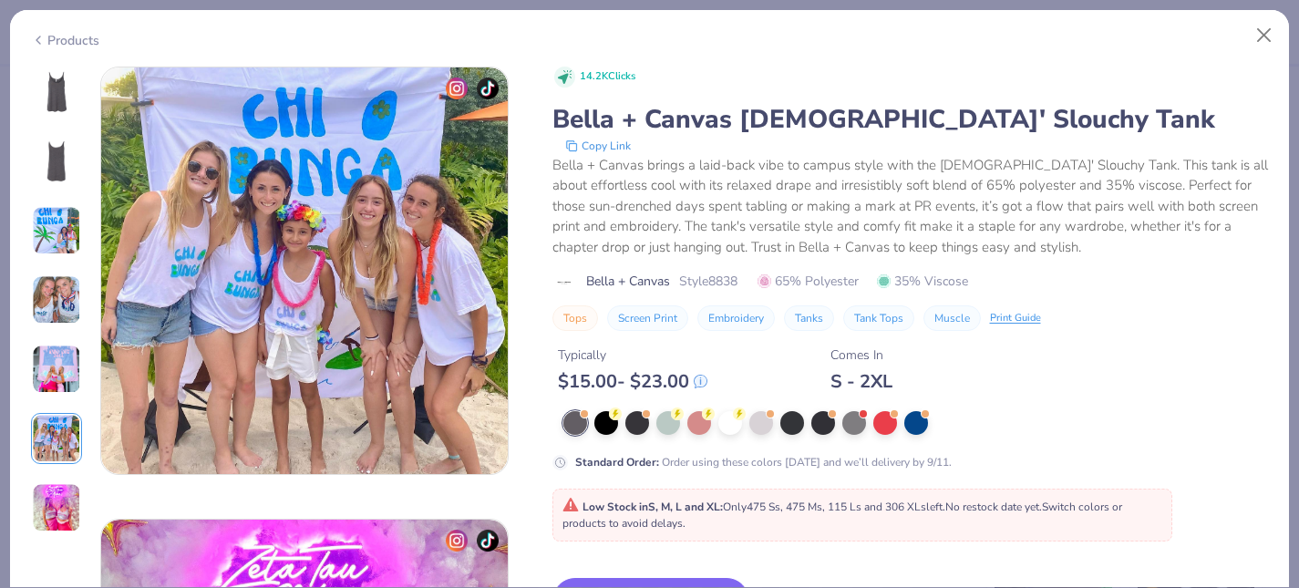
click at [46, 468] on div at bounding box center [56, 300] width 51 height 467
click at [46, 498] on img at bounding box center [56, 507] width 49 height 49
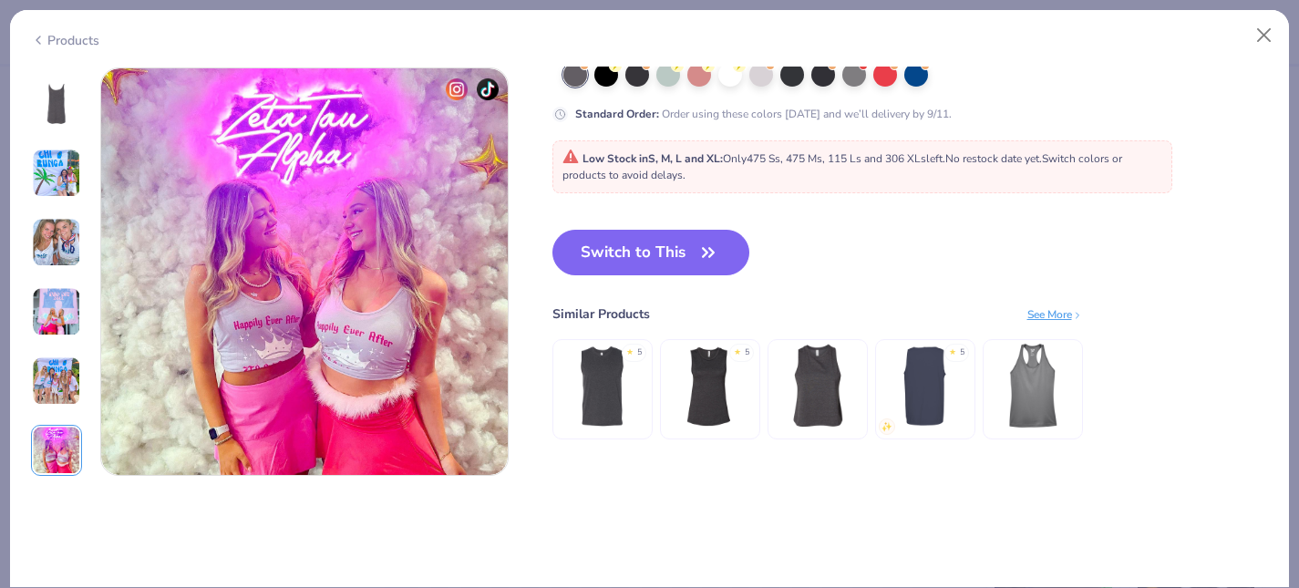
scroll to position [2713, 0]
click at [72, 288] on img at bounding box center [56, 310] width 49 height 49
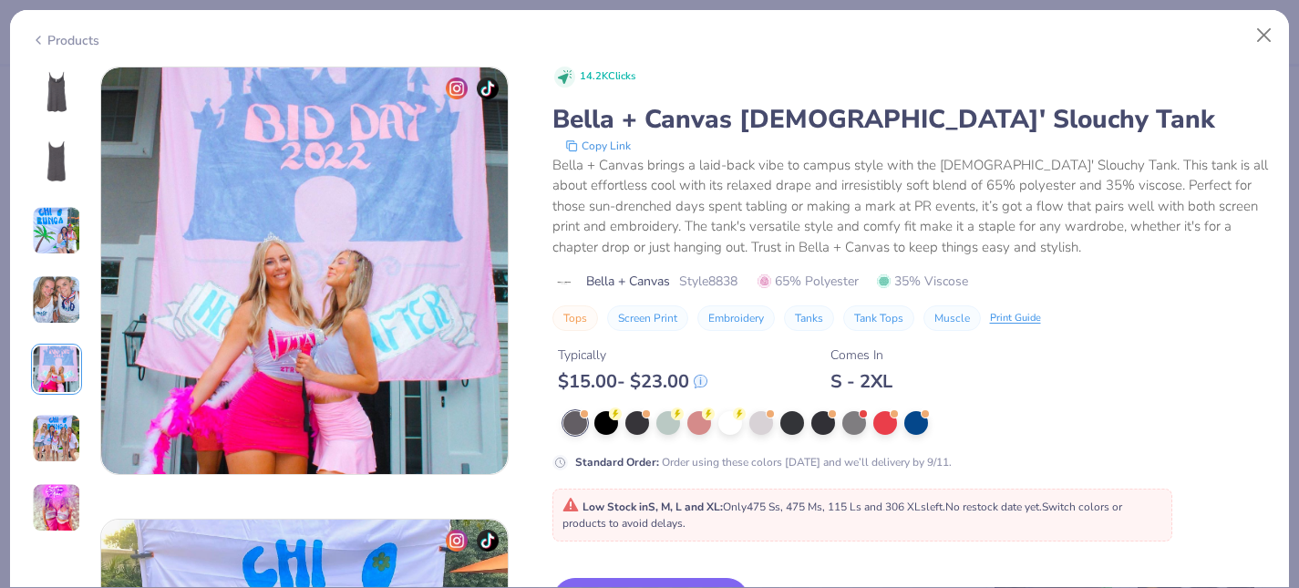
click at [61, 290] on img at bounding box center [56, 299] width 49 height 49
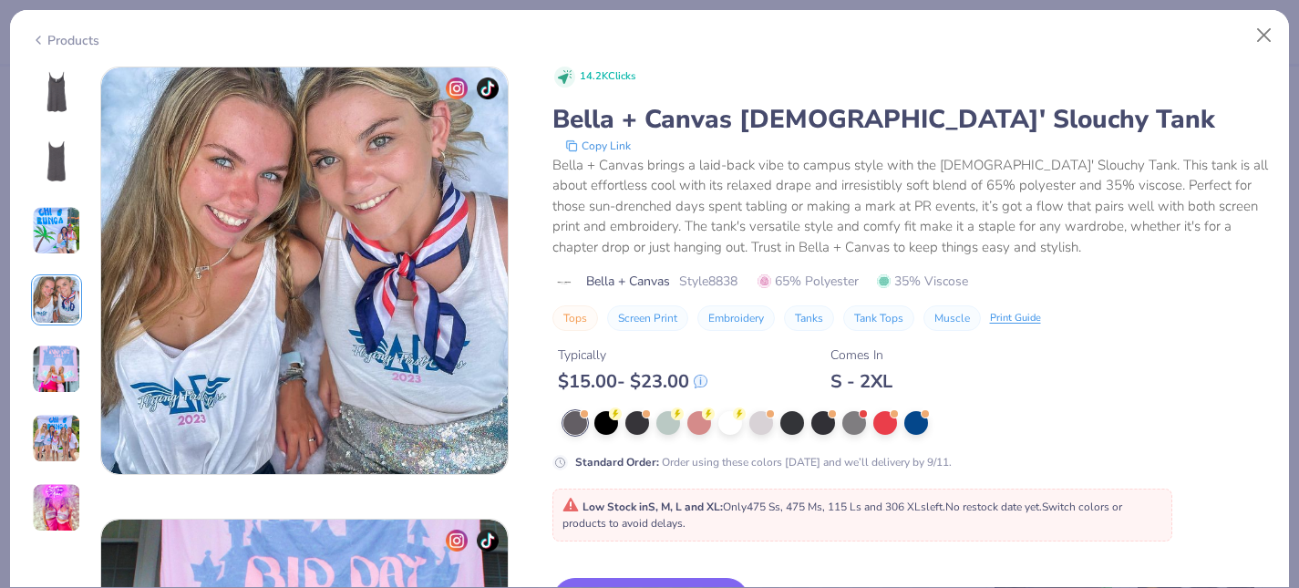
click at [77, 228] on img at bounding box center [56, 230] width 49 height 49
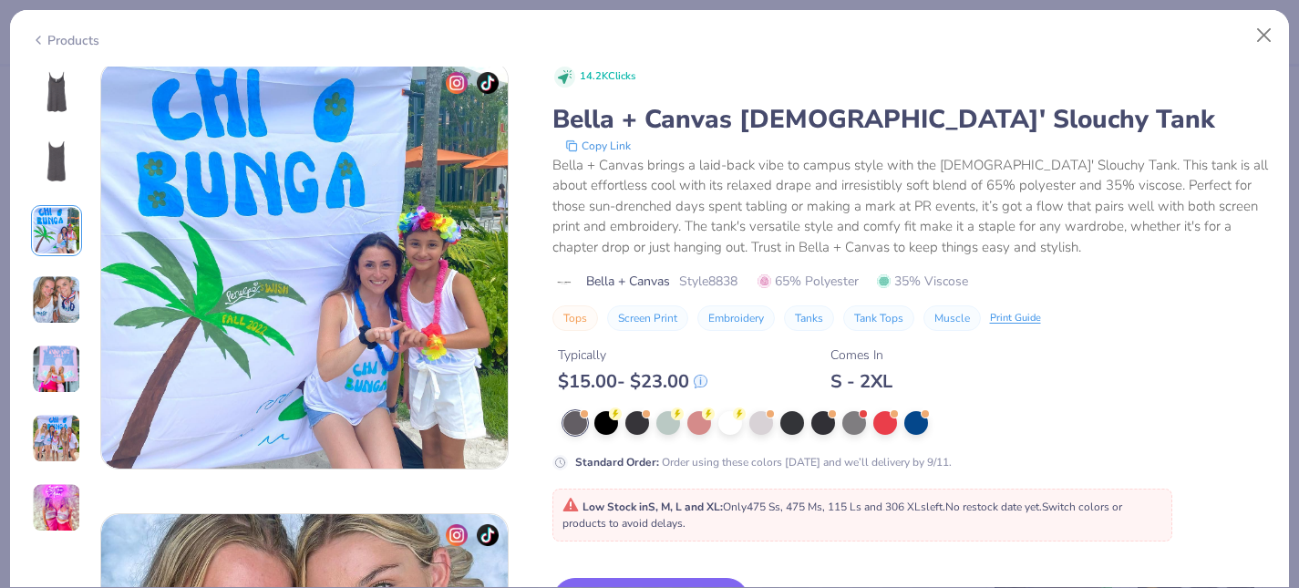
scroll to position [904, 0]
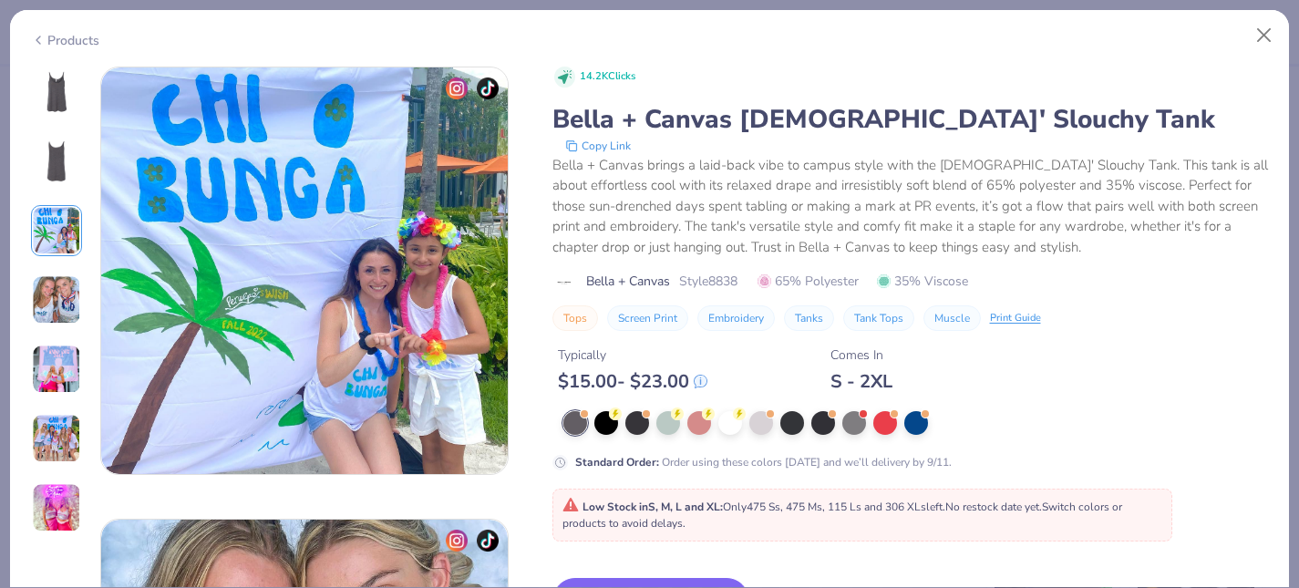
click at [58, 367] on img at bounding box center [56, 369] width 49 height 49
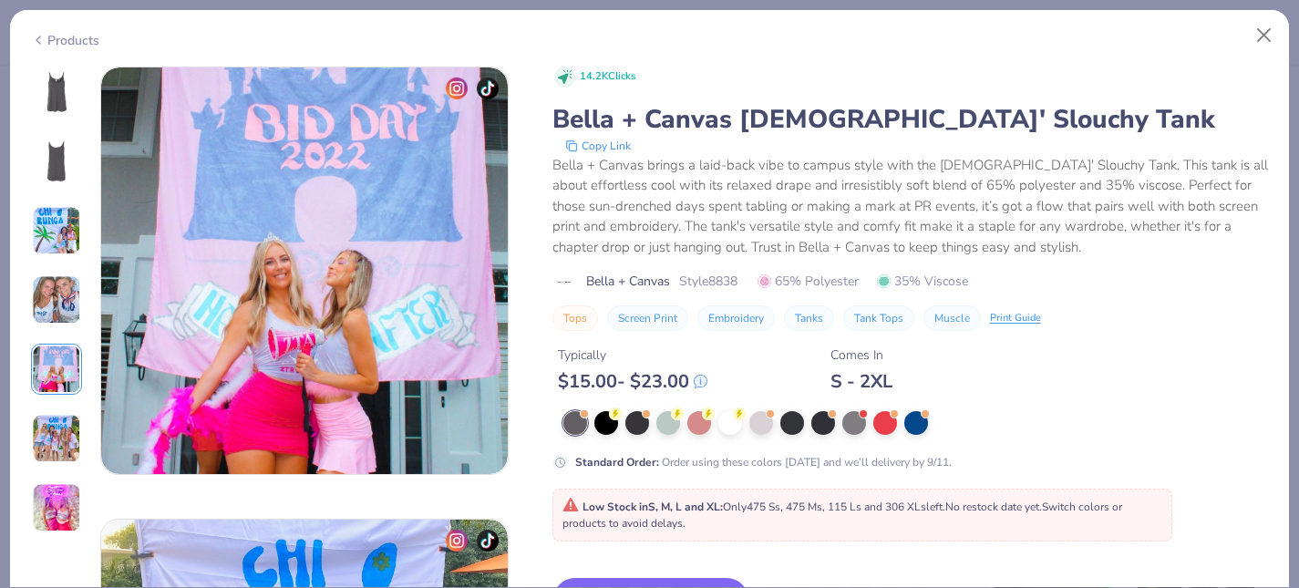
click at [39, 424] on img at bounding box center [56, 438] width 49 height 49
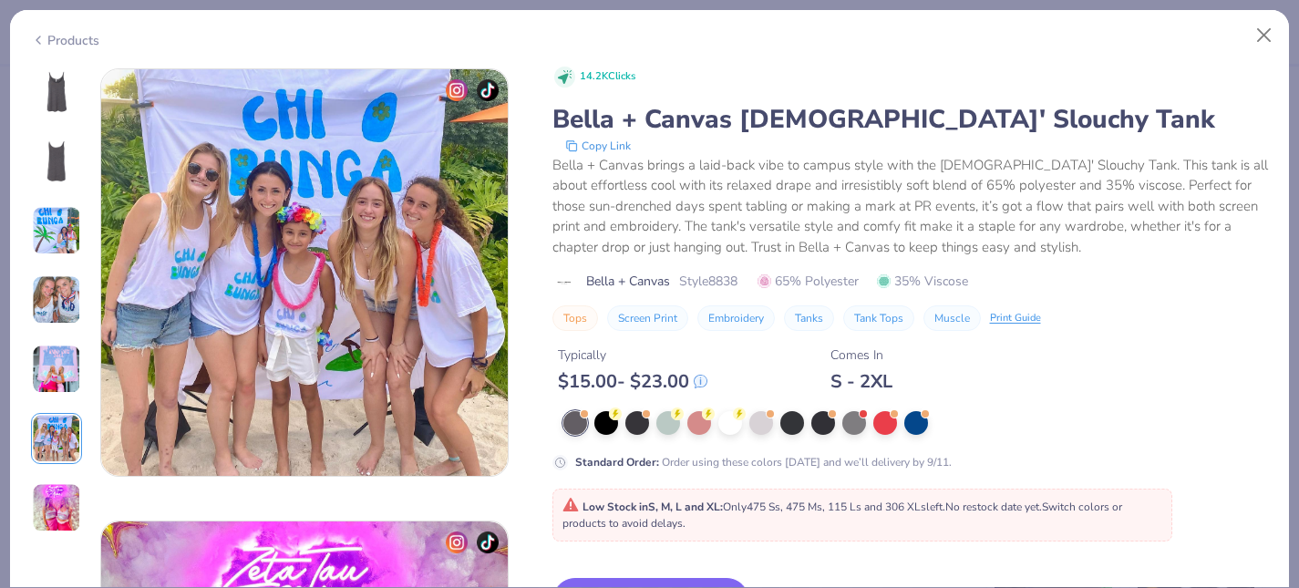
scroll to position [2261, 0]
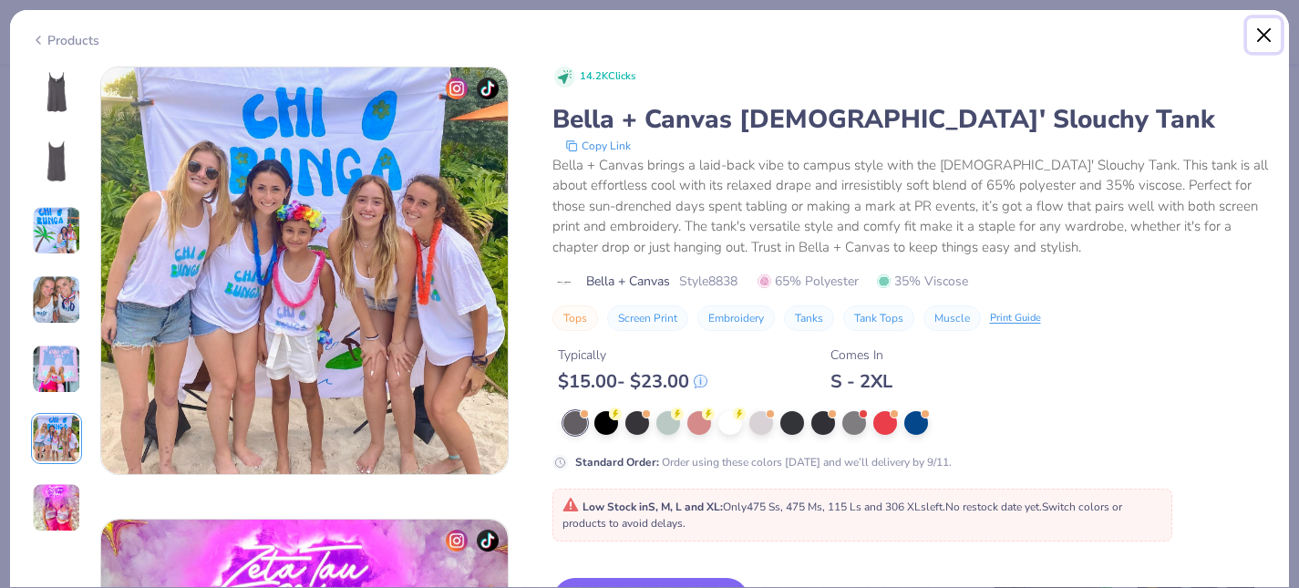
click at [1263, 34] on button "Close" at bounding box center [1264, 35] width 35 height 35
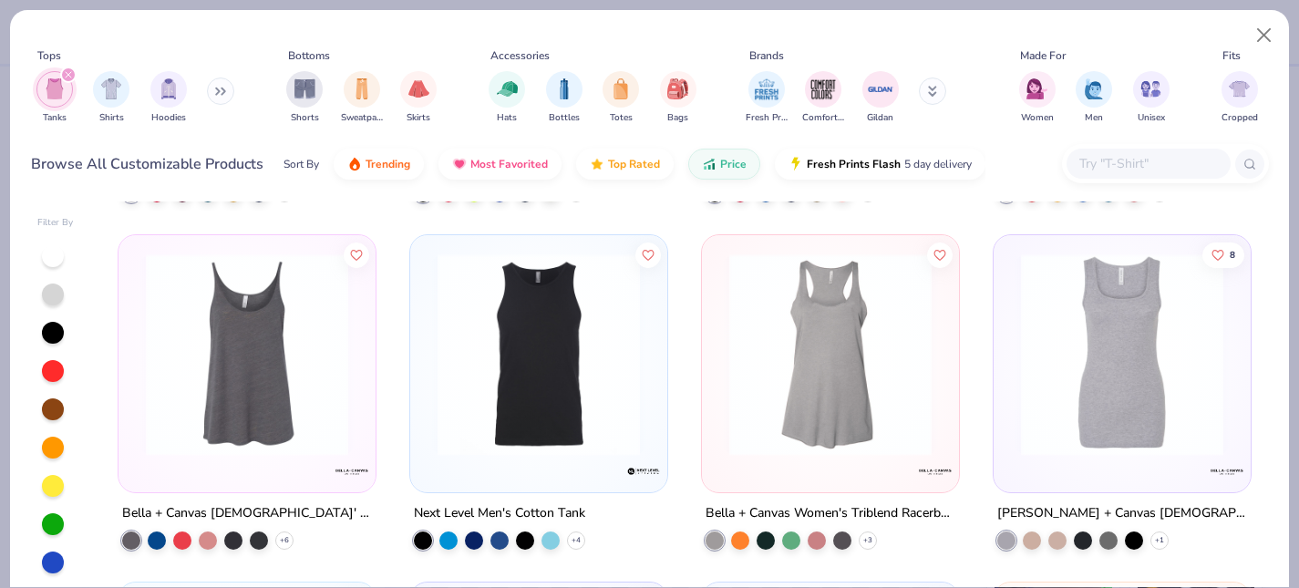
scroll to position [957, 0]
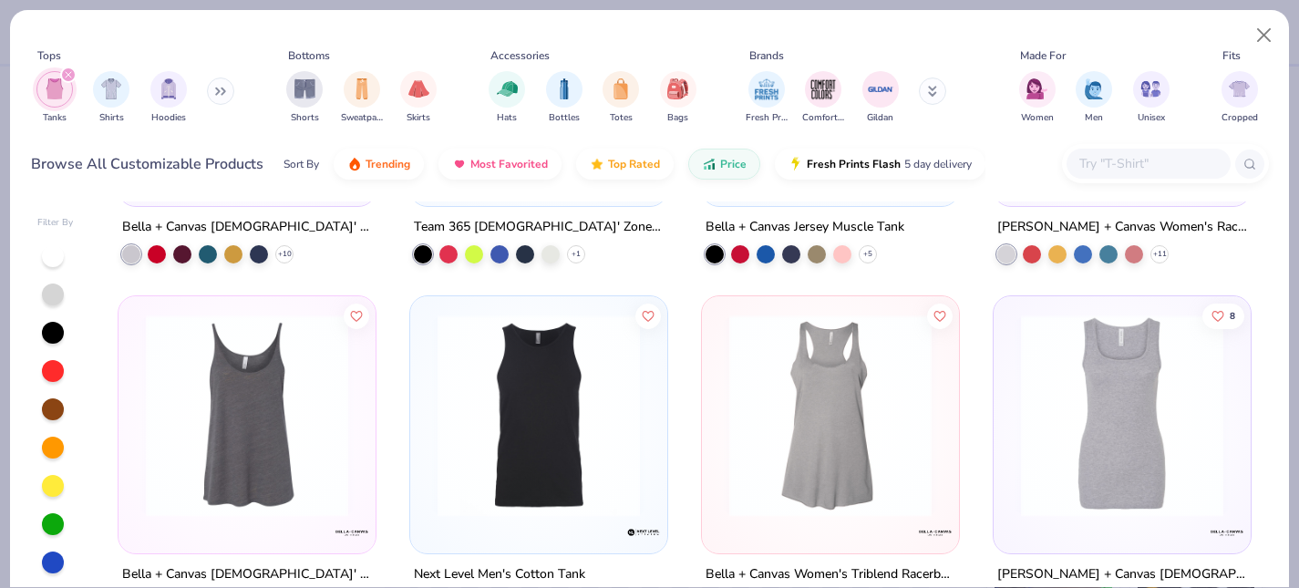
click at [843, 436] on img at bounding box center [830, 416] width 221 height 202
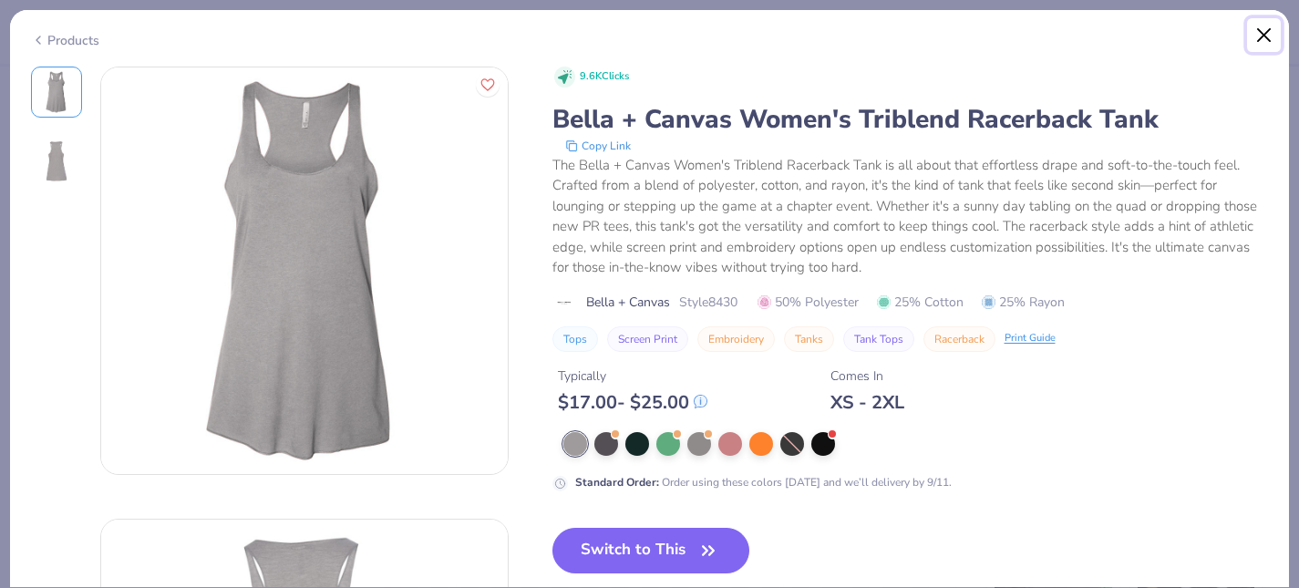
click at [1261, 34] on button "Close" at bounding box center [1264, 35] width 35 height 35
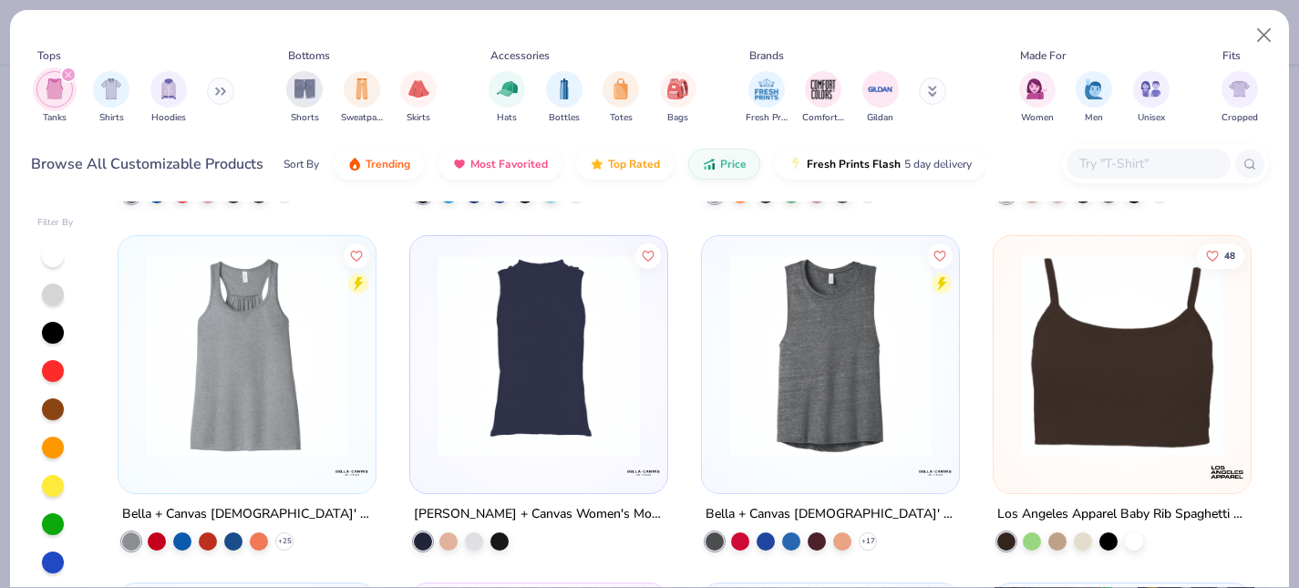
scroll to position [1369, 0]
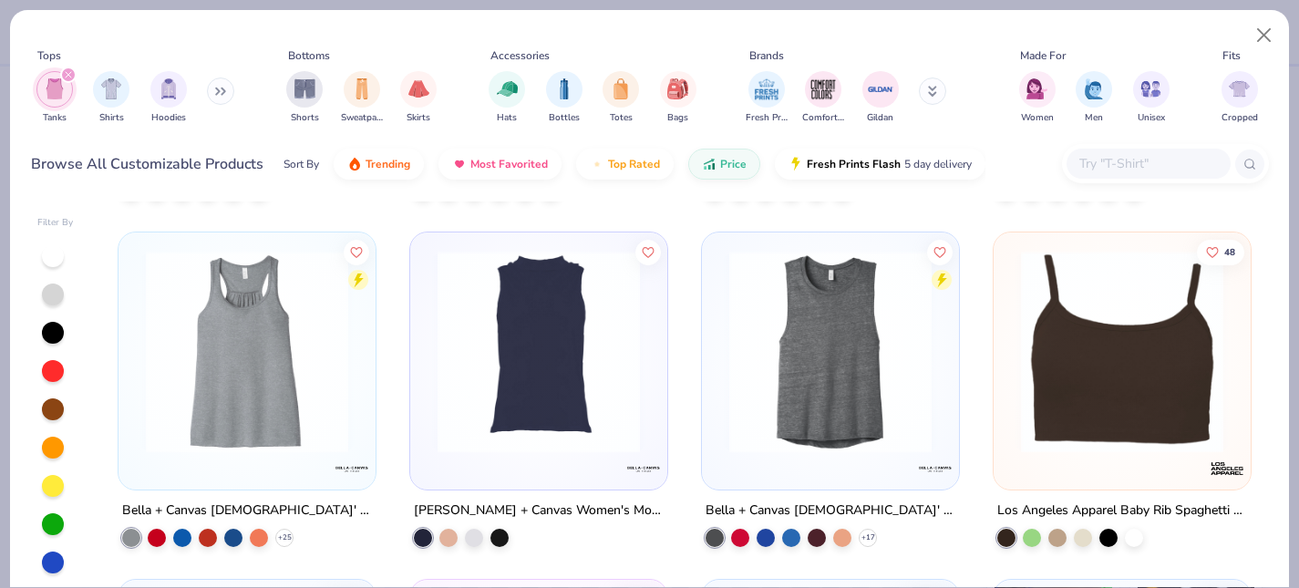
click at [294, 398] on img at bounding box center [247, 352] width 221 height 202
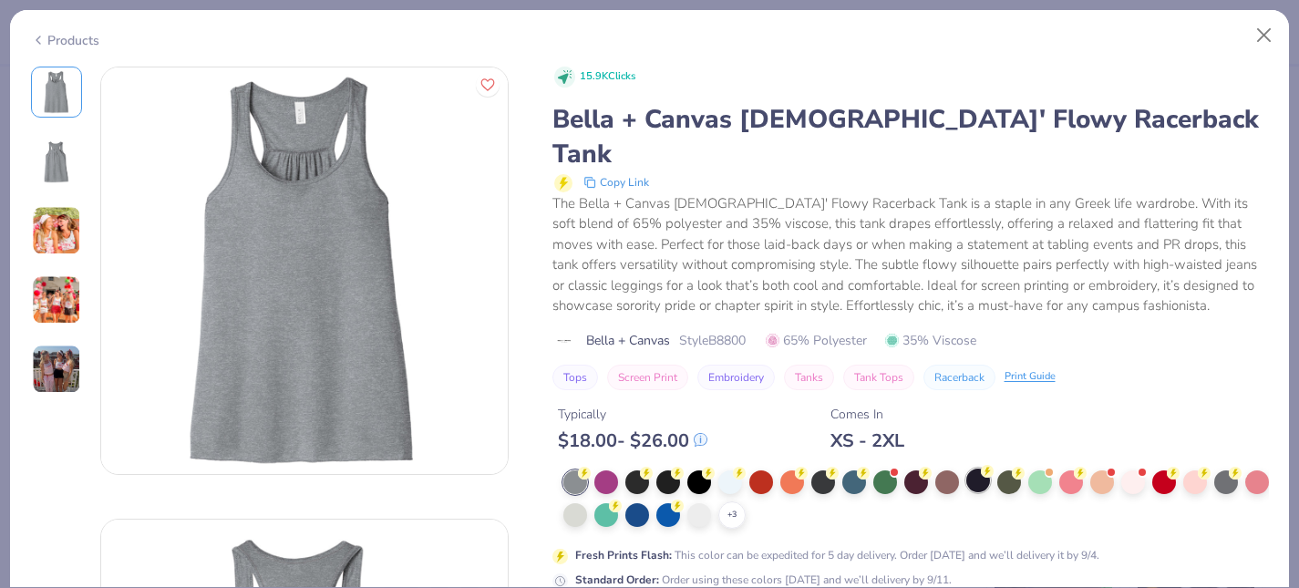
click at [985, 469] on div at bounding box center [978, 481] width 24 height 24
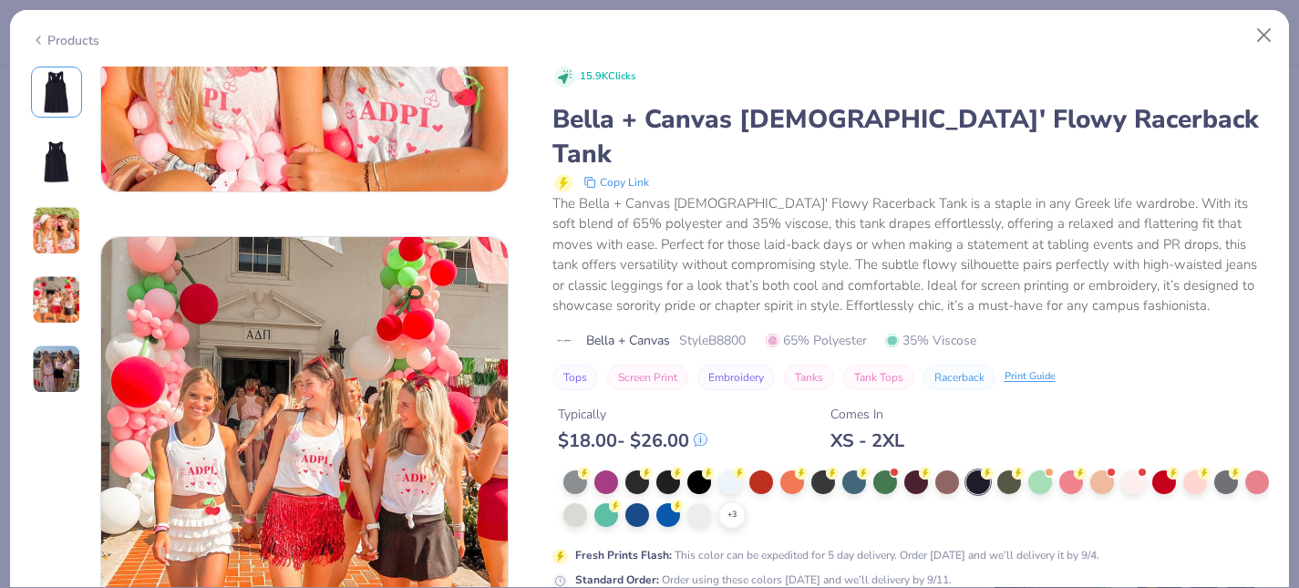
scroll to position [1224, 0]
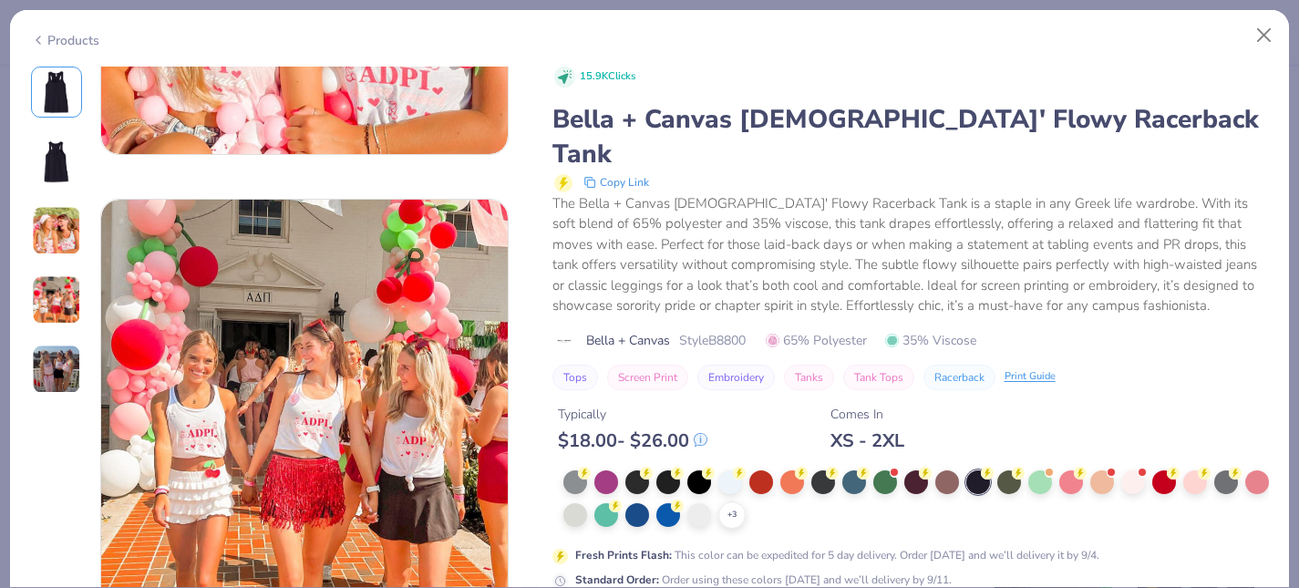
click at [36, 314] on img at bounding box center [56, 299] width 49 height 49
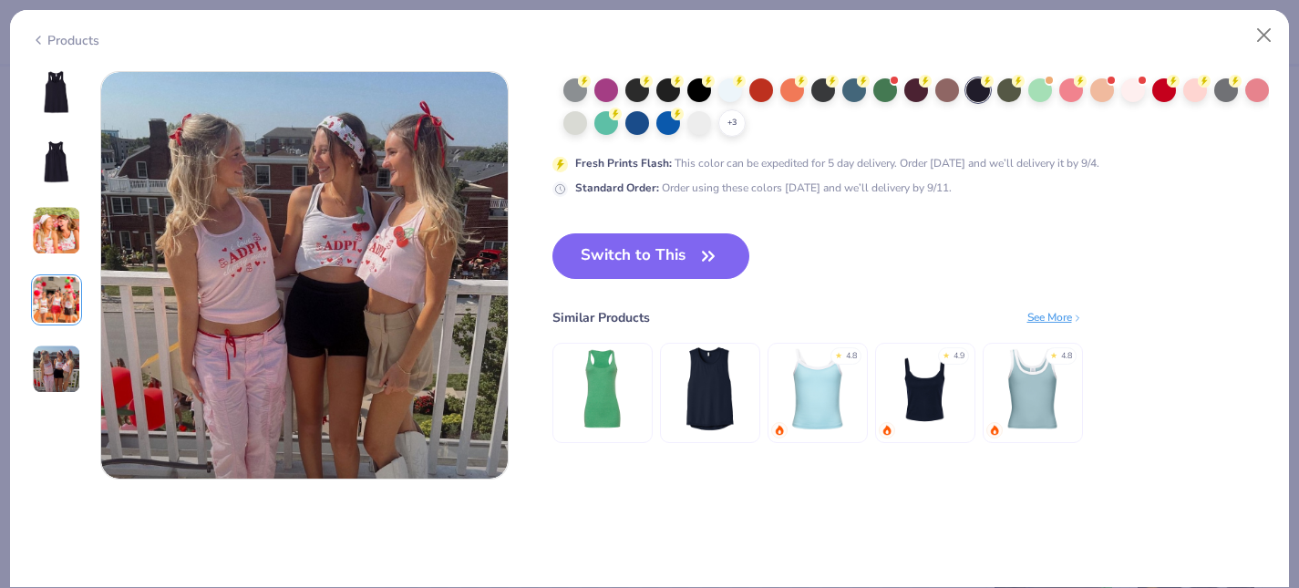
scroll to position [1802, 0]
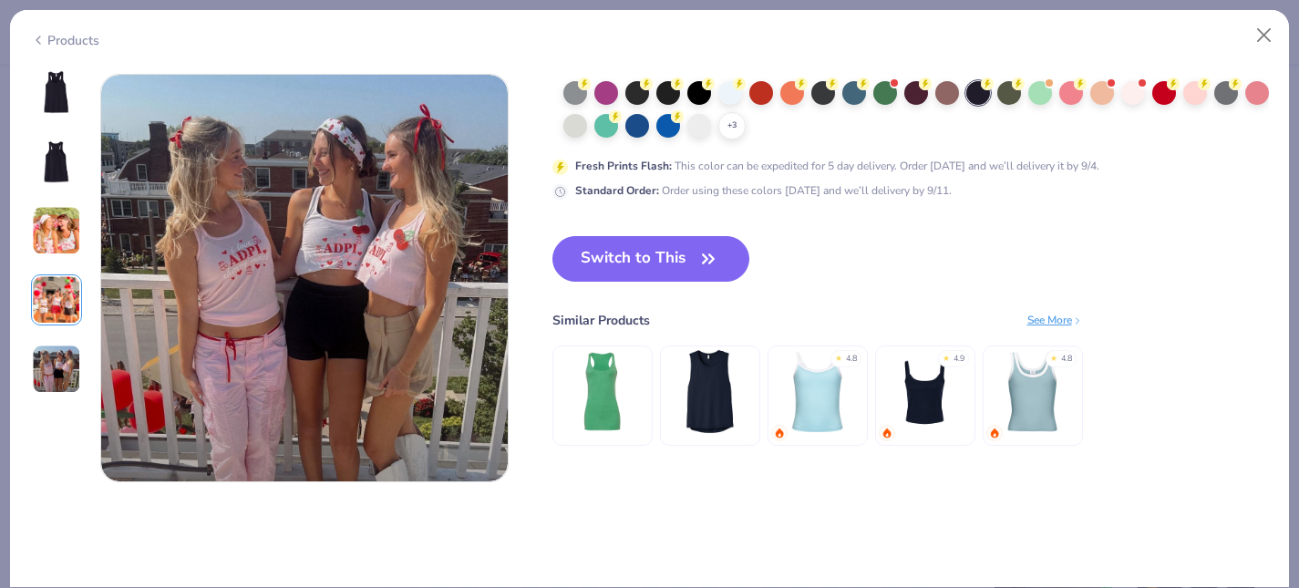
click at [40, 373] on img at bounding box center [56, 369] width 49 height 49
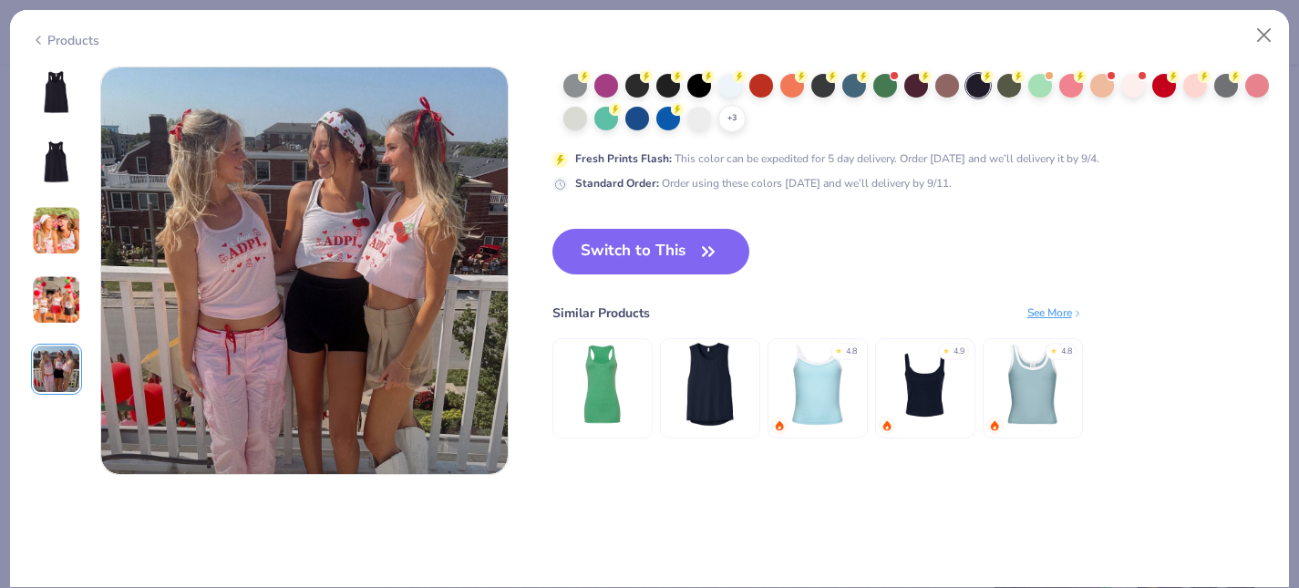
click at [48, 292] on img at bounding box center [56, 299] width 49 height 49
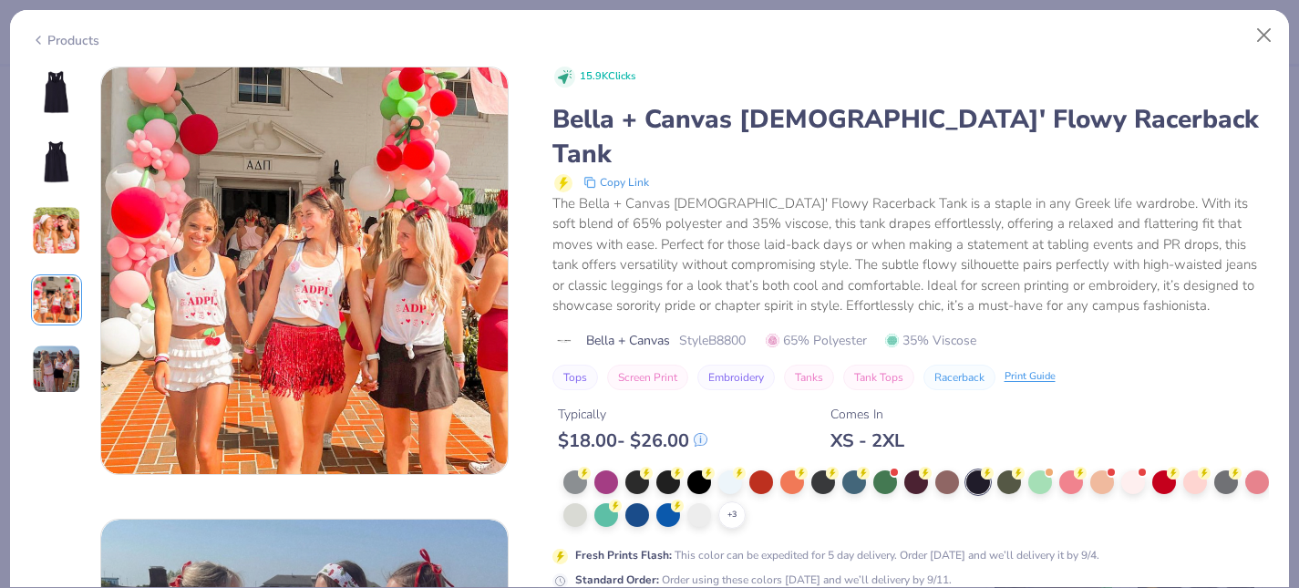
click at [51, 254] on img at bounding box center [56, 230] width 49 height 49
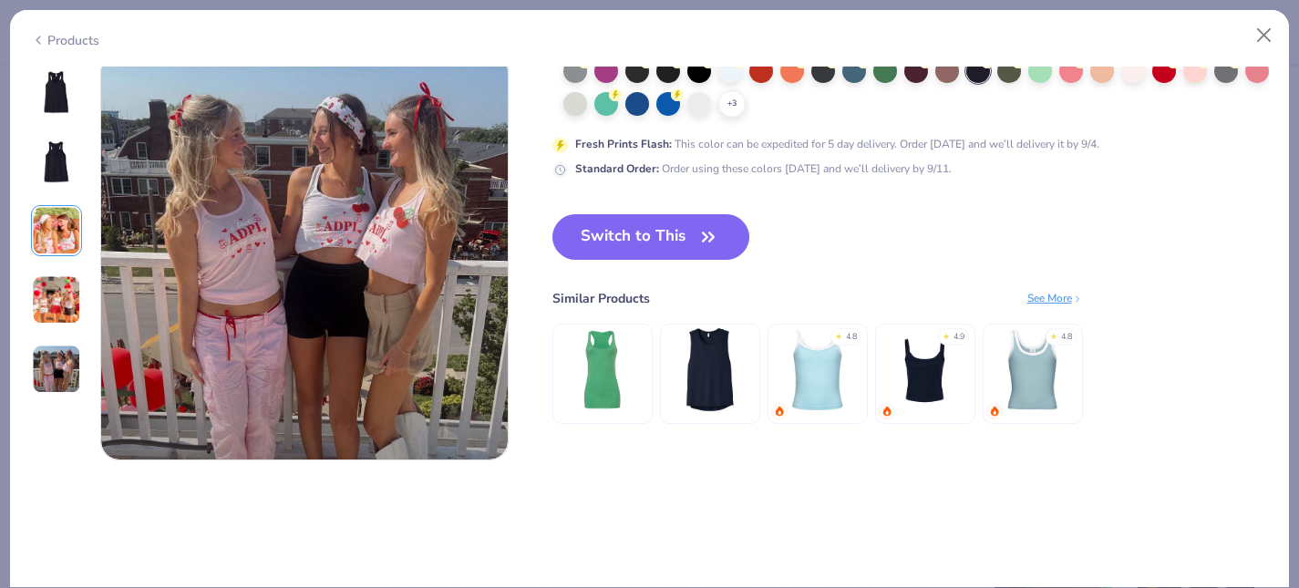
scroll to position [1884, 0]
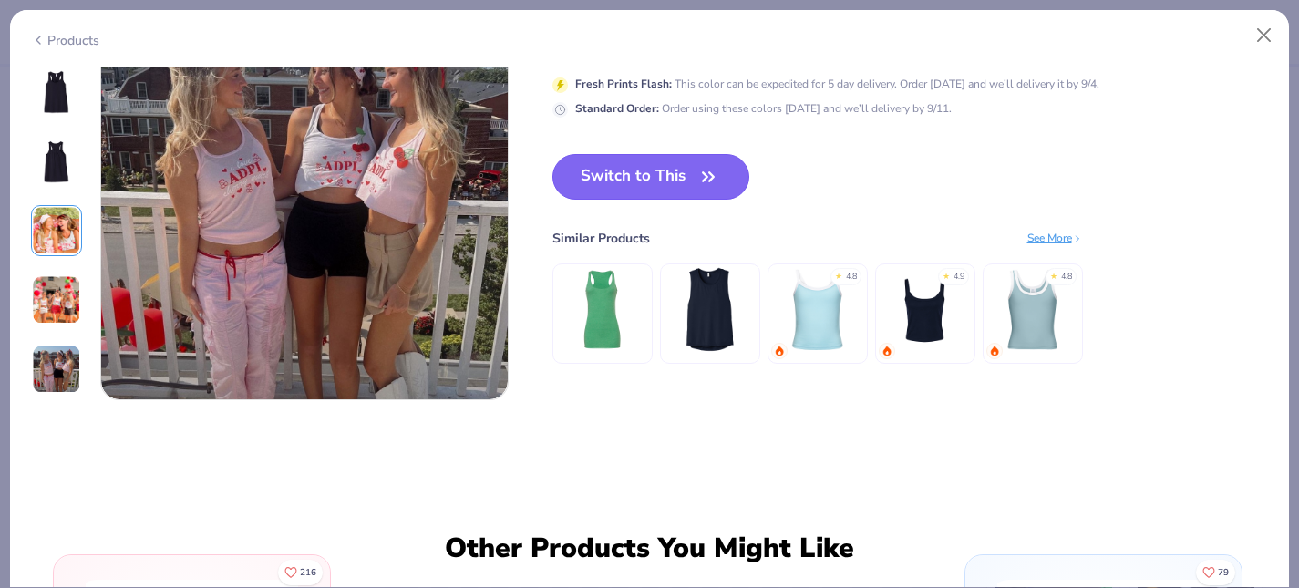
click at [656, 191] on button "Switch to This" at bounding box center [652, 177] width 198 height 46
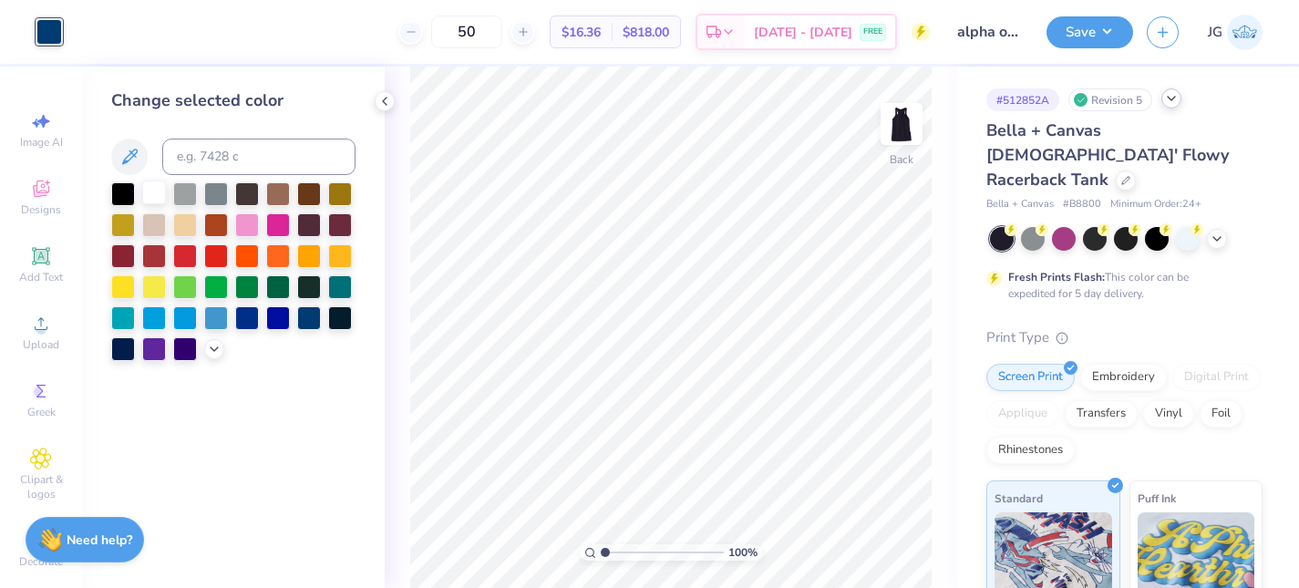
click at [150, 195] on div at bounding box center [154, 193] width 24 height 24
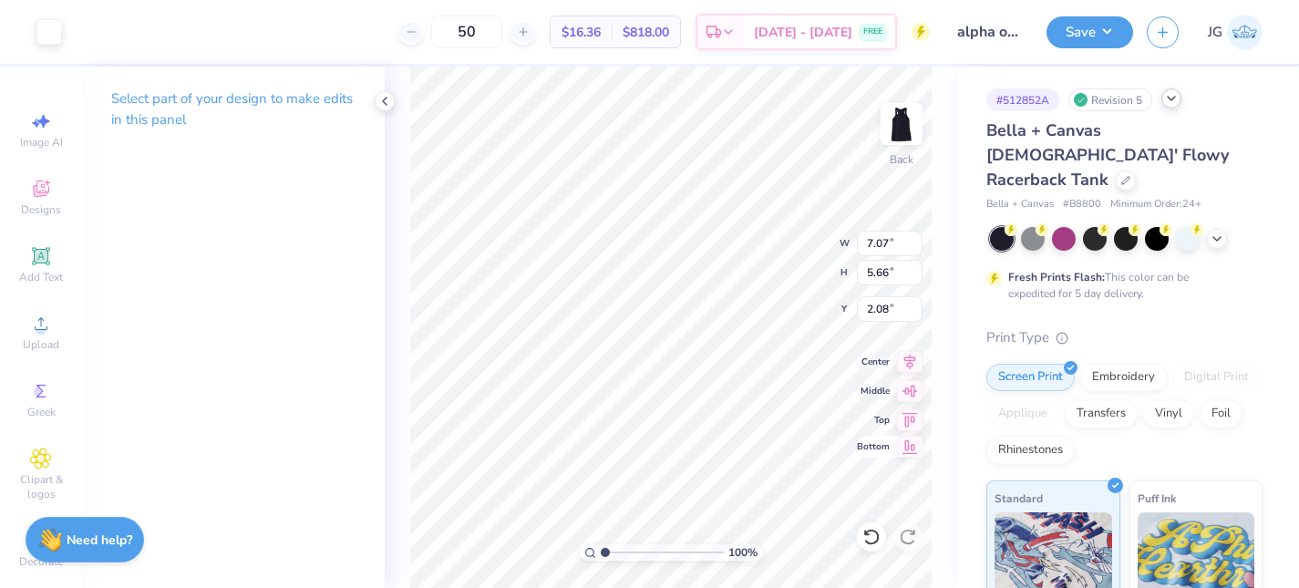
click at [864, 439] on div "Bottom" at bounding box center [890, 447] width 66 height 22
type input "1.56"
